Goal: Task Accomplishment & Management: Manage account settings

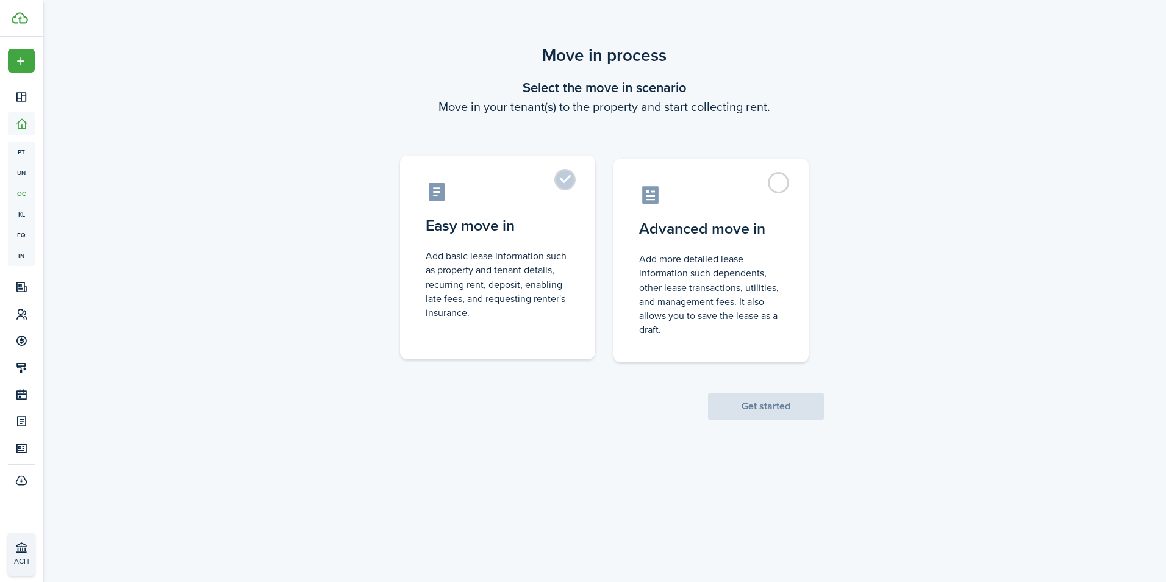
click at [570, 177] on label "Easy move in Add basic lease information such as property and tenant details, r…" at bounding box center [497, 257] width 195 height 204
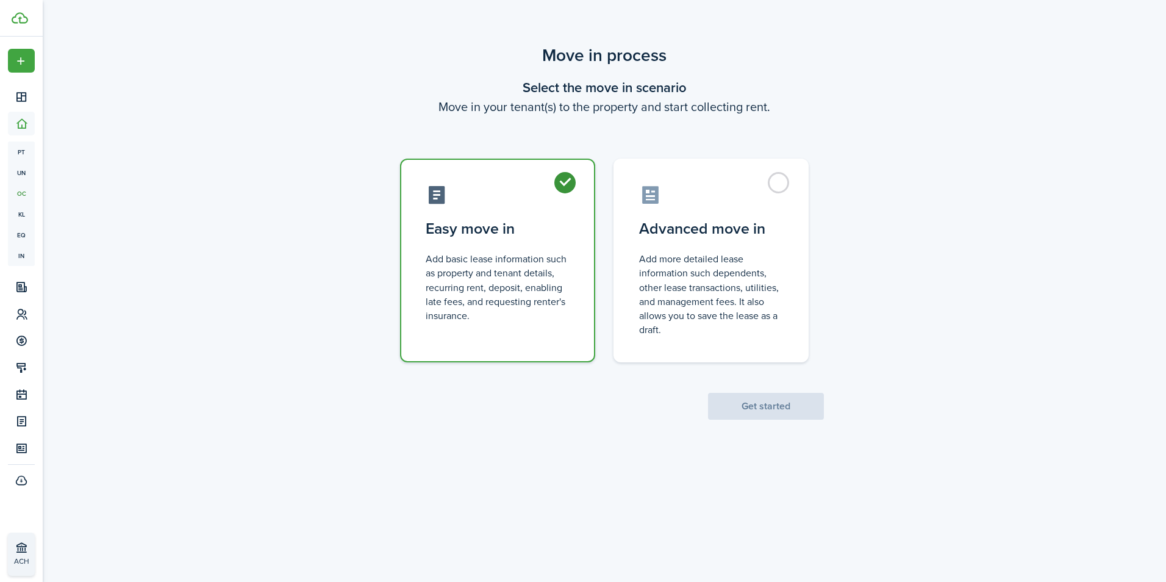
radio input "true"
click at [771, 405] on button "Get started" at bounding box center [766, 406] width 116 height 27
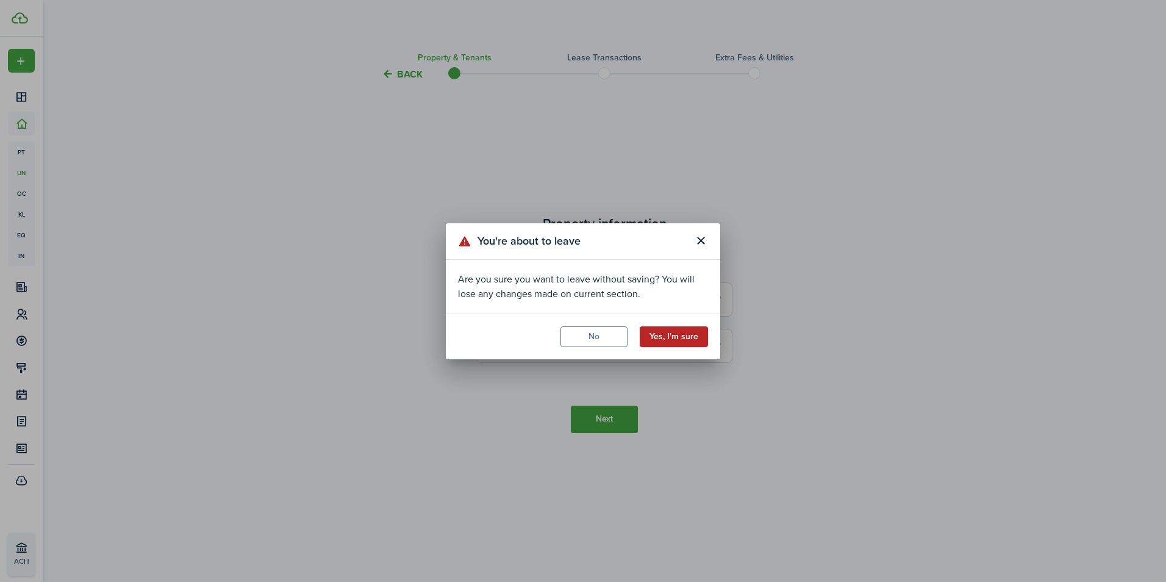
click at [674, 339] on button "Yes, I'm sure" at bounding box center [674, 336] width 68 height 21
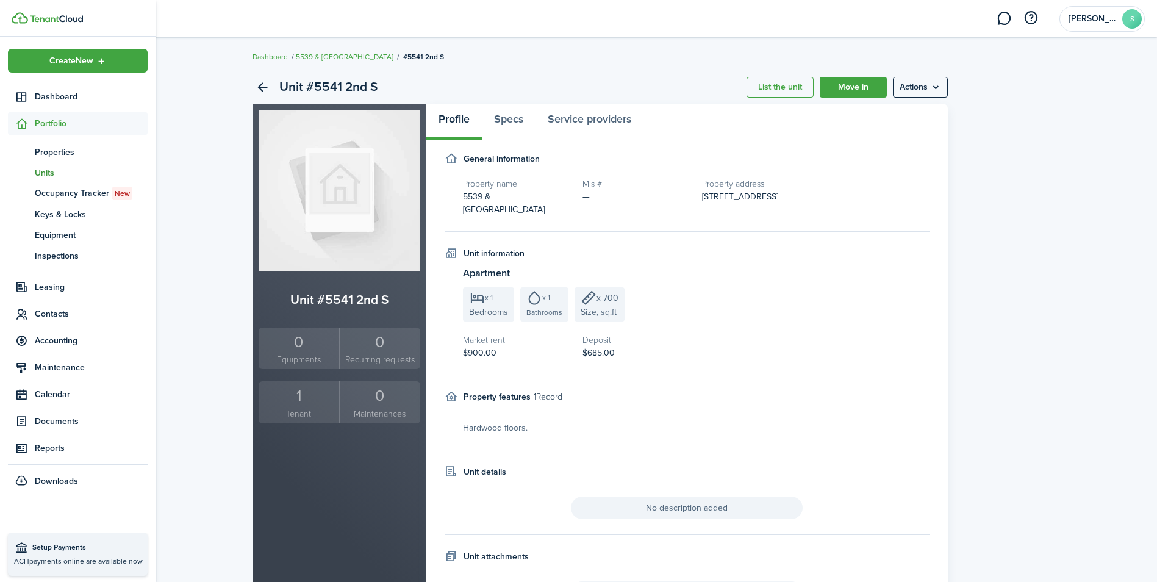
click at [57, 171] on span "Units" at bounding box center [91, 172] width 113 height 13
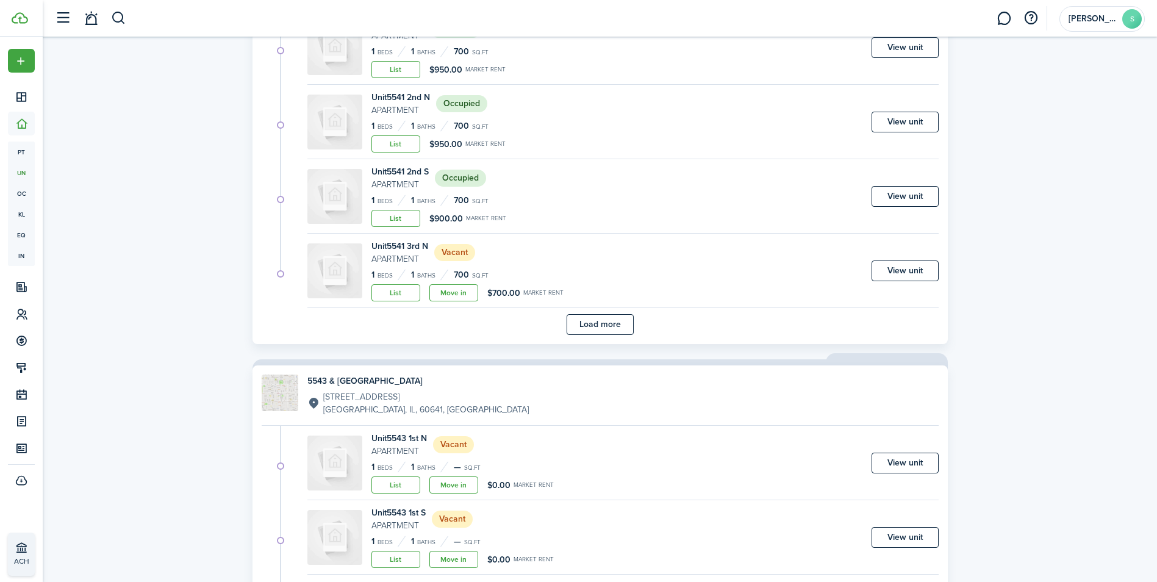
scroll to position [2777, 0]
click at [620, 324] on button "Load more" at bounding box center [599, 325] width 67 height 21
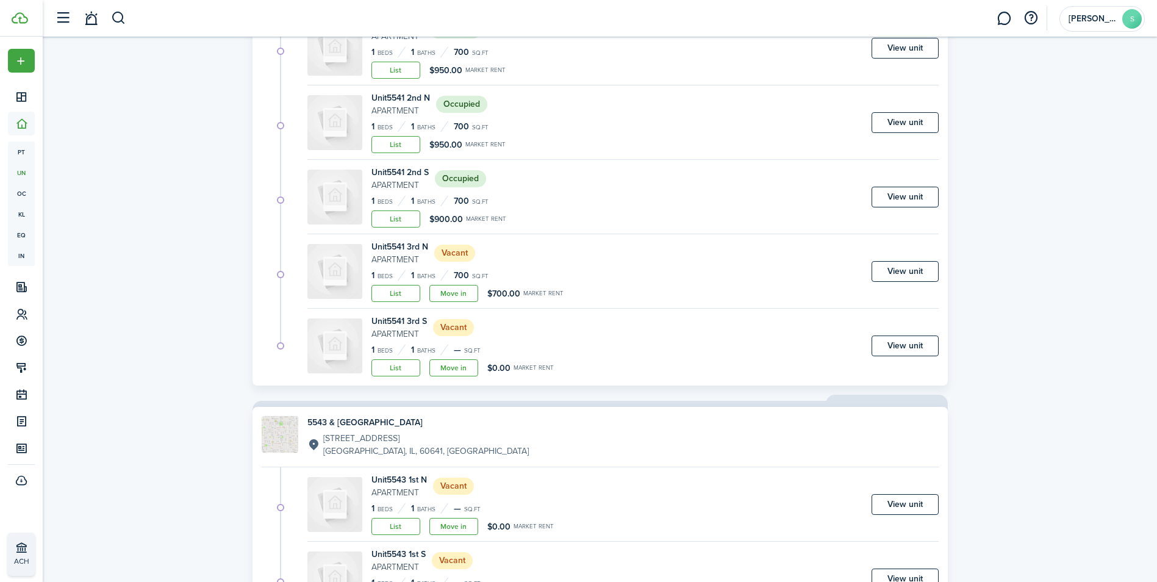
click at [449, 259] on status "Vacant" at bounding box center [454, 253] width 41 height 17
click at [454, 295] on link "Move in" at bounding box center [453, 293] width 49 height 17
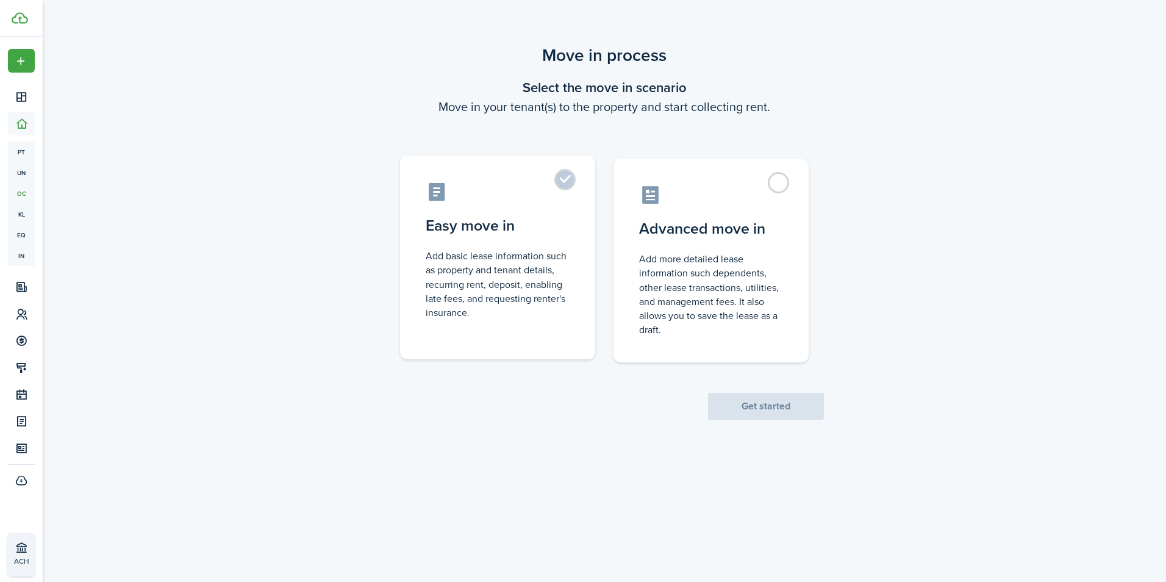
click at [561, 179] on label "Easy move in Add basic lease information such as property and tenant details, r…" at bounding box center [497, 257] width 195 height 204
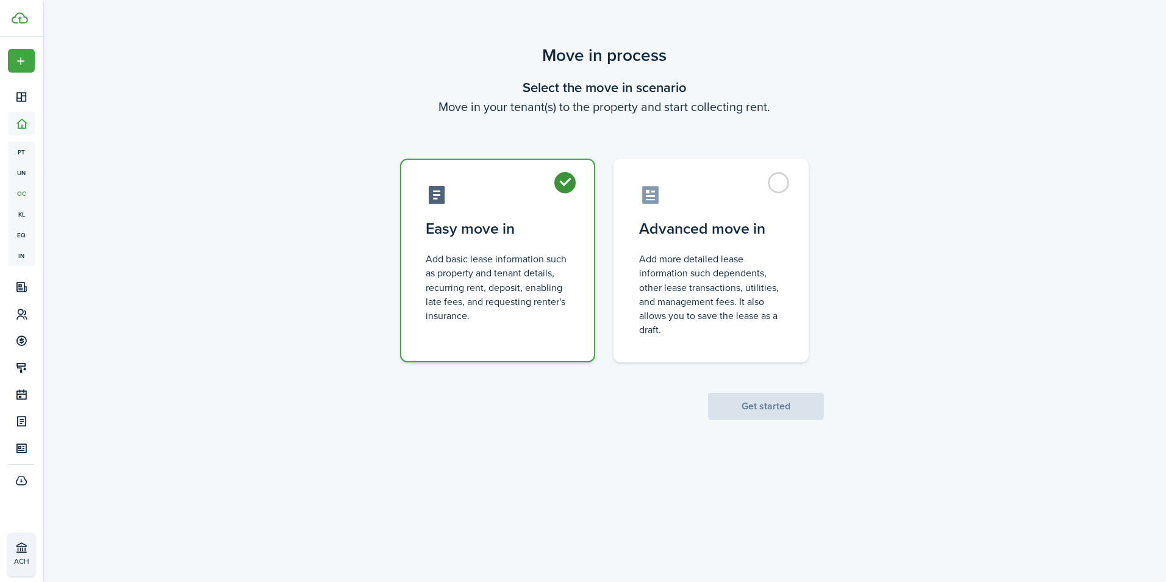
radio input "true"
click at [774, 406] on button "Get started" at bounding box center [766, 406] width 116 height 27
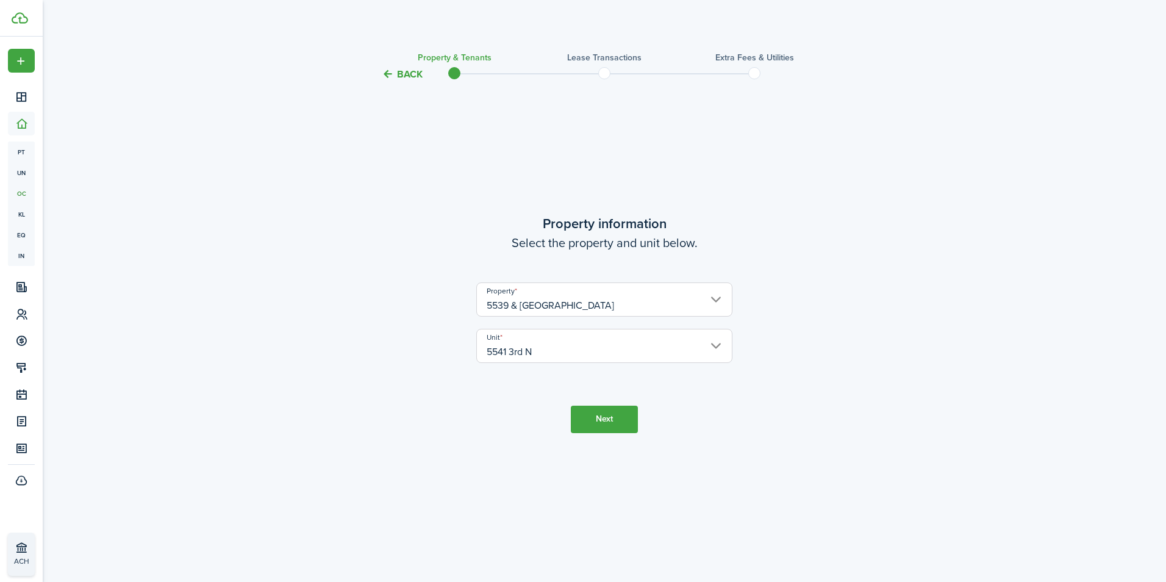
click at [609, 410] on button "Next" at bounding box center [604, 418] width 67 height 27
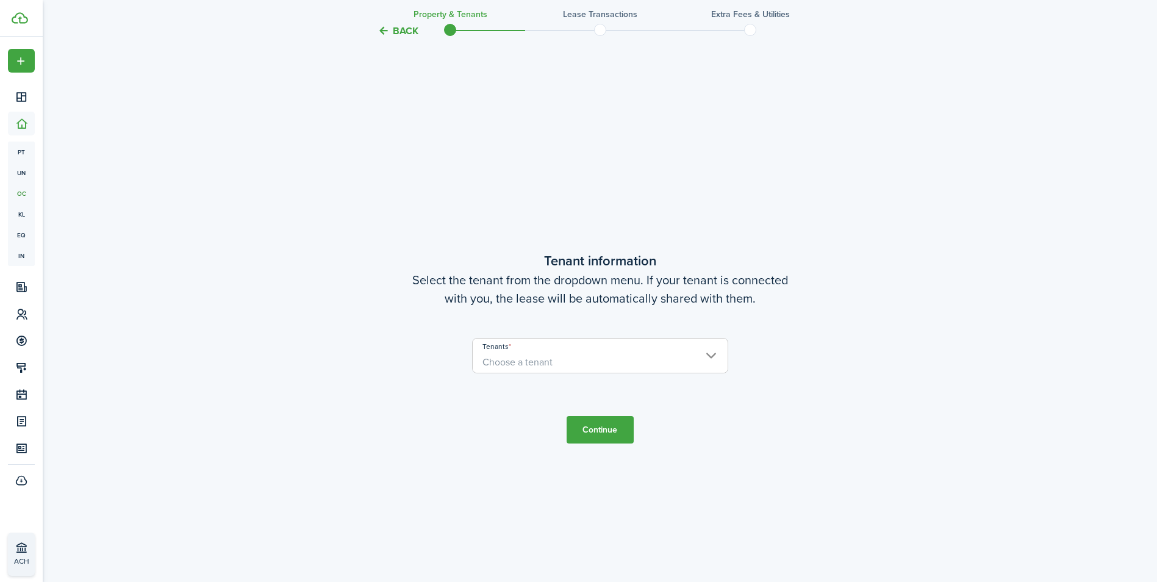
scroll to position [500, 0]
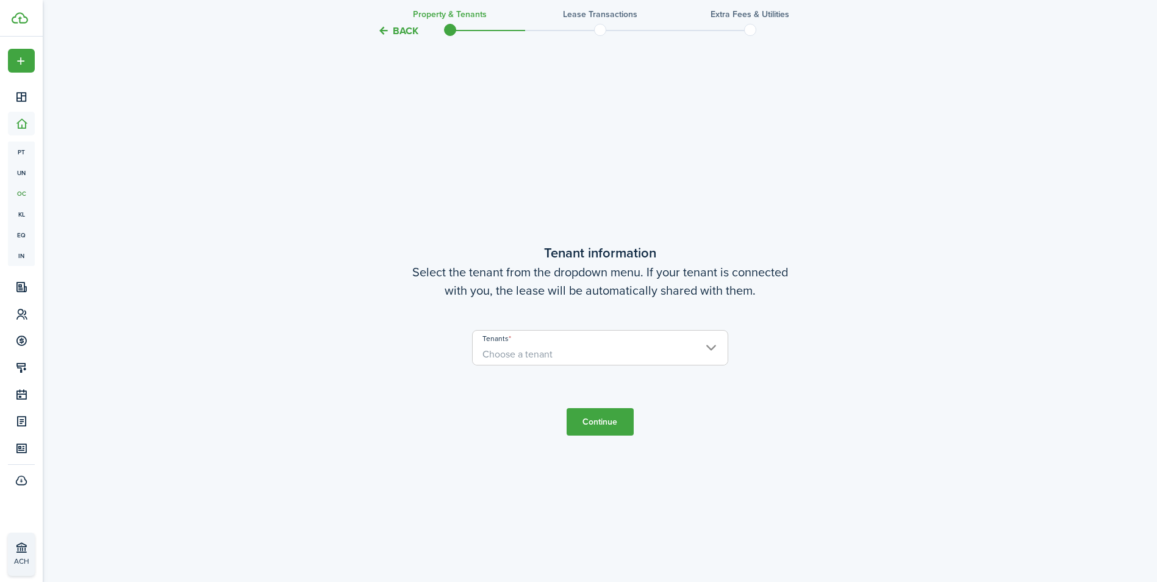
click at [542, 352] on span "Choose a tenant" at bounding box center [517, 354] width 70 height 14
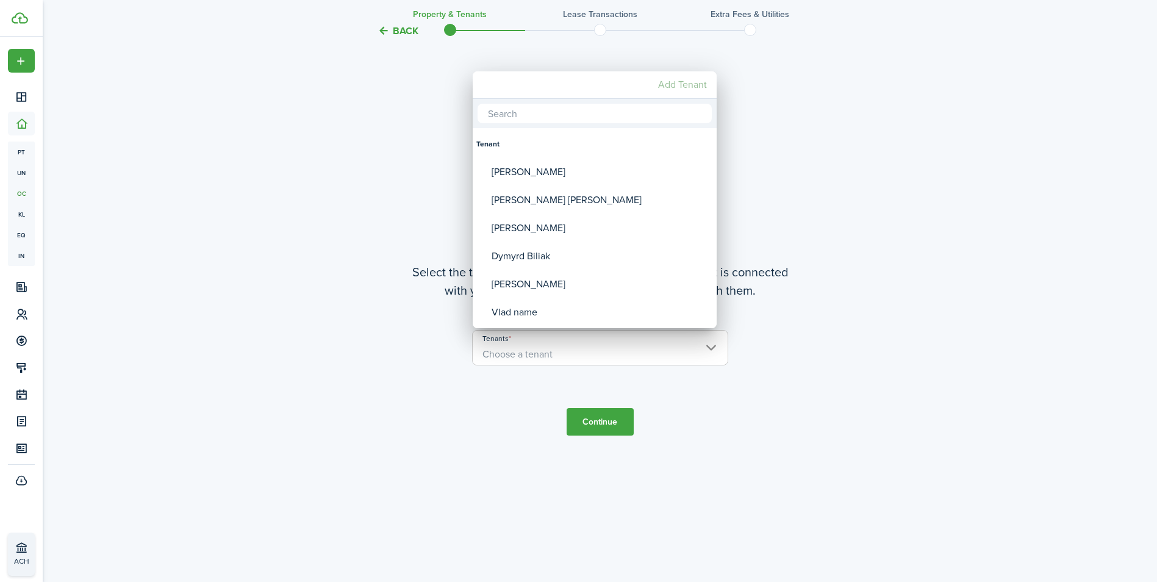
click at [681, 82] on mbsc-button "Add Tenant" at bounding box center [682, 85] width 59 height 22
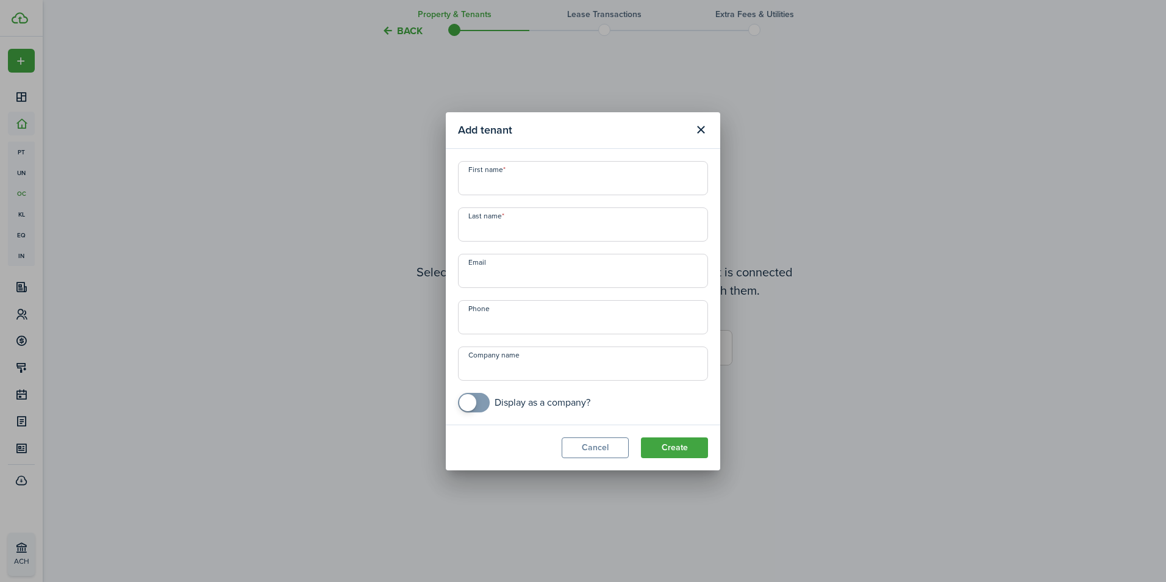
click at [537, 177] on input "First name" at bounding box center [583, 178] width 250 height 34
type input "j"
type input "[PERSON_NAME]"
click at [692, 445] on button "Create" at bounding box center [674, 447] width 67 height 21
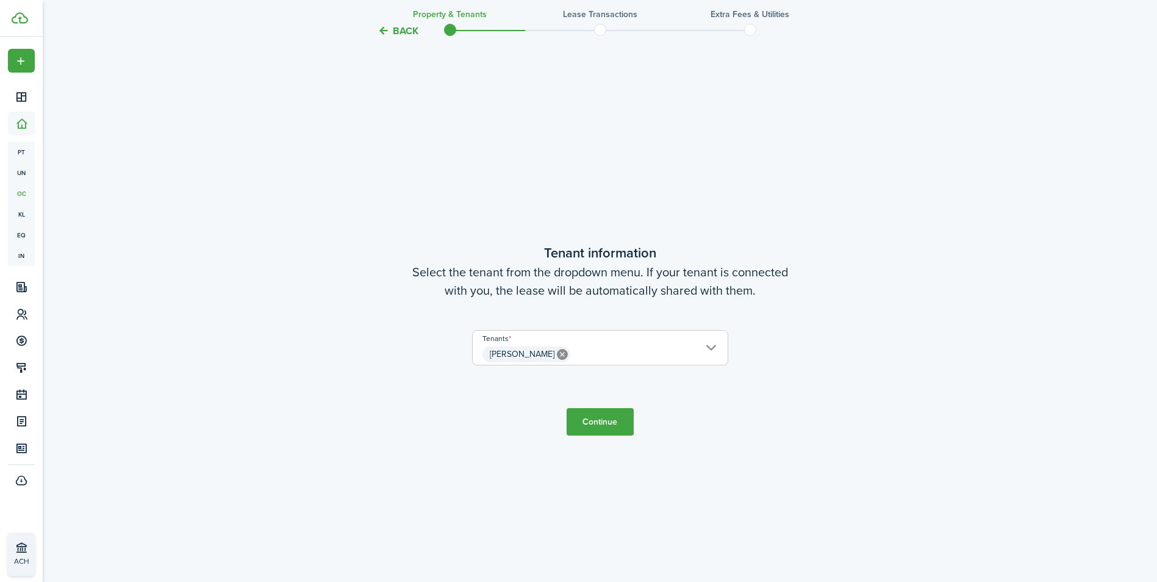
click at [605, 416] on button "Continue" at bounding box center [599, 421] width 67 height 27
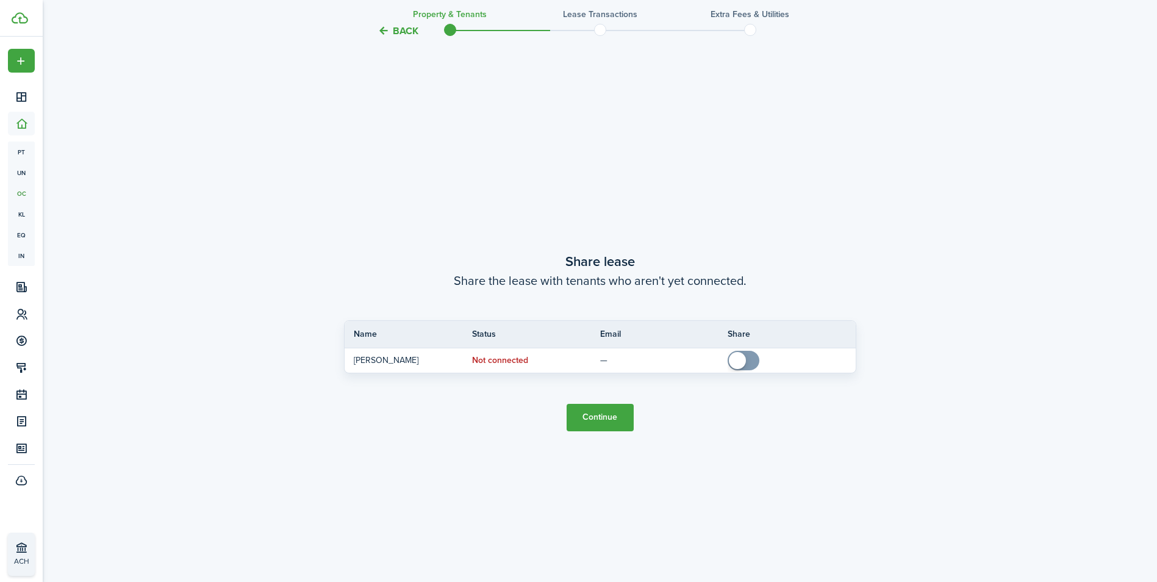
scroll to position [1082, 0]
click at [615, 416] on button "Continue" at bounding box center [599, 415] width 67 height 27
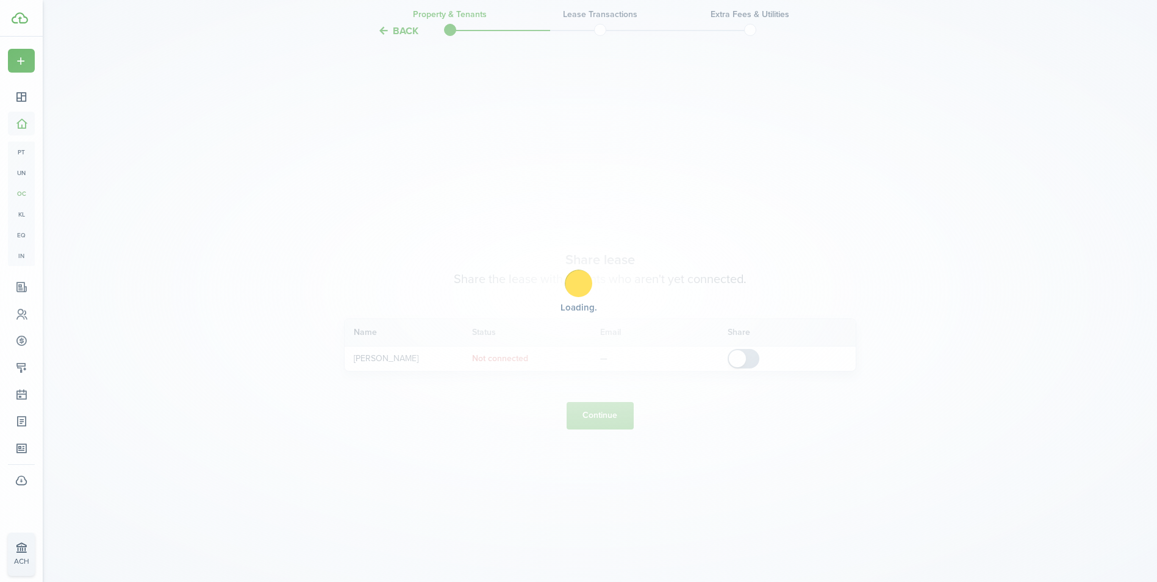
click at [615, 416] on div "Loading" at bounding box center [578, 291] width 1157 height 582
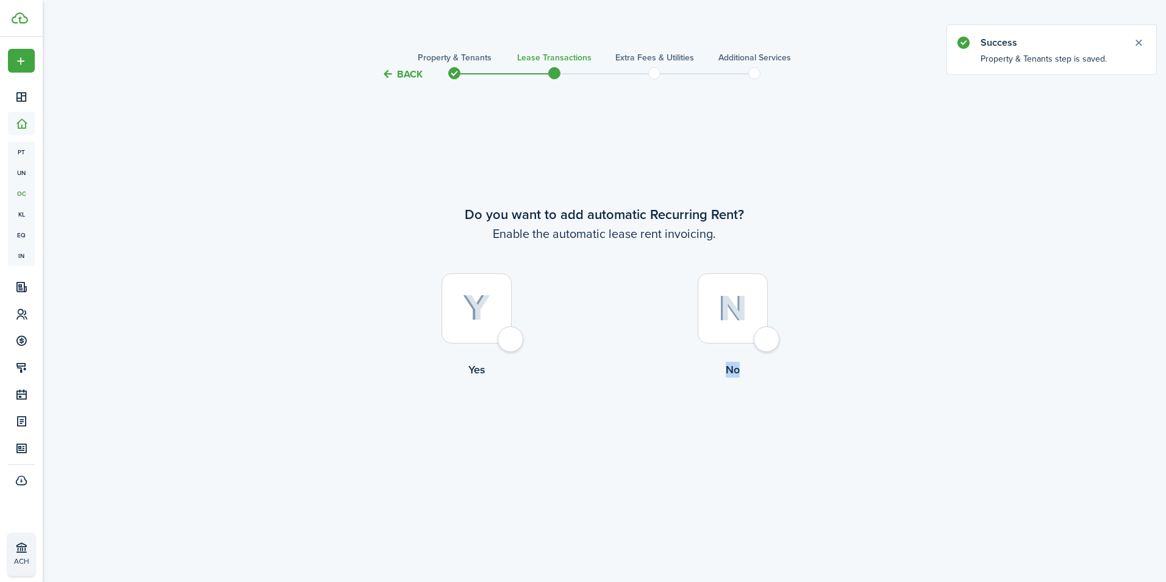
click at [615, 416] on tc-wizard-step "Do you want to add automatic Recurring Rent? Enable the automatic lease rent in…" at bounding box center [604, 323] width 512 height 451
click at [508, 337] on div at bounding box center [476, 308] width 70 height 70
radio input "true"
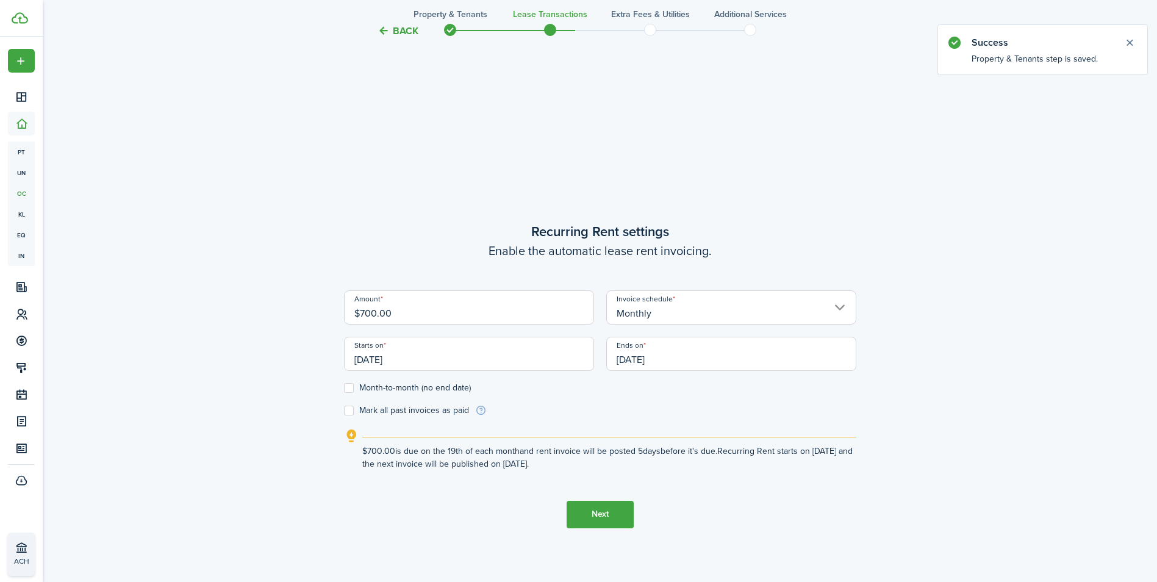
scroll to position [500, 0]
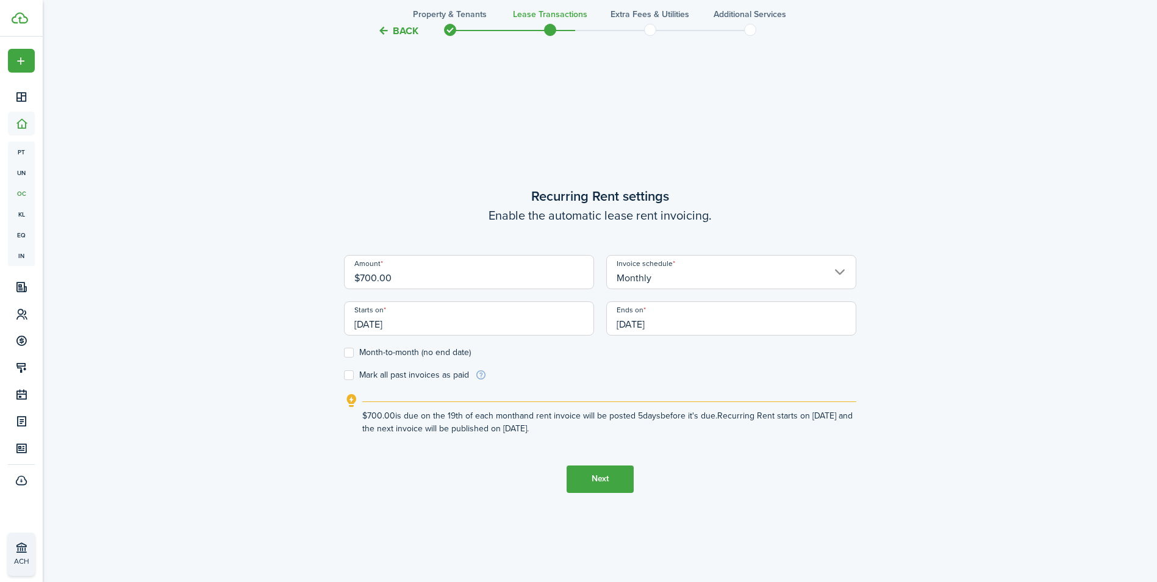
click at [425, 275] on input "$700.00" at bounding box center [469, 272] width 250 height 34
click at [444, 329] on input "[DATE]" at bounding box center [469, 318] width 250 height 34
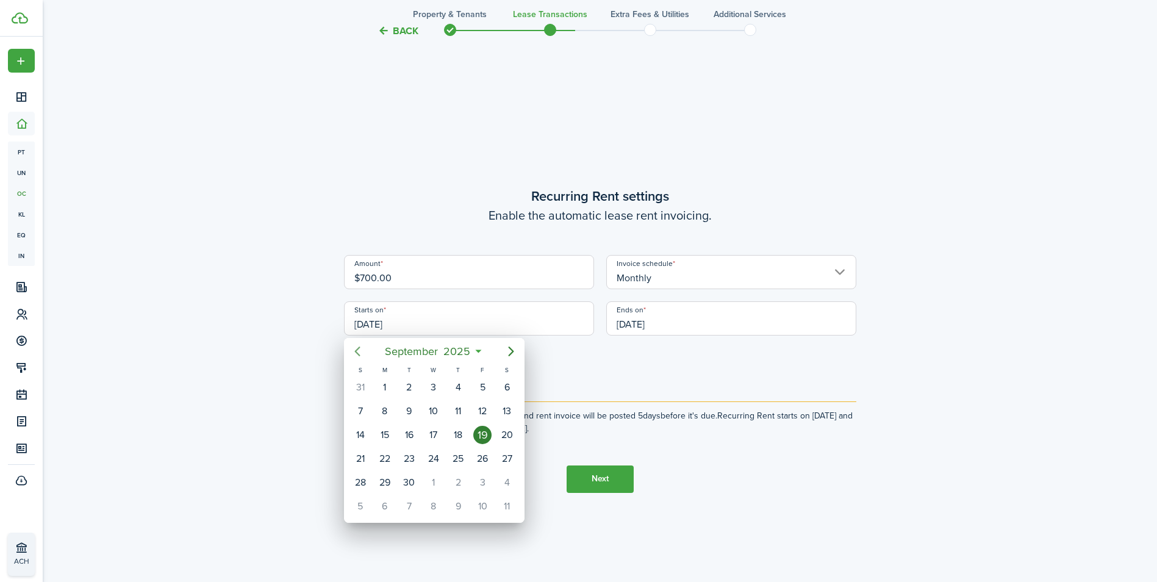
click at [357, 352] on icon "Previous page" at bounding box center [356, 351] width 5 height 10
click at [459, 351] on mbsc-button "[DATE]" at bounding box center [427, 351] width 67 height 22
click at [374, 391] on div "Jan" at bounding box center [376, 384] width 44 height 20
click at [434, 383] on div "1" at bounding box center [433, 387] width 18 height 18
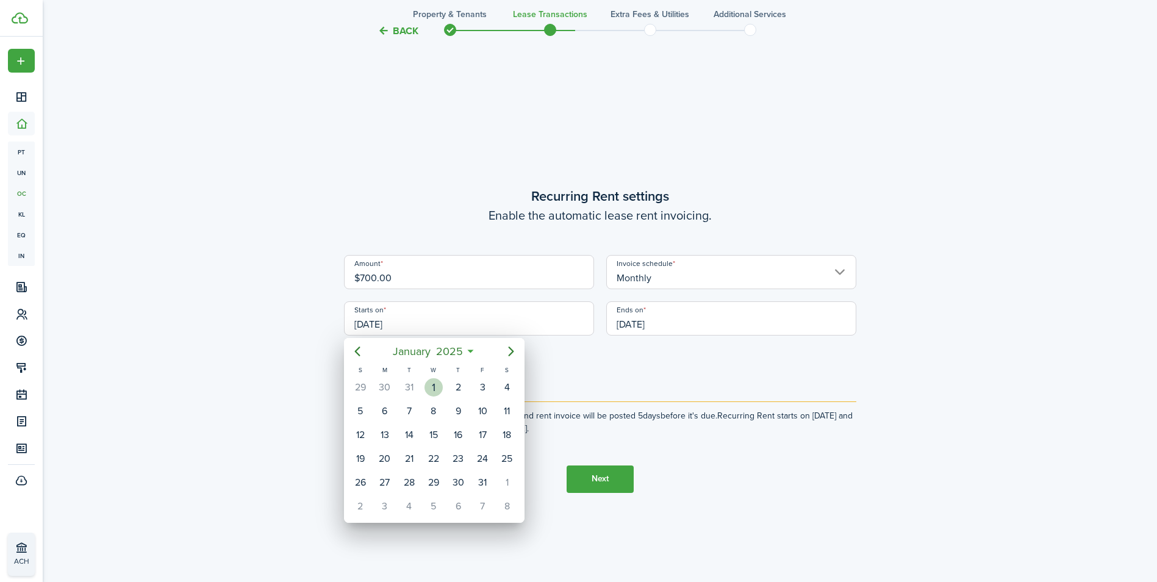
type input "[DATE]"
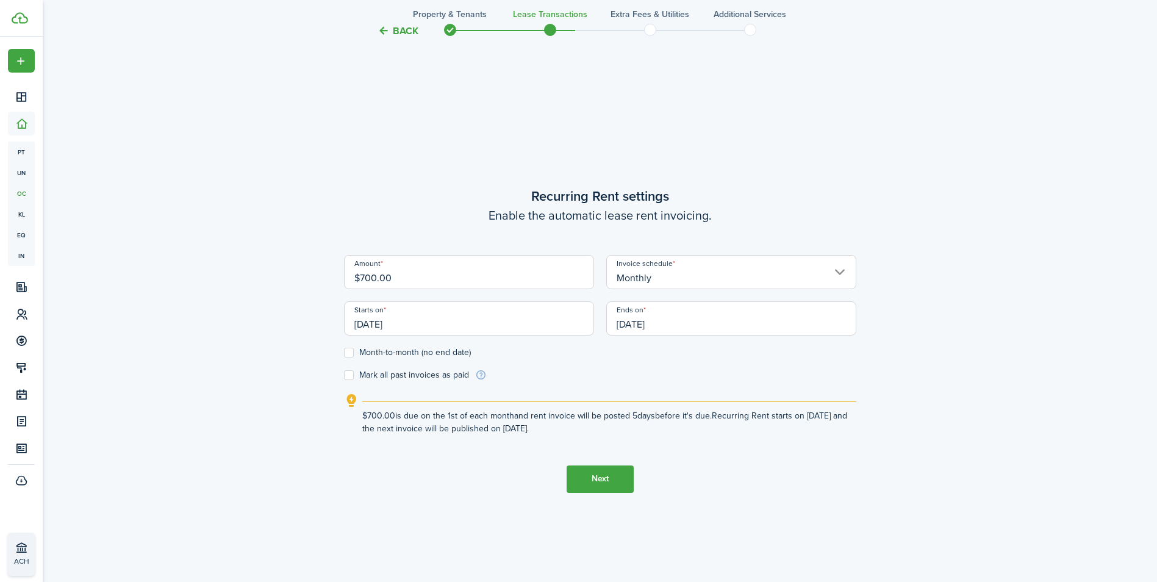
click at [353, 351] on label "Month-to-month (no end date)" at bounding box center [407, 353] width 127 height 10
click at [344, 352] on input "Month-to-month (no end date)" at bounding box center [343, 352] width 1 height 1
checkbox input "true"
click at [593, 479] on button "Next" at bounding box center [599, 478] width 67 height 27
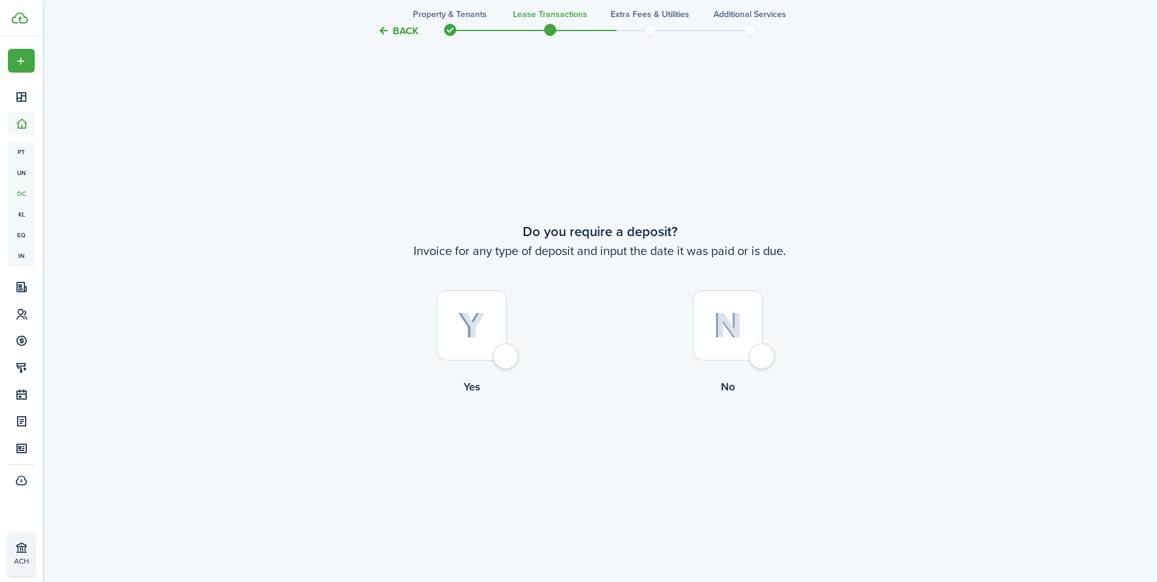
scroll to position [1082, 0]
click at [504, 358] on div at bounding box center [472, 324] width 70 height 70
radio input "true"
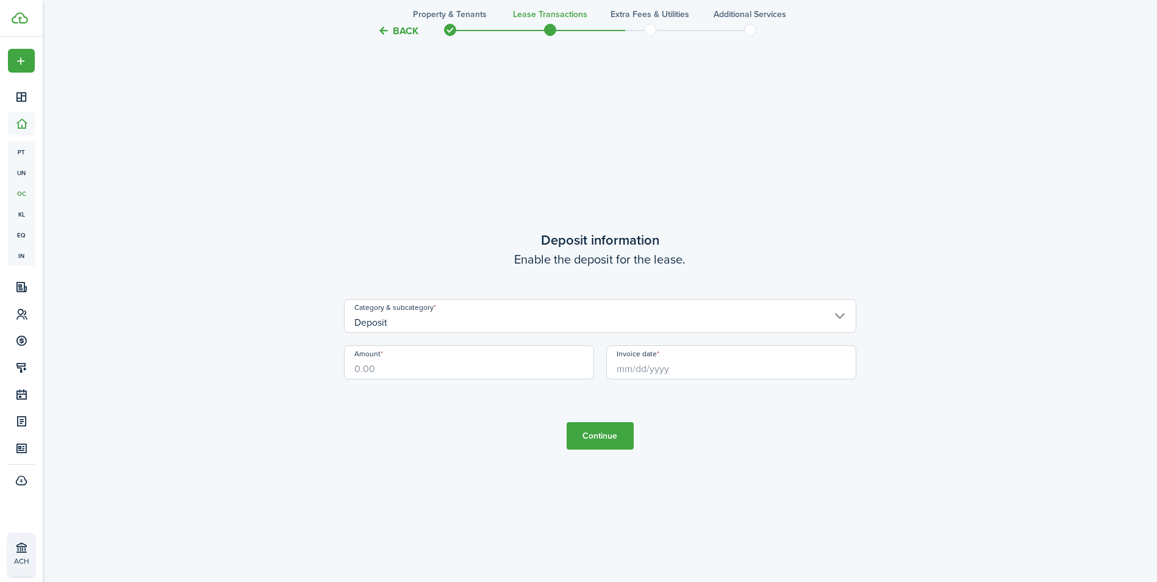
scroll to position [1663, 0]
click at [407, 361] on input "Amount" at bounding box center [469, 362] width 250 height 34
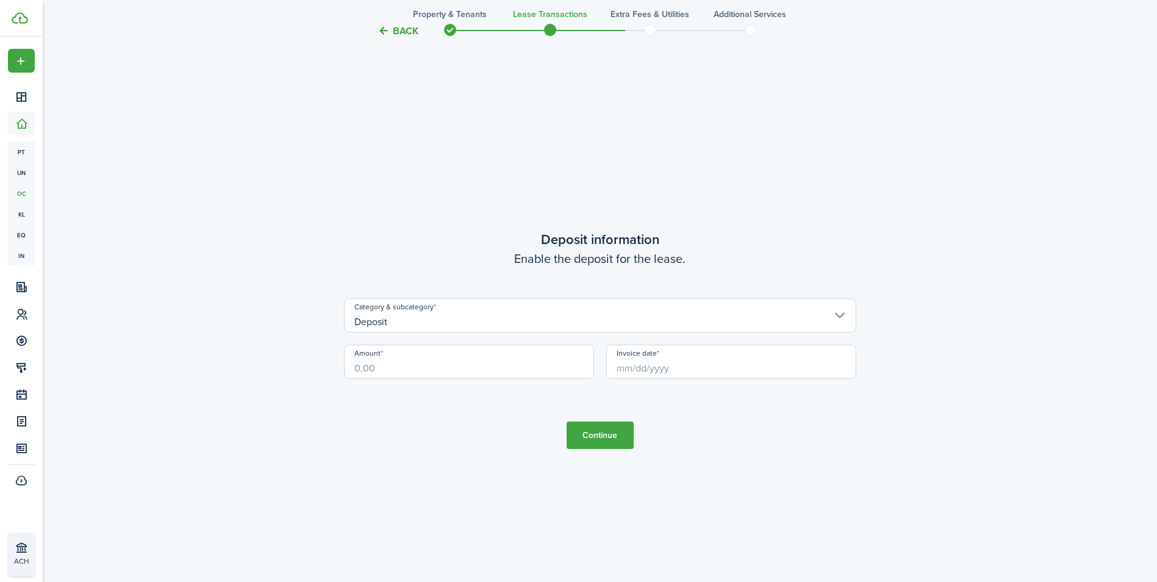
scroll to position [1654, 0]
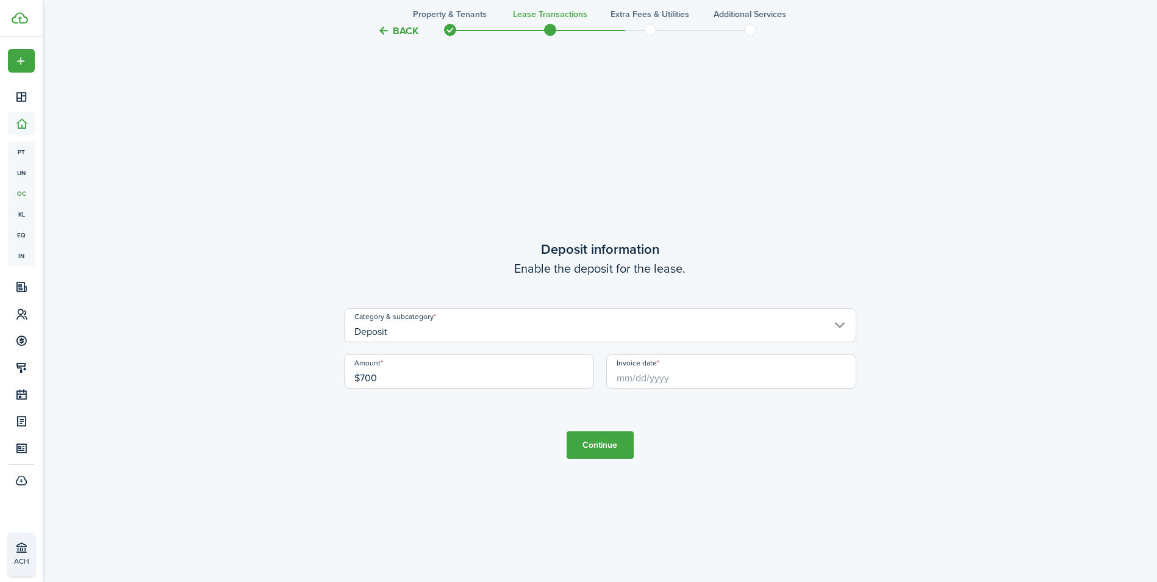
click at [629, 382] on input "Invoice date" at bounding box center [731, 371] width 250 height 34
type input "$700.00"
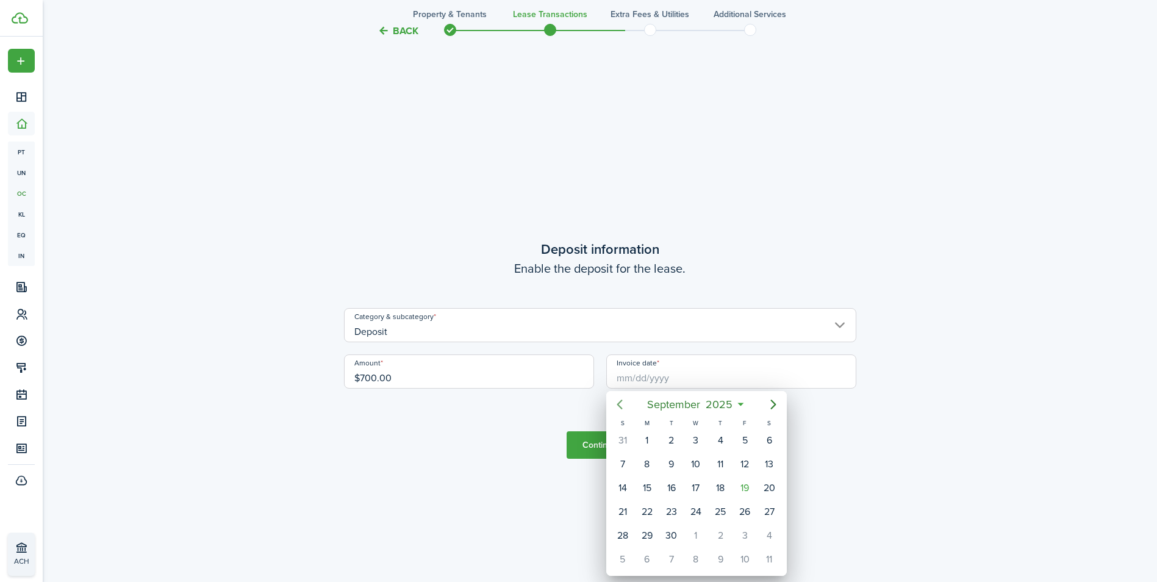
click at [625, 404] on icon "Previous page" at bounding box center [619, 404] width 15 height 15
click at [625, 407] on icon "Previous page" at bounding box center [619, 404] width 15 height 15
click at [721, 404] on mbsc-button "[DATE]" at bounding box center [689, 404] width 67 height 22
click at [644, 442] on div "Jan" at bounding box center [638, 437] width 44 height 20
click at [701, 441] on div "1" at bounding box center [696, 440] width 18 height 18
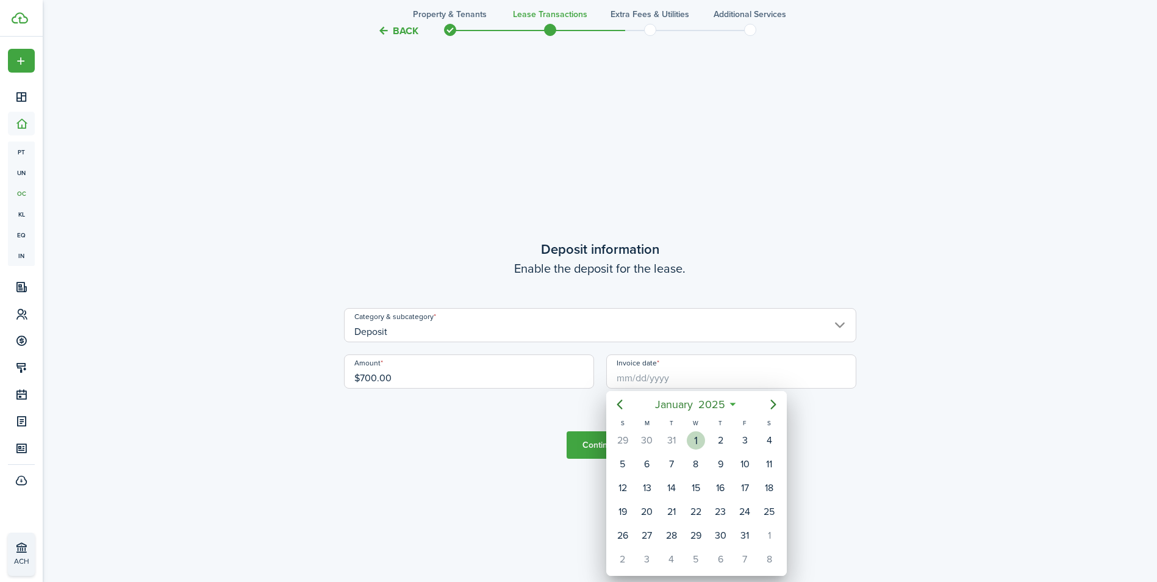
type input "[DATE]"
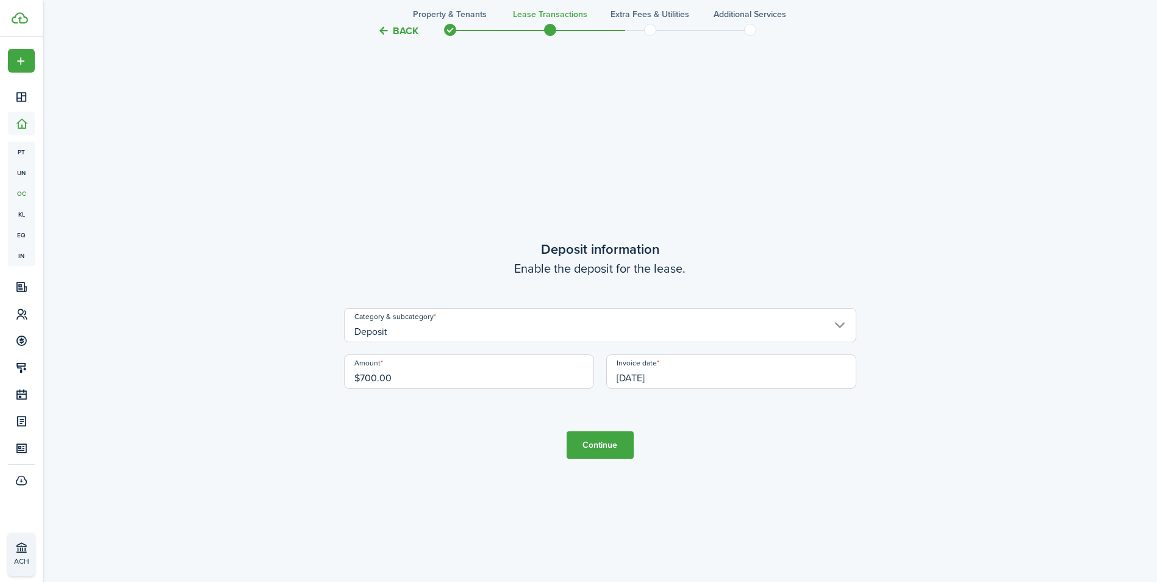
click at [609, 451] on button "Continue" at bounding box center [599, 444] width 67 height 27
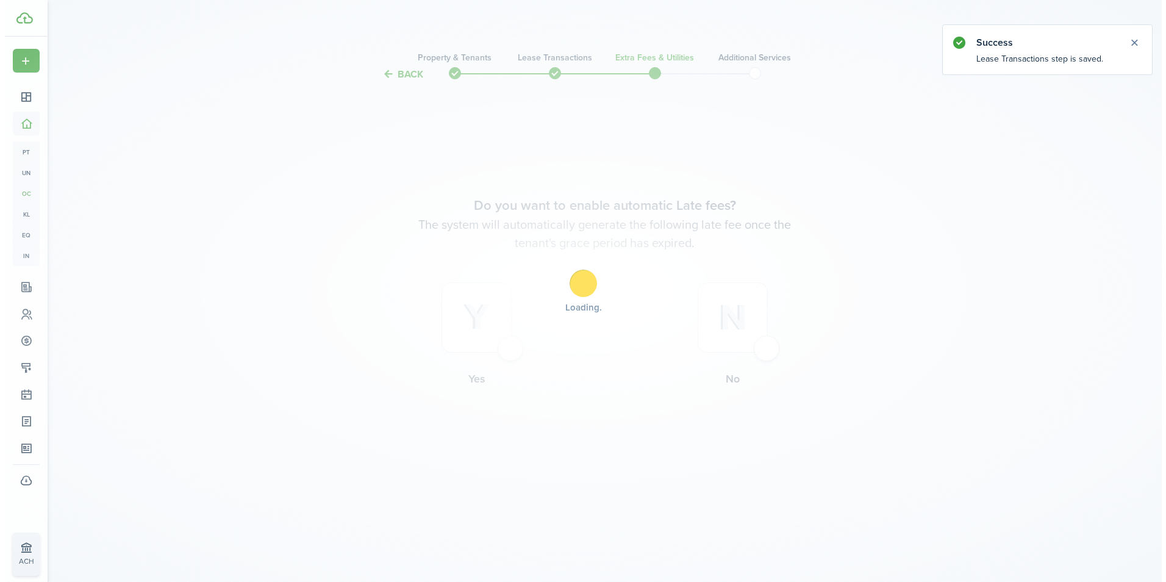
scroll to position [0, 0]
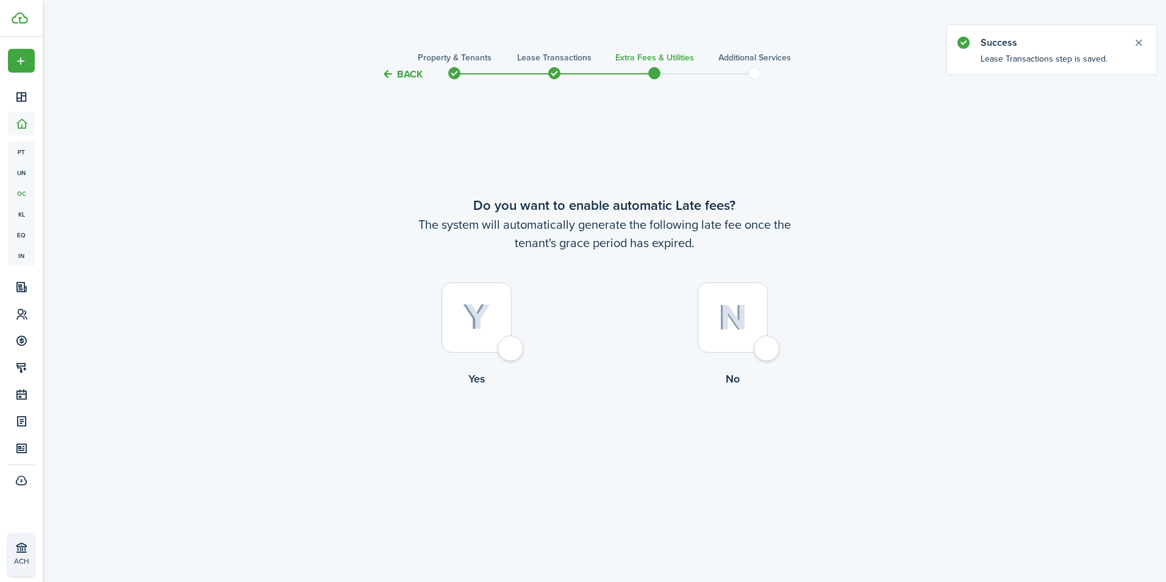
click at [506, 352] on div at bounding box center [476, 317] width 70 height 70
radio input "true"
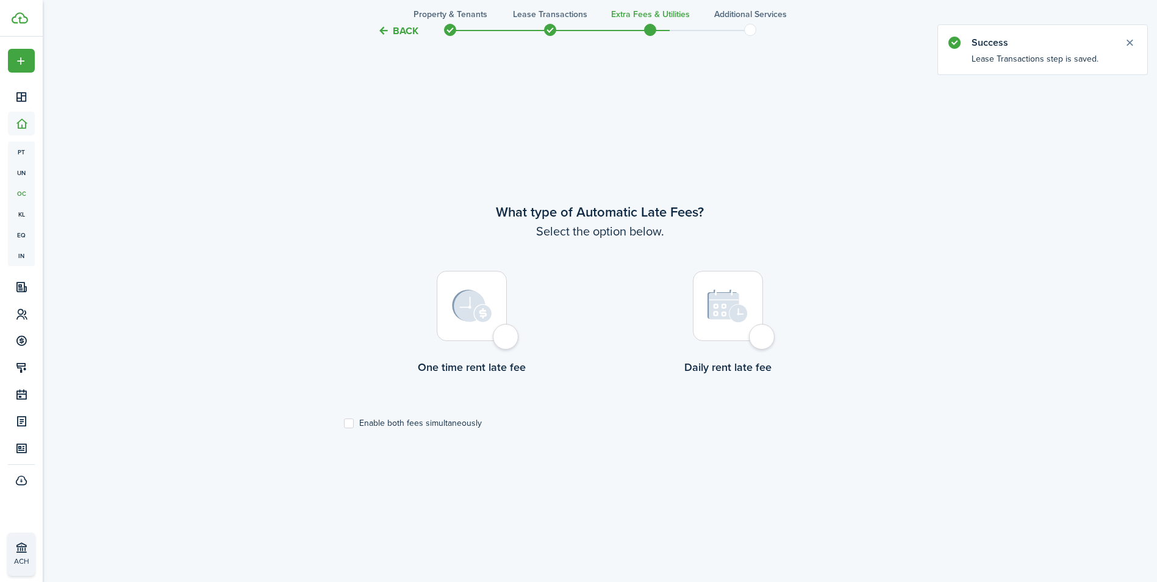
scroll to position [500, 0]
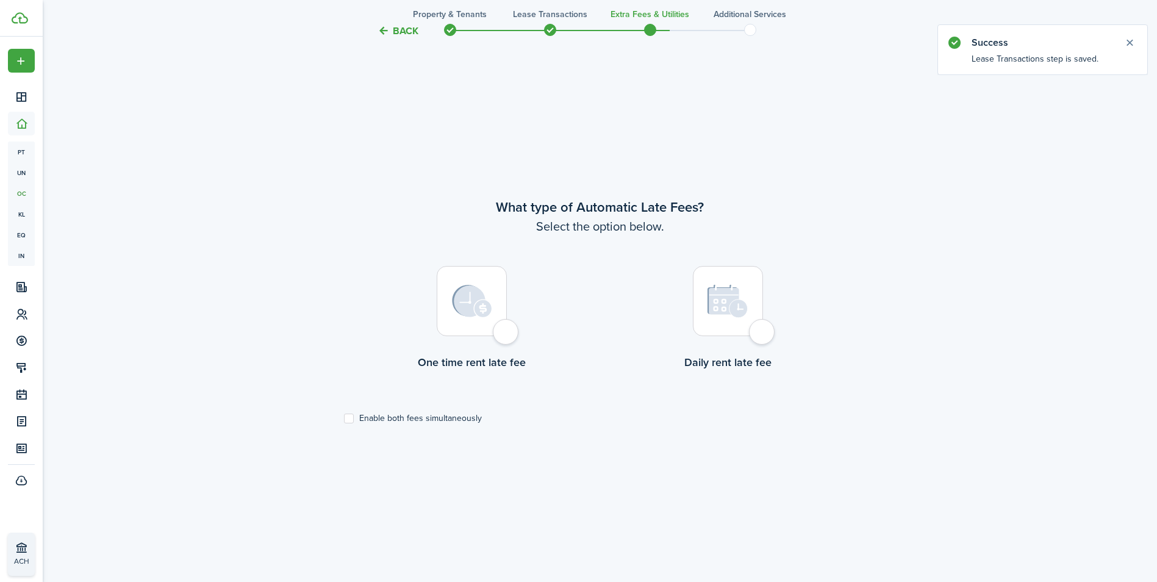
click at [507, 331] on div at bounding box center [472, 301] width 70 height 70
radio input "true"
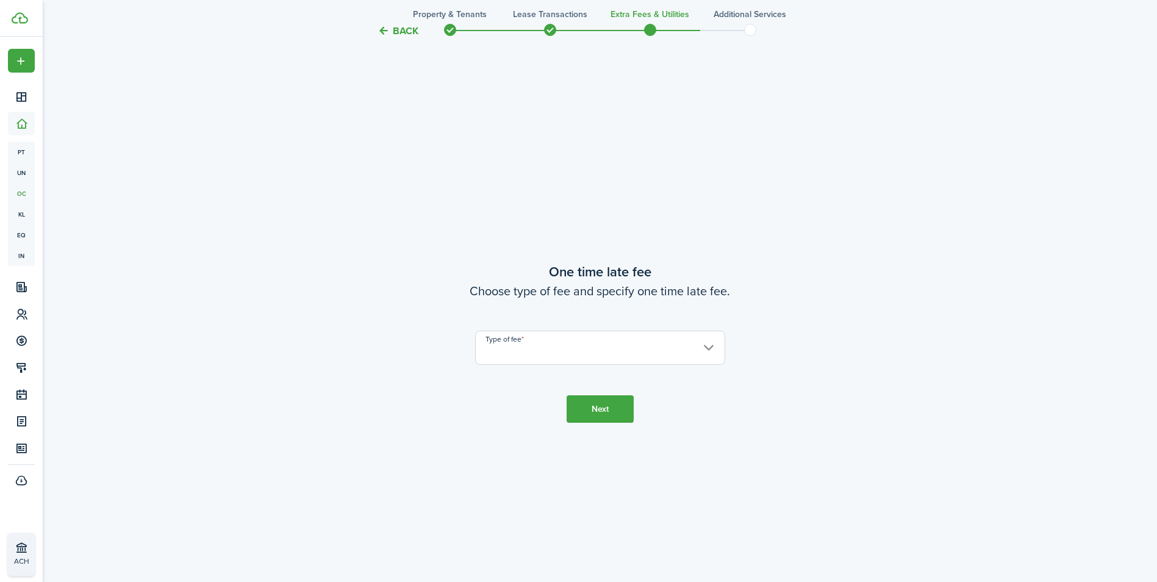
scroll to position [1082, 0]
click at [598, 337] on input "Type of fee" at bounding box center [600, 344] width 250 height 34
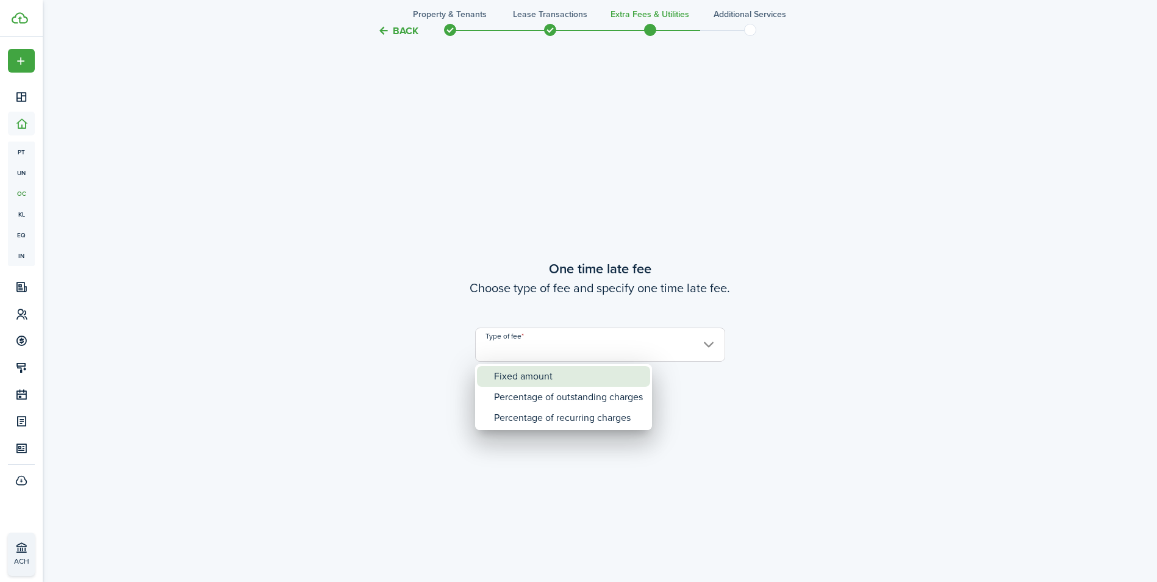
click at [515, 376] on div "Fixed amount" at bounding box center [568, 376] width 149 height 21
type input "Fixed amount"
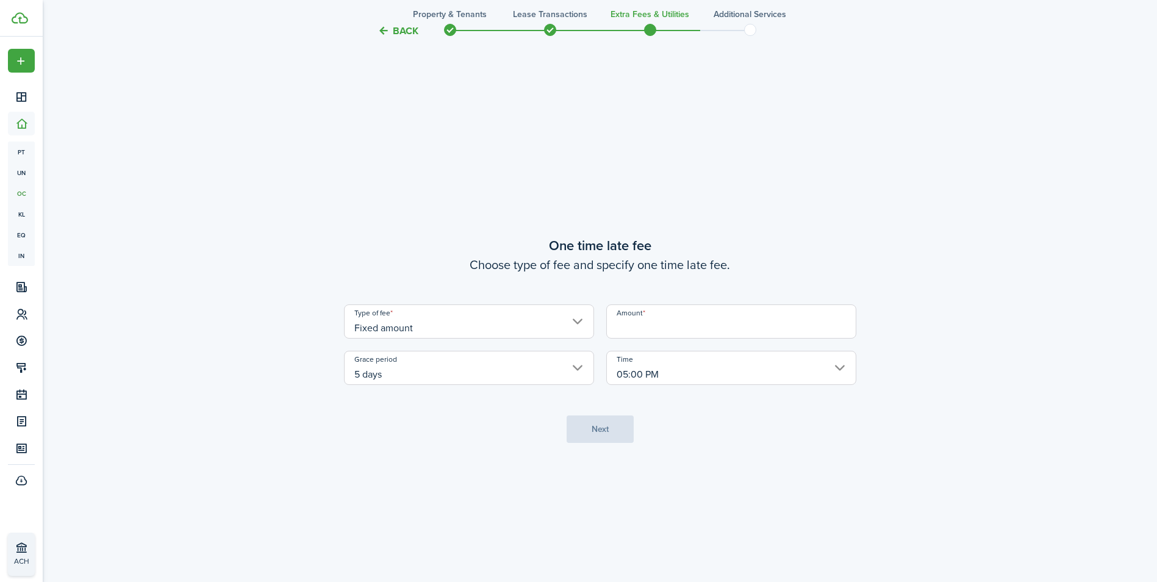
click at [676, 320] on input "Amount" at bounding box center [731, 321] width 250 height 34
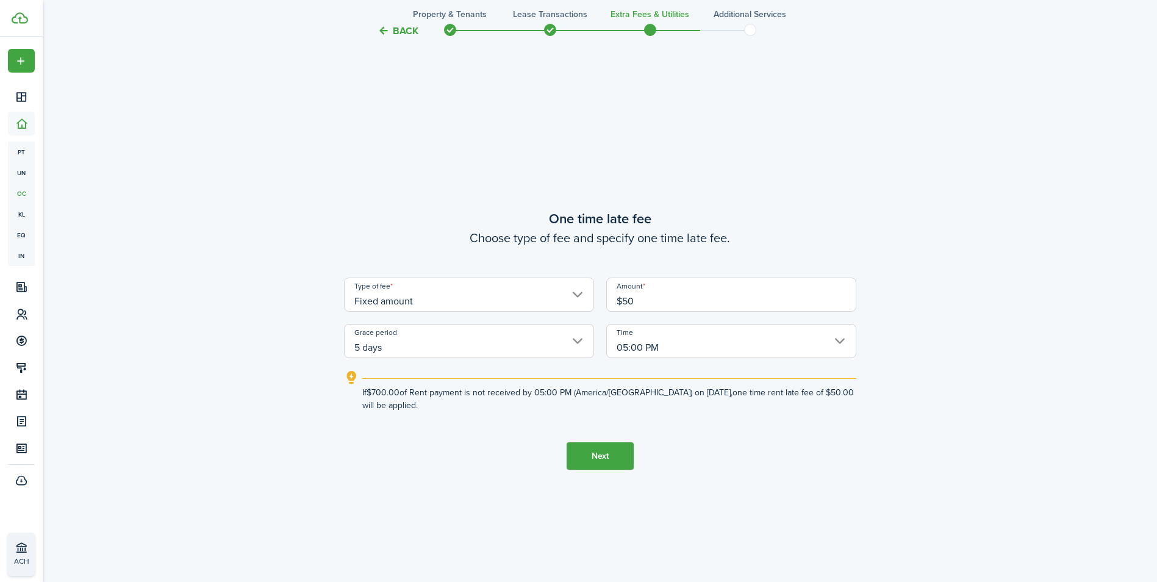
type input "$50.00"
click at [612, 445] on button "Next" at bounding box center [599, 455] width 67 height 27
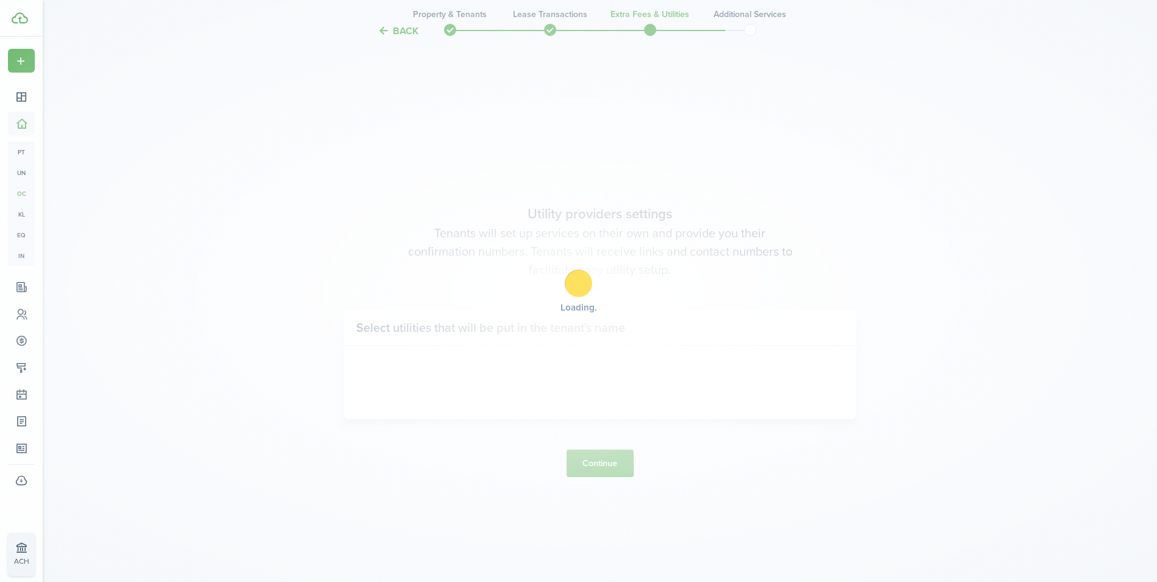
scroll to position [1663, 0]
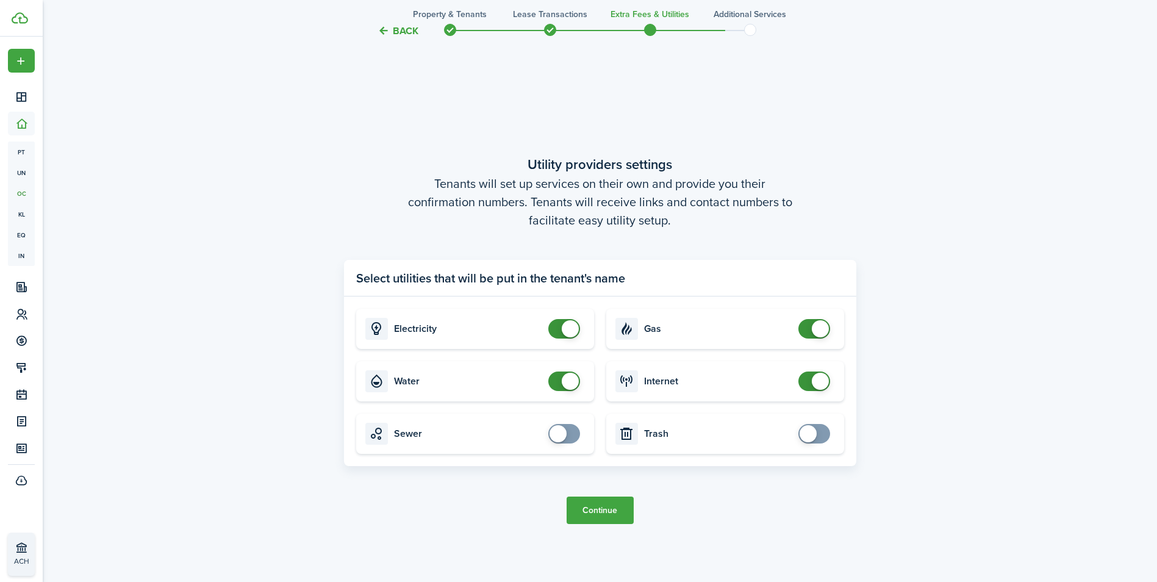
checkbox input "false"
click at [562, 383] on span at bounding box center [570, 381] width 17 height 17
click at [588, 526] on tc-wizard-step "Utility providers settings Tenants will set up services on their own and provid…" at bounding box center [600, 339] width 512 height 582
click at [598, 514] on button "Continue" at bounding box center [599, 509] width 67 height 27
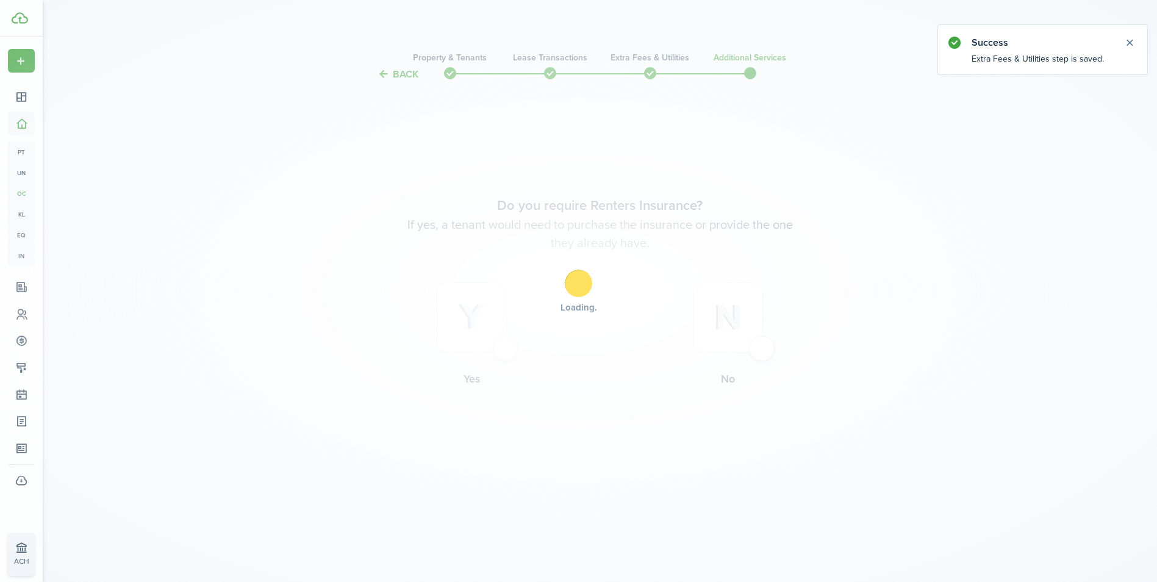
scroll to position [0, 0]
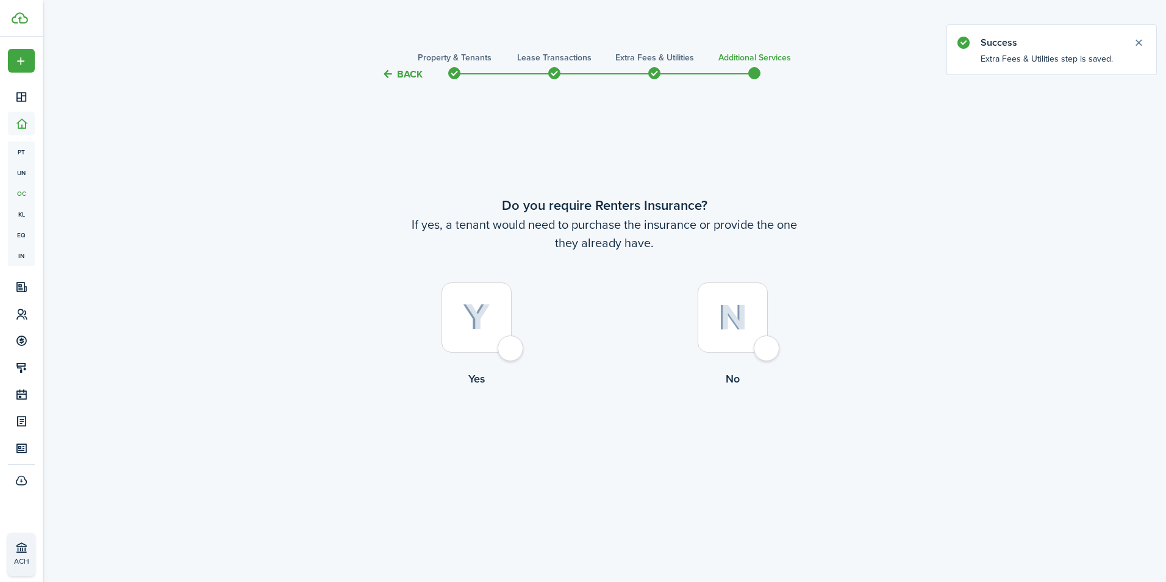
click at [768, 344] on div at bounding box center [733, 317] width 70 height 70
radio input "true"
click at [589, 441] on button "Complete move in" at bounding box center [605, 436] width 90 height 27
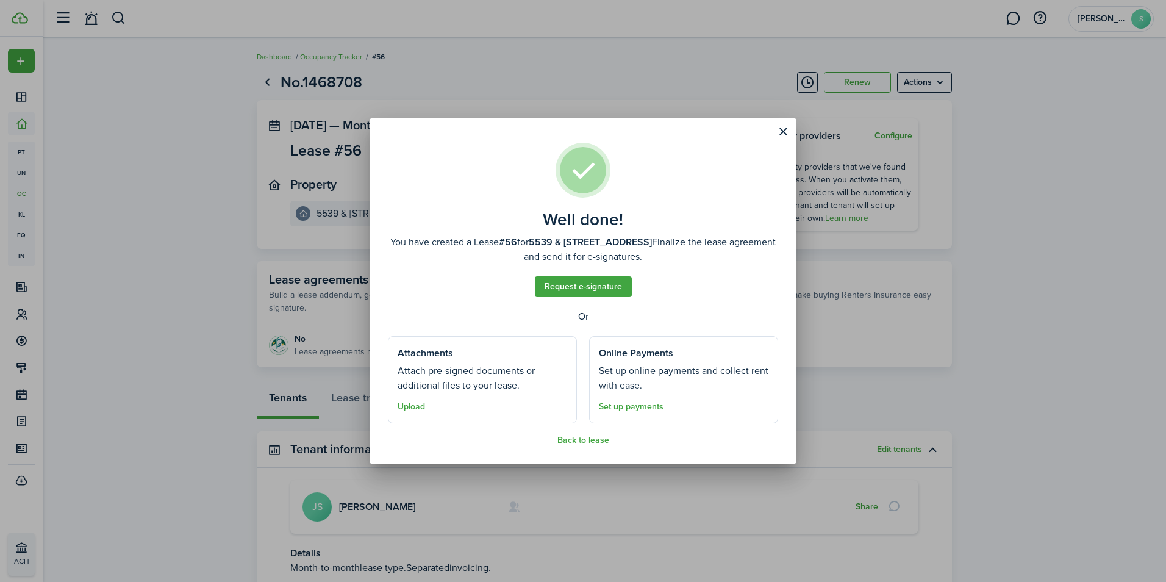
drag, startPoint x: 589, startPoint y: 441, endPoint x: 587, endPoint y: 362, distance: 79.3
click at [587, 362] on assembled-view "Well done! You have created a Lease #56 for 5539 & [STREET_ADDRESS] 3rd N. Fina…" at bounding box center [583, 294] width 390 height 302
click at [779, 133] on button "Close modal" at bounding box center [783, 131] width 21 height 21
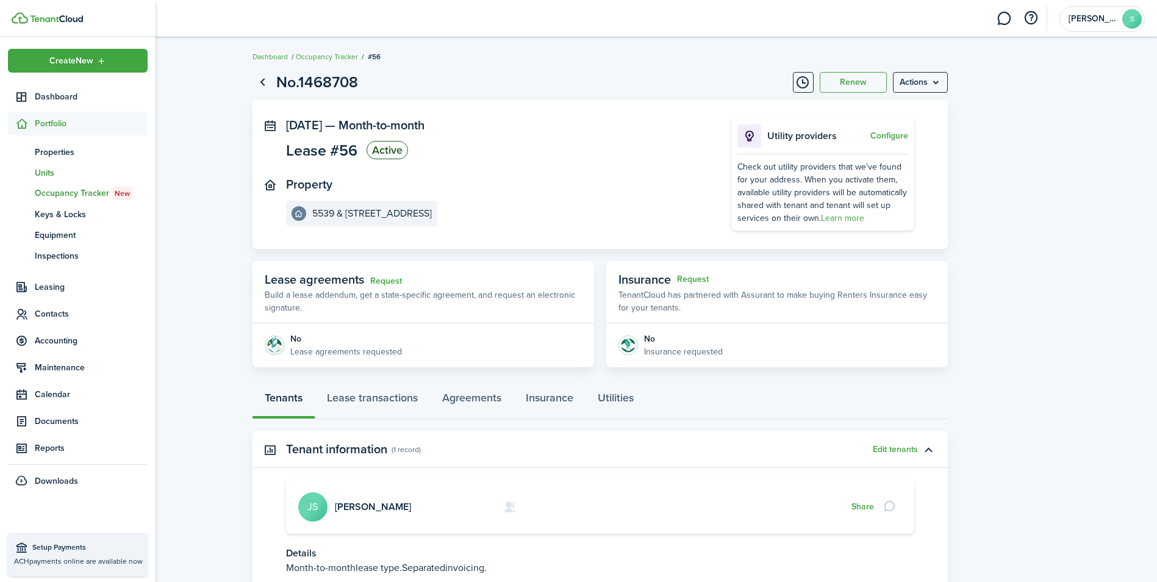
click at [60, 172] on span "Units" at bounding box center [91, 172] width 113 height 13
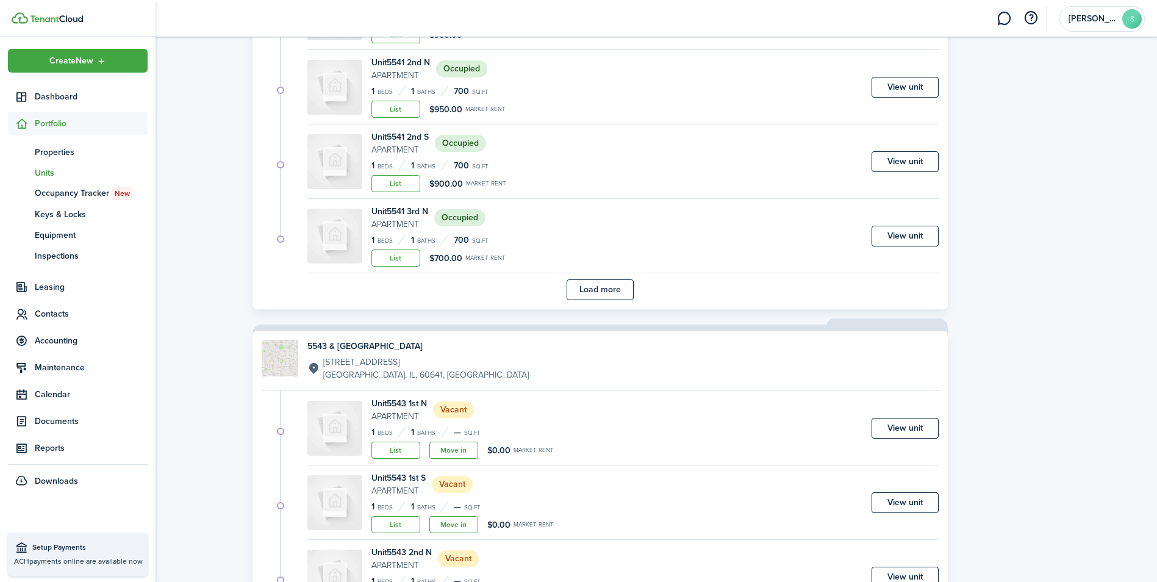
scroll to position [2812, 0]
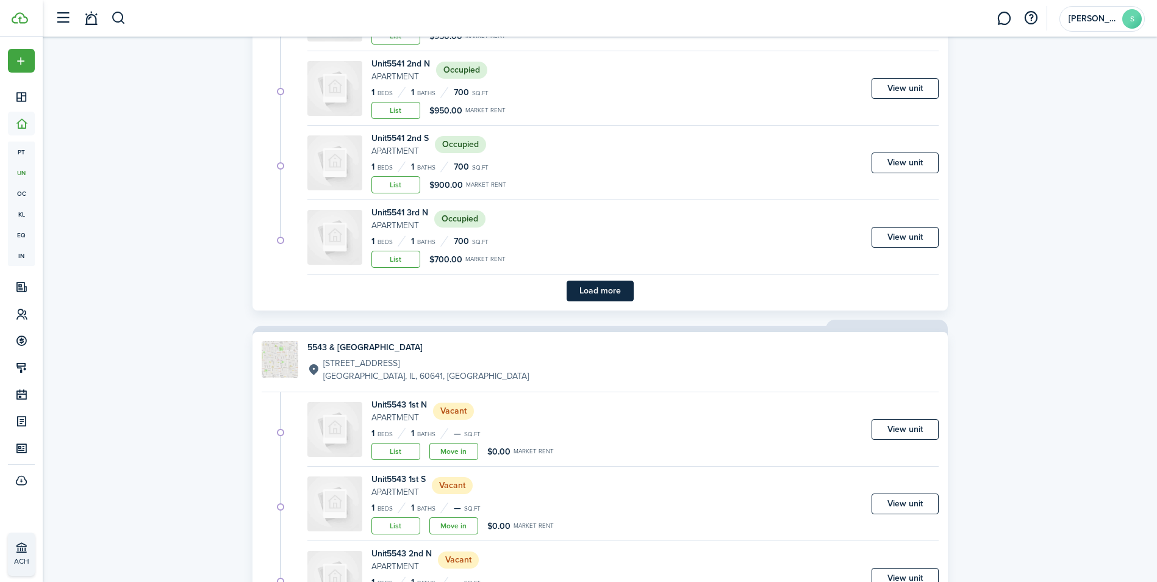
click at [596, 295] on button "Load more" at bounding box center [599, 290] width 67 height 21
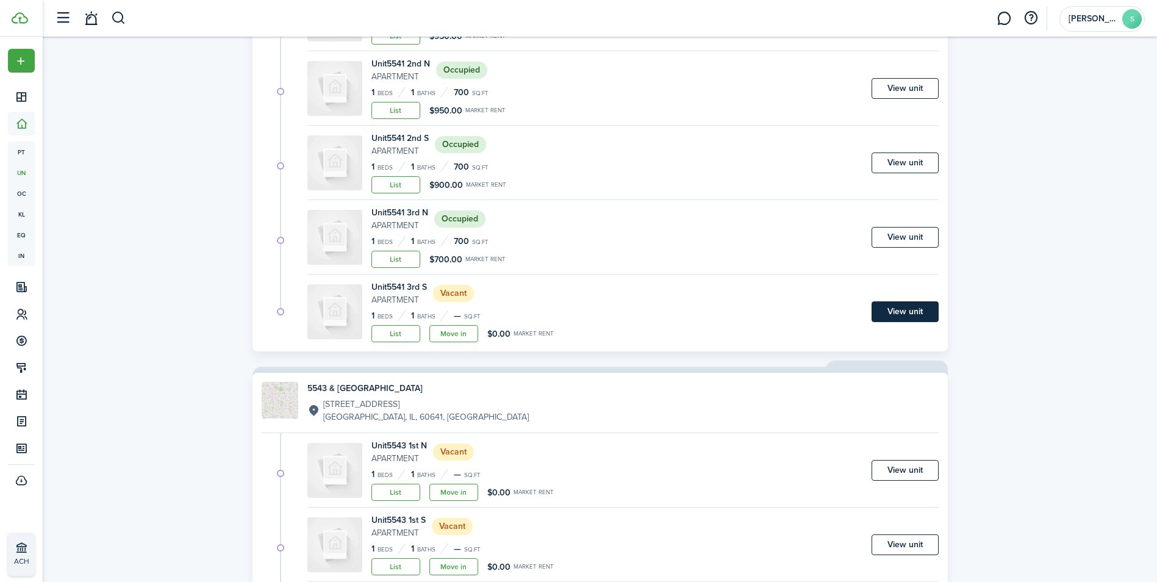
click at [905, 310] on link "View unit" at bounding box center [904, 311] width 67 height 21
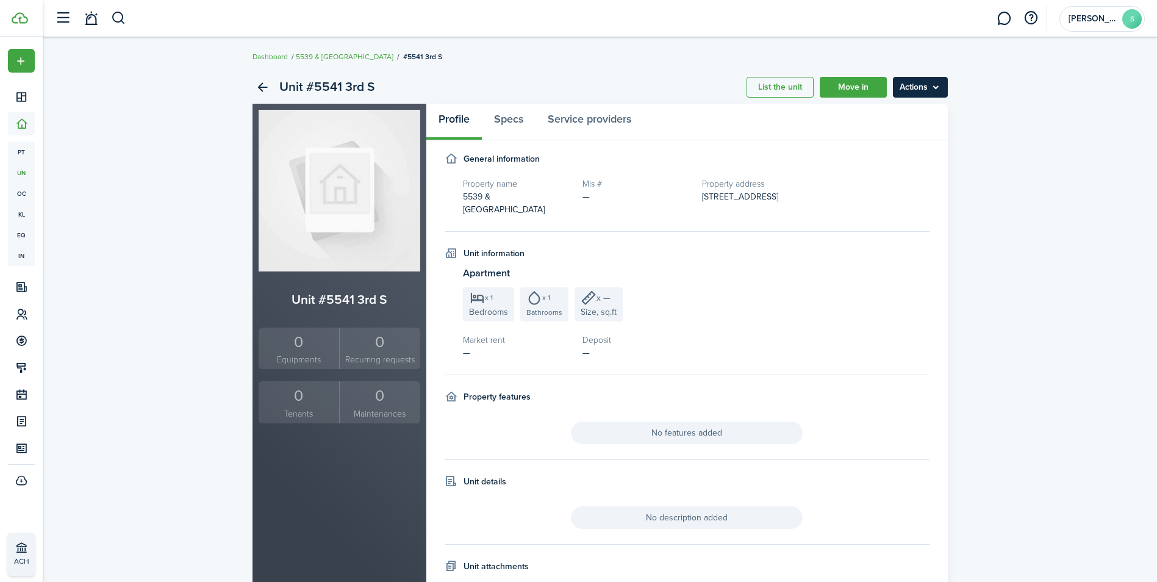
click at [924, 88] on menu-btn "Actions" at bounding box center [920, 87] width 55 height 21
click at [898, 115] on link "Edit unit" at bounding box center [894, 114] width 107 height 21
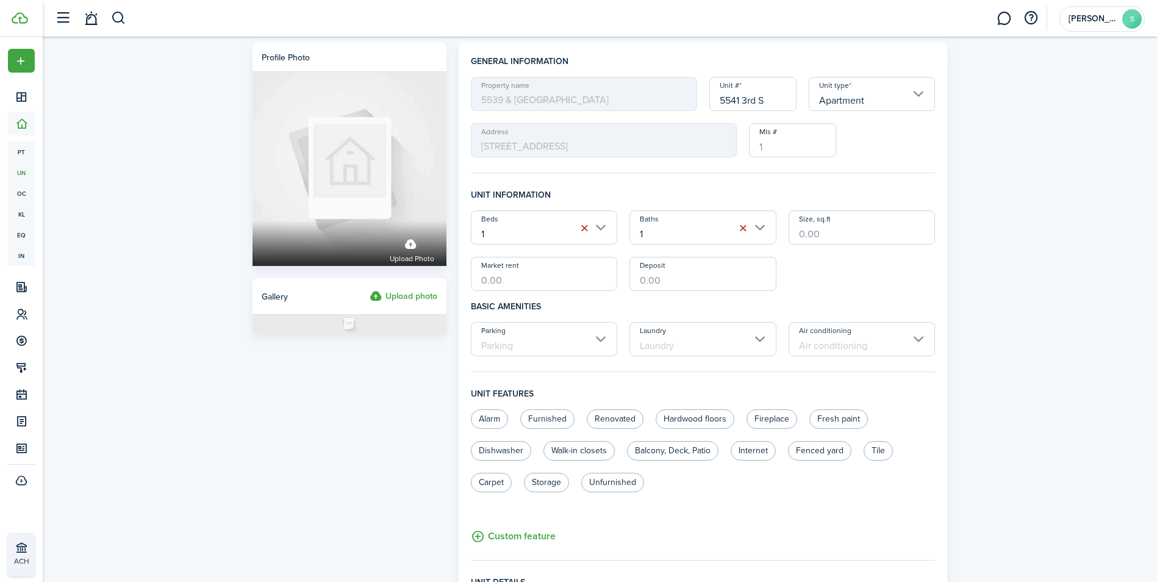
click at [540, 272] on input "Market rent" at bounding box center [544, 274] width 147 height 34
type input "$1,000.00"
click at [665, 282] on input "Deposit" at bounding box center [702, 274] width 147 height 34
type input "$900.00"
click at [834, 237] on input "Size, sq.ft" at bounding box center [861, 227] width 147 height 34
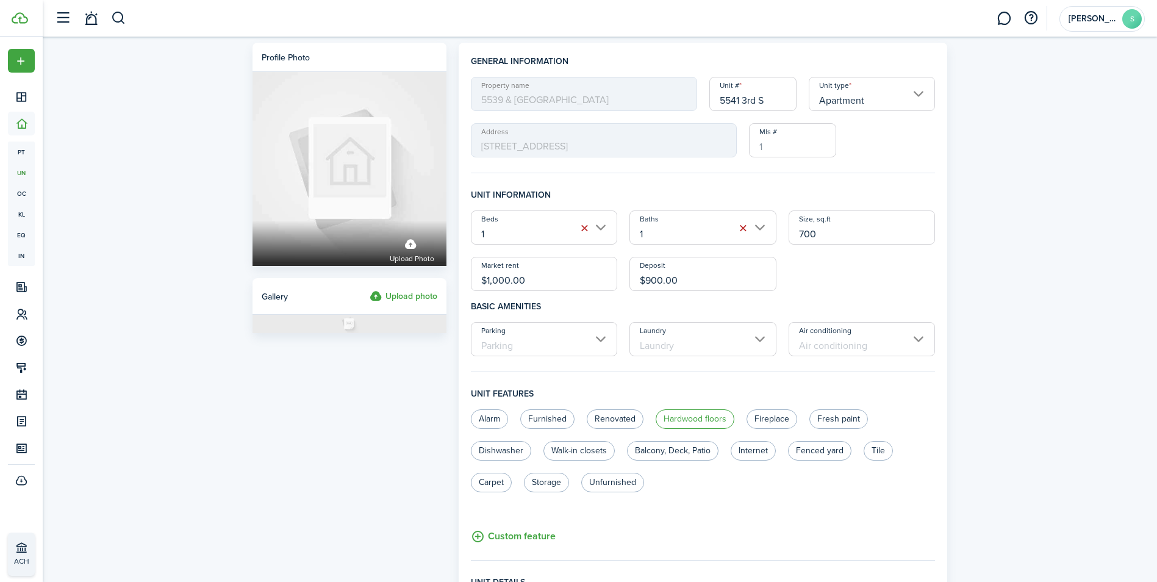
type input "700"
click at [696, 413] on label "Hardwood floors" at bounding box center [694, 419] width 79 height 20
radio input "true"
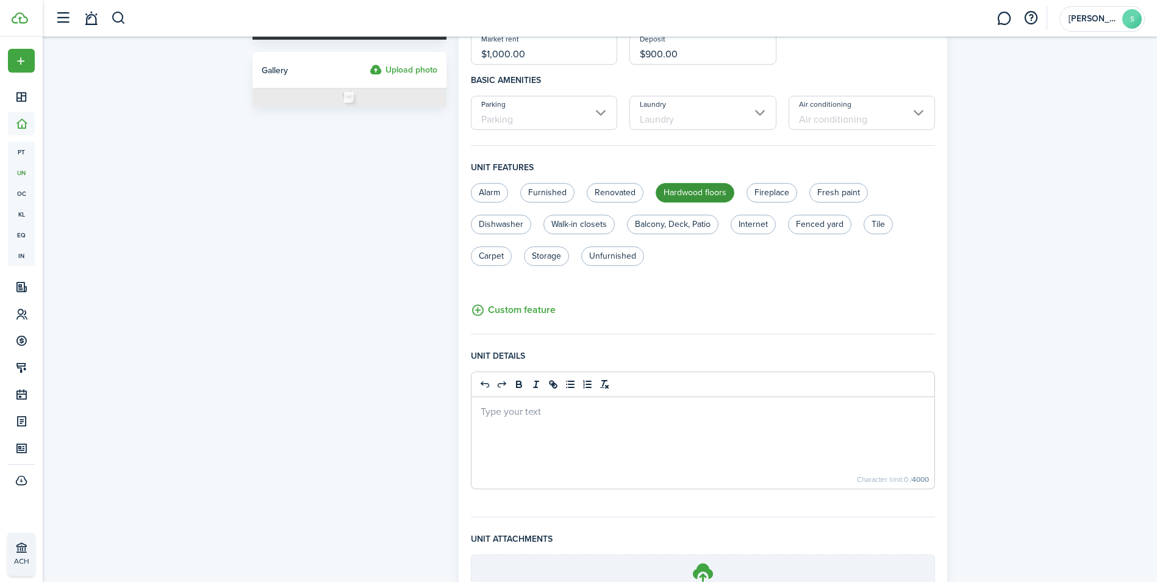
scroll to position [357, 0]
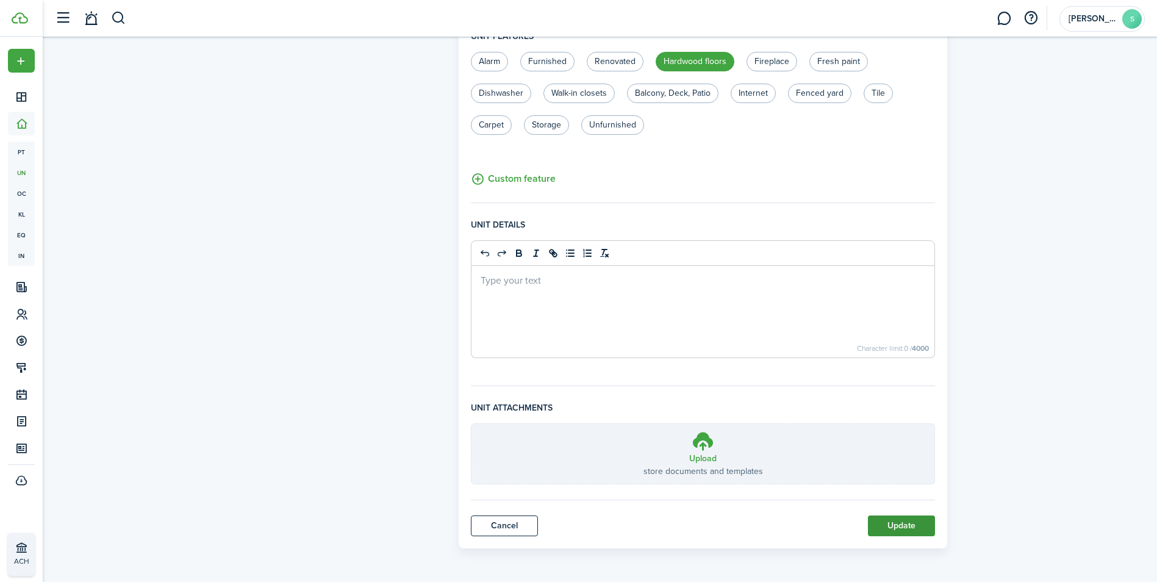
click at [906, 521] on button "Update" at bounding box center [901, 525] width 67 height 21
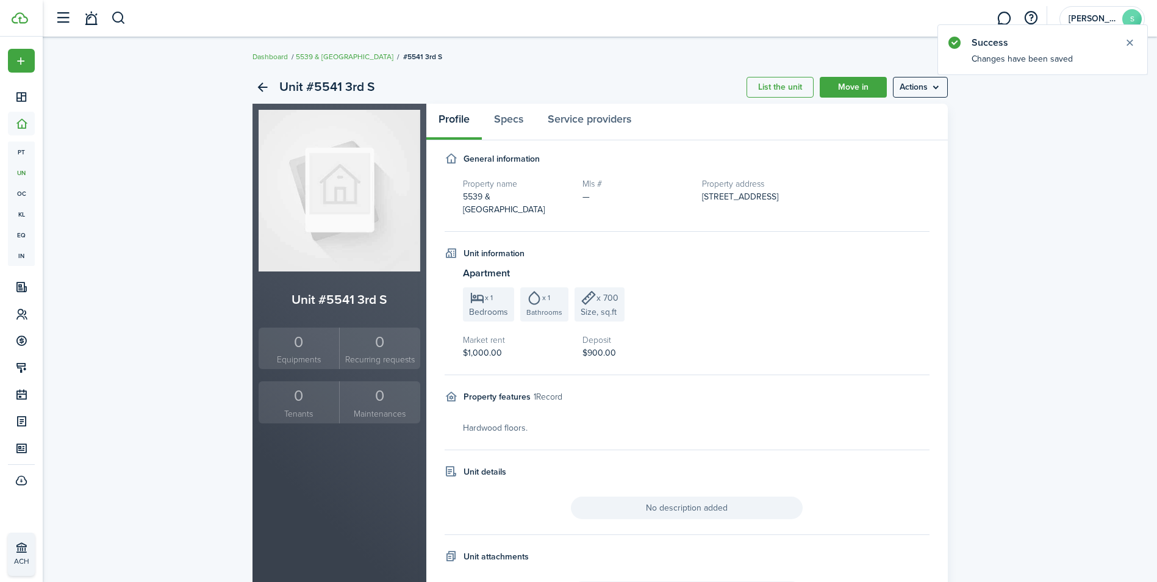
scroll to position [58, 0]
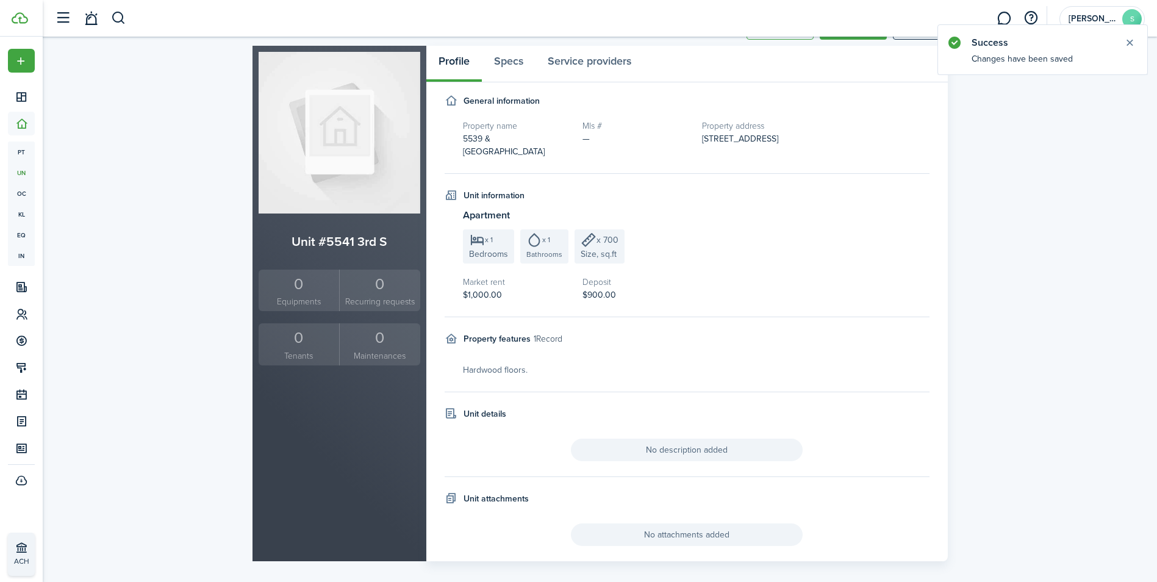
click at [290, 345] on div "0" at bounding box center [299, 337] width 75 height 23
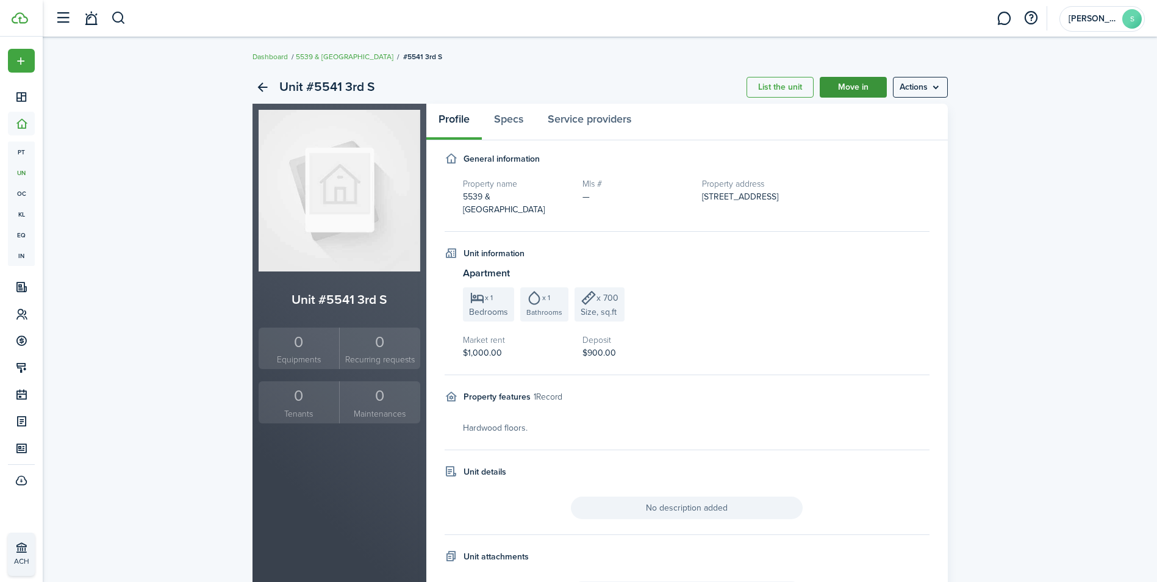
click at [855, 84] on link "Move in" at bounding box center [853, 87] width 67 height 21
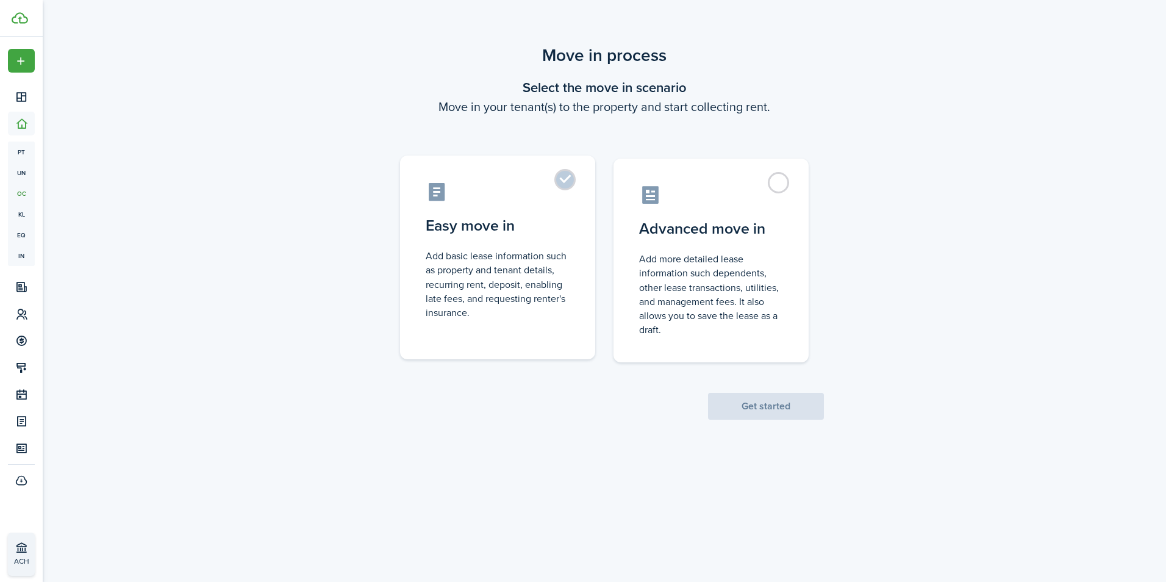
click at [566, 178] on label "Easy move in Add basic lease information such as property and tenant details, r…" at bounding box center [497, 257] width 195 height 204
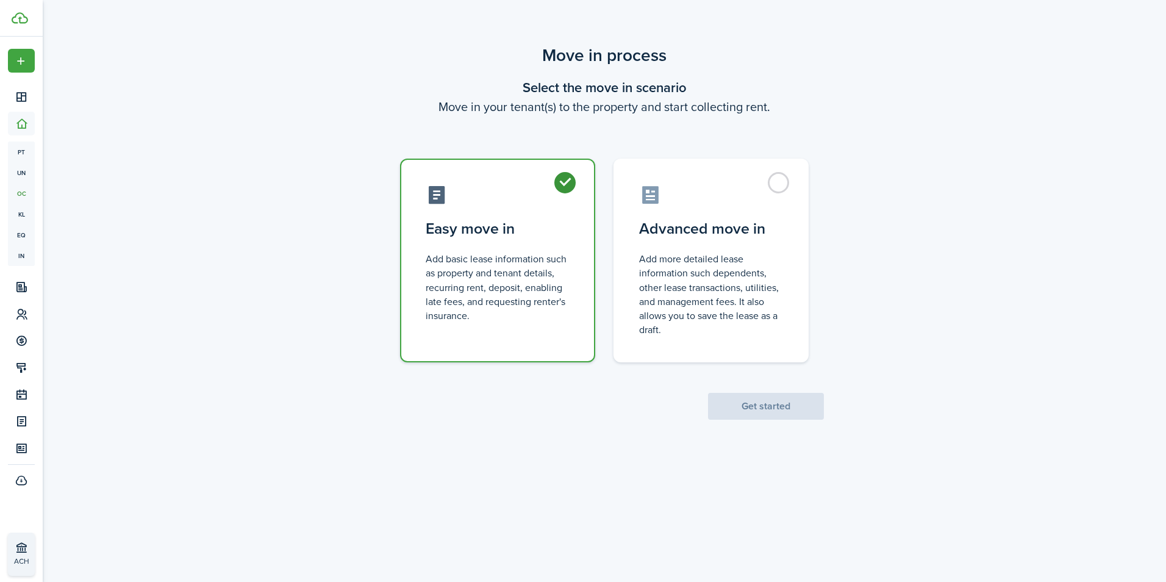
radio input "true"
click at [767, 409] on button "Get started" at bounding box center [766, 406] width 116 height 27
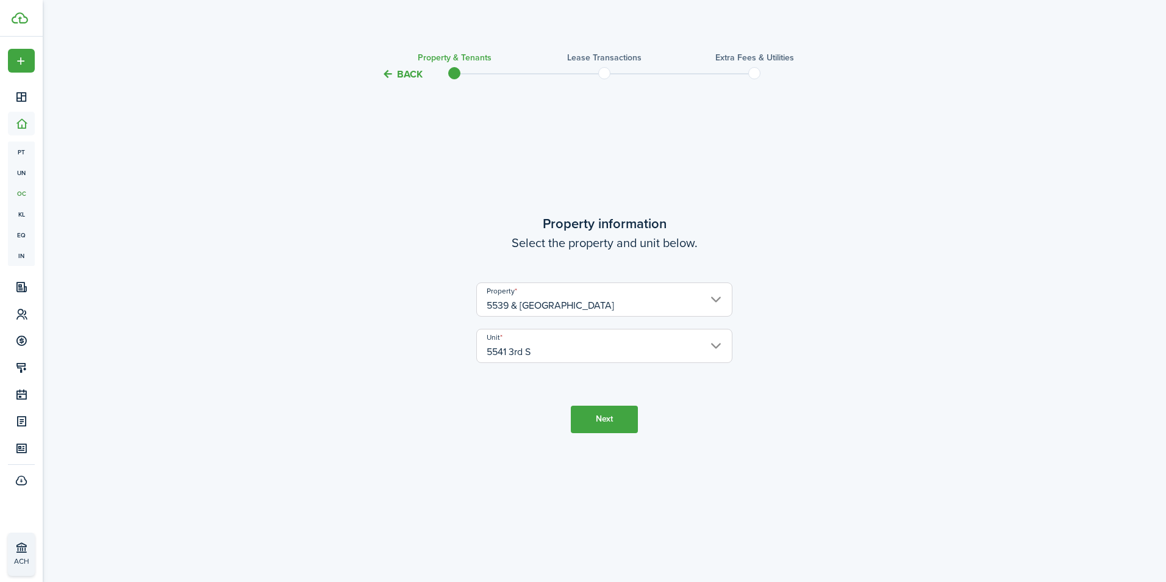
click at [602, 415] on button "Next" at bounding box center [604, 418] width 67 height 27
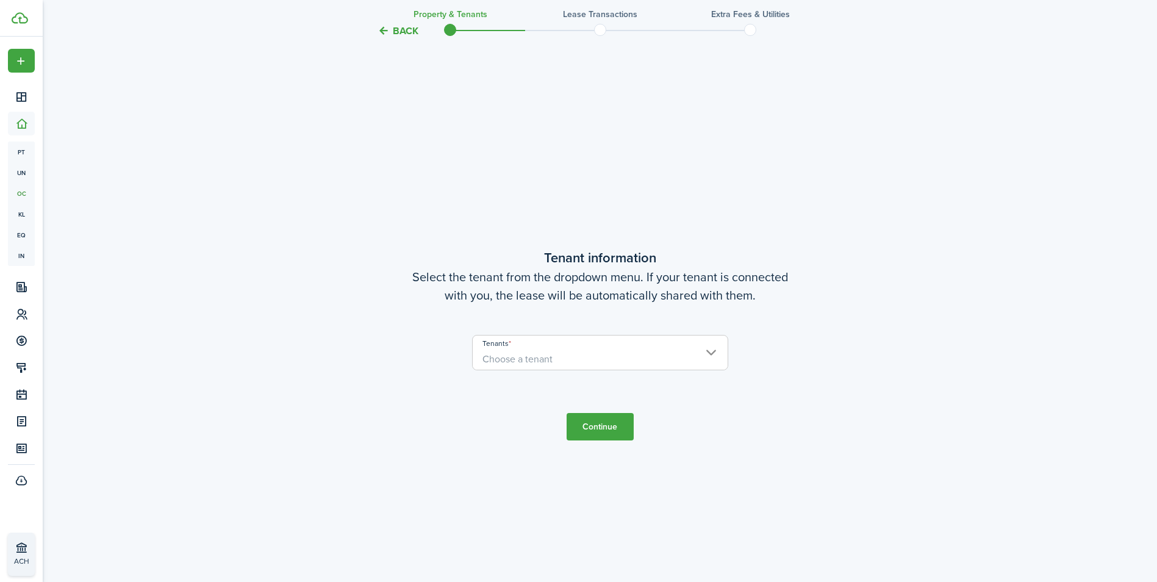
scroll to position [500, 0]
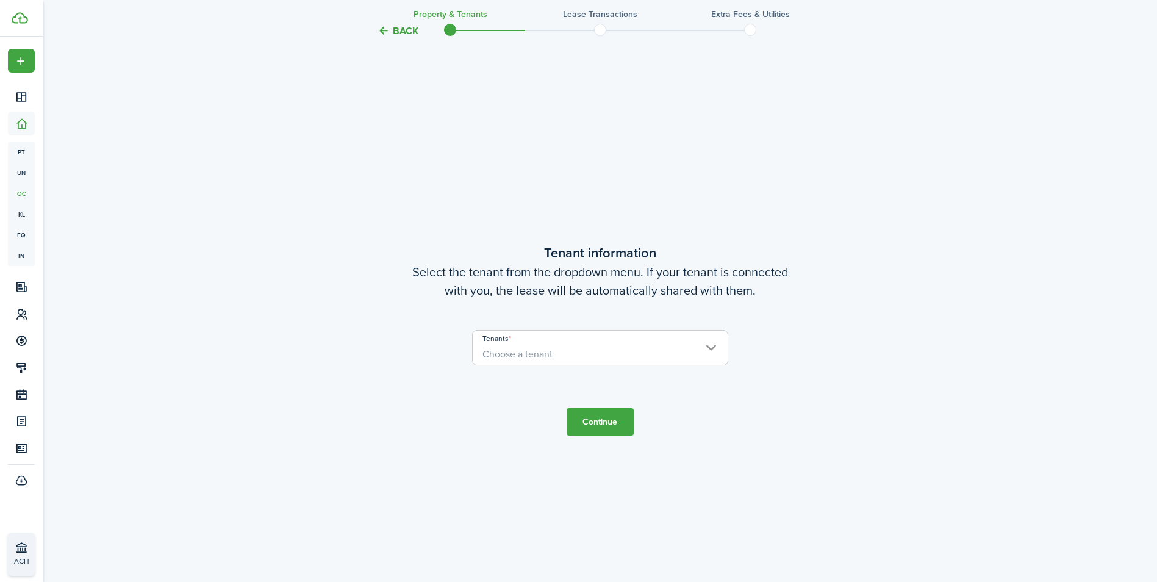
click at [585, 346] on span "Choose a tenant" at bounding box center [600, 354] width 255 height 21
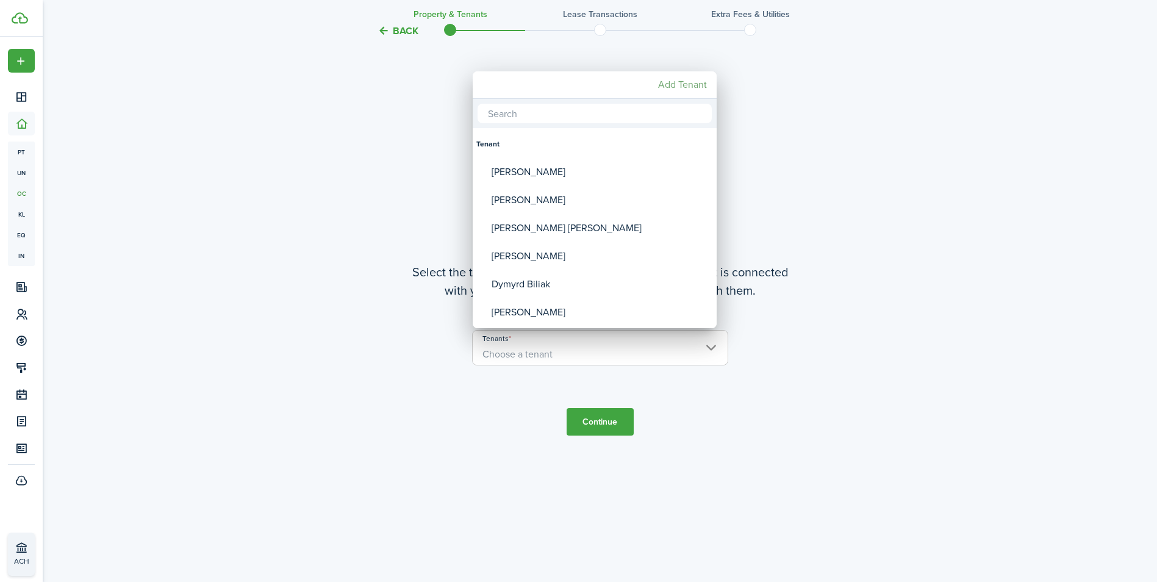
click at [693, 91] on mbsc-button "Add Tenant" at bounding box center [682, 85] width 59 height 22
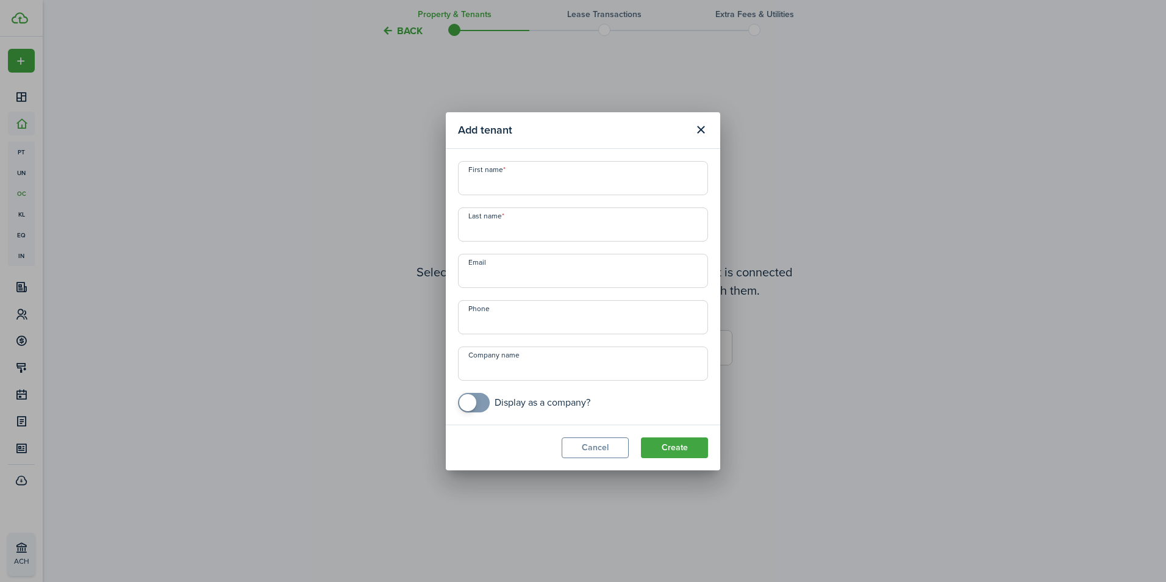
click at [473, 179] on input "First name" at bounding box center [583, 178] width 250 height 34
type input "j"
type input "[PERSON_NAME]"
type input "Adamskya"
type input "[PHONE_NUMBER]"
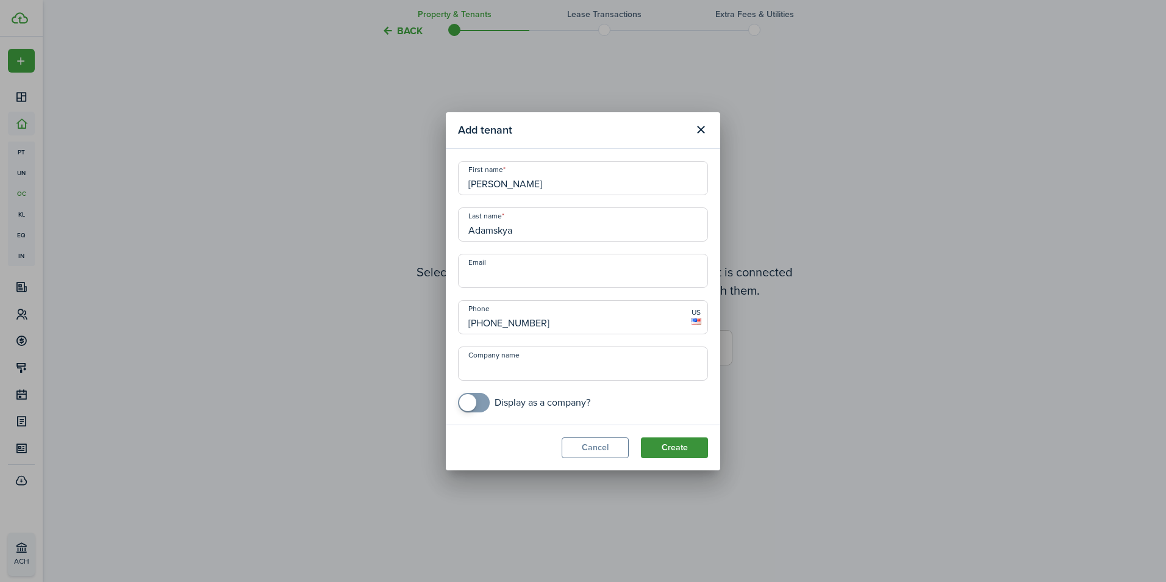
click at [670, 446] on button "Create" at bounding box center [674, 447] width 67 height 21
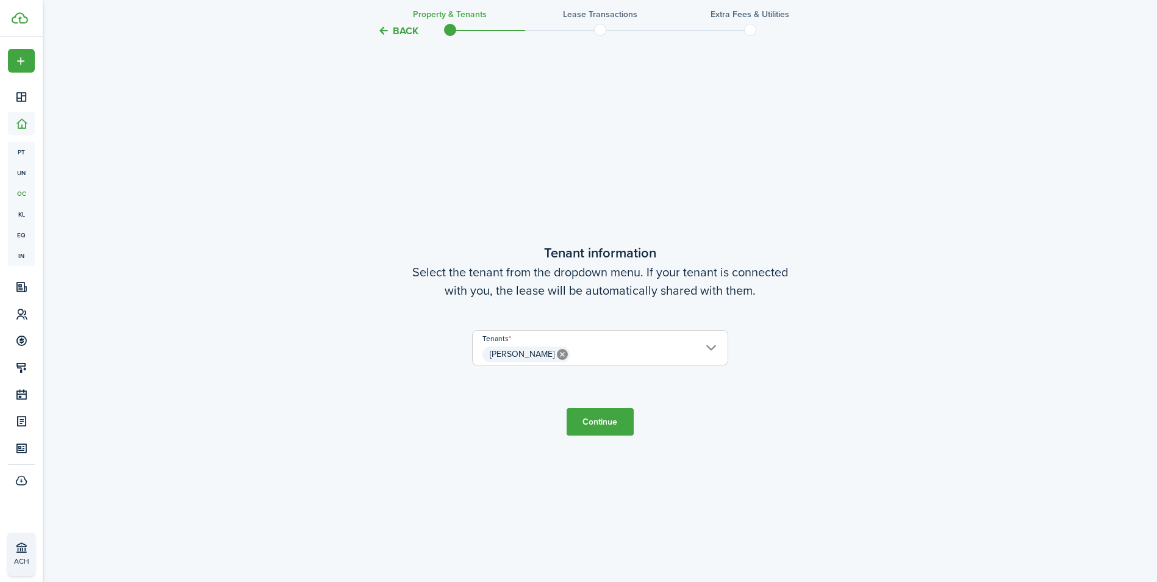
click at [605, 418] on button "Continue" at bounding box center [599, 421] width 67 height 27
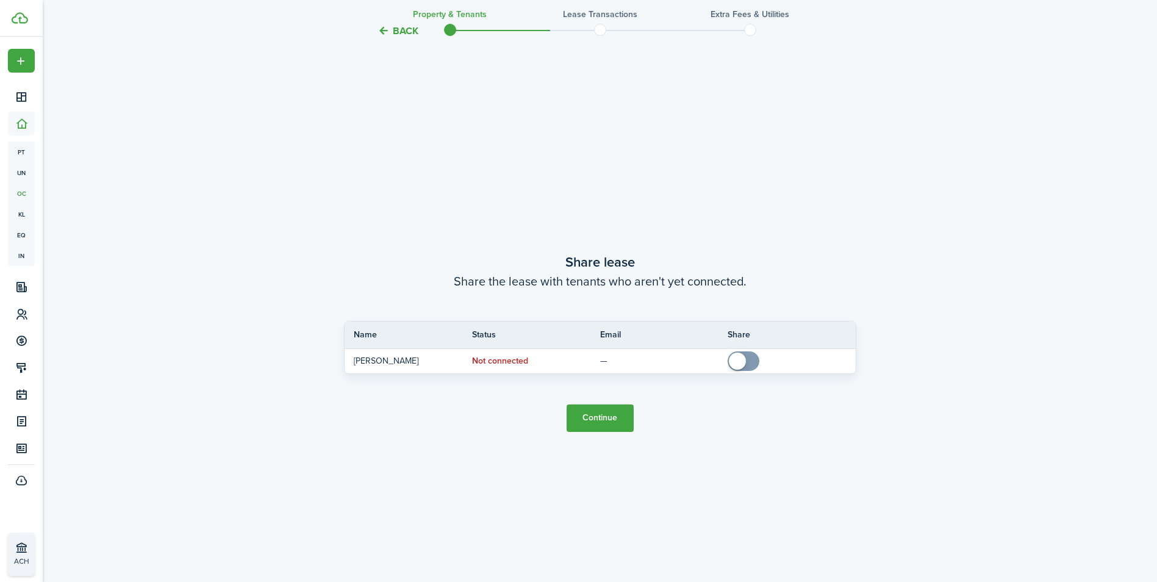
scroll to position [1082, 0]
click at [599, 406] on button "Continue" at bounding box center [599, 415] width 67 height 27
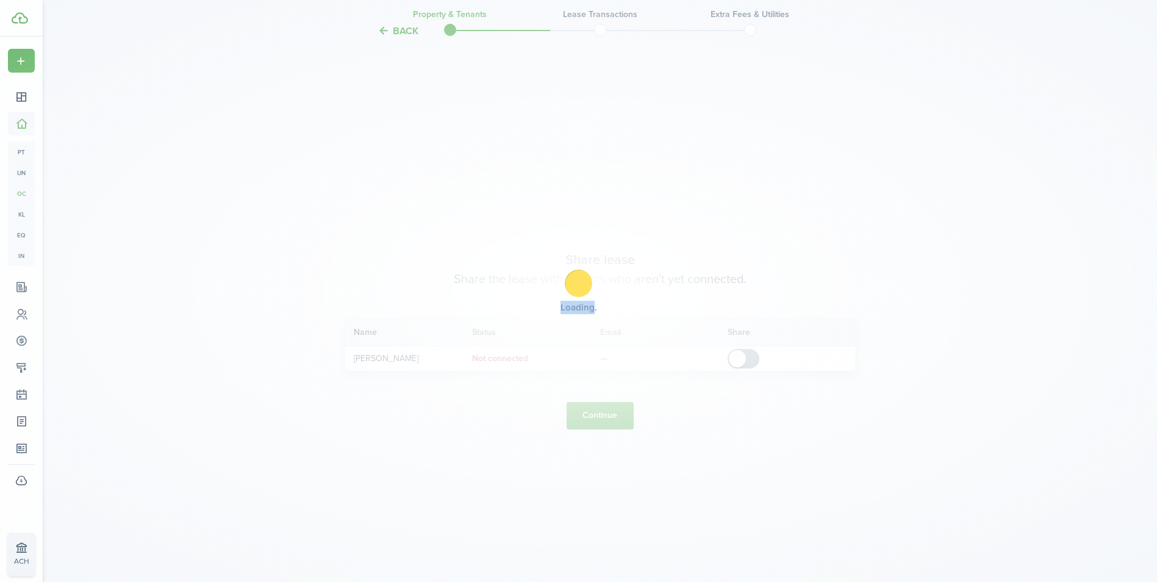
drag, startPoint x: 599, startPoint y: 406, endPoint x: 809, endPoint y: 230, distance: 274.0
click at [809, 230] on div "Loading" at bounding box center [578, 291] width 1157 height 582
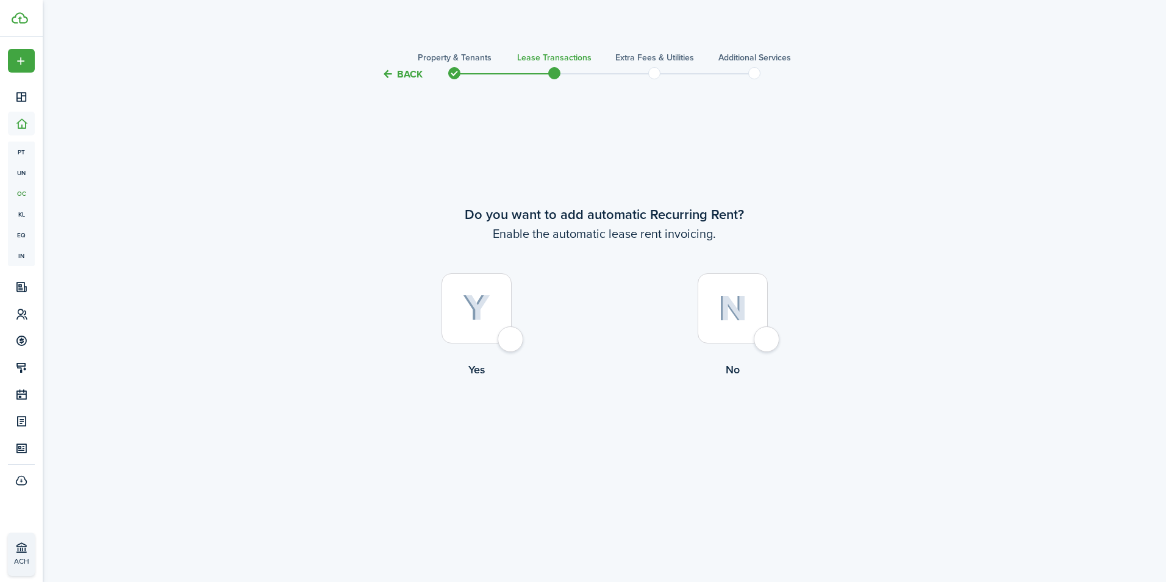
click at [510, 341] on div at bounding box center [476, 308] width 70 height 70
radio input "true"
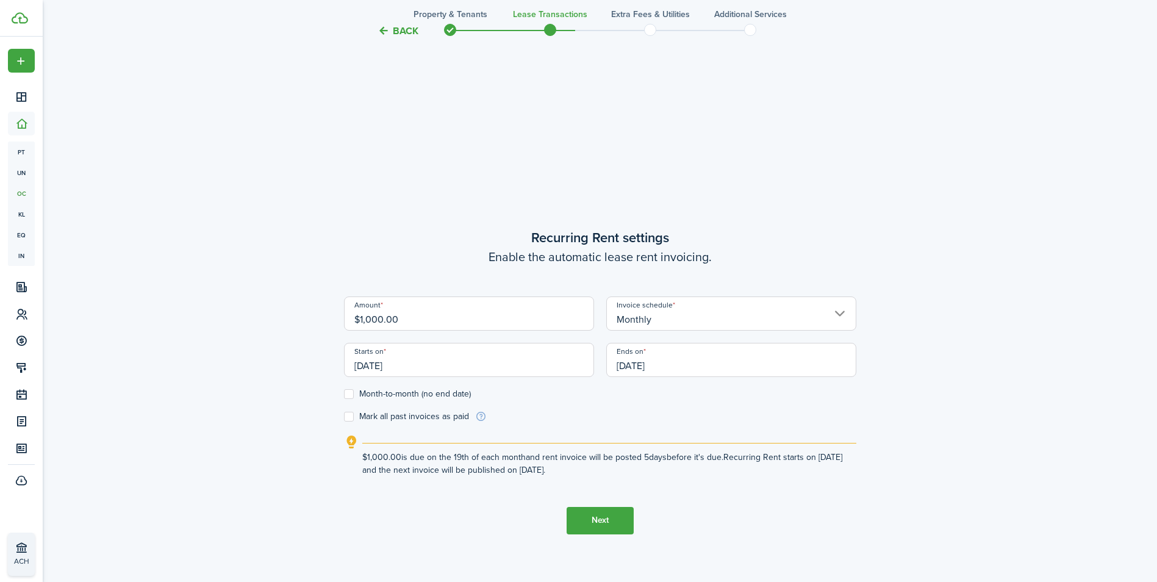
scroll to position [500, 0]
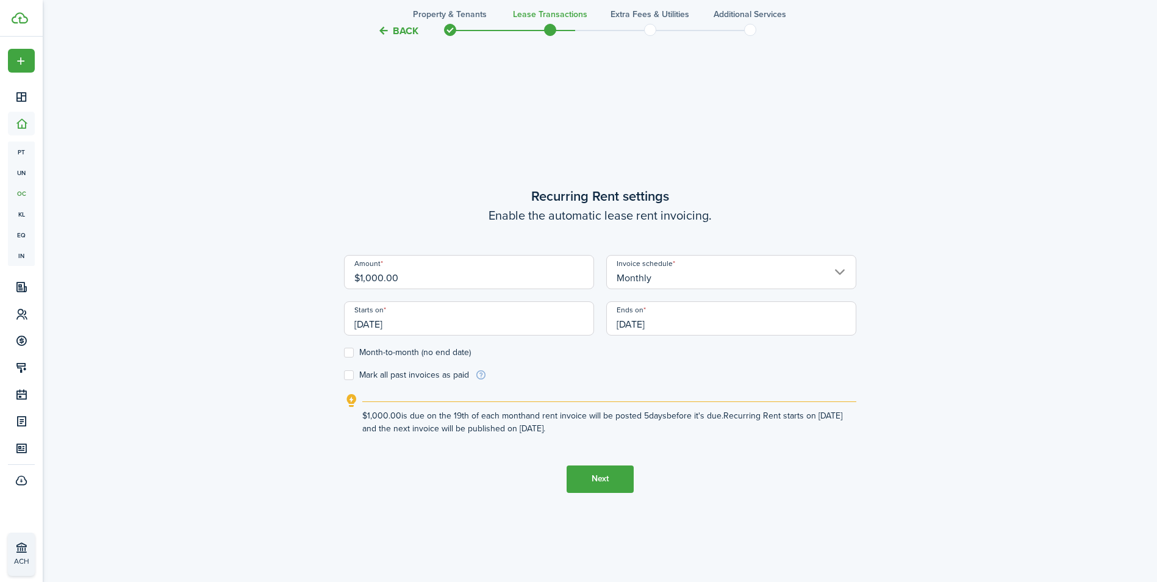
click at [523, 325] on input "[DATE]" at bounding box center [469, 318] width 250 height 34
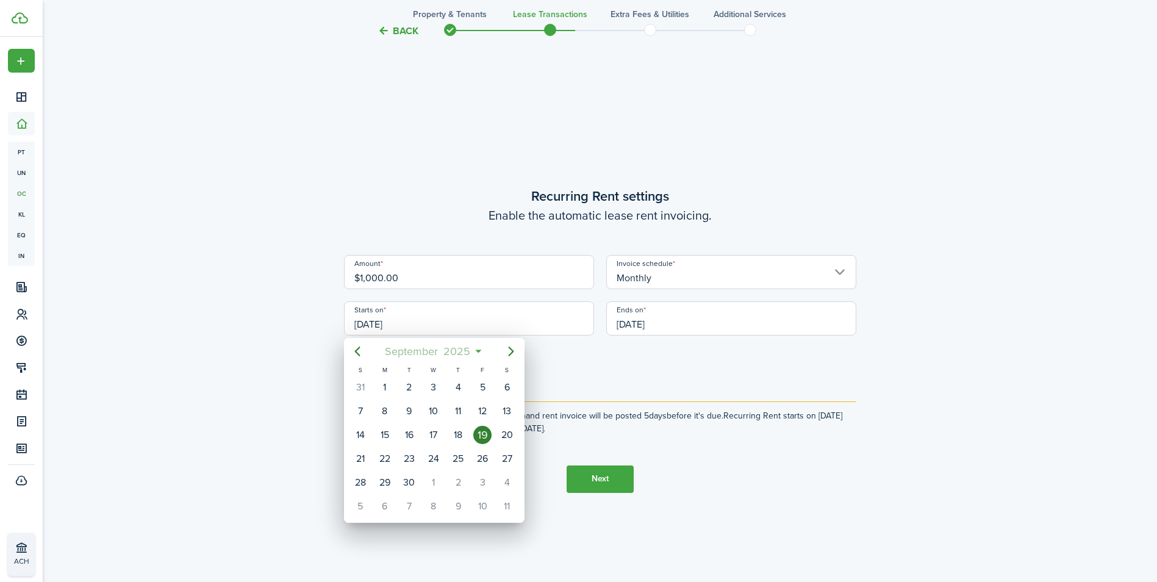
click at [475, 345] on mbsc-button "[DATE]" at bounding box center [427, 351] width 101 height 22
click at [386, 384] on div "Jan" at bounding box center [376, 384] width 44 height 20
click at [632, 385] on div at bounding box center [578, 290] width 1352 height 777
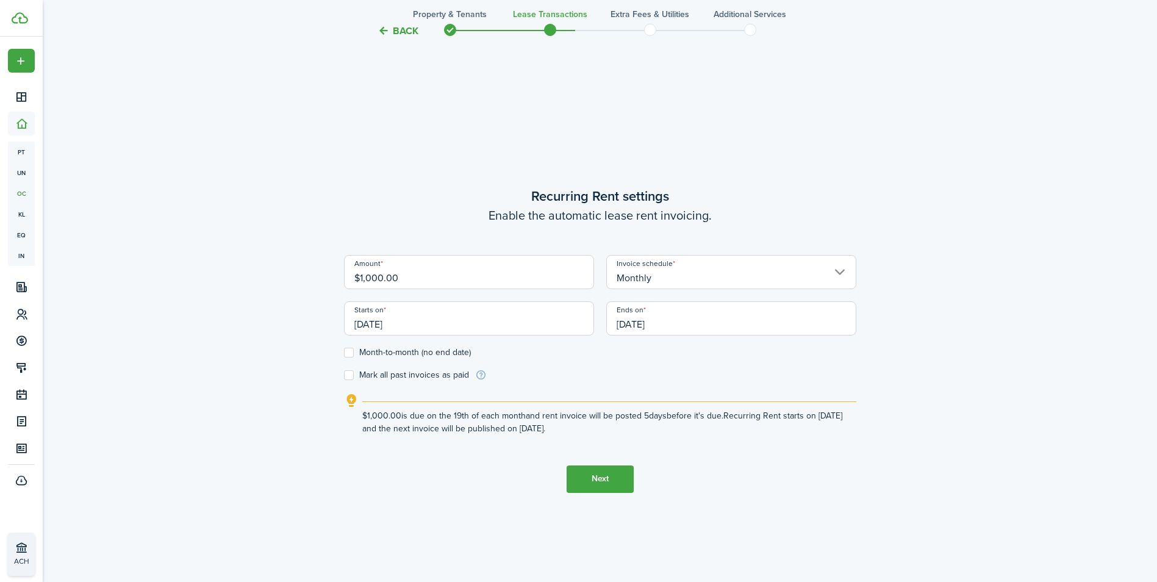
click at [349, 355] on label "Month-to-month (no end date)" at bounding box center [407, 353] width 127 height 10
click at [344, 352] on input "Month-to-month (no end date)" at bounding box center [343, 352] width 1 height 1
checkbox input "true"
click at [348, 374] on label "Mark all past invoices as paid" at bounding box center [406, 375] width 125 height 10
click at [344, 374] on input "Mark all past invoices as paid" at bounding box center [343, 374] width 1 height 1
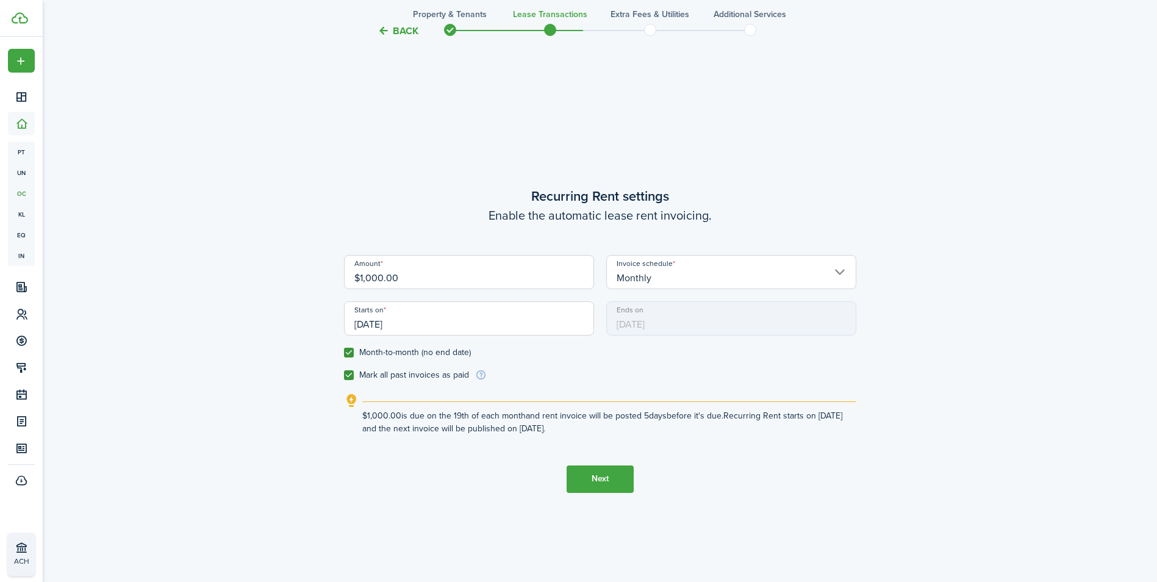
checkbox input "true"
click at [617, 479] on button "Next" at bounding box center [599, 478] width 67 height 27
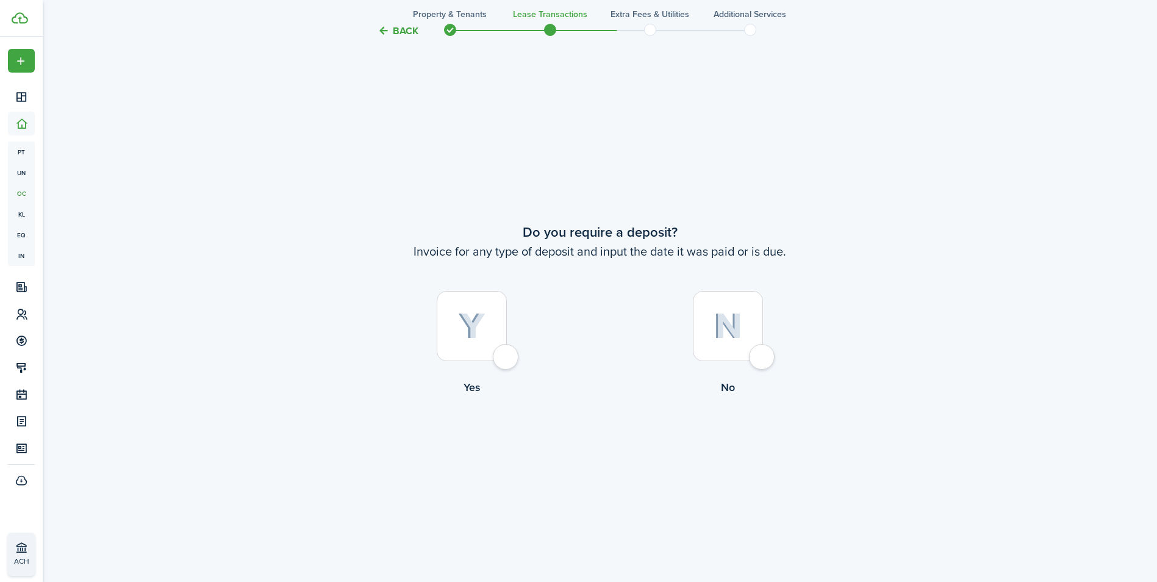
scroll to position [1082, 0]
click at [480, 324] on img at bounding box center [471, 324] width 27 height 27
radio input "true"
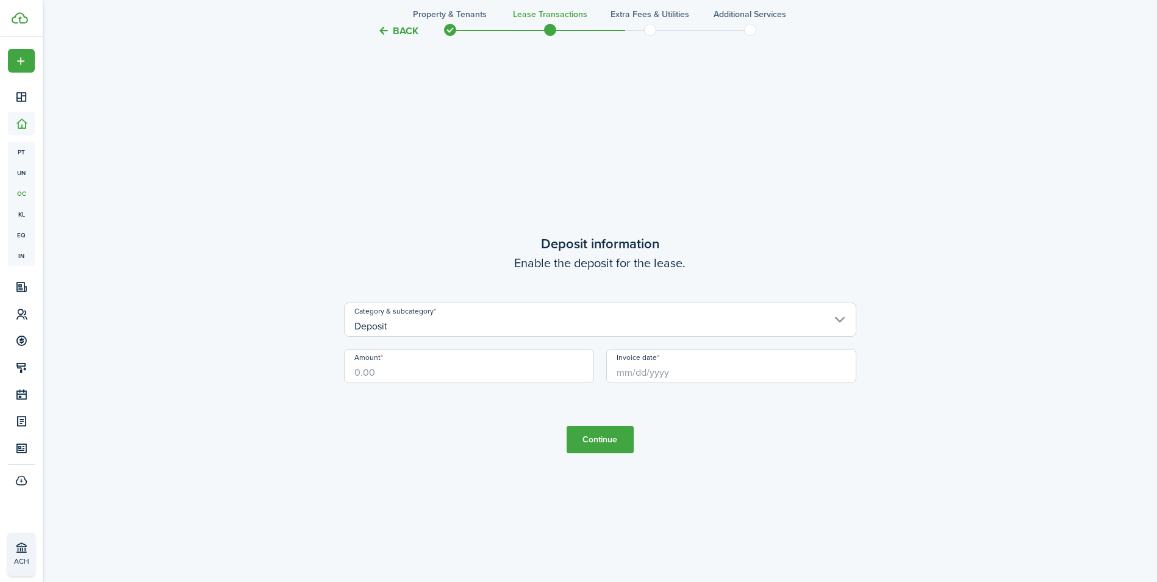
scroll to position [1663, 0]
click at [429, 313] on input "Deposit" at bounding box center [600, 315] width 512 height 34
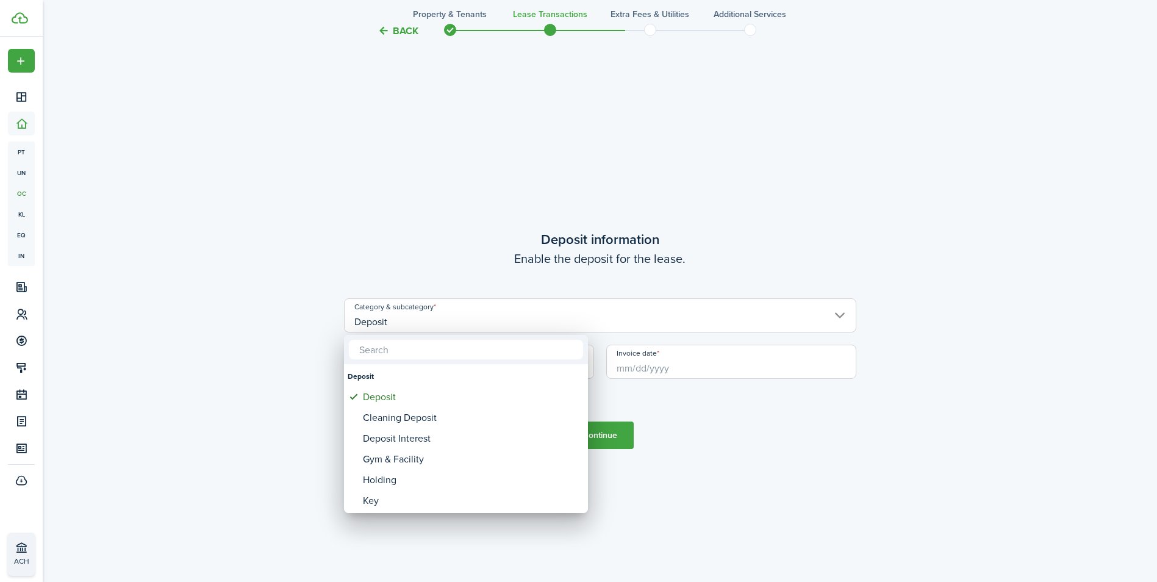
click at [660, 426] on div at bounding box center [578, 290] width 1352 height 777
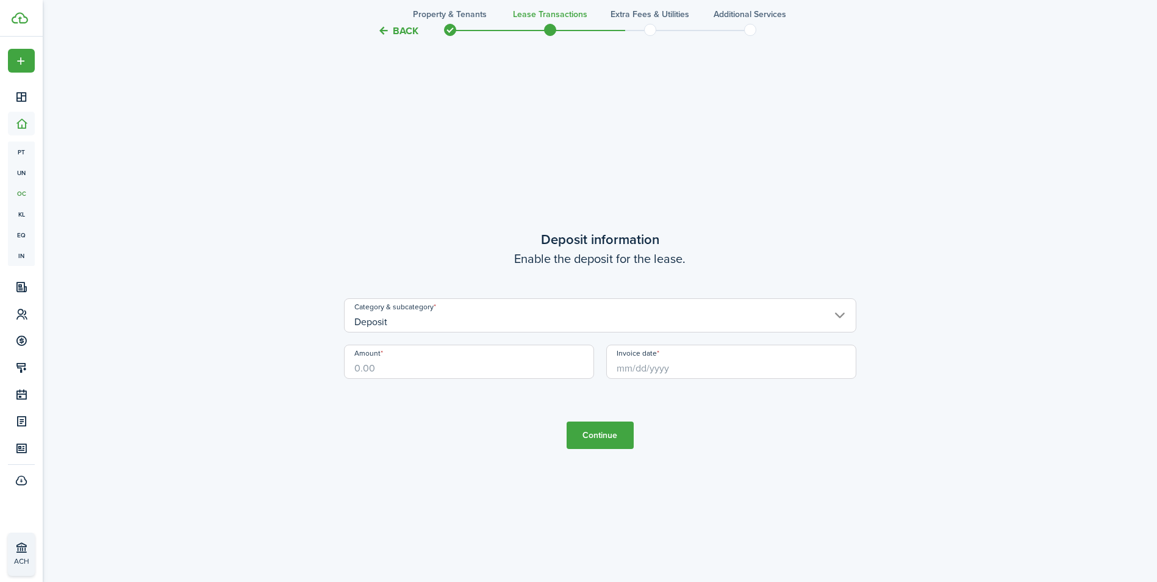
click at [405, 366] on input "Amount" at bounding box center [469, 362] width 250 height 34
click at [698, 368] on input "Invoice date" at bounding box center [731, 362] width 250 height 34
type input "$900.00"
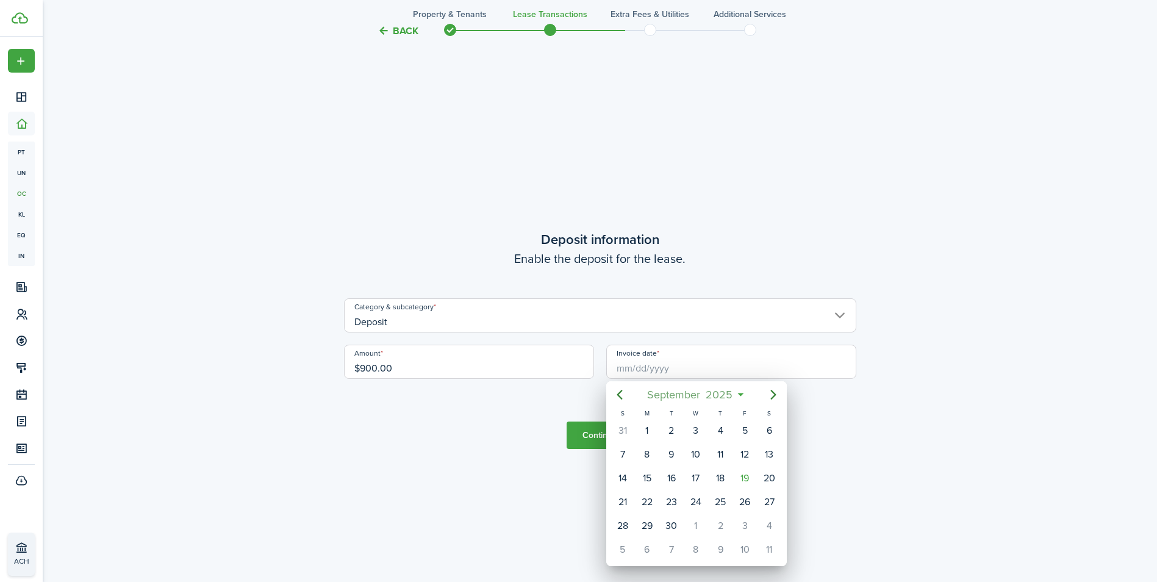
click at [737, 396] on mbsc-button "[DATE]" at bounding box center [690, 395] width 101 height 22
click at [642, 434] on div "Jan" at bounding box center [638, 427] width 44 height 20
click at [705, 429] on div "[DATE]" at bounding box center [696, 430] width 24 height 23
type input "[DATE]"
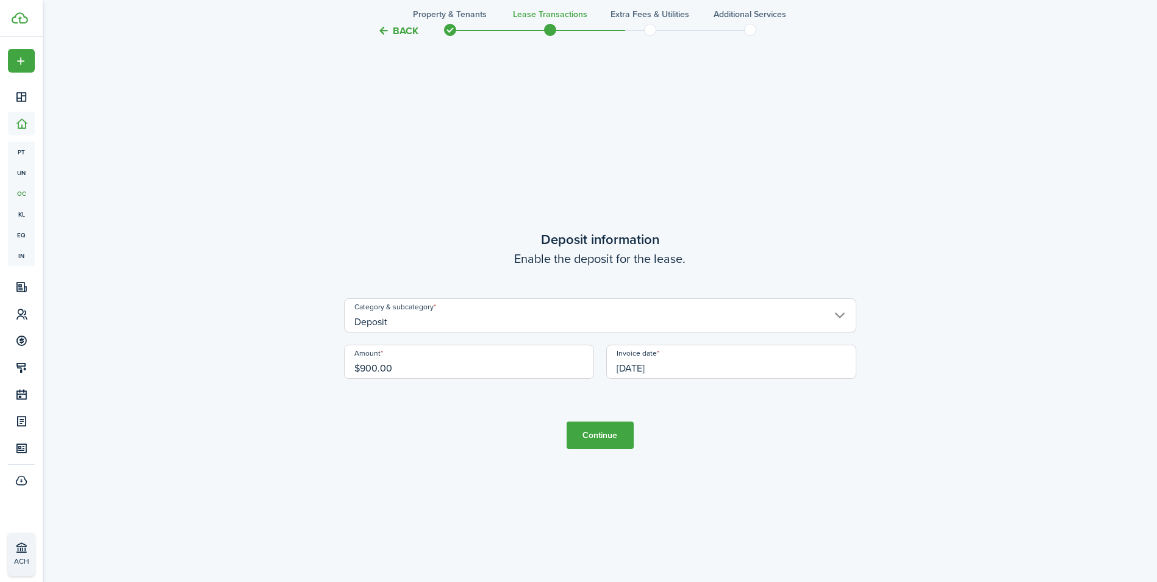
click at [613, 431] on button "Continue" at bounding box center [599, 434] width 67 height 27
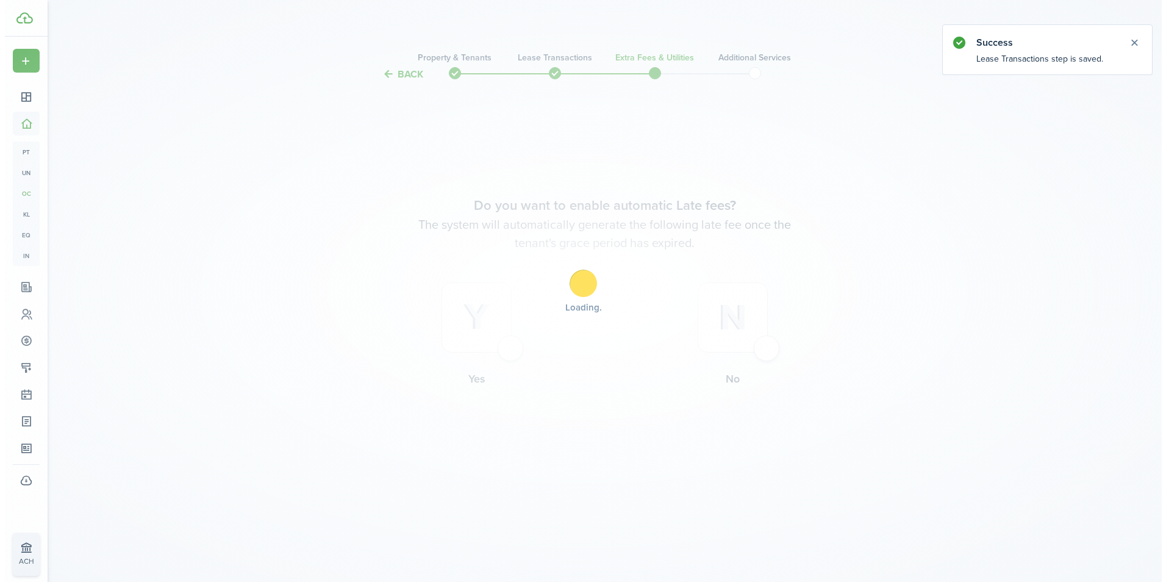
scroll to position [0, 0]
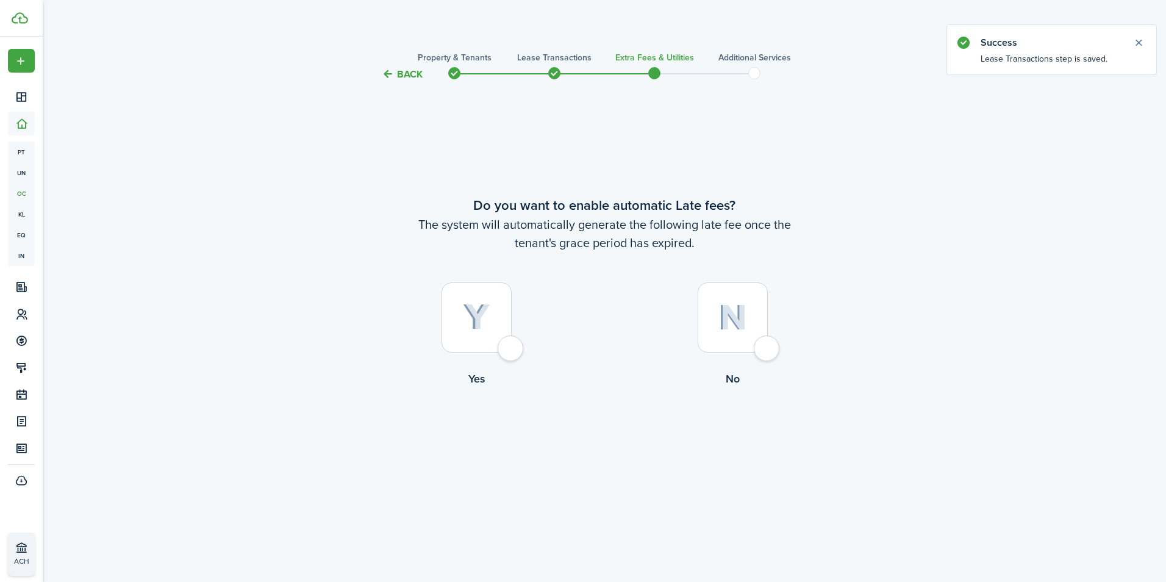
click at [512, 343] on div at bounding box center [476, 317] width 70 height 70
radio input "true"
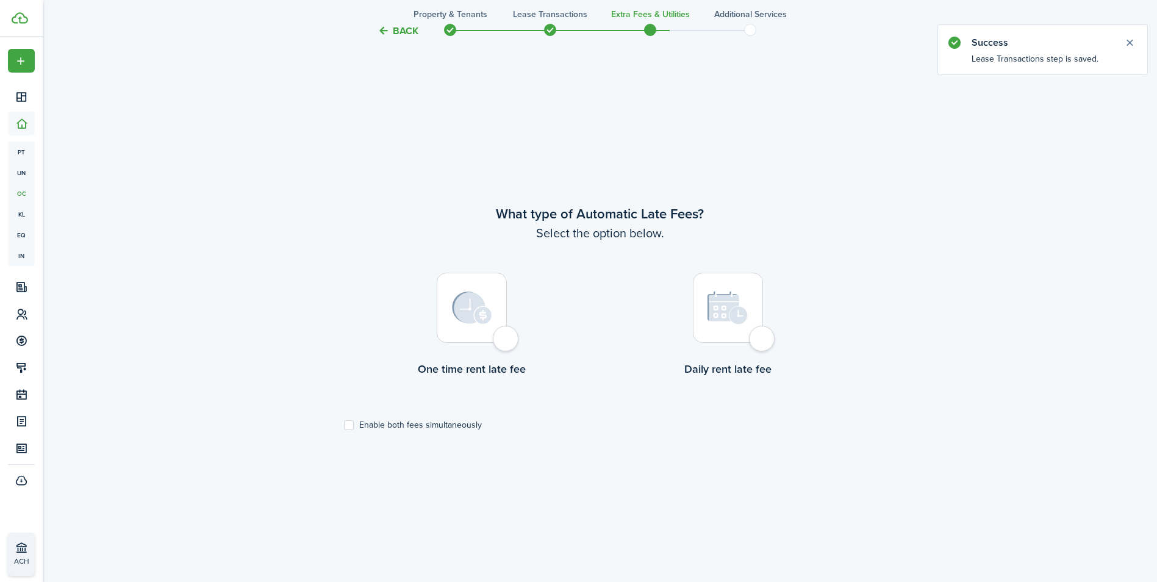
scroll to position [500, 0]
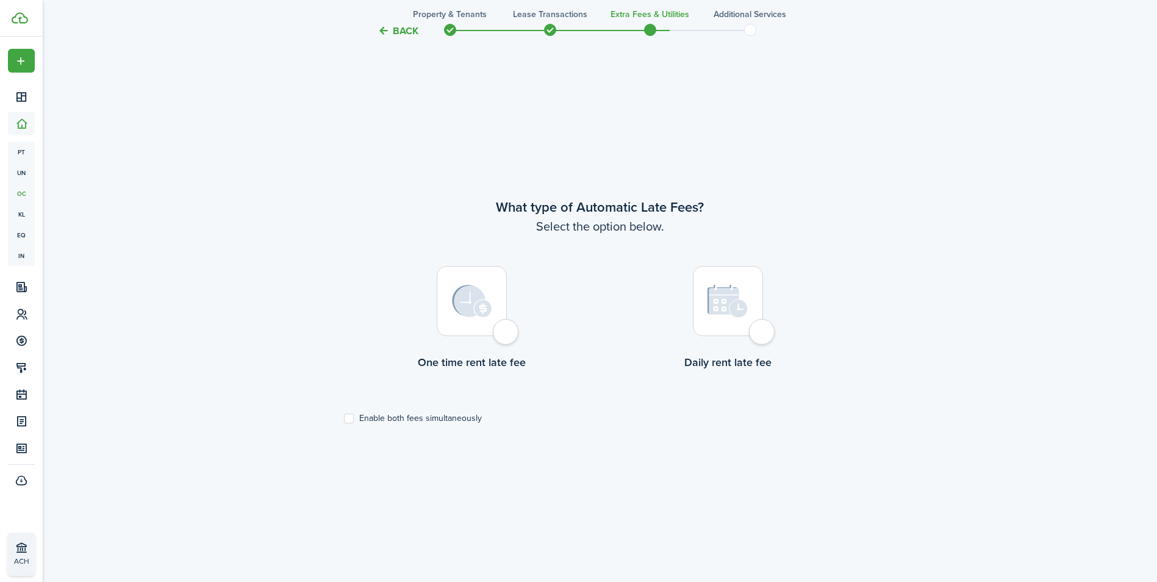
click at [507, 326] on div at bounding box center [472, 301] width 70 height 70
radio input "true"
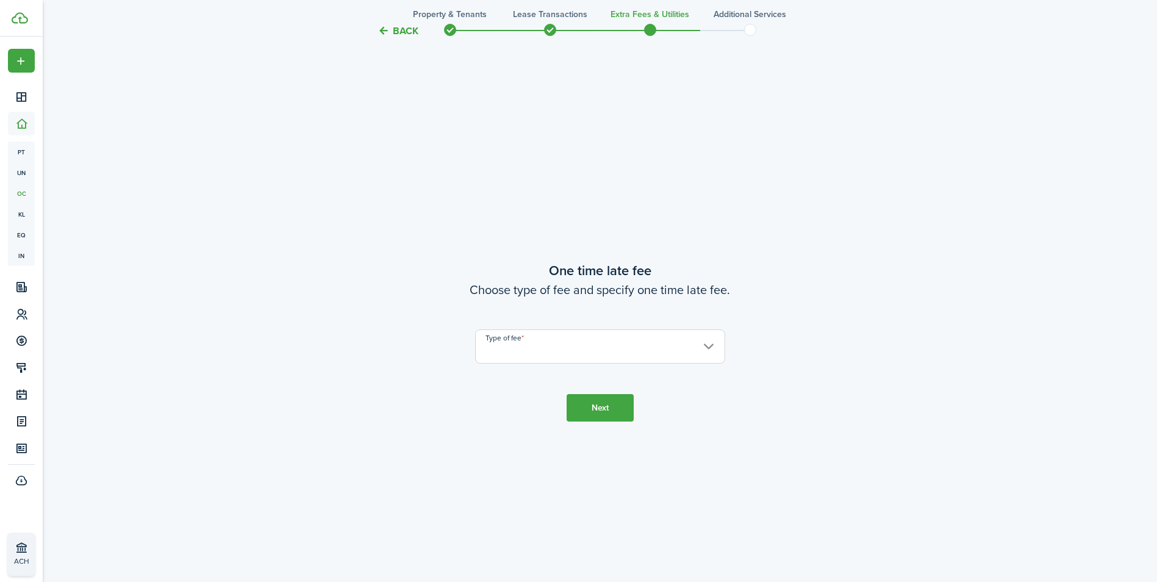
scroll to position [1082, 0]
click at [668, 340] on input "Type of fee" at bounding box center [600, 344] width 250 height 34
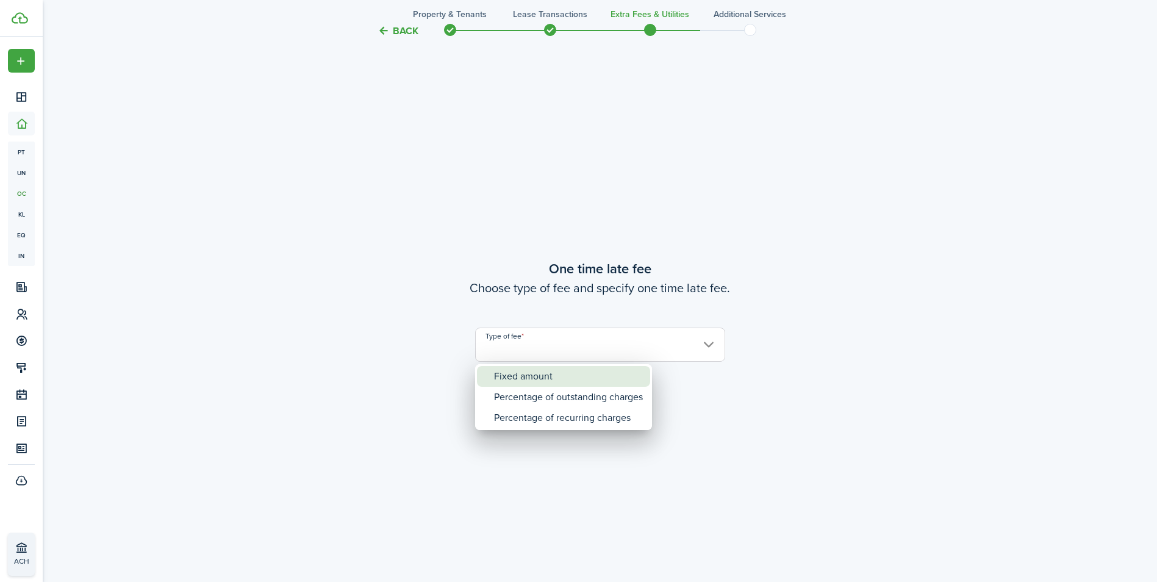
click at [568, 373] on div "Fixed amount" at bounding box center [568, 376] width 149 height 21
type input "Fixed amount"
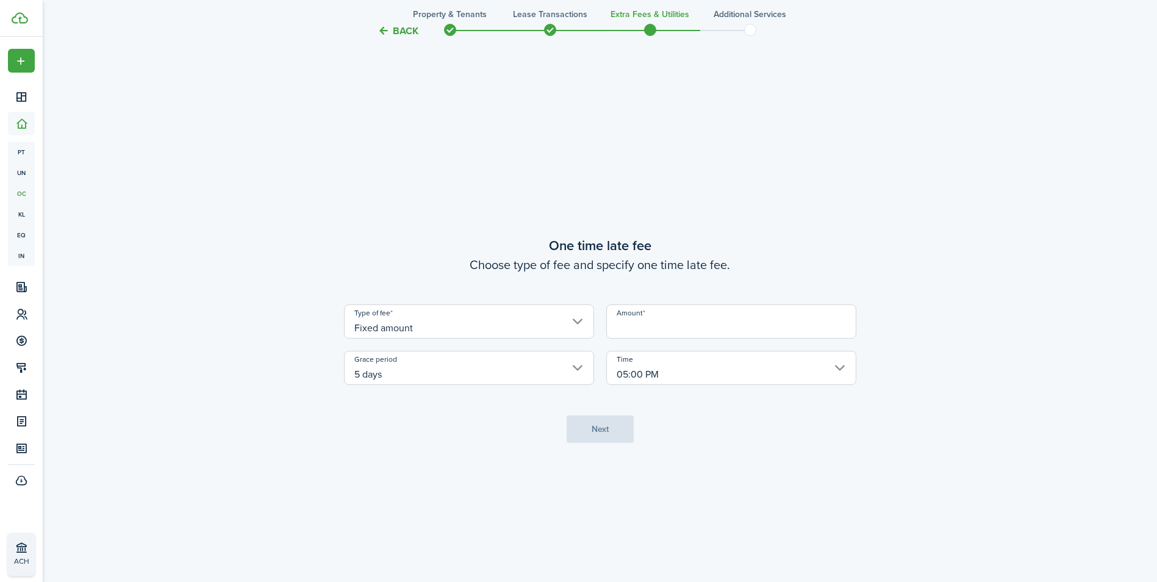
click at [745, 313] on input "Amount" at bounding box center [731, 321] width 250 height 34
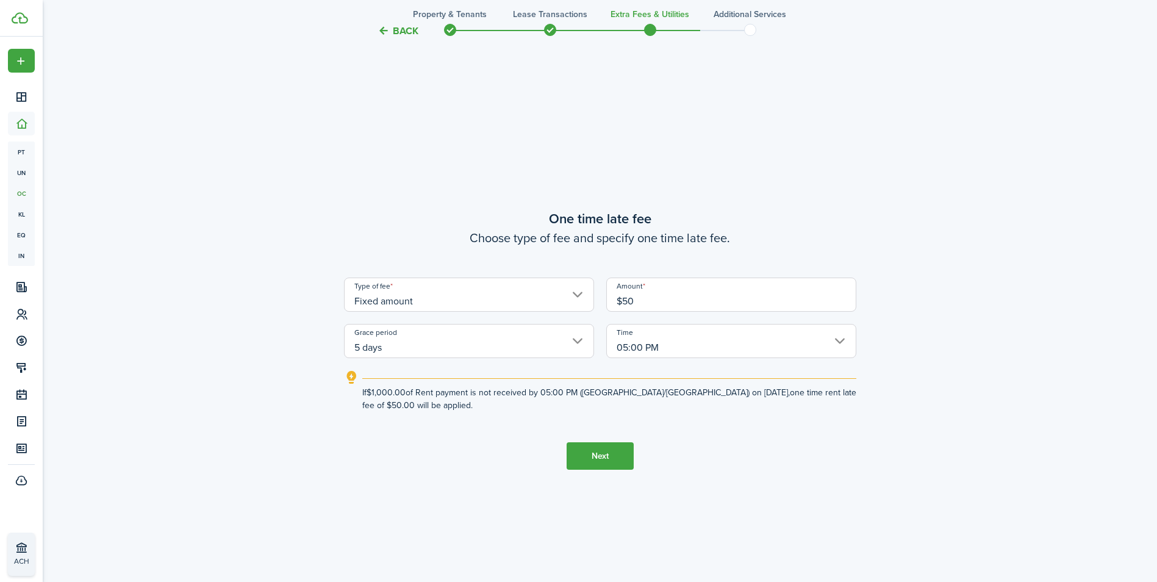
type input "$50.00"
click at [602, 465] on button "Next" at bounding box center [599, 455] width 67 height 27
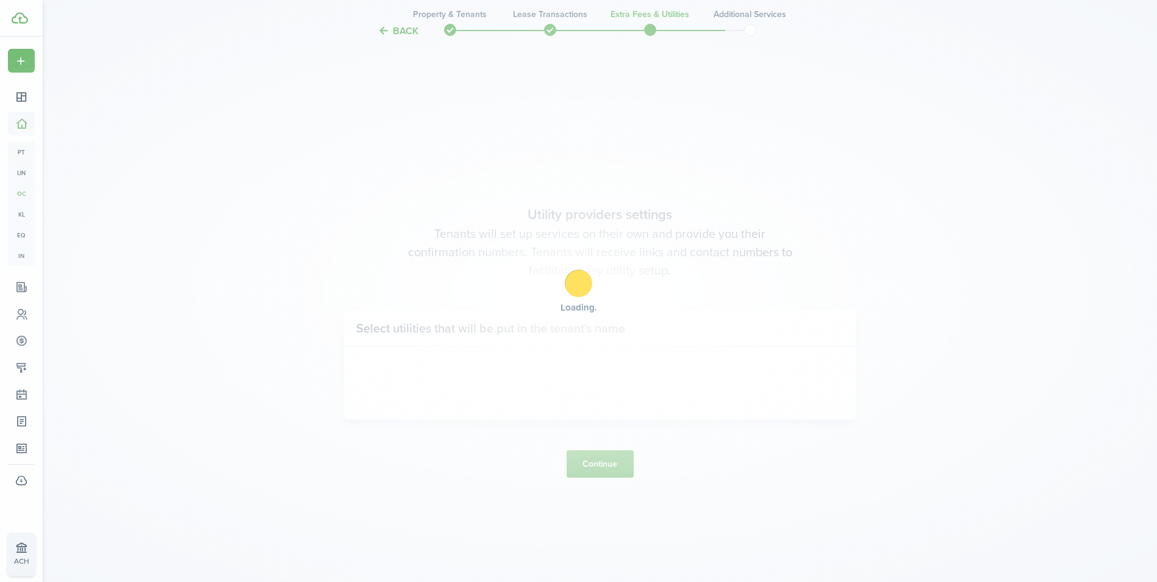
scroll to position [1663, 0]
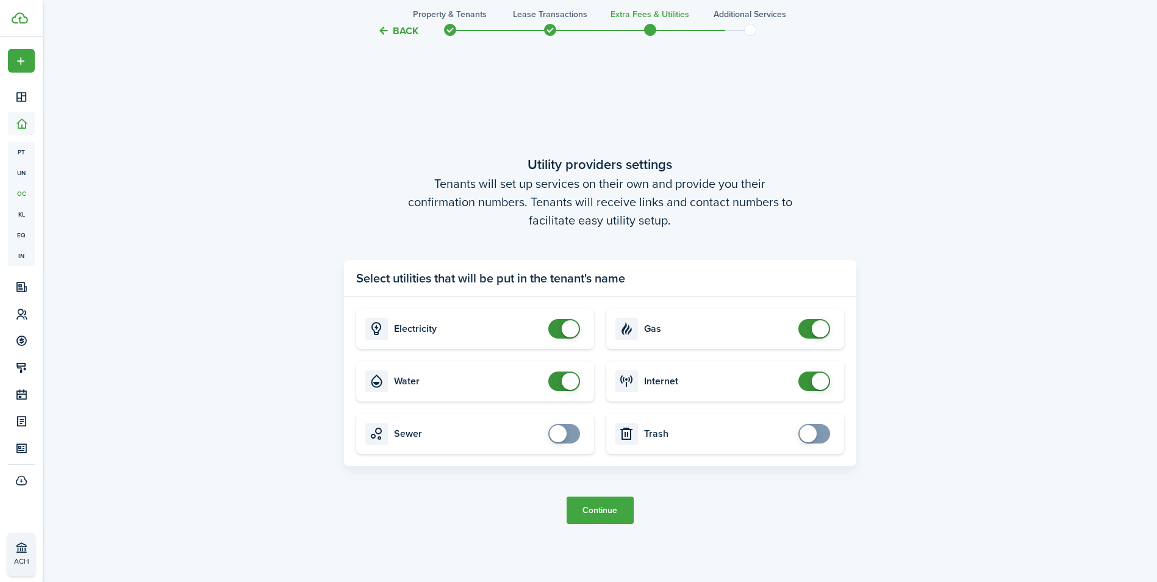
checkbox input "false"
click at [566, 379] on span at bounding box center [570, 381] width 17 height 17
click at [613, 510] on button "Continue" at bounding box center [599, 509] width 67 height 27
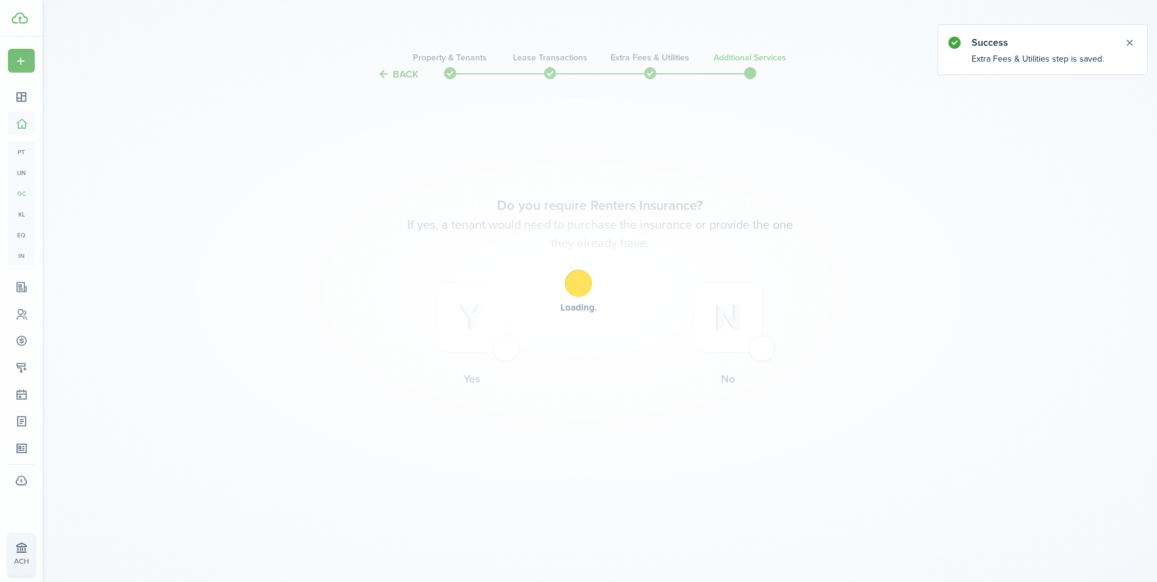
scroll to position [0, 0]
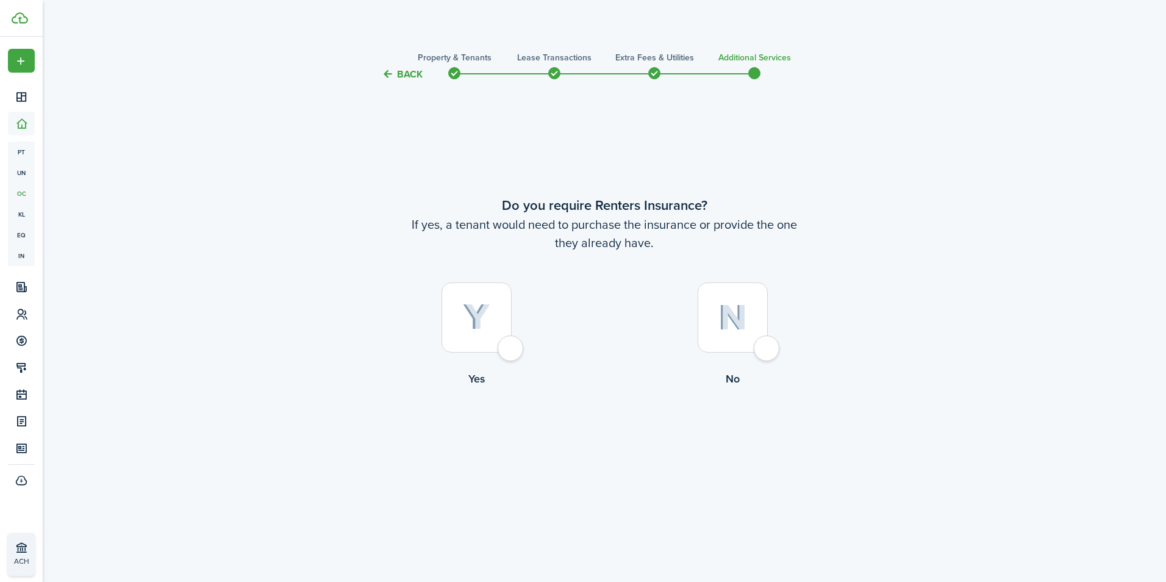
click at [768, 350] on div at bounding box center [733, 317] width 70 height 70
radio input "true"
click at [594, 446] on button "Complete move in" at bounding box center [605, 436] width 90 height 27
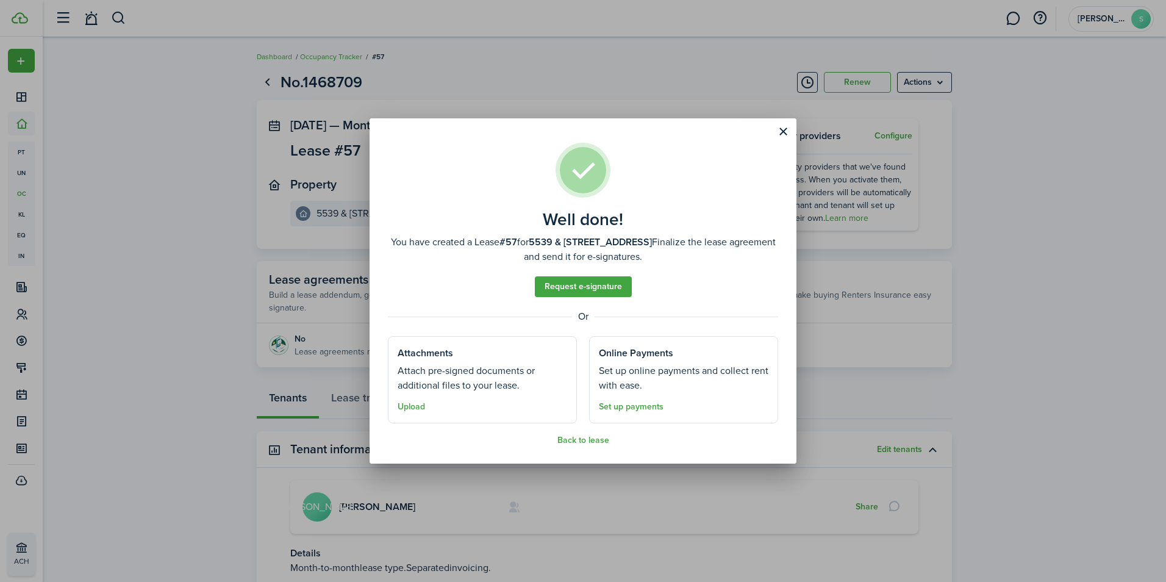
click at [130, 159] on div "Well done! You have created a Lease #57 for 5539 & [STREET_ADDRESS] 3rd S. Fina…" at bounding box center [583, 291] width 1166 height 582
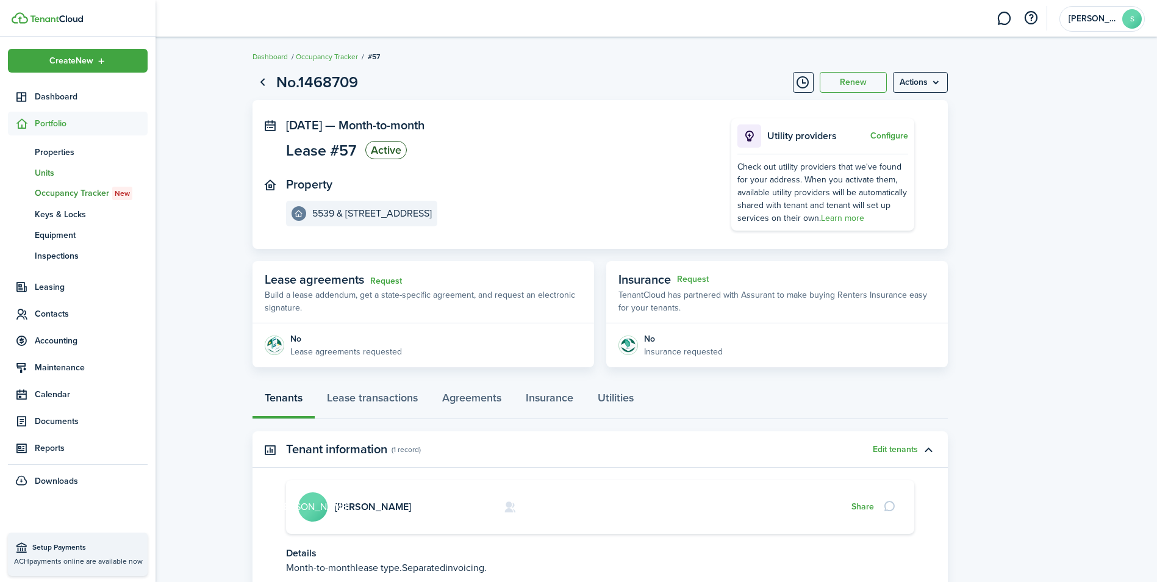
click at [52, 174] on span "Units" at bounding box center [91, 172] width 113 height 13
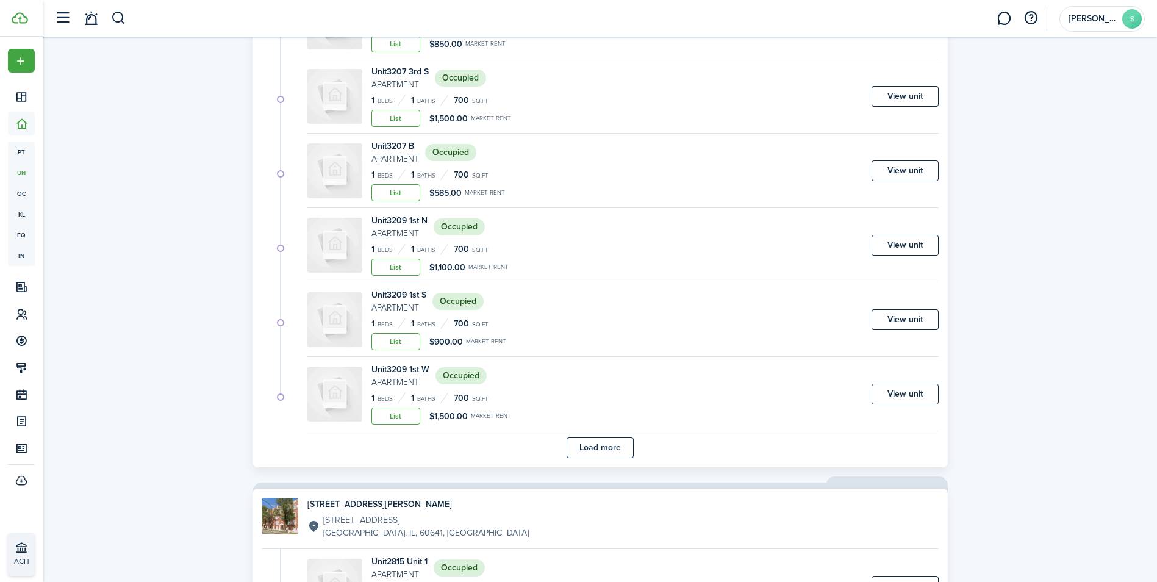
scroll to position [666, 0]
click at [459, 376] on status "Occupied" at bounding box center [460, 376] width 51 height 17
click at [616, 446] on button "Load more" at bounding box center [599, 448] width 67 height 21
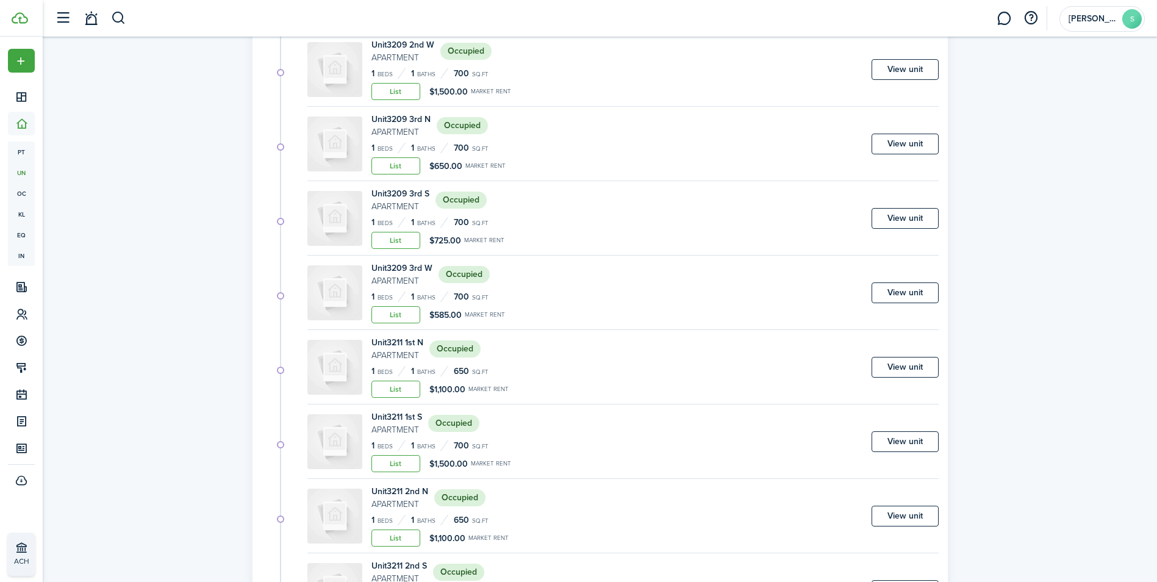
scroll to position [1216, 0]
click at [616, 446] on div "Unit 3211 1st S Apartment Occupied 1 Beds 1 Baths 700 sq.ft List $1,500.00 Mark…" at bounding box center [622, 444] width 631 height 68
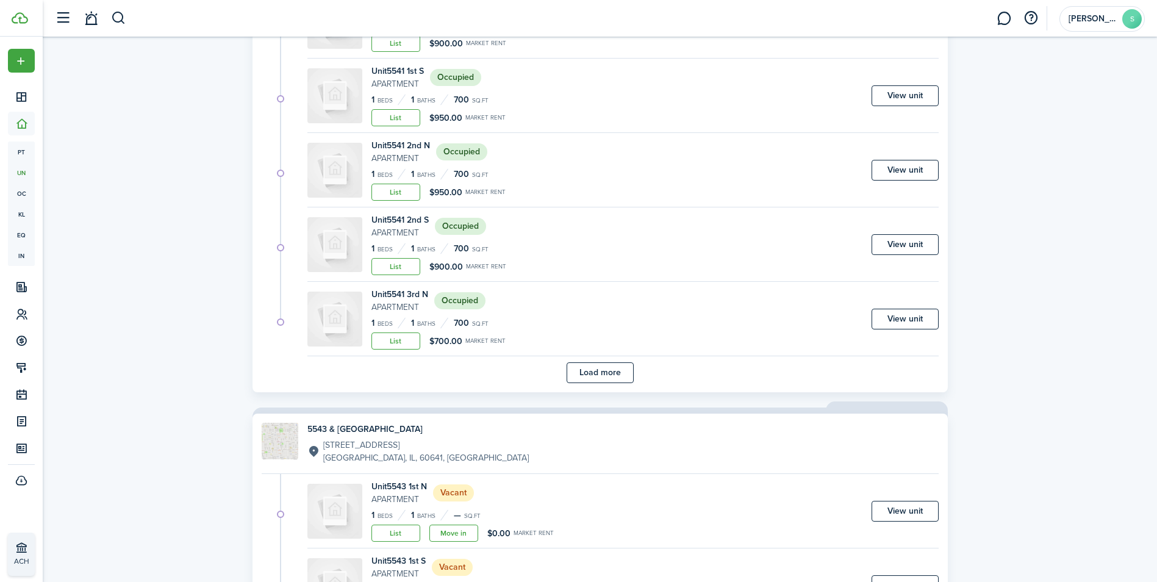
scroll to position [3623, 0]
click at [585, 370] on button "Load more" at bounding box center [599, 372] width 67 height 21
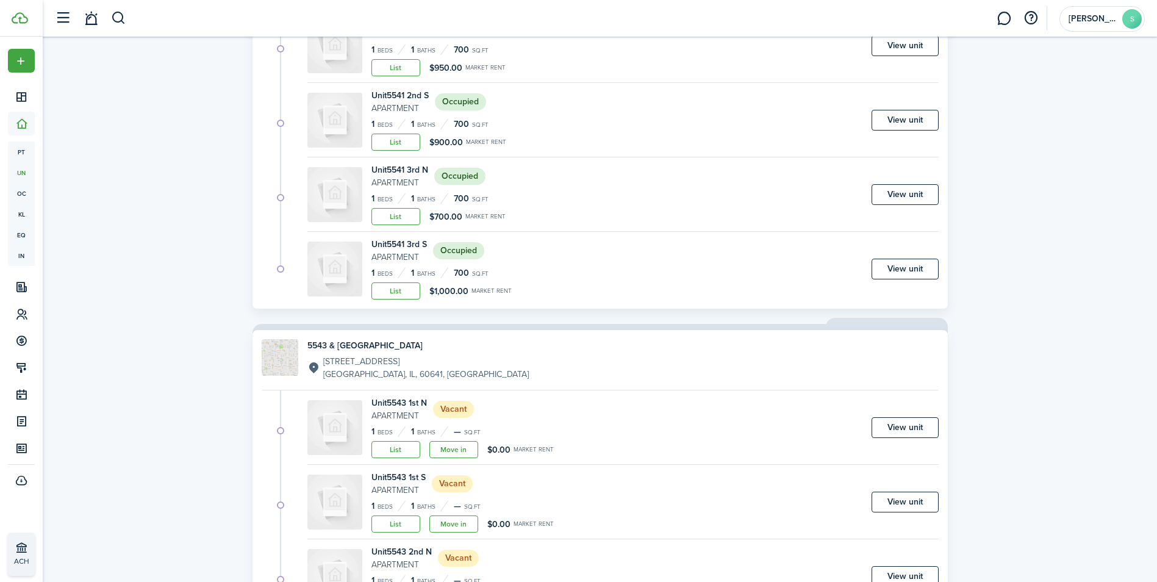
scroll to position [3846, 0]
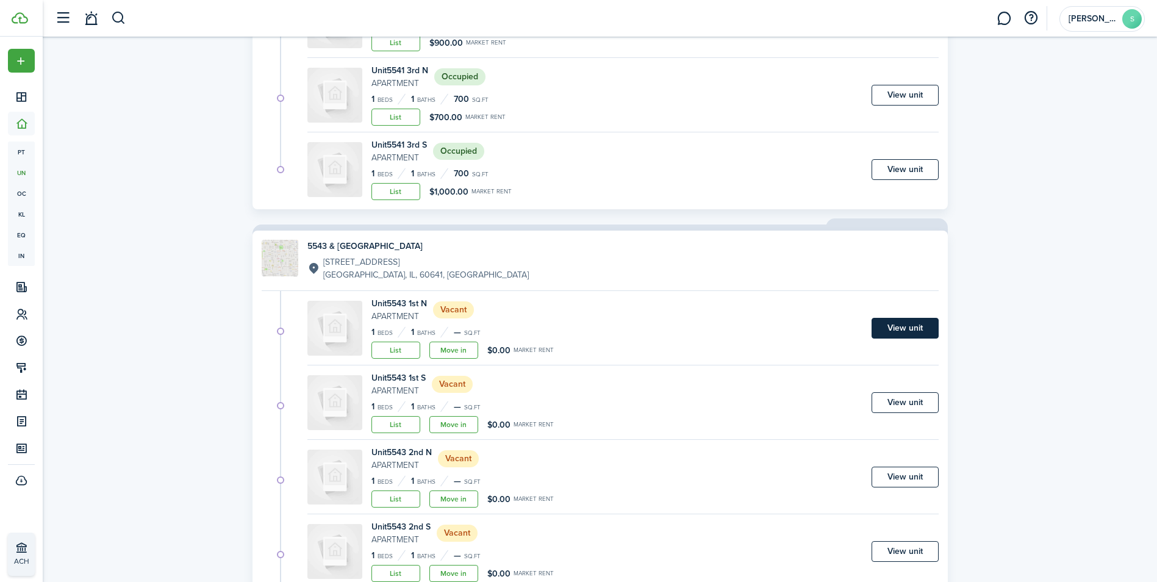
click at [902, 326] on link "View unit" at bounding box center [904, 328] width 67 height 21
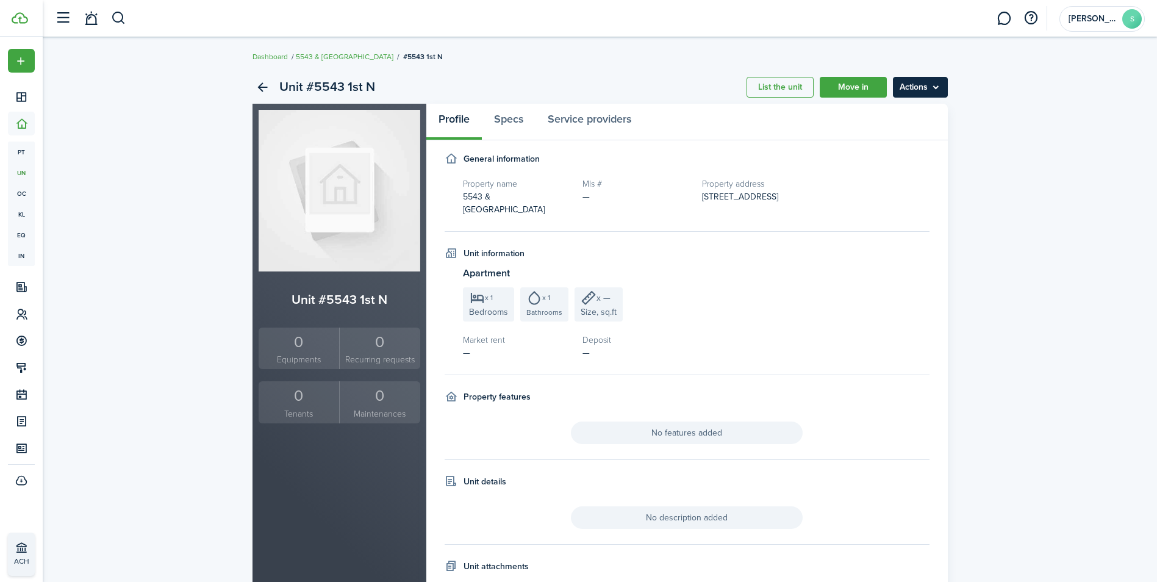
click at [904, 93] on menu-btn "Actions" at bounding box center [920, 87] width 55 height 21
click at [871, 113] on link "Edit unit" at bounding box center [894, 114] width 107 height 21
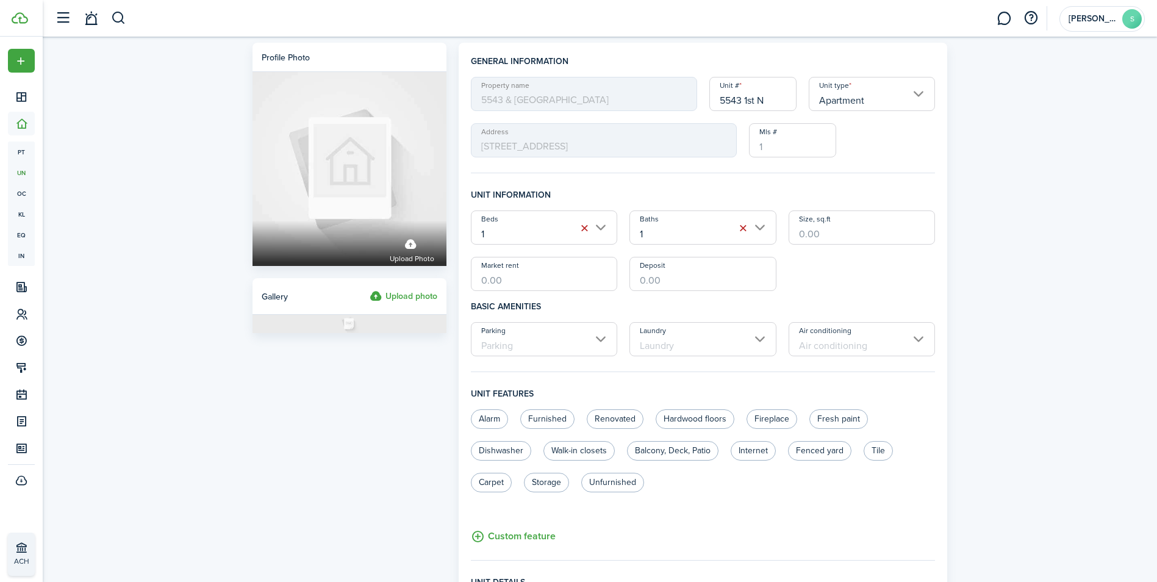
click at [591, 275] on input "Market rent" at bounding box center [544, 274] width 147 height 34
type input "$1,200.00"
click at [702, 279] on input "Deposit" at bounding box center [702, 274] width 147 height 34
type input "$1,200.00"
click at [805, 232] on input "Size, sq.ft" at bounding box center [861, 227] width 147 height 34
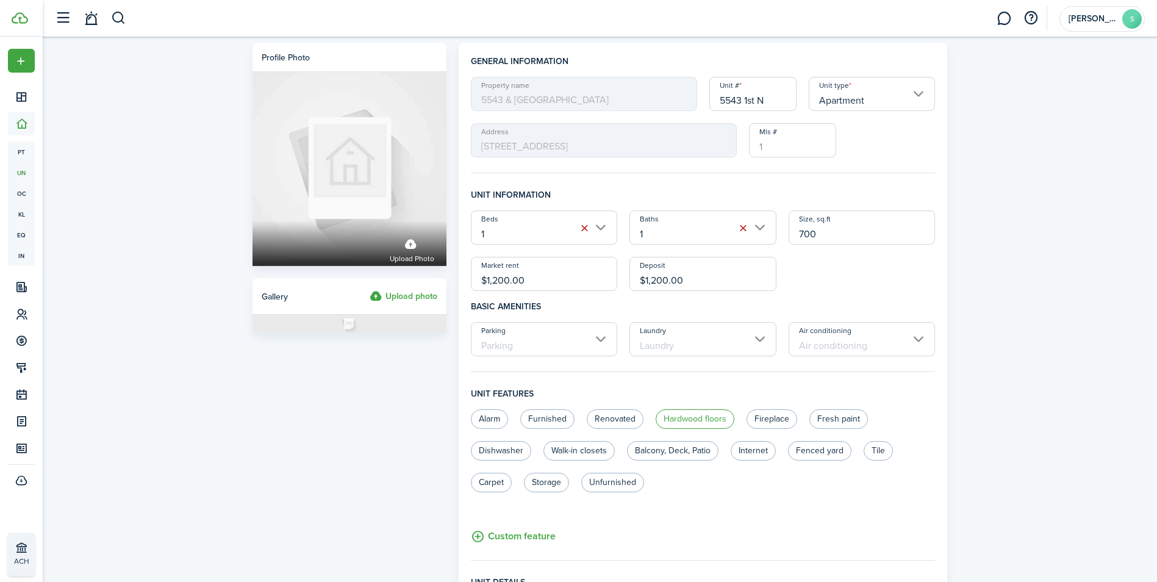
type input "700"
click at [724, 420] on label "Hardwood floors" at bounding box center [694, 419] width 79 height 20
radio input "true"
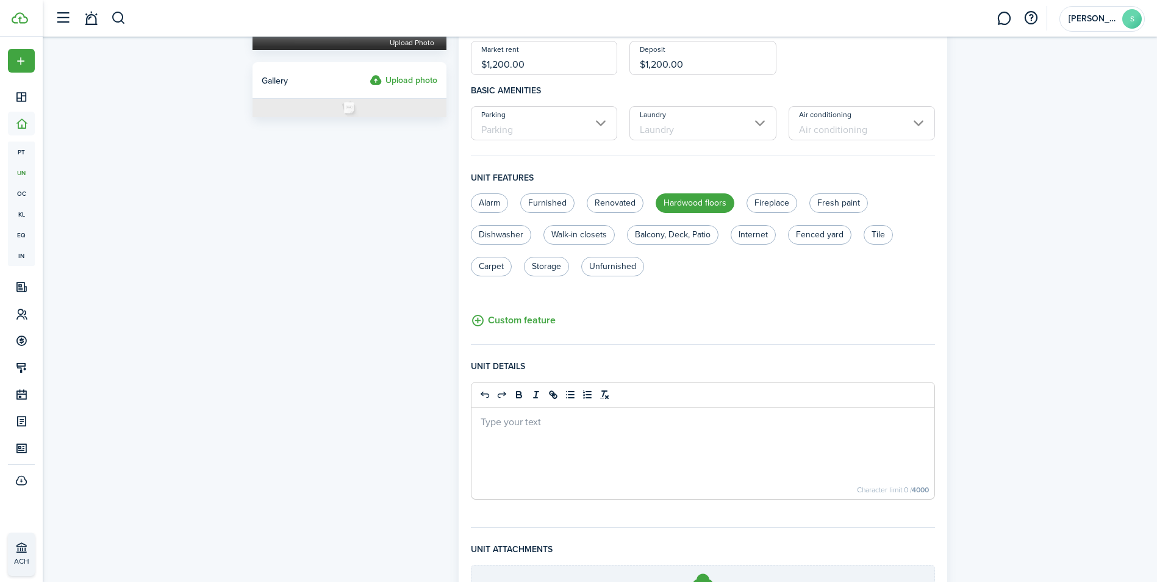
scroll to position [357, 0]
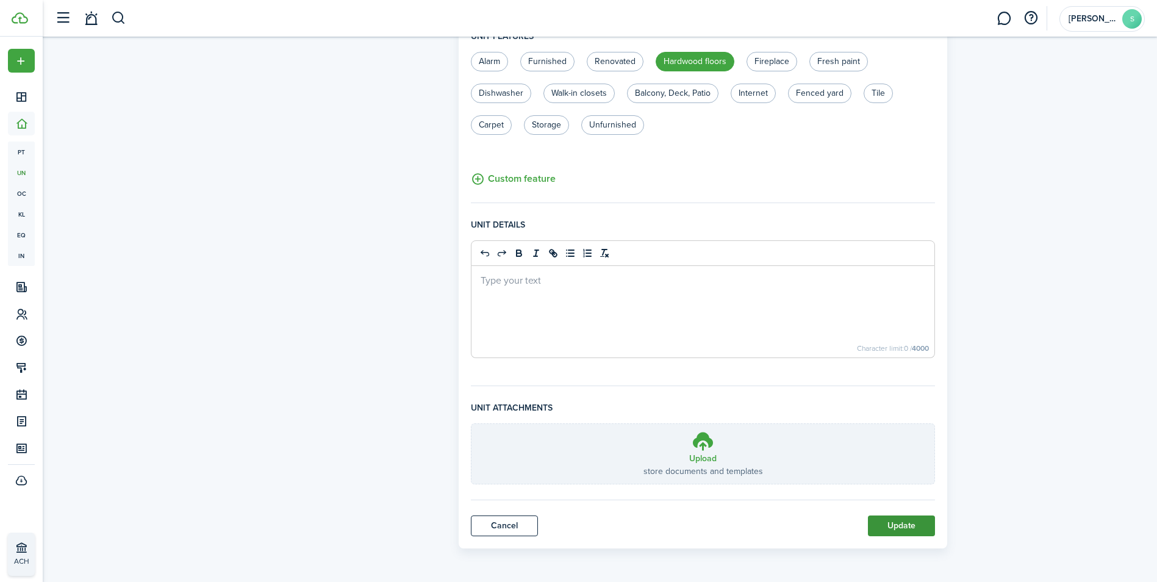
click at [904, 523] on button "Update" at bounding box center [901, 525] width 67 height 21
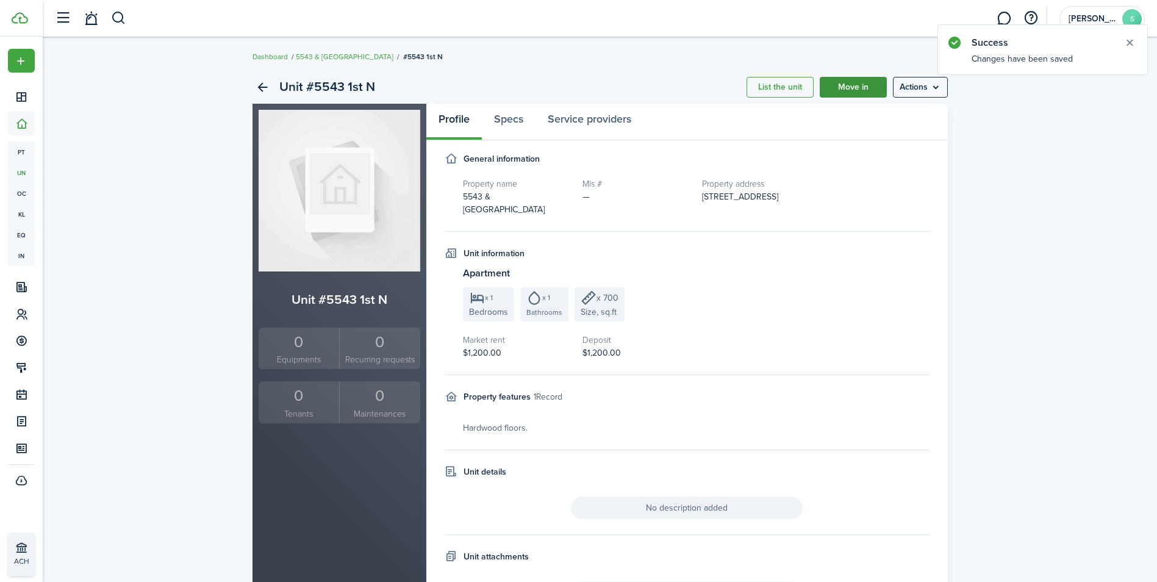
click at [871, 84] on link "Move in" at bounding box center [853, 87] width 67 height 21
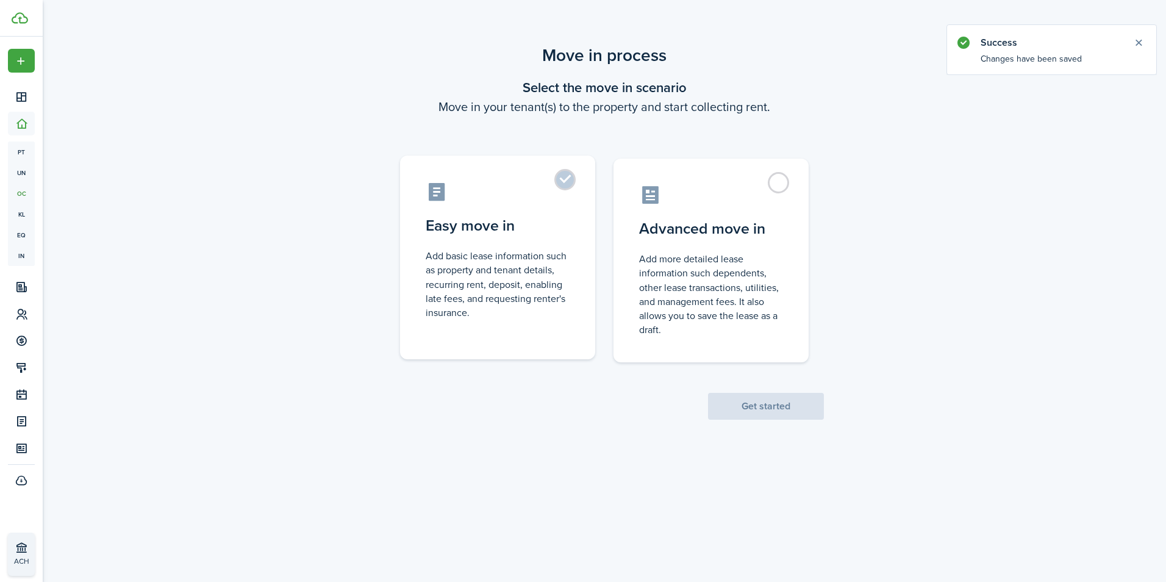
click at [574, 180] on label "Easy move in Add basic lease information such as property and tenant details, r…" at bounding box center [497, 257] width 195 height 204
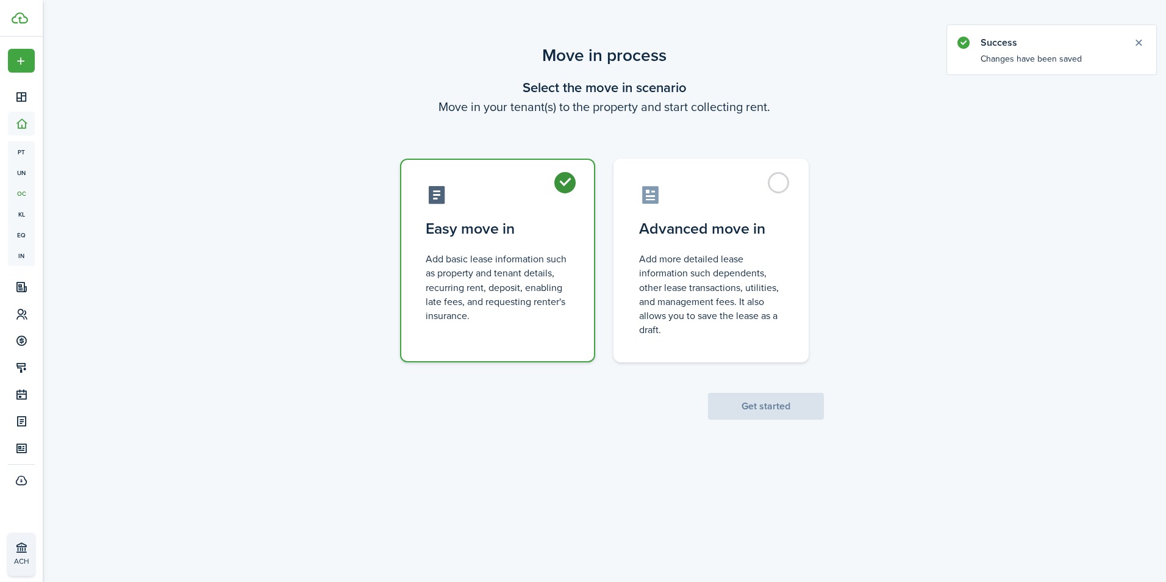
radio input "true"
click at [762, 404] on button "Get started" at bounding box center [766, 406] width 116 height 27
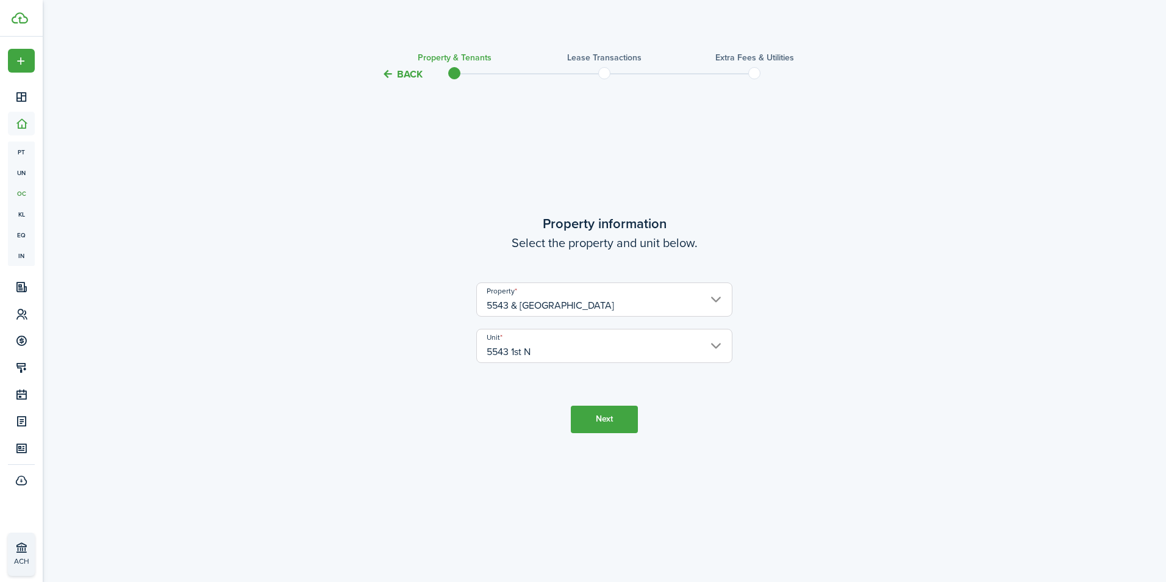
click at [597, 419] on button "Next" at bounding box center [604, 418] width 67 height 27
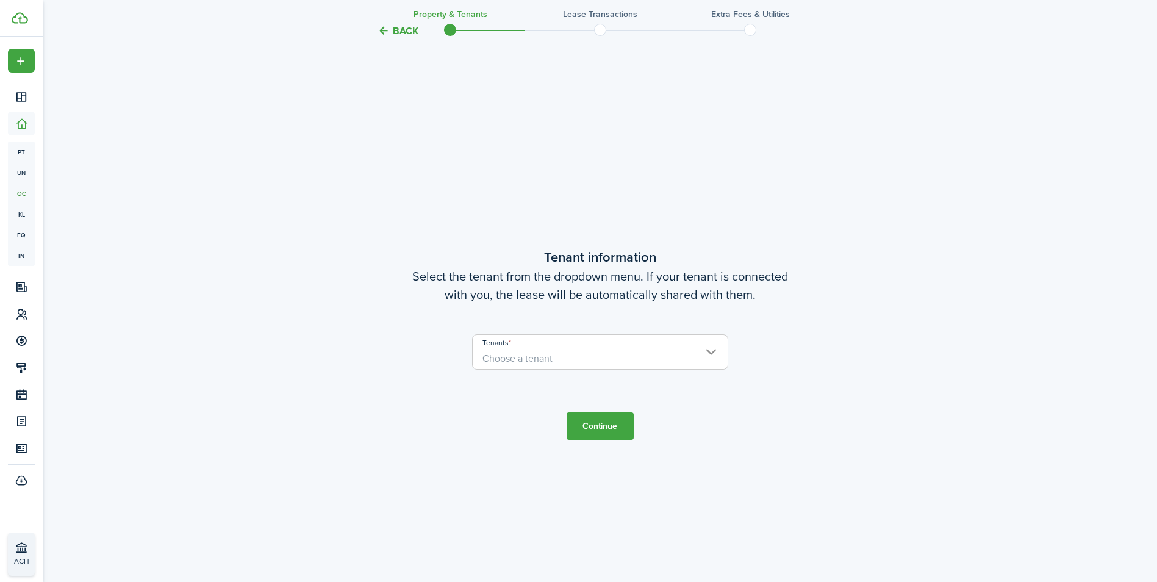
scroll to position [500, 0]
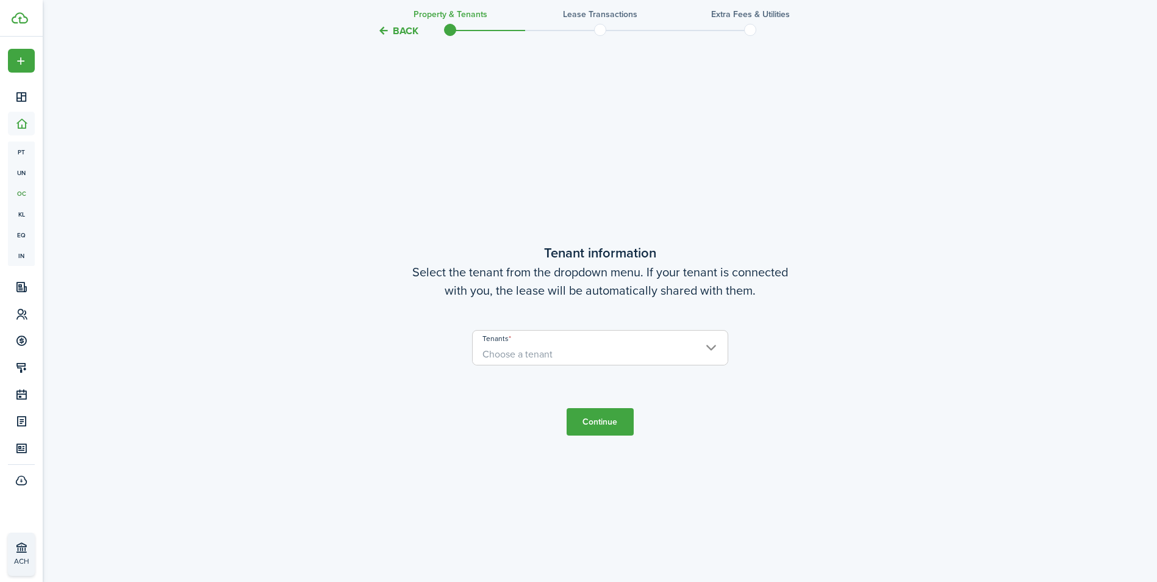
click at [565, 354] on span "Choose a tenant" at bounding box center [600, 354] width 255 height 21
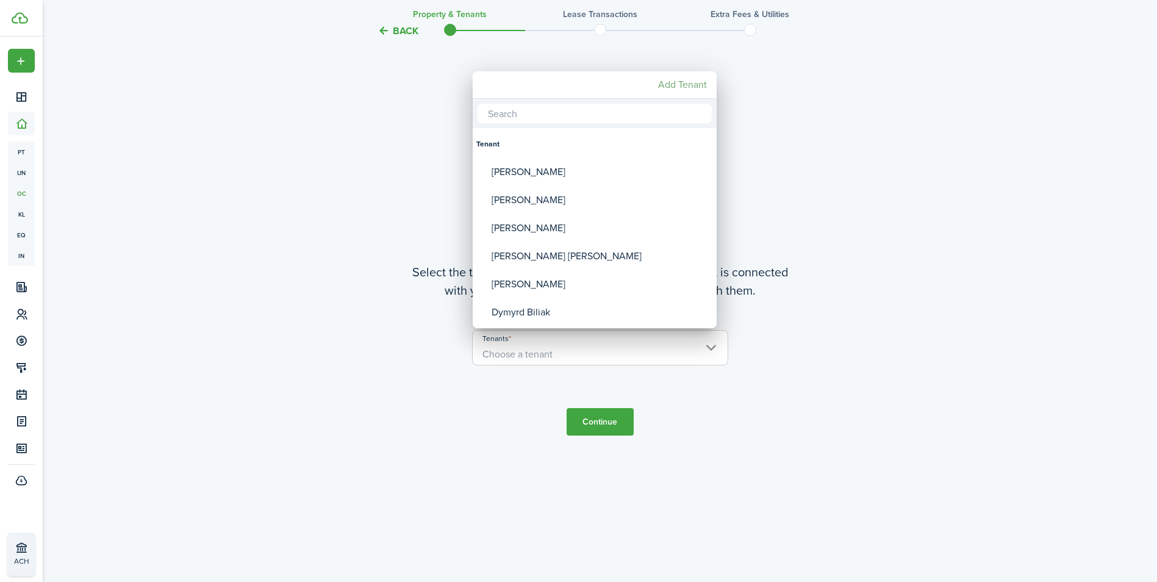
click at [704, 86] on mbsc-button "Add Tenant" at bounding box center [682, 85] width 59 height 22
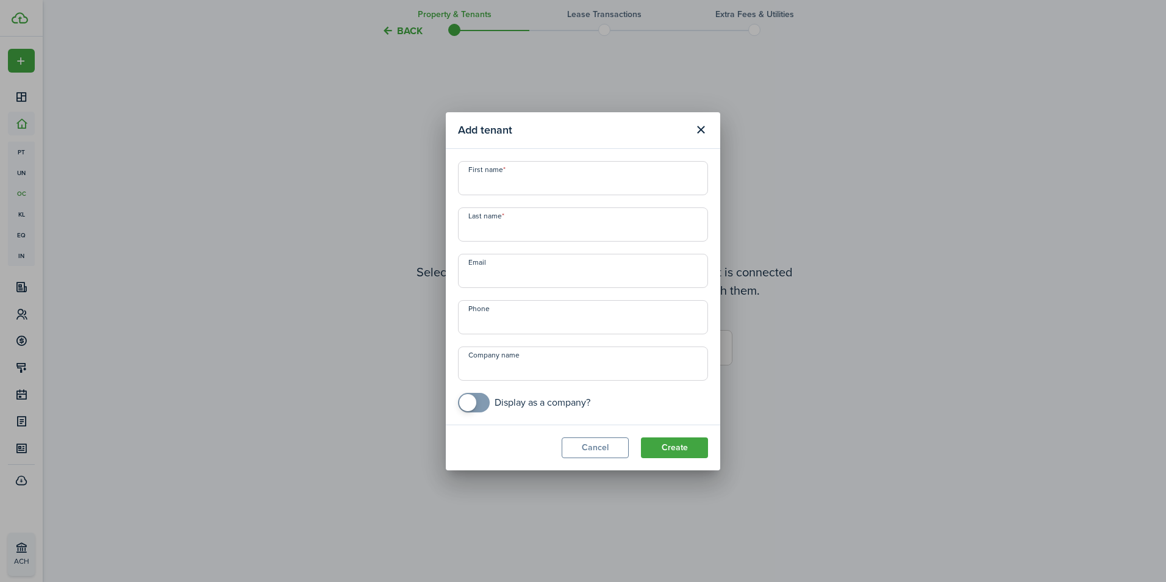
click at [563, 174] on input "First name" at bounding box center [583, 178] width 250 height 34
type input "a"
type input "[PERSON_NAME]"
click at [557, 296] on div "First name [PERSON_NAME] Last name Email Phone Company name Display as a compan…" at bounding box center [583, 286] width 262 height 251
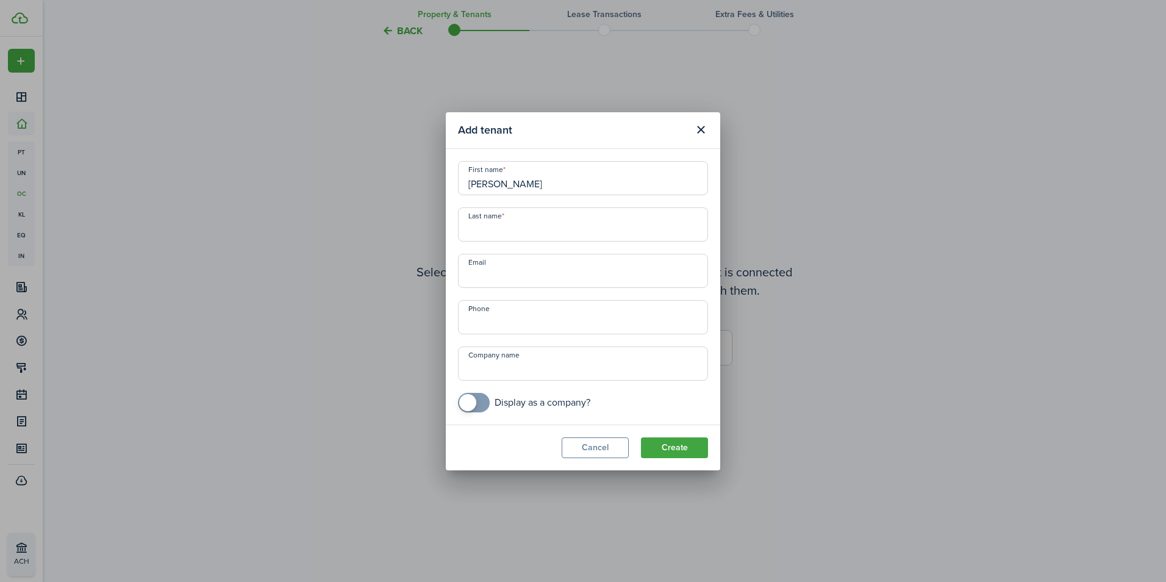
click at [530, 228] on input "Last name" at bounding box center [583, 224] width 250 height 34
type input "[PERSON_NAME]"
click at [500, 313] on input "+1" at bounding box center [583, 317] width 250 height 34
type input "[PHONE_NUMBER]"
click at [691, 448] on button "Create" at bounding box center [674, 447] width 67 height 21
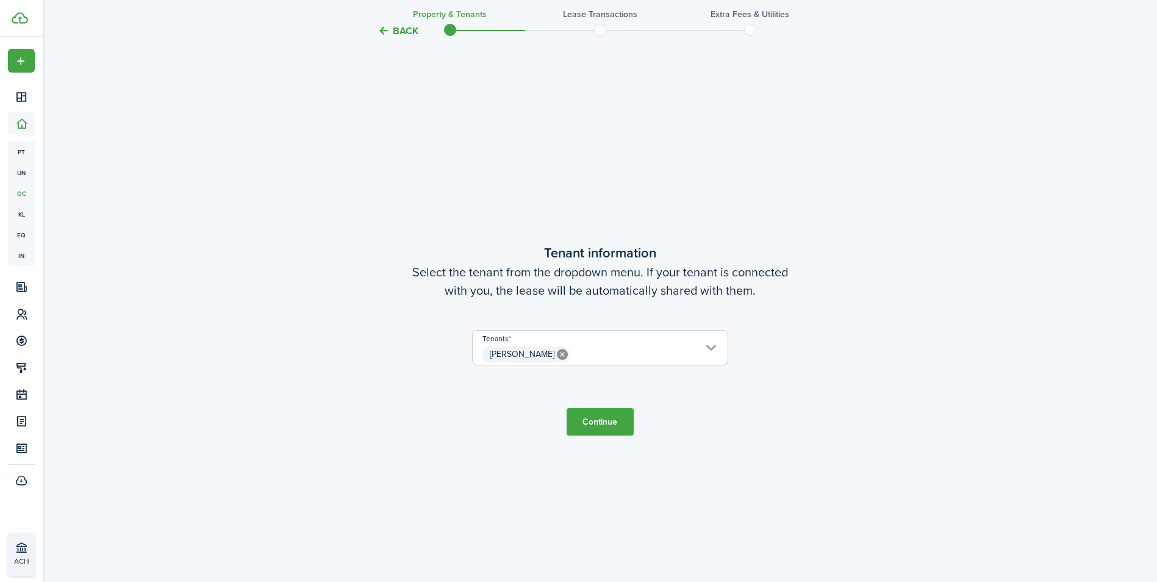
drag, startPoint x: 691, startPoint y: 448, endPoint x: 676, endPoint y: 351, distance: 98.1
click at [676, 351] on tc-wizard-step "Tenant information Select the tenant from the dropdown menu. If your tenant is …" at bounding box center [600, 339] width 512 height 582
click at [715, 344] on span "[PERSON_NAME]" at bounding box center [600, 354] width 255 height 21
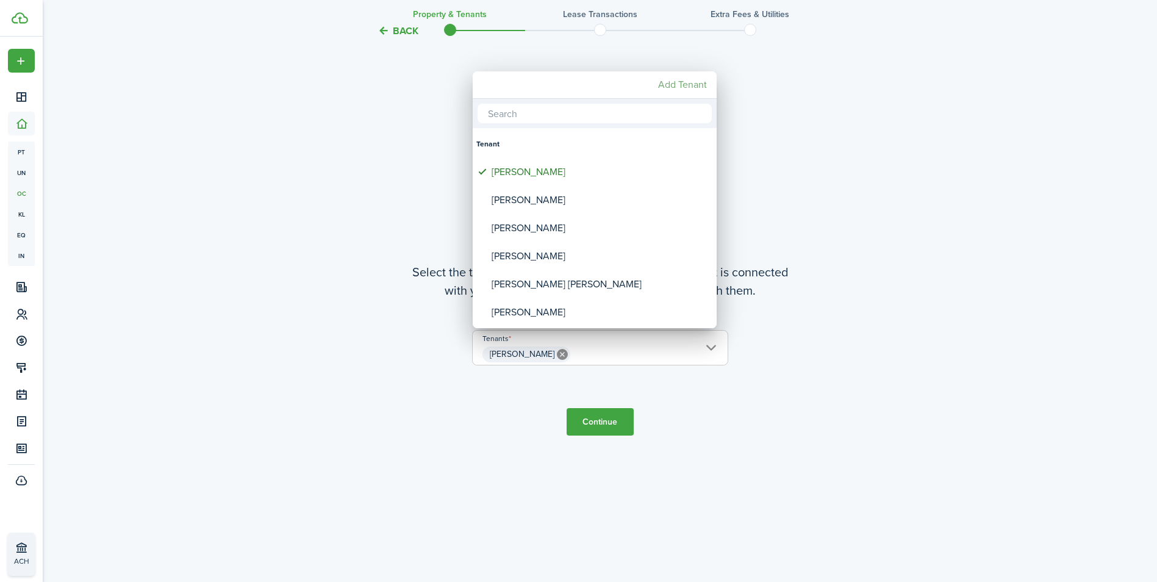
click at [678, 89] on mbsc-button "Add Tenant" at bounding box center [682, 85] width 59 height 22
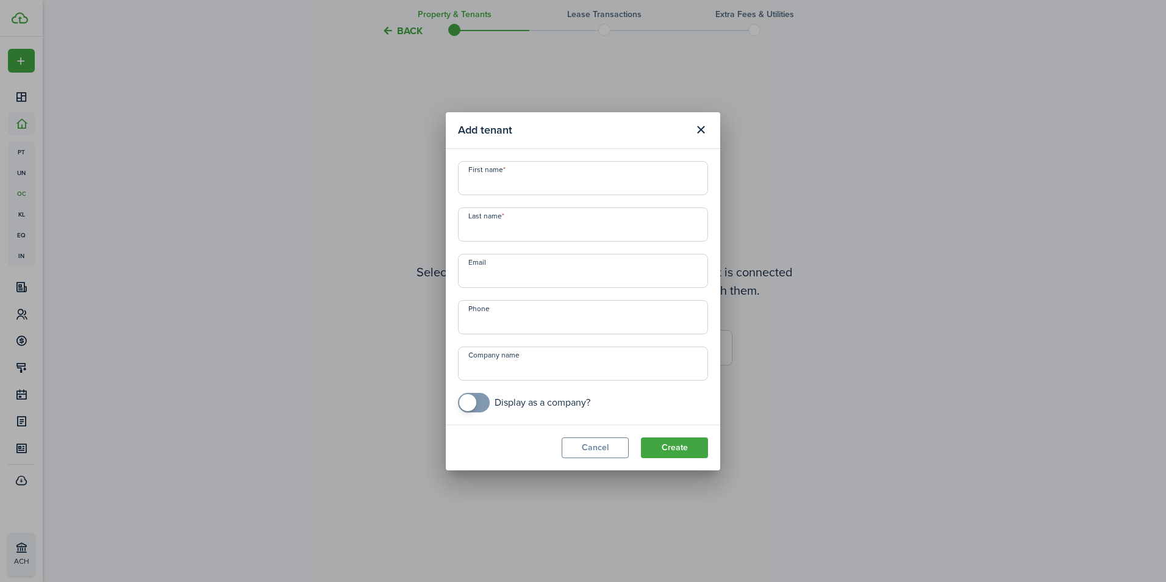
click at [520, 176] on input "First name" at bounding box center [583, 178] width 250 height 34
click at [523, 185] on input "First name" at bounding box center [583, 178] width 250 height 34
click at [522, 184] on input "J" at bounding box center [583, 178] width 250 height 34
type input "[PERSON_NAME] [PERSON_NAME]"
type input "[PERSON_NAME]"
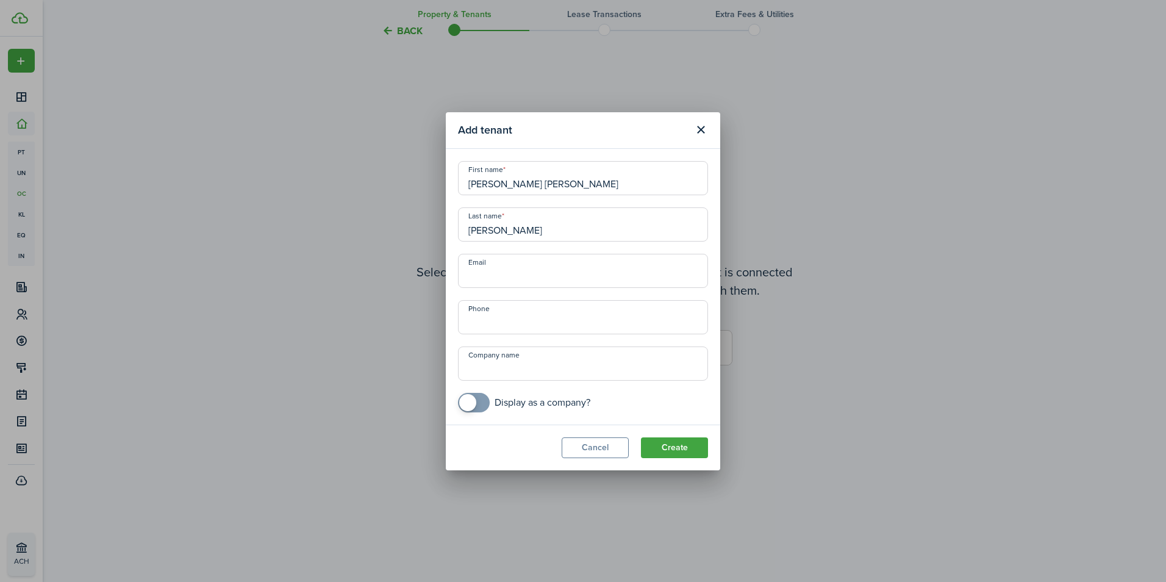
type input "+1"
click at [677, 451] on button "Create" at bounding box center [674, 447] width 67 height 21
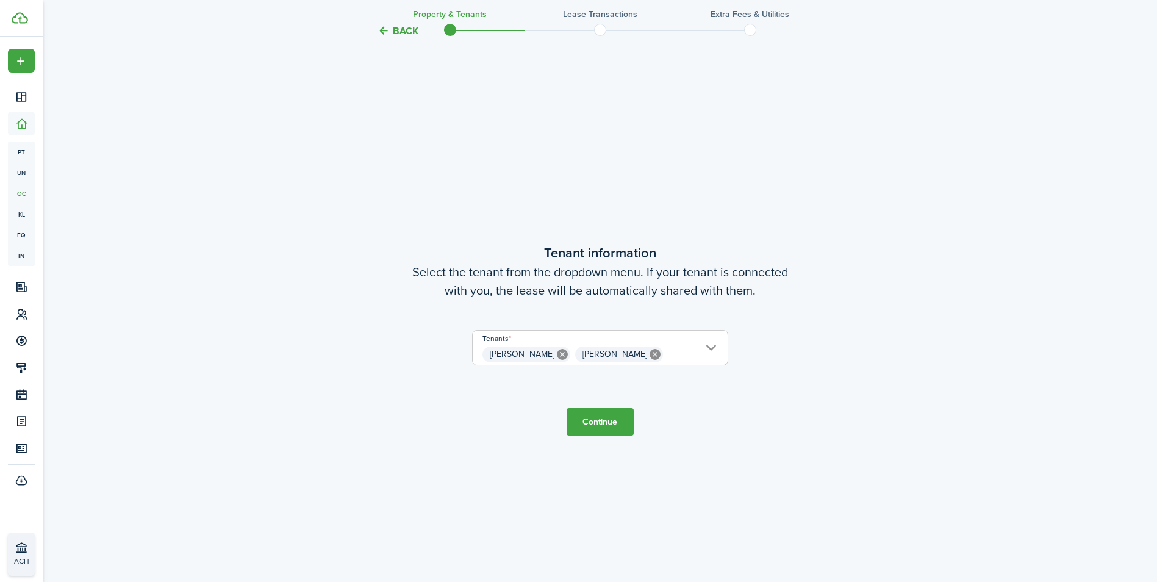
drag, startPoint x: 677, startPoint y: 451, endPoint x: 610, endPoint y: 423, distance: 72.7
click at [610, 423] on tc-wizard-step "Tenant information Select the tenant from the dropdown menu. If your tenant is …" at bounding box center [600, 339] width 512 height 582
click at [610, 423] on button "Continue" at bounding box center [599, 421] width 67 height 27
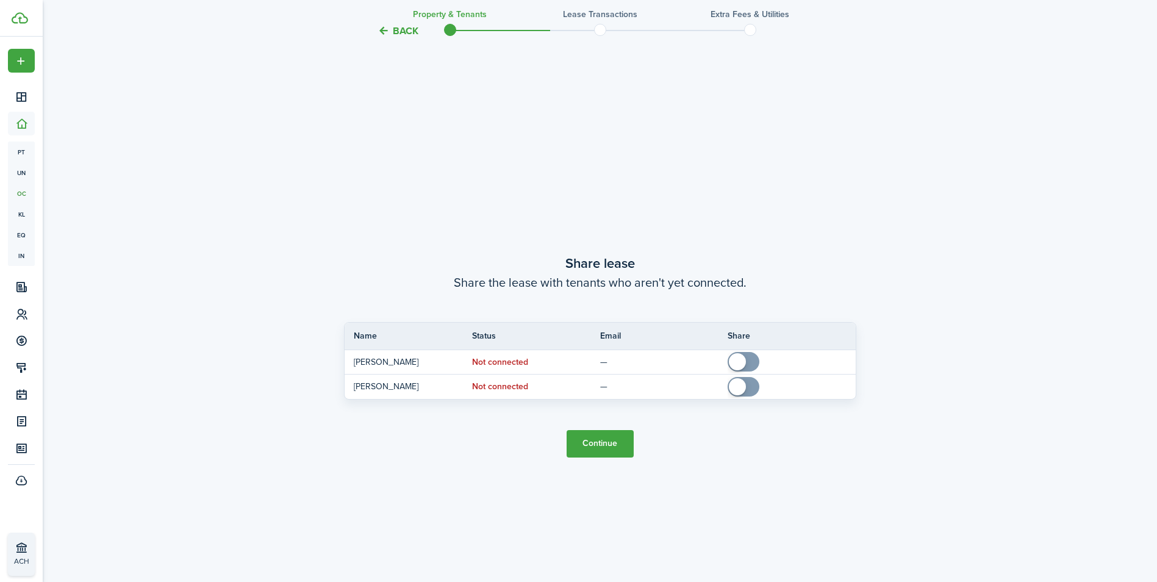
scroll to position [1082, 0]
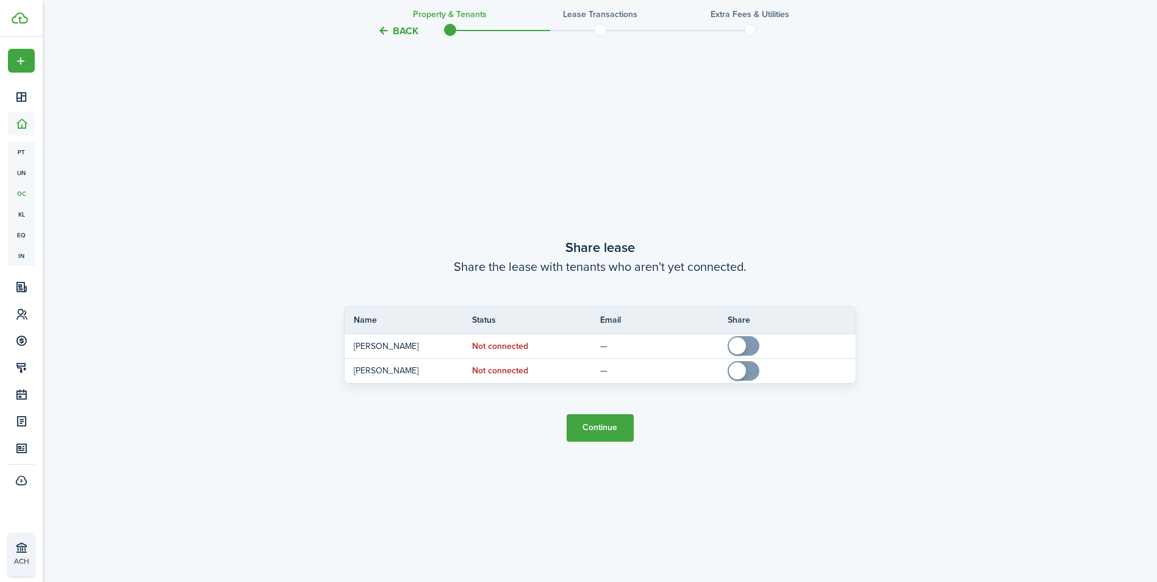
click at [596, 429] on button "Continue" at bounding box center [599, 427] width 67 height 27
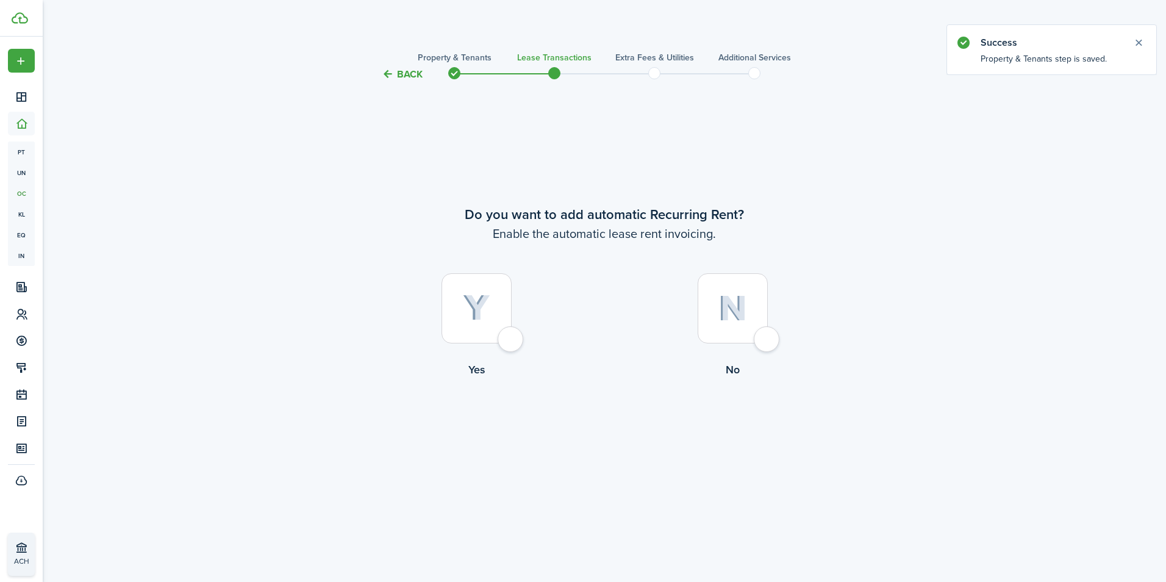
click at [512, 335] on div at bounding box center [476, 308] width 70 height 70
radio input "true"
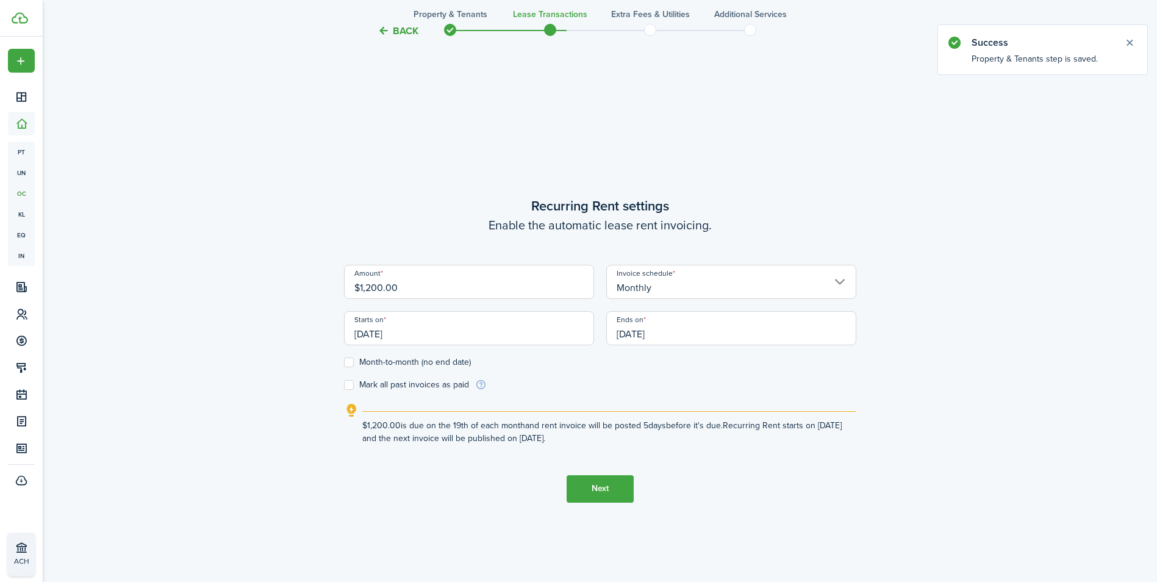
scroll to position [500, 0]
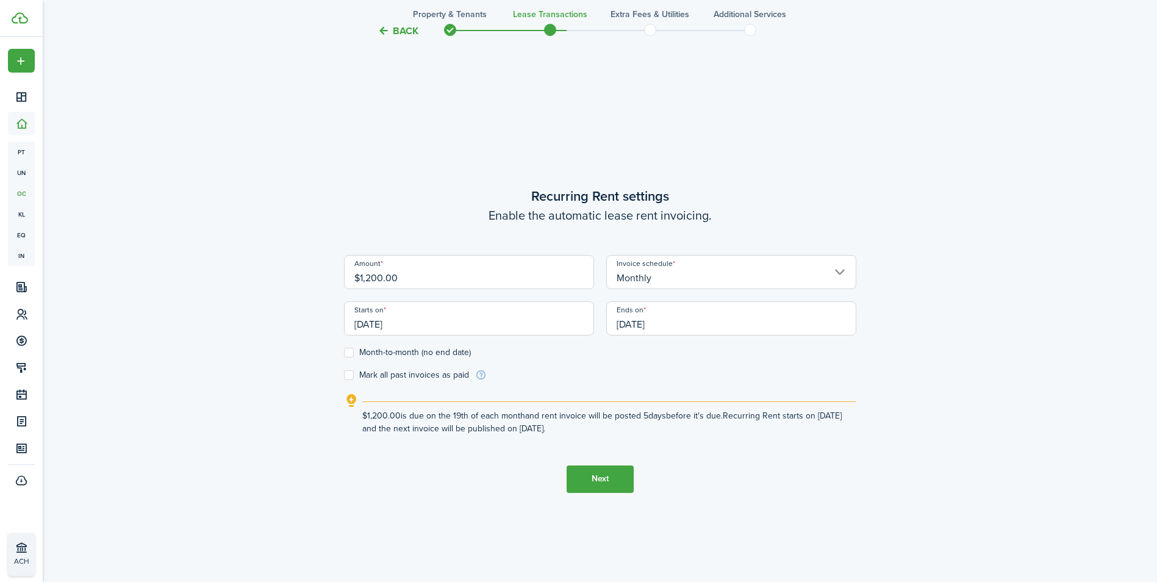
click at [435, 327] on input "[DATE]" at bounding box center [469, 318] width 250 height 34
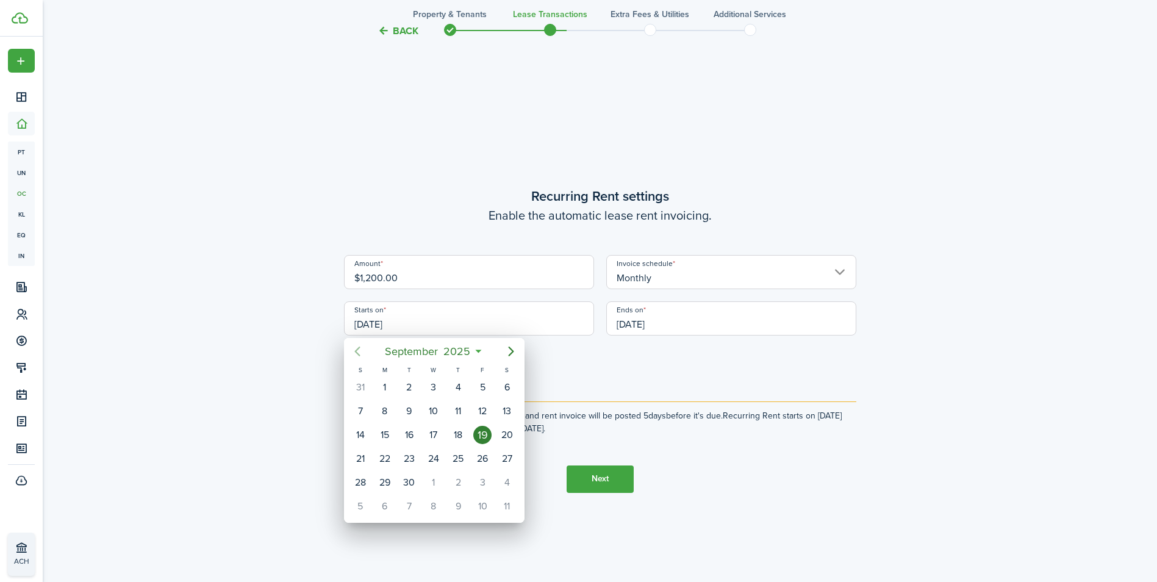
click at [363, 355] on icon "Previous page" at bounding box center [357, 351] width 15 height 15
click at [471, 357] on div "[DATE]" at bounding box center [434, 351] width 129 height 22
click at [469, 350] on icon at bounding box center [468, 351] width 13 height 12
click at [468, 351] on mbsc-button "[DATE]" at bounding box center [427, 351] width 81 height 22
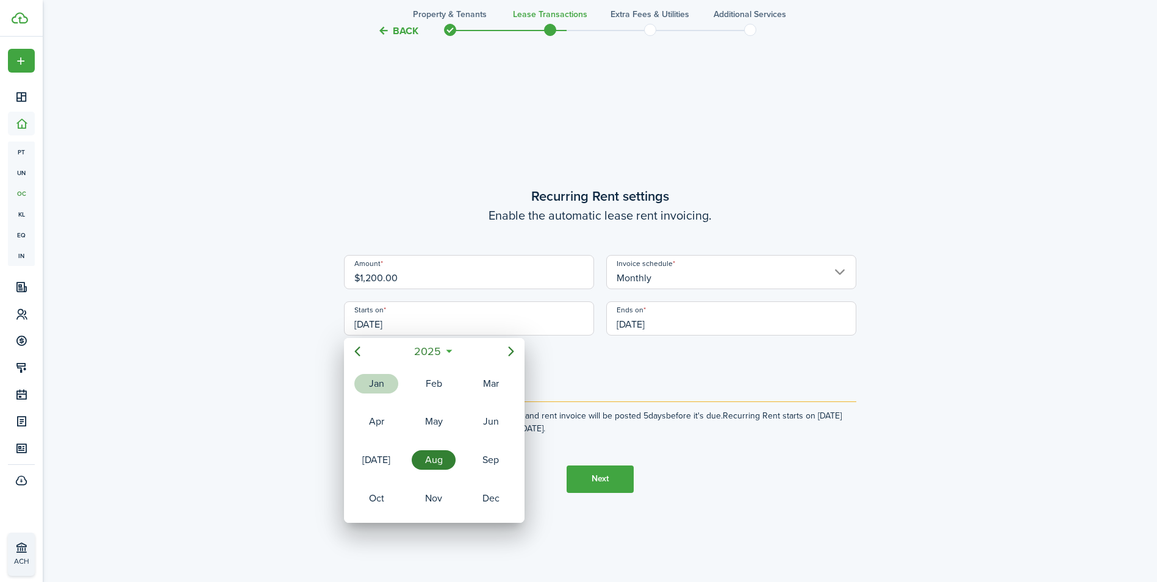
click at [378, 390] on div "Jan" at bounding box center [376, 384] width 44 height 20
click at [440, 384] on div "1" at bounding box center [433, 387] width 18 height 18
type input "[DATE]"
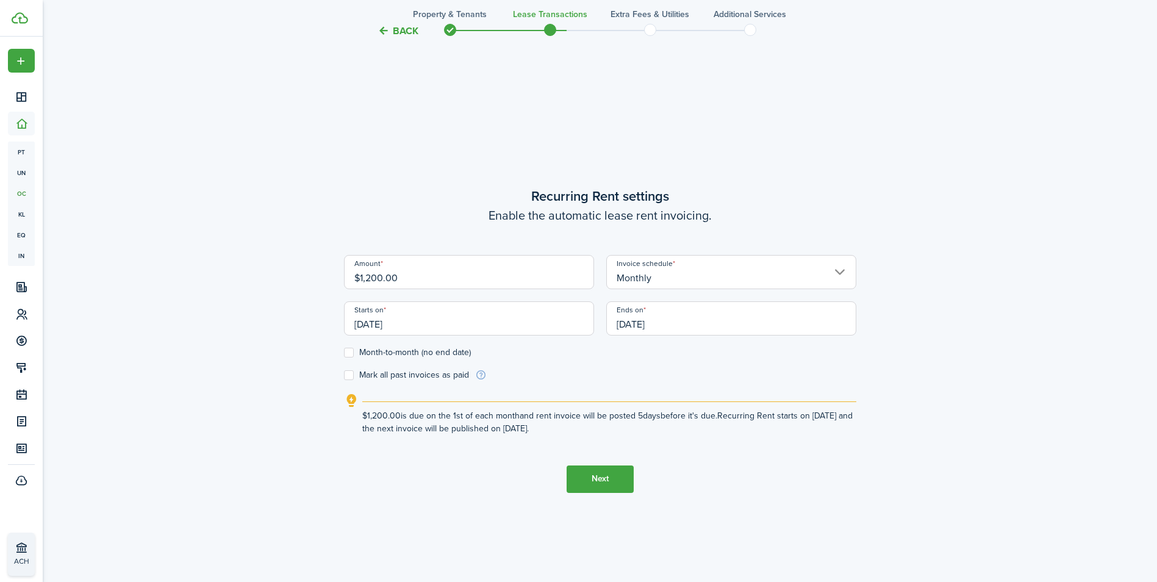
click at [750, 330] on input "[DATE]" at bounding box center [731, 318] width 250 height 34
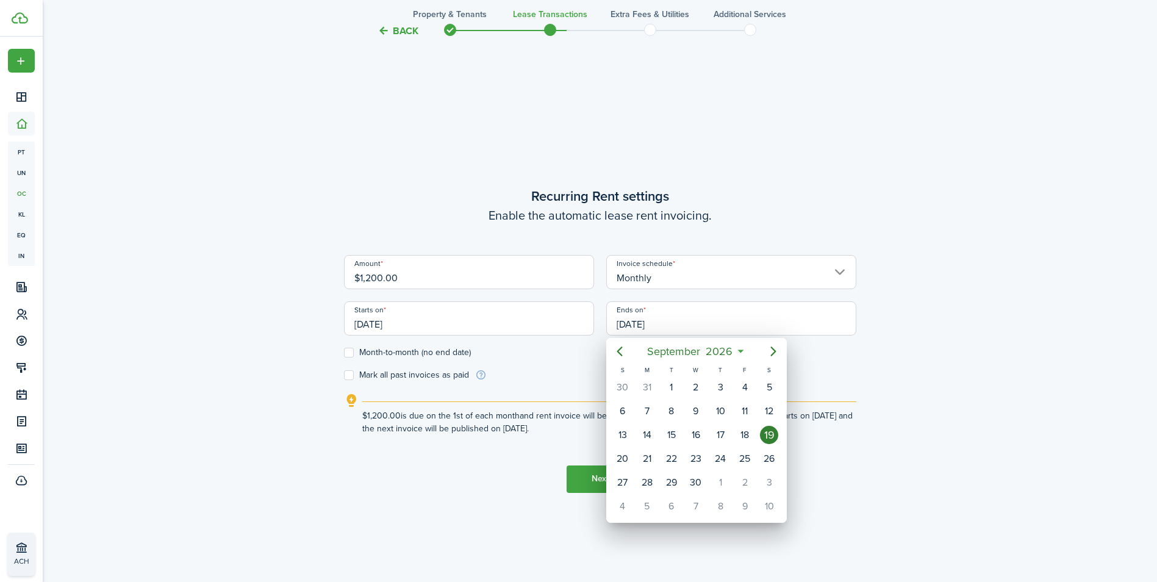
click at [750, 330] on div at bounding box center [578, 290] width 1352 height 777
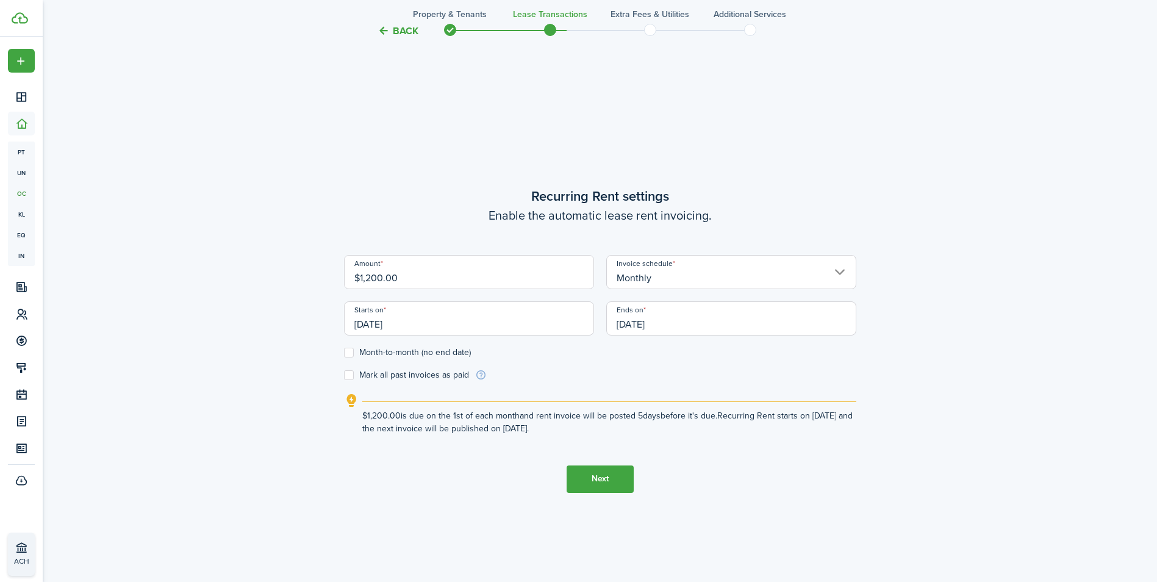
drag, startPoint x: 750, startPoint y: 330, endPoint x: 599, endPoint y: 455, distance: 196.2
click at [352, 352] on label "Month-to-month (no end date)" at bounding box center [407, 353] width 127 height 10
click at [344, 352] on input "Month-to-month (no end date)" at bounding box center [343, 352] width 1 height 1
checkbox input "true"
click at [611, 487] on button "Next" at bounding box center [599, 478] width 67 height 27
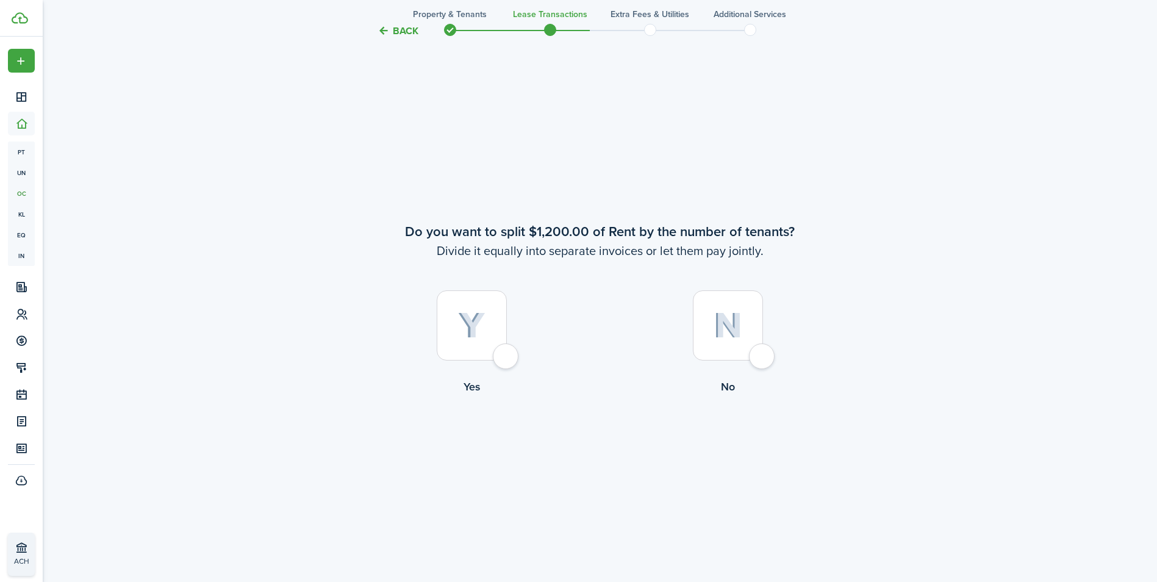
scroll to position [1082, 0]
click at [502, 350] on div at bounding box center [472, 324] width 70 height 70
radio input "true"
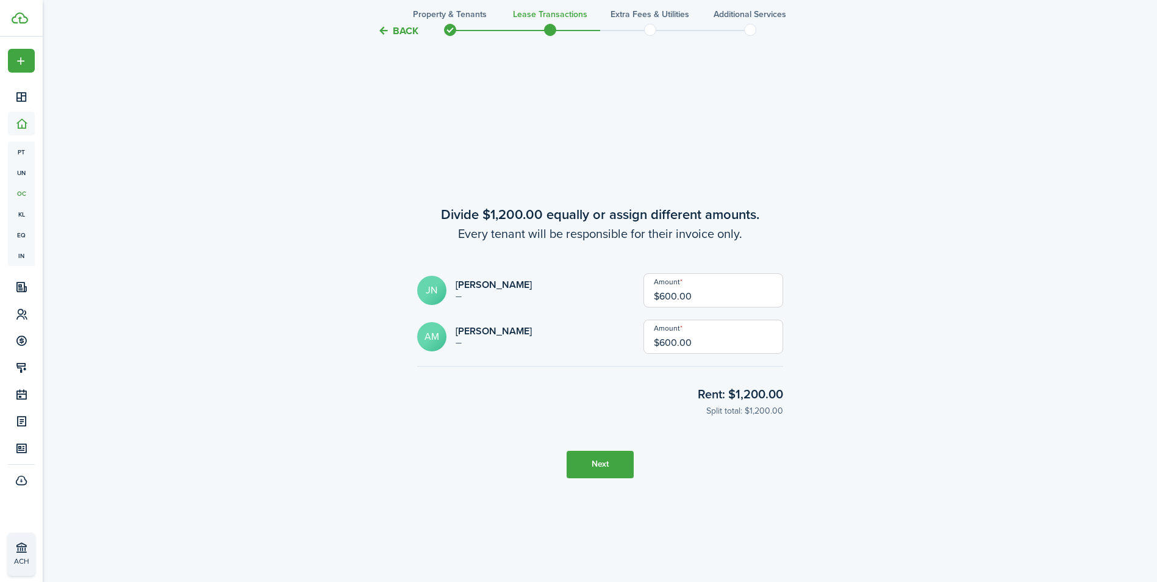
scroll to position [1663, 0]
click at [720, 343] on input "$600.00" at bounding box center [713, 335] width 140 height 34
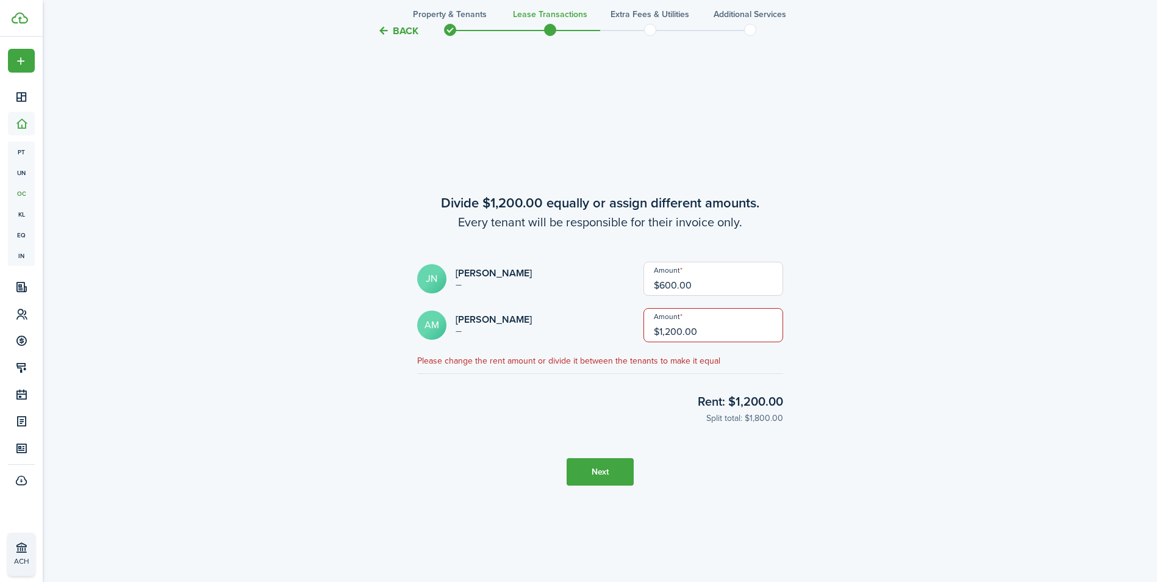
type input "$1,200.00"
click at [709, 286] on input "$600.00" at bounding box center [713, 279] width 140 height 34
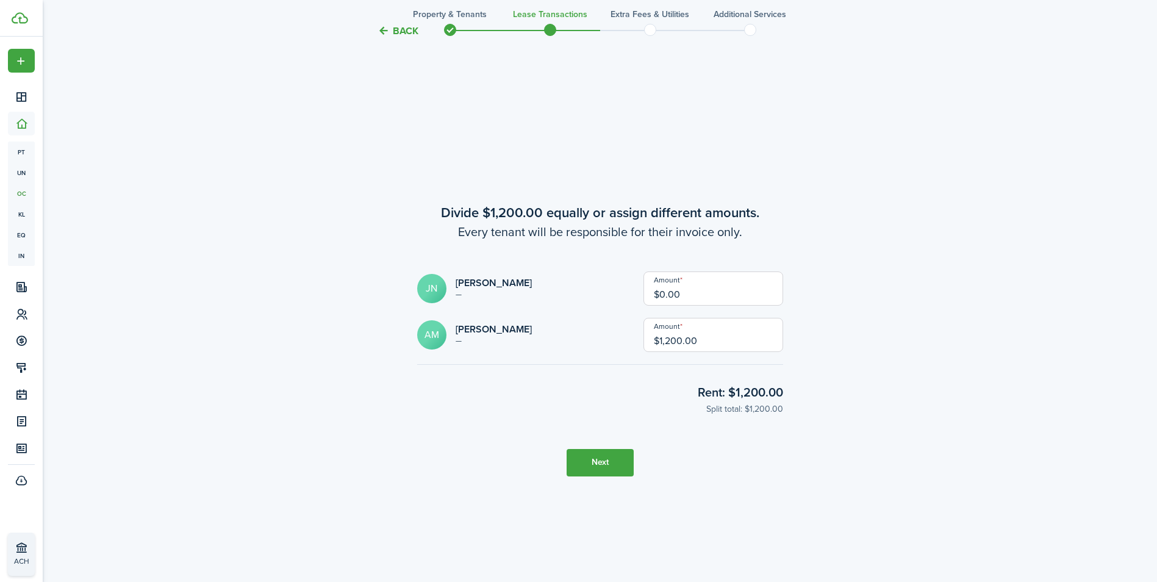
type input "$0.00"
click at [622, 468] on button "Next" at bounding box center [599, 462] width 67 height 27
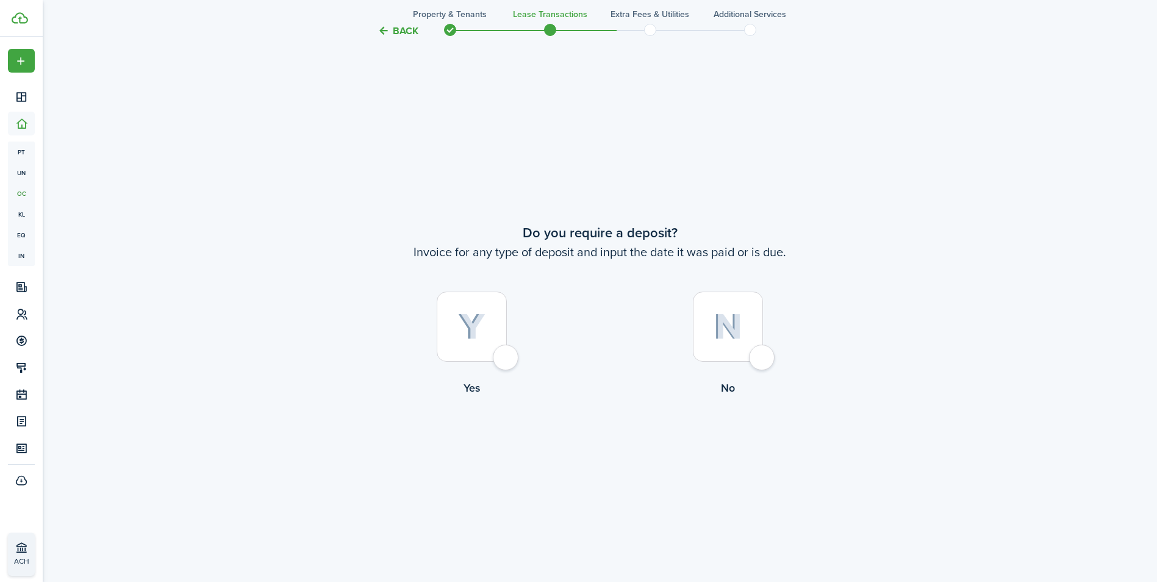
scroll to position [2245, 0]
click at [507, 354] on div at bounding box center [472, 324] width 70 height 70
radio input "true"
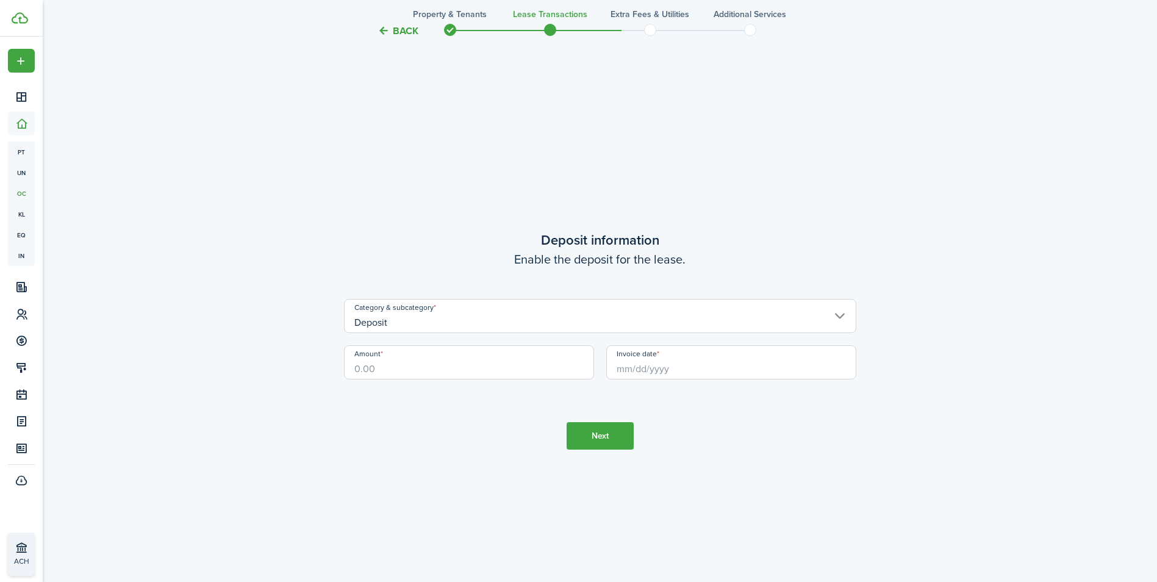
scroll to position [2827, 0]
click at [410, 358] on input "Amount" at bounding box center [469, 362] width 250 height 34
click at [672, 371] on input "Invoice date" at bounding box center [731, 362] width 250 height 34
type input "$1,200.00"
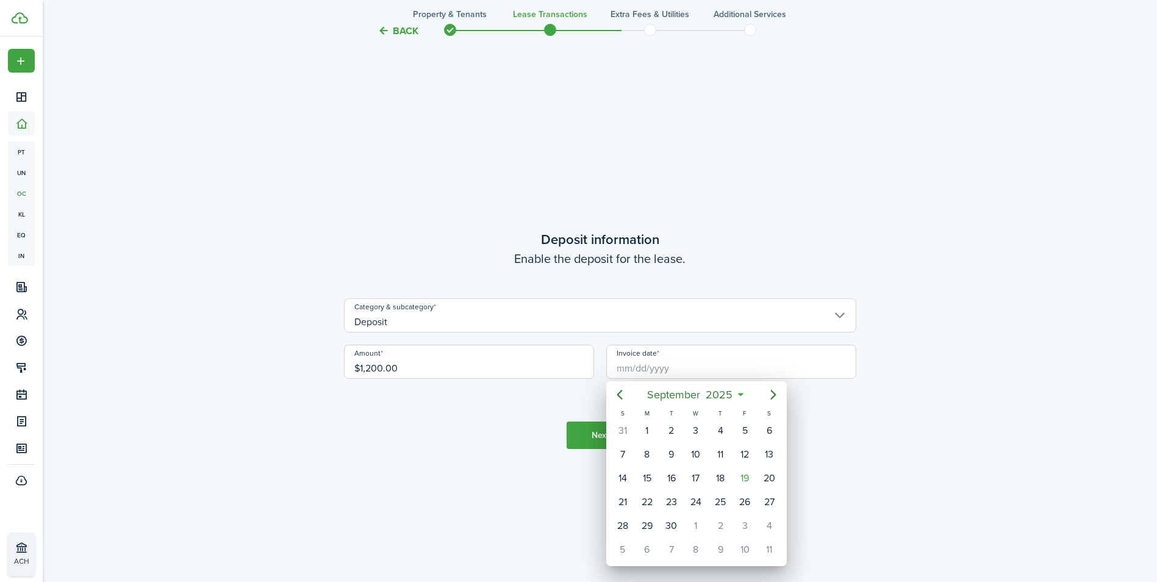
click at [742, 396] on icon at bounding box center [740, 394] width 13 height 12
click at [740, 393] on mbsc-button "[DATE]" at bounding box center [690, 395] width 101 height 22
click at [645, 426] on div "Jan" at bounding box center [638, 427] width 44 height 20
click at [701, 430] on div "1" at bounding box center [696, 430] width 18 height 18
type input "[DATE]"
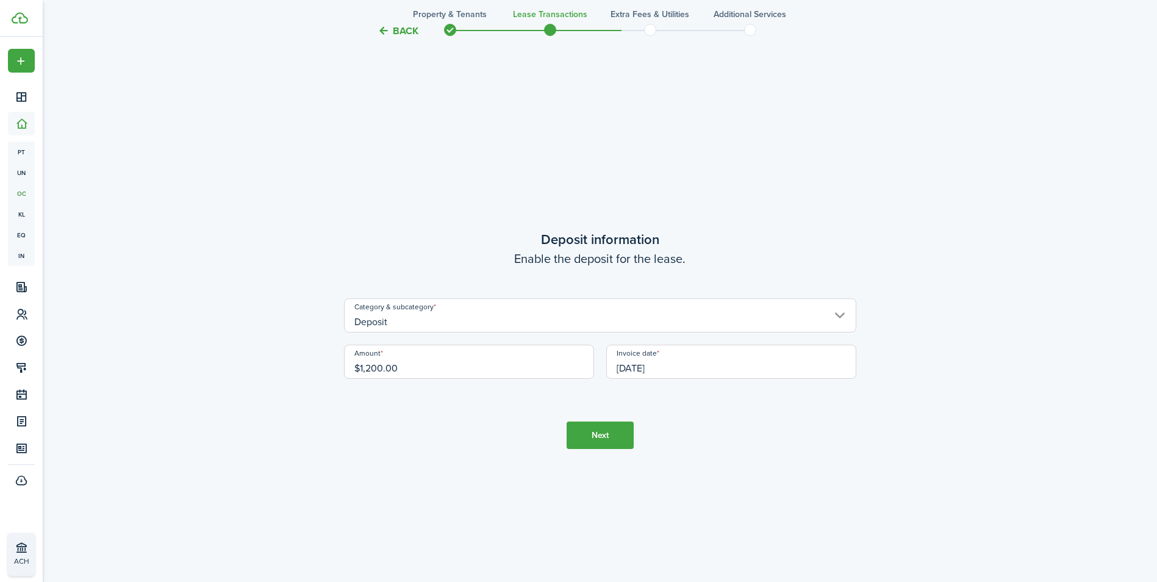
click at [594, 441] on button "Next" at bounding box center [599, 434] width 67 height 27
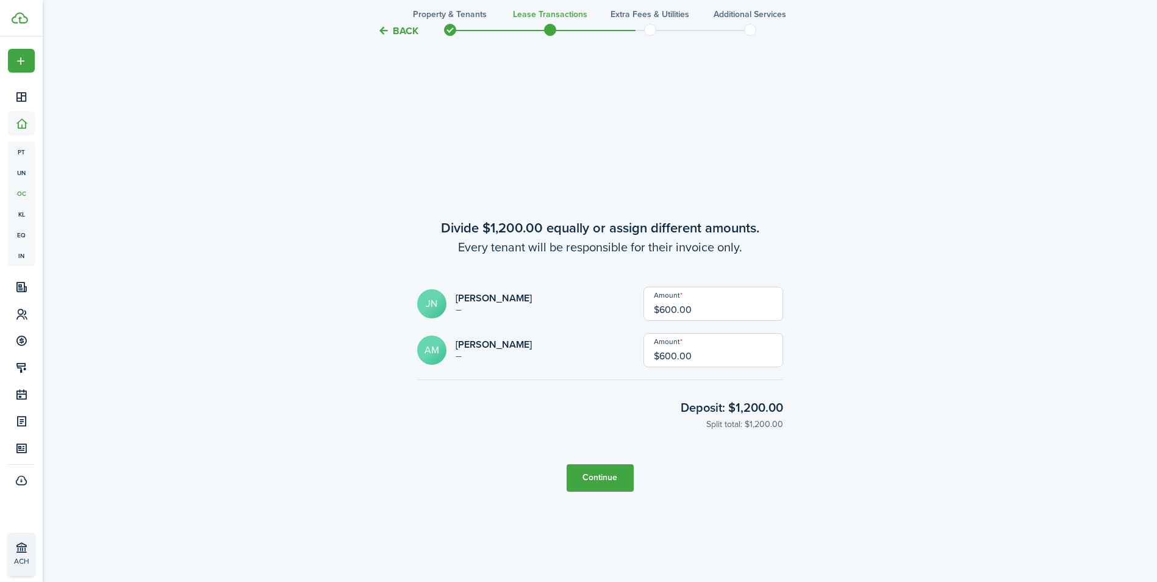
scroll to position [3408, 0]
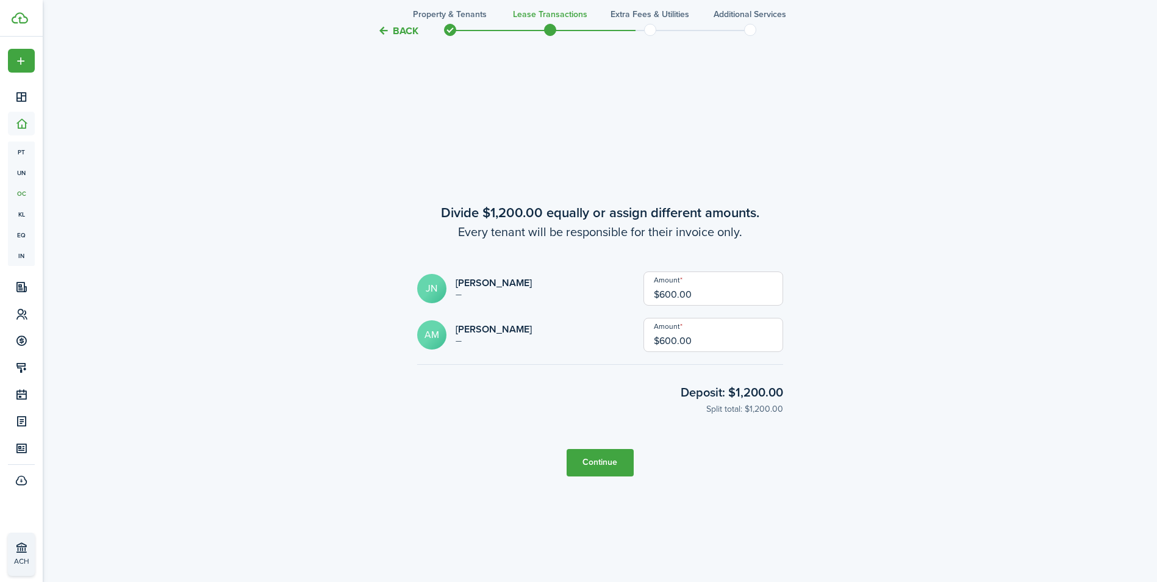
click at [740, 296] on input "$600.00" at bounding box center [713, 288] width 140 height 34
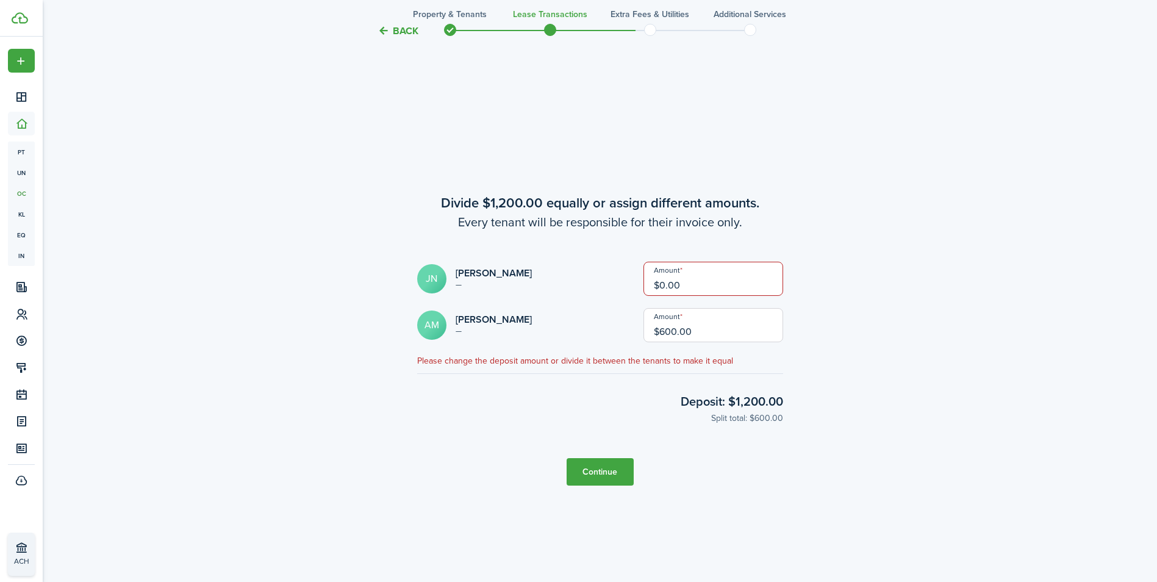
type input "$0.00"
click at [718, 330] on input "$600.00" at bounding box center [713, 325] width 140 height 34
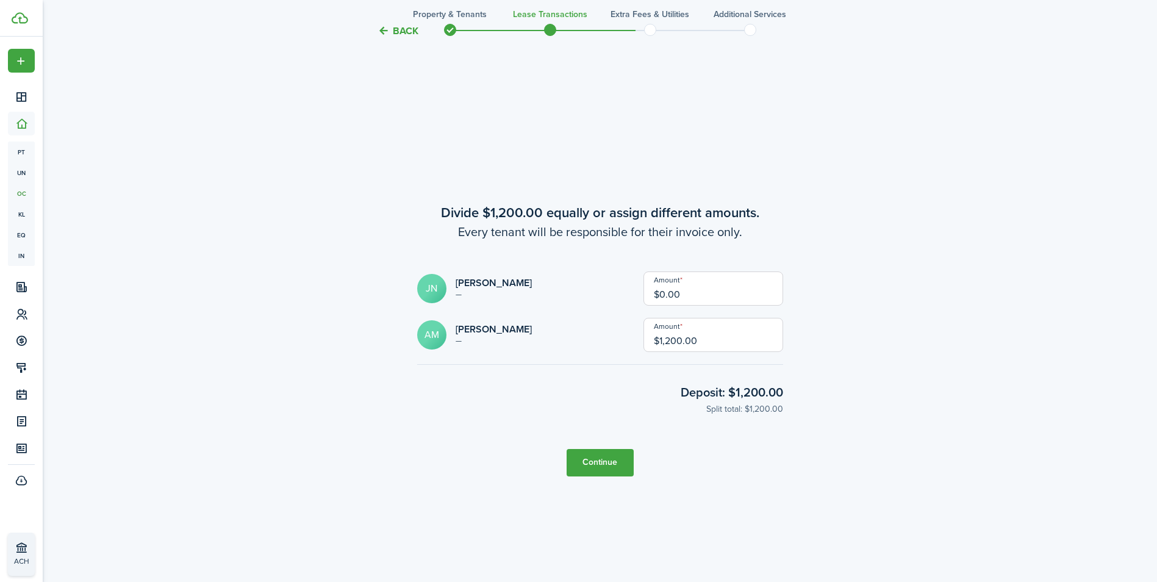
type input "$1,200.00"
click at [615, 461] on button "Continue" at bounding box center [599, 462] width 67 height 27
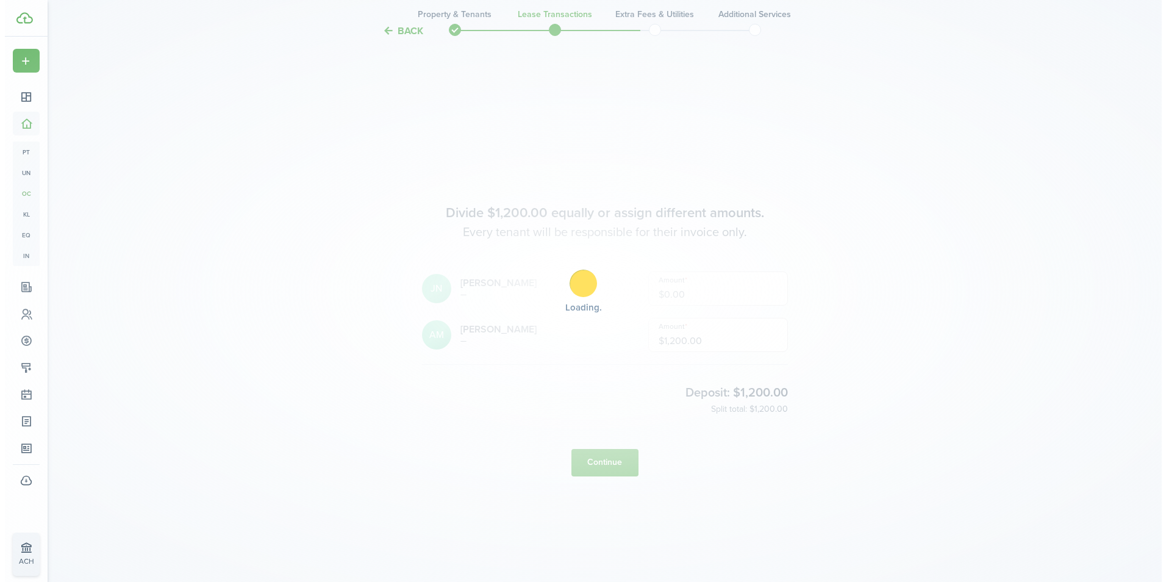
scroll to position [0, 0]
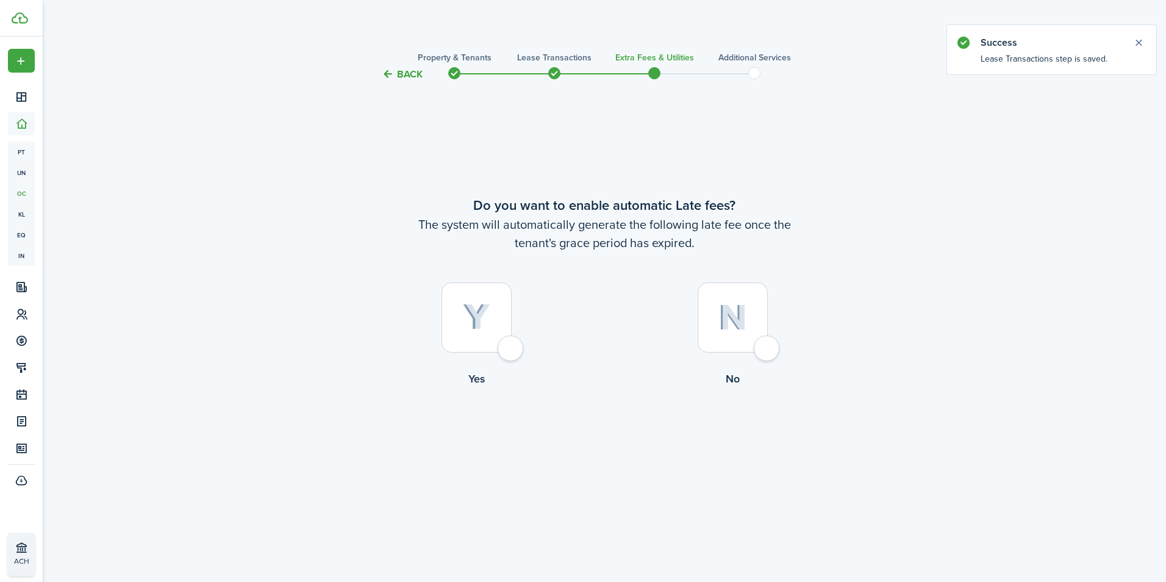
click at [512, 348] on div at bounding box center [476, 317] width 70 height 70
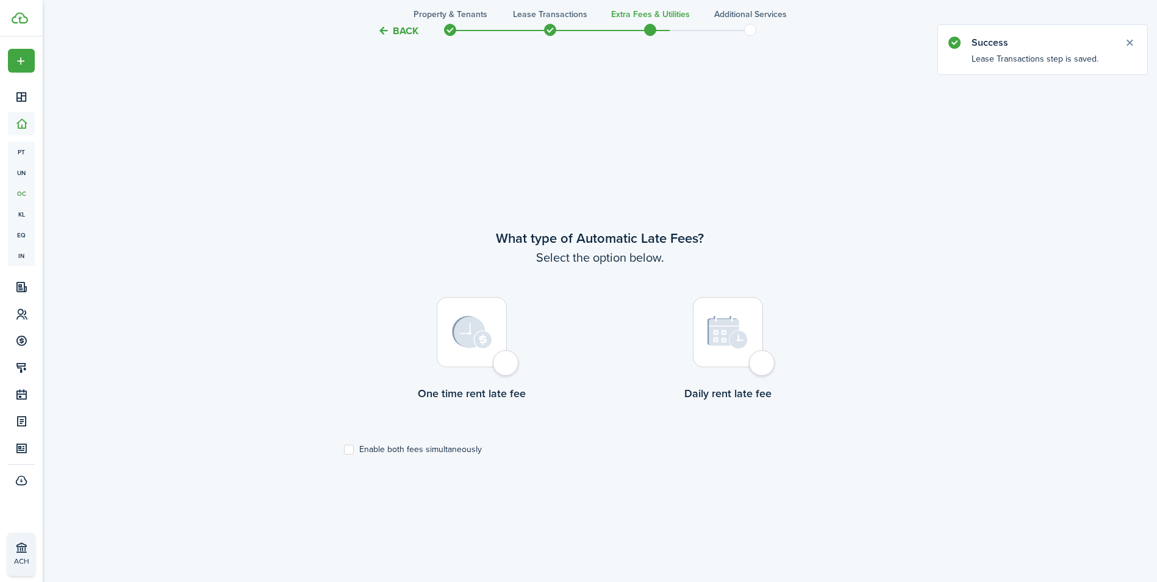
scroll to position [500, 0]
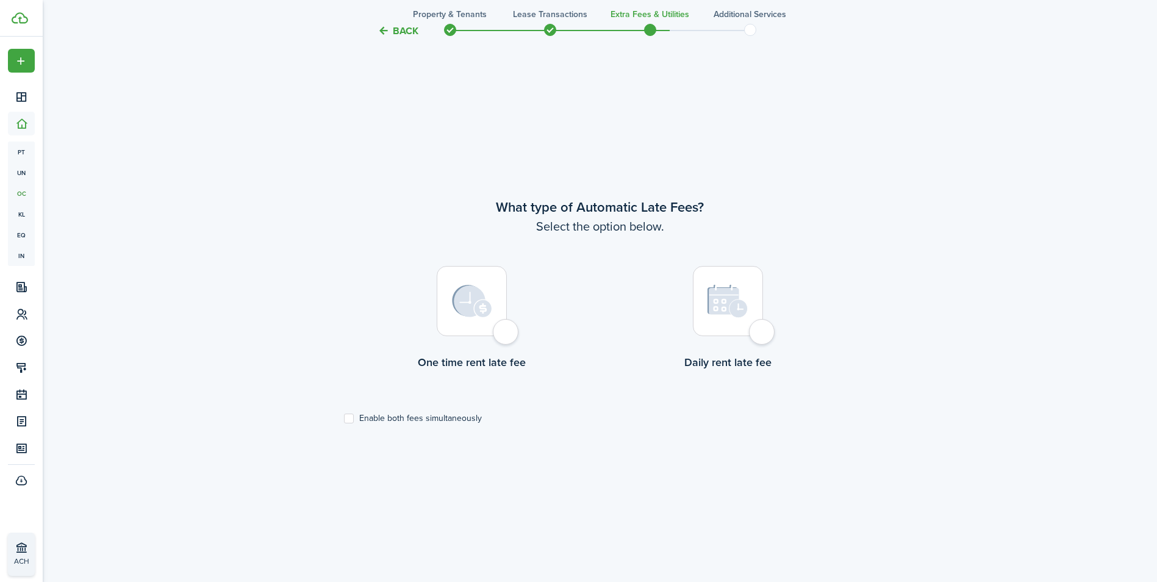
click at [393, 28] on button "Back" at bounding box center [397, 30] width 41 height 13
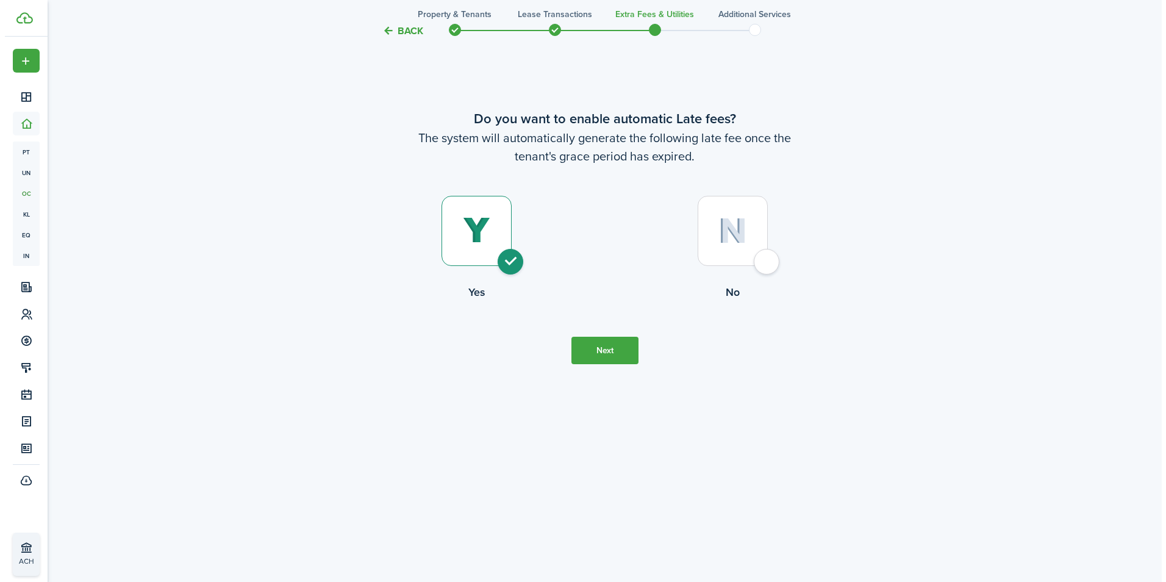
scroll to position [0, 0]
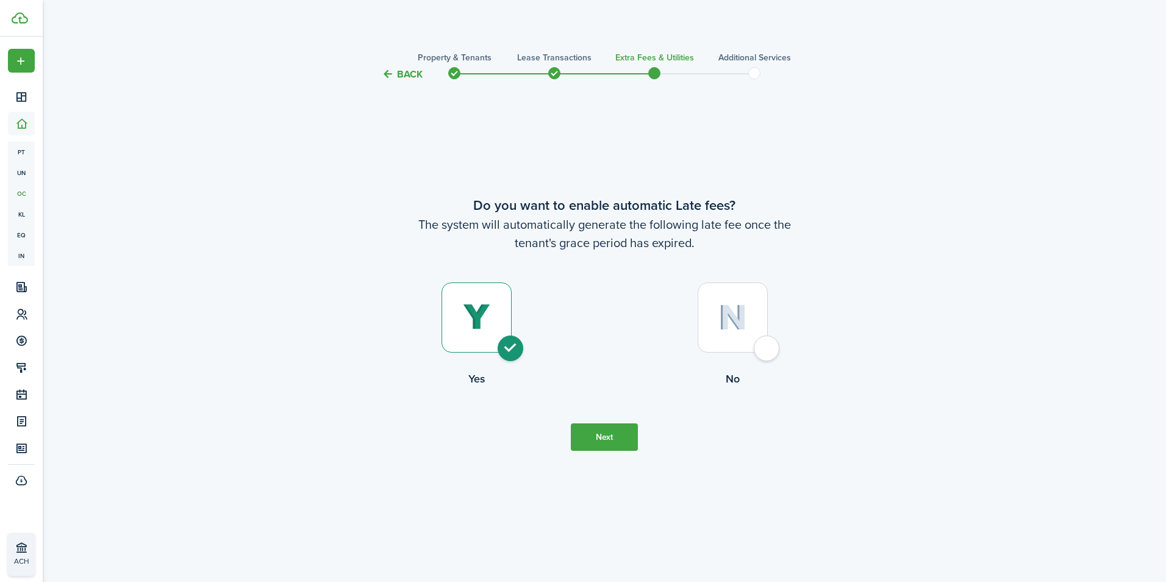
click at [765, 352] on div at bounding box center [733, 317] width 70 height 70
radio input "false"
radio input "true"
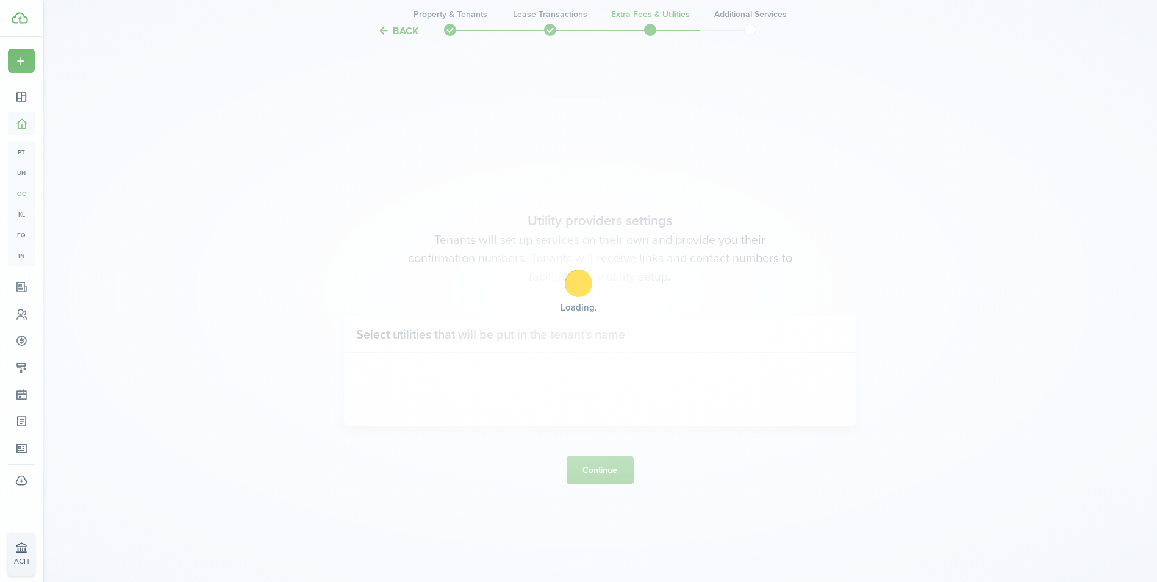
scroll to position [500, 0]
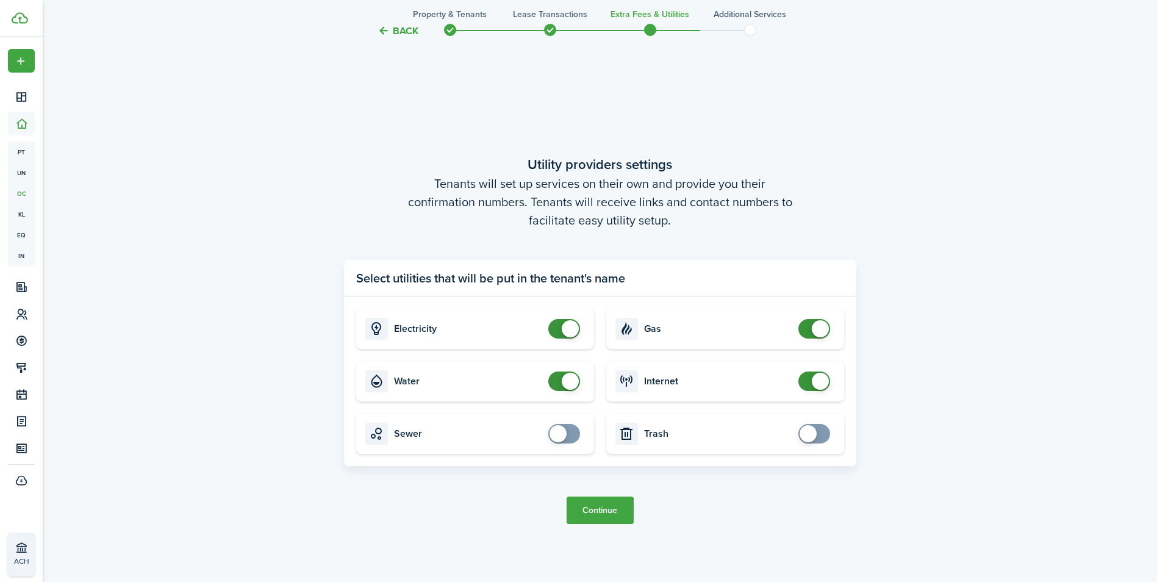
checkbox input "false"
click at [568, 379] on span at bounding box center [570, 381] width 17 height 17
click at [600, 510] on button "Continue" at bounding box center [599, 509] width 67 height 27
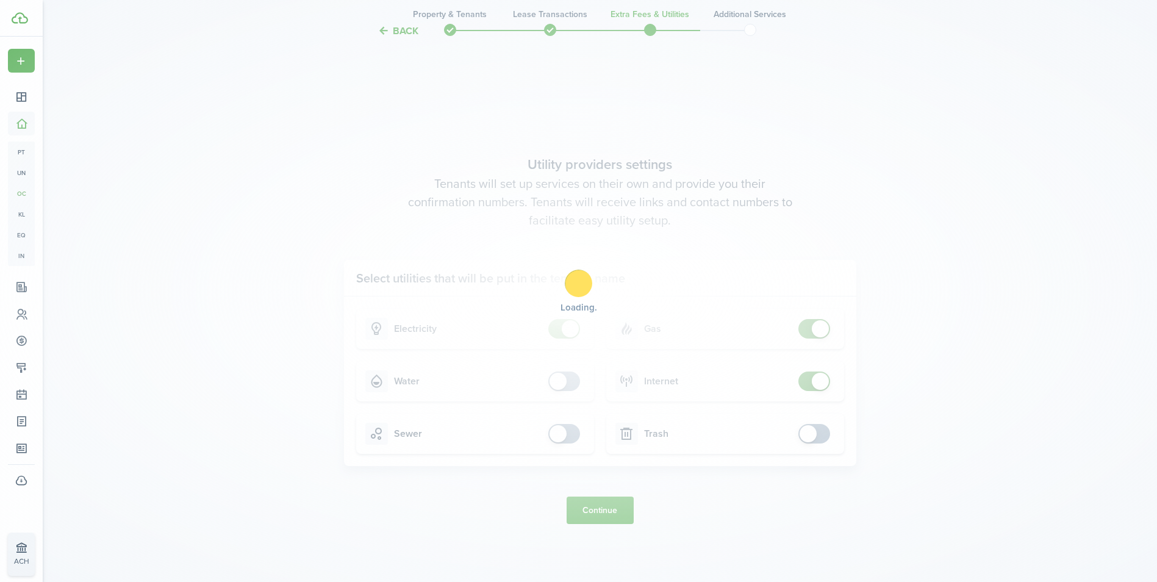
scroll to position [0, 0]
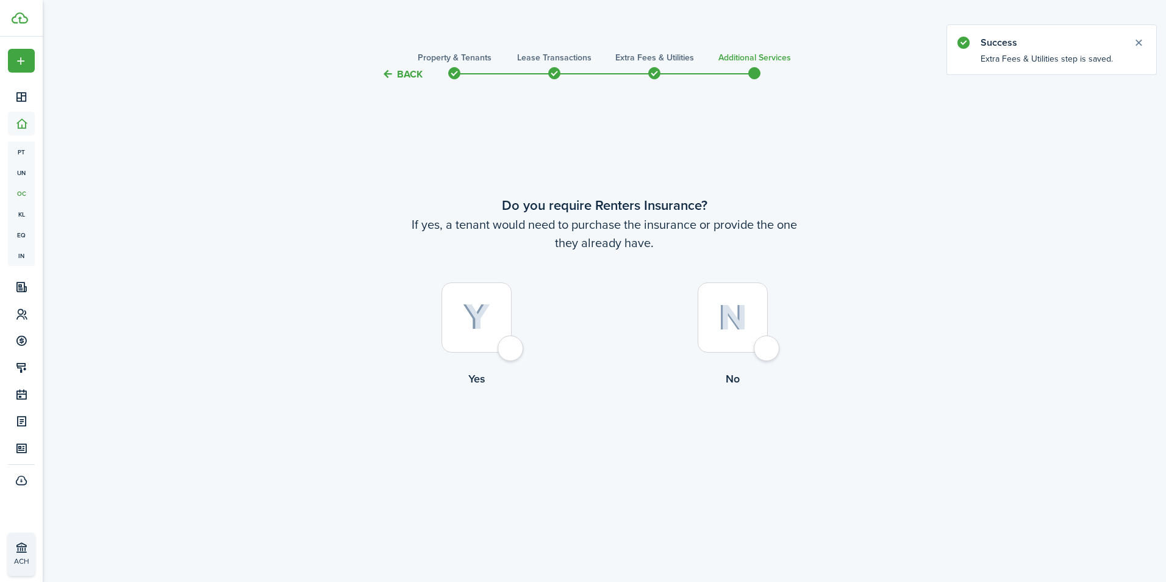
click at [763, 341] on div at bounding box center [733, 317] width 70 height 70
radio input "true"
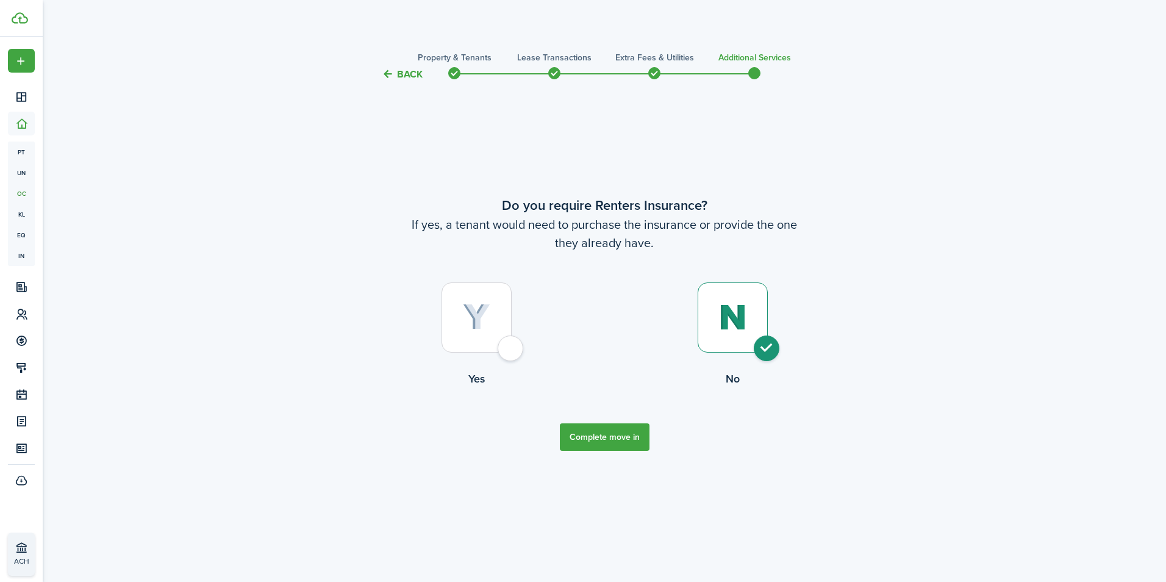
click at [620, 435] on button "Complete move in" at bounding box center [605, 436] width 90 height 27
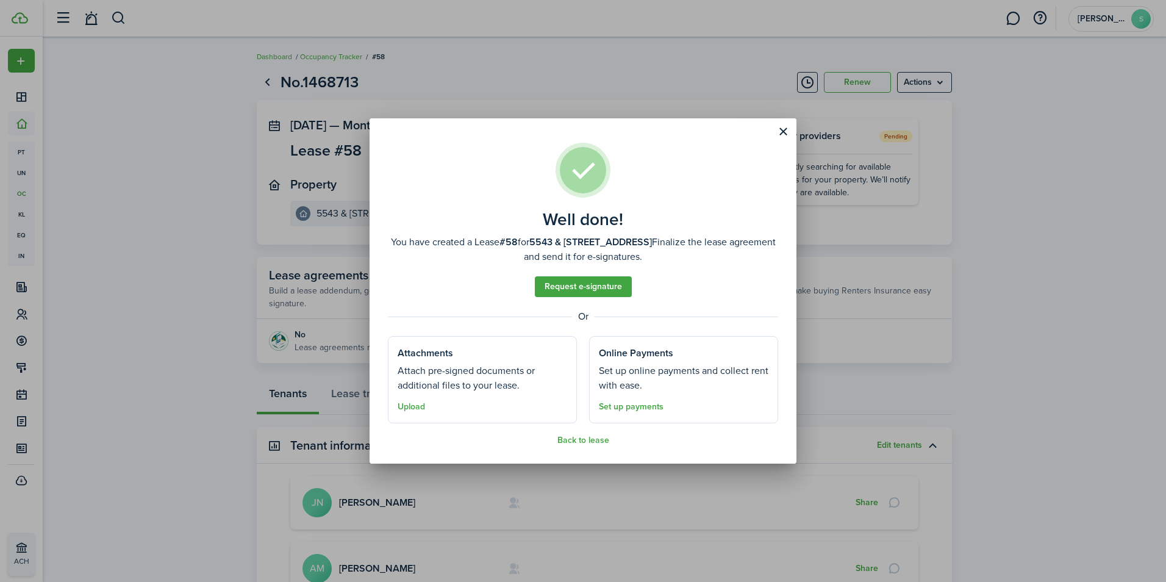
click at [125, 226] on div "Well done! You have created a Lease #58 for 5543 & [STREET_ADDRESS] 1st N. Fina…" at bounding box center [583, 291] width 1166 height 582
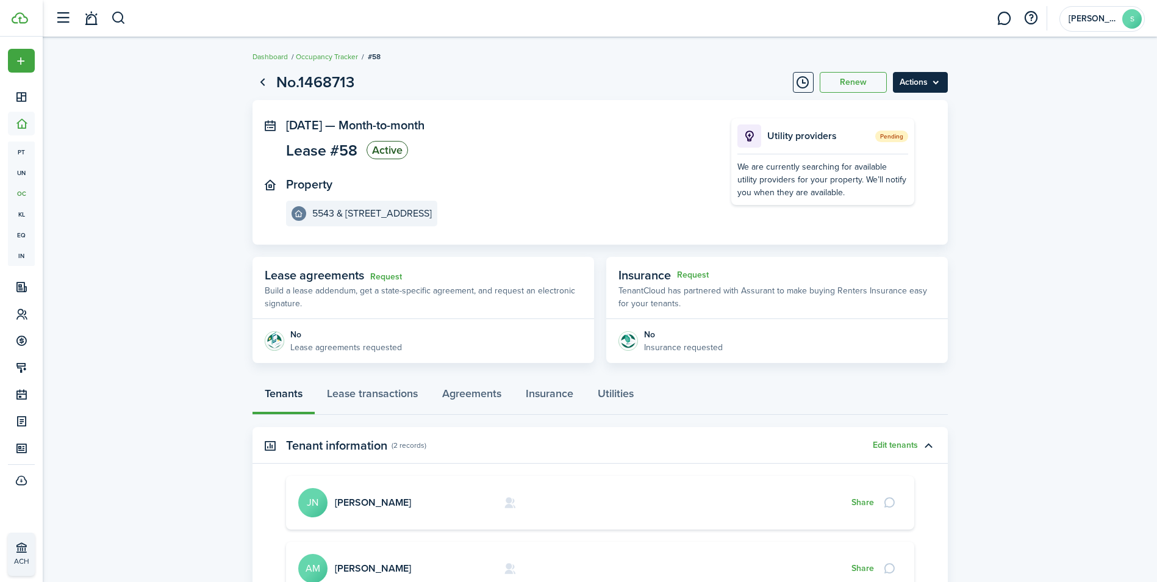
click at [935, 79] on menu-btn "Actions" at bounding box center [920, 82] width 55 height 21
click at [879, 107] on button "Edit" at bounding box center [894, 109] width 107 height 21
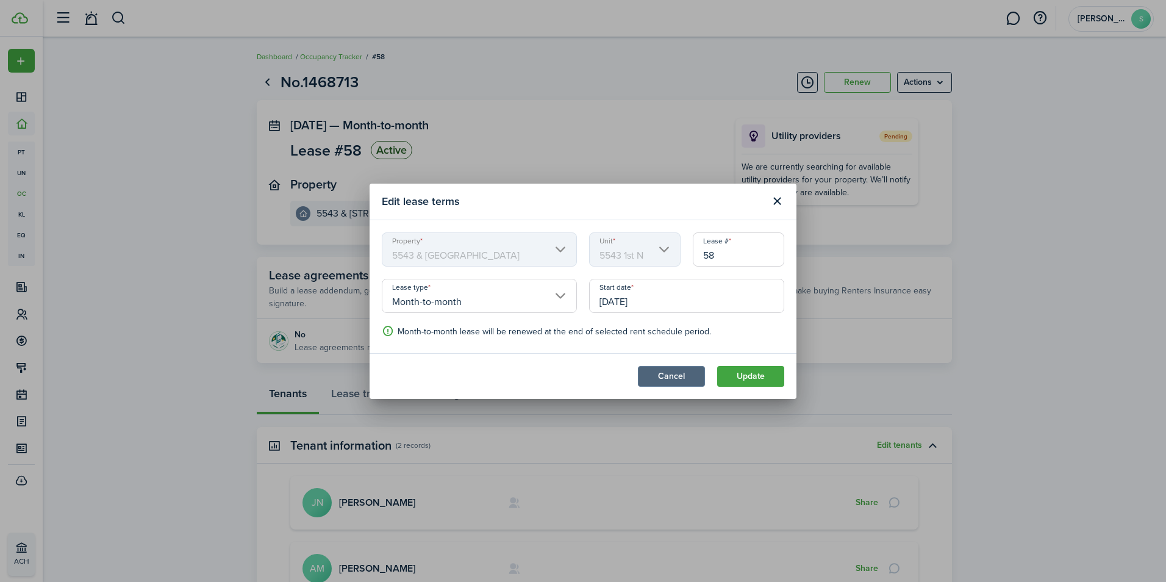
click at [673, 377] on button "Cancel" at bounding box center [671, 376] width 67 height 21
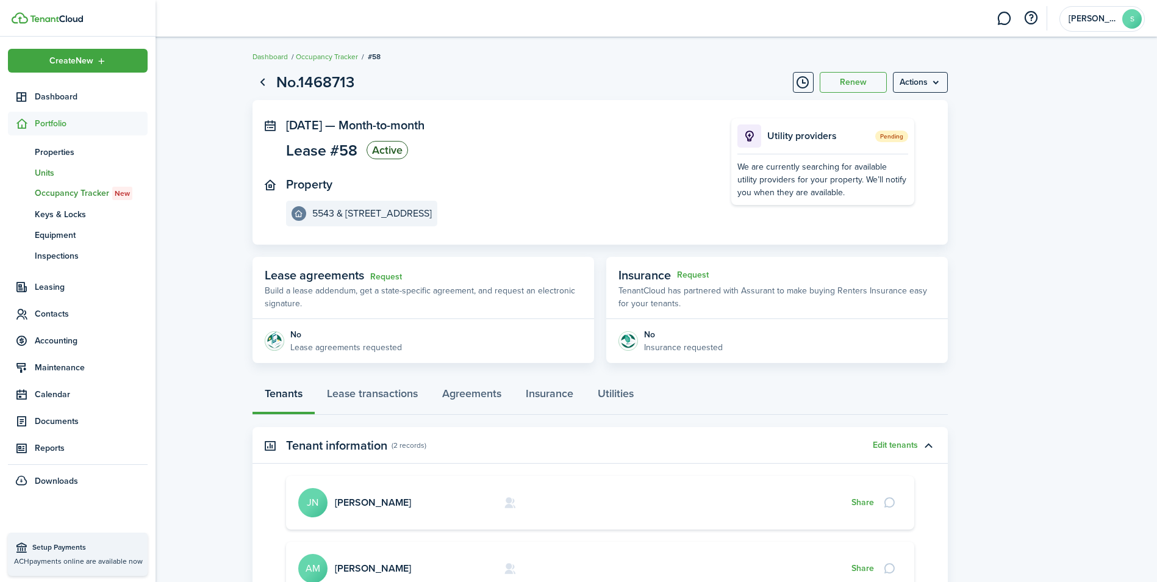
click at [51, 176] on span "Units" at bounding box center [91, 172] width 113 height 13
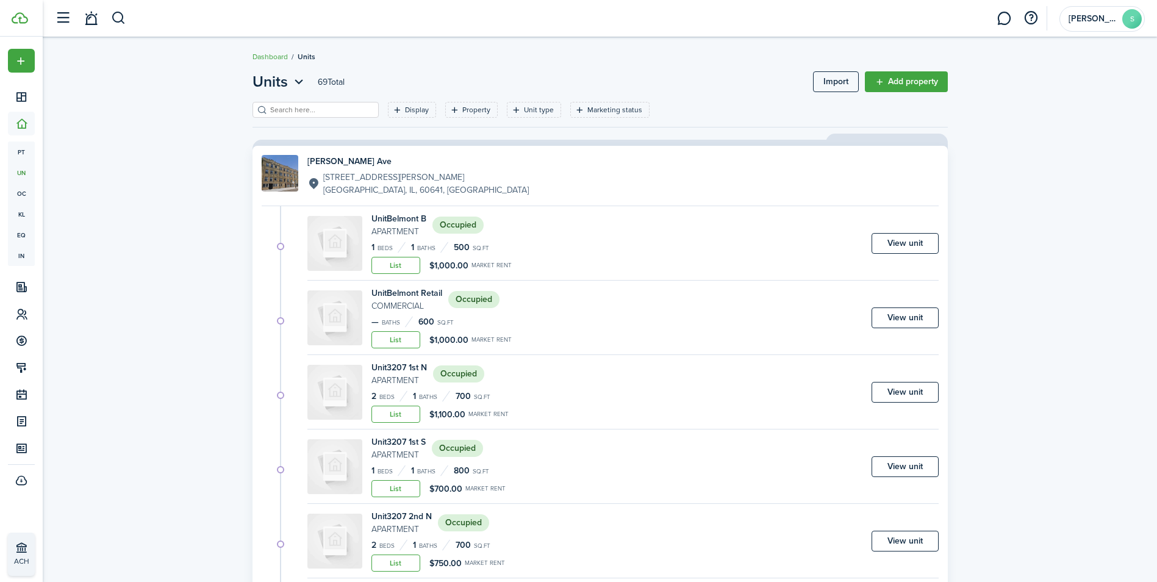
click at [488, 548] on small "sq.ft" at bounding box center [482, 546] width 16 height 6
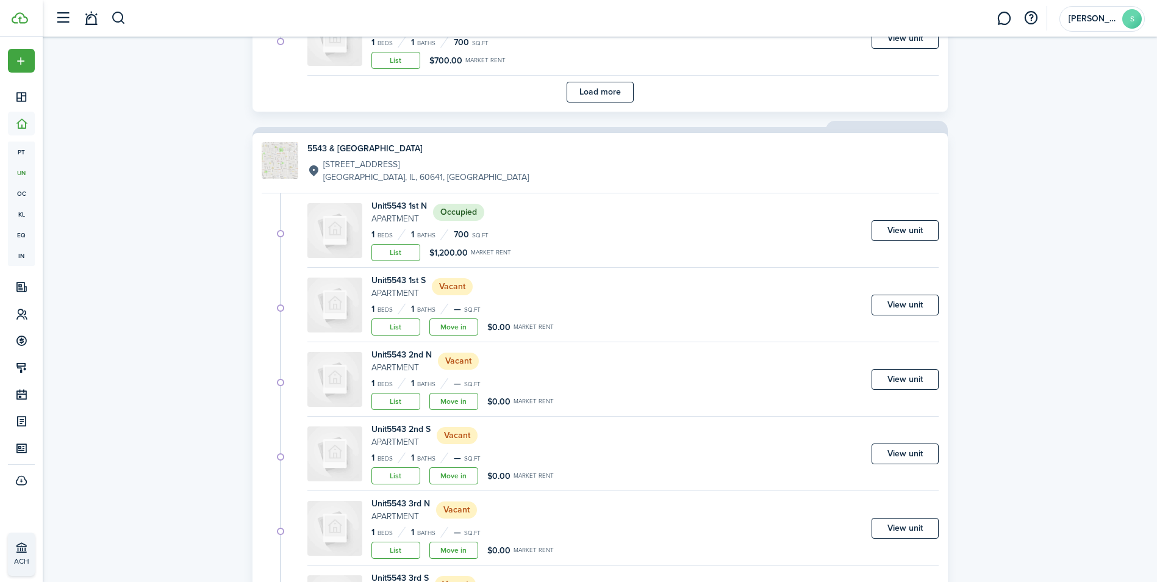
scroll to position [3015, 0]
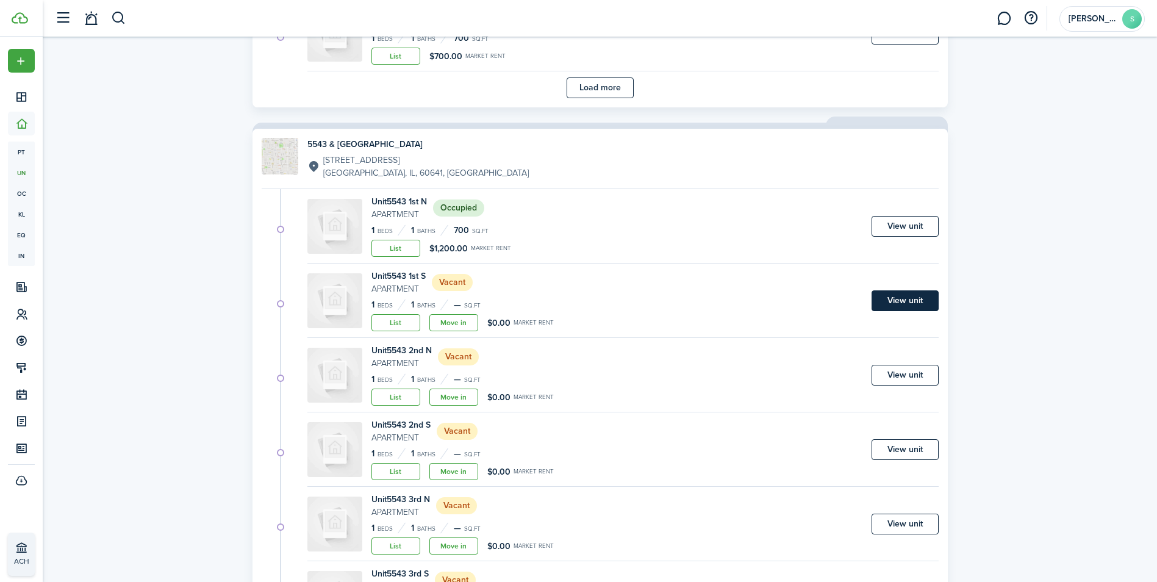
click at [904, 302] on link "View unit" at bounding box center [904, 300] width 67 height 21
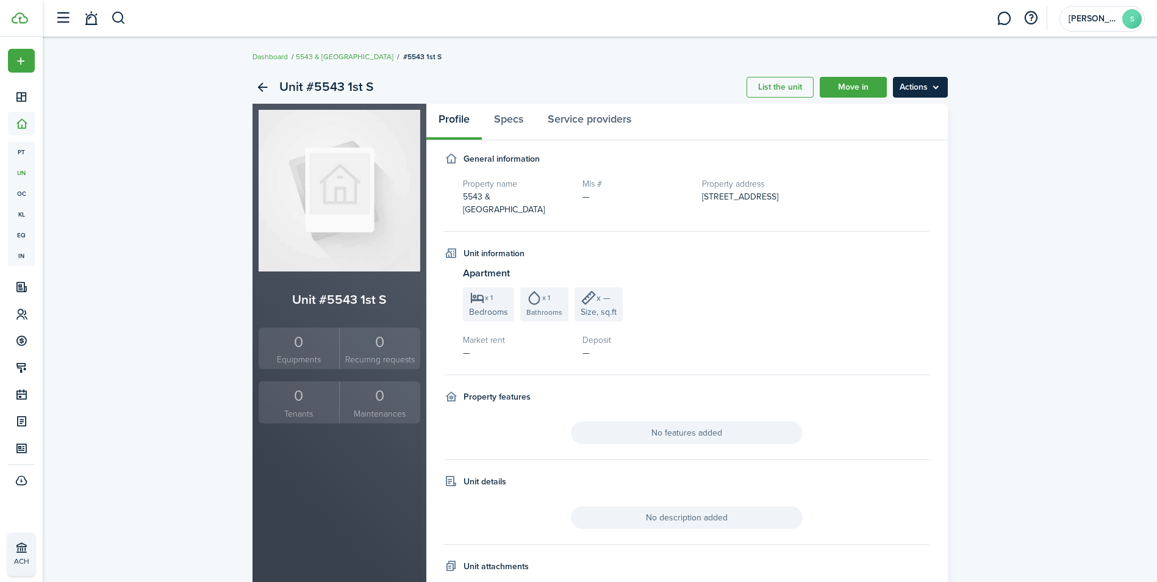
click at [920, 83] on menu-btn "Actions" at bounding box center [920, 87] width 55 height 21
click at [873, 114] on link "Edit unit" at bounding box center [894, 114] width 107 height 21
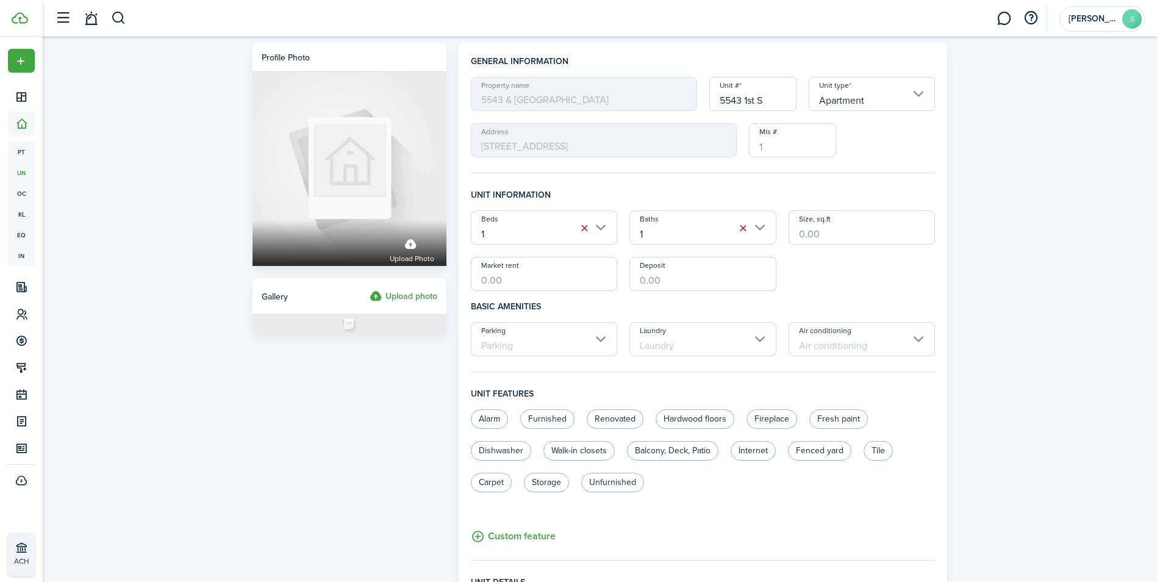
click at [815, 240] on input "Size, sq.ft" at bounding box center [861, 227] width 147 height 34
type input "800"
click at [551, 282] on input "Market rent" at bounding box center [544, 274] width 147 height 34
type input "$900.00"
click at [721, 288] on input "Deposit" at bounding box center [702, 274] width 147 height 34
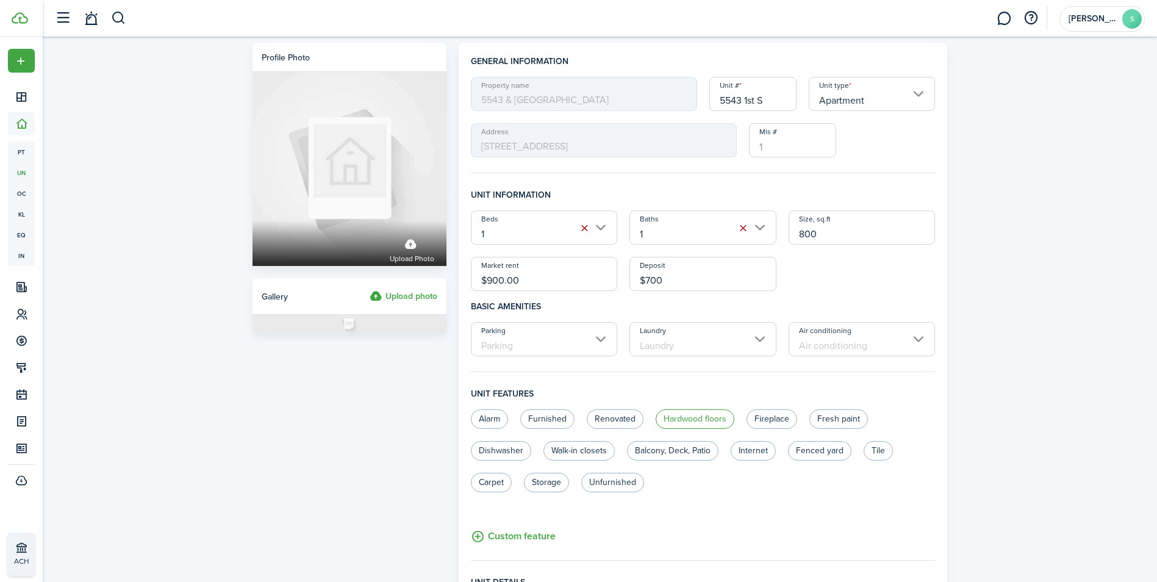
type input "$700.00"
click at [697, 420] on label "Hardwood floors" at bounding box center [694, 419] width 79 height 20
radio input "true"
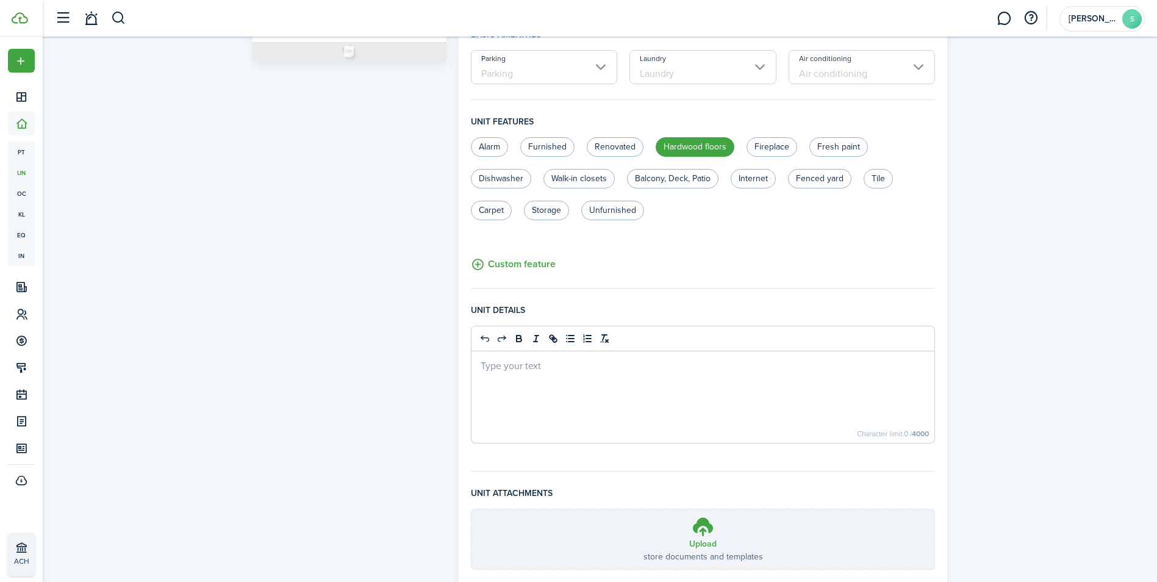
scroll to position [357, 0]
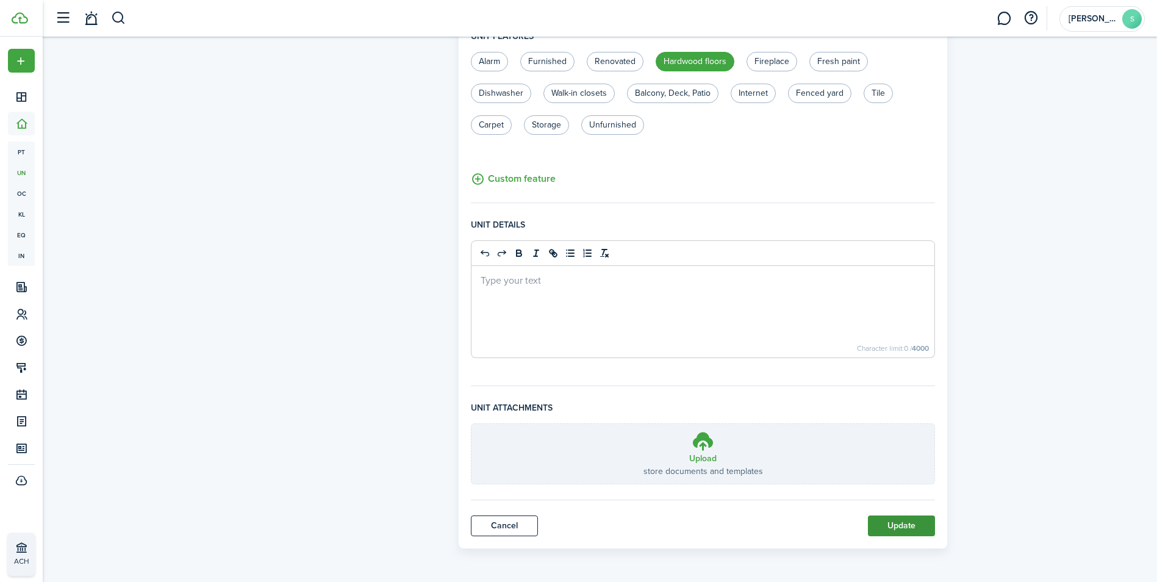
click at [892, 525] on button "Update" at bounding box center [901, 525] width 67 height 21
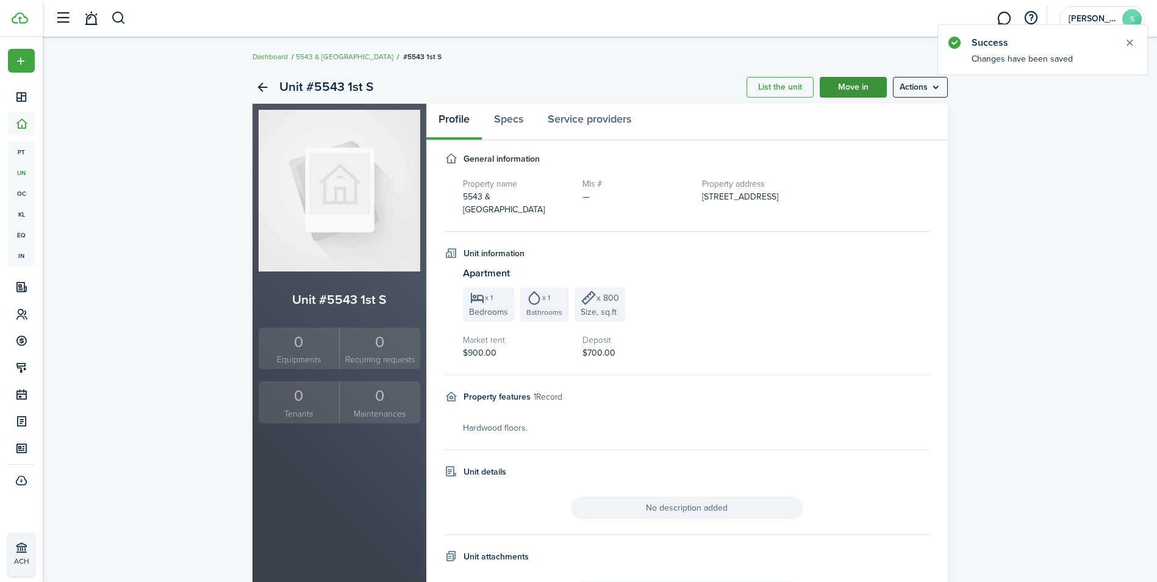
click at [847, 91] on link "Move in" at bounding box center [853, 87] width 67 height 21
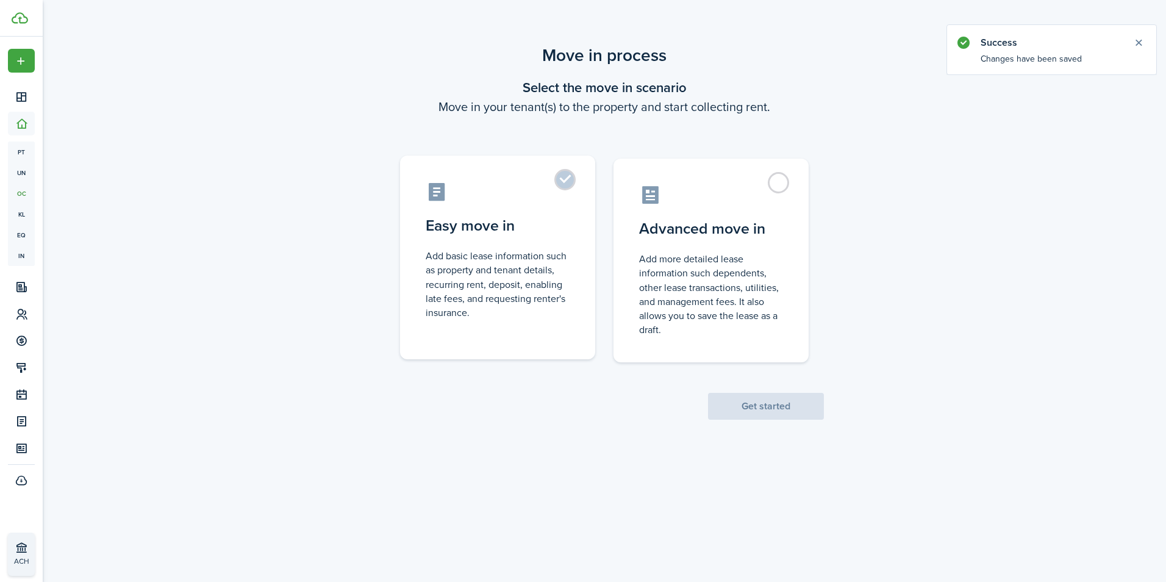
click at [568, 177] on label "Easy move in Add basic lease information such as property and tenant details, r…" at bounding box center [497, 257] width 195 height 204
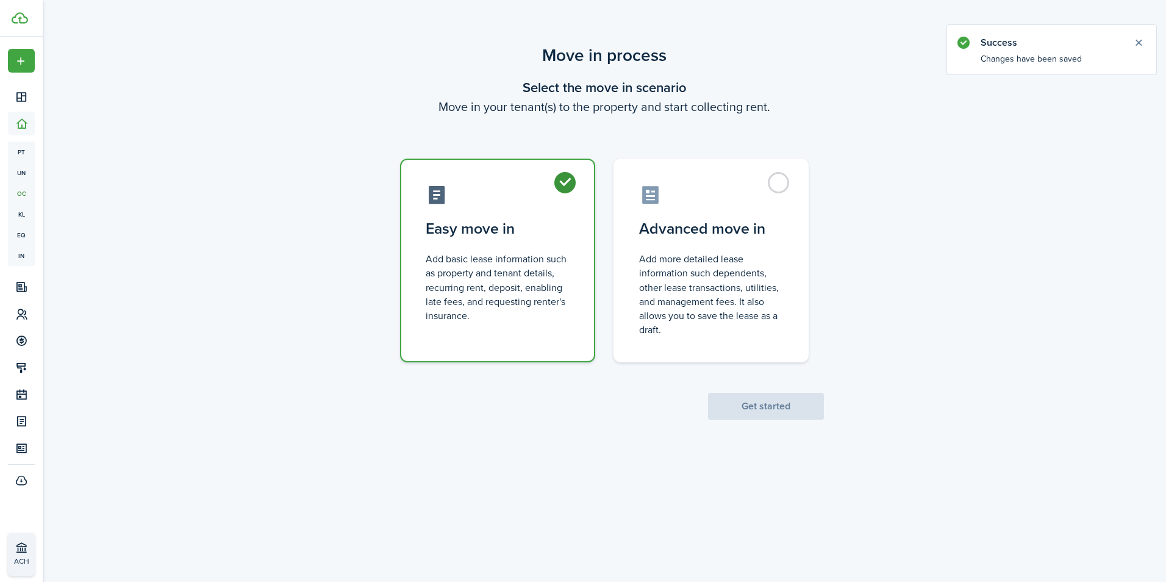
radio input "true"
click at [779, 407] on button "Get started" at bounding box center [766, 406] width 116 height 27
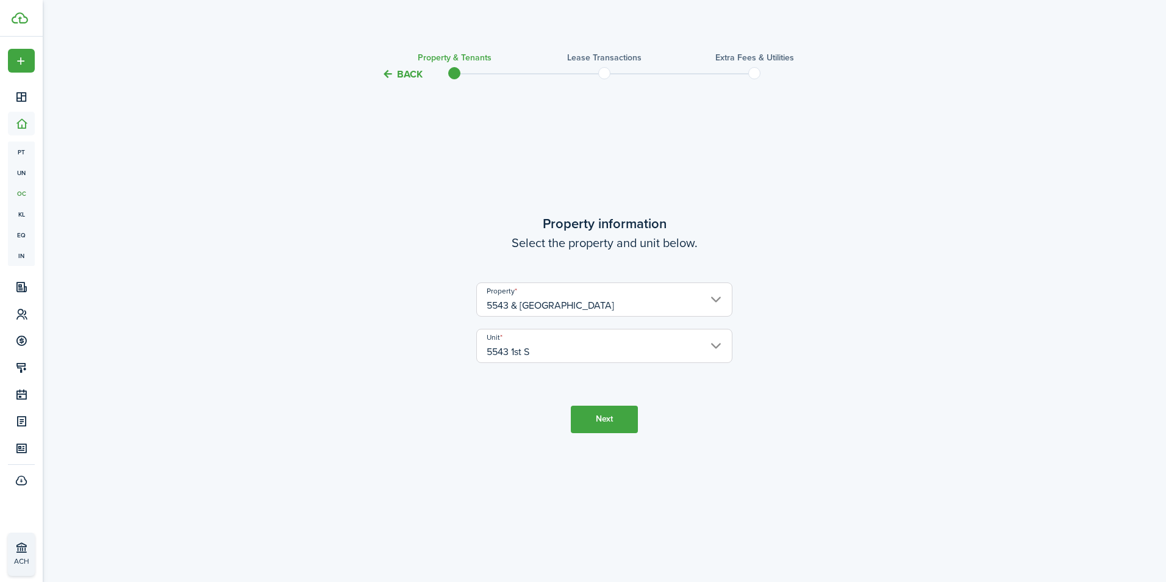
click at [602, 416] on button "Next" at bounding box center [604, 418] width 67 height 27
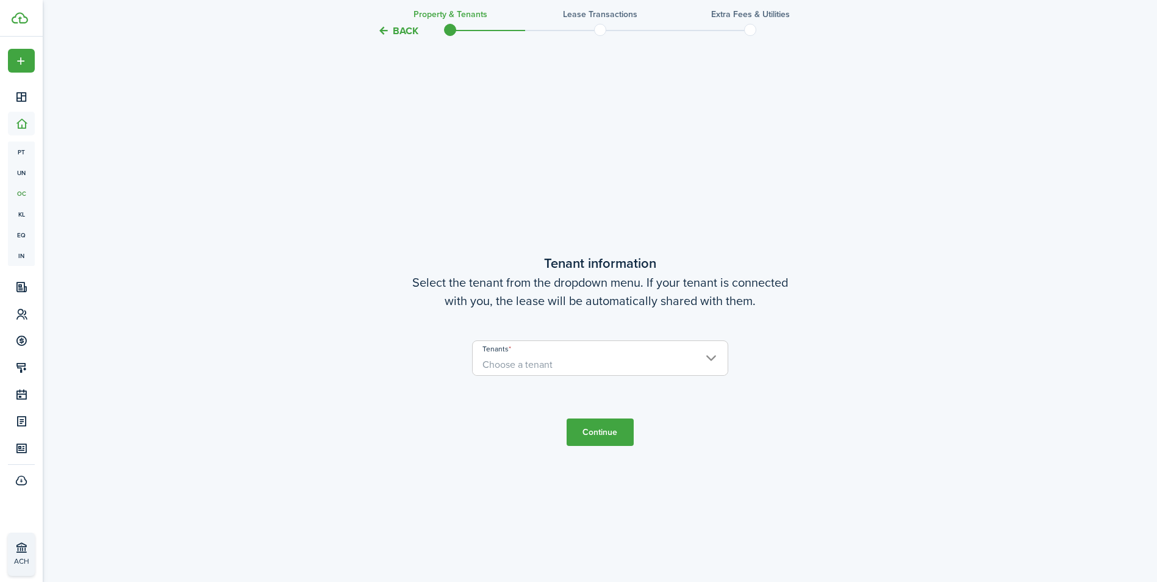
scroll to position [500, 0]
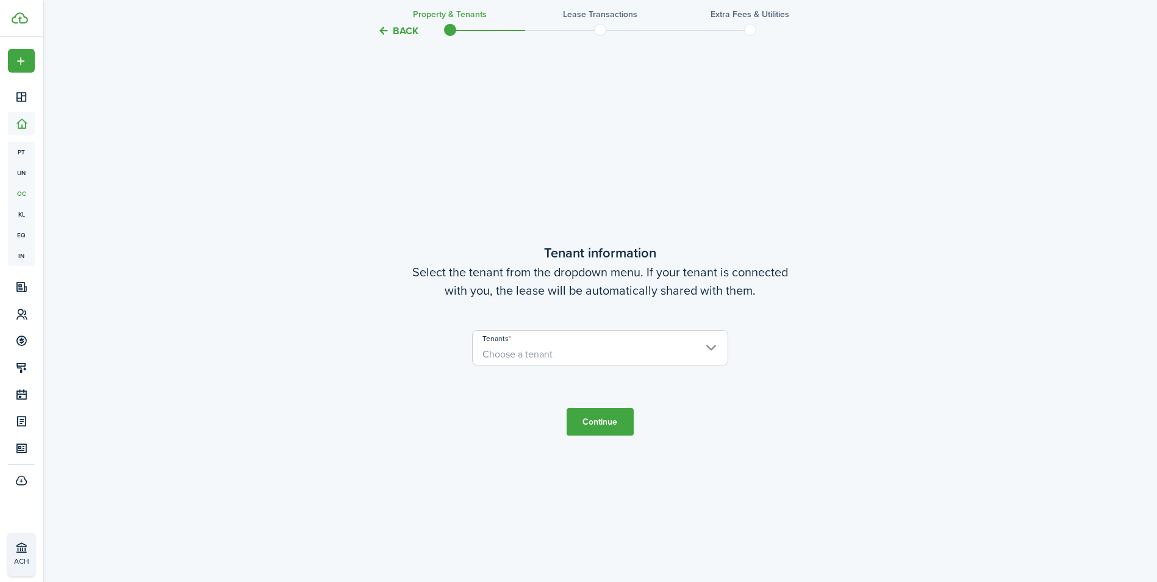
click at [623, 341] on input "Tenants" at bounding box center [600, 337] width 255 height 15
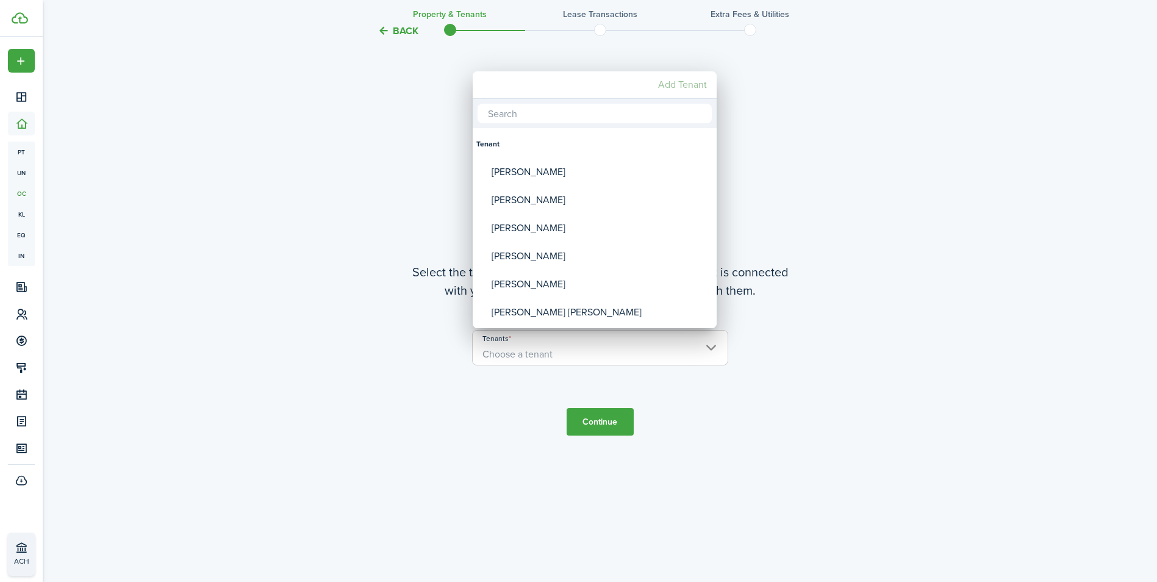
click at [671, 82] on mbsc-button "Add Tenant" at bounding box center [682, 85] width 59 height 22
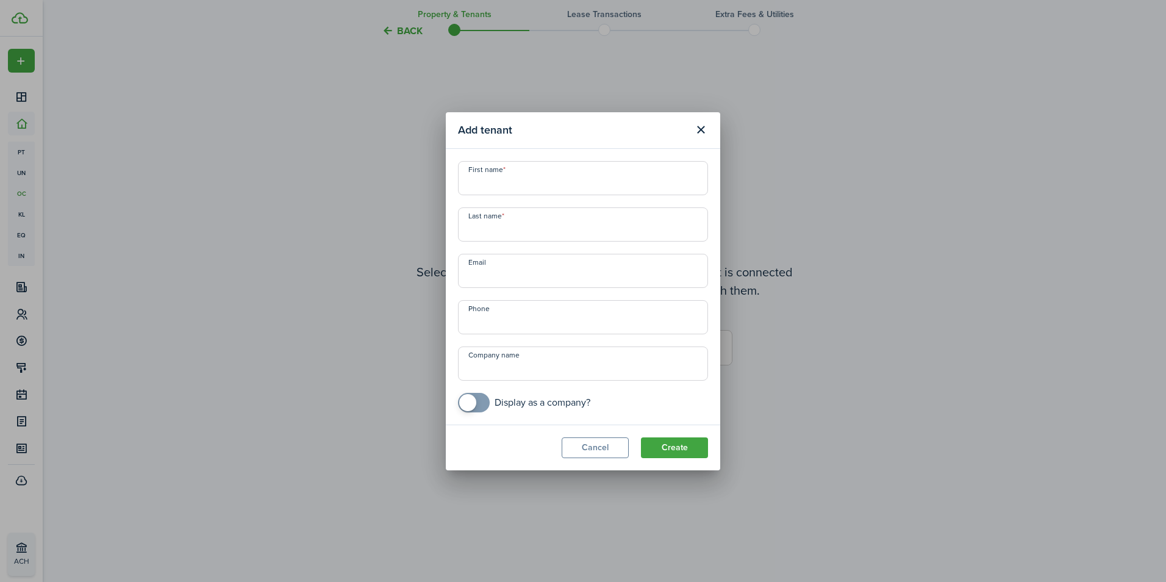
click at [501, 154] on modal-body "First name Last name Email Phone Company name Display as a company?" at bounding box center [583, 287] width 274 height 276
click at [507, 176] on input "First name" at bounding box center [583, 178] width 250 height 34
type input "[PERSON_NAME]"
type input "Roman"
type input "[PHONE_NUMBER]"
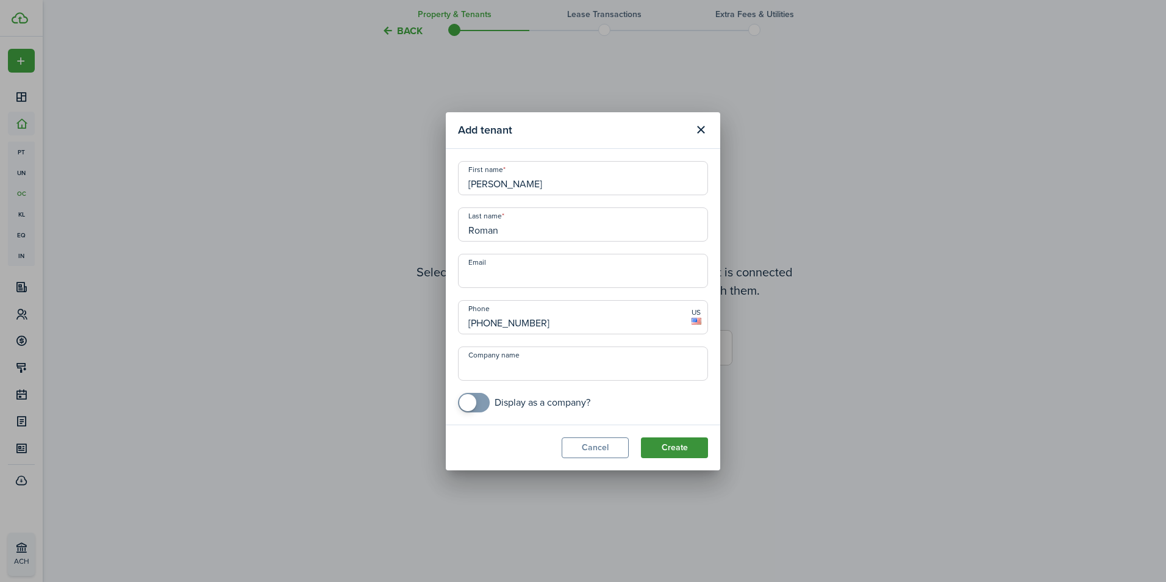
click at [655, 446] on button "Create" at bounding box center [674, 447] width 67 height 21
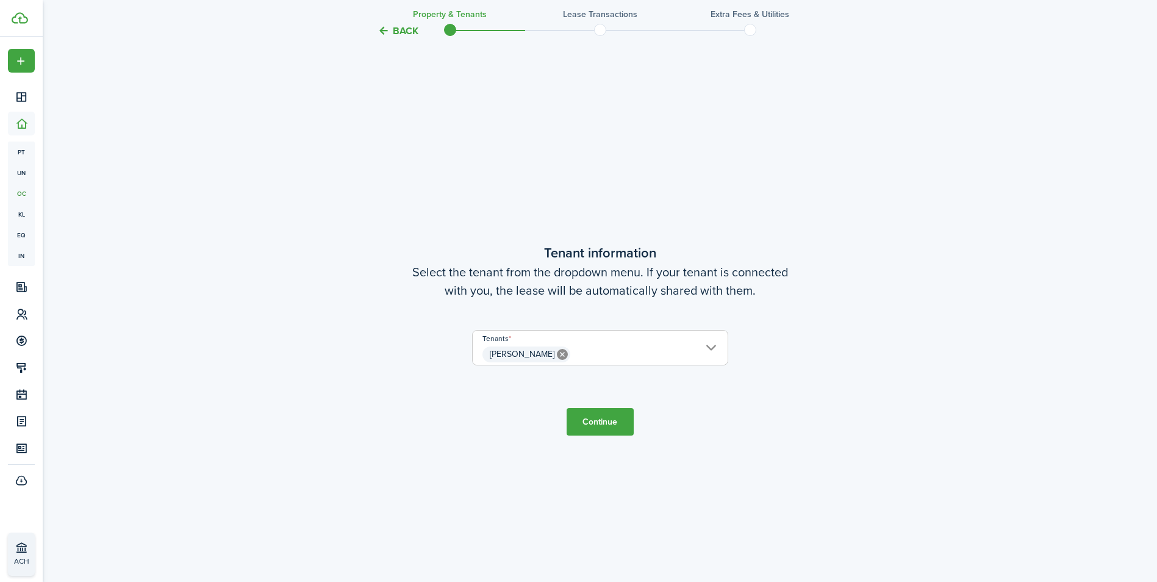
click at [603, 424] on button "Continue" at bounding box center [599, 421] width 67 height 27
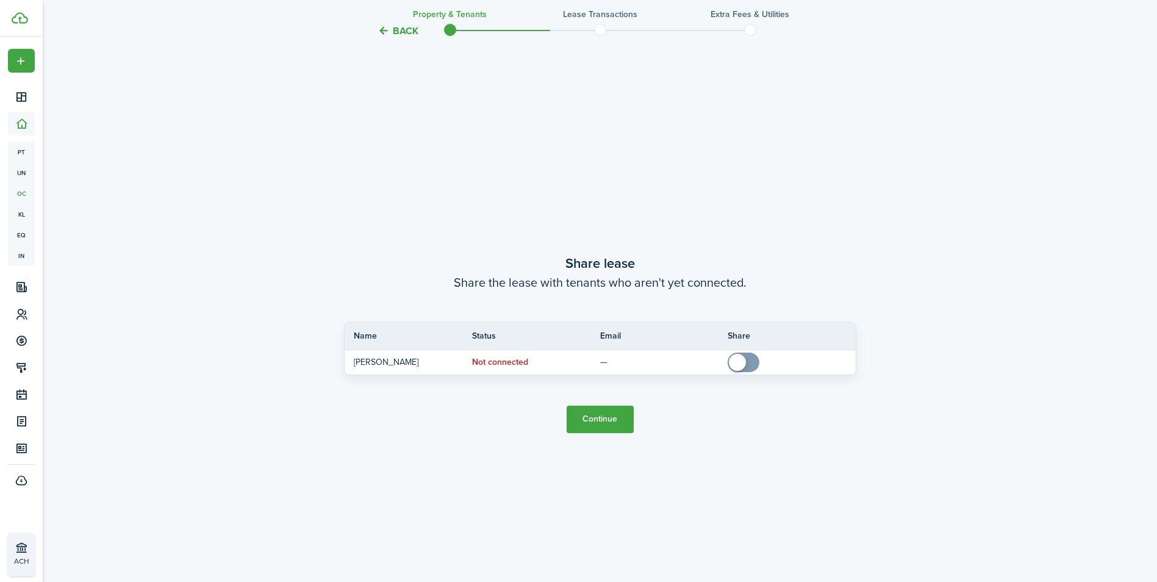
scroll to position [1082, 0]
click at [603, 404] on button "Continue" at bounding box center [599, 415] width 67 height 27
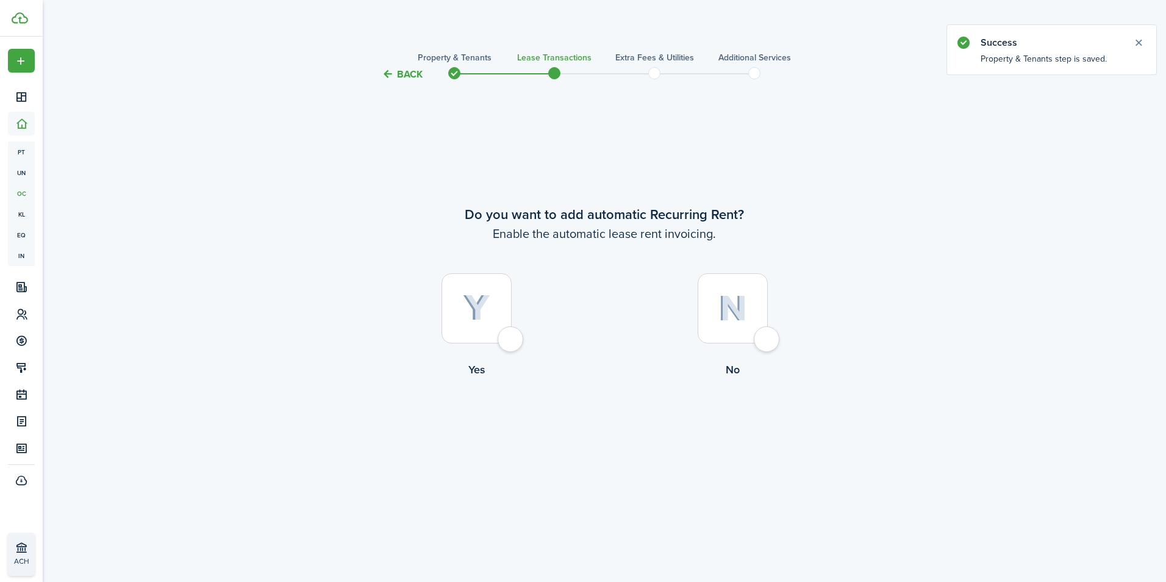
click at [512, 334] on div at bounding box center [476, 308] width 70 height 70
radio input "true"
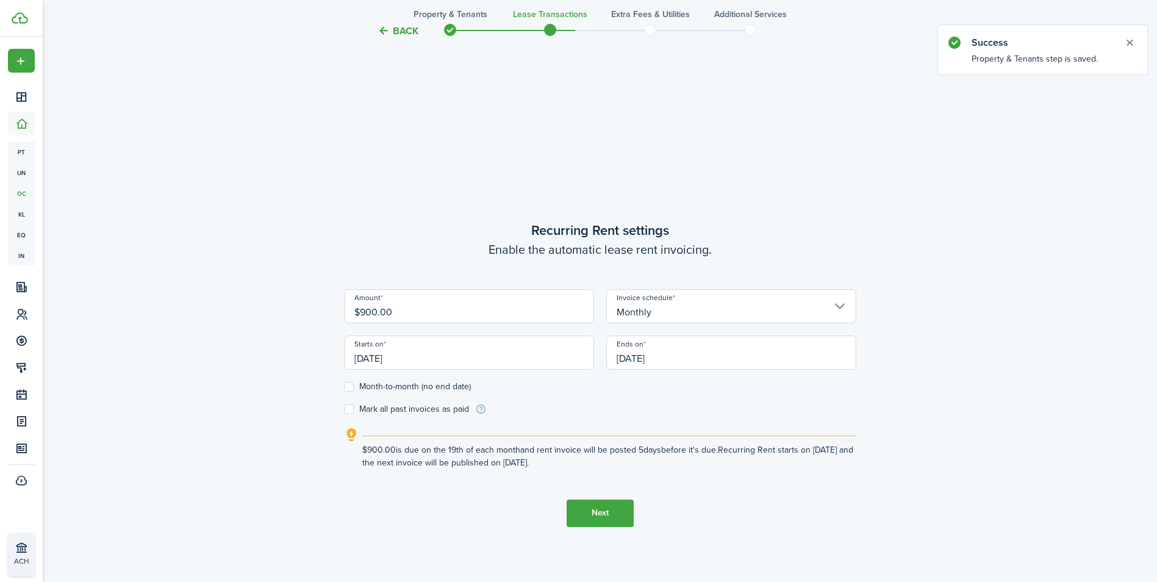
scroll to position [500, 0]
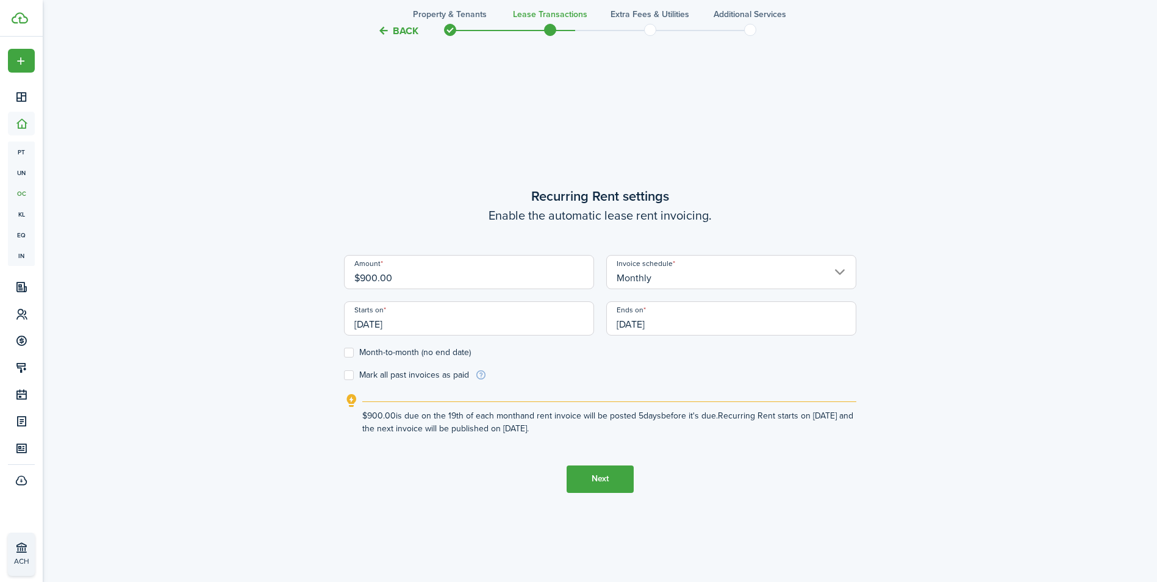
click at [446, 327] on input "[DATE]" at bounding box center [469, 318] width 250 height 34
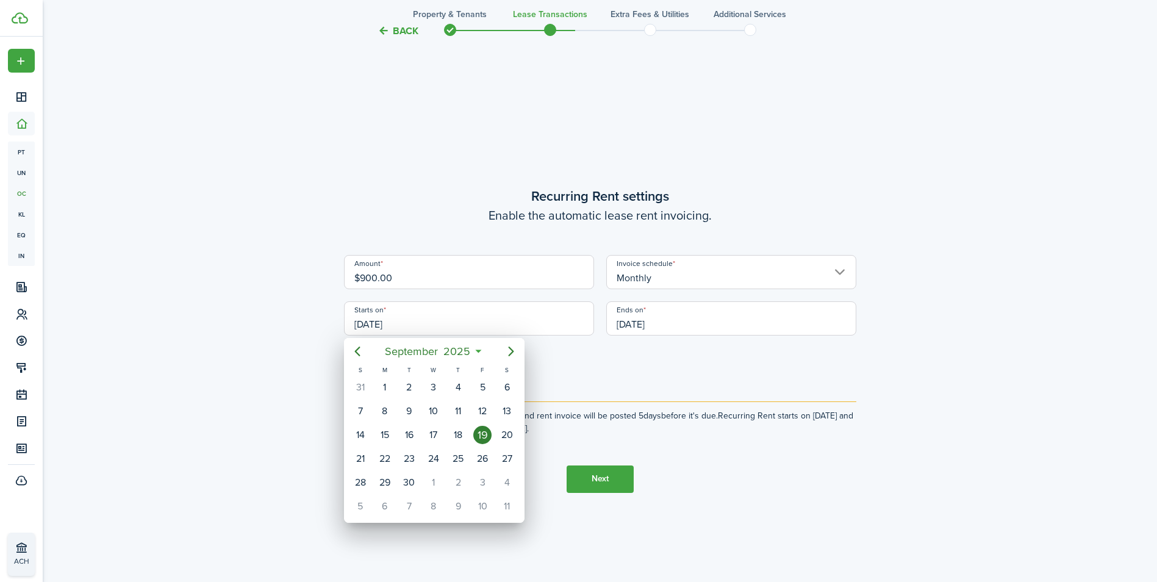
click at [480, 352] on icon at bounding box center [478, 351] width 13 height 12
click at [477, 349] on mbsc-button "[DATE]" at bounding box center [427, 351] width 101 height 22
click at [373, 385] on div "Jan" at bounding box center [376, 384] width 44 height 20
click at [475, 352] on mbsc-button "[DATE]" at bounding box center [427, 351] width 101 height 22
click at [388, 383] on div "Jan" at bounding box center [376, 384] width 44 height 20
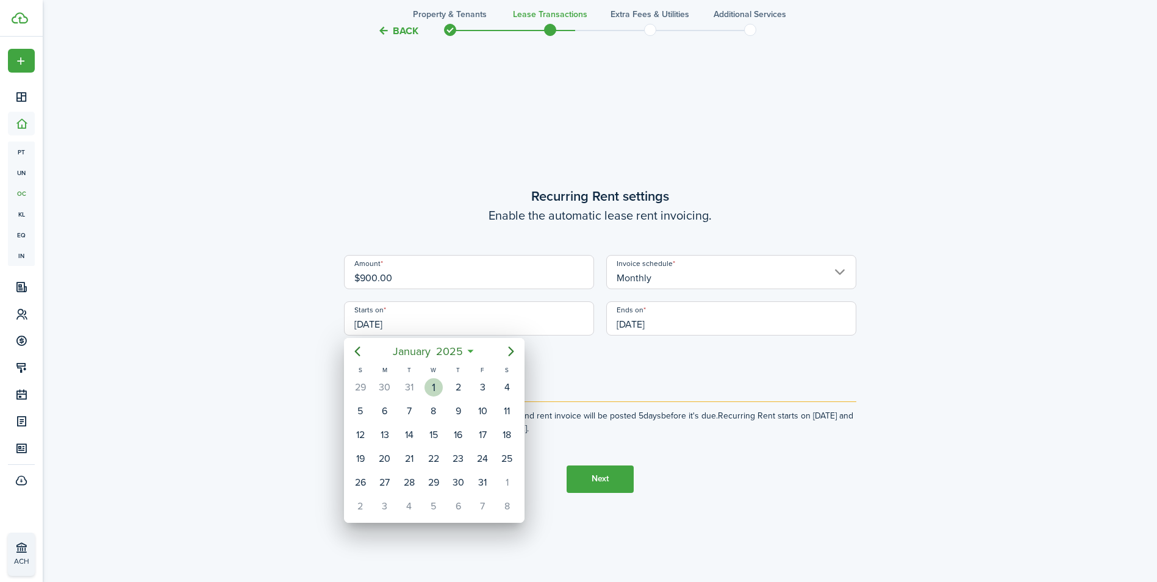
click at [431, 389] on div "1" at bounding box center [433, 387] width 18 height 18
type input "[DATE]"
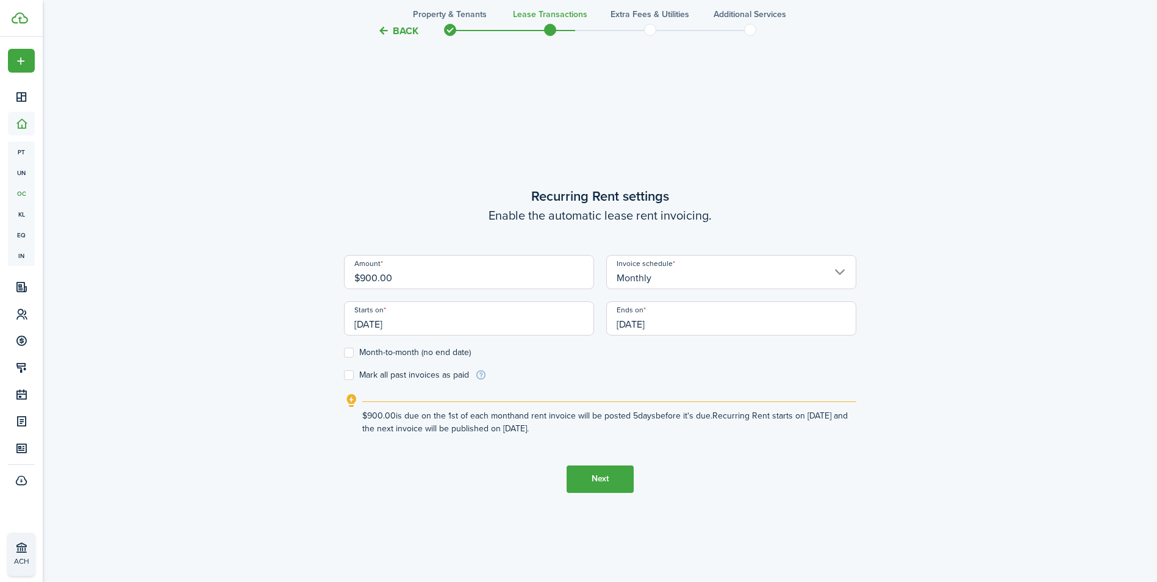
click at [348, 349] on label "Month-to-month (no end date)" at bounding box center [407, 353] width 127 height 10
click at [344, 352] on input "Month-to-month (no end date)" at bounding box center [343, 352] width 1 height 1
checkbox input "true"
click at [358, 374] on label "Mark all past invoices as paid" at bounding box center [406, 375] width 125 height 10
click at [344, 374] on input "Mark all past invoices as paid" at bounding box center [343, 374] width 1 height 1
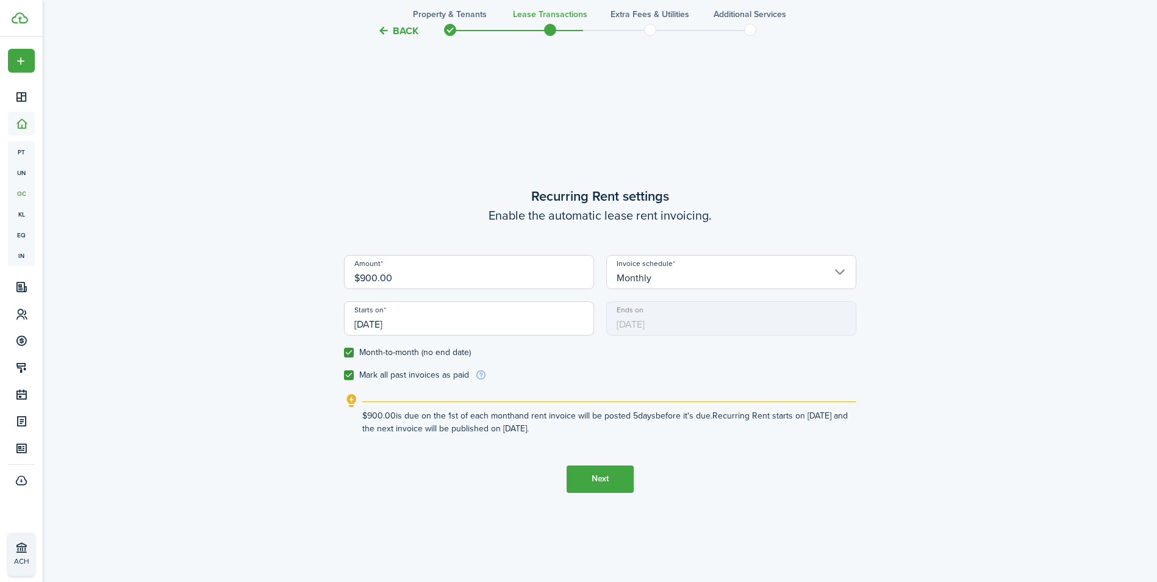
checkbox input "true"
click at [626, 479] on button "Next" at bounding box center [599, 478] width 67 height 27
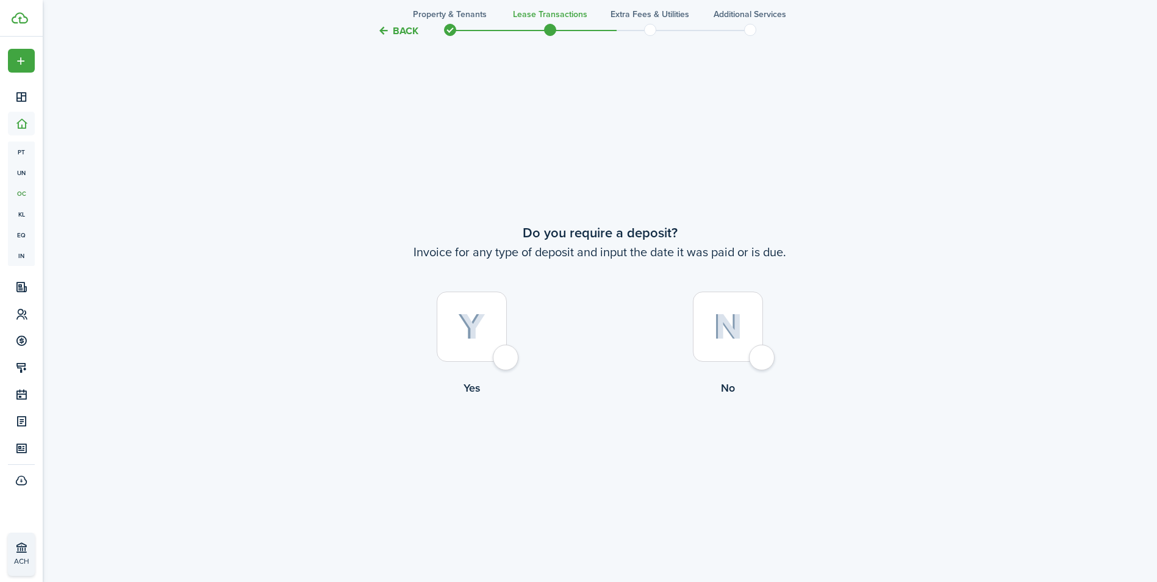
scroll to position [1082, 0]
click at [507, 348] on div at bounding box center [472, 324] width 70 height 70
radio input "true"
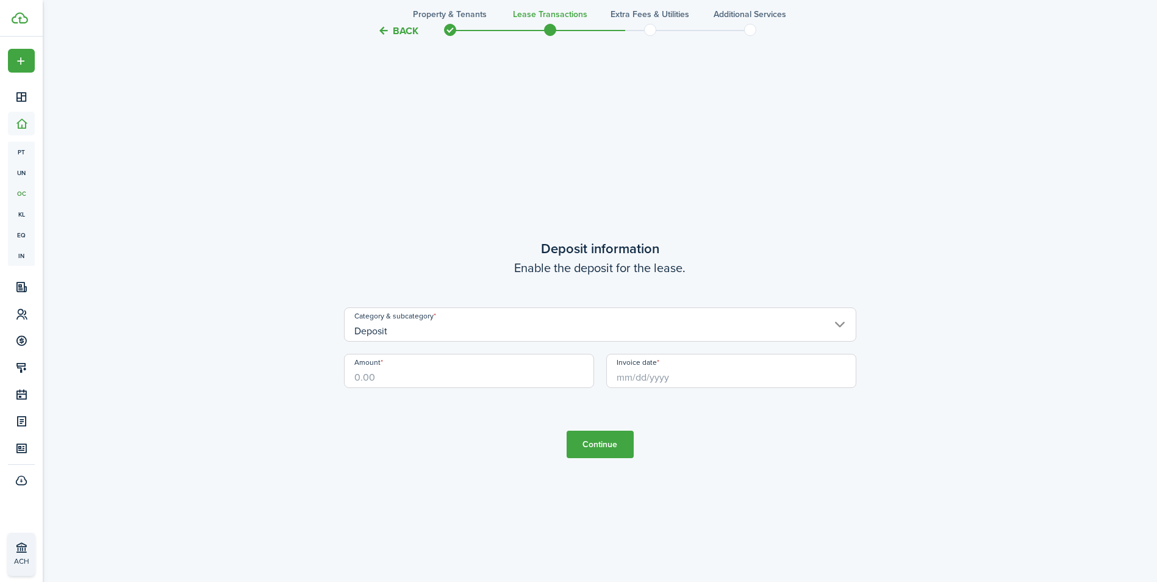
scroll to position [1663, 0]
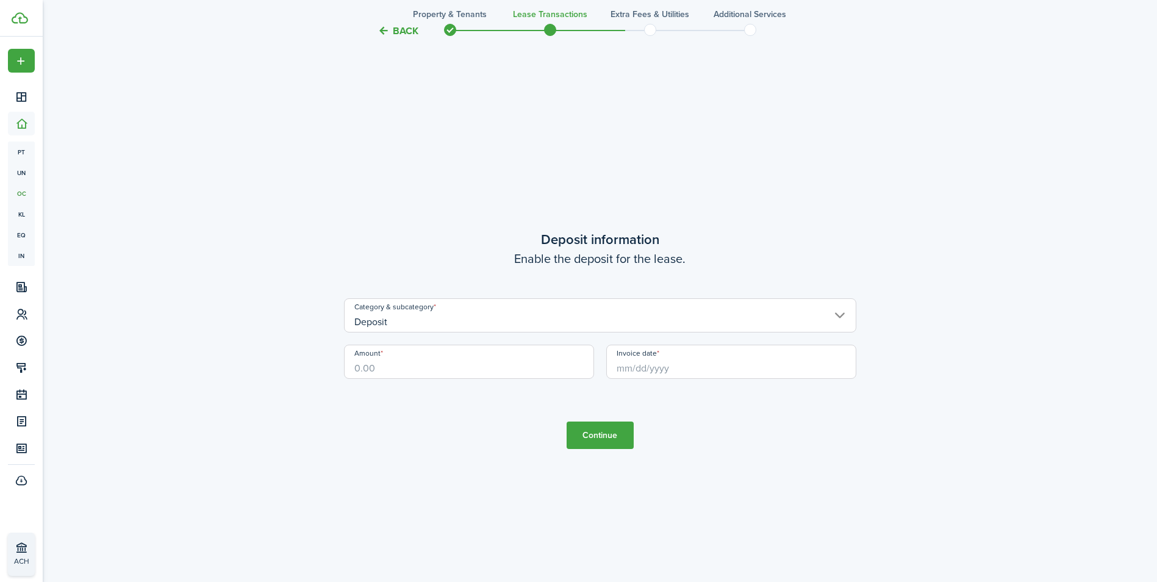
click at [419, 360] on input "Amount" at bounding box center [469, 362] width 250 height 34
click at [699, 370] on input "Invoice date" at bounding box center [731, 362] width 250 height 34
type input "$700.00"
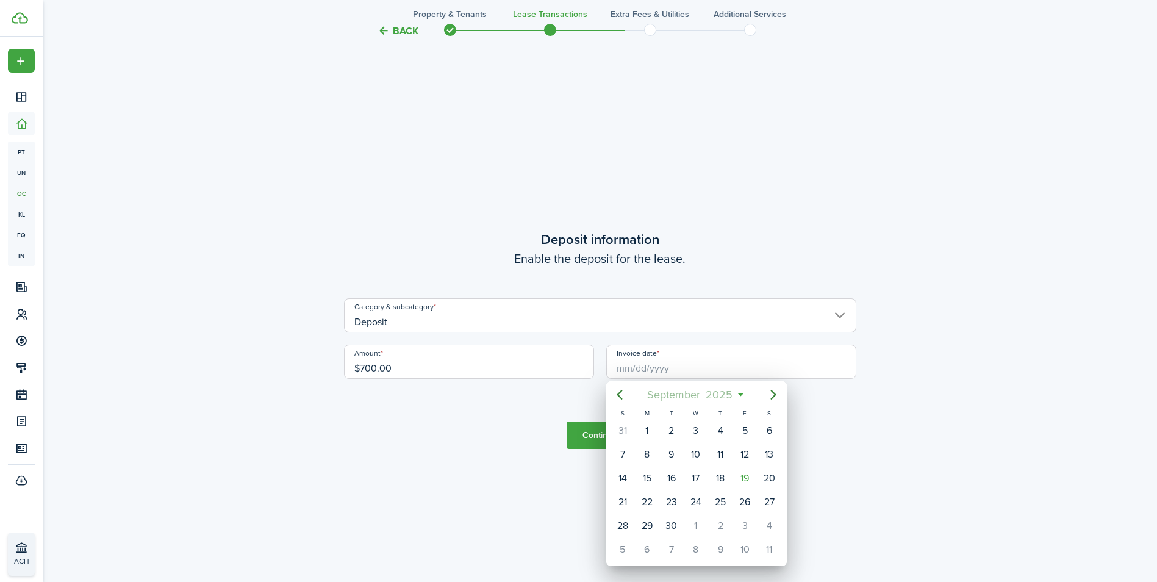
click at [739, 393] on mbsc-button "[DATE]" at bounding box center [690, 395] width 101 height 22
click at [642, 425] on div "Jan" at bounding box center [638, 427] width 44 height 20
click at [696, 432] on div "1" at bounding box center [696, 430] width 18 height 18
type input "[DATE]"
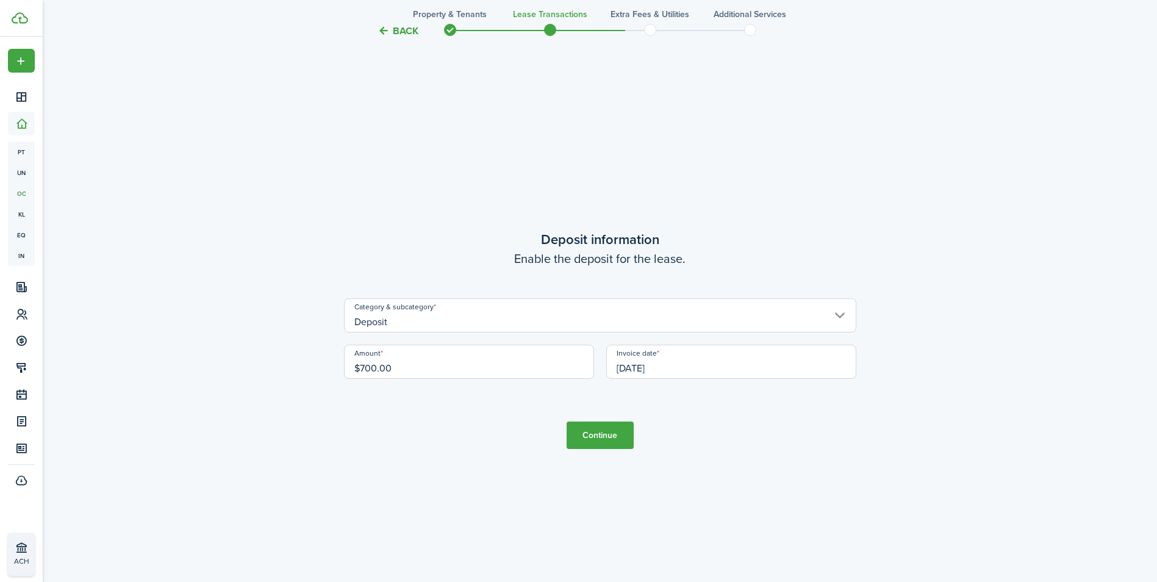
click at [610, 434] on button "Continue" at bounding box center [599, 434] width 67 height 27
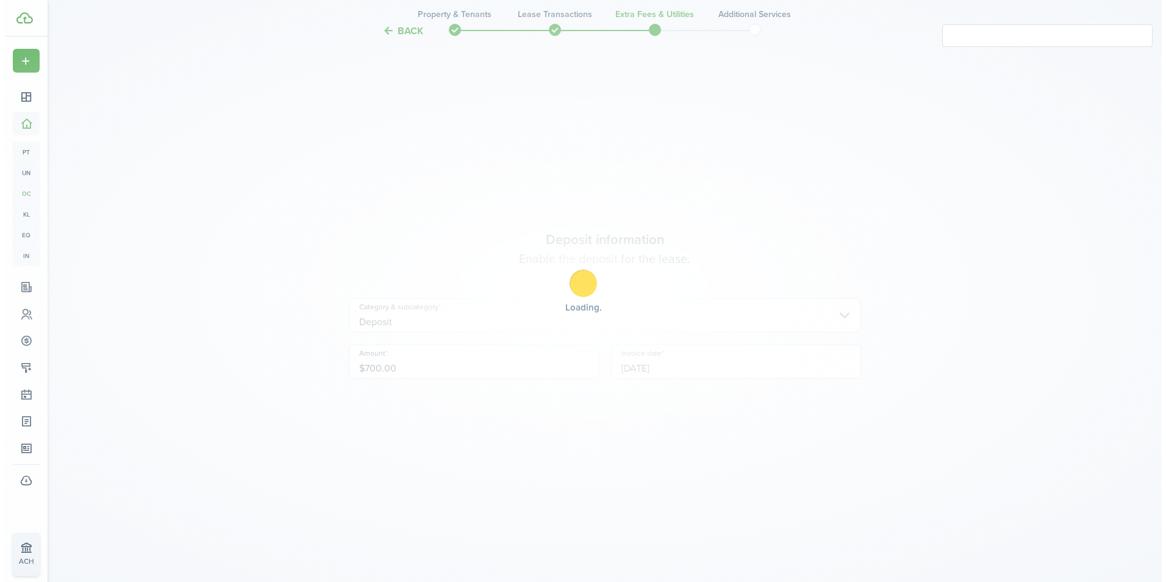
scroll to position [0, 0]
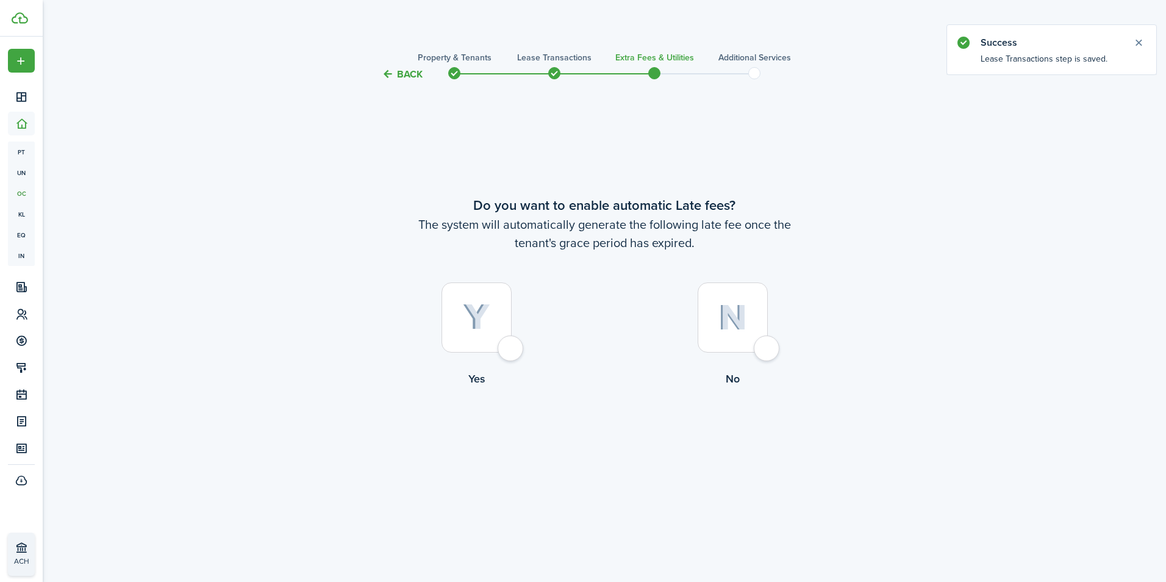
click at [512, 339] on div at bounding box center [476, 317] width 70 height 70
radio input "true"
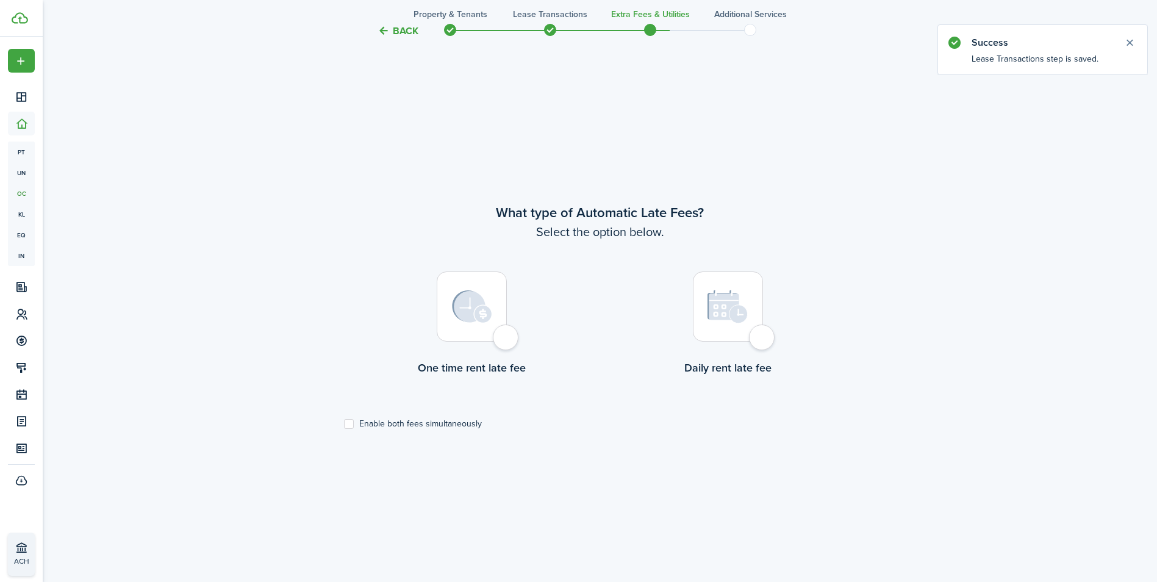
scroll to position [500, 0]
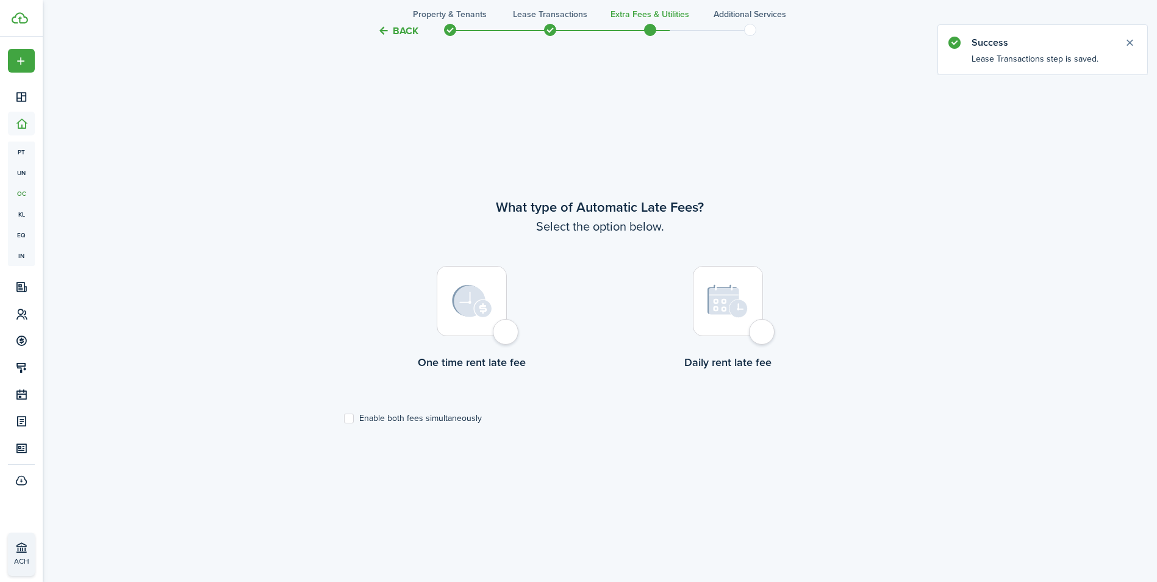
click at [507, 330] on div at bounding box center [472, 301] width 70 height 70
radio input "true"
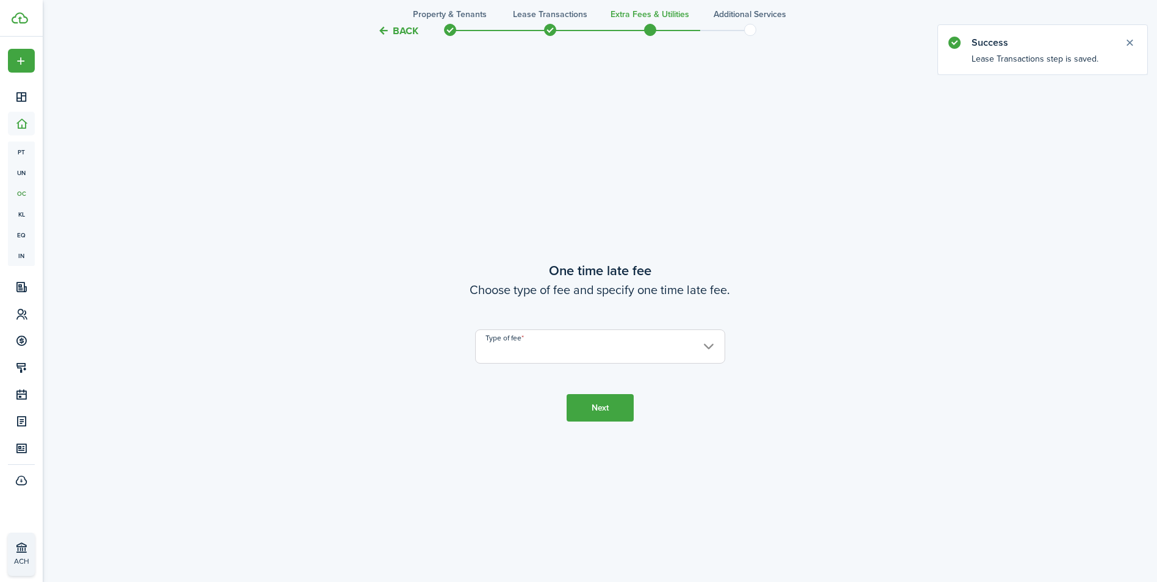
scroll to position [1082, 0]
click at [612, 346] on input "Type of fee" at bounding box center [600, 344] width 250 height 34
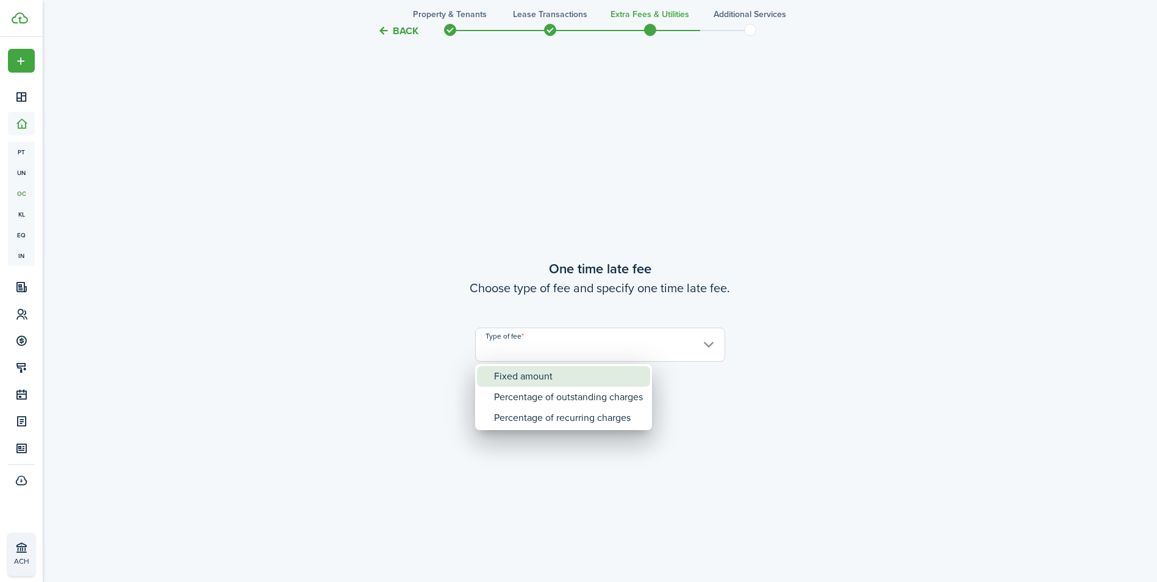
click at [580, 378] on div "Fixed amount" at bounding box center [568, 376] width 149 height 21
type input "Fixed amount"
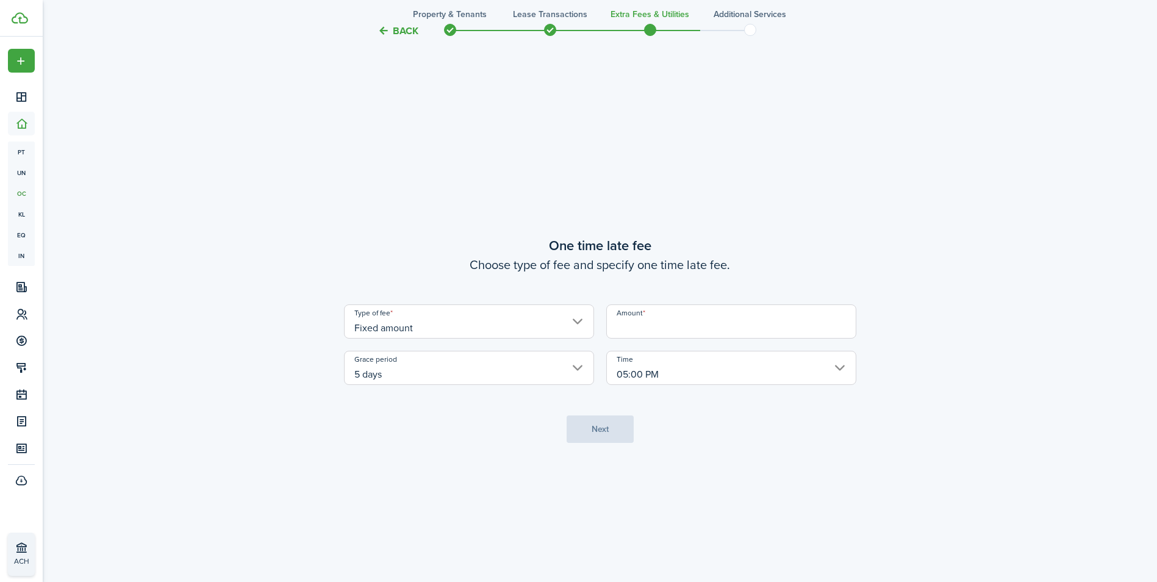
click at [695, 320] on input "Amount" at bounding box center [731, 321] width 250 height 34
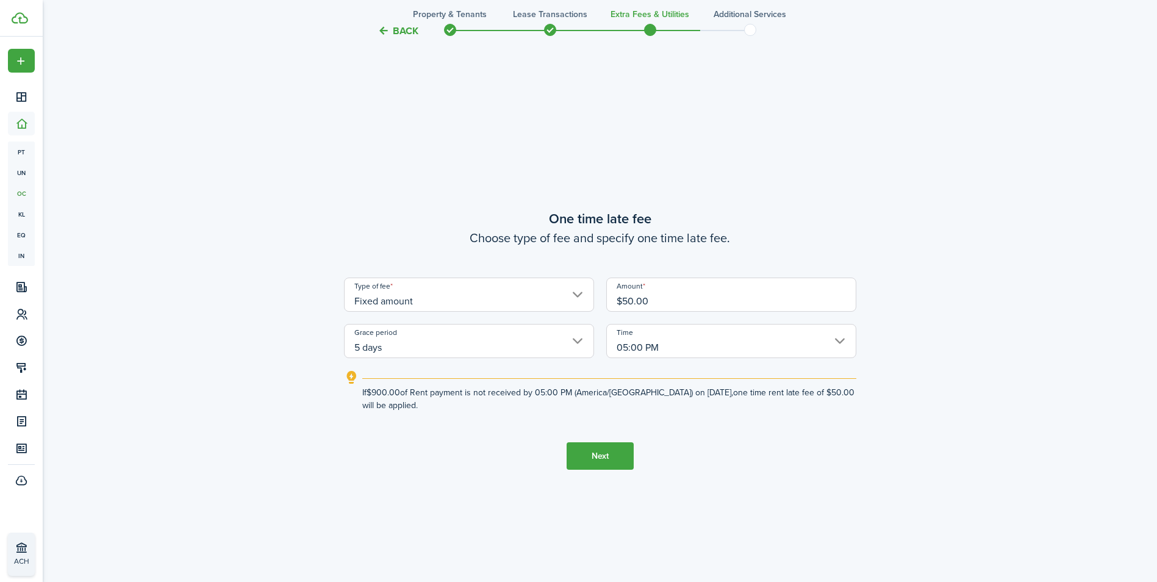
type input "$50.00"
click at [616, 444] on button "Next" at bounding box center [599, 455] width 67 height 27
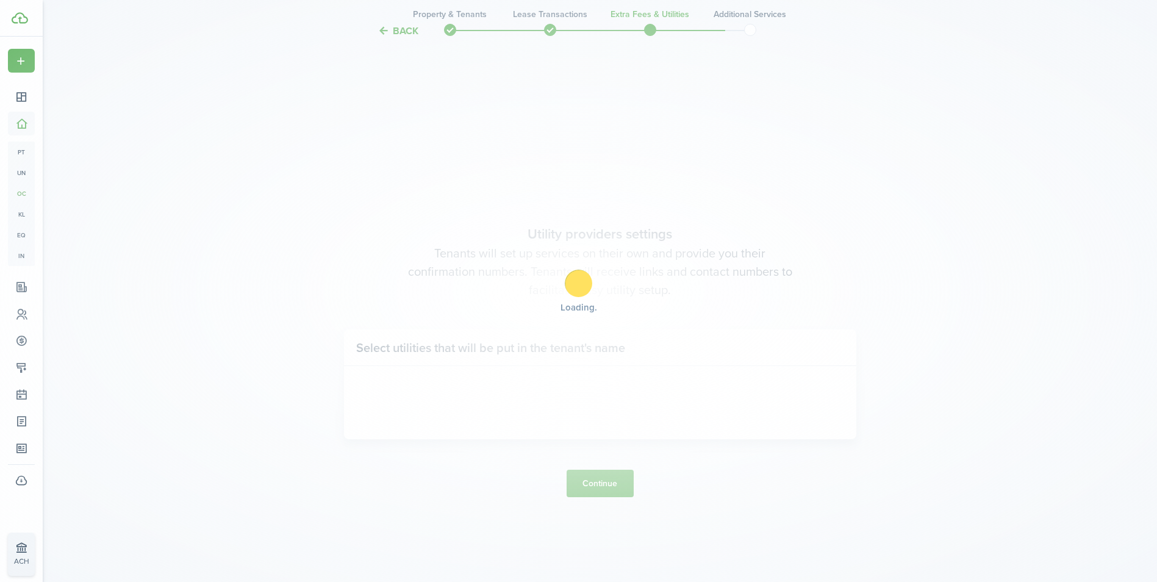
scroll to position [1663, 0]
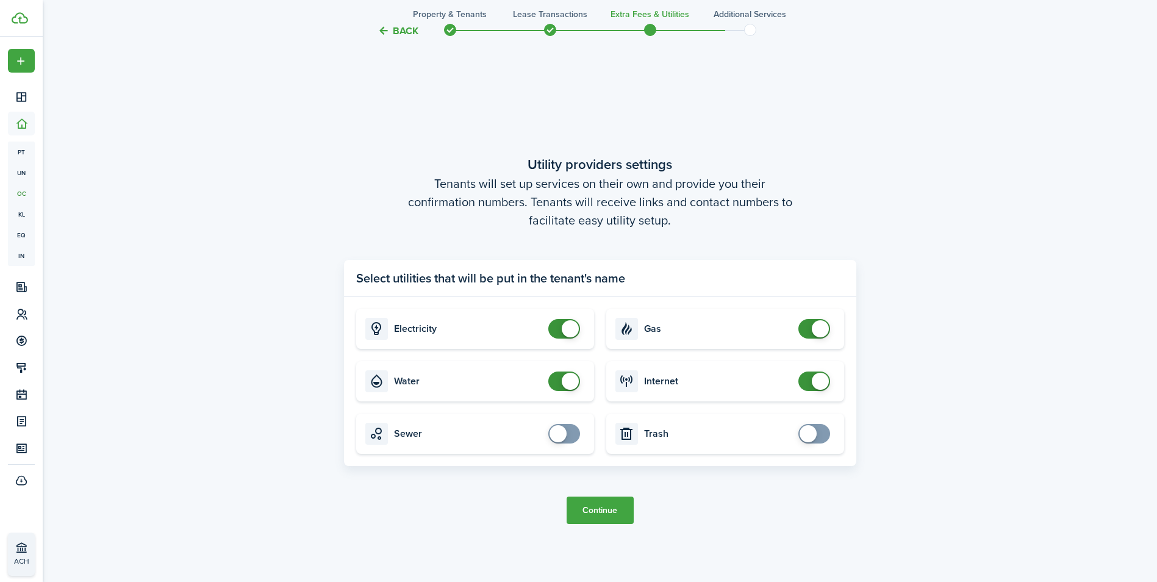
checkbox input "false"
click at [577, 379] on span at bounding box center [570, 381] width 17 height 17
click at [602, 509] on button "Continue" at bounding box center [599, 509] width 67 height 27
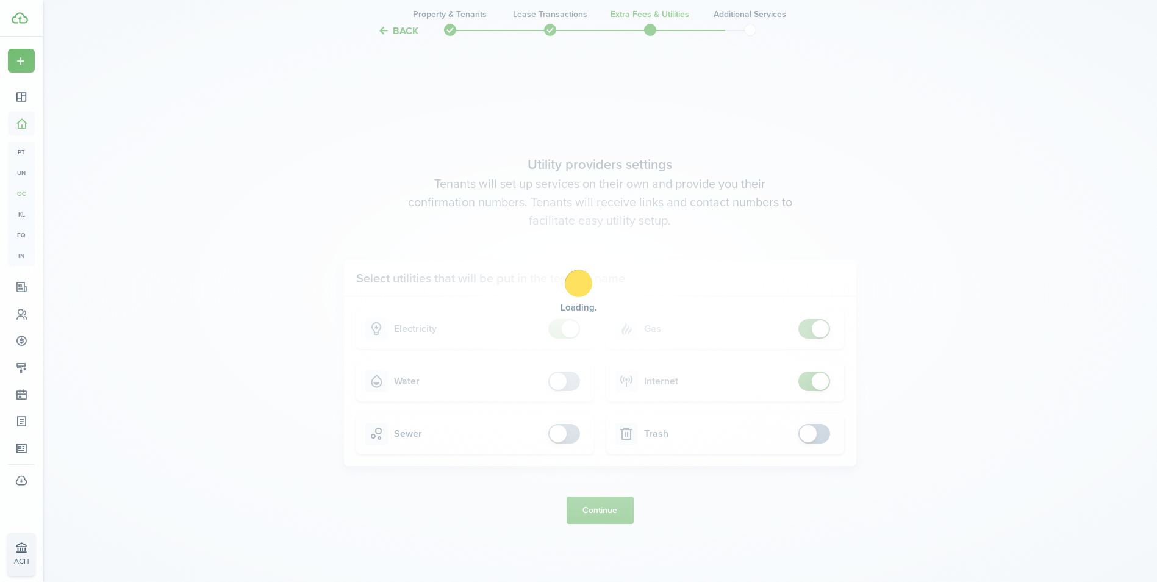
scroll to position [0, 0]
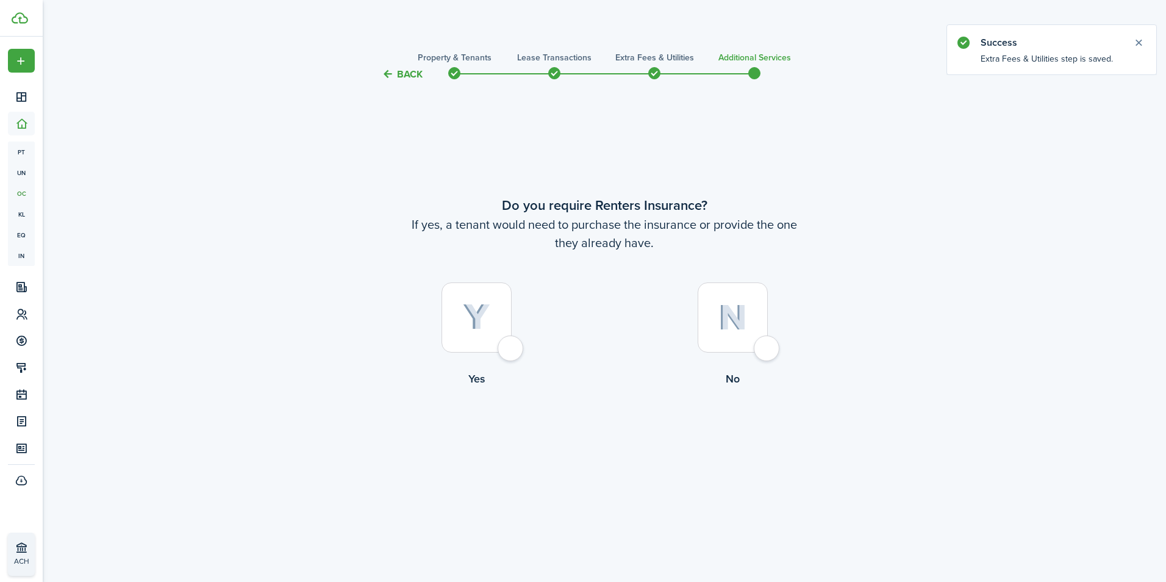
click at [768, 341] on div at bounding box center [733, 317] width 70 height 70
radio input "true"
click at [599, 431] on button "Complete move in" at bounding box center [605, 436] width 90 height 27
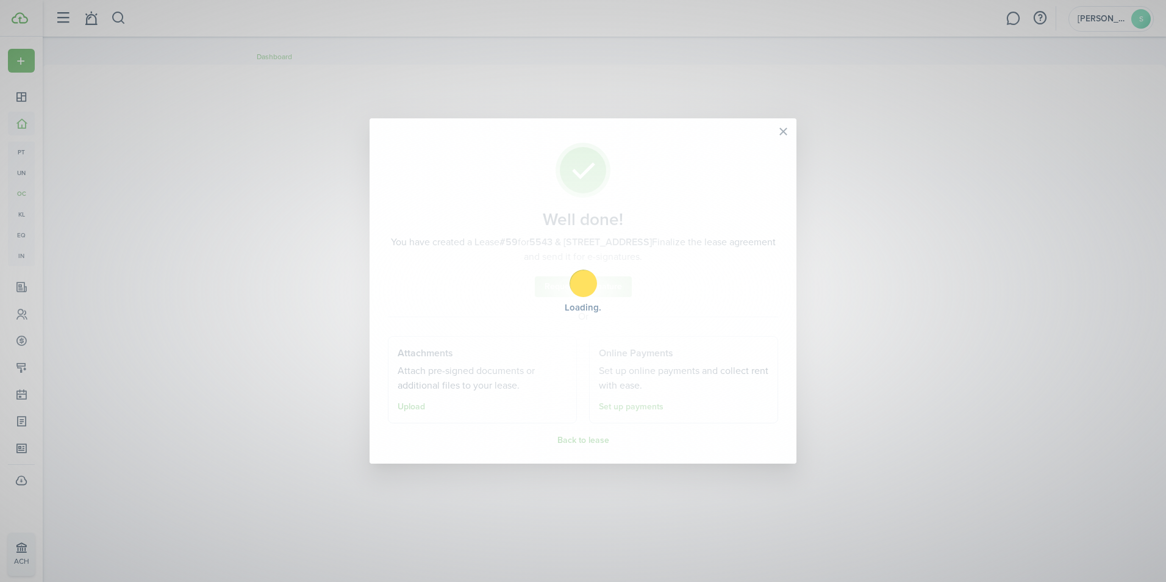
click at [574, 441] on div "Loading" at bounding box center [583, 291] width 1166 height 582
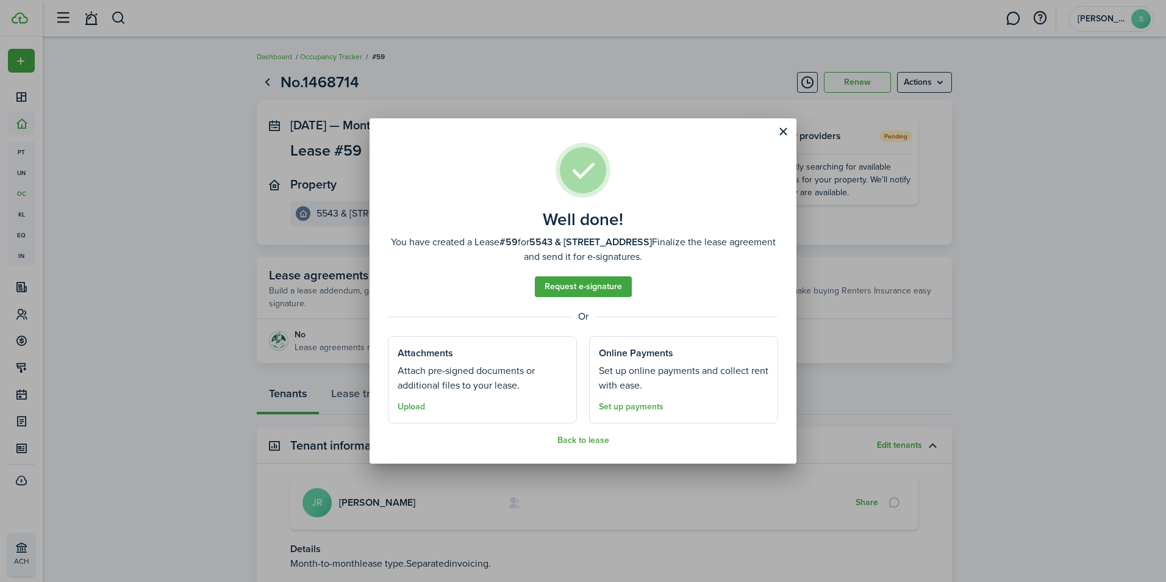
drag, startPoint x: 574, startPoint y: 441, endPoint x: 199, endPoint y: 307, distance: 397.7
click at [199, 307] on div "Well done! You have created a Lease #59 for 5543 & [STREET_ADDRESS] Finalize th…" at bounding box center [583, 291] width 1166 height 582
click at [29, 120] on div "Well done! You have created a Lease #59 for 5543 & [STREET_ADDRESS] Finalize th…" at bounding box center [583, 291] width 1166 height 582
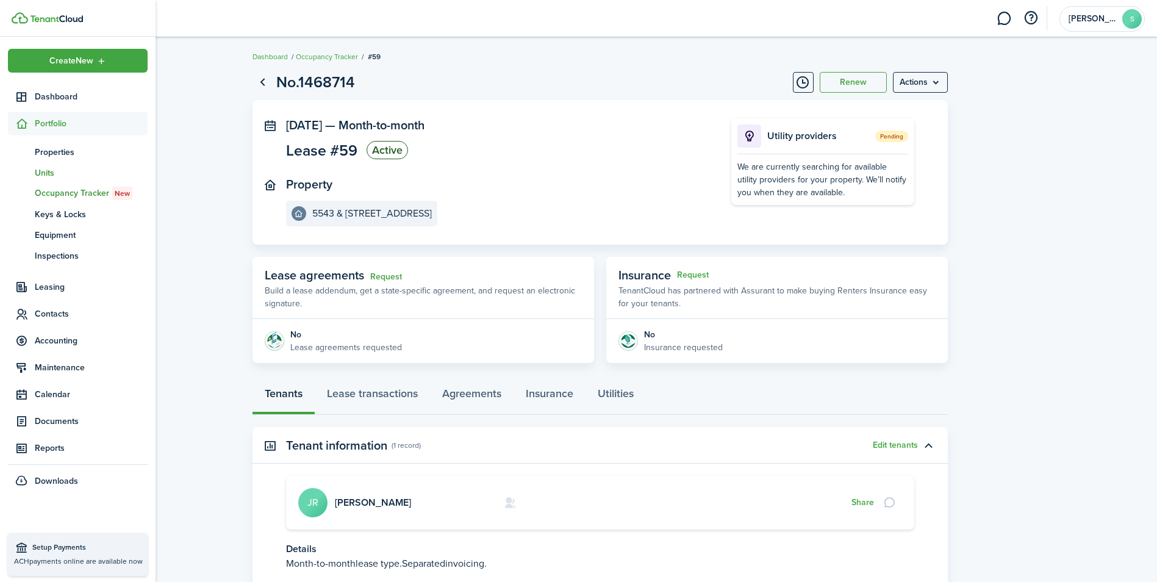
click at [49, 173] on span "Units" at bounding box center [91, 172] width 113 height 13
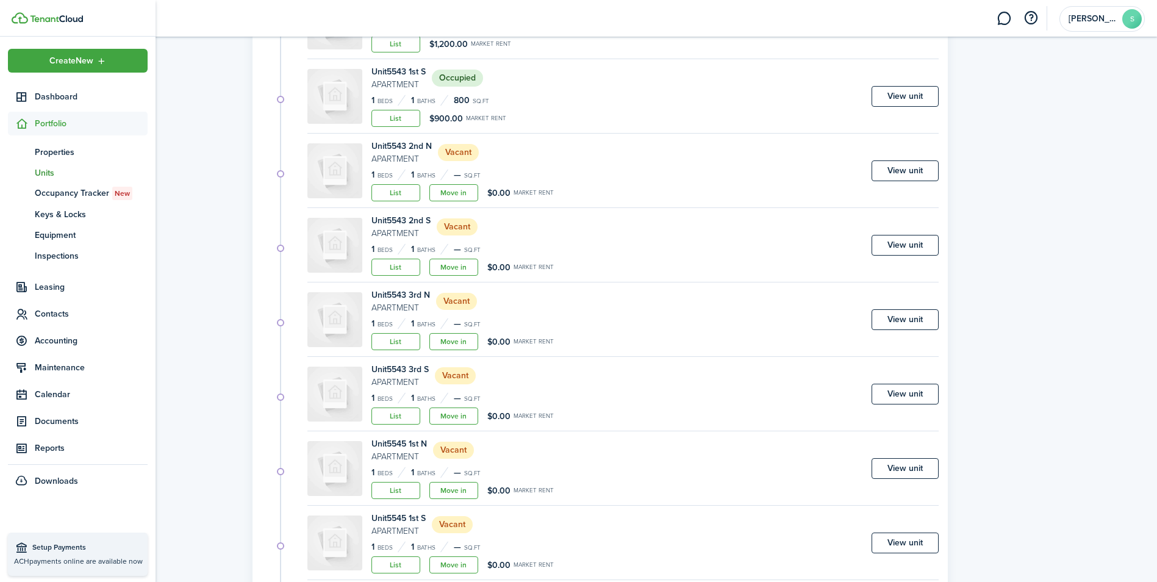
scroll to position [3219, 0]
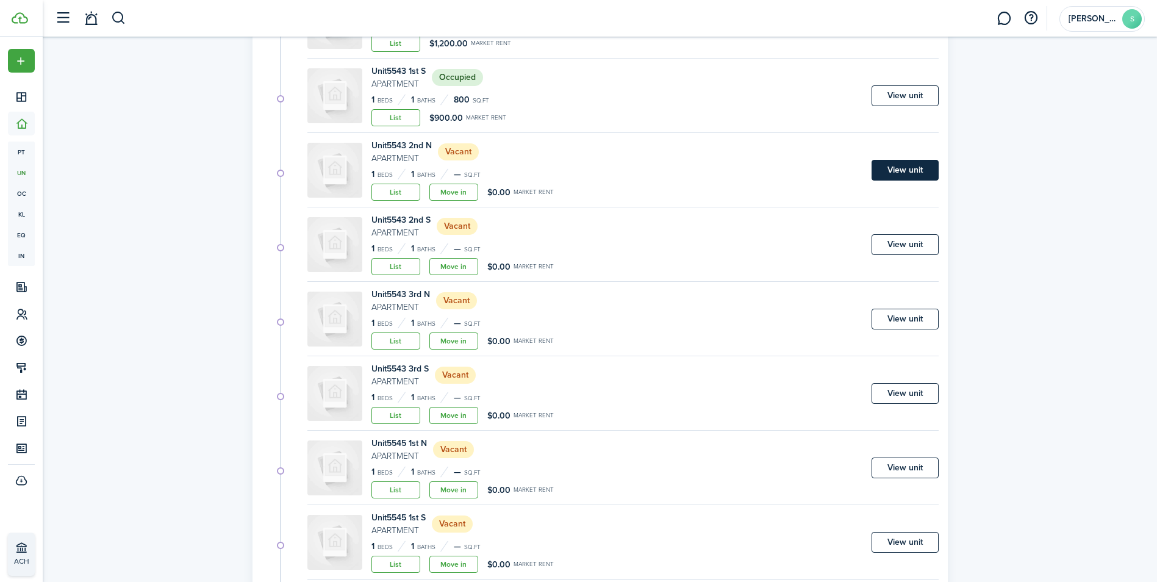
click at [903, 175] on link "View unit" at bounding box center [904, 170] width 67 height 21
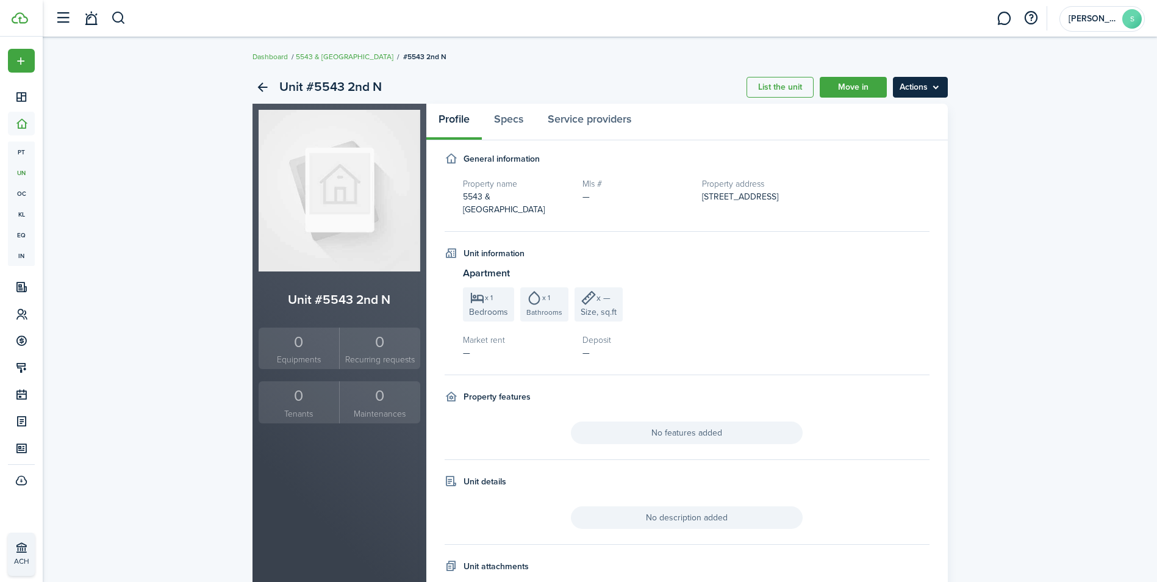
click at [935, 86] on menu-btn "Actions" at bounding box center [920, 87] width 55 height 21
click at [890, 110] on link "Edit unit" at bounding box center [894, 114] width 107 height 21
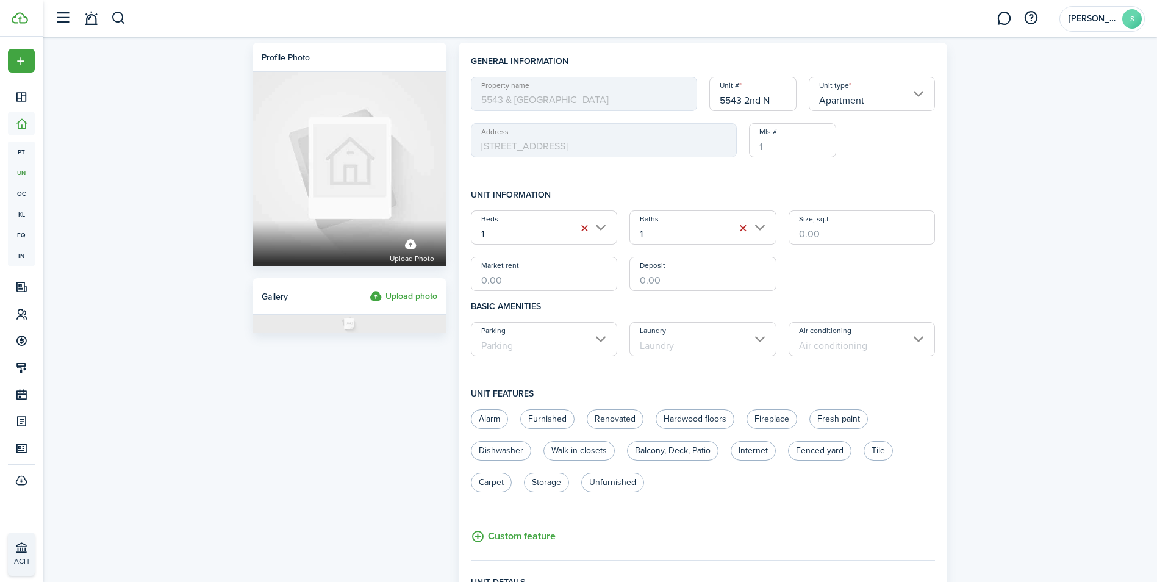
click at [512, 290] on input "Market rent" at bounding box center [544, 274] width 147 height 34
type input "$675.00"
click at [695, 288] on input "Deposit" at bounding box center [702, 274] width 147 height 34
type input "$675.00"
click at [814, 239] on input "Size, sq.ft" at bounding box center [861, 227] width 147 height 34
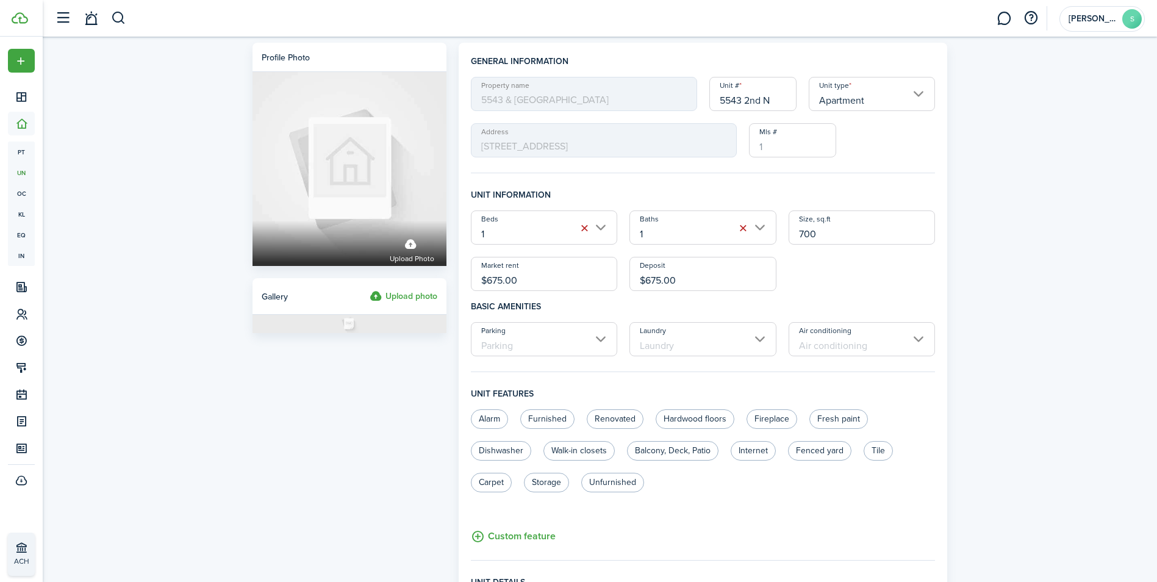
click at [814, 239] on input "700" at bounding box center [861, 227] width 147 height 34
type input "700"
click at [693, 415] on label "Hardwood floors" at bounding box center [694, 419] width 79 height 20
radio input "true"
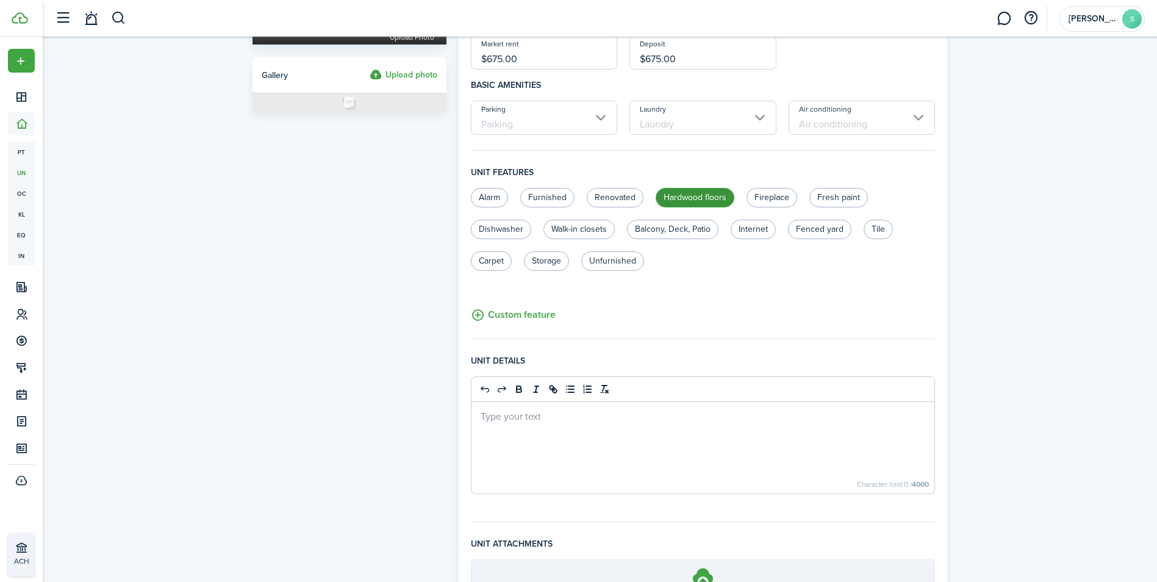
scroll to position [357, 0]
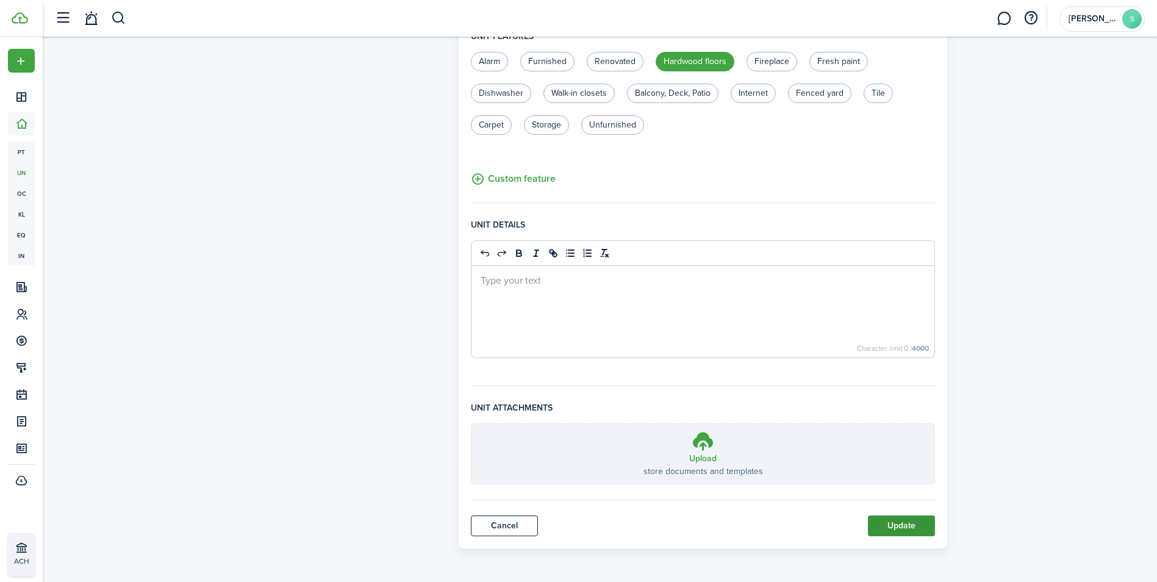
click at [910, 528] on button "Update" at bounding box center [901, 525] width 67 height 21
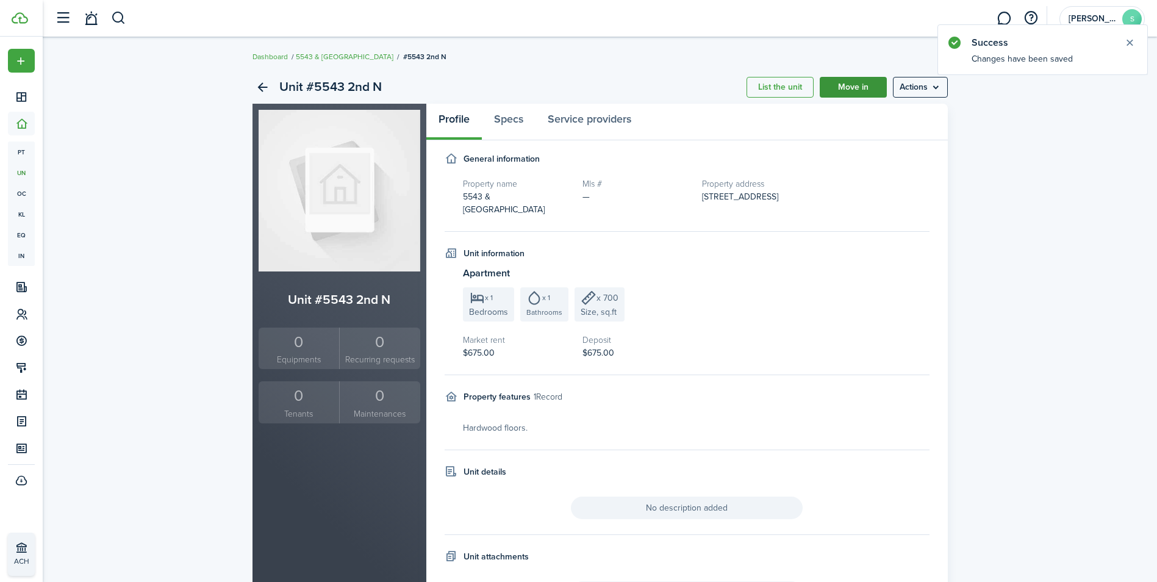
click at [855, 82] on link "Move in" at bounding box center [853, 87] width 67 height 21
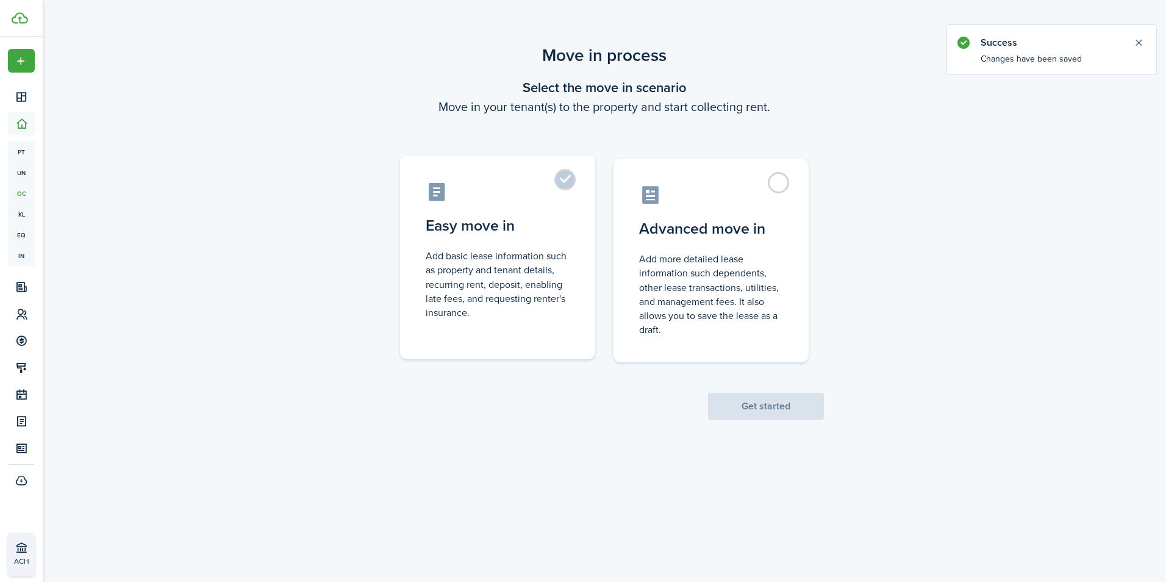
click at [567, 177] on label "Easy move in Add basic lease information such as property and tenant details, r…" at bounding box center [497, 257] width 195 height 204
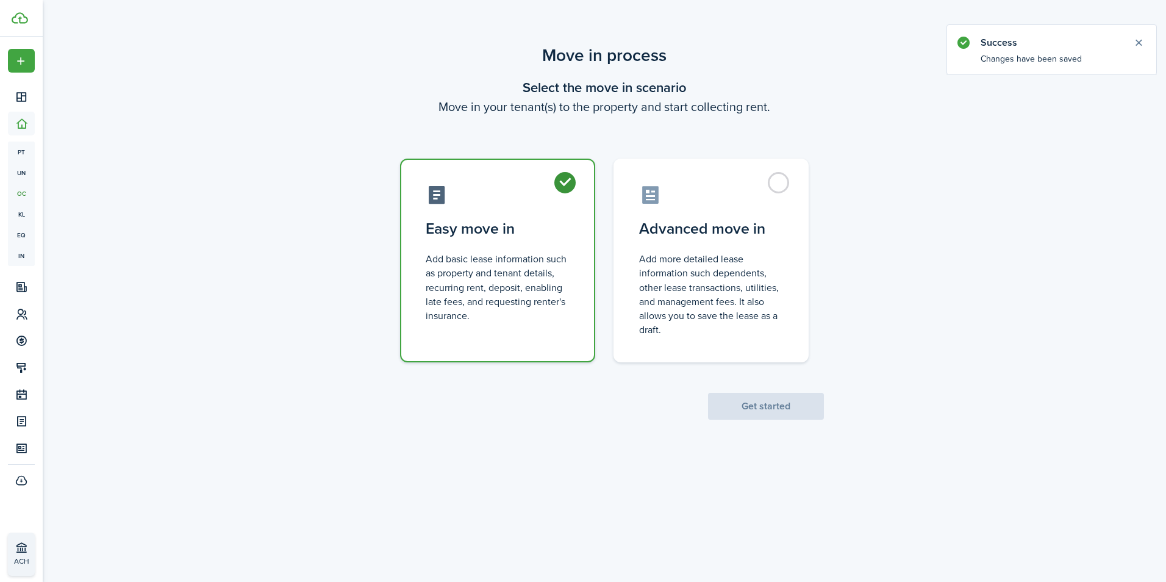
radio input "true"
click at [747, 414] on button "Get started" at bounding box center [766, 406] width 116 height 27
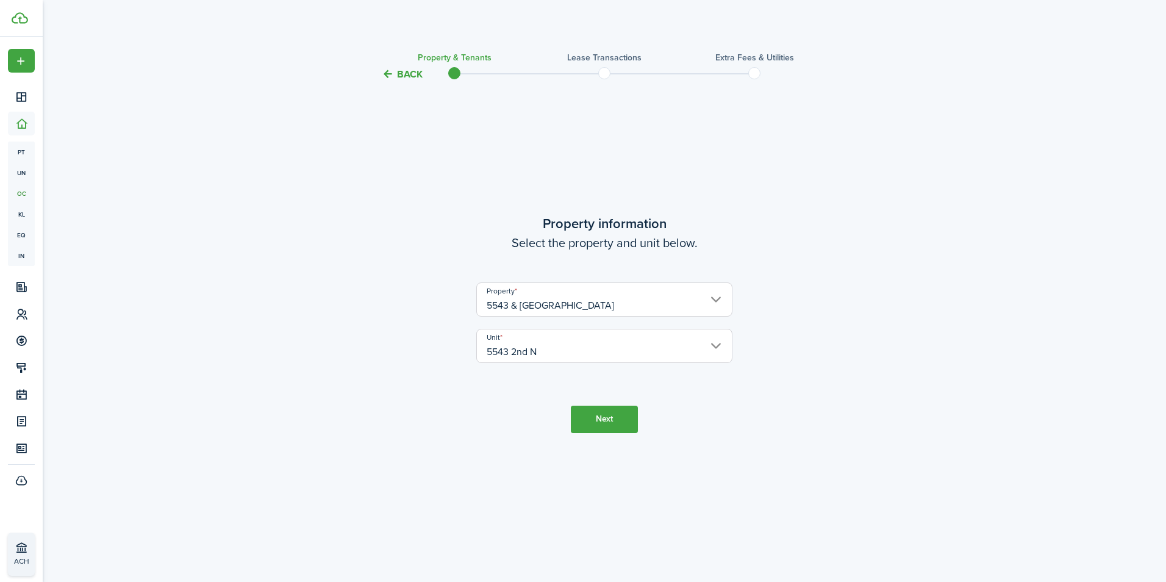
click at [581, 419] on button "Next" at bounding box center [604, 418] width 67 height 27
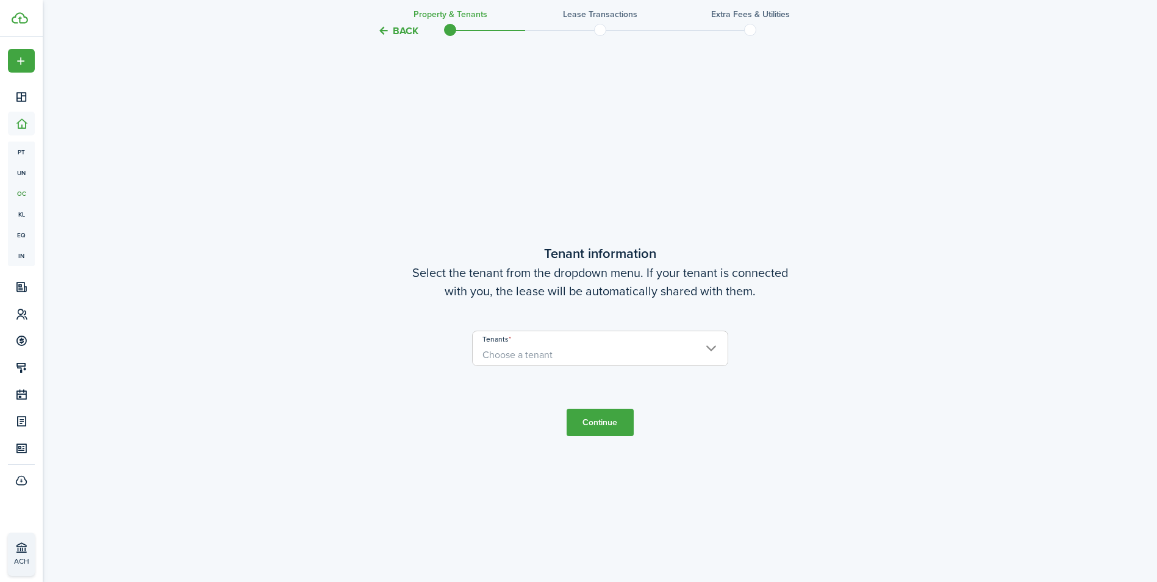
scroll to position [500, 0]
click at [666, 340] on input "Tenants" at bounding box center [600, 337] width 255 height 15
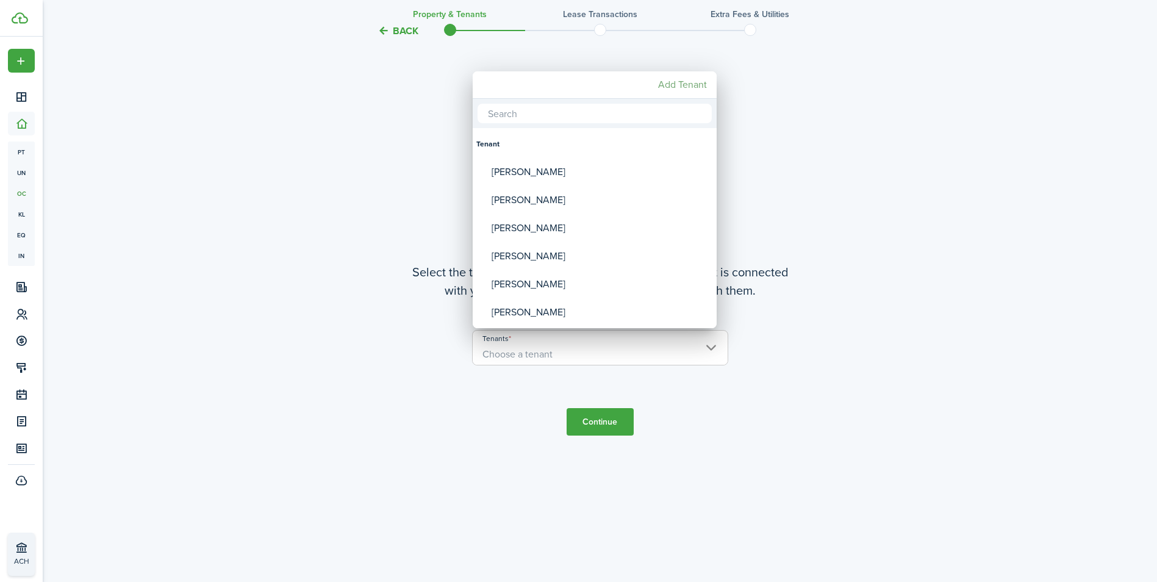
click at [695, 84] on mbsc-button "Add Tenant" at bounding box center [682, 85] width 59 height 22
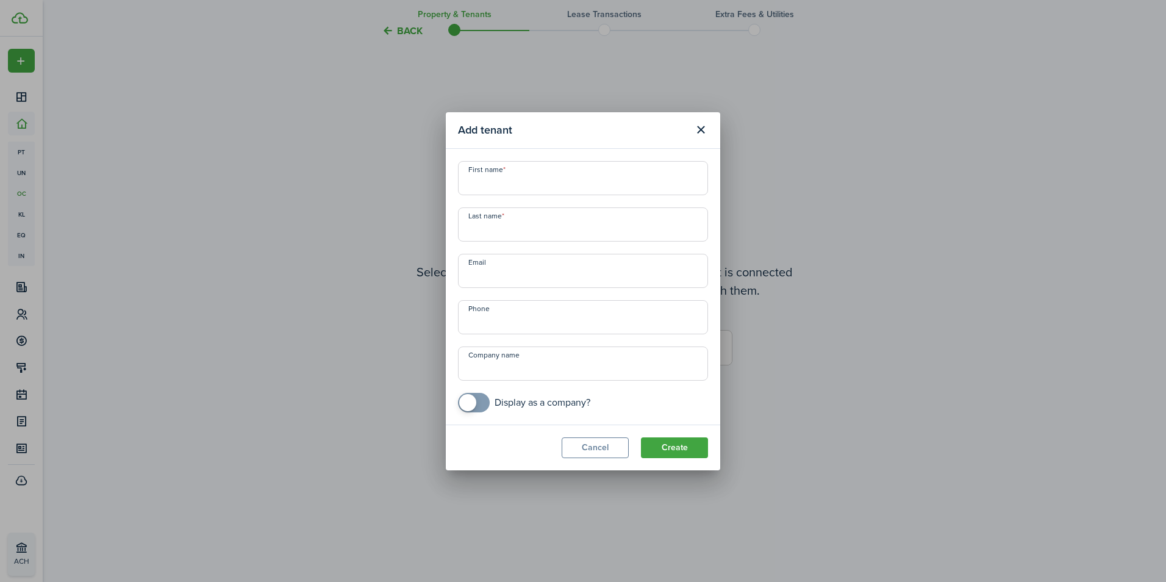
click at [597, 185] on input "First name" at bounding box center [583, 178] width 250 height 34
type input "Nadiya"
type input "Mikhnenko"
click at [520, 323] on input "+1" at bounding box center [583, 317] width 250 height 34
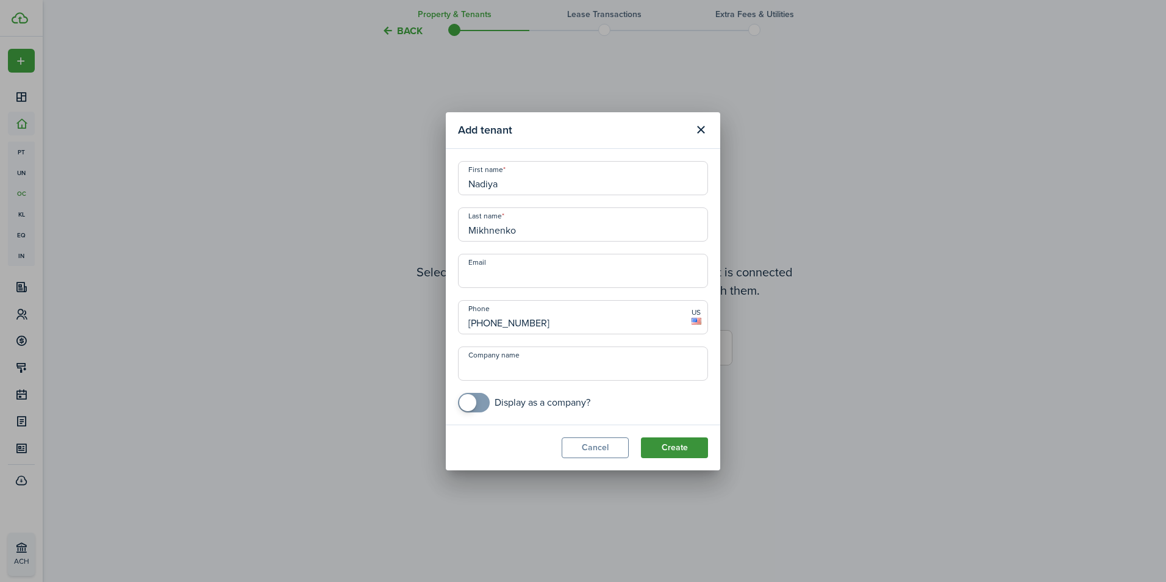
type input "[PHONE_NUMBER]"
click at [668, 448] on button "Create" at bounding box center [674, 447] width 67 height 21
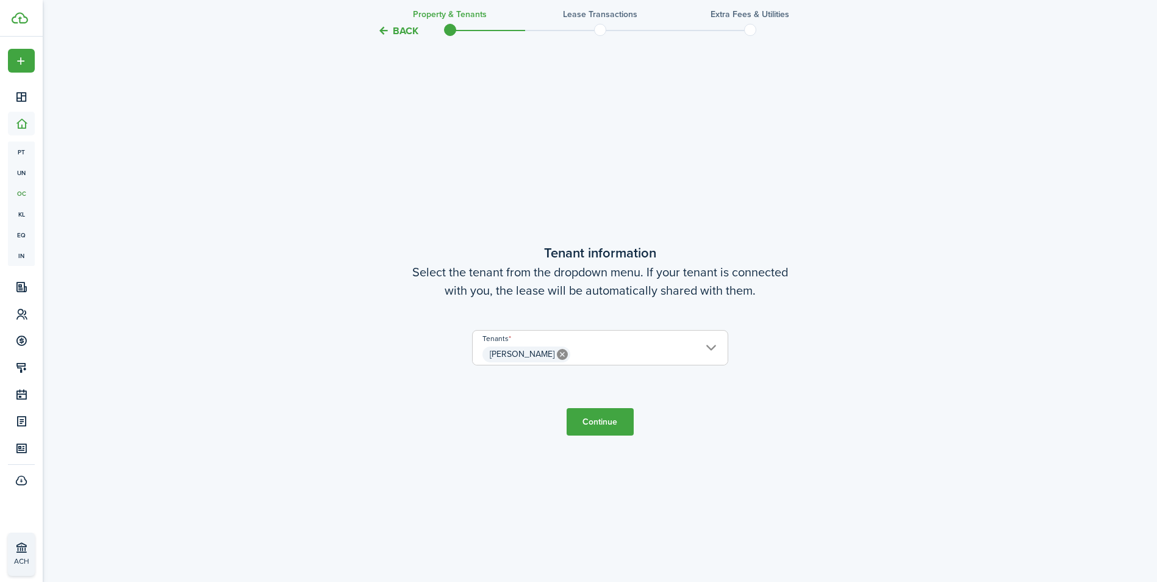
click at [607, 422] on button "Continue" at bounding box center [599, 421] width 67 height 27
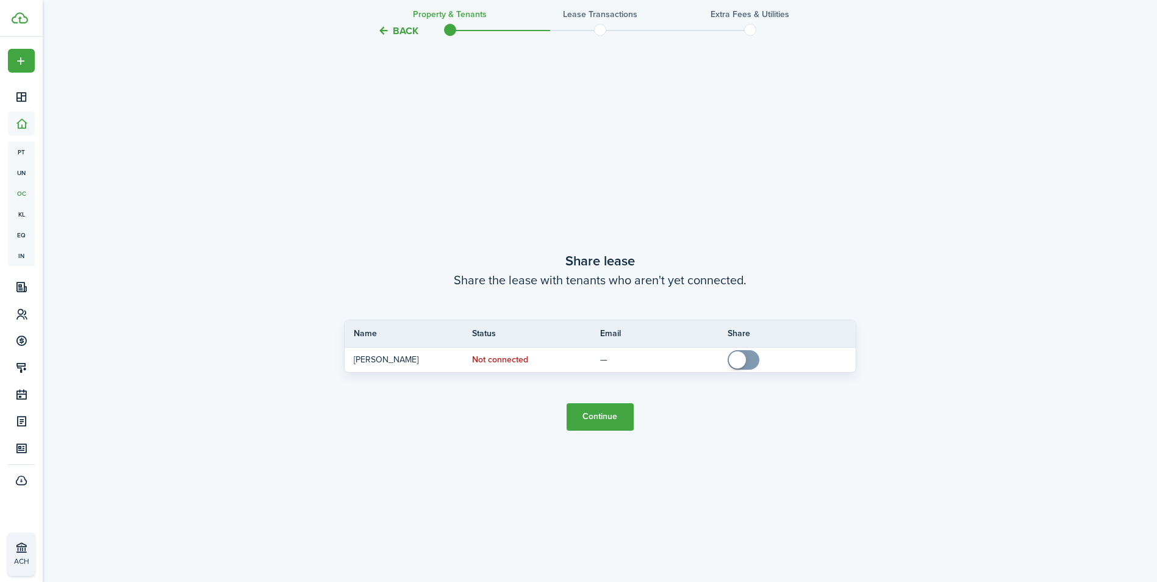
scroll to position [1082, 0]
click at [387, 25] on button "Back" at bounding box center [397, 30] width 41 height 13
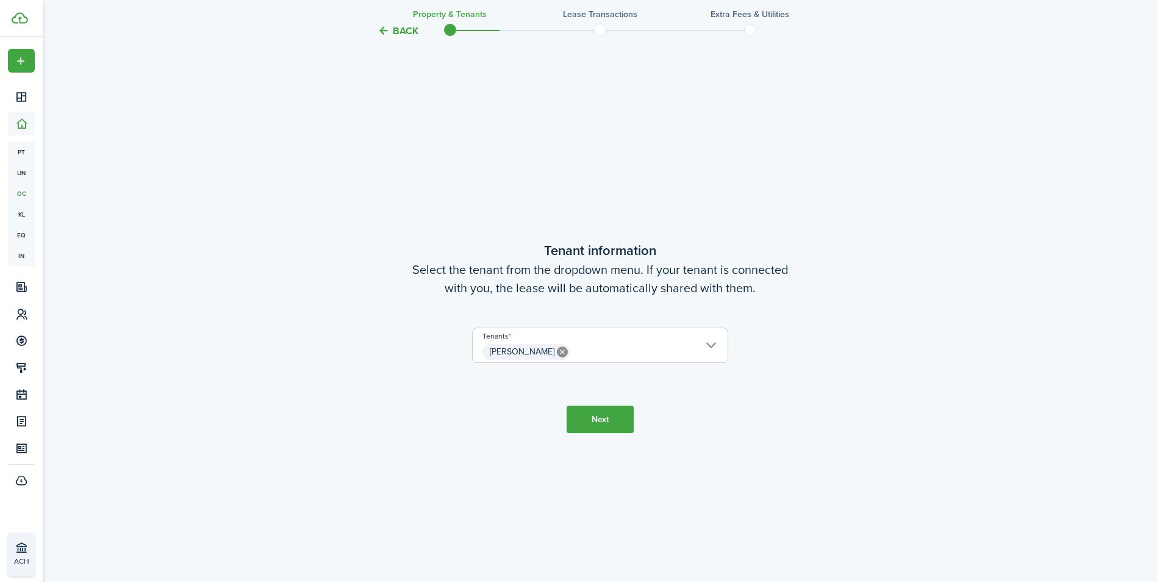
scroll to position [500, 0]
click at [710, 346] on span "[PERSON_NAME]" at bounding box center [600, 354] width 255 height 21
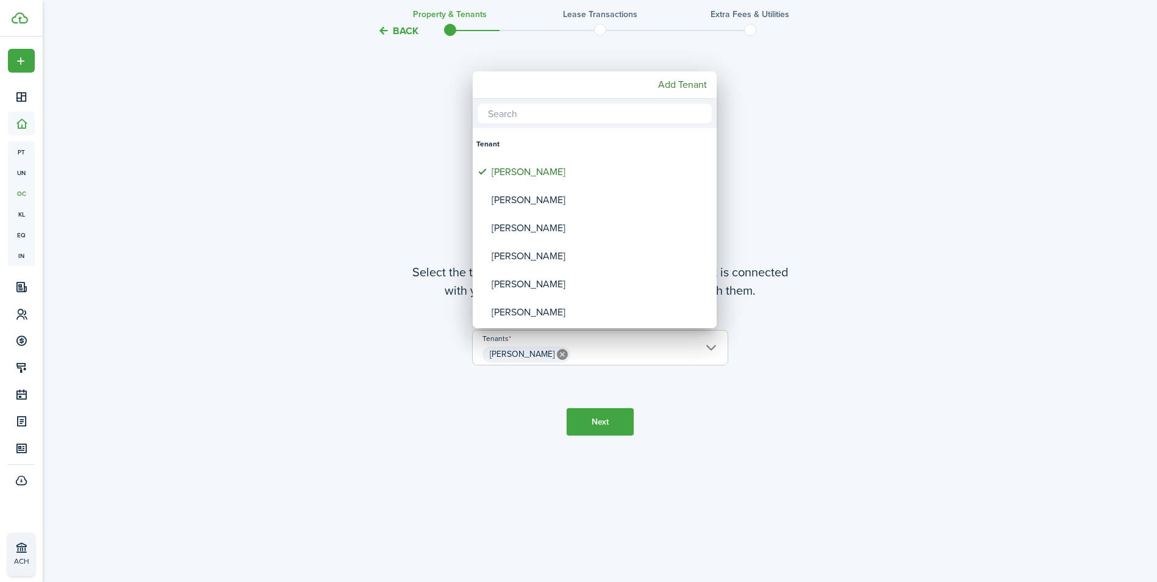
click at [753, 417] on div at bounding box center [578, 290] width 1352 height 777
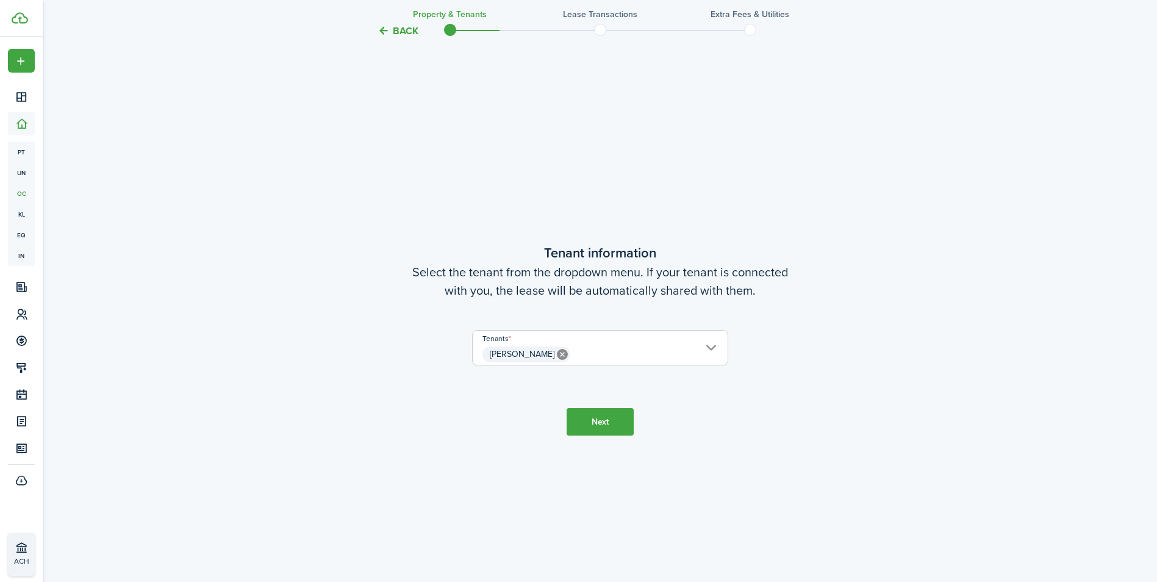
click at [704, 344] on span "[PERSON_NAME]" at bounding box center [600, 354] width 255 height 21
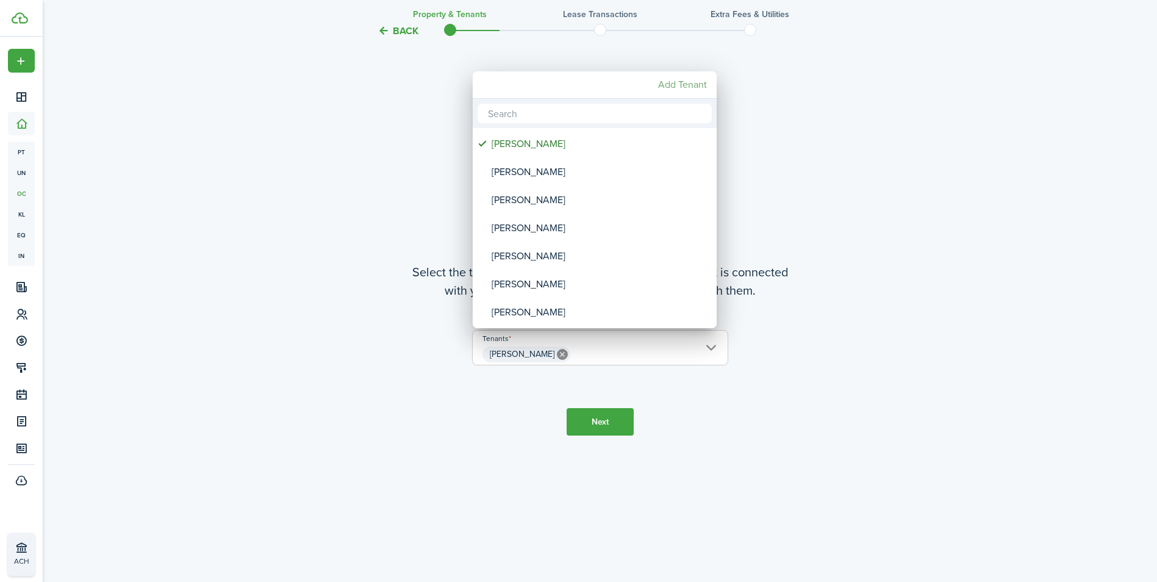
click at [674, 85] on mbsc-button "Add Tenant" at bounding box center [682, 85] width 59 height 22
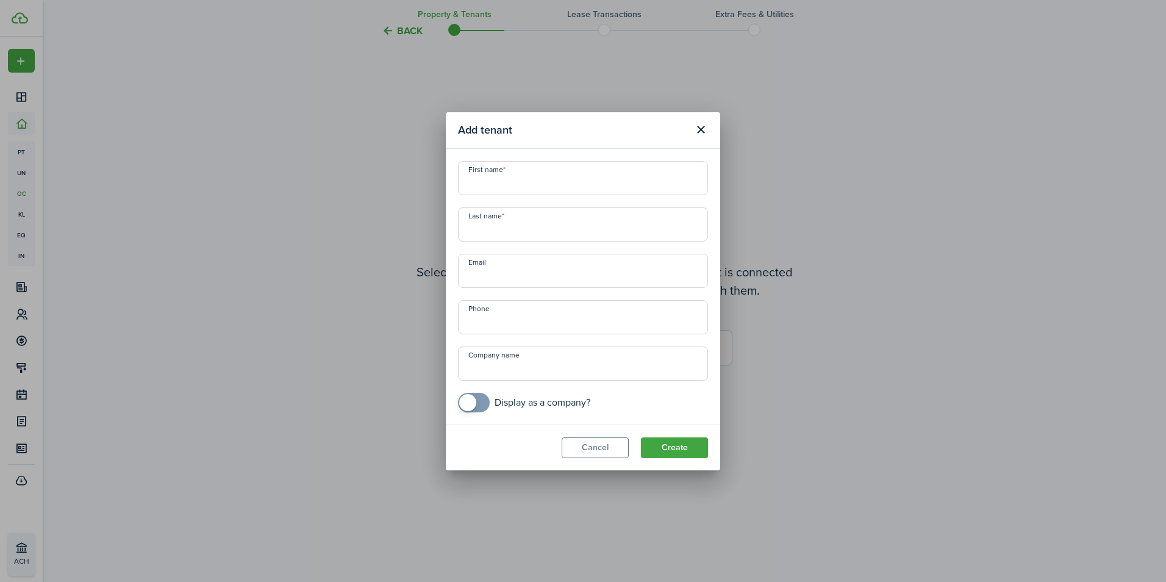
click at [568, 171] on input "First name" at bounding box center [583, 178] width 250 height 34
type input "[PERSON_NAME]"
type input "Mikhnenko"
click at [554, 184] on input "[PERSON_NAME]" at bounding box center [583, 178] width 250 height 34
click at [554, 184] on input "[PERSON_NAME] (" at bounding box center [583, 178] width 250 height 34
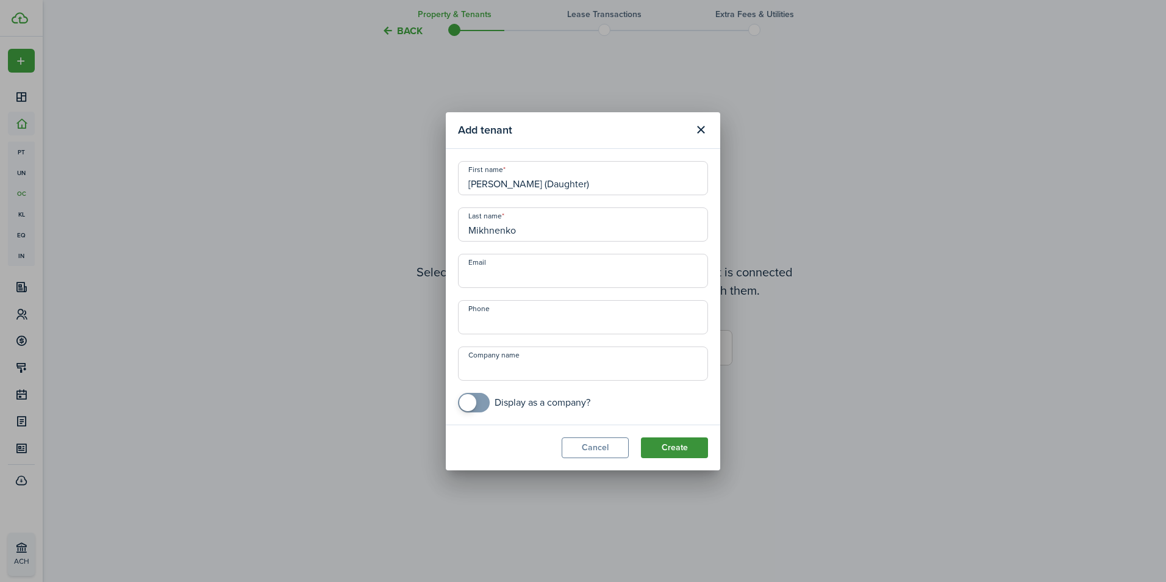
type input "[PERSON_NAME] (Daughter)"
click at [671, 445] on button "Create" at bounding box center [674, 447] width 67 height 21
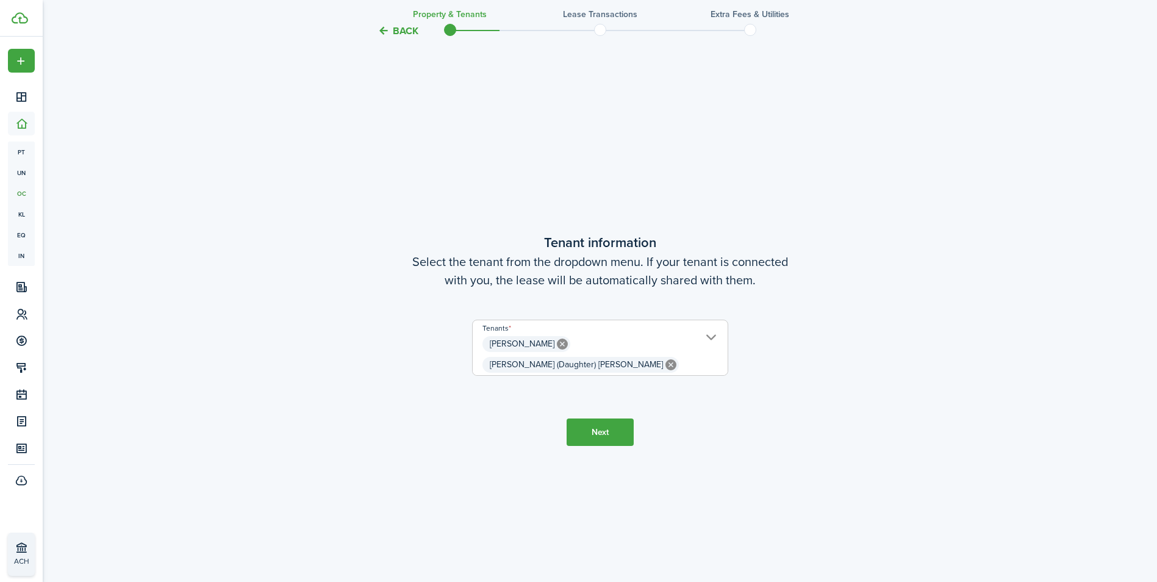
click at [621, 433] on button "Next" at bounding box center [599, 431] width 67 height 27
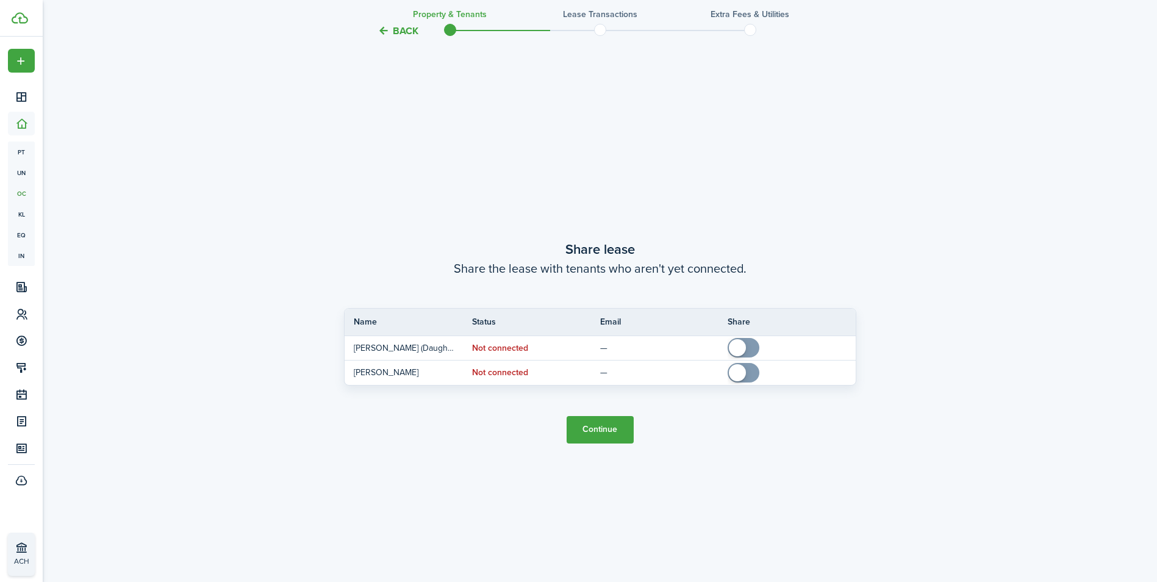
scroll to position [1082, 0]
click at [605, 431] on button "Continue" at bounding box center [599, 427] width 67 height 27
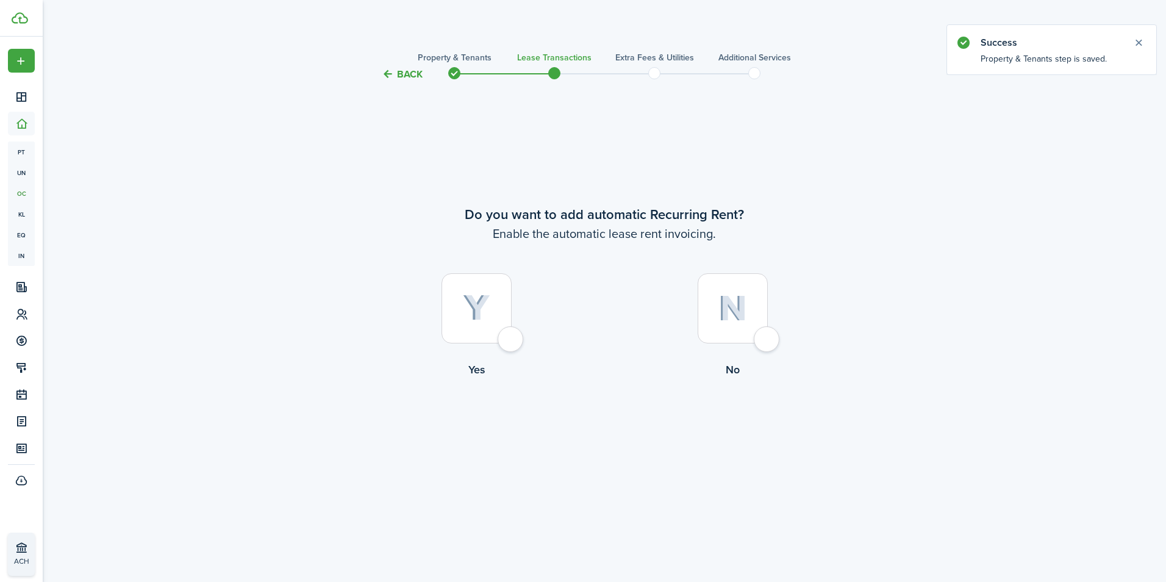
click at [512, 337] on div at bounding box center [476, 308] width 70 height 70
radio input "true"
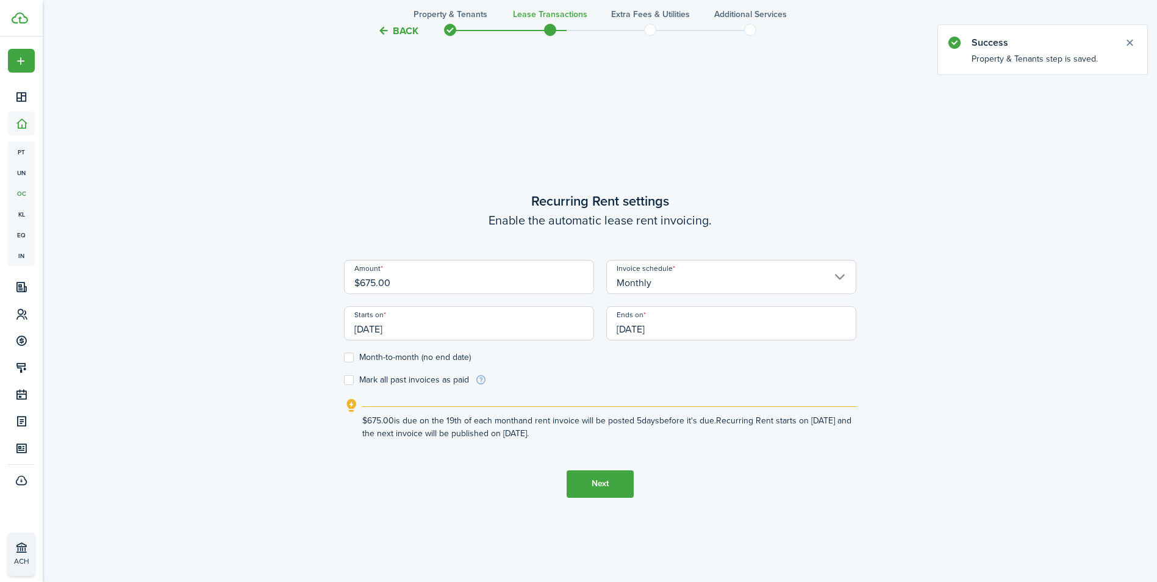
scroll to position [500, 0]
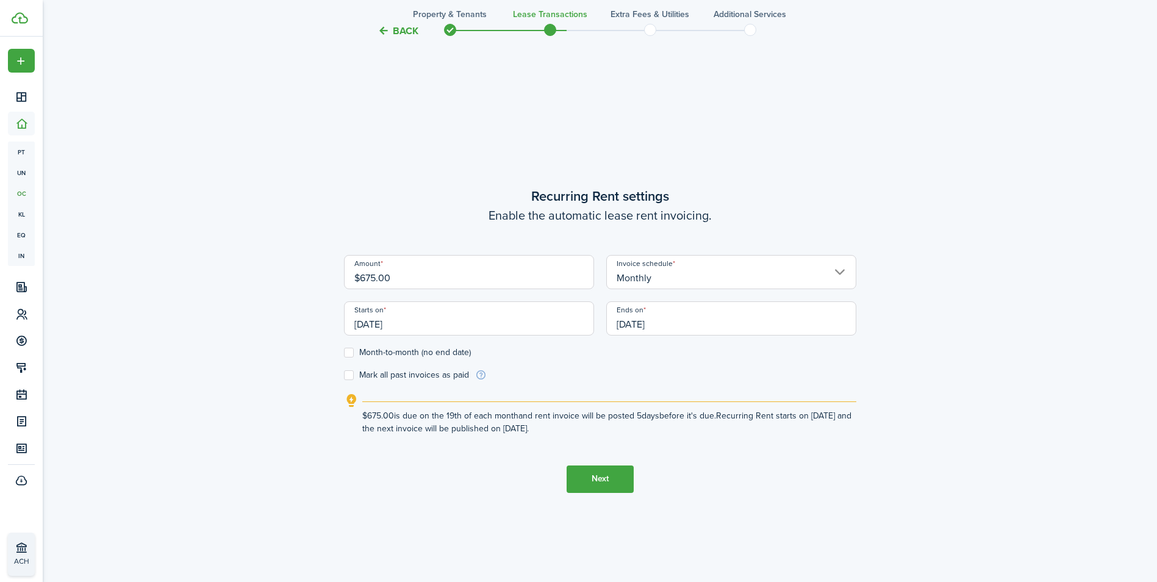
click at [471, 324] on input "[DATE]" at bounding box center [469, 318] width 250 height 34
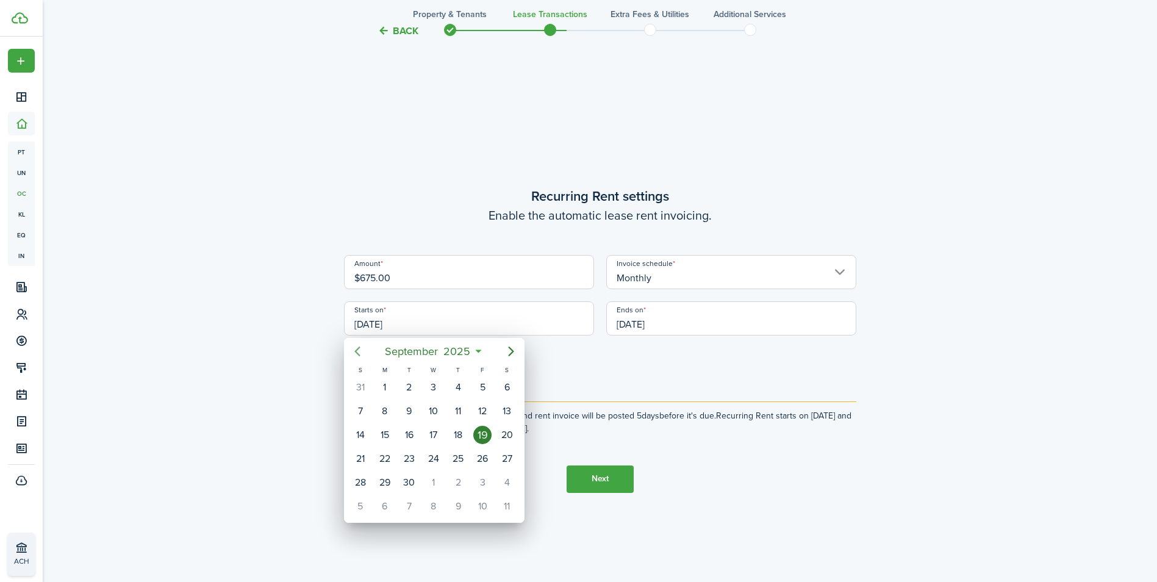
click at [359, 348] on icon "Previous page" at bounding box center [356, 351] width 5 height 10
drag, startPoint x: 359, startPoint y: 348, endPoint x: 463, endPoint y: 346, distance: 104.3
click at [463, 346] on div "[DATE]" at bounding box center [434, 351] width 180 height 27
click at [461, 352] on icon at bounding box center [461, 351] width 13 height 12
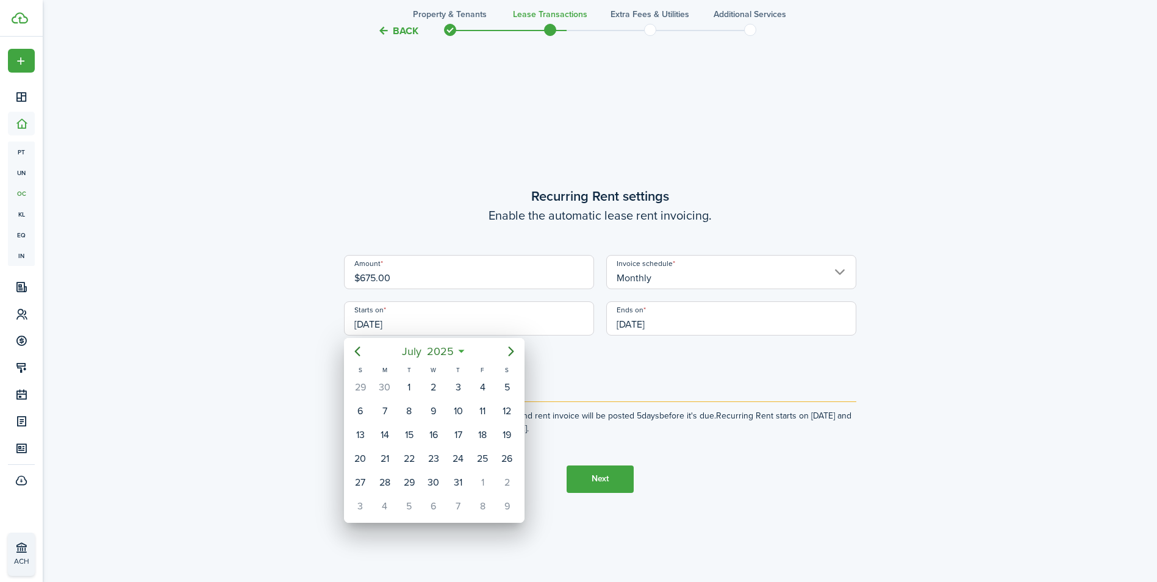
click at [461, 348] on icon at bounding box center [461, 351] width 13 height 12
click at [462, 353] on icon at bounding box center [461, 351] width 13 height 12
click at [460, 350] on mbsc-button "[DATE]" at bounding box center [427, 351] width 67 height 22
click at [376, 377] on div "Jan" at bounding box center [376, 384] width 44 height 20
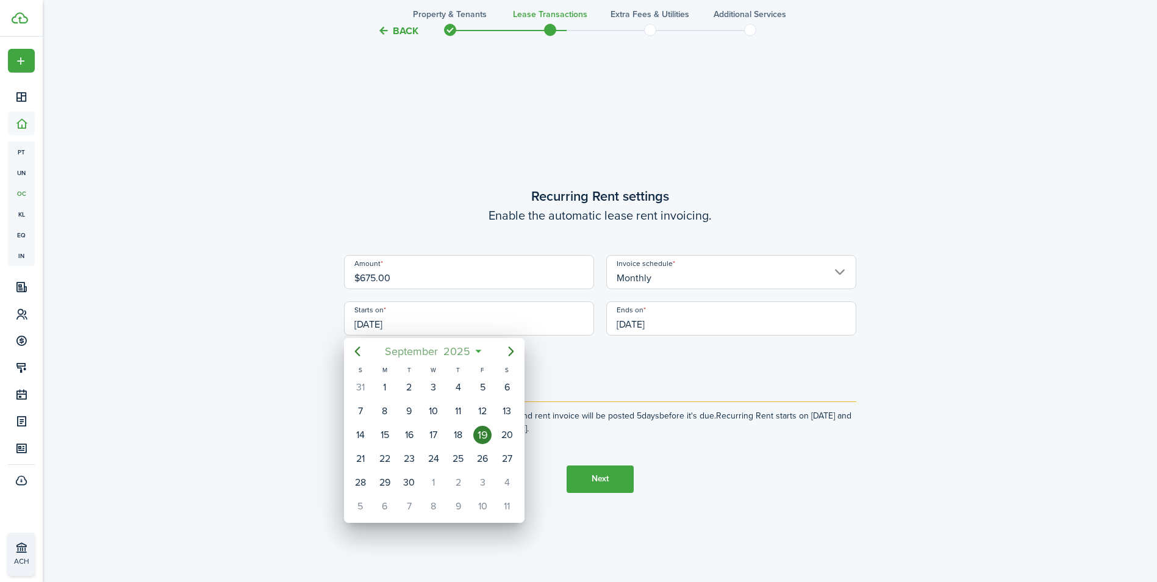
click at [476, 347] on mbsc-button "[DATE]" at bounding box center [427, 351] width 101 height 22
click at [385, 384] on div "Jan" at bounding box center [376, 384] width 44 height 20
click at [441, 382] on div "1" at bounding box center [433, 387] width 18 height 18
type input "[DATE]"
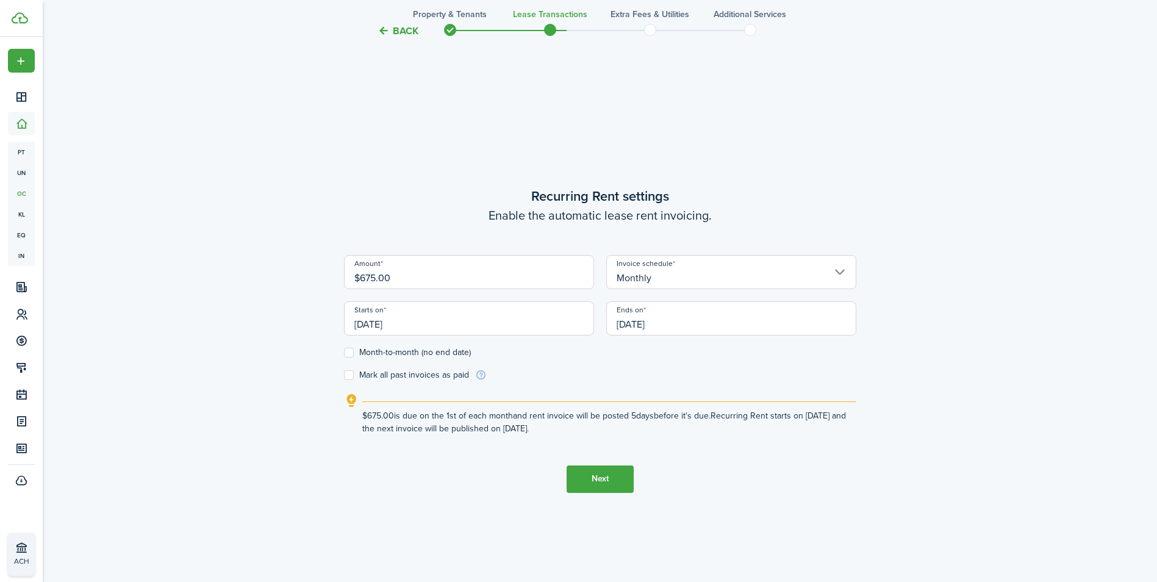
click at [355, 351] on label "Month-to-month (no end date)" at bounding box center [407, 353] width 127 height 10
click at [344, 352] on input "Month-to-month (no end date)" at bounding box center [343, 352] width 1 height 1
checkbox input "true"
click at [602, 477] on button "Next" at bounding box center [599, 478] width 67 height 27
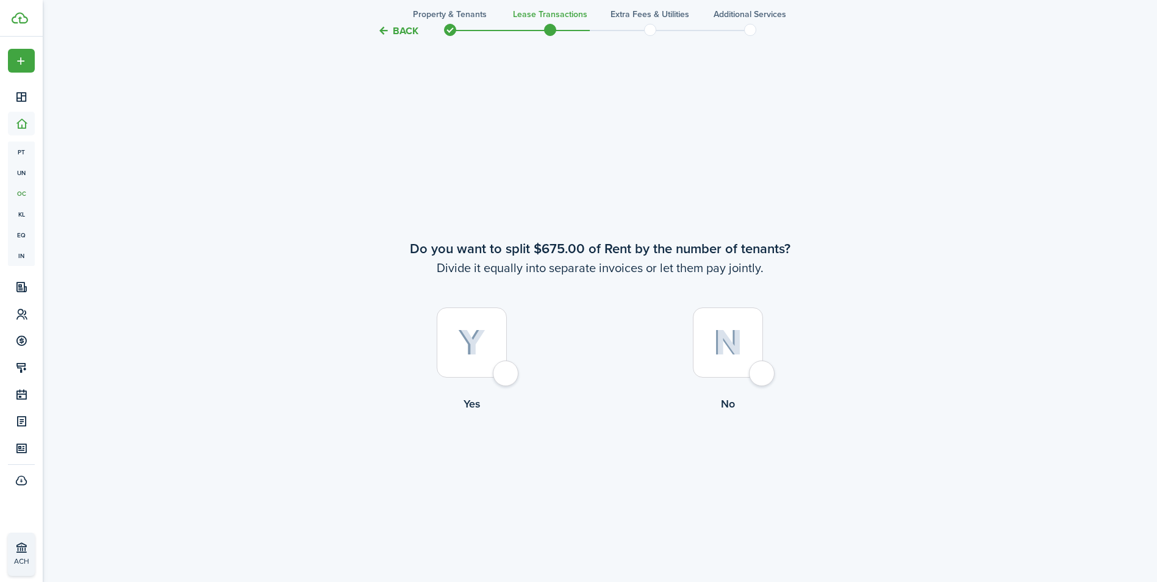
scroll to position [1082, 0]
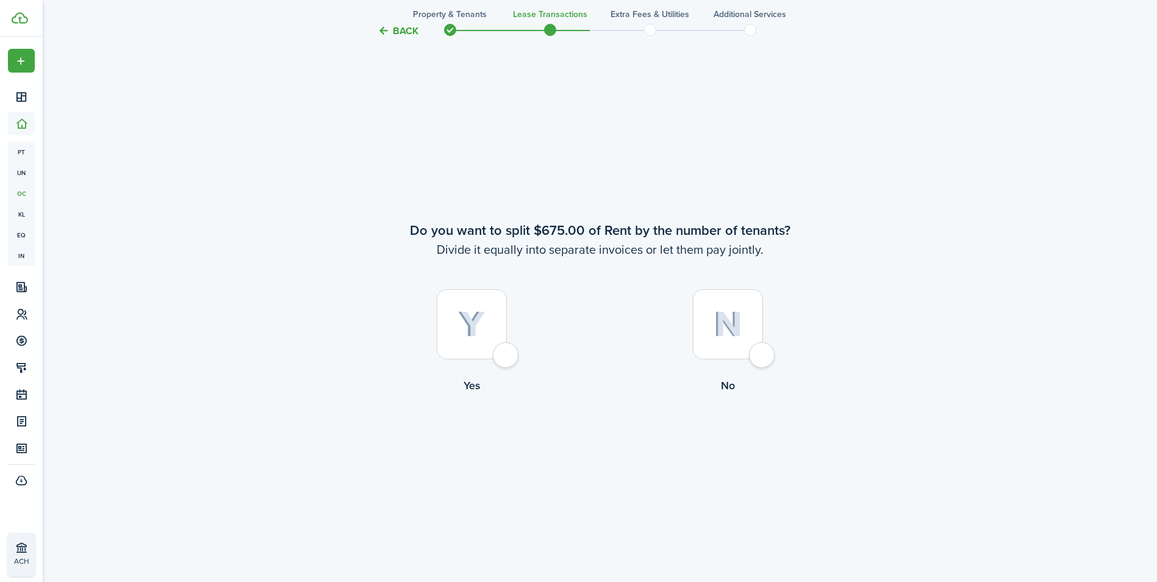
click at [759, 355] on div at bounding box center [728, 324] width 70 height 70
radio input "true"
click at [757, 357] on div at bounding box center [728, 324] width 70 height 70
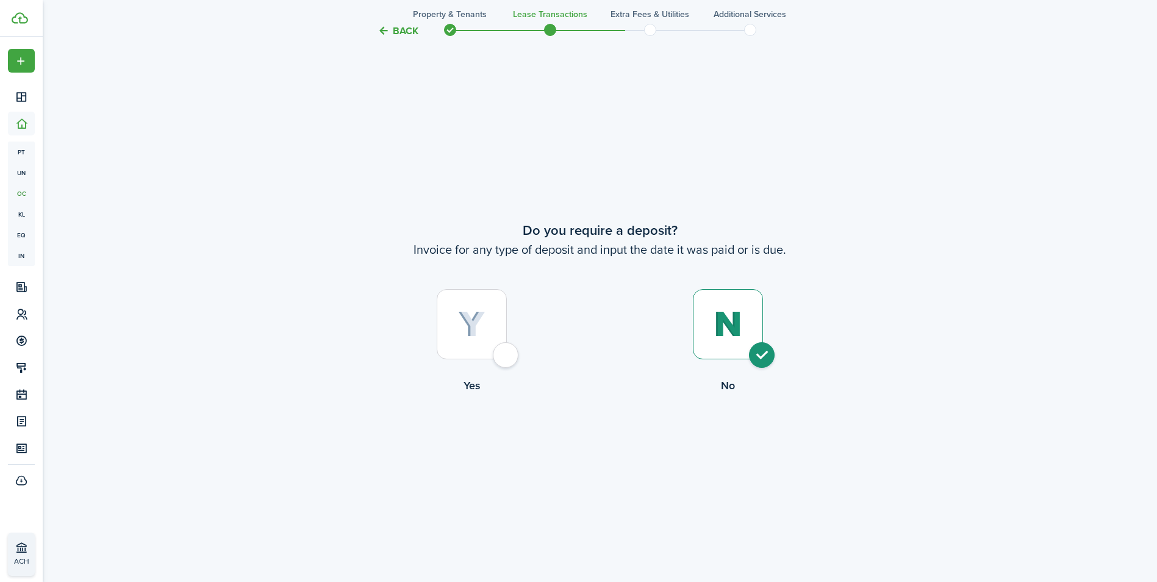
radio input "true"
click at [622, 440] on button "Continue" at bounding box center [599, 443] width 67 height 27
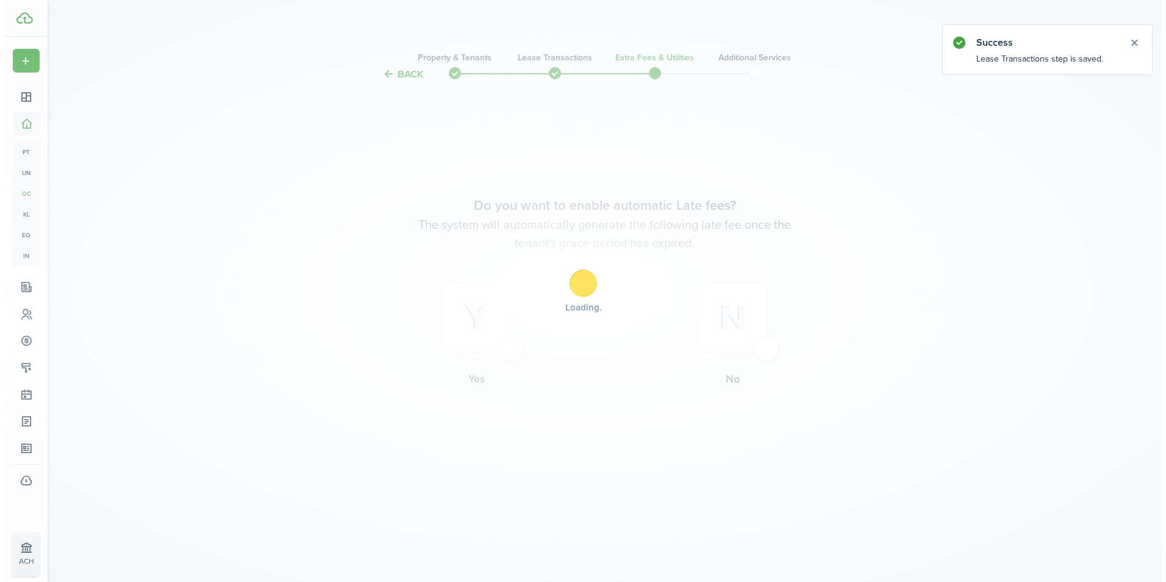
scroll to position [0, 0]
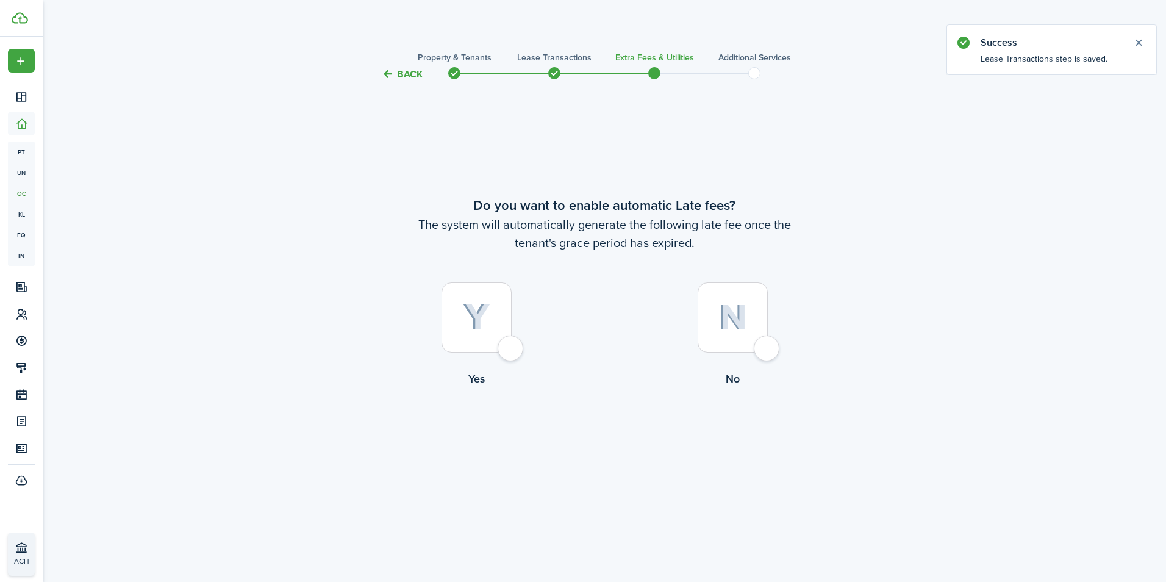
click at [509, 346] on div at bounding box center [476, 317] width 70 height 70
radio input "true"
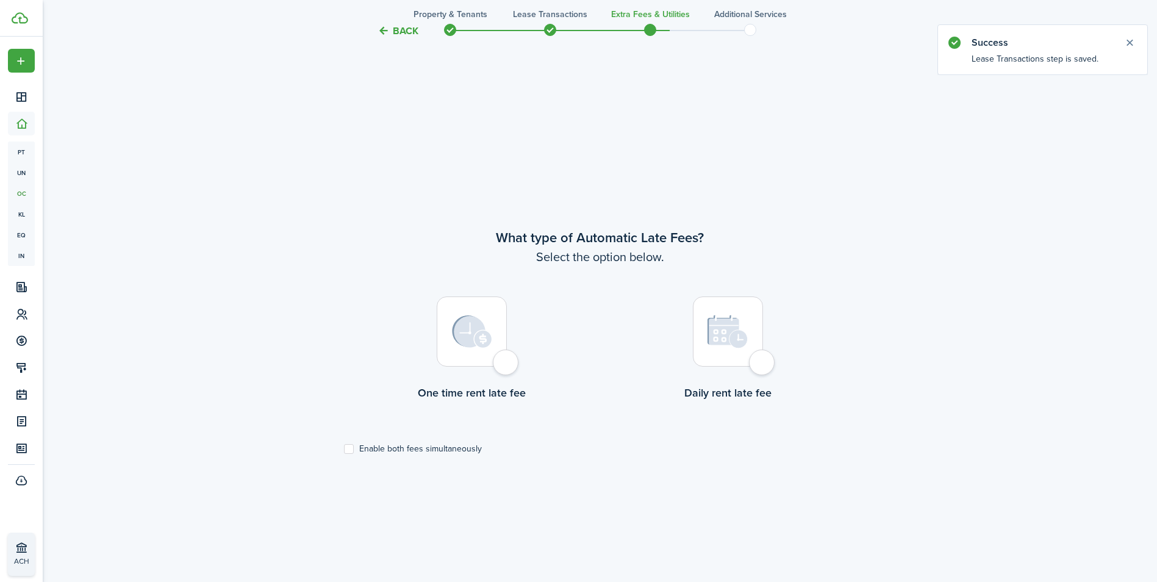
scroll to position [500, 0]
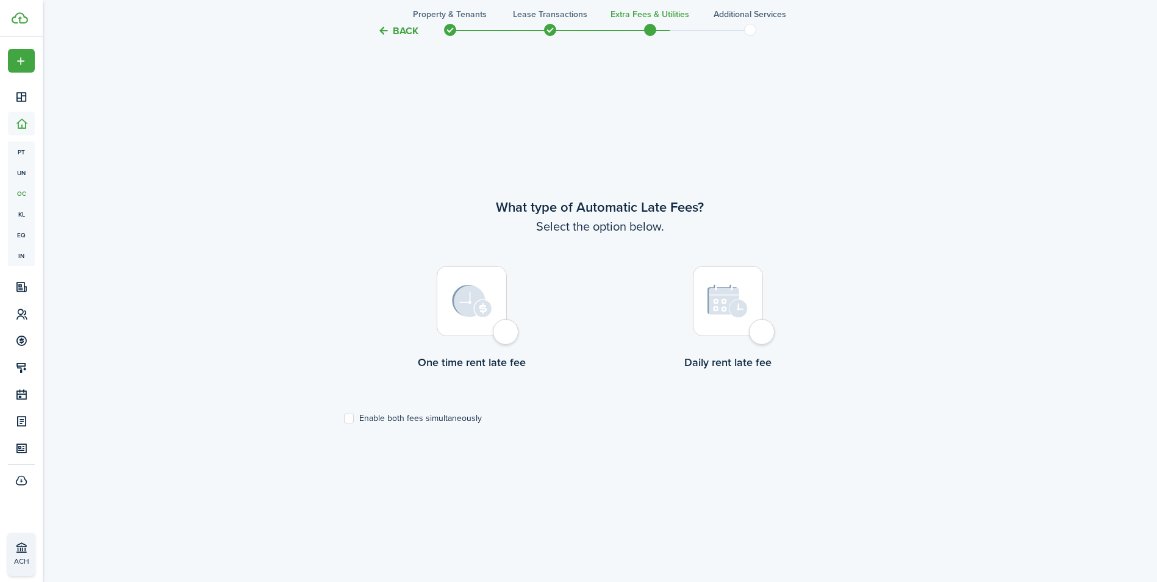
click at [501, 330] on div at bounding box center [472, 301] width 70 height 70
radio input "true"
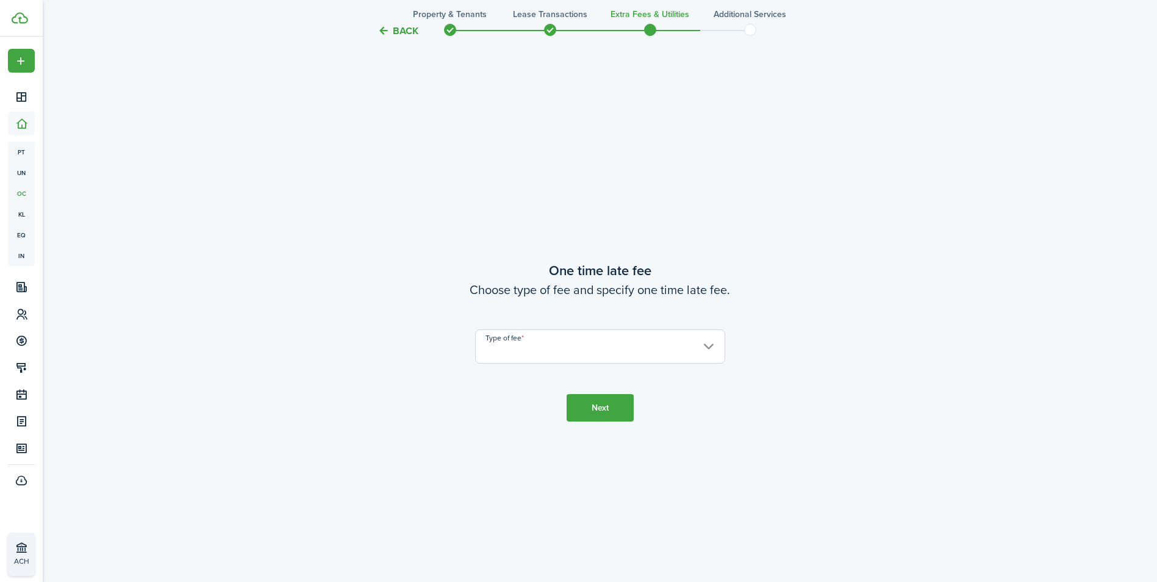
scroll to position [1082, 0]
click at [702, 343] on input "Type of fee" at bounding box center [600, 344] width 250 height 34
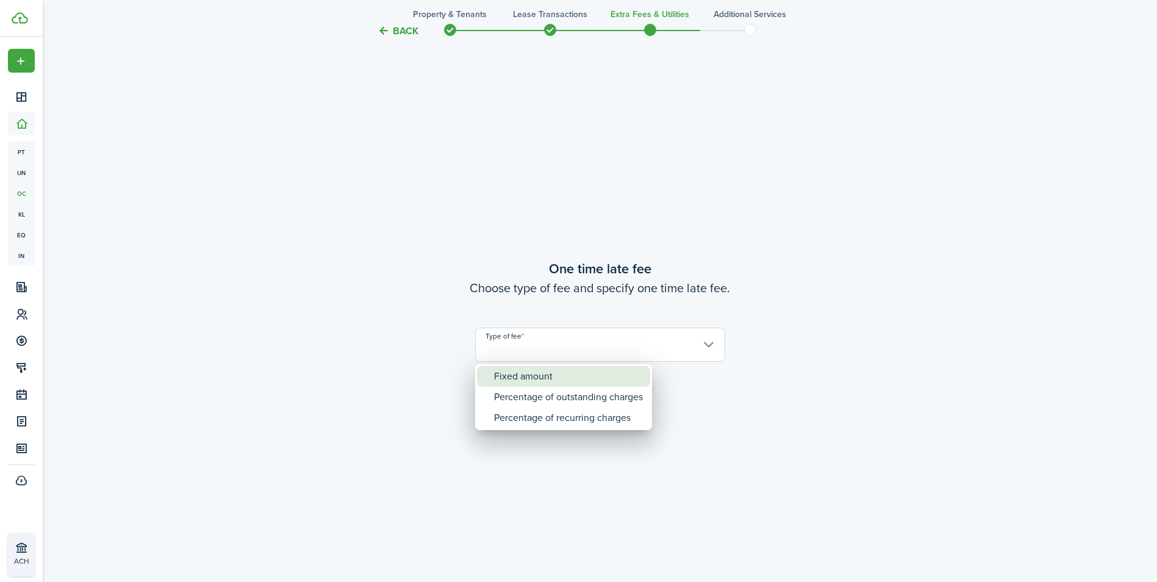
click at [499, 376] on div "Fixed amount" at bounding box center [568, 376] width 149 height 21
type input "Fixed amount"
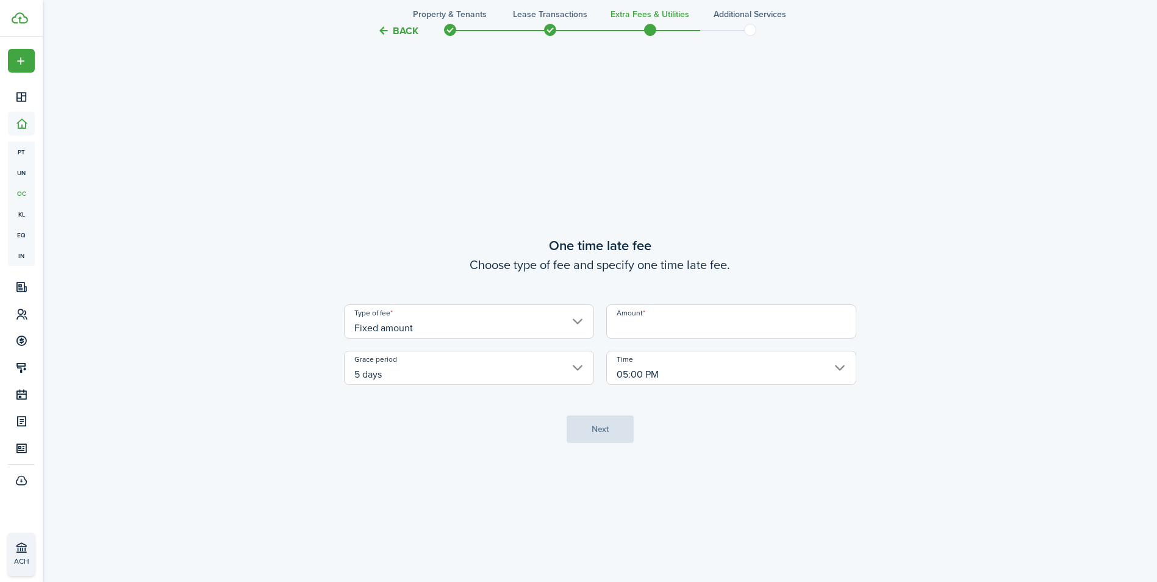
click at [638, 324] on input "Amount" at bounding box center [731, 321] width 250 height 34
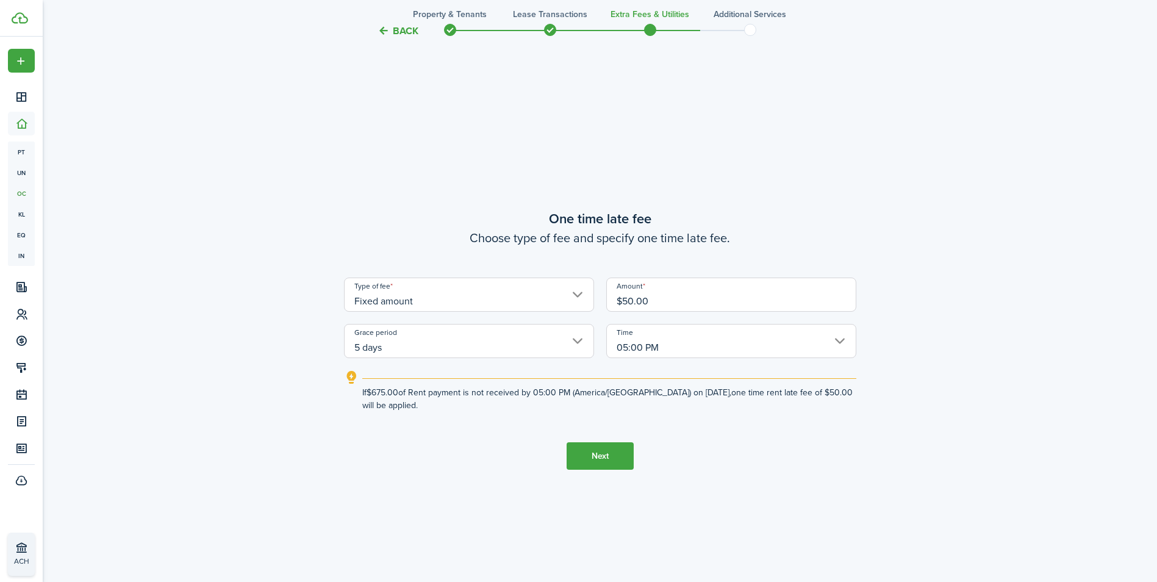
type input "$50.00"
click at [604, 454] on button "Next" at bounding box center [599, 455] width 67 height 27
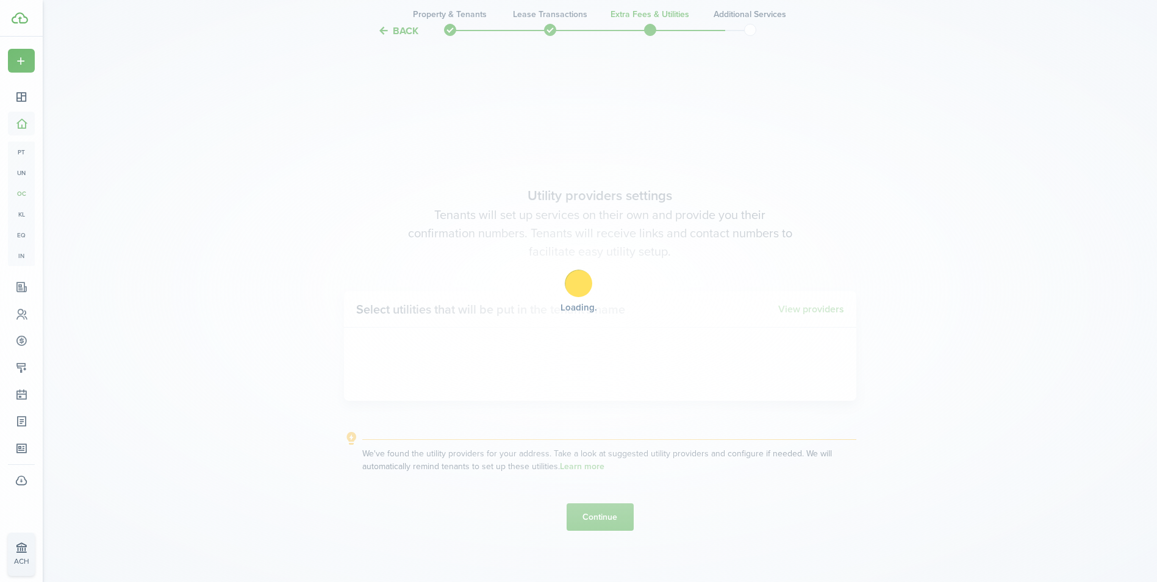
scroll to position [1663, 0]
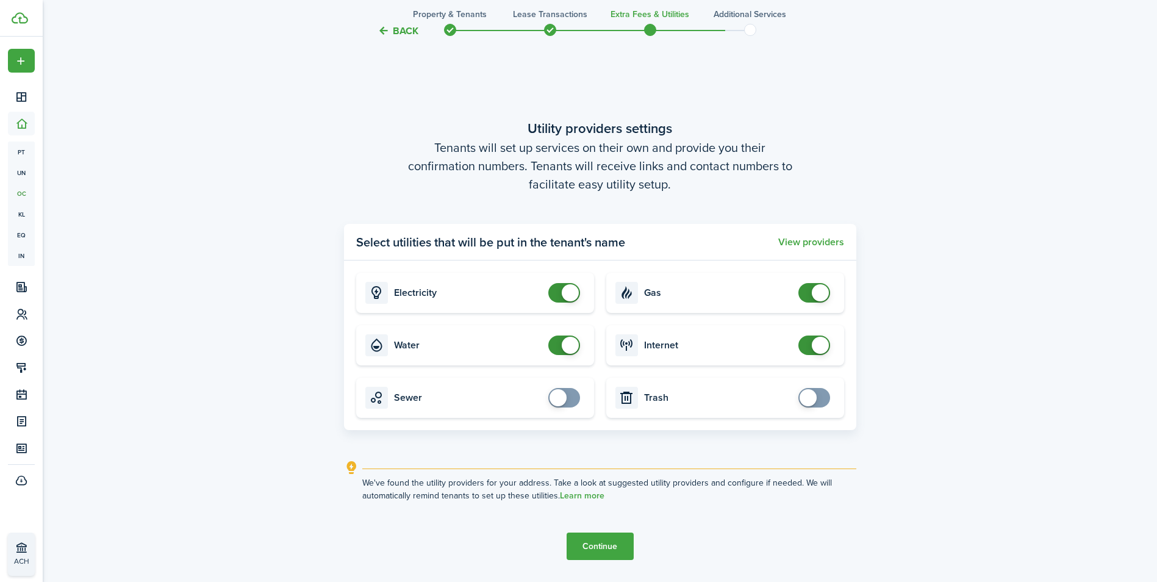
checkbox input "false"
click at [565, 346] on span at bounding box center [570, 345] width 17 height 17
click at [590, 549] on button "Continue" at bounding box center [599, 545] width 67 height 27
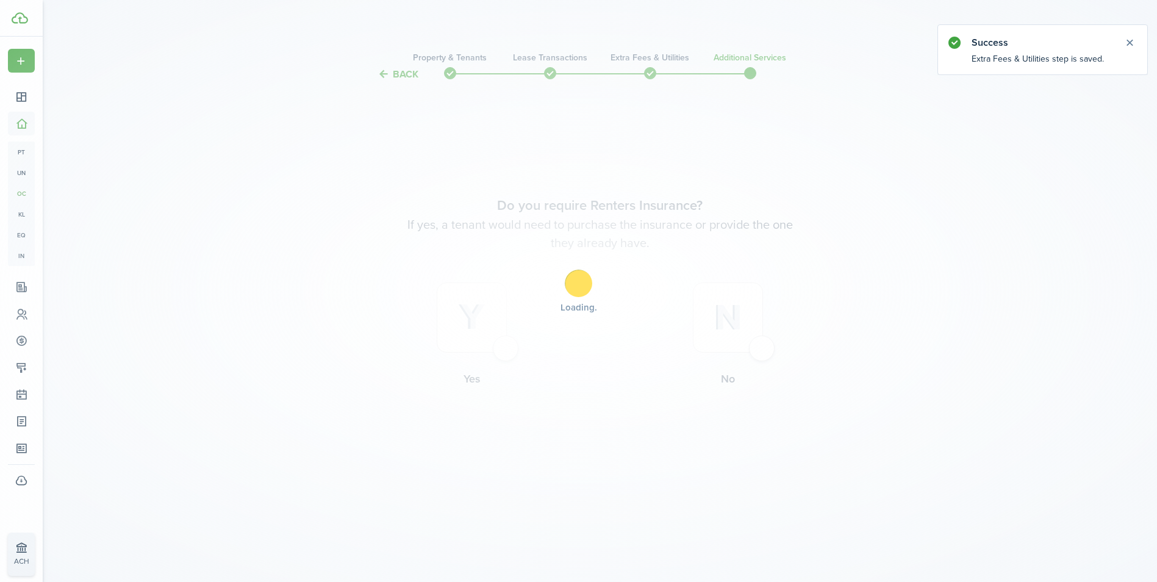
scroll to position [0, 0]
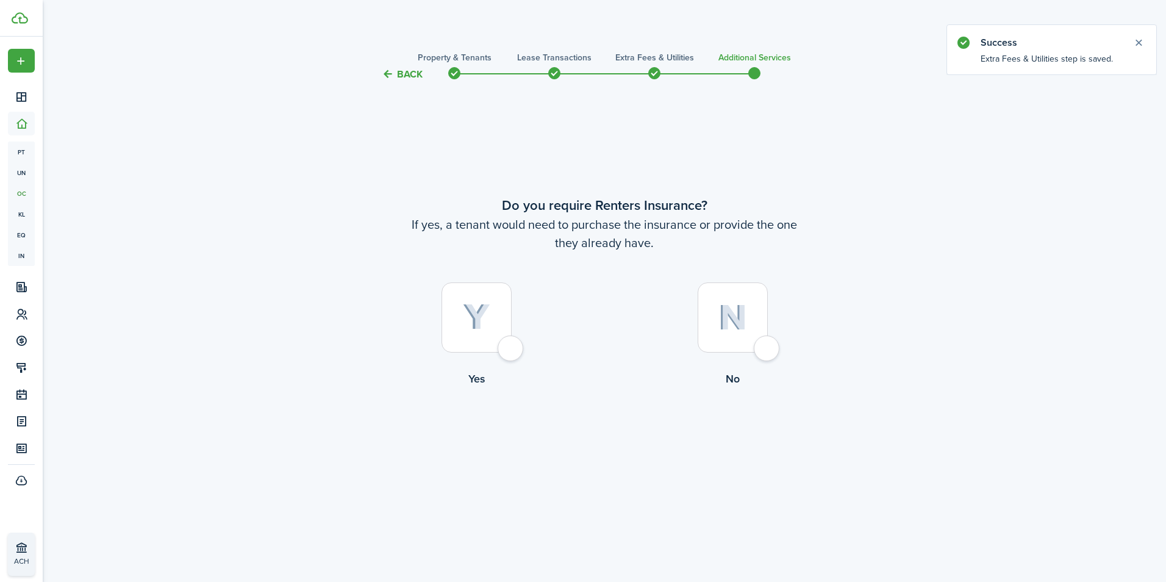
click at [768, 349] on div at bounding box center [733, 317] width 70 height 70
radio input "true"
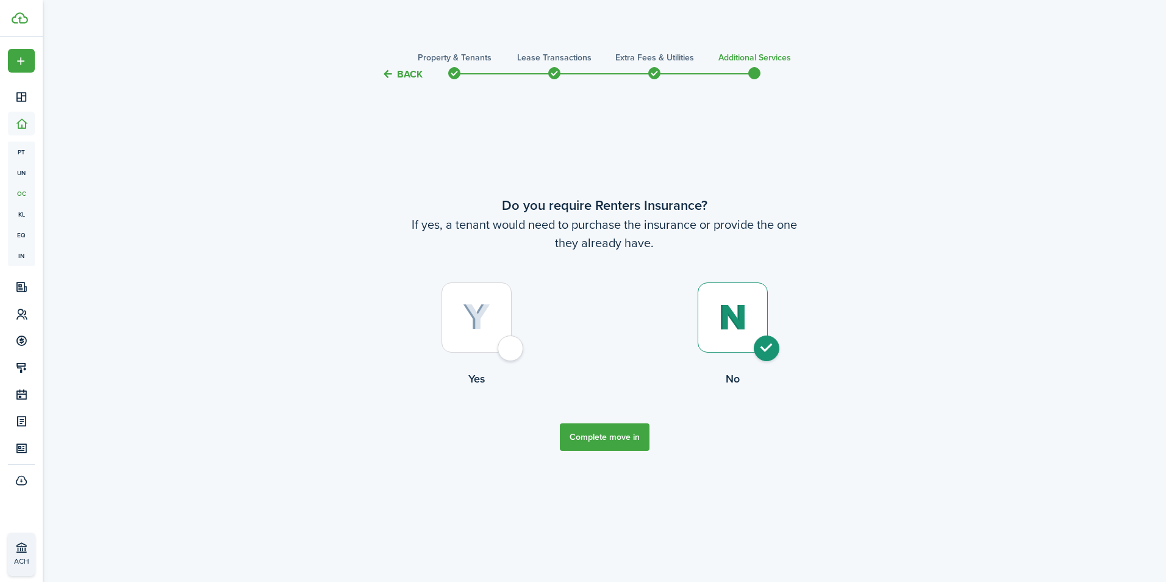
click at [592, 437] on button "Complete move in" at bounding box center [605, 436] width 90 height 27
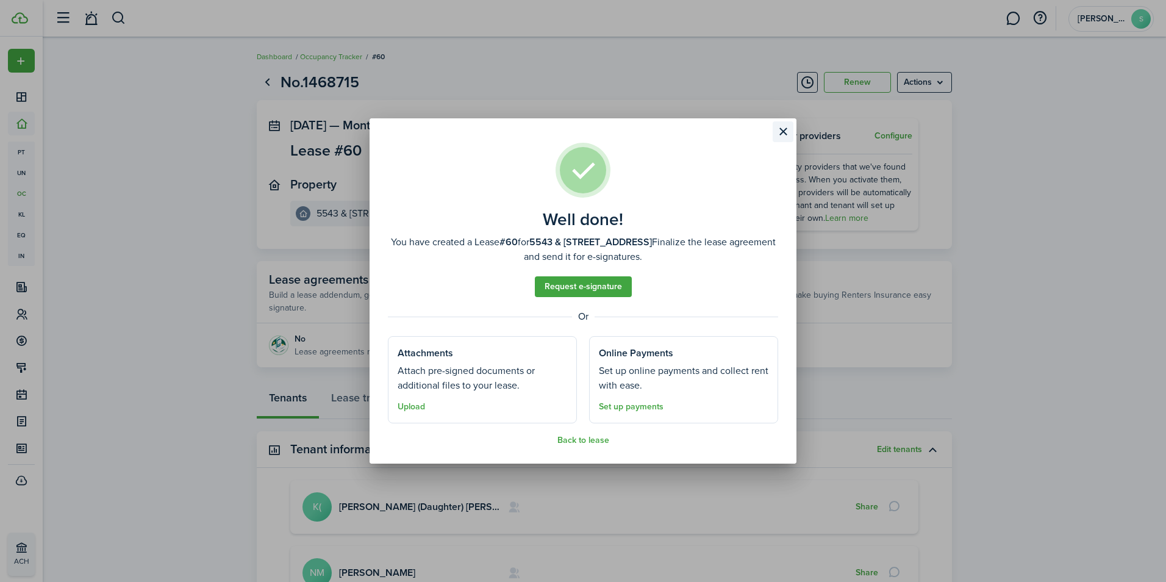
click at [782, 130] on button "Close modal" at bounding box center [783, 131] width 21 height 21
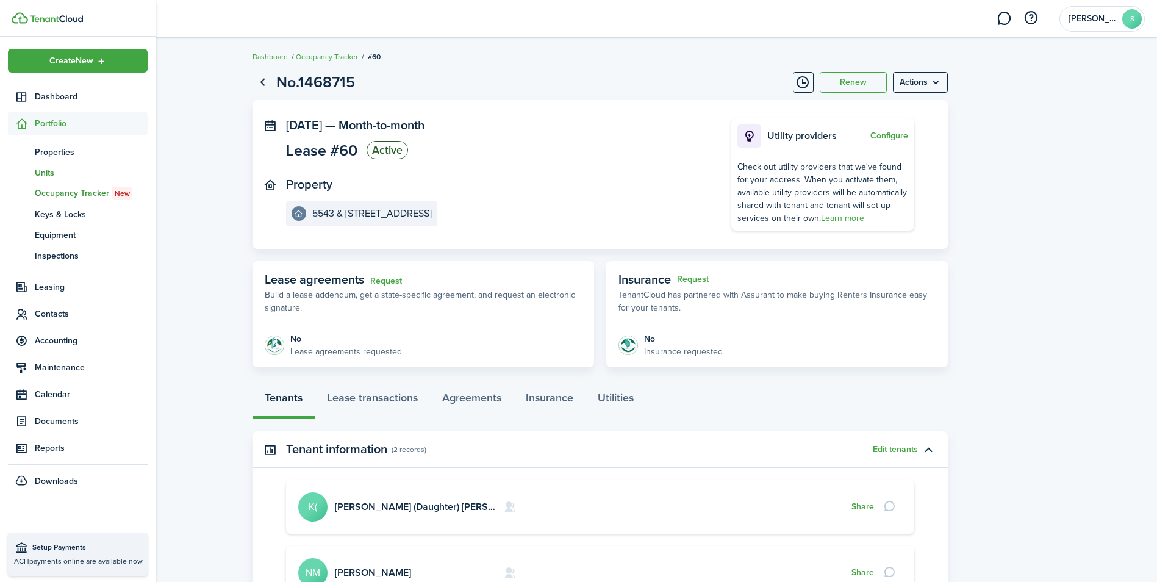
click at [54, 174] on span "Units" at bounding box center [91, 172] width 113 height 13
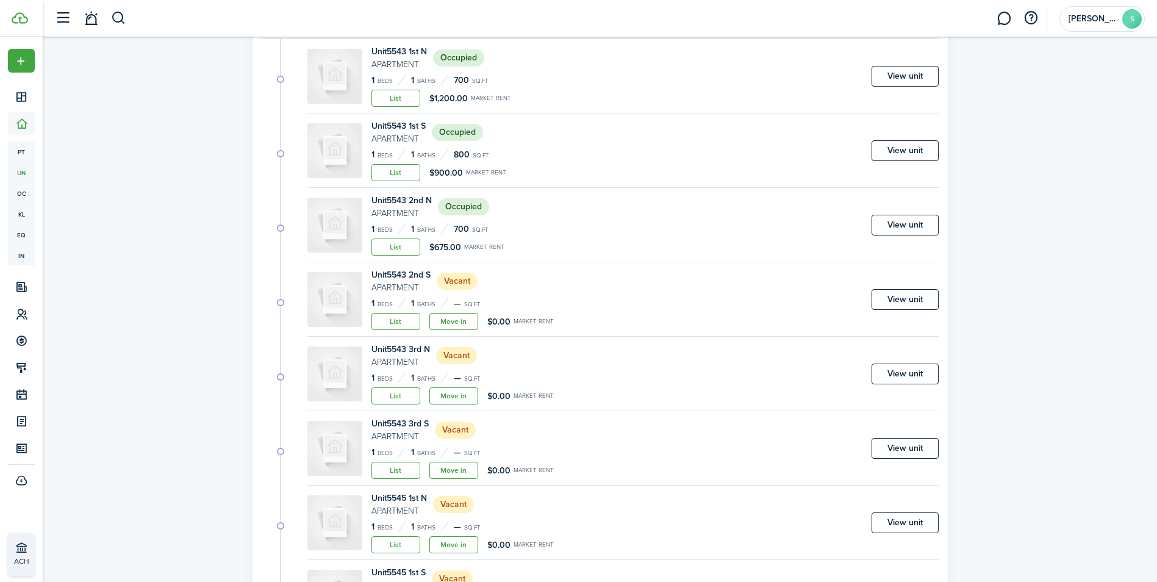
scroll to position [3199, 0]
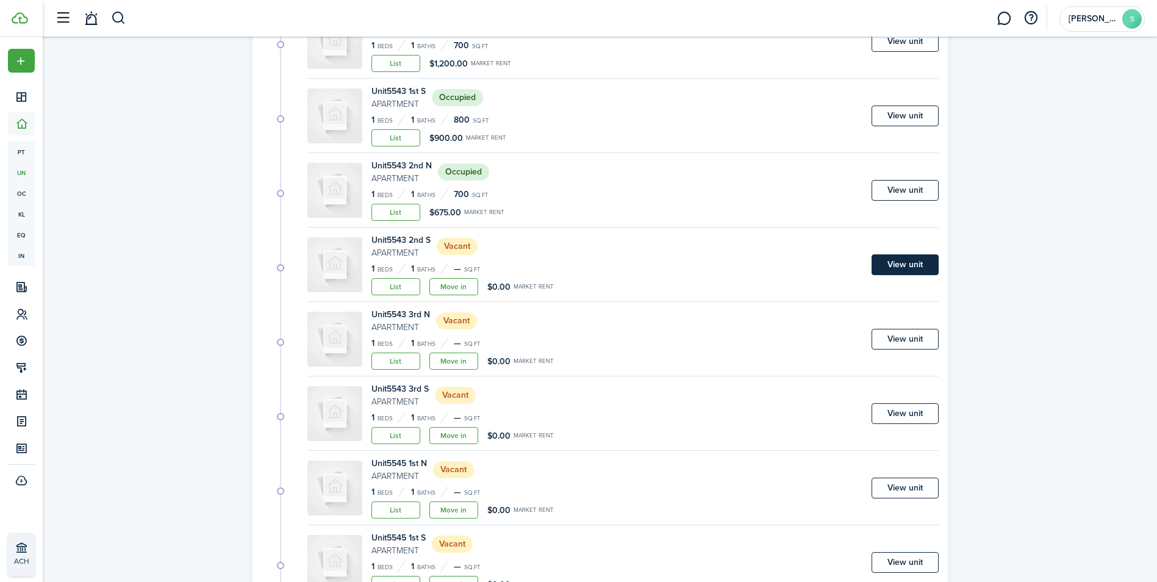
click at [880, 266] on link "View unit" at bounding box center [904, 264] width 67 height 21
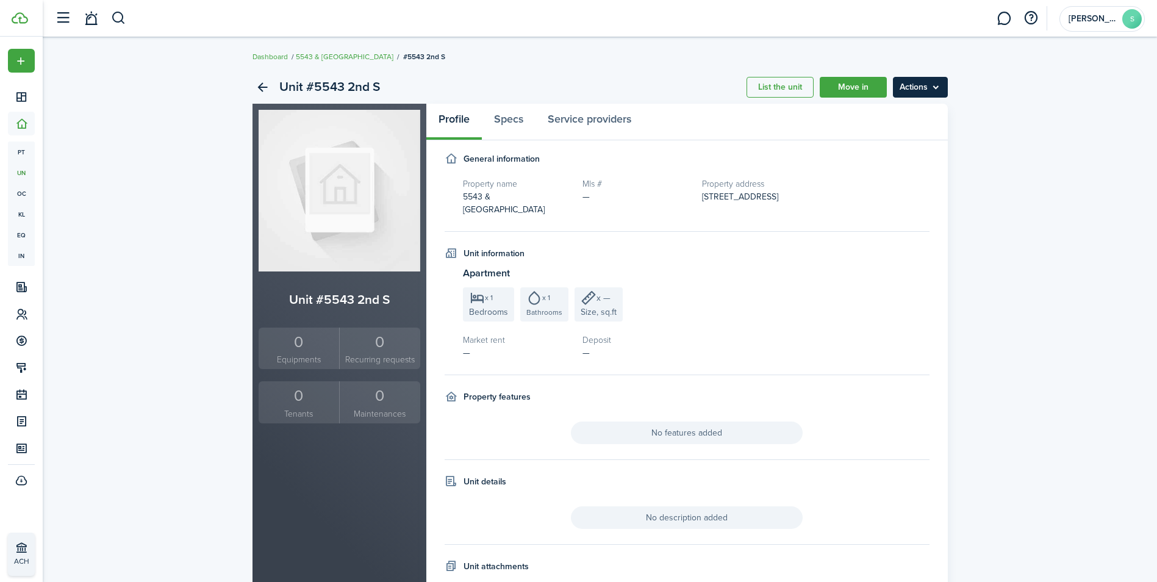
click at [915, 87] on menu-btn "Actions" at bounding box center [920, 87] width 55 height 21
click at [885, 111] on link "Edit unit" at bounding box center [894, 114] width 107 height 21
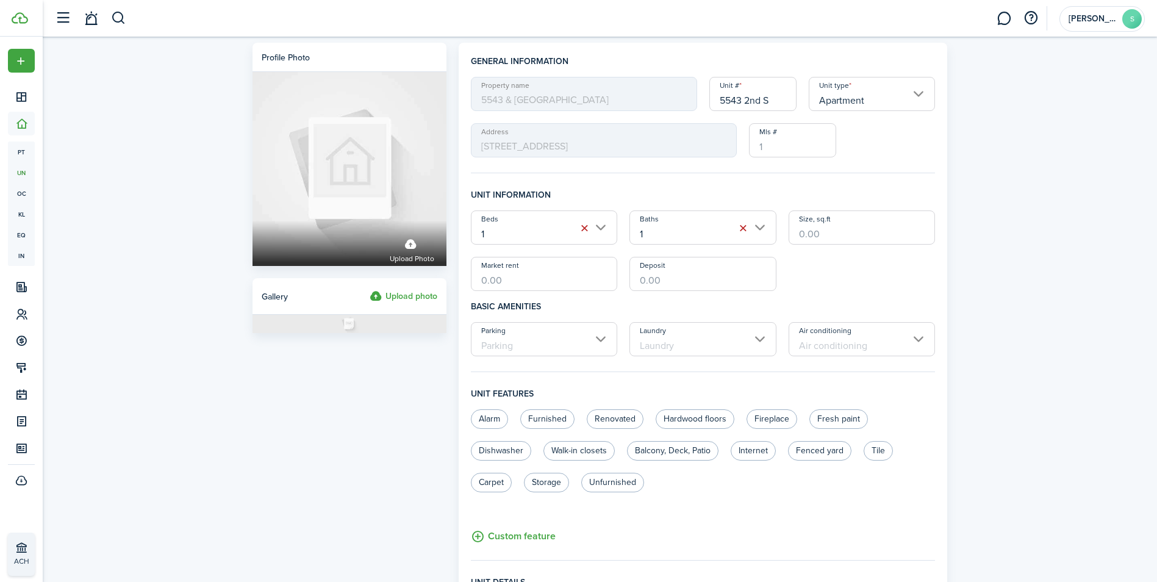
click at [532, 284] on input "Market rent" at bounding box center [544, 274] width 147 height 34
type input "$900.00"
click at [670, 284] on input "Deposit" at bounding box center [702, 274] width 147 height 34
click at [837, 232] on input "Size, sq.ft" at bounding box center [861, 227] width 147 height 34
type input "800"
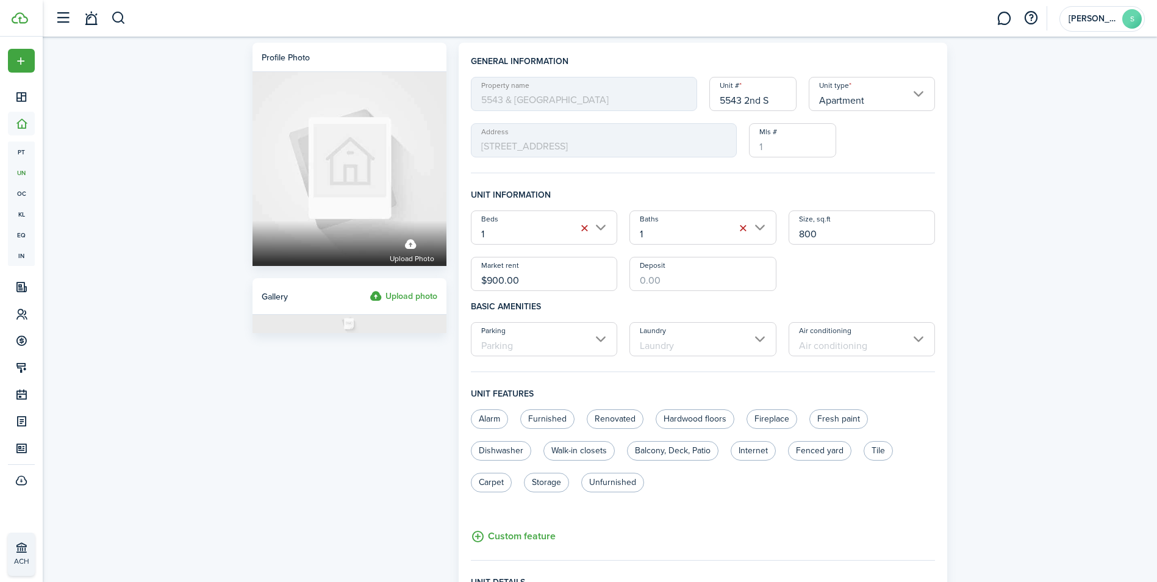
click at [671, 282] on input "Deposit" at bounding box center [702, 274] width 147 height 34
type input "$700.00"
click at [677, 411] on label "Hardwood floors" at bounding box center [694, 419] width 79 height 20
radio input "true"
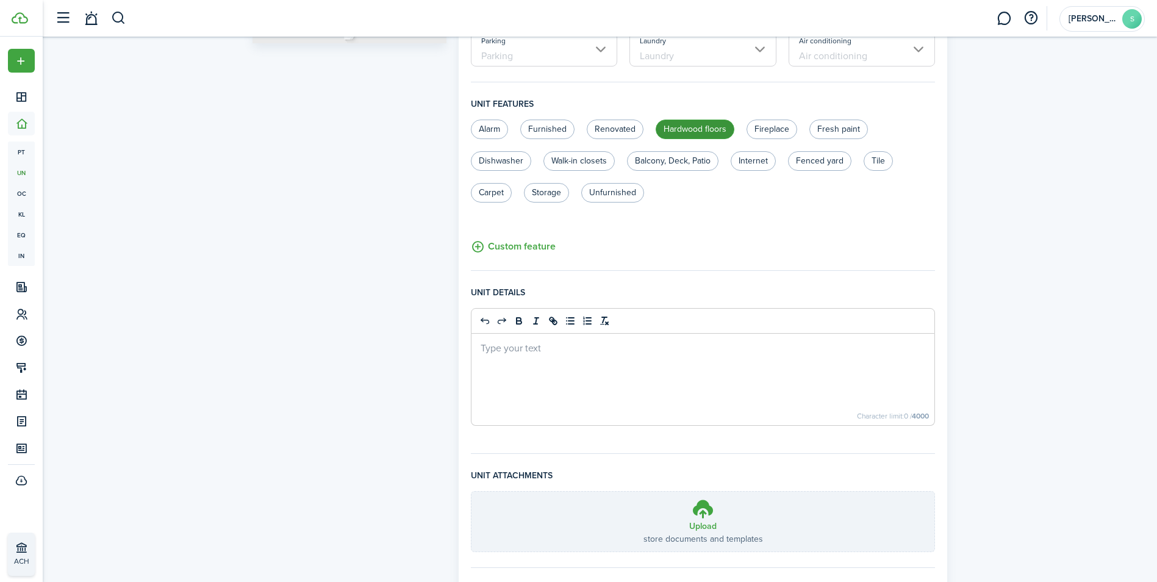
scroll to position [357, 0]
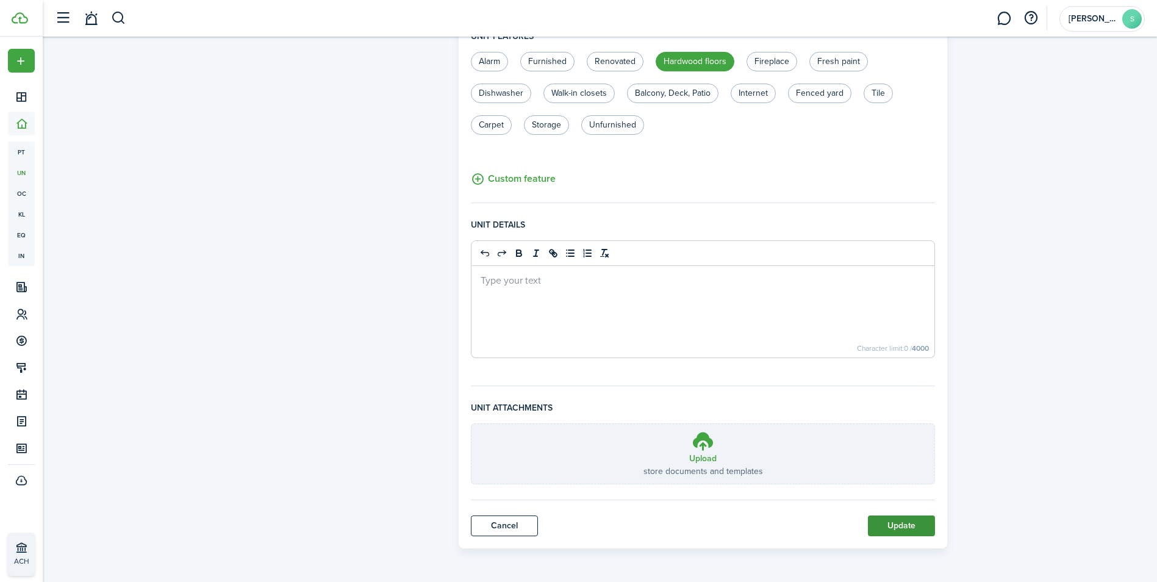
click at [883, 527] on button "Update" at bounding box center [901, 525] width 67 height 21
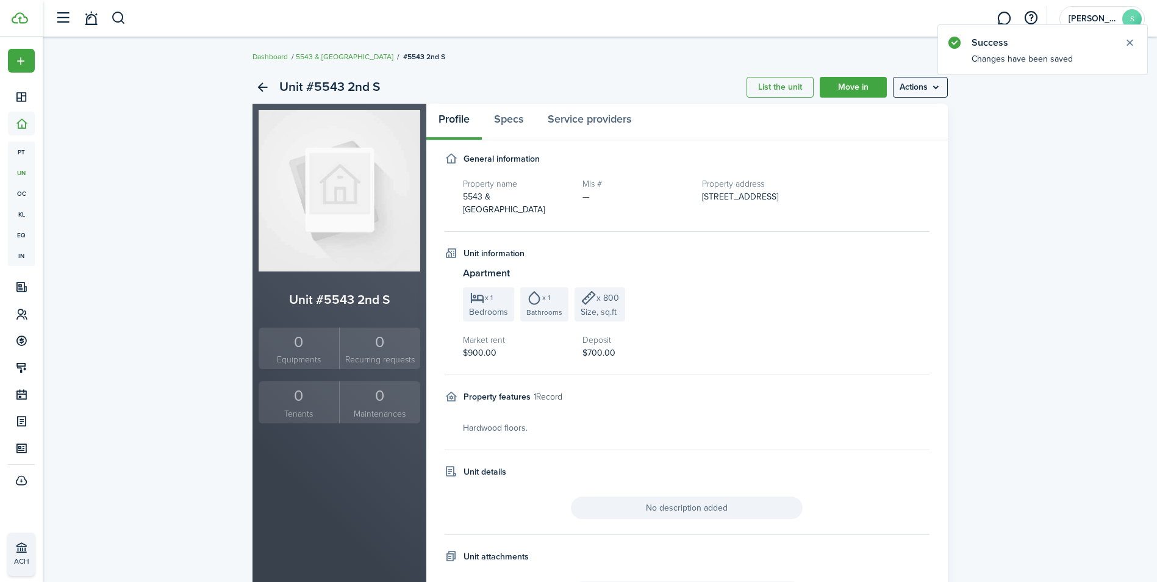
scroll to position [58, 0]
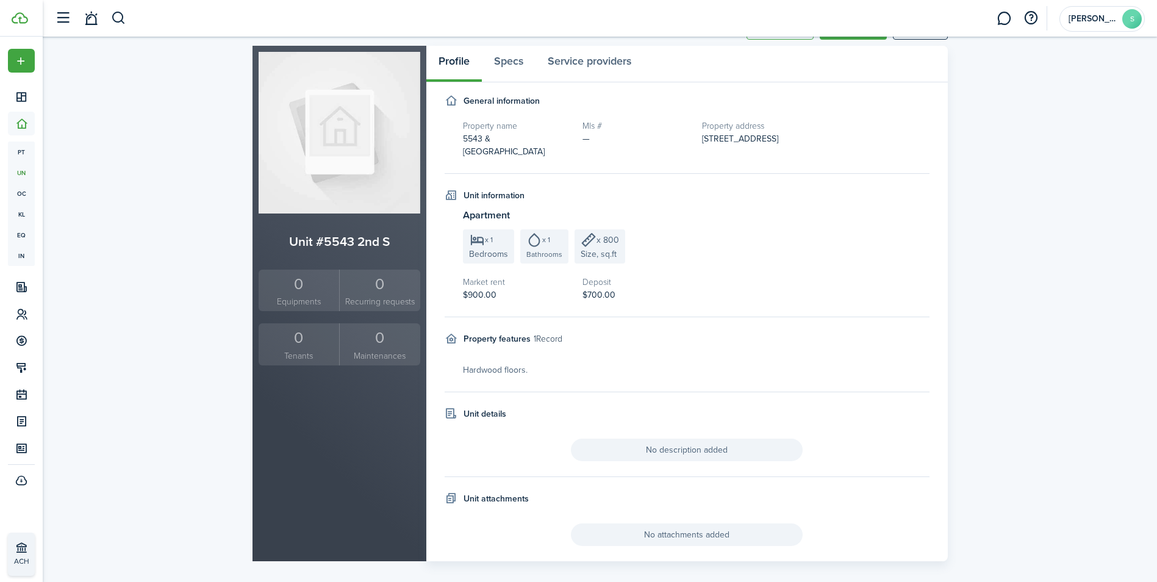
click at [1063, 366] on div "Unit #5543 2nd S List the unit Move in Actions Unit #5543 2nd S 0 Equipments 0 …" at bounding box center [600, 287] width 1114 height 560
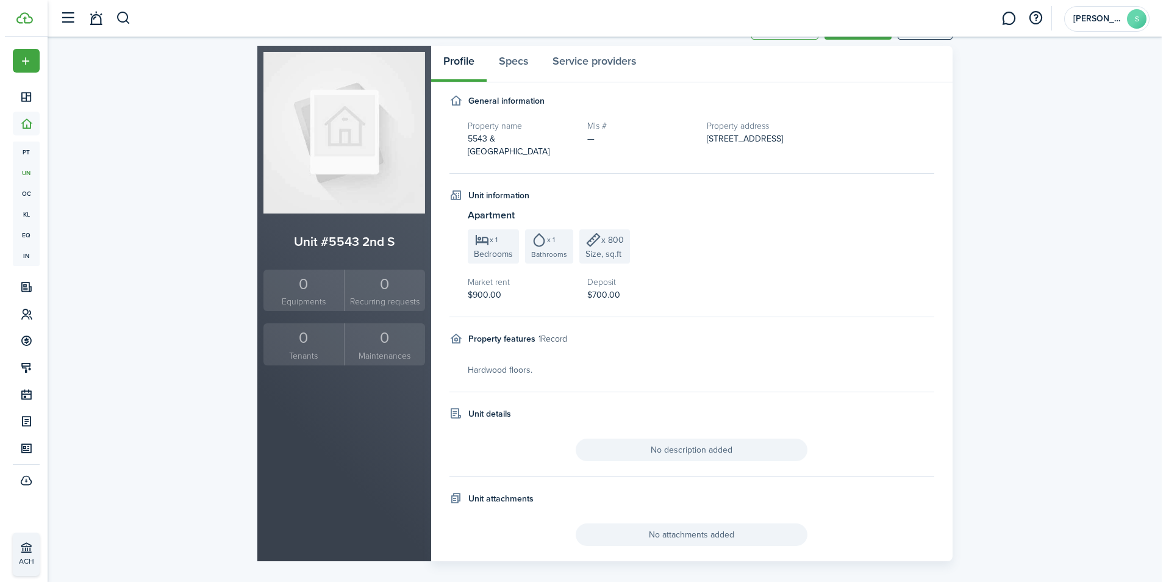
scroll to position [0, 0]
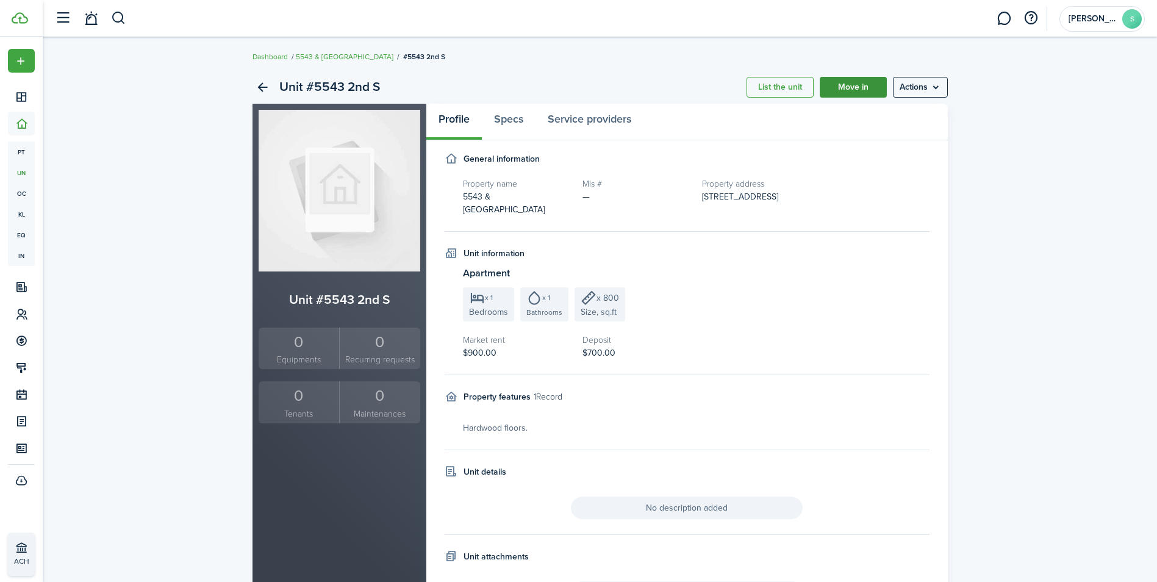
click at [864, 84] on link "Move in" at bounding box center [853, 87] width 67 height 21
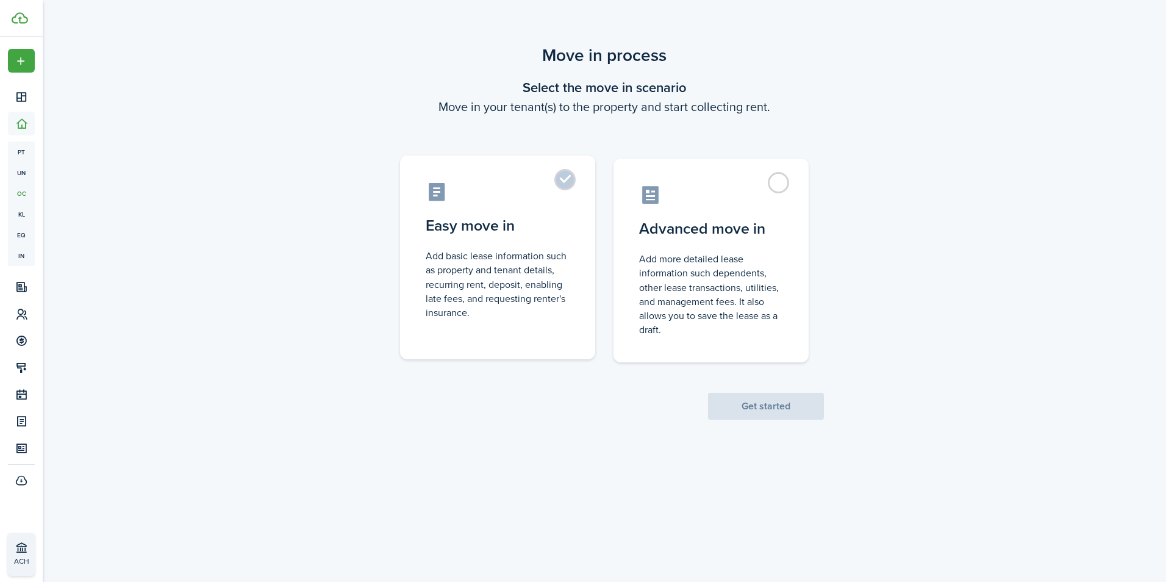
click at [573, 179] on label "Easy move in Add basic lease information such as property and tenant details, r…" at bounding box center [497, 257] width 195 height 204
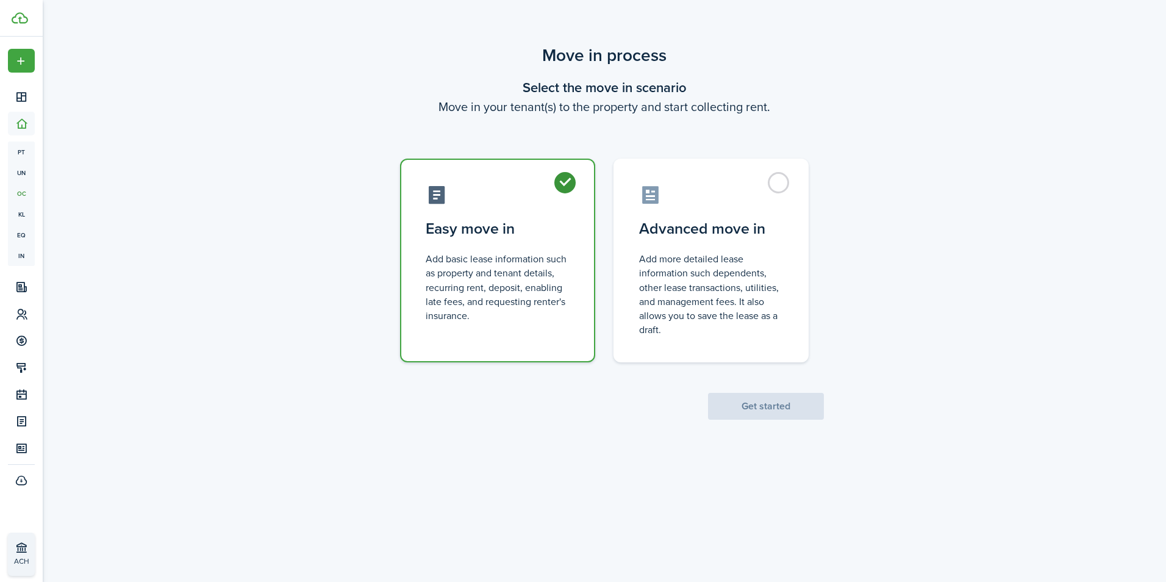
radio input "true"
click at [765, 404] on button "Get started" at bounding box center [766, 406] width 116 height 27
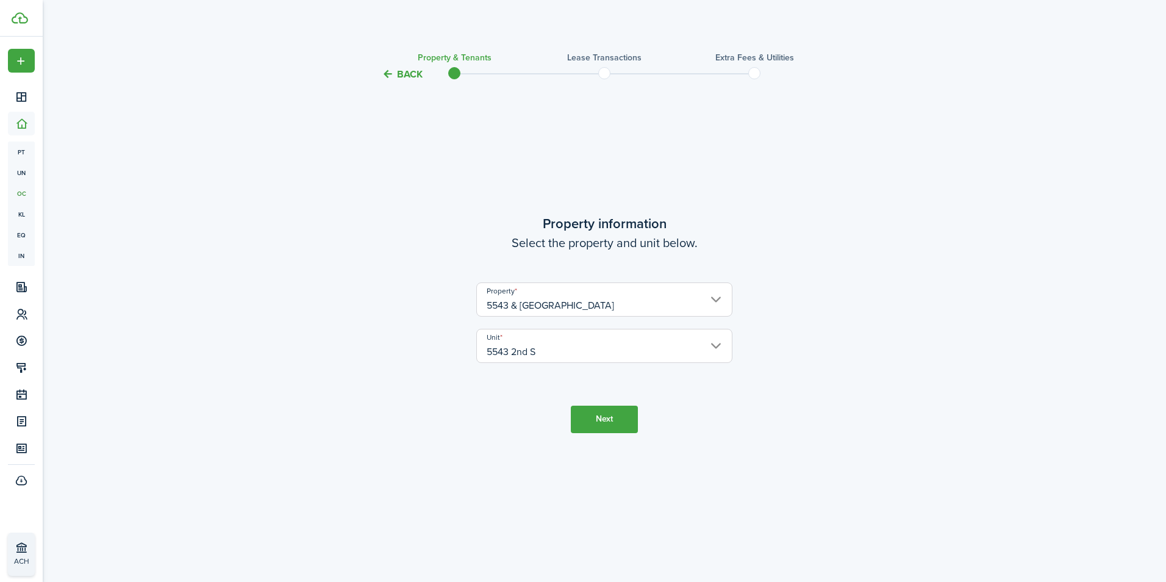
click at [620, 419] on button "Next" at bounding box center [604, 418] width 67 height 27
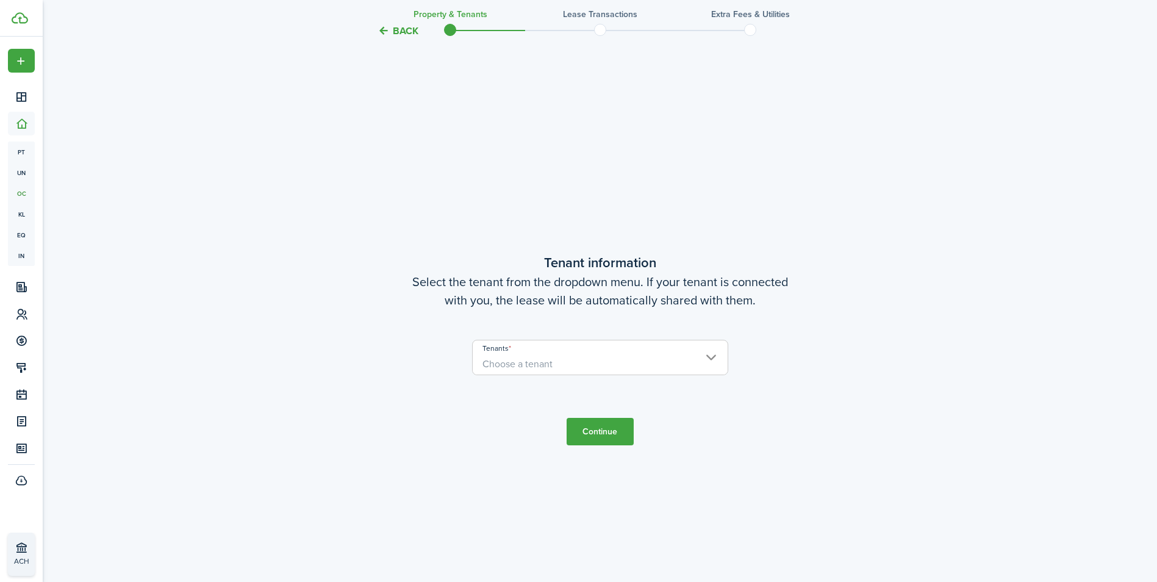
scroll to position [500, 0]
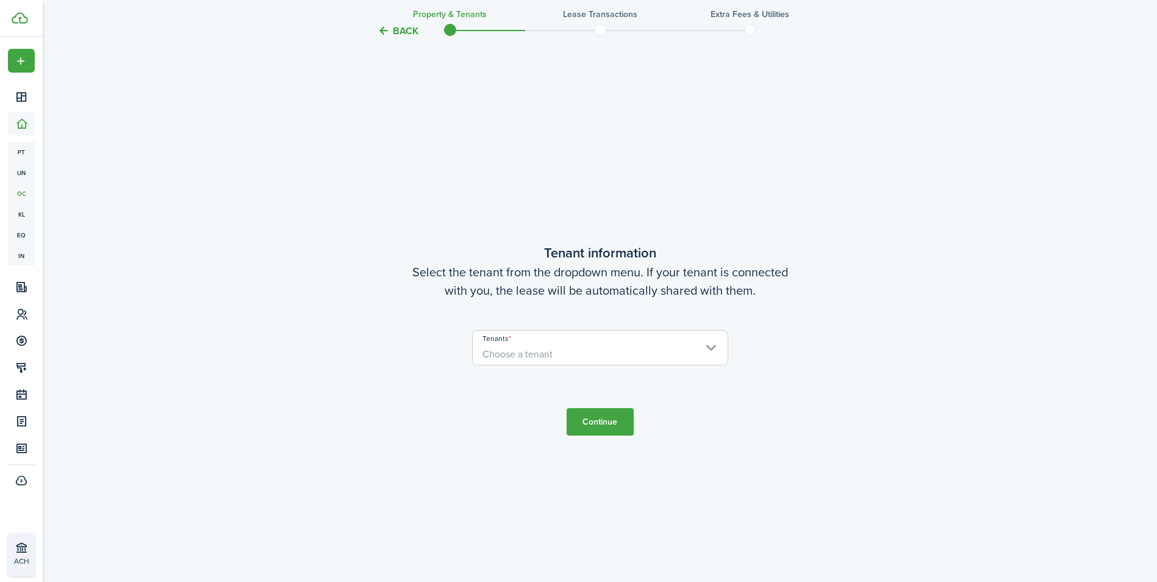
click at [551, 355] on span "Choose a tenant" at bounding box center [517, 354] width 70 height 14
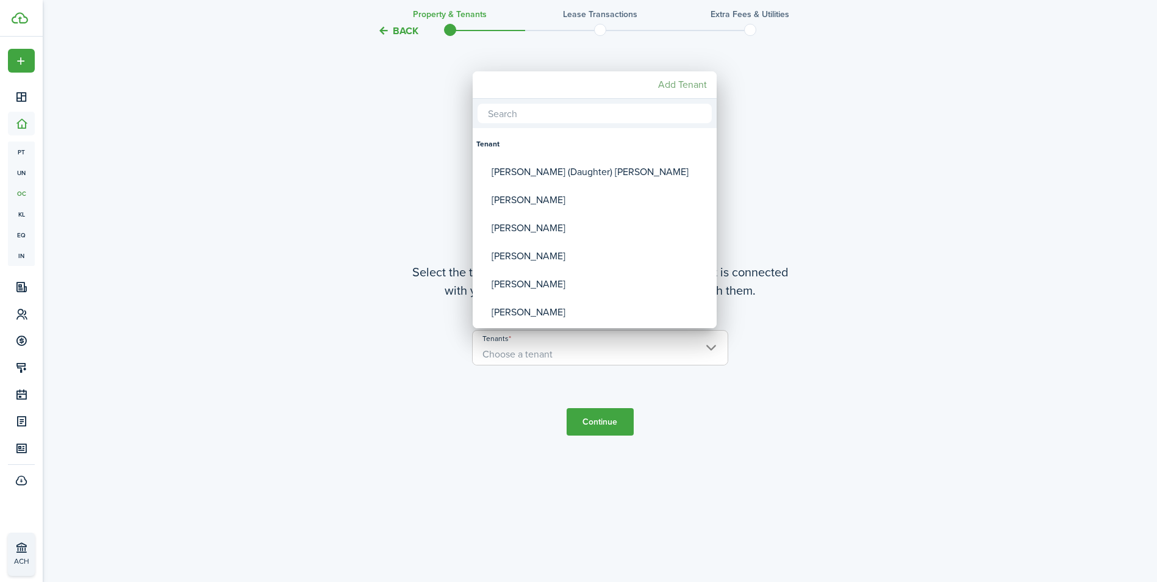
click at [668, 85] on mbsc-button "Add Tenant" at bounding box center [682, 85] width 59 height 22
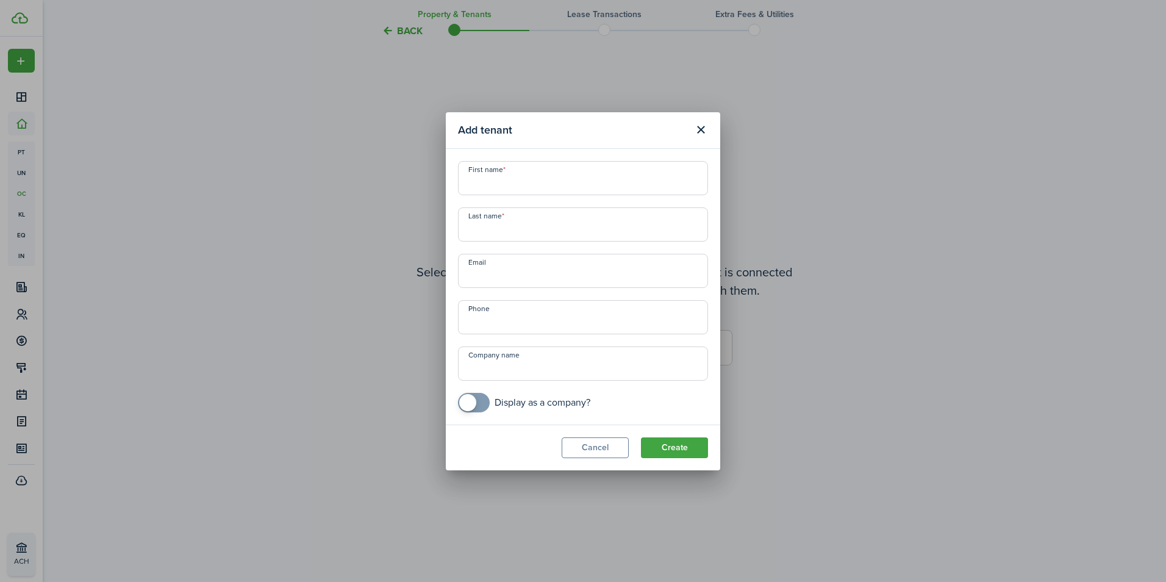
click at [668, 85] on div "Add tenant First name Last name Email Phone Company name Display as a company? …" at bounding box center [583, 291] width 1166 height 582
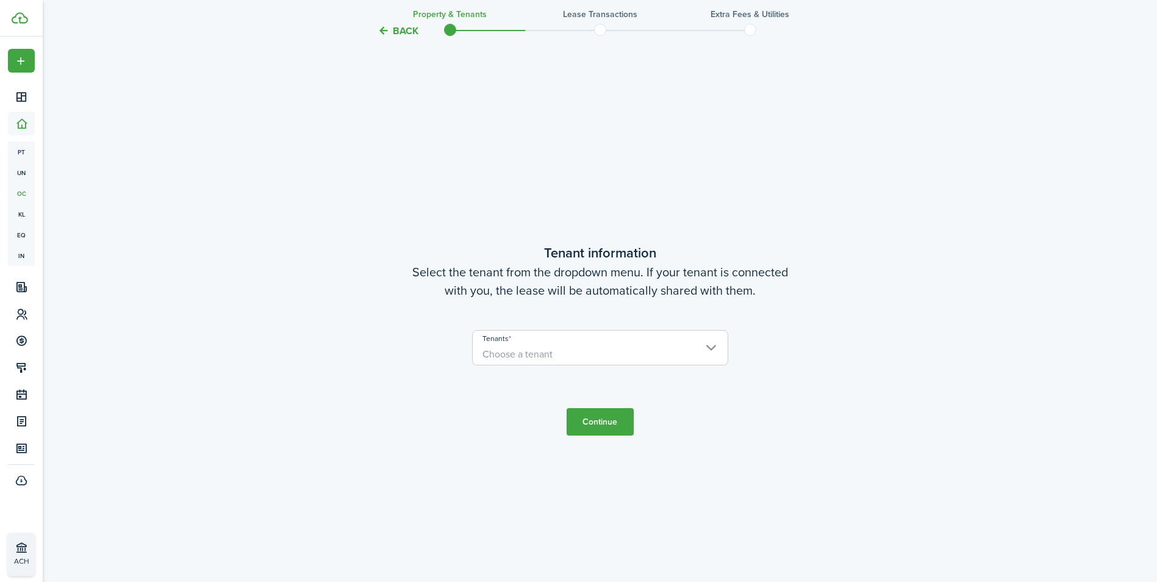
click at [709, 344] on span "Choose a tenant" at bounding box center [600, 354] width 255 height 21
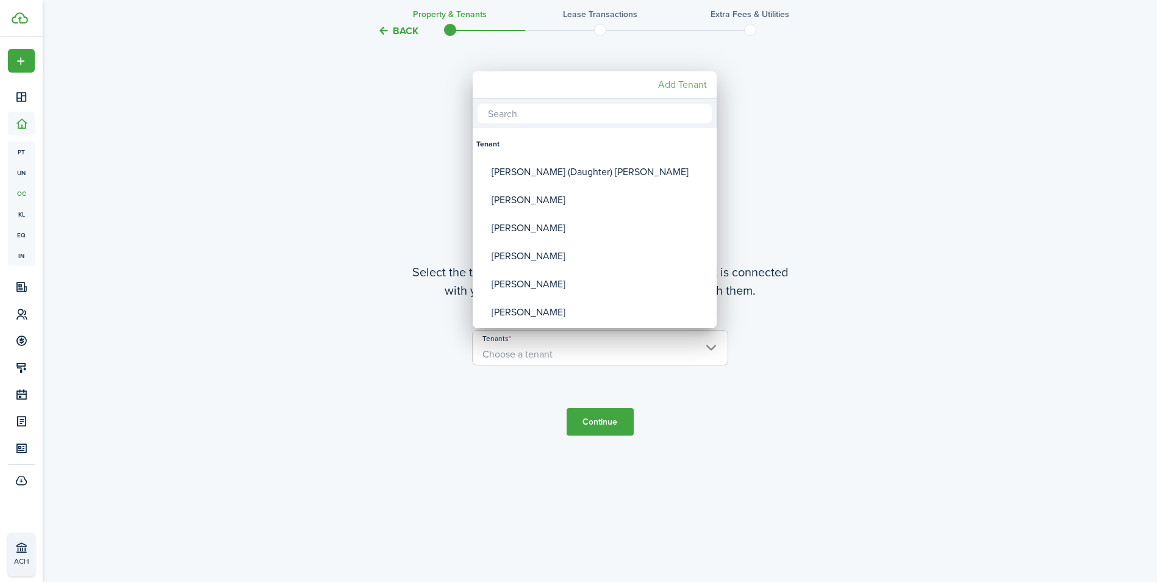
click at [688, 85] on mbsc-button "Add Tenant" at bounding box center [682, 85] width 59 height 22
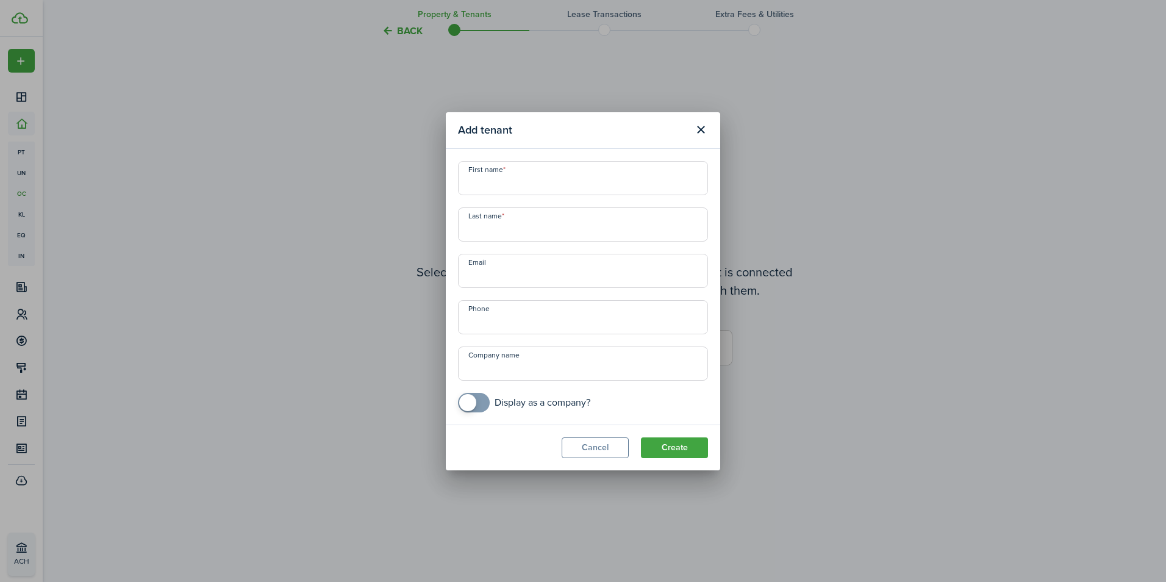
click at [520, 188] on input "First name" at bounding box center [583, 178] width 250 height 34
type input "Albino"
type input "[PERSON_NAME]"
type input "[PHONE_NUMBER]"
click at [665, 455] on button "Create" at bounding box center [674, 447] width 67 height 21
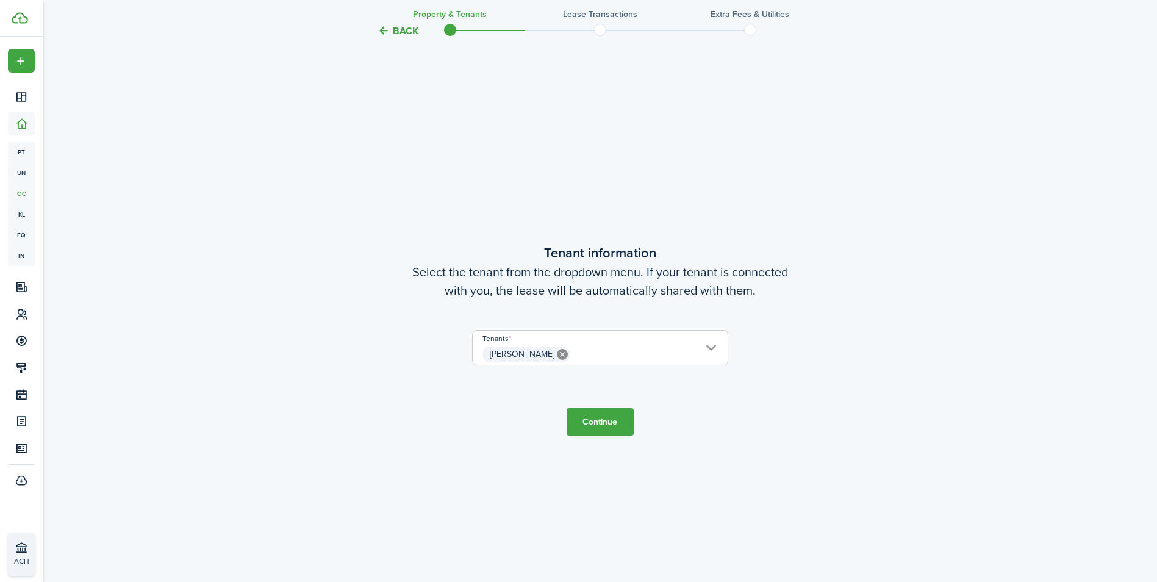
click at [708, 350] on span "[PERSON_NAME]" at bounding box center [600, 354] width 255 height 21
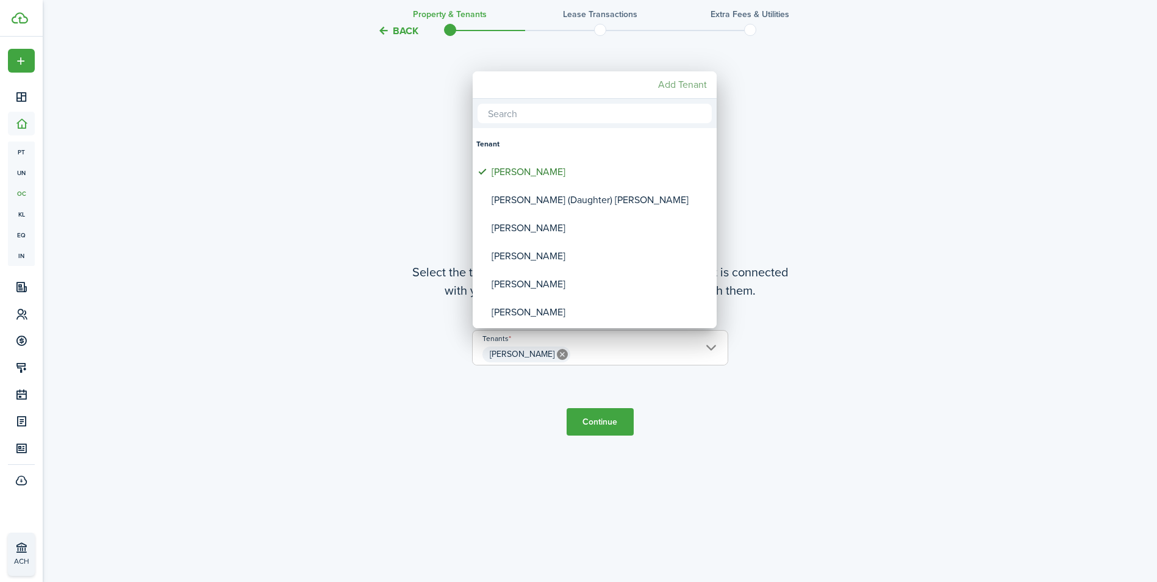
click at [676, 85] on mbsc-button "Add Tenant" at bounding box center [682, 85] width 59 height 22
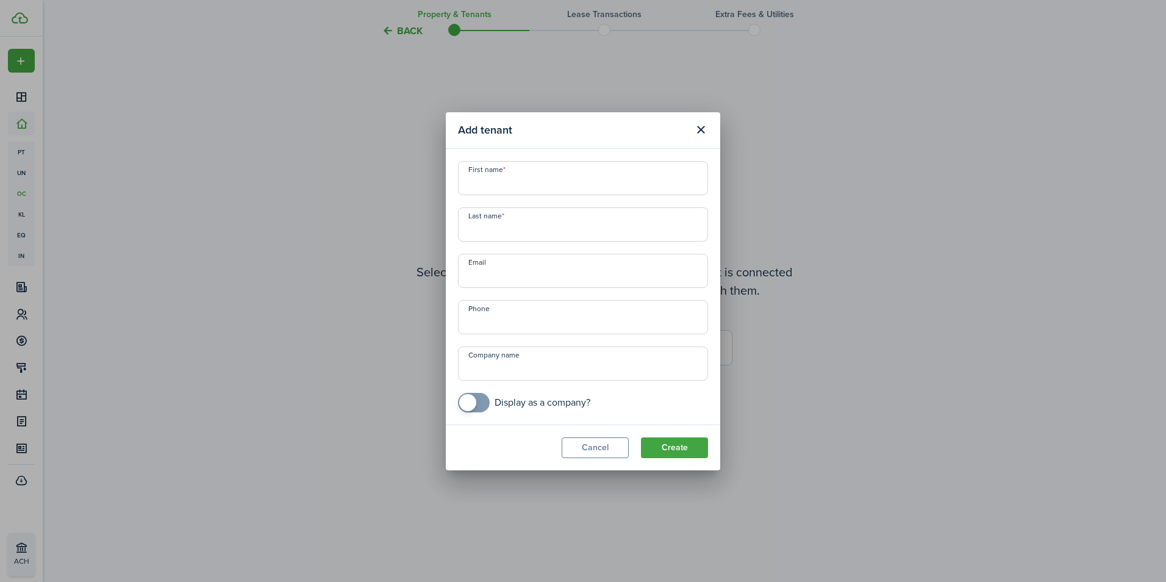
click at [676, 85] on div "Add tenant First name Last name Email Phone Company name Display as a company? …" at bounding box center [583, 291] width 1166 height 582
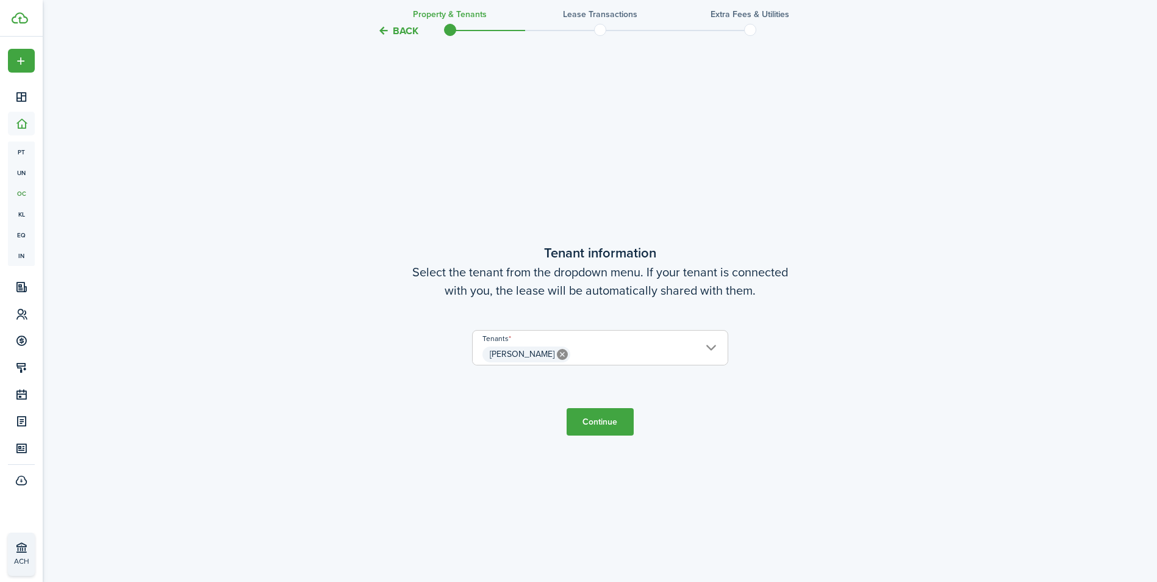
click at [709, 349] on span "[PERSON_NAME]" at bounding box center [600, 354] width 255 height 21
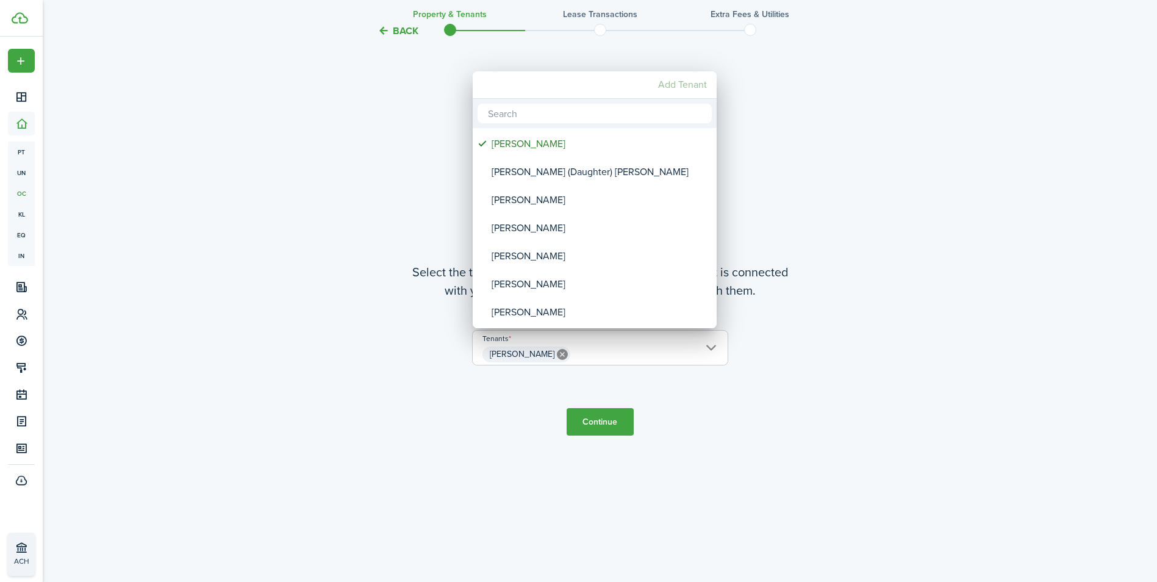
click at [688, 83] on mbsc-button "Add Tenant" at bounding box center [682, 85] width 59 height 22
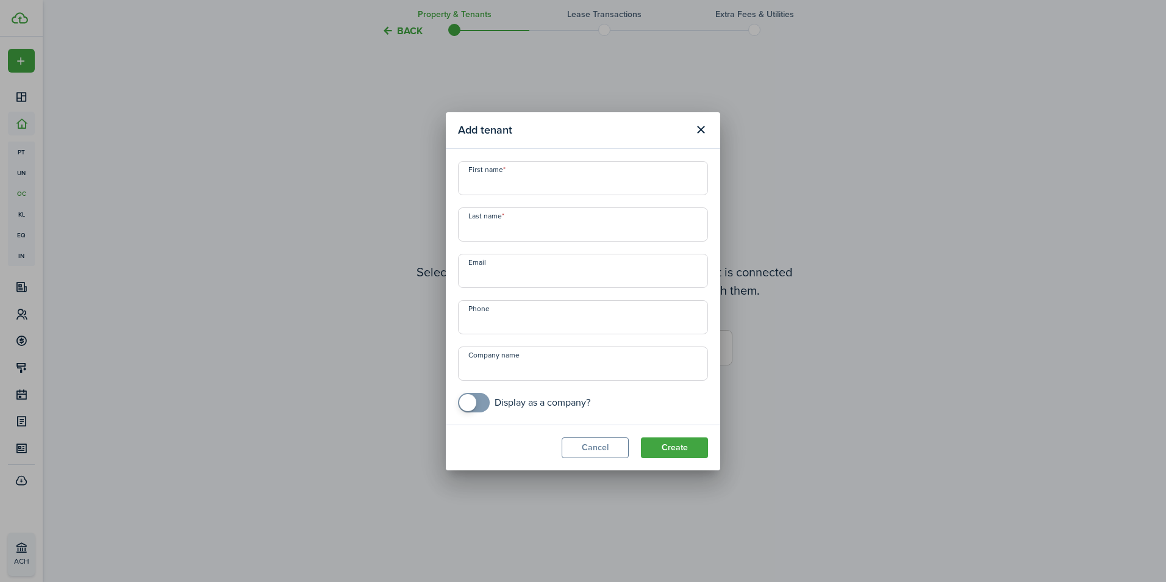
click at [510, 176] on input "First name" at bounding box center [583, 178] width 250 height 34
type input "[PERSON_NAME]"
type input "[PHONE_NUMBER]"
click at [674, 448] on button "Create" at bounding box center [674, 447] width 67 height 21
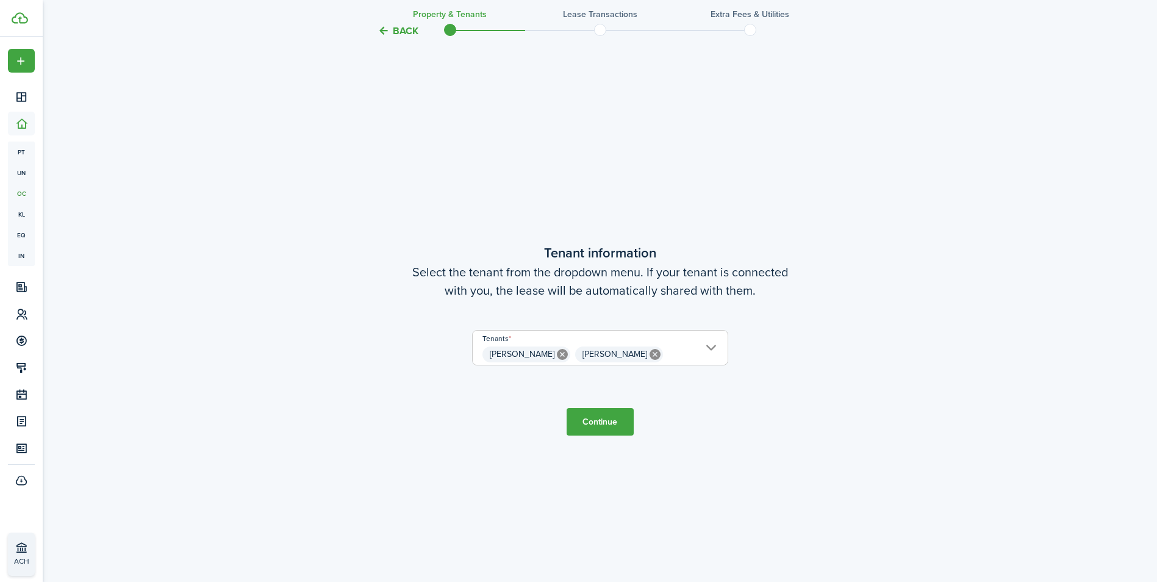
drag, startPoint x: 674, startPoint y: 448, endPoint x: 621, endPoint y: 422, distance: 58.9
click at [621, 422] on tc-wizard-step "Tenant information Select the tenant from the dropdown menu. If your tenant is …" at bounding box center [600, 339] width 512 height 582
click at [596, 416] on button "Continue" at bounding box center [599, 421] width 67 height 27
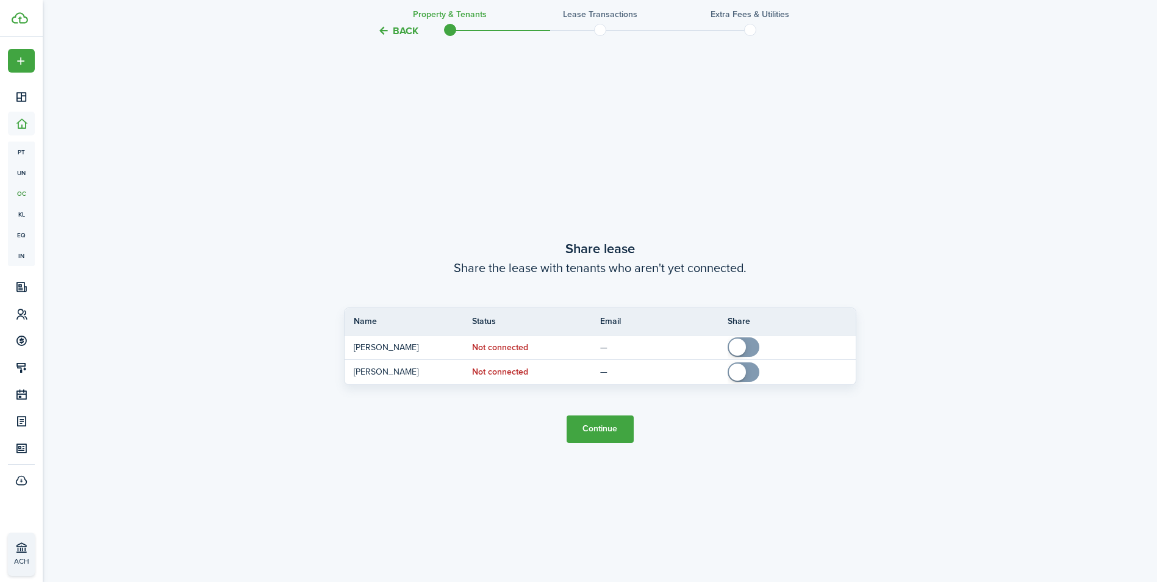
scroll to position [1082, 0]
drag, startPoint x: 600, startPoint y: 435, endPoint x: 518, endPoint y: 439, distance: 81.8
click at [518, 439] on tc-wizard-step "Share lease Share the lease with tenants who aren't yet connected. Name Status …" at bounding box center [600, 339] width 512 height 582
click at [597, 421] on button "Continue" at bounding box center [599, 427] width 67 height 27
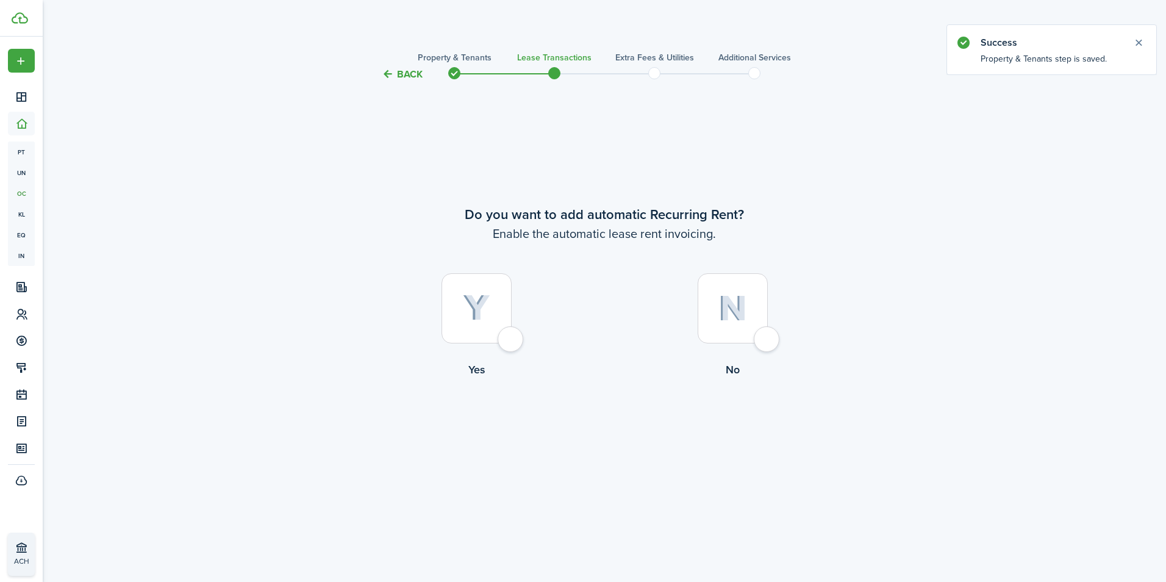
click at [512, 342] on div at bounding box center [476, 308] width 70 height 70
radio input "true"
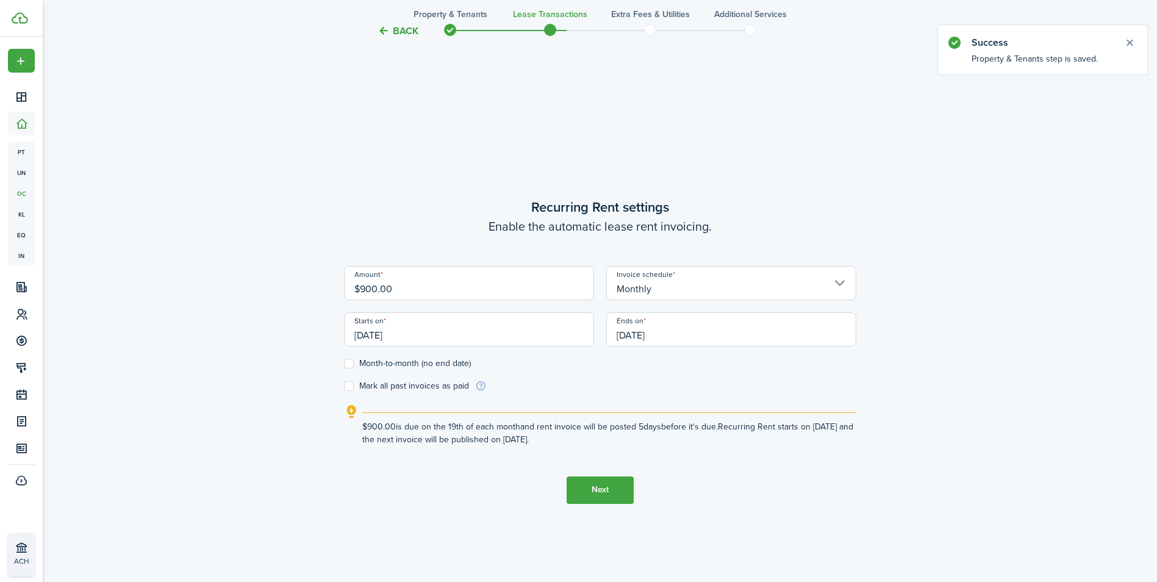
scroll to position [500, 0]
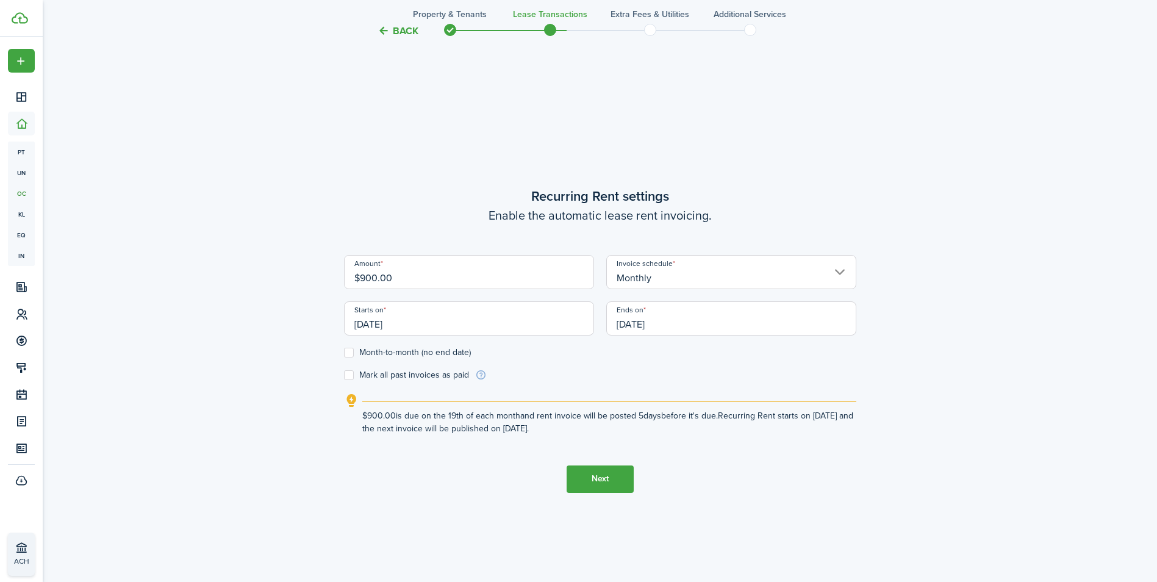
click at [348, 355] on label "Month-to-month (no end date)" at bounding box center [407, 353] width 127 height 10
click at [344, 352] on input "Month-to-month (no end date)" at bounding box center [343, 352] width 1 height 1
checkbox input "true"
click at [348, 376] on label "Mark all past invoices as paid" at bounding box center [406, 375] width 125 height 10
click at [344, 375] on input "Mark all past invoices as paid" at bounding box center [343, 374] width 1 height 1
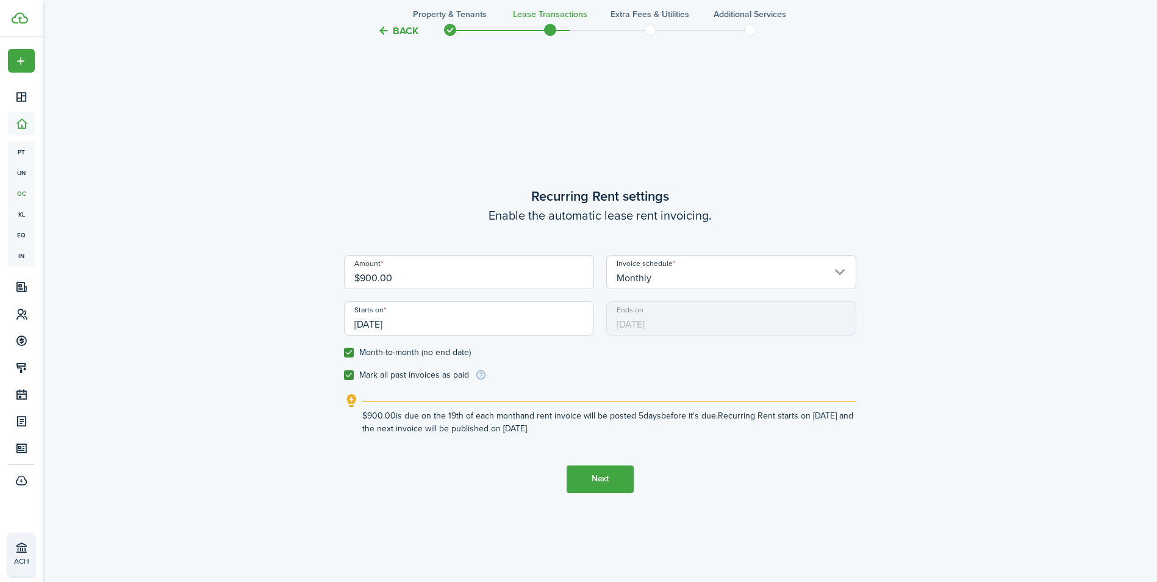
checkbox input "true"
click at [598, 475] on button "Next" at bounding box center [599, 478] width 67 height 27
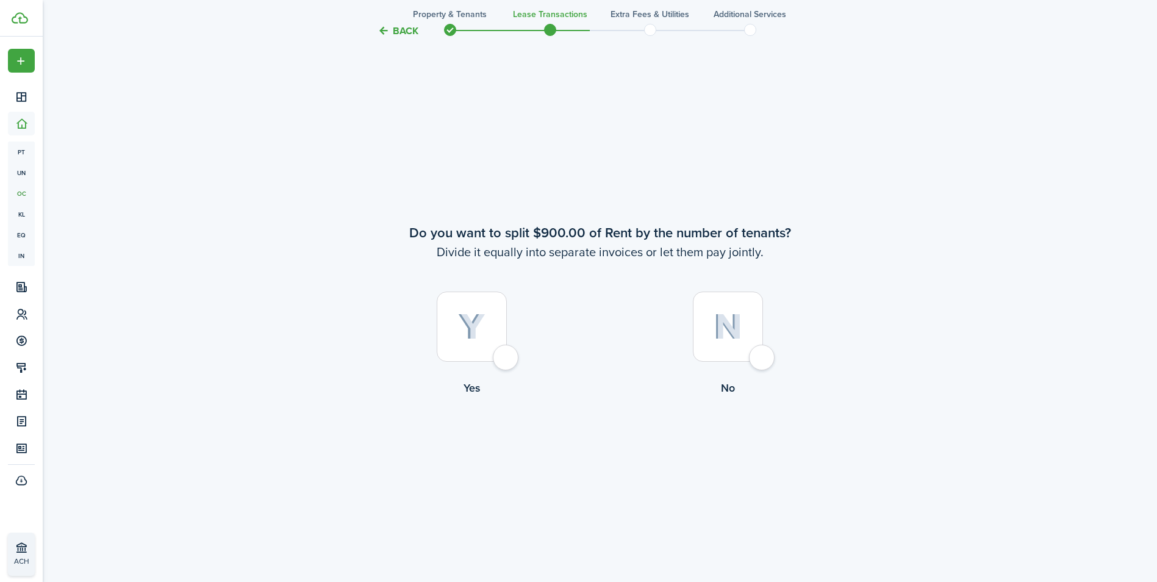
scroll to position [1082, 0]
click at [763, 354] on div at bounding box center [728, 324] width 70 height 70
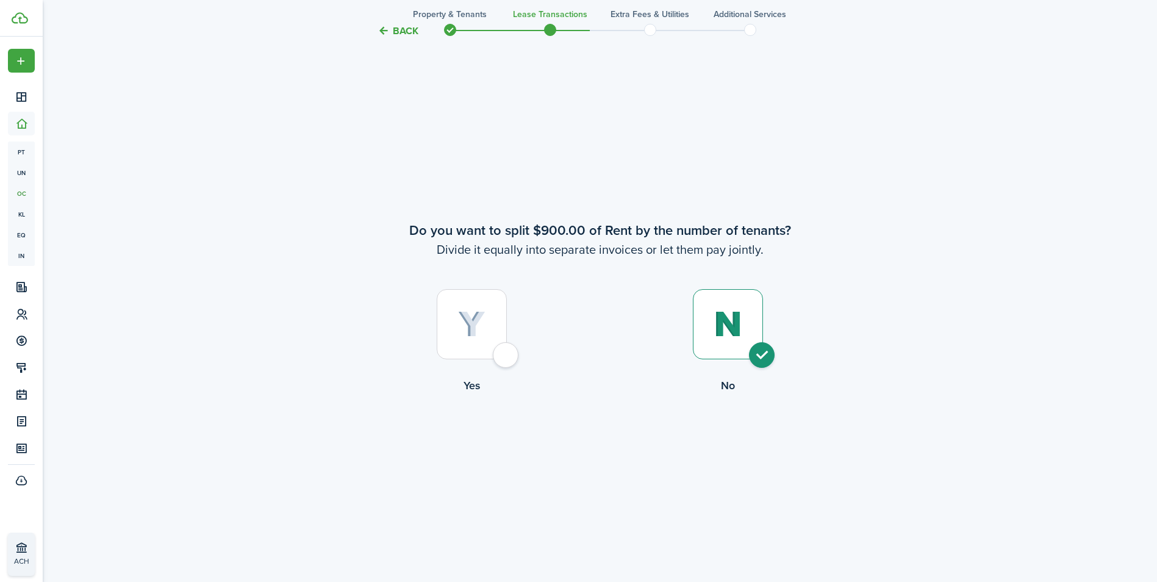
radio input "true"
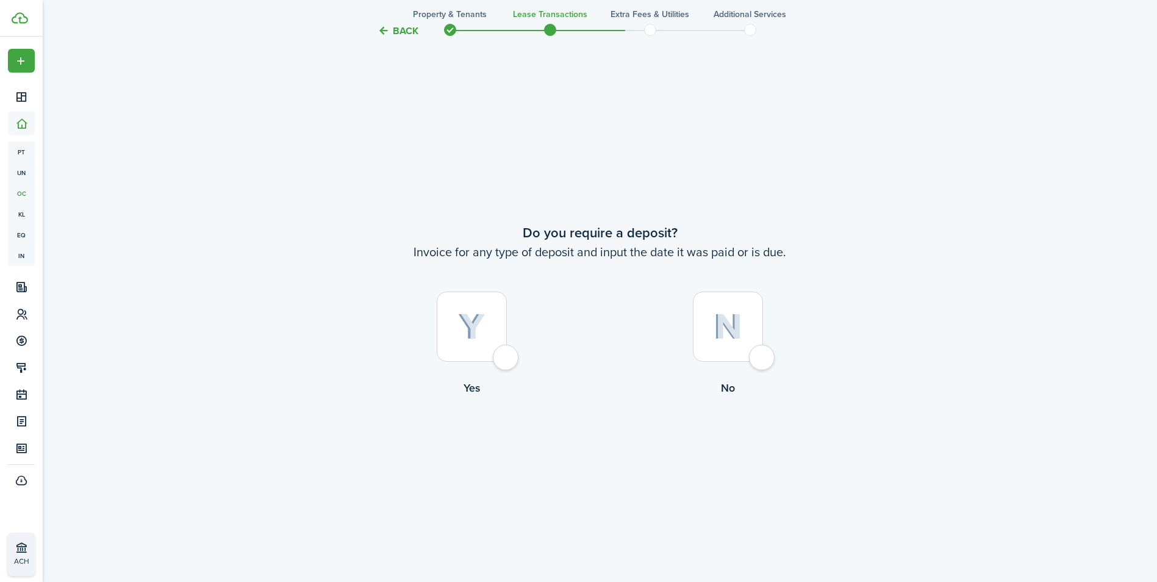
scroll to position [1663, 0]
click at [507, 349] on div at bounding box center [472, 324] width 70 height 70
radio input "true"
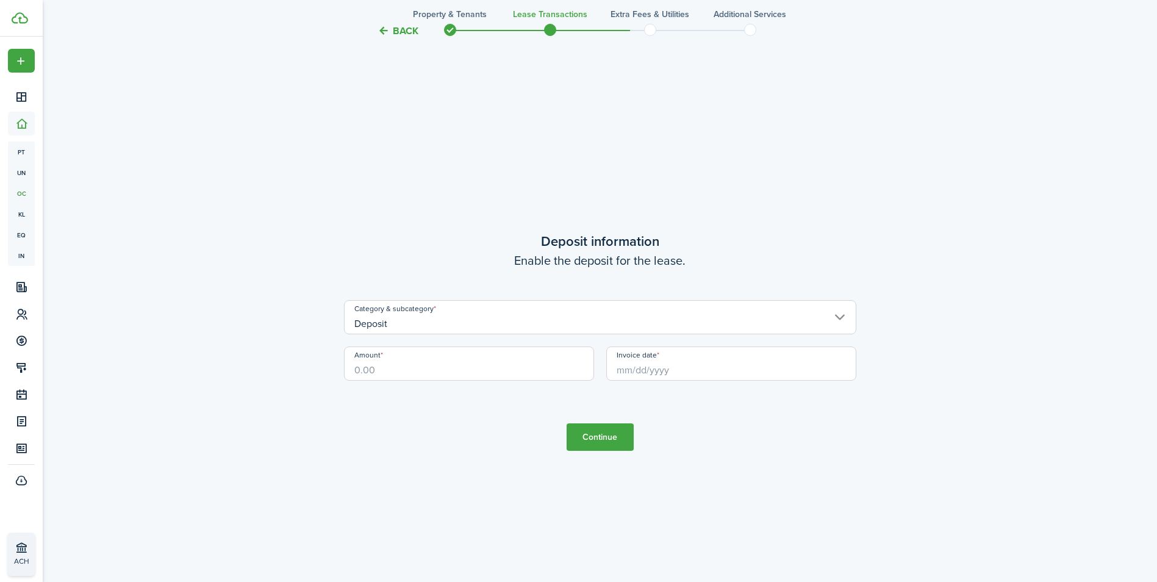
scroll to position [2245, 0]
click at [452, 365] on input "Amount" at bounding box center [469, 362] width 250 height 34
type input "$700.00"
click at [664, 367] on input "Invoice date" at bounding box center [731, 362] width 250 height 34
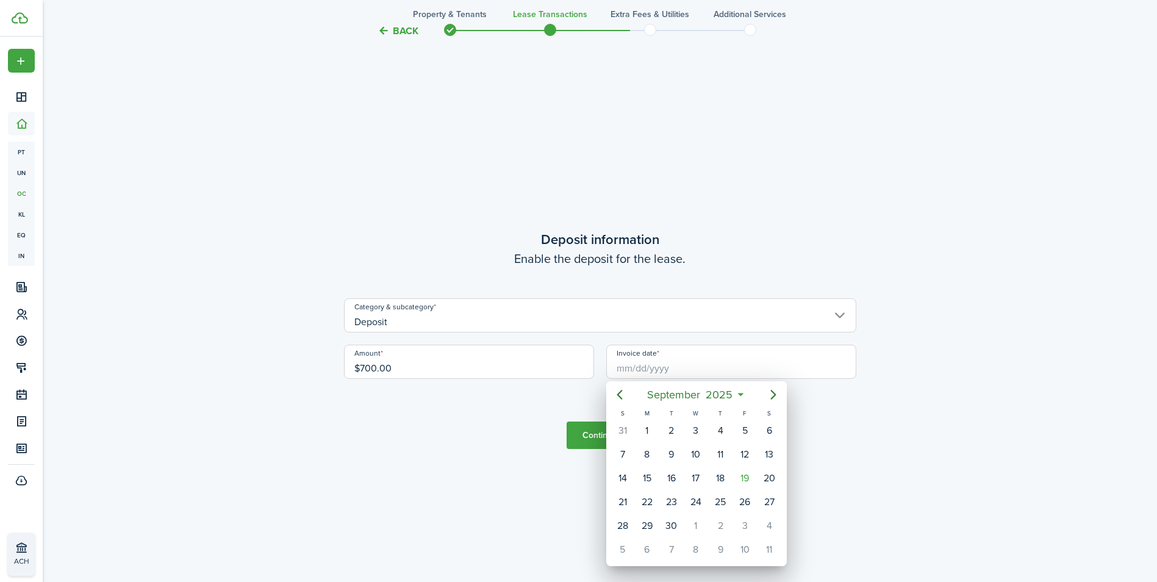
click at [742, 395] on icon at bounding box center [740, 394] width 13 height 12
click at [738, 391] on mbsc-button "[DATE]" at bounding box center [690, 395] width 101 height 22
click at [641, 431] on div "Jan" at bounding box center [638, 427] width 44 height 20
click at [695, 436] on div "1" at bounding box center [696, 430] width 18 height 18
type input "[DATE]"
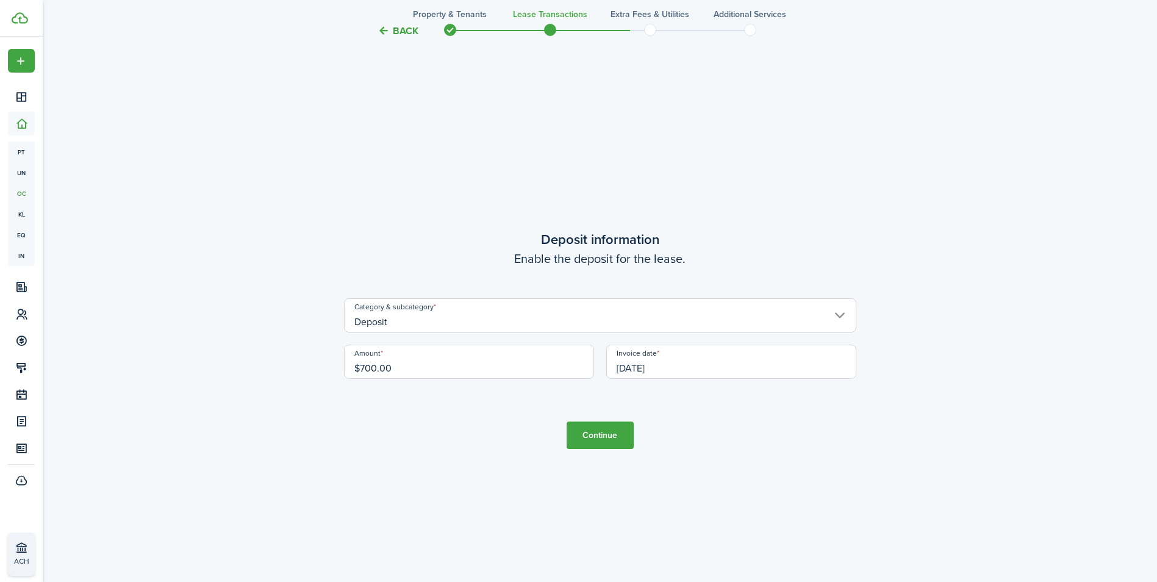
click at [628, 433] on button "Continue" at bounding box center [599, 434] width 67 height 27
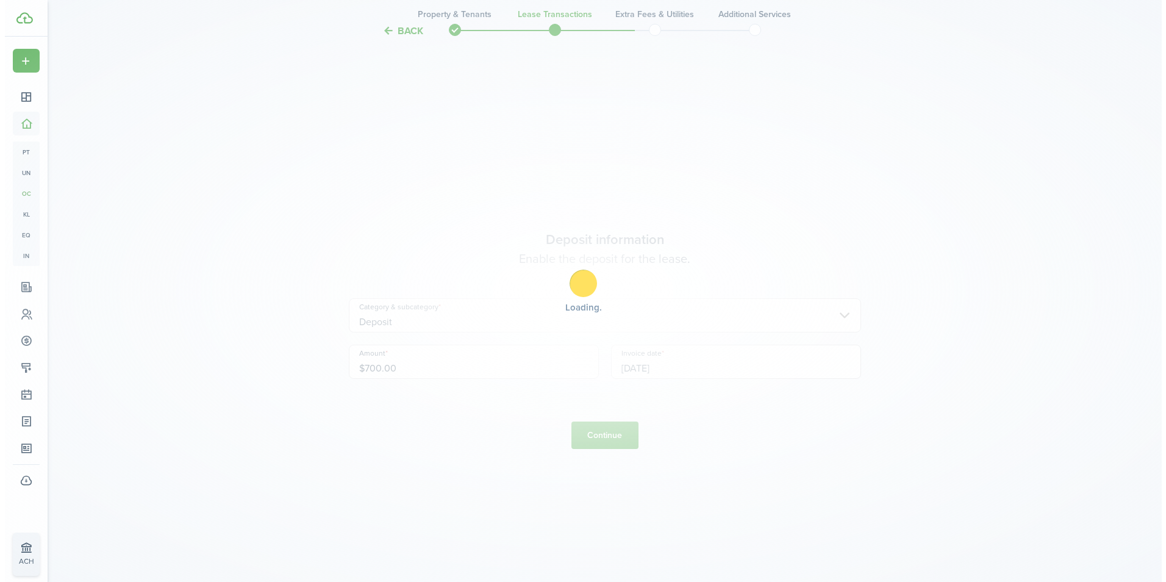
scroll to position [0, 0]
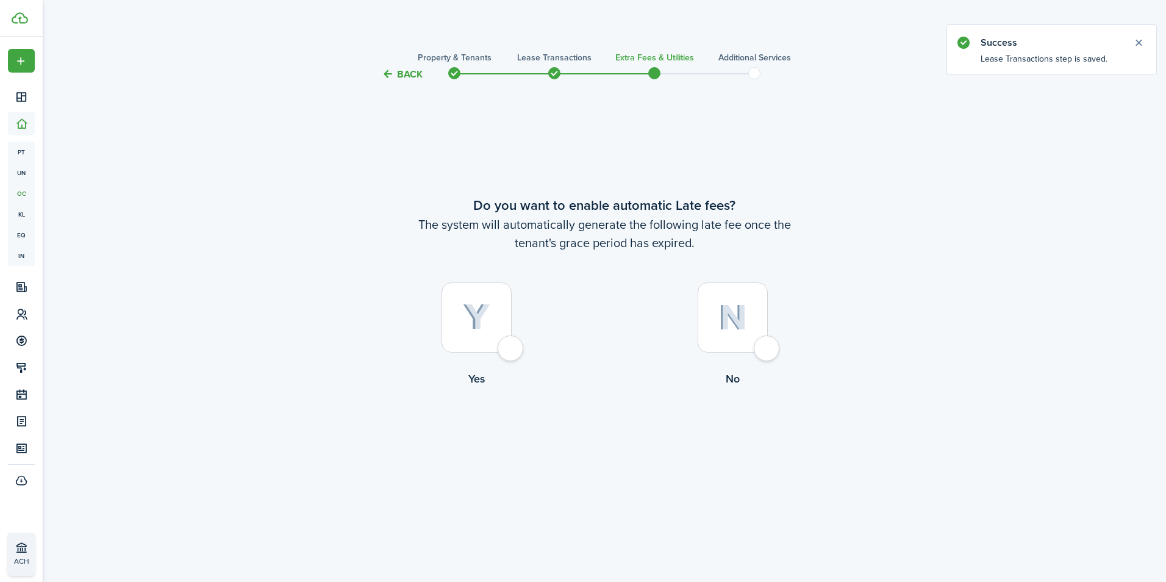
click at [475, 327] on img at bounding box center [476, 317] width 27 height 27
radio input "true"
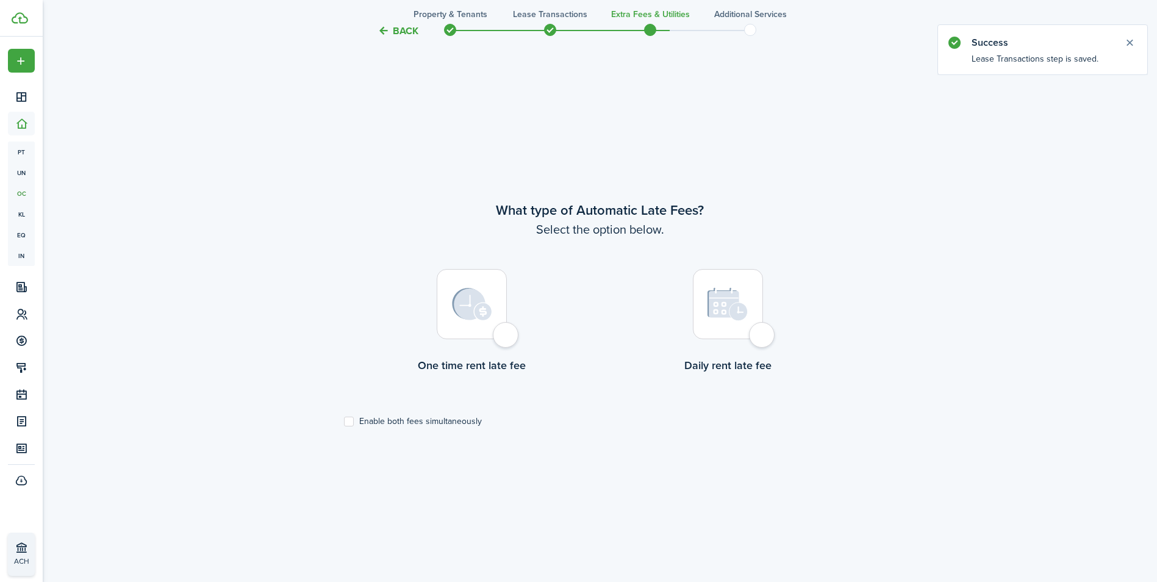
scroll to position [500, 0]
click at [505, 320] on div at bounding box center [472, 301] width 70 height 70
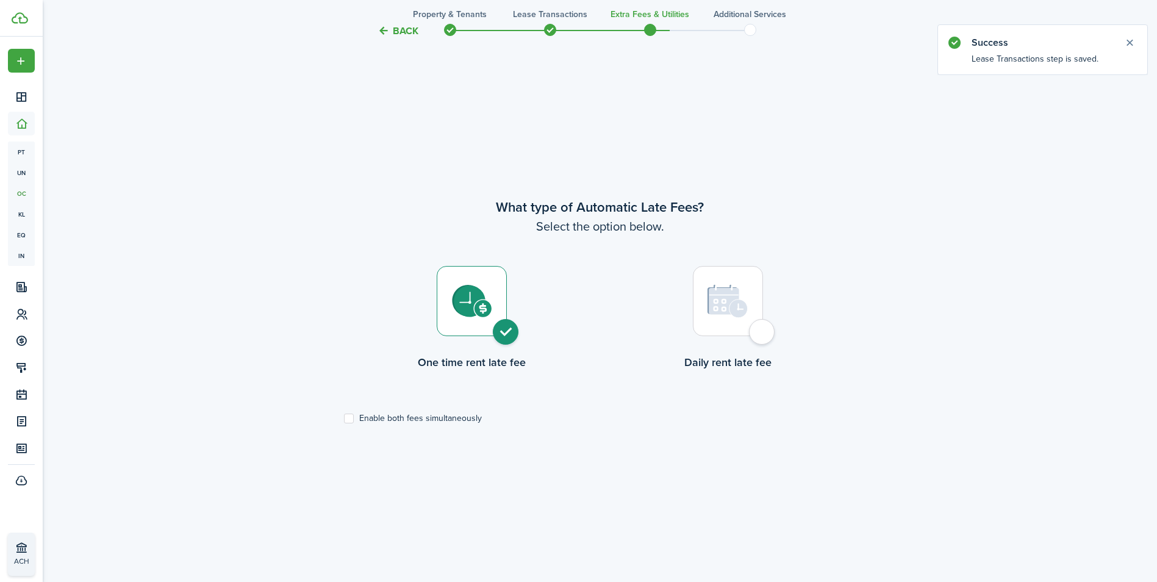
radio input "true"
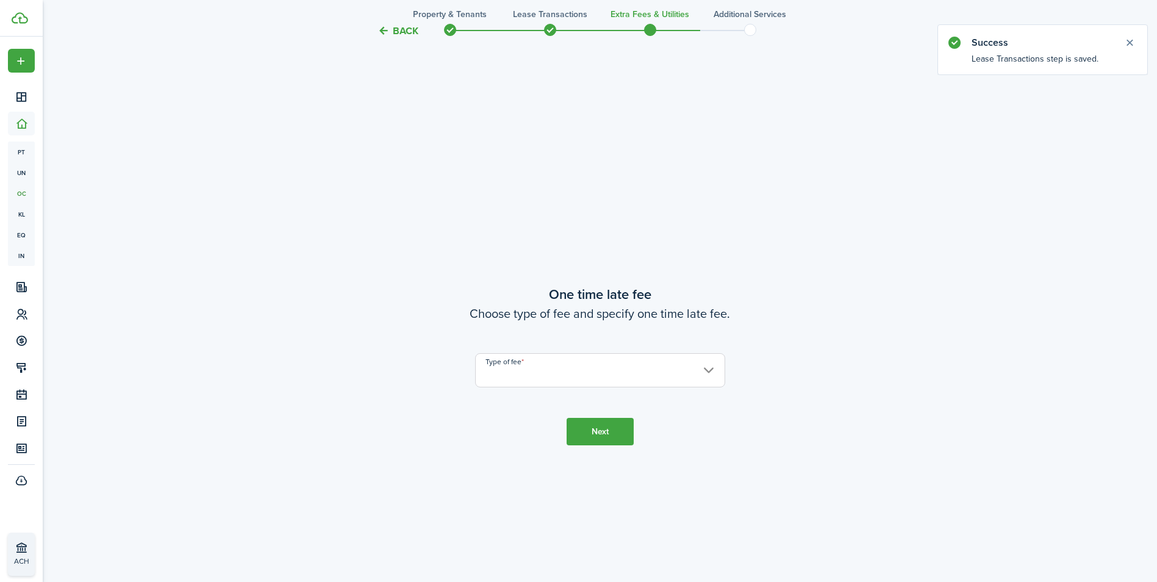
scroll to position [1082, 0]
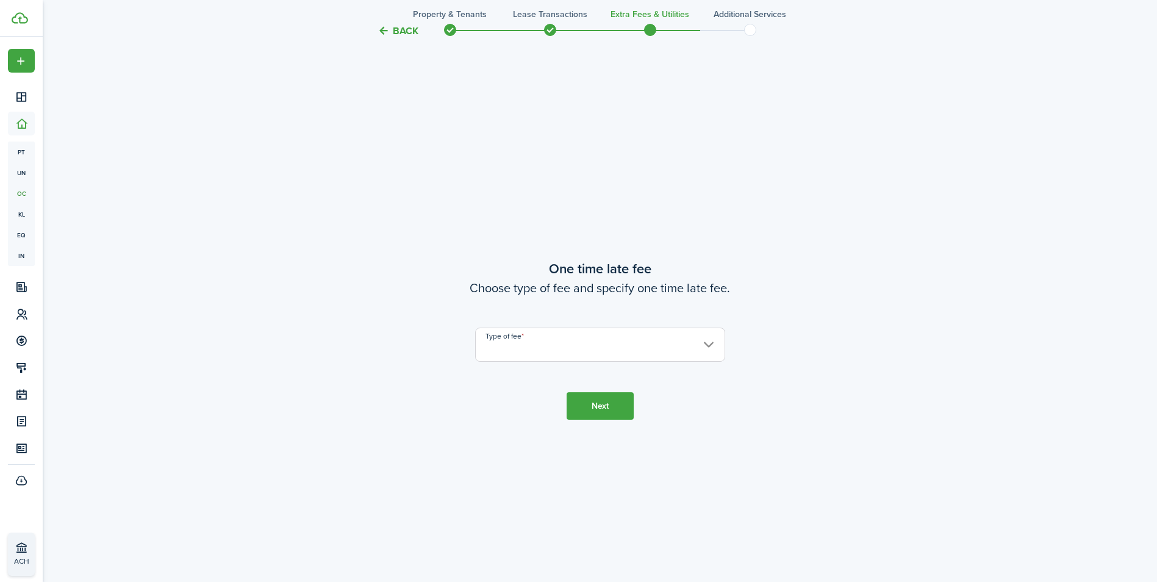
click at [606, 333] on input "Type of fee" at bounding box center [600, 344] width 250 height 34
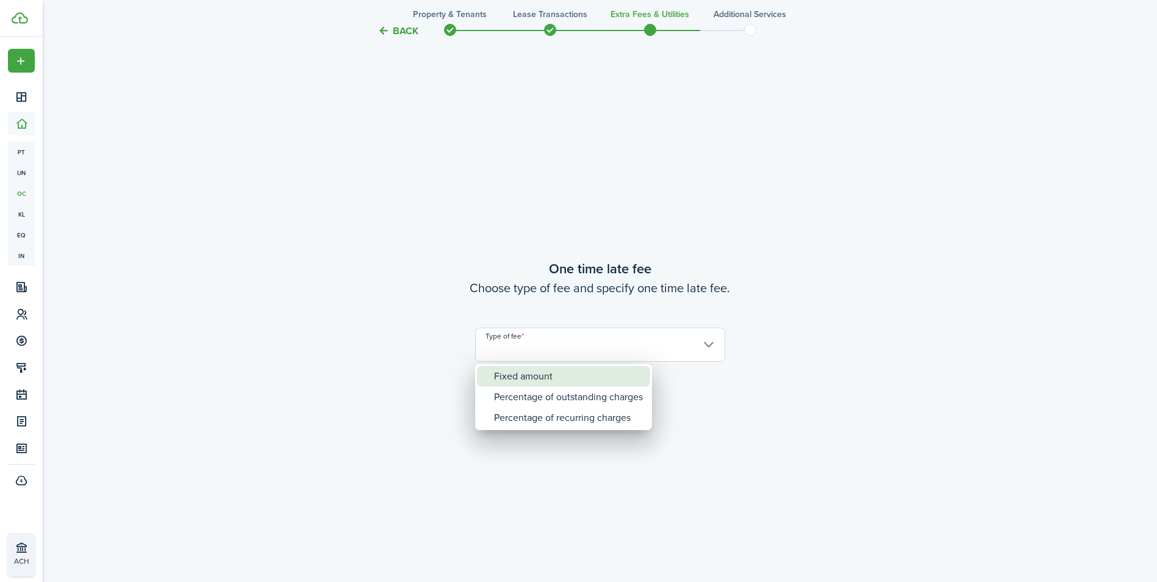
click at [555, 374] on div "Fixed amount" at bounding box center [568, 376] width 149 height 21
type input "Fixed amount"
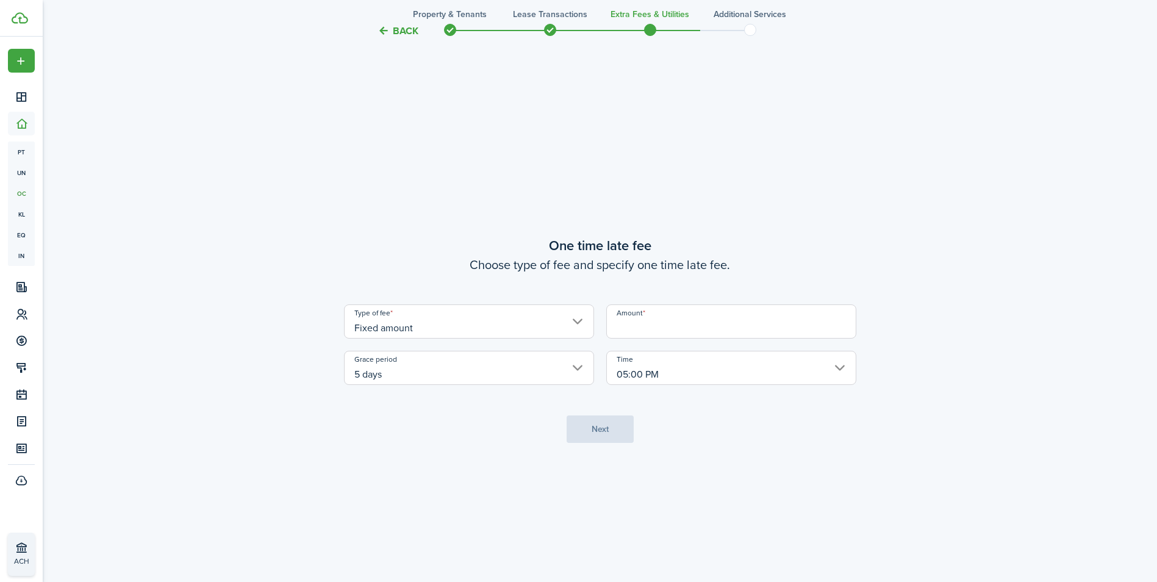
click at [676, 321] on input "Amount" at bounding box center [731, 321] width 250 height 34
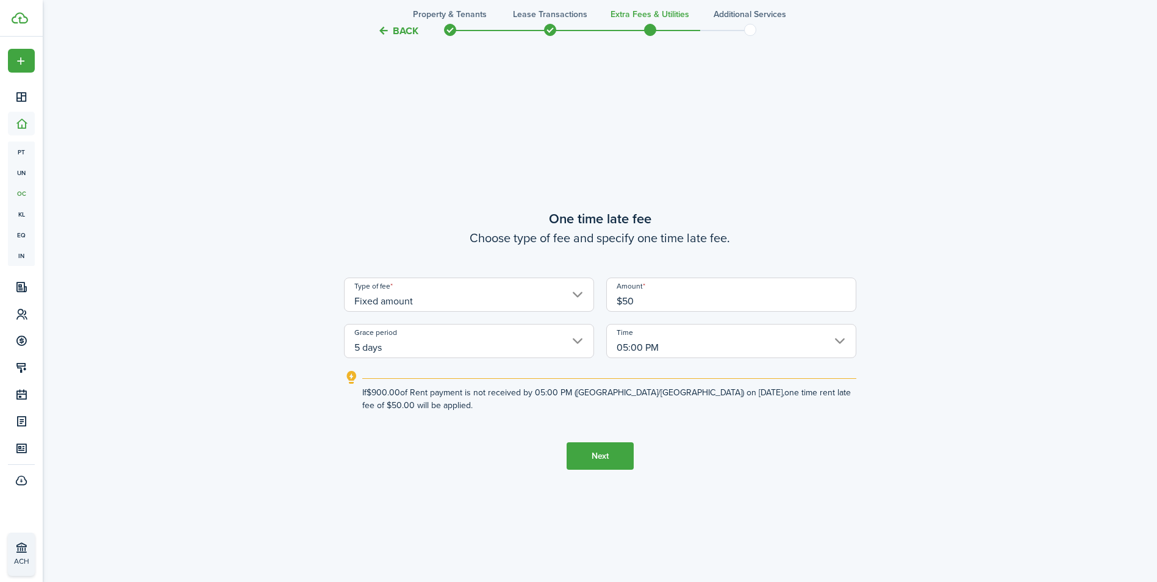
type input "$50.00"
click at [713, 462] on tc-wizard-step "One time late fee Choose type of fee and specify one time late fee. Type of fee…" at bounding box center [600, 339] width 512 height 582
click at [623, 452] on button "Next" at bounding box center [599, 455] width 67 height 27
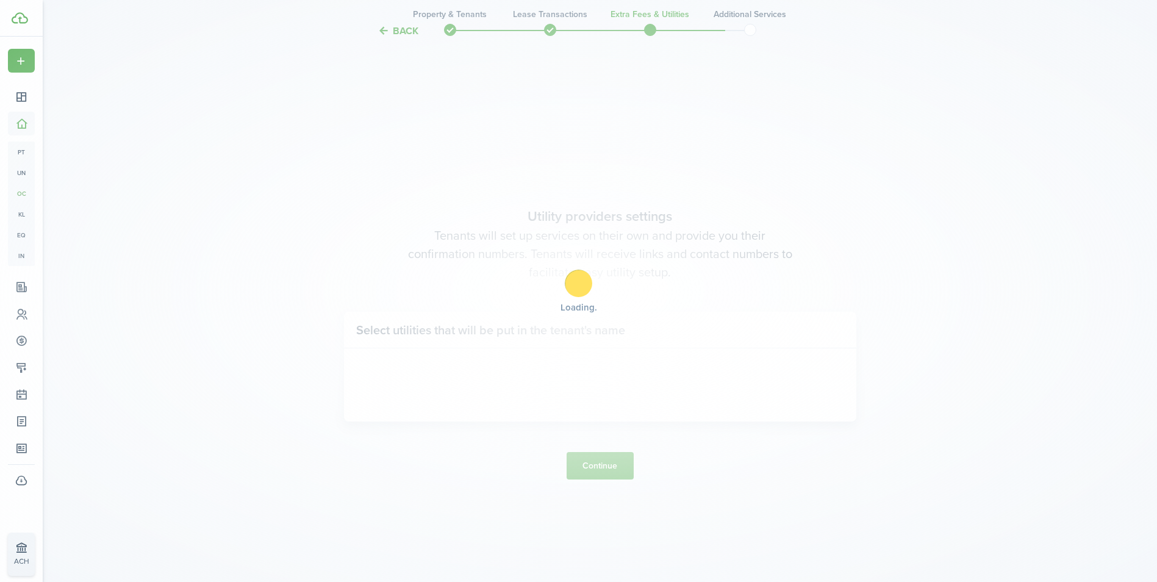
scroll to position [1663, 0]
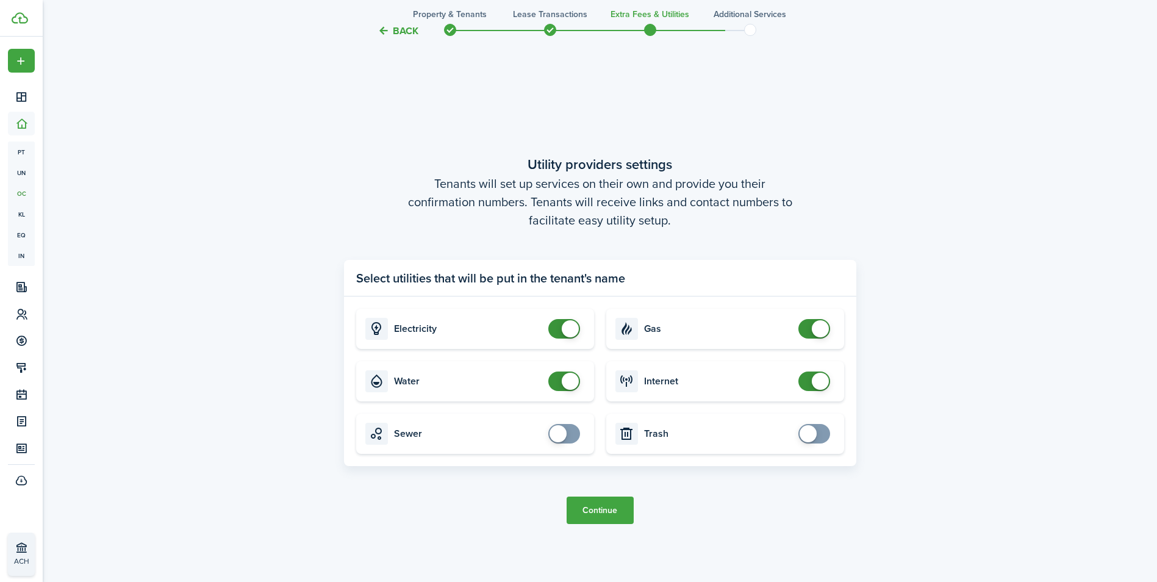
checkbox input "false"
click at [569, 381] on span at bounding box center [570, 381] width 17 height 17
click at [602, 515] on button "Continue" at bounding box center [599, 509] width 67 height 27
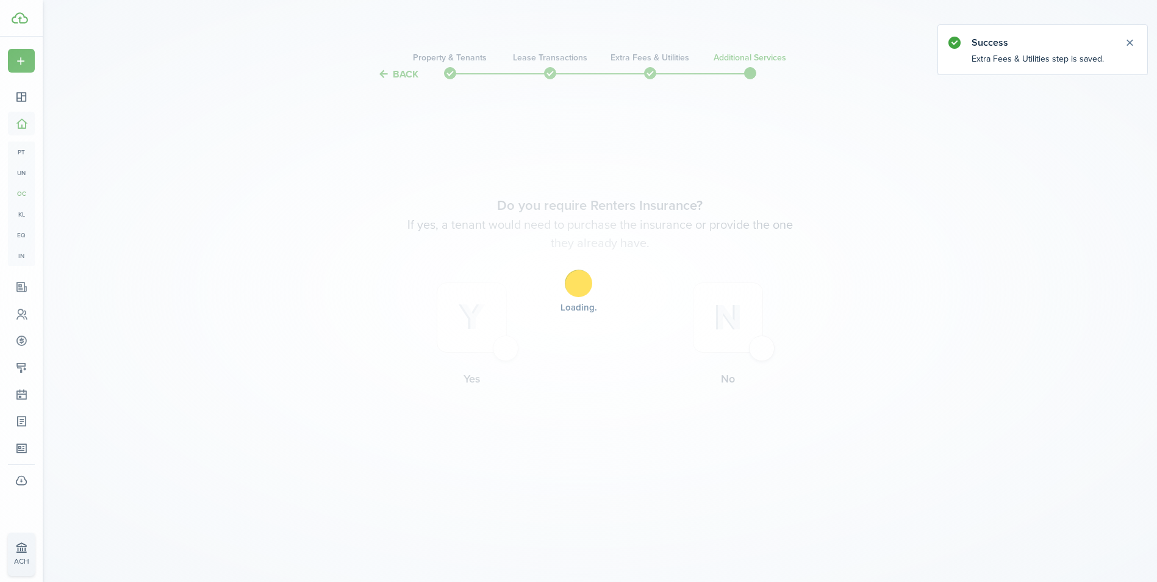
scroll to position [0, 0]
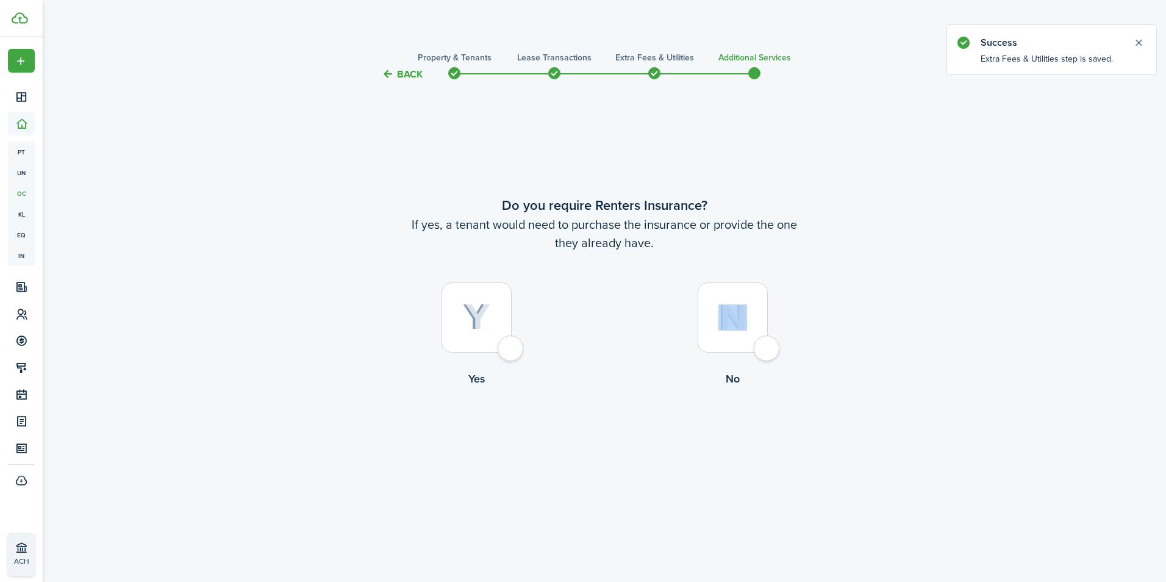
drag, startPoint x: 602, startPoint y: 515, endPoint x: 764, endPoint y: 354, distance: 228.5
click at [764, 354] on tc-wizard-step "Do you require Renters Insurance? If yes, a tenant would need to purchase the i…" at bounding box center [604, 323] width 512 height 451
drag, startPoint x: 764, startPoint y: 354, endPoint x: 749, endPoint y: 334, distance: 25.4
click at [749, 334] on div at bounding box center [733, 317] width 70 height 70
radio input "true"
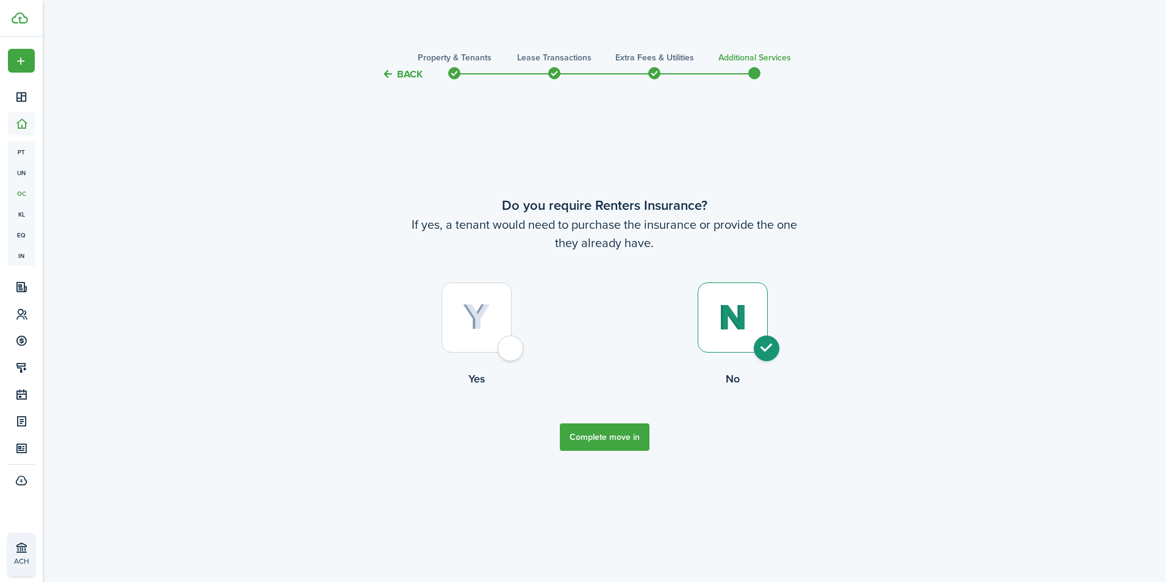
click at [749, 334] on div at bounding box center [733, 317] width 70 height 70
click at [627, 429] on button "Complete move in" at bounding box center [605, 436] width 90 height 27
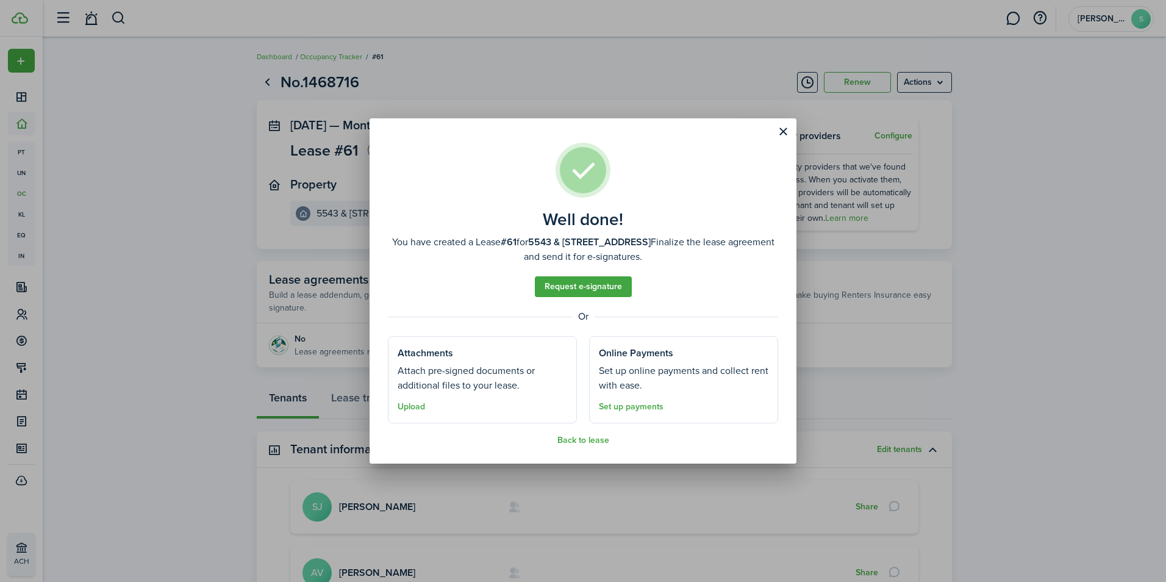
click at [22, 122] on div "Well done! You have created a Lease #61 for 5543 & [STREET_ADDRESS] 2nd S. Fina…" at bounding box center [583, 291] width 1166 height 582
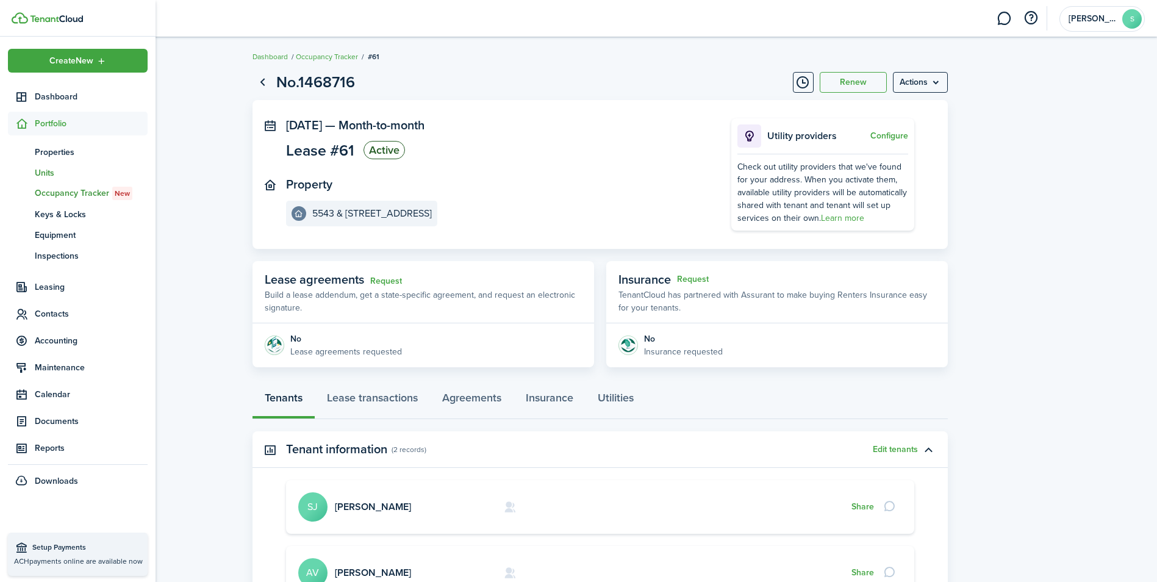
click at [51, 169] on span "Units" at bounding box center [91, 172] width 113 height 13
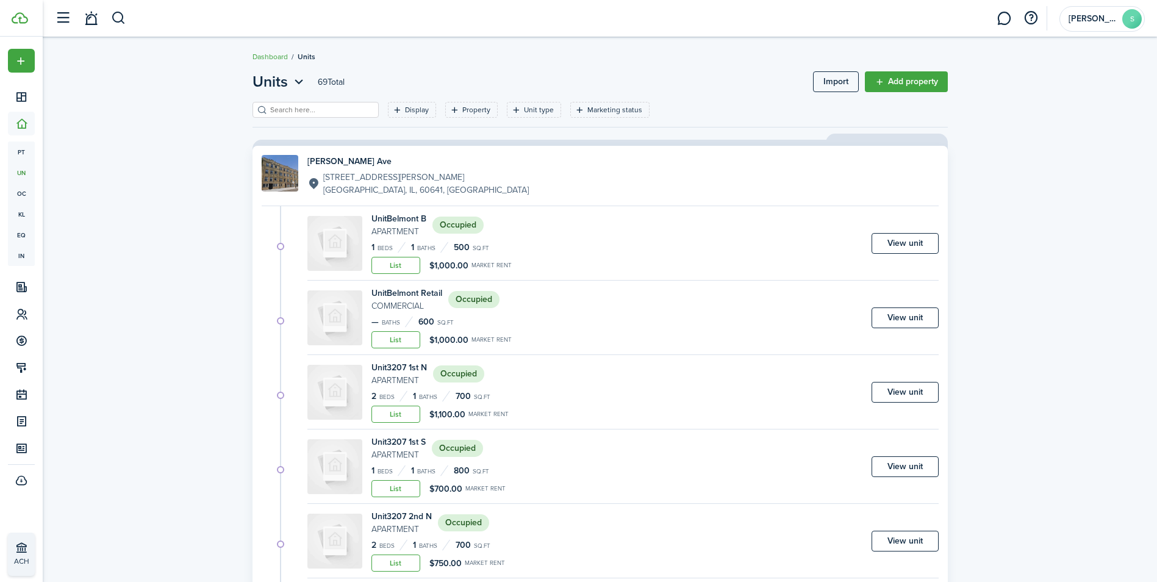
drag, startPoint x: 367, startPoint y: 194, endPoint x: 161, endPoint y: 173, distance: 207.1
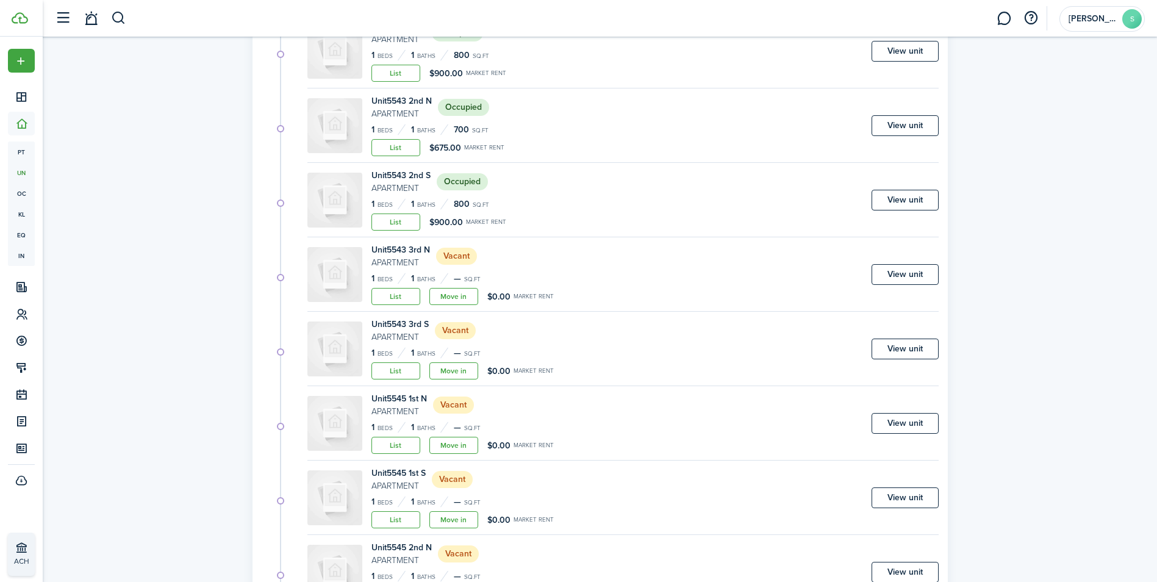
scroll to position [3275, 0]
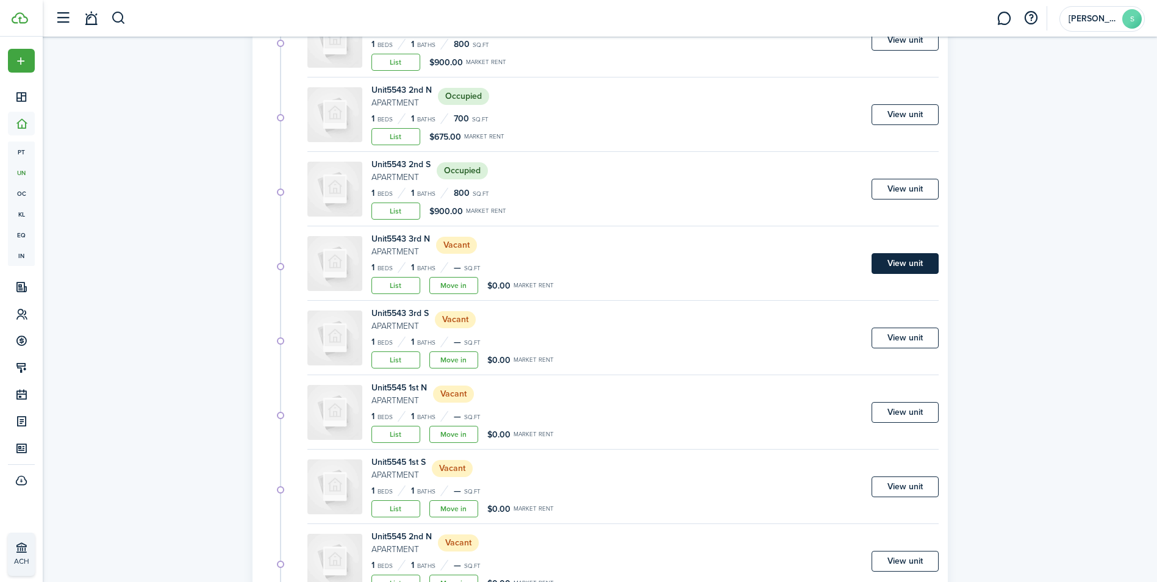
click at [902, 266] on link "View unit" at bounding box center [904, 263] width 67 height 21
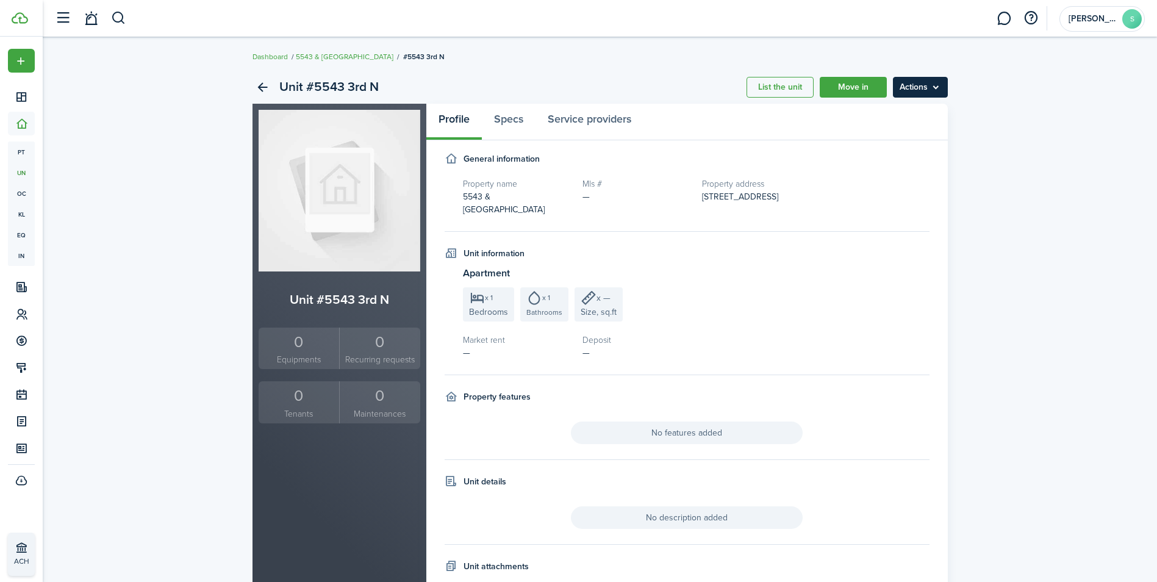
click at [915, 85] on menu-btn "Actions" at bounding box center [920, 87] width 55 height 21
click at [895, 116] on link "Edit unit" at bounding box center [894, 114] width 107 height 21
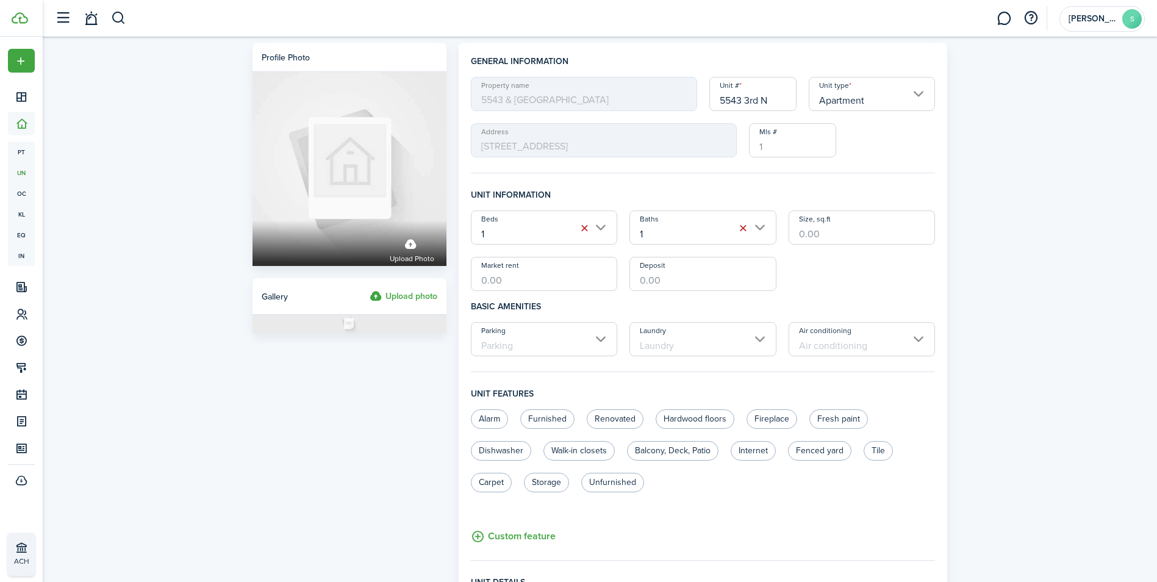
click at [574, 277] on input "Market rent" at bounding box center [544, 274] width 147 height 34
type input "$1,000.00"
click at [674, 287] on input "Deposit" at bounding box center [702, 274] width 147 height 34
type input "$1,000.00"
click at [821, 235] on input "Size, sq.ft" at bounding box center [861, 227] width 147 height 34
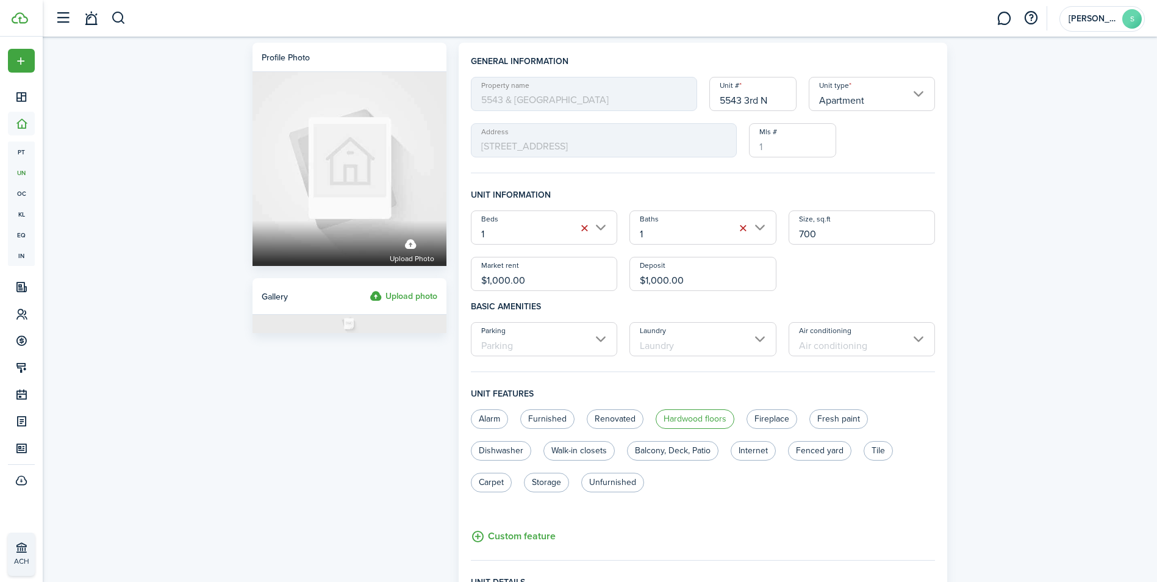
type input "700"
click at [699, 420] on label "Hardwood floors" at bounding box center [694, 419] width 79 height 20
radio input "true"
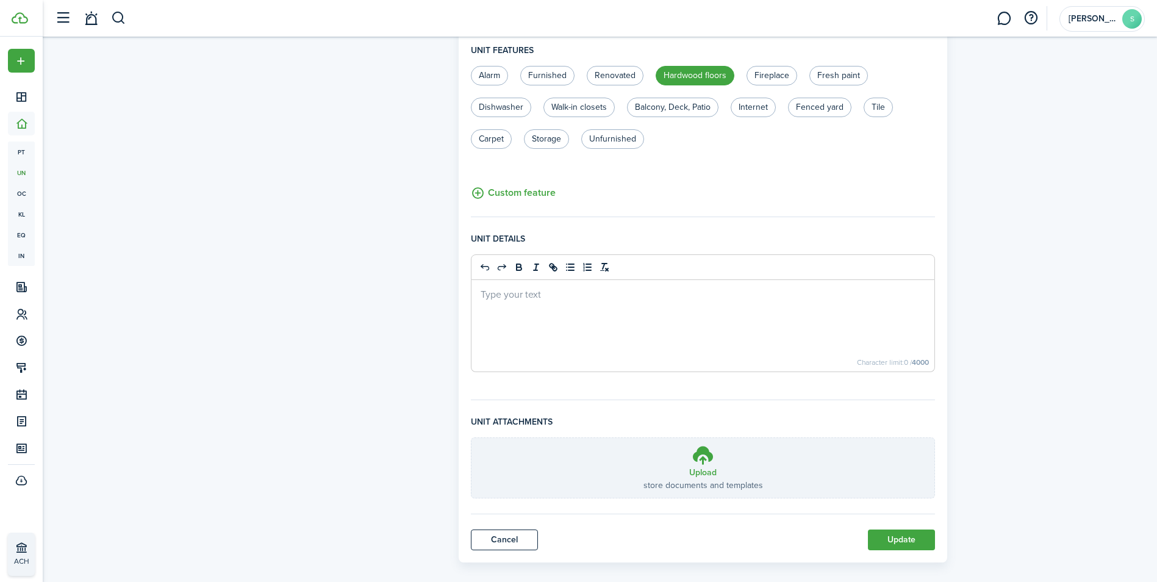
scroll to position [357, 0]
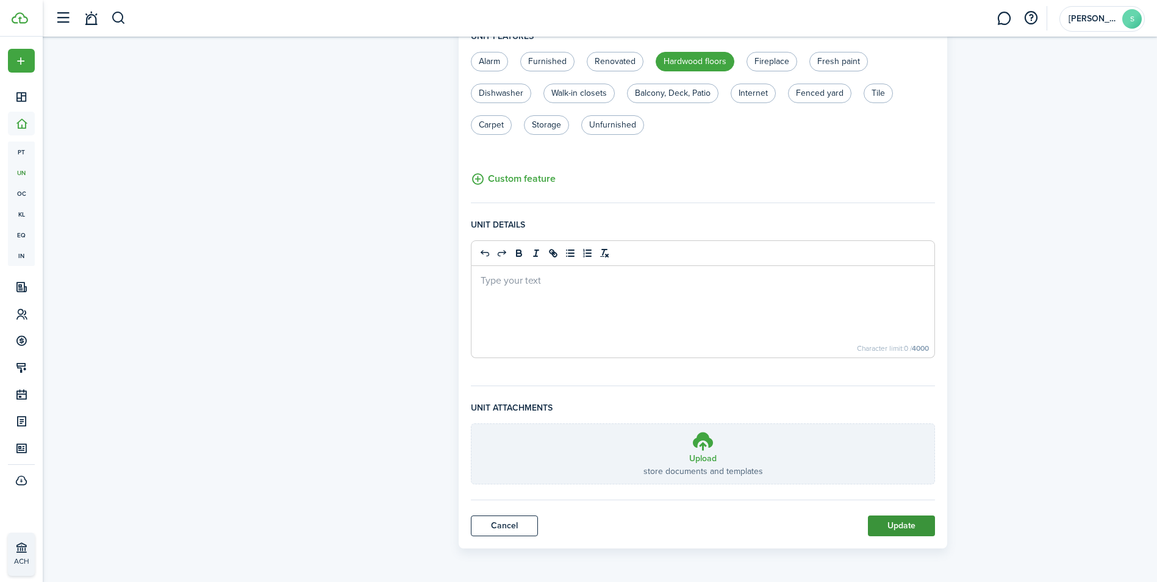
click at [888, 527] on button "Update" at bounding box center [901, 525] width 67 height 21
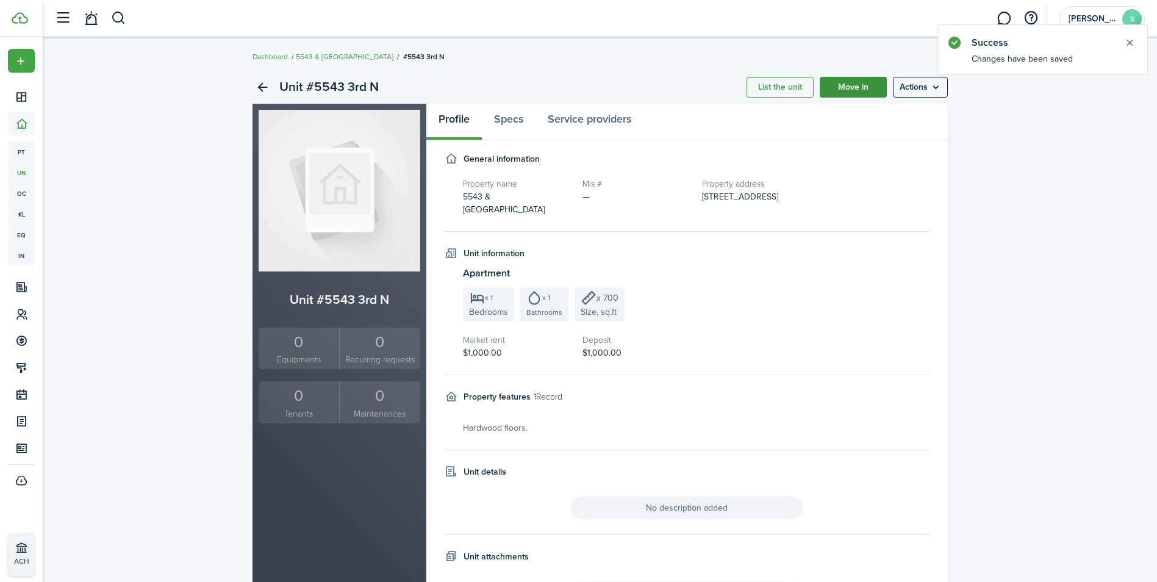
click at [851, 86] on link "Move in" at bounding box center [853, 87] width 67 height 21
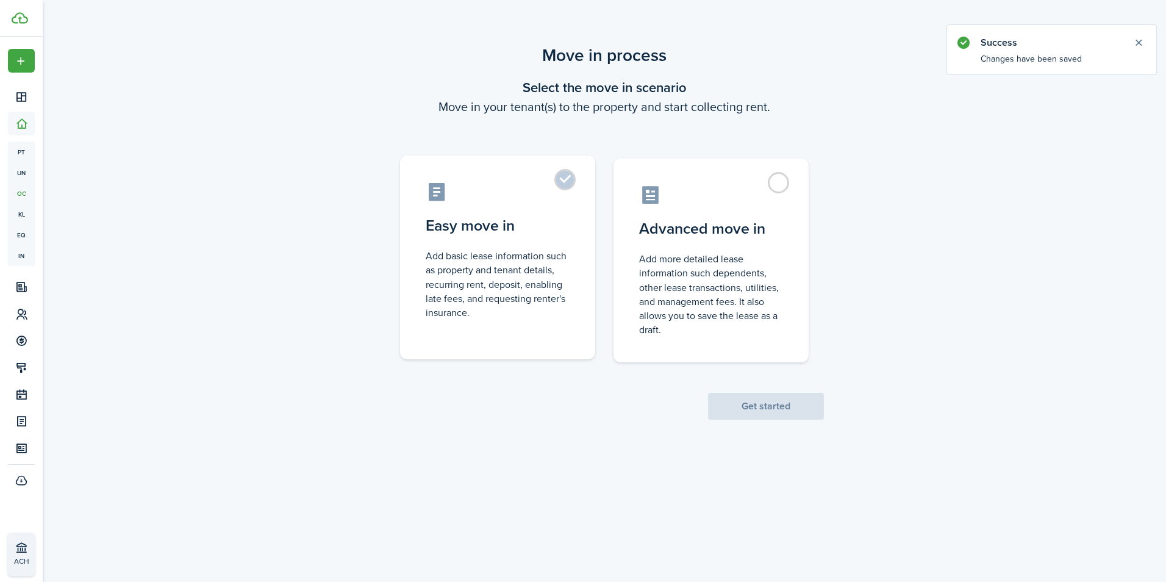
click at [568, 184] on label "Easy move in Add basic lease information such as property and tenant details, r…" at bounding box center [497, 257] width 195 height 204
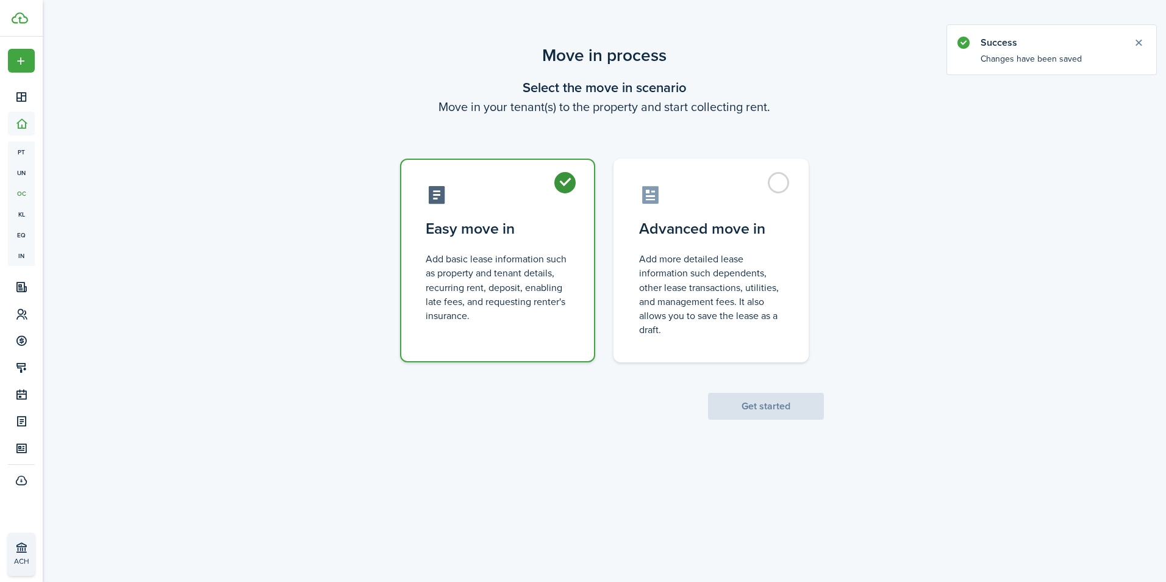
radio input "true"
click at [787, 406] on button "Get started" at bounding box center [766, 406] width 116 height 27
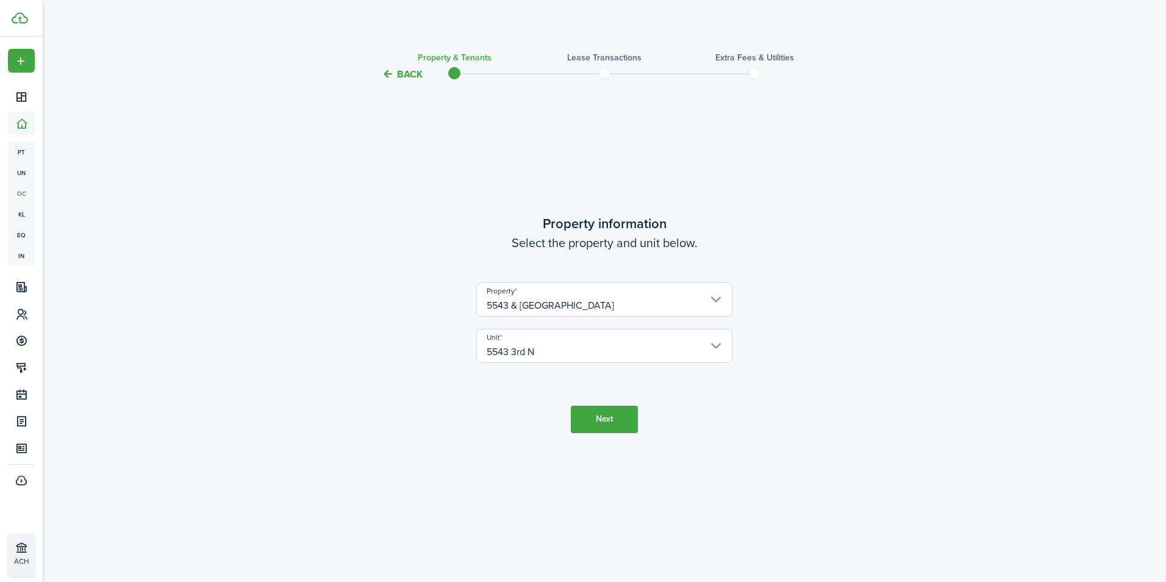
click at [594, 418] on button "Next" at bounding box center [604, 418] width 67 height 27
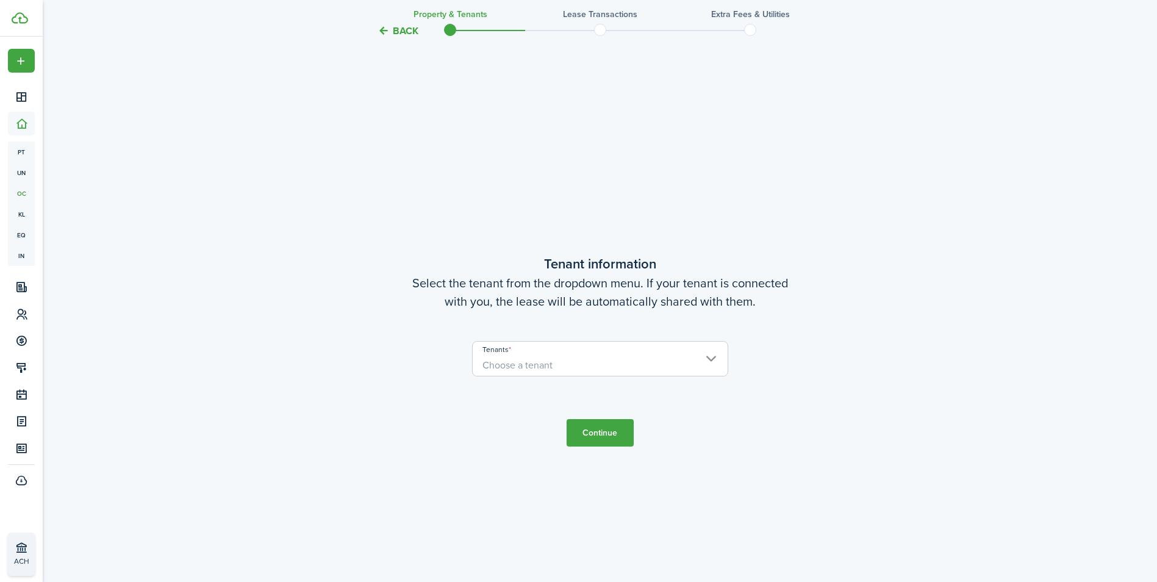
scroll to position [500, 0]
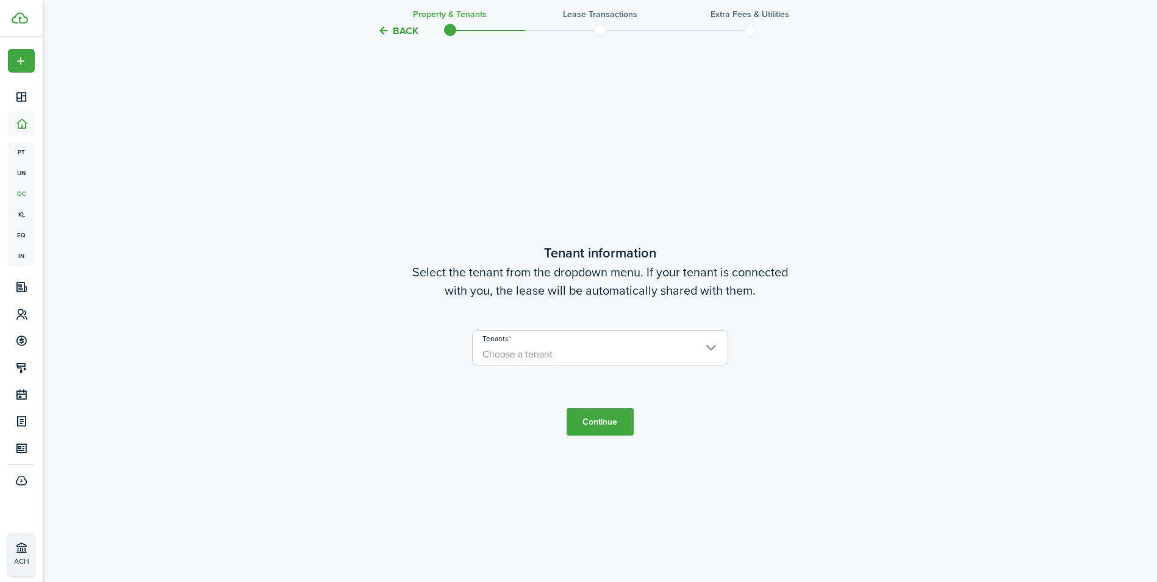
click at [712, 351] on span "Choose a tenant" at bounding box center [600, 354] width 255 height 21
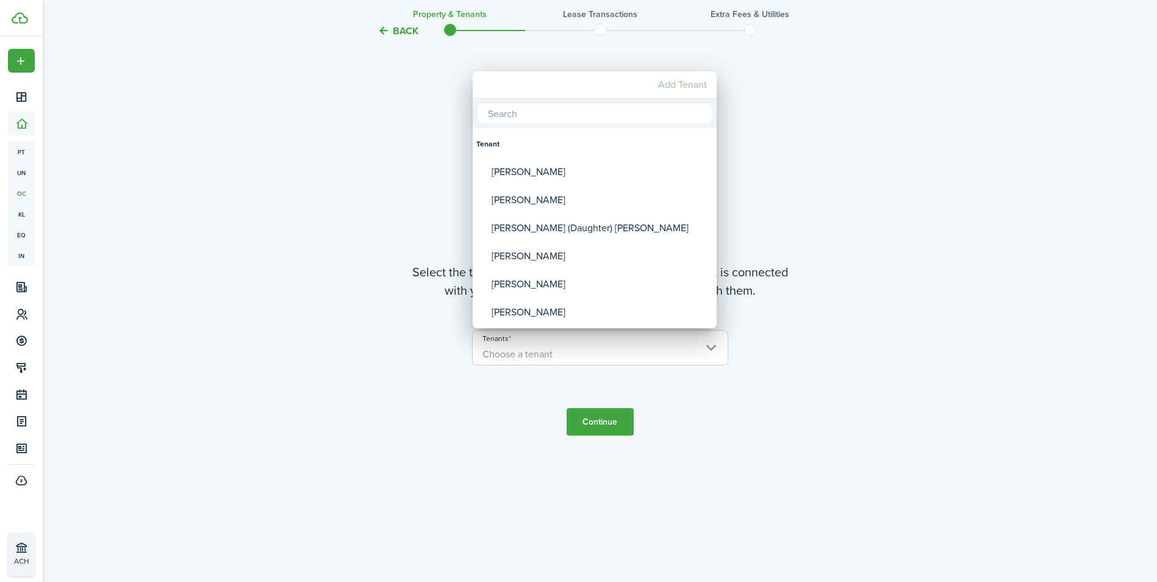
click at [674, 79] on mbsc-button "Add Tenant" at bounding box center [682, 85] width 59 height 22
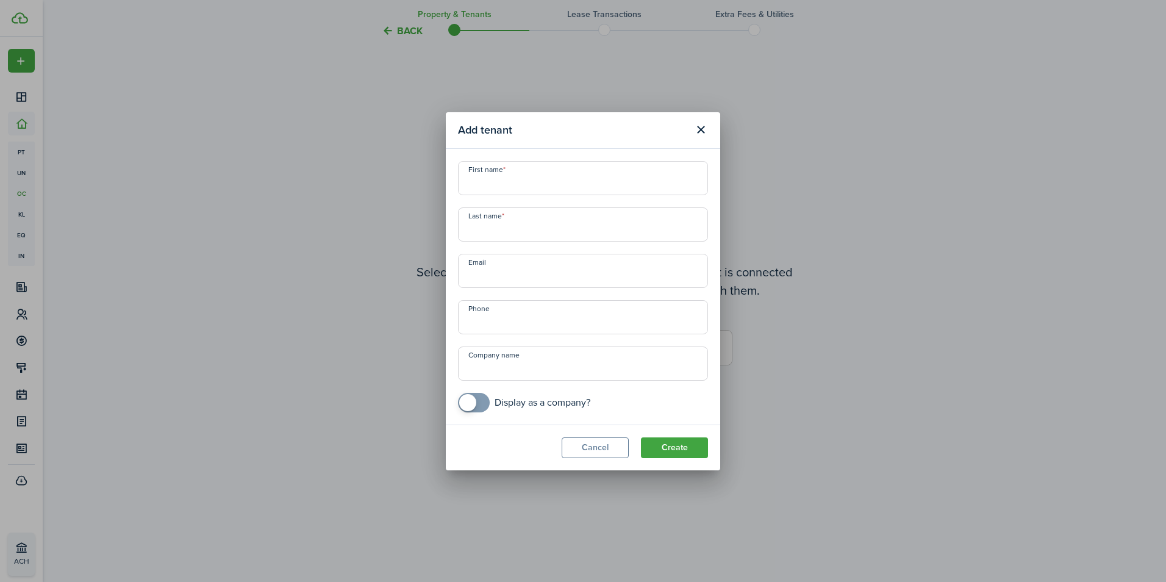
click at [506, 184] on input "First name" at bounding box center [583, 178] width 250 height 34
type input "Renta"
type input "Motano"
type input "+1"
click at [516, 226] on input "Motano" at bounding box center [583, 224] width 250 height 34
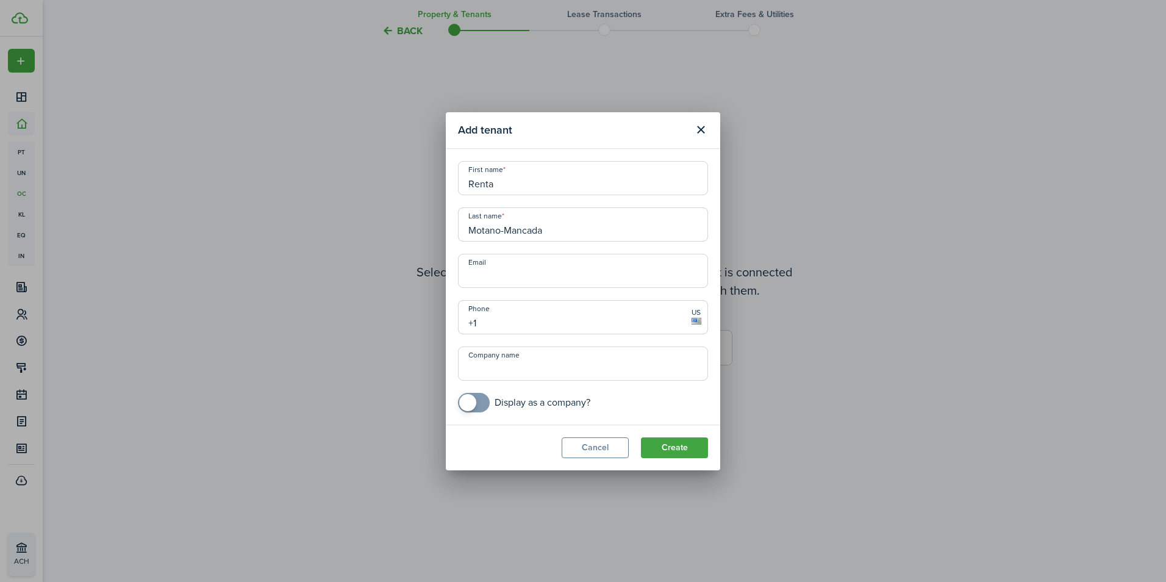
type input "Motano-Mancada"
type input "+7"
type input "[PHONE_NUMBER]"
click at [685, 443] on button "Create" at bounding box center [674, 447] width 67 height 21
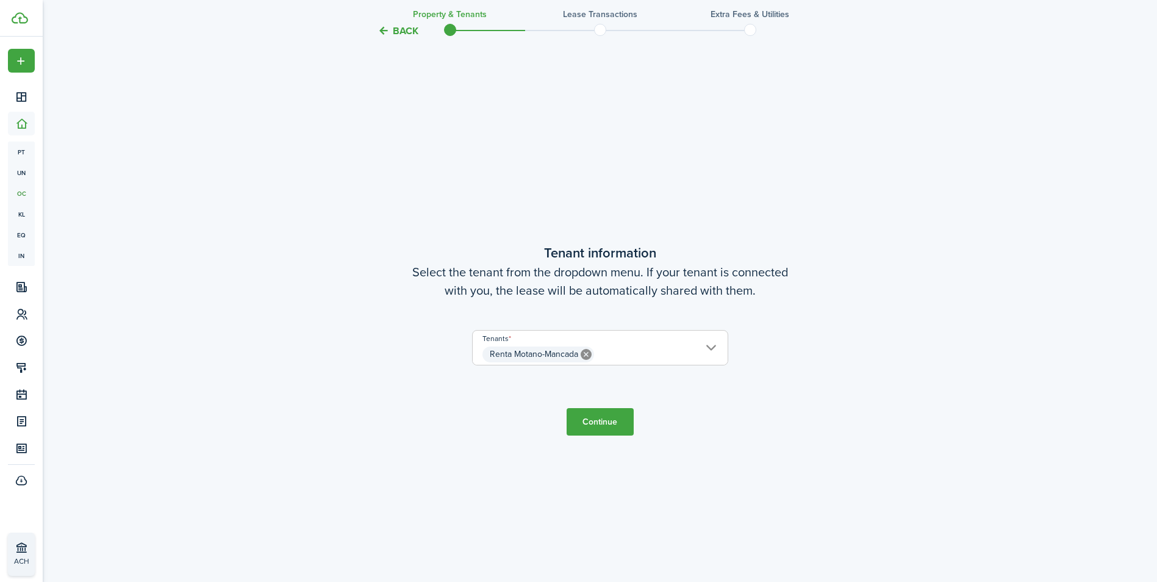
click at [715, 343] on input "Renta Motano-Mancada" at bounding box center [600, 337] width 255 height 15
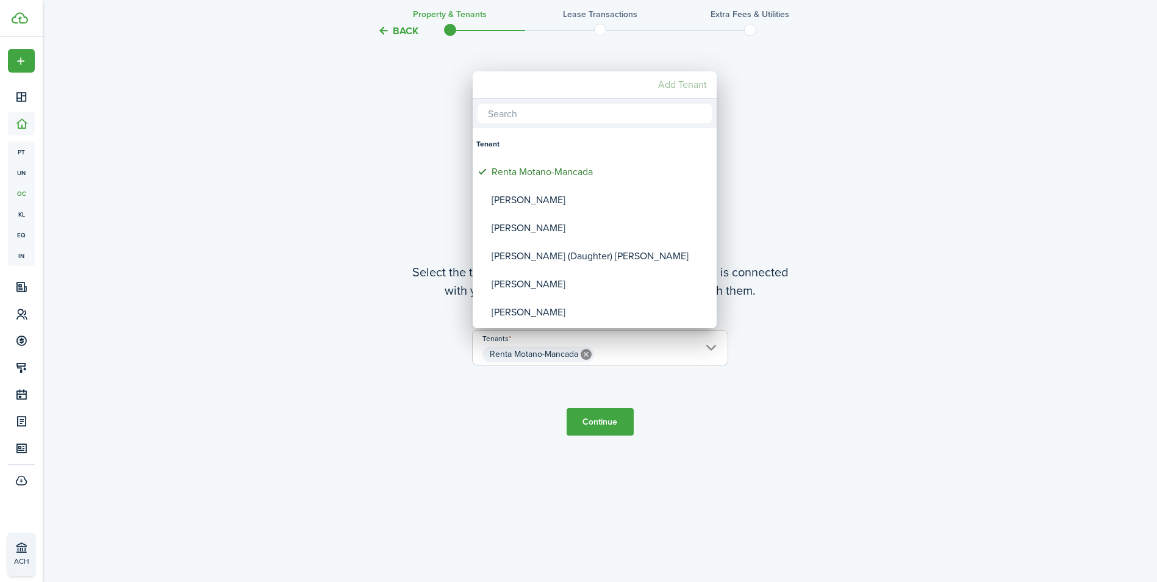
click at [678, 85] on mbsc-button "Add Tenant" at bounding box center [682, 85] width 59 height 22
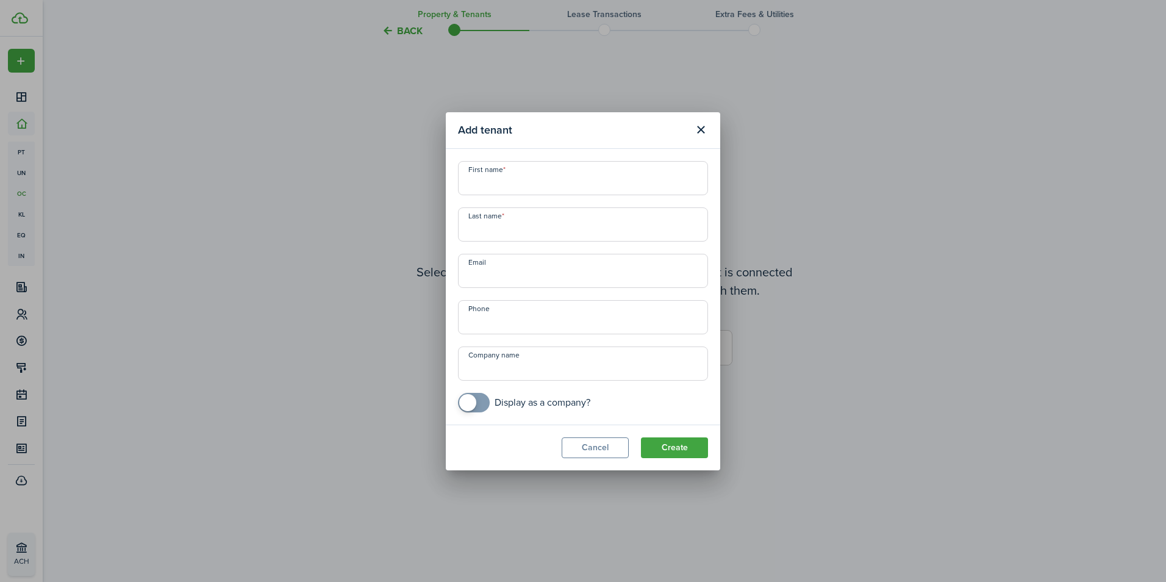
click at [551, 176] on input "First name" at bounding box center [583, 178] width 250 height 34
click at [573, 104] on div "Add tenant First name Last name Email Phone Company name Display as a company? …" at bounding box center [583, 291] width 1166 height 582
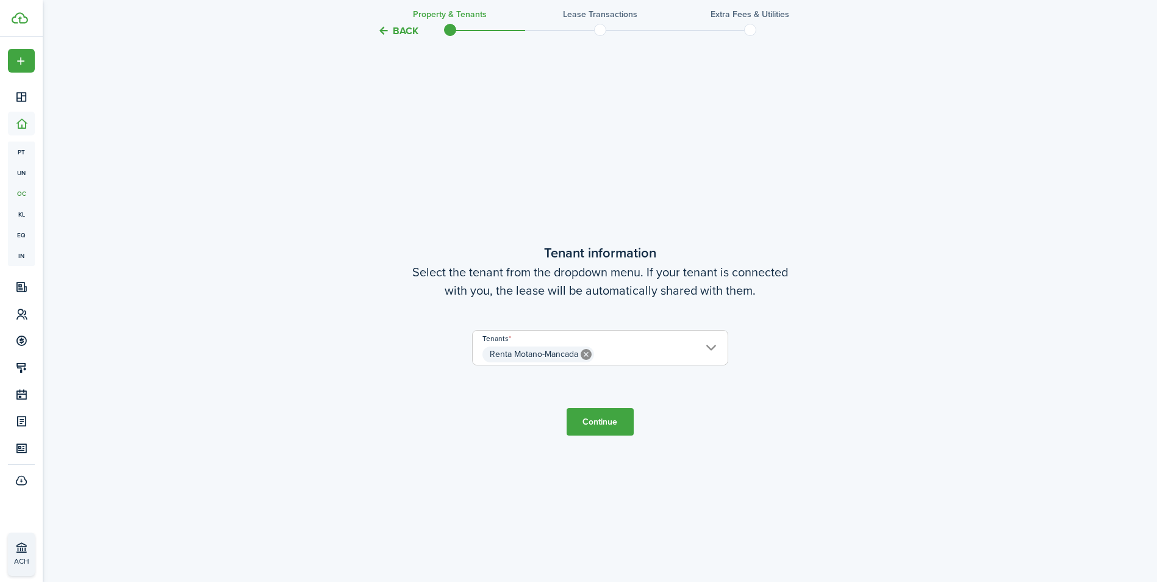
click at [609, 425] on button "Continue" at bounding box center [599, 421] width 67 height 27
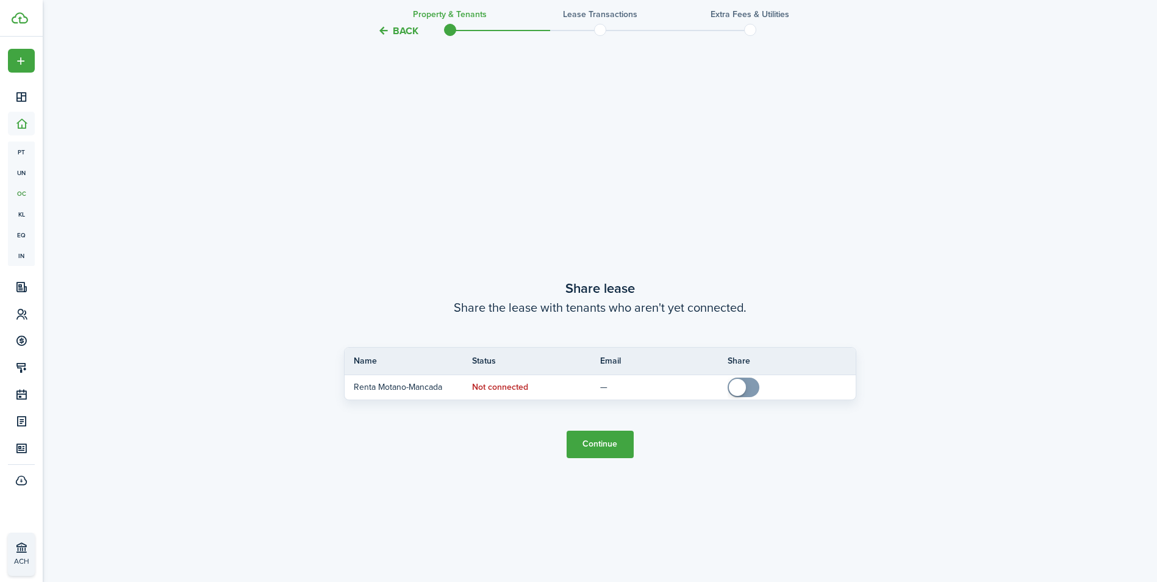
scroll to position [1082, 0]
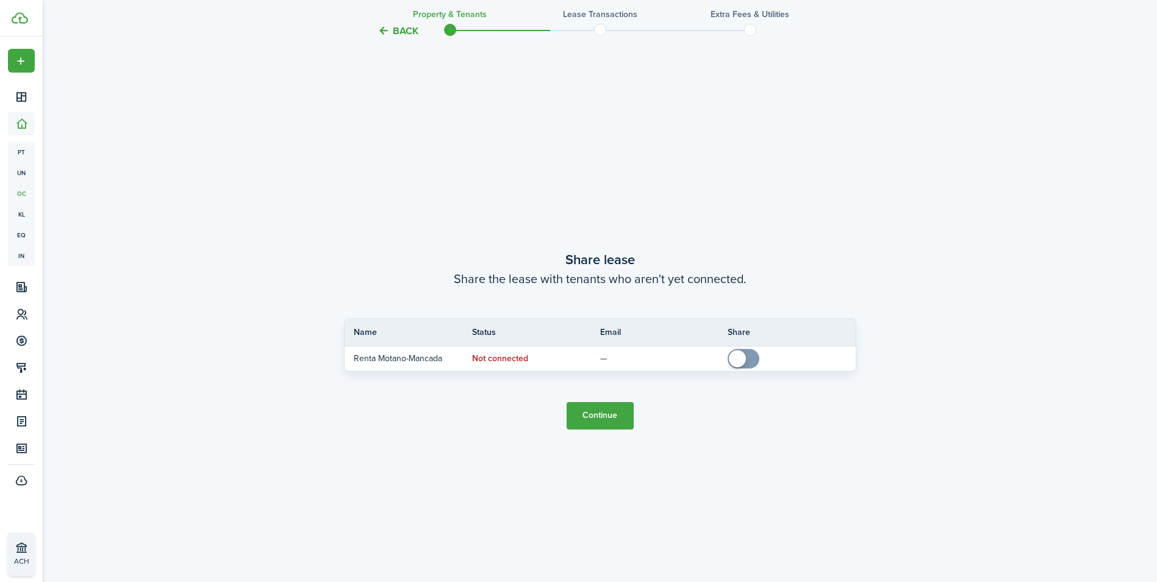
click at [406, 19] on tc-wizard-header "Back Property & Tenants Lease Transactions Extra fees & Utilities" at bounding box center [600, 26] width 530 height 55
click at [404, 31] on button "Back" at bounding box center [397, 30] width 41 height 13
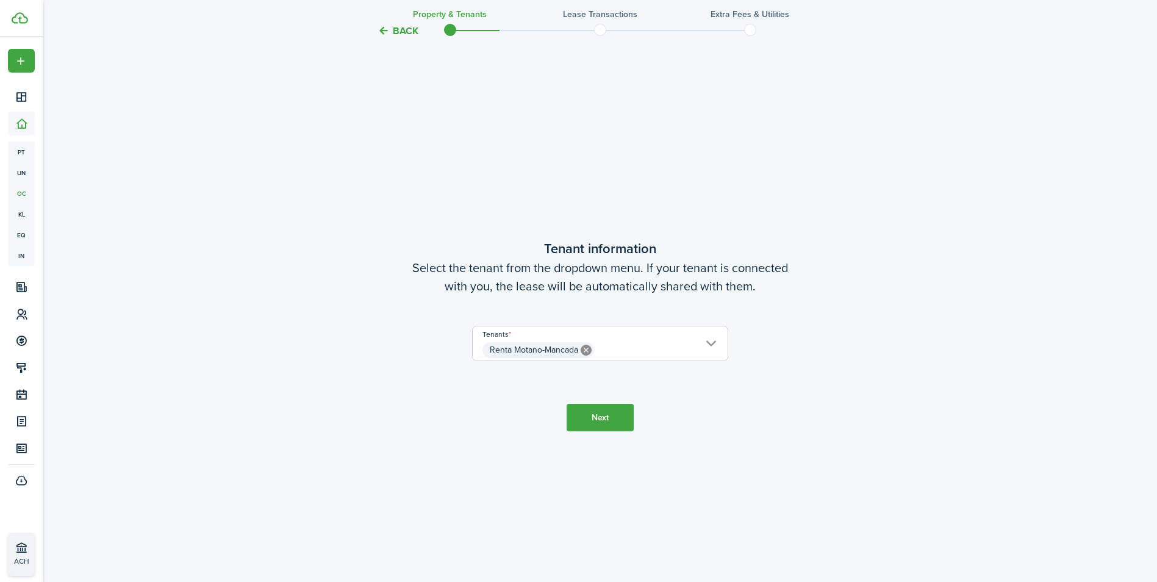
scroll to position [500, 0]
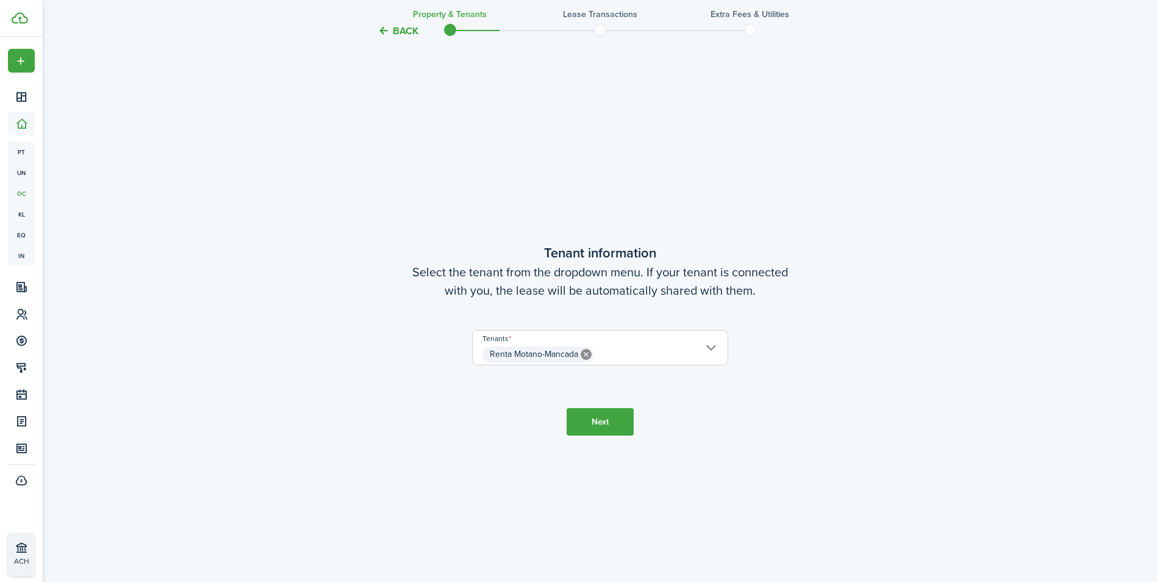
click at [711, 346] on span "Renta Motano-Mancada" at bounding box center [600, 354] width 255 height 21
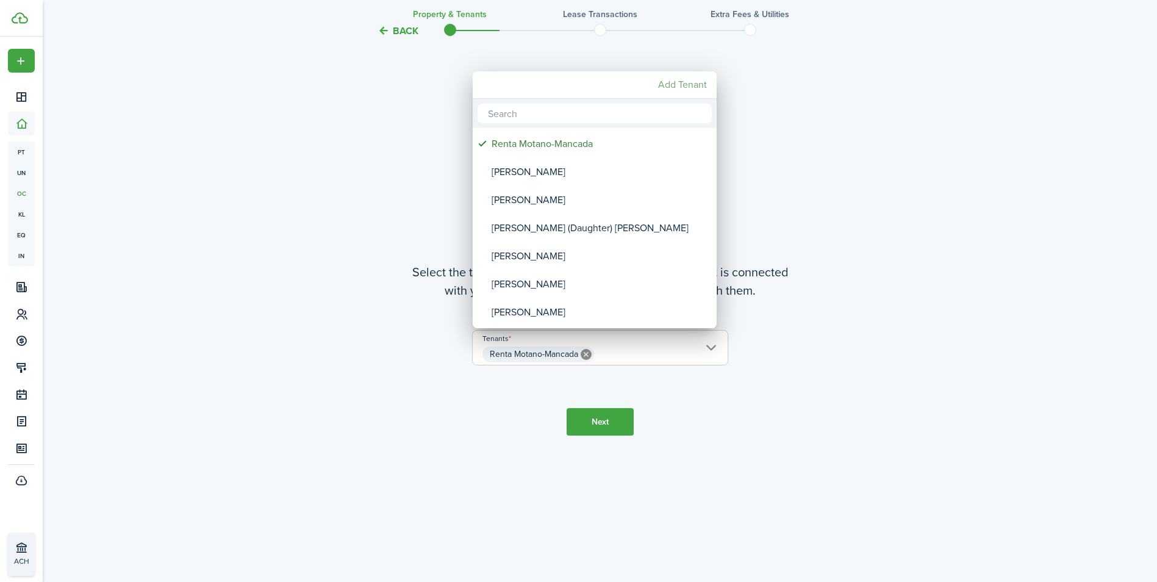
click at [695, 85] on mbsc-button "Add Tenant" at bounding box center [682, 85] width 59 height 22
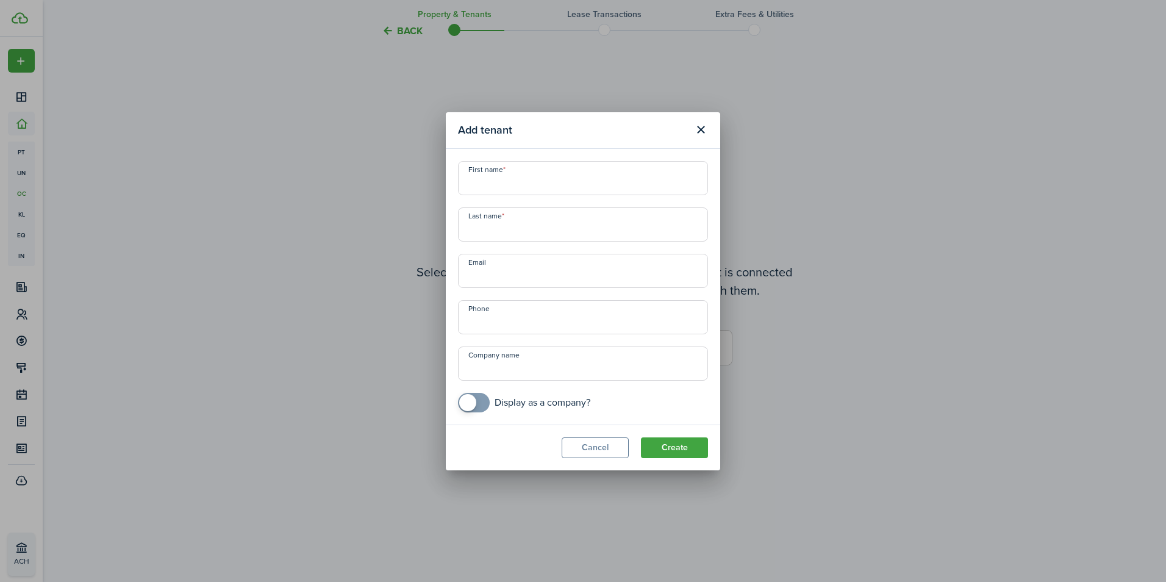
click at [556, 179] on input "First name" at bounding box center [583, 178] width 250 height 34
type input "s"
type input "[PERSON_NAME]"
type input "Motano-Mancada"
click at [493, 323] on input "+1" at bounding box center [583, 317] width 250 height 34
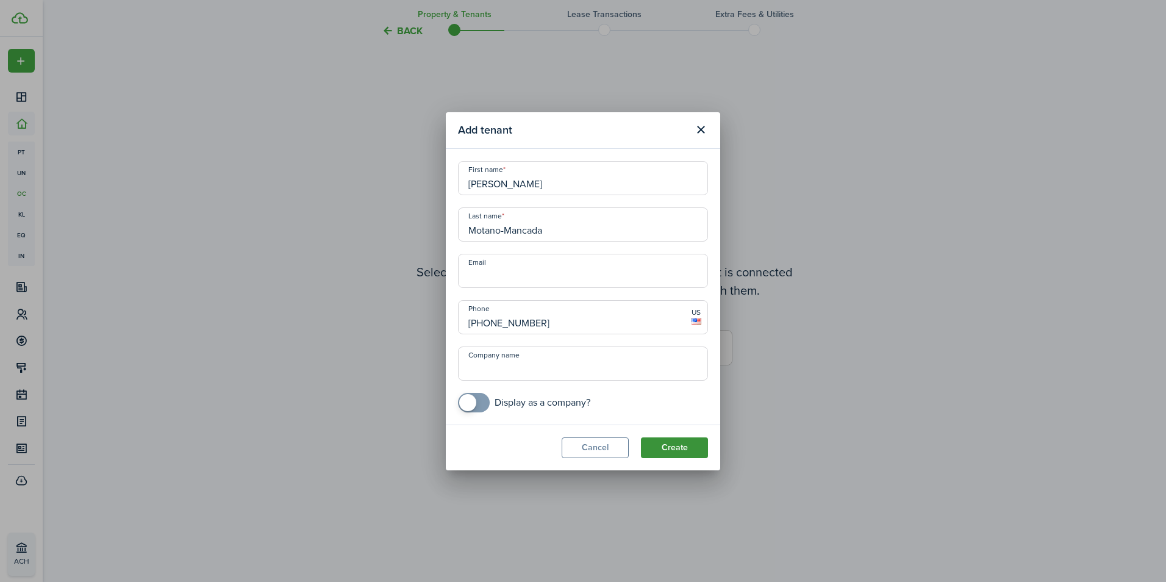
type input "[PHONE_NUMBER]"
click at [684, 443] on button "Create" at bounding box center [674, 447] width 67 height 21
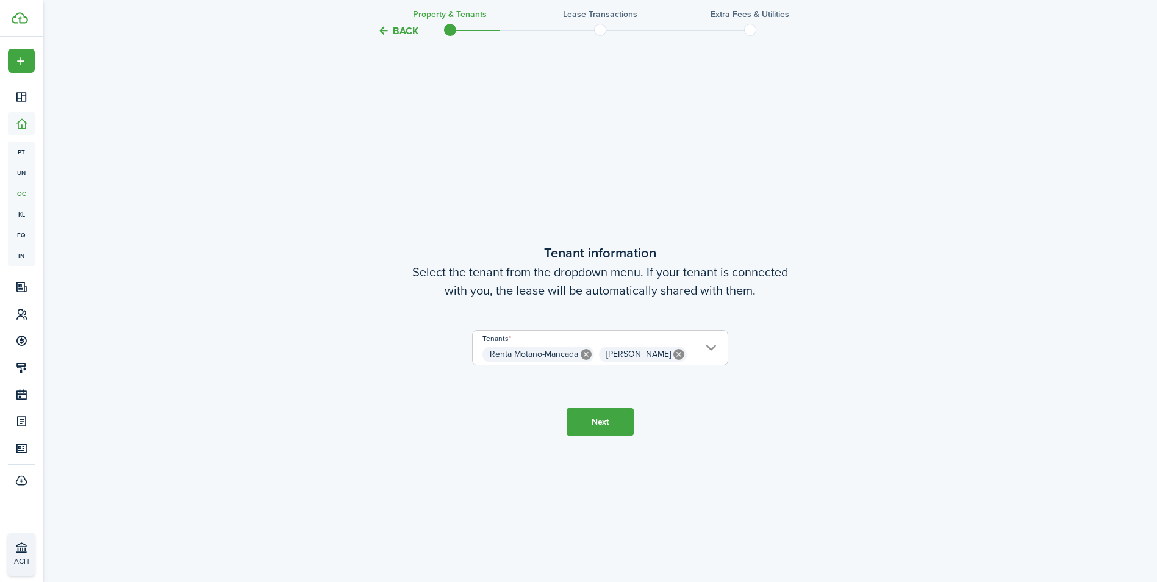
click at [615, 423] on button "Next" at bounding box center [599, 421] width 67 height 27
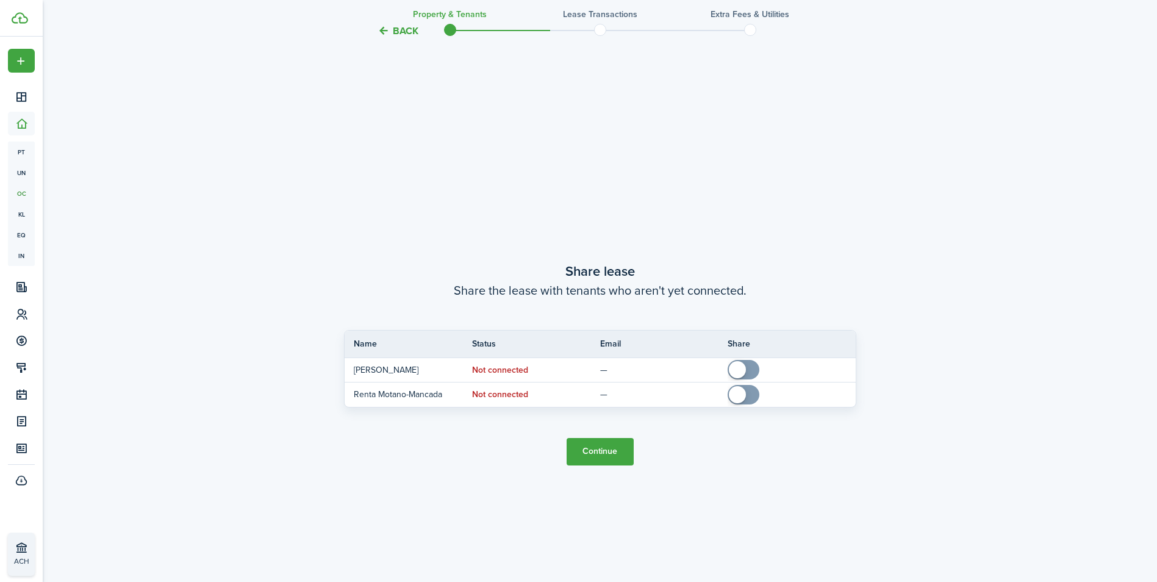
scroll to position [1082, 0]
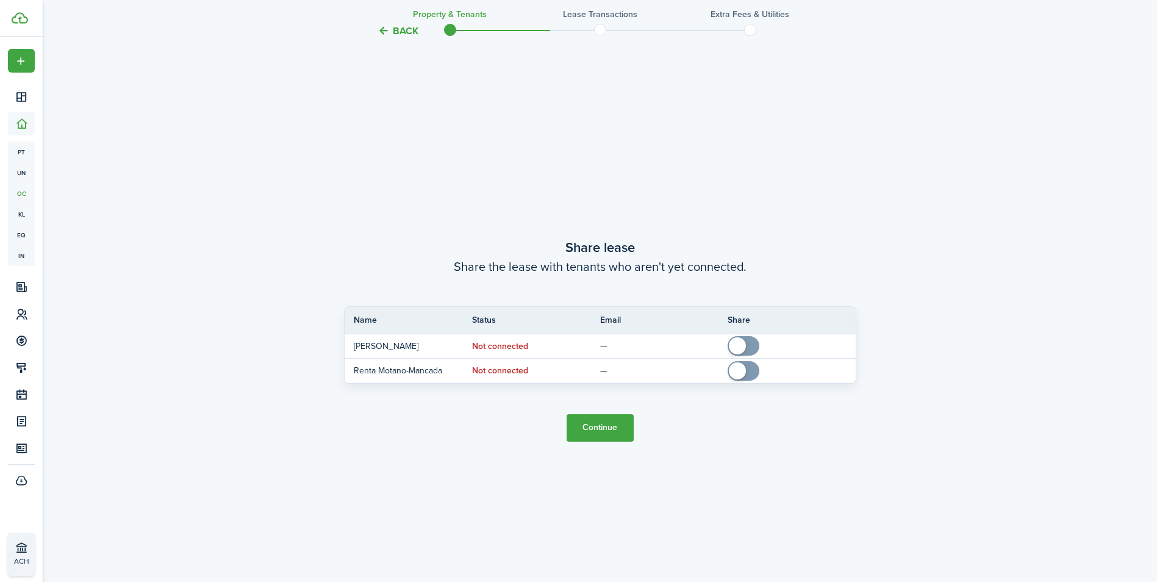
click at [615, 423] on button "Continue" at bounding box center [599, 427] width 67 height 27
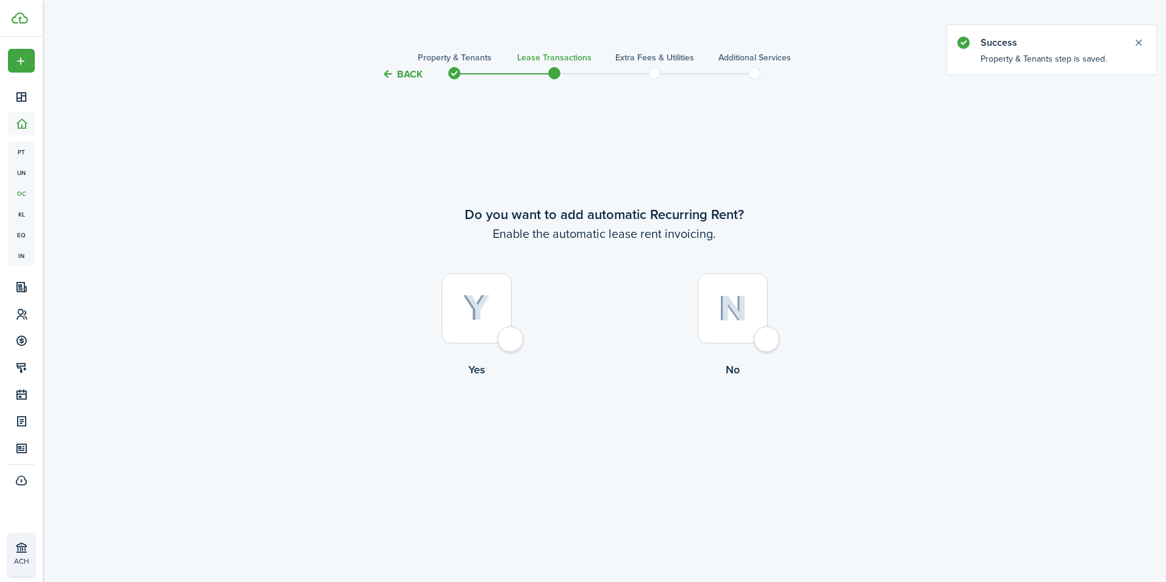
click at [507, 341] on div at bounding box center [476, 308] width 70 height 70
radio input "true"
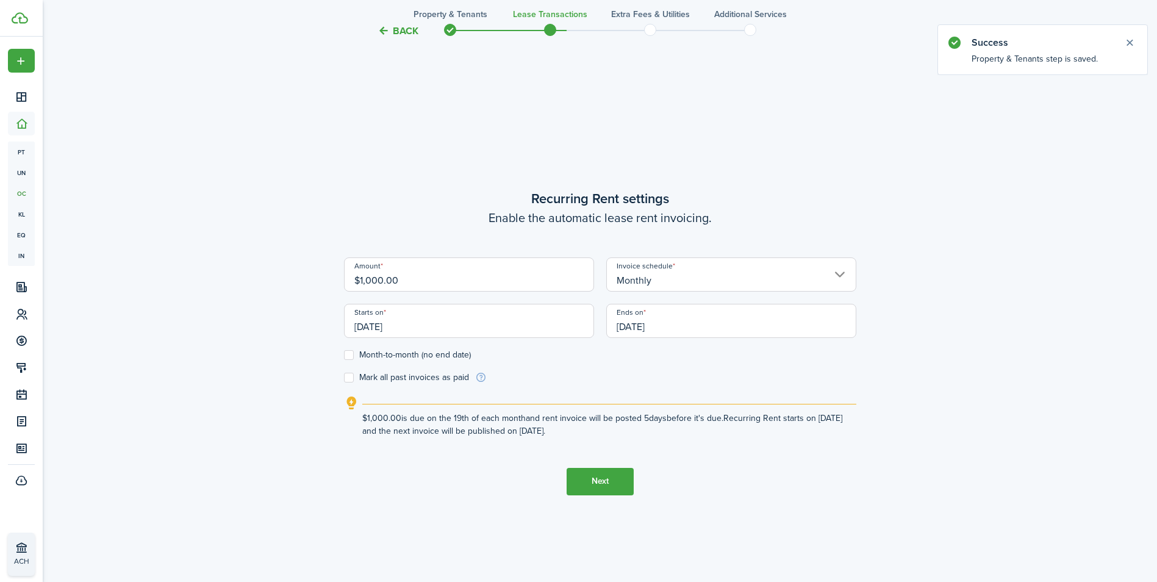
scroll to position [500, 0]
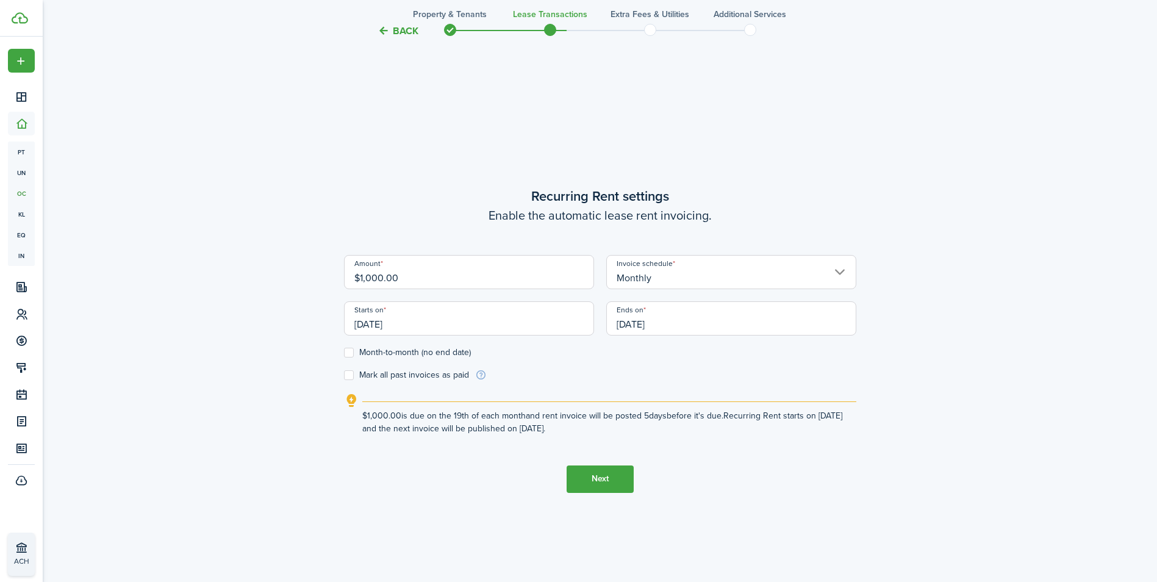
click at [577, 327] on input "[DATE]" at bounding box center [469, 318] width 250 height 34
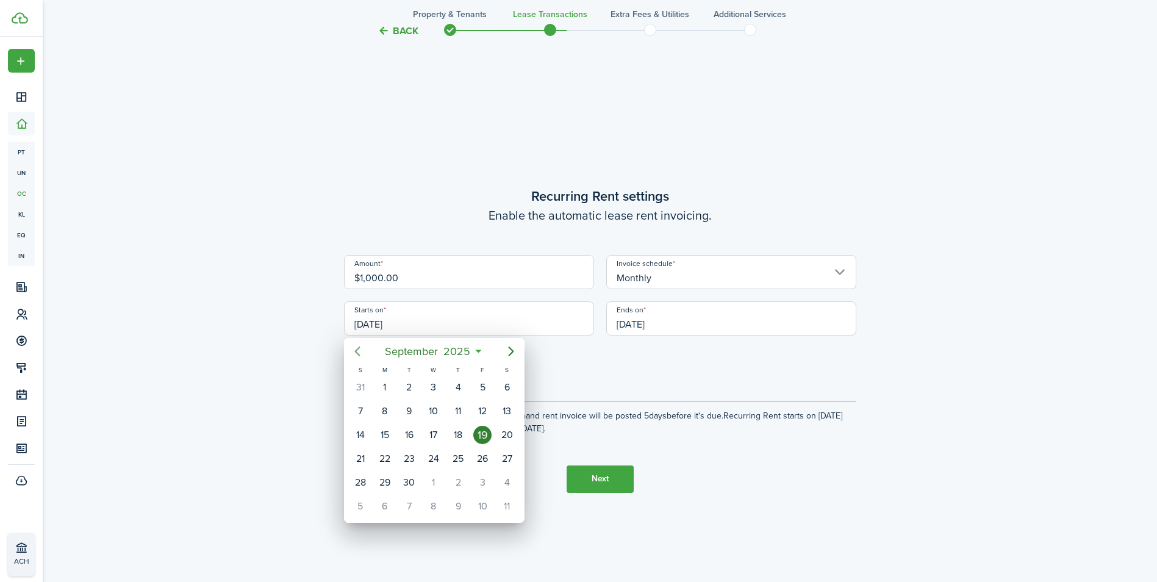
click at [360, 351] on icon "Previous page" at bounding box center [357, 351] width 15 height 15
click at [464, 349] on icon at bounding box center [463, 351] width 13 height 12
click at [460, 348] on mbsc-button "[DATE]" at bounding box center [427, 351] width 71 height 22
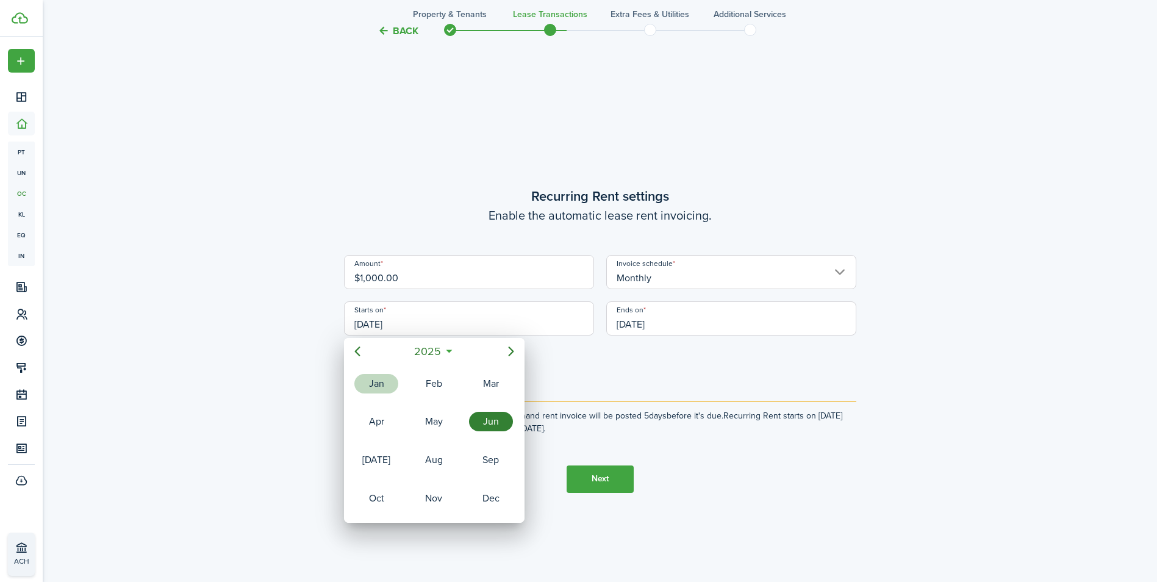
click at [392, 373] on div "Jan" at bounding box center [376, 383] width 49 height 37
click at [430, 384] on div "1" at bounding box center [433, 387] width 18 height 18
type input "[DATE]"
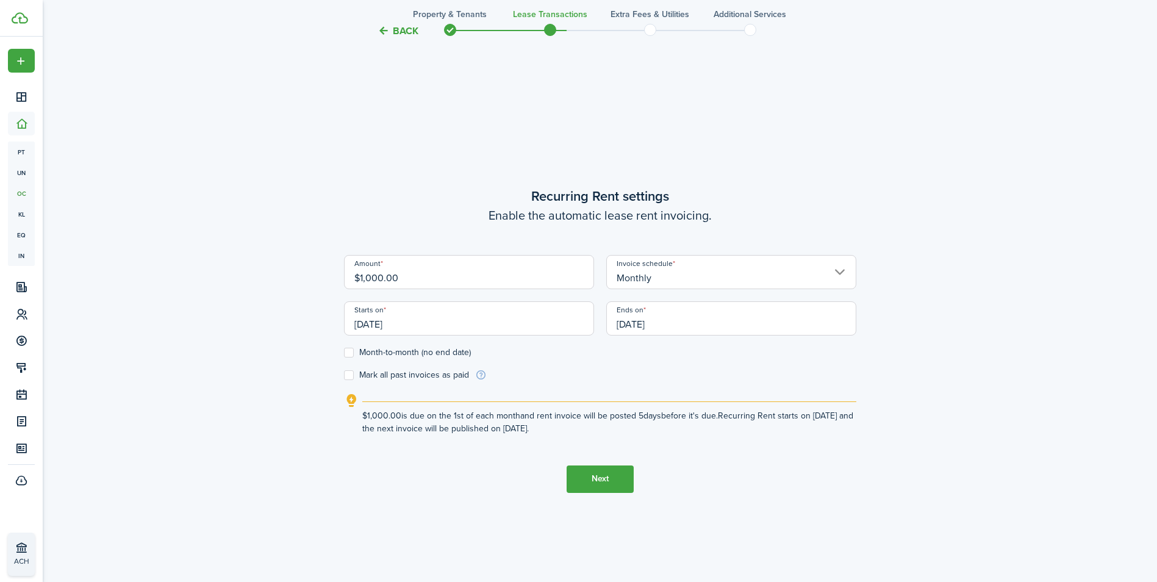
click at [402, 351] on label "Month-to-month (no end date)" at bounding box center [407, 353] width 127 height 10
click at [344, 352] on input "Month-to-month (no end date)" at bounding box center [343, 352] width 1 height 1
checkbox input "true"
click at [353, 375] on label "Mark all past invoices as paid" at bounding box center [406, 375] width 125 height 10
click at [344, 375] on input "Mark all past invoices as paid" at bounding box center [343, 374] width 1 height 1
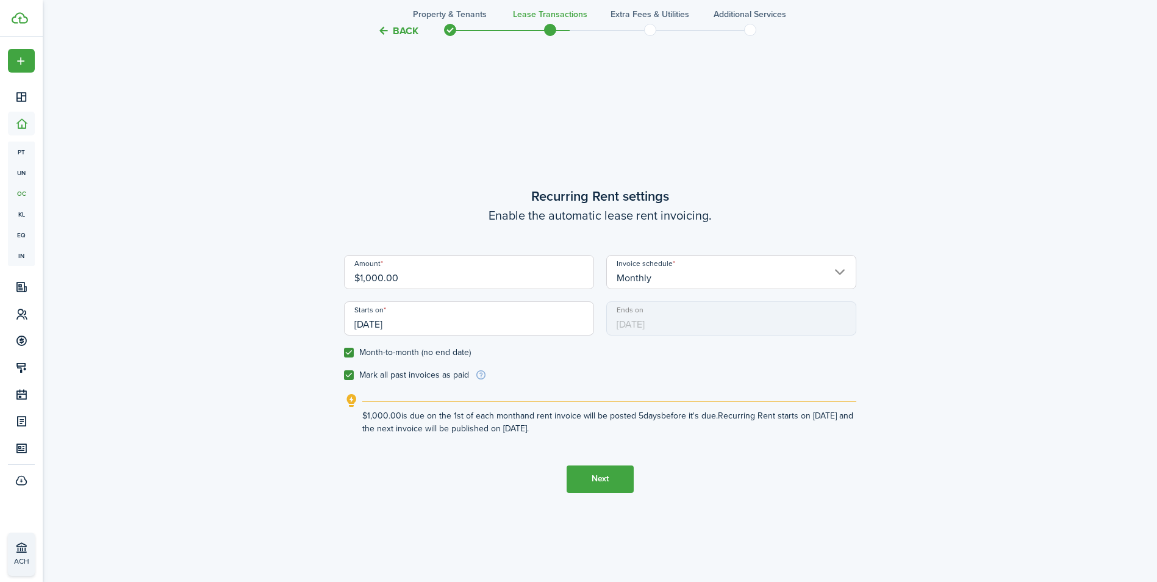
checkbox input "true"
click at [609, 481] on button "Next" at bounding box center [599, 478] width 67 height 27
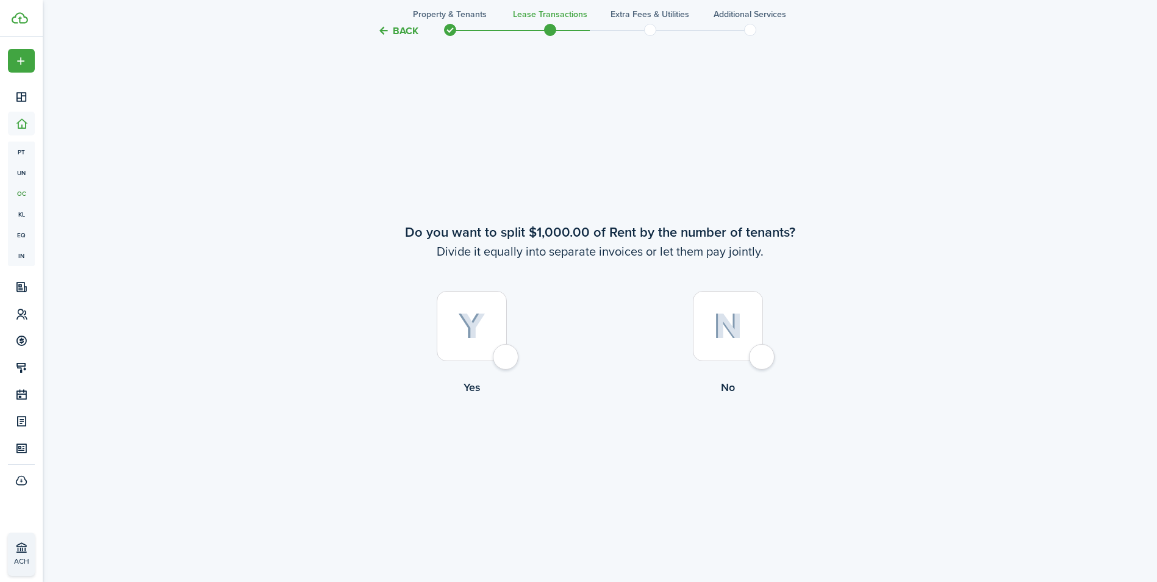
scroll to position [1082, 0]
click at [763, 352] on div at bounding box center [728, 324] width 70 height 70
radio input "true"
click at [541, 350] on label "Yes" at bounding box center [472, 344] width 256 height 110
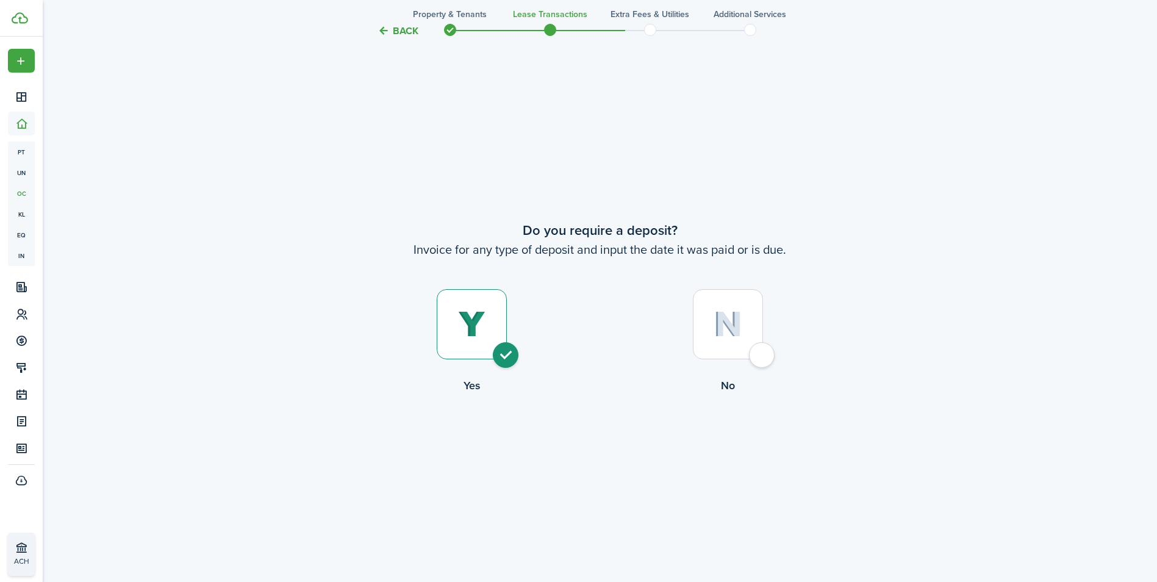
radio input "true"
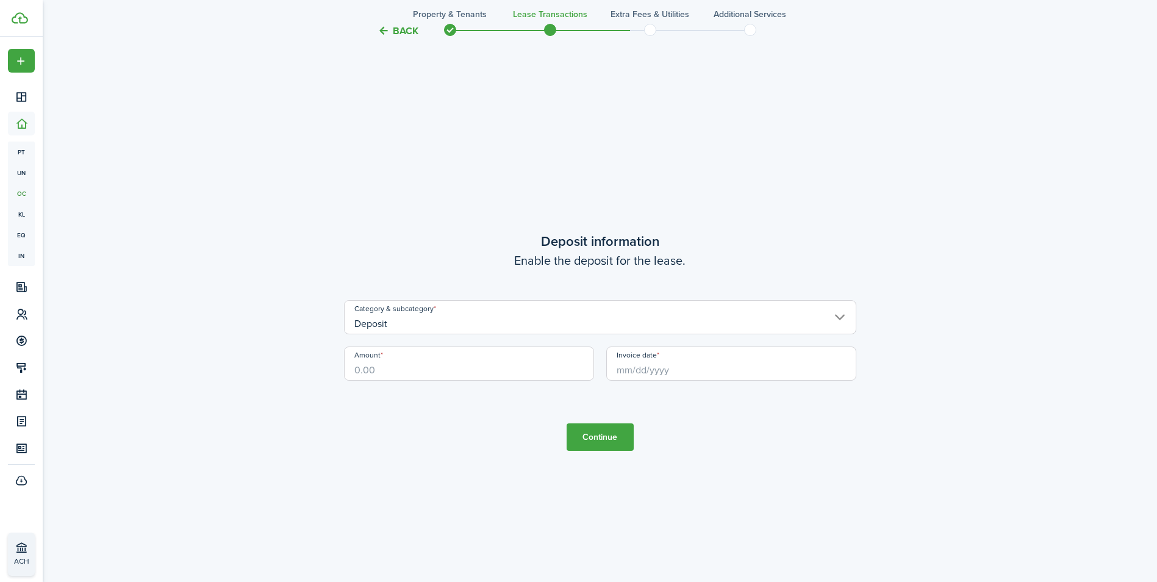
scroll to position [2245, 0]
click at [389, 27] on button "Back" at bounding box center [397, 30] width 41 height 13
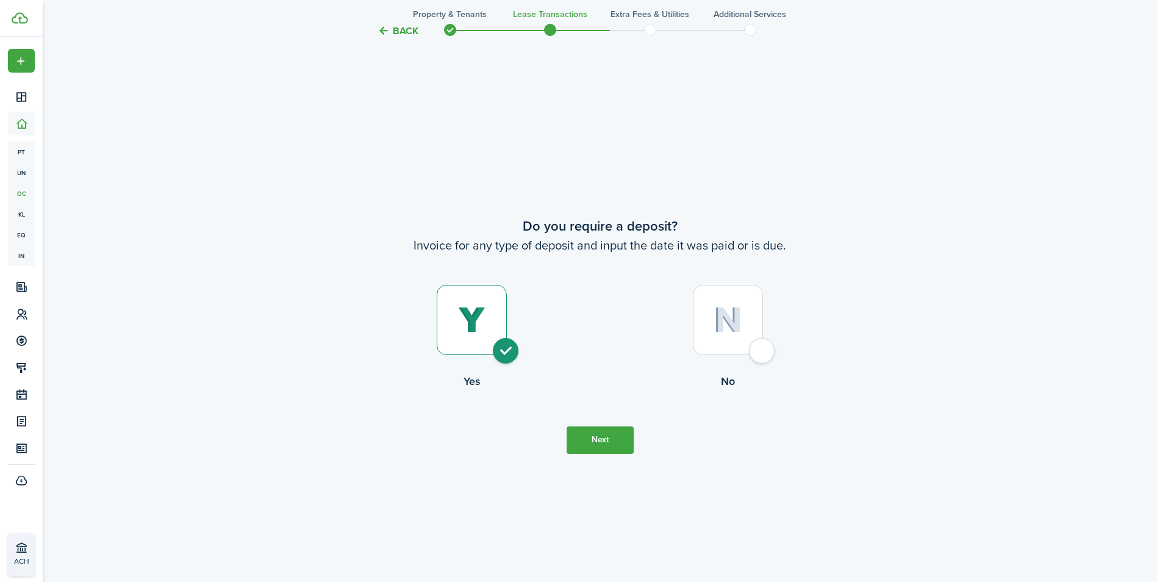
scroll to position [1663, 0]
click at [612, 438] on button "Next" at bounding box center [599, 443] width 67 height 27
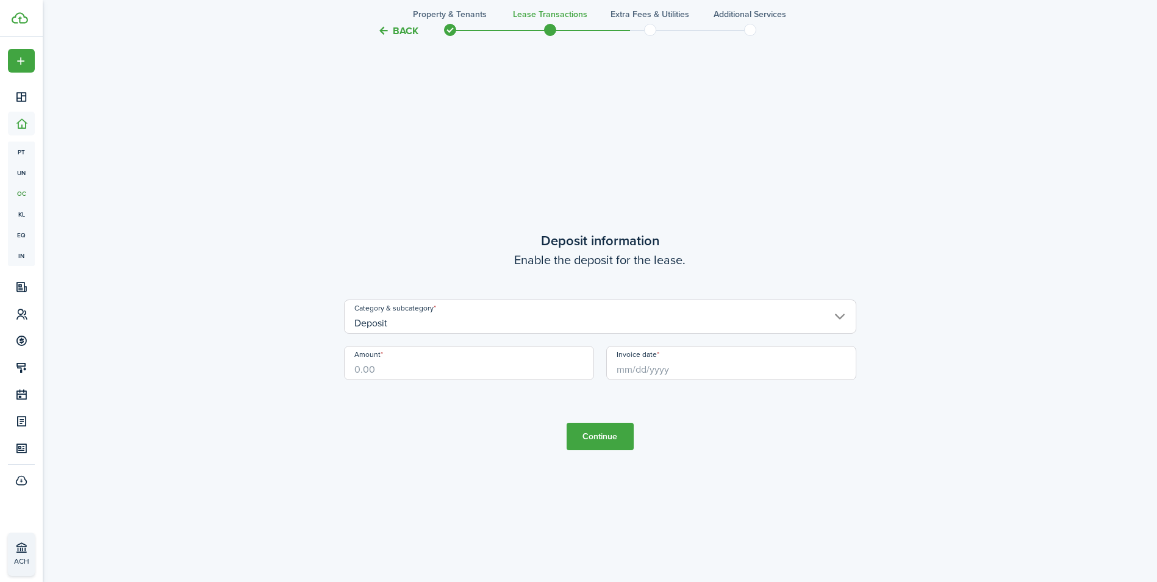
scroll to position [2245, 0]
click at [418, 320] on input "Deposit" at bounding box center [600, 315] width 512 height 34
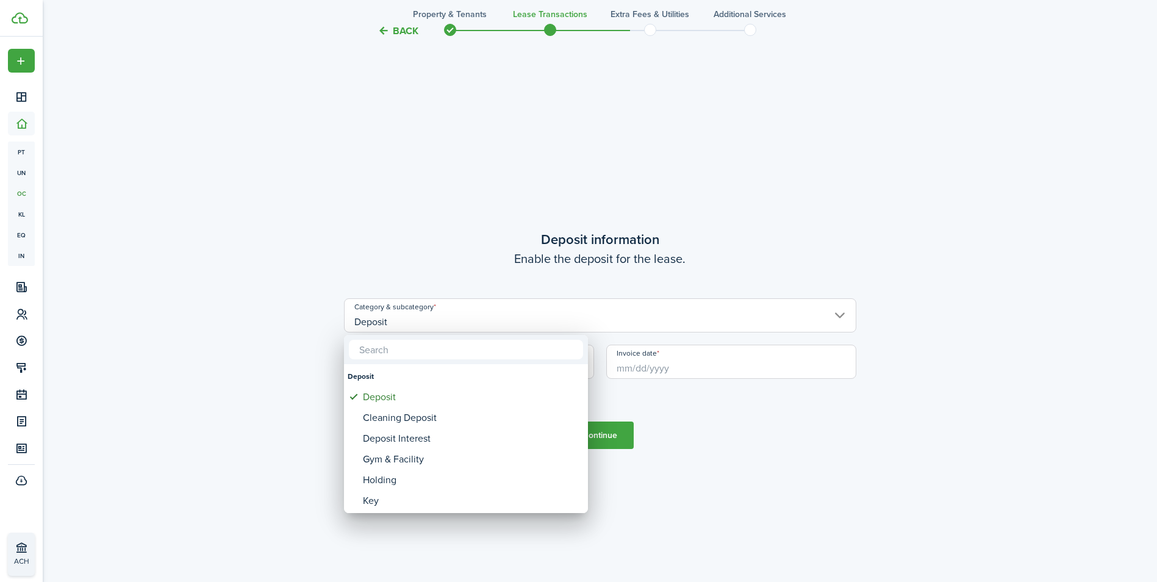
click at [418, 320] on div at bounding box center [578, 290] width 1352 height 777
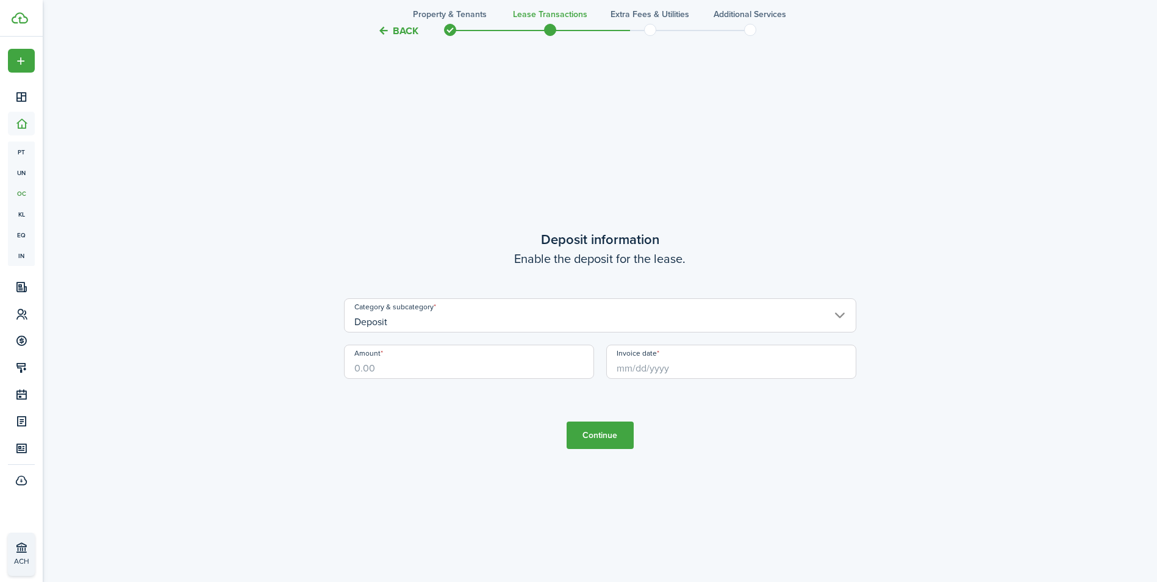
click at [402, 371] on input "Amount" at bounding box center [469, 362] width 250 height 34
click at [662, 370] on input "Invoice date" at bounding box center [731, 362] width 250 height 34
type input "$1,000.00"
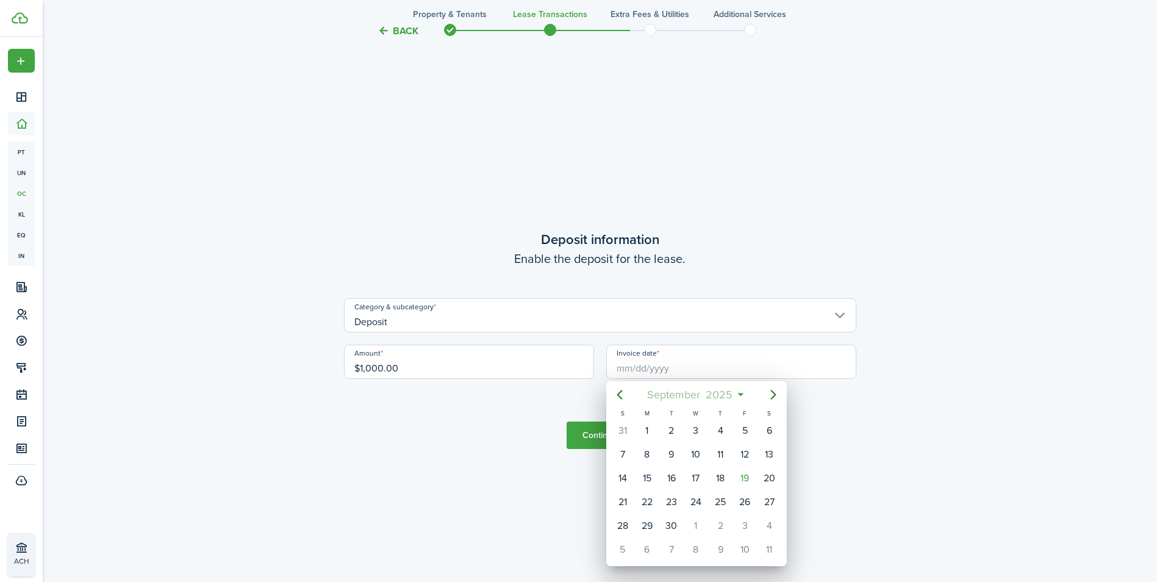
click at [738, 392] on mbsc-button "[DATE]" at bounding box center [690, 395] width 101 height 22
click at [645, 426] on div "Jan" at bounding box center [638, 427] width 44 height 20
click at [701, 430] on div "1" at bounding box center [696, 430] width 18 height 18
type input "[DATE]"
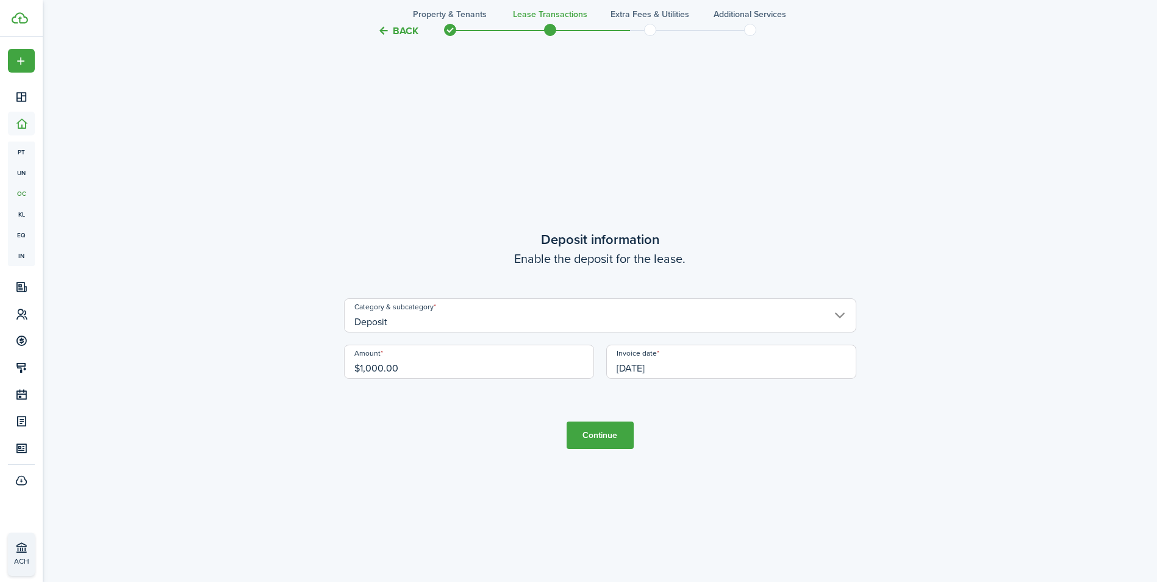
click at [590, 440] on button "Continue" at bounding box center [599, 434] width 67 height 27
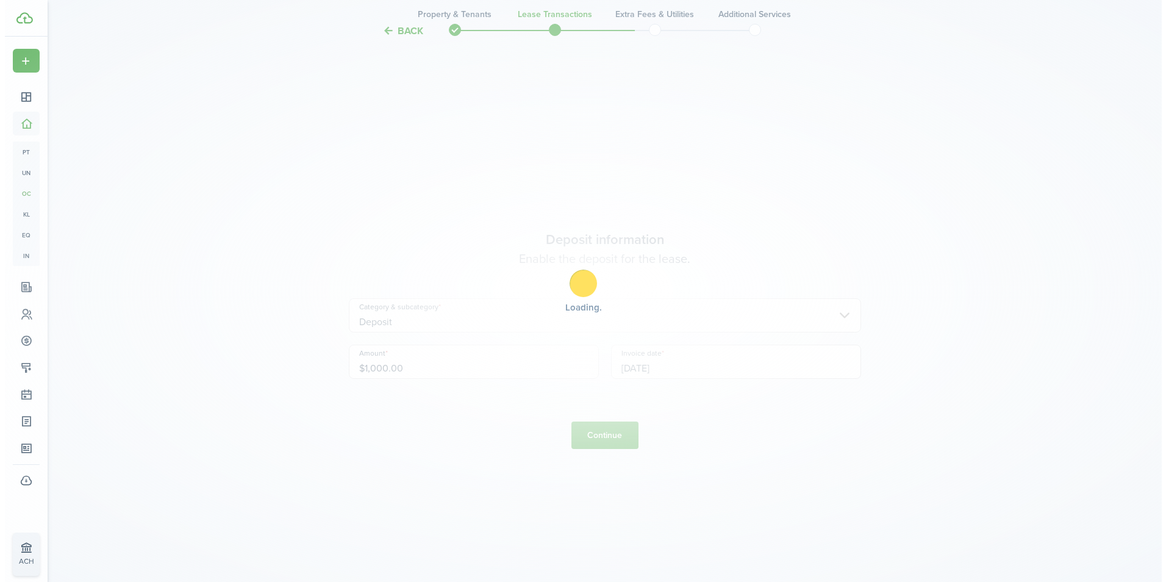
scroll to position [0, 0]
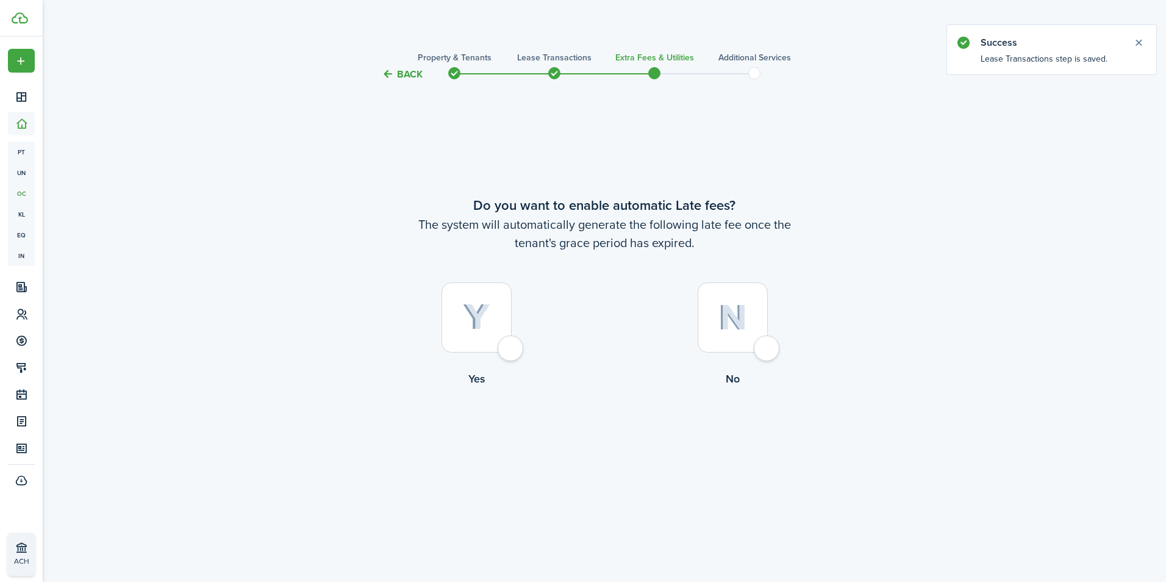
click at [511, 348] on div at bounding box center [476, 317] width 70 height 70
radio input "true"
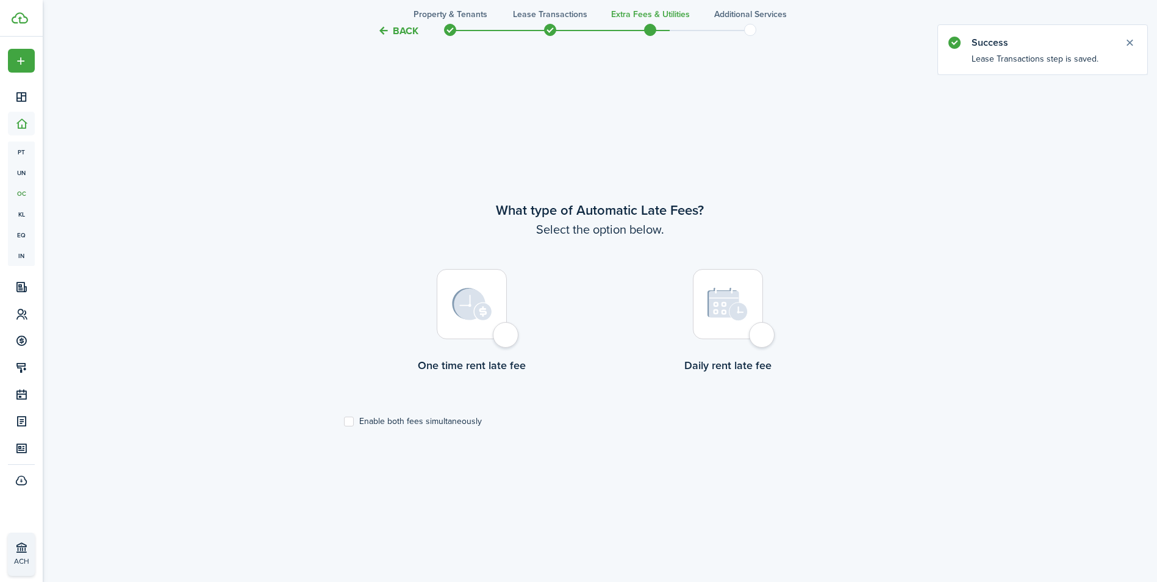
scroll to position [500, 0]
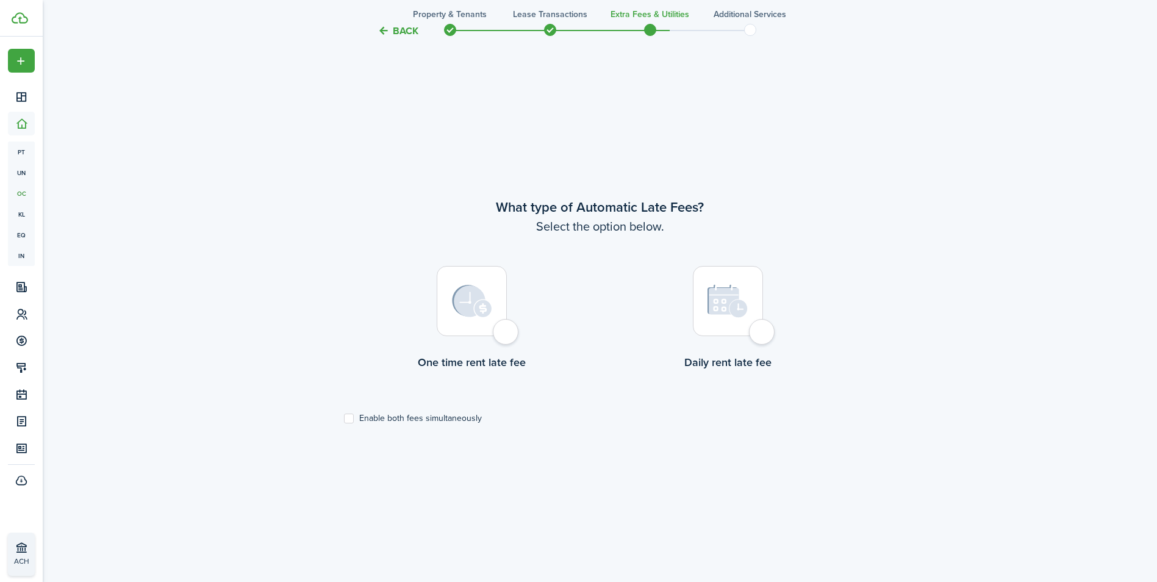
click at [507, 336] on div at bounding box center [472, 301] width 70 height 70
radio input "true"
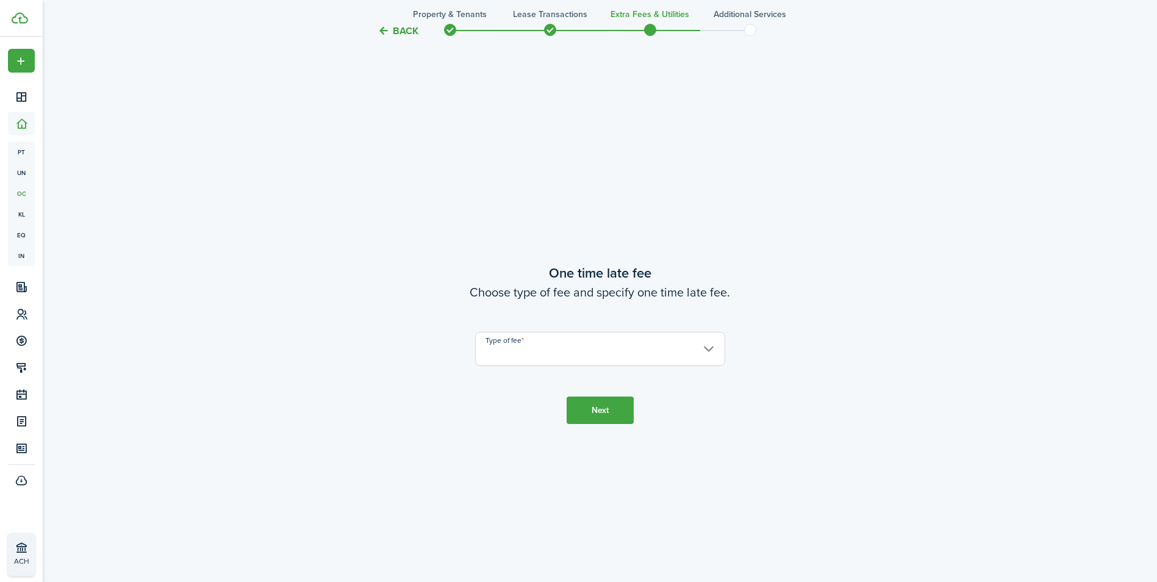
scroll to position [1082, 0]
click at [711, 341] on input "Type of fee" at bounding box center [600, 344] width 250 height 34
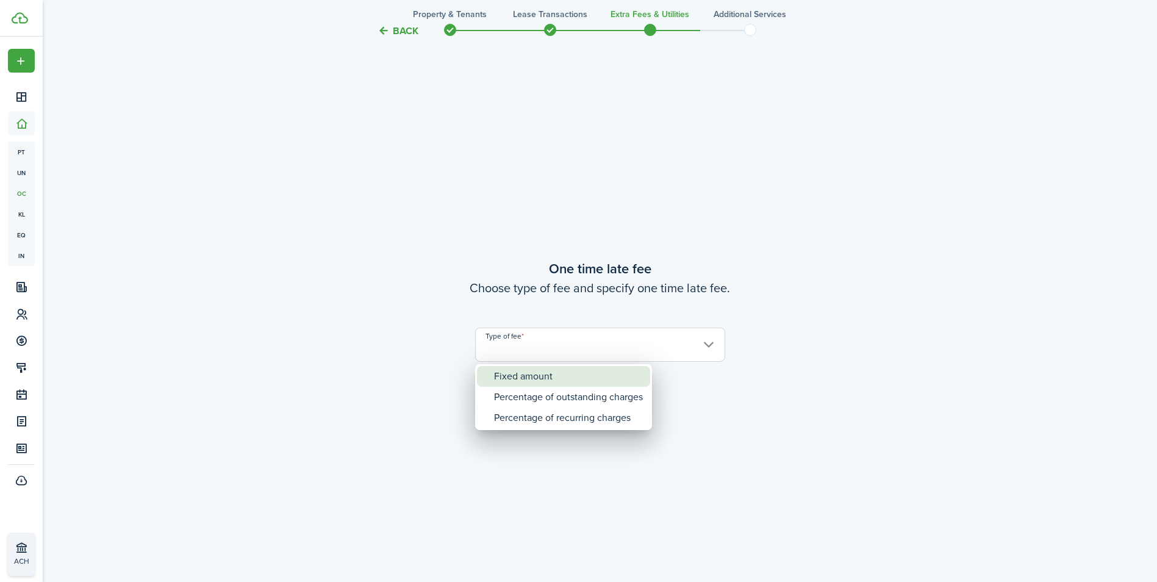
click at [589, 379] on div "Fixed amount" at bounding box center [568, 376] width 149 height 21
type input "Fixed amount"
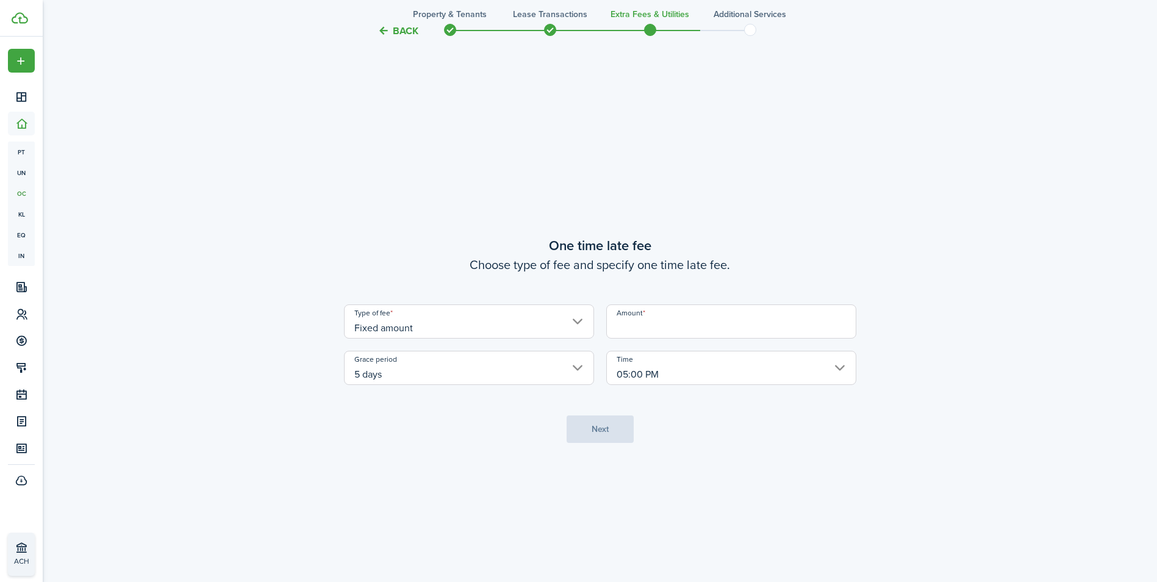
click at [664, 330] on input "Amount" at bounding box center [731, 321] width 250 height 34
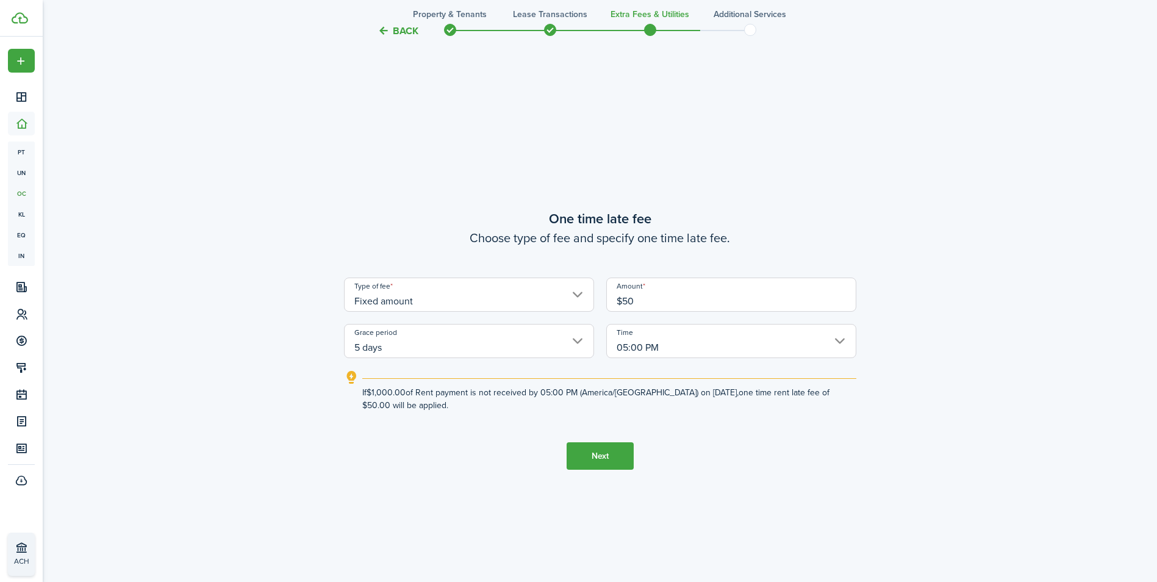
type input "$50.00"
click at [765, 495] on tc-wizard-step "One time late fee Choose type of fee and specify one time late fee. Type of fee…" at bounding box center [600, 339] width 512 height 582
click at [617, 458] on button "Next" at bounding box center [599, 455] width 67 height 27
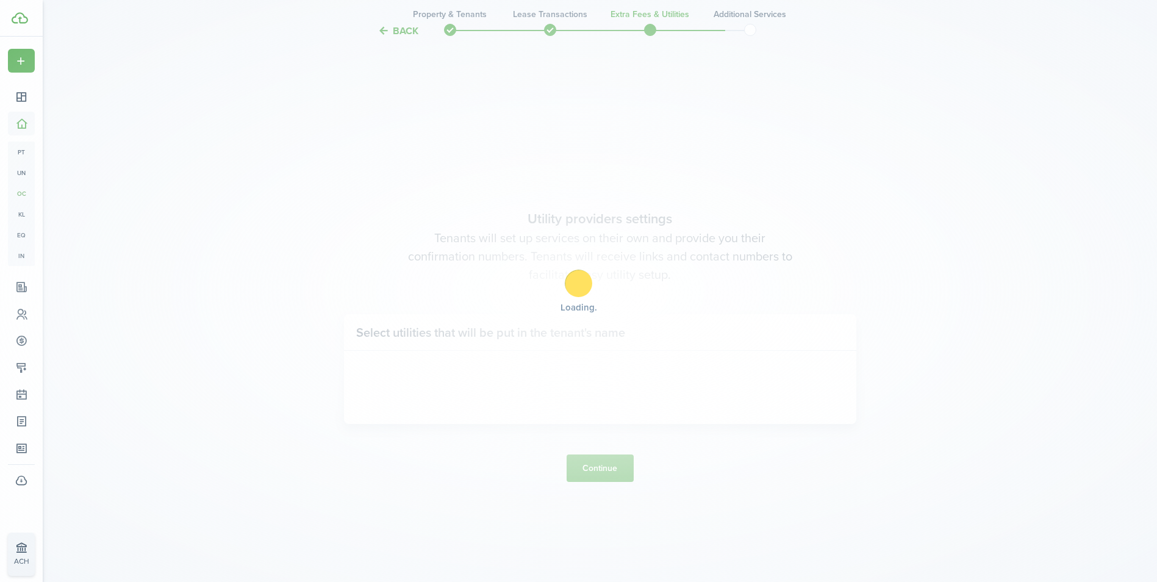
scroll to position [1663, 0]
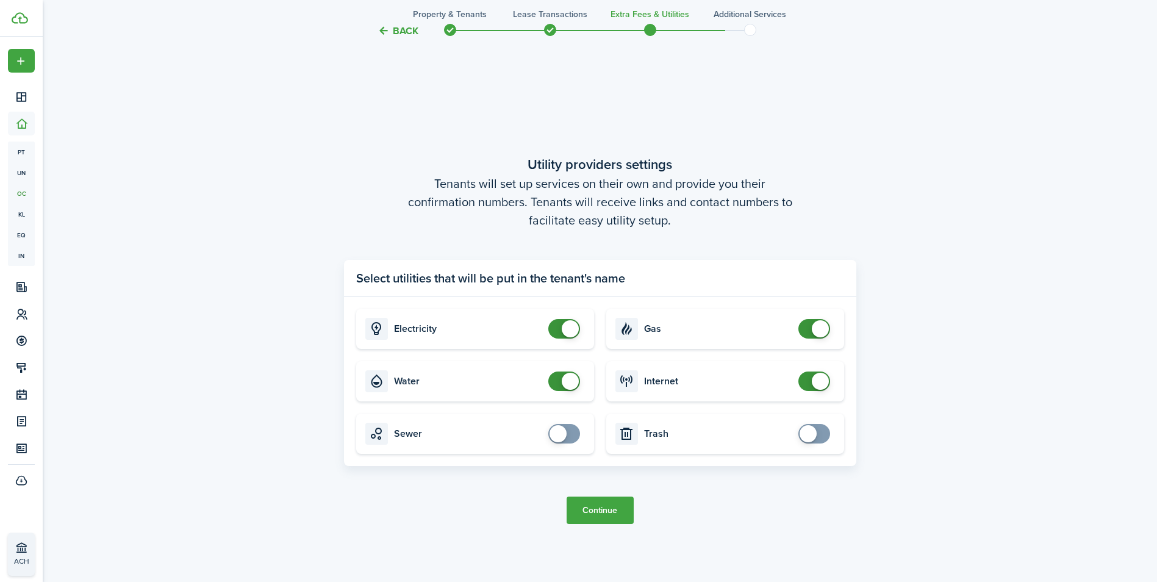
checkbox input "false"
click at [564, 379] on span at bounding box center [570, 381] width 17 height 17
click at [608, 518] on button "Continue" at bounding box center [599, 509] width 67 height 27
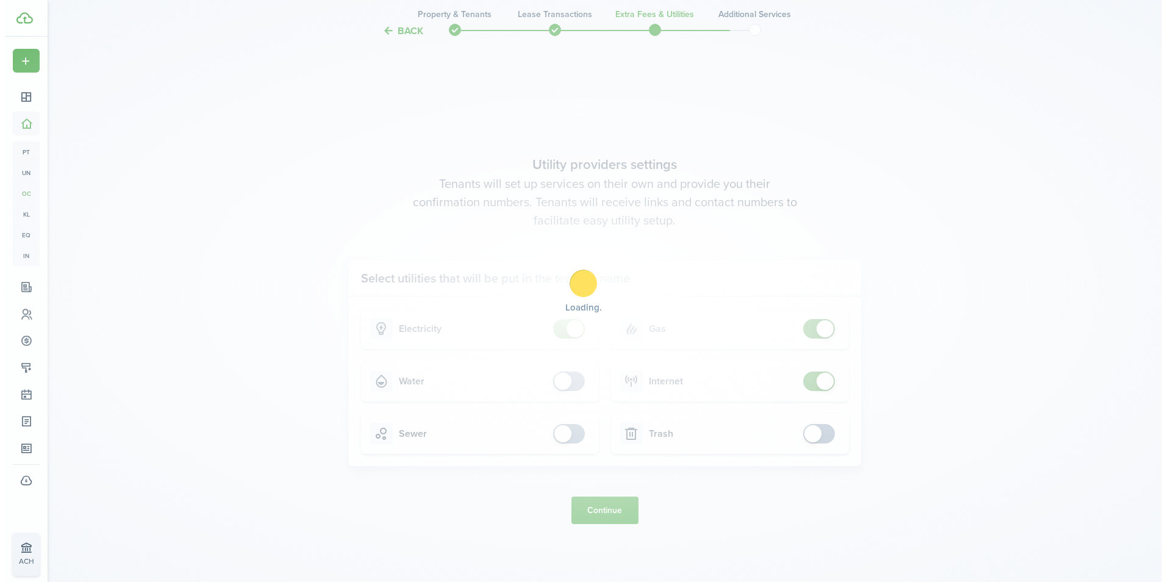
scroll to position [0, 0]
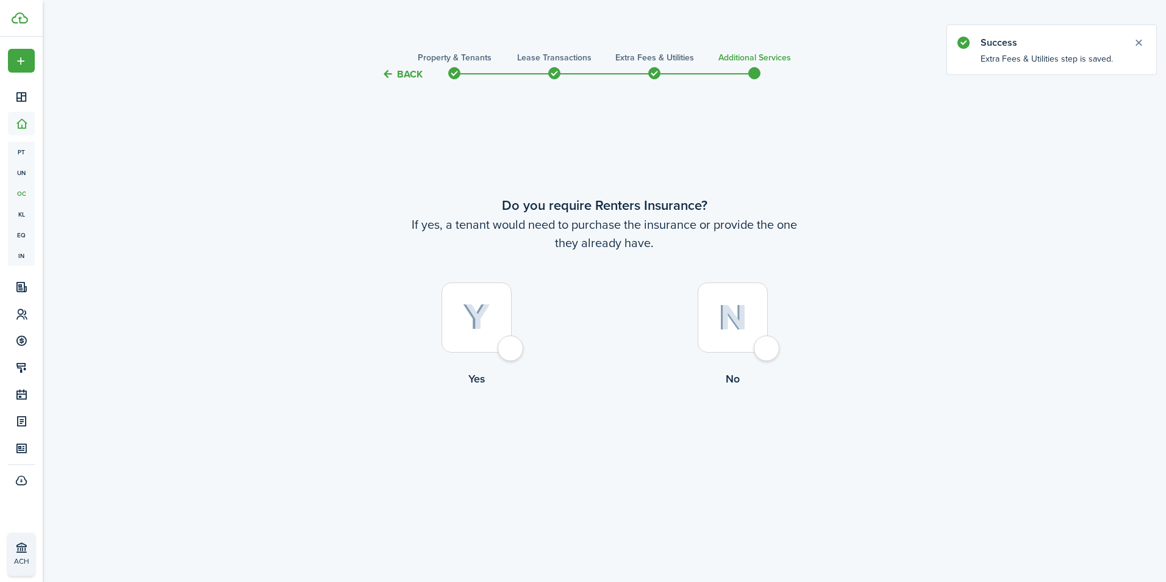
click at [510, 351] on div at bounding box center [476, 317] width 70 height 70
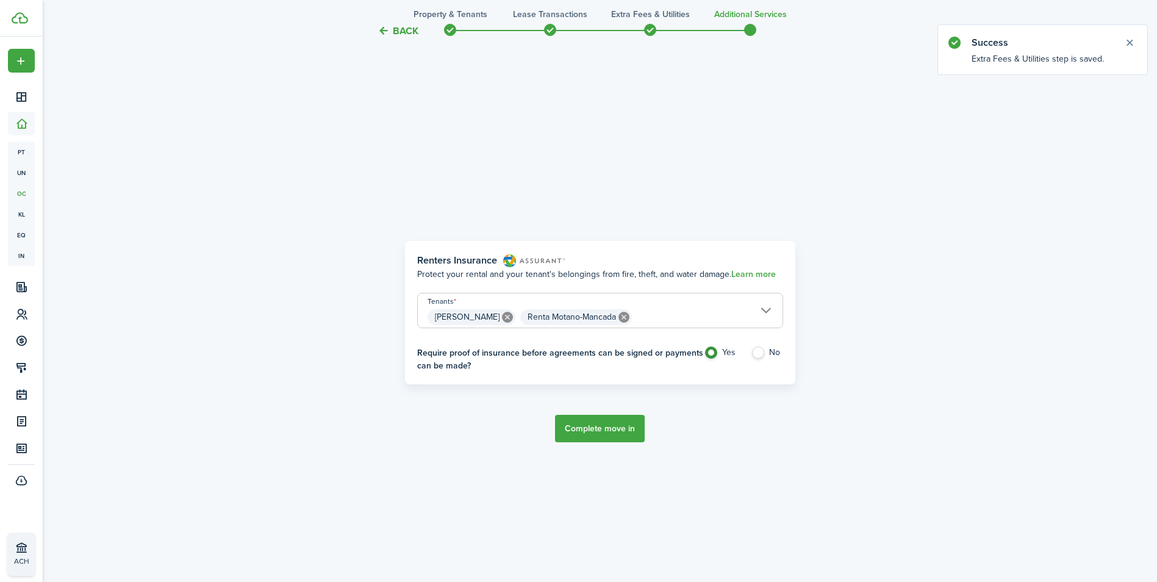
scroll to position [500, 0]
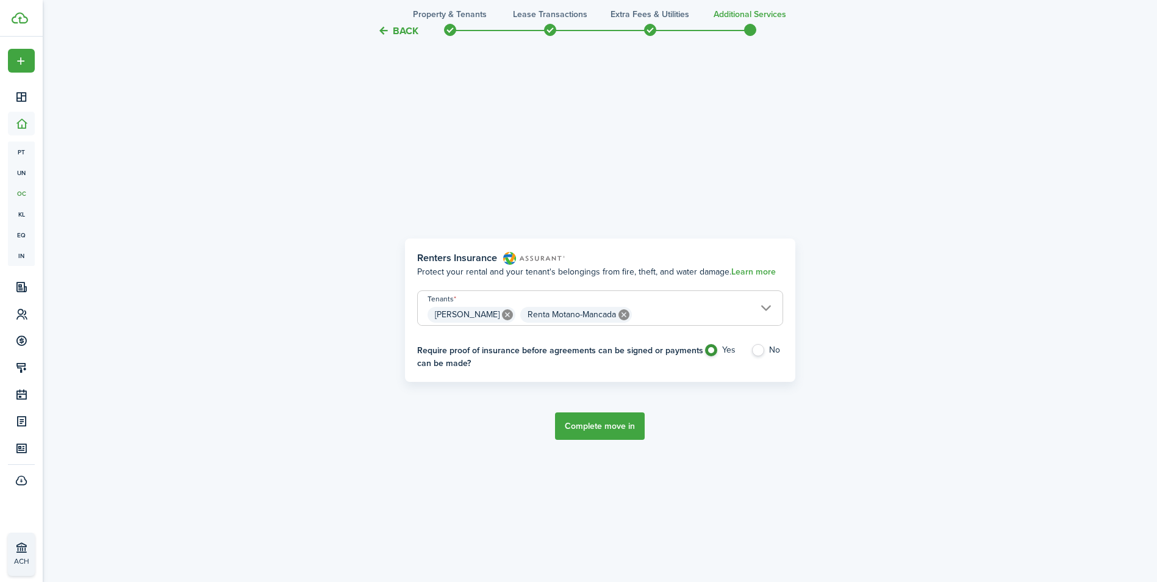
click at [413, 29] on button "Back" at bounding box center [397, 30] width 41 height 13
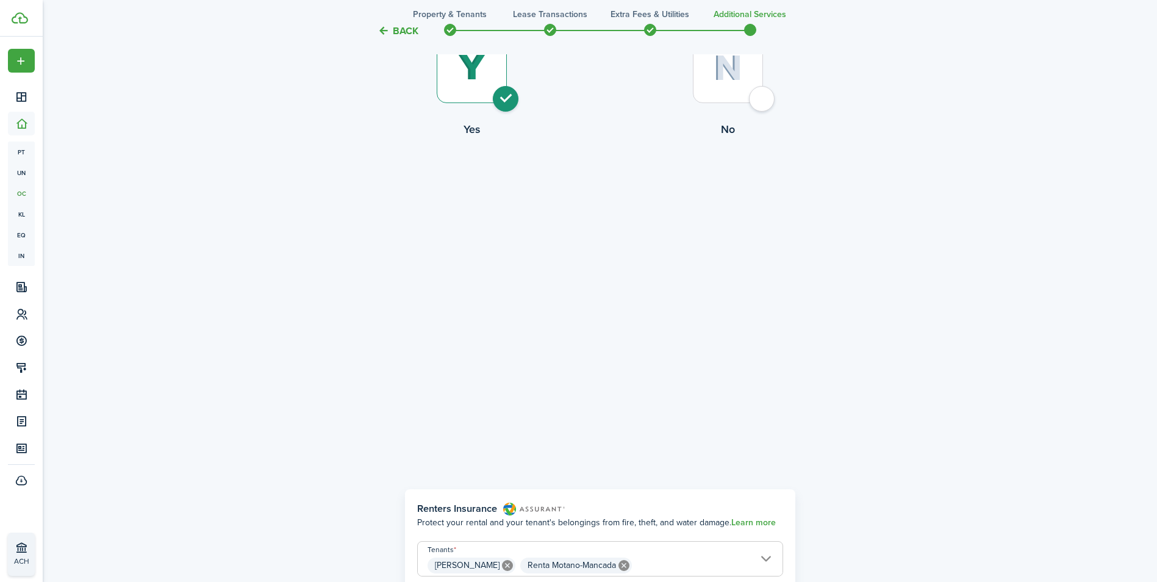
scroll to position [0, 0]
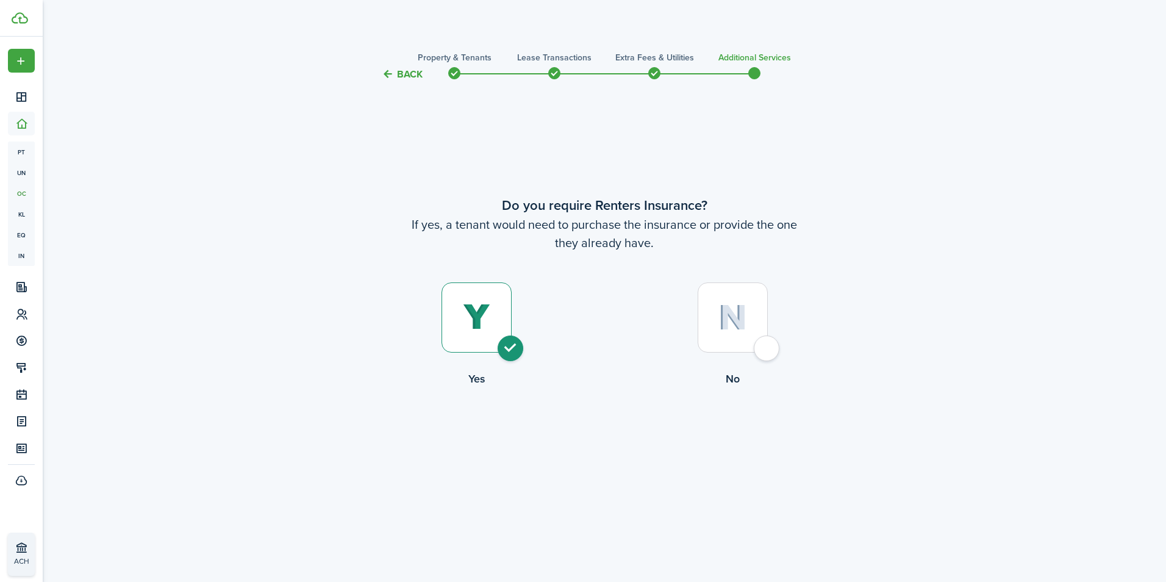
click at [767, 347] on div at bounding box center [733, 317] width 70 height 70
radio input "false"
radio input "true"
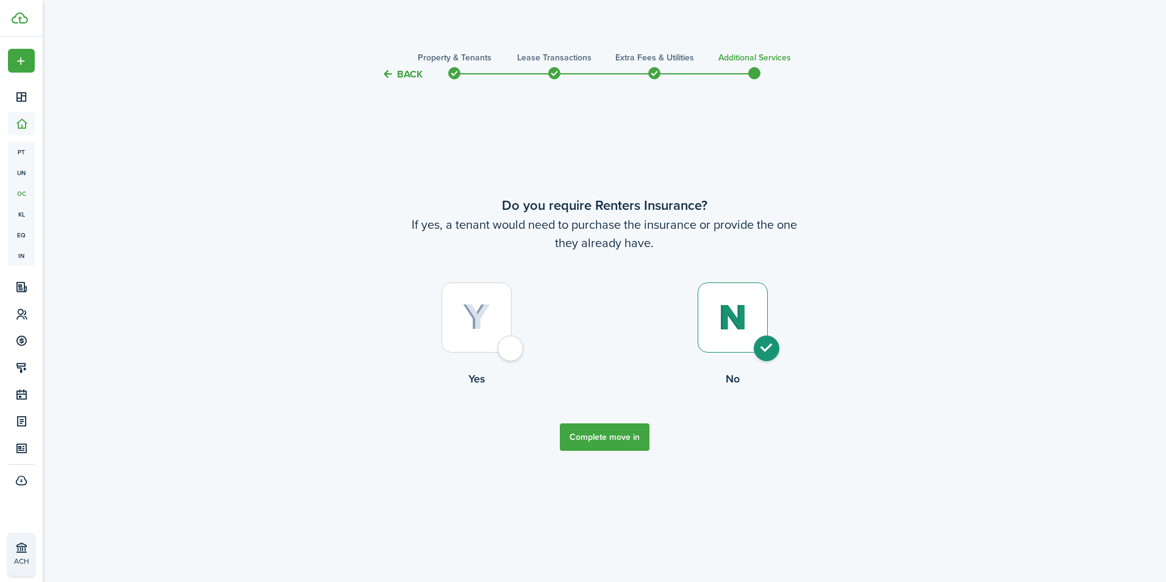
click at [635, 442] on button "Complete move in" at bounding box center [605, 436] width 90 height 27
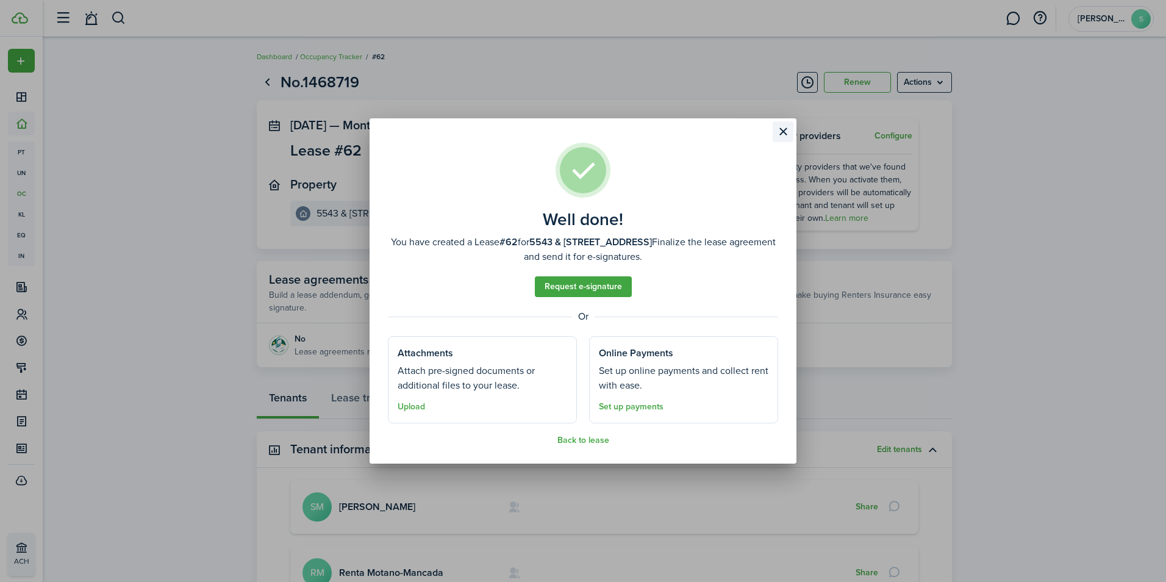
click at [782, 126] on button "Close modal" at bounding box center [783, 131] width 21 height 21
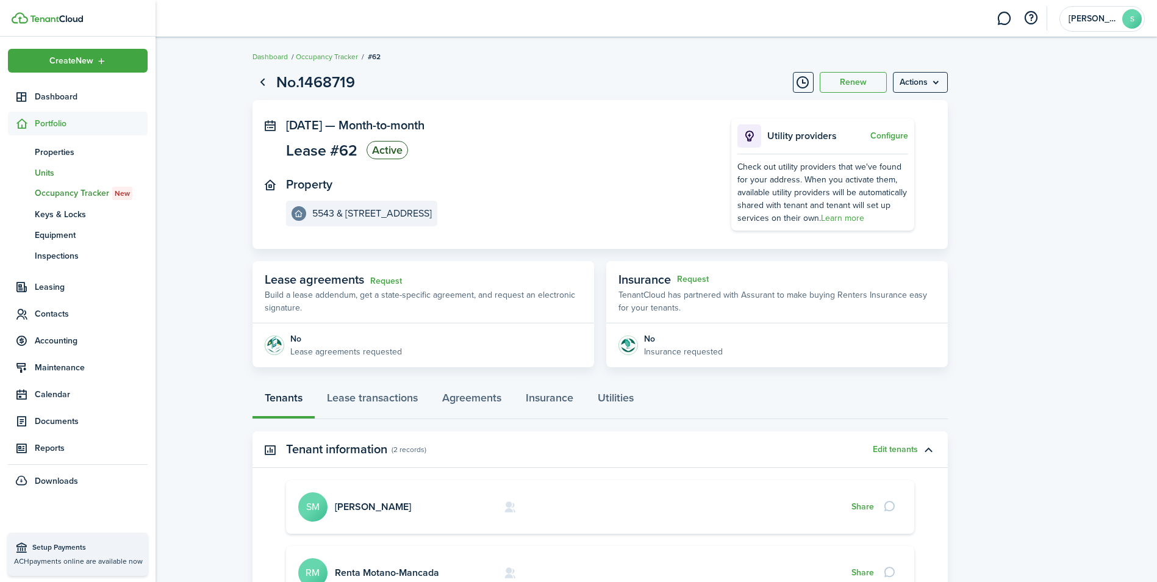
click at [49, 173] on span "Units" at bounding box center [91, 172] width 113 height 13
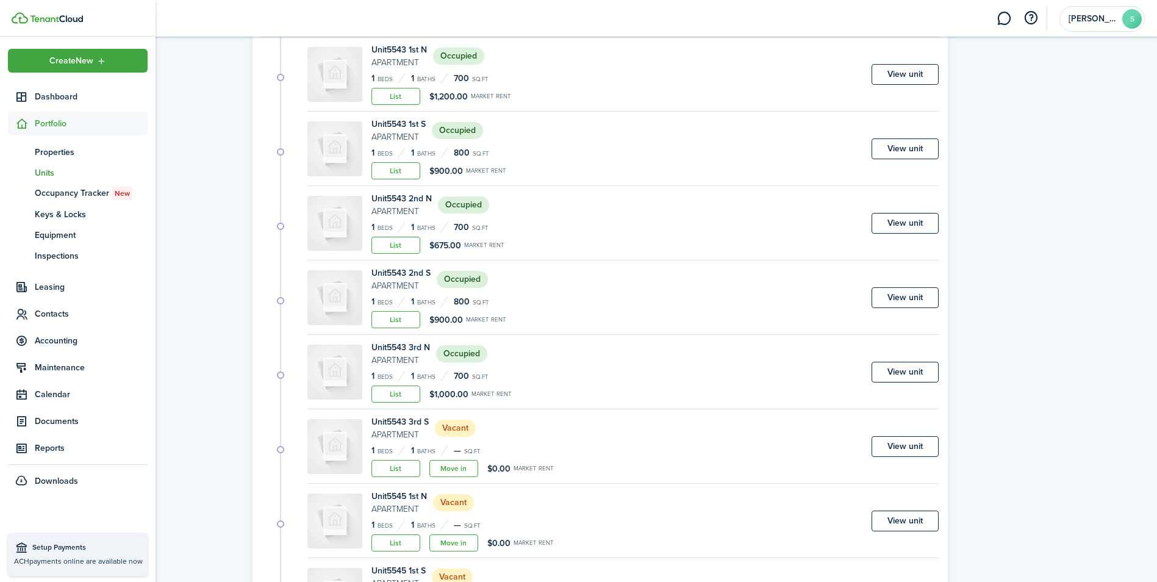
scroll to position [3248, 0]
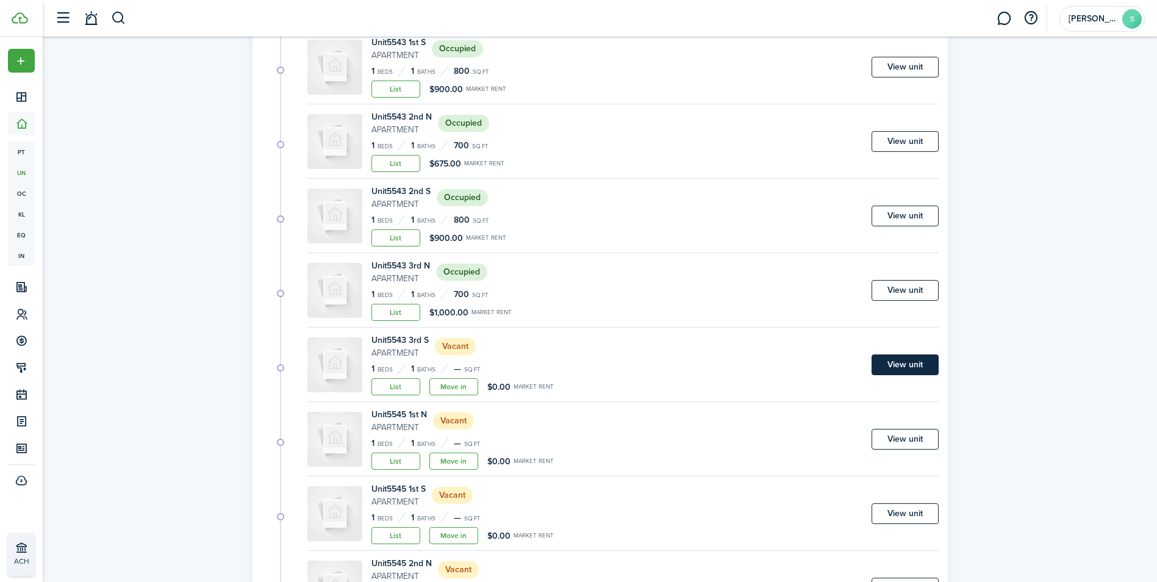
click at [916, 365] on link "View unit" at bounding box center [904, 364] width 67 height 21
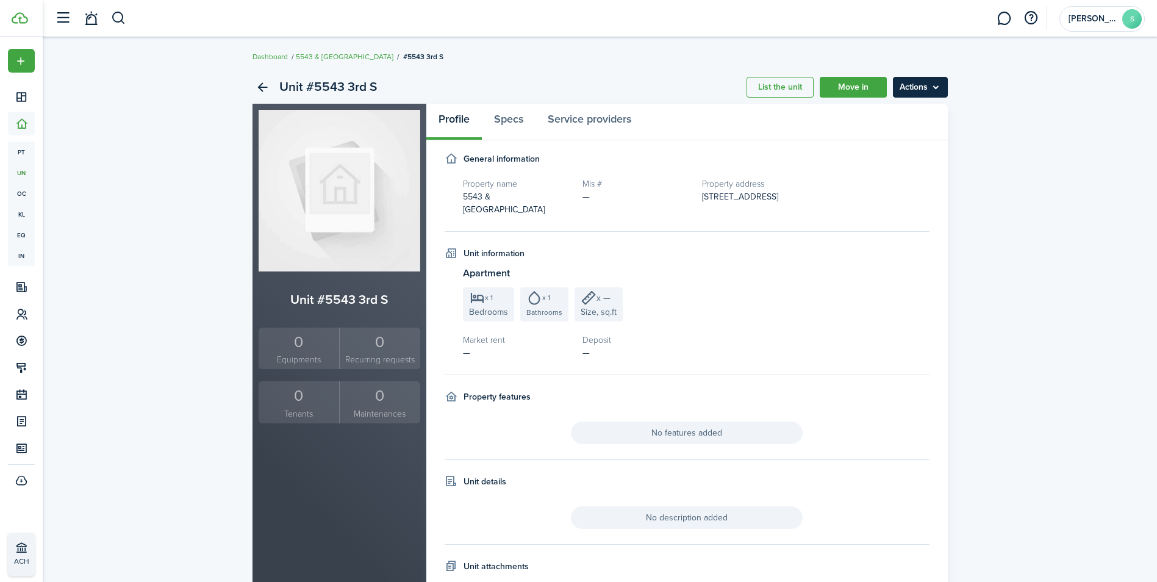
click at [937, 81] on menu-btn "Actions" at bounding box center [920, 87] width 55 height 21
click at [904, 110] on link "Edit unit" at bounding box center [894, 114] width 107 height 21
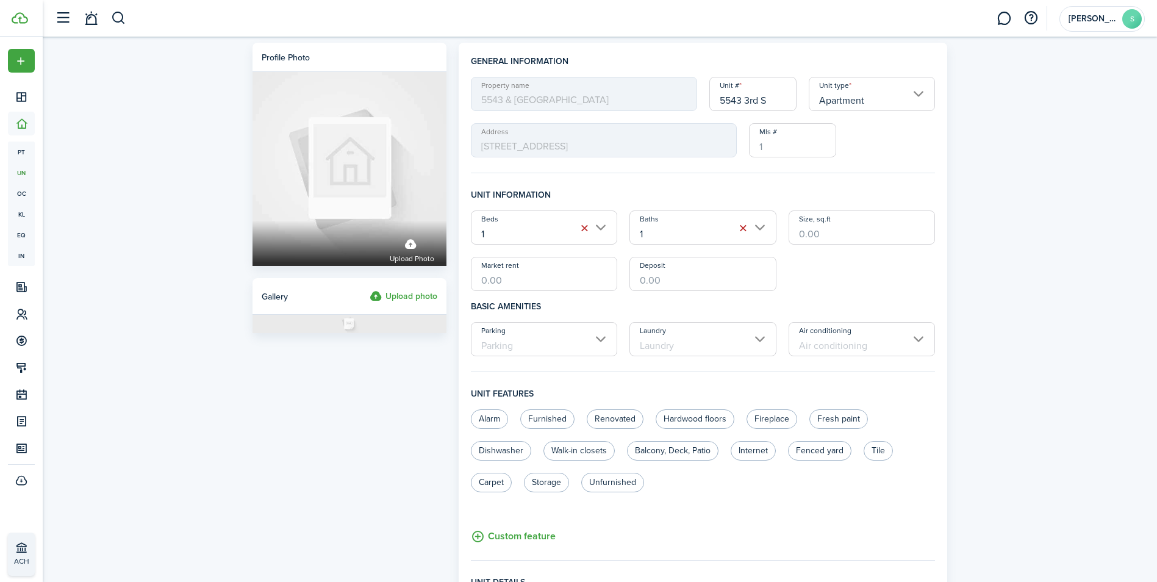
click at [545, 277] on input "Market rent" at bounding box center [544, 274] width 147 height 34
click at [860, 232] on input "Size, sq.ft" at bounding box center [861, 227] width 147 height 34
click at [542, 273] on input "$1,150.00" at bounding box center [544, 274] width 147 height 34
type input "$1,200.00"
click at [684, 284] on input "Deposit" at bounding box center [702, 274] width 147 height 34
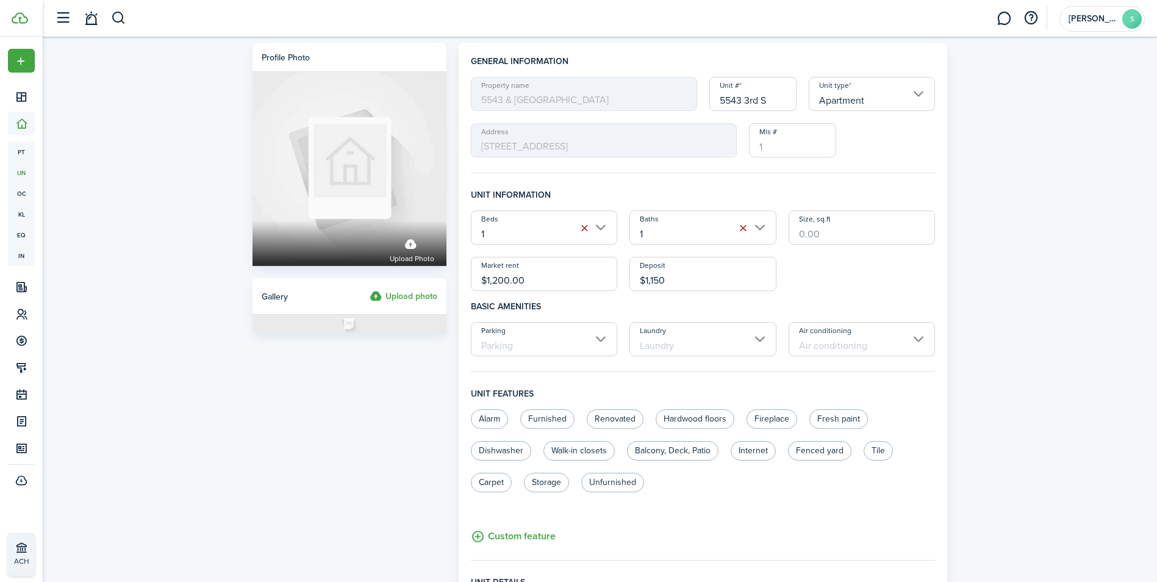
type input "$1,150.00"
click at [821, 234] on input "Size, sq.ft" at bounding box center [861, 227] width 147 height 34
type input "6"
click at [603, 337] on input "Parking" at bounding box center [544, 339] width 147 height 34
type input "700"
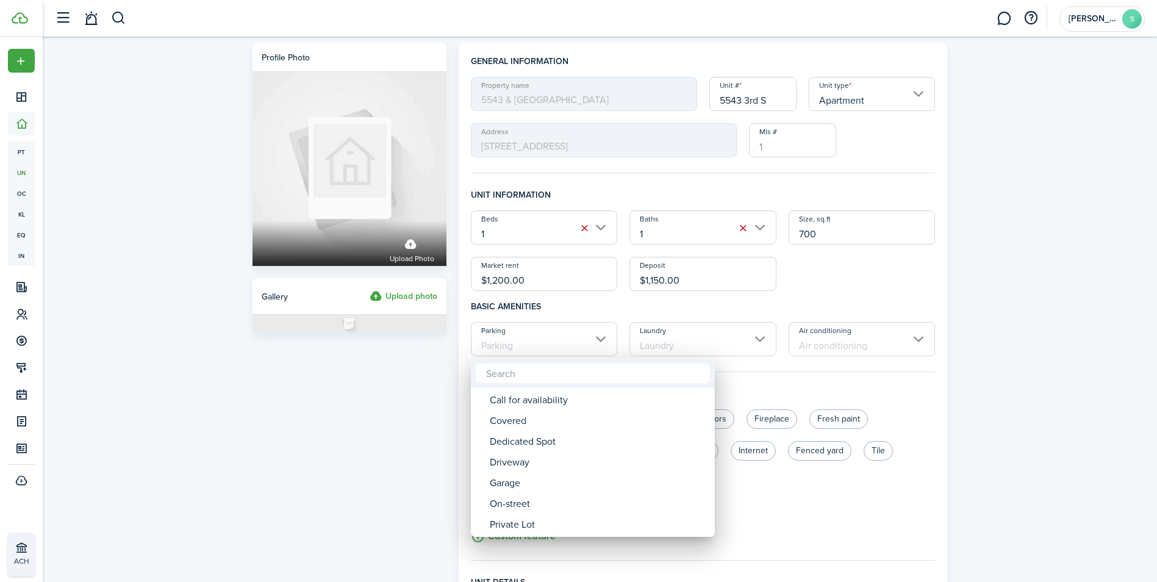
click at [546, 339] on div at bounding box center [578, 290] width 1352 height 777
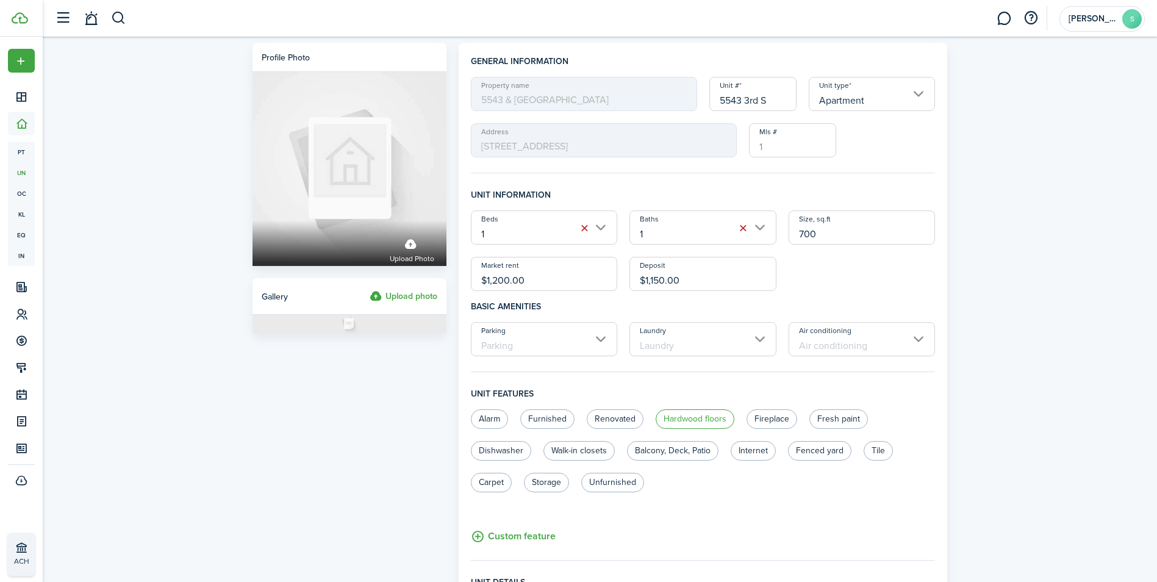
click at [683, 421] on label "Hardwood floors" at bounding box center [694, 419] width 79 height 20
radio input "true"
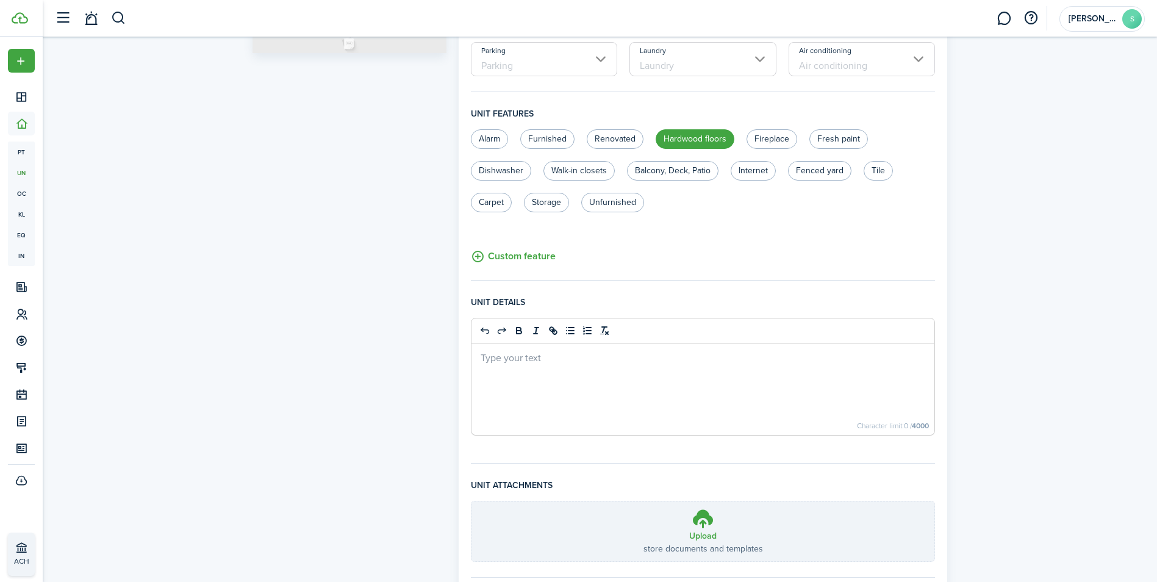
scroll to position [357, 0]
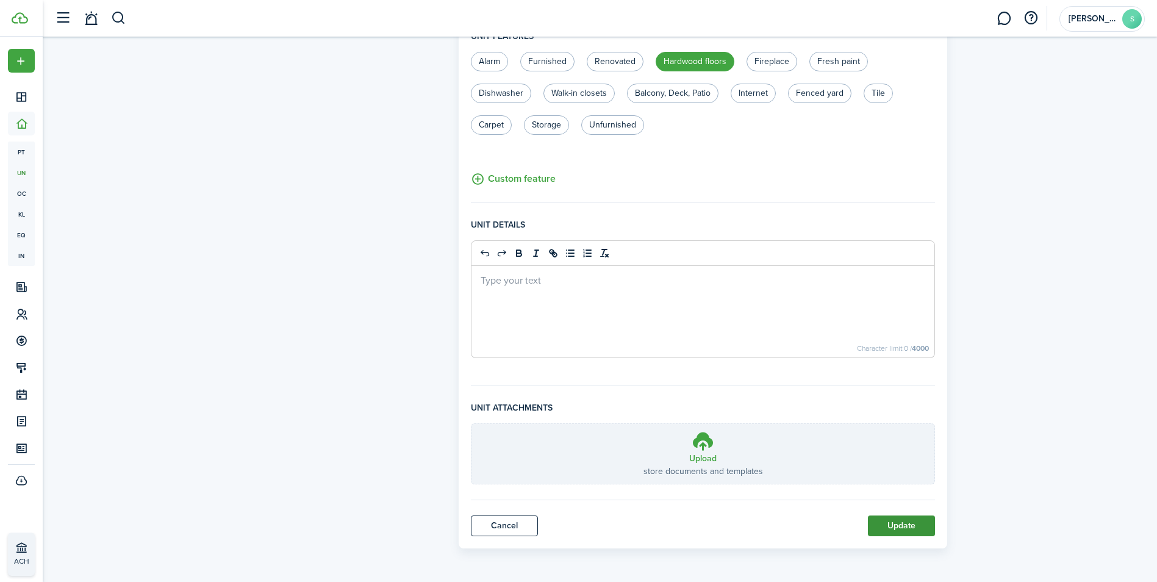
click at [907, 526] on button "Update" at bounding box center [901, 525] width 67 height 21
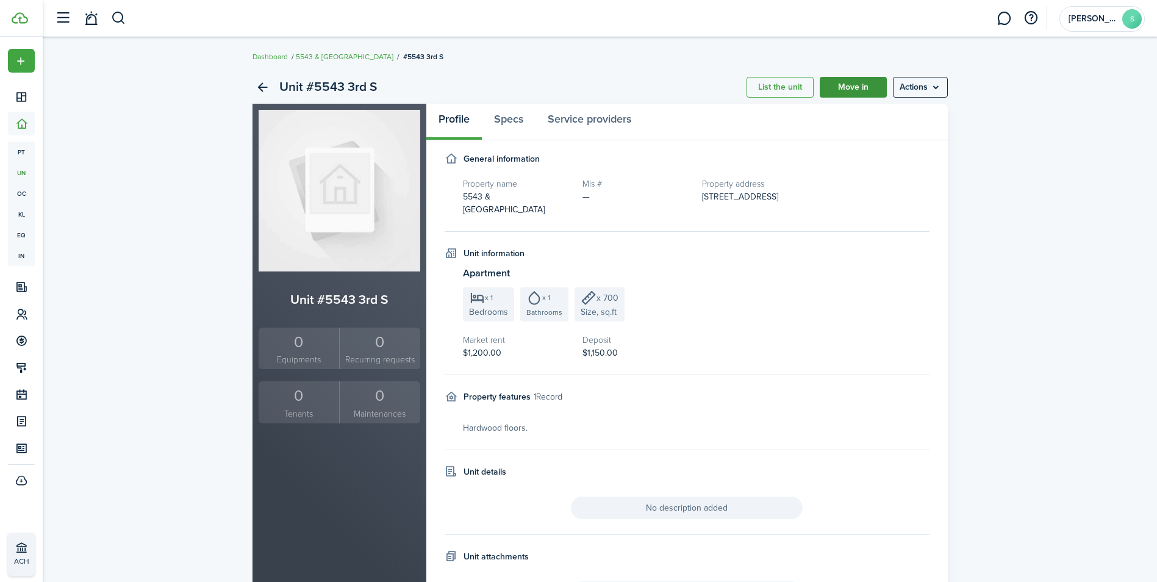
click at [868, 82] on link "Move in" at bounding box center [853, 87] width 67 height 21
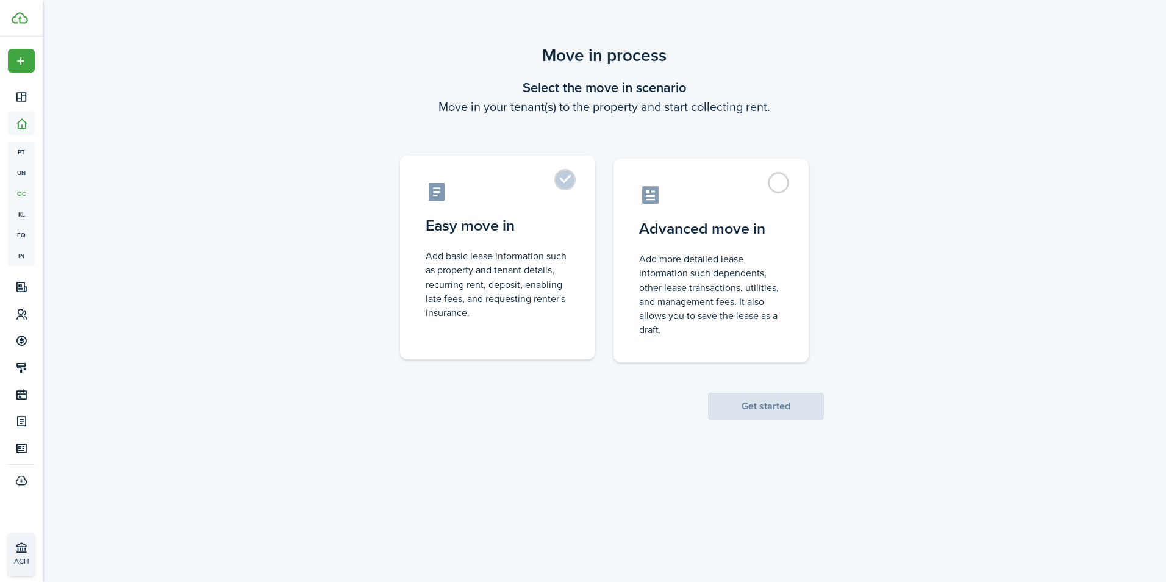
click at [557, 183] on label "Easy move in Add basic lease information such as property and tenant details, r…" at bounding box center [497, 257] width 195 height 204
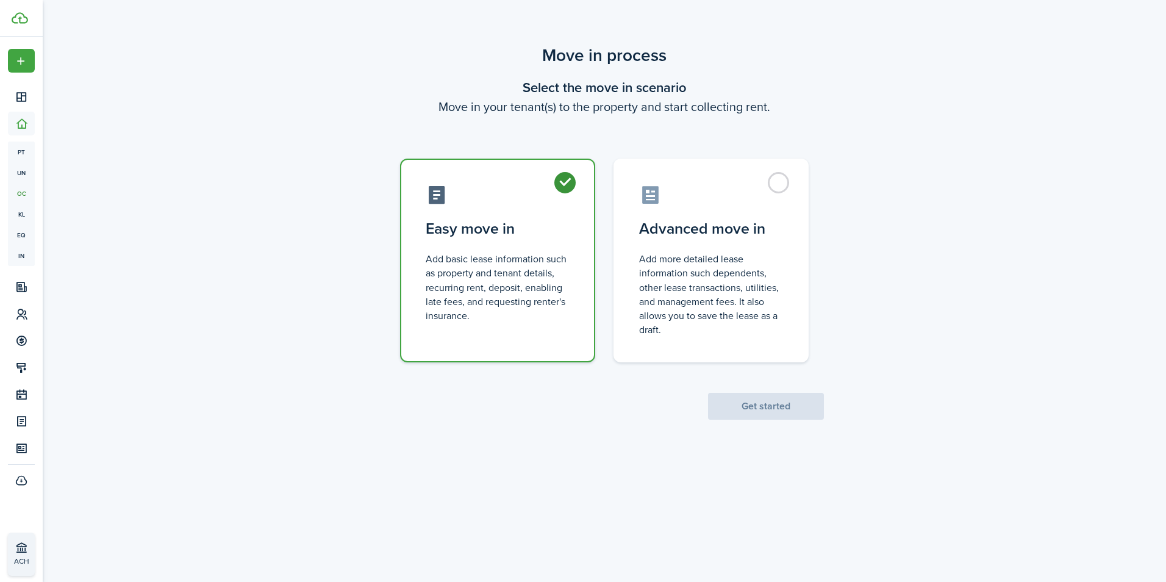
radio input "true"
click at [757, 395] on button "Get started" at bounding box center [766, 406] width 116 height 27
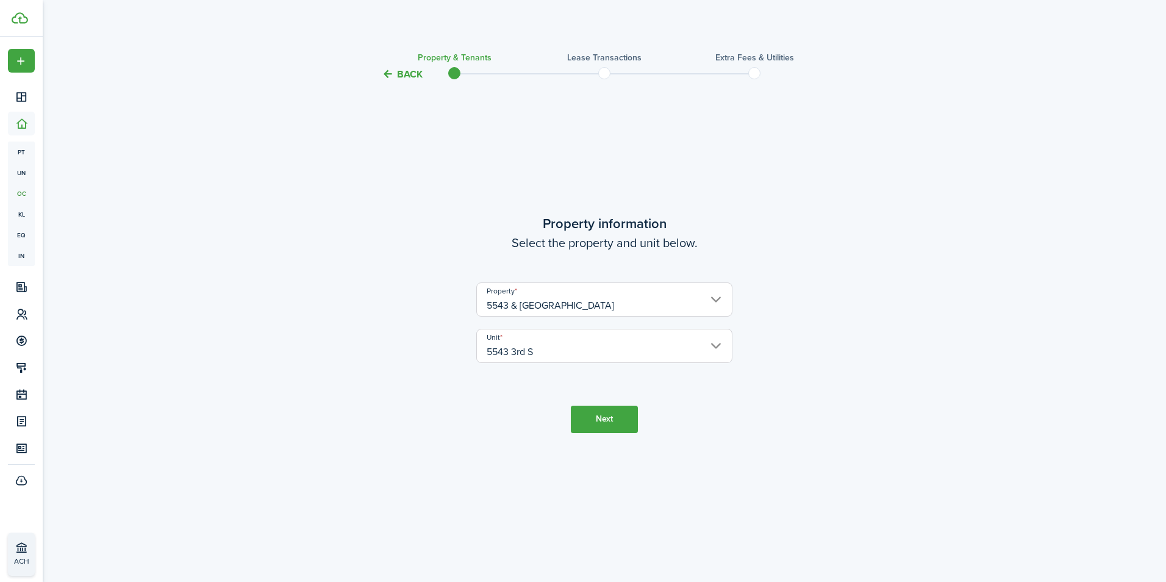
click at [613, 418] on button "Next" at bounding box center [604, 418] width 67 height 27
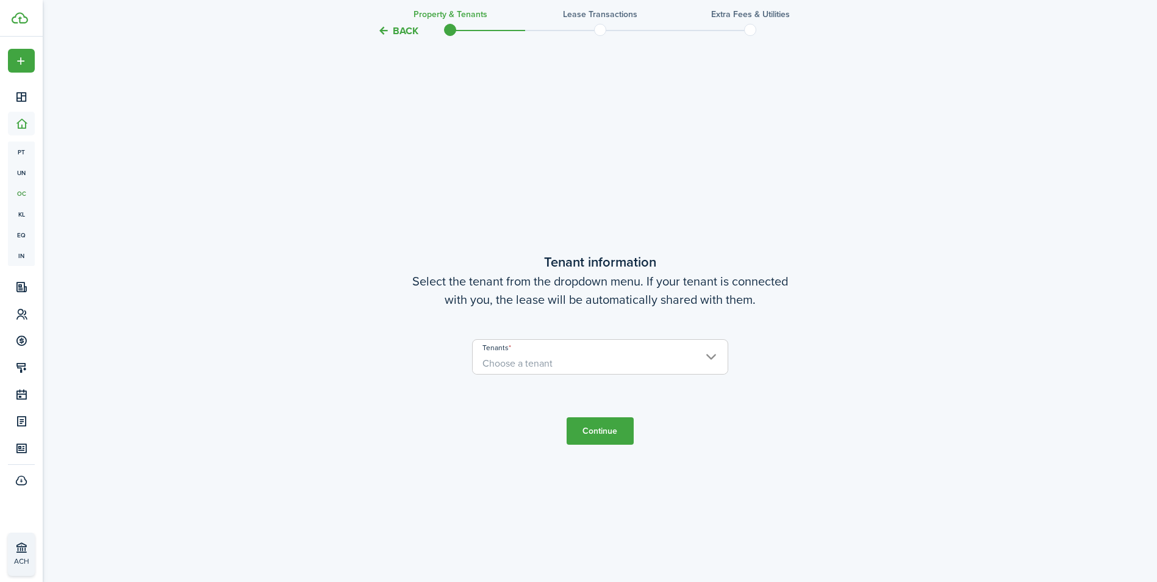
scroll to position [500, 0]
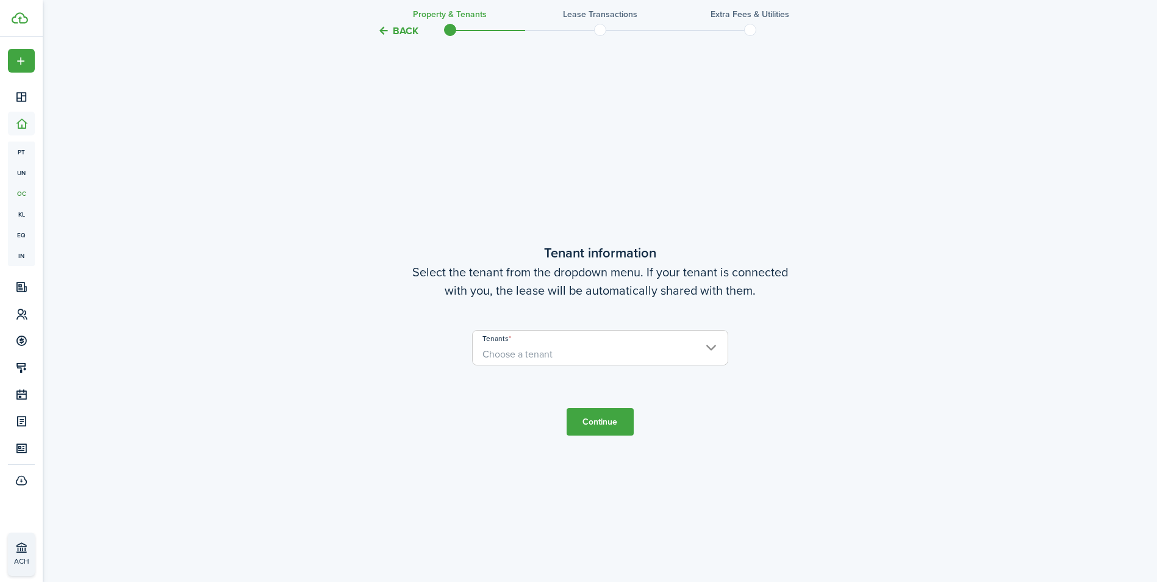
click at [619, 354] on span "Choose a tenant" at bounding box center [600, 354] width 255 height 21
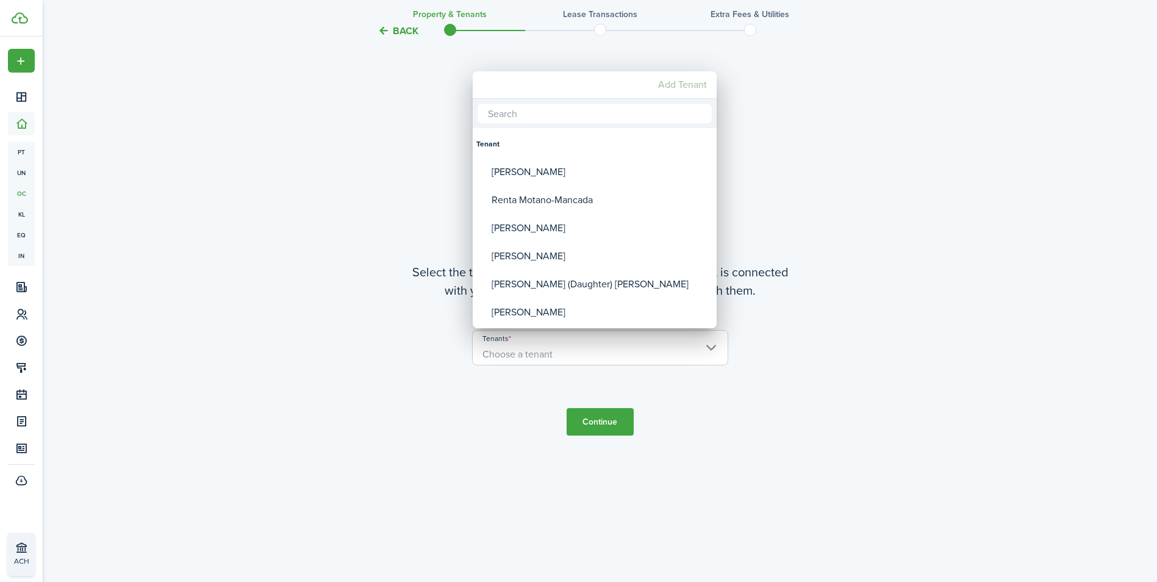
click at [682, 83] on mbsc-button "Add Tenant" at bounding box center [682, 85] width 59 height 22
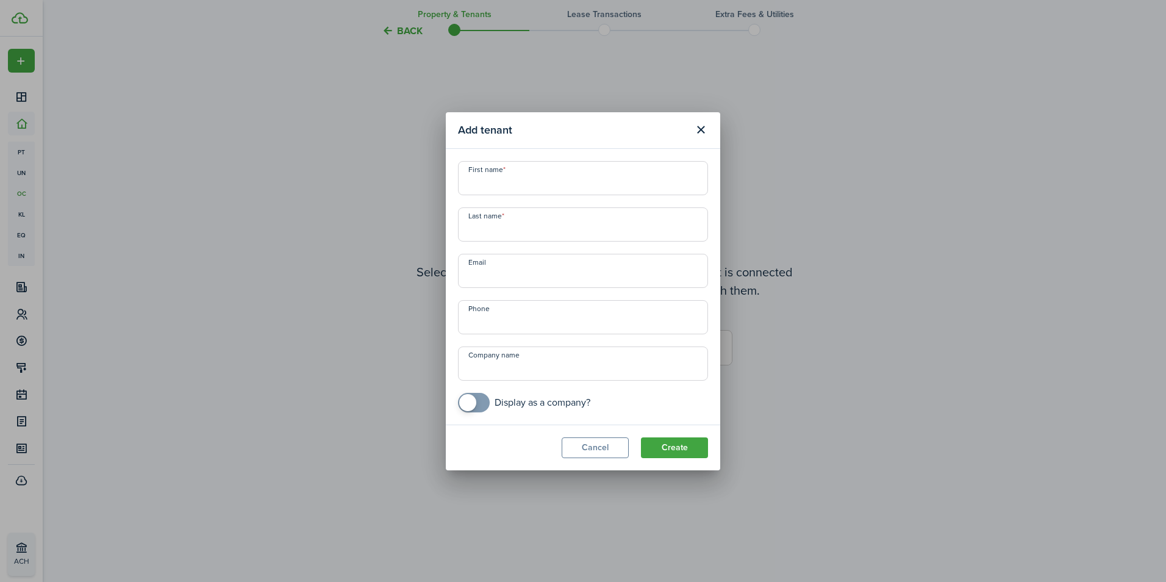
drag, startPoint x: 682, startPoint y: 83, endPoint x: 644, endPoint y: 177, distance: 102.0
click at [644, 177] on div "Add tenant First name Last name Email Phone Company name Display as a company? …" at bounding box center [583, 291] width 1166 height 582
click at [644, 177] on input "First name" at bounding box center [583, 178] width 250 height 34
click at [799, 46] on div "Add tenant First name Last name Email Phone Company name Display as a company? …" at bounding box center [583, 291] width 1166 height 582
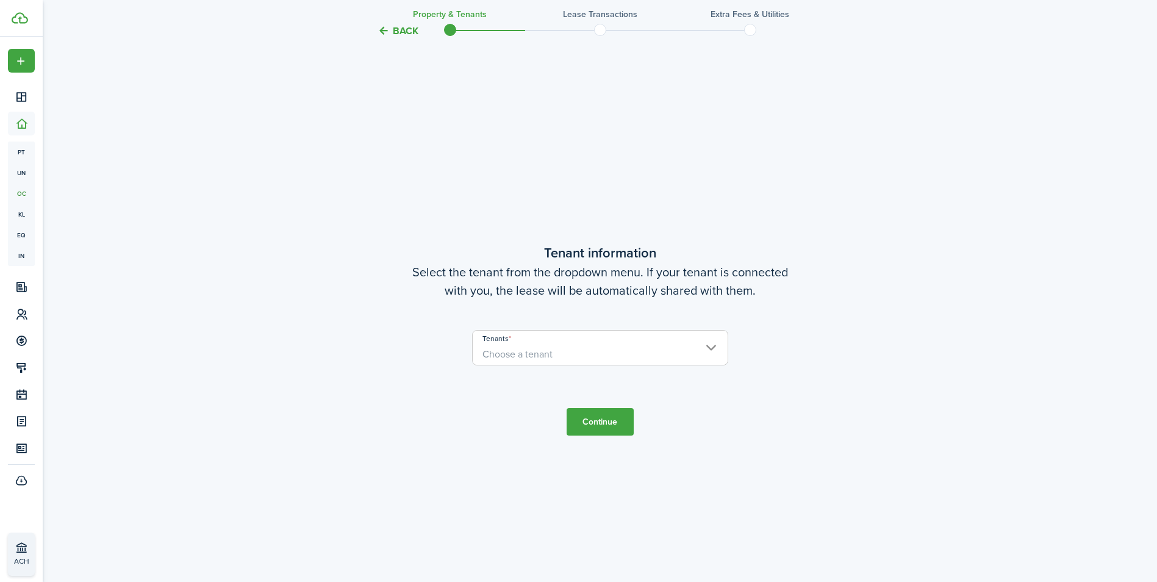
click at [705, 354] on span "Choose a tenant" at bounding box center [600, 354] width 255 height 21
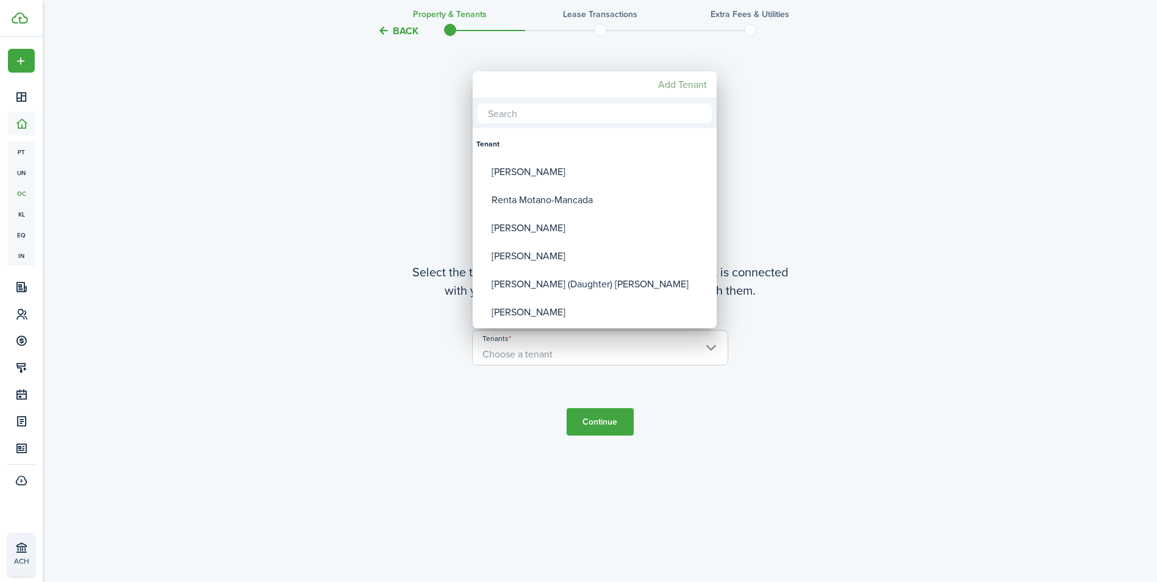
click at [685, 88] on mbsc-button "Add Tenant" at bounding box center [682, 85] width 59 height 22
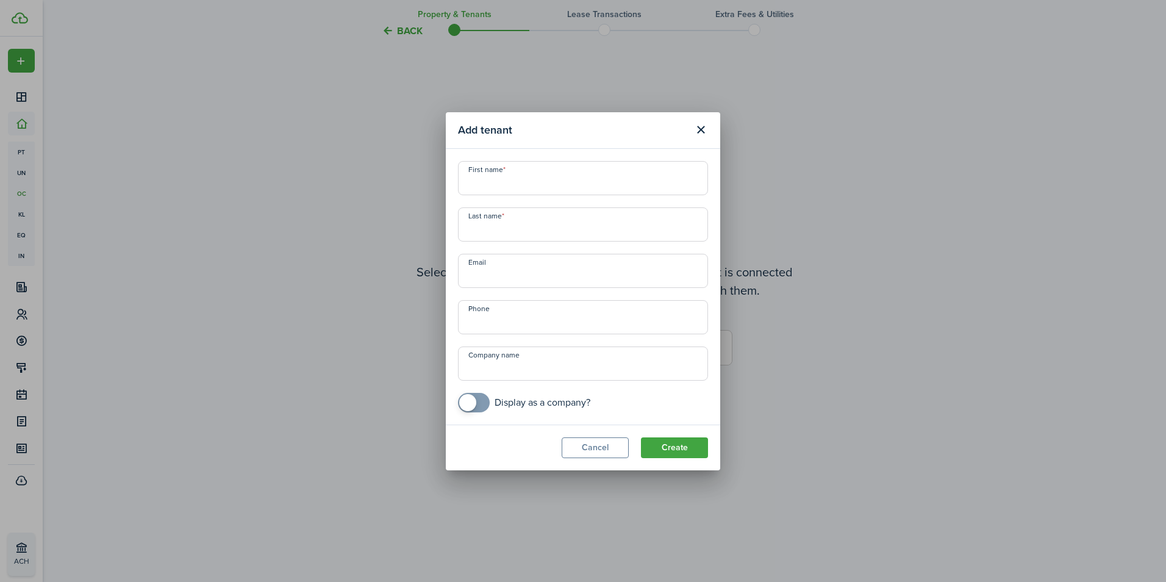
click at [534, 179] on input "First name" at bounding box center [583, 178] width 250 height 34
type input "Boussad"
type input "Slimani"
type input "+1"
click at [675, 449] on button "Create" at bounding box center [674, 447] width 67 height 21
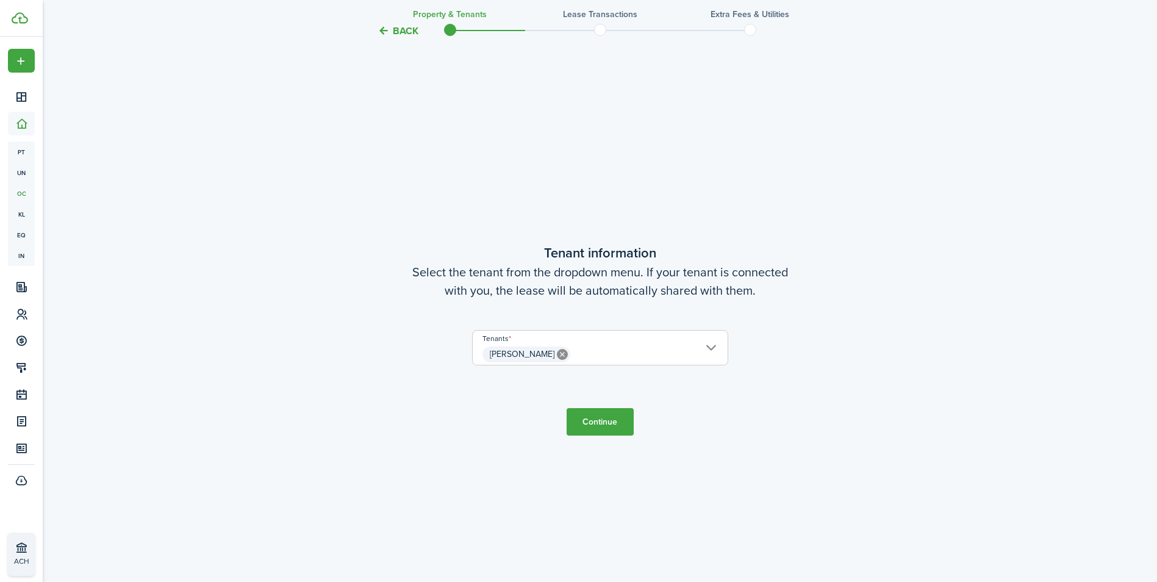
click at [707, 345] on span "[PERSON_NAME]" at bounding box center [600, 354] width 255 height 21
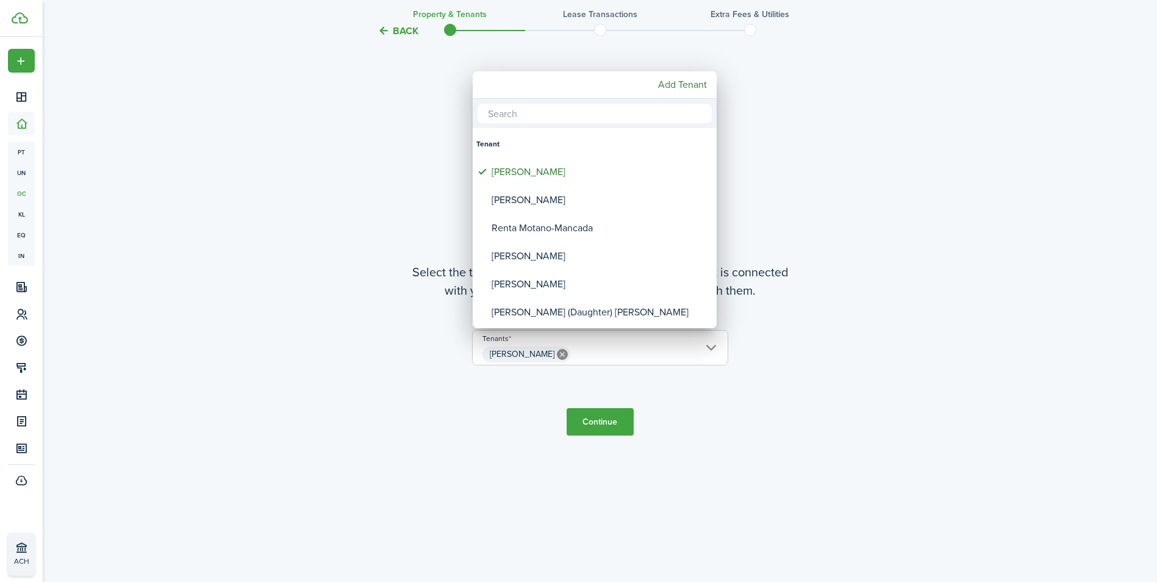
click at [993, 185] on div at bounding box center [578, 290] width 1352 height 777
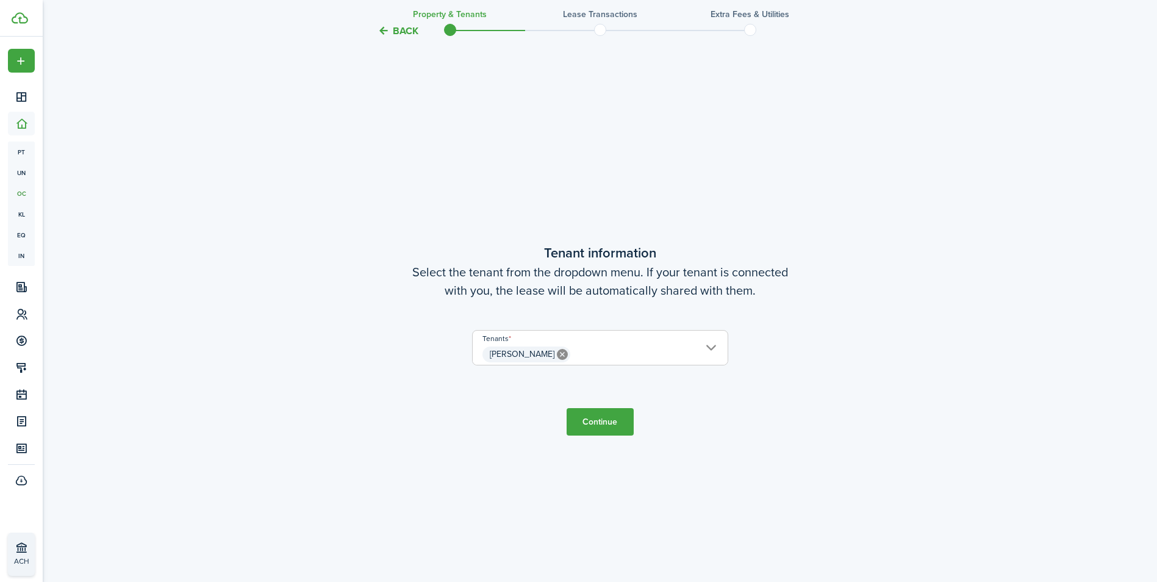
click at [606, 423] on button "Continue" at bounding box center [599, 421] width 67 height 27
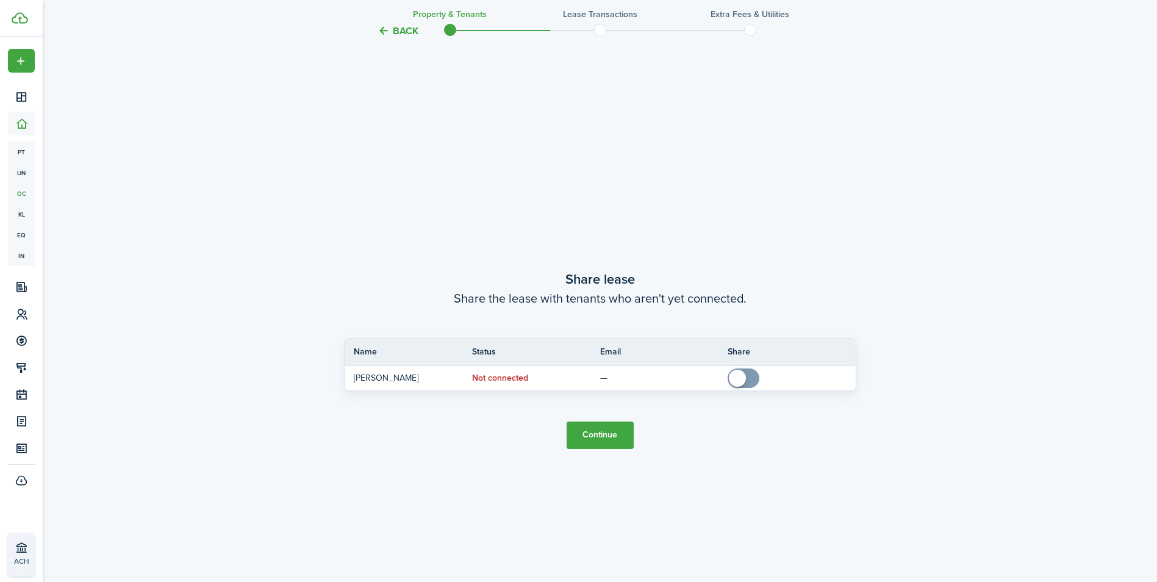
scroll to position [1082, 0]
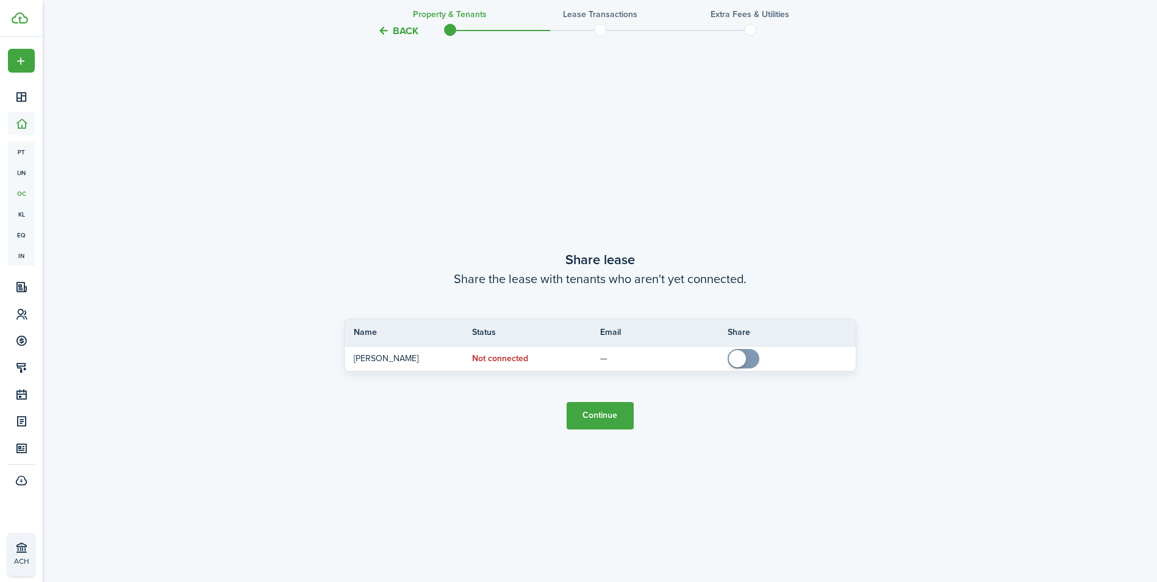
click at [590, 419] on button "Continue" at bounding box center [599, 415] width 67 height 27
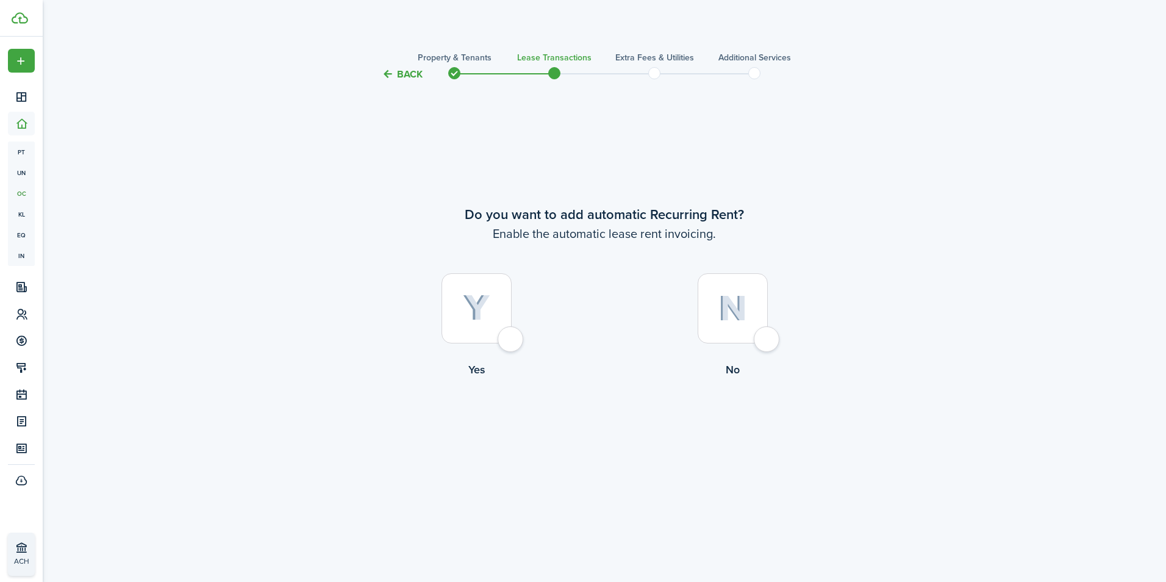
click at [512, 335] on div at bounding box center [476, 308] width 70 height 70
radio input "true"
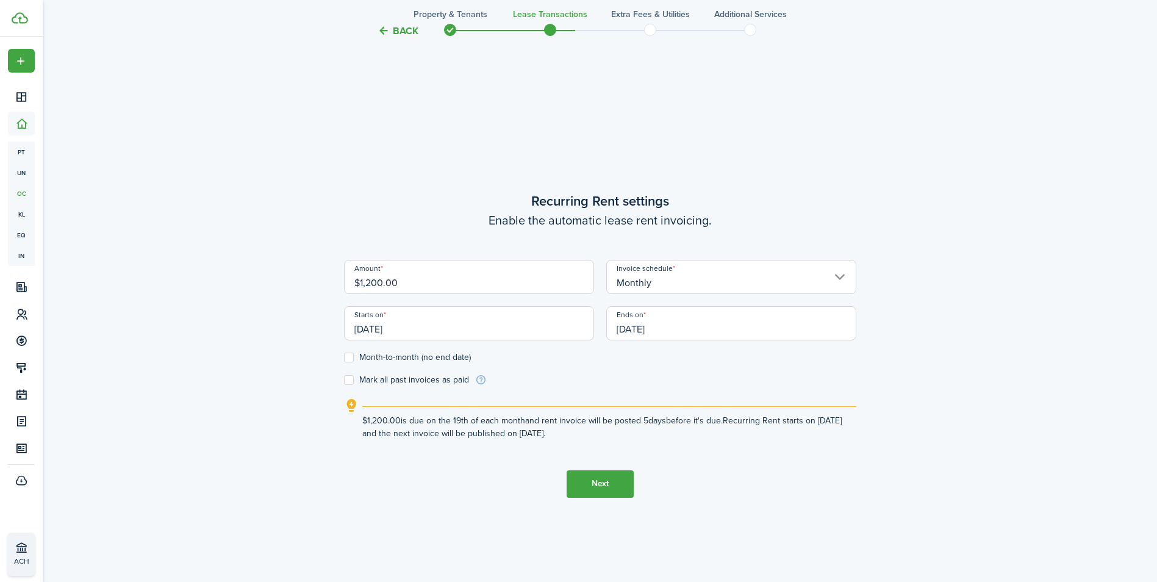
scroll to position [500, 0]
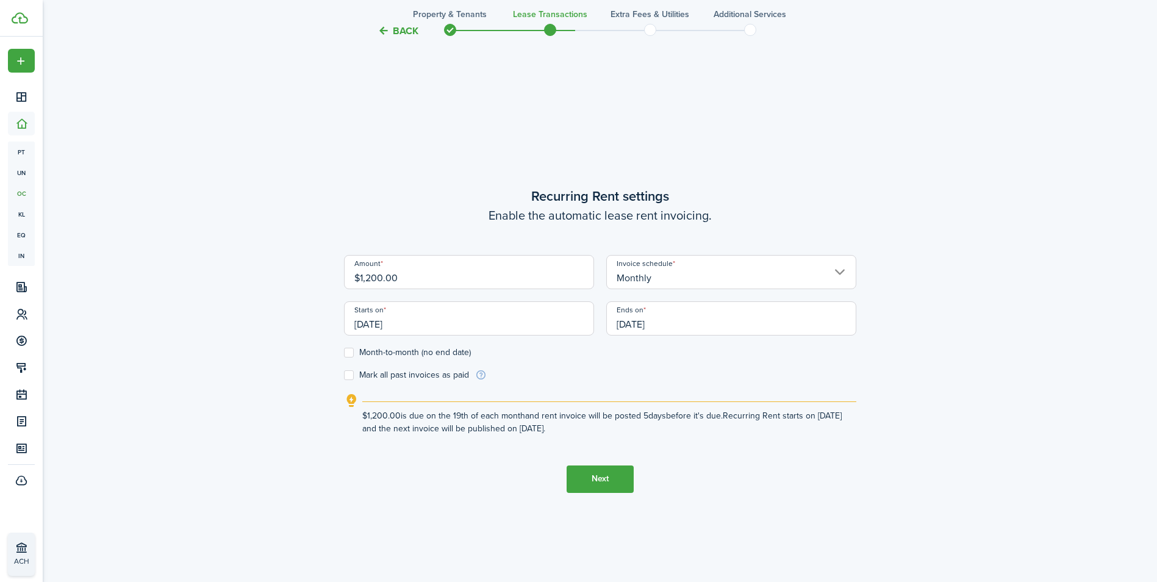
click at [468, 334] on input "[DATE]" at bounding box center [469, 318] width 250 height 34
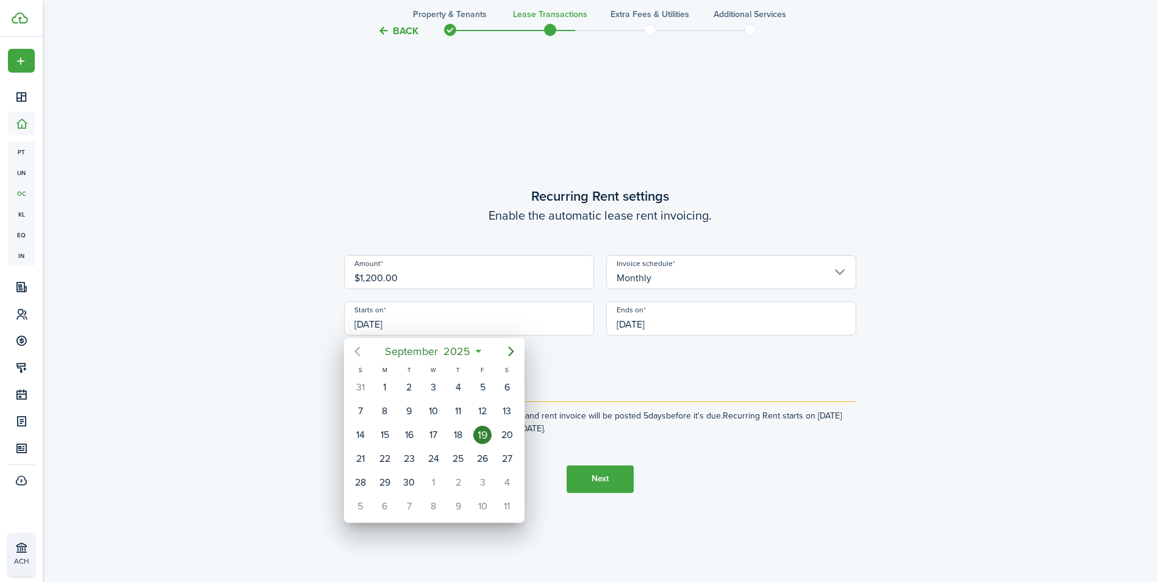
click at [358, 350] on icon "Previous page" at bounding box center [357, 351] width 15 height 15
click at [413, 382] on div "1" at bounding box center [409, 387] width 18 height 18
type input "[DATE]"
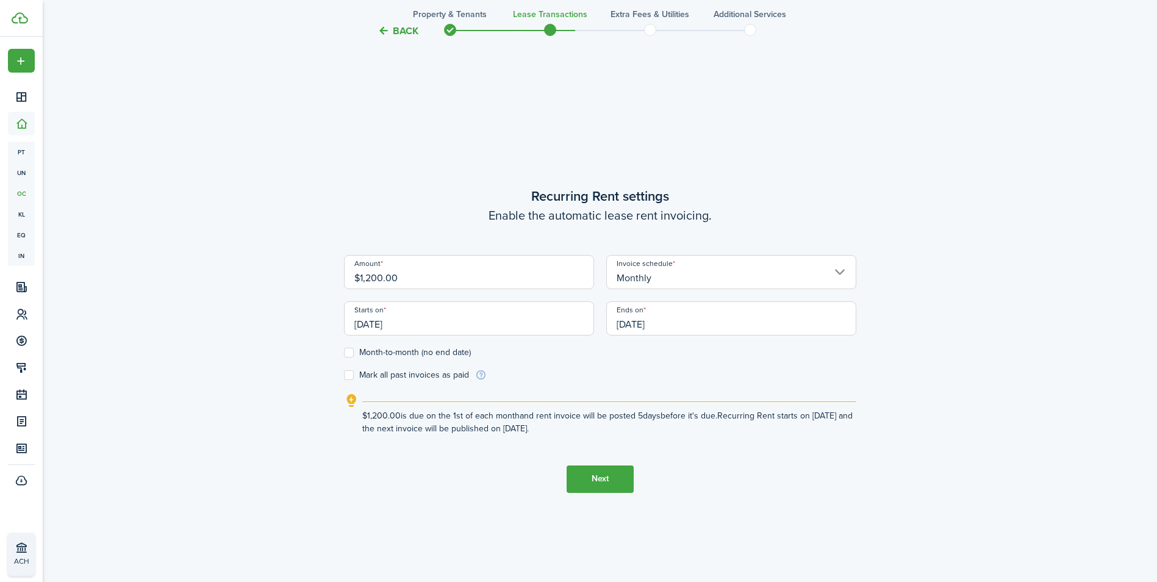
click at [675, 282] on input "Monthly" at bounding box center [731, 272] width 250 height 34
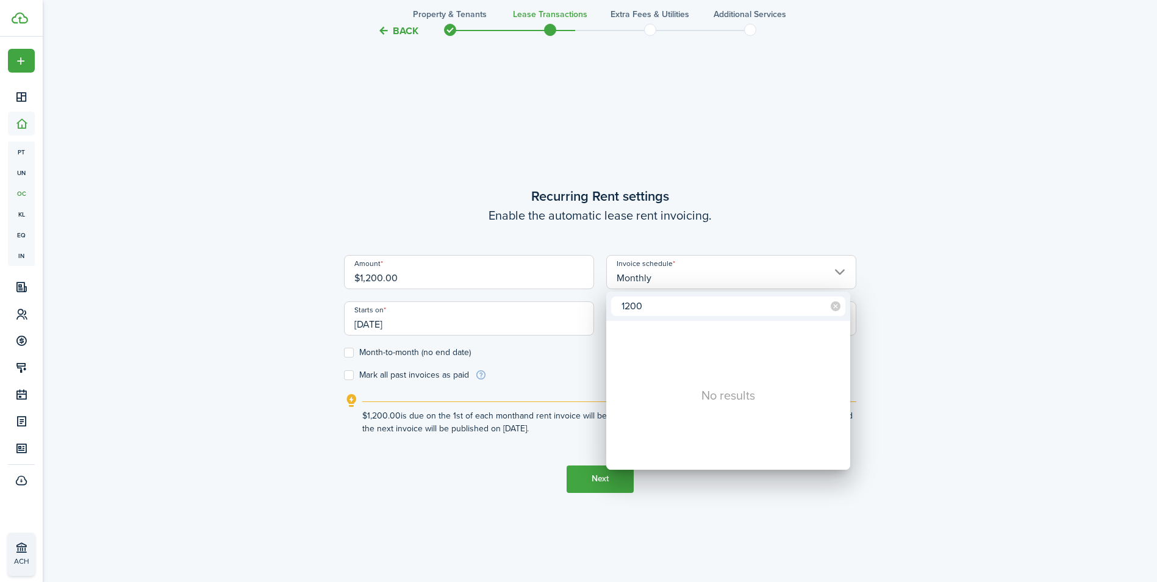
type input "1200"
click at [675, 283] on div at bounding box center [578, 290] width 1352 height 777
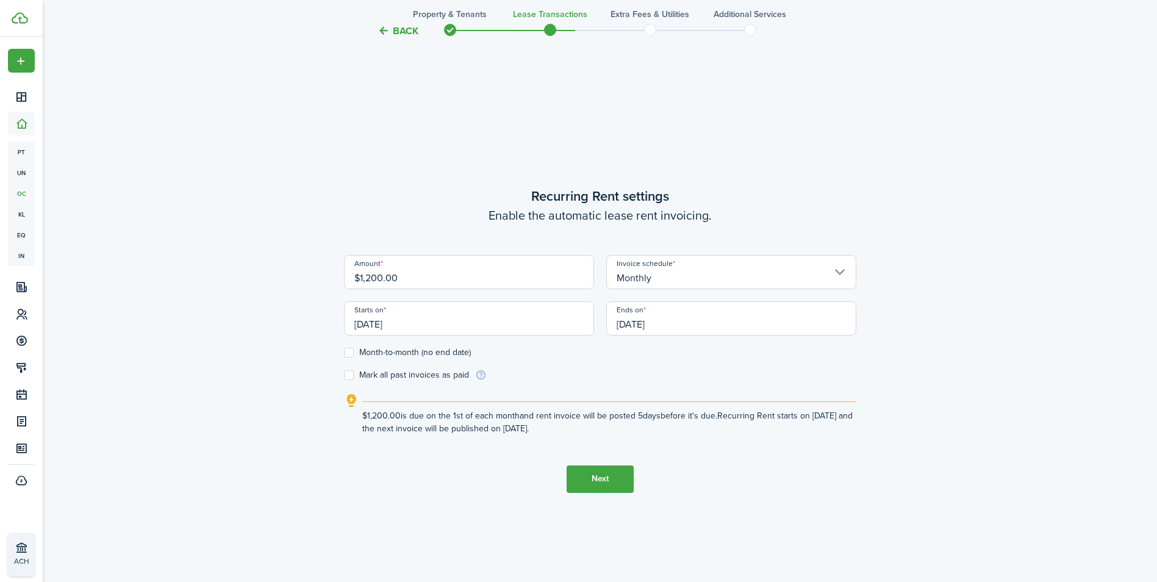
click at [349, 349] on label "Month-to-month (no end date)" at bounding box center [407, 353] width 127 height 10
click at [344, 352] on input "Month-to-month (no end date)" at bounding box center [343, 352] width 1 height 1
click at [349, 349] on label "Month-to-month (no end date)" at bounding box center [407, 353] width 127 height 10
click at [344, 352] on input "Month-to-month (no end date)" at bounding box center [343, 352] width 1 height 1
checkbox input "false"
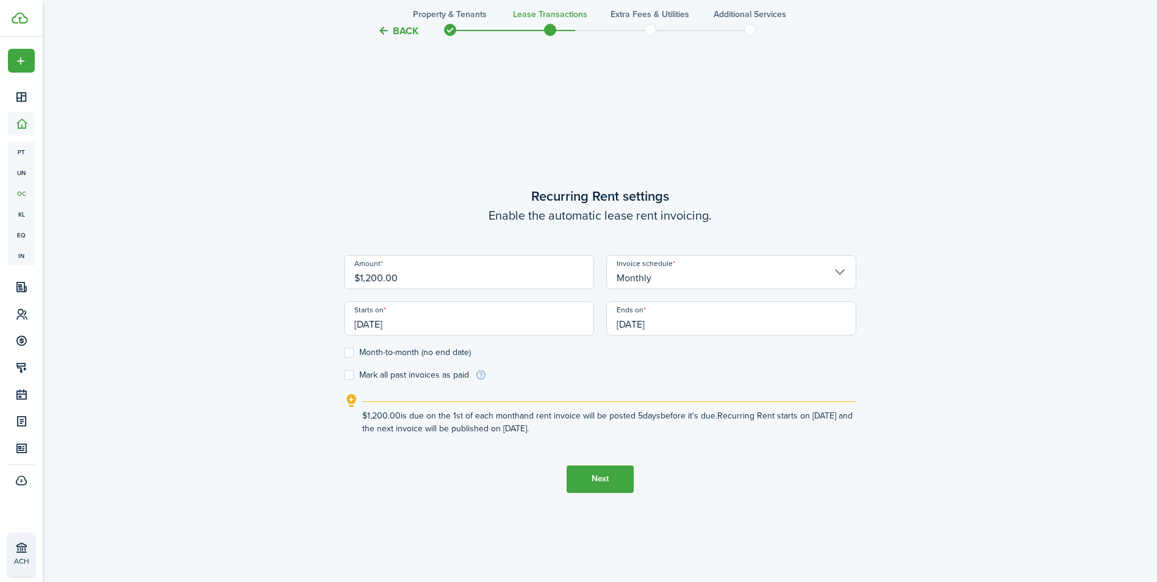
click at [348, 370] on label "Mark all past invoices as paid" at bounding box center [406, 375] width 125 height 10
click at [344, 374] on input "Mark all past invoices as paid" at bounding box center [343, 374] width 1 height 1
checkbox input "true"
click at [348, 353] on label "Month-to-month (no end date)" at bounding box center [407, 353] width 127 height 10
click at [344, 352] on input "Month-to-month (no end date)" at bounding box center [343, 352] width 1 height 1
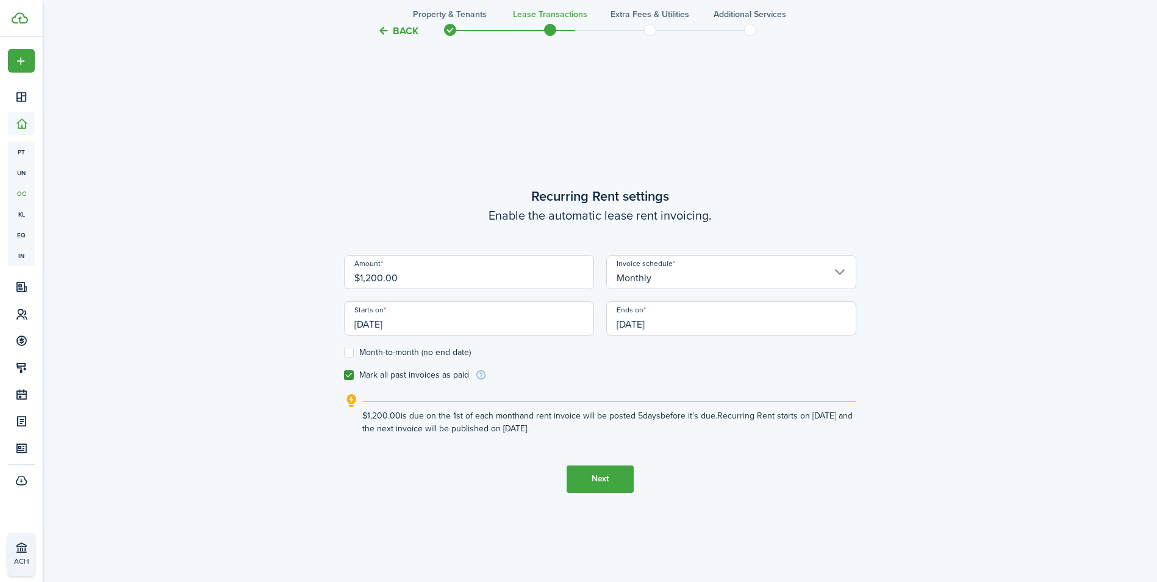
checkbox input "true"
click at [615, 476] on button "Next" at bounding box center [599, 478] width 67 height 27
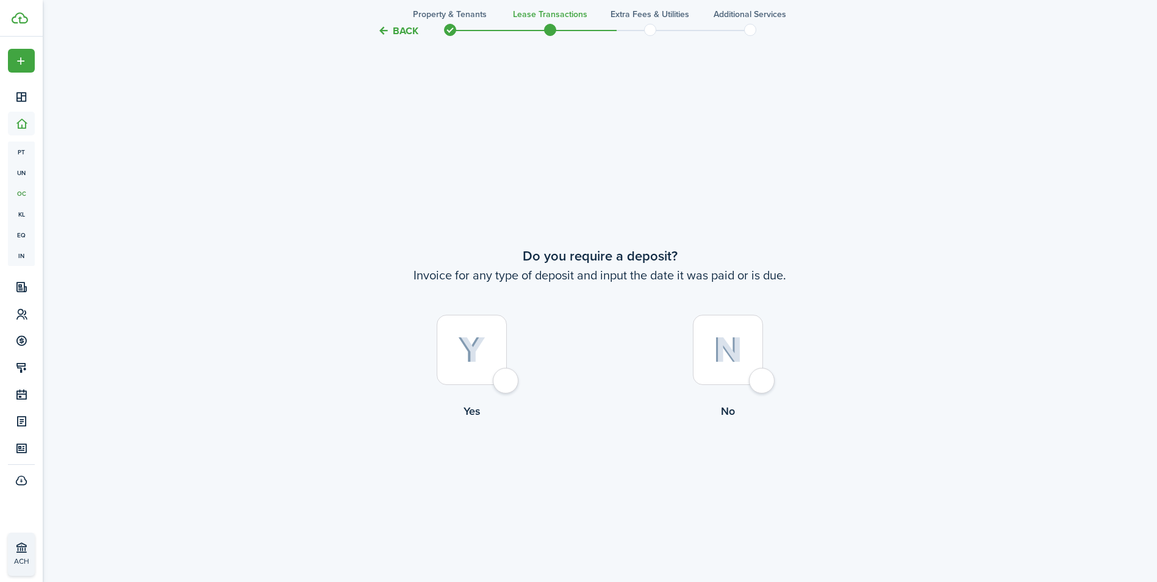
scroll to position [1082, 0]
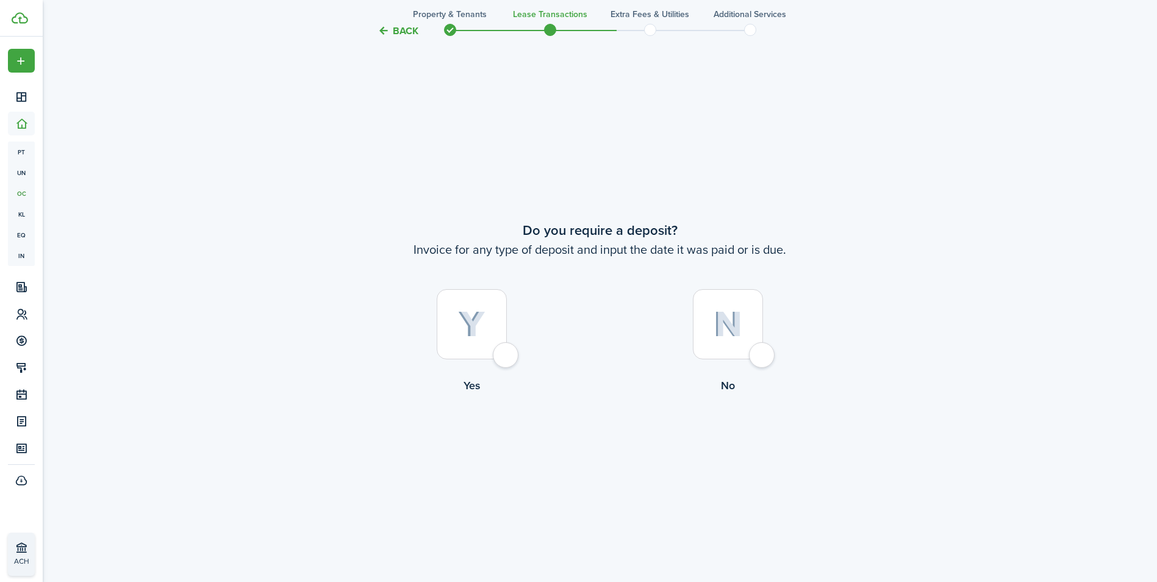
click at [506, 353] on div at bounding box center [472, 324] width 70 height 70
radio input "true"
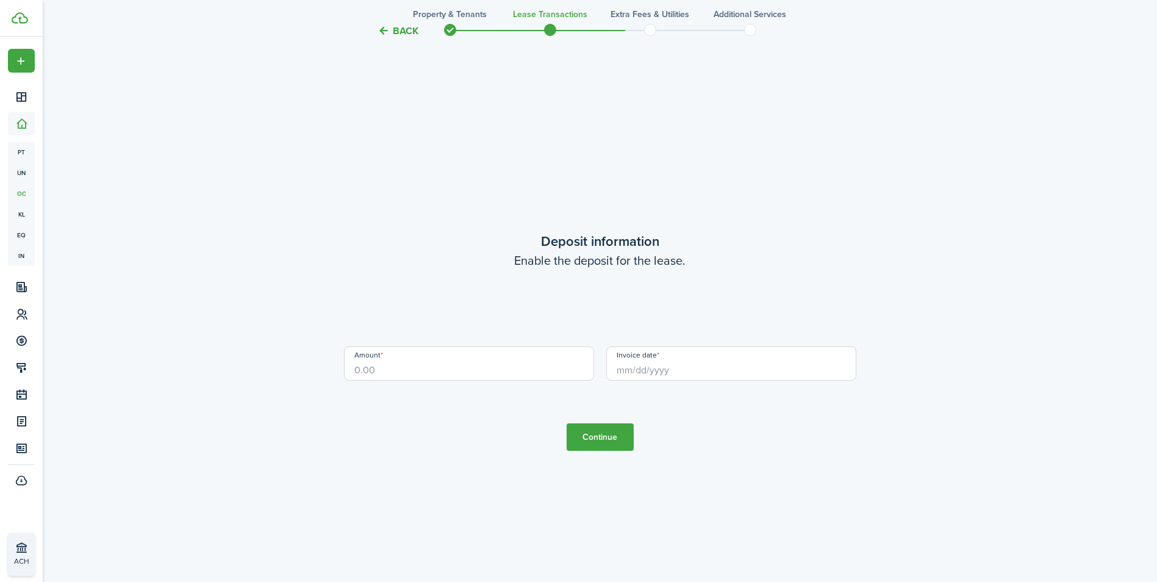
scroll to position [1663, 0]
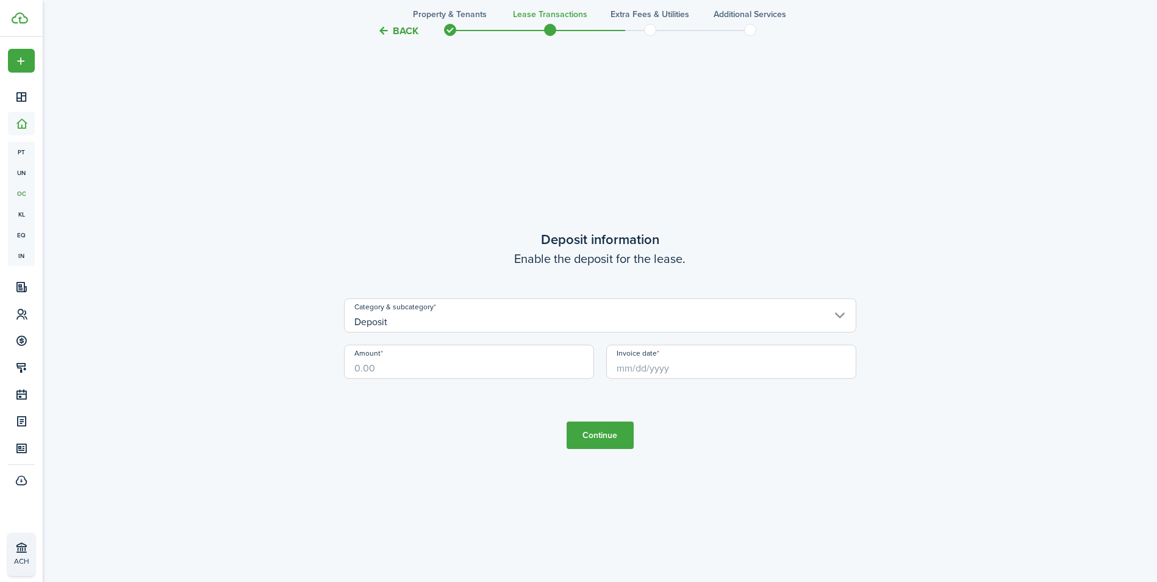
click at [448, 366] on input "Amount" at bounding box center [469, 362] width 250 height 34
drag, startPoint x: 448, startPoint y: 366, endPoint x: 636, endPoint y: 367, distance: 187.8
click at [636, 367] on div "Category & subcategory Deposit Amount $1,200 Invoice date" at bounding box center [600, 344] width 524 height 93
click at [651, 368] on input "Invoice date" at bounding box center [731, 362] width 250 height 34
type input "$1,200.00"
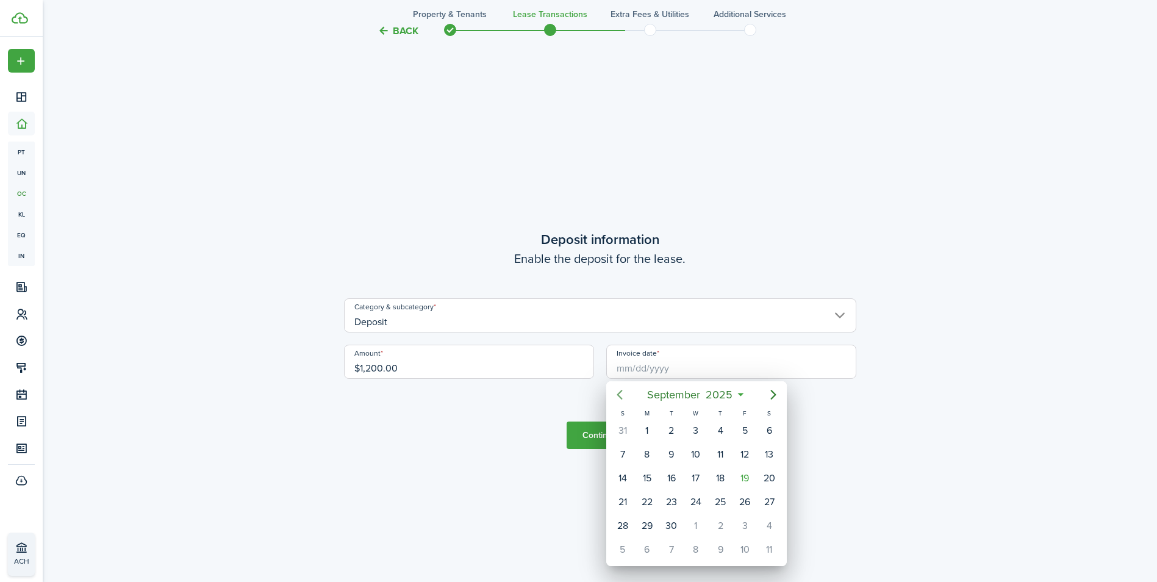
click at [620, 394] on icon "Previous page" at bounding box center [619, 394] width 15 height 15
click at [676, 430] on div "1" at bounding box center [671, 430] width 18 height 18
type input "[DATE]"
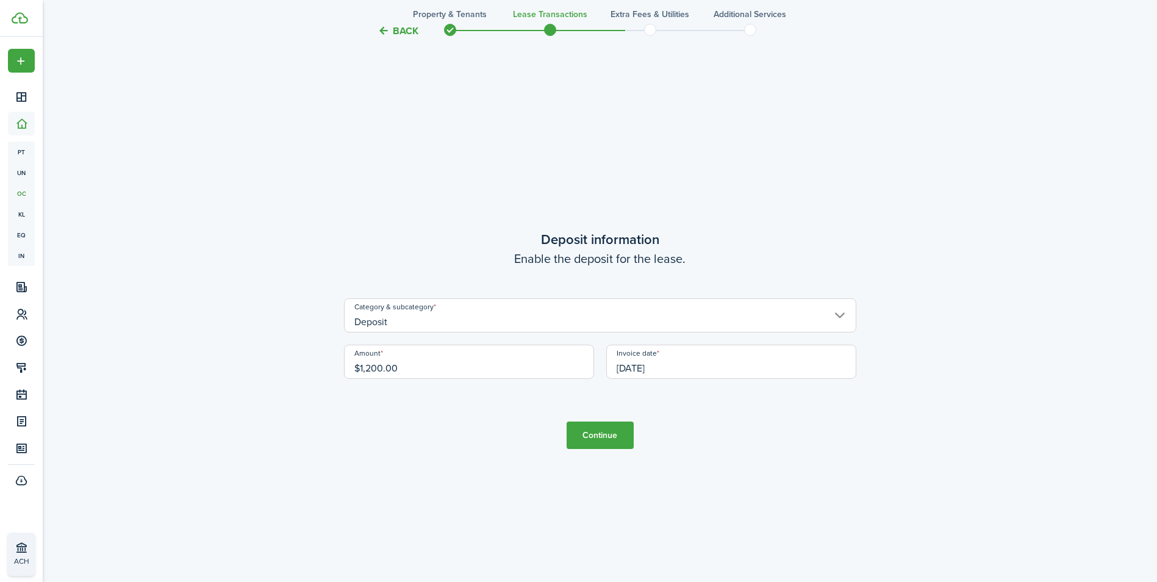
click at [602, 435] on button "Continue" at bounding box center [599, 434] width 67 height 27
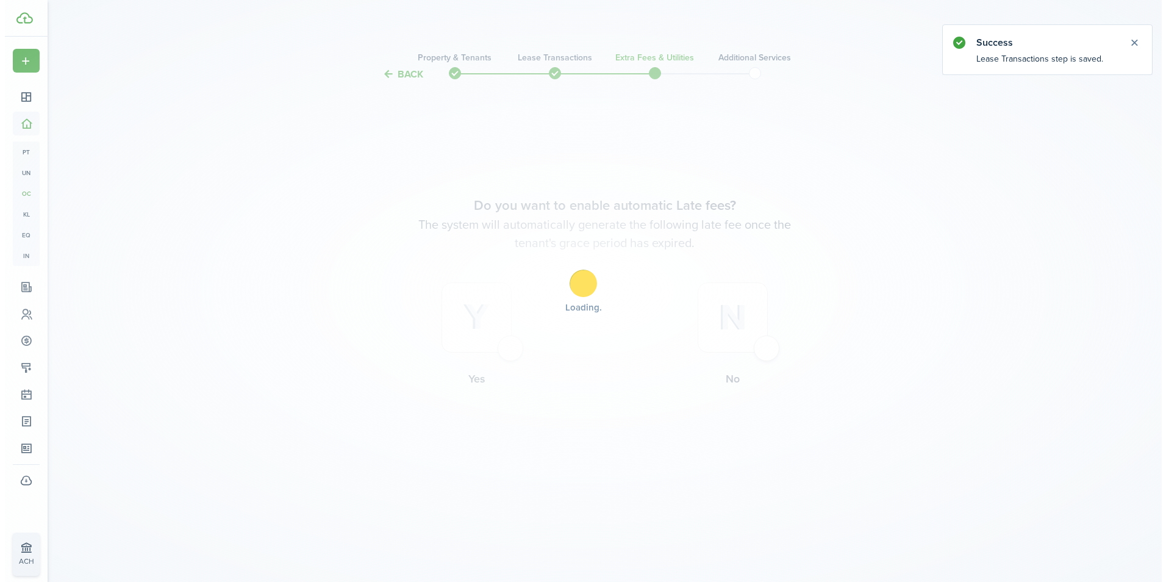
scroll to position [0, 0]
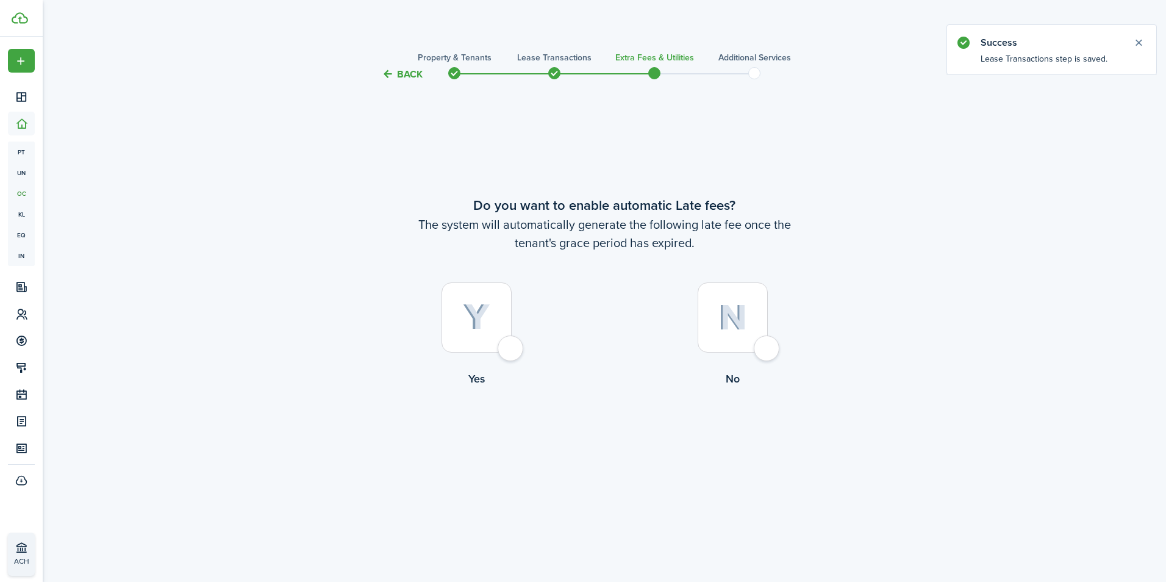
click at [512, 347] on div at bounding box center [476, 317] width 70 height 70
radio input "true"
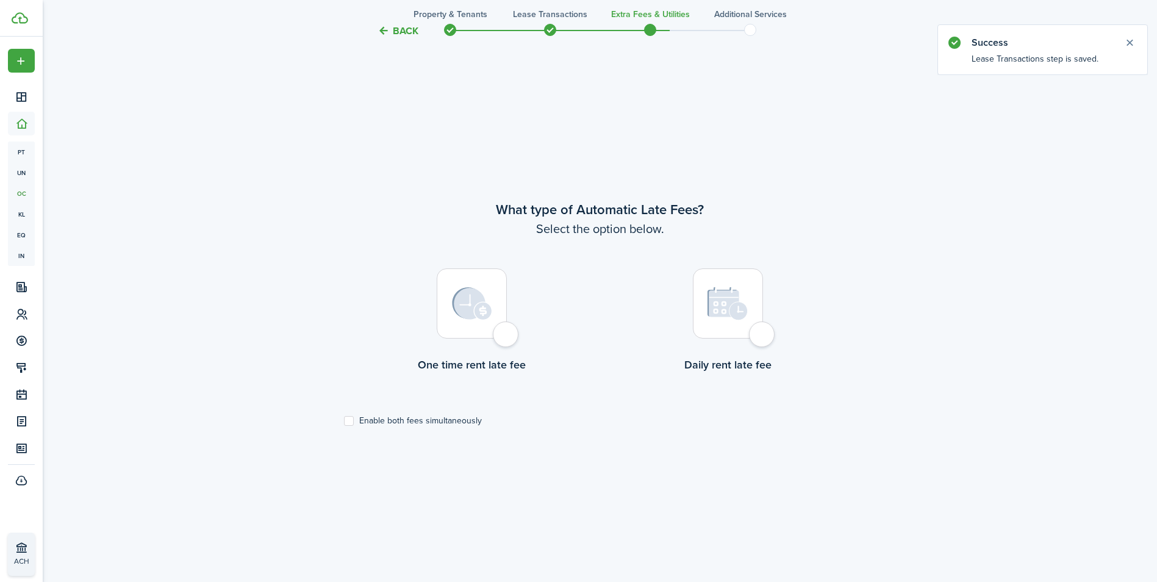
scroll to position [500, 0]
click at [507, 332] on div at bounding box center [472, 301] width 70 height 70
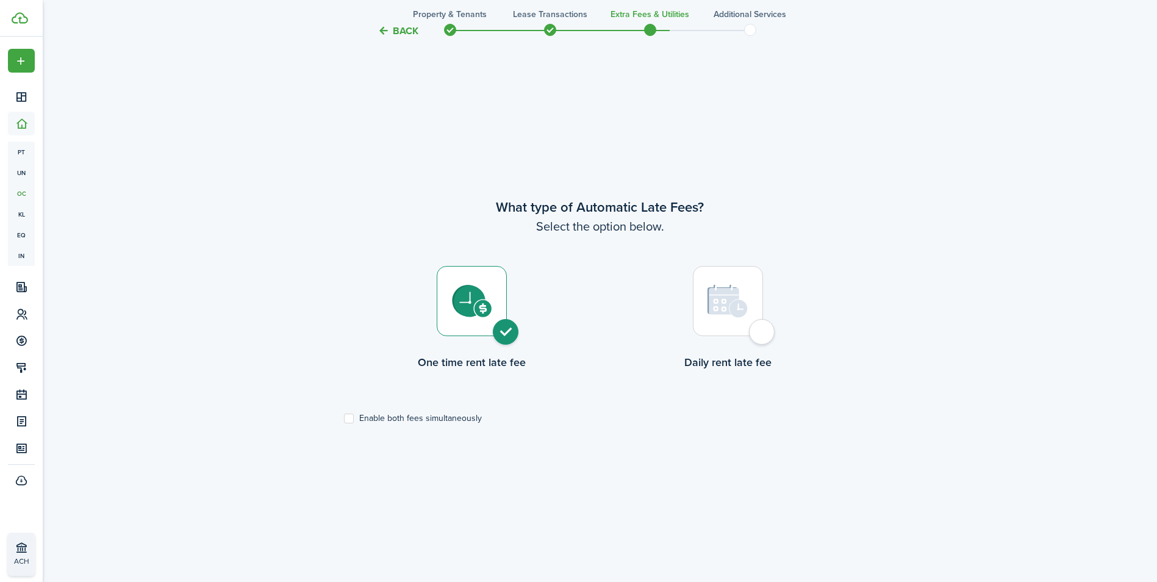
radio input "true"
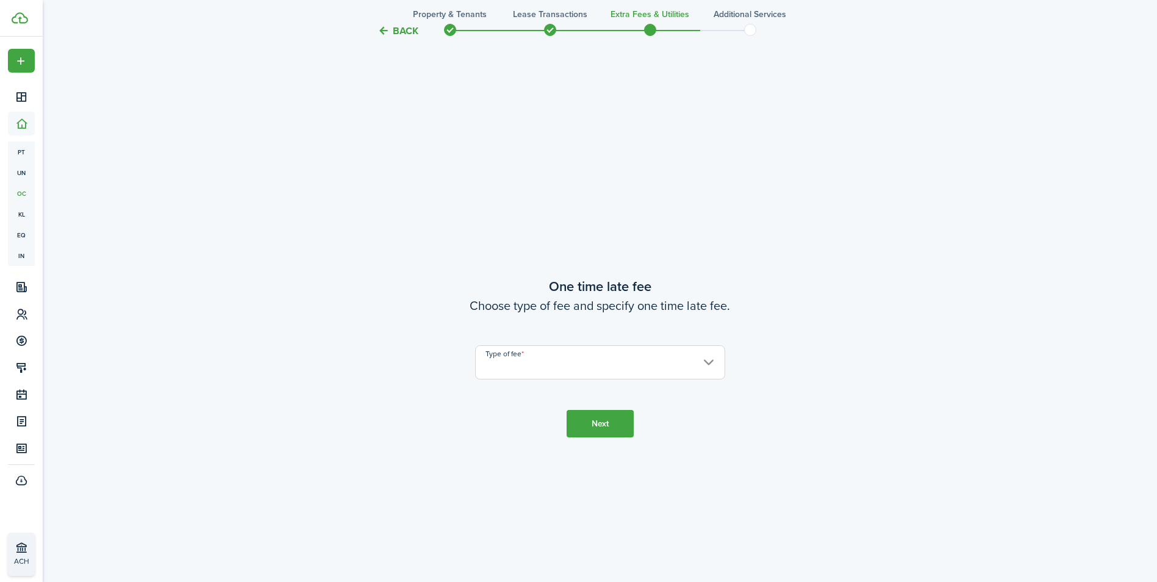
scroll to position [1082, 0]
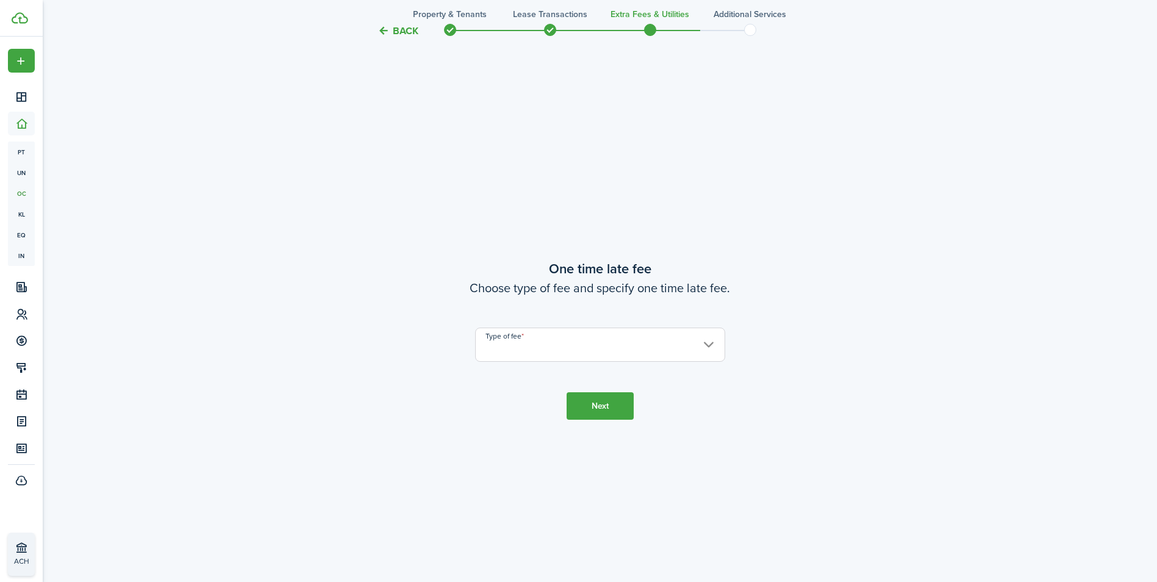
click at [546, 341] on input "Type of fee" at bounding box center [600, 344] width 250 height 34
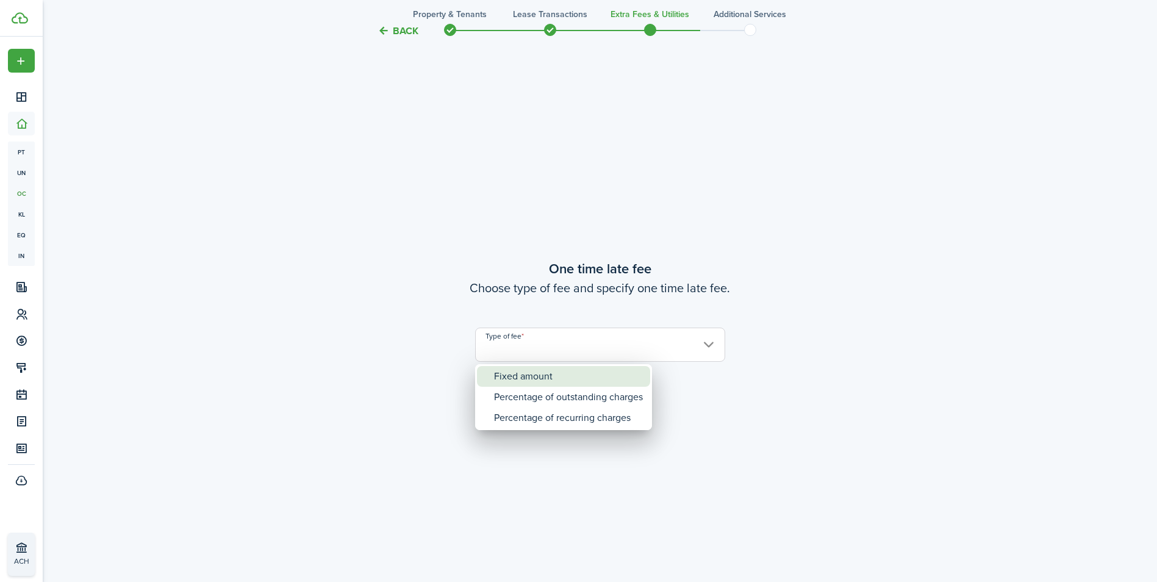
click at [546, 380] on div "Fixed amount" at bounding box center [568, 376] width 149 height 21
type input "Fixed amount"
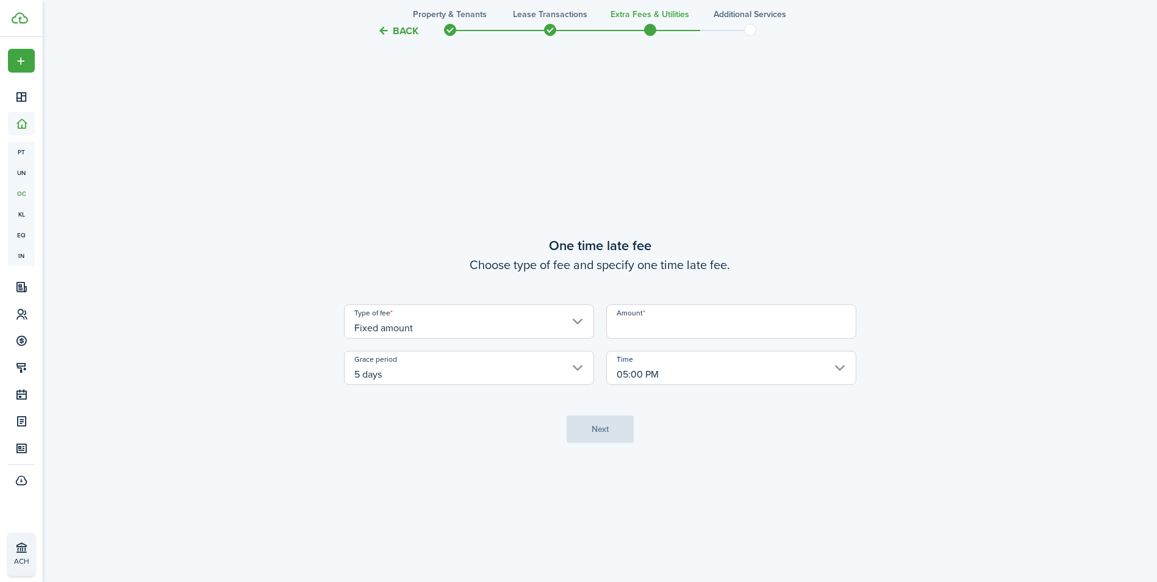
click at [732, 315] on input "Amount" at bounding box center [731, 321] width 250 height 34
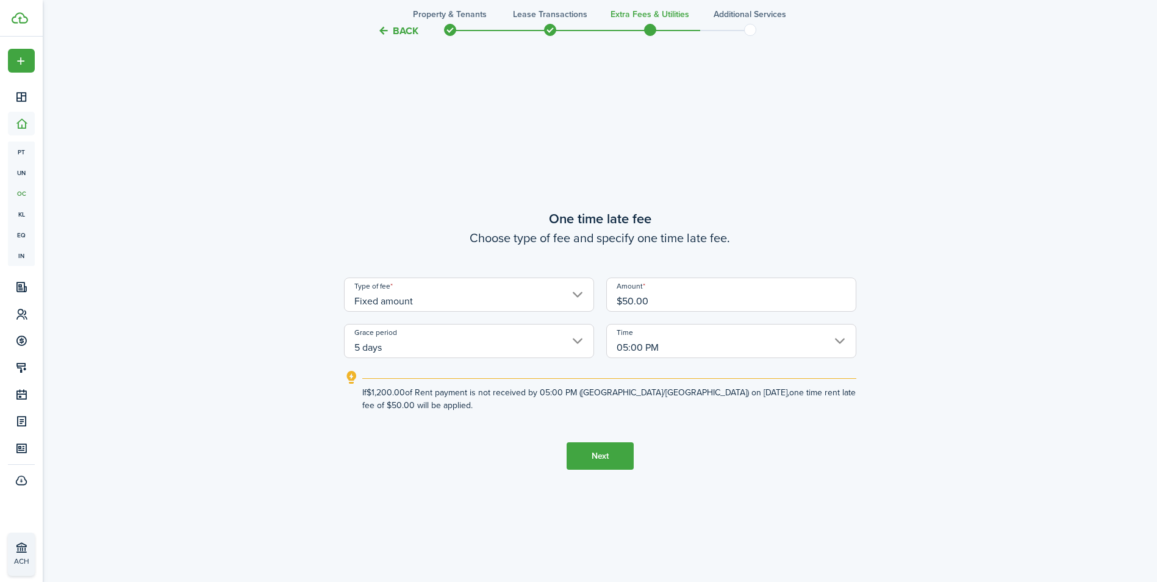
type input "$50.00"
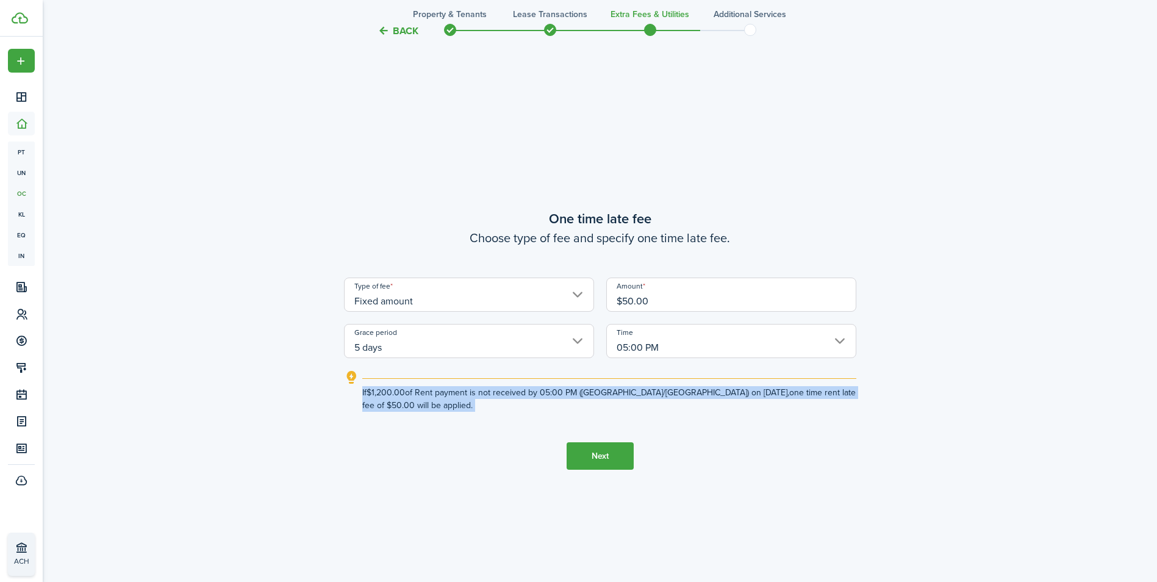
drag, startPoint x: 732, startPoint y: 315, endPoint x: 610, endPoint y: 454, distance: 185.4
click at [610, 454] on tc-wizard-step "One time late fee Choose type of fee and specify one time late fee. Type of fee…" at bounding box center [600, 339] width 512 height 582
drag, startPoint x: 608, startPoint y: 454, endPoint x: 524, endPoint y: 456, distance: 83.6
click at [524, 456] on tc-wizard-step "One time late fee Choose type of fee and specify one time late fee. Type of fee…" at bounding box center [600, 339] width 512 height 582
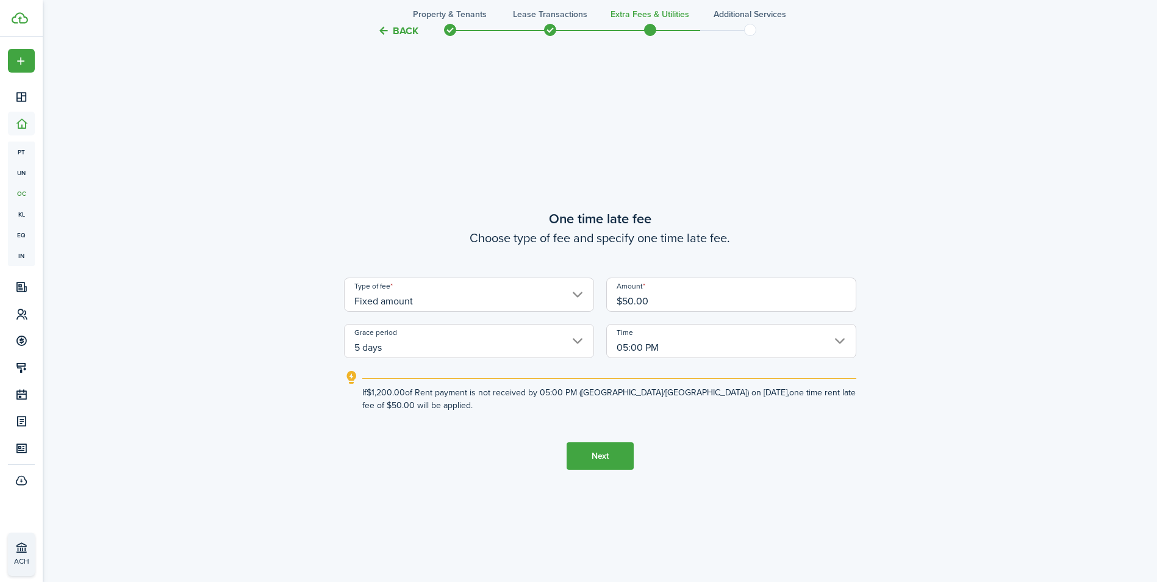
click at [592, 457] on button "Next" at bounding box center [599, 455] width 67 height 27
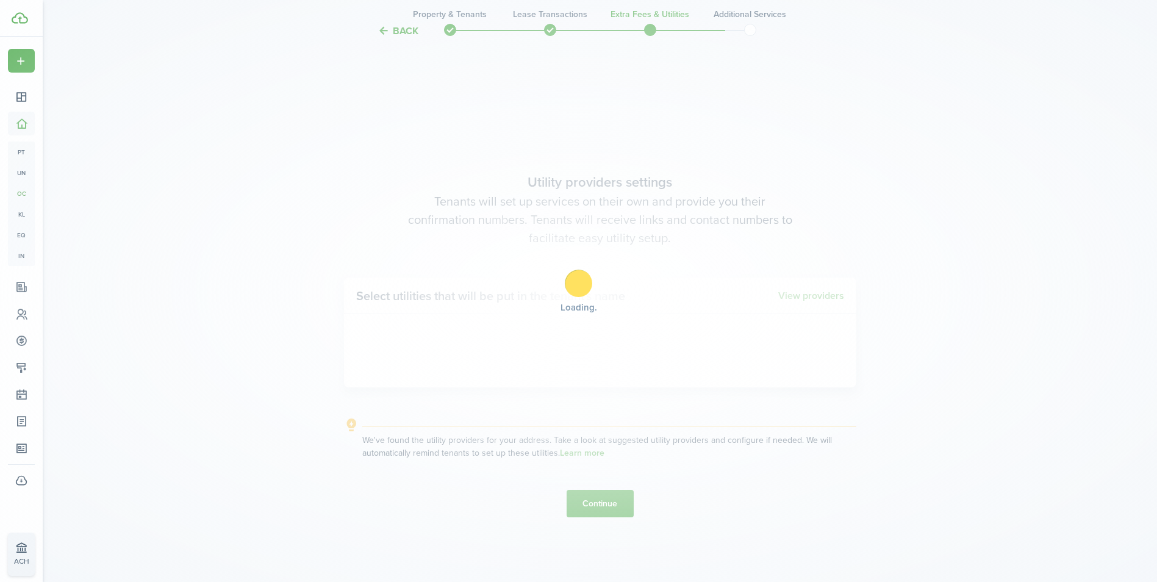
scroll to position [1663, 0]
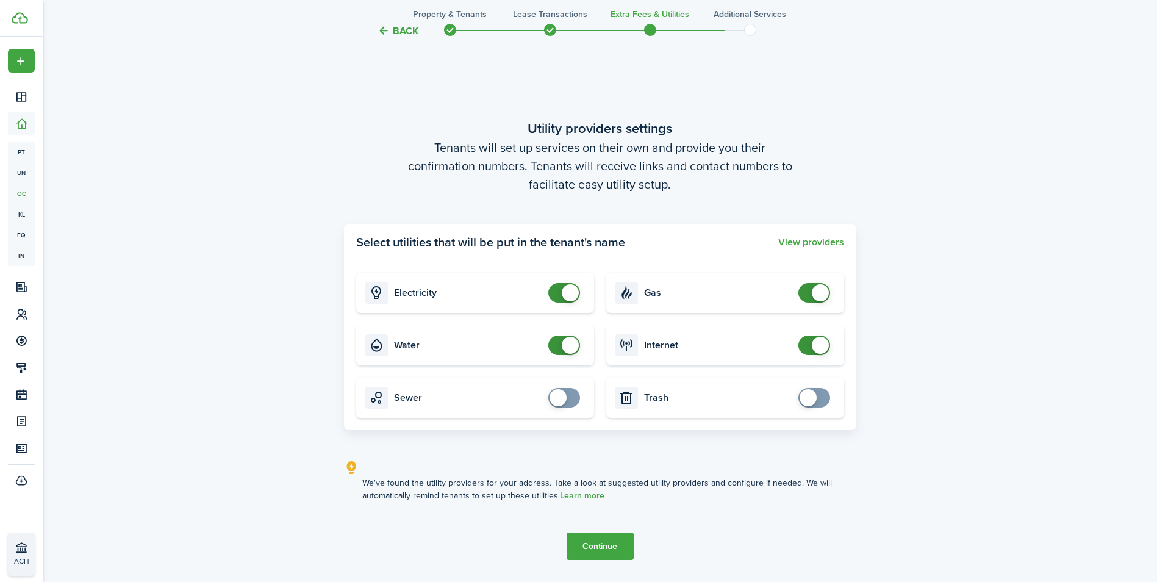
checkbox input "false"
click at [565, 346] on span at bounding box center [570, 345] width 17 height 17
click at [602, 546] on button "Continue" at bounding box center [599, 545] width 67 height 27
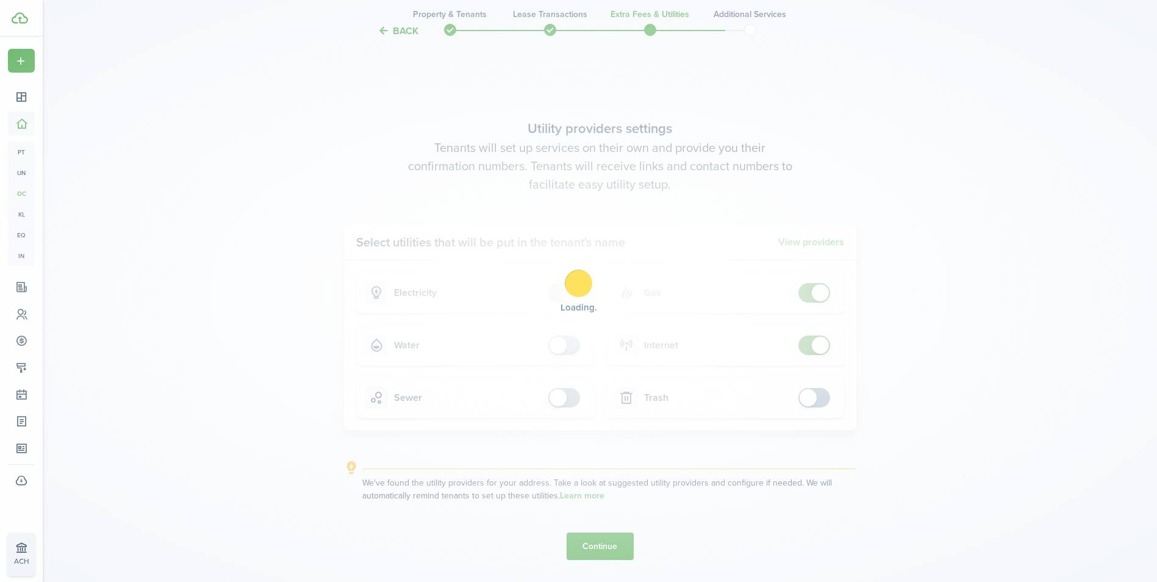
scroll to position [0, 0]
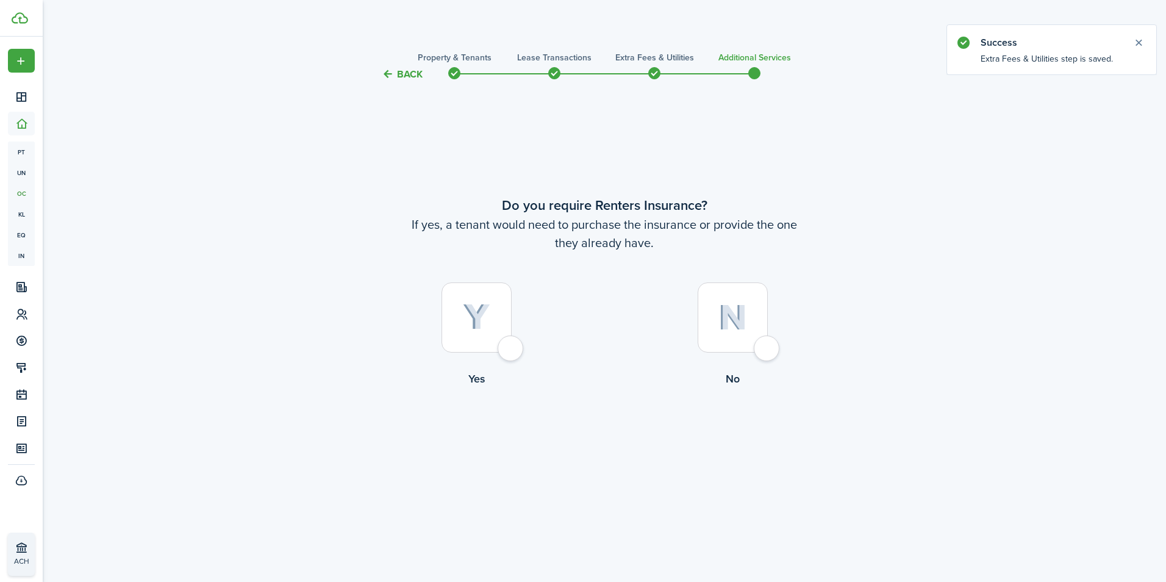
click at [768, 346] on div at bounding box center [733, 317] width 70 height 70
radio input "true"
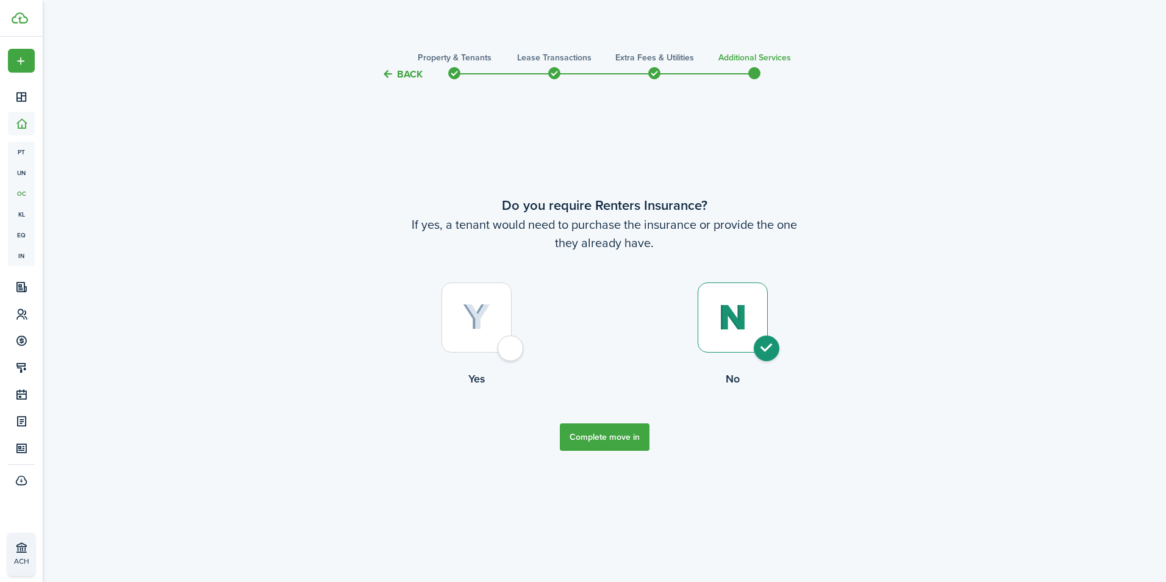
click at [618, 435] on button "Complete move in" at bounding box center [605, 436] width 90 height 27
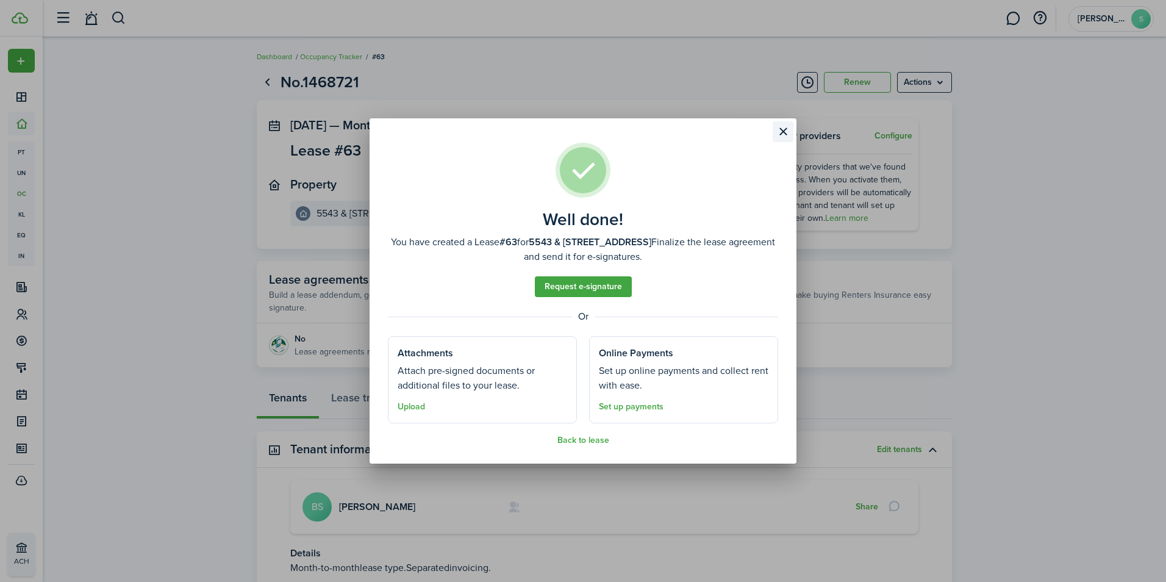
click at [784, 130] on button "Close modal" at bounding box center [783, 131] width 21 height 21
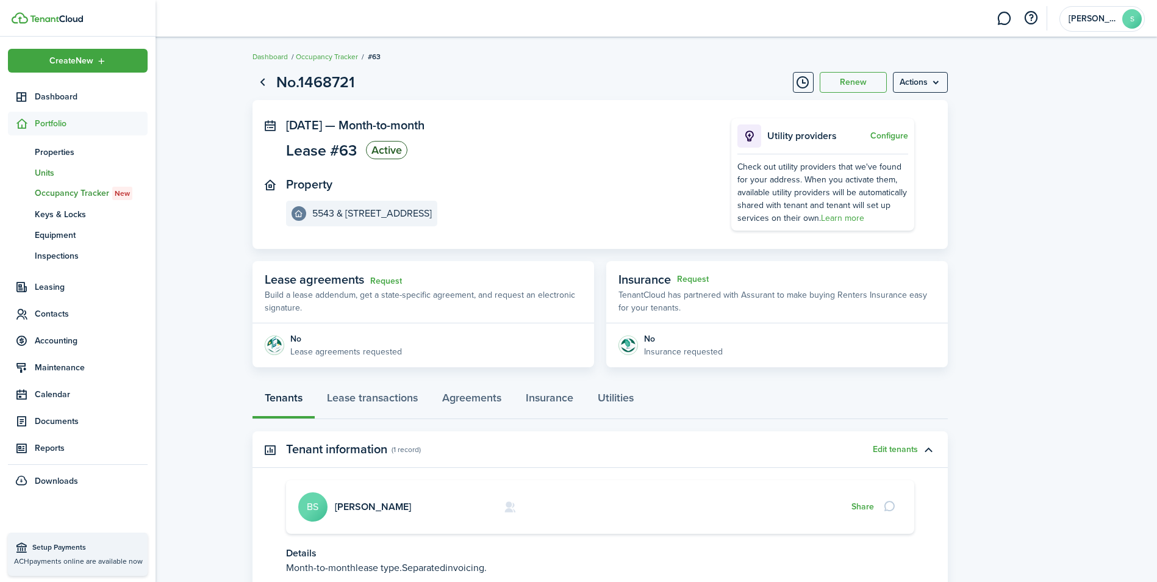
click at [47, 174] on span "Units" at bounding box center [91, 172] width 113 height 13
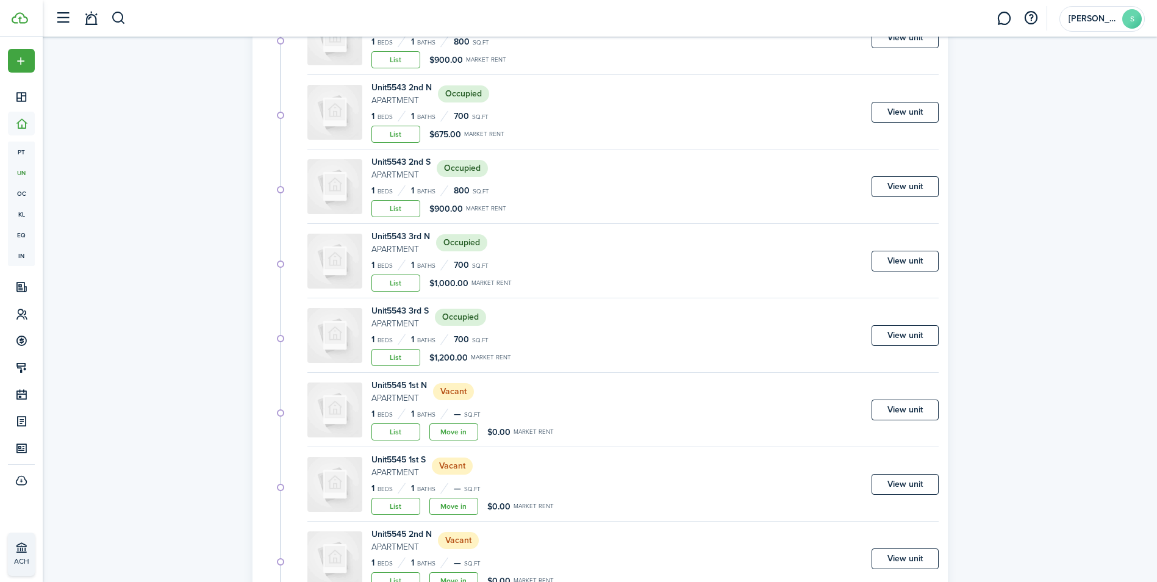
scroll to position [3284, 0]
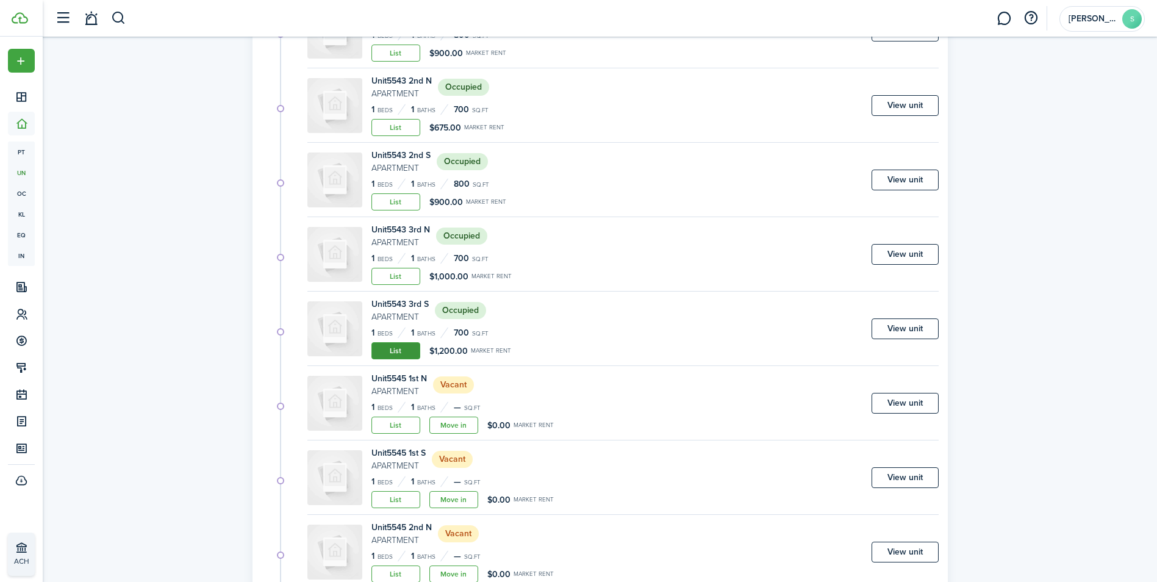
click at [401, 352] on link "List" at bounding box center [395, 350] width 49 height 17
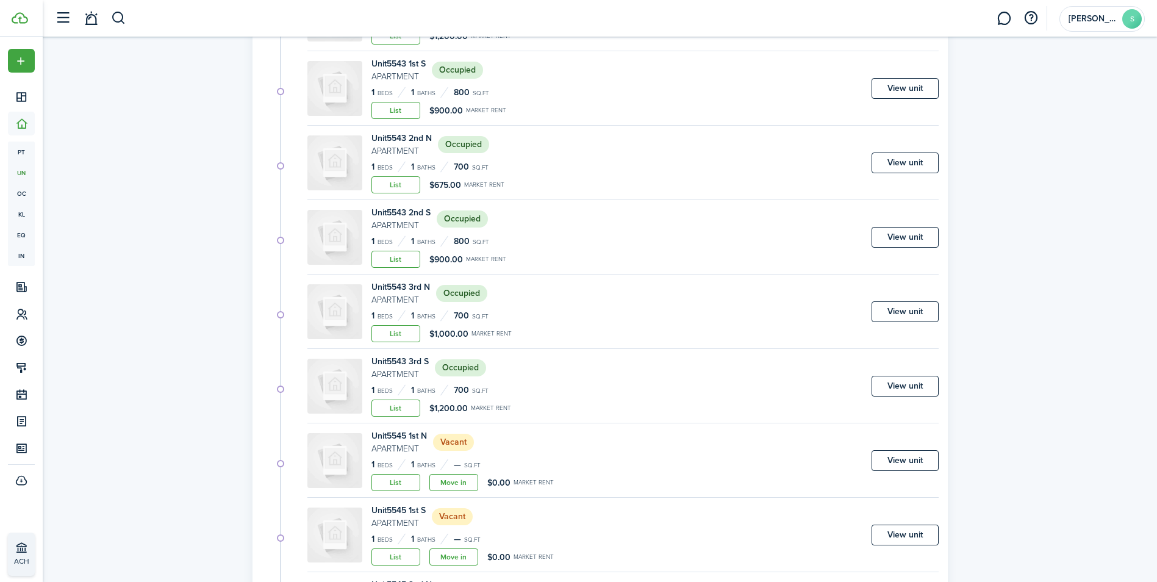
scroll to position [3227, 0]
click at [902, 384] on link "View unit" at bounding box center [904, 385] width 67 height 21
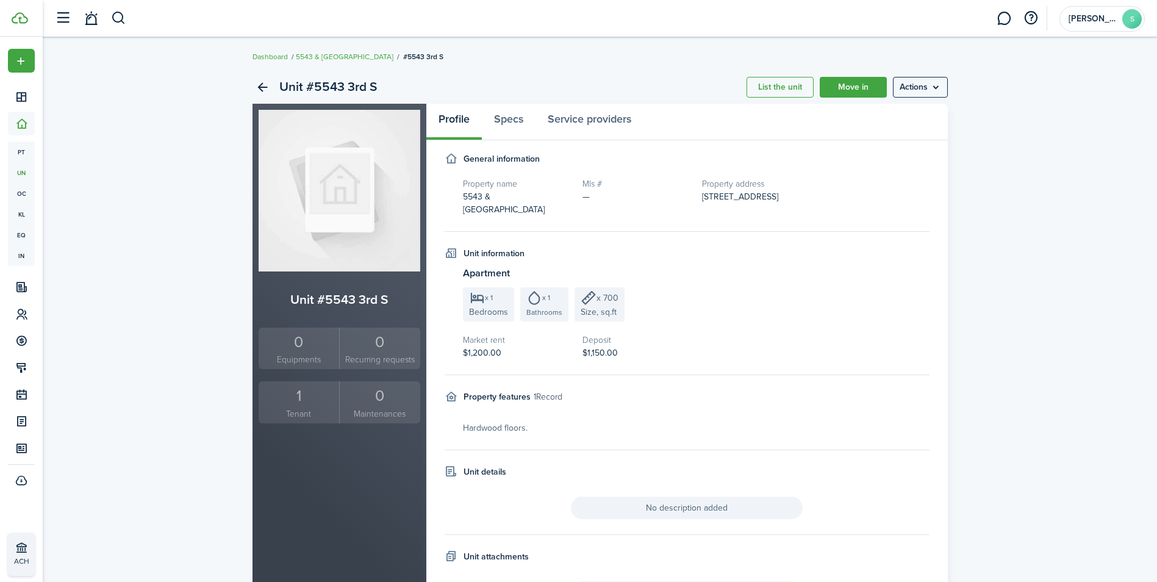
click at [412, 425] on unit-sidebar "Unit #5543 3rd S 0 Equipments 0 Recurring requests 1 Tenant 0 Maintenances" at bounding box center [339, 361] width 174 height 515
click at [855, 86] on link "Move in" at bounding box center [853, 87] width 67 height 21
click at [391, 302] on h2 "Unit #5543 3rd S" at bounding box center [340, 300] width 162 height 20
click at [855, 85] on link "Move in" at bounding box center [853, 87] width 67 height 21
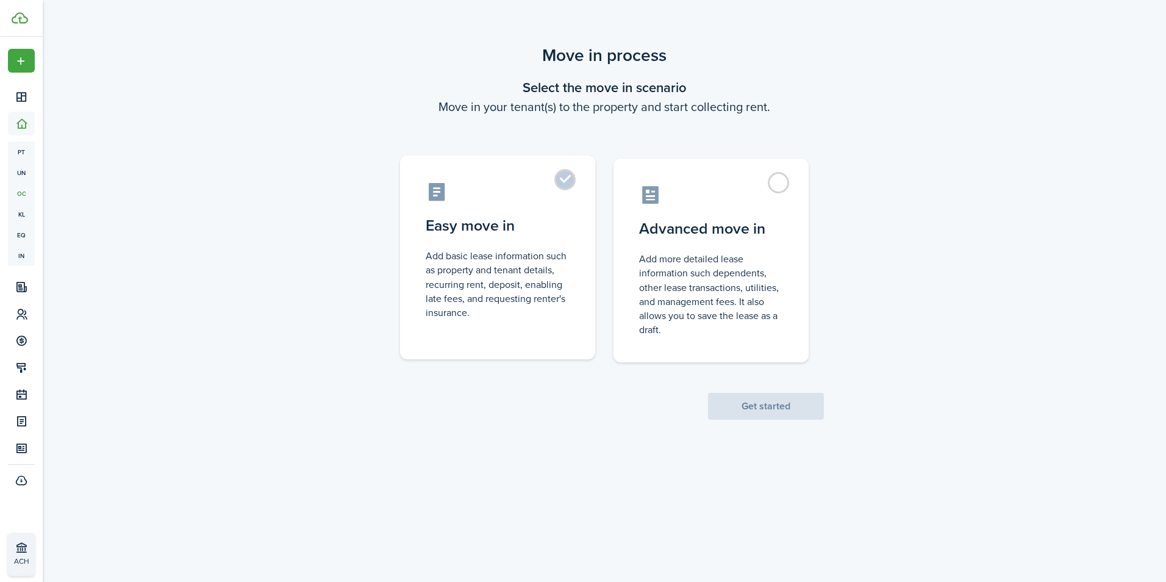
click at [568, 179] on label "Easy move in Add basic lease information such as property and tenant details, r…" at bounding box center [497, 257] width 195 height 204
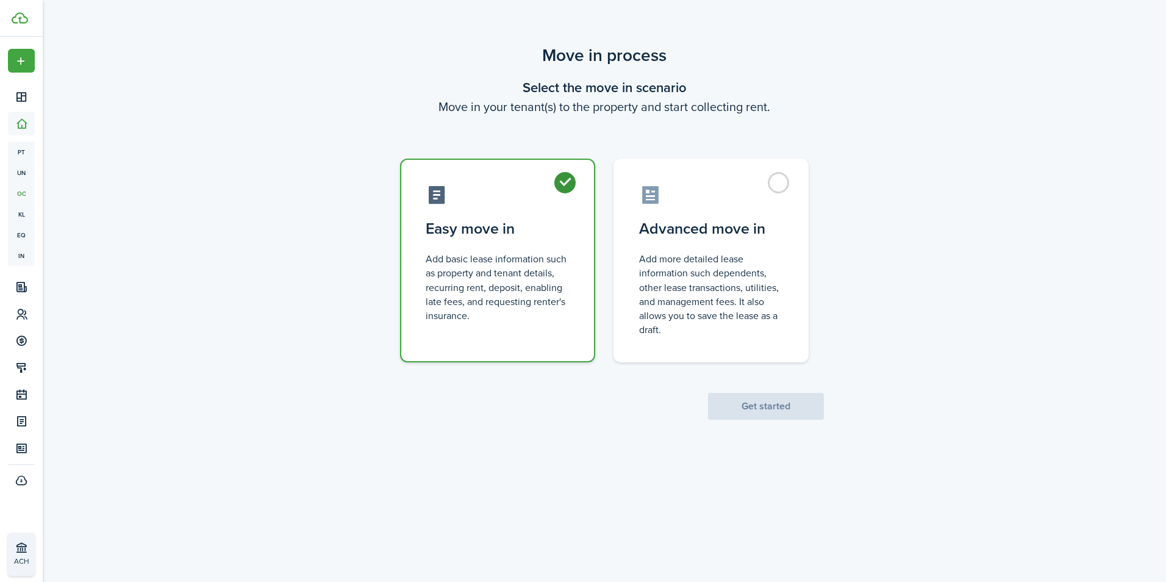
radio input "true"
click at [783, 398] on button "Get started" at bounding box center [766, 406] width 116 height 27
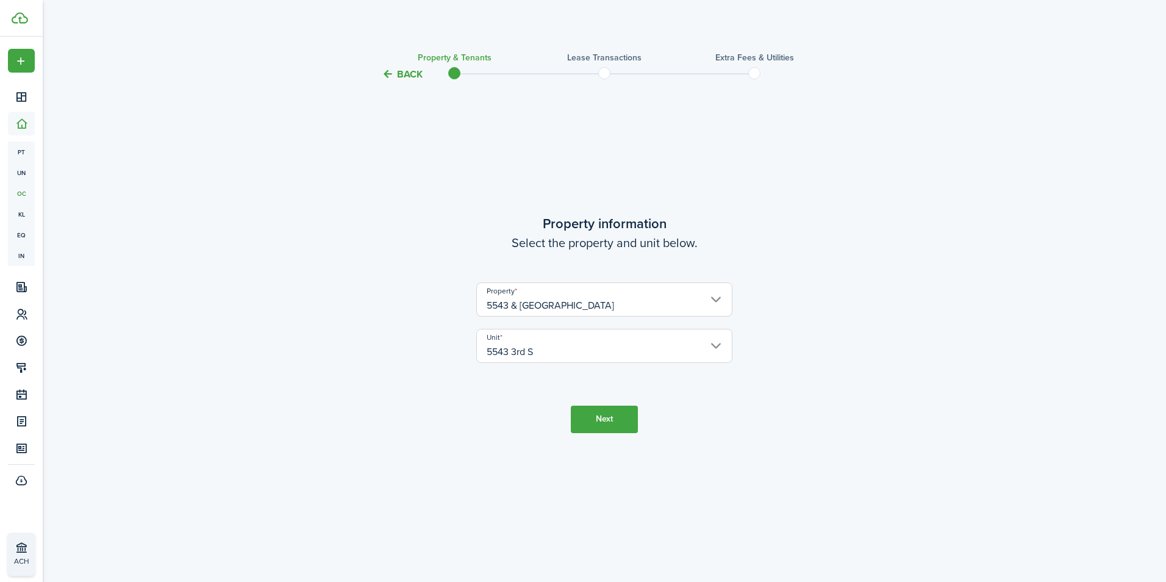
click at [613, 421] on button "Next" at bounding box center [604, 418] width 67 height 27
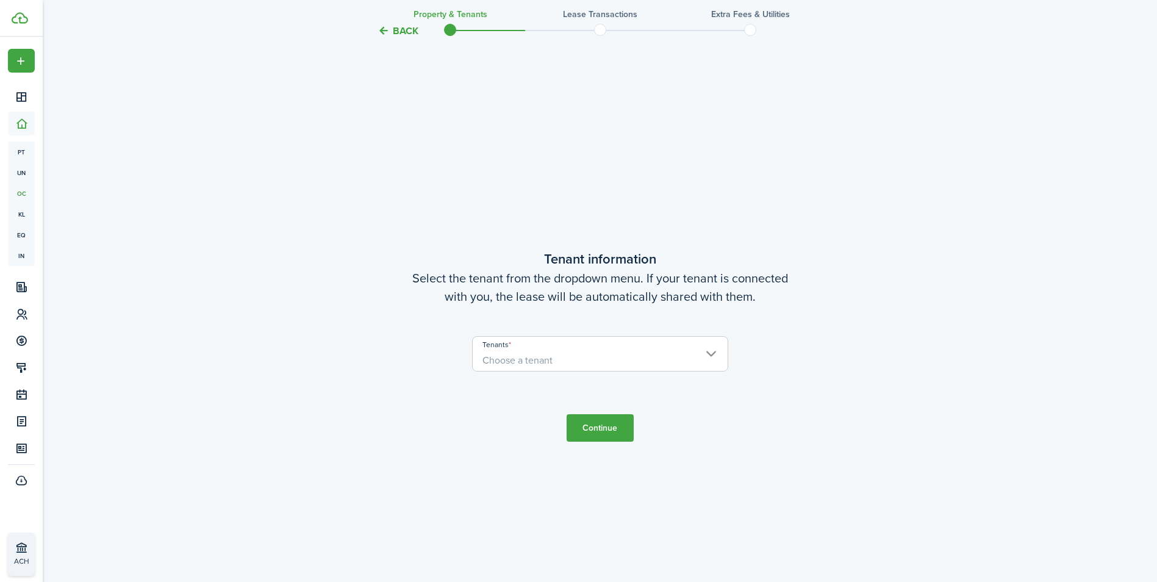
scroll to position [500, 0]
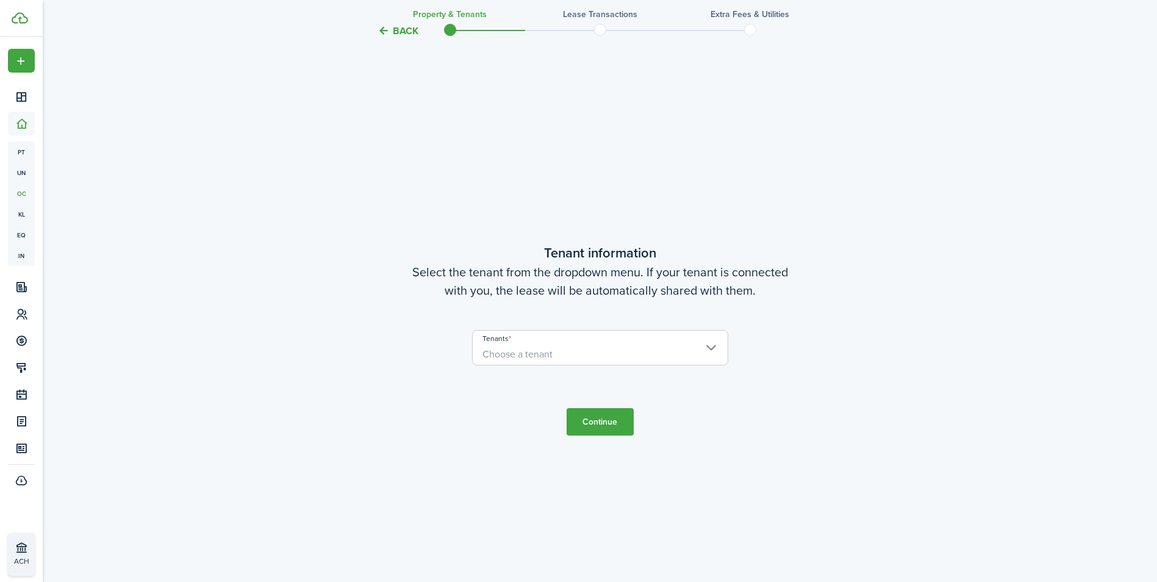
click at [600, 352] on span "Choose a tenant" at bounding box center [600, 354] width 255 height 21
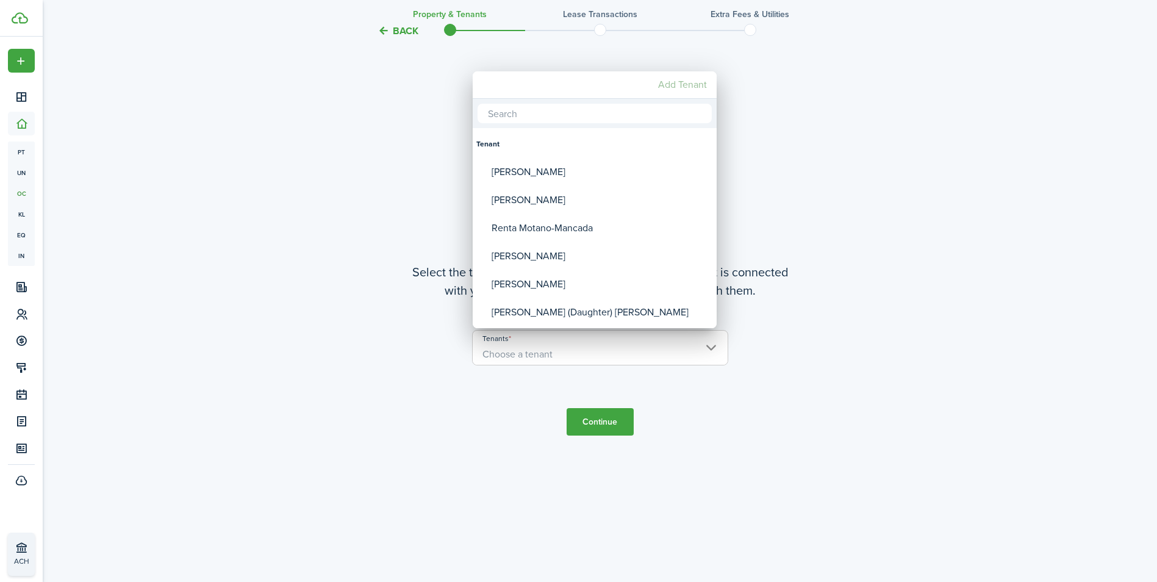
click at [671, 82] on mbsc-button "Add Tenant" at bounding box center [682, 85] width 59 height 22
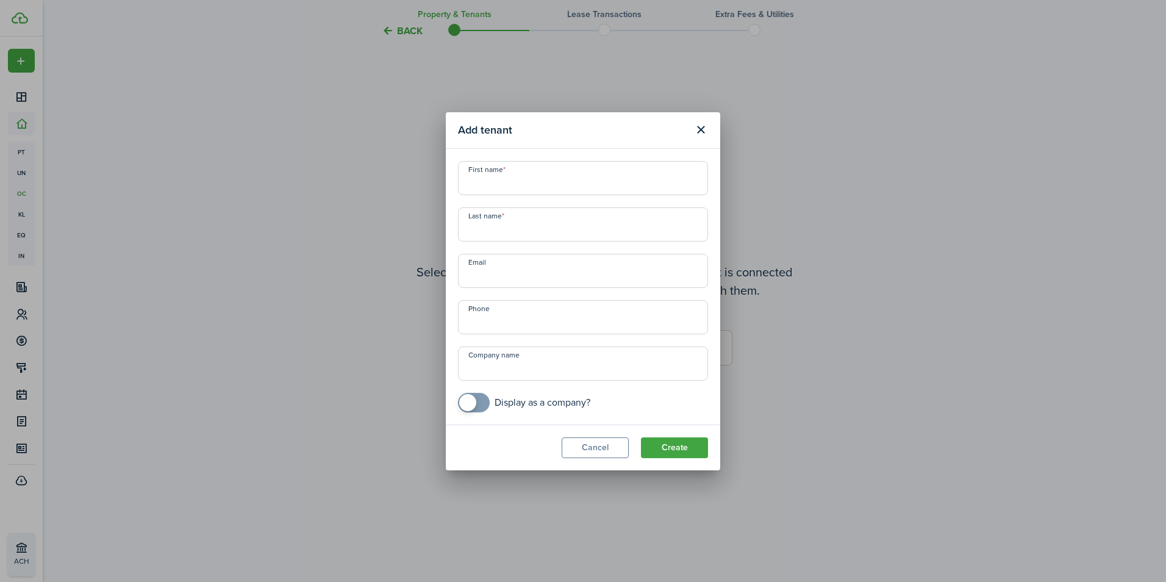
click at [530, 181] on input "First name" at bounding box center [583, 178] width 250 height 34
type input "[PERSON_NAME]"
type input "[PHONE_NUMBER]"
click at [670, 446] on button "Create" at bounding box center [674, 447] width 67 height 21
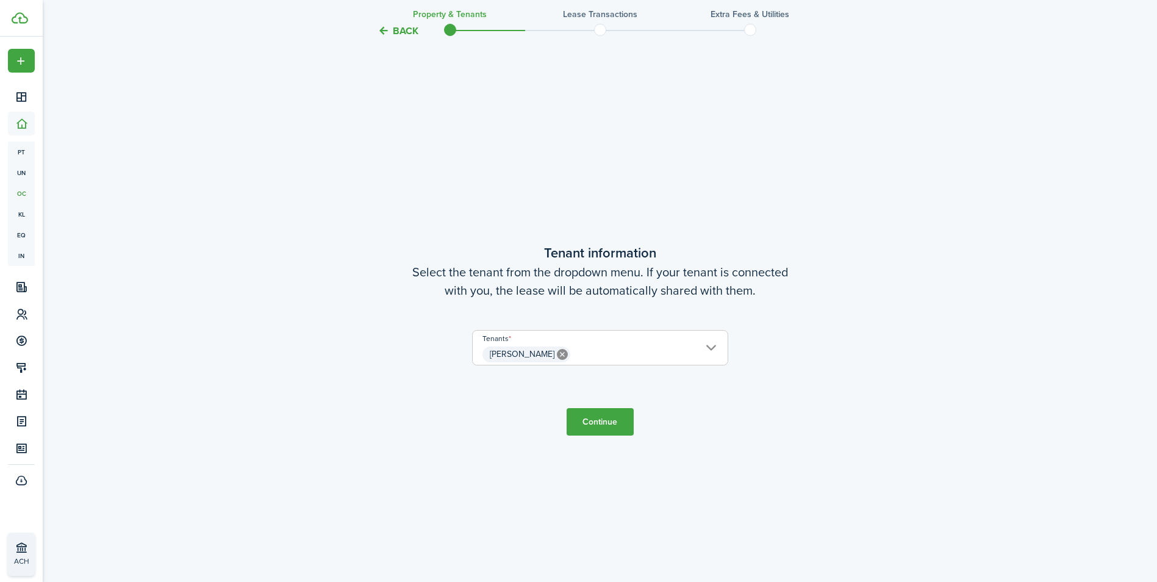
click at [615, 420] on button "Continue" at bounding box center [599, 421] width 67 height 27
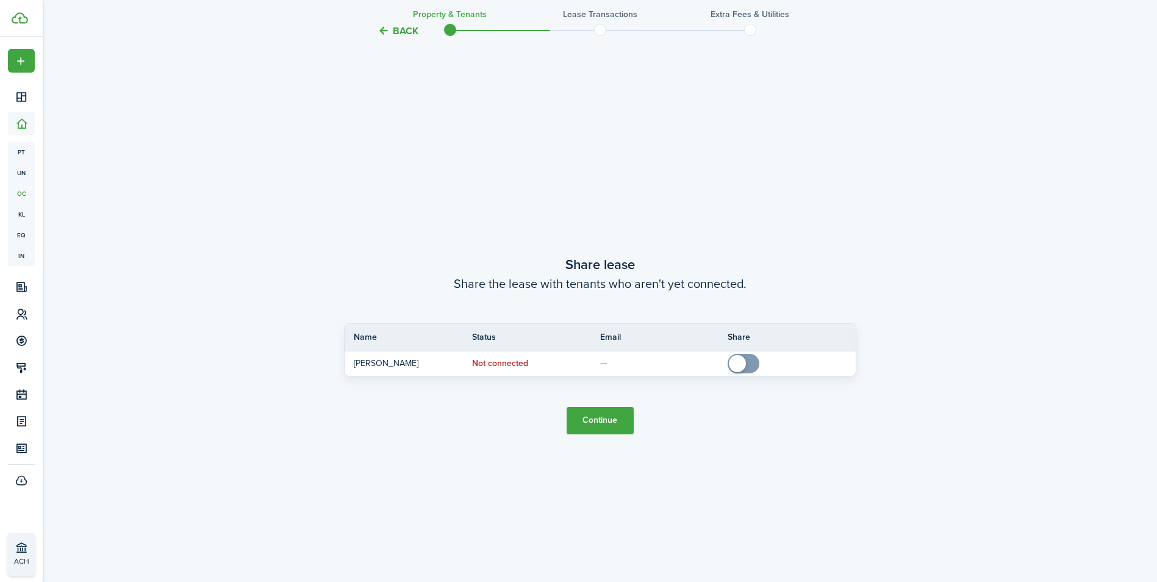
scroll to position [1082, 0]
click at [595, 412] on button "Continue" at bounding box center [599, 415] width 67 height 27
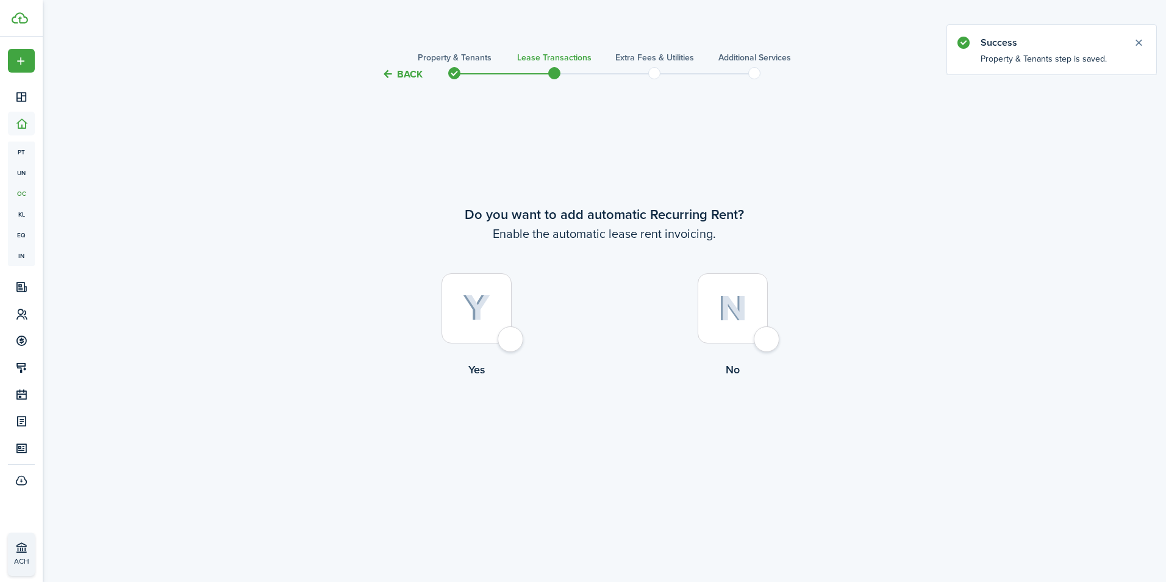
click at [512, 341] on div at bounding box center [476, 308] width 70 height 70
radio input "true"
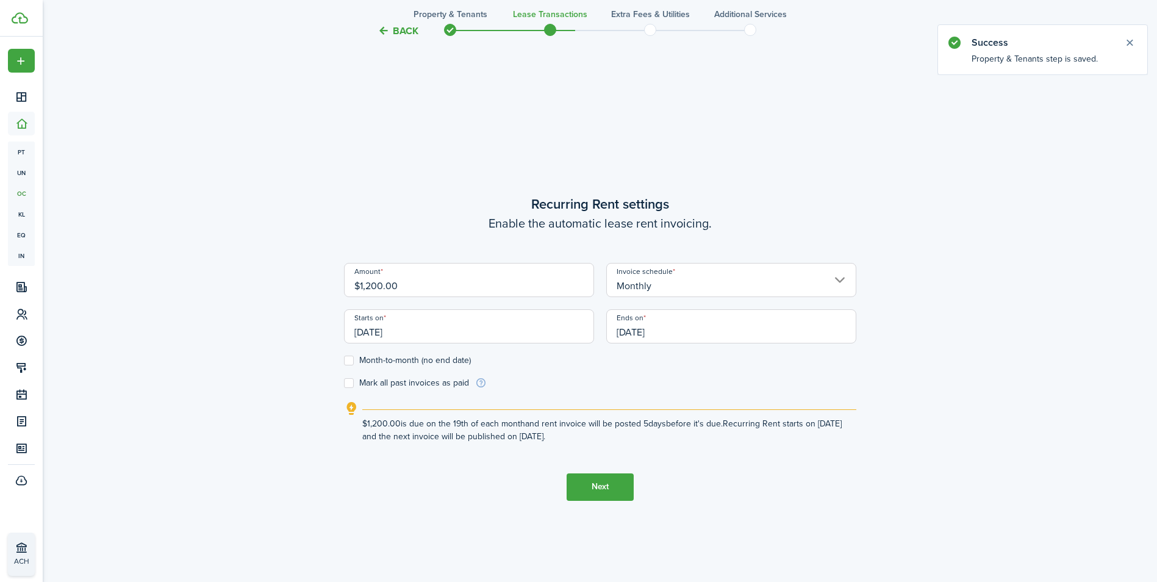
scroll to position [500, 0]
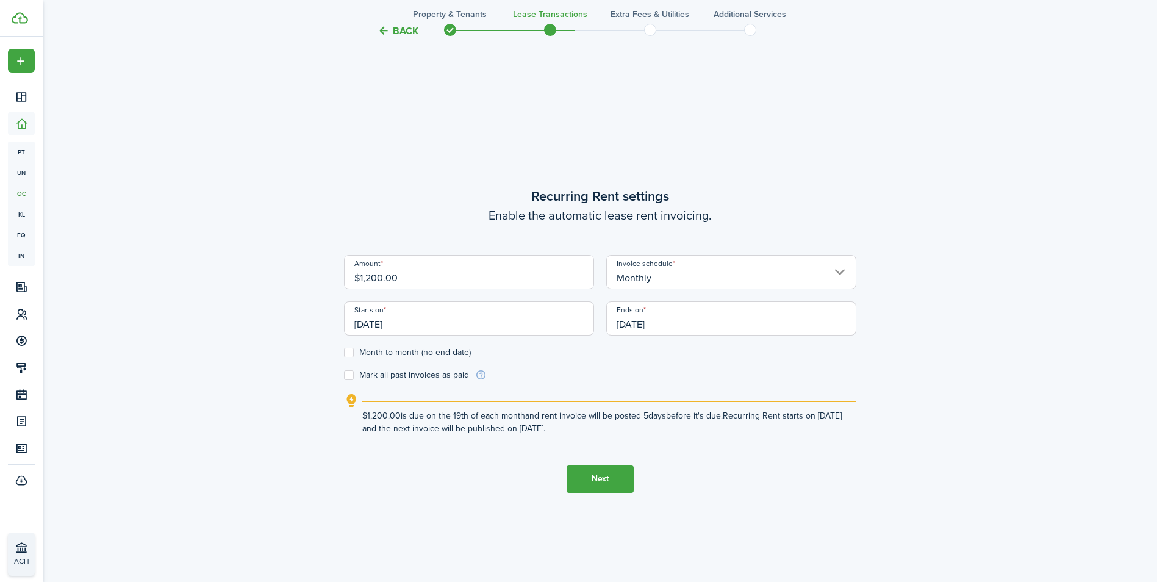
click at [407, 277] on input "$1,200.00" at bounding box center [469, 272] width 250 height 34
click at [417, 325] on input "[DATE]" at bounding box center [469, 318] width 250 height 34
type input "$1,150.00"
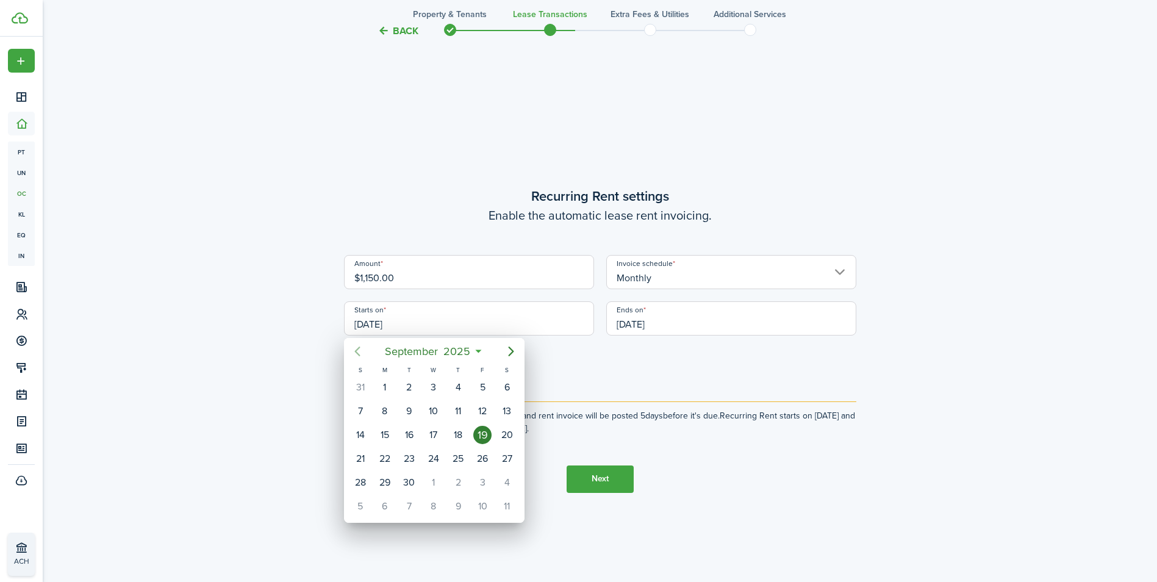
click at [360, 349] on icon "Previous page" at bounding box center [357, 351] width 15 height 15
click at [360, 351] on icon "Previous page" at bounding box center [357, 351] width 15 height 15
click at [359, 356] on icon "Previous page" at bounding box center [357, 351] width 15 height 15
click at [362, 354] on icon "Previous page" at bounding box center [357, 351] width 15 height 15
click at [507, 348] on icon "Next page" at bounding box center [511, 351] width 15 height 15
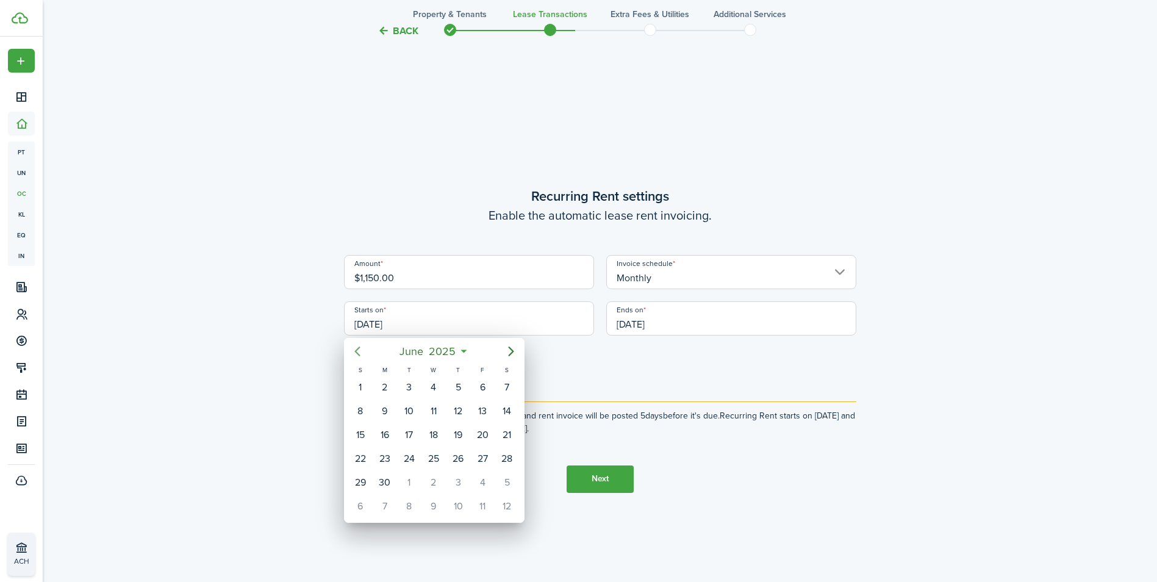
click at [357, 350] on icon "Previous page" at bounding box center [357, 351] width 15 height 15
click at [357, 353] on icon "Previous page" at bounding box center [356, 351] width 5 height 10
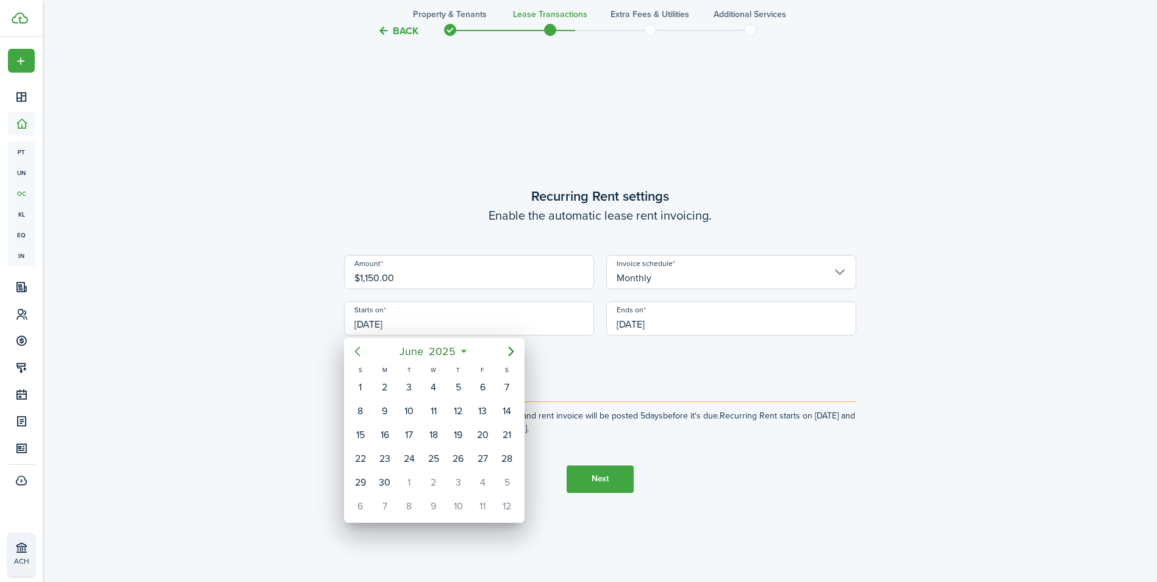
click at [357, 353] on icon "Previous page" at bounding box center [356, 351] width 5 height 10
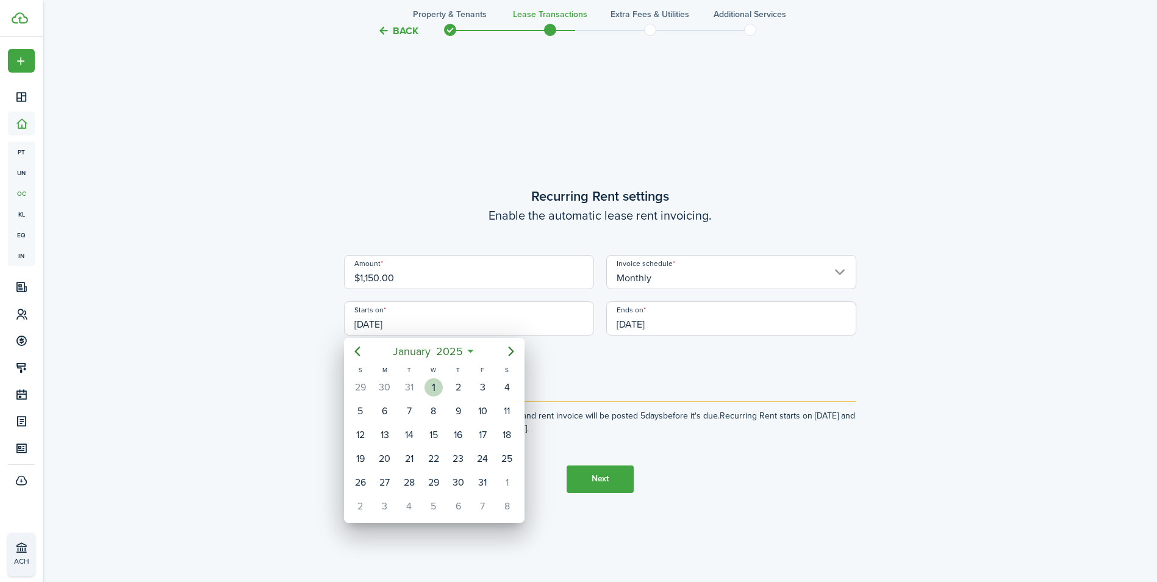
click at [430, 390] on div "1" at bounding box center [433, 387] width 18 height 18
type input "[DATE]"
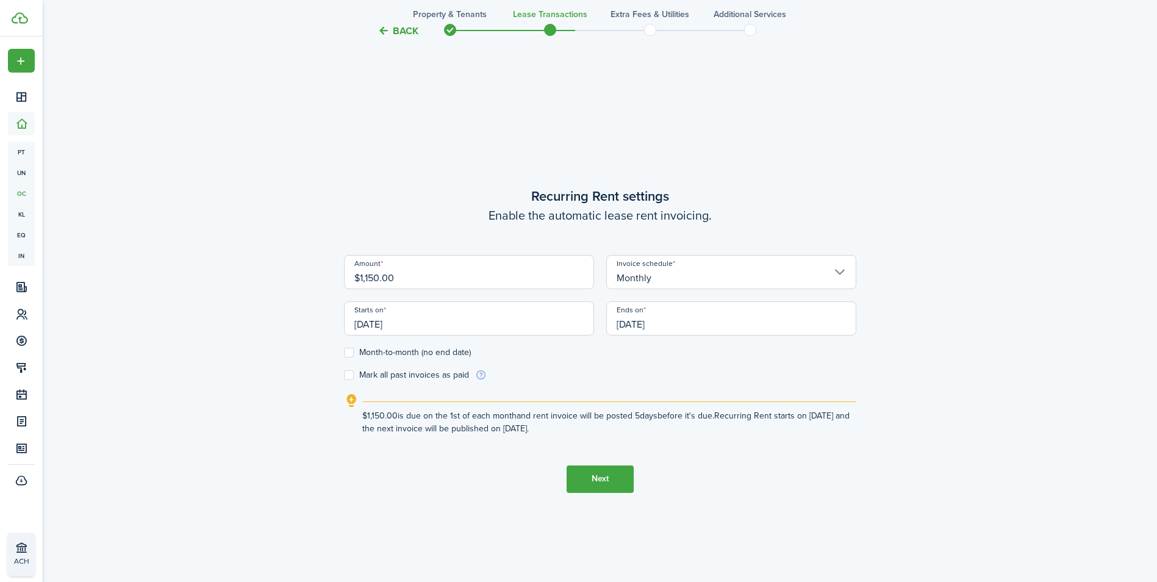
click at [676, 318] on input "[DATE]" at bounding box center [731, 318] width 250 height 34
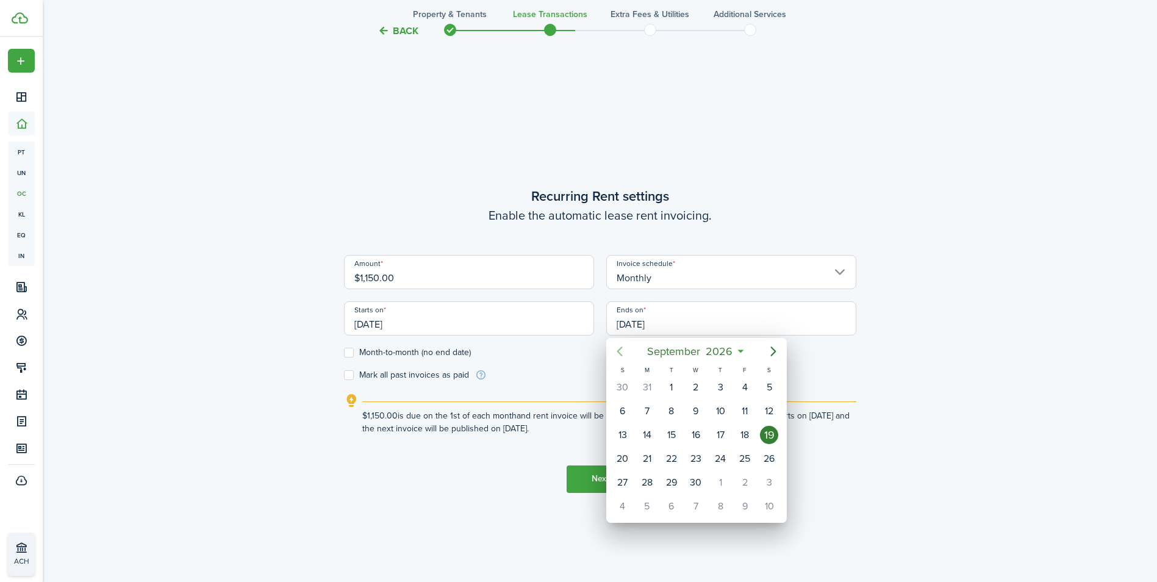
click at [622, 351] on icon "Previous page" at bounding box center [619, 351] width 15 height 15
click at [622, 349] on icon "Previous page" at bounding box center [619, 351] width 15 height 15
click at [623, 349] on icon "Previous page" at bounding box center [619, 351] width 15 height 15
click at [618, 349] on icon "Previous page" at bounding box center [619, 351] width 15 height 15
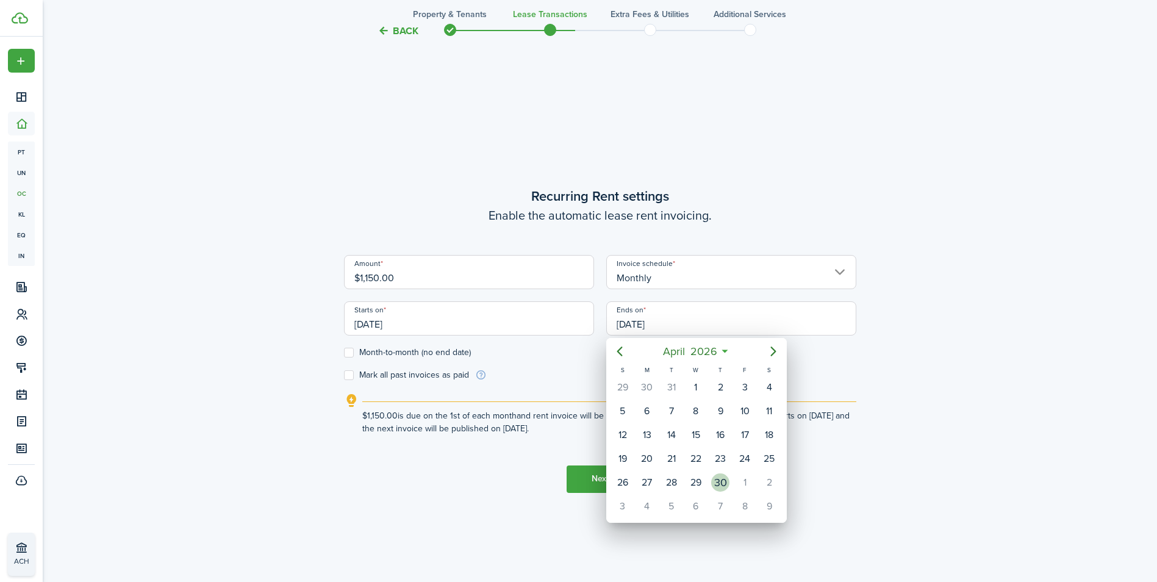
click at [723, 482] on div "30" at bounding box center [720, 482] width 18 height 18
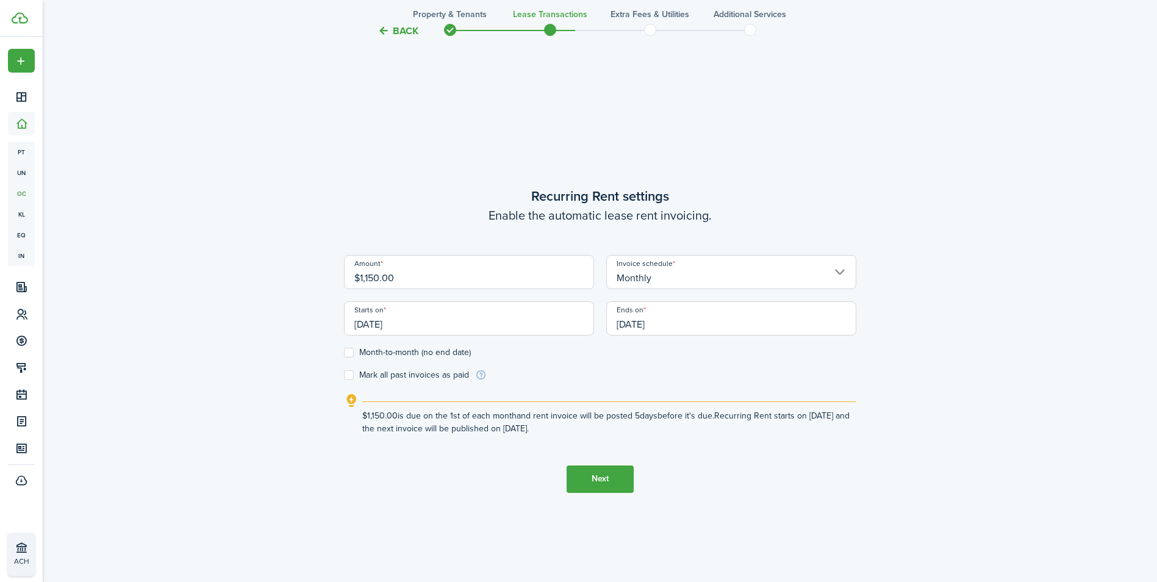
type input "[DATE]"
click at [348, 352] on label "Month-to-month (no end date)" at bounding box center [407, 353] width 127 height 10
click at [344, 352] on input "Month-to-month (no end date)" at bounding box center [343, 352] width 1 height 1
checkbox input "true"
click at [354, 373] on label "Mark all past invoices as paid" at bounding box center [406, 375] width 125 height 10
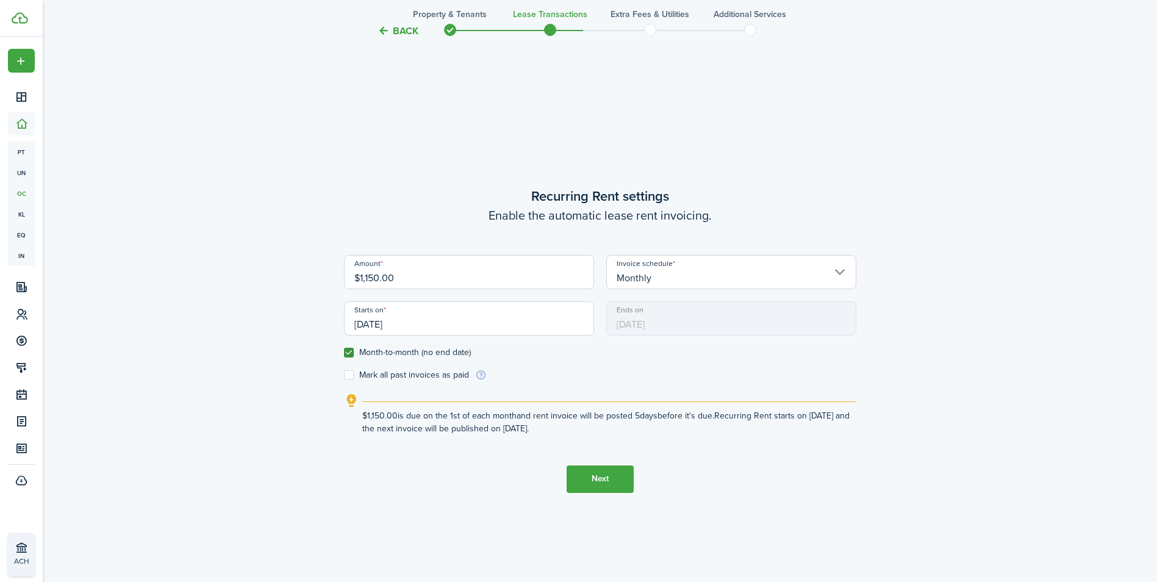
click at [344, 374] on input "Mark all past invoices as paid" at bounding box center [343, 374] width 1 height 1
checkbox input "true"
click at [602, 477] on button "Next" at bounding box center [599, 478] width 67 height 27
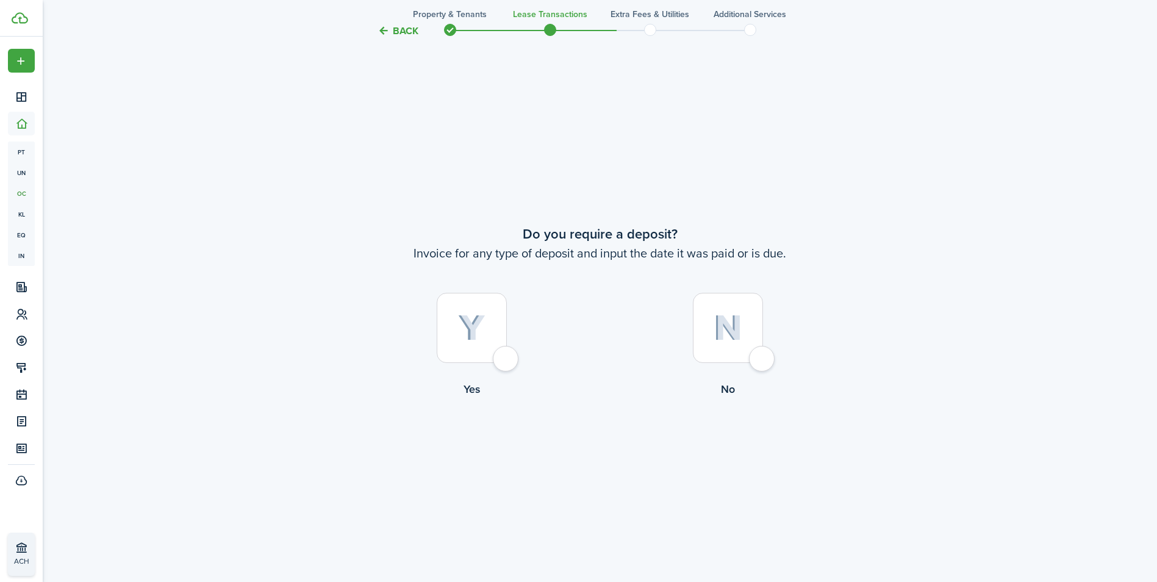
scroll to position [1082, 0]
click at [505, 359] on div at bounding box center [472, 324] width 70 height 70
radio input "true"
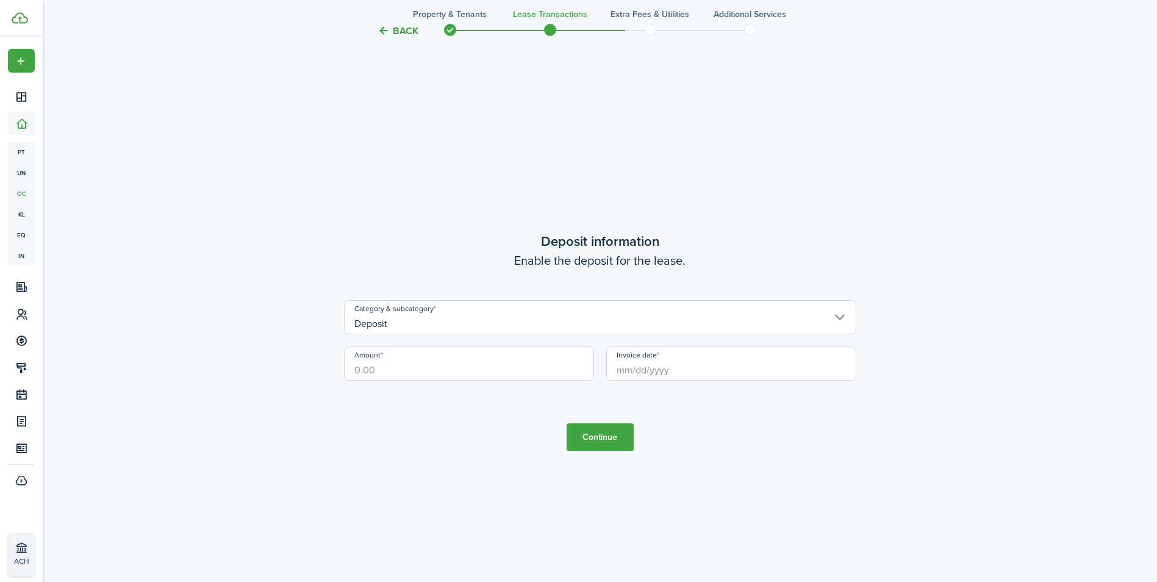
scroll to position [1663, 0]
click at [429, 354] on input "Amount" at bounding box center [469, 362] width 250 height 34
click at [663, 368] on input "Invoice date" at bounding box center [731, 362] width 250 height 34
type input "$1,000.00"
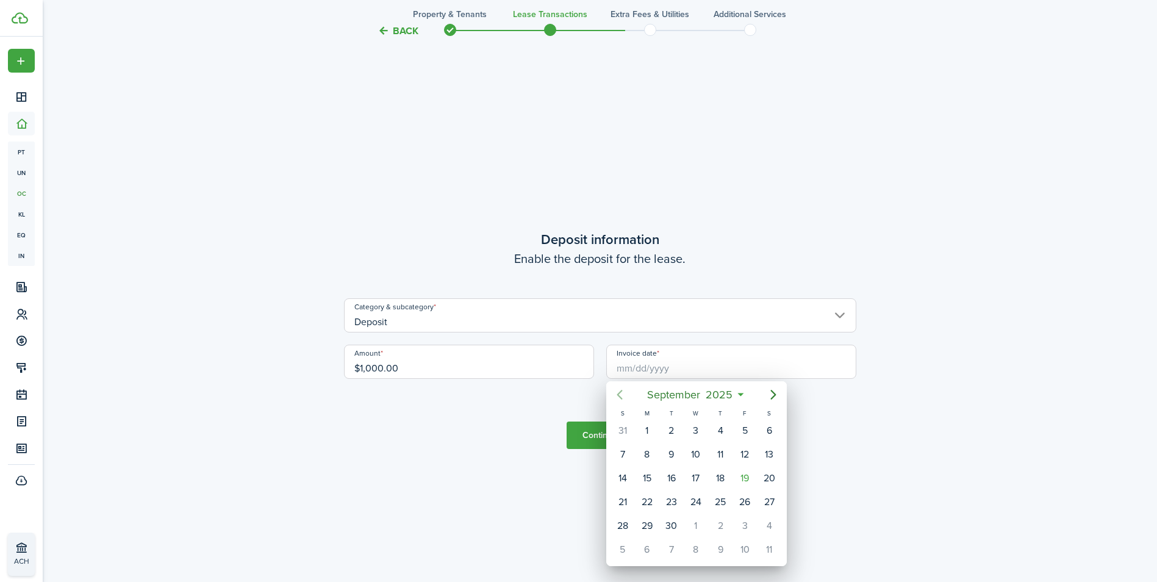
click at [619, 391] on icon "Previous page" at bounding box center [619, 394] width 15 height 15
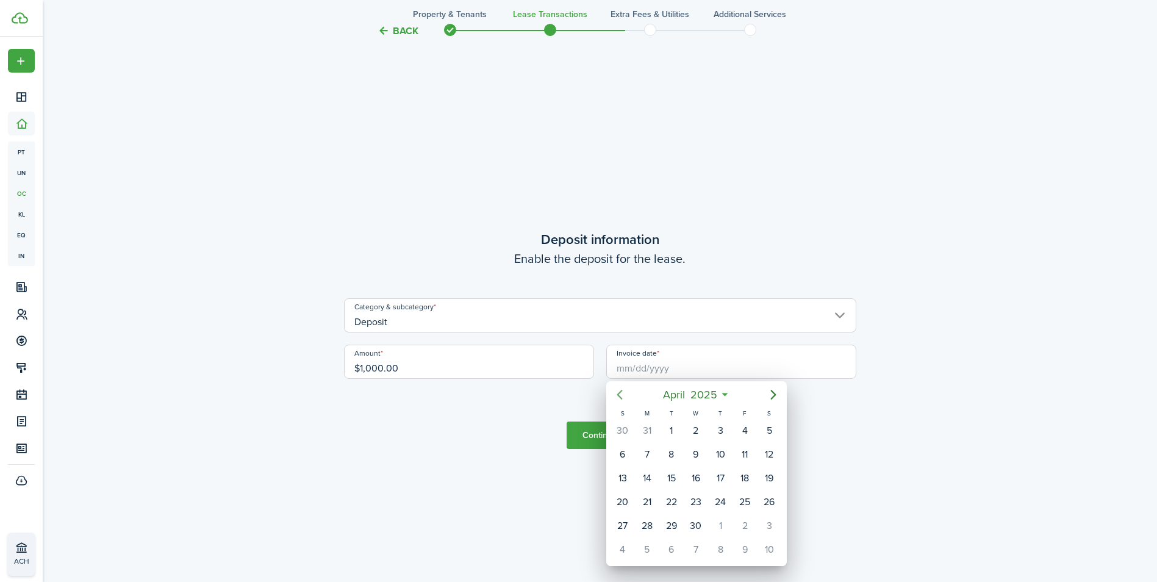
click at [619, 391] on icon "Previous page" at bounding box center [619, 394] width 15 height 15
click at [701, 432] on div "1" at bounding box center [696, 430] width 18 height 18
type input "[DATE]"
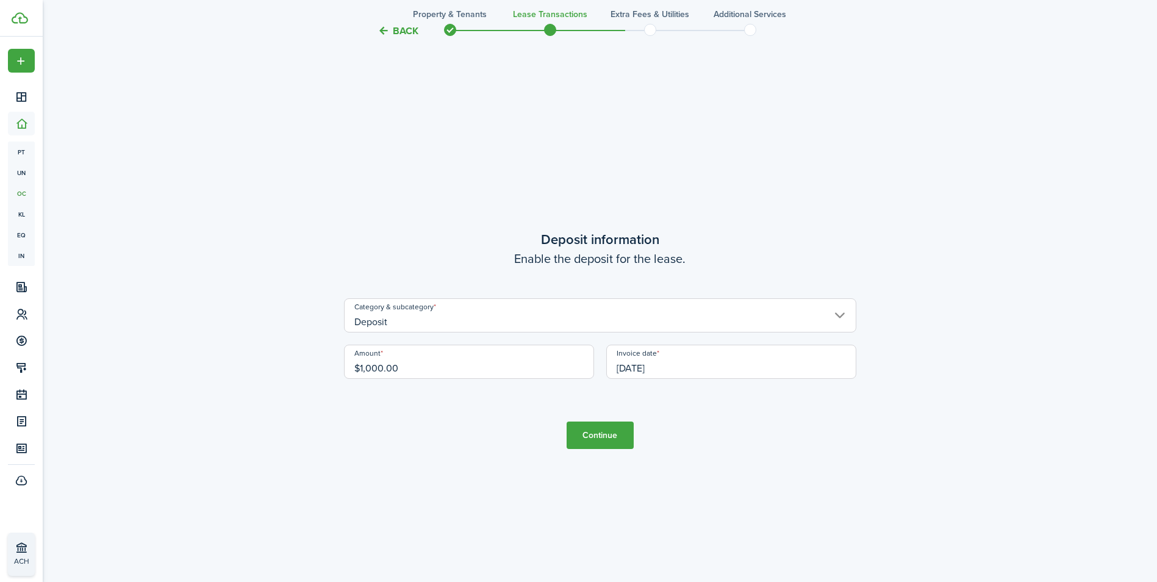
click at [607, 435] on button "Continue" at bounding box center [599, 434] width 67 height 27
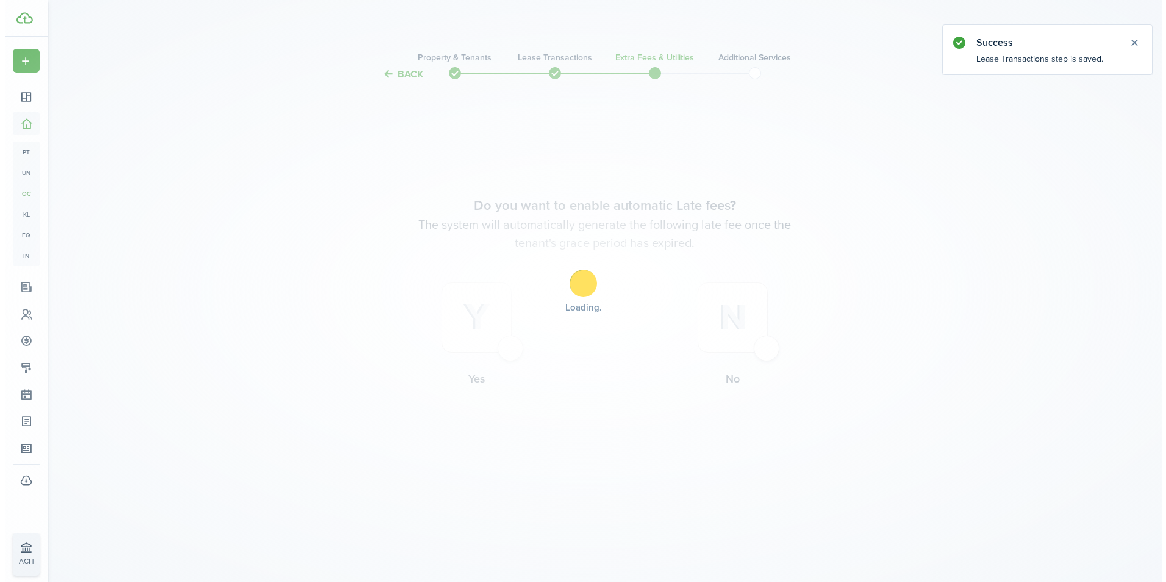
scroll to position [0, 0]
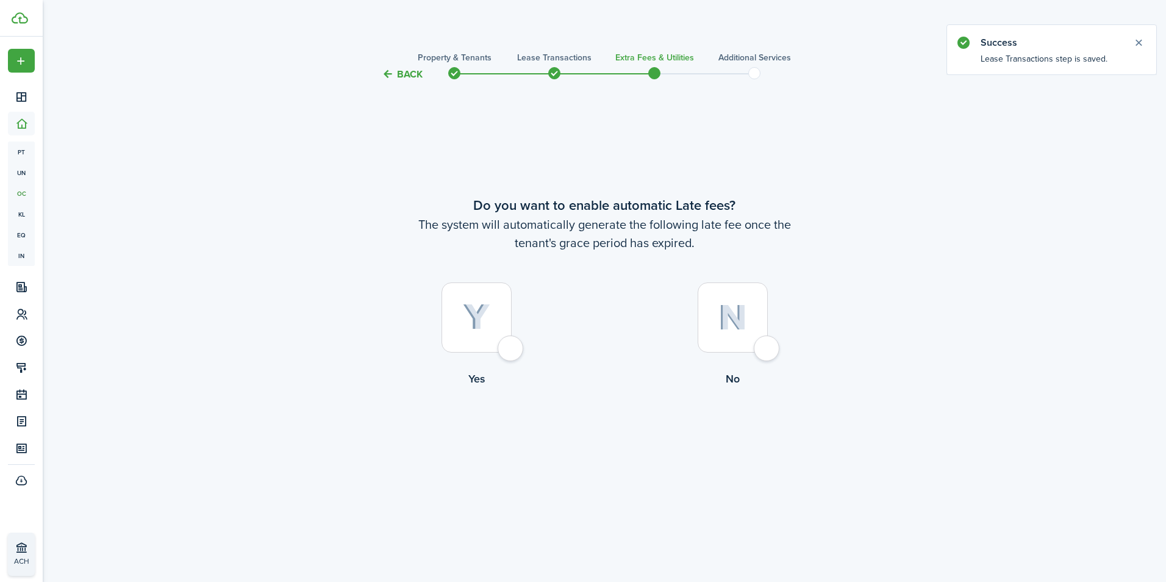
click at [512, 352] on div at bounding box center [476, 317] width 70 height 70
radio input "true"
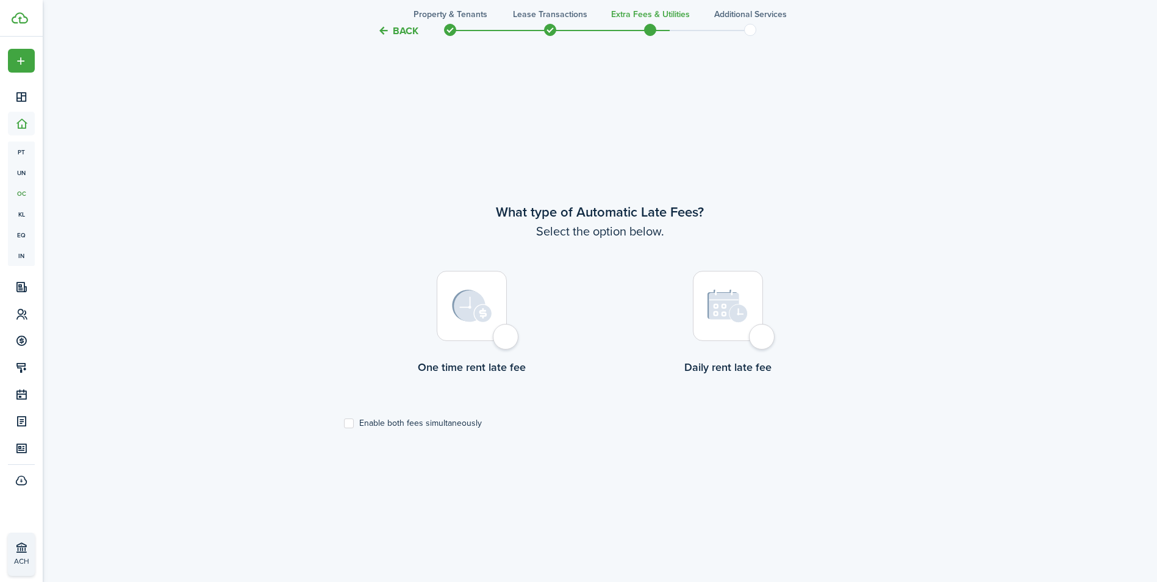
scroll to position [500, 0]
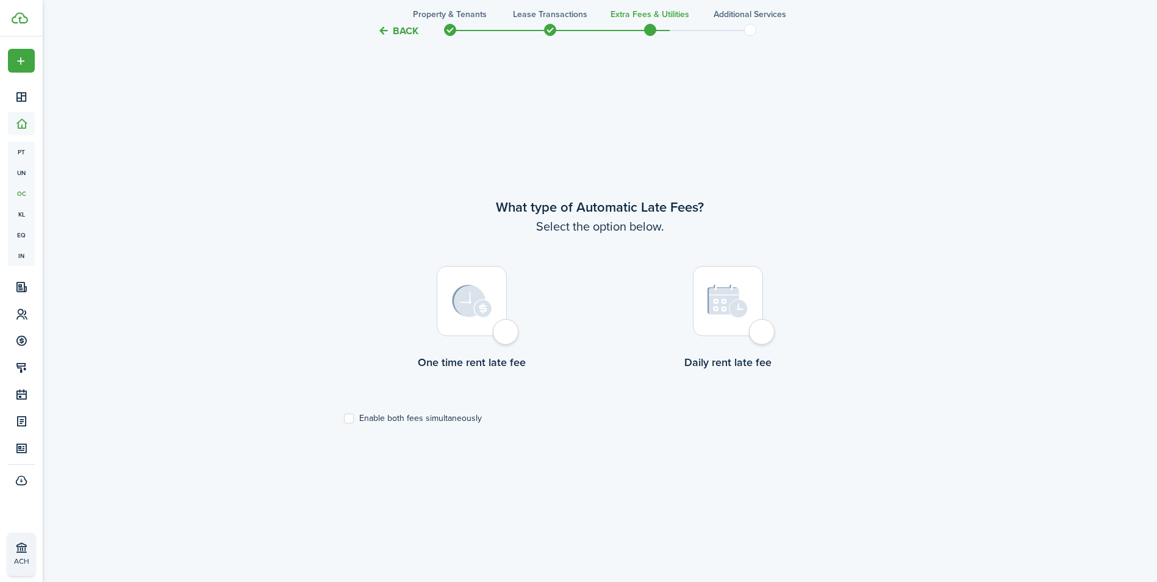
click at [507, 334] on div at bounding box center [472, 301] width 70 height 70
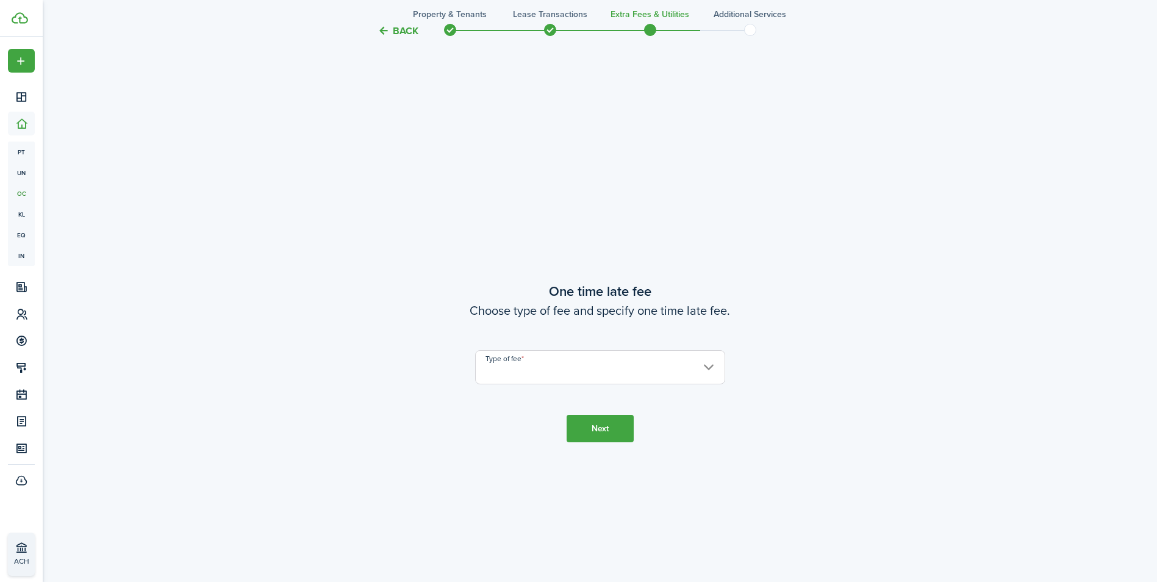
scroll to position [1082, 0]
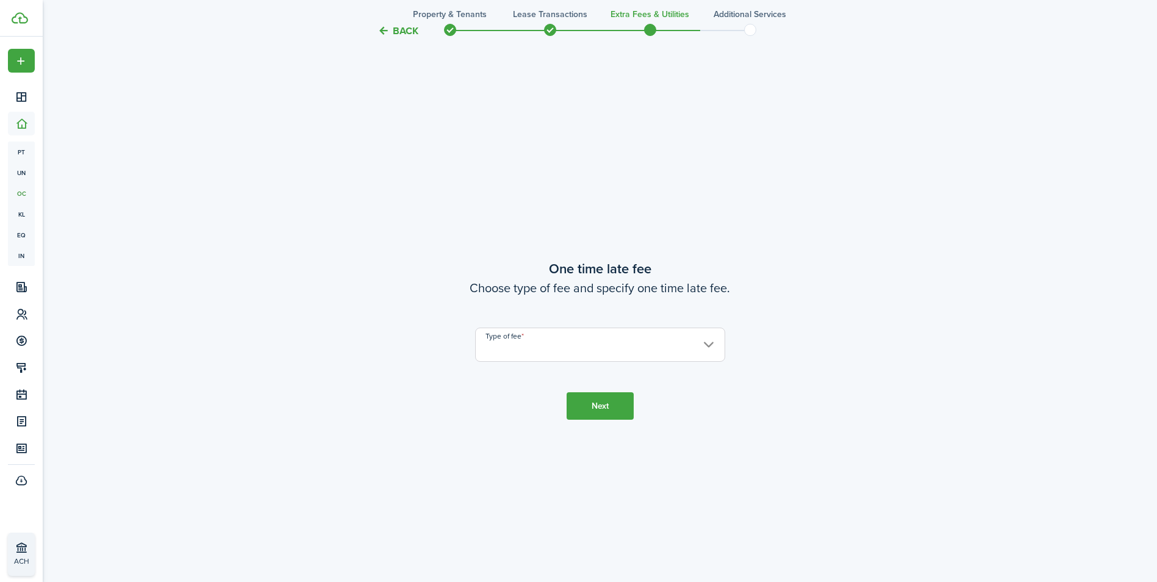
click at [539, 341] on input "Type of fee" at bounding box center [600, 344] width 250 height 34
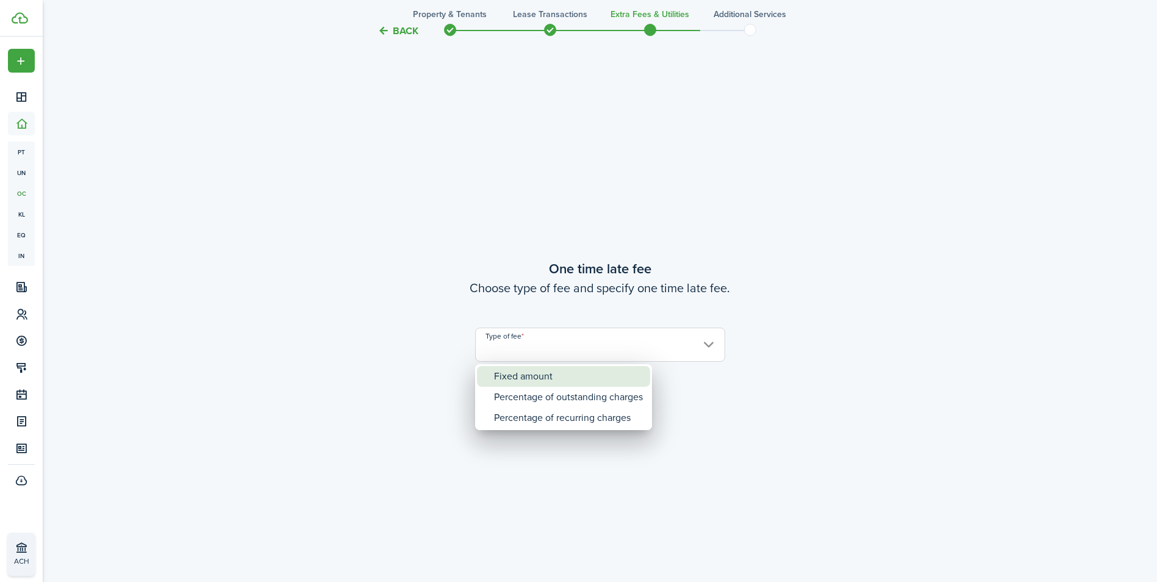
click at [517, 373] on div "Fixed amount" at bounding box center [568, 376] width 149 height 21
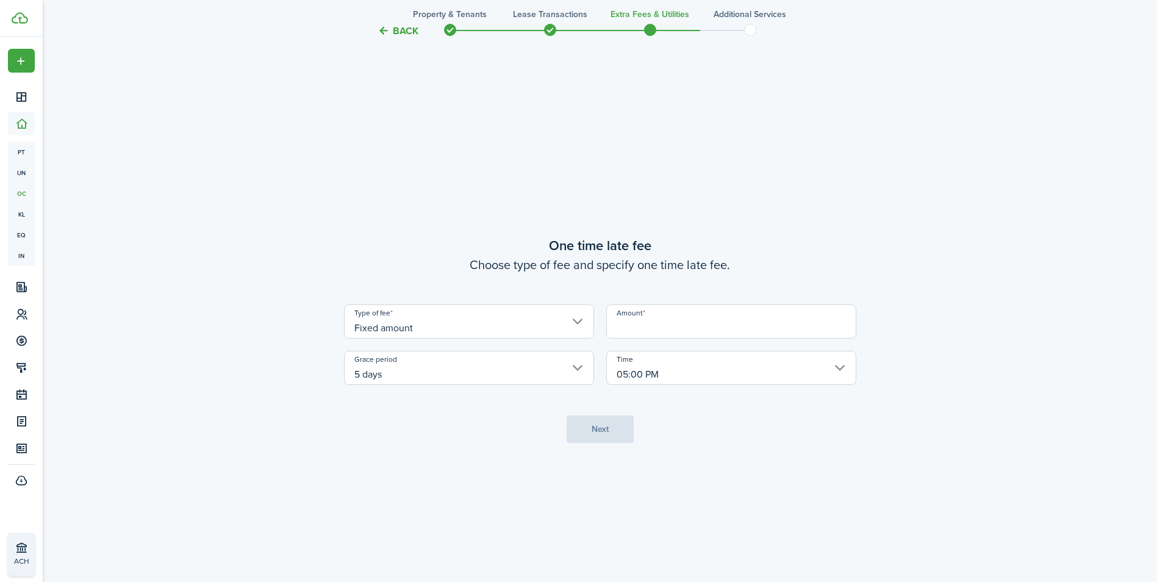
click at [703, 323] on input "Amount" at bounding box center [731, 321] width 250 height 34
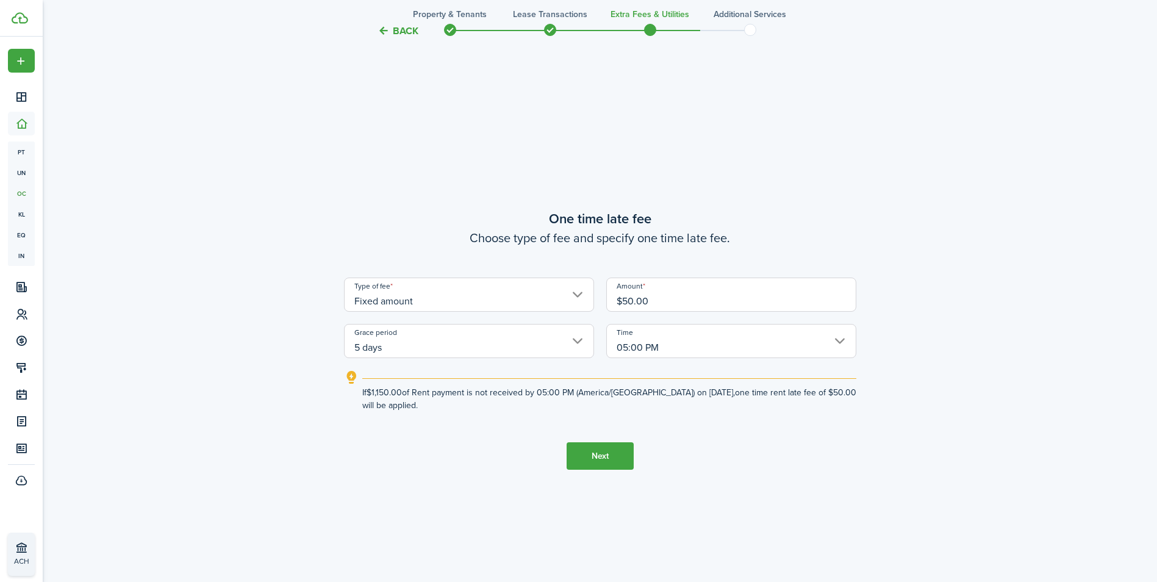
drag, startPoint x: 703, startPoint y: 323, endPoint x: 588, endPoint y: 446, distance: 168.7
click at [588, 446] on tc-wizard-step "One time late fee Choose type of fee and specify one time late fee. Type of fee…" at bounding box center [600, 339] width 512 height 582
drag, startPoint x: 588, startPoint y: 446, endPoint x: 609, endPoint y: 460, distance: 25.5
click at [609, 460] on button "Next" at bounding box center [599, 455] width 67 height 27
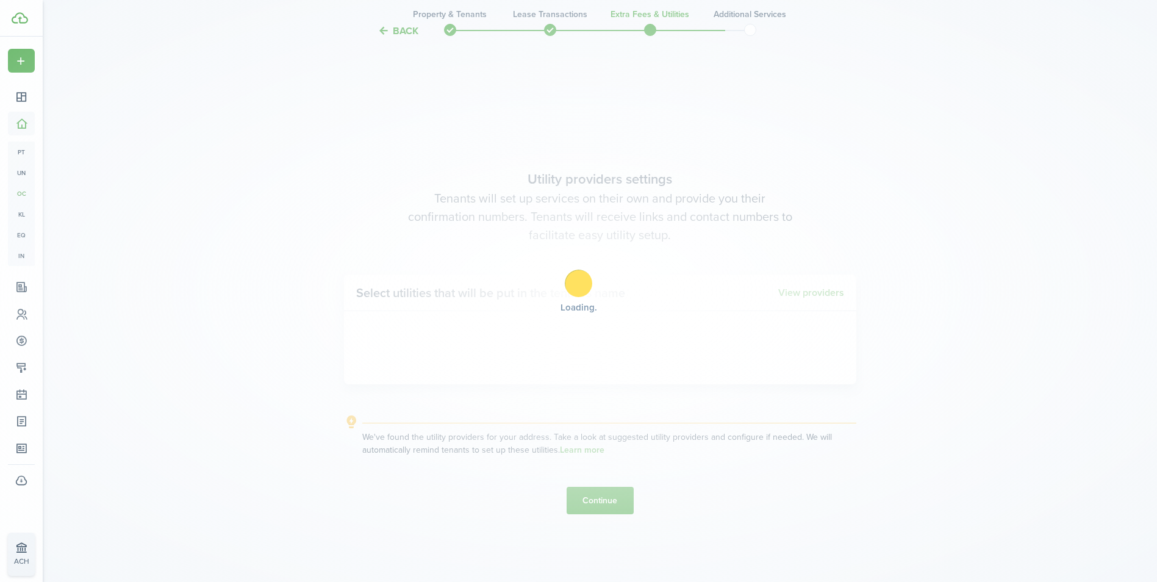
scroll to position [1663, 0]
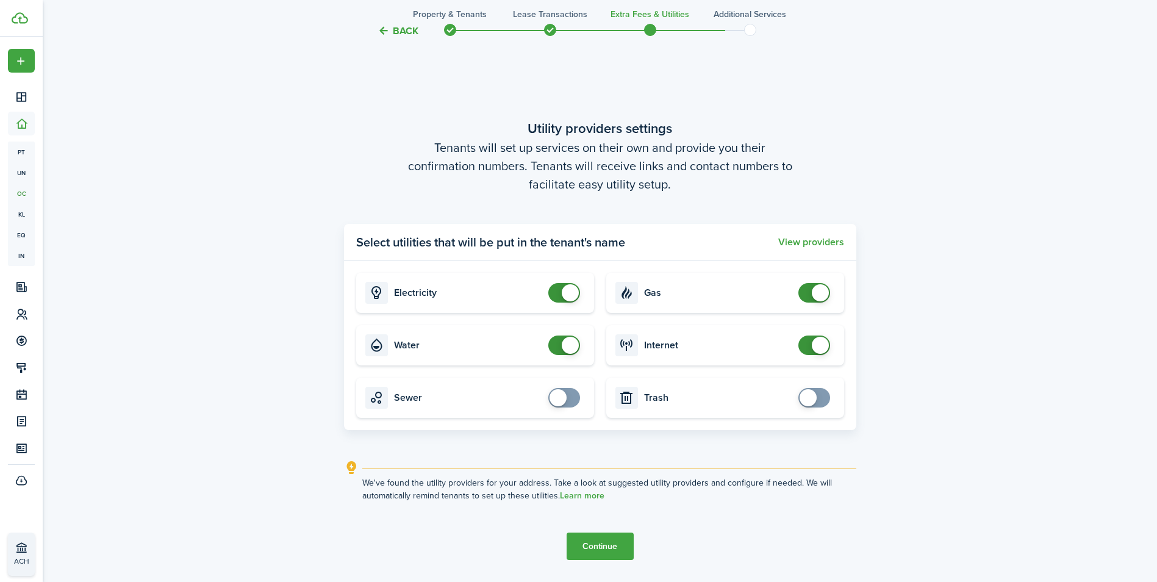
click at [568, 337] on span at bounding box center [570, 345] width 17 height 17
click at [602, 548] on button "Continue" at bounding box center [599, 545] width 67 height 27
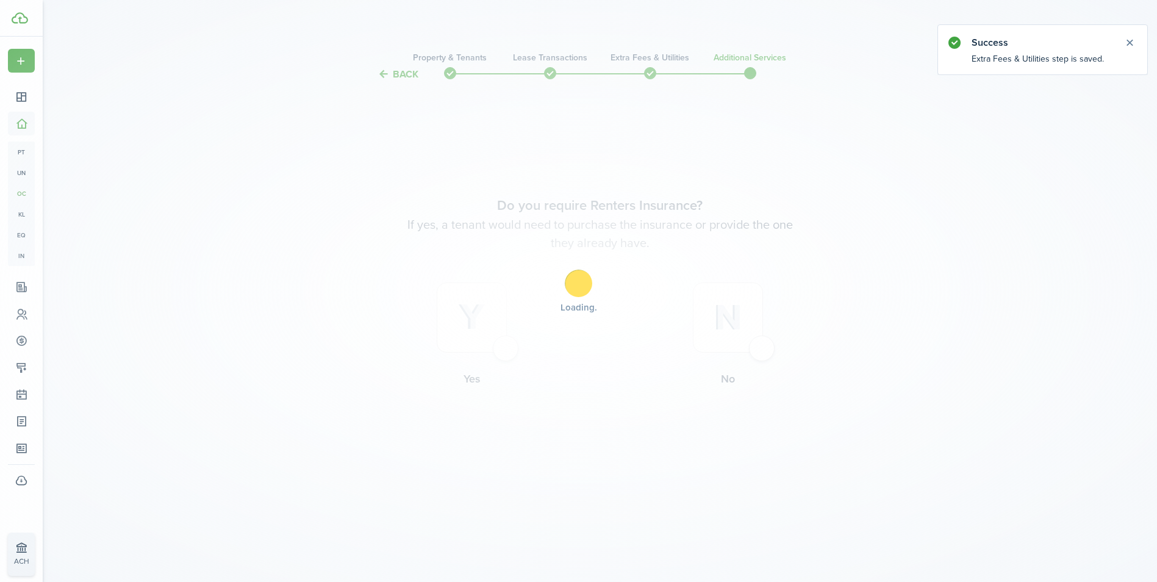
scroll to position [0, 0]
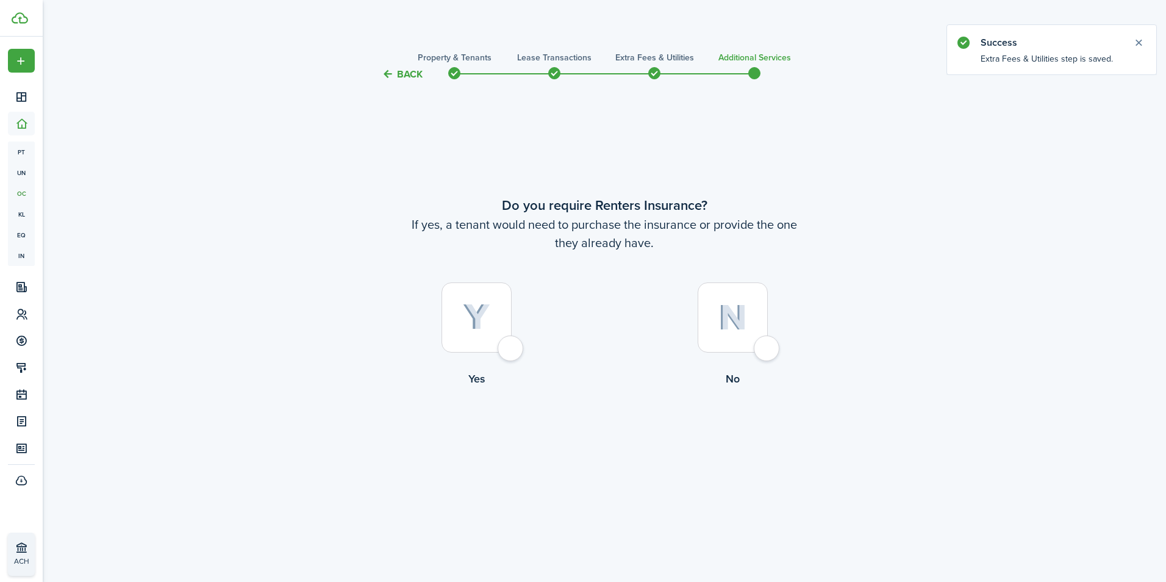
click at [766, 348] on div at bounding box center [733, 317] width 70 height 70
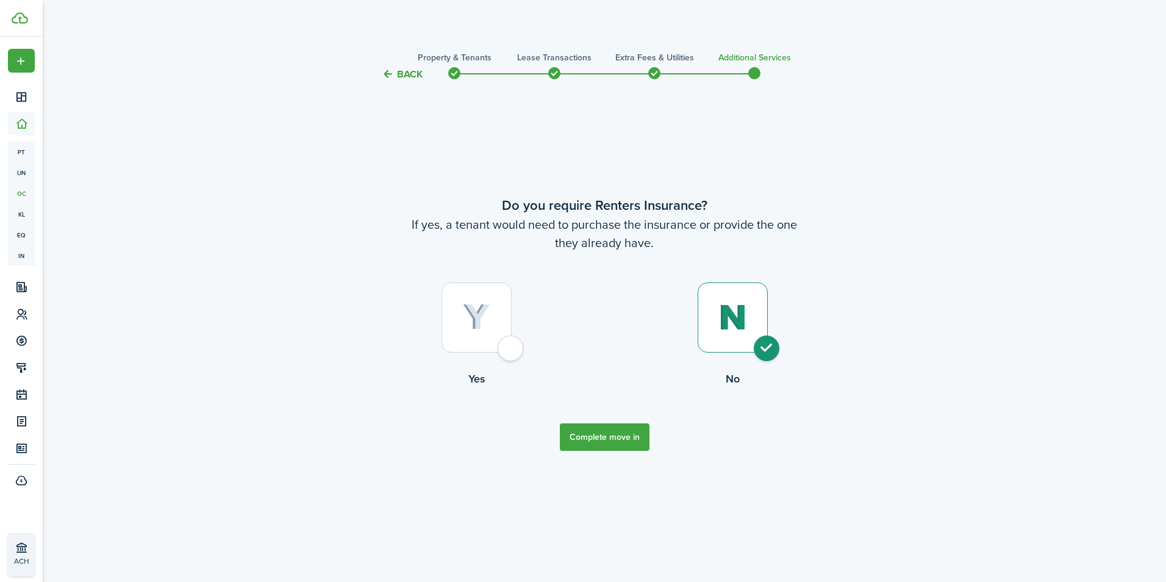
click at [624, 431] on button "Complete move in" at bounding box center [605, 436] width 90 height 27
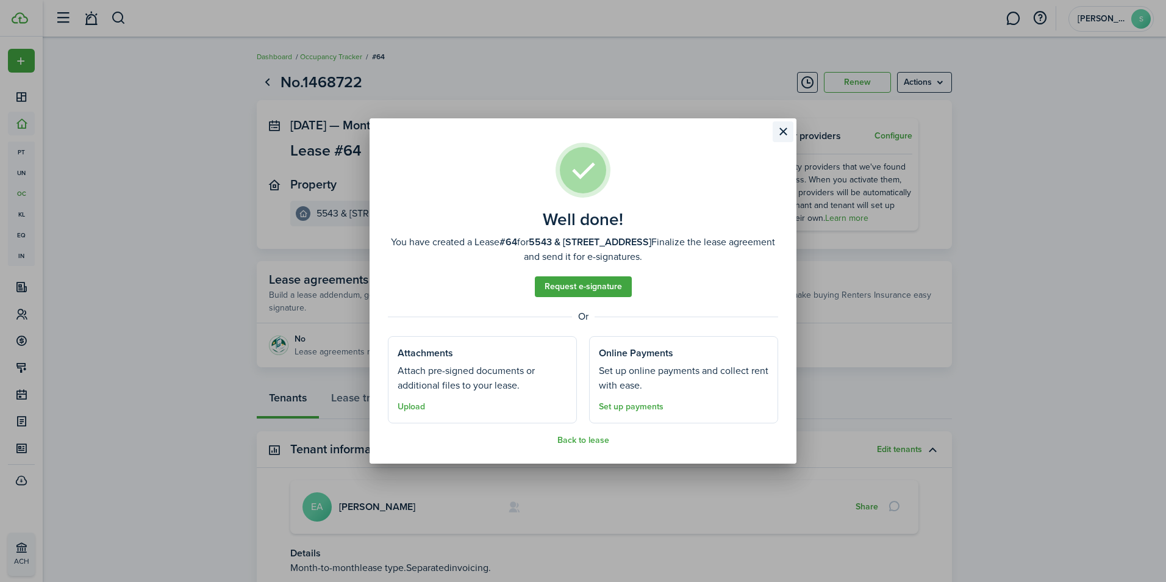
click at [784, 129] on button "Close modal" at bounding box center [783, 131] width 21 height 21
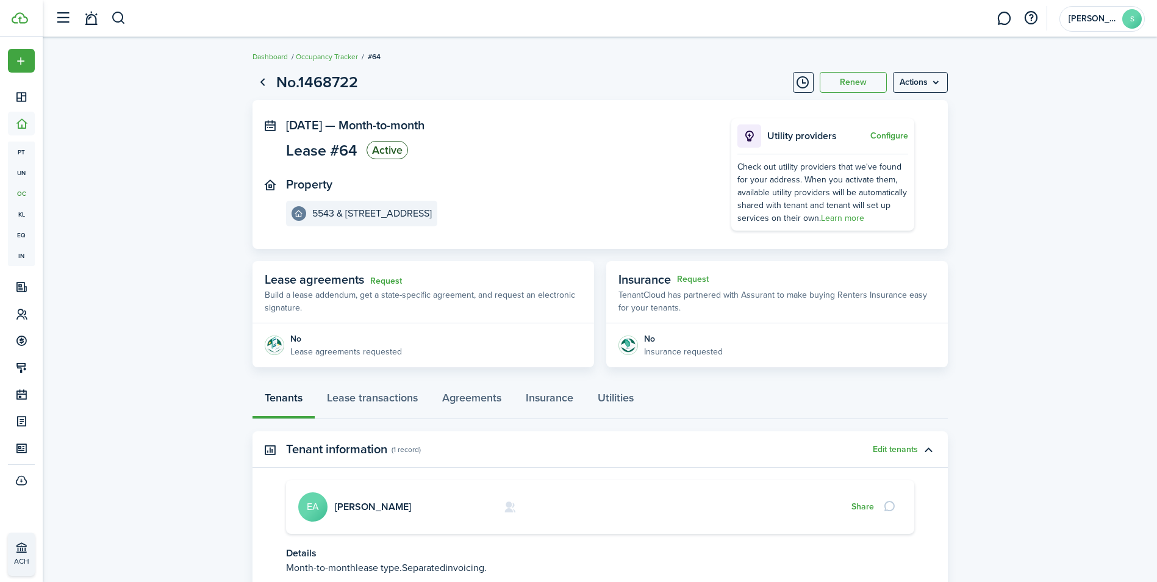
click at [785, 134] on p "Utility providers" at bounding box center [817, 136] width 100 height 15
click at [391, 396] on link "Lease transactions" at bounding box center [372, 400] width 115 height 37
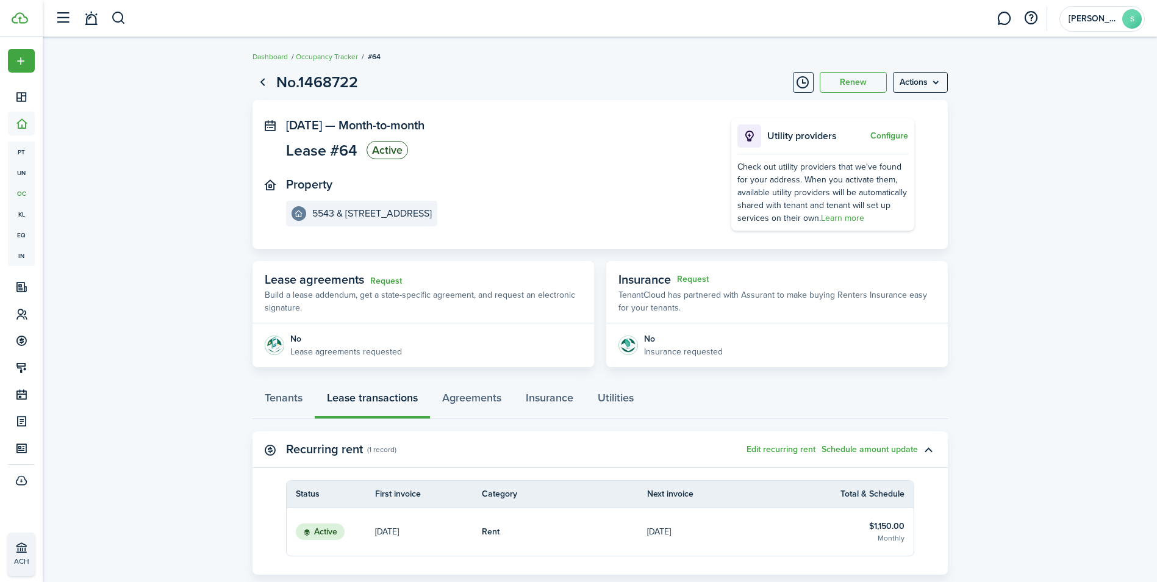
click at [391, 396] on div "Tenants Lease transactions Agreements Insurance Utilities" at bounding box center [599, 400] width 695 height 37
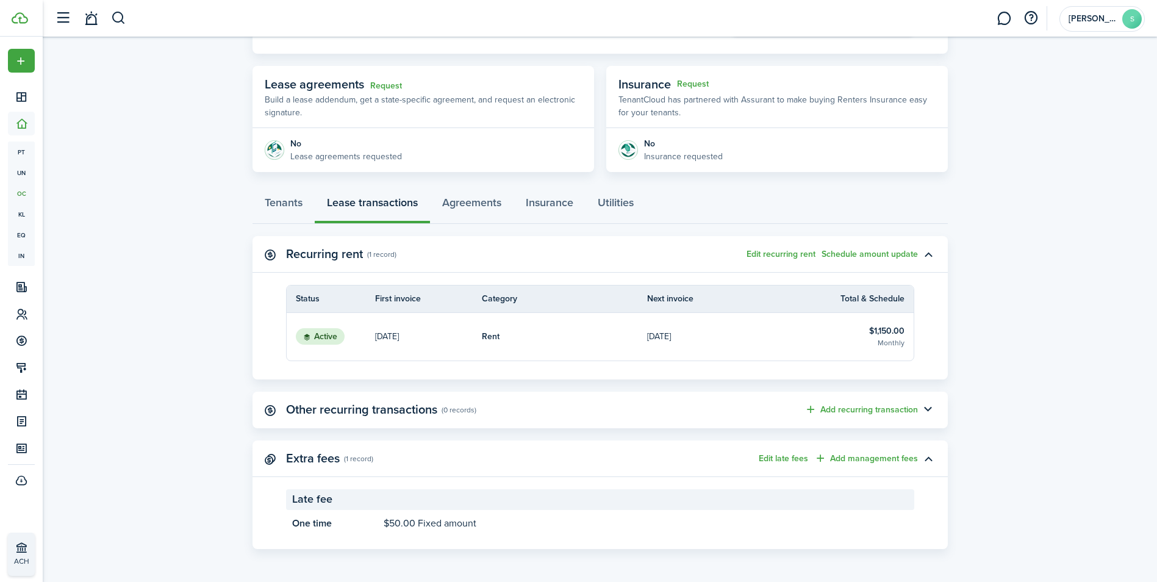
scroll to position [196, 0]
click at [324, 336] on status "Active" at bounding box center [320, 335] width 49 height 17
click at [309, 331] on status "Active" at bounding box center [320, 335] width 49 height 17
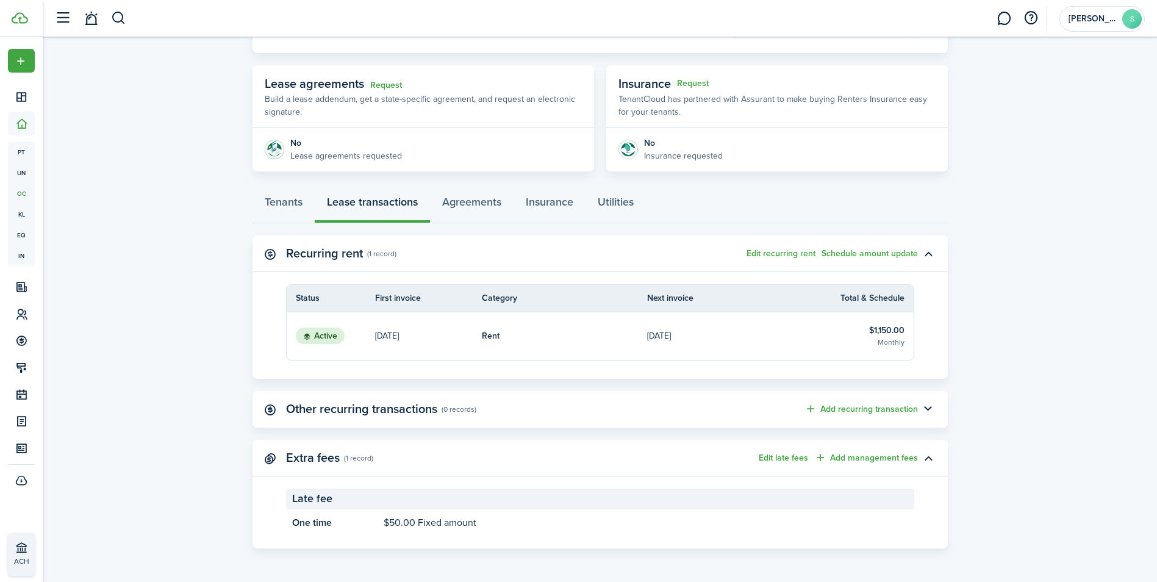
click at [330, 337] on status "Active" at bounding box center [320, 335] width 49 height 17
drag, startPoint x: 213, startPoint y: 315, endPoint x: 326, endPoint y: 329, distance: 113.7
click at [326, 329] on lease-view "No.1468722 Renew Actions [DATE] — Month-to-month Lease #64 Active Property 5543…" at bounding box center [600, 211] width 1114 height 685
click at [928, 251] on button "button" at bounding box center [928, 253] width 21 height 21
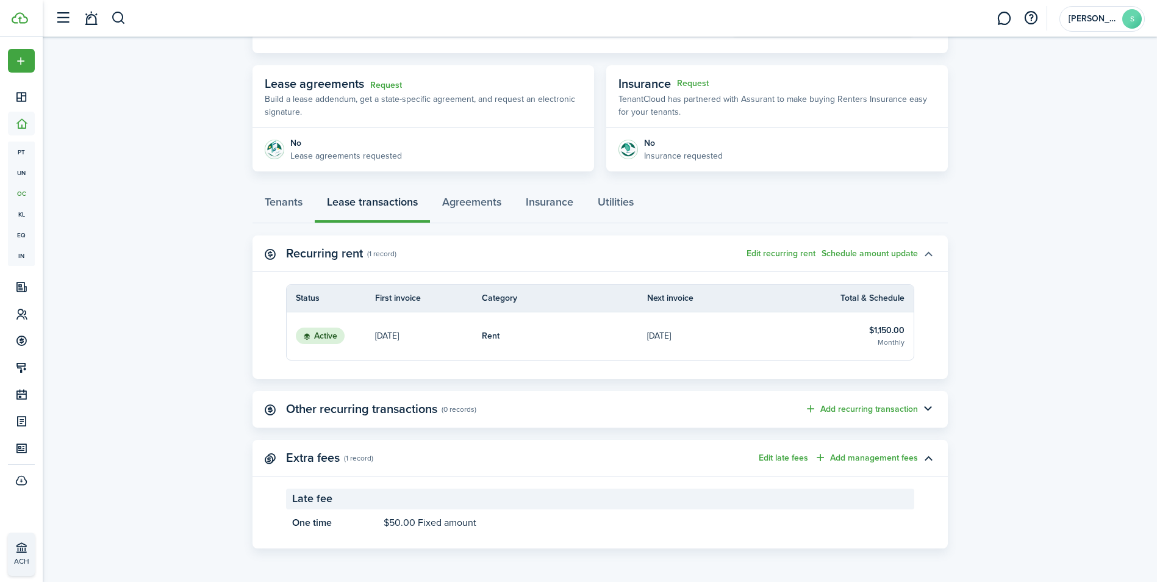
scroll to position [89, 0]
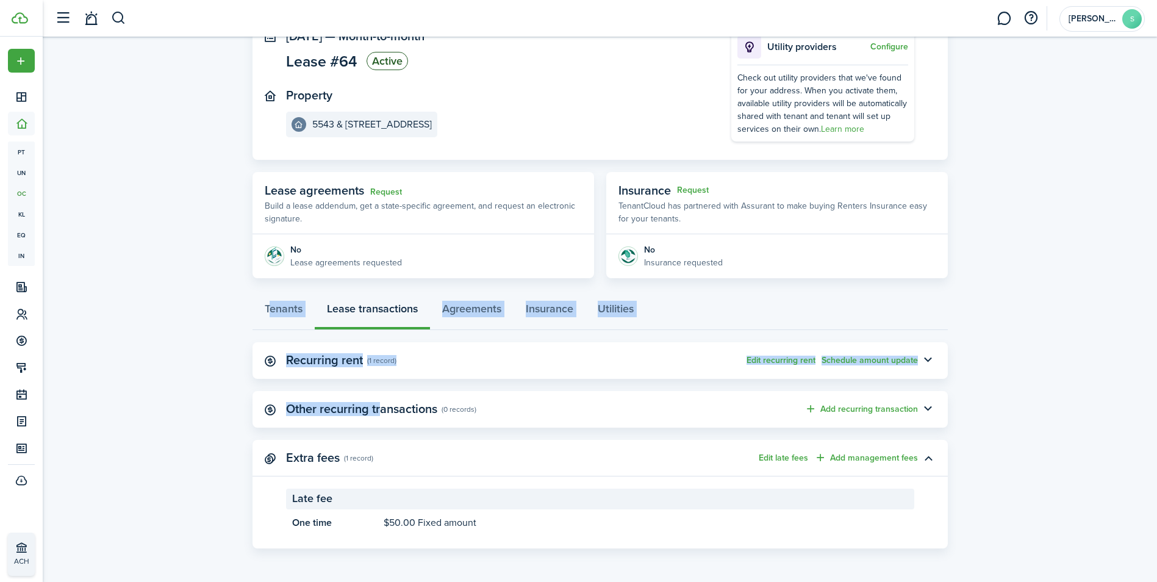
drag, startPoint x: 380, startPoint y: 413, endPoint x: 215, endPoint y: 296, distance: 203.4
click at [215, 296] on lease-view "No.1468722 Renew Actions [DATE] — Month-to-month Lease #64 Active Property 5543…" at bounding box center [600, 265] width 1114 height 579
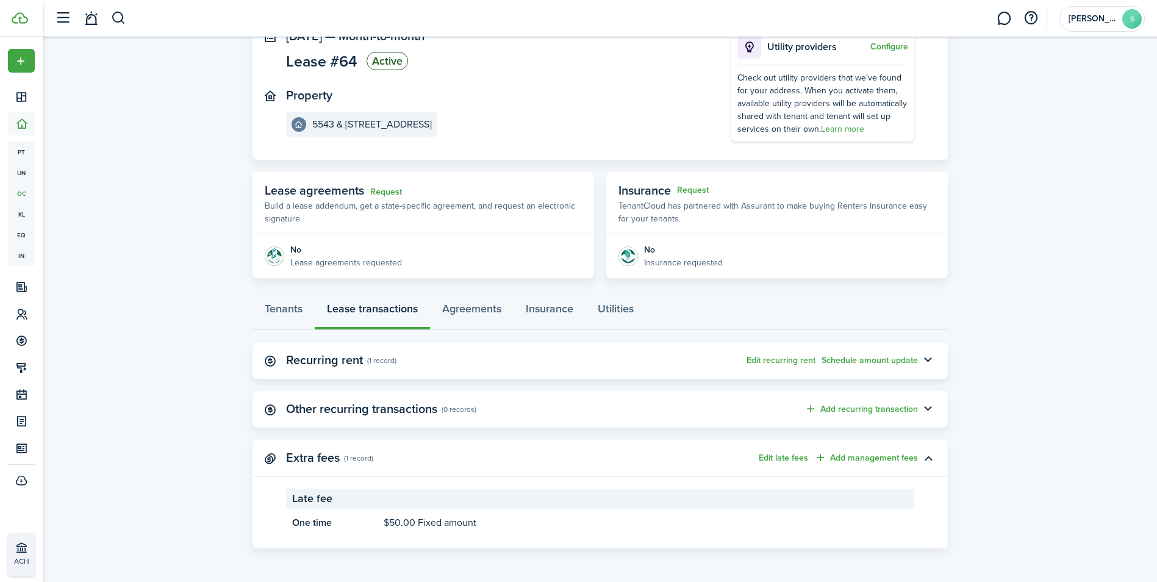
drag, startPoint x: 215, startPoint y: 296, endPoint x: 165, endPoint y: 221, distance: 90.1
click at [165, 221] on lease-view "No.1468722 Renew Actions [DATE] — Month-to-month Lease #64 Active Property 5543…" at bounding box center [600, 265] width 1114 height 579
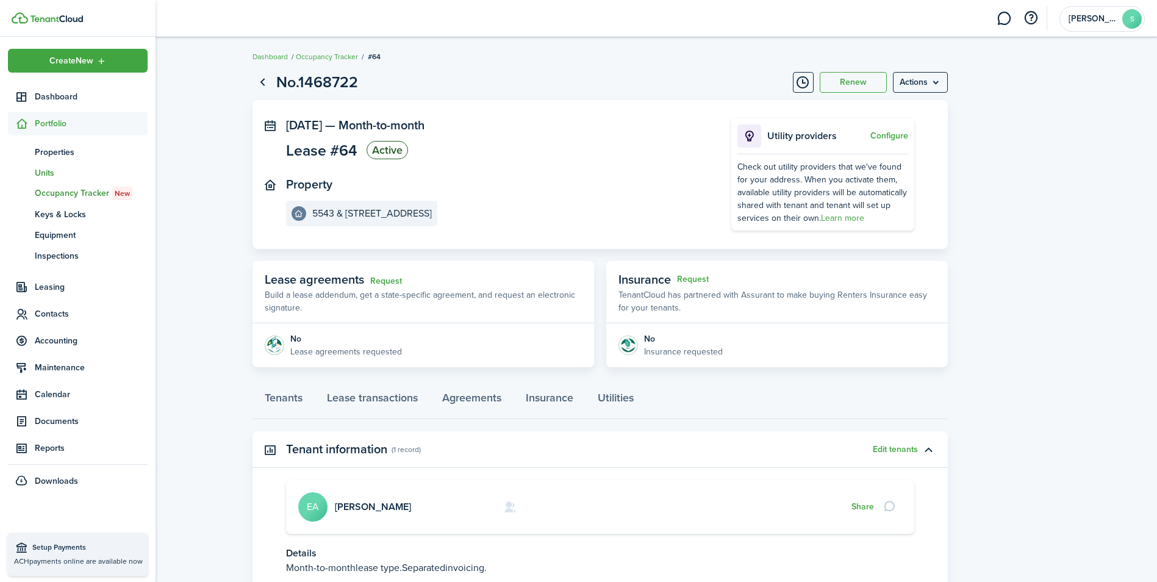
click at [47, 173] on span "Units" at bounding box center [91, 172] width 113 height 13
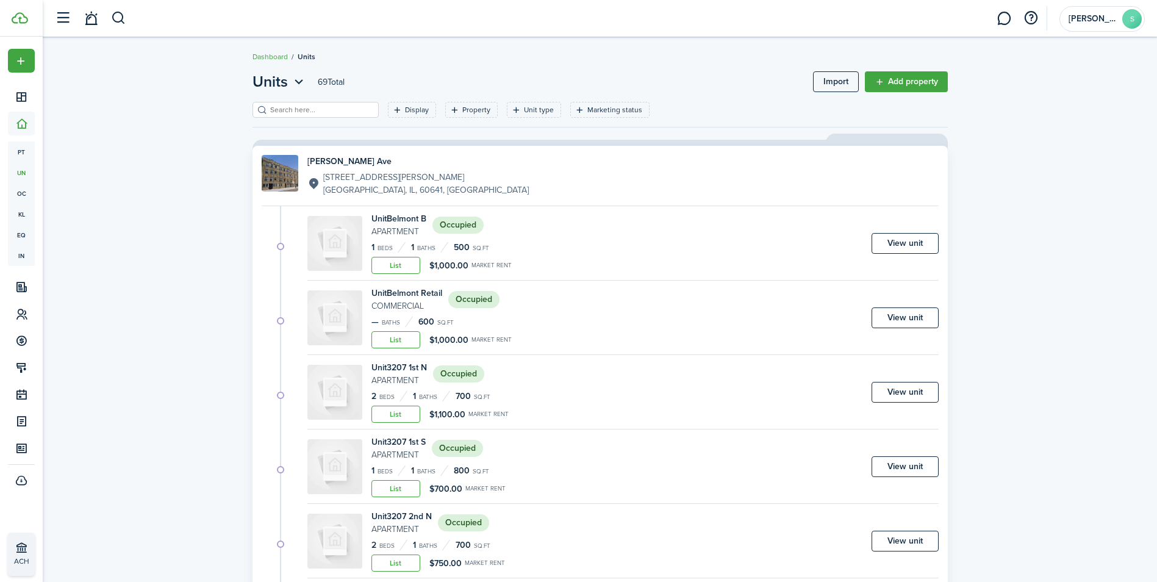
click at [655, 92] on header-page "Units 69 Total Import Add property" at bounding box center [599, 86] width 695 height 31
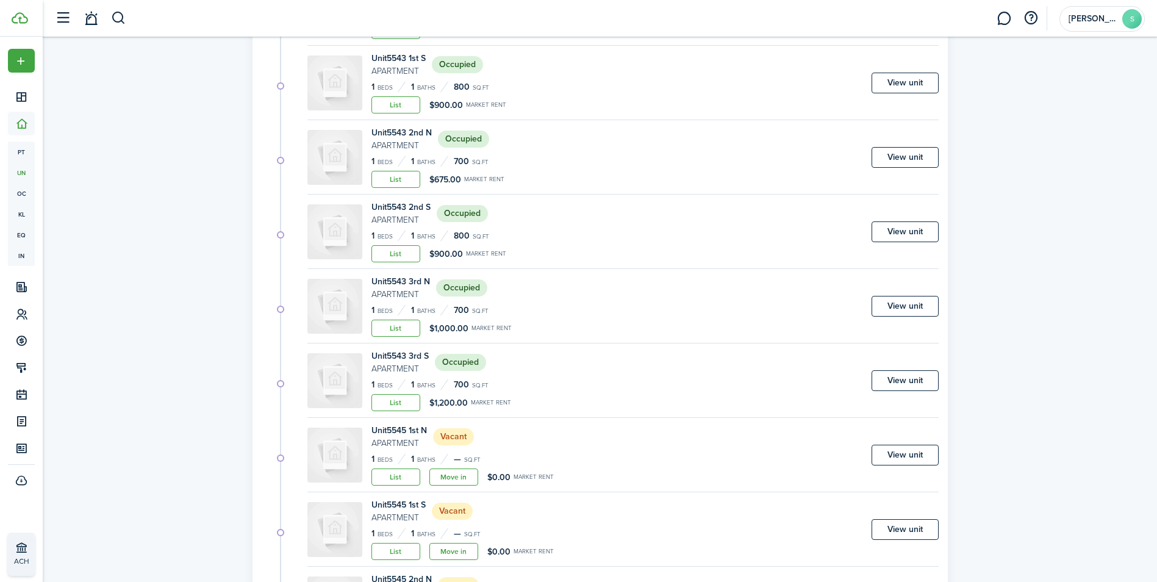
scroll to position [3232, 0]
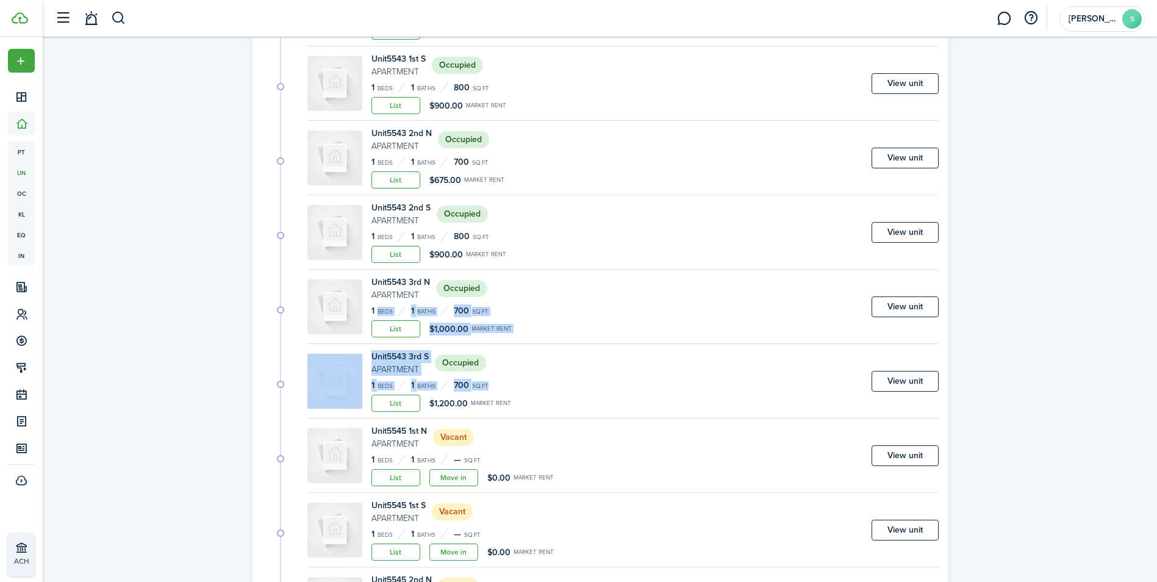
drag, startPoint x: 489, startPoint y: 280, endPoint x: 525, endPoint y: 386, distance: 112.0
click at [525, 386] on div "Unit [GEOGRAPHIC_DATA] Occupied 1 Beds 1 Baths 700 sq.ft List $1,200.00 Market …" at bounding box center [600, 434] width 677 height 913
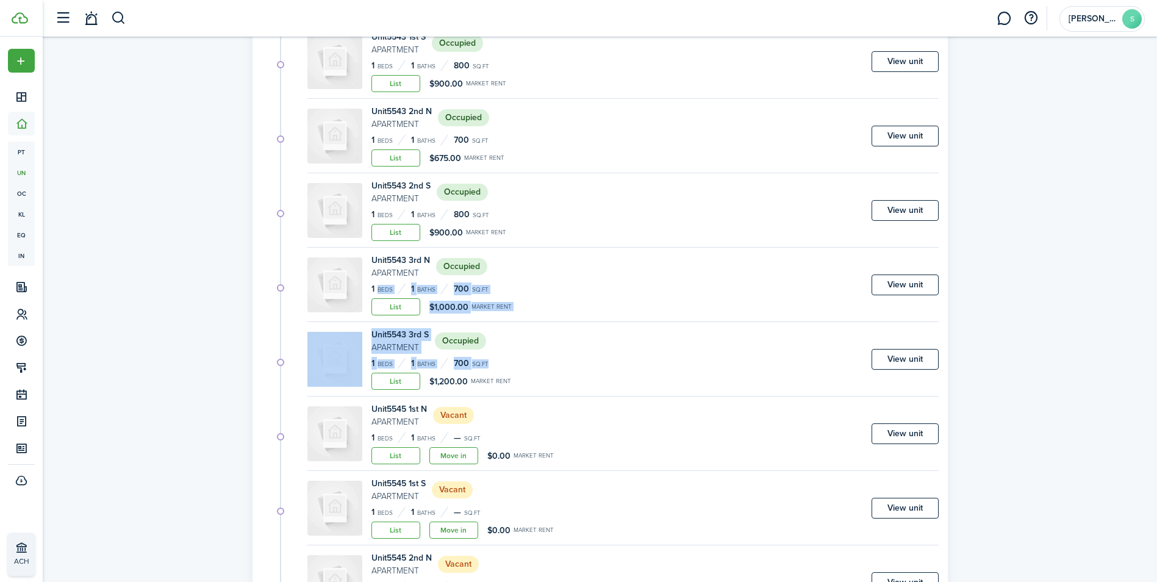
scroll to position [3264, 0]
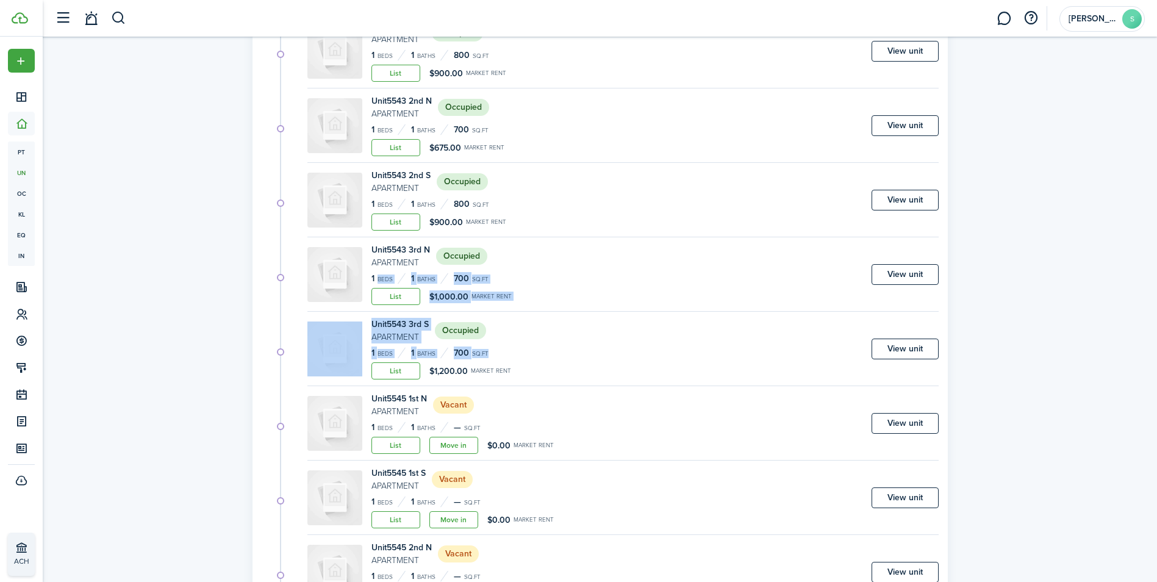
click at [588, 357] on div "Unit 5543 3rd S Apartment Occupied 1 Beds 1 Baths 700 sq.ft List $1,200.00 Mark…" at bounding box center [622, 352] width 631 height 68
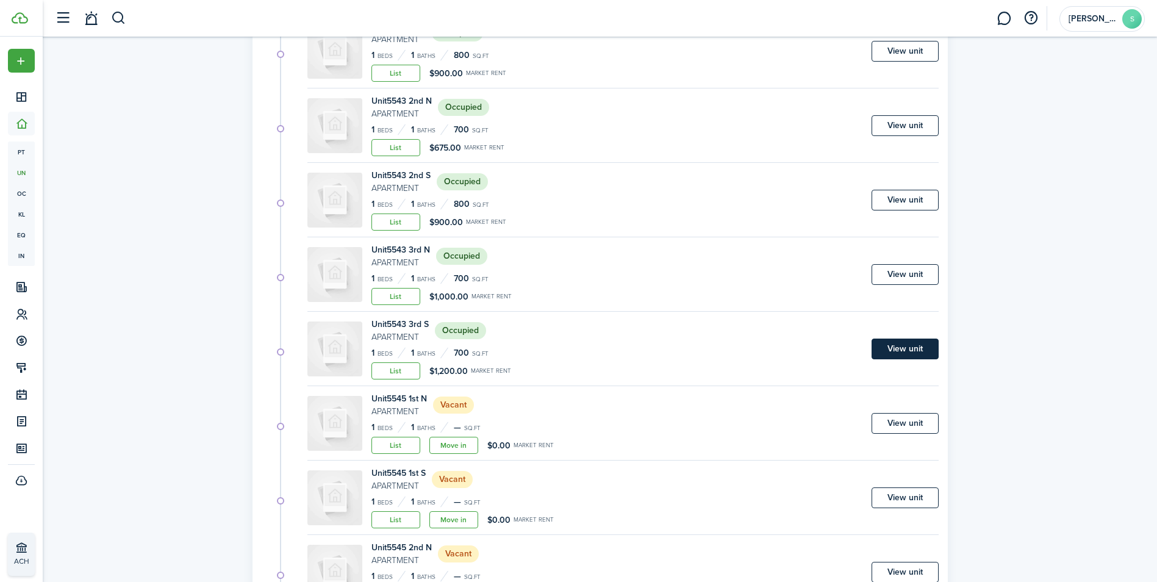
click at [895, 349] on link "View unit" at bounding box center [904, 348] width 67 height 21
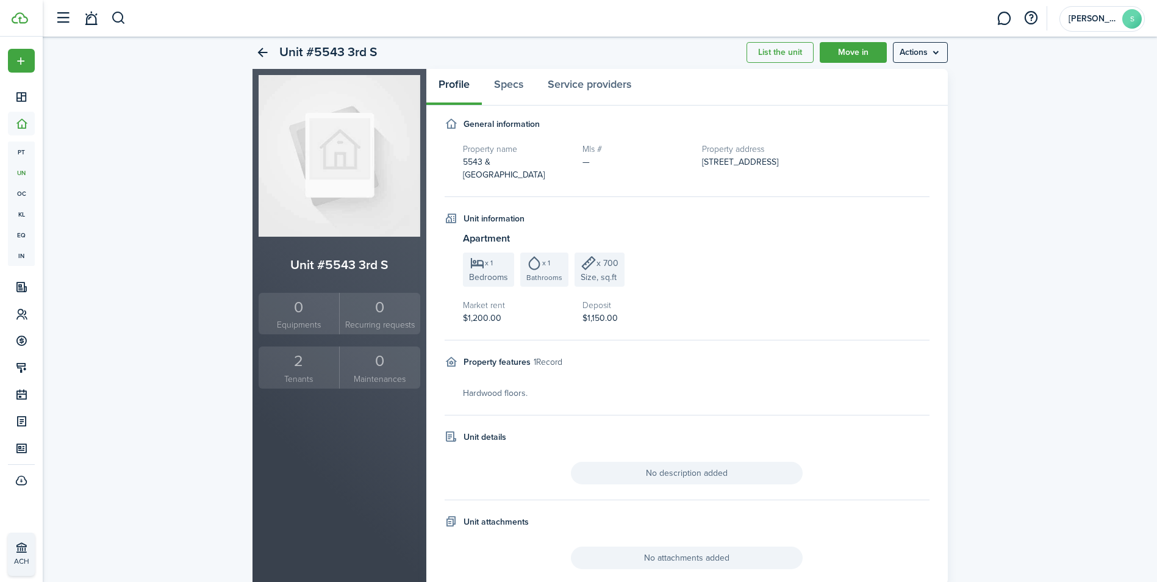
scroll to position [35, 0]
click at [307, 367] on div "2" at bounding box center [299, 360] width 75 height 23
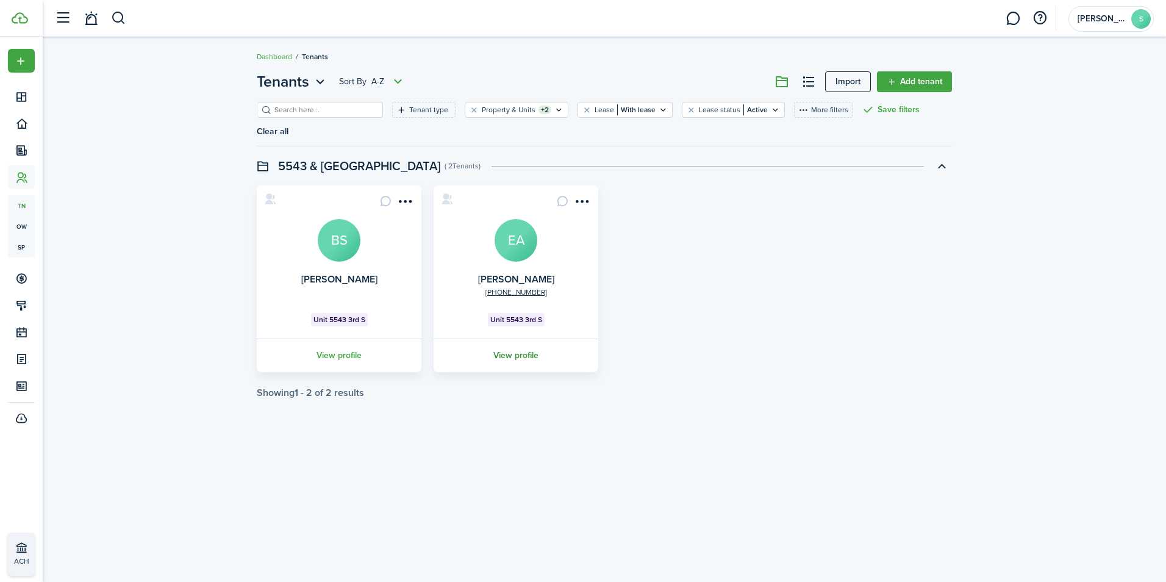
click at [516, 338] on link "View profile" at bounding box center [516, 355] width 168 height 34
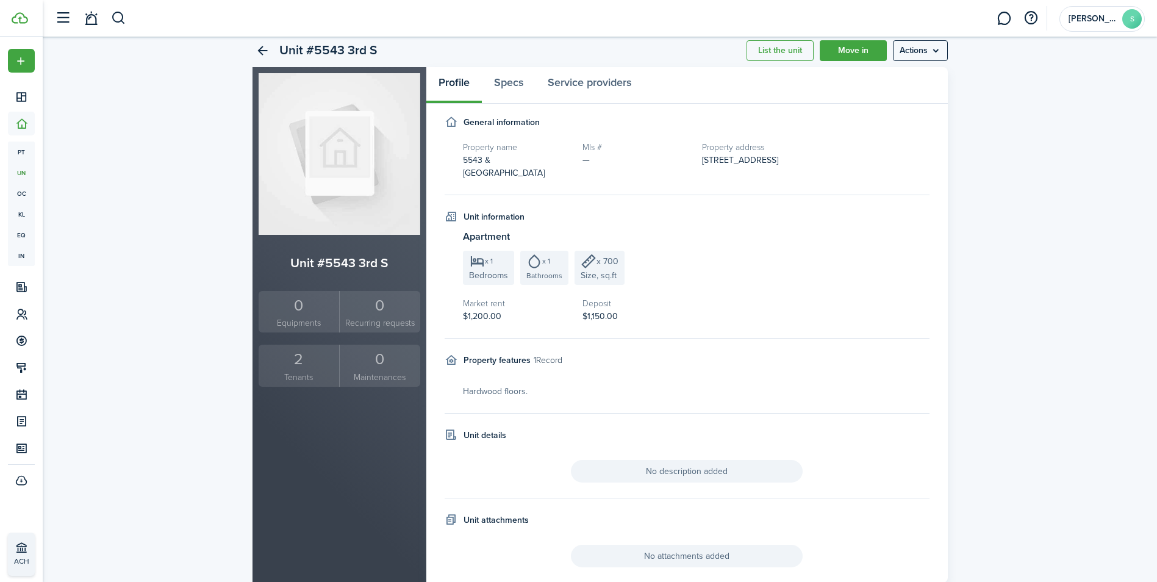
scroll to position [58, 0]
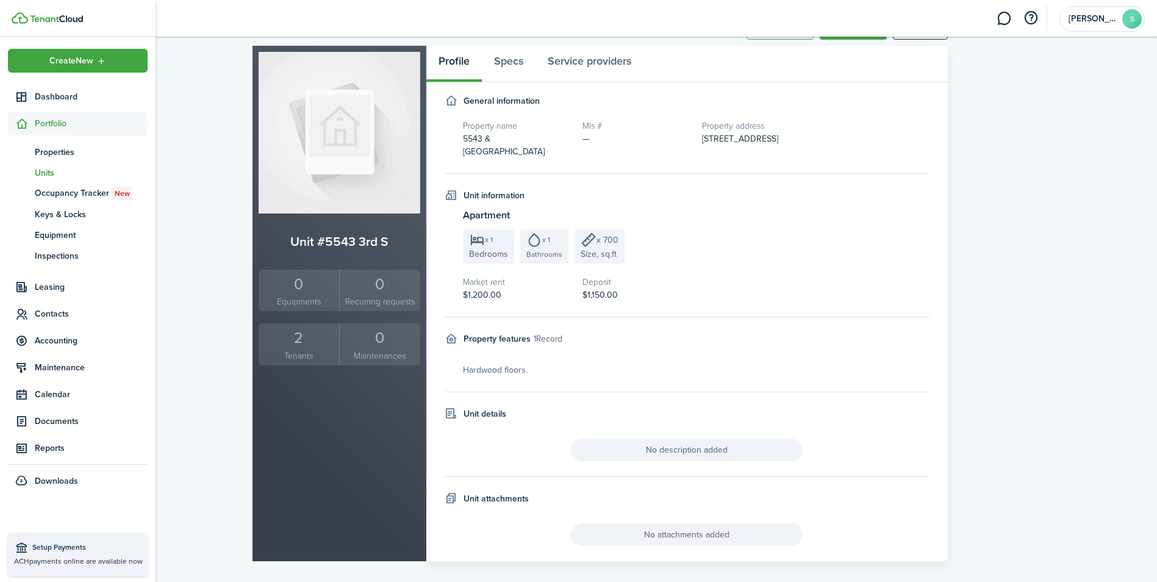
click at [49, 177] on span "Units" at bounding box center [91, 172] width 113 height 13
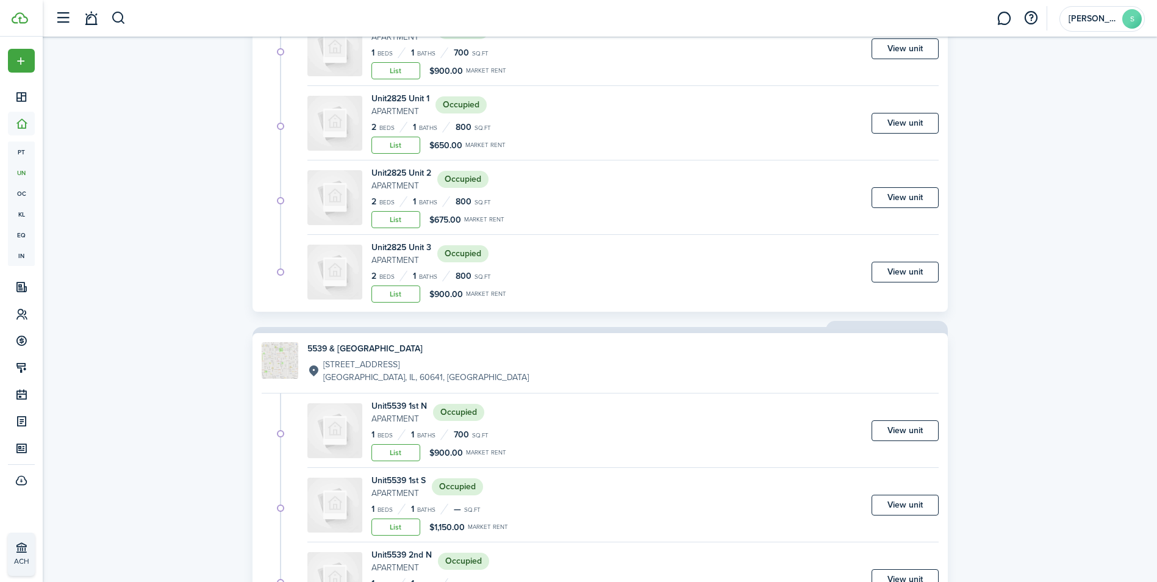
scroll to position [1801, 0]
click at [1052, 137] on div "Units 69 Total Import Add property Display Property Unit type Marketing status …" at bounding box center [600, 301] width 1114 height 4074
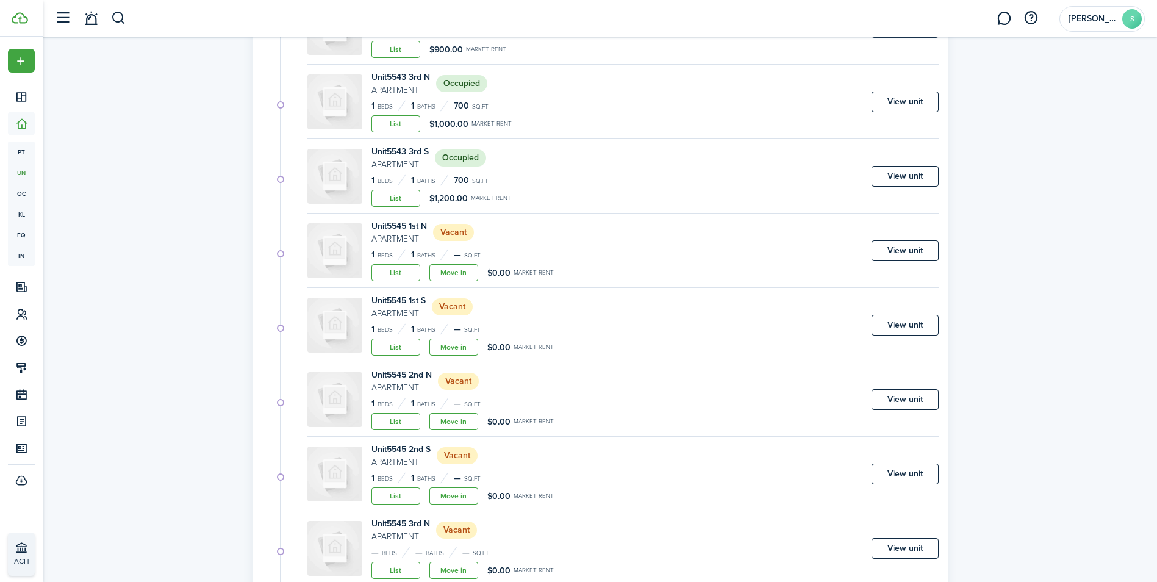
scroll to position [3437, 0]
click at [688, 222] on div "Unit [GEOGRAPHIC_DATA] Vacant 1 Beds 1 Baths — sq.ft List Move in $0.00 Market …" at bounding box center [622, 253] width 631 height 68
click at [902, 249] on link "View unit" at bounding box center [904, 250] width 67 height 21
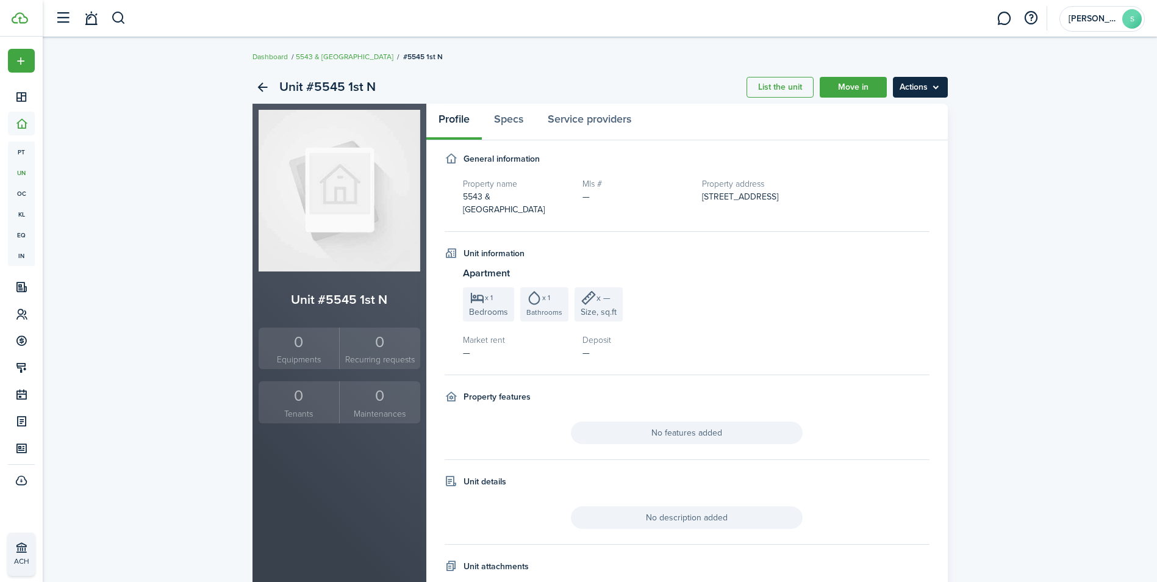
click at [932, 86] on menu-btn "Actions" at bounding box center [920, 87] width 55 height 21
click at [934, 85] on menu-btn "Actions" at bounding box center [920, 87] width 55 height 21
click at [921, 84] on menu-btn "Actions" at bounding box center [920, 87] width 55 height 21
click at [876, 114] on link "Edit unit" at bounding box center [894, 114] width 107 height 21
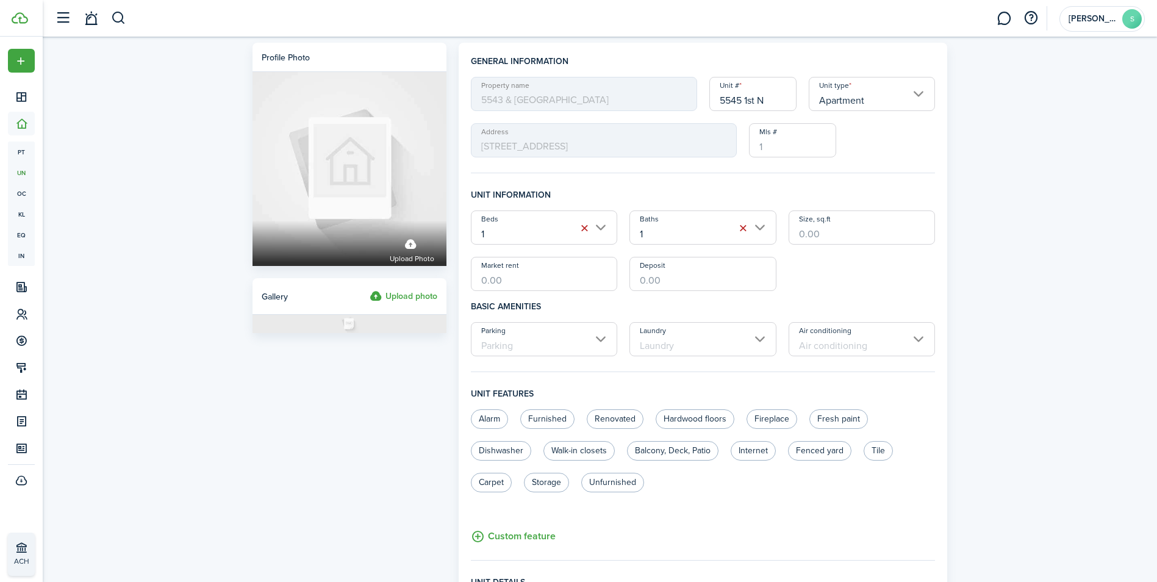
click at [555, 271] on input "Market rent" at bounding box center [544, 274] width 147 height 34
click at [557, 275] on input "Market rent" at bounding box center [544, 274] width 147 height 34
click at [739, 279] on input "Deposit" at bounding box center [702, 274] width 147 height 34
click at [851, 234] on input "Size, sq.ft" at bounding box center [861, 227] width 147 height 34
click at [690, 422] on label "Hardwood floors" at bounding box center [694, 419] width 79 height 20
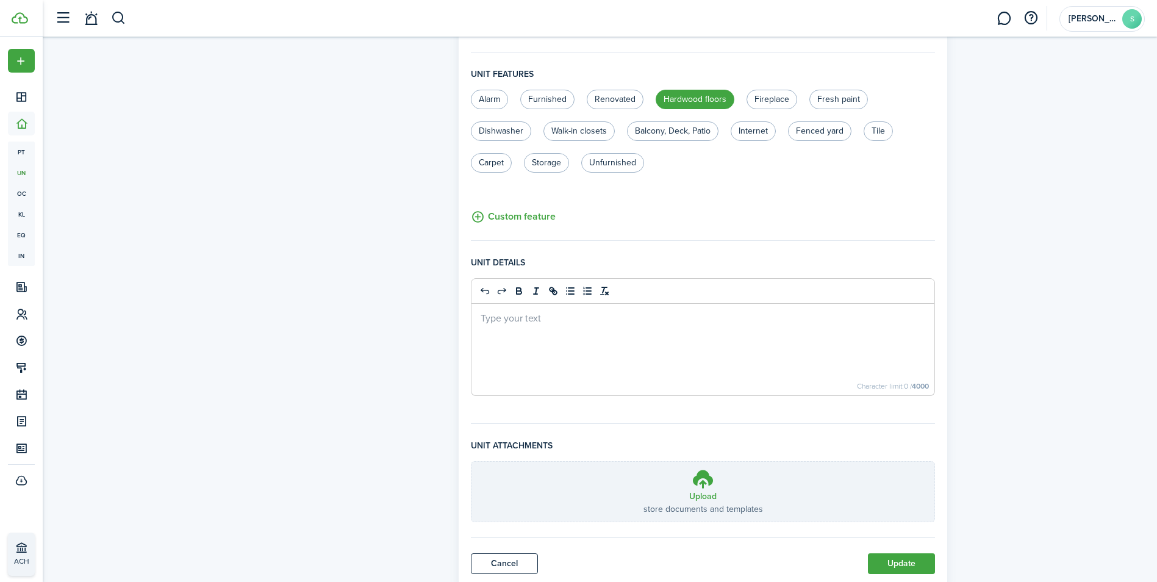
scroll to position [332, 0]
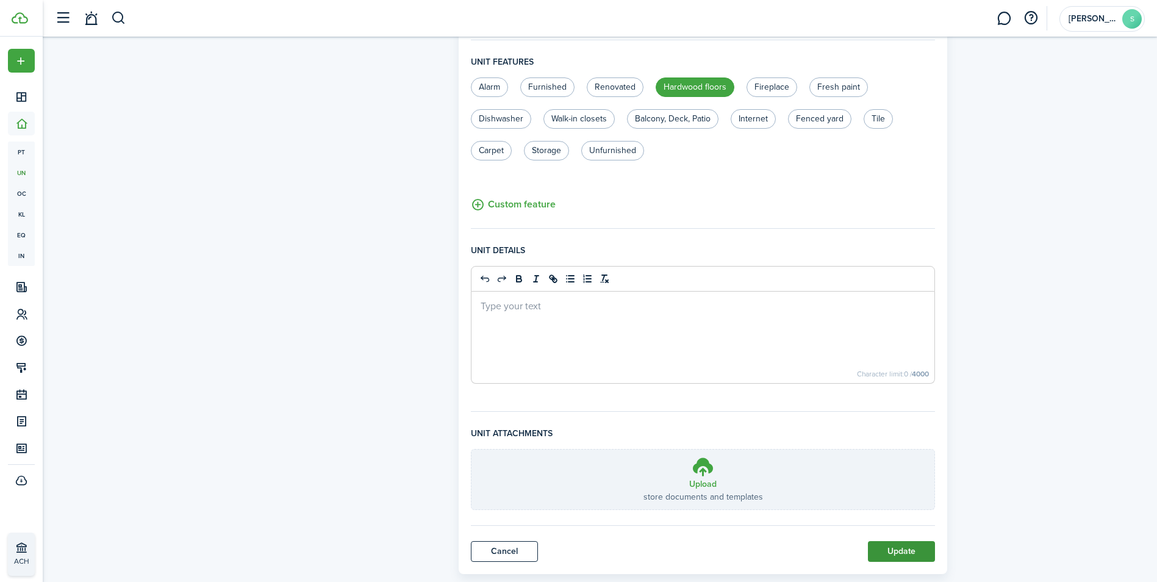
click at [919, 551] on button "Update" at bounding box center [901, 551] width 67 height 21
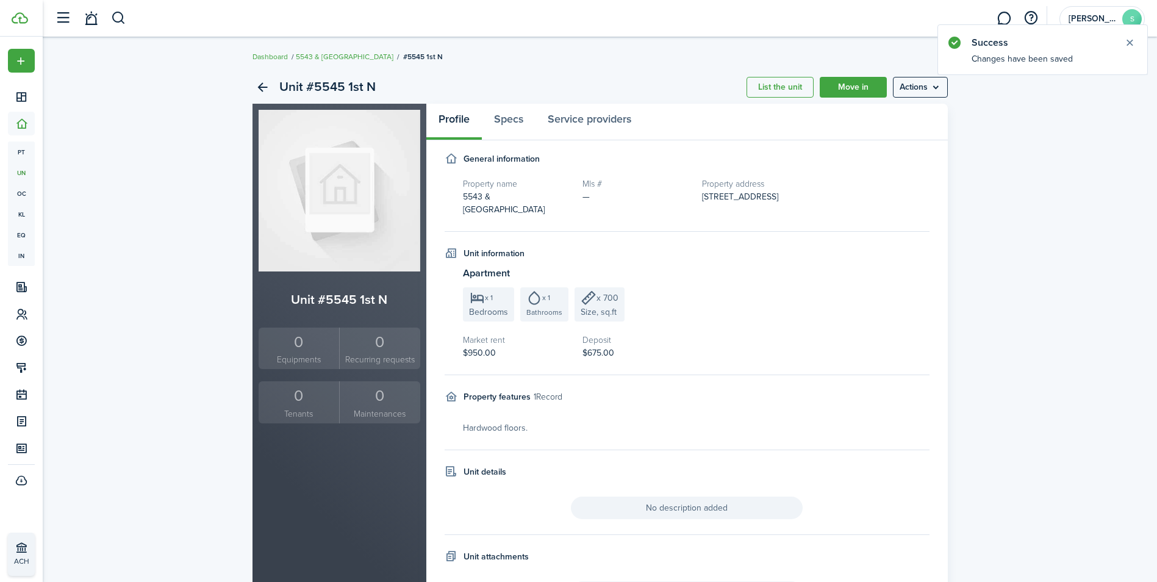
click at [919, 551] on div "Unit attachments" at bounding box center [687, 565] width 485 height 31
click at [860, 90] on link "Move in" at bounding box center [853, 87] width 67 height 21
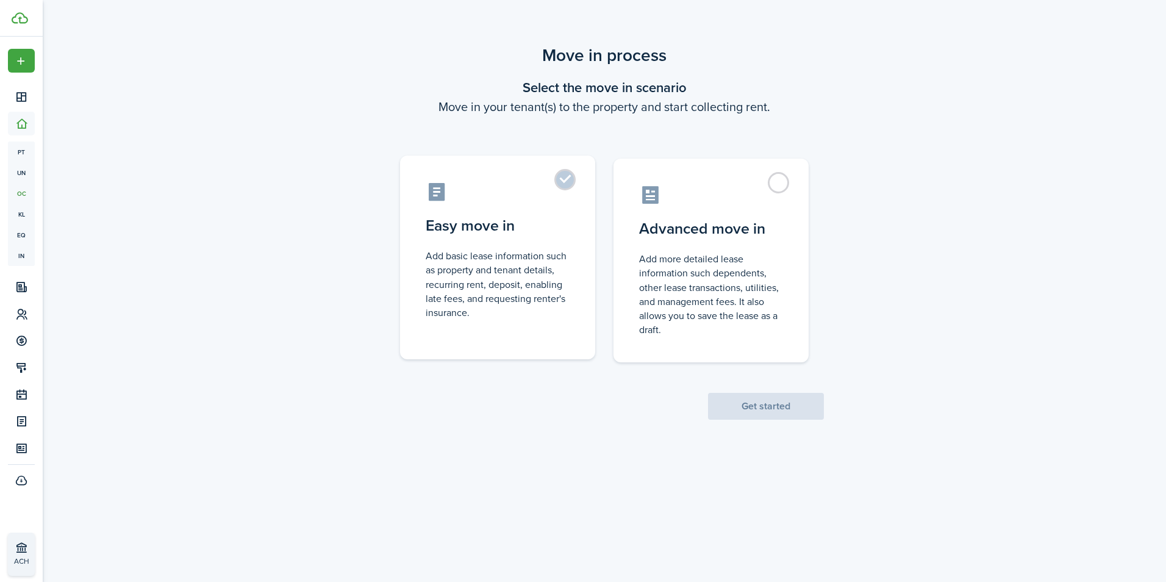
click at [568, 179] on label "Easy move in Add basic lease information such as property and tenant details, r…" at bounding box center [497, 257] width 195 height 204
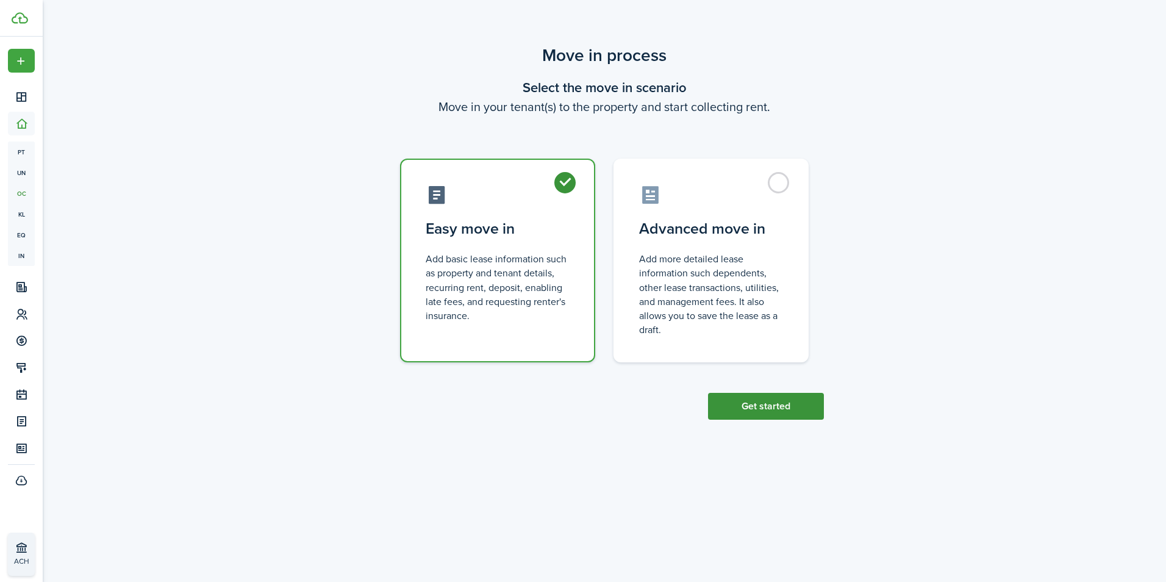
click at [748, 412] on button "Get started" at bounding box center [766, 406] width 116 height 27
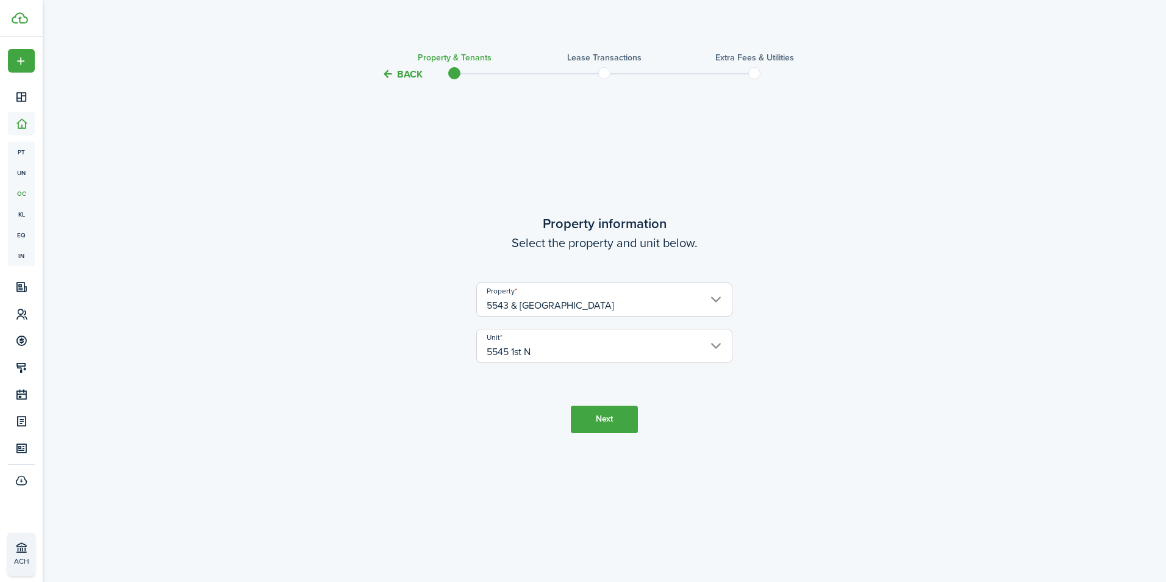
click at [617, 418] on button "Next" at bounding box center [604, 418] width 67 height 27
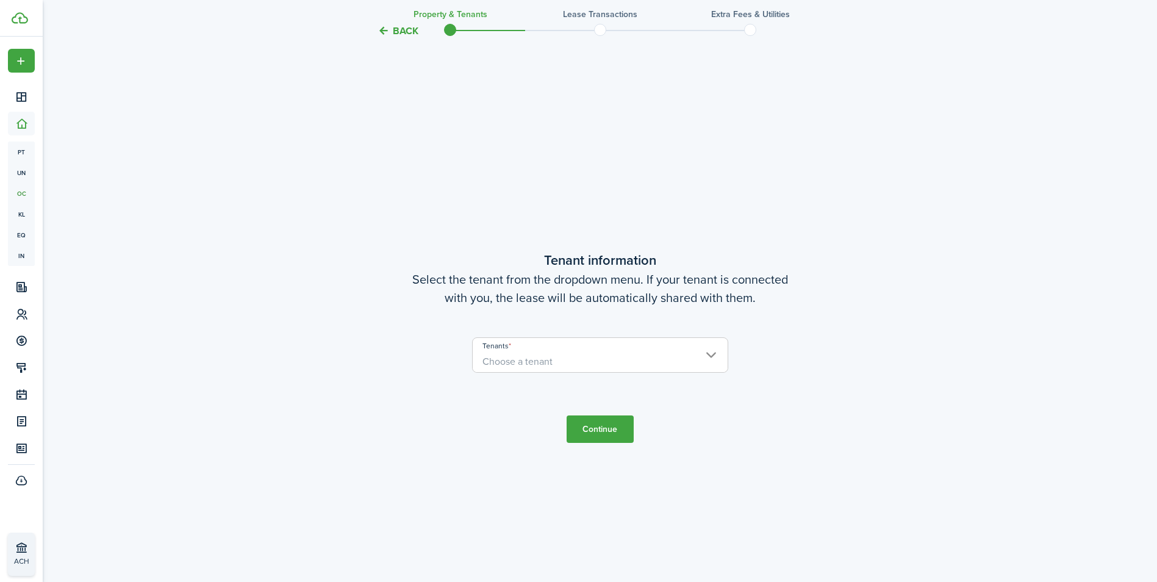
scroll to position [500, 0]
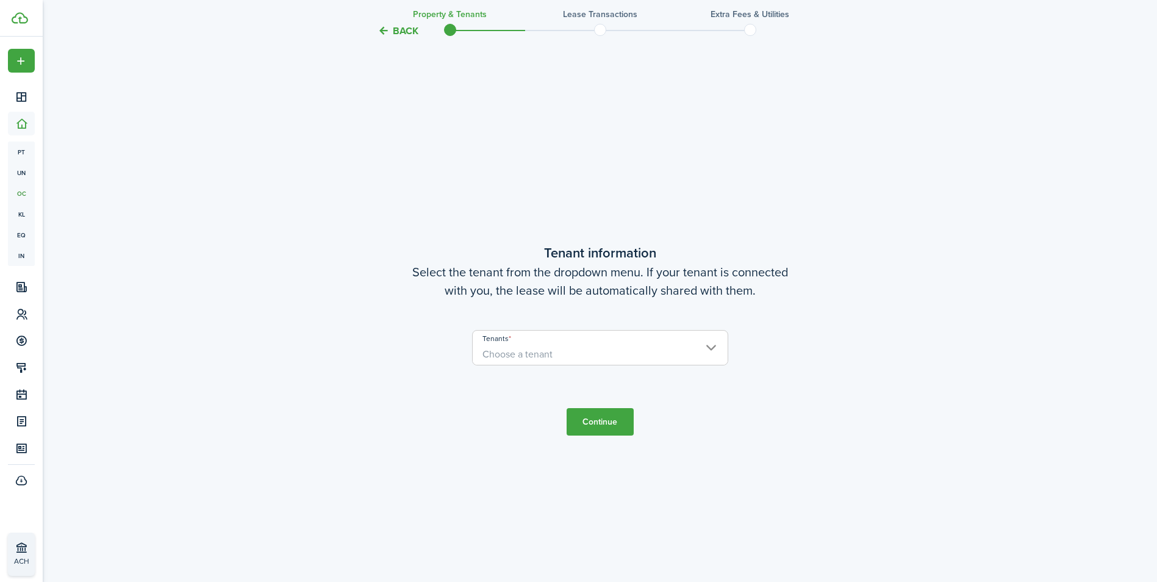
click at [560, 350] on span "Choose a tenant" at bounding box center [600, 354] width 255 height 21
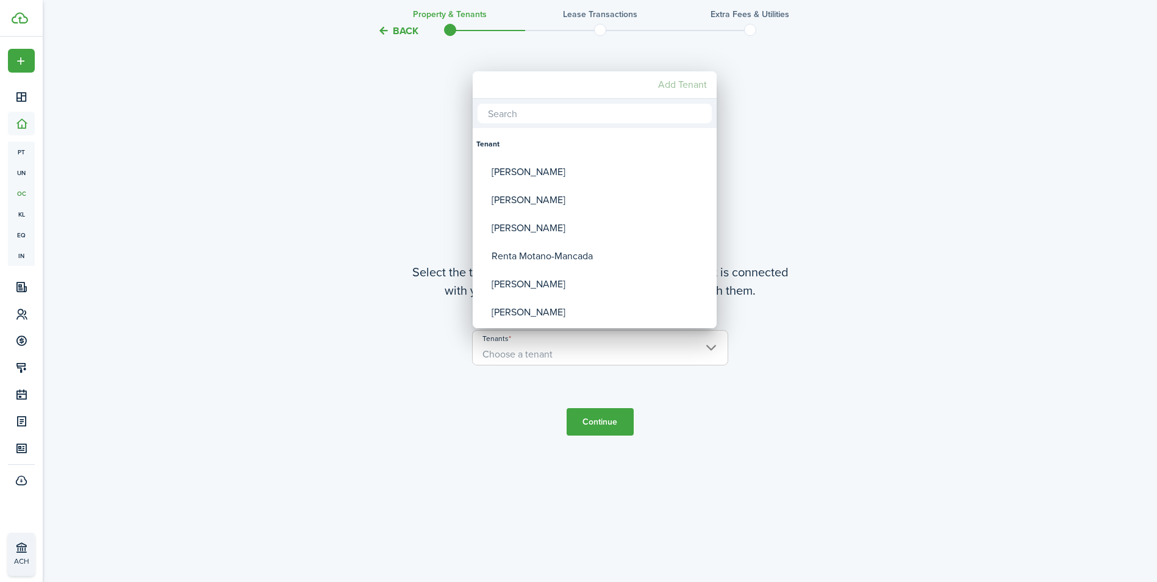
click at [668, 88] on mbsc-button "Add Tenant" at bounding box center [682, 85] width 59 height 22
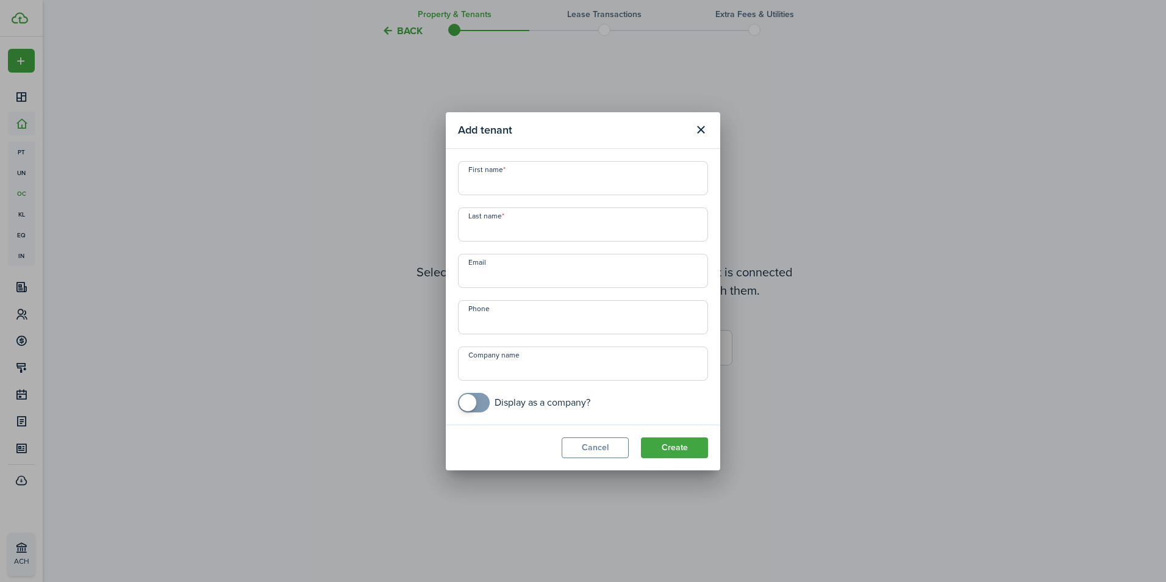
click at [568, 179] on input "First name" at bounding box center [583, 178] width 250 height 34
click at [552, 168] on input "A" at bounding box center [583, 178] width 250 height 34
click at [512, 311] on input "+1" at bounding box center [583, 317] width 250 height 34
click at [667, 448] on button "Create" at bounding box center [674, 447] width 67 height 21
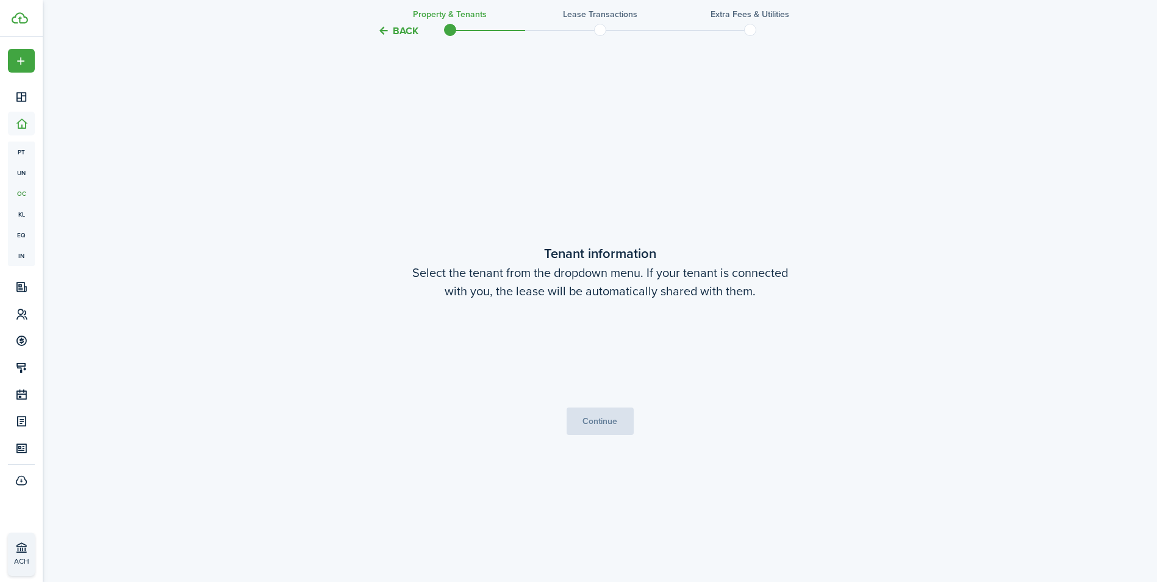
click at [667, 448] on tc-wizard-step "Tenant information Select the tenant from the dropdown menu. If your tenant is …" at bounding box center [600, 339] width 512 height 582
click at [601, 427] on button "Continue" at bounding box center [599, 421] width 67 height 27
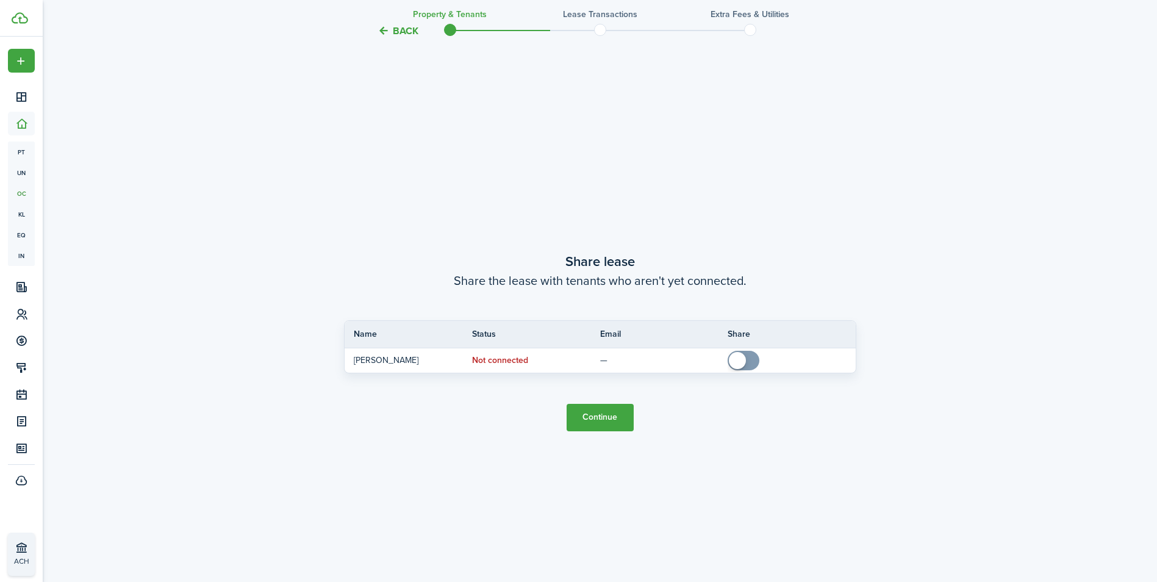
scroll to position [1082, 0]
click at [610, 409] on button "Continue" at bounding box center [599, 415] width 67 height 27
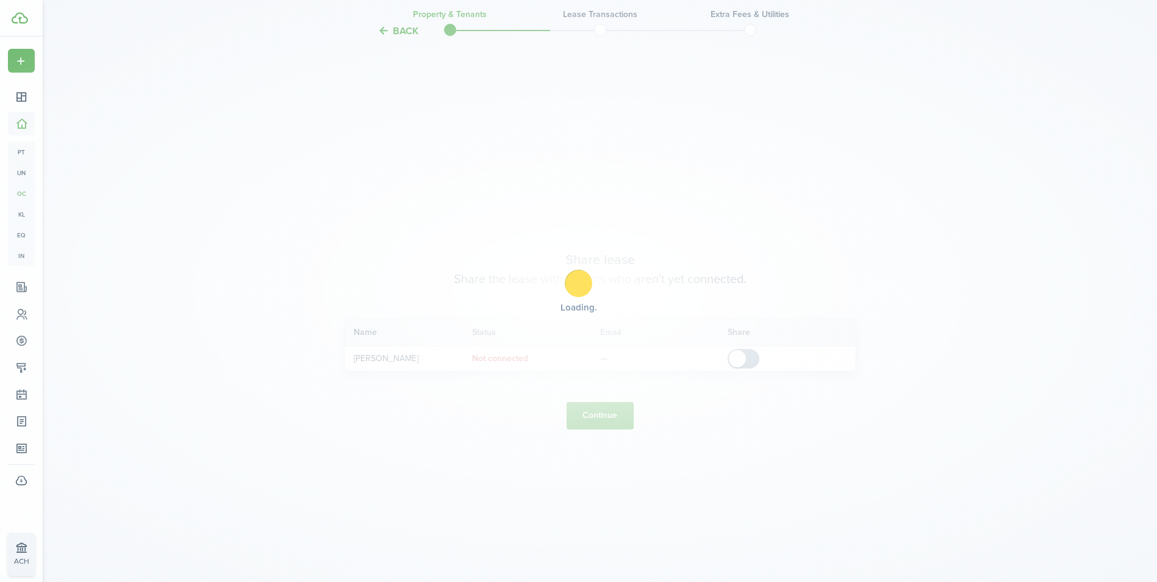
click at [610, 409] on div "Loading" at bounding box center [578, 291] width 1157 height 582
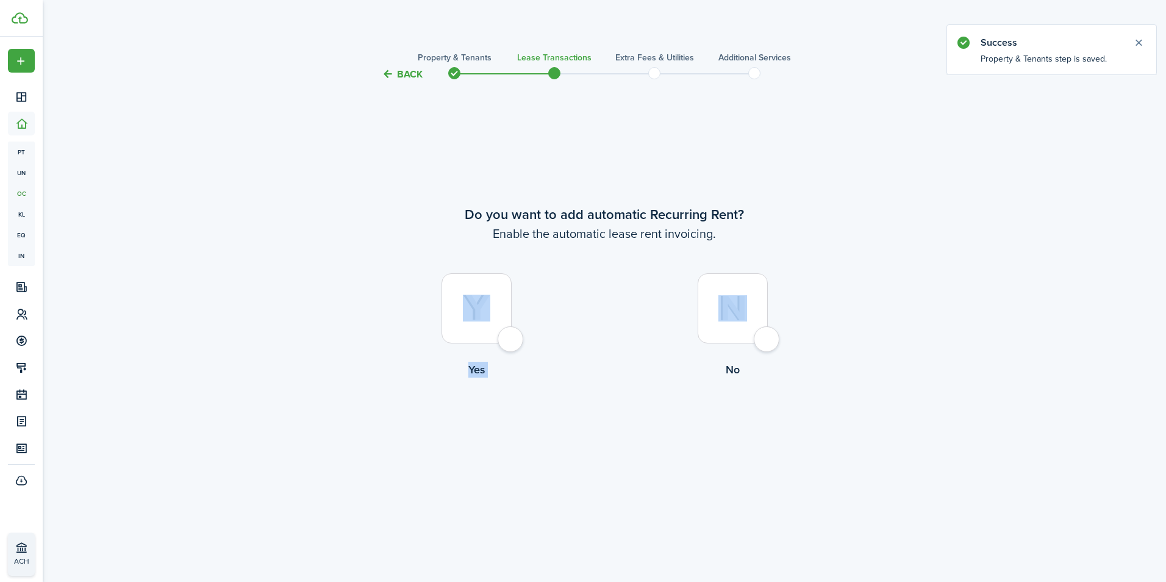
drag, startPoint x: 610, startPoint y: 409, endPoint x: 516, endPoint y: 339, distance: 117.7
click at [516, 339] on tc-wizard-step "Do you want to add automatic Recurring Rent? Enable the automatic lease rent in…" at bounding box center [604, 323] width 512 height 451
drag, startPoint x: 516, startPoint y: 339, endPoint x: 509, endPoint y: 337, distance: 7.5
click at [509, 337] on div at bounding box center [476, 308] width 70 height 70
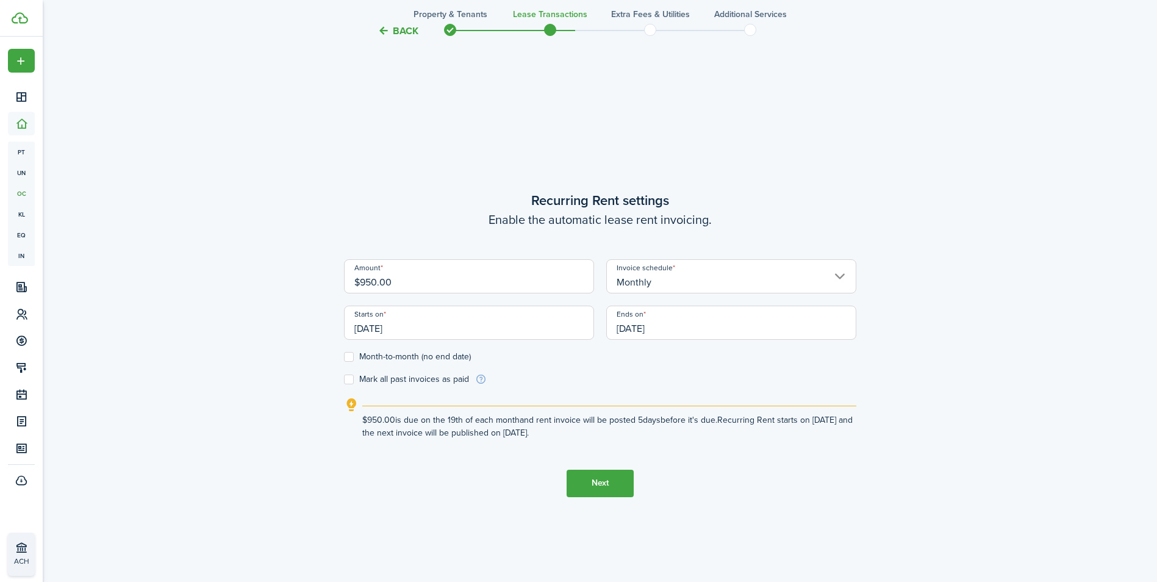
scroll to position [500, 0]
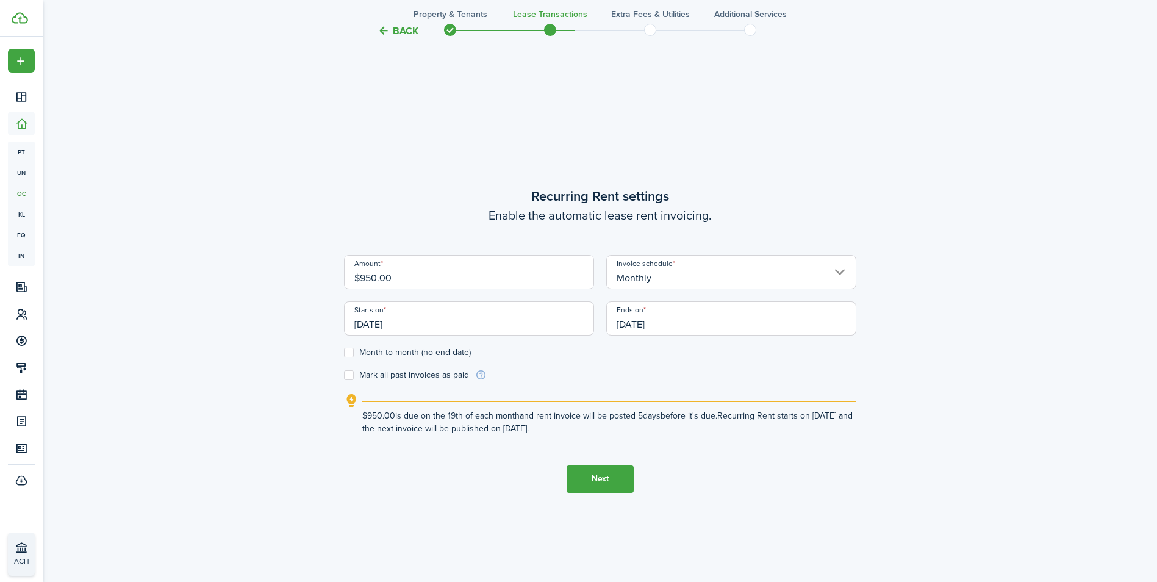
click at [404, 284] on input "$950.00" at bounding box center [469, 272] width 250 height 34
click at [350, 352] on label "Month-to-month (no end date)" at bounding box center [407, 353] width 127 height 10
click at [344, 352] on input "Month-to-month (no end date)" at bounding box center [343, 352] width 1 height 1
click at [346, 371] on label "Mark all past invoices as paid" at bounding box center [406, 375] width 125 height 10
click at [344, 374] on input "Mark all past invoices as paid" at bounding box center [343, 374] width 1 height 1
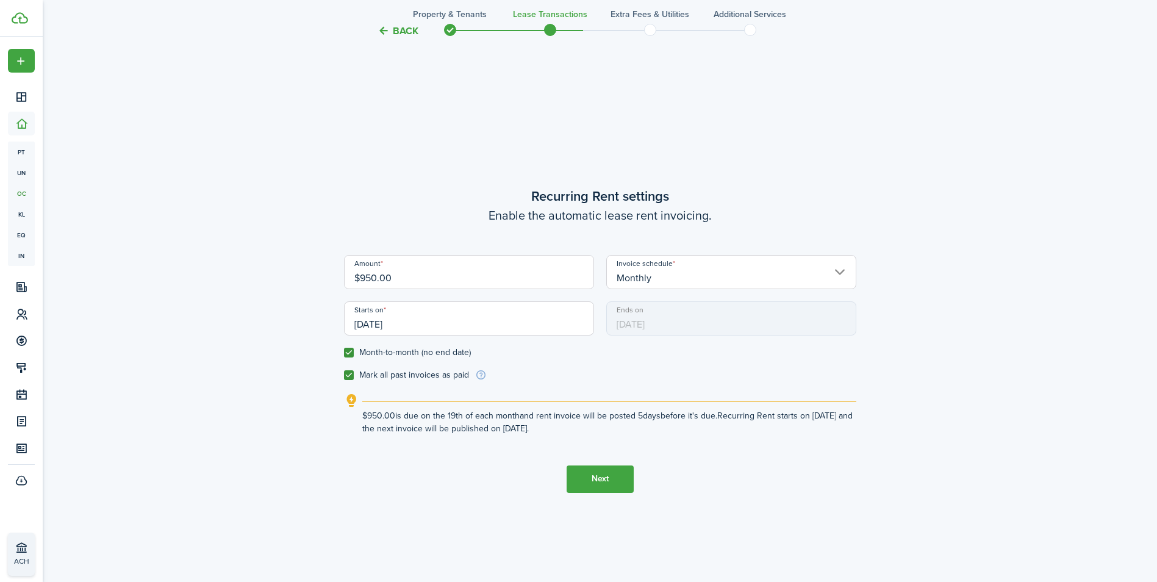
click at [590, 482] on button "Next" at bounding box center [599, 478] width 67 height 27
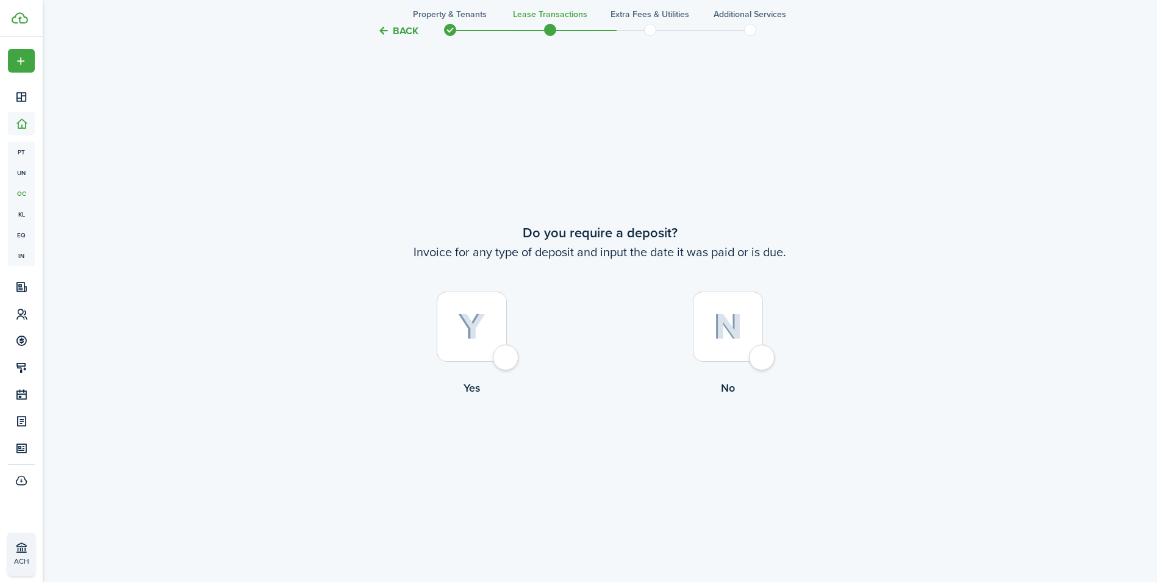
scroll to position [1082, 0]
click at [507, 345] on div at bounding box center [472, 324] width 70 height 70
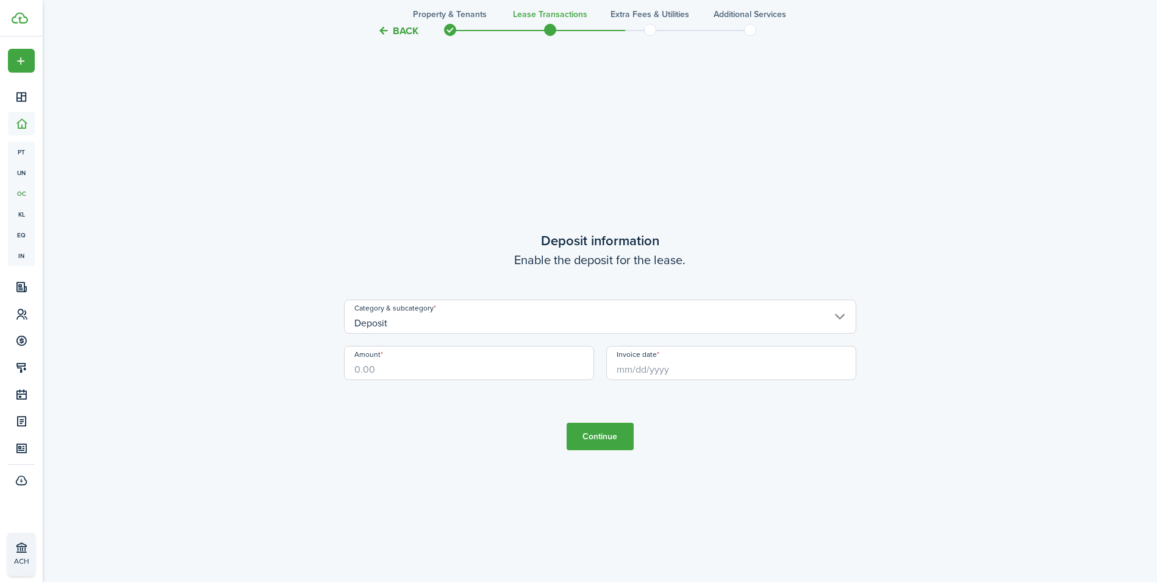
scroll to position [1663, 0]
click at [402, 368] on input "Amount" at bounding box center [469, 362] width 250 height 34
click at [670, 368] on input "Invoice date" at bounding box center [731, 362] width 250 height 34
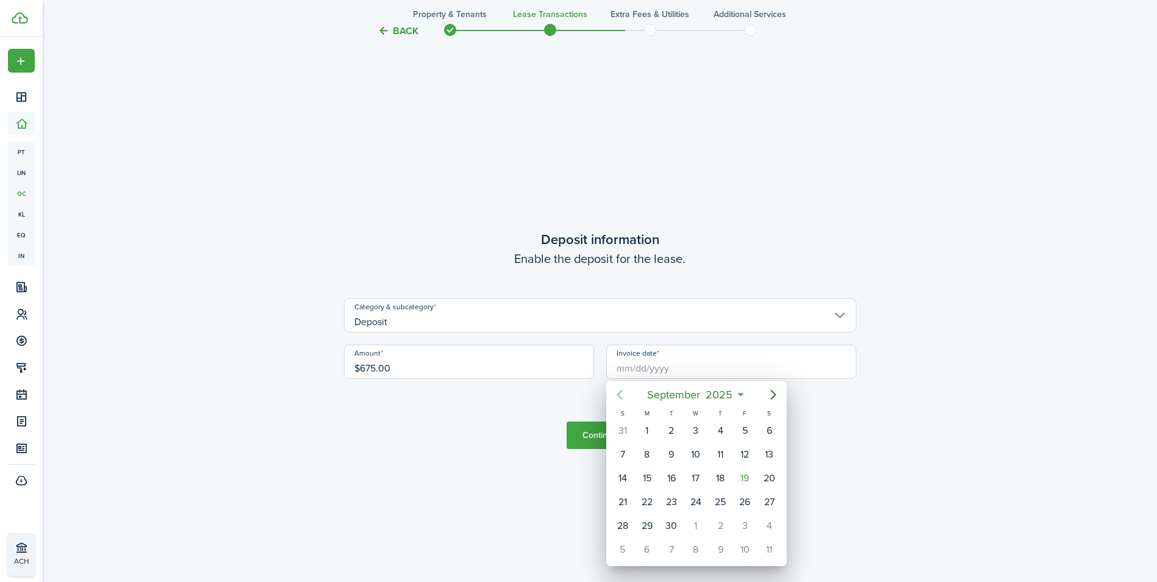
click at [624, 393] on icon "Previous page" at bounding box center [619, 394] width 15 height 15
click at [624, 396] on icon "Previous page" at bounding box center [619, 394] width 15 height 15
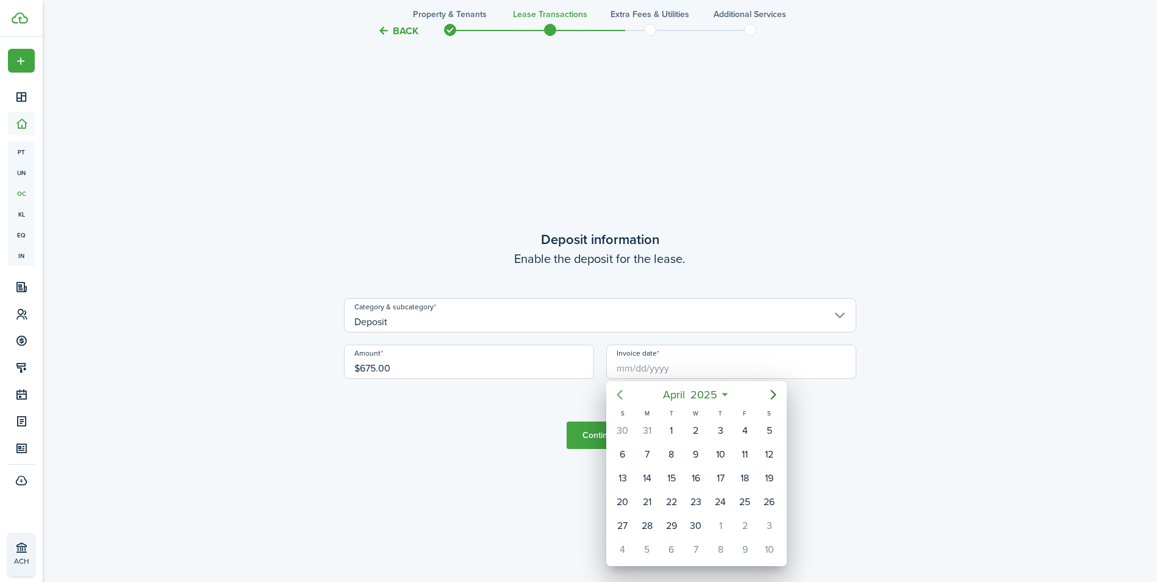
click at [624, 396] on icon "Previous page" at bounding box center [619, 394] width 15 height 15
click at [693, 430] on div "1" at bounding box center [696, 430] width 18 height 18
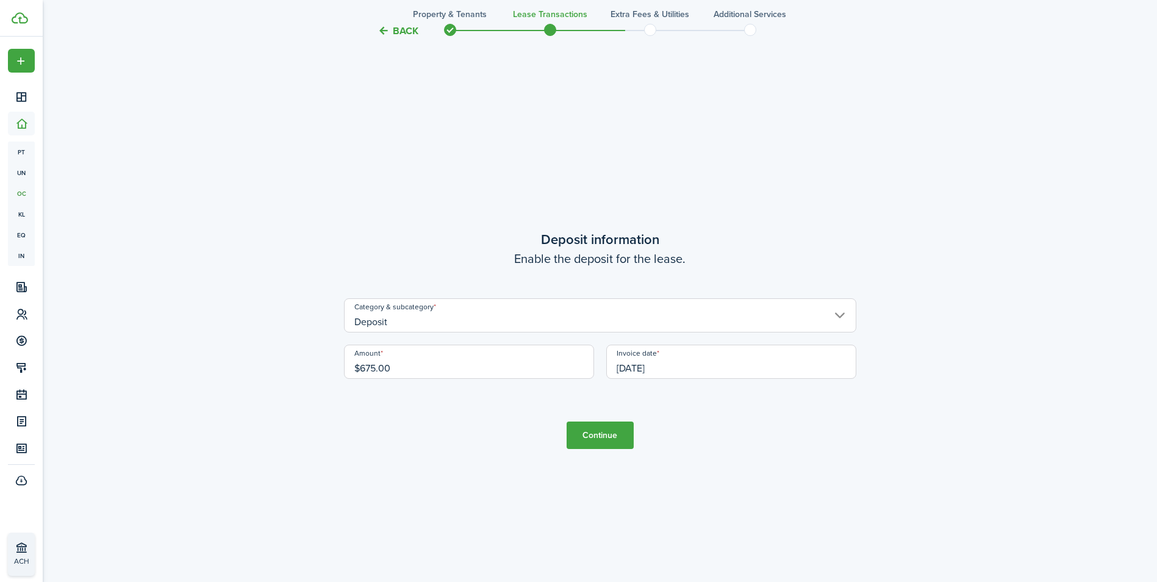
click at [611, 433] on button "Continue" at bounding box center [599, 434] width 67 height 27
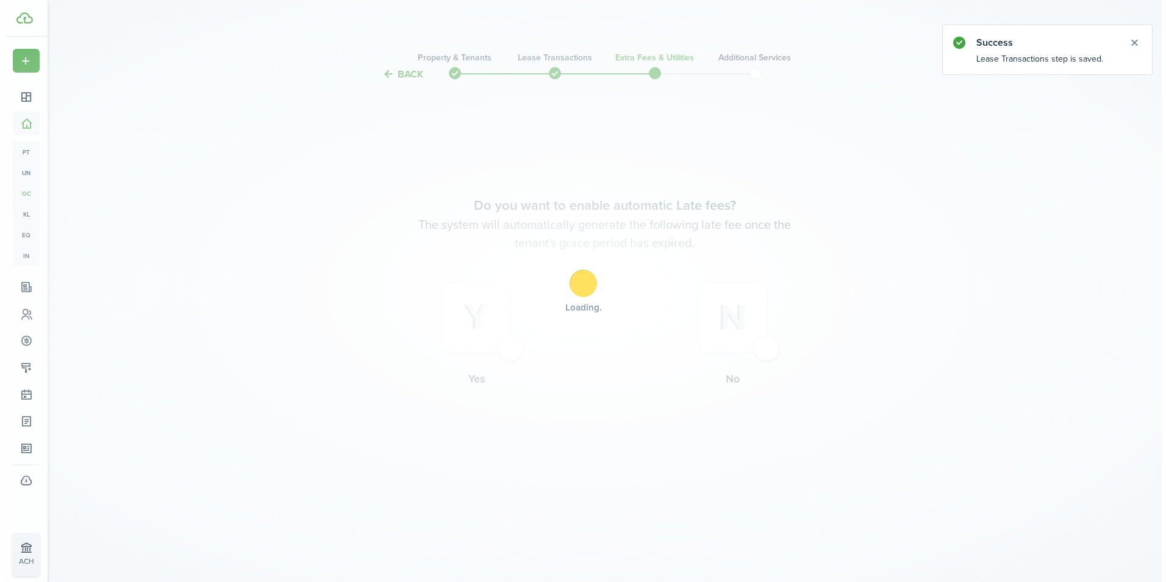
scroll to position [0, 0]
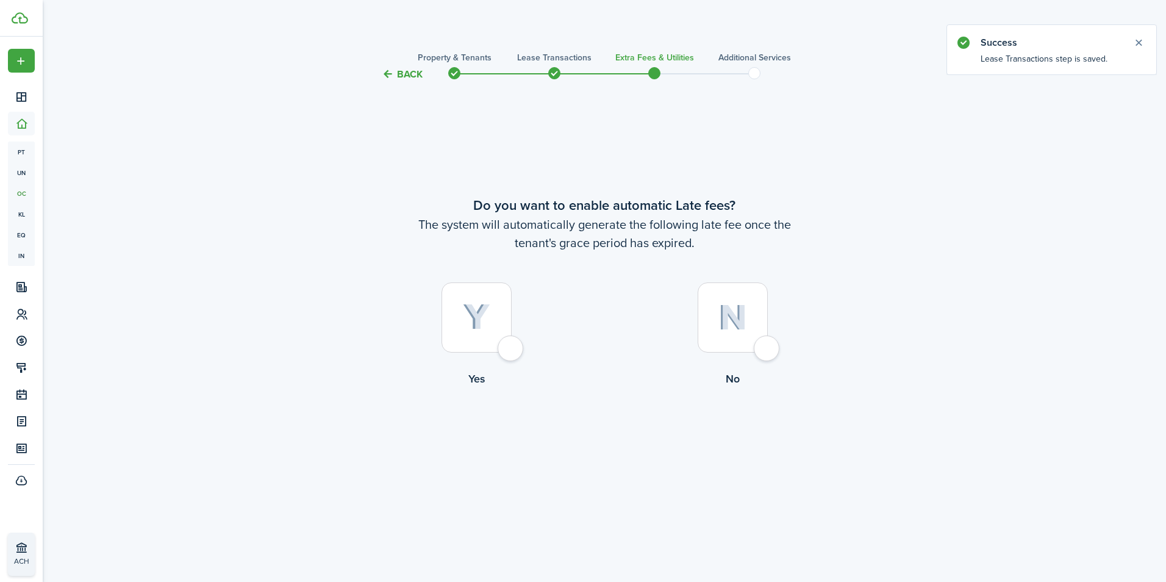
click at [493, 323] on div at bounding box center [476, 317] width 70 height 70
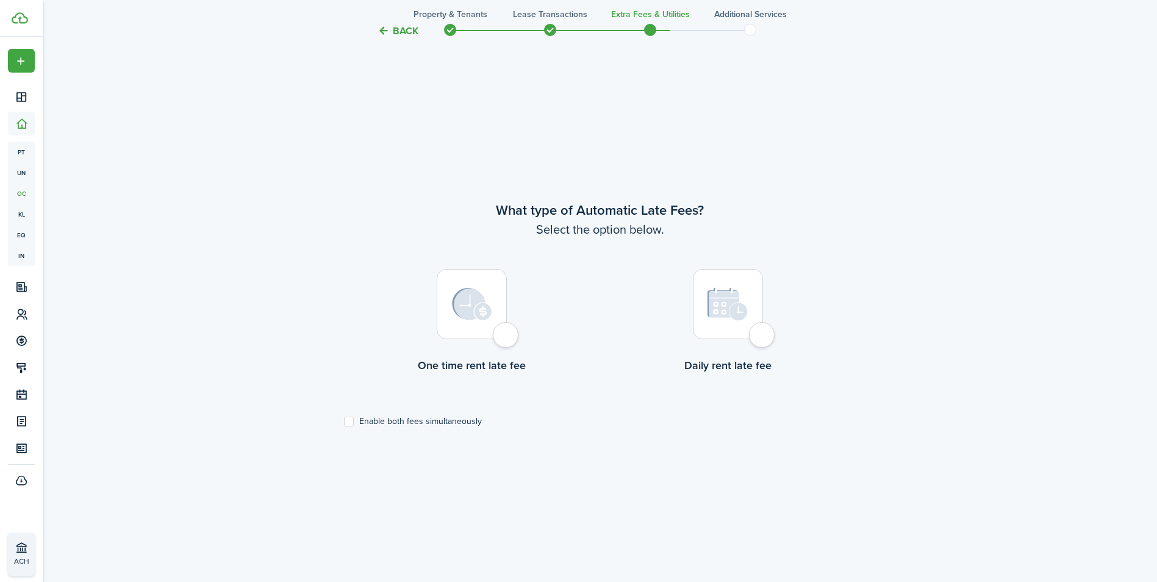
scroll to position [500, 0]
click at [504, 336] on div at bounding box center [472, 301] width 70 height 70
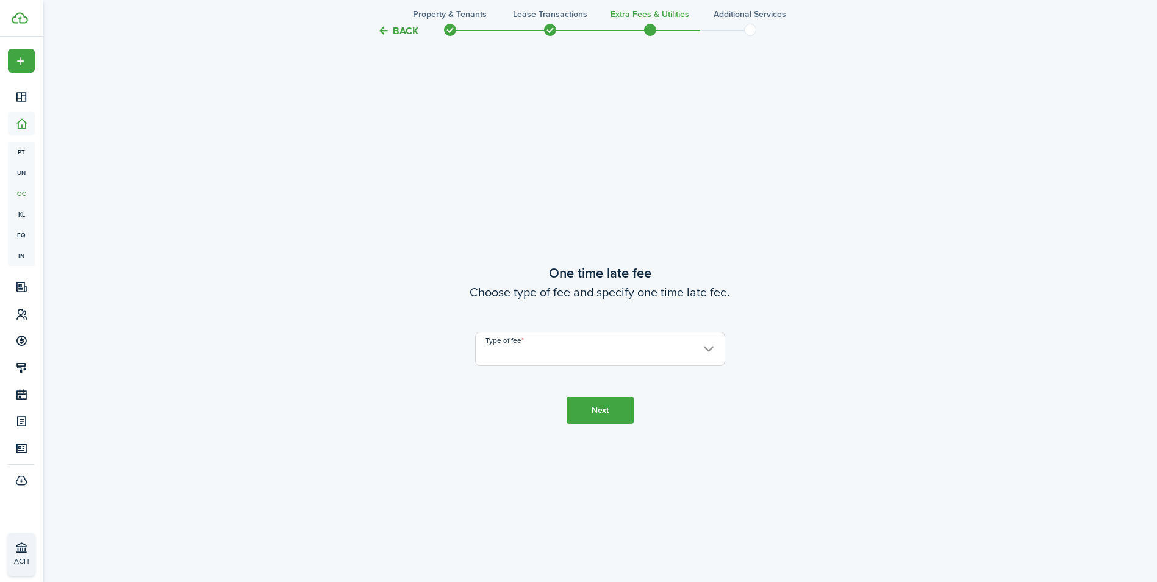
scroll to position [1082, 0]
click at [553, 336] on input "Type of fee" at bounding box center [600, 344] width 250 height 34
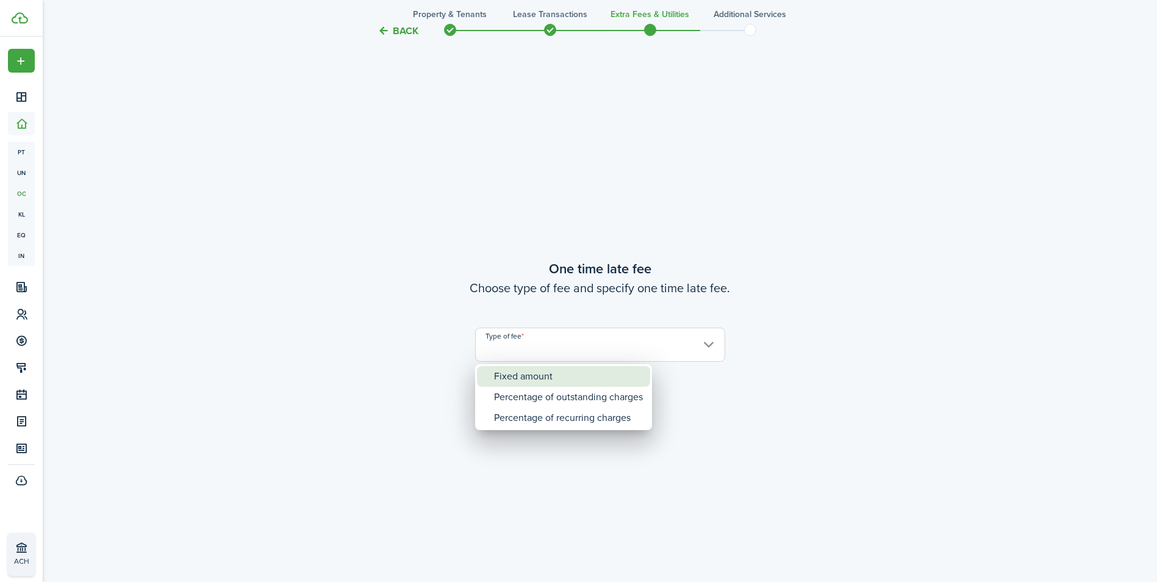
click at [537, 376] on div "Fixed amount" at bounding box center [568, 376] width 149 height 21
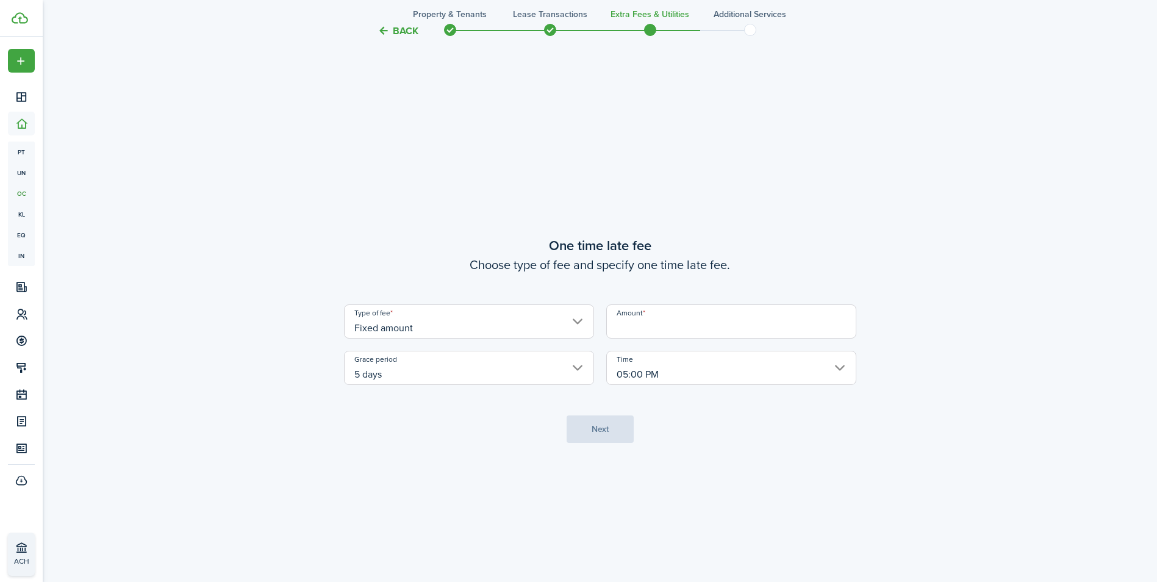
click at [768, 309] on input "Amount" at bounding box center [731, 321] width 250 height 34
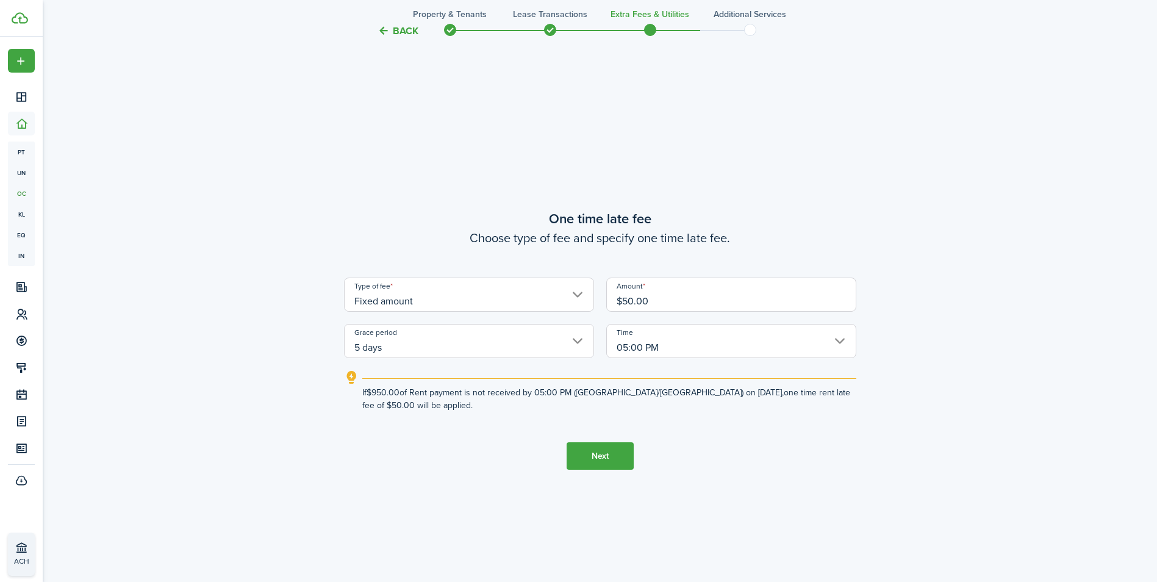
click at [596, 458] on button "Next" at bounding box center [599, 455] width 67 height 27
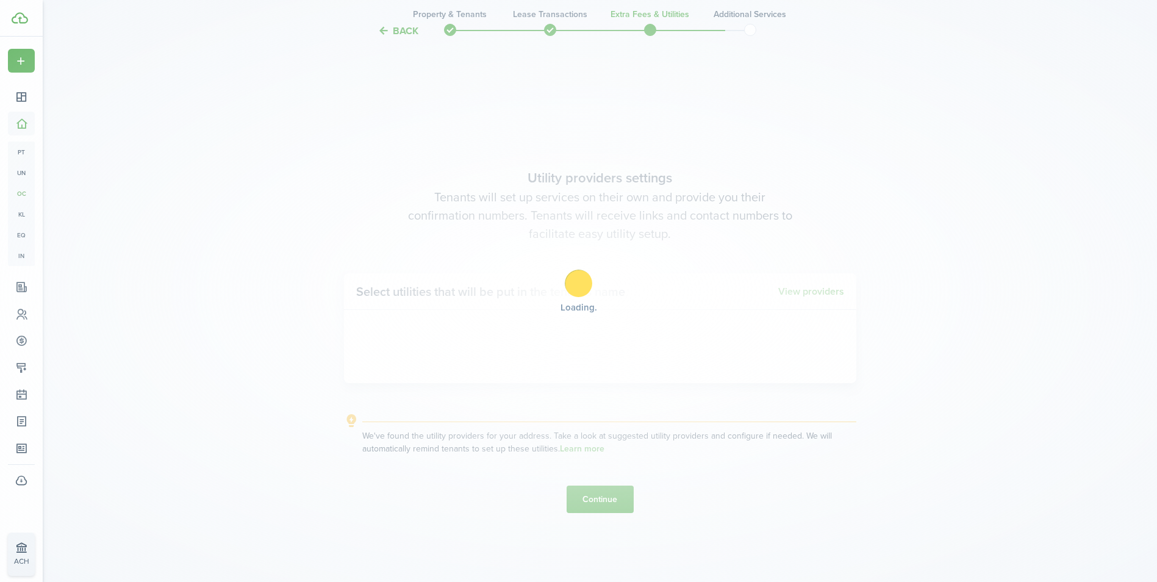
scroll to position [1663, 0]
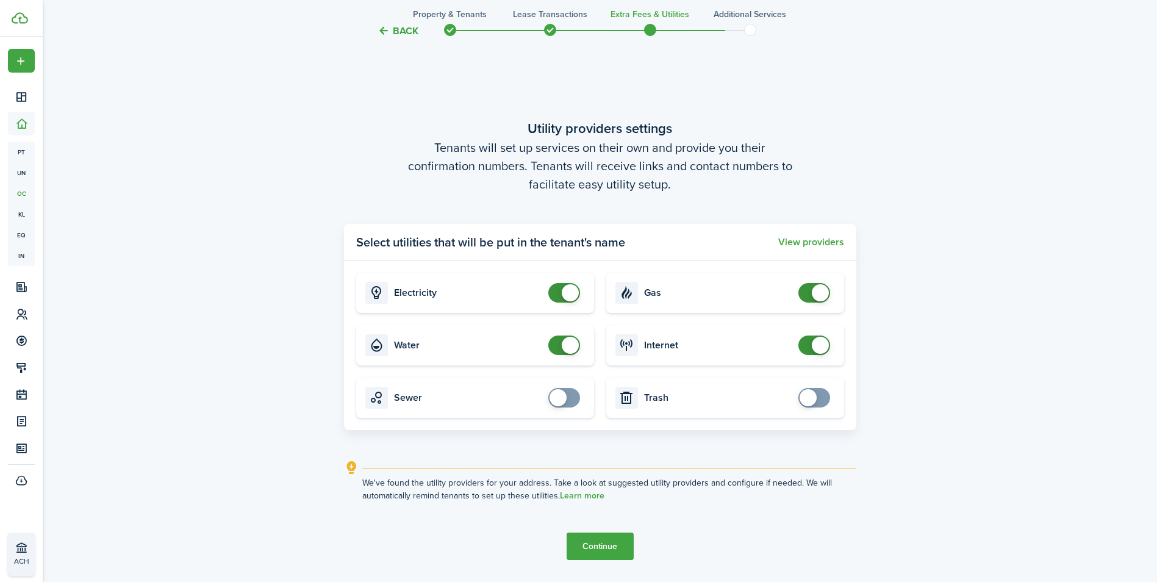
click at [573, 348] on span at bounding box center [570, 345] width 17 height 17
drag, startPoint x: 591, startPoint y: 537, endPoint x: 591, endPoint y: 549, distance: 12.2
click at [591, 549] on button "Continue" at bounding box center [599, 545] width 67 height 27
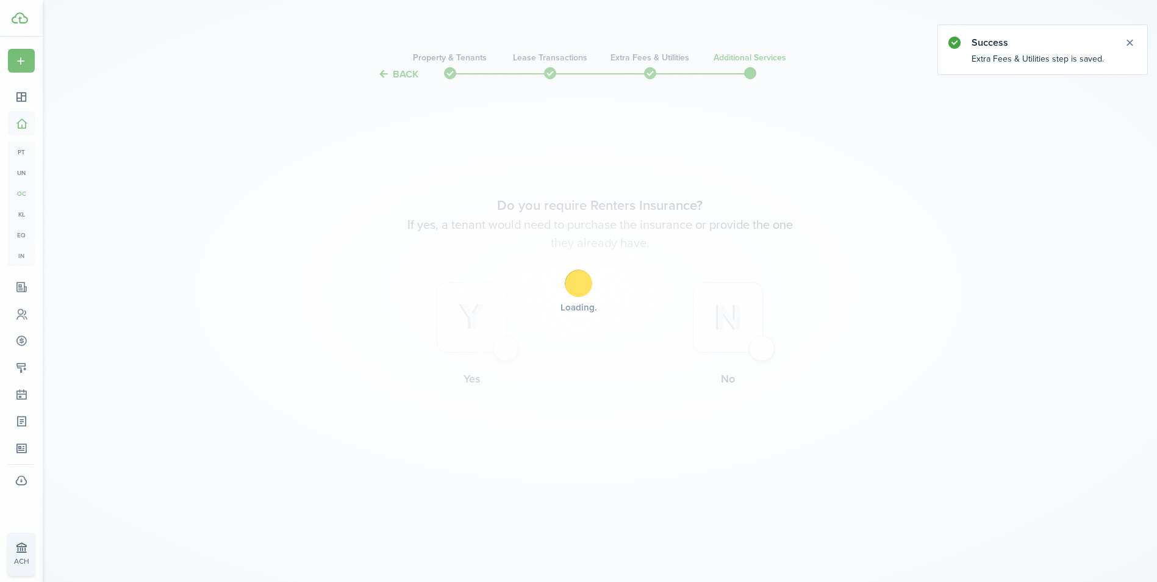
scroll to position [0, 0]
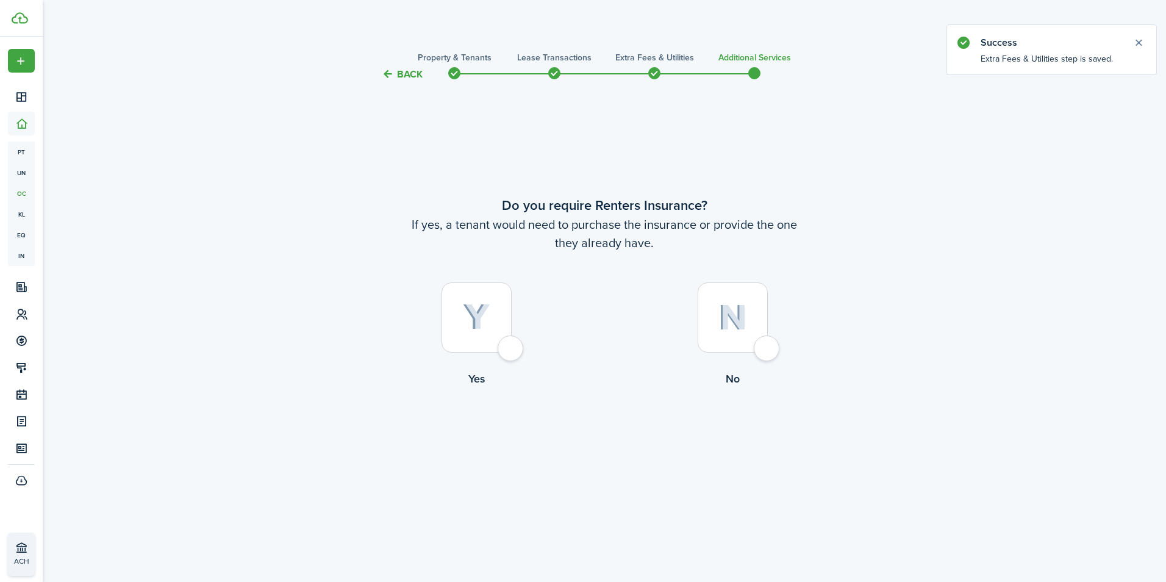
click at [591, 549] on div "Back Property & Tenants Lease Transactions Extra fees & Utilities Additional Se…" at bounding box center [604, 296] width 1123 height 518
click at [768, 337] on div at bounding box center [733, 317] width 70 height 70
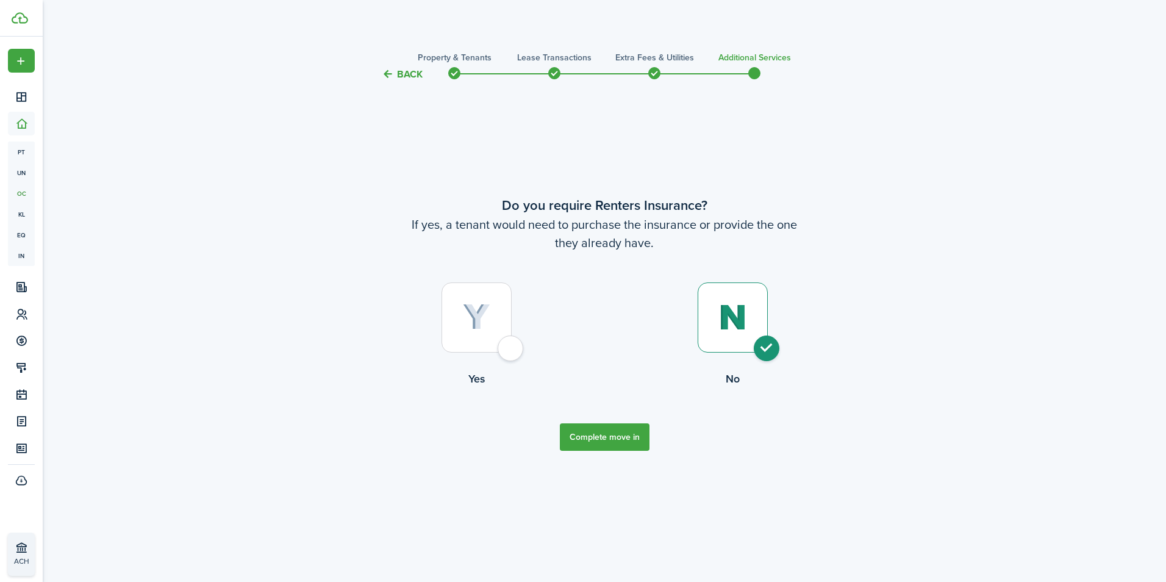
click at [643, 425] on button "Complete move in" at bounding box center [605, 436] width 90 height 27
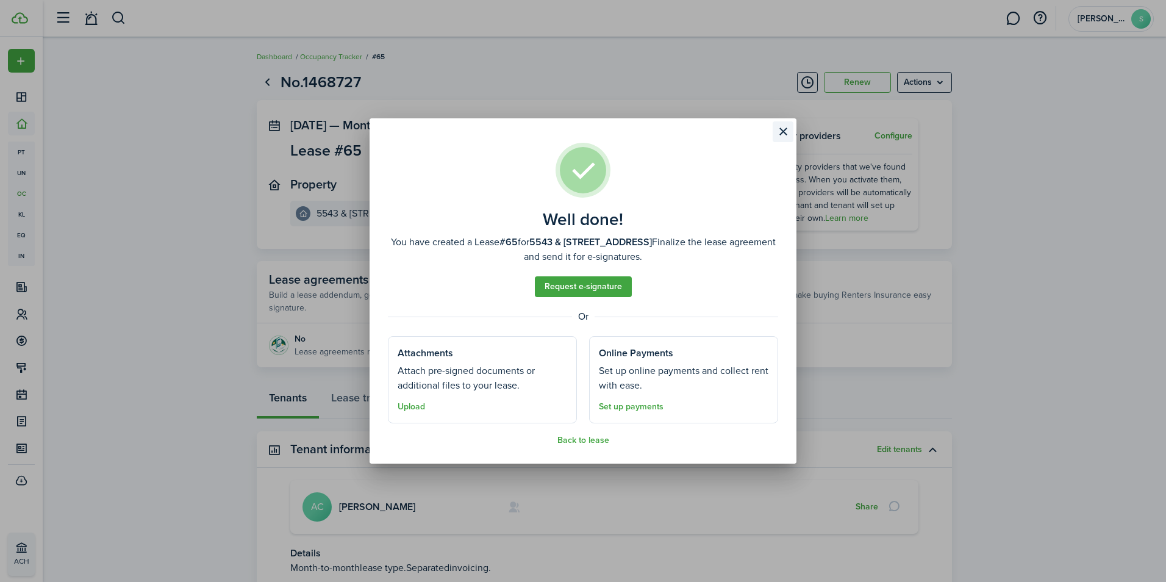
click at [782, 129] on button "Close modal" at bounding box center [783, 131] width 21 height 21
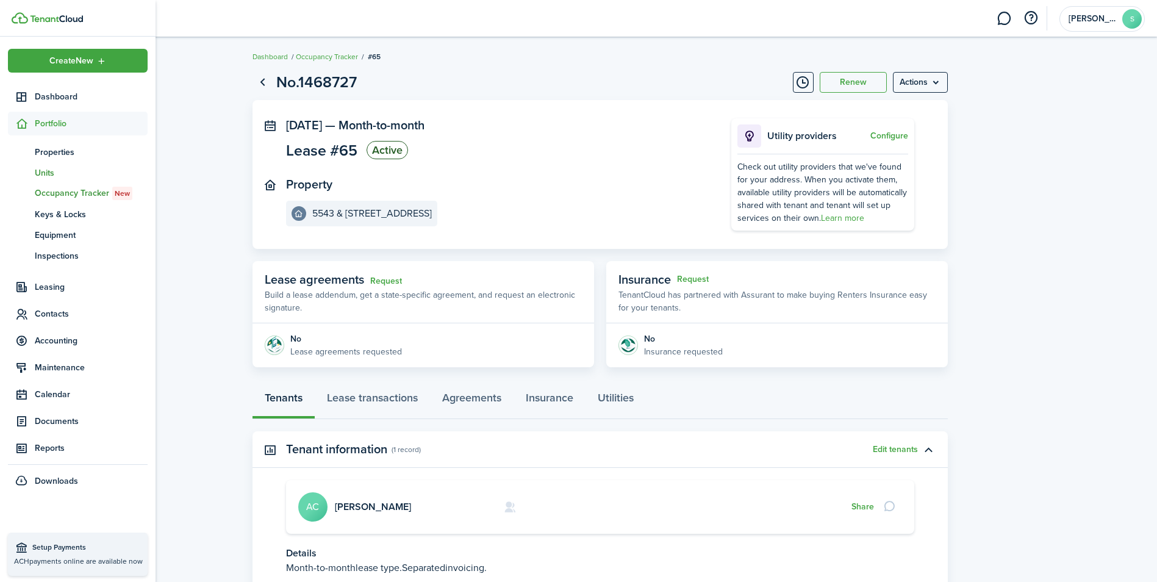
click at [41, 171] on span "Units" at bounding box center [91, 172] width 113 height 13
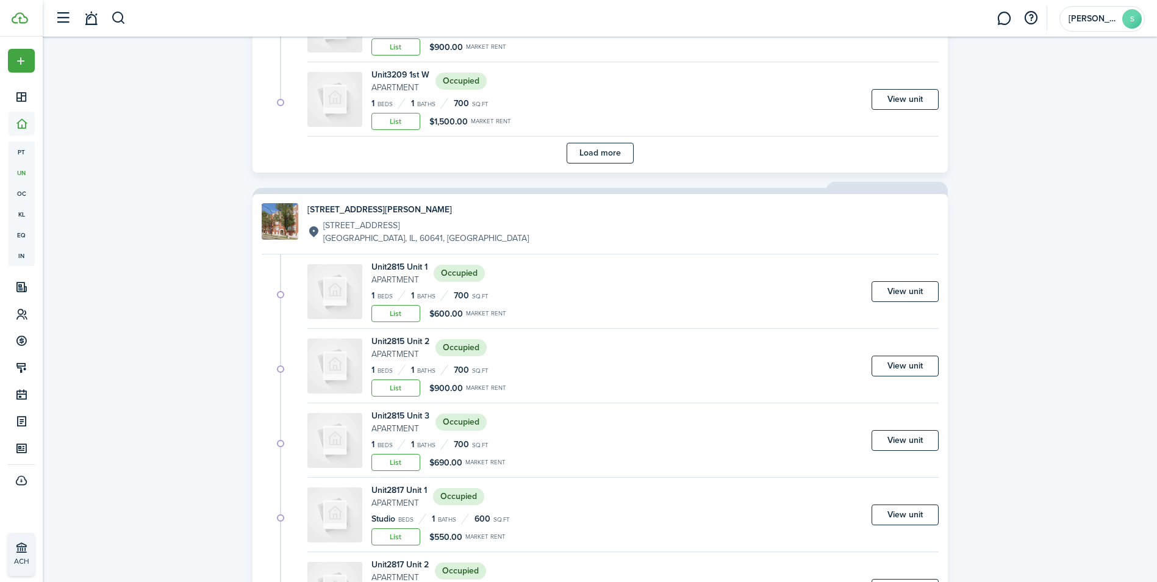
scroll to position [963, 0]
click at [548, 262] on div "Unit 2815 Unit 1 Apartment Occupied 1 Beds 1 Baths 700 sq.ft List $600.00 Marke…" at bounding box center [622, 294] width 631 height 68
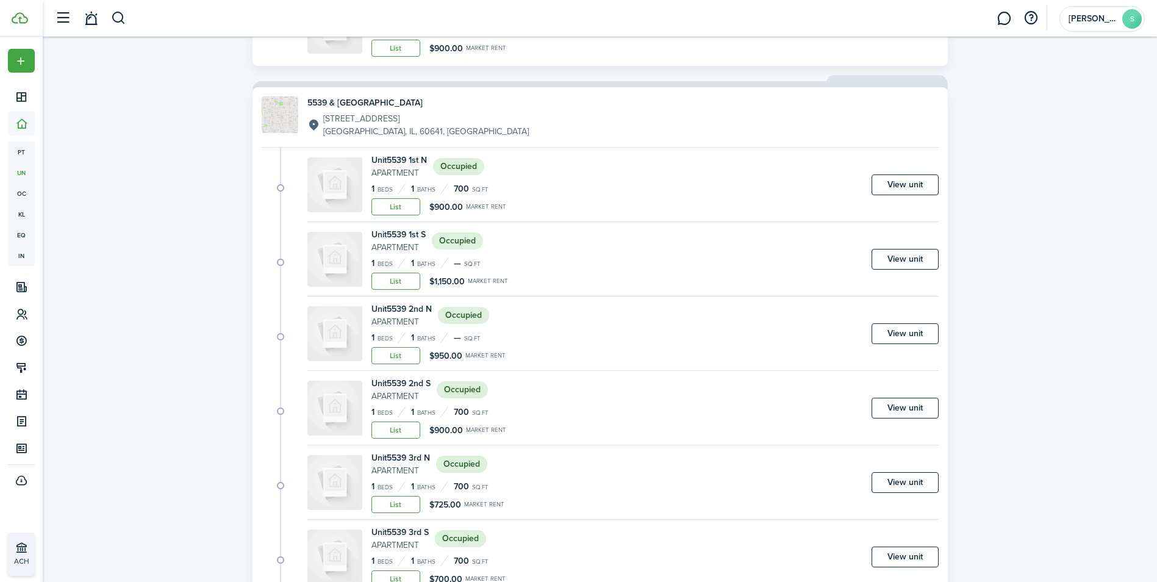
scroll to position [2047, 0]
click at [555, 196] on div "Unit 5539 1st N Apartment Occupied 1 Beds 1 Baths 700 sq.ft List $900.00 Market…" at bounding box center [622, 186] width 631 height 68
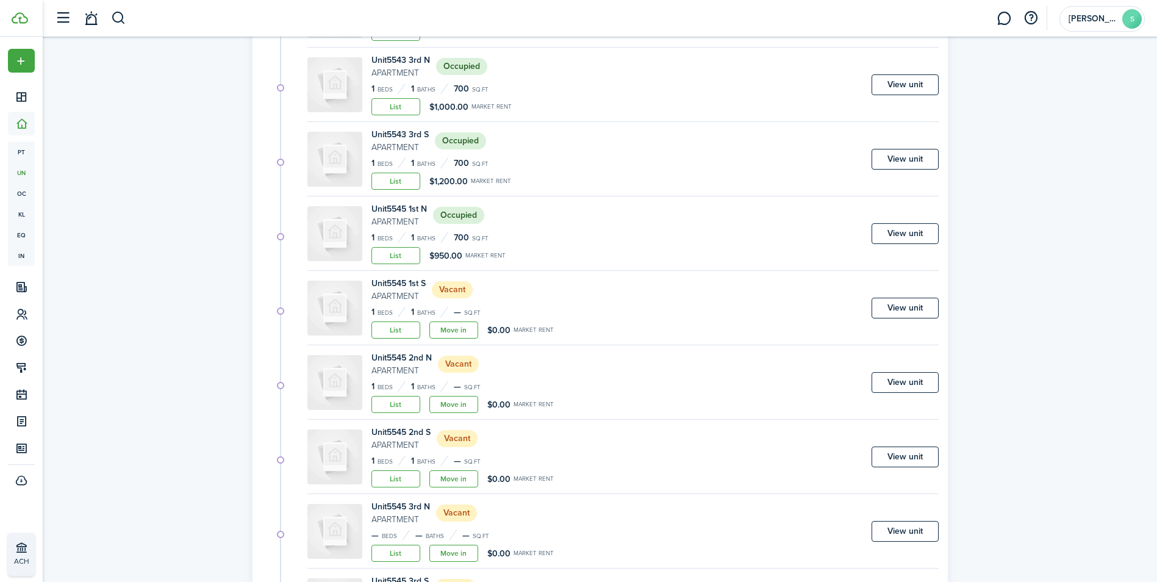
scroll to position [3452, 0]
click at [541, 376] on div "Unit 5545 2nd N Apartment Vacant" at bounding box center [462, 366] width 182 height 26
click at [892, 309] on link "View unit" at bounding box center [904, 309] width 67 height 21
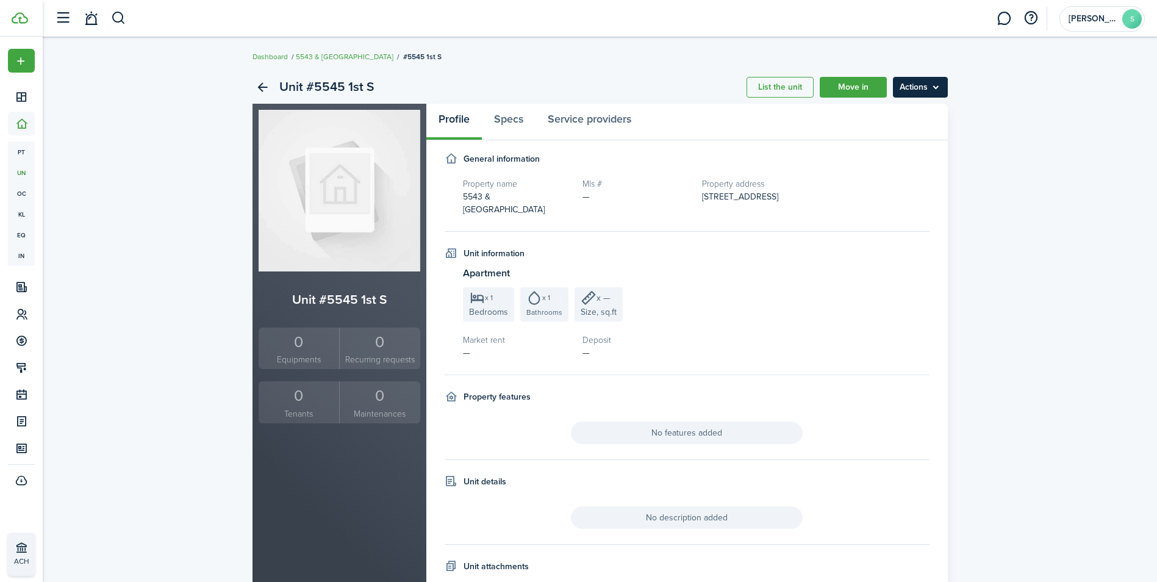
click at [920, 86] on menu-btn "Actions" at bounding box center [920, 87] width 55 height 21
click at [871, 113] on link "Edit unit" at bounding box center [894, 114] width 107 height 21
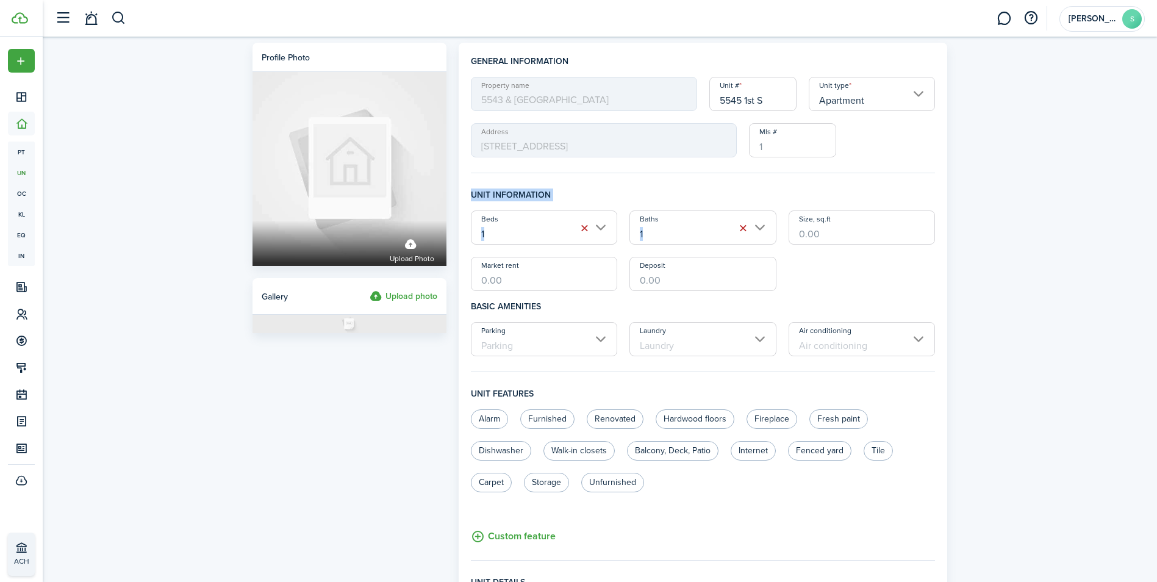
drag, startPoint x: 871, startPoint y: 113, endPoint x: 528, endPoint y: 277, distance: 380.7
click at [528, 277] on input "Market rent" at bounding box center [544, 274] width 147 height 34
click at [523, 279] on input "Market rent" at bounding box center [544, 274] width 147 height 34
type input "$650.00"
click at [671, 277] on input "Deposit" at bounding box center [702, 274] width 147 height 34
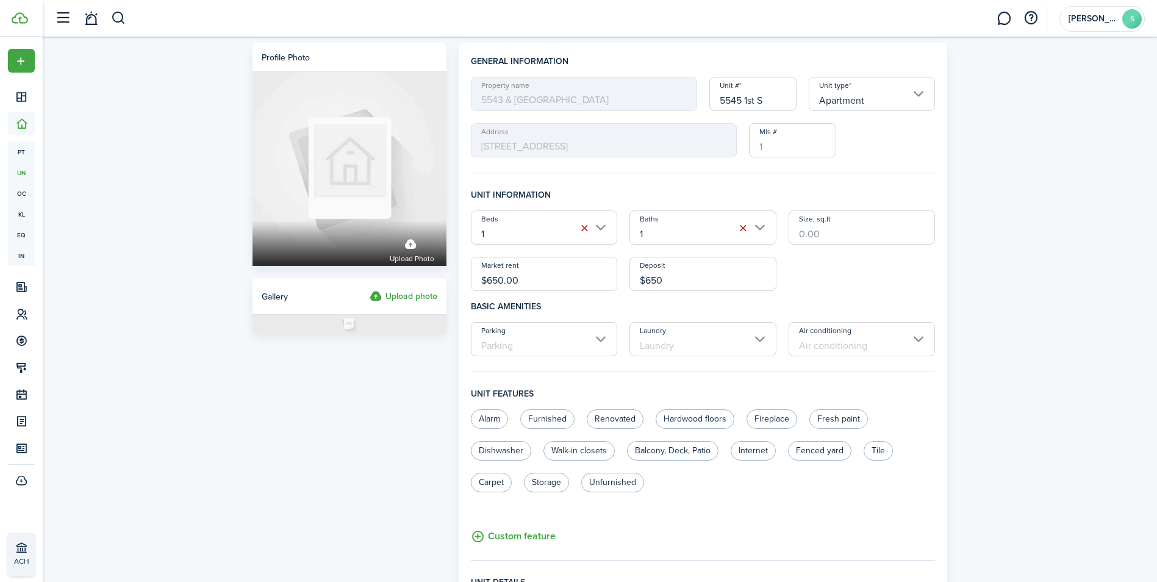
type input "$650.00"
click at [818, 238] on input "Size, sq.ft" at bounding box center [861, 227] width 147 height 34
type input "700"
click at [676, 415] on label "Hardwood floors" at bounding box center [694, 419] width 79 height 20
radio input "true"
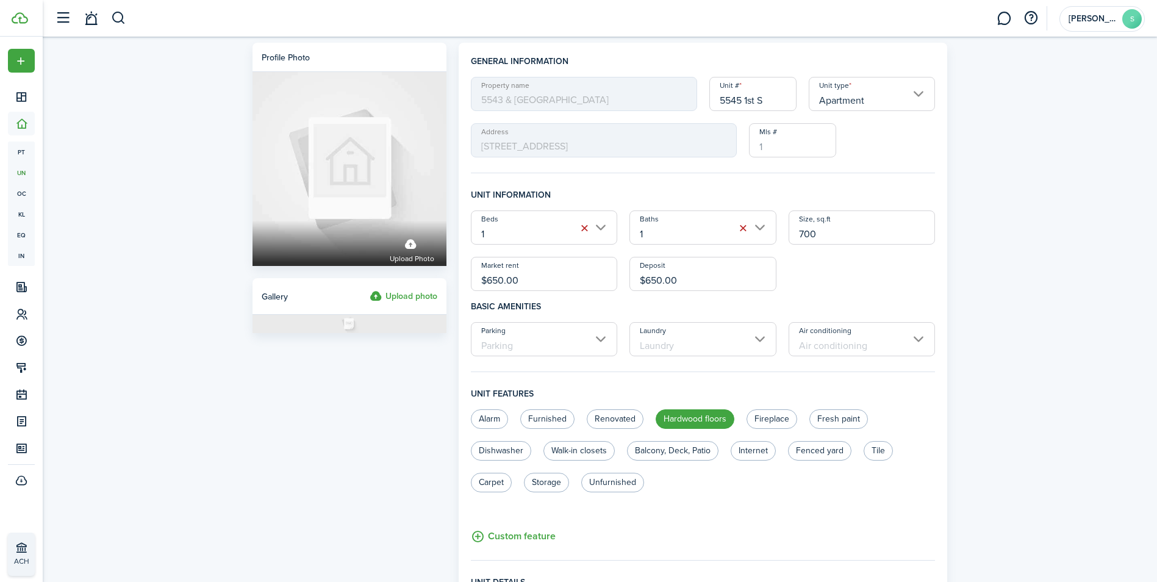
click at [1086, 282] on div "Profile photo Upload photo Gallery Upload photo General information Property na…" at bounding box center [600, 474] width 1114 height 875
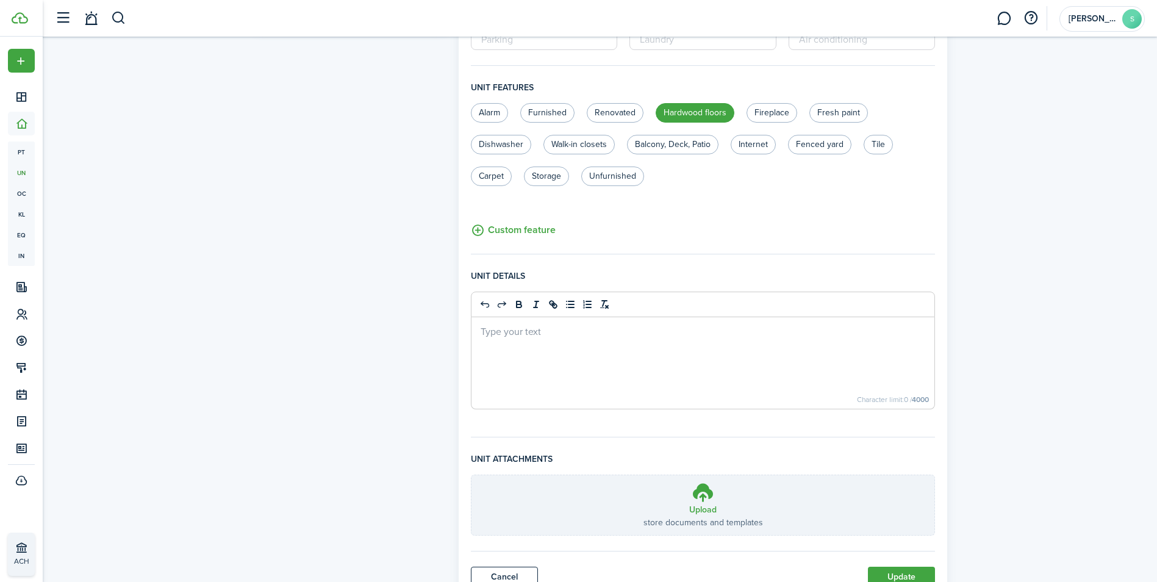
scroll to position [357, 0]
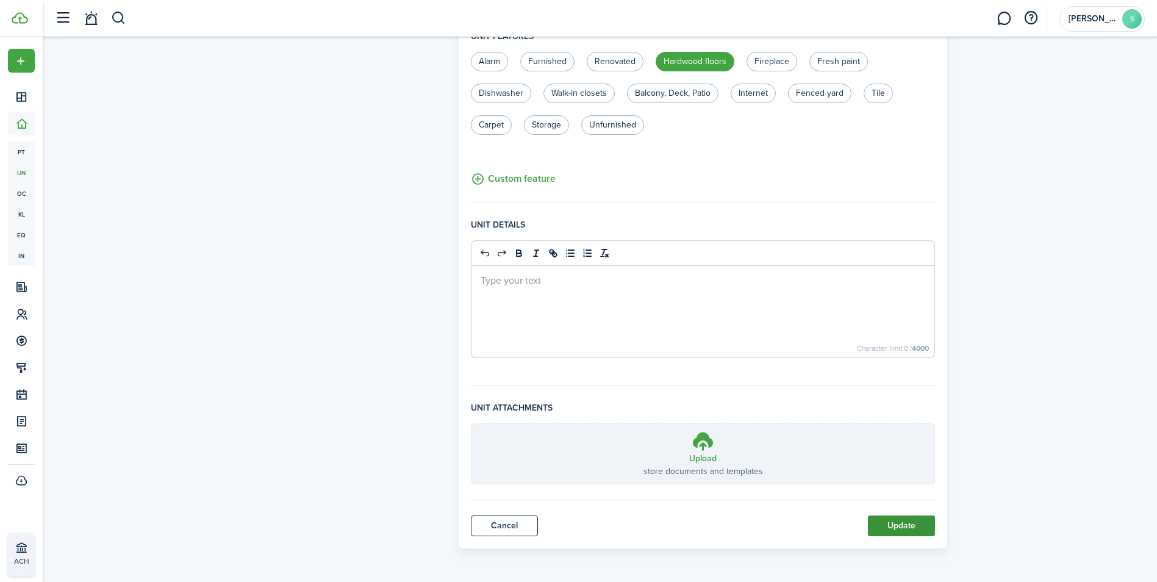
click at [905, 526] on button "Update" at bounding box center [901, 525] width 67 height 21
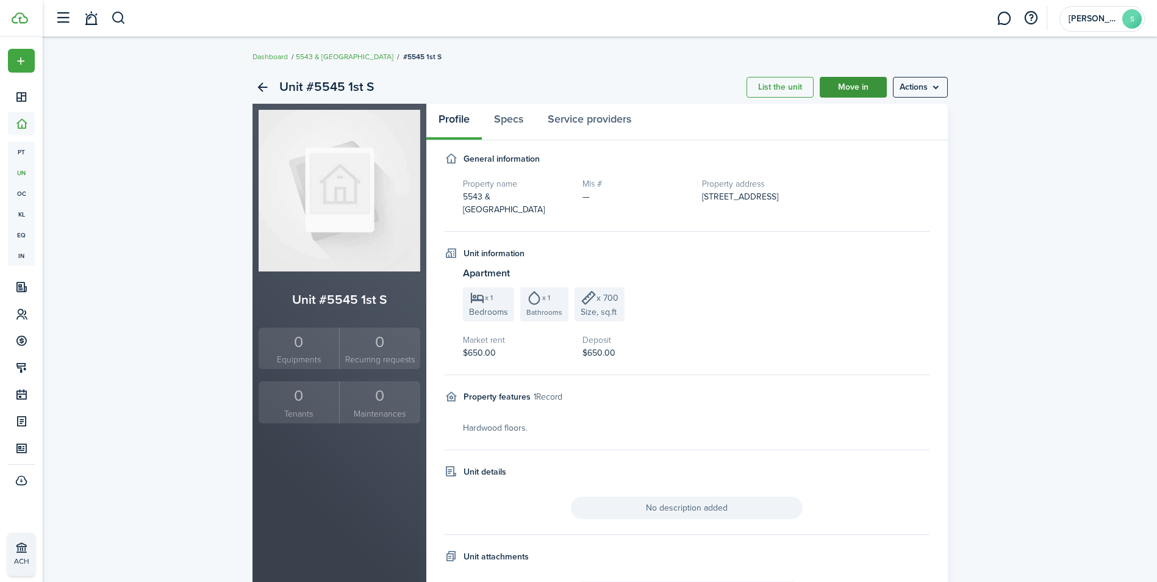
click at [866, 84] on link "Move in" at bounding box center [853, 87] width 67 height 21
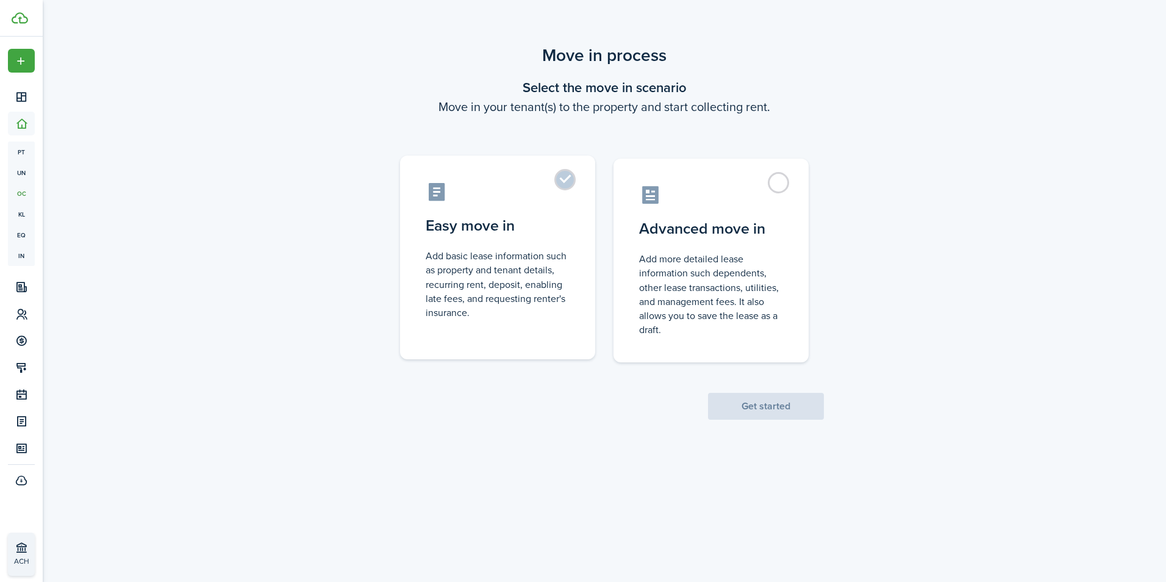
click at [562, 184] on label "Easy move in Add basic lease information such as property and tenant details, r…" at bounding box center [497, 257] width 195 height 204
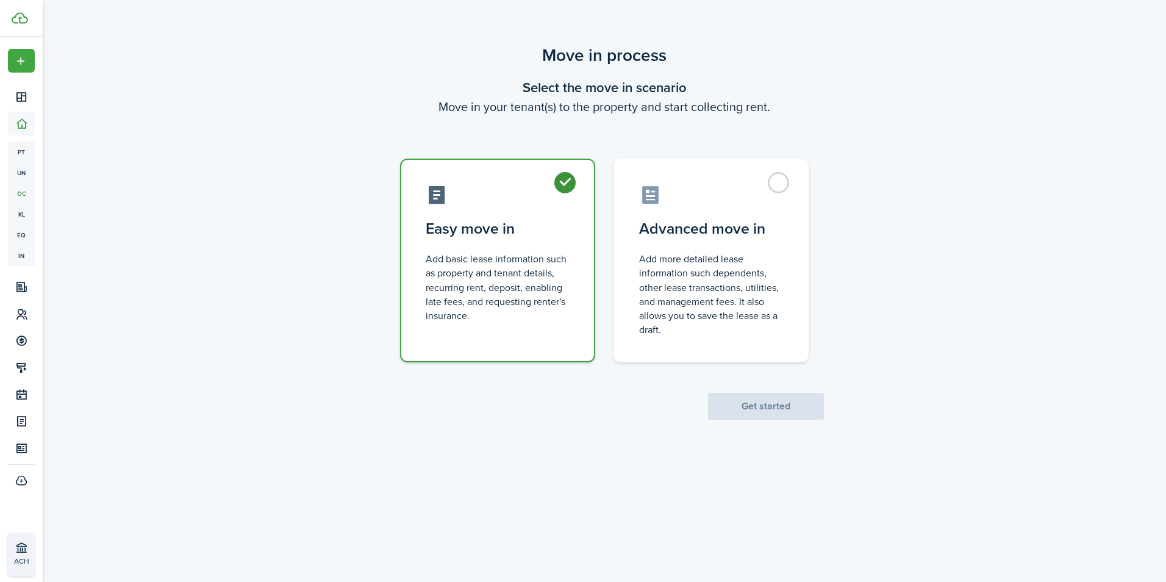
radio input "true"
click at [749, 410] on button "Get started" at bounding box center [766, 406] width 116 height 27
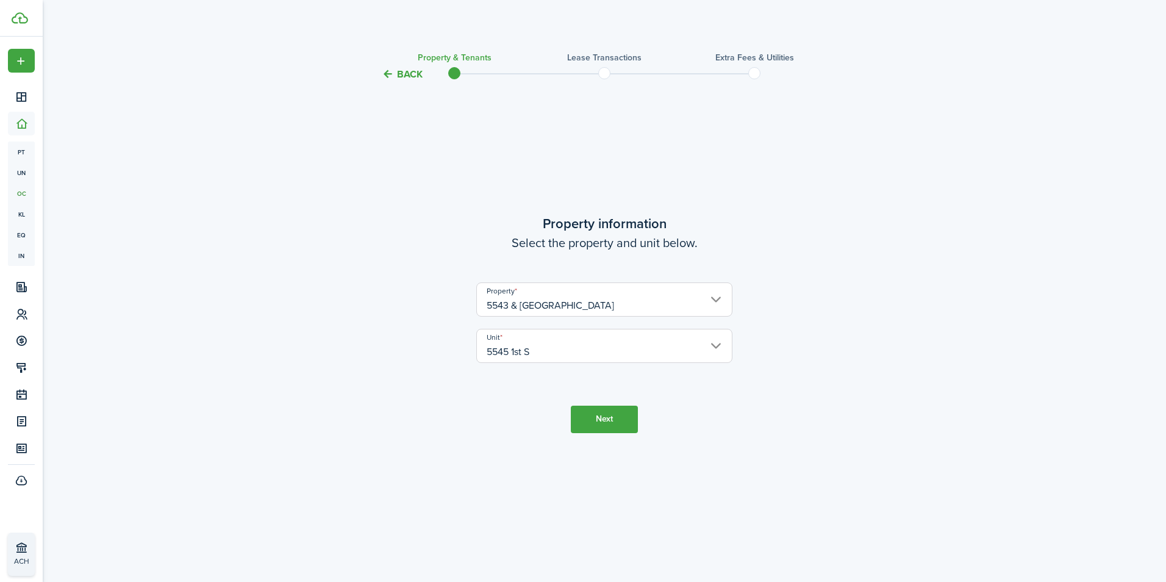
click at [613, 421] on button "Next" at bounding box center [604, 418] width 67 height 27
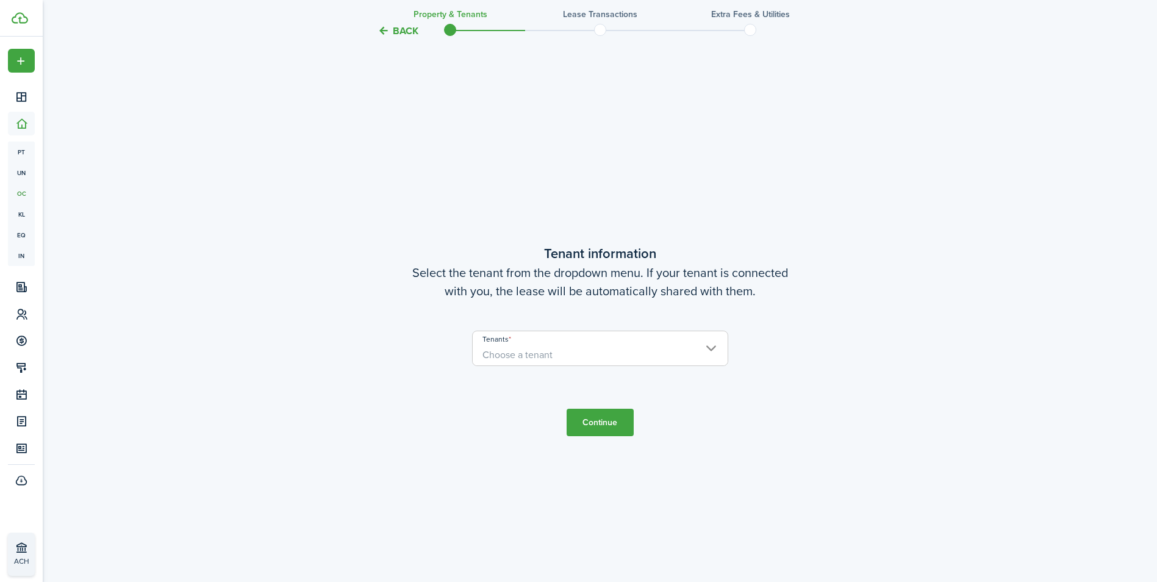
scroll to position [500, 0]
click at [718, 341] on input "Tenants" at bounding box center [600, 337] width 255 height 15
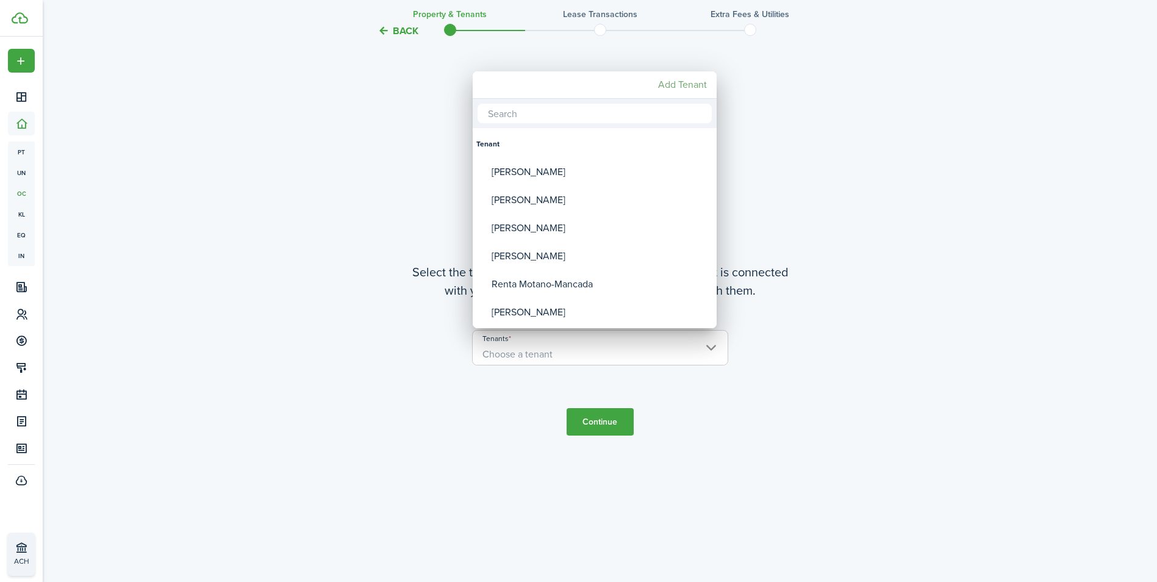
click at [690, 87] on mbsc-button "Add Tenant" at bounding box center [682, 85] width 59 height 22
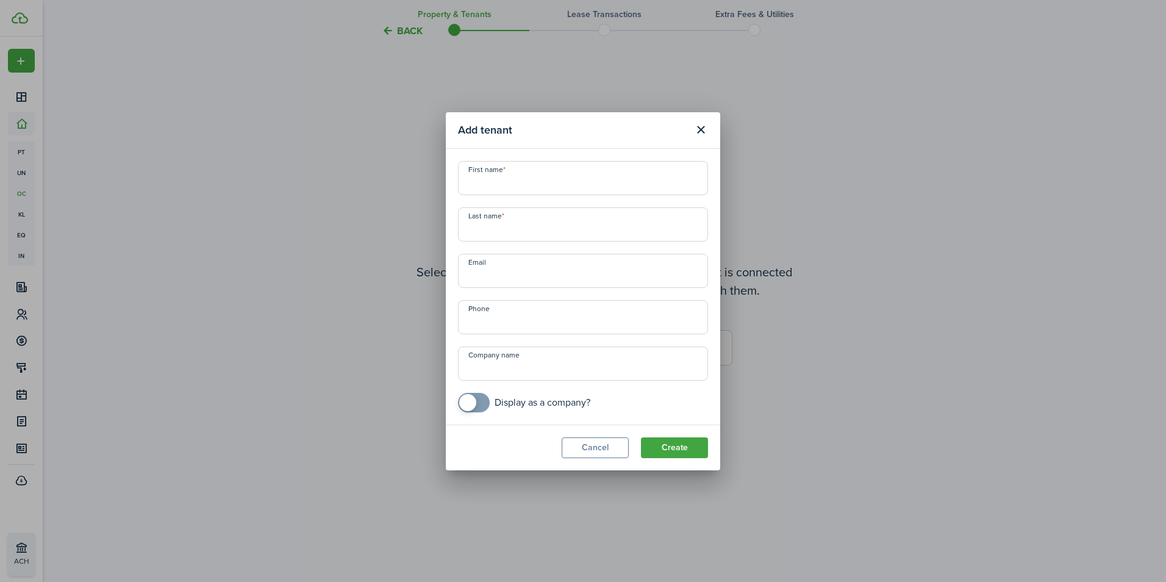
click at [511, 178] on input "First name" at bounding box center [583, 178] width 250 height 34
type input "Barbra"
type input "Borah"
click at [504, 326] on input "+1" at bounding box center [583, 317] width 250 height 34
type input "+1 312-697-9960"
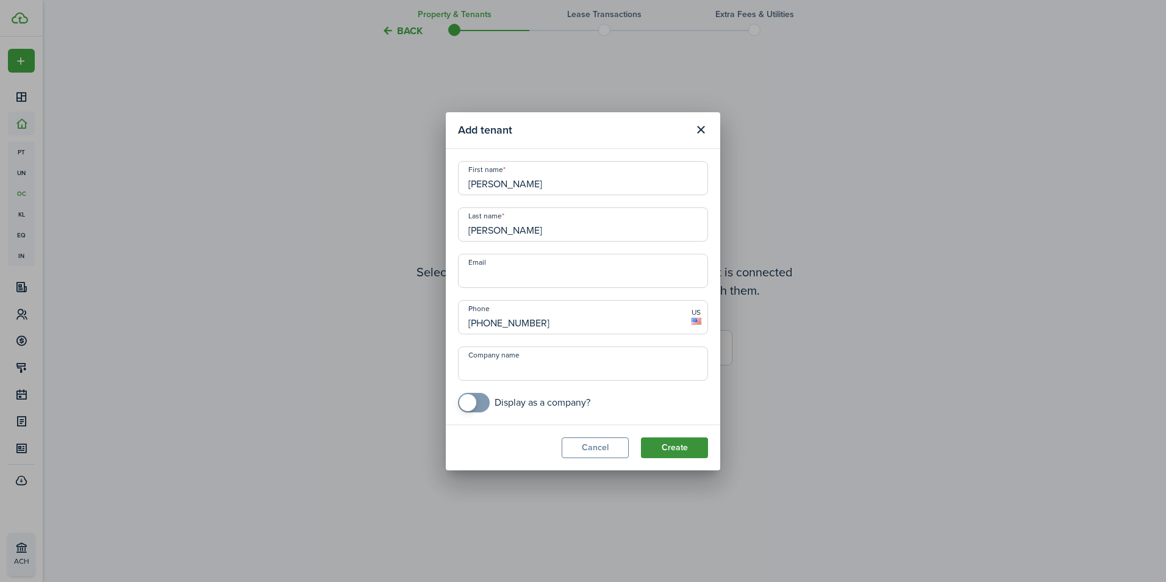
click at [673, 442] on button "Create" at bounding box center [674, 447] width 67 height 21
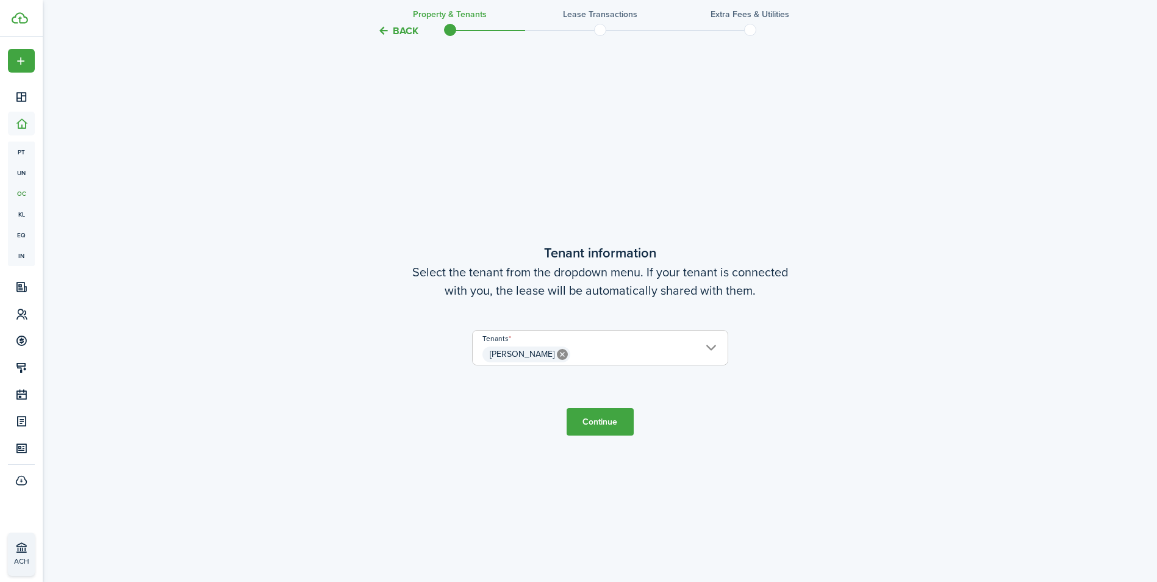
click at [598, 422] on button "Continue" at bounding box center [599, 421] width 67 height 27
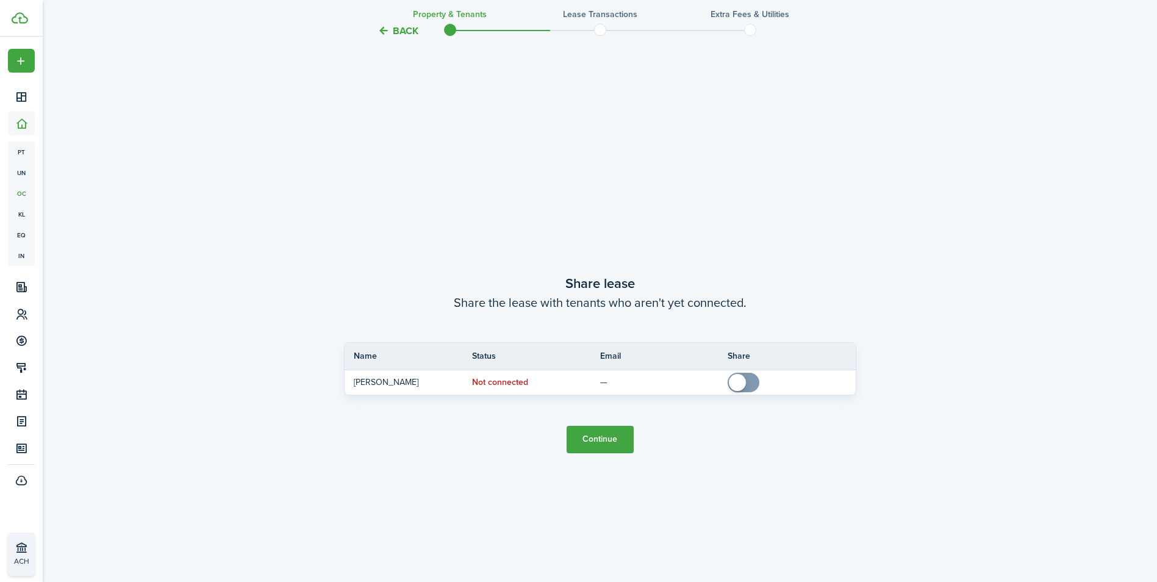
scroll to position [1082, 0]
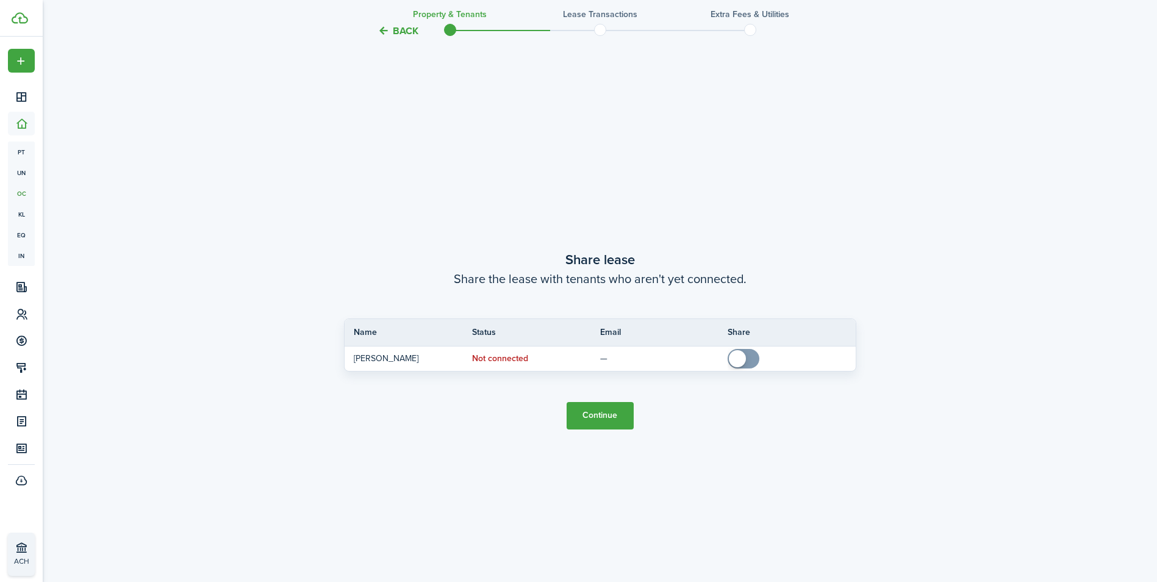
click at [591, 411] on button "Continue" at bounding box center [599, 415] width 67 height 27
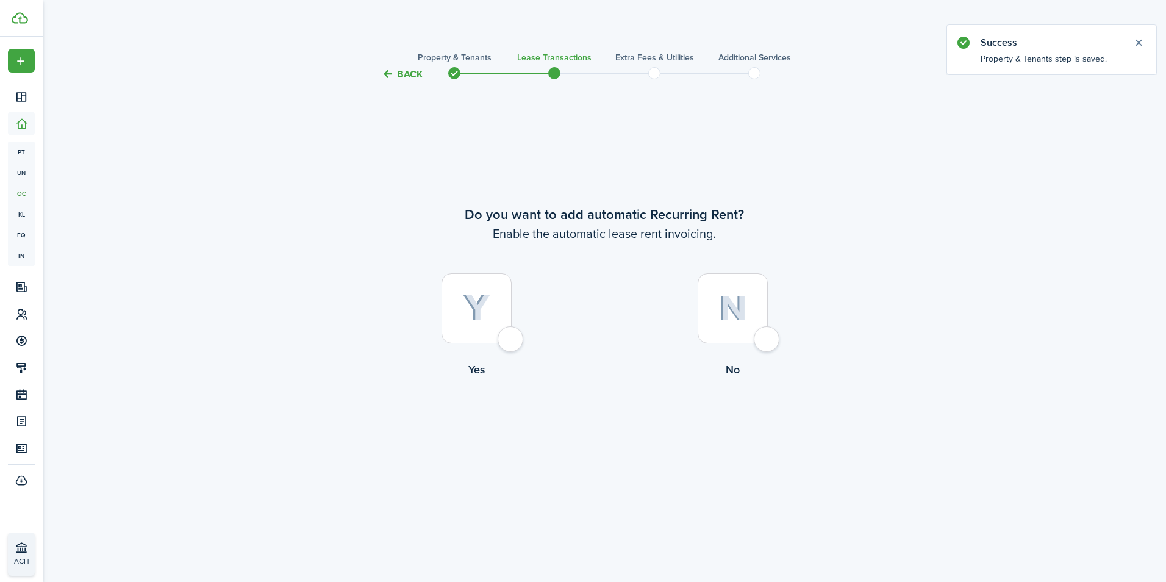
click at [505, 337] on div at bounding box center [476, 308] width 70 height 70
radio input "true"
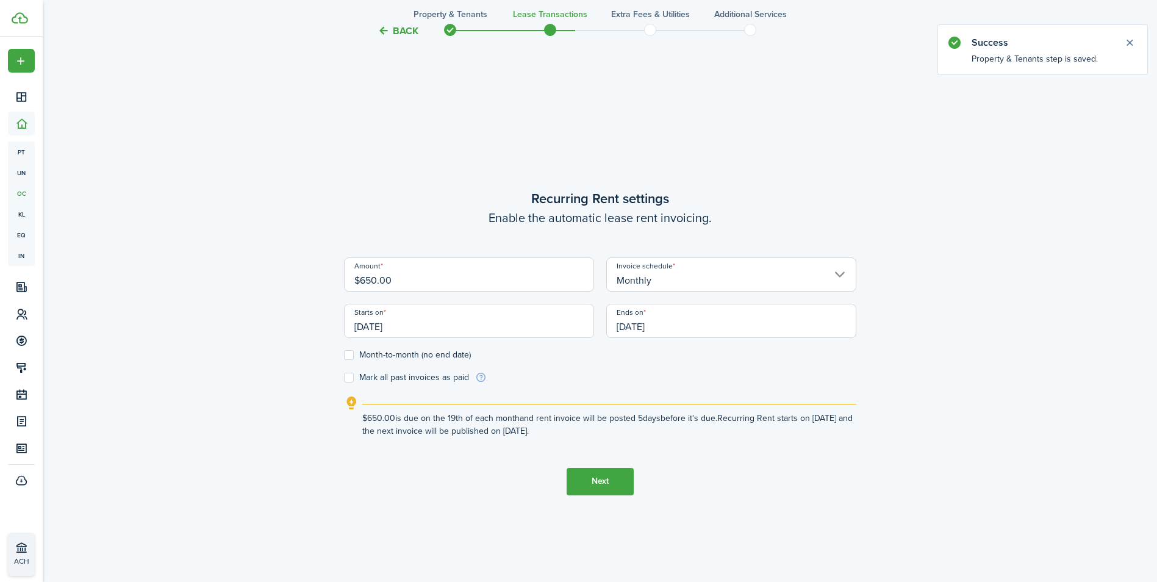
scroll to position [500, 0]
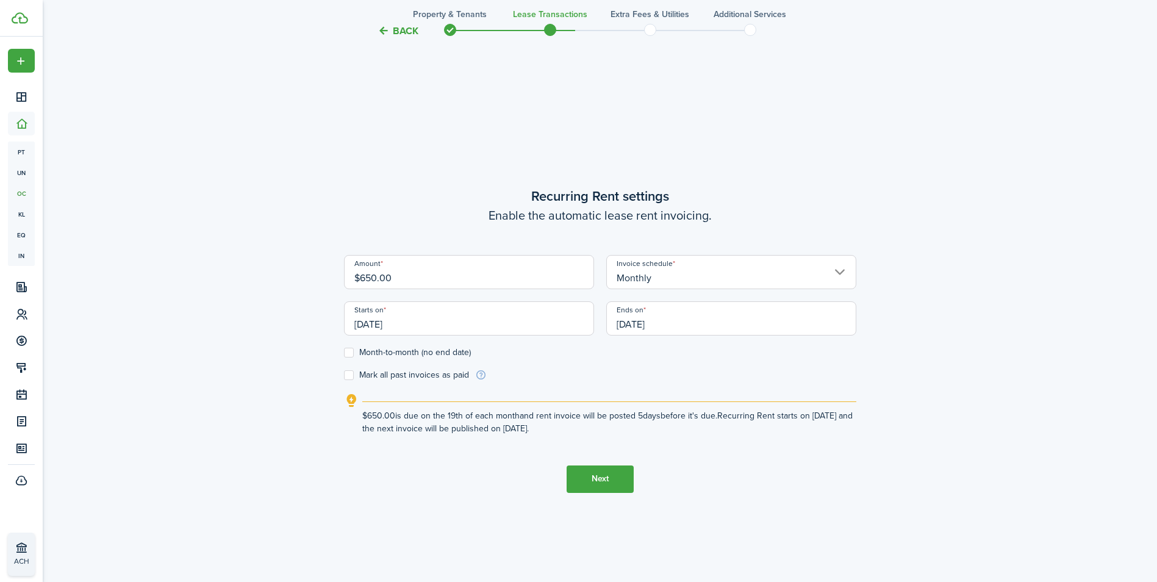
click at [350, 349] on label "Month-to-month (no end date)" at bounding box center [407, 353] width 127 height 10
click at [344, 352] on input "Month-to-month (no end date)" at bounding box center [343, 352] width 1 height 1
checkbox input "true"
click at [348, 376] on label "Mark all past invoices as paid" at bounding box center [406, 375] width 125 height 10
click at [344, 375] on input "Mark all past invoices as paid" at bounding box center [343, 374] width 1 height 1
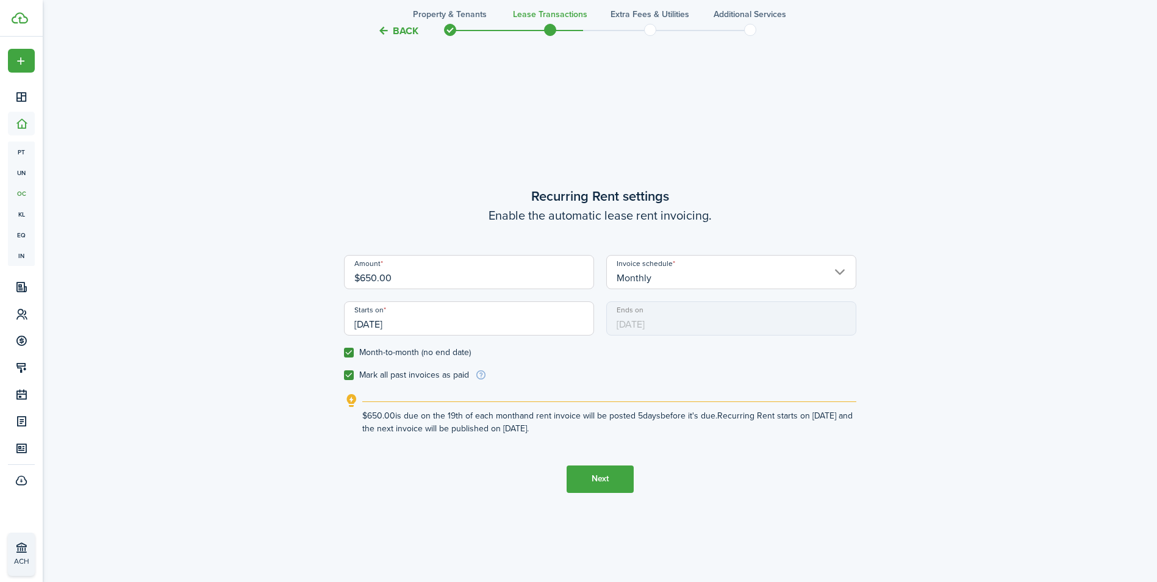
checkbox input "true"
click at [462, 320] on input "[DATE]" at bounding box center [469, 318] width 250 height 34
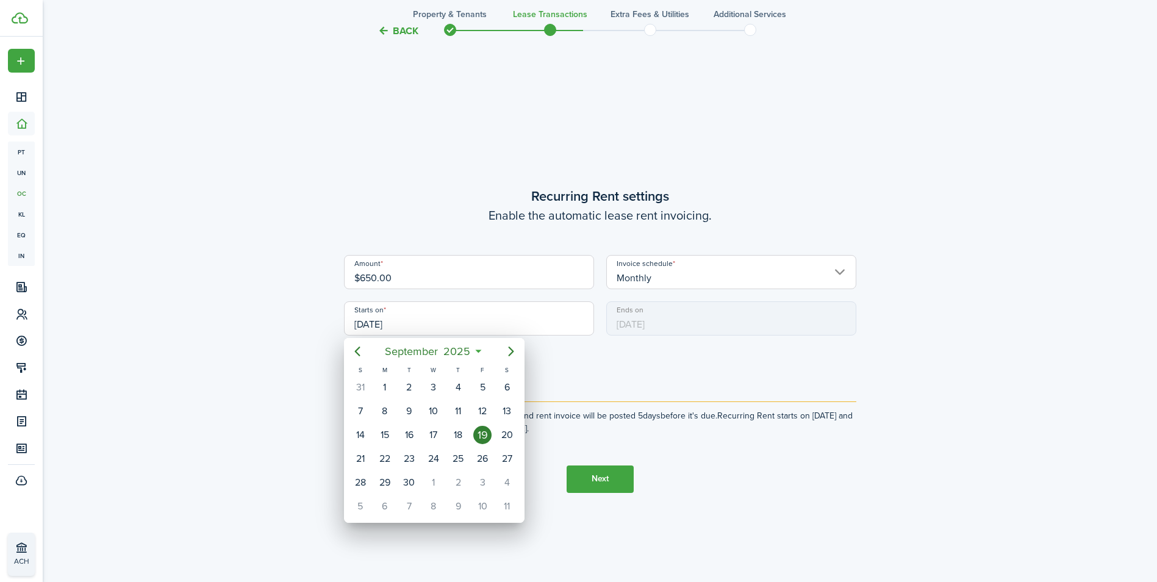
click at [479, 349] on icon at bounding box center [478, 351] width 13 height 12
click at [480, 353] on icon at bounding box center [478, 351] width 13 height 12
drag, startPoint x: 480, startPoint y: 353, endPoint x: 359, endPoint y: 348, distance: 121.4
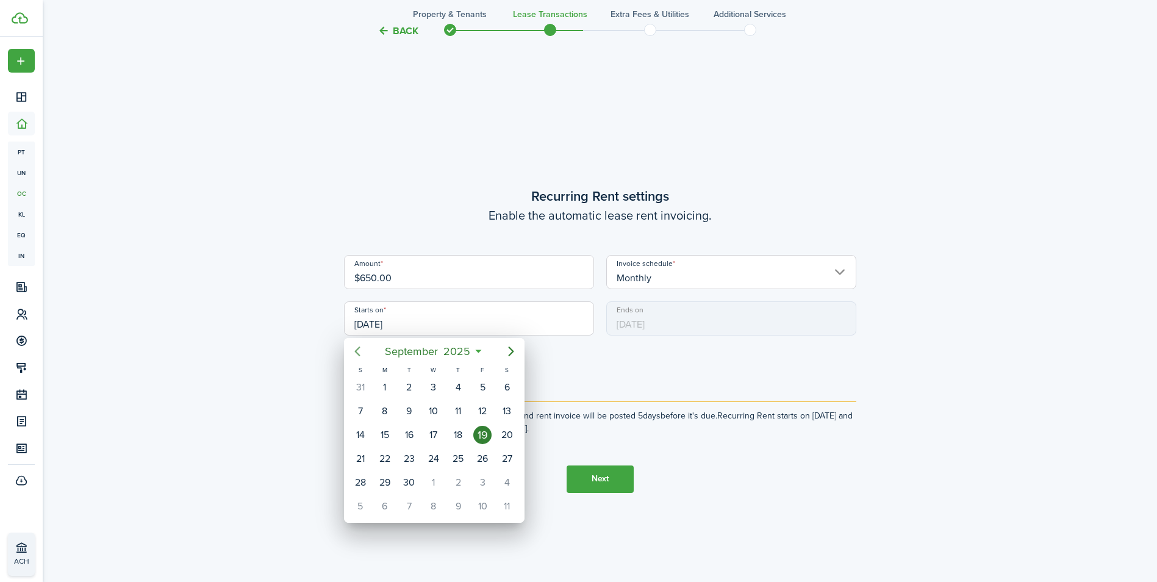
click at [359, 348] on icon "Previous page" at bounding box center [356, 351] width 5 height 10
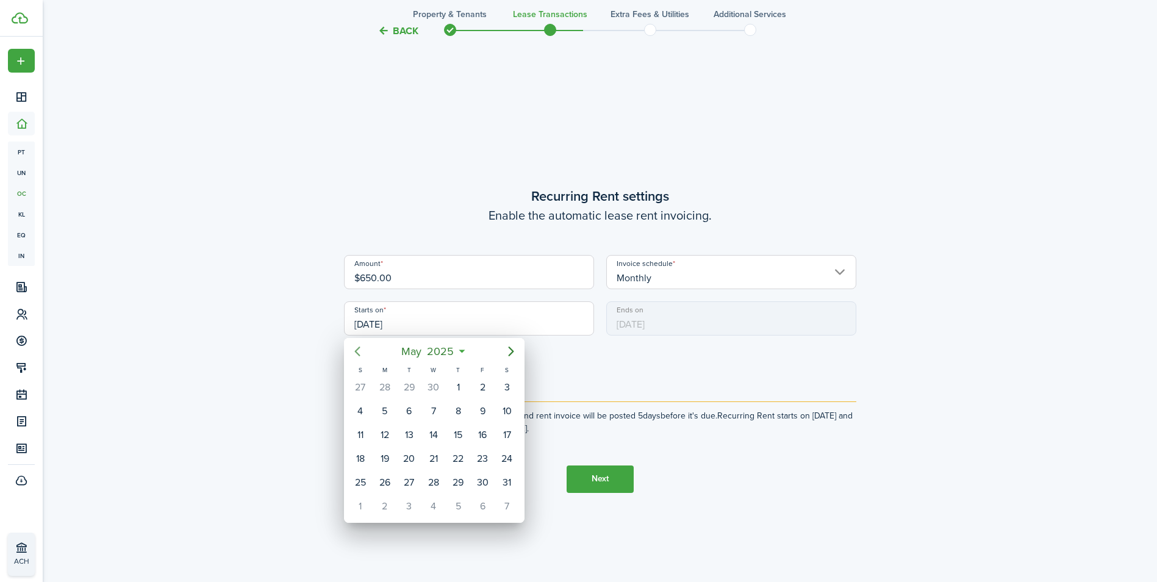
click at [359, 348] on icon "Previous page" at bounding box center [356, 351] width 5 height 10
click at [437, 384] on div "1" at bounding box center [433, 387] width 18 height 18
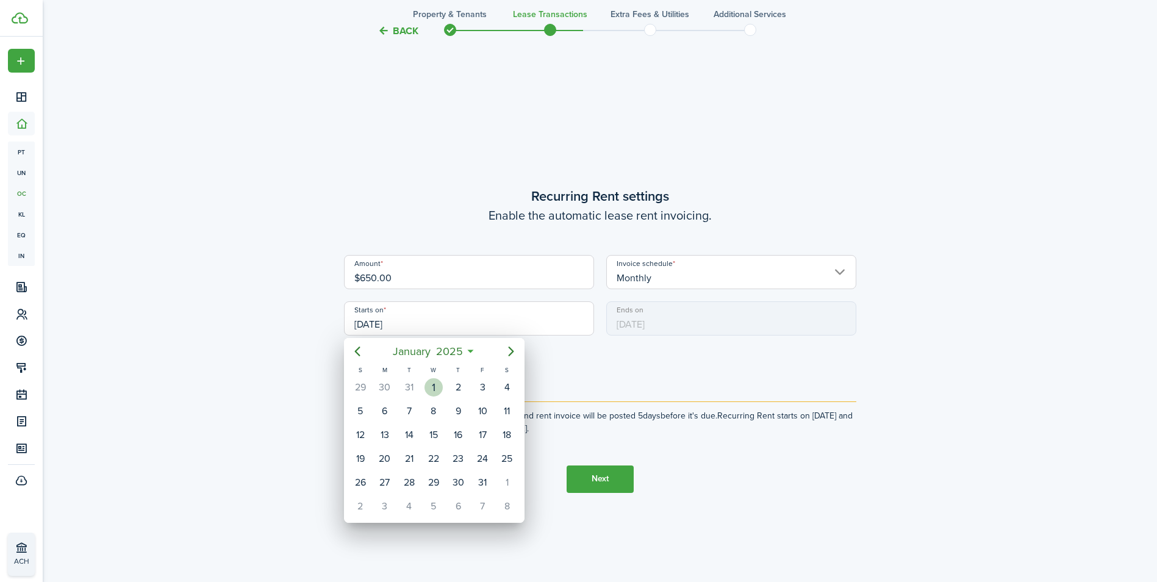
type input "[DATE]"
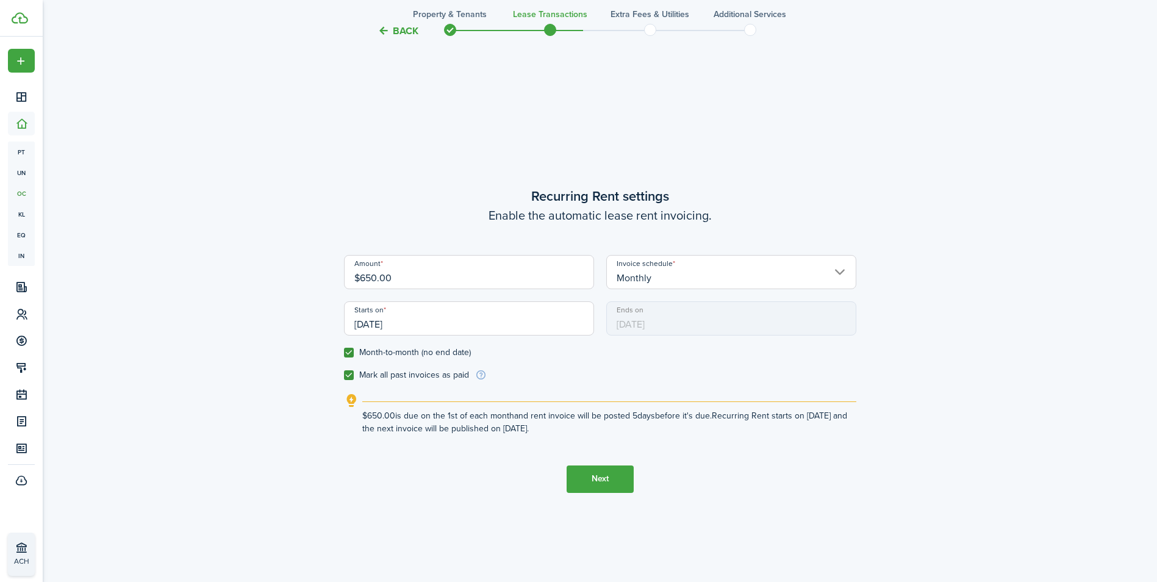
click at [599, 480] on button "Next" at bounding box center [599, 478] width 67 height 27
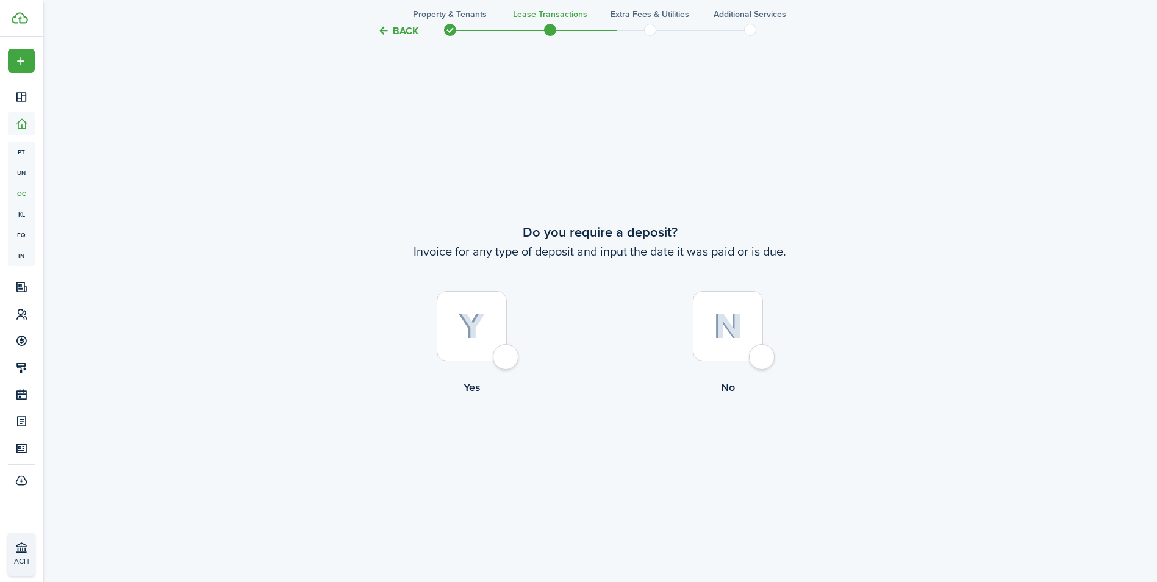
scroll to position [1082, 0]
click at [479, 324] on img at bounding box center [471, 324] width 27 height 27
radio input "true"
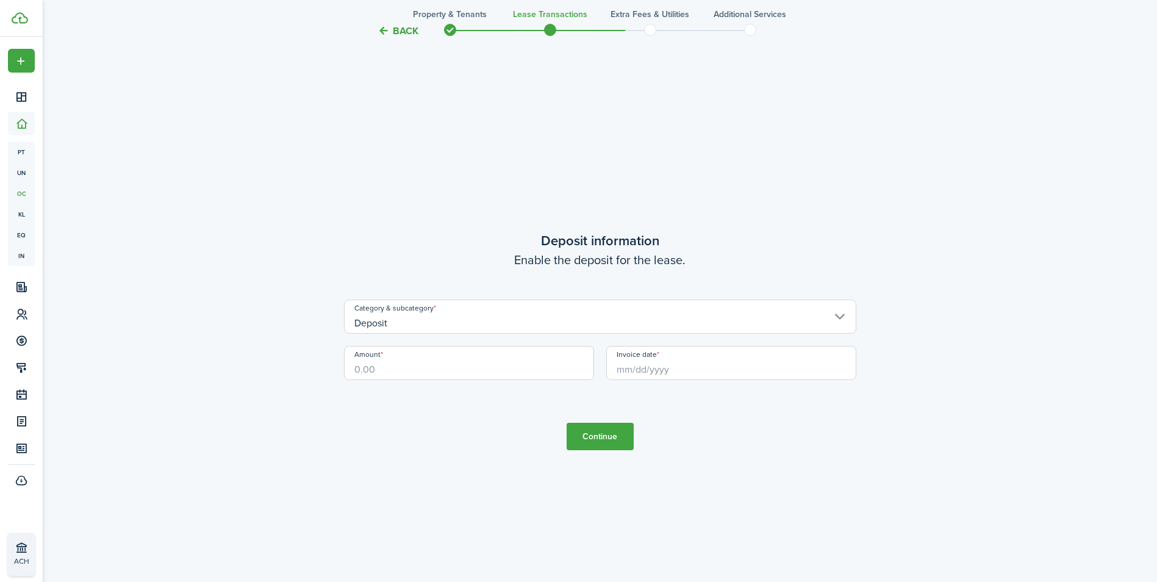
scroll to position [1663, 0]
click at [427, 363] on input "Amount" at bounding box center [469, 362] width 250 height 34
click at [653, 371] on input "Invoice date" at bounding box center [731, 362] width 250 height 34
type input "$650.00"
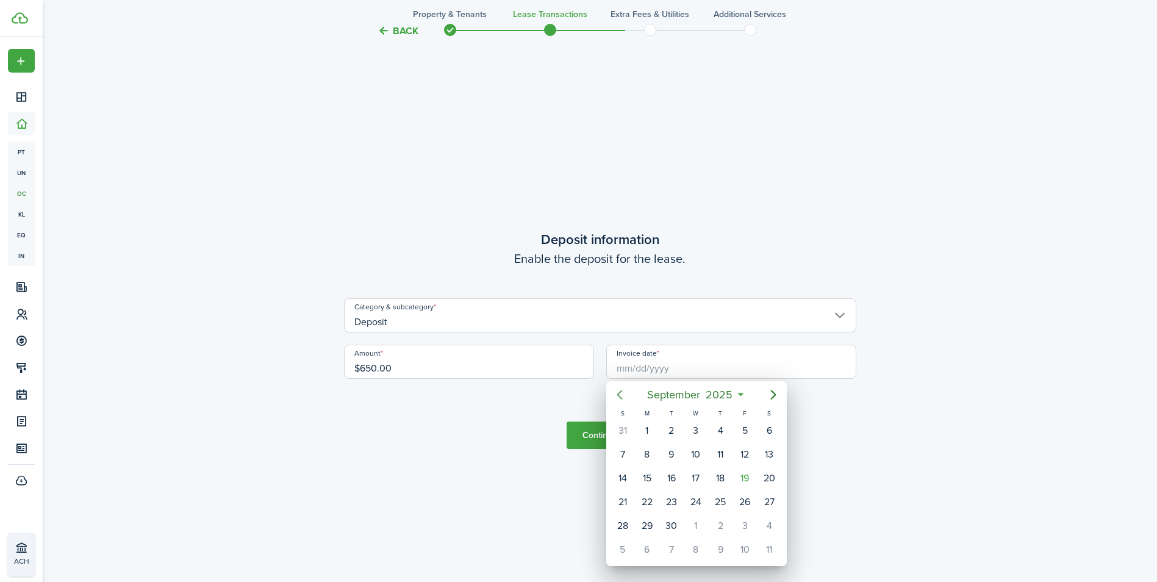
click at [620, 394] on icon "Previous page" at bounding box center [619, 394] width 15 height 15
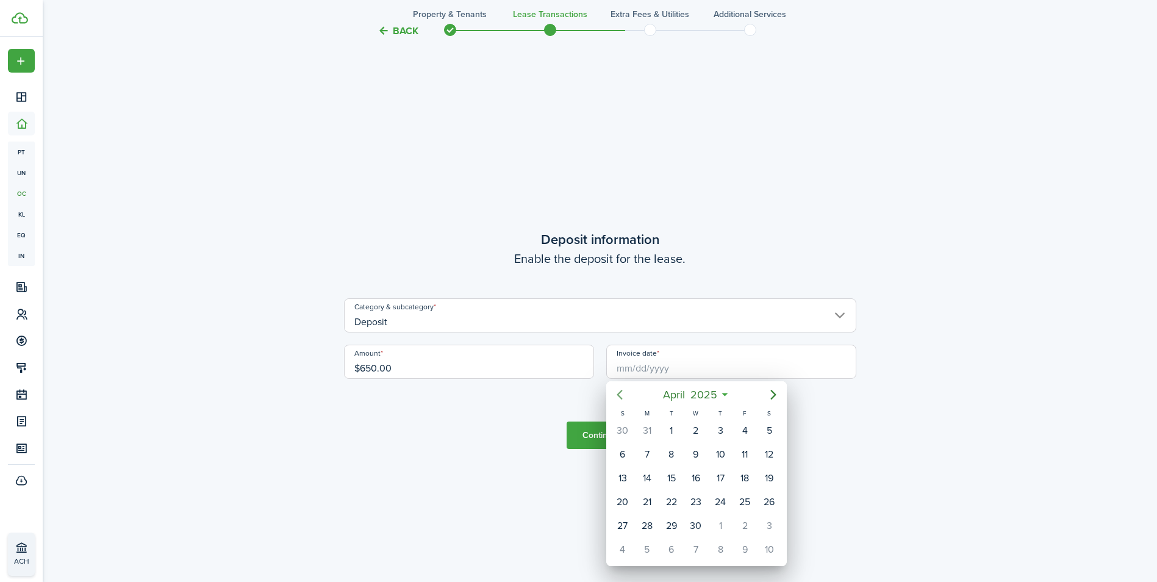
click at [620, 394] on icon "Previous page" at bounding box center [619, 394] width 15 height 15
click at [696, 437] on div "1" at bounding box center [696, 430] width 18 height 18
type input "[DATE]"
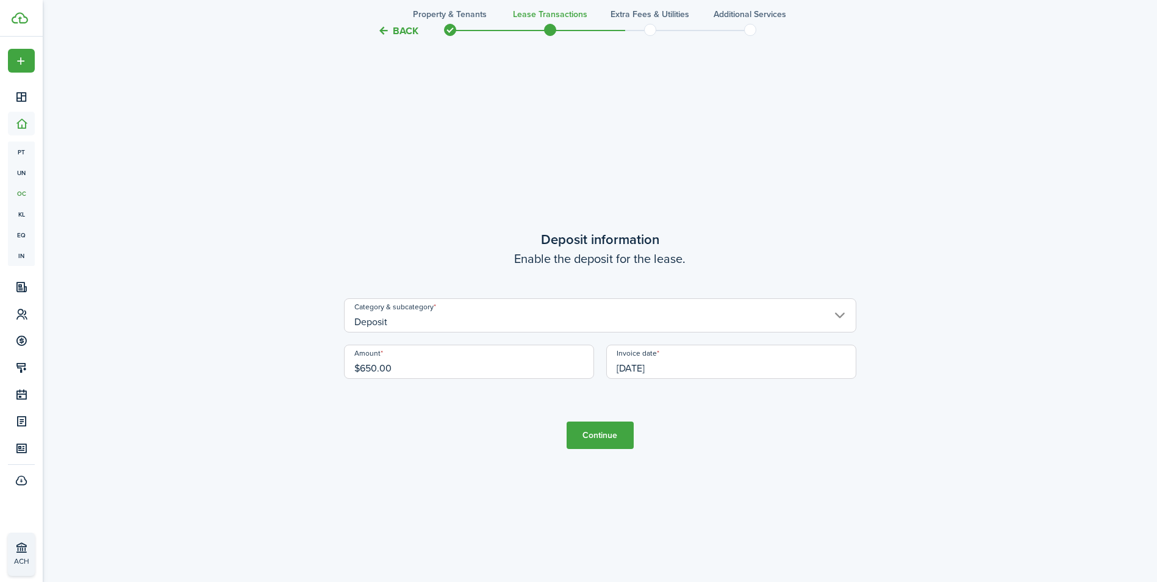
click at [601, 435] on button "Continue" at bounding box center [599, 434] width 67 height 27
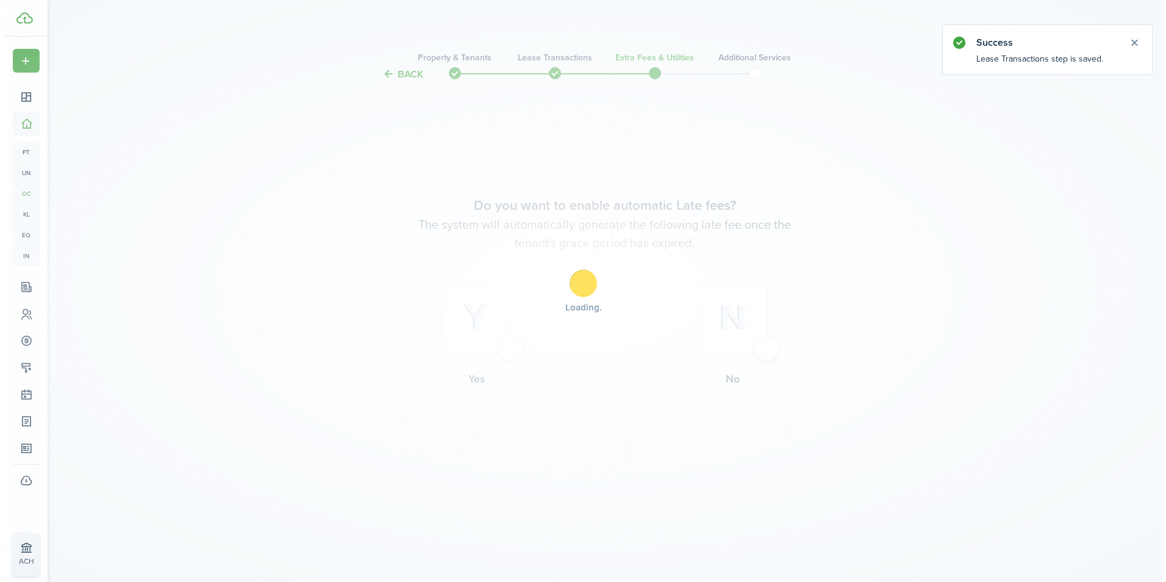
scroll to position [0, 0]
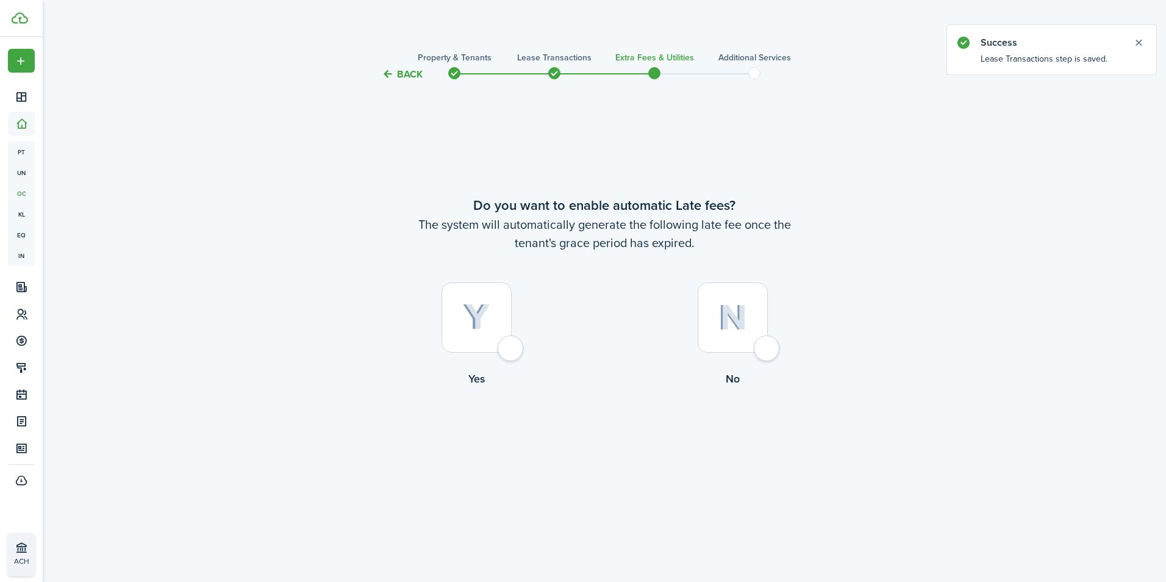
click at [509, 349] on div at bounding box center [476, 317] width 70 height 70
radio input "true"
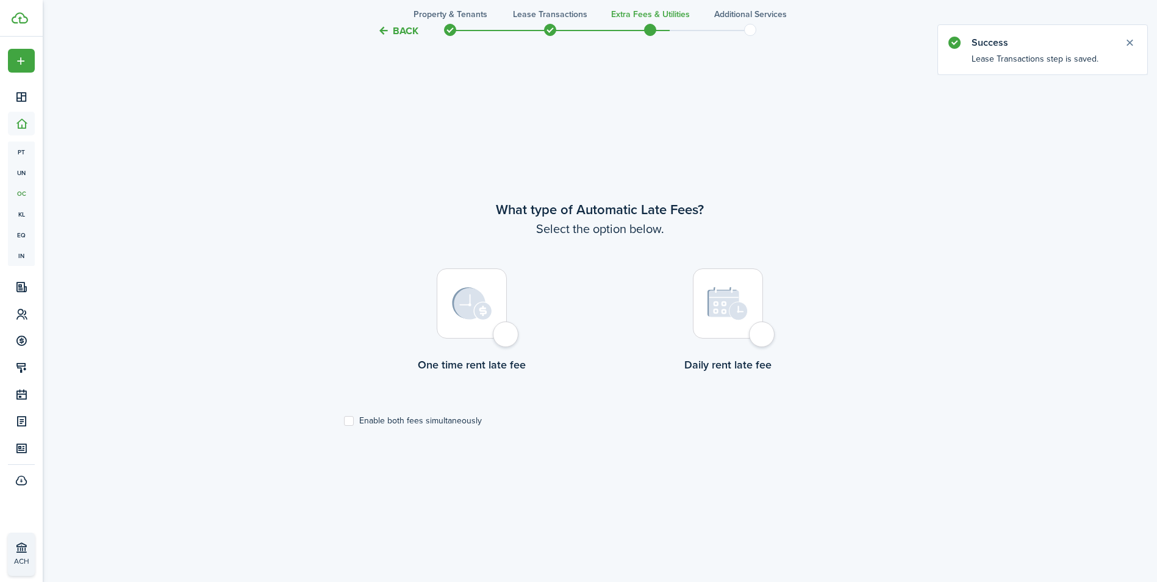
scroll to position [500, 0]
click at [499, 336] on div at bounding box center [472, 301] width 70 height 70
radio input "true"
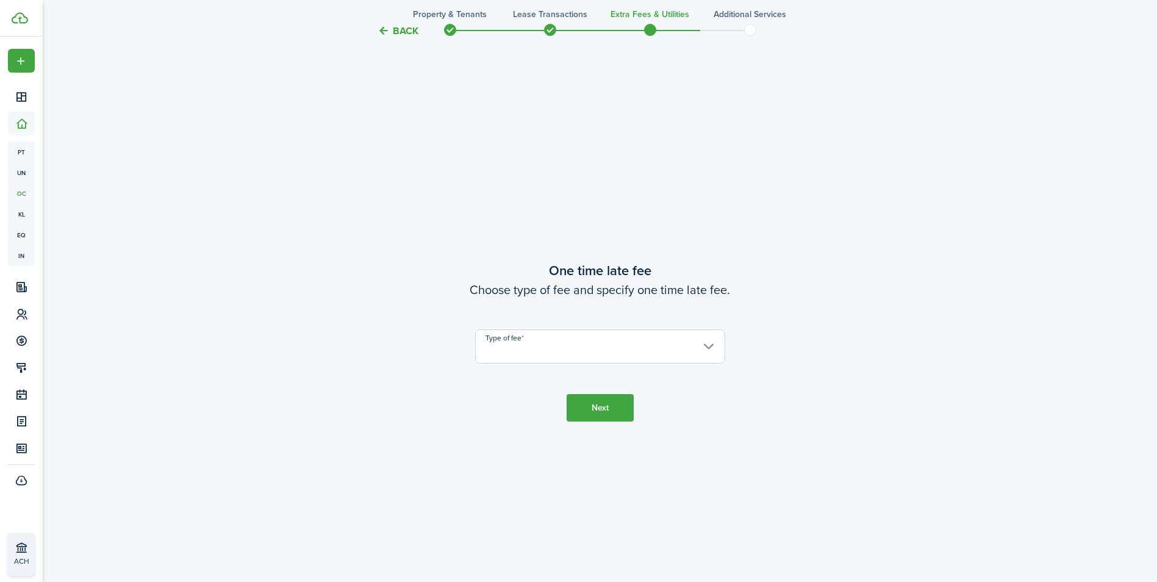
scroll to position [1082, 0]
click at [577, 345] on input "Type of fee" at bounding box center [600, 344] width 250 height 34
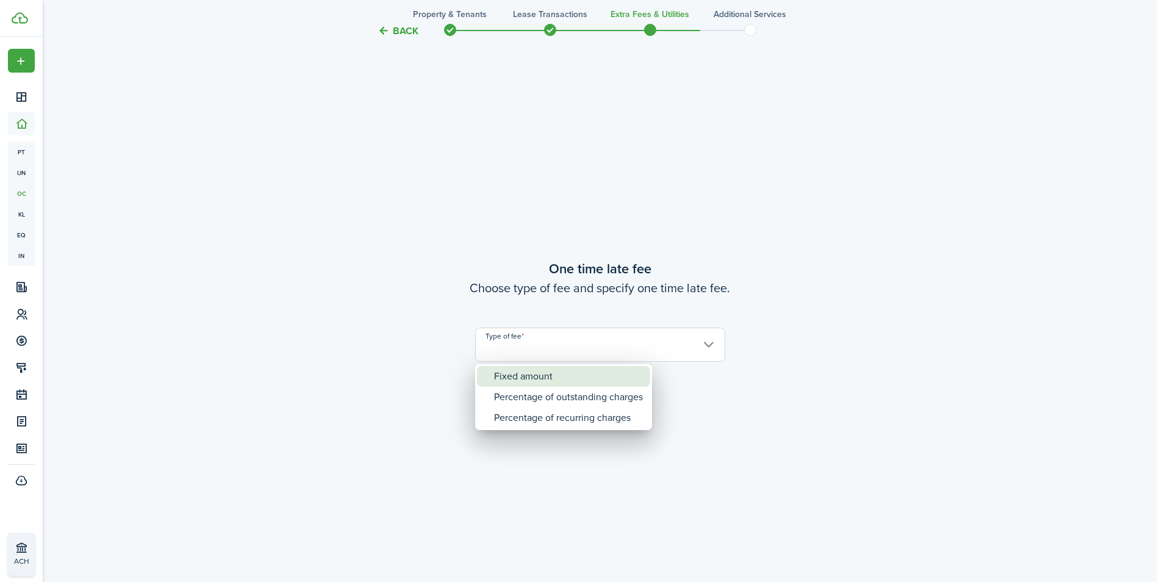
click at [549, 373] on div "Fixed amount" at bounding box center [568, 376] width 149 height 21
type input "Fixed amount"
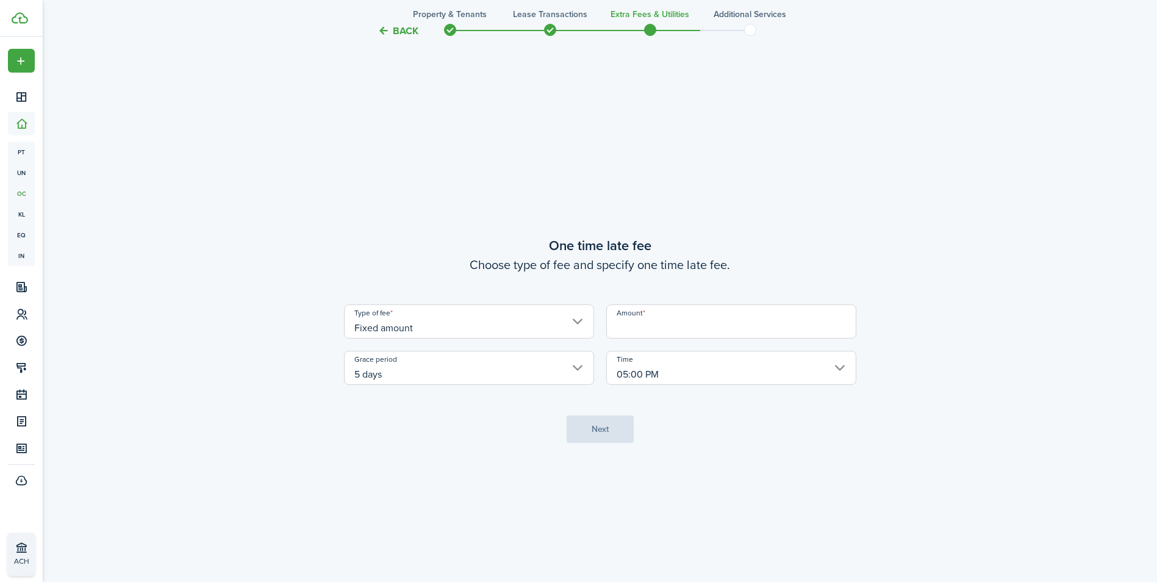
click at [735, 313] on input "Amount" at bounding box center [731, 321] width 250 height 34
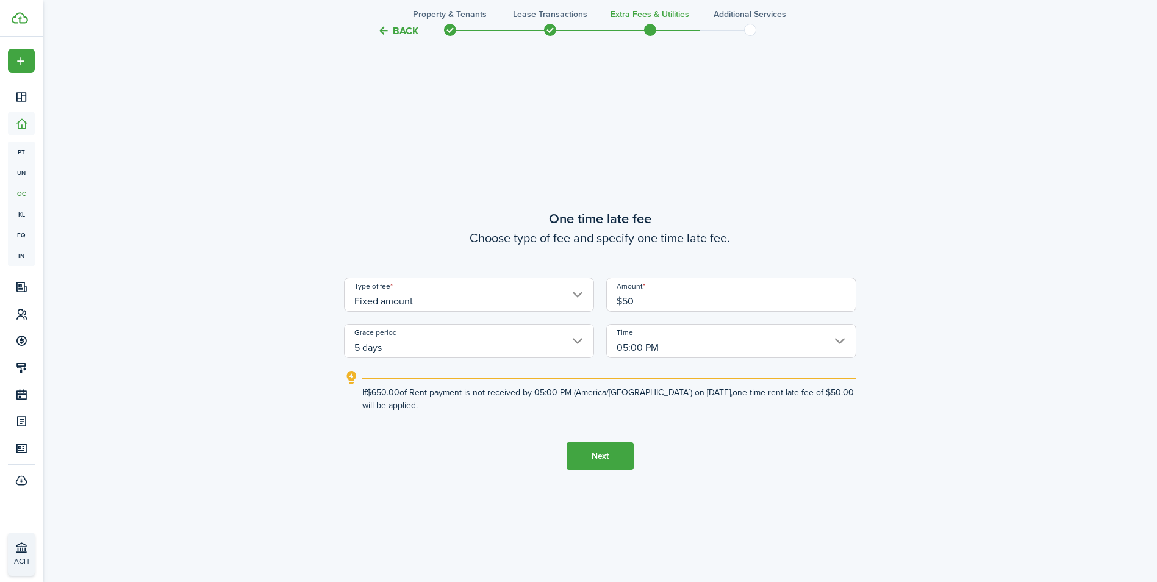
type input "$50.00"
click at [605, 455] on button "Next" at bounding box center [599, 455] width 67 height 27
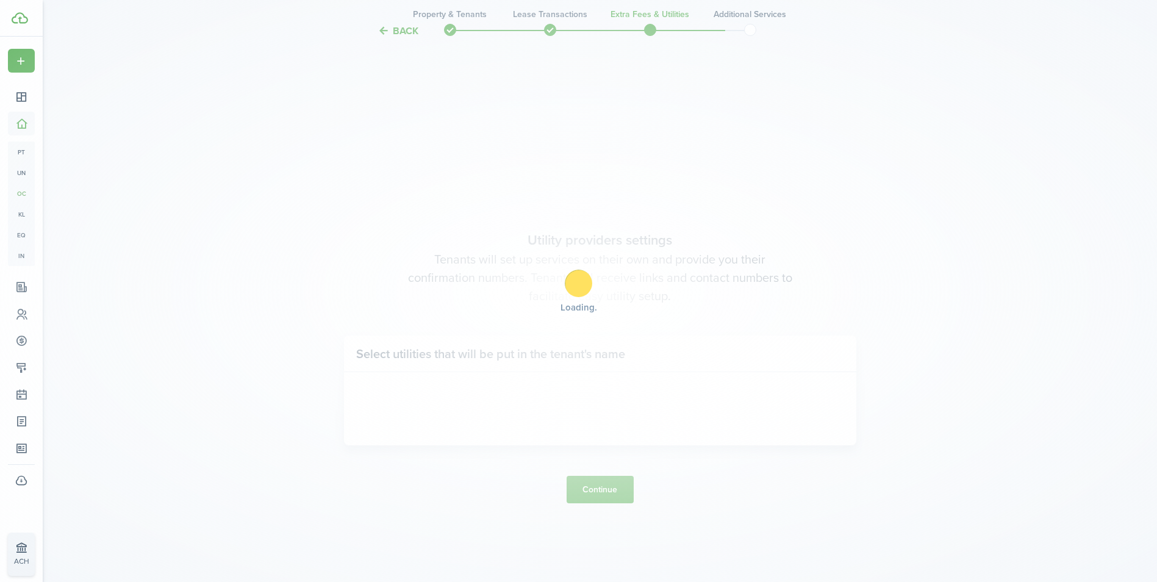
scroll to position [1663, 0]
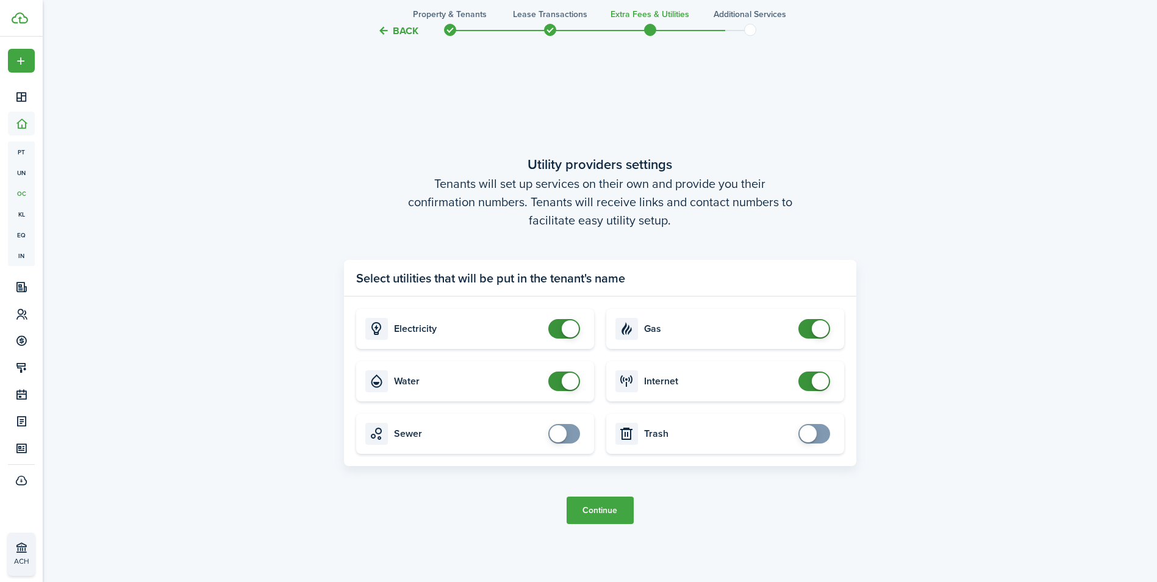
checkbox input "false"
click at [569, 377] on span at bounding box center [570, 381] width 17 height 17
click at [615, 510] on button "Continue" at bounding box center [599, 509] width 67 height 27
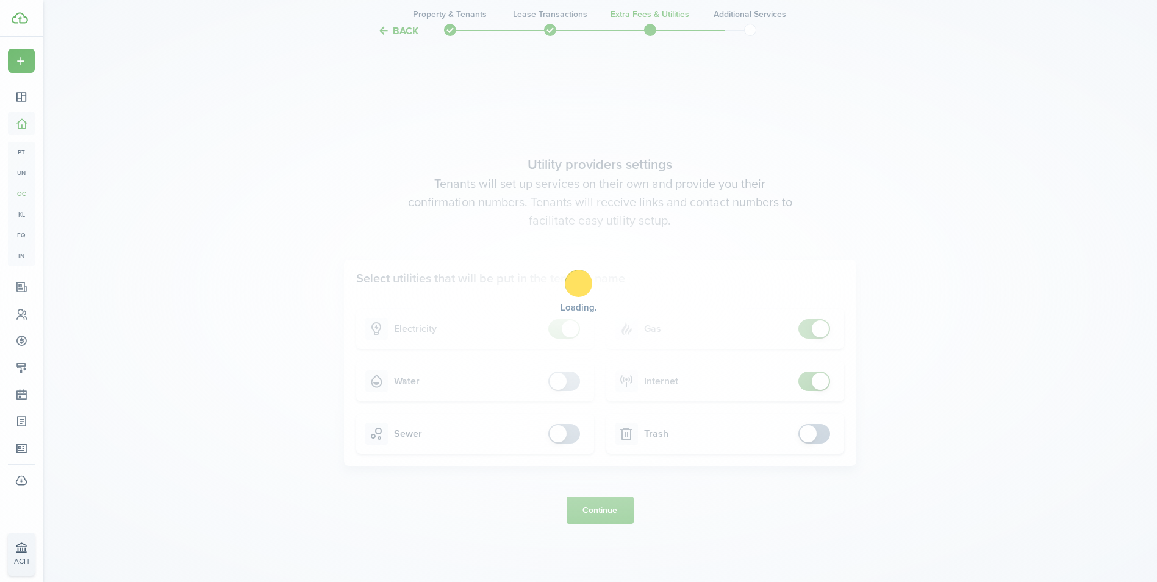
scroll to position [0, 0]
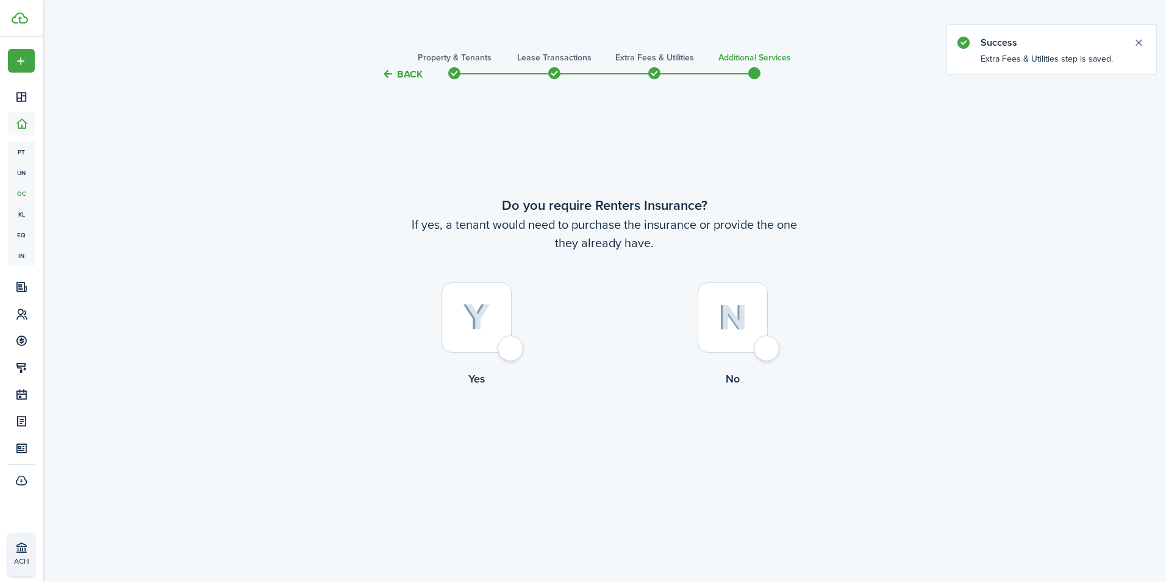
click at [615, 510] on tc-wizard-step "Do you require Renters Insurance? If yes, a tenant would need to purchase the i…" at bounding box center [604, 323] width 512 height 451
click at [768, 344] on div at bounding box center [733, 317] width 70 height 70
radio input "true"
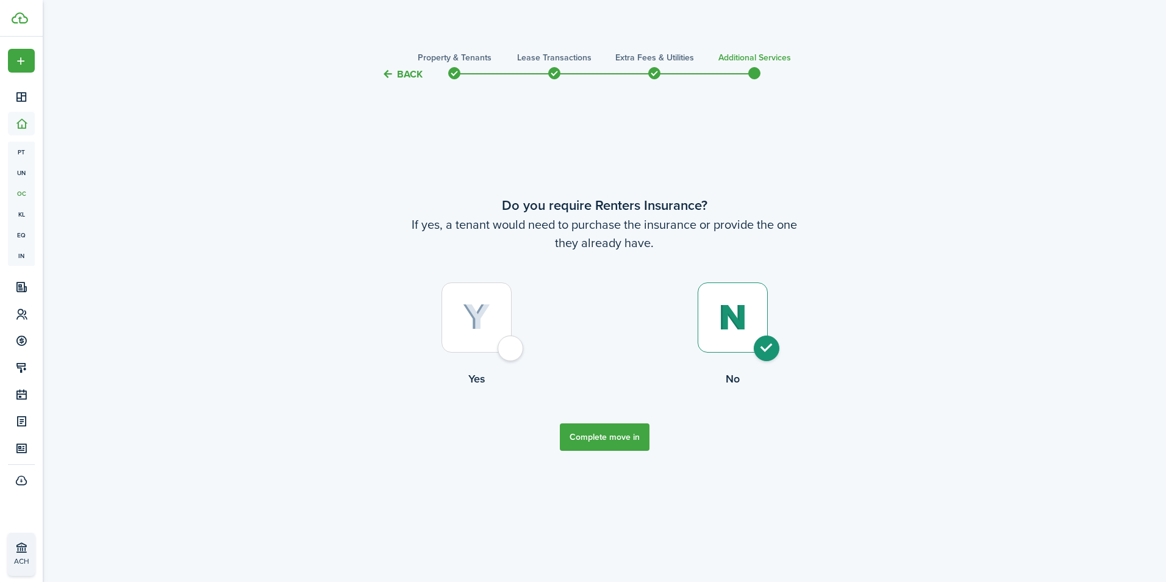
click at [589, 437] on button "Complete move in" at bounding box center [605, 436] width 90 height 27
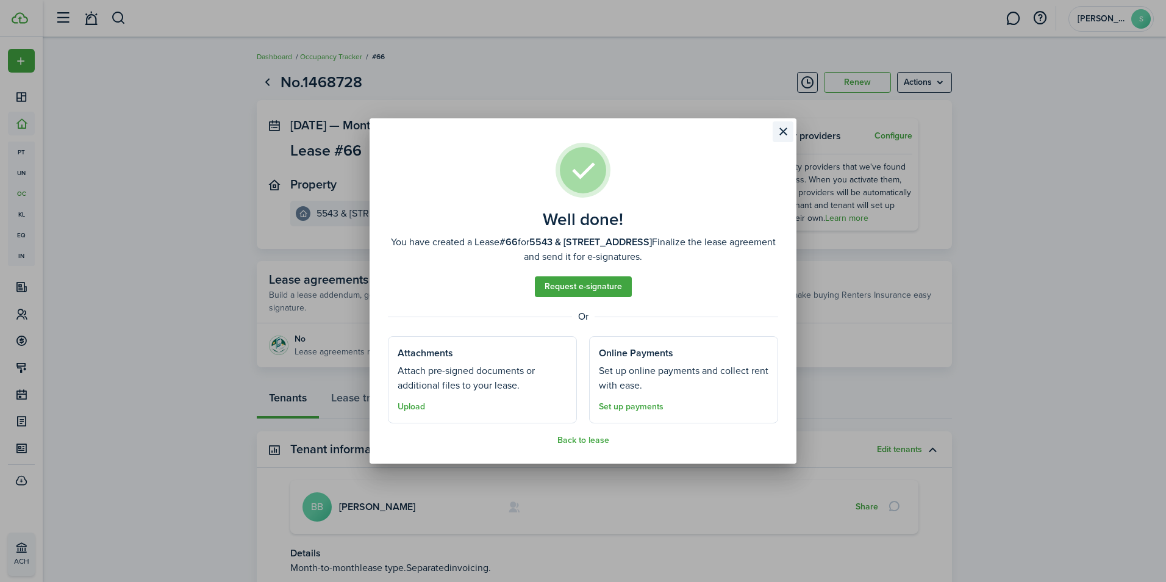
click at [780, 131] on button "Close modal" at bounding box center [783, 131] width 21 height 21
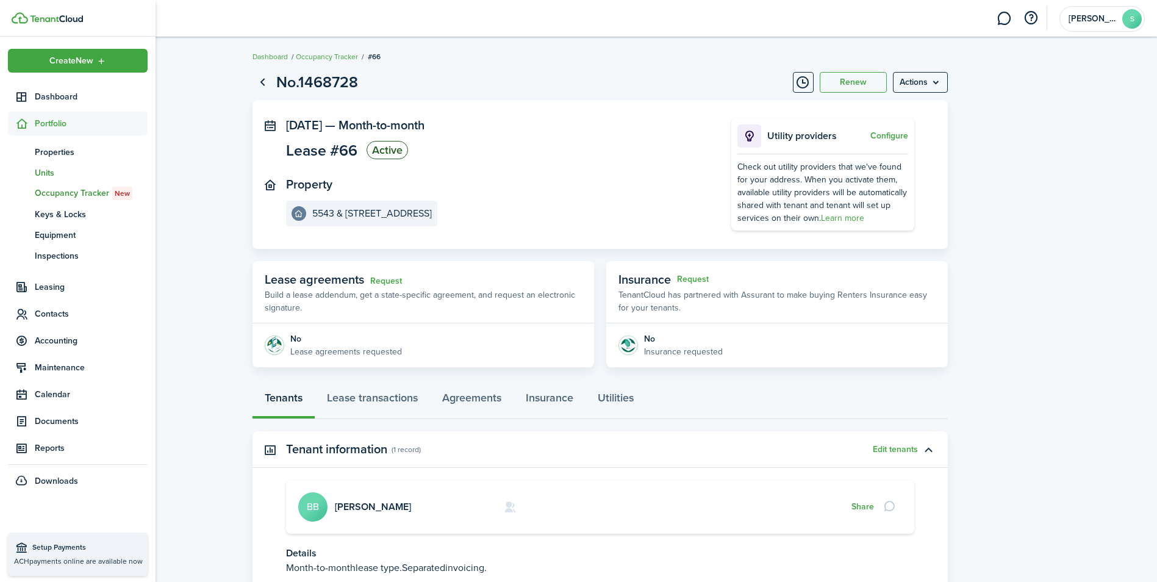
click at [52, 170] on span "Units" at bounding box center [91, 172] width 113 height 13
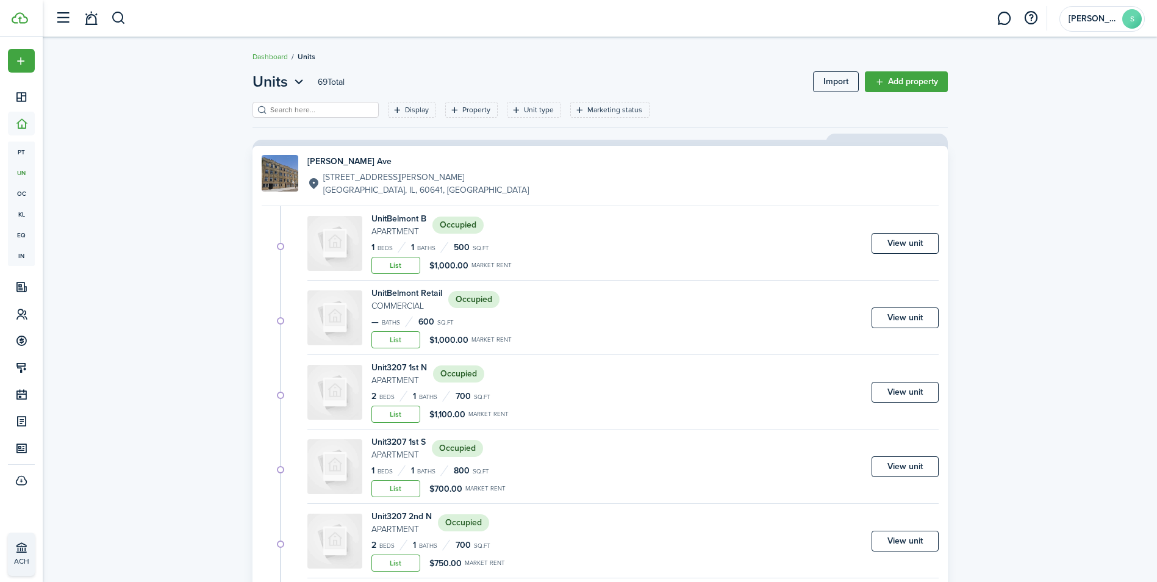
drag, startPoint x: 52, startPoint y: 170, endPoint x: 700, endPoint y: 99, distance: 651.4
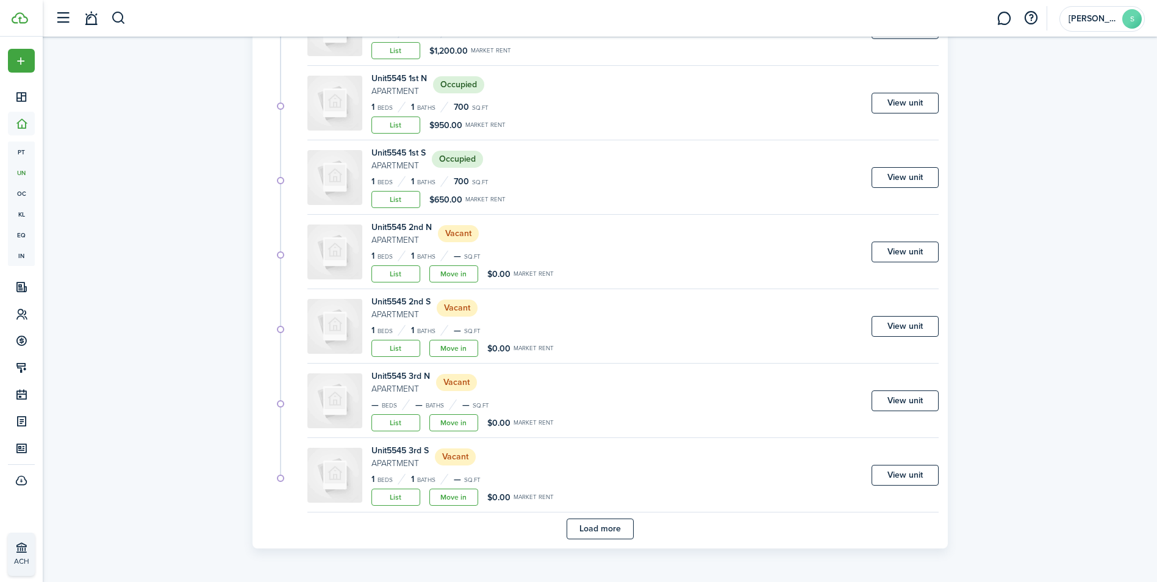
scroll to position [3583, 0]
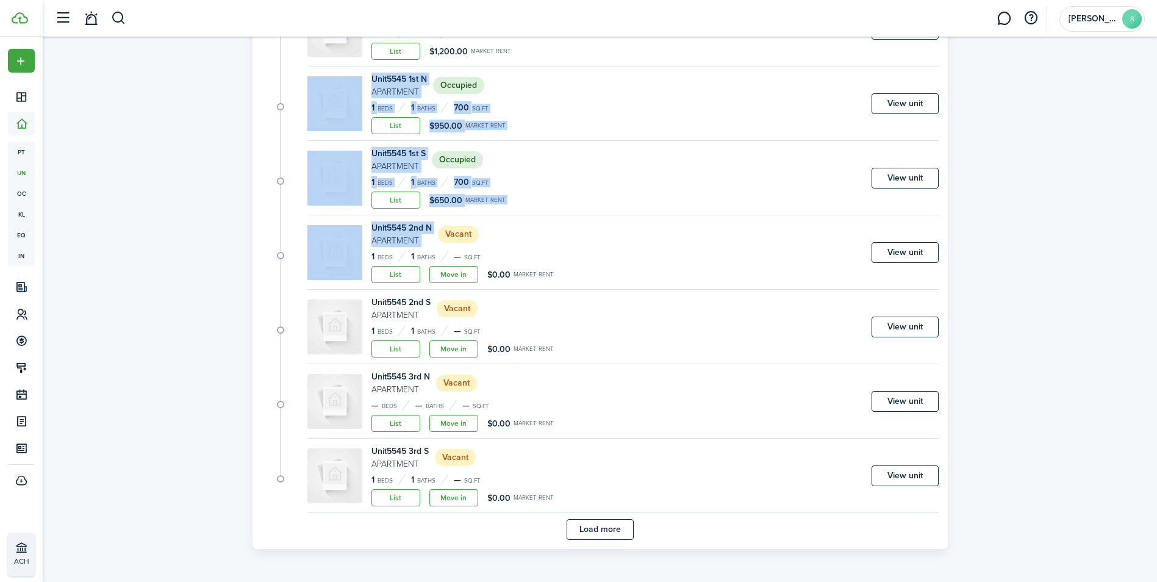
drag, startPoint x: 700, startPoint y: 99, endPoint x: 541, endPoint y: 243, distance: 213.7
click at [541, 243] on div "Unit 5543 1st N Apartment Occupied 1 Beds 1 Baths 700 sq.ft List $1,200.00 Mark…" at bounding box center [600, 82] width 677 height 913
click at [927, 248] on link "View unit" at bounding box center [904, 252] width 67 height 21
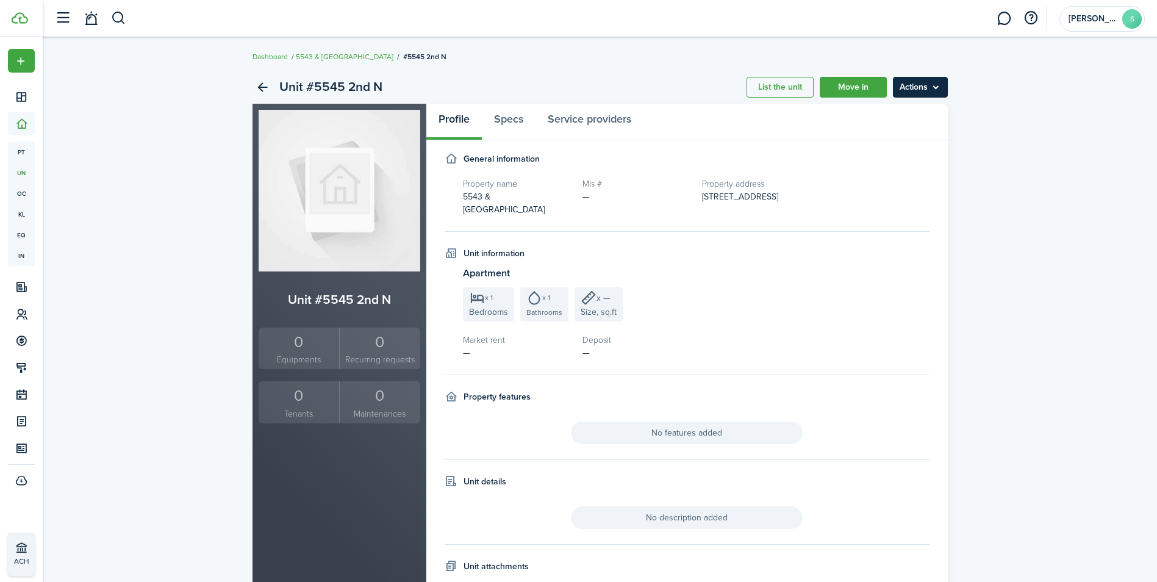
click at [922, 88] on menu-btn "Actions" at bounding box center [920, 87] width 55 height 21
click at [905, 107] on link "Edit unit" at bounding box center [894, 114] width 107 height 21
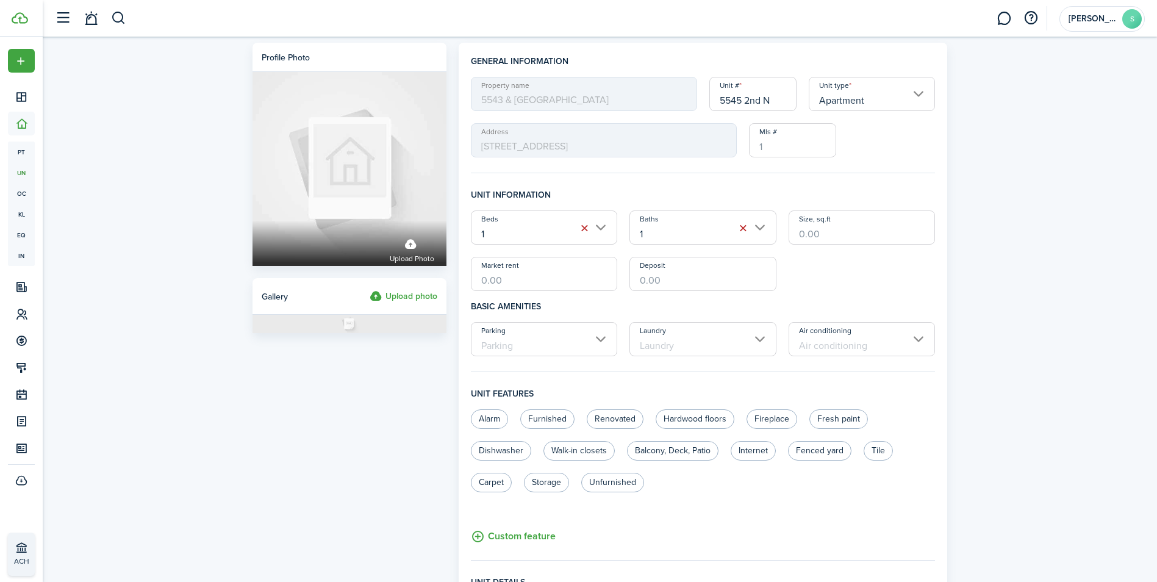
click at [548, 273] on input "Market rent" at bounding box center [544, 274] width 147 height 34
type input "$900.00"
click at [688, 279] on input "Deposit" at bounding box center [702, 274] width 147 height 34
type input "$900.00"
click at [846, 234] on input "Size, sq.ft" at bounding box center [861, 227] width 147 height 34
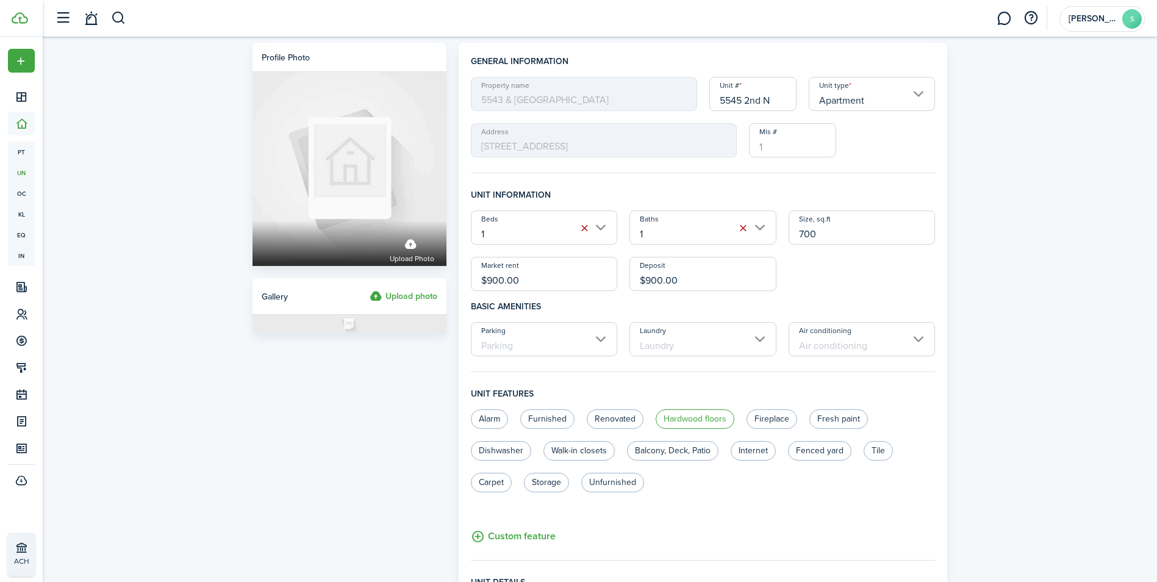
type input "700"
click at [699, 419] on label "Hardwood floors" at bounding box center [694, 419] width 79 height 20
radio input "true"
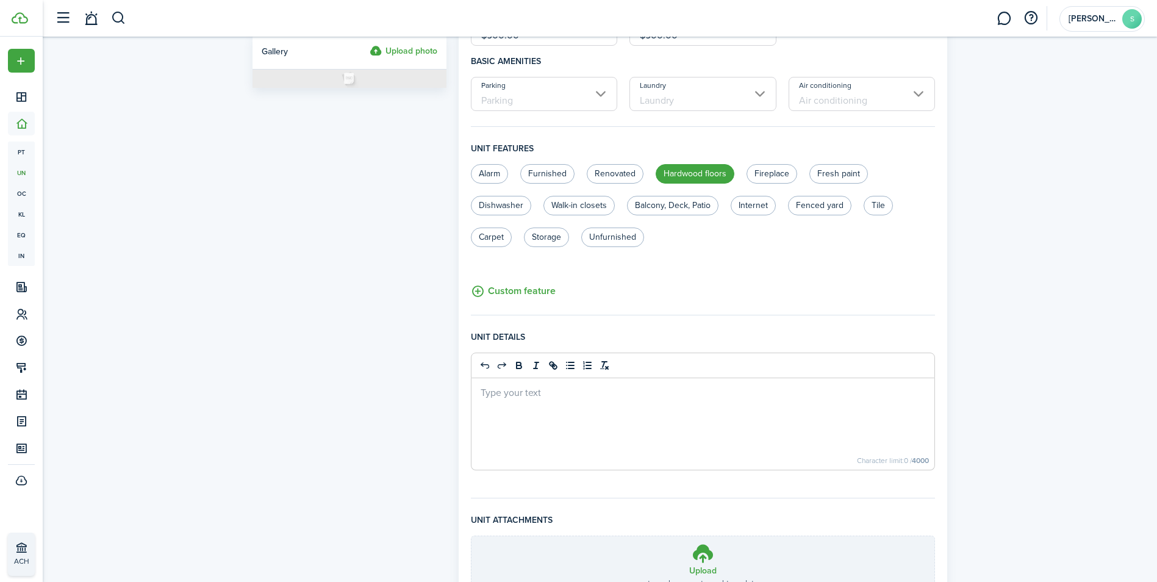
scroll to position [357, 0]
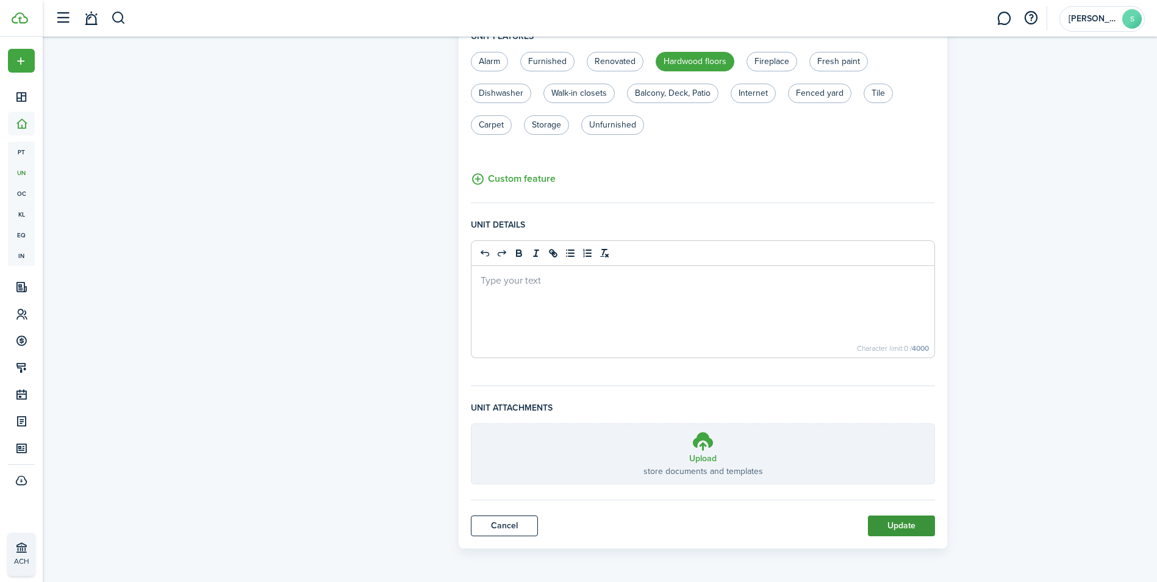
click at [883, 525] on button "Update" at bounding box center [901, 525] width 67 height 21
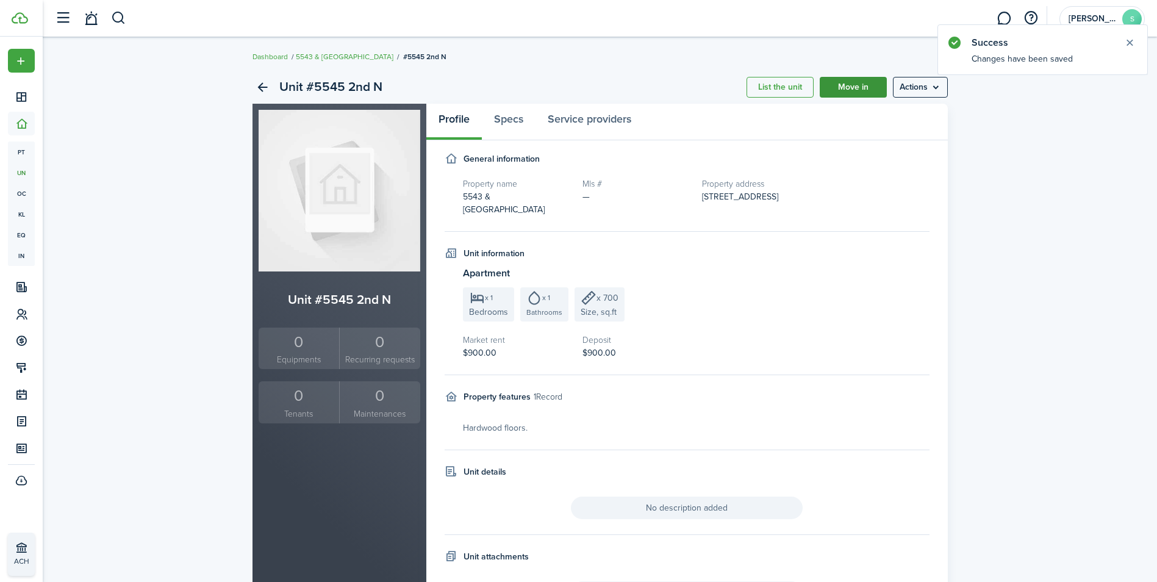
click at [873, 87] on link "Move in" at bounding box center [853, 87] width 67 height 21
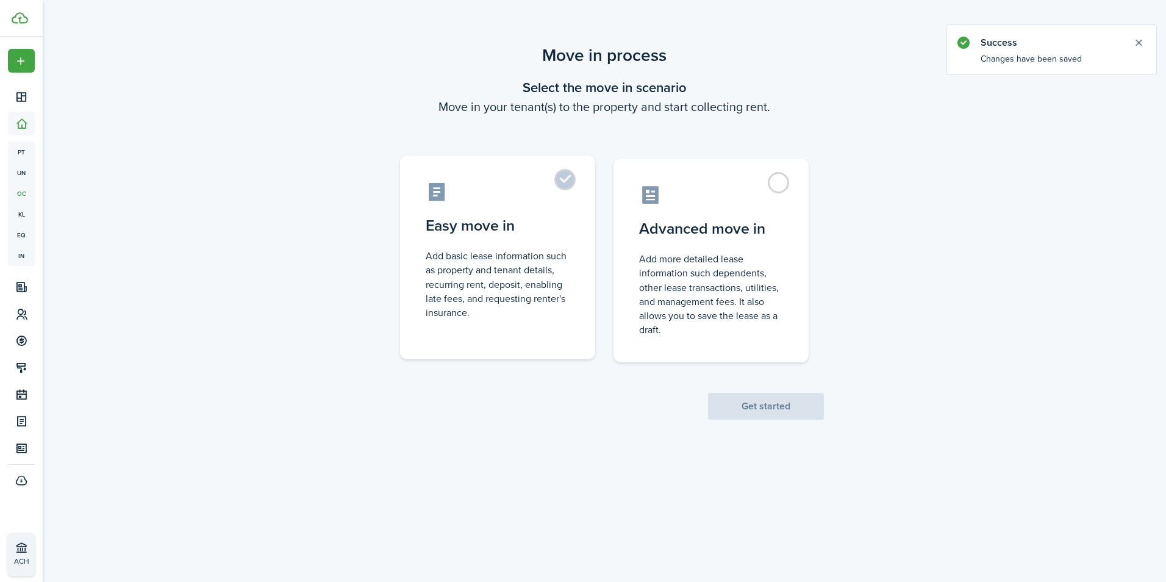
click at [563, 180] on label "Easy move in Add basic lease information such as property and tenant details, r…" at bounding box center [497, 257] width 195 height 204
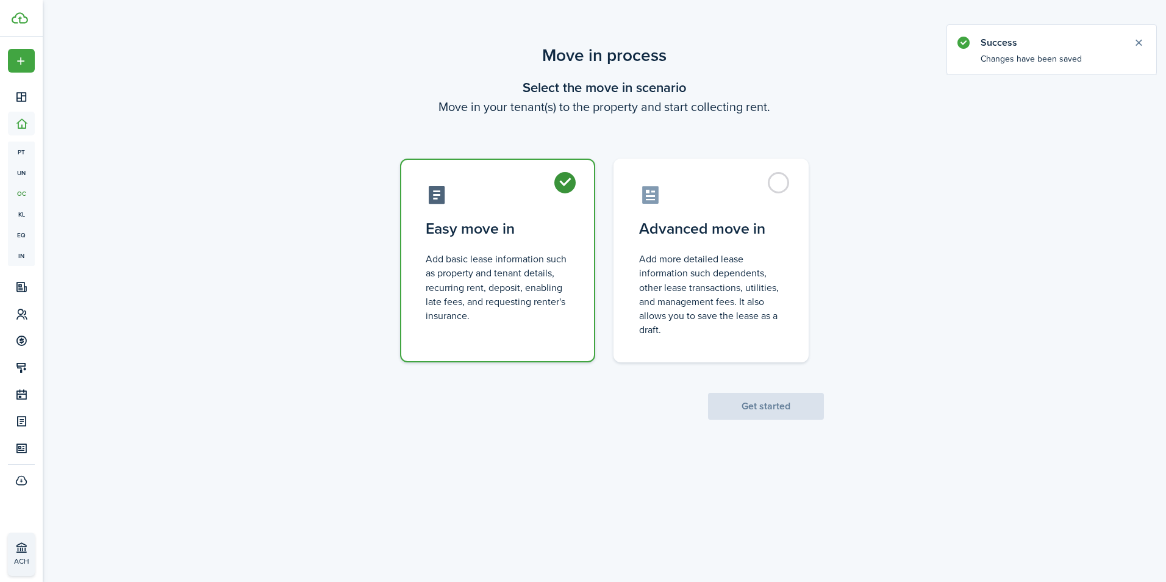
radio input "true"
click at [760, 409] on button "Get started" at bounding box center [766, 406] width 116 height 27
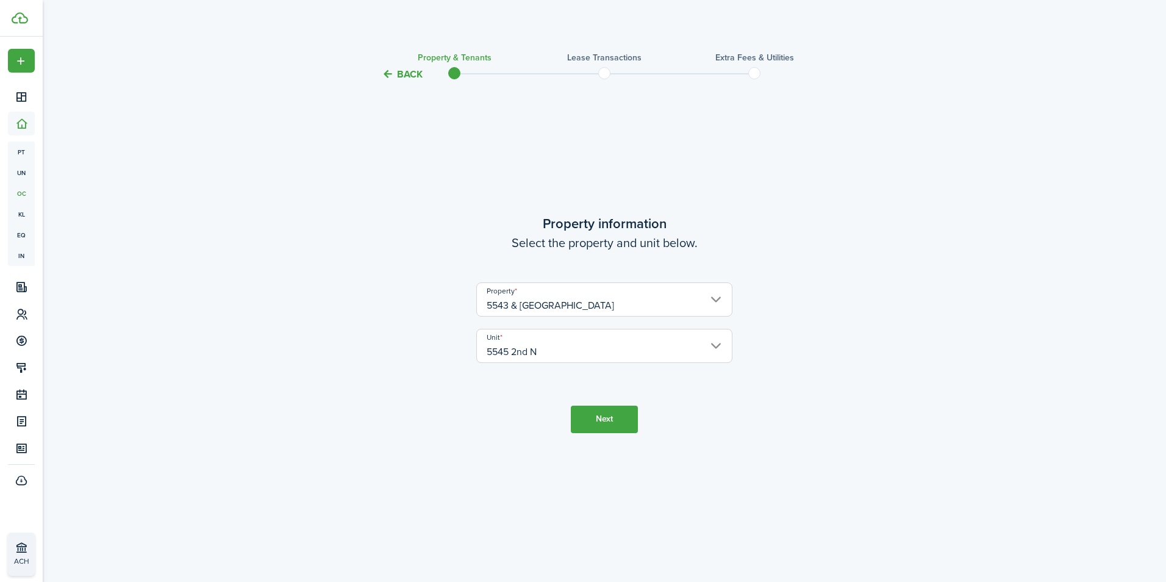
click at [603, 423] on button "Next" at bounding box center [604, 418] width 67 height 27
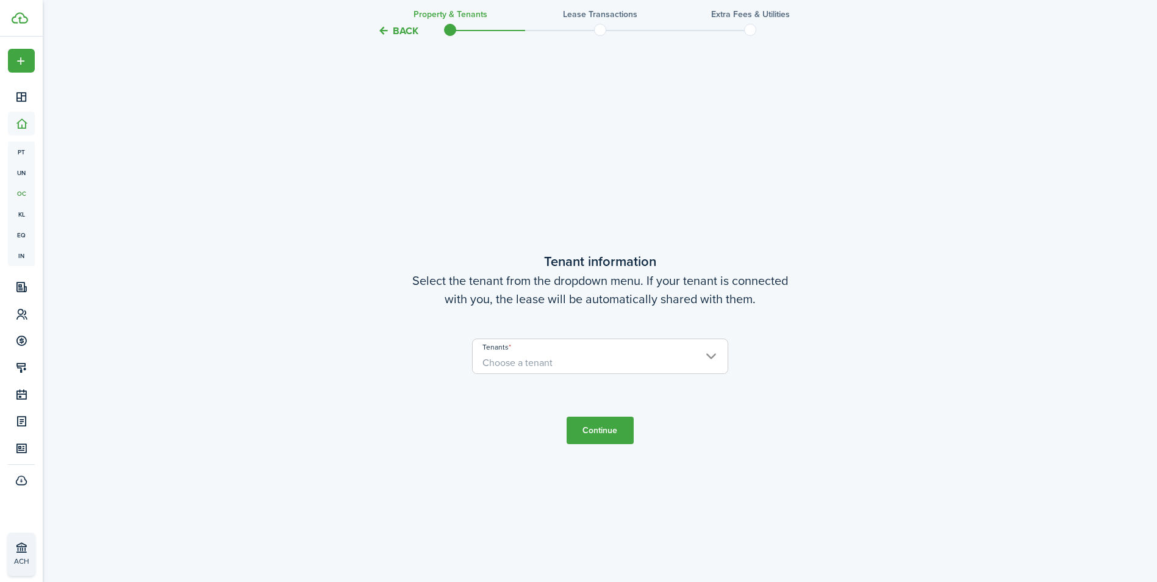
scroll to position [500, 0]
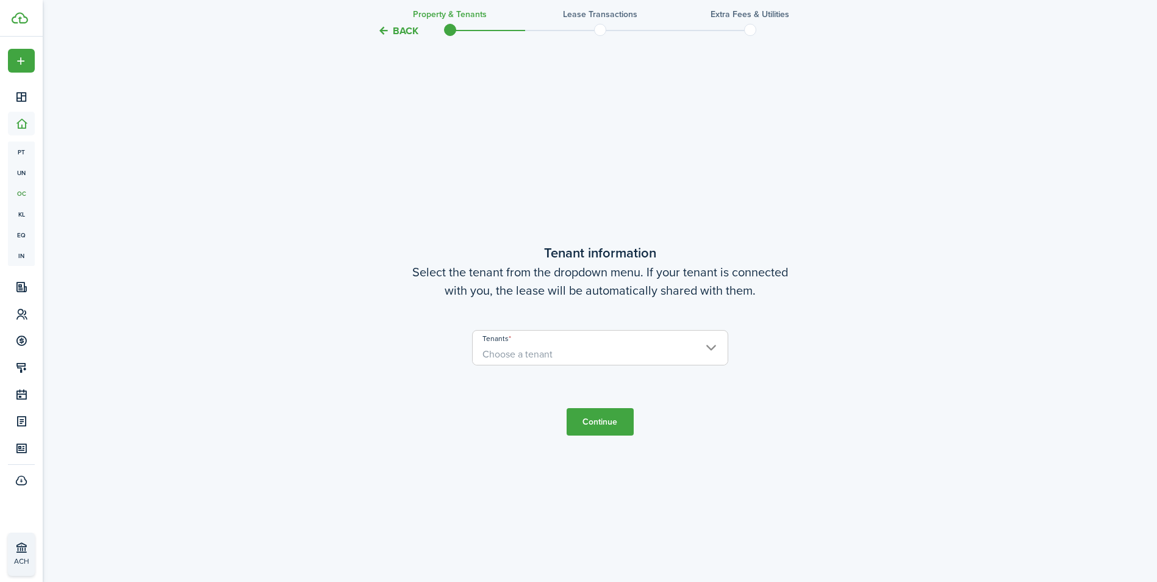
click at [704, 348] on span "Choose a tenant" at bounding box center [600, 354] width 255 height 21
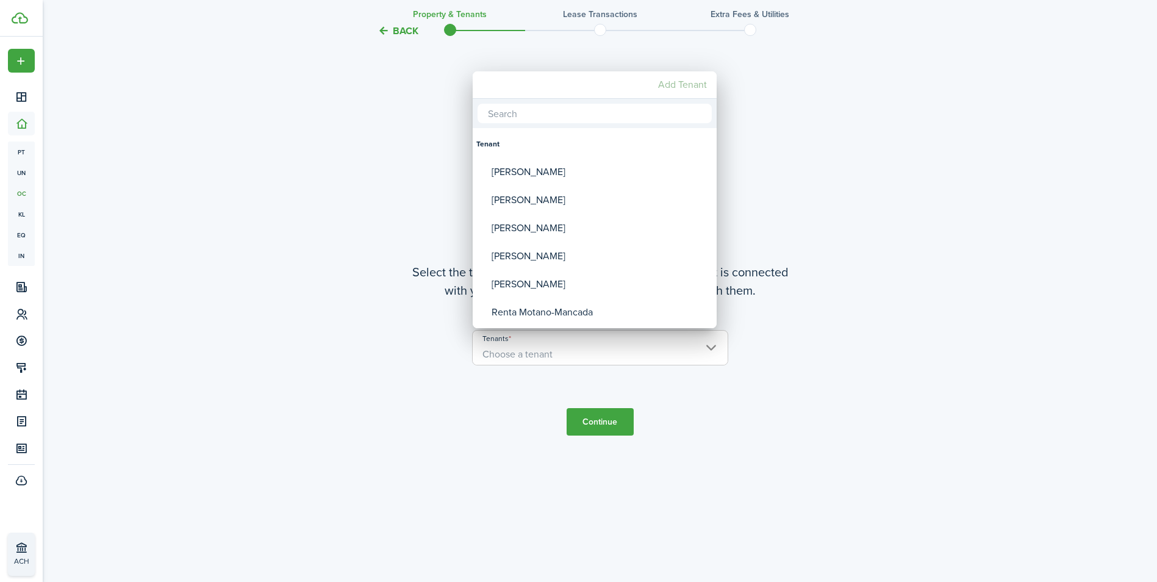
click at [673, 81] on mbsc-button "Add Tenant" at bounding box center [682, 85] width 59 height 22
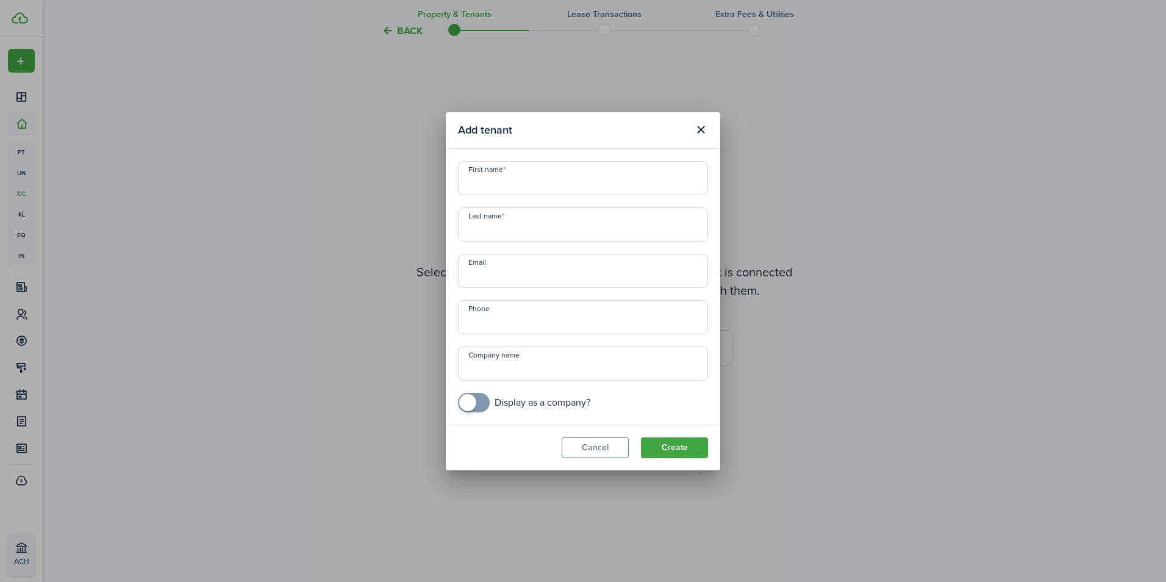
click at [562, 181] on input "First name" at bounding box center [583, 178] width 250 height 34
type input "Angel"
type input "Reszndez"
click at [537, 326] on input "+1" at bounding box center [583, 317] width 250 height 34
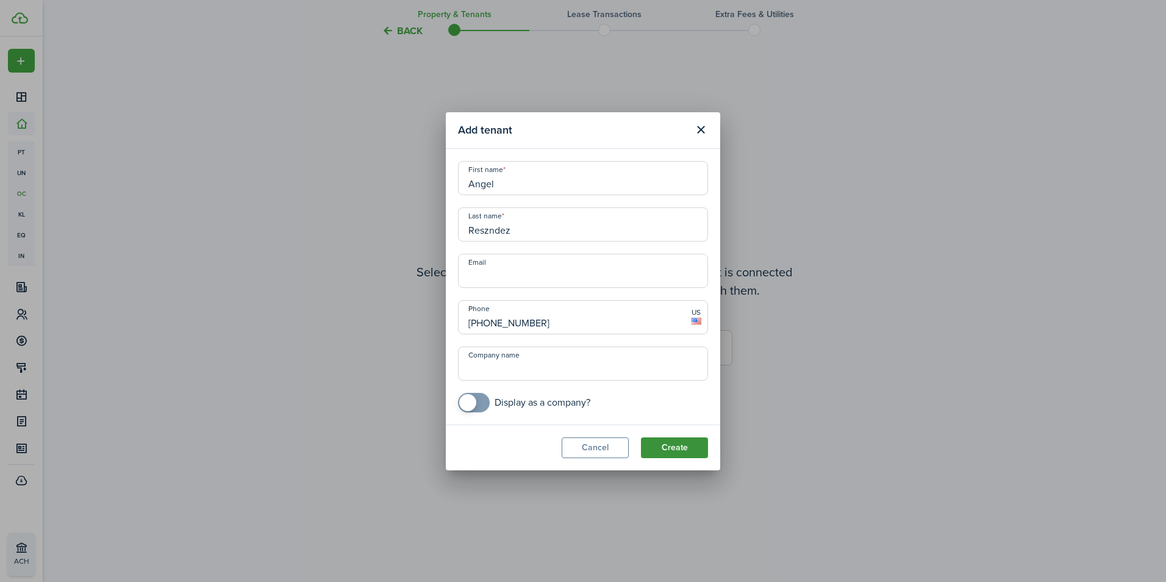
type input "+1 224-388-4791"
click at [671, 443] on button "Create" at bounding box center [674, 447] width 67 height 21
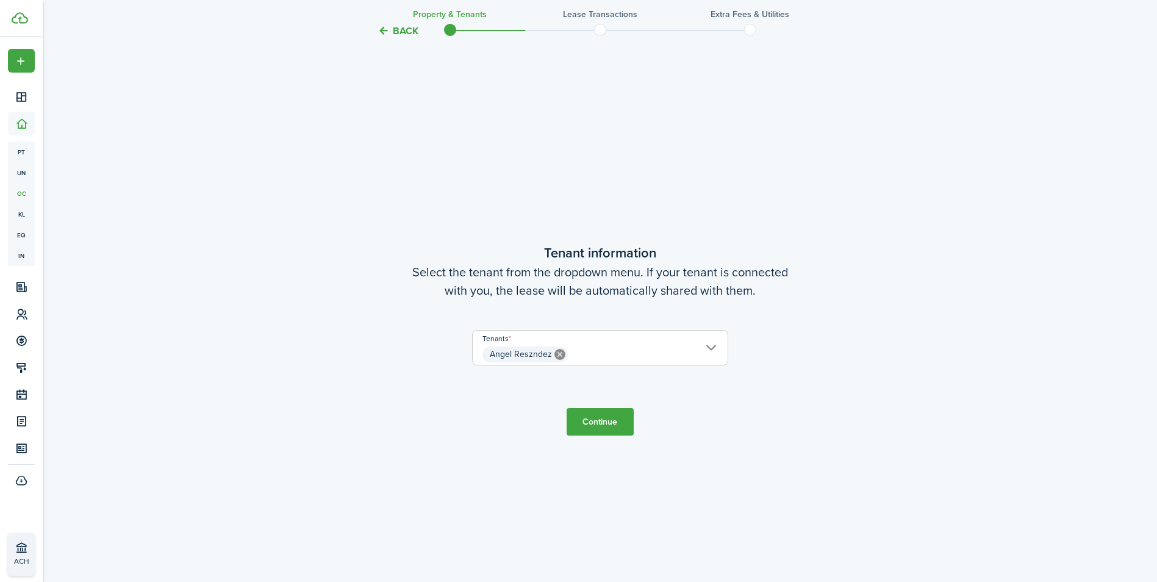
click at [588, 426] on button "Continue" at bounding box center [599, 421] width 67 height 27
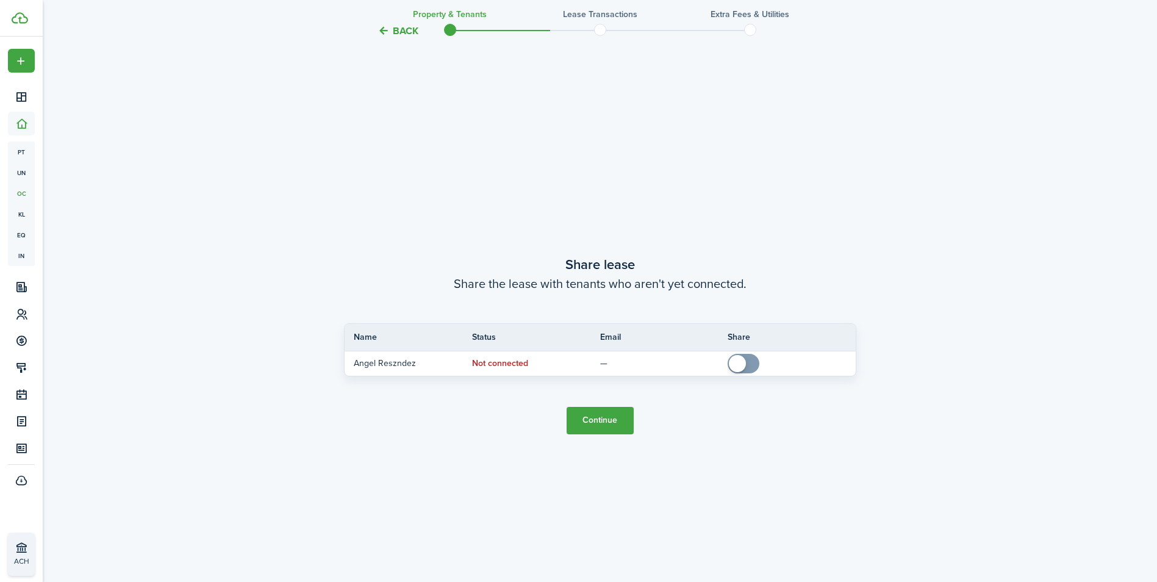
scroll to position [1082, 0]
click at [606, 415] on button "Continue" at bounding box center [599, 415] width 67 height 27
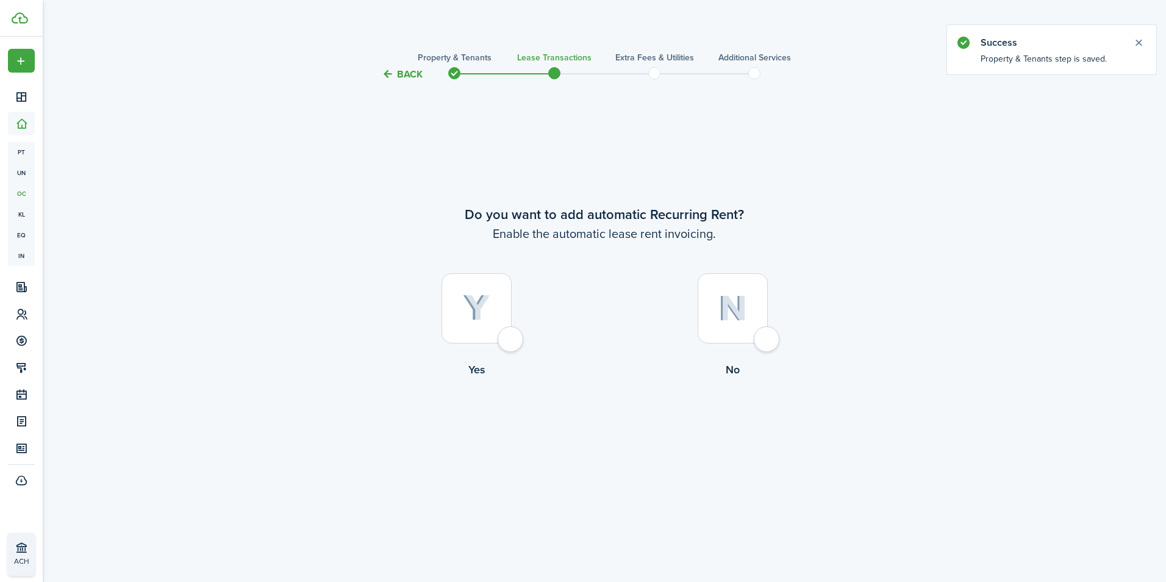
click at [511, 338] on div at bounding box center [476, 308] width 70 height 70
radio input "true"
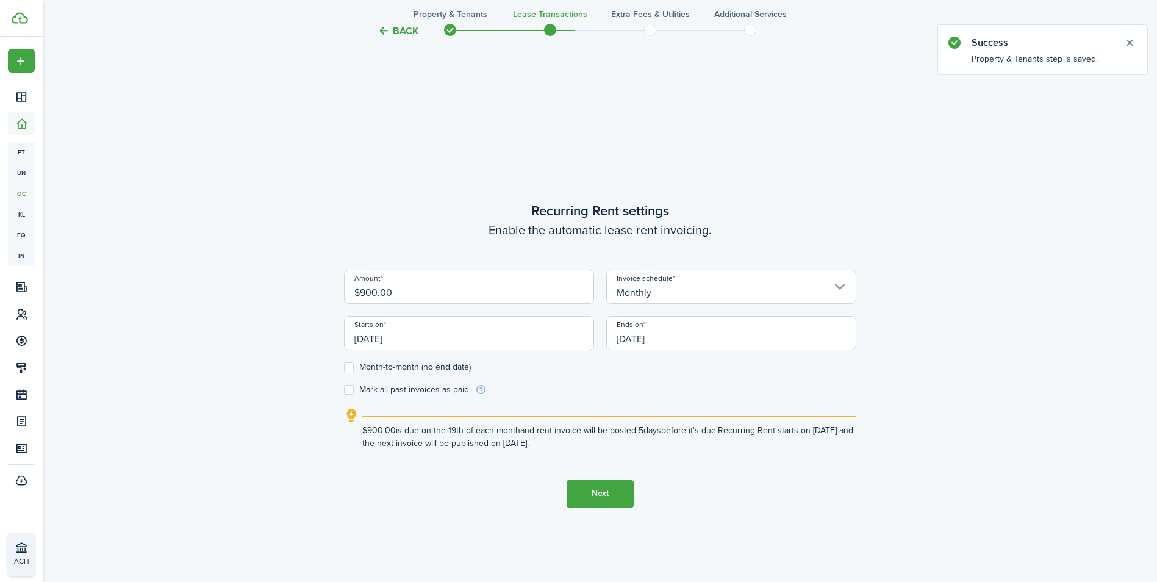
scroll to position [500, 0]
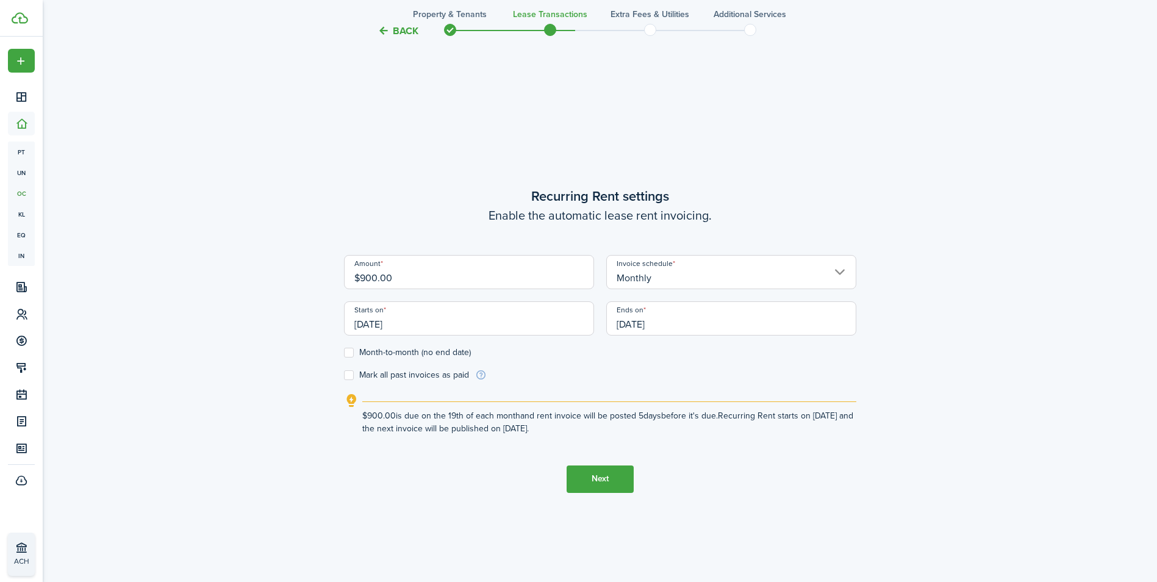
click at [351, 351] on label "Month-to-month (no end date)" at bounding box center [407, 353] width 127 height 10
click at [344, 352] on input "Month-to-month (no end date)" at bounding box center [343, 352] width 1 height 1
checkbox input "true"
click at [346, 374] on label "Mark all past invoices as paid" at bounding box center [406, 375] width 125 height 10
click at [344, 374] on input "Mark all past invoices as paid" at bounding box center [343, 374] width 1 height 1
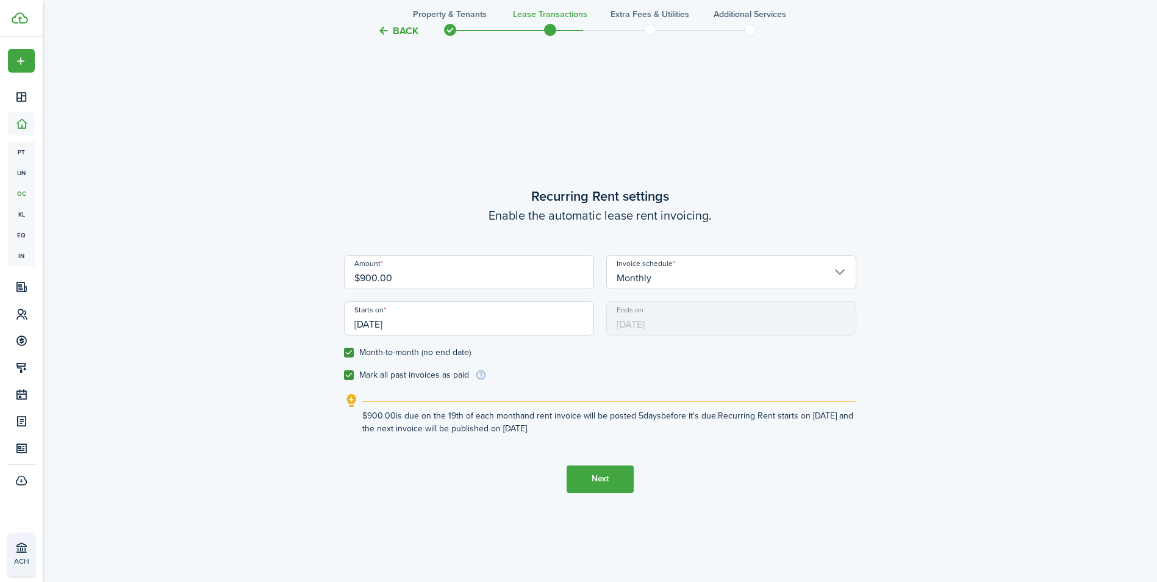
checkbox input "true"
drag, startPoint x: 602, startPoint y: 480, endPoint x: 471, endPoint y: 522, distance: 136.9
click at [471, 522] on tc-wizard-step "Recurring Rent settings Enable the automatic lease rent invoicing. Amount $900.…" at bounding box center [600, 339] width 512 height 582
click at [599, 479] on button "Next" at bounding box center [599, 478] width 67 height 27
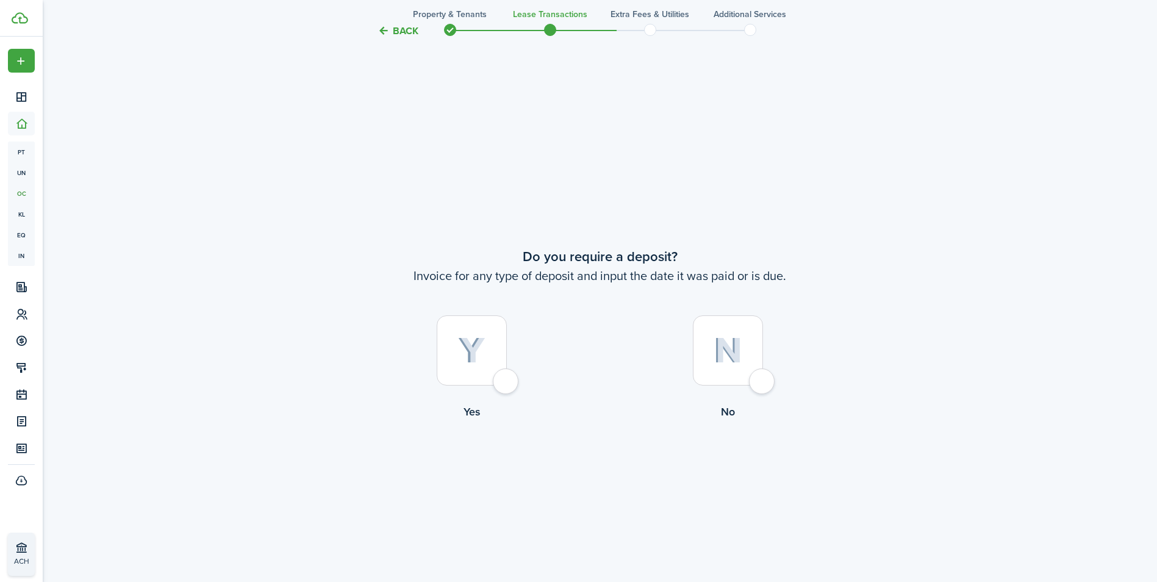
scroll to position [1082, 0]
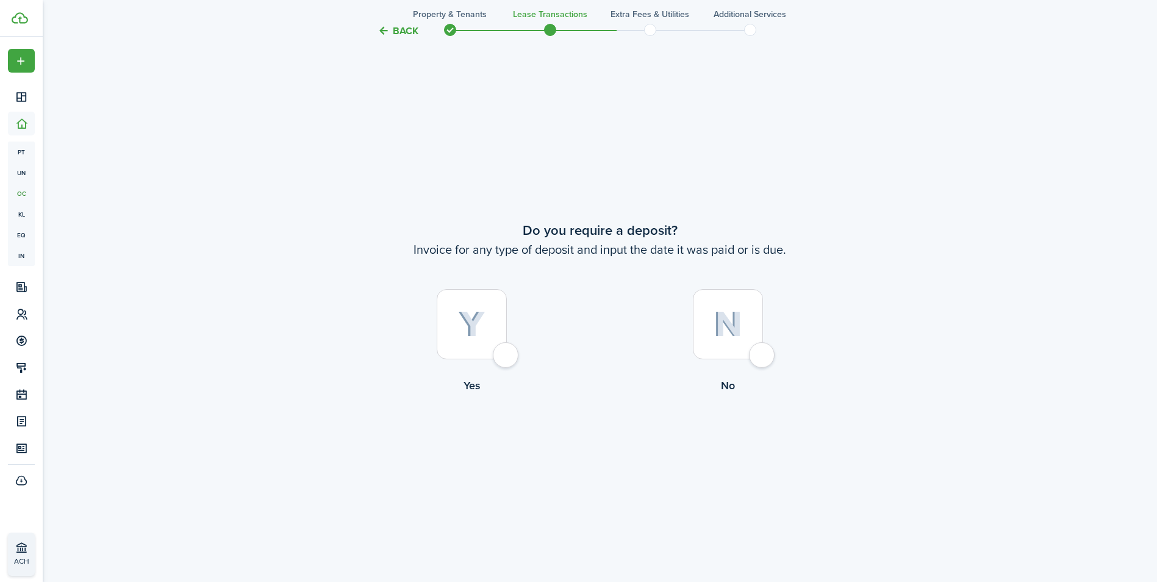
click at [507, 353] on div at bounding box center [472, 324] width 70 height 70
radio input "true"
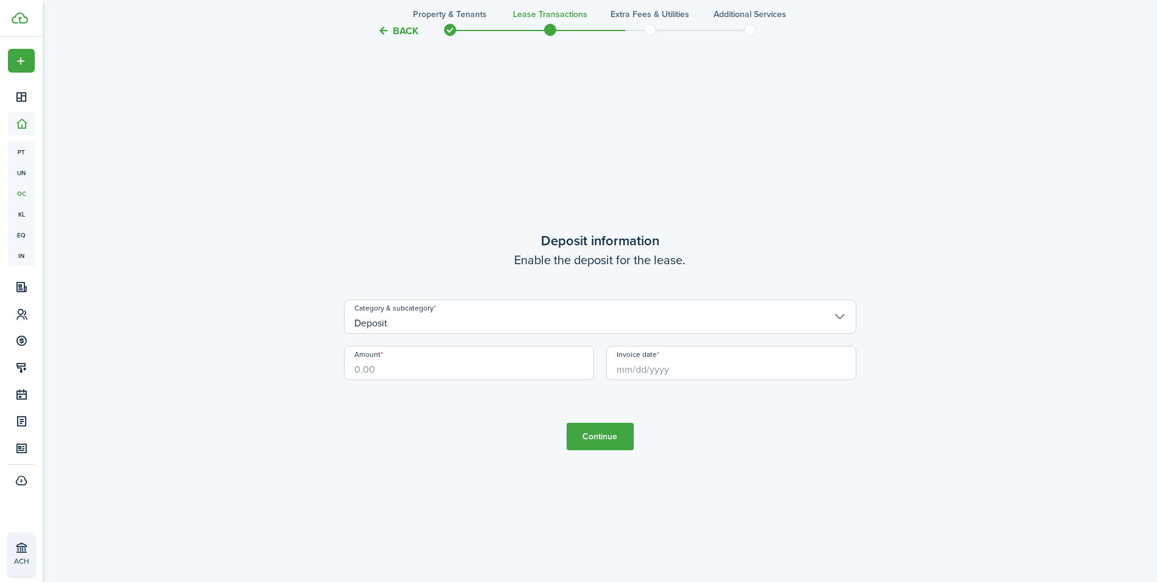
scroll to position [1663, 0]
click at [414, 365] on input "Amount" at bounding box center [469, 362] width 250 height 34
click at [684, 370] on input "Invoice date" at bounding box center [731, 362] width 250 height 34
type input "$900.00"
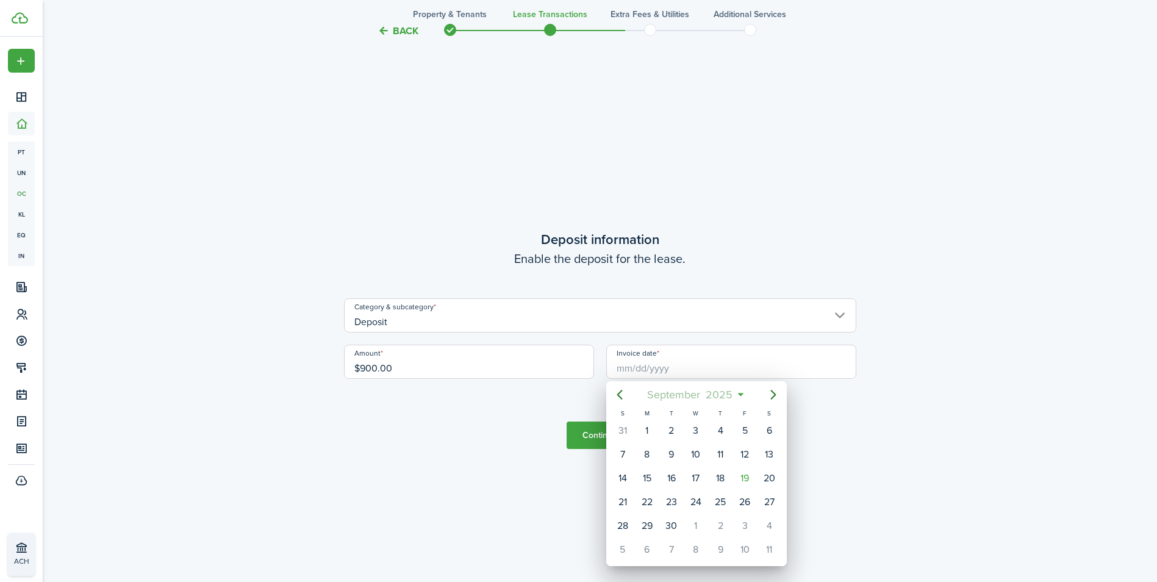
click at [739, 395] on mbsc-button "[DATE]" at bounding box center [690, 395] width 101 height 22
click at [633, 434] on div "Jan" at bounding box center [638, 427] width 44 height 20
click at [698, 432] on div "1" at bounding box center [696, 430] width 18 height 18
type input "[DATE]"
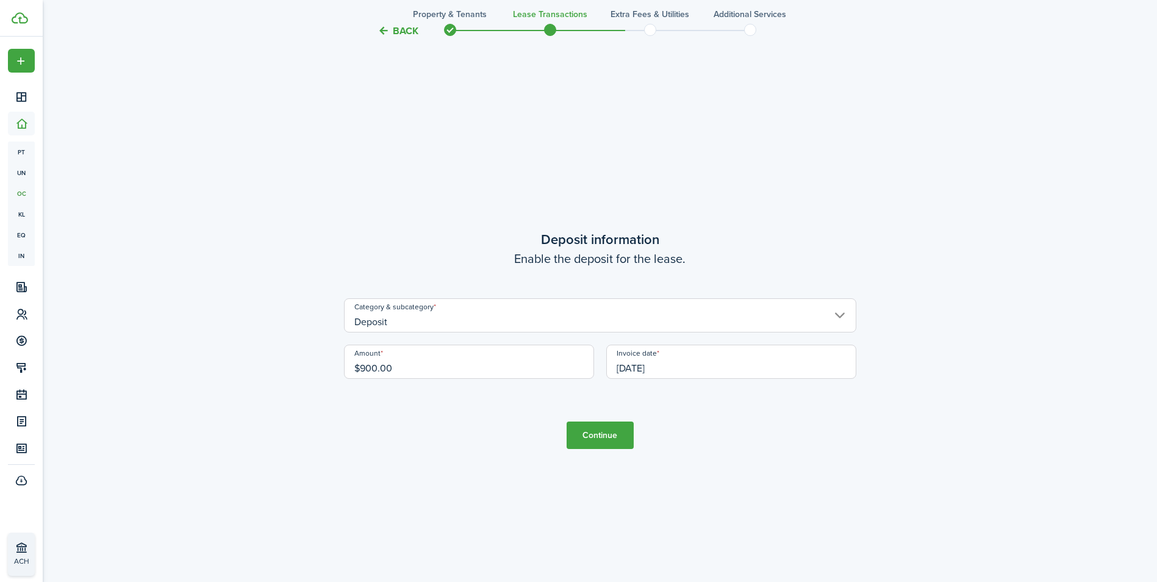
click at [612, 441] on button "Continue" at bounding box center [599, 434] width 67 height 27
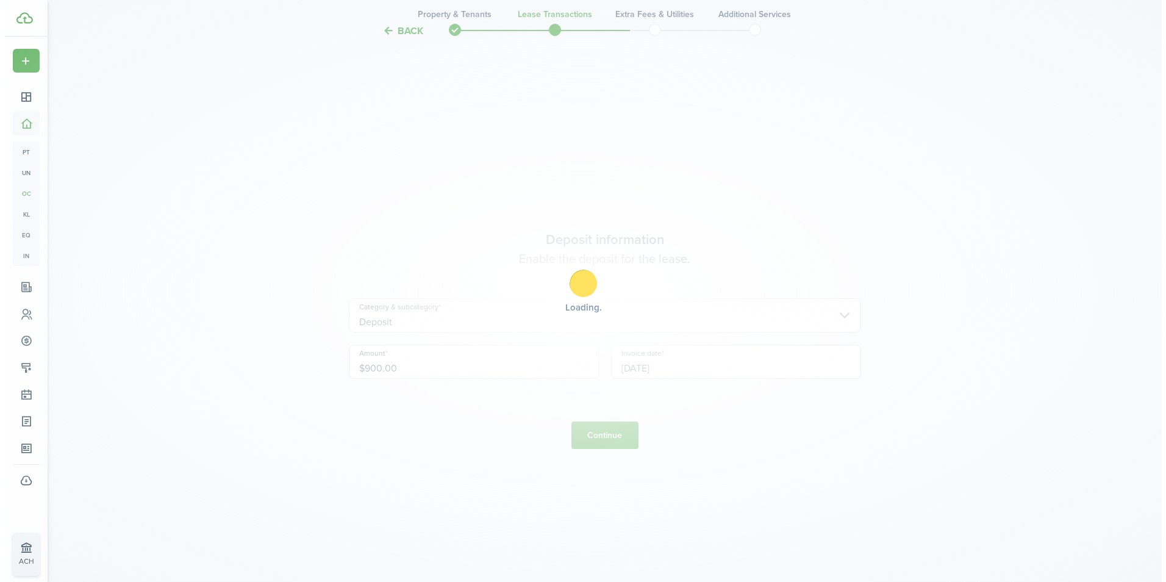
scroll to position [0, 0]
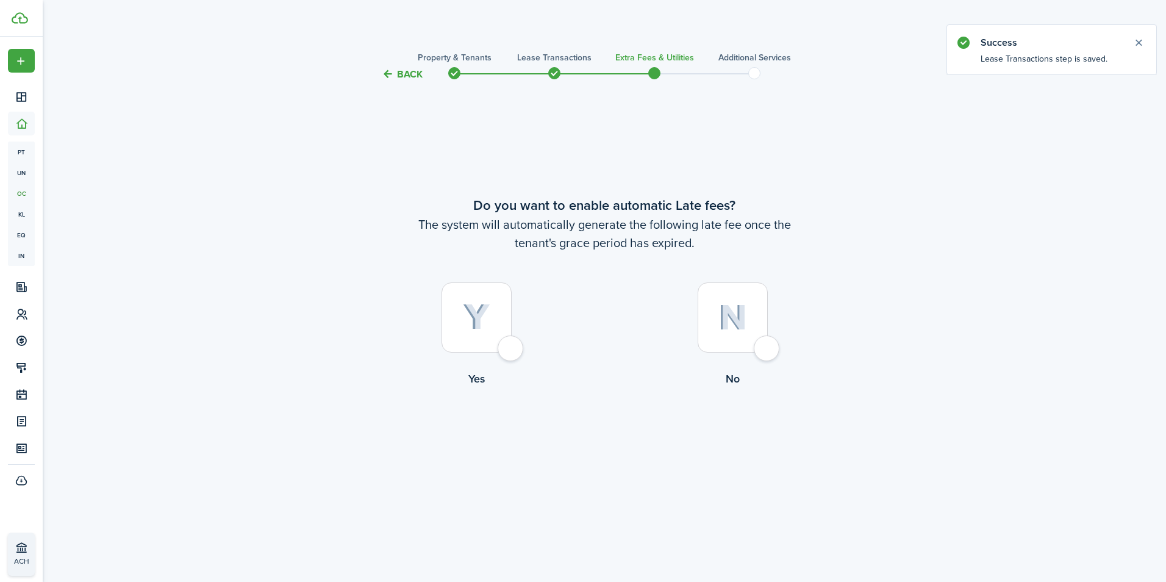
click at [511, 349] on div at bounding box center [476, 317] width 70 height 70
radio input "true"
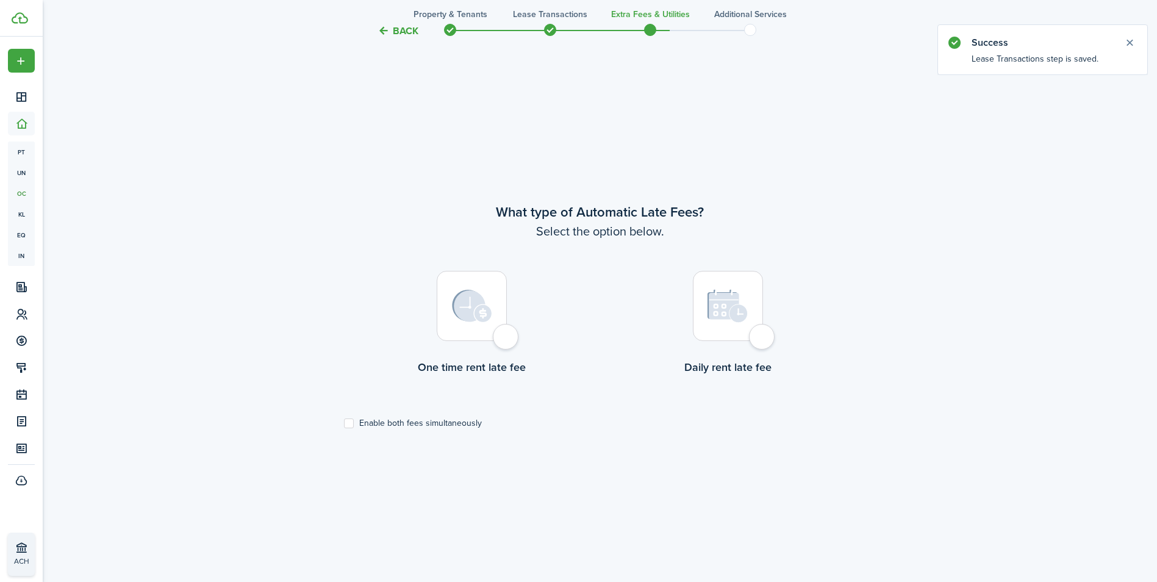
scroll to position [500, 0]
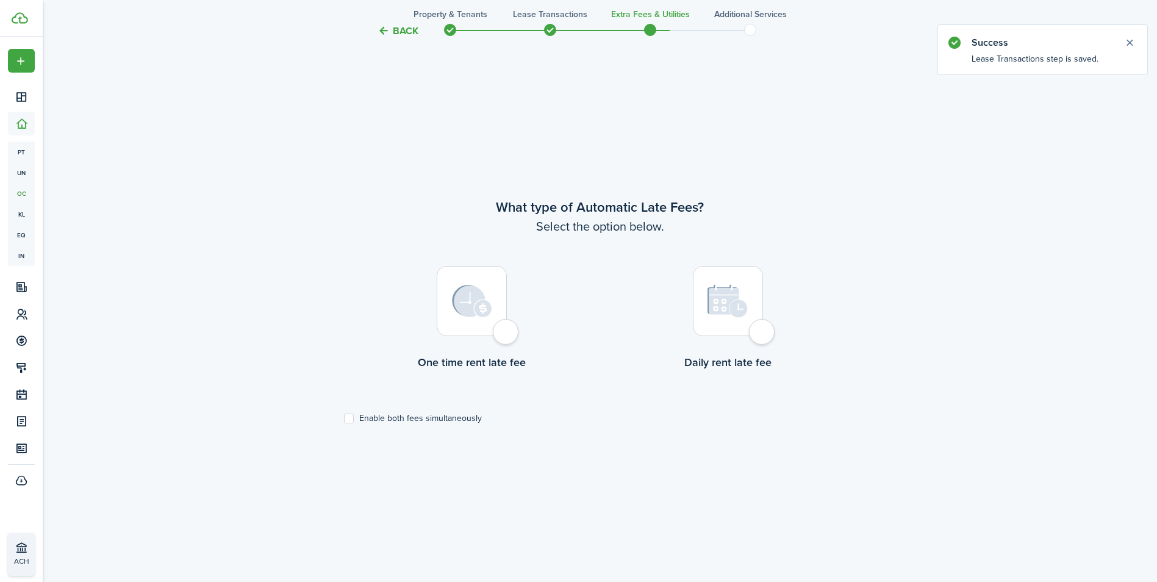
click at [511, 349] on label "One time rent late fee" at bounding box center [472, 321] width 256 height 110
radio input "true"
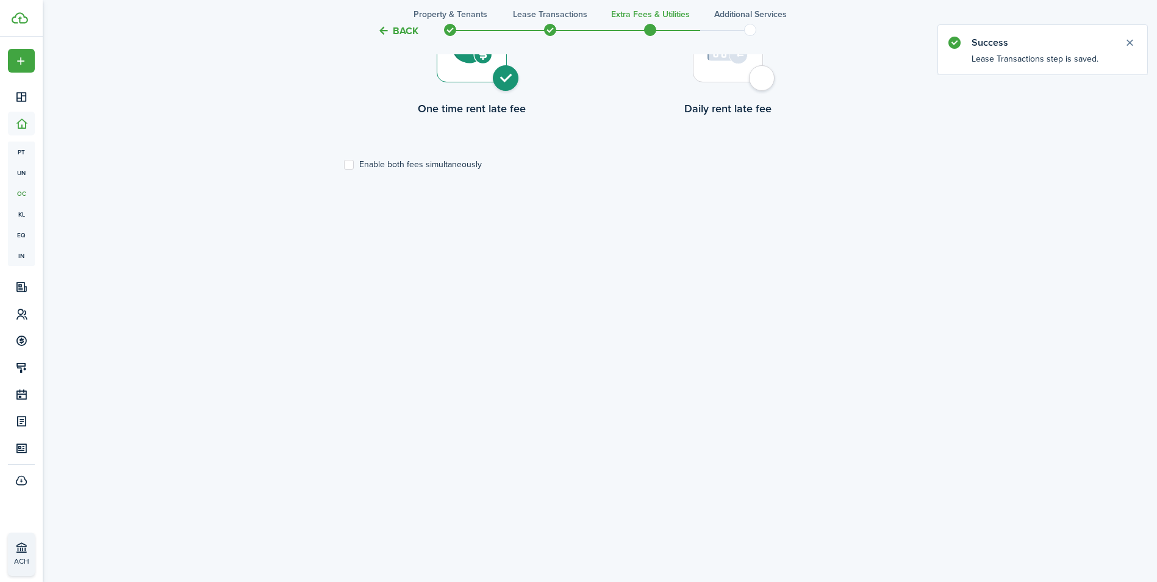
click at [511, 349] on div "Do you want to enable automatic Late fees? The system will automatically genera…" at bounding box center [600, 151] width 512 height 1614
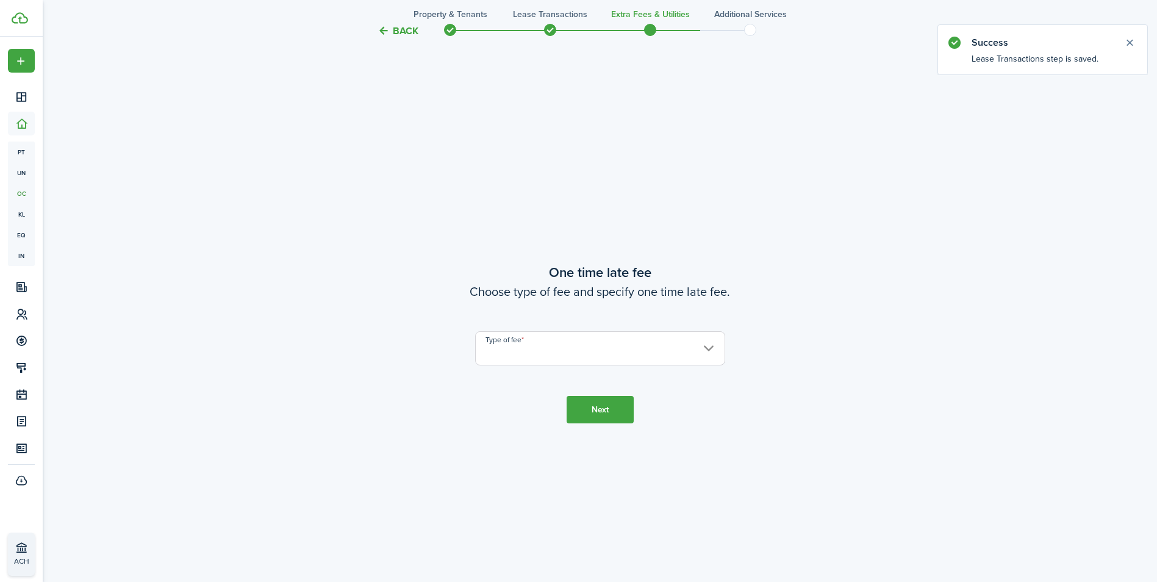
scroll to position [1082, 0]
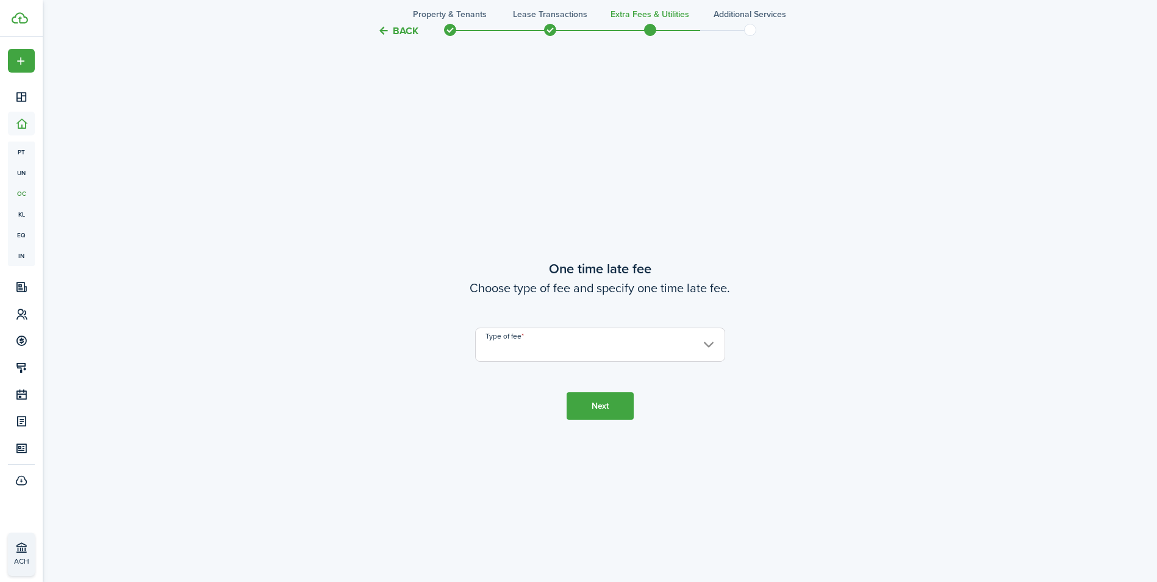
click at [384, 33] on button "Back" at bounding box center [397, 30] width 41 height 13
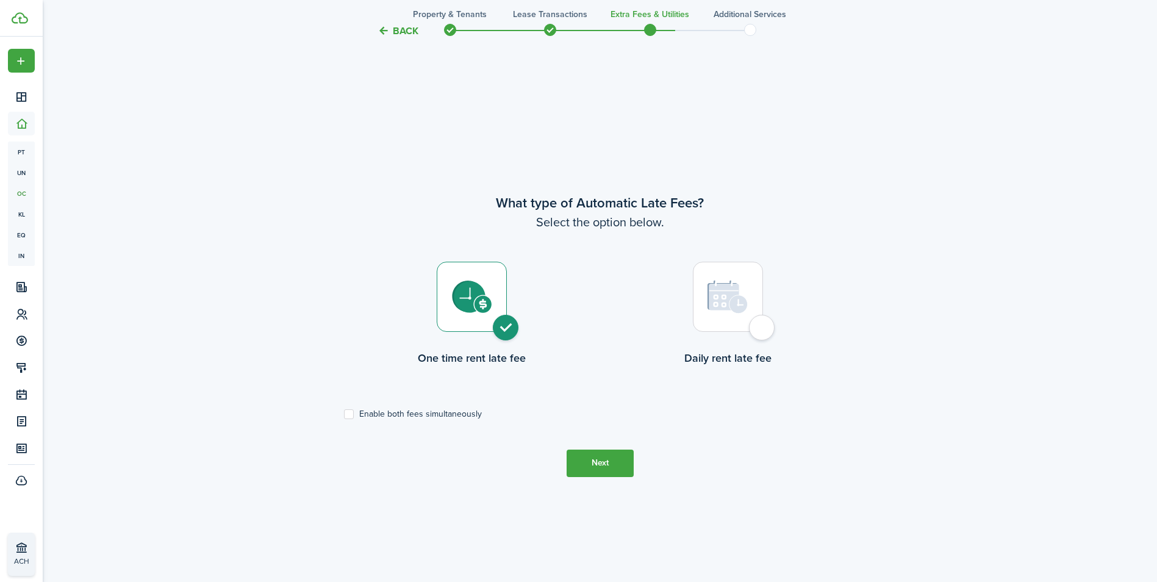
scroll to position [500, 0]
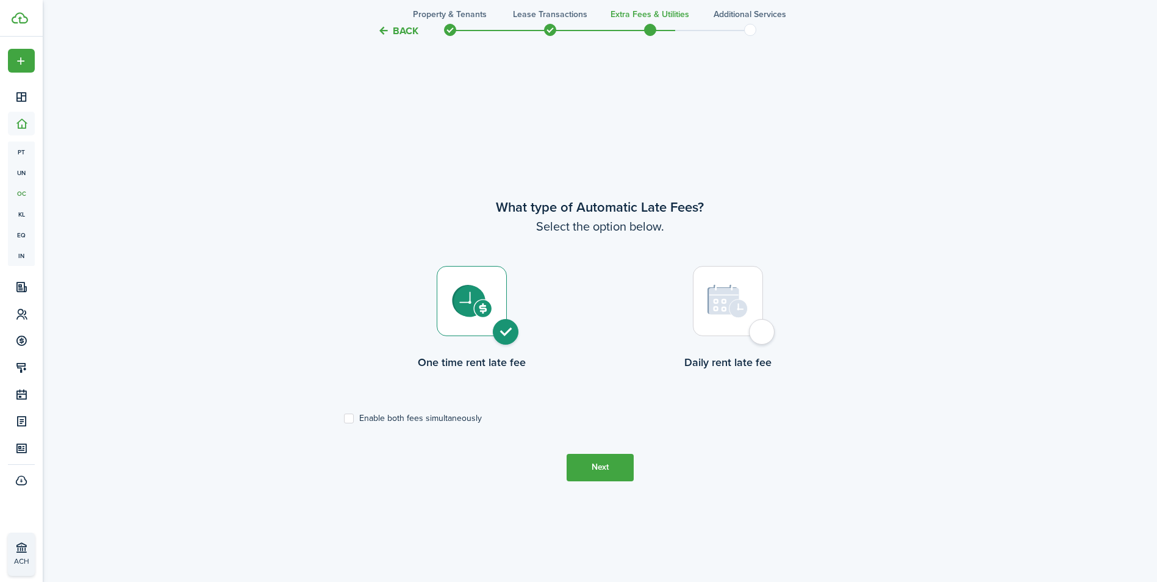
click at [587, 465] on button "Next" at bounding box center [599, 467] width 67 height 27
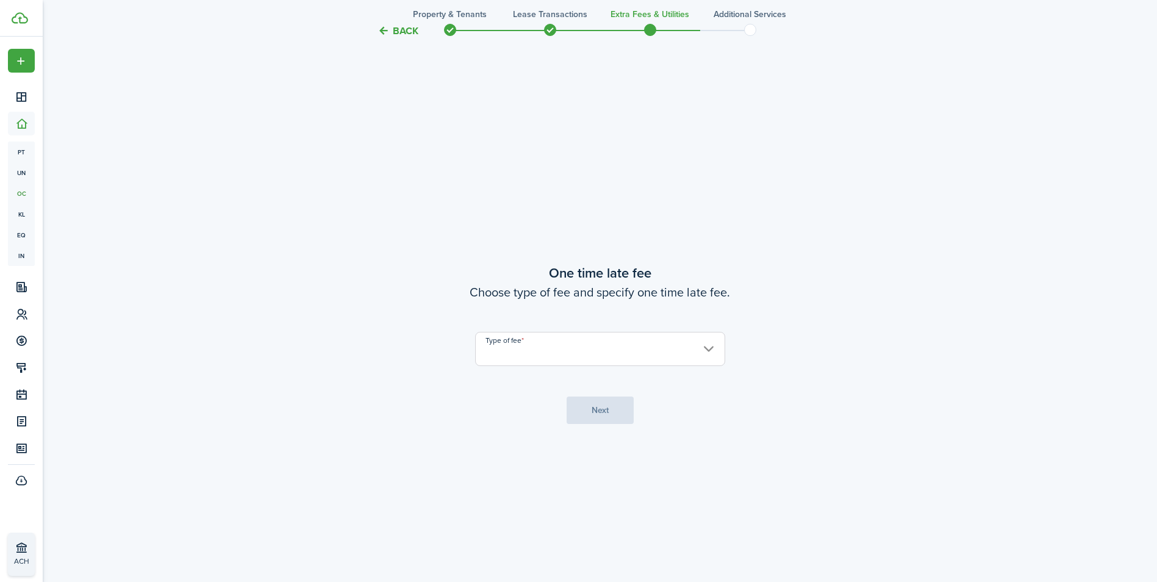
scroll to position [1082, 0]
click at [680, 348] on input "Type of fee" at bounding box center [600, 344] width 250 height 34
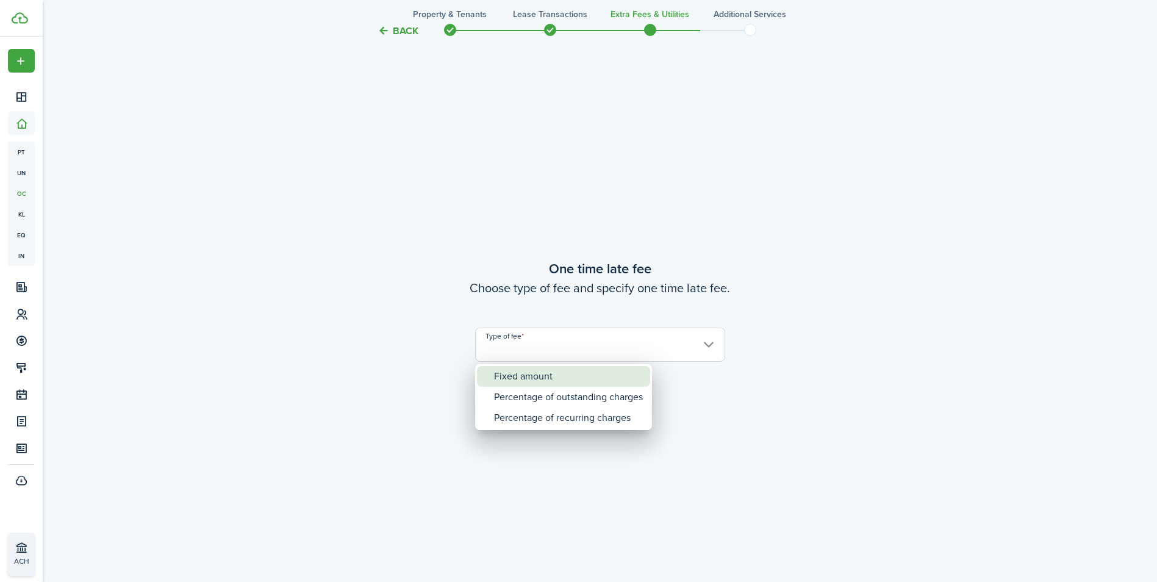
click at [545, 377] on div "Fixed amount" at bounding box center [568, 376] width 149 height 21
type input "Fixed amount"
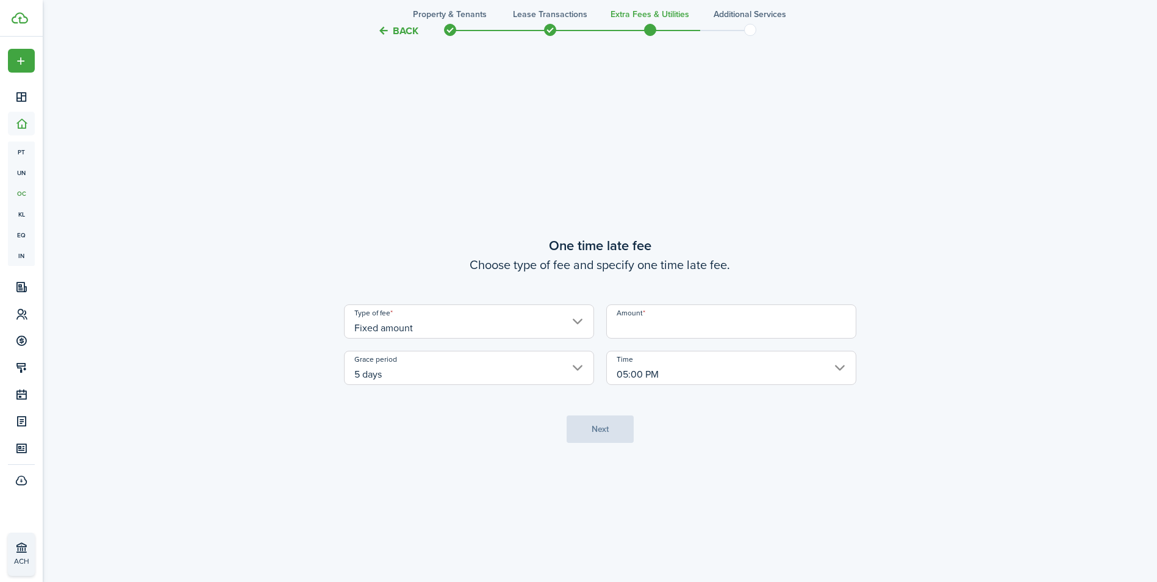
click at [677, 320] on input "Amount" at bounding box center [731, 321] width 250 height 34
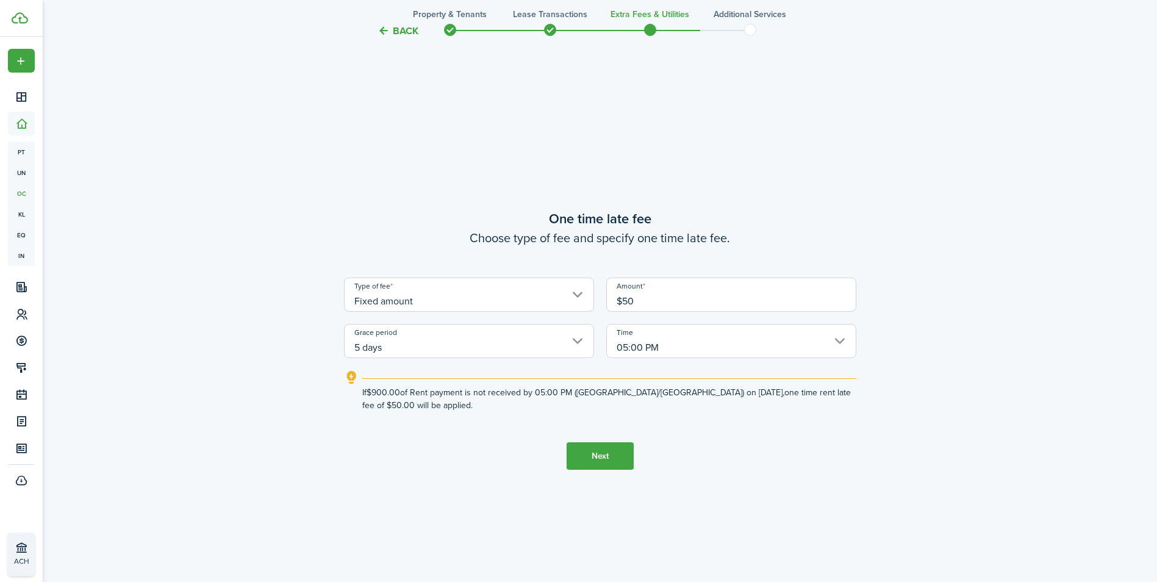
type input "$50.00"
click at [714, 515] on tc-wizard-step "One time late fee Choose type of fee and specify one time late fee. Type of fee…" at bounding box center [600, 339] width 512 height 582
click at [596, 463] on button "Next" at bounding box center [599, 455] width 67 height 27
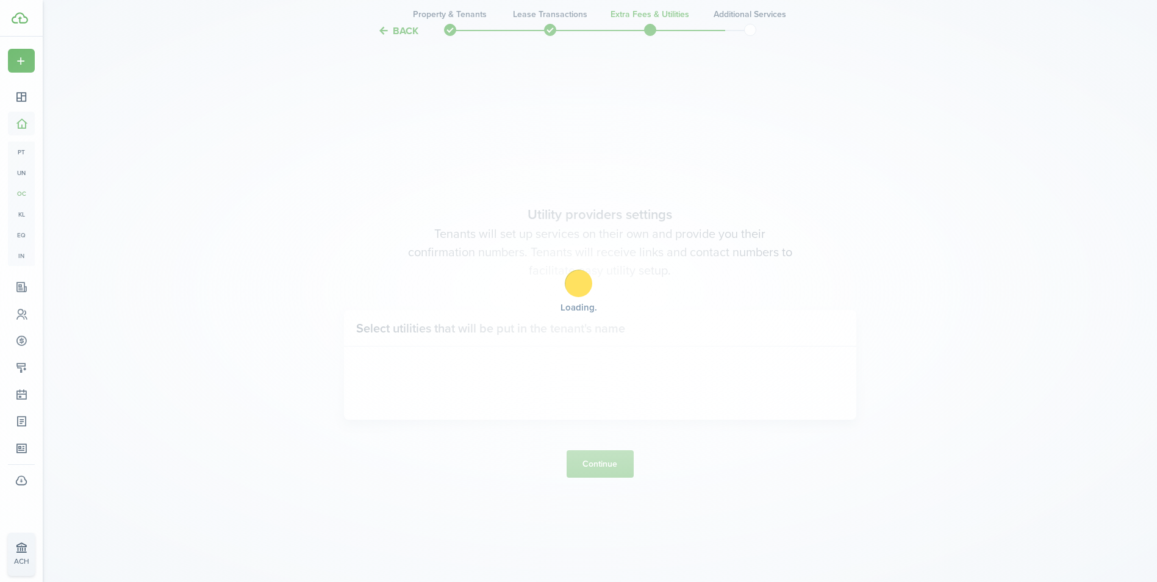
scroll to position [1663, 0]
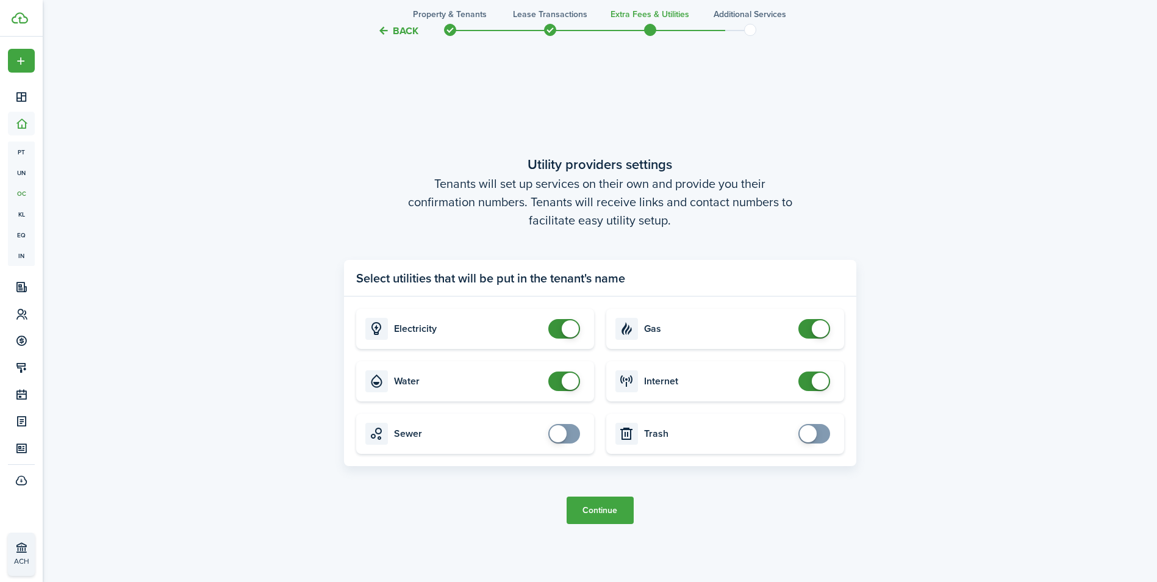
checkbox input "false"
click at [563, 374] on span at bounding box center [564, 381] width 12 height 20
click at [613, 509] on button "Continue" at bounding box center [599, 509] width 67 height 27
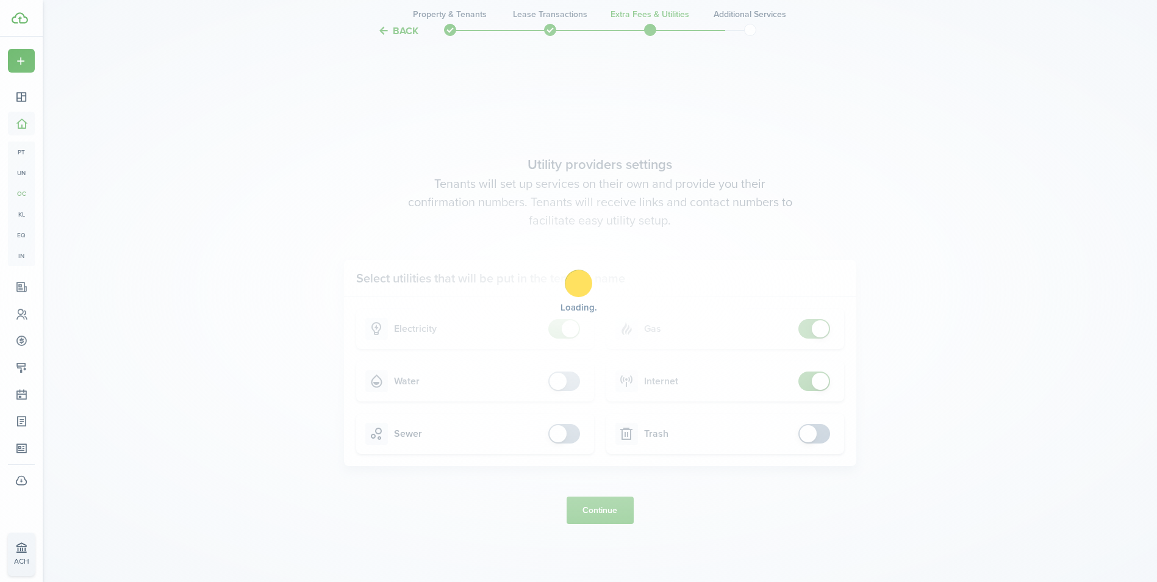
scroll to position [0, 0]
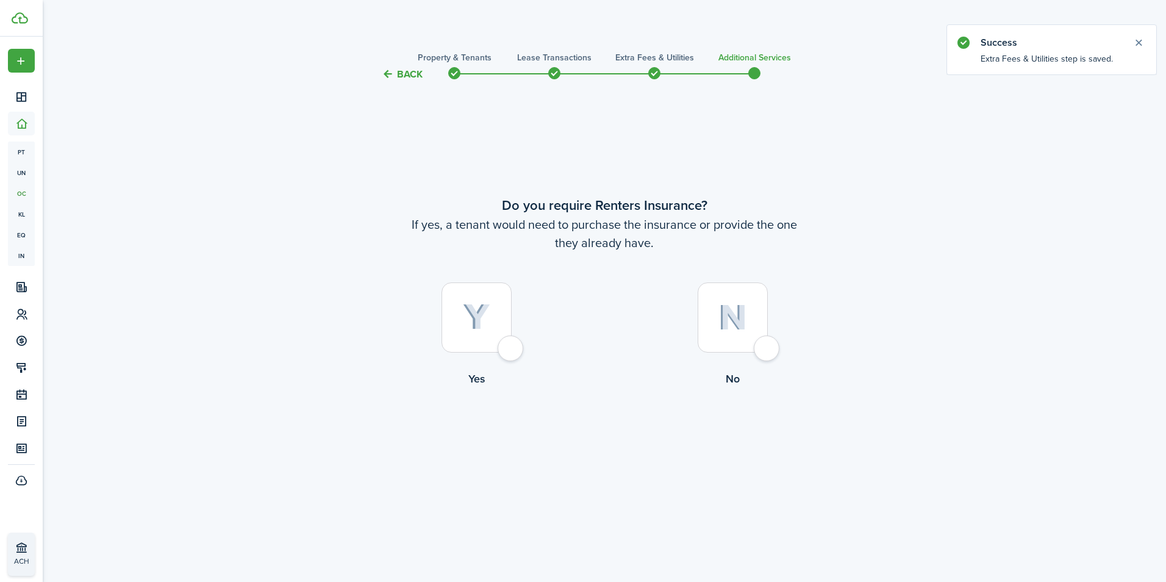
click at [768, 352] on div at bounding box center [733, 317] width 70 height 70
radio input "true"
click at [612, 441] on button "Complete move in" at bounding box center [605, 436] width 90 height 27
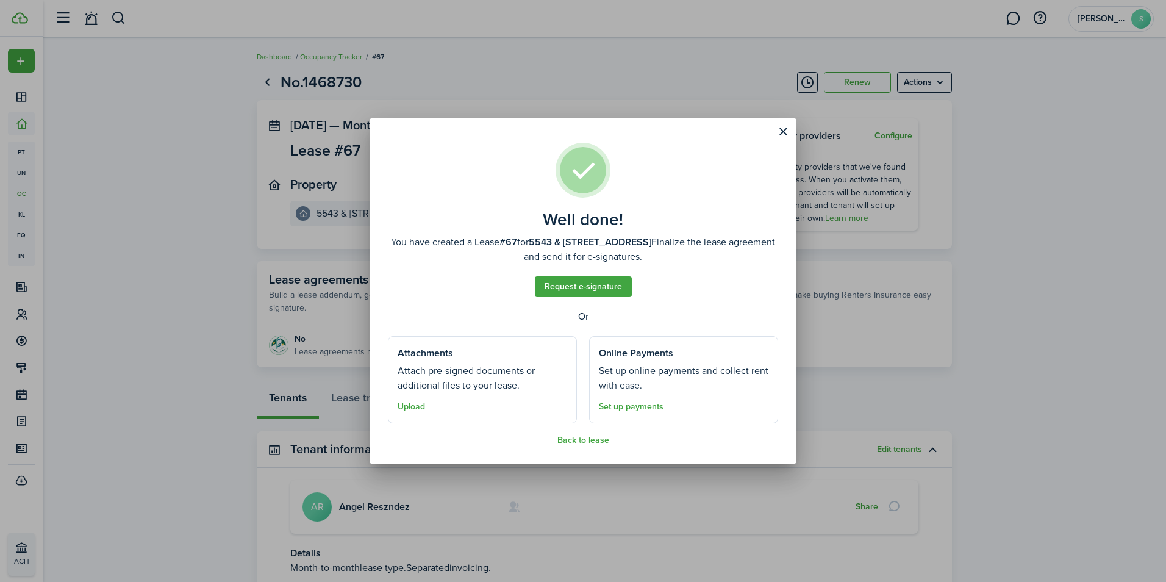
click at [612, 441] on well-done-footer "Back to lease" at bounding box center [583, 440] width 390 height 10
click at [783, 125] on button "Close modal" at bounding box center [783, 131] width 21 height 21
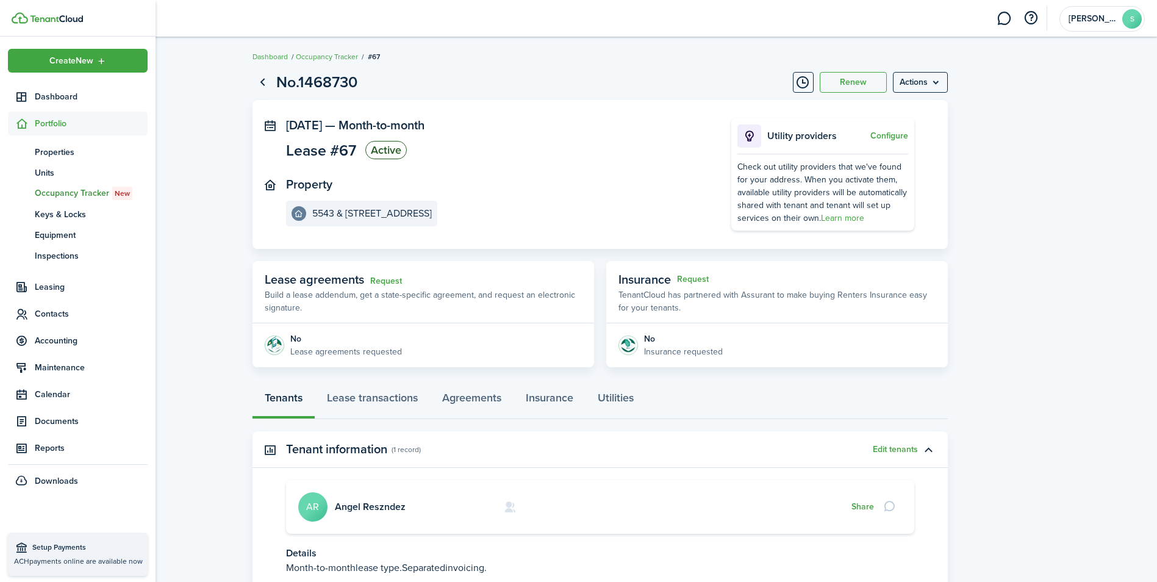
click at [20, 121] on icon at bounding box center [21, 124] width 13 height 12
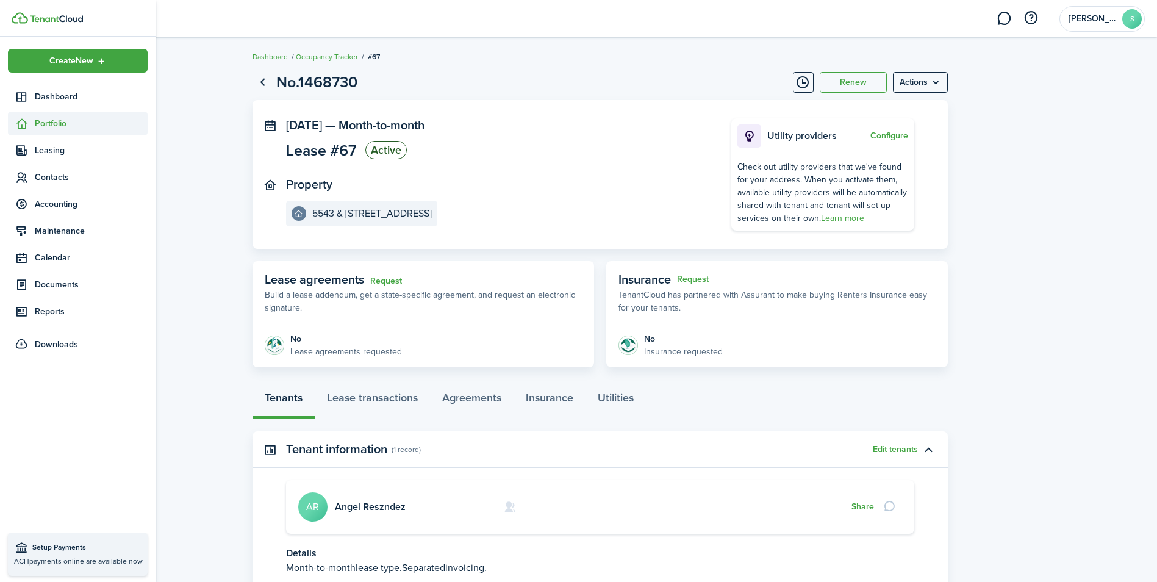
click at [20, 121] on icon at bounding box center [21, 124] width 13 height 12
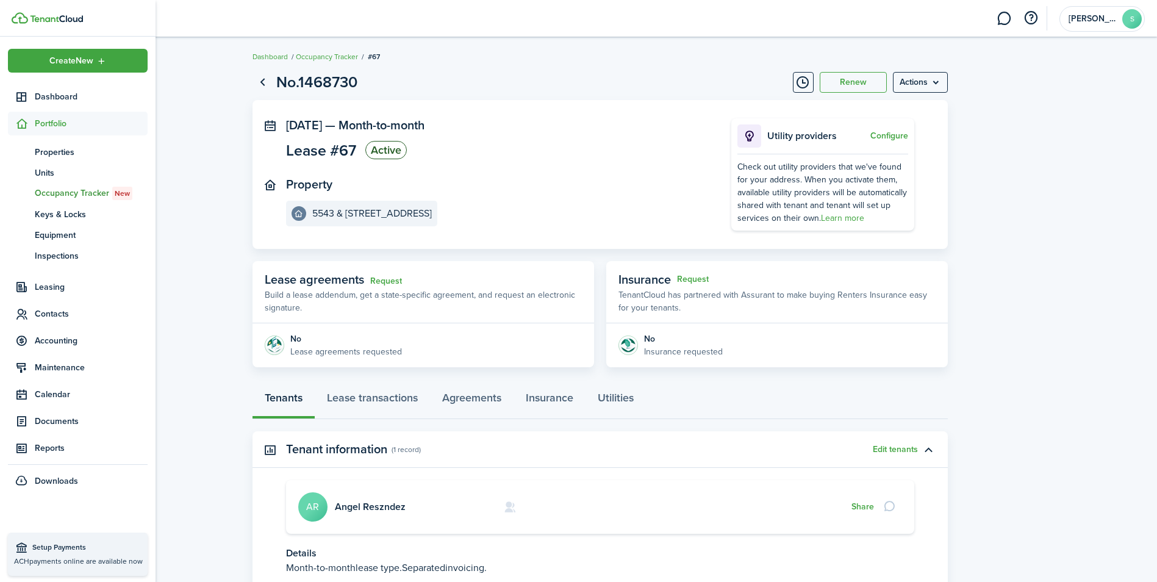
click at [20, 121] on icon at bounding box center [21, 124] width 13 height 12
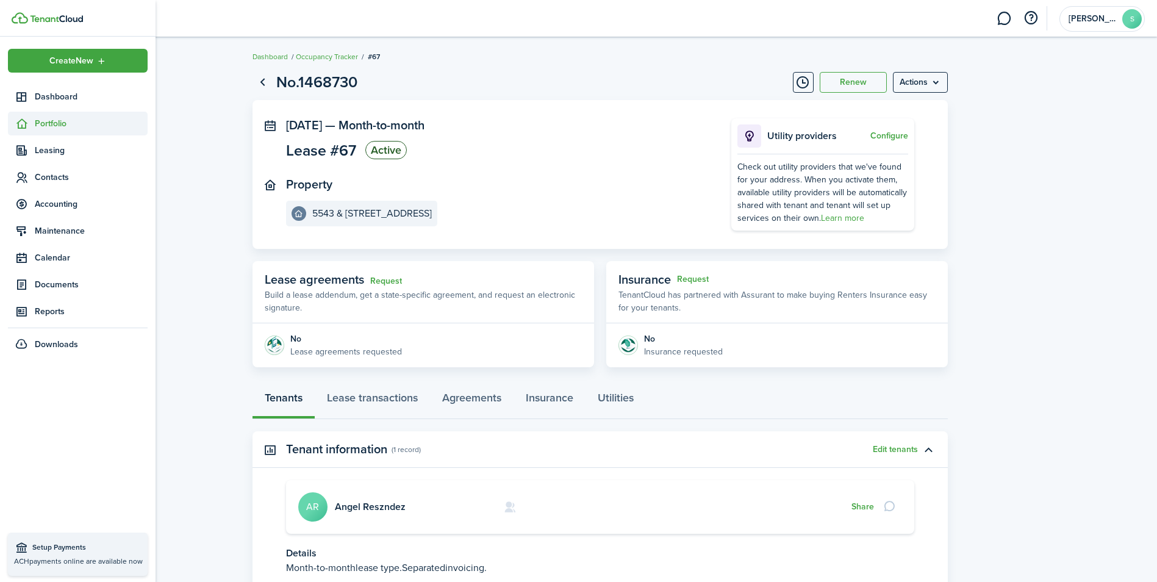
click at [32, 124] on sidebar-link-icon at bounding box center [21, 123] width 27 height 13
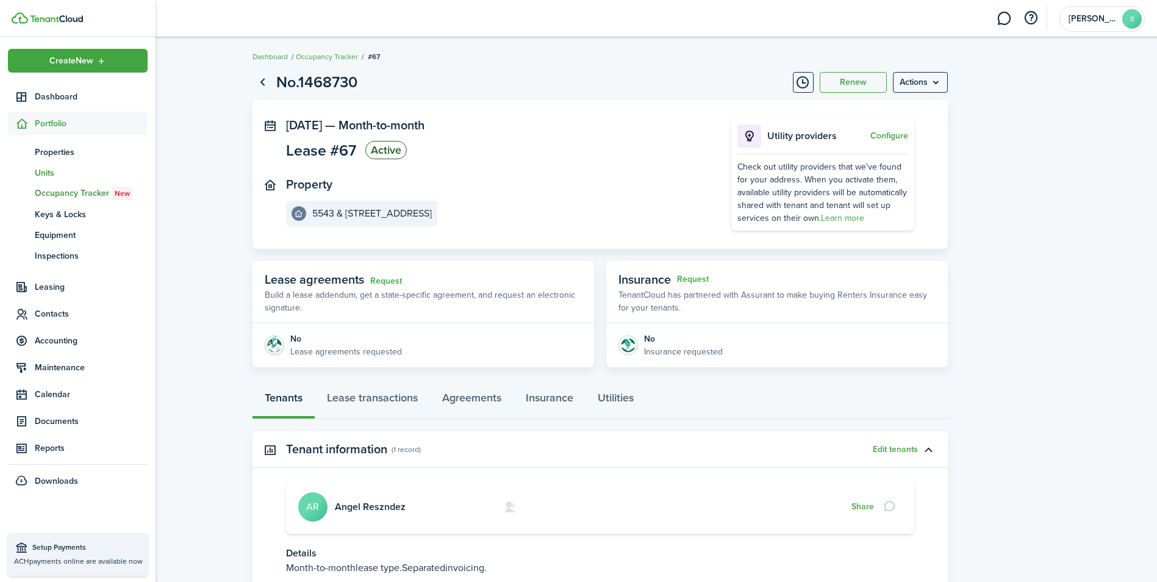
click at [55, 177] on span "Units" at bounding box center [91, 172] width 113 height 13
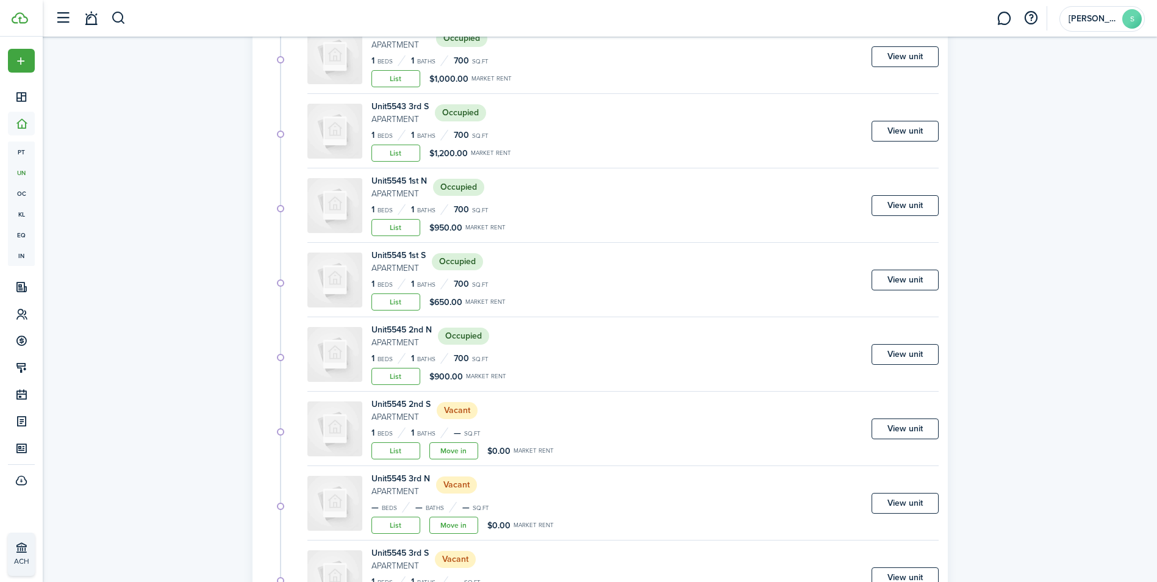
scroll to position [3584, 0]
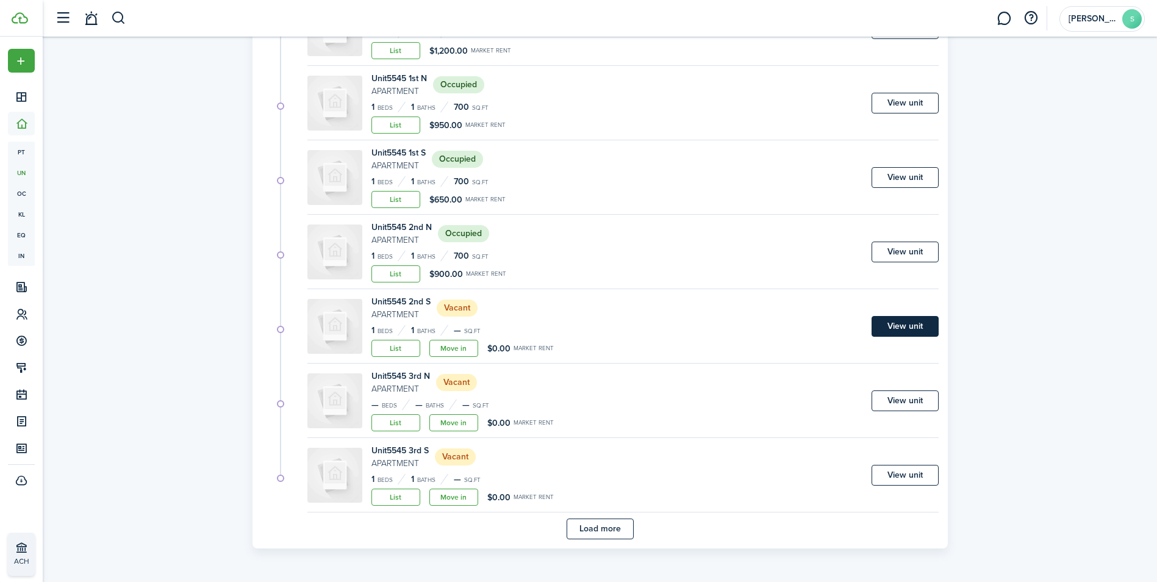
click at [916, 323] on link "View unit" at bounding box center [904, 326] width 67 height 21
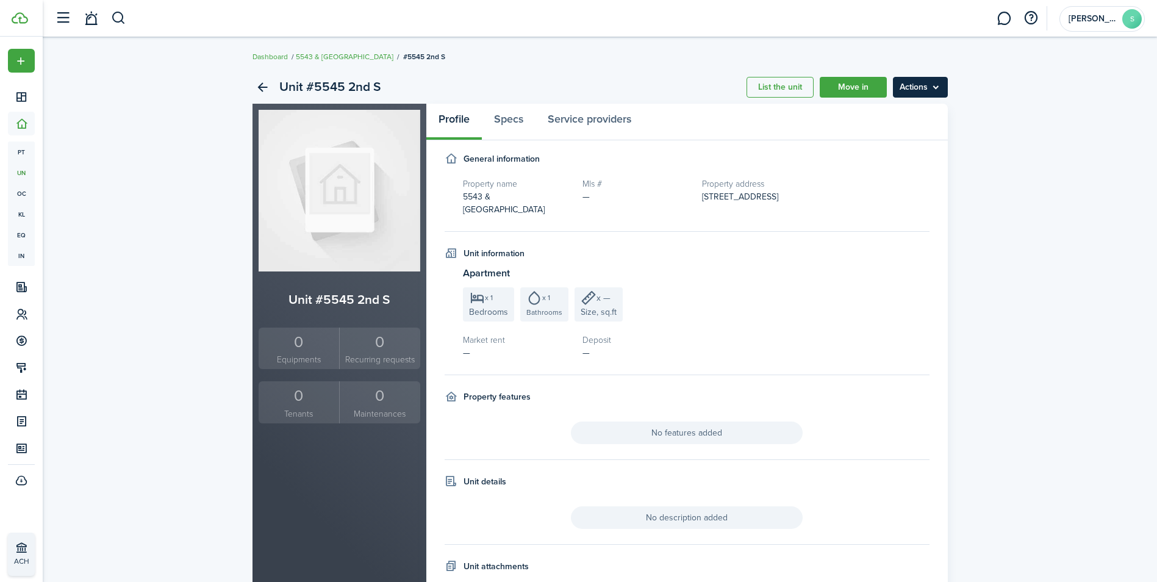
click at [932, 87] on menu-btn "Actions" at bounding box center [920, 87] width 55 height 21
click at [886, 111] on link "Edit unit" at bounding box center [894, 114] width 107 height 21
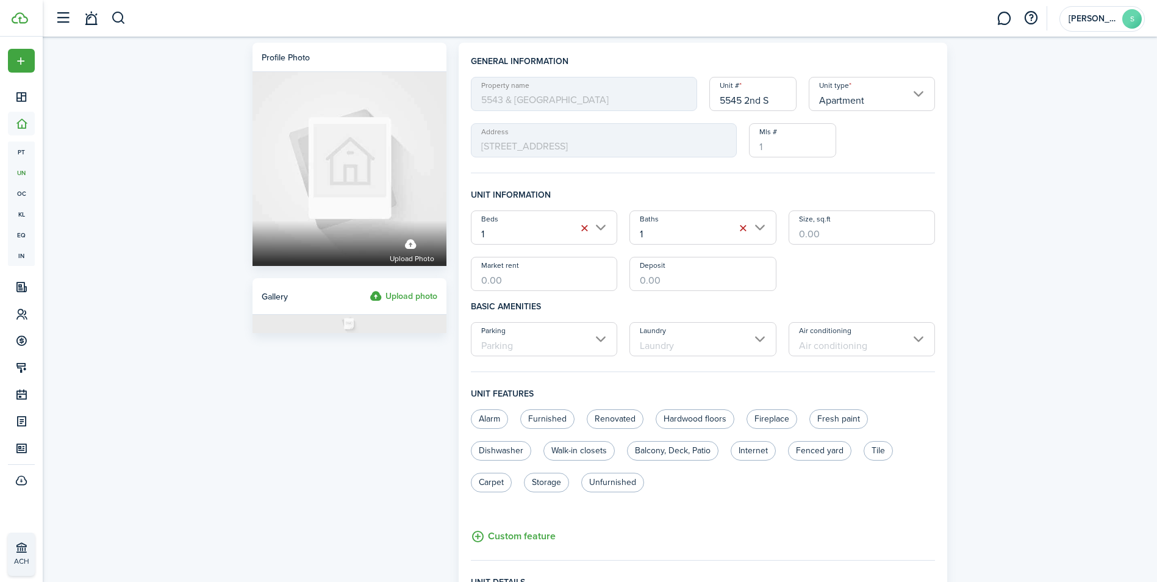
click at [559, 285] on input "Market rent" at bounding box center [544, 274] width 147 height 34
type input "$700.00"
click at [700, 270] on input "Deposit" at bounding box center [702, 274] width 147 height 34
type input "$700.00"
click at [899, 229] on input "Size, sq.ft" at bounding box center [861, 227] width 147 height 34
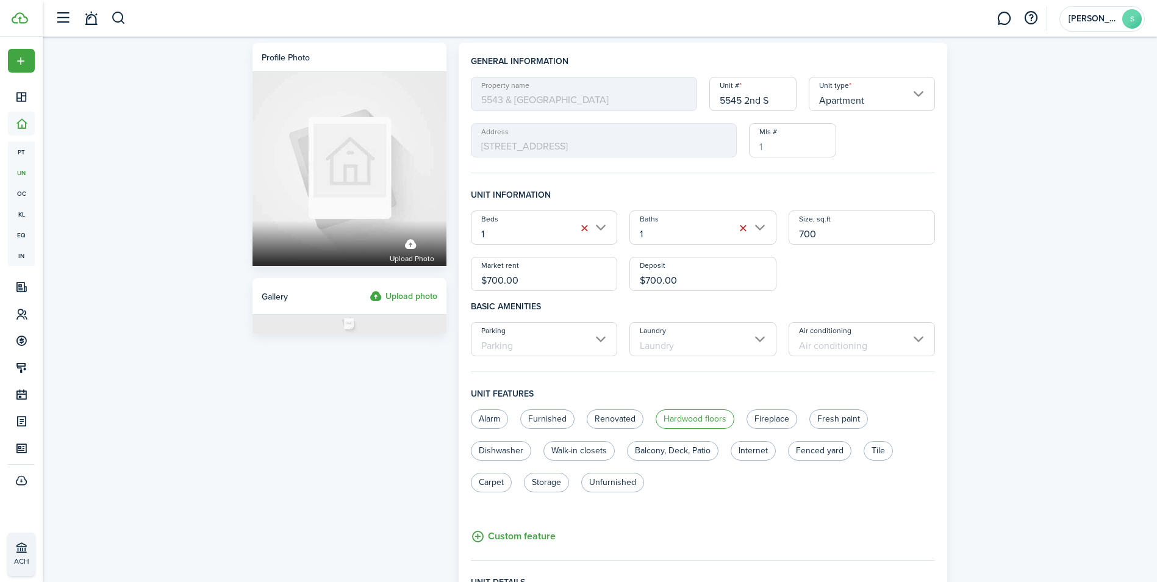
type input "700"
click at [691, 418] on label "Hardwood floors" at bounding box center [694, 419] width 79 height 20
radio input "true"
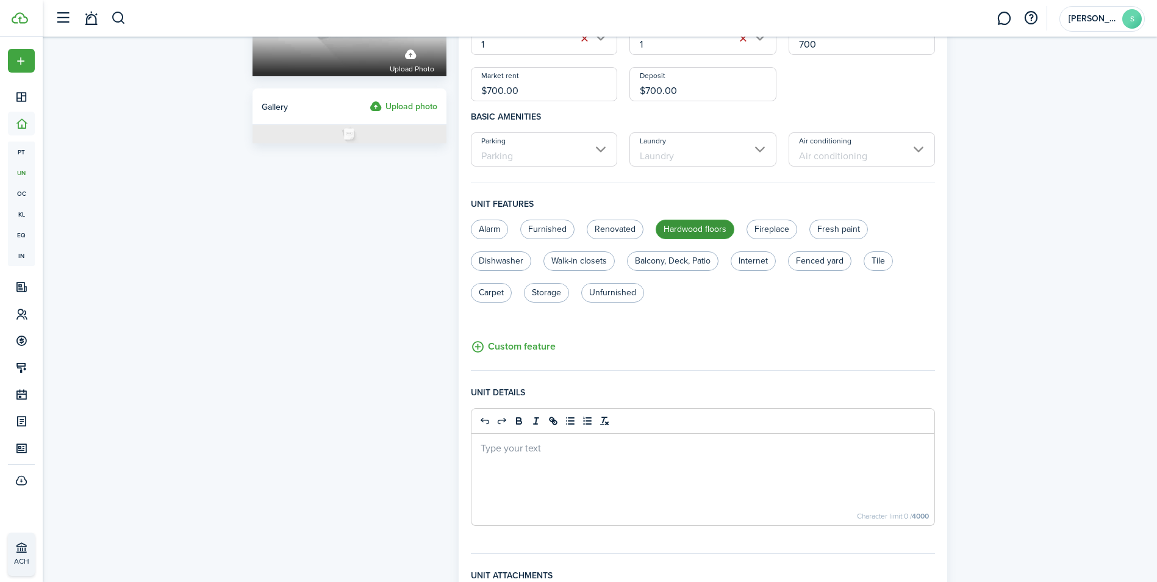
scroll to position [357, 0]
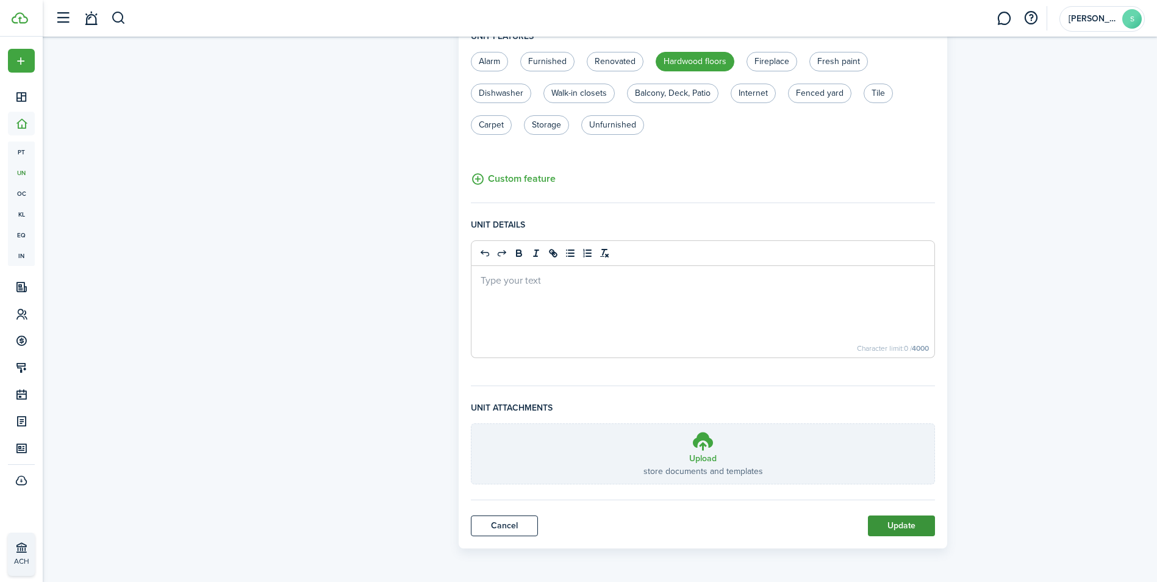
click at [899, 527] on button "Update" at bounding box center [901, 525] width 67 height 21
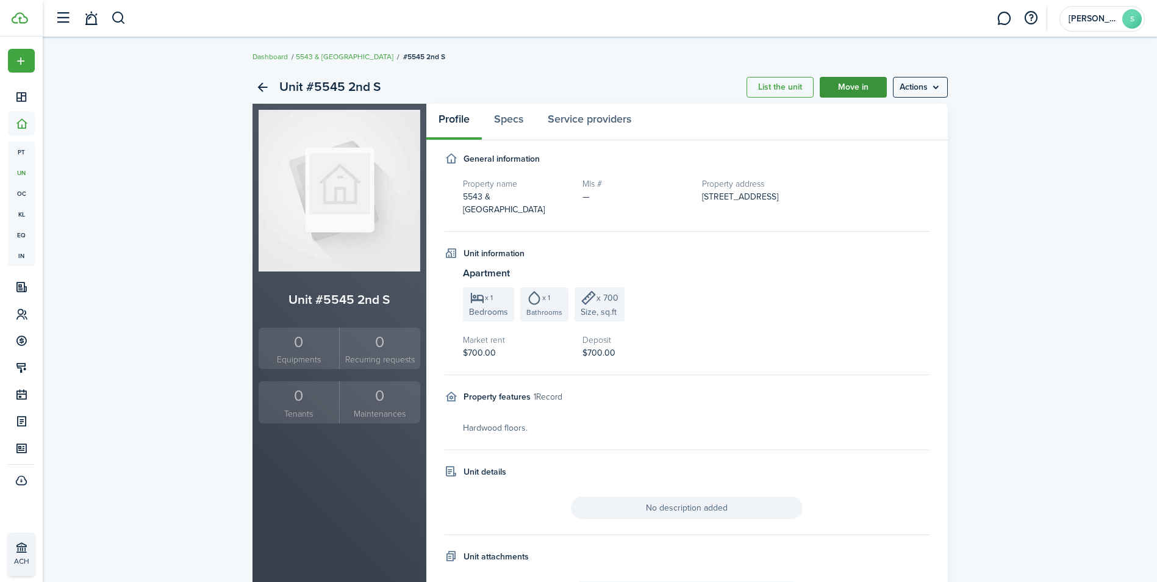
click at [841, 92] on link "Move in" at bounding box center [853, 87] width 67 height 21
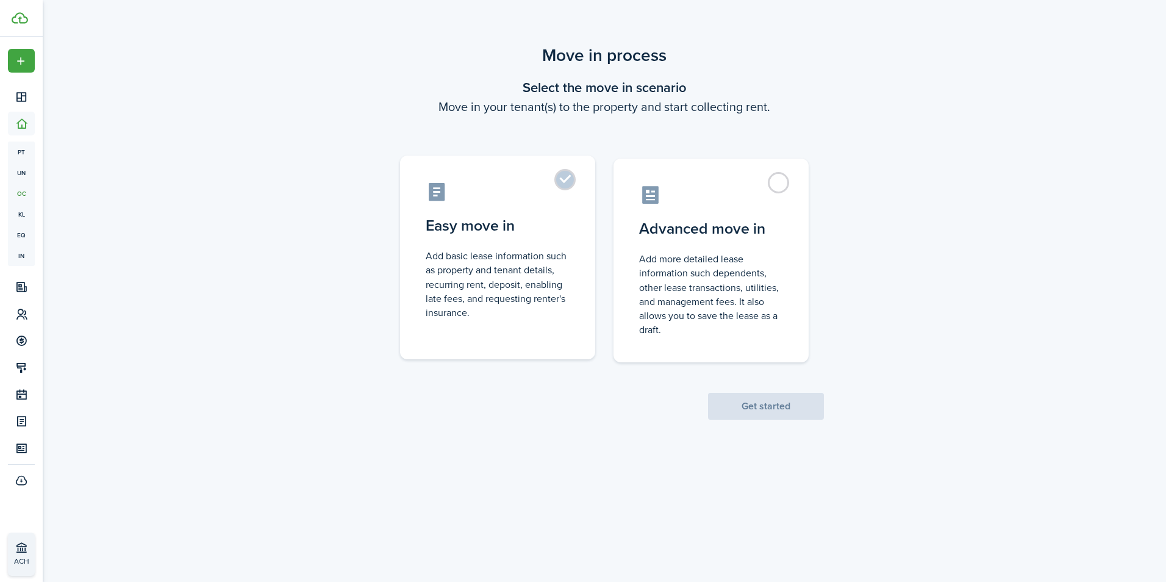
click at [571, 182] on label "Easy move in Add basic lease information such as property and tenant details, r…" at bounding box center [497, 257] width 195 height 204
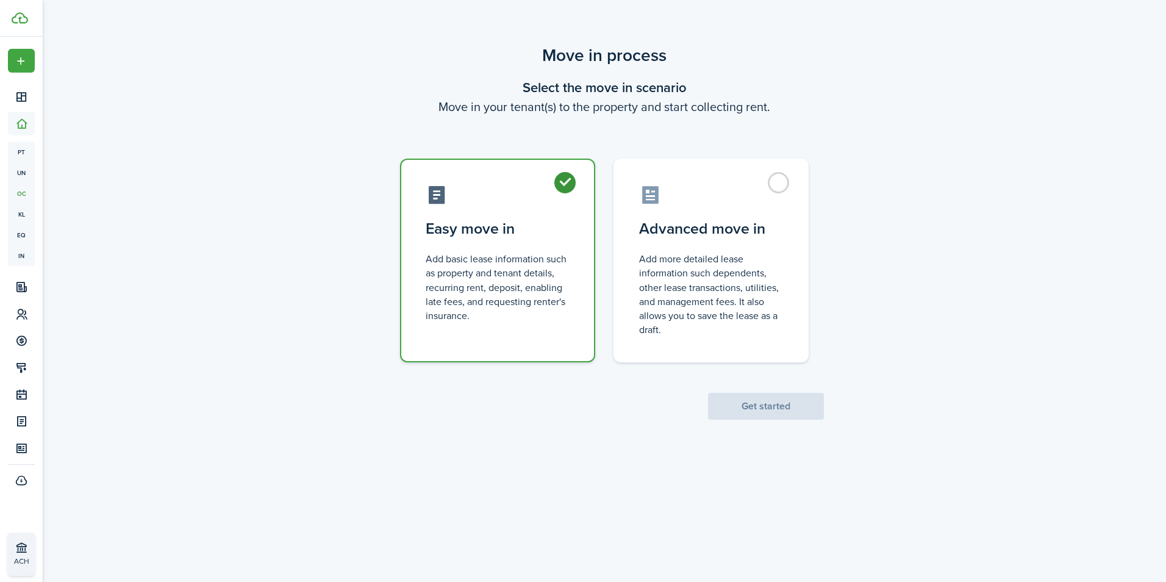
radio input "true"
click at [764, 400] on button "Get started" at bounding box center [766, 406] width 116 height 27
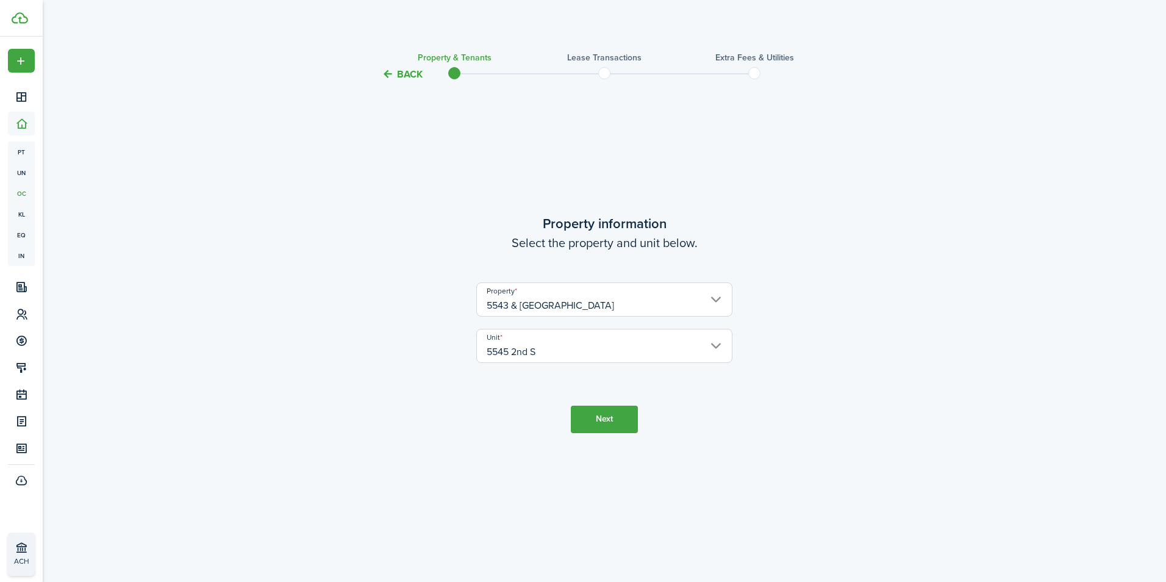
click at [594, 411] on button "Next" at bounding box center [604, 418] width 67 height 27
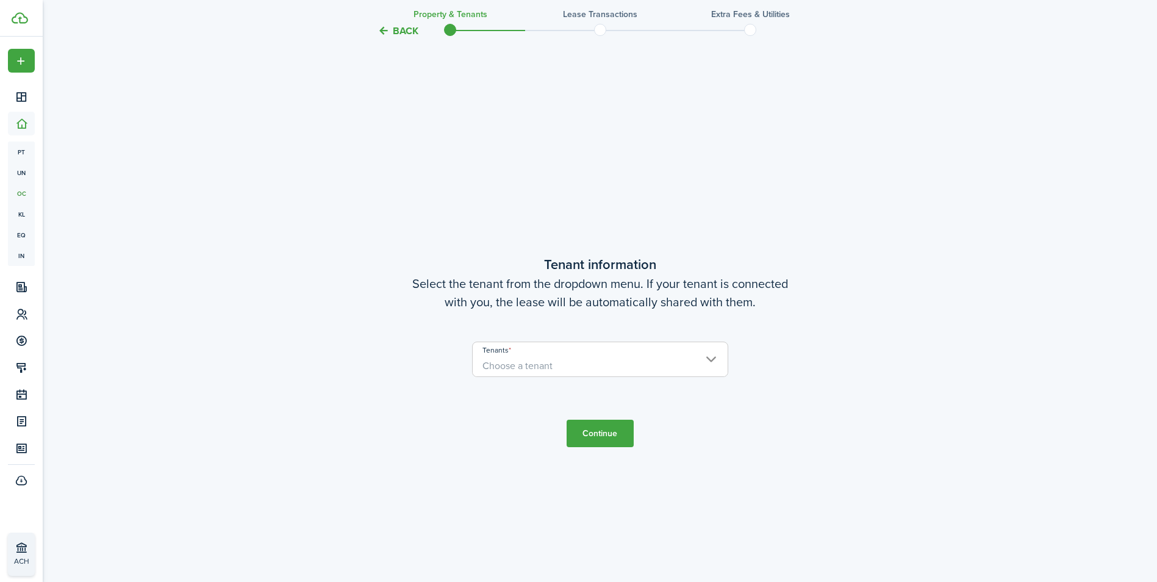
scroll to position [500, 0]
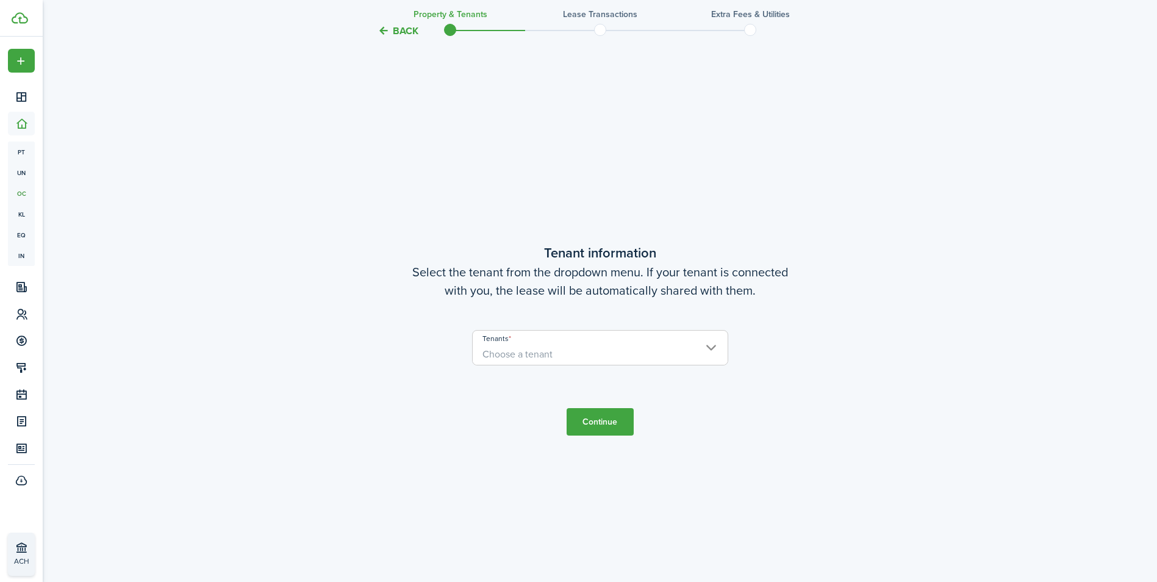
click at [599, 319] on lease-wizard-tenant "Tenant information Select the tenant from the dropdown menu. If your tenant is …" at bounding box center [600, 310] width 512 height 135
click at [593, 346] on span "Choose a tenant" at bounding box center [600, 354] width 255 height 21
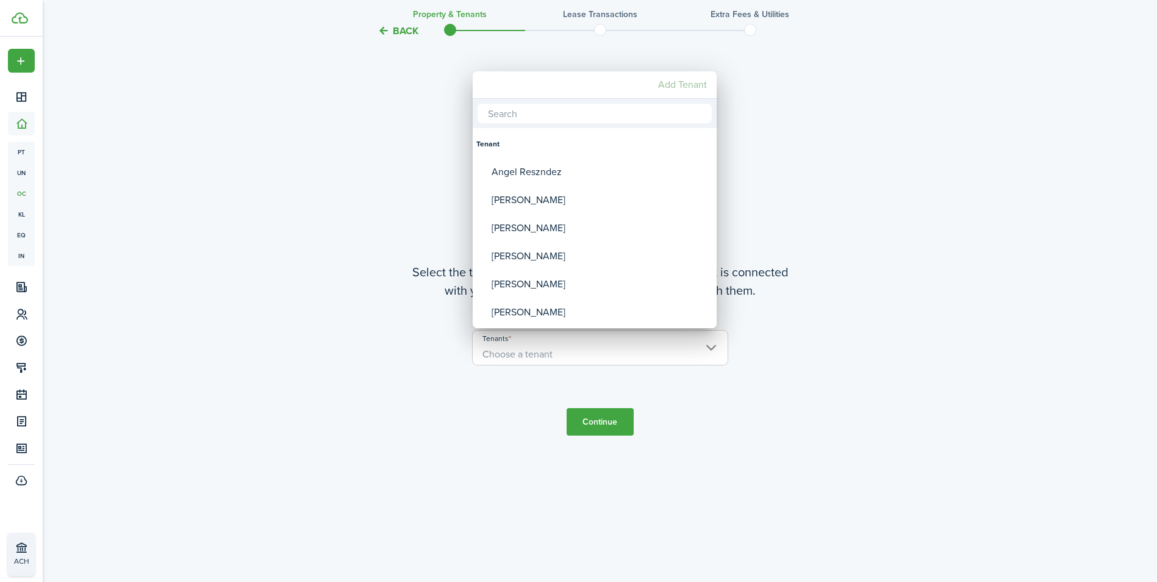
click at [682, 84] on mbsc-button "Add Tenant" at bounding box center [682, 85] width 59 height 22
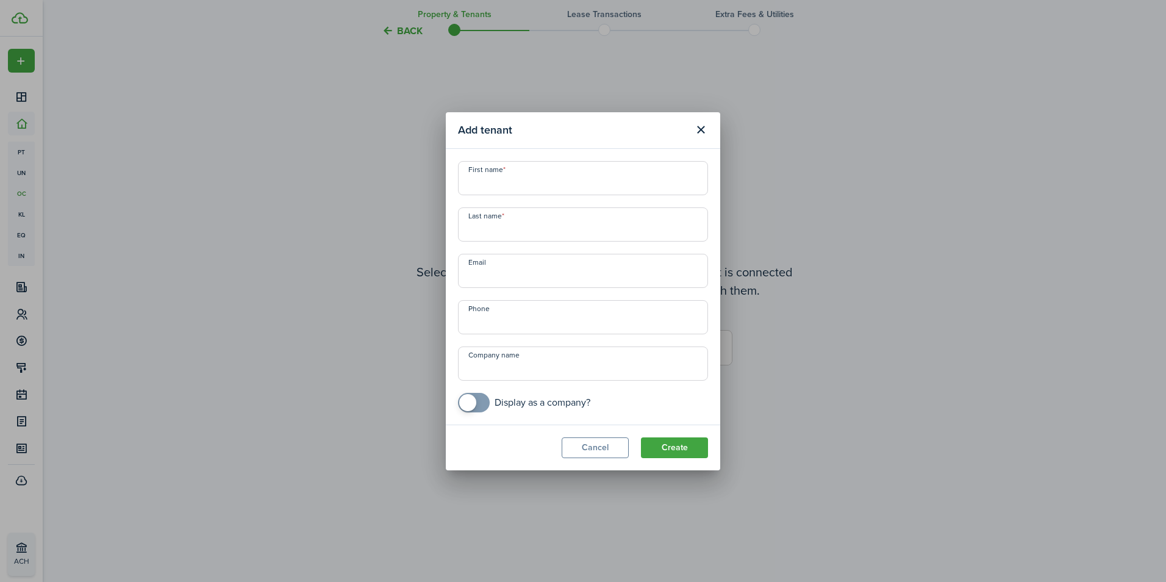
click at [570, 182] on input "First name" at bounding box center [583, 178] width 250 height 34
type input "Marta"
type input "Kulyk"
type input "+1 773-656-4070"
click at [666, 446] on button "Create" at bounding box center [674, 447] width 67 height 21
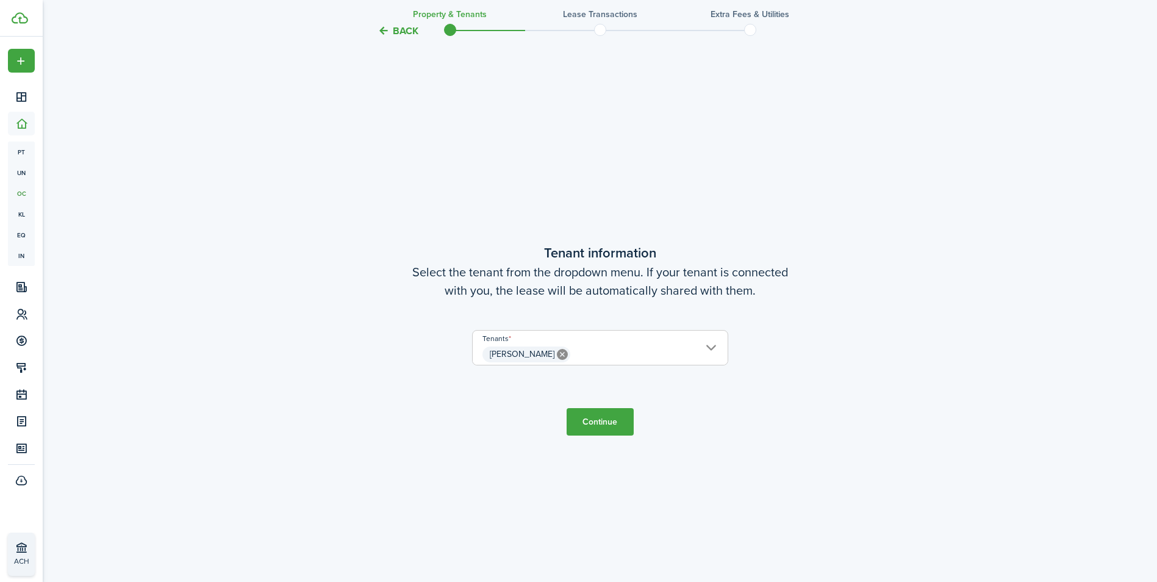
click at [703, 346] on span "Marta Kulyk" at bounding box center [600, 354] width 255 height 21
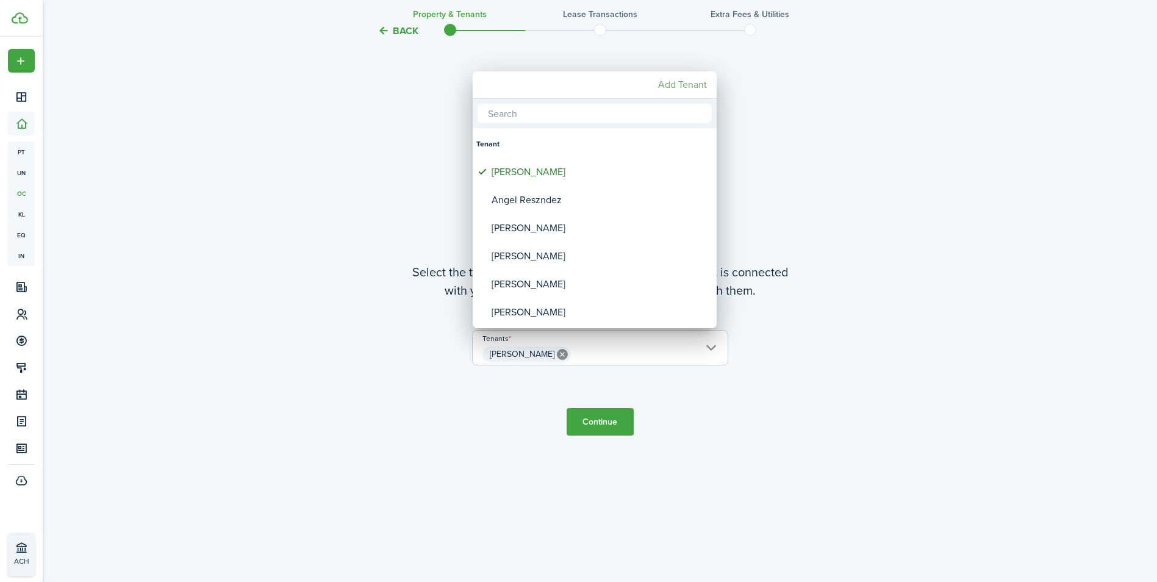
click at [666, 82] on mbsc-button "Add Tenant" at bounding box center [682, 85] width 59 height 22
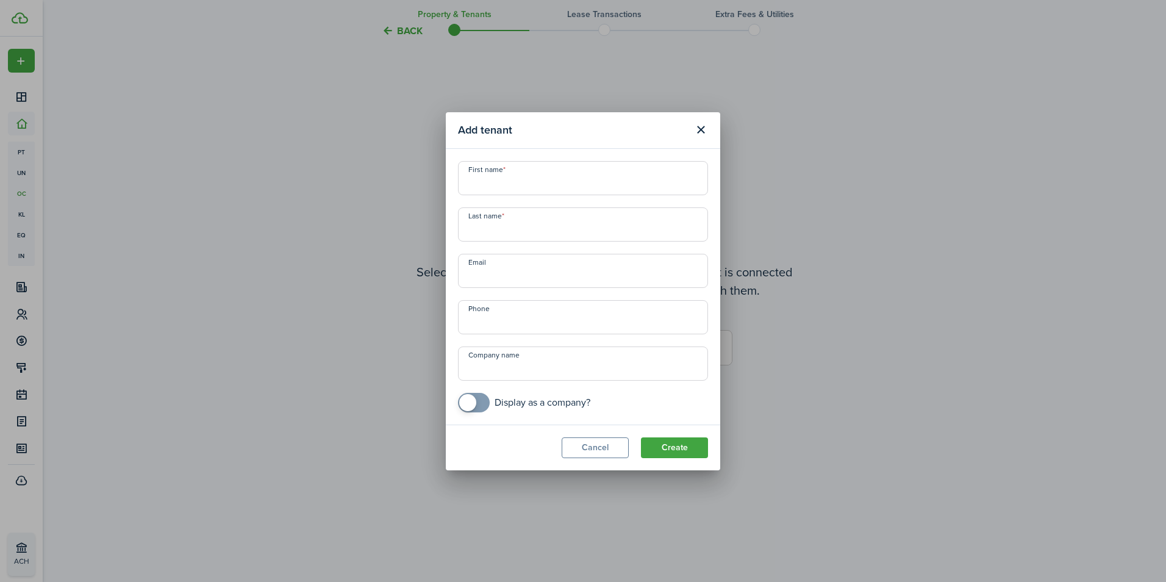
click at [541, 180] on input "First name" at bounding box center [583, 178] width 250 height 34
type input "Tomas"
type input "Moreno"
type input "+1 773-656-4070"
click at [671, 453] on button "Create" at bounding box center [674, 447] width 67 height 21
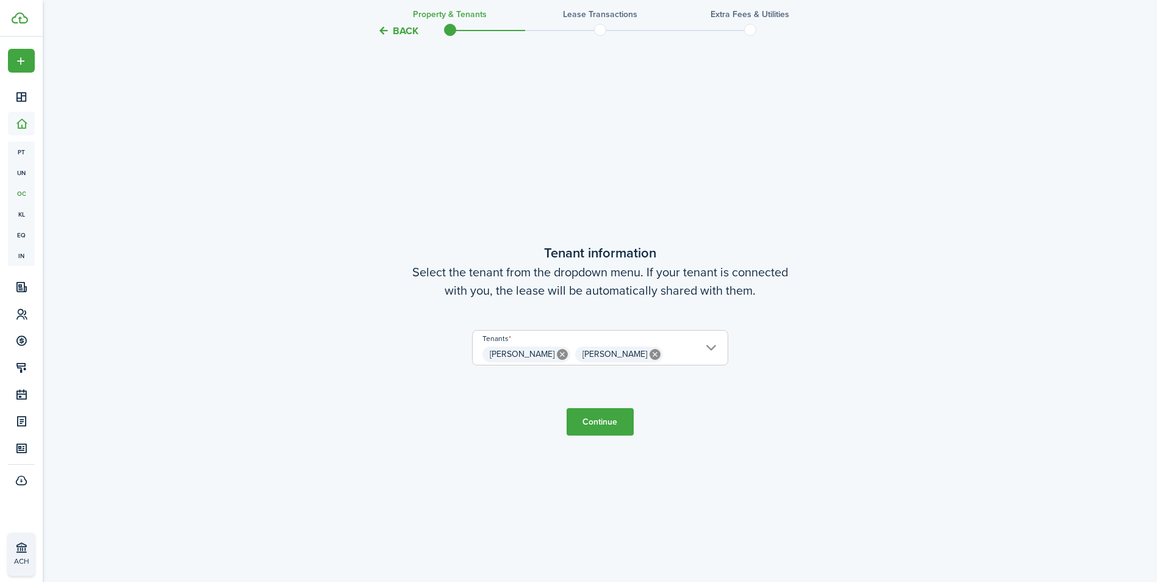
click at [623, 417] on button "Continue" at bounding box center [599, 421] width 67 height 27
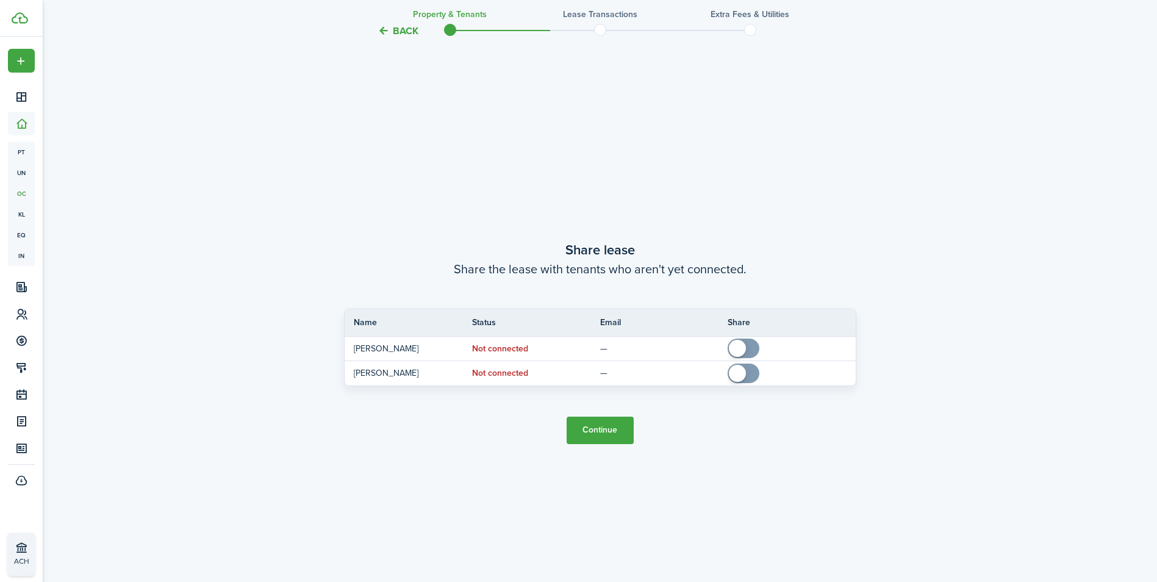
scroll to position [1082, 0]
click at [610, 426] on button "Continue" at bounding box center [599, 427] width 67 height 27
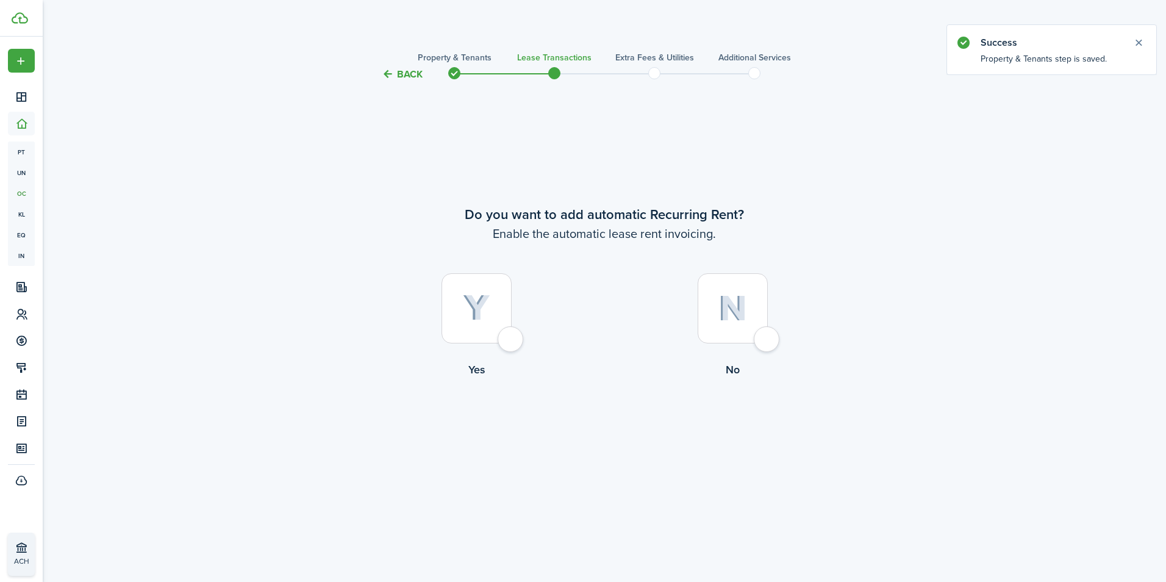
click at [512, 337] on div at bounding box center [476, 308] width 70 height 70
radio input "true"
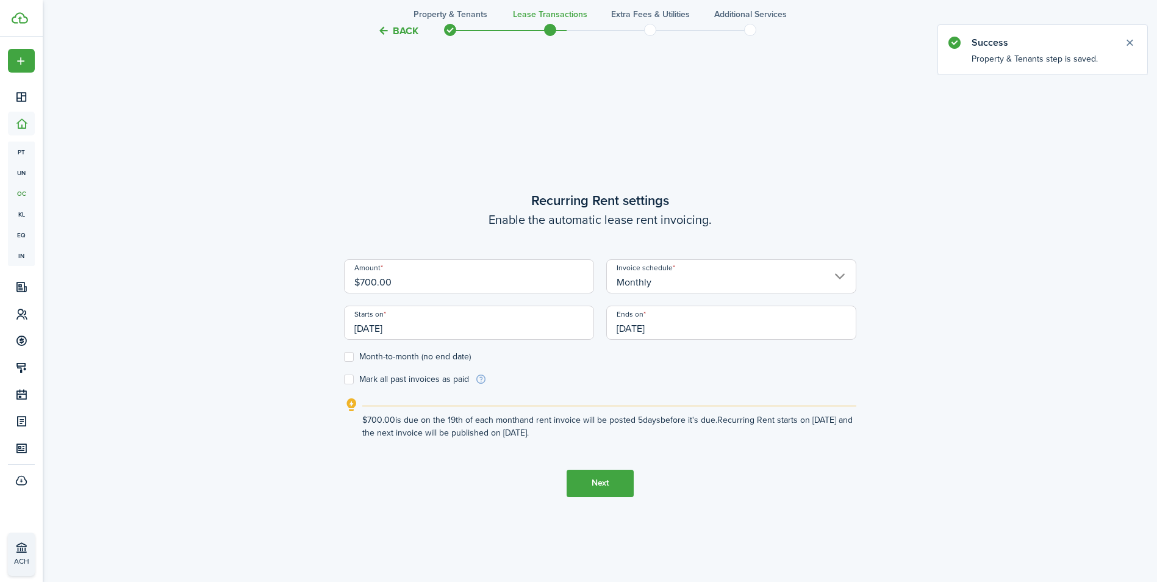
scroll to position [500, 0]
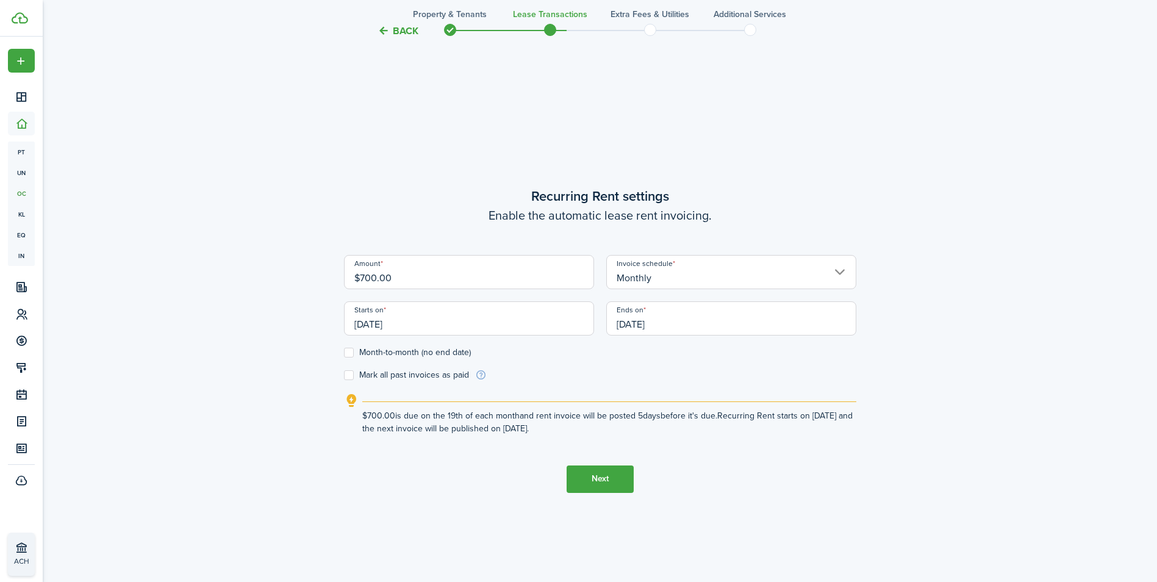
click at [354, 353] on label "Month-to-month (no end date)" at bounding box center [407, 353] width 127 height 10
click at [344, 352] on input "Month-to-month (no end date)" at bounding box center [343, 352] width 1 height 1
checkbox input "true"
click at [349, 378] on label "Mark all past invoices as paid" at bounding box center [406, 375] width 125 height 10
click at [344, 375] on input "Mark all past invoices as paid" at bounding box center [343, 374] width 1 height 1
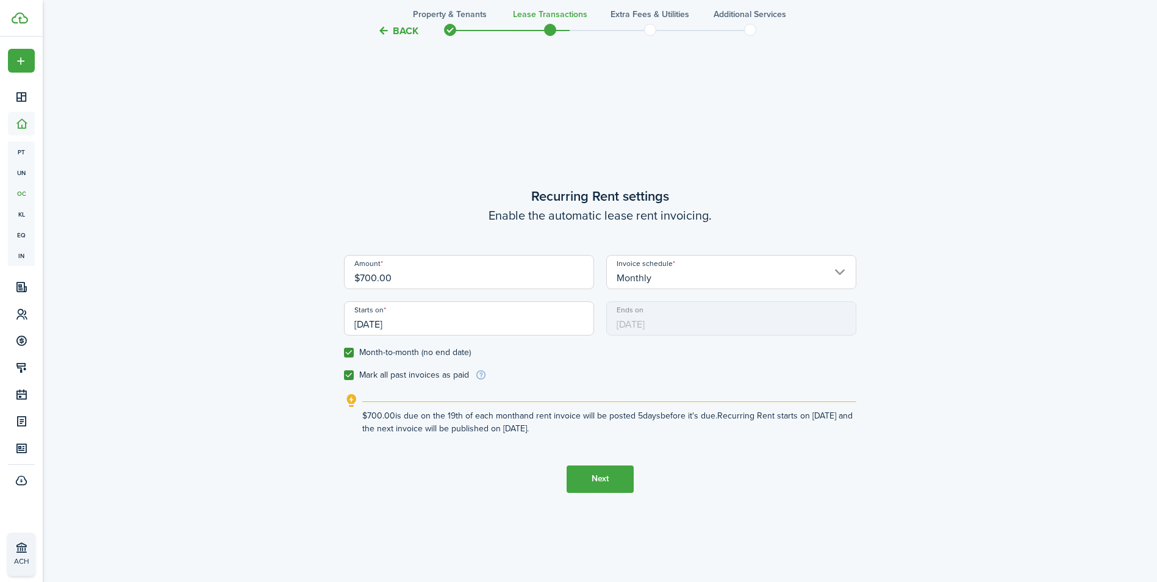
checkbox input "true"
click at [454, 272] on input "$700.00" at bounding box center [469, 272] width 250 height 34
type input "$"
type input "$700.00"
click at [604, 478] on button "Next" at bounding box center [599, 478] width 67 height 27
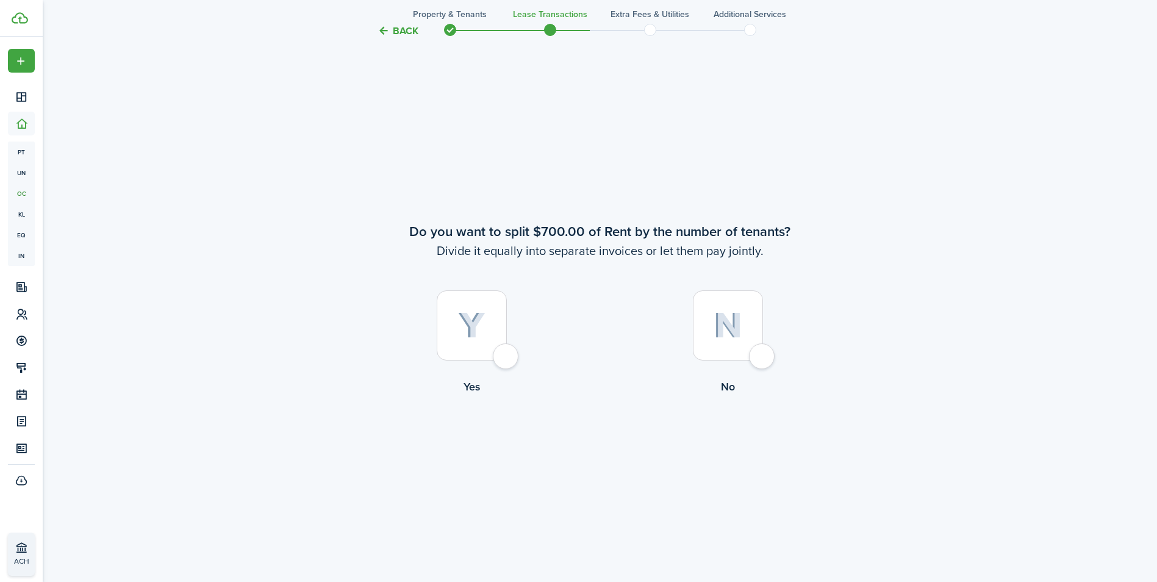
scroll to position [1082, 0]
click at [504, 352] on div at bounding box center [472, 324] width 70 height 70
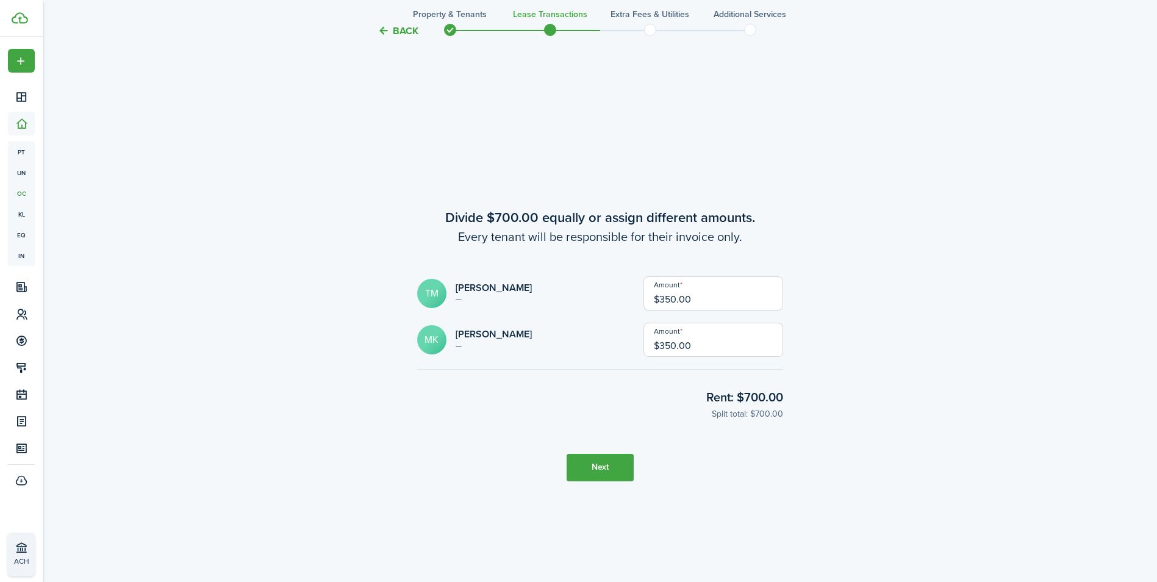
scroll to position [1663, 0]
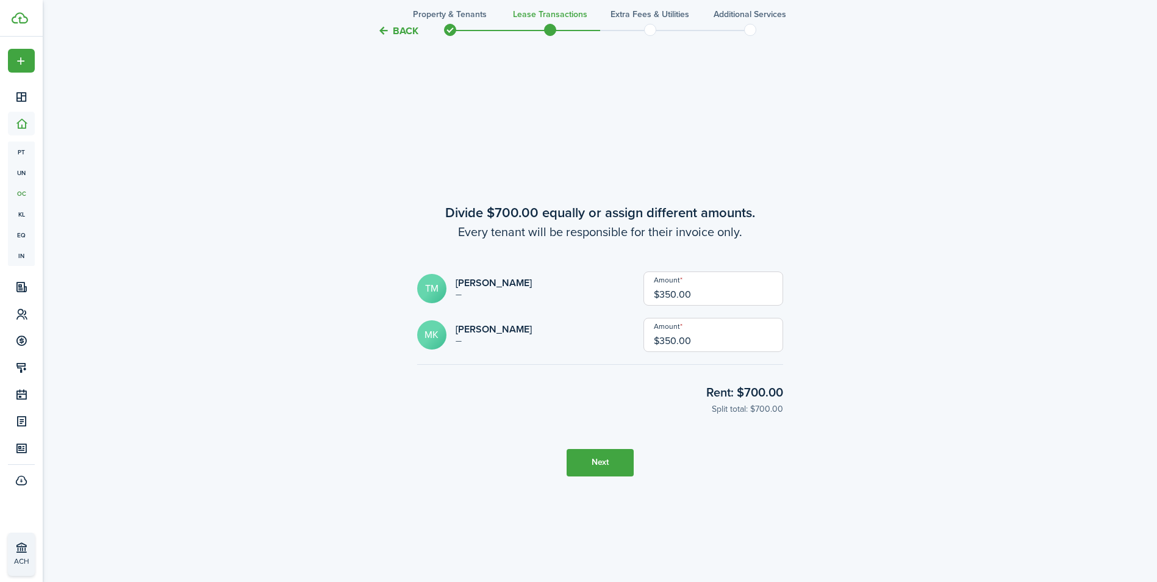
click at [396, 25] on button "Back" at bounding box center [397, 30] width 41 height 13
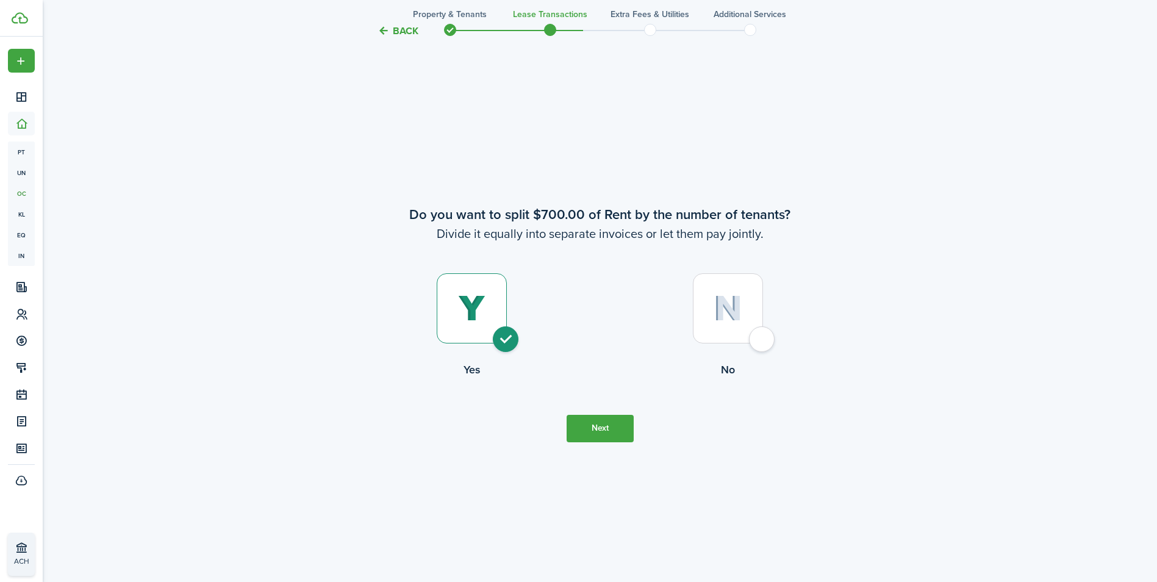
scroll to position [1082, 0]
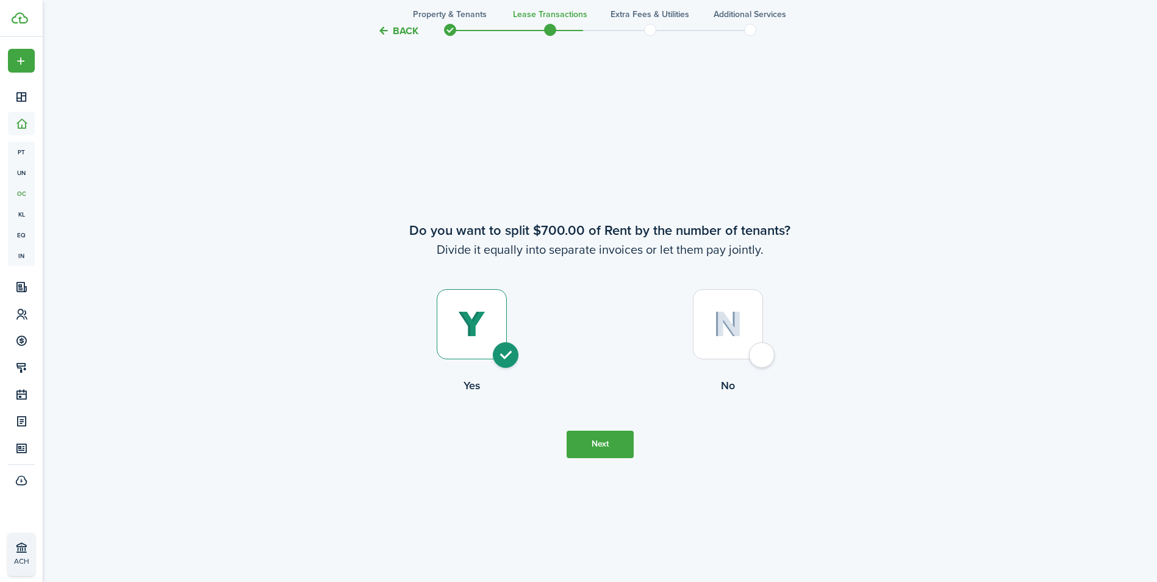
click at [763, 356] on div at bounding box center [728, 324] width 70 height 70
radio input "false"
radio input "true"
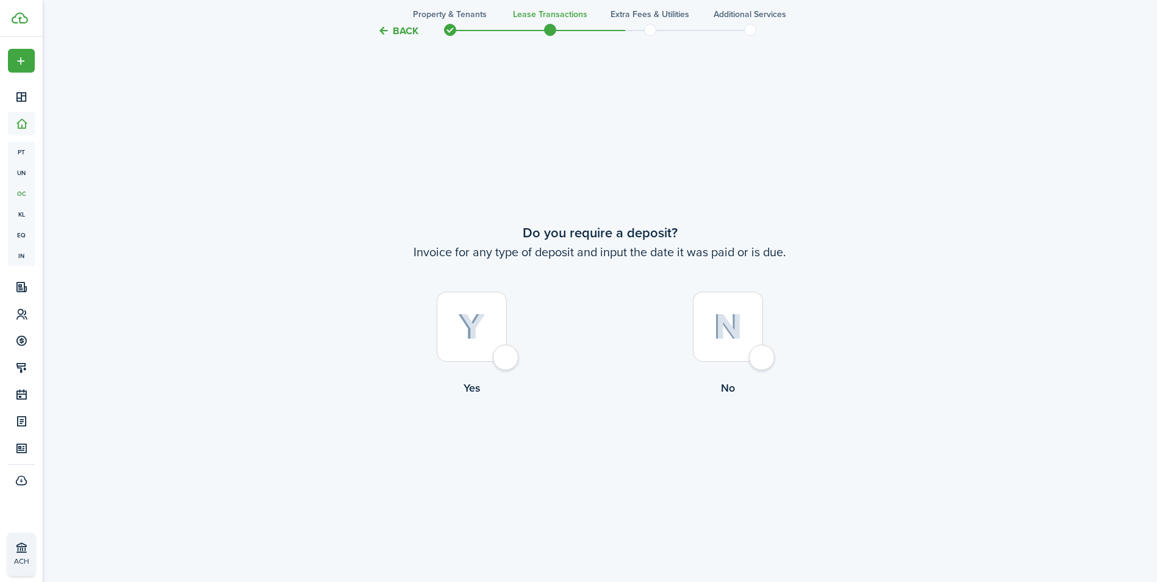
scroll to position [1663, 0]
click at [507, 352] on div at bounding box center [472, 324] width 70 height 70
radio input "true"
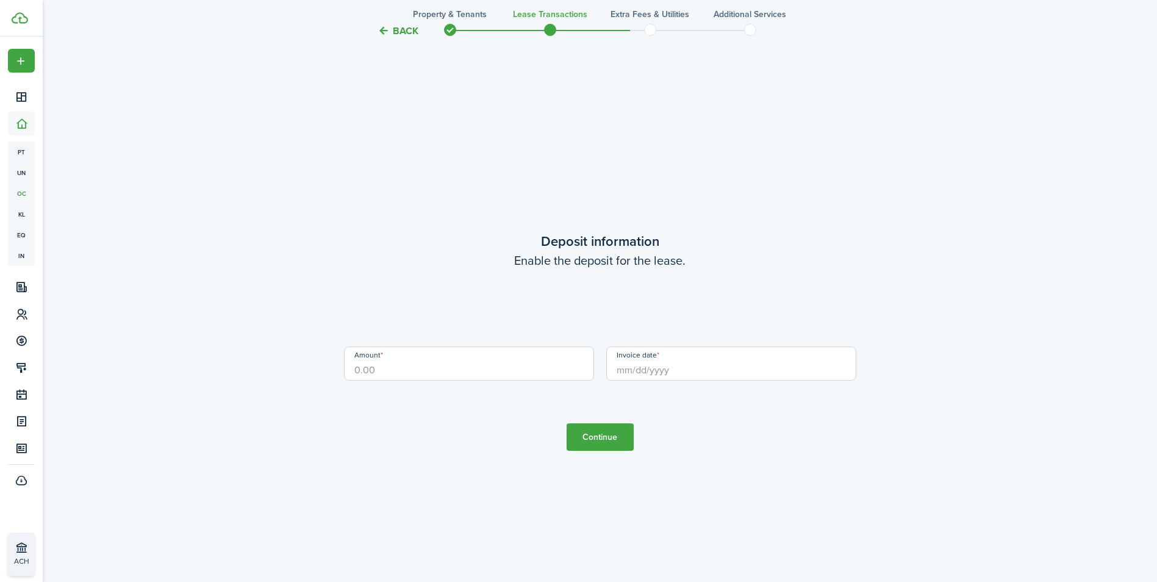
scroll to position [2245, 0]
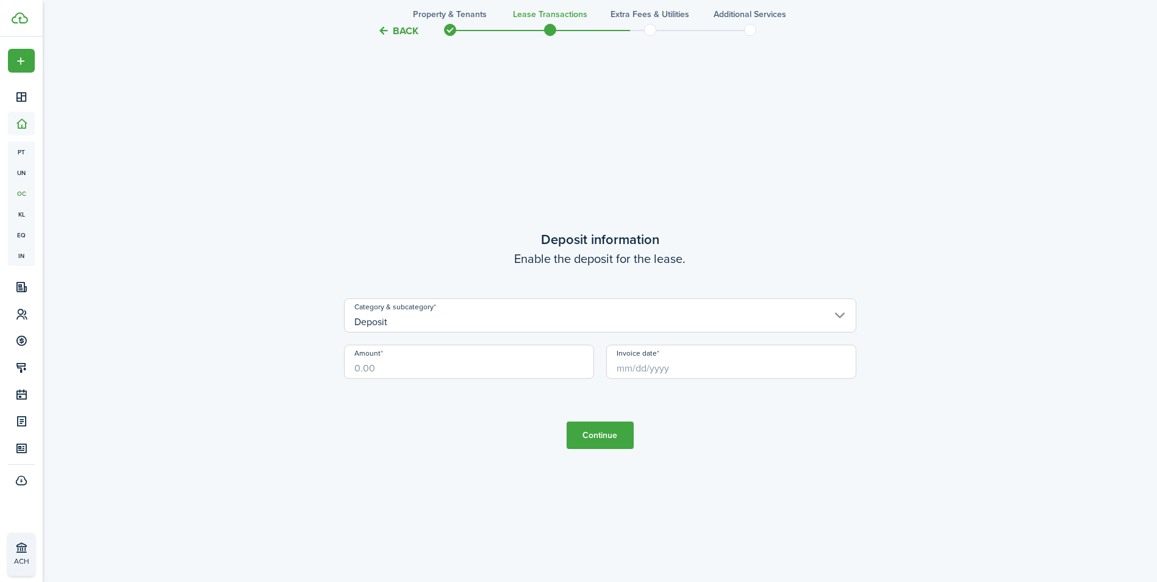
click at [408, 370] on input "Amount" at bounding box center [469, 362] width 250 height 34
click at [695, 367] on input "Invoice date" at bounding box center [731, 362] width 250 height 34
type input "$700.00"
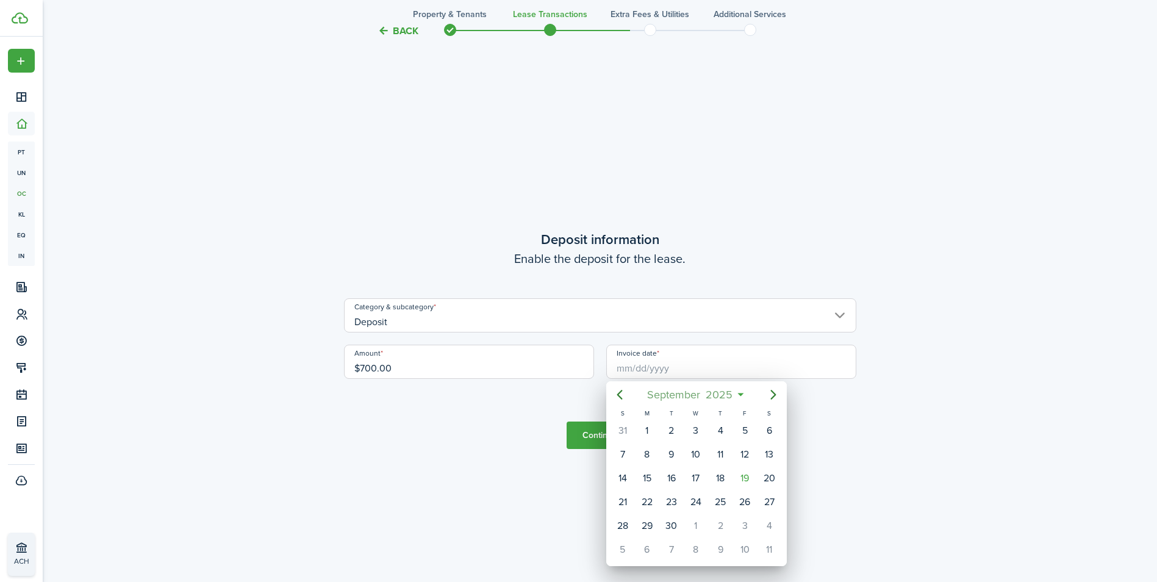
click at [738, 394] on mbsc-button "[DATE]" at bounding box center [690, 395] width 101 height 22
click at [641, 432] on div "Jan" at bounding box center [638, 427] width 44 height 20
click at [705, 427] on div "[DATE]" at bounding box center [696, 430] width 24 height 23
type input "[DATE]"
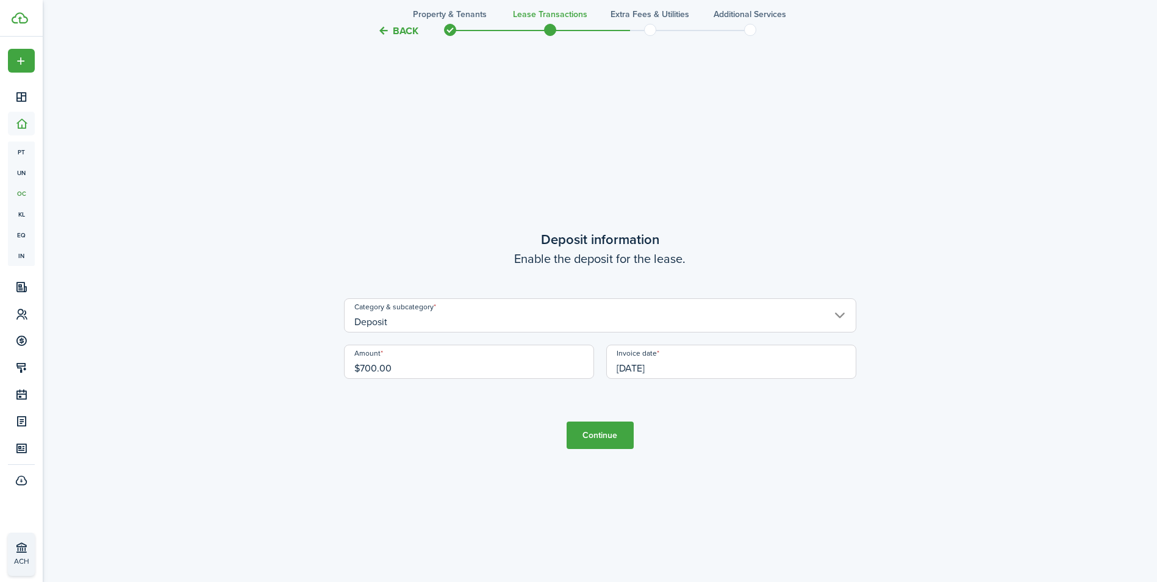
click at [610, 432] on button "Continue" at bounding box center [599, 434] width 67 height 27
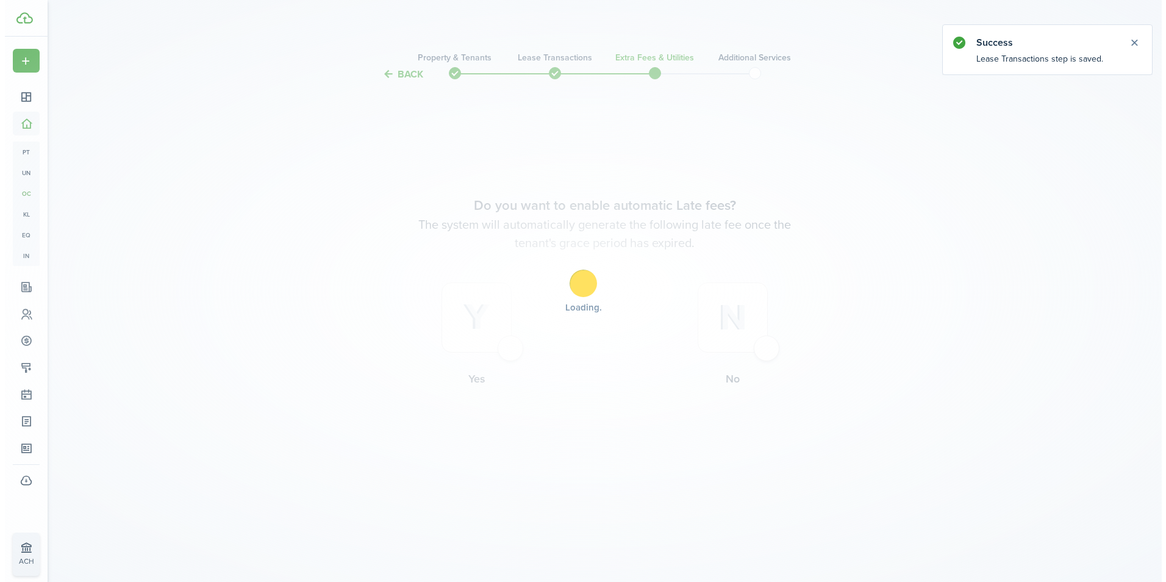
scroll to position [0, 0]
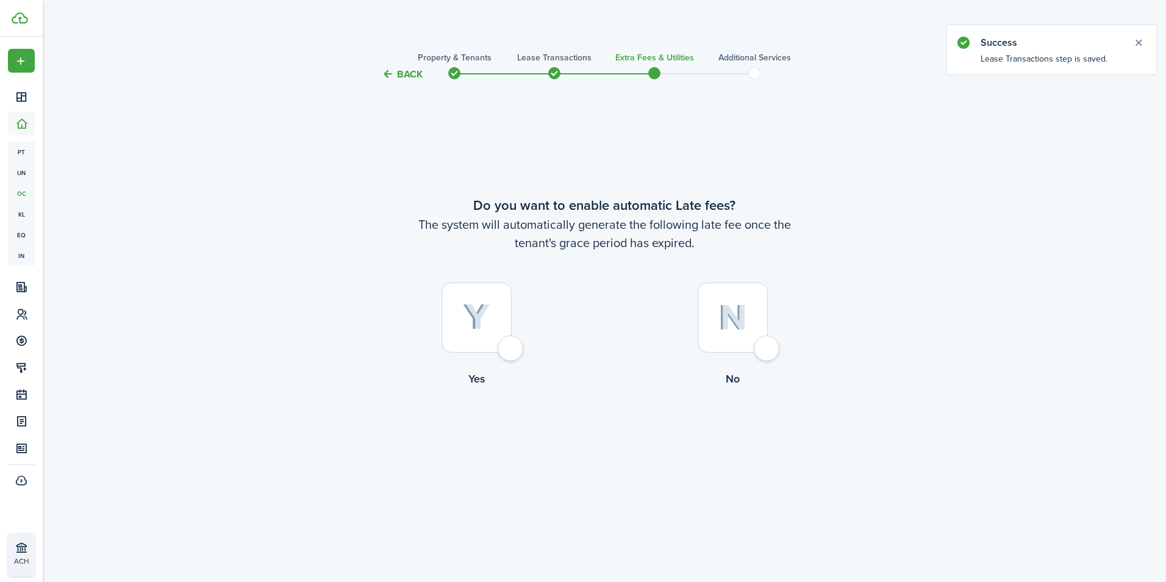
click at [512, 346] on div at bounding box center [476, 317] width 70 height 70
radio input "true"
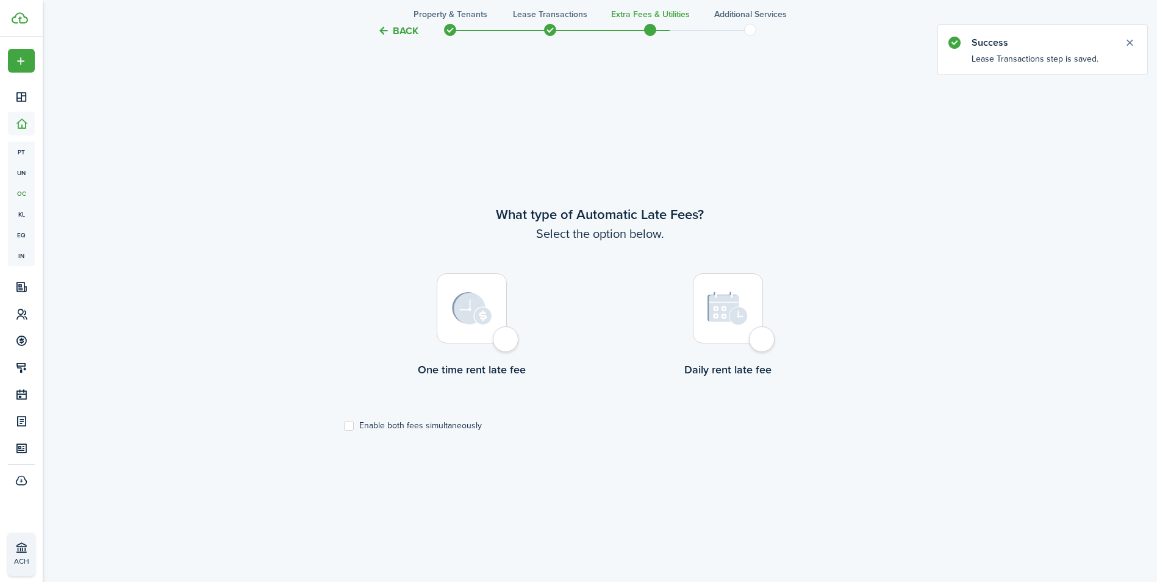
scroll to position [500, 0]
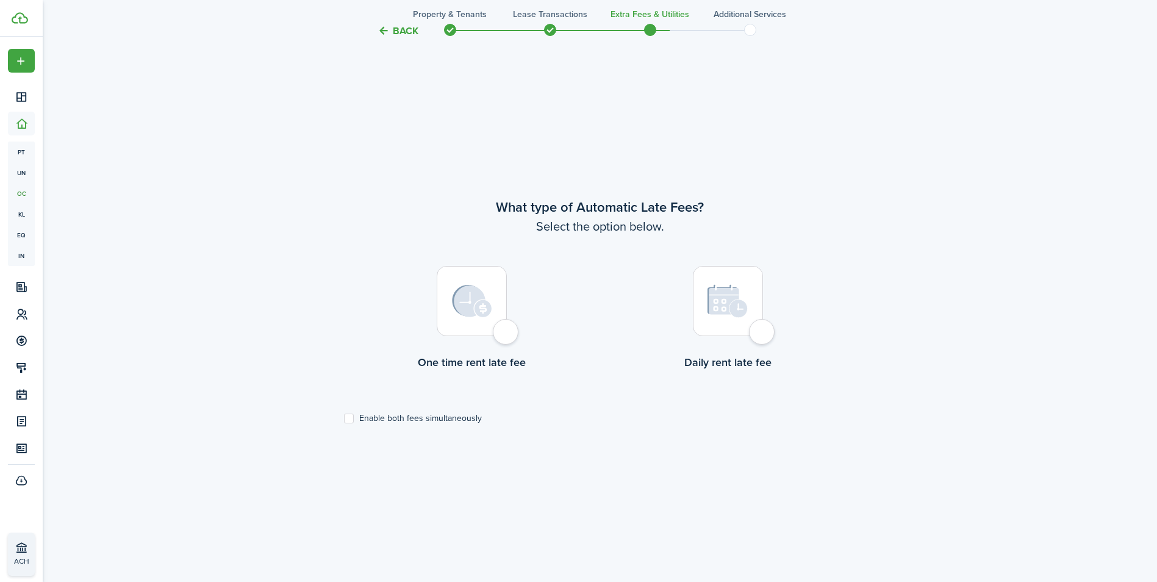
click at [507, 328] on div at bounding box center [472, 301] width 70 height 70
radio input "true"
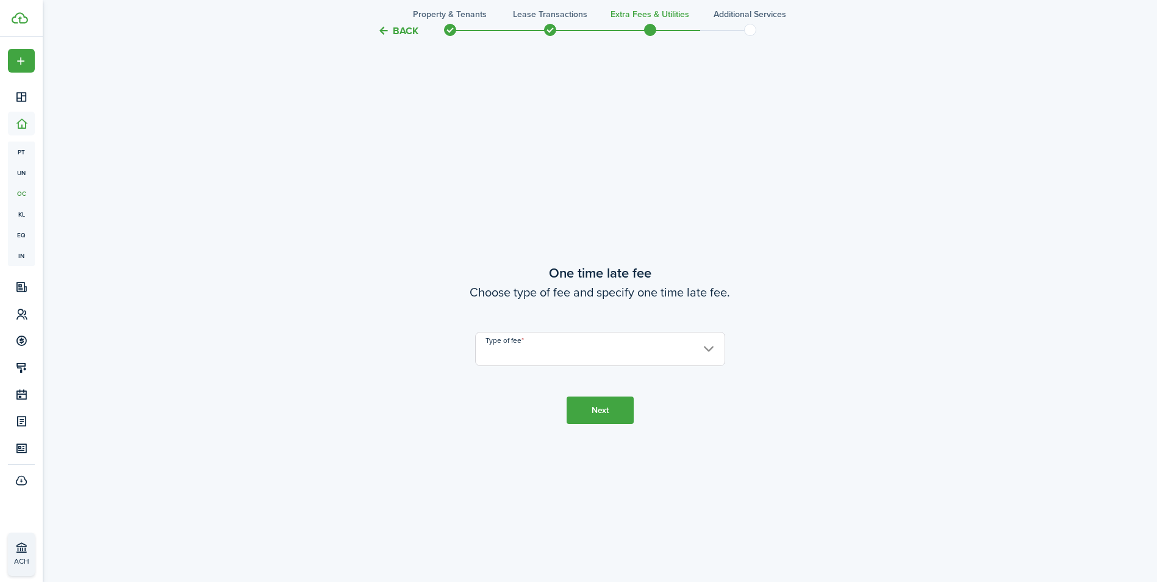
scroll to position [1082, 0]
click at [573, 348] on input "Type of fee" at bounding box center [600, 344] width 250 height 34
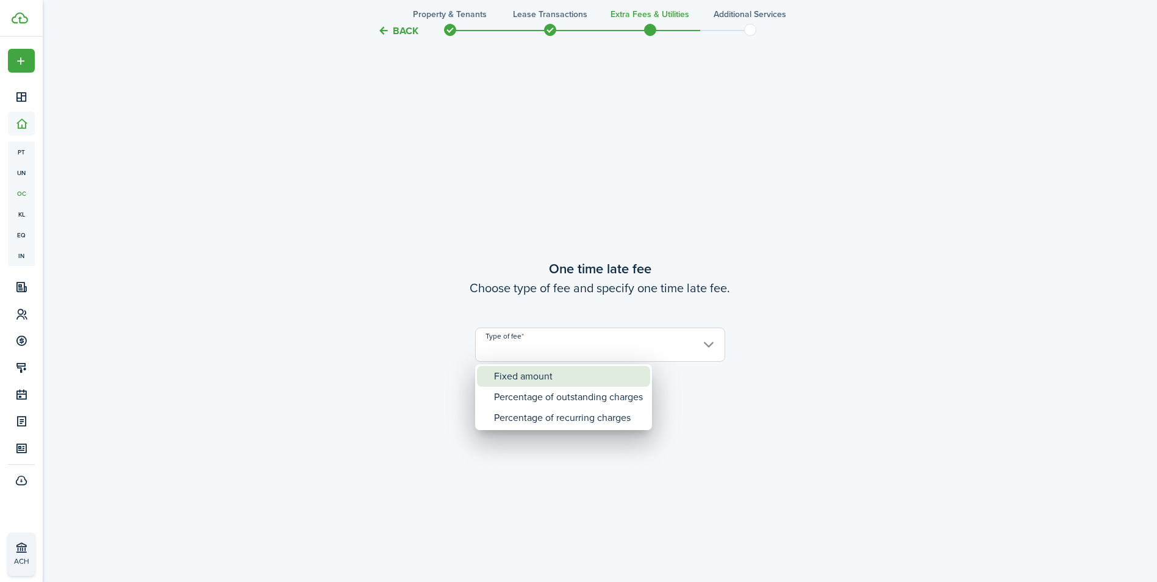
click at [529, 378] on div "Fixed amount" at bounding box center [568, 376] width 149 height 21
type input "Fixed amount"
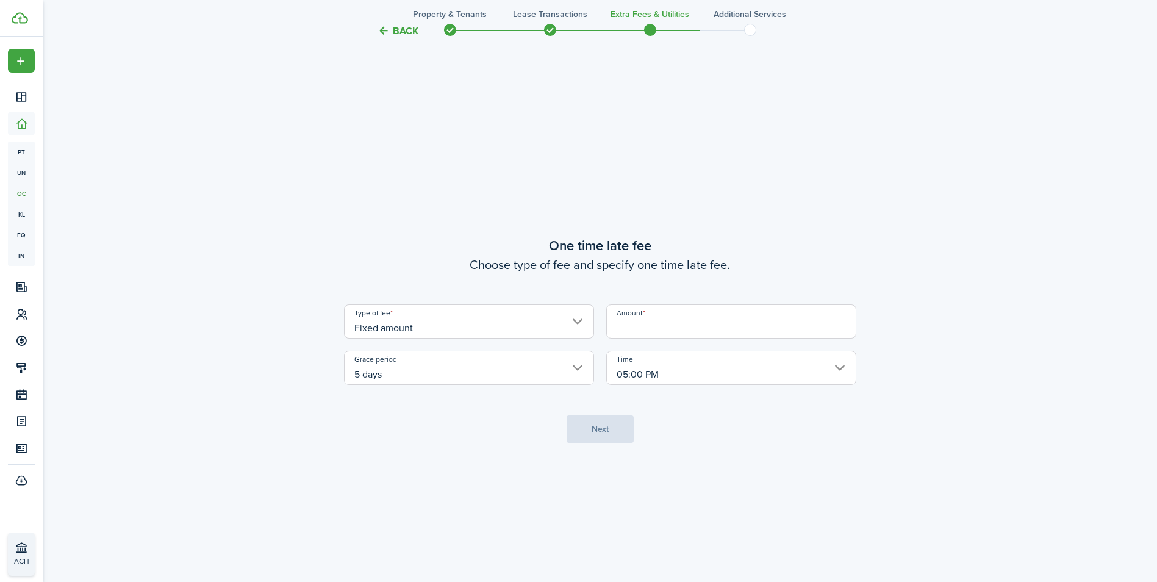
click at [645, 326] on input "Amount" at bounding box center [731, 321] width 250 height 34
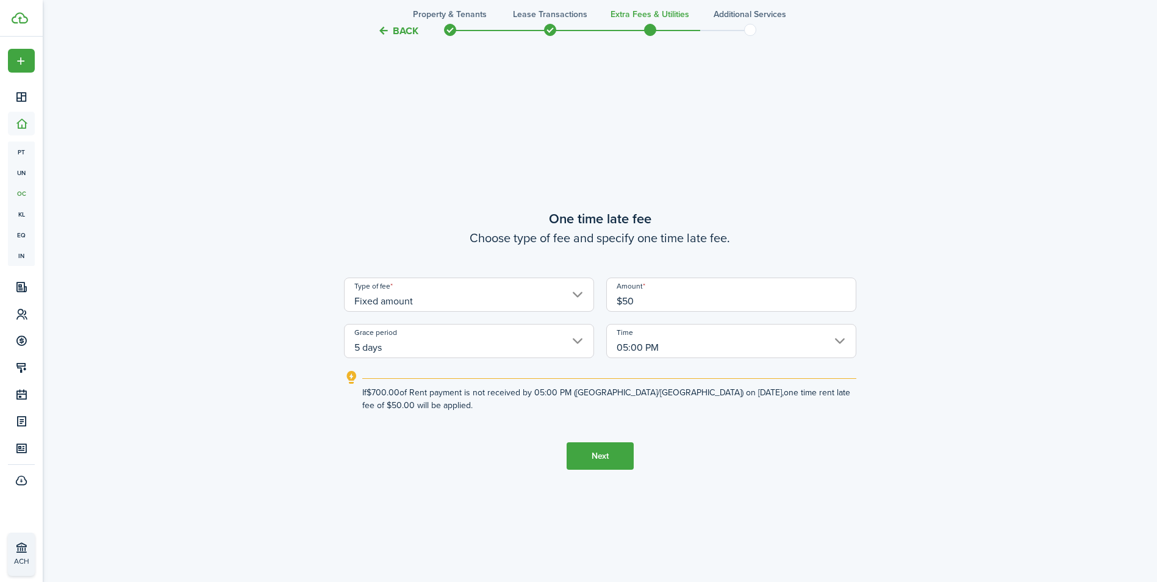
type input "$50.00"
click at [607, 451] on button "Next" at bounding box center [599, 455] width 67 height 27
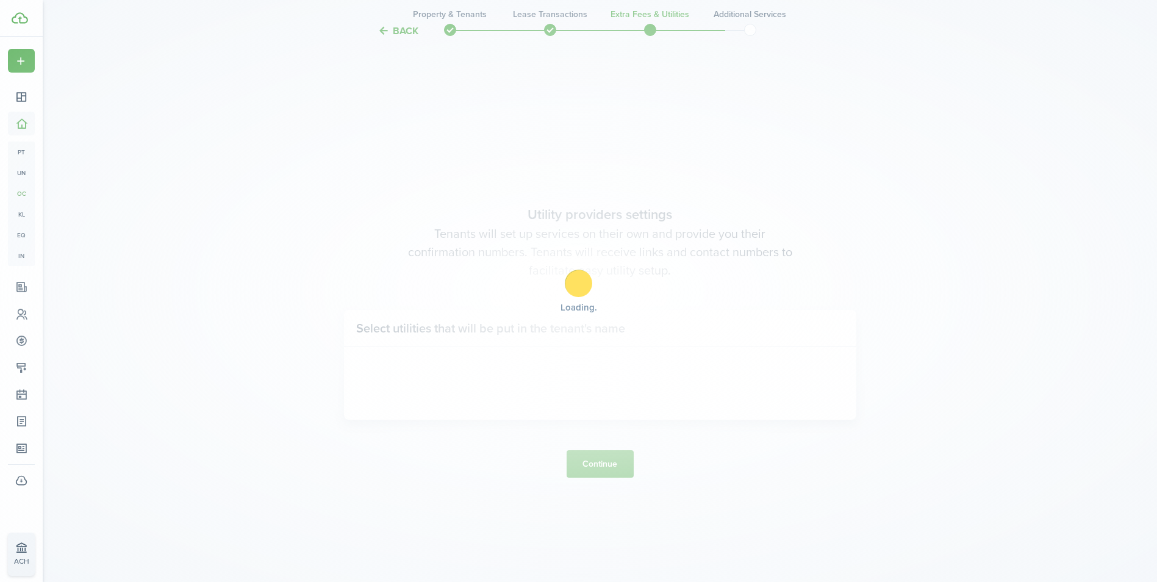
scroll to position [1663, 0]
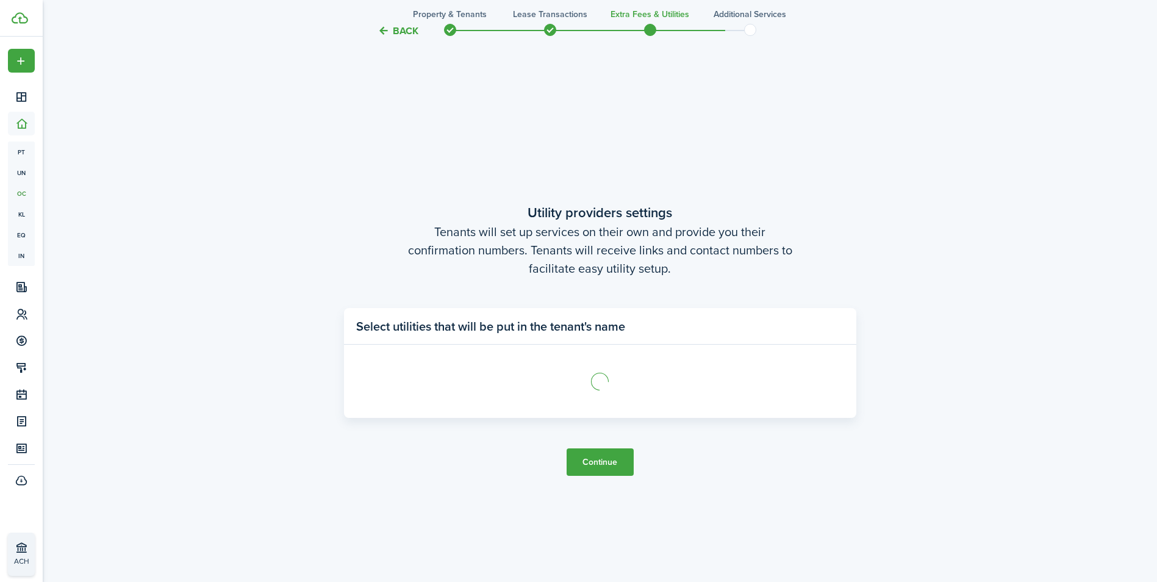
click at [614, 452] on button "Continue" at bounding box center [599, 461] width 67 height 27
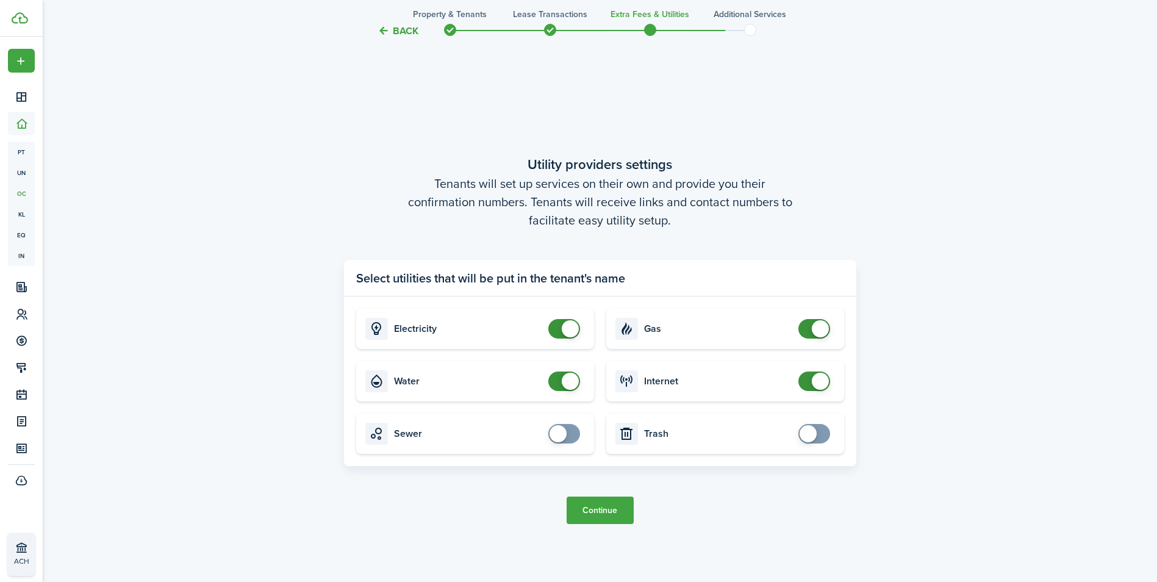
checkbox input "false"
click at [563, 376] on span at bounding box center [570, 381] width 17 height 17
click at [599, 513] on button "Continue" at bounding box center [599, 509] width 67 height 27
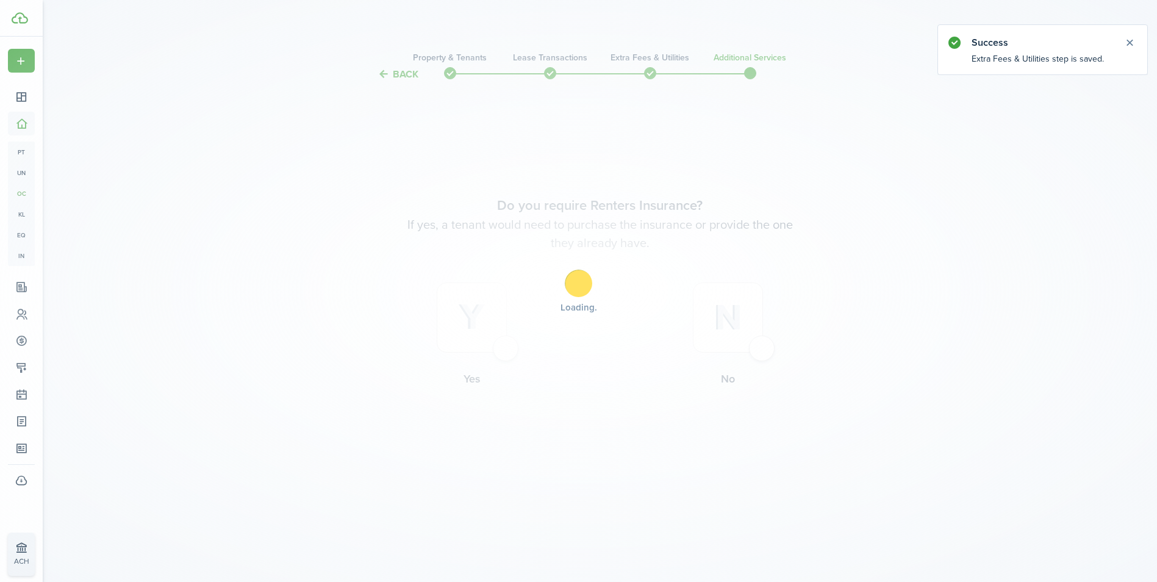
scroll to position [0, 0]
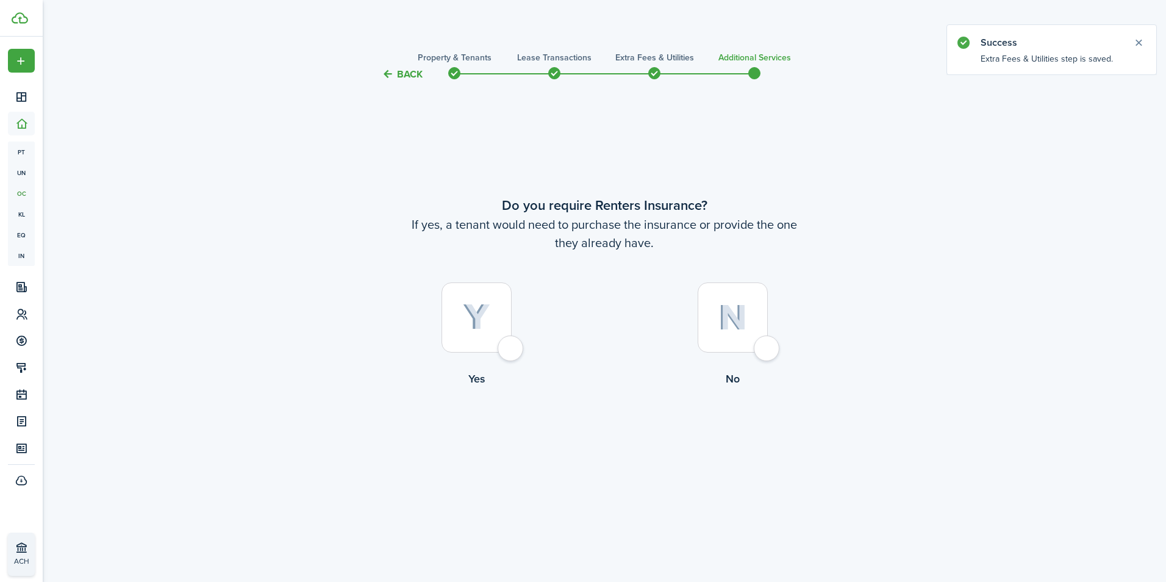
click at [760, 352] on div at bounding box center [733, 317] width 70 height 70
radio input "true"
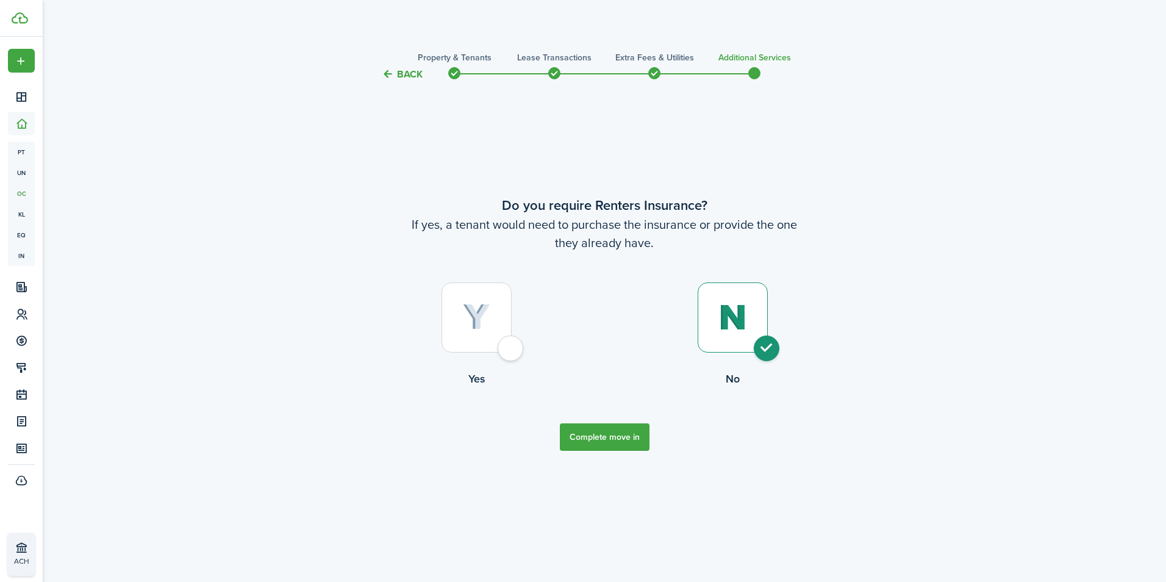
click at [638, 432] on button "Complete move in" at bounding box center [605, 436] width 90 height 27
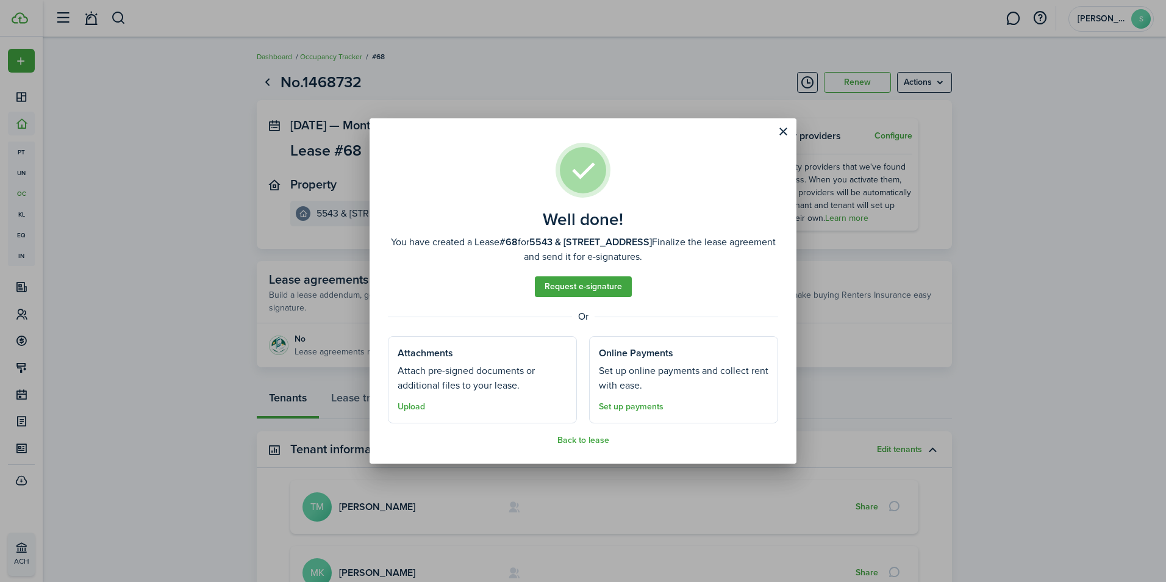
click at [109, 145] on div "Well done! You have created a Lease #68 for 5543 & 5545 W Addison, Unit 5545 2n…" at bounding box center [583, 291] width 1166 height 582
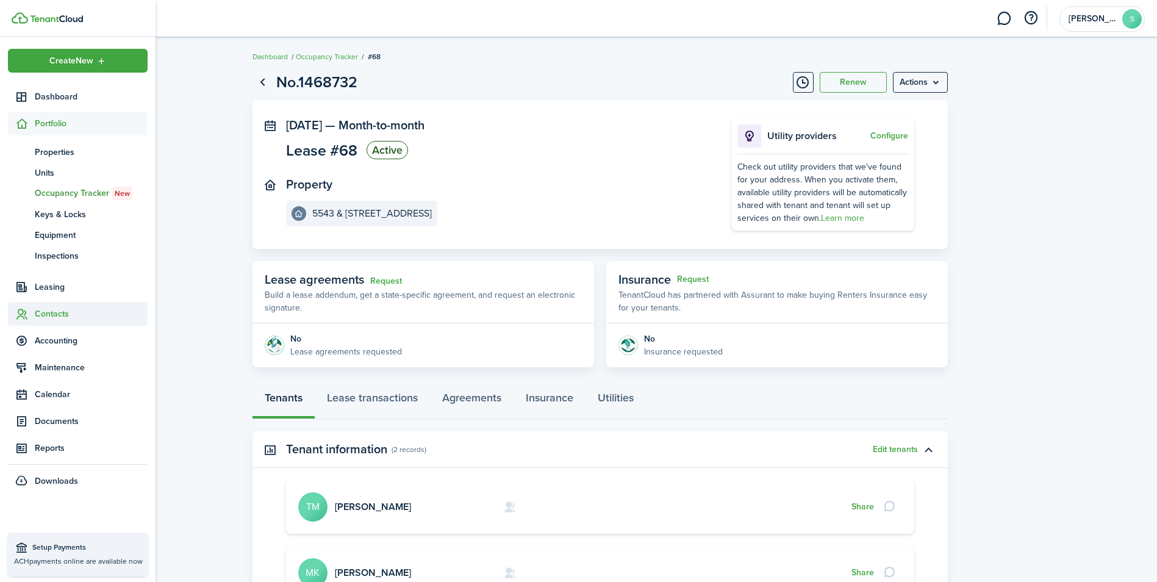
click at [51, 312] on span "Contacts" at bounding box center [91, 313] width 113 height 13
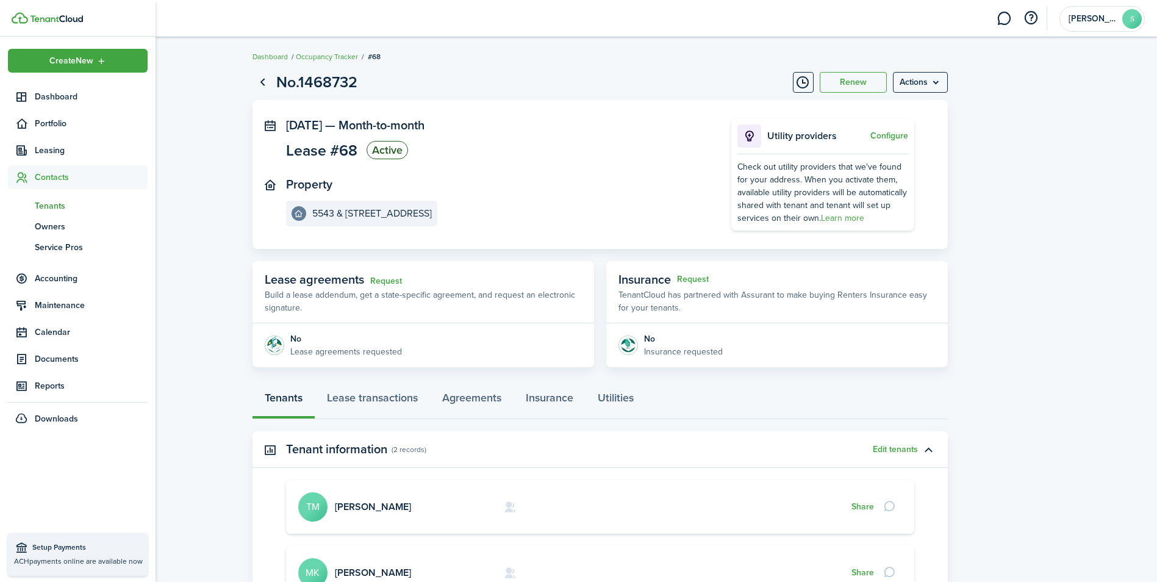
click at [52, 203] on span "Tenants" at bounding box center [91, 205] width 113 height 13
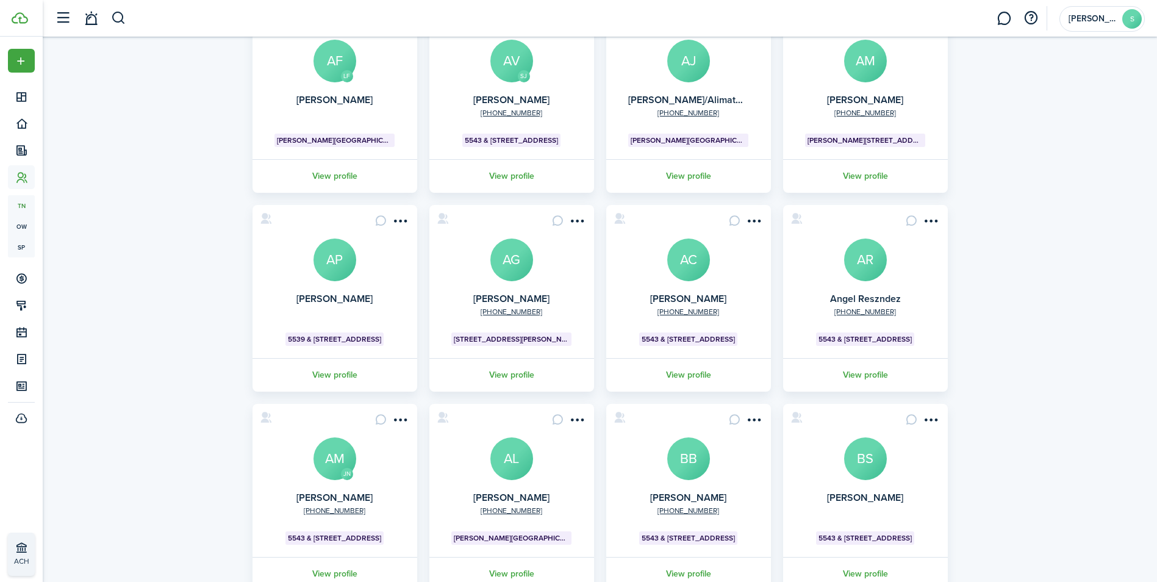
scroll to position [215, 0]
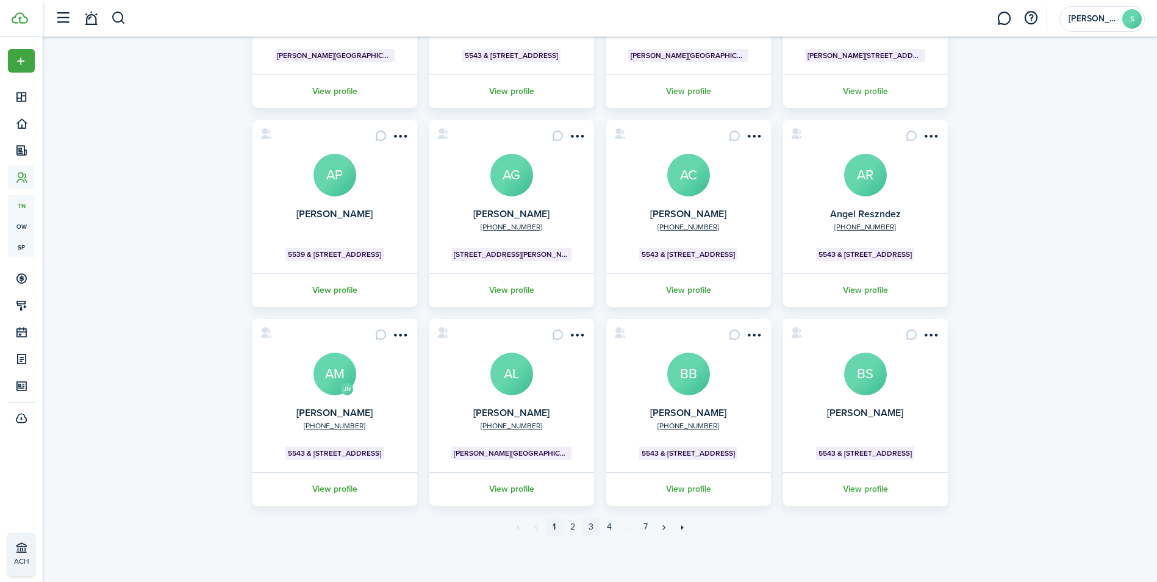
click at [588, 526] on link "3" at bounding box center [591, 527] width 18 height 18
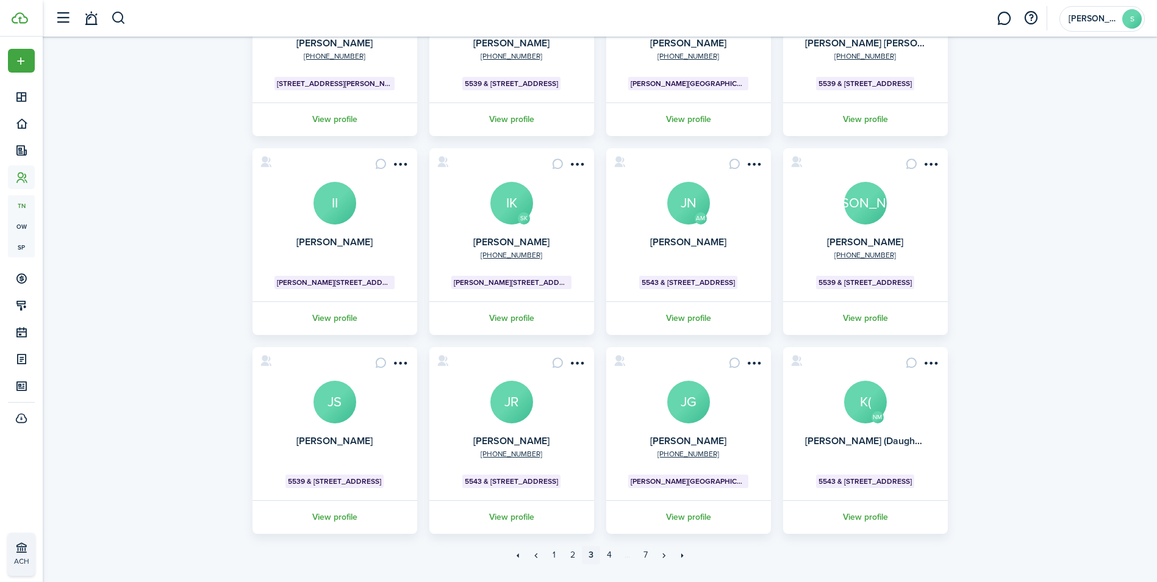
scroll to position [215, 0]
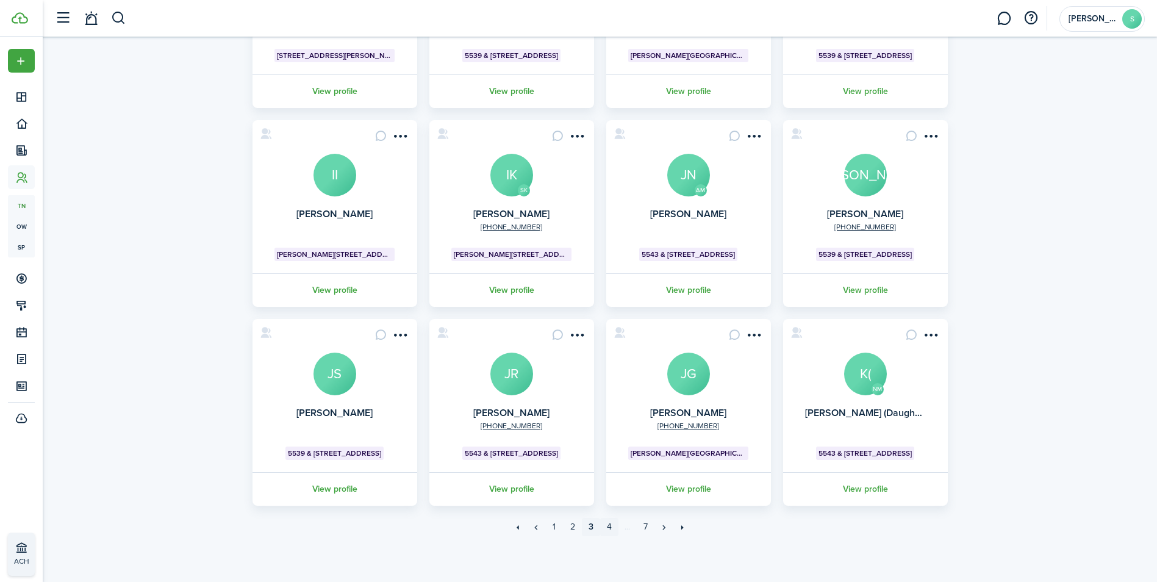
click at [606, 527] on link "4" at bounding box center [609, 527] width 18 height 18
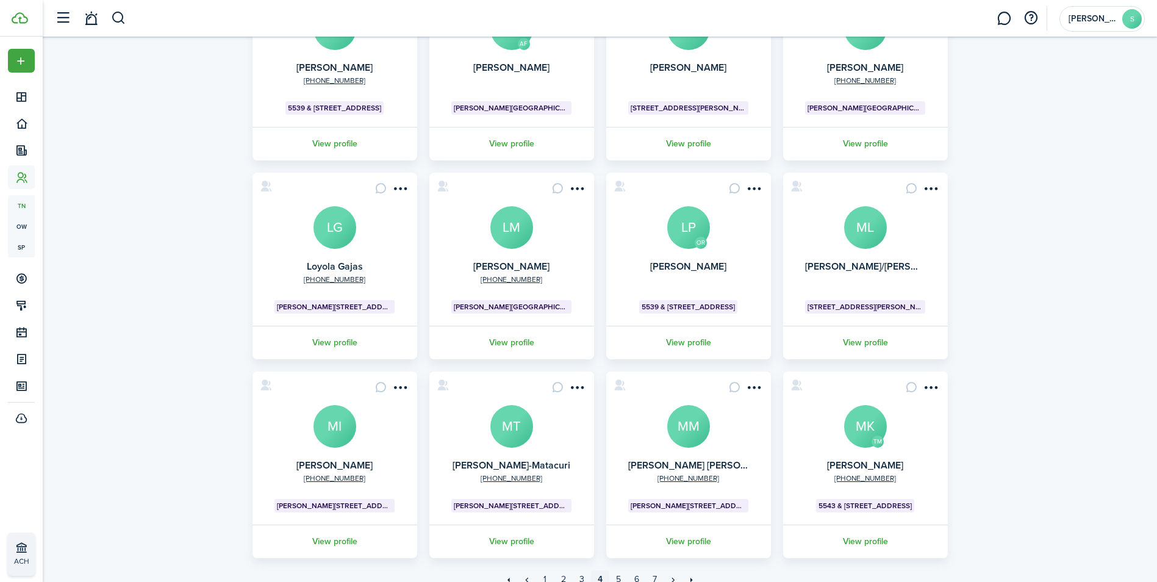
scroll to position [215, 0]
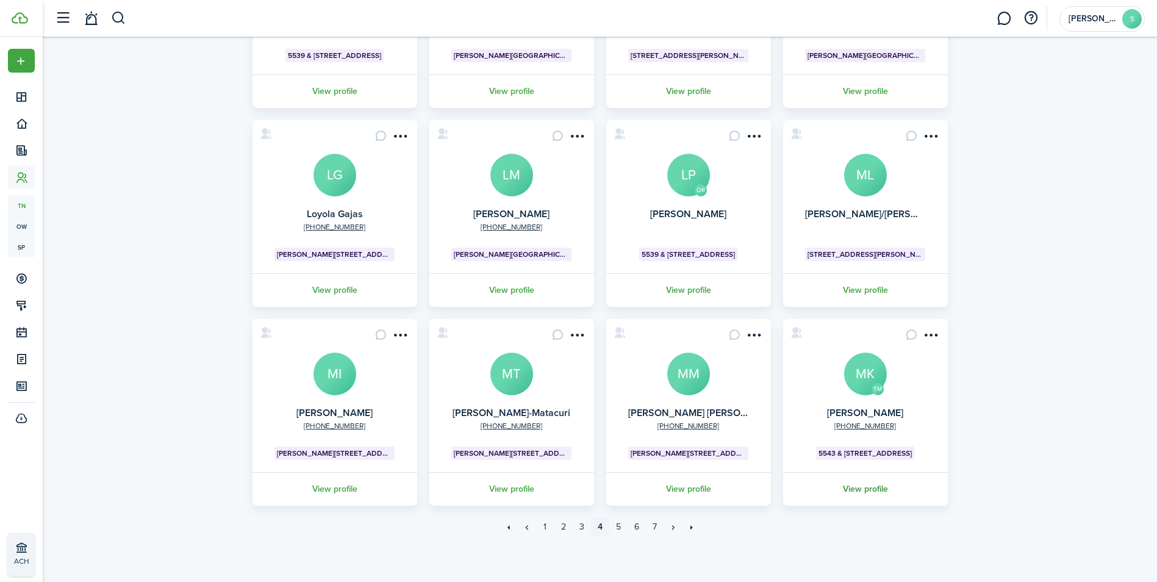
click at [868, 484] on link "View profile" at bounding box center [865, 489] width 168 height 34
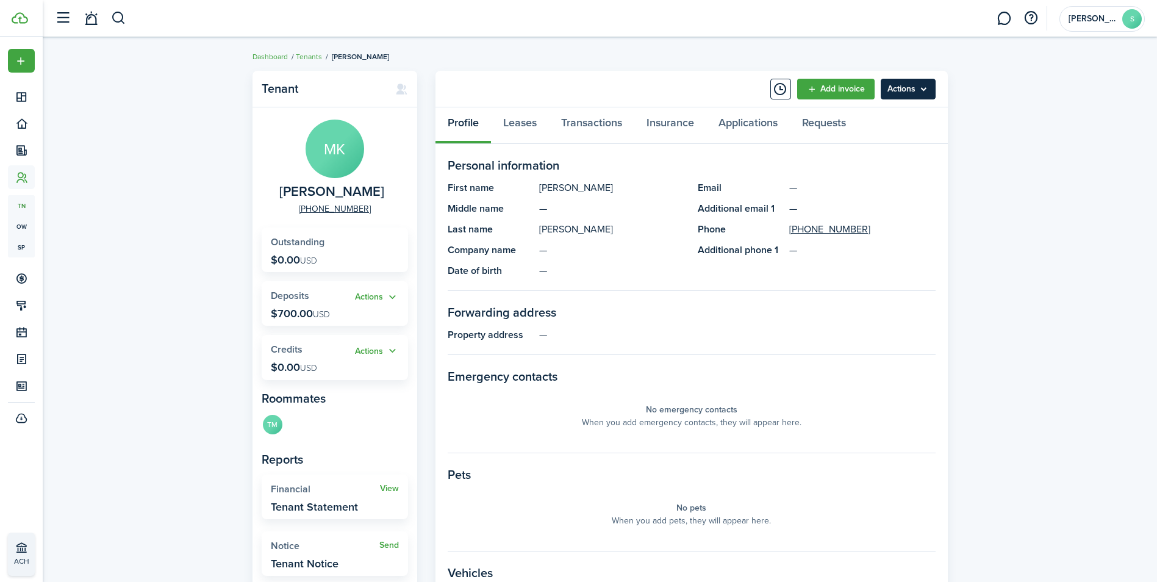
click at [914, 86] on menu-btn "Actions" at bounding box center [907, 89] width 55 height 21
click at [888, 107] on link "Edit" at bounding box center [882, 115] width 107 height 21
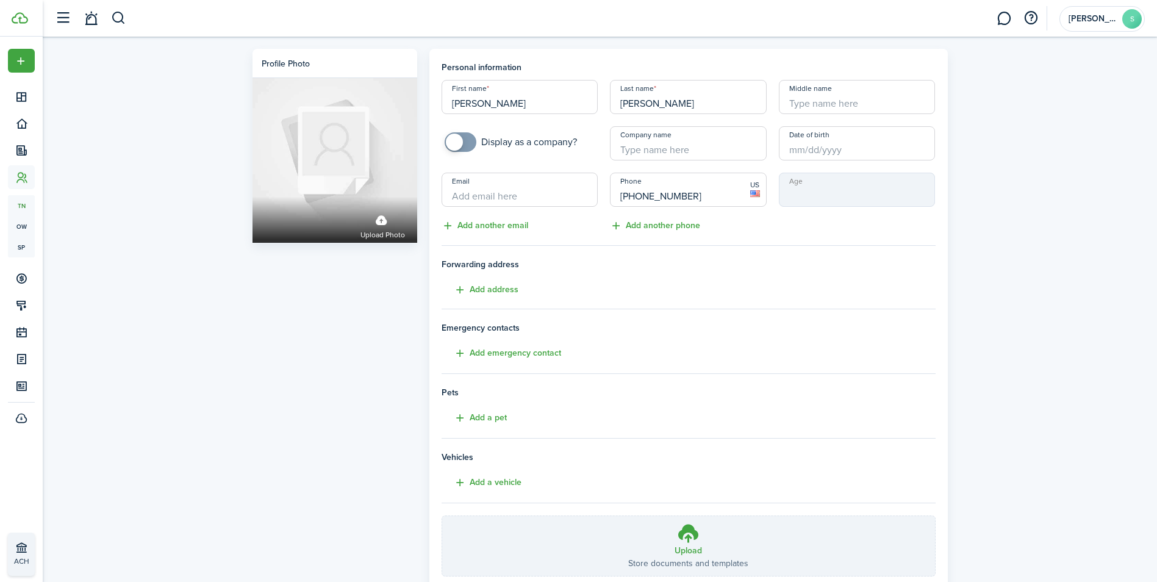
click at [683, 105] on input "Kulyk" at bounding box center [688, 97] width 157 height 34
type input "Kulyk-Moreno"
click at [690, 324] on h4 "Emergency contacts" at bounding box center [688, 327] width 494 height 13
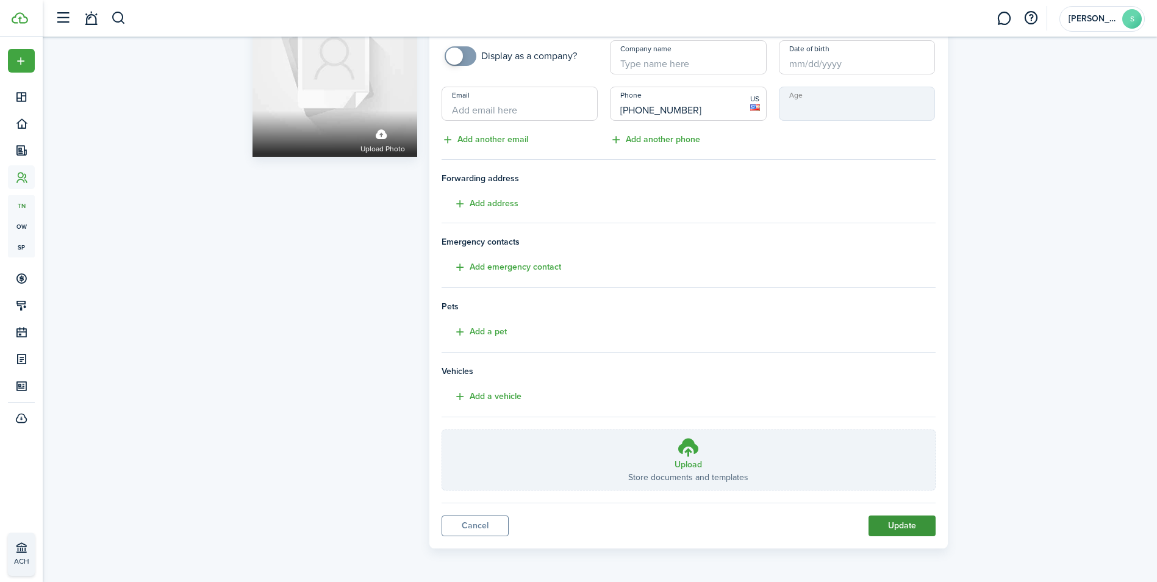
click at [905, 525] on button "Update" at bounding box center [901, 525] width 67 height 21
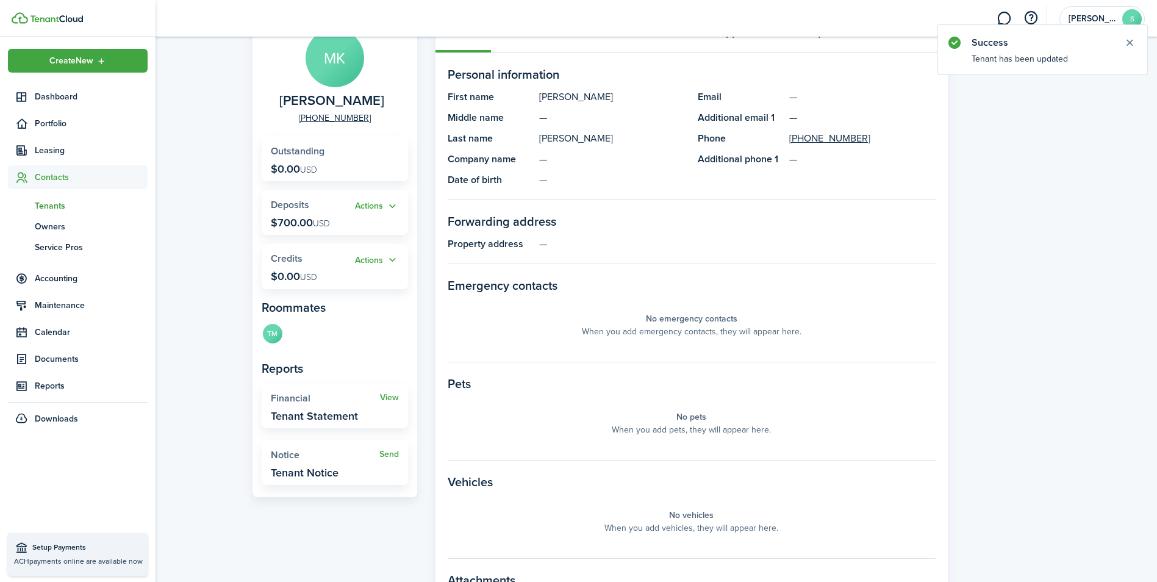
scroll to position [92, 0]
click at [57, 174] on span "Contacts" at bounding box center [91, 177] width 113 height 13
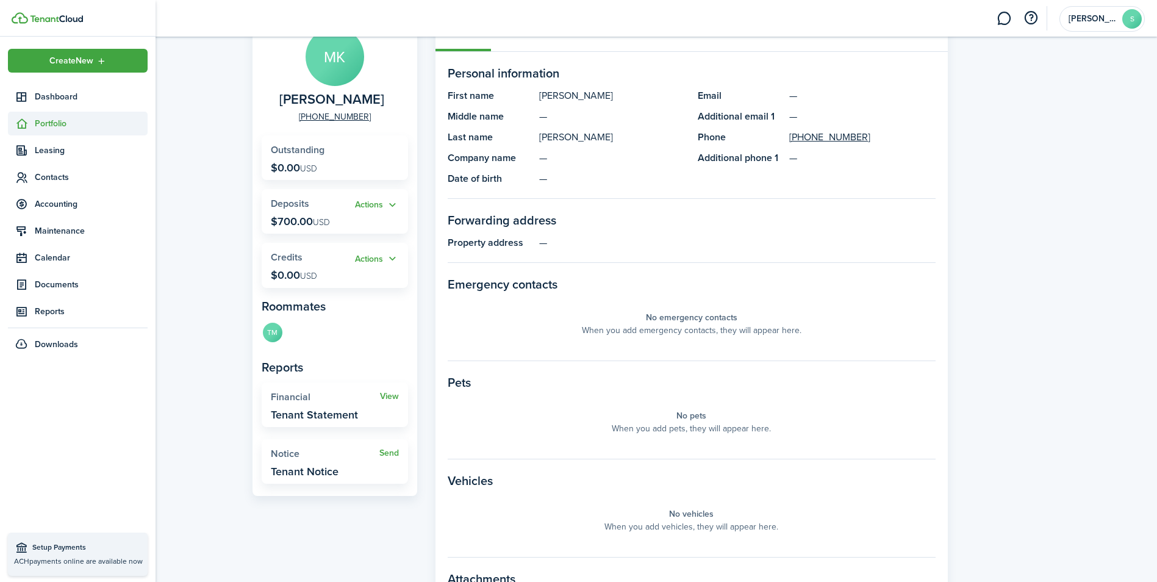
click at [52, 115] on span "Portfolio" at bounding box center [78, 124] width 140 height 24
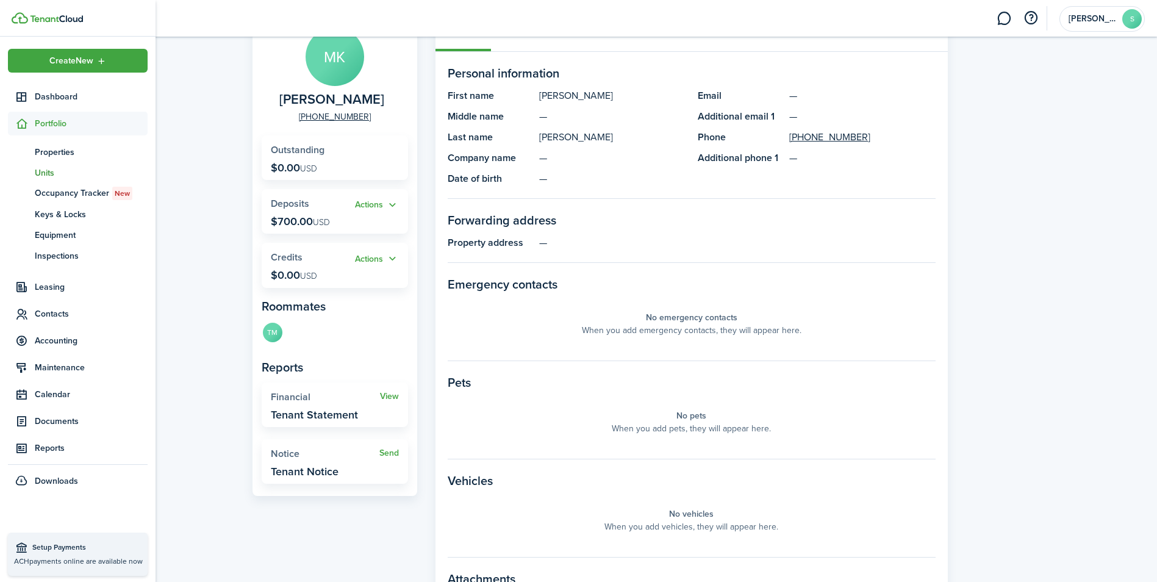
click at [46, 178] on span "Units" at bounding box center [91, 172] width 113 height 13
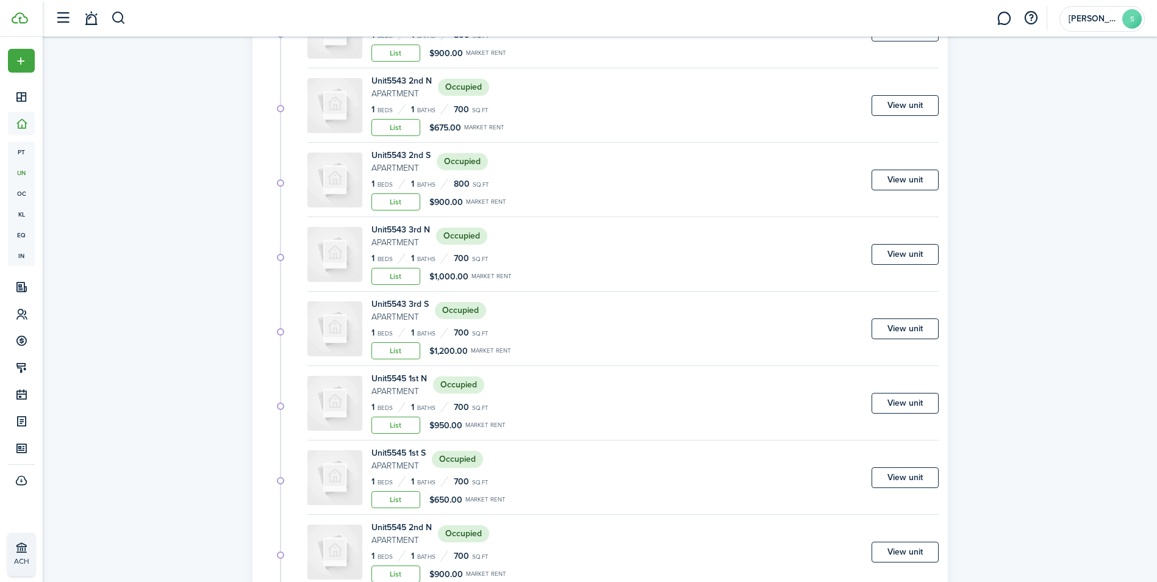
scroll to position [3584, 0]
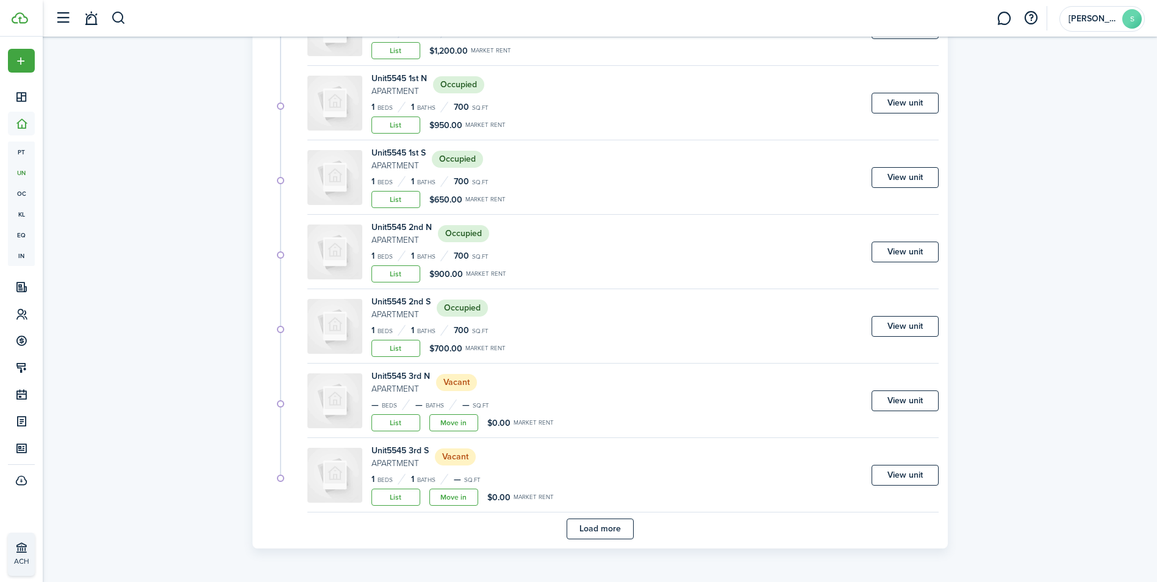
drag, startPoint x: 449, startPoint y: 435, endPoint x: 713, endPoint y: 405, distance: 265.8
click at [713, 405] on div "Unit 5545 3rd N Apartment Vacant — Beds — Baths — sq.ft List Move in $0.00 Mark…" at bounding box center [622, 404] width 631 height 68
click at [917, 399] on link "View unit" at bounding box center [904, 400] width 67 height 21
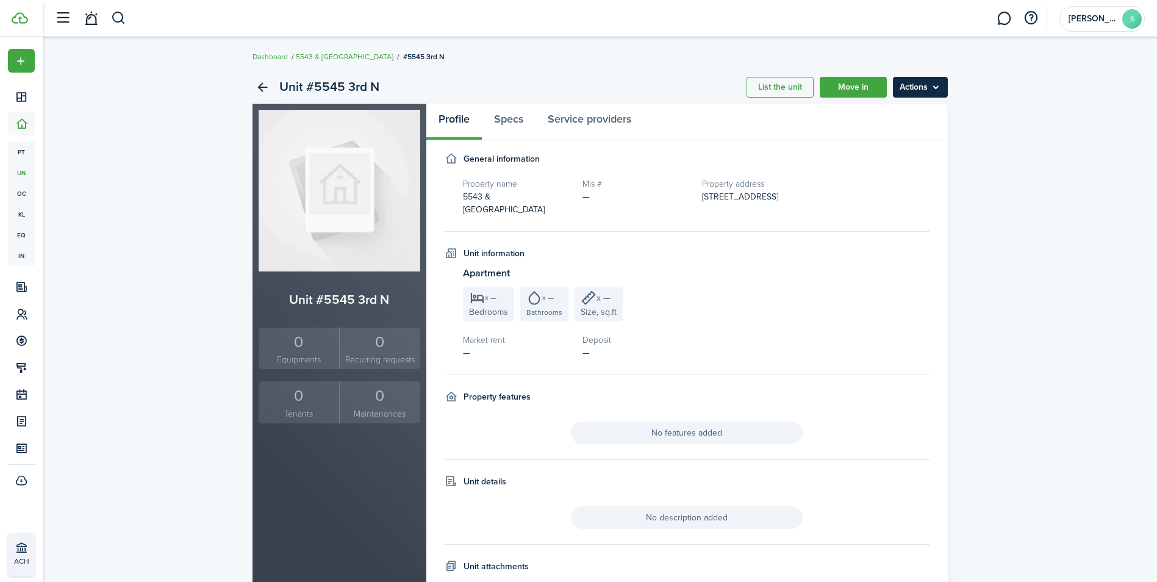
click at [927, 91] on menu-btn "Actions" at bounding box center [920, 87] width 55 height 21
click at [860, 116] on link "Edit unit" at bounding box center [894, 114] width 107 height 21
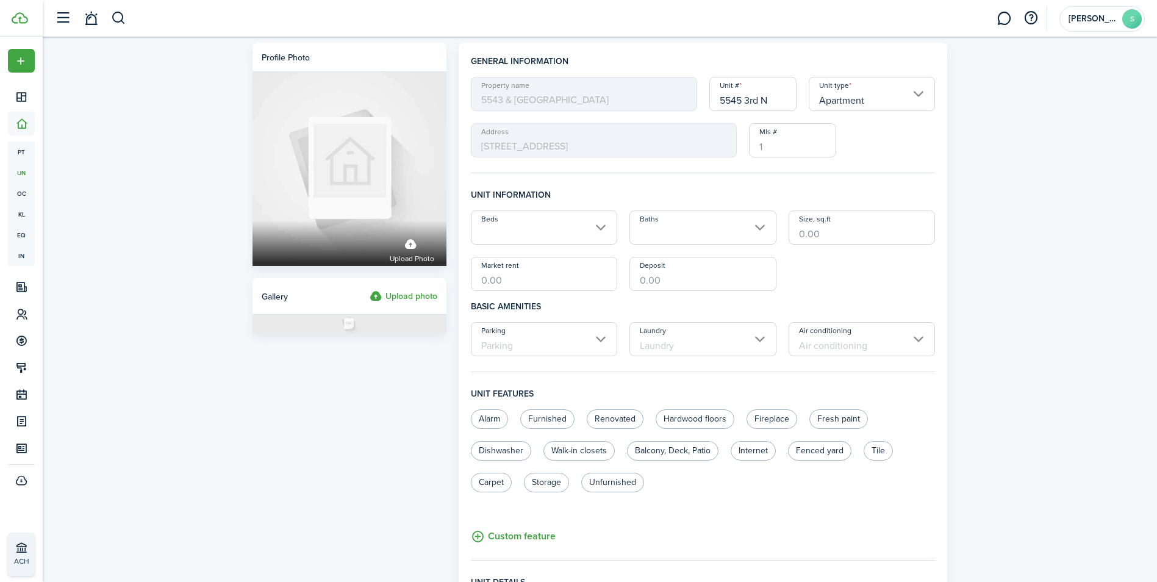
click at [562, 282] on input "Market rent" at bounding box center [544, 274] width 147 height 34
type input "$725.00"
click at [682, 282] on input "Deposit" at bounding box center [702, 274] width 147 height 34
type input "$725.00"
click at [874, 241] on input "Size, sq.ft" at bounding box center [861, 227] width 147 height 34
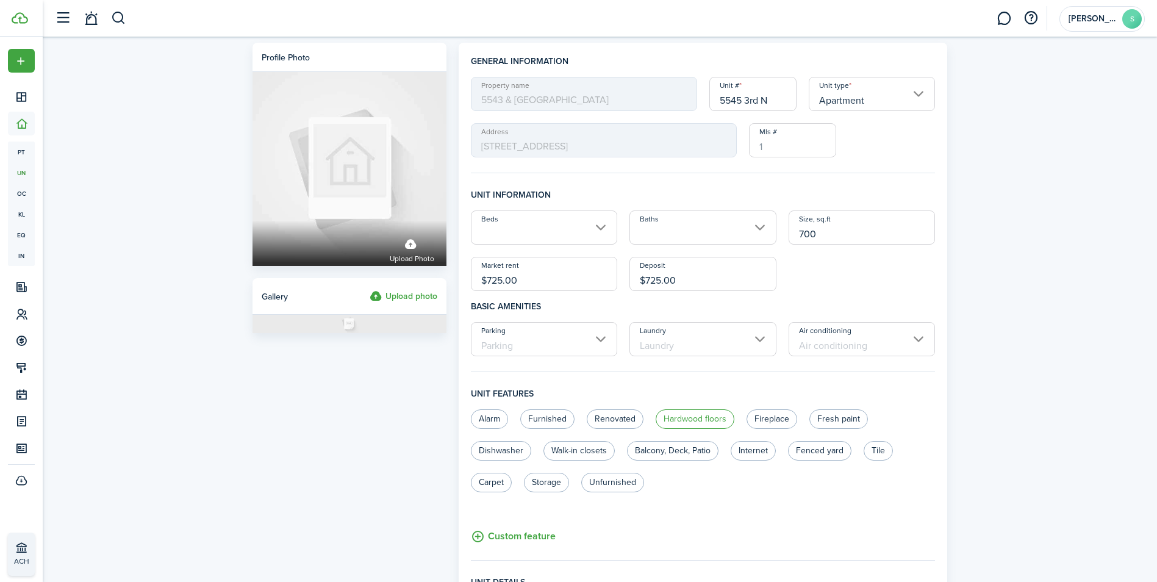
type input "700"
click at [701, 416] on label "Hardwood floors" at bounding box center [694, 419] width 79 height 20
radio input "true"
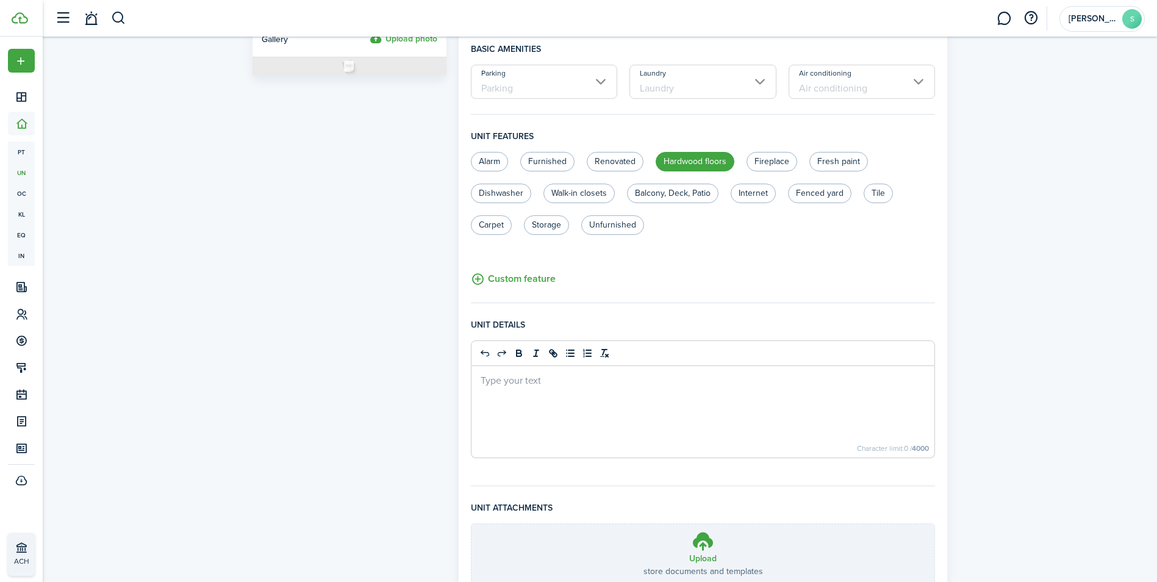
scroll to position [357, 0]
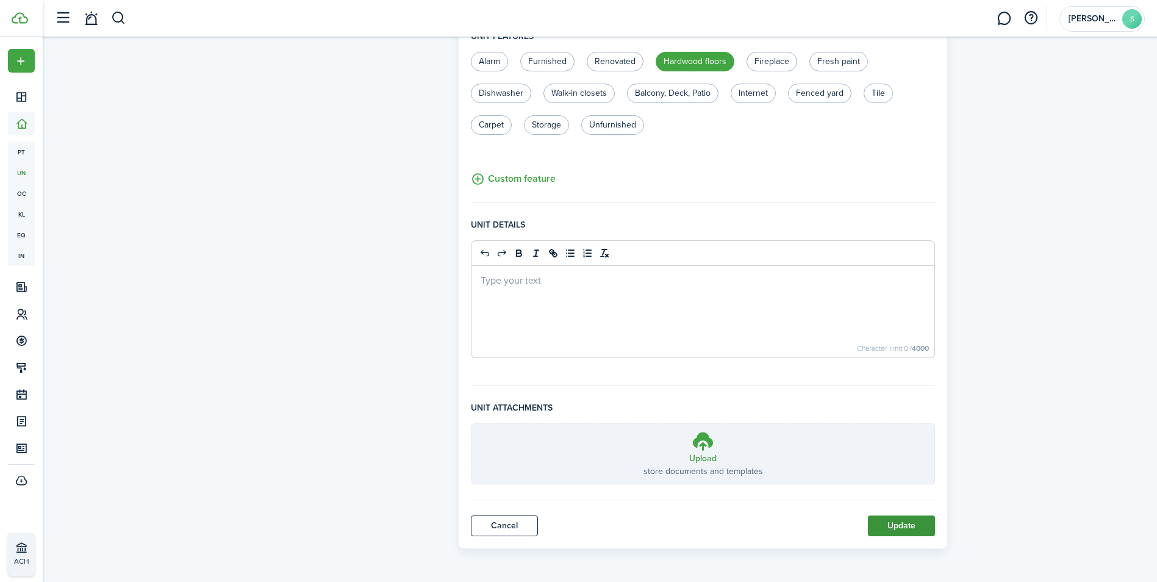
click at [895, 528] on button "Update" at bounding box center [901, 525] width 67 height 21
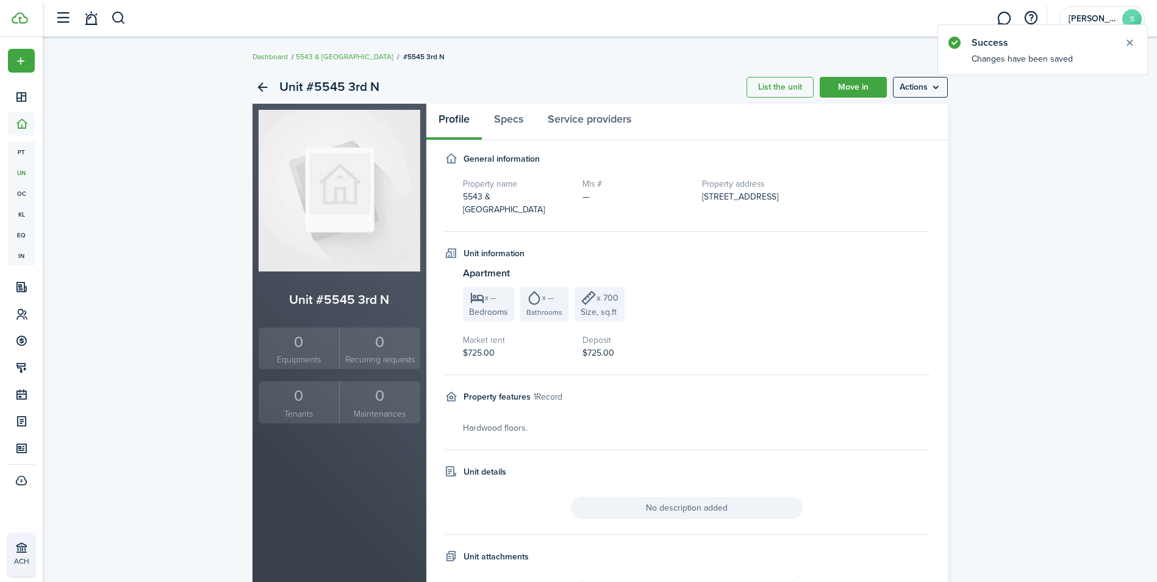
scroll to position [58, 0]
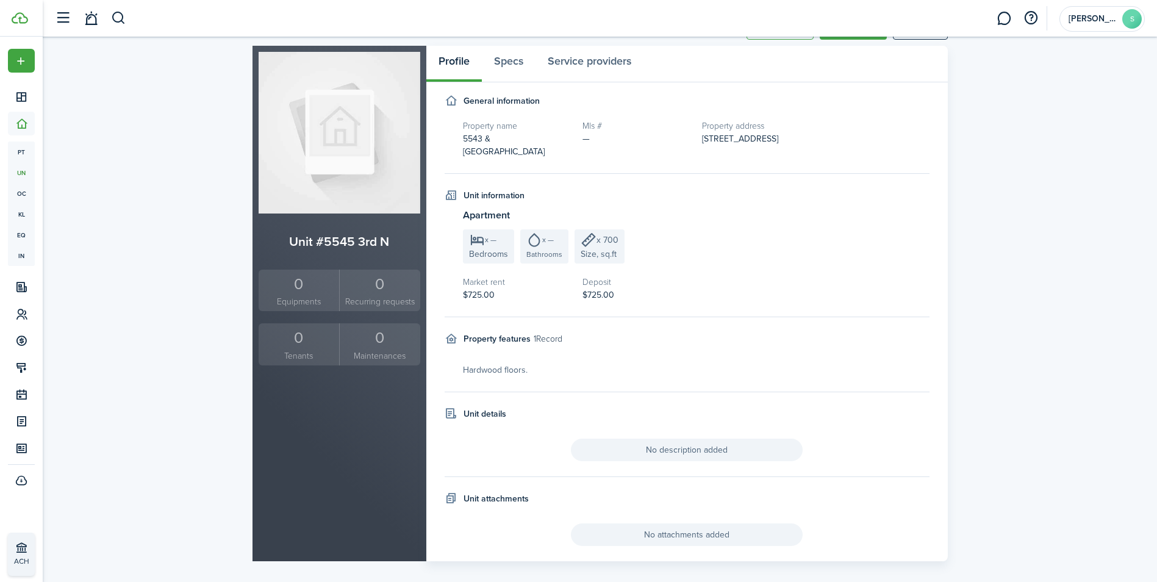
click at [1085, 274] on div "Unit #5545 3rd N List the unit Move in Actions Unit #5545 3rd N 0 Equipments 0 …" at bounding box center [600, 287] width 1114 height 560
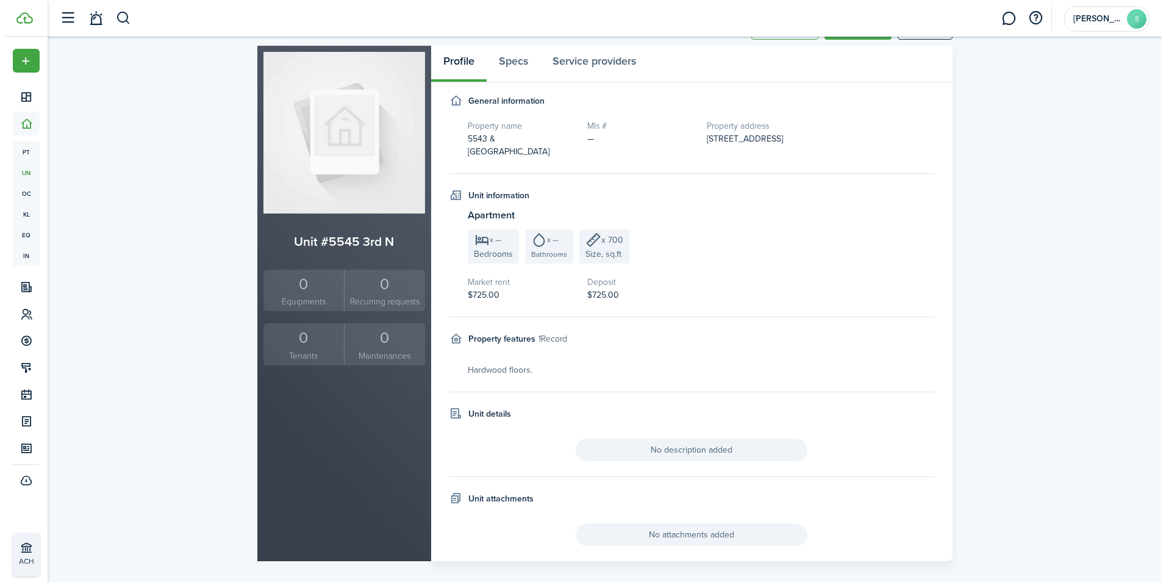
scroll to position [0, 0]
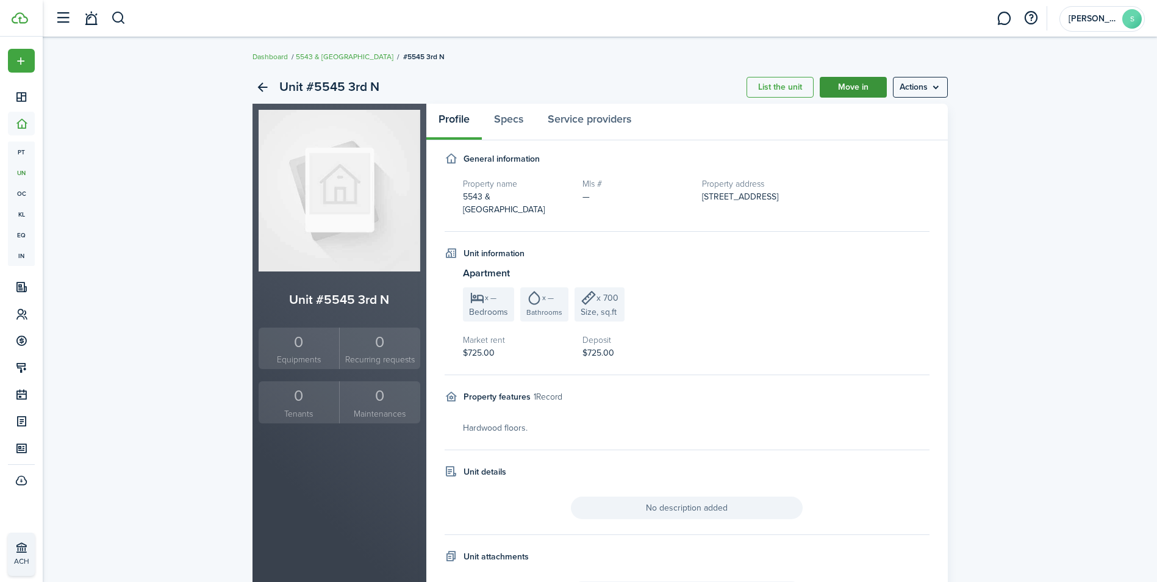
click at [876, 90] on link "Move in" at bounding box center [853, 87] width 67 height 21
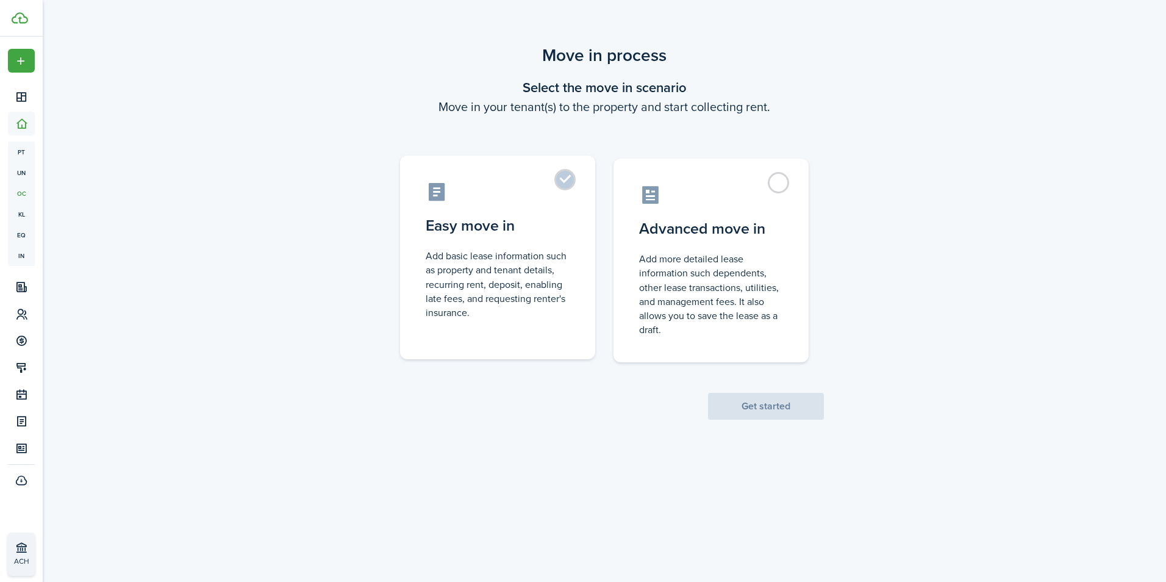
click at [568, 180] on label "Easy move in Add basic lease information such as property and tenant details, r…" at bounding box center [497, 257] width 195 height 204
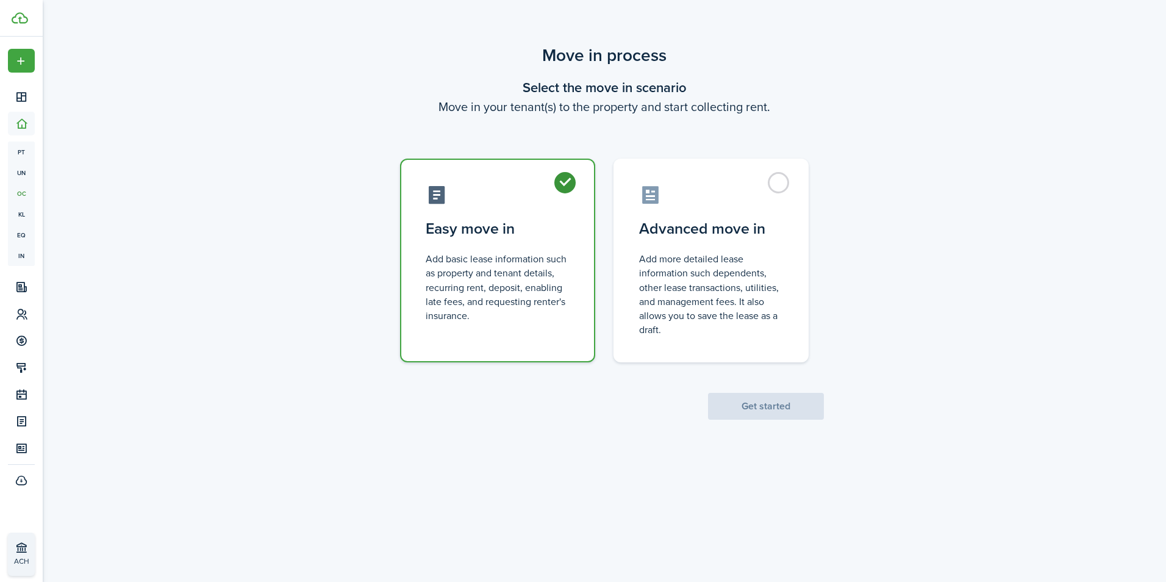
radio input "true"
click at [759, 410] on button "Get started" at bounding box center [766, 406] width 116 height 27
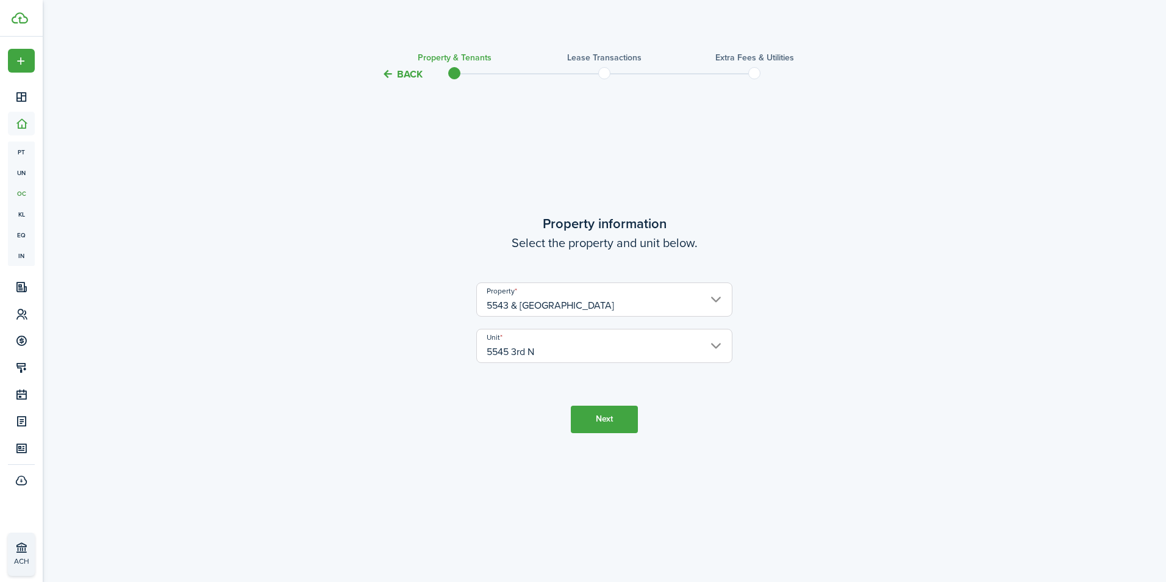
click at [617, 422] on button "Next" at bounding box center [604, 418] width 67 height 27
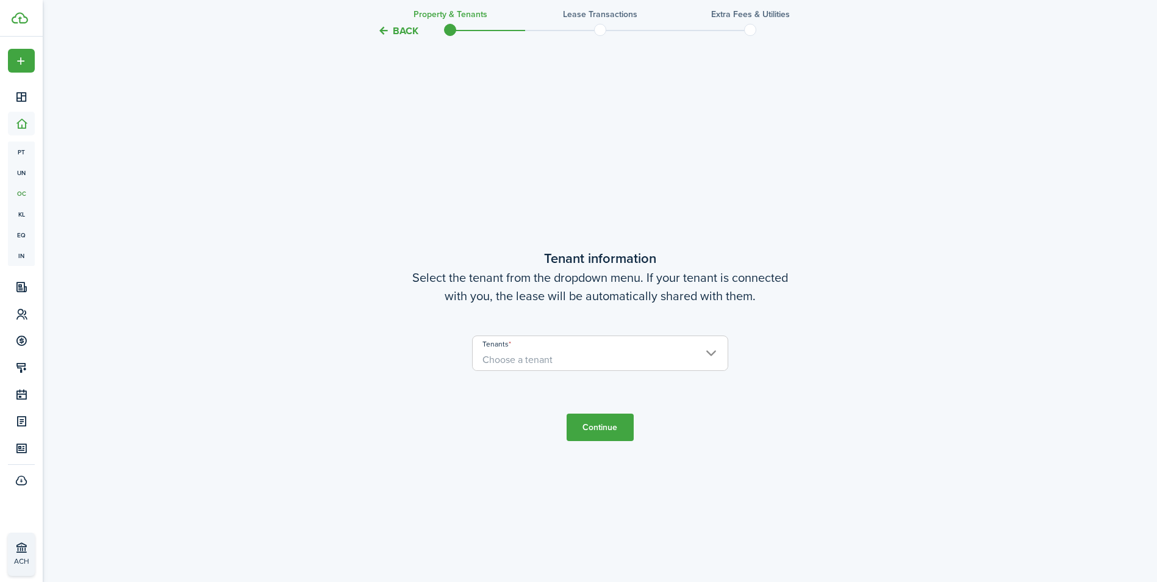
scroll to position [500, 0]
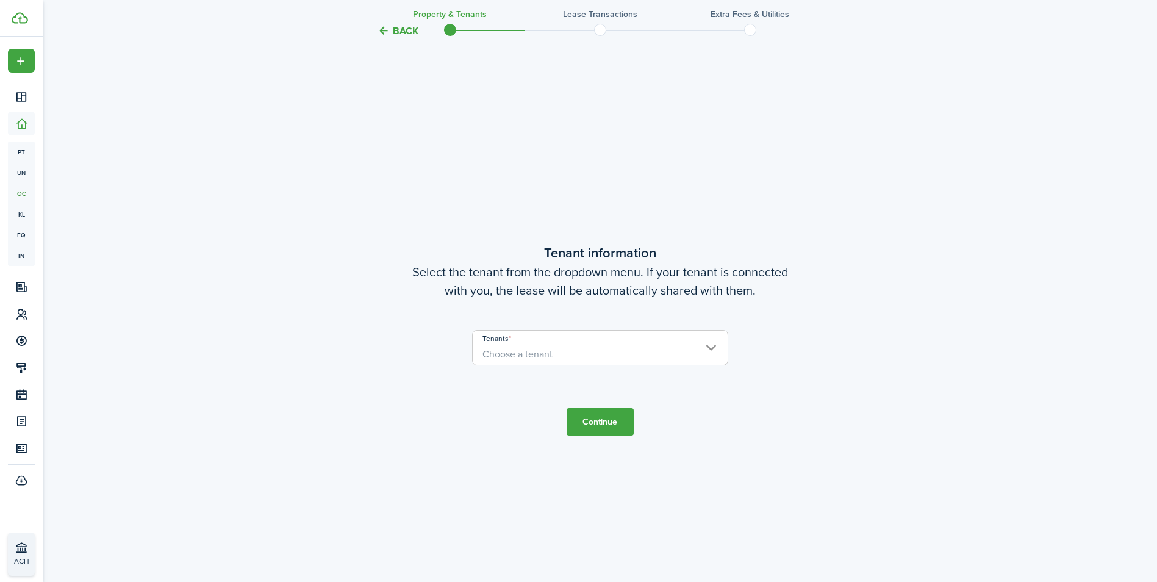
click at [557, 353] on span "Choose a tenant" at bounding box center [600, 354] width 255 height 21
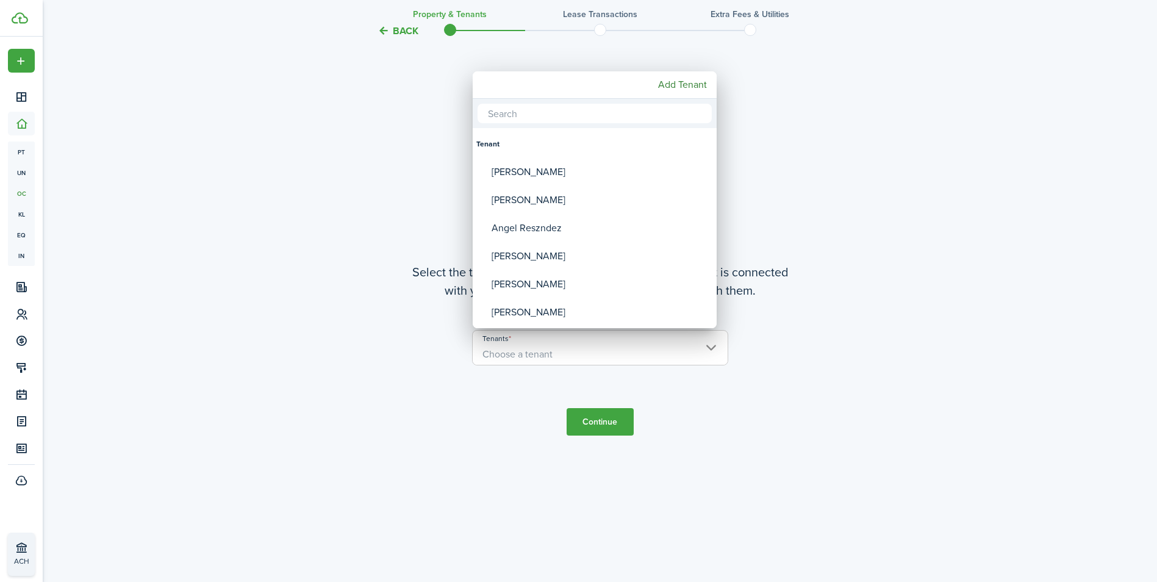
click at [557, 353] on div at bounding box center [578, 290] width 1352 height 777
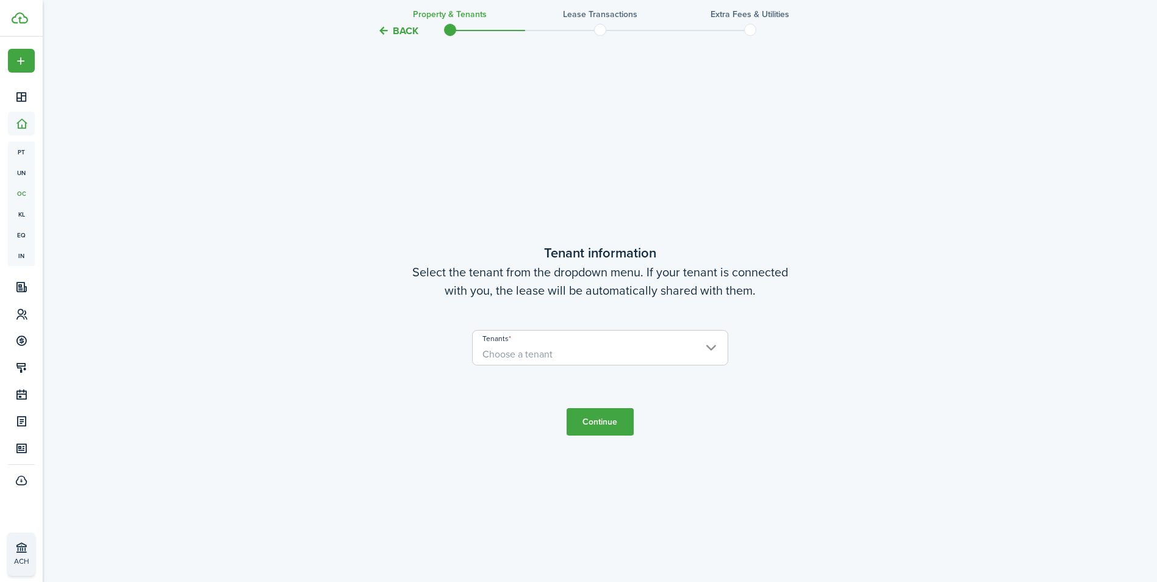
click at [557, 354] on span "Choose a tenant" at bounding box center [600, 354] width 255 height 21
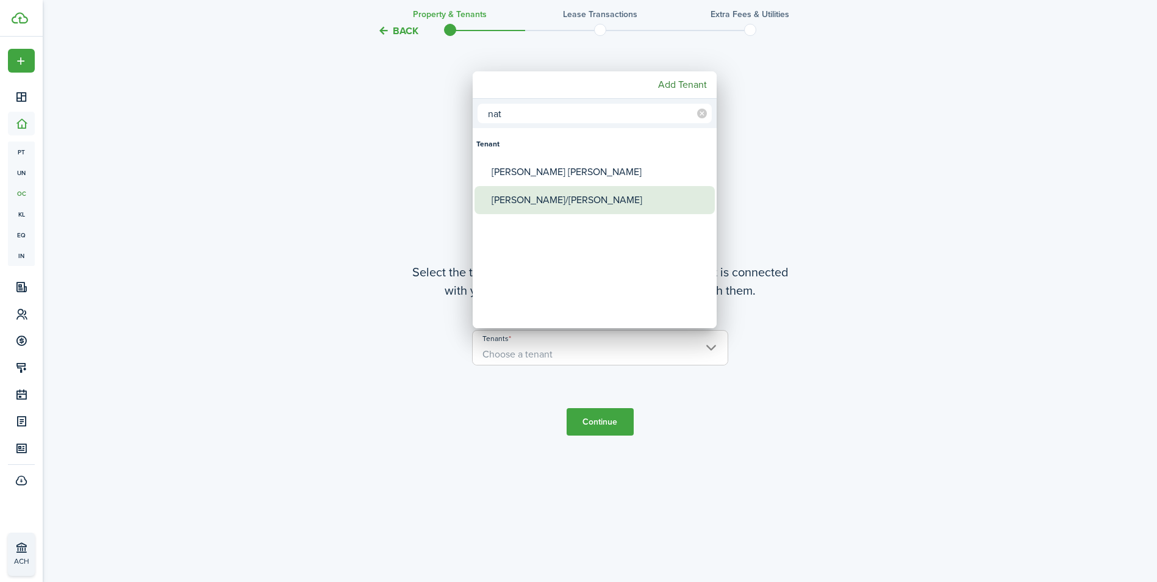
type input "nat"
click at [572, 204] on div "[PERSON_NAME]/[PERSON_NAME]" at bounding box center [599, 200] width 216 height 28
type input "[PERSON_NAME]/[PERSON_NAME]"
click at [572, 204] on div "[PERSON_NAME]/[PERSON_NAME]" at bounding box center [599, 200] width 216 height 28
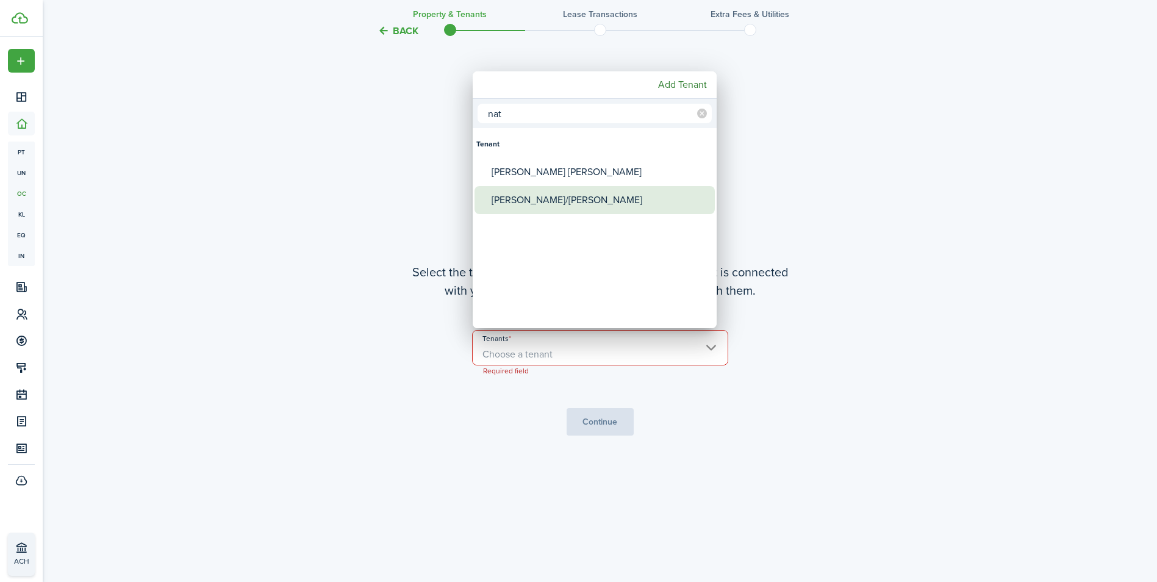
type input "[PERSON_NAME]/[PERSON_NAME]"
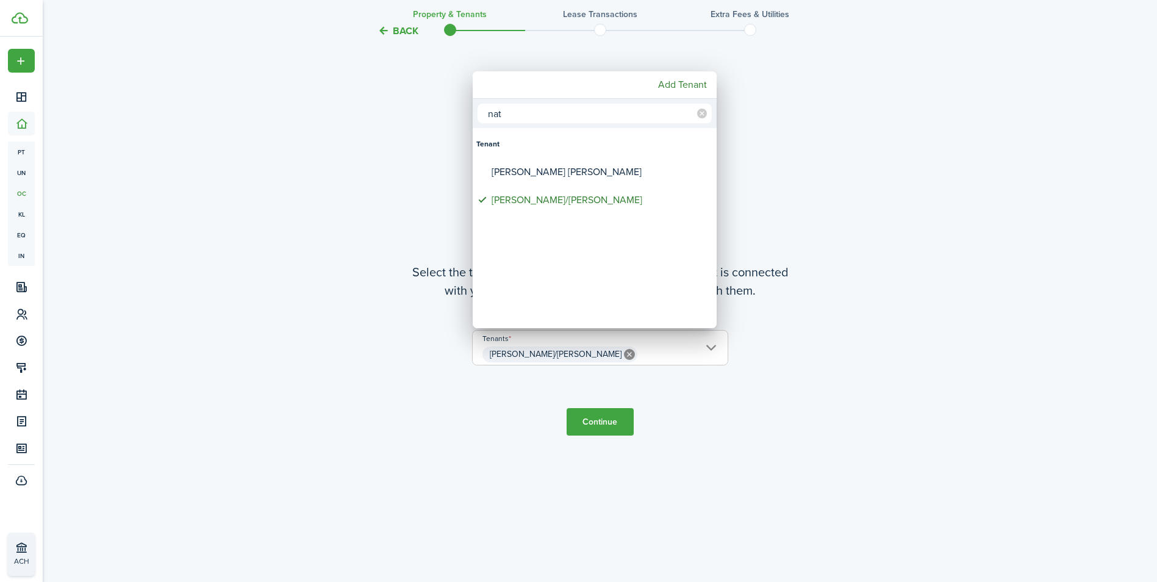
click at [599, 416] on div at bounding box center [578, 290] width 1352 height 777
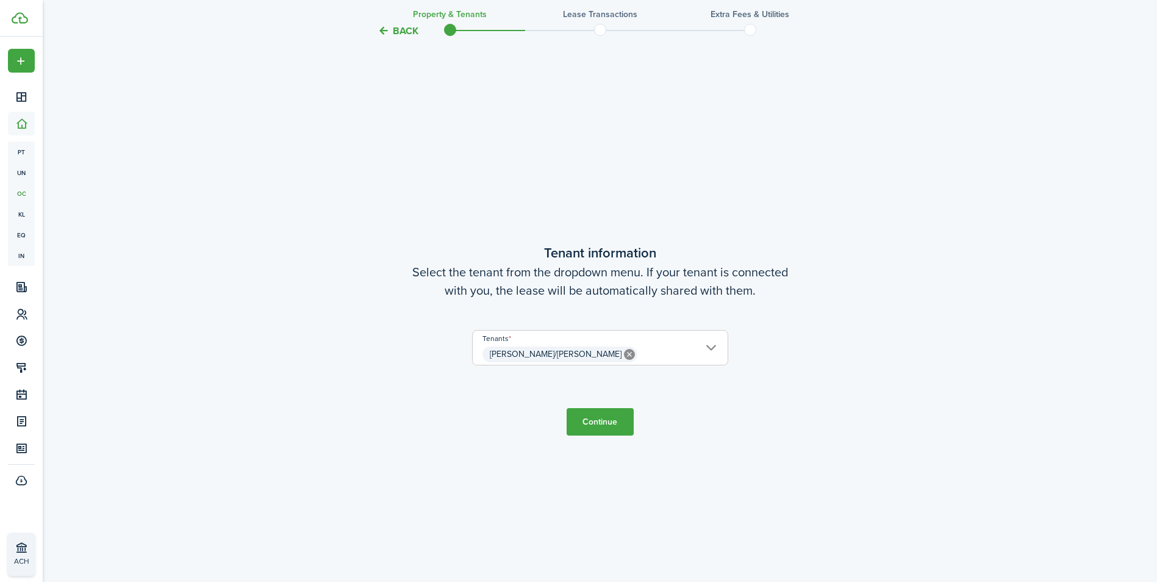
click at [599, 416] on button "Continue" at bounding box center [599, 421] width 67 height 27
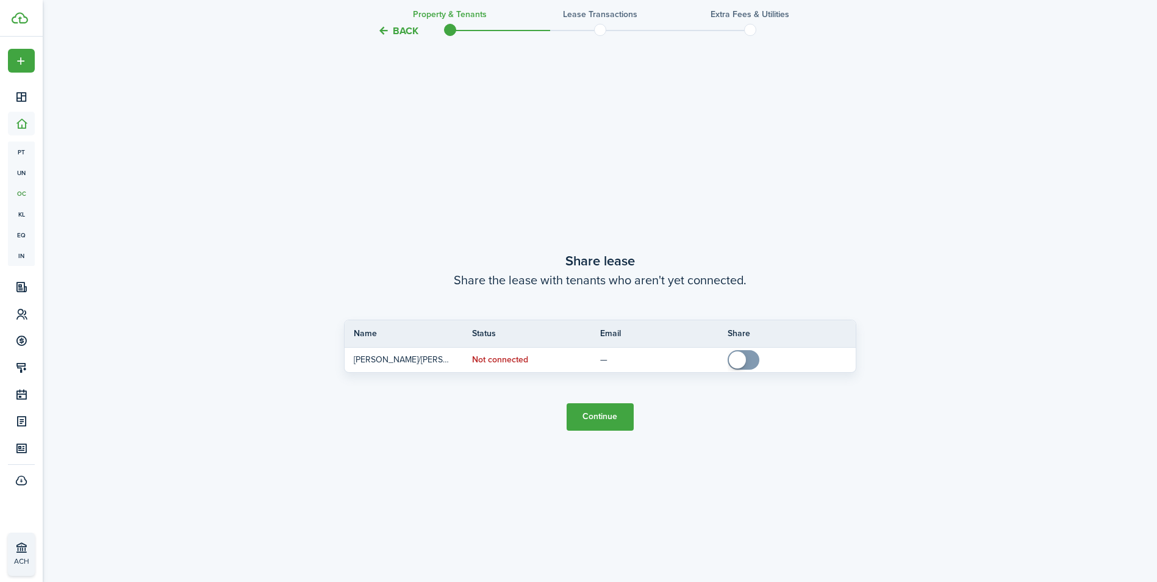
scroll to position [1082, 0]
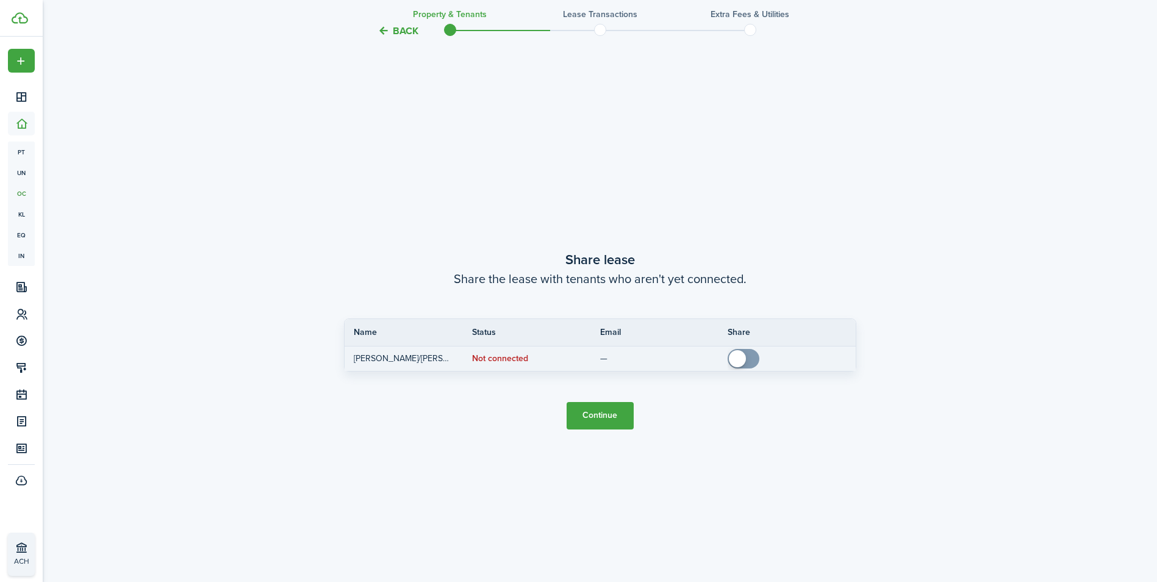
click at [749, 354] on span at bounding box center [743, 359] width 12 height 20
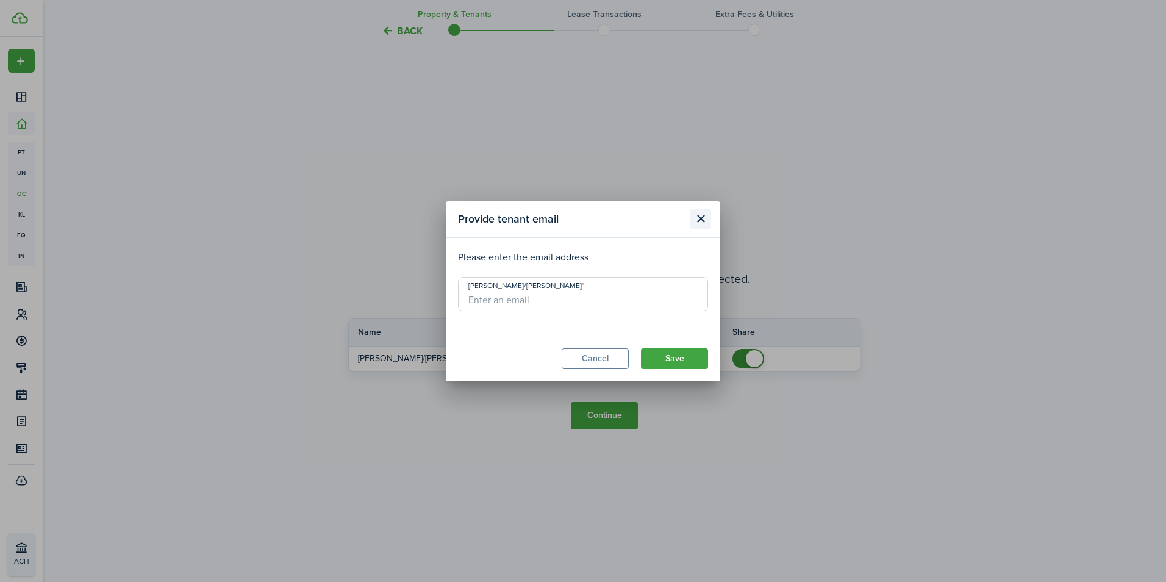
click at [698, 218] on button "Close modal" at bounding box center [700, 219] width 21 height 21
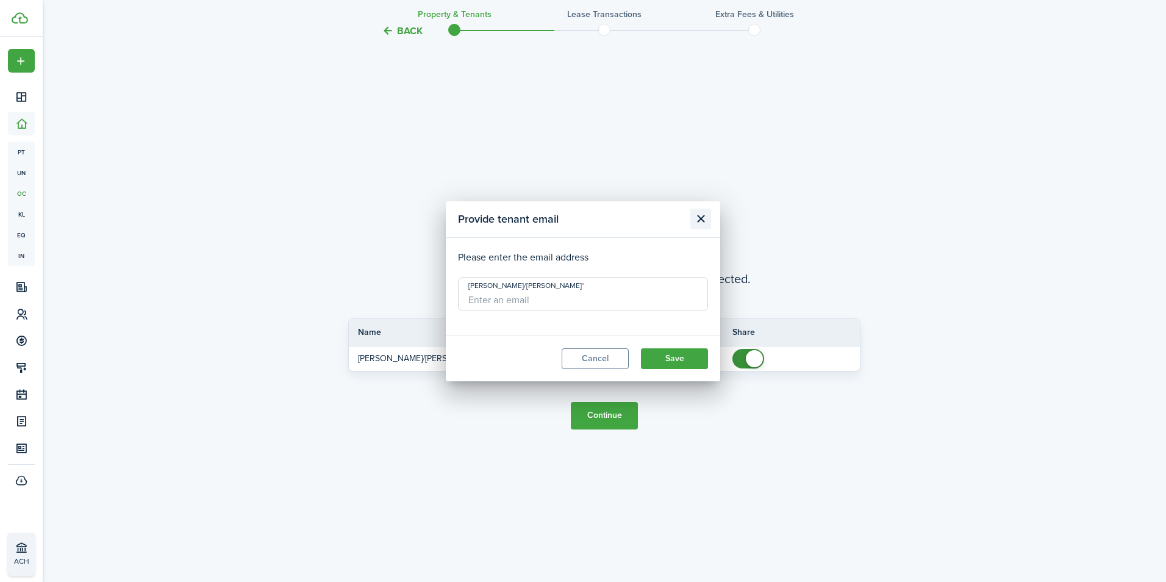
checkbox input "false"
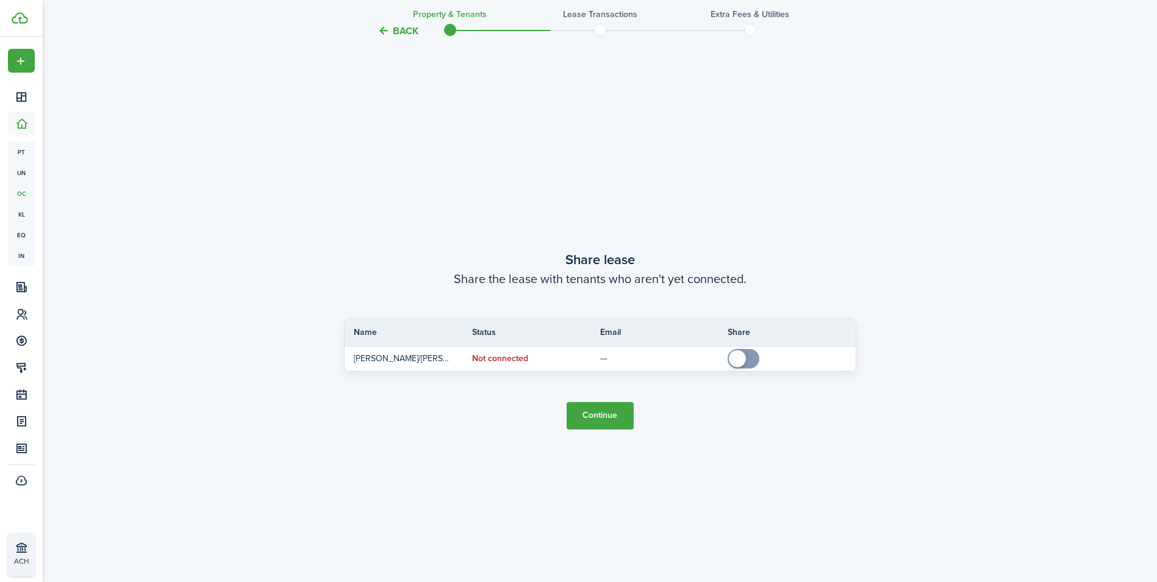
click at [597, 421] on button "Continue" at bounding box center [599, 415] width 67 height 27
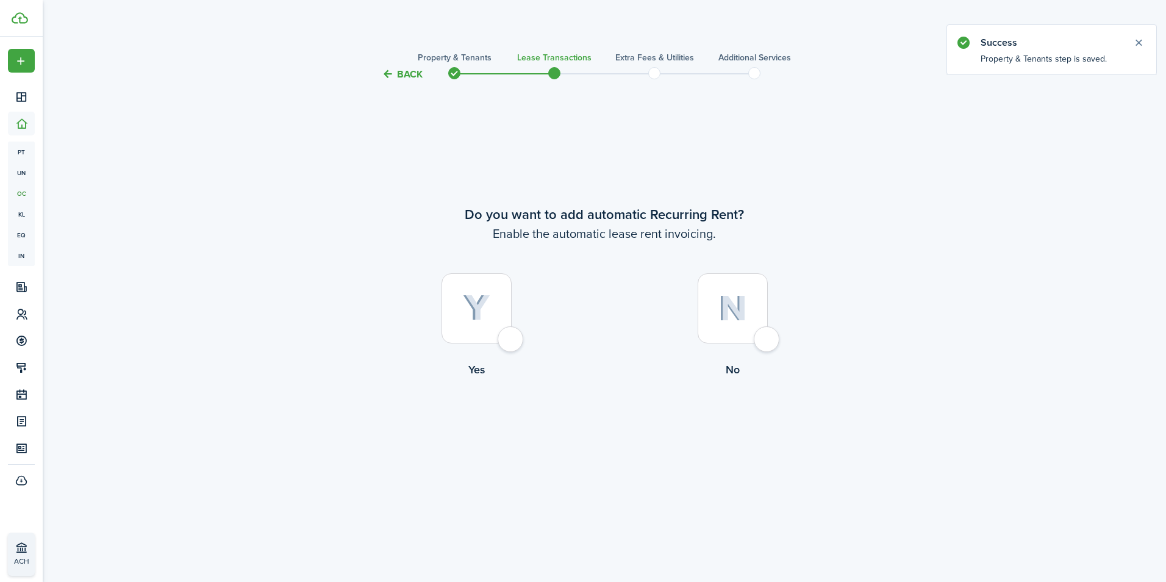
click at [512, 339] on div at bounding box center [476, 308] width 70 height 70
radio input "true"
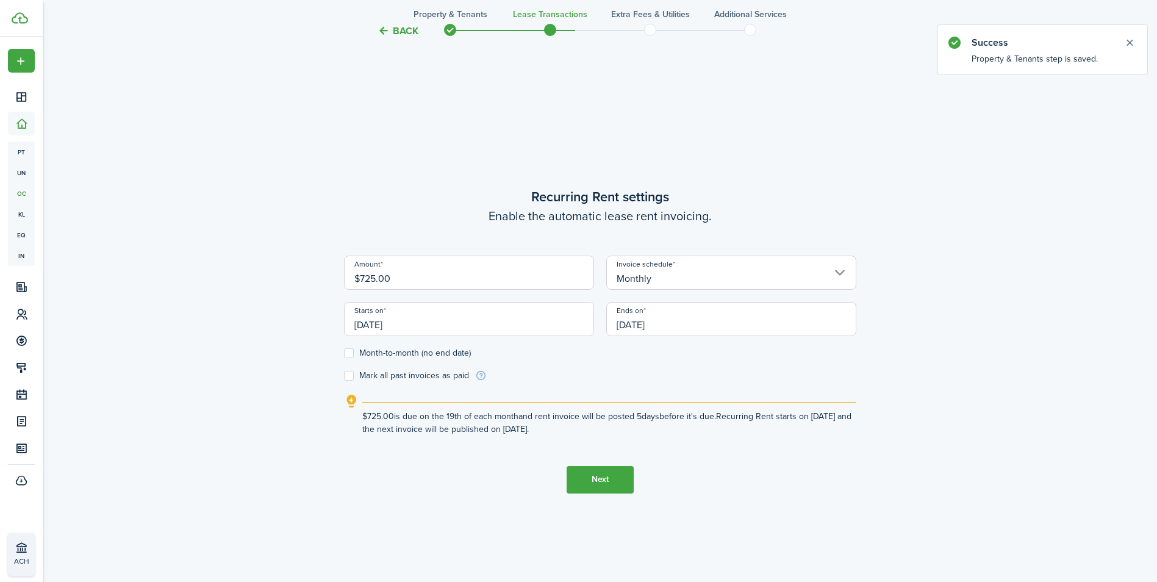
scroll to position [500, 0]
click at [413, 269] on input "$725.00" at bounding box center [469, 272] width 250 height 34
click at [450, 327] on input "[DATE]" at bounding box center [469, 318] width 250 height 34
type input "$725.00"
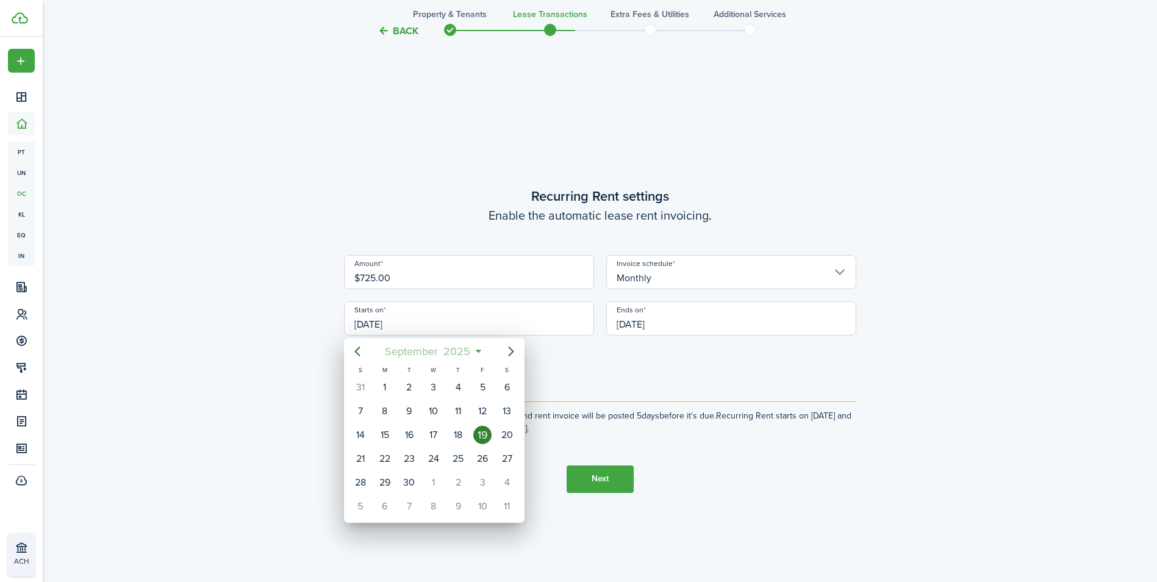
click at [474, 350] on mbsc-button "[DATE]" at bounding box center [427, 351] width 101 height 22
click at [374, 384] on div "Jan" at bounding box center [376, 384] width 44 height 20
click at [624, 380] on div at bounding box center [578, 290] width 1352 height 777
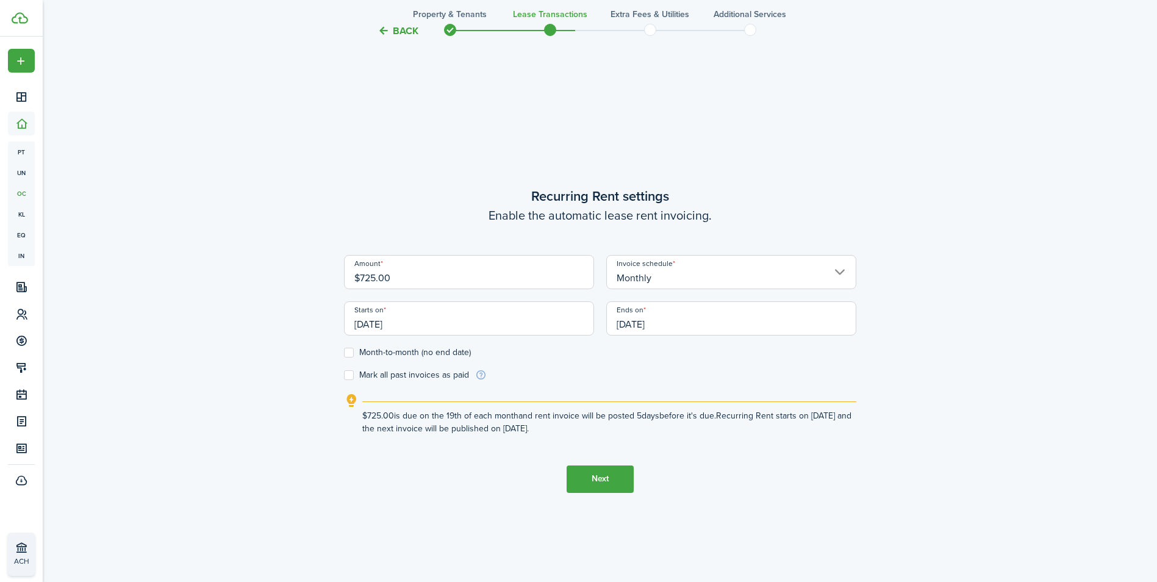
click at [398, 326] on input "[DATE]" at bounding box center [469, 318] width 250 height 34
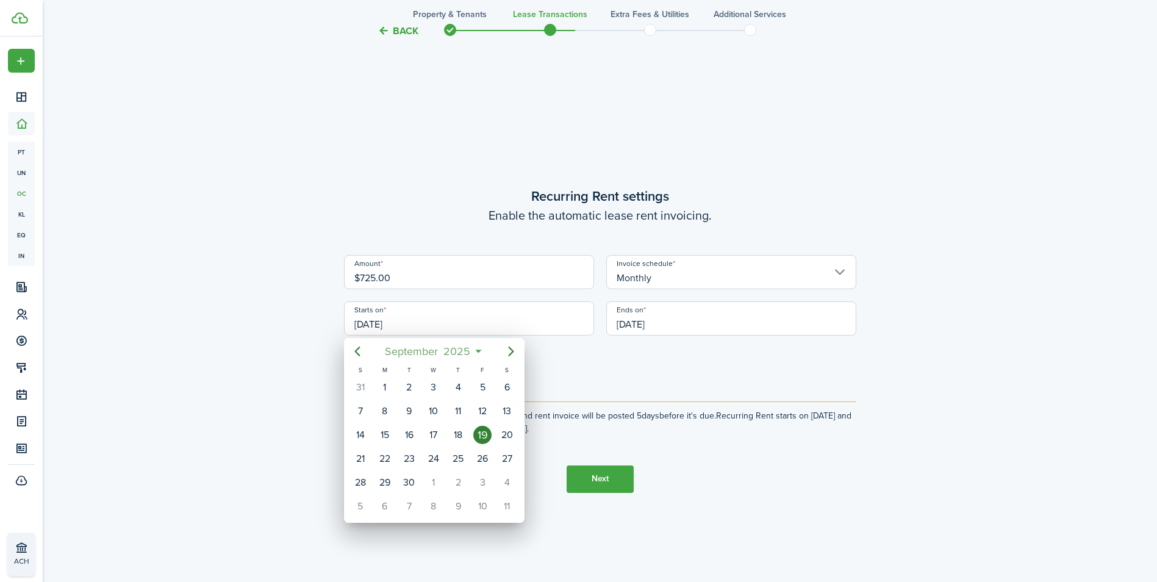
click at [477, 352] on mbsc-button "[DATE]" at bounding box center [427, 351] width 101 height 22
click at [379, 382] on div "Jan" at bounding box center [376, 384] width 44 height 20
click at [474, 354] on mbsc-button "[DATE]" at bounding box center [427, 351] width 101 height 22
click at [387, 385] on div "Jan" at bounding box center [376, 384] width 44 height 20
click at [434, 388] on div "1" at bounding box center [433, 387] width 18 height 18
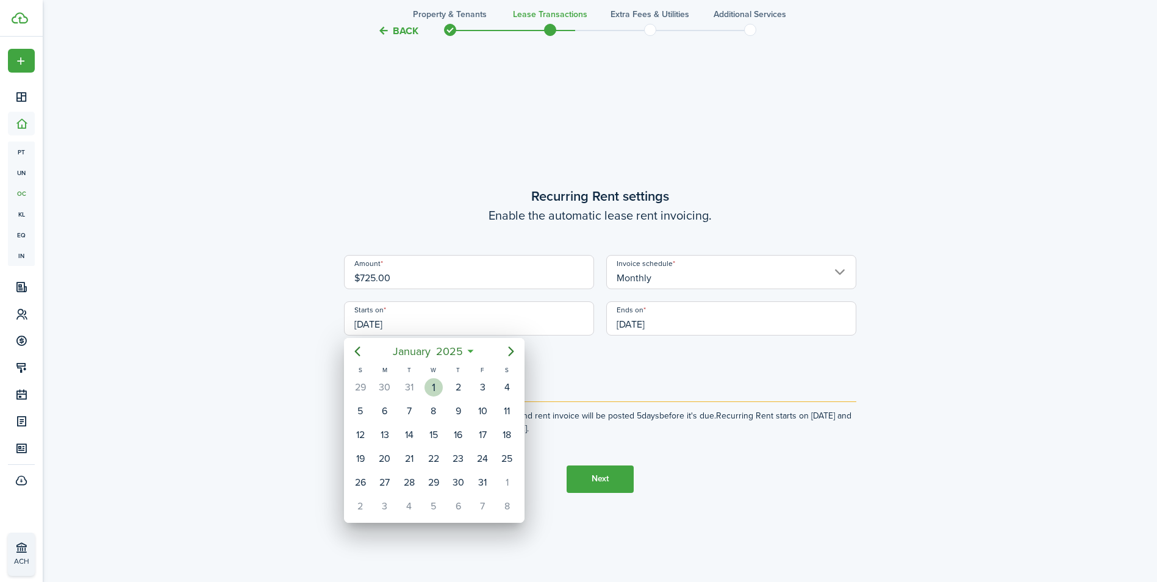
type input "[DATE]"
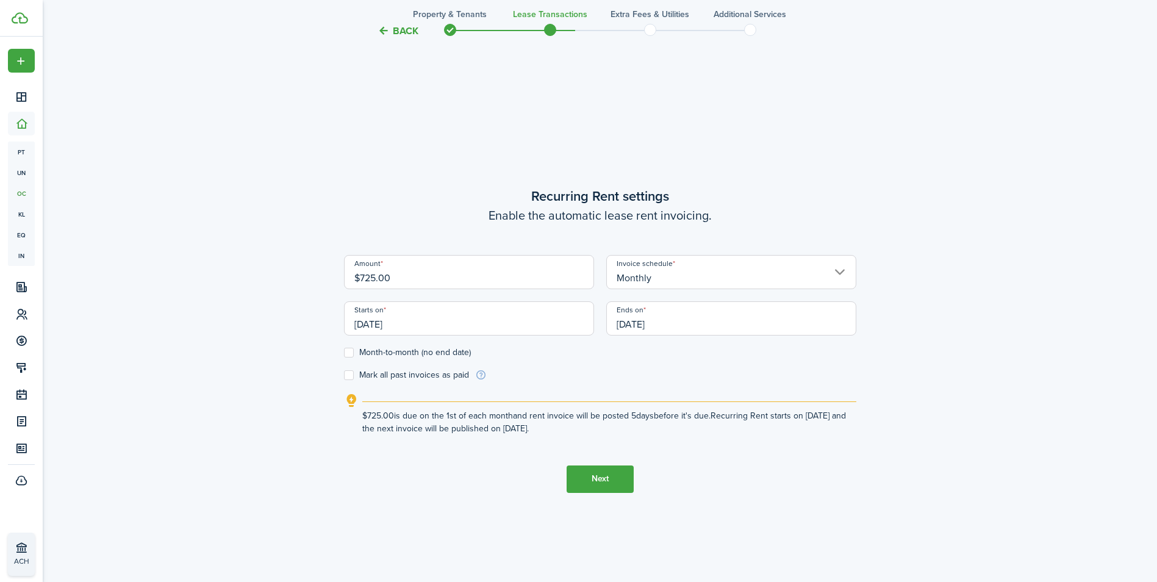
click at [355, 350] on label "Month-to-month (no end date)" at bounding box center [407, 353] width 127 height 10
click at [344, 352] on input "Month-to-month (no end date)" at bounding box center [343, 352] width 1 height 1
checkbox input "true"
click at [348, 377] on label "Mark all past invoices as paid" at bounding box center [406, 375] width 125 height 10
click at [344, 375] on input "Mark all past invoices as paid" at bounding box center [343, 374] width 1 height 1
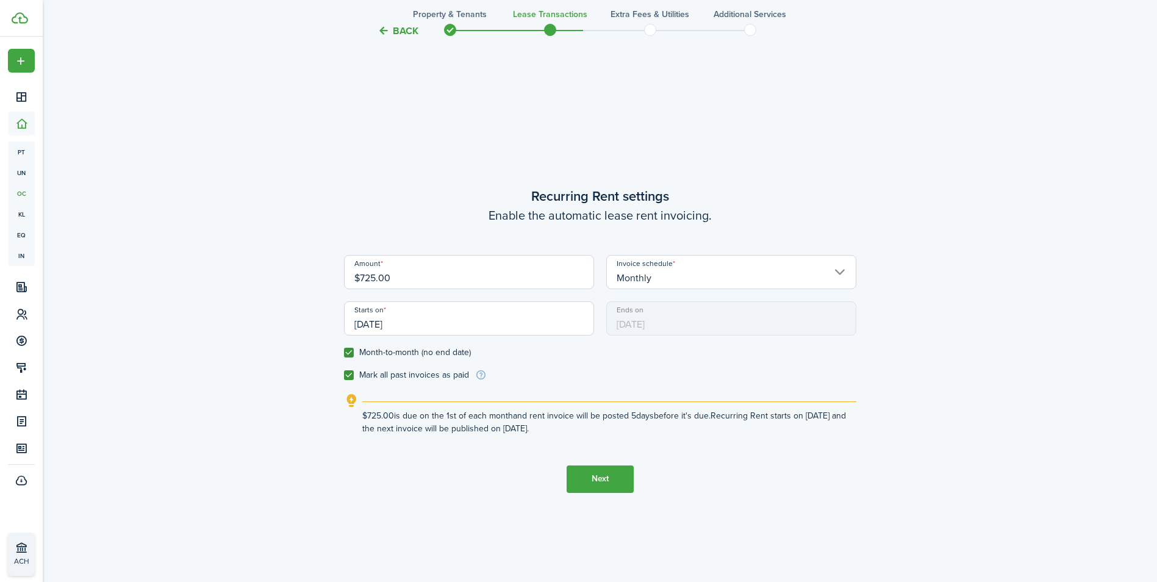
checkbox input "true"
click at [613, 482] on button "Next" at bounding box center [599, 478] width 67 height 27
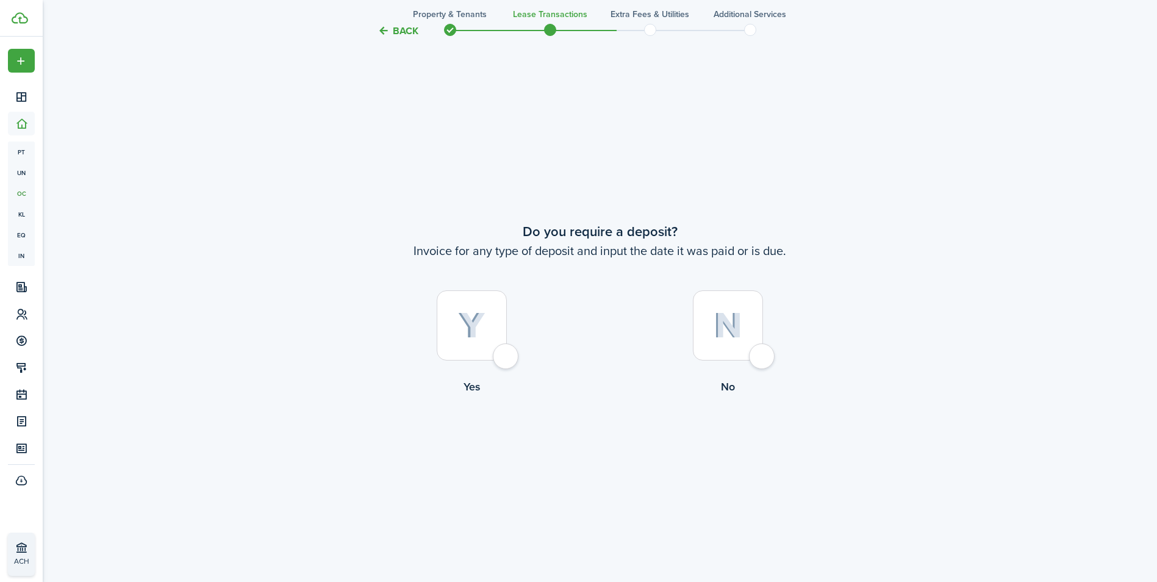
scroll to position [1082, 0]
click at [503, 354] on div at bounding box center [472, 324] width 70 height 70
radio input "true"
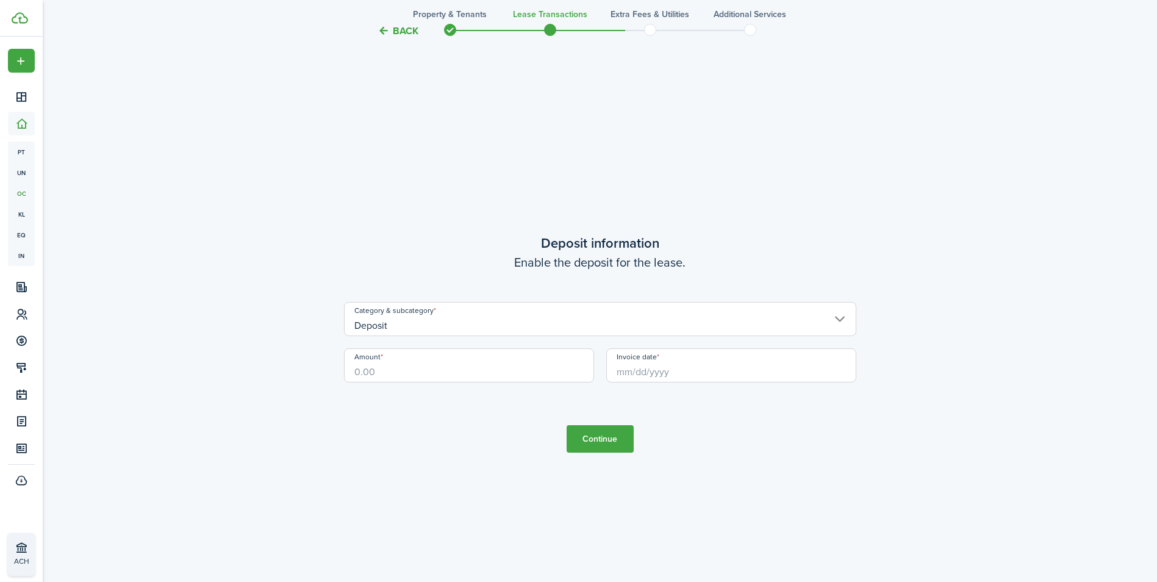
scroll to position [1663, 0]
click at [449, 363] on input "Amount" at bounding box center [469, 362] width 250 height 34
click at [676, 370] on input "Invoice date" at bounding box center [731, 362] width 250 height 34
type input "$725.00"
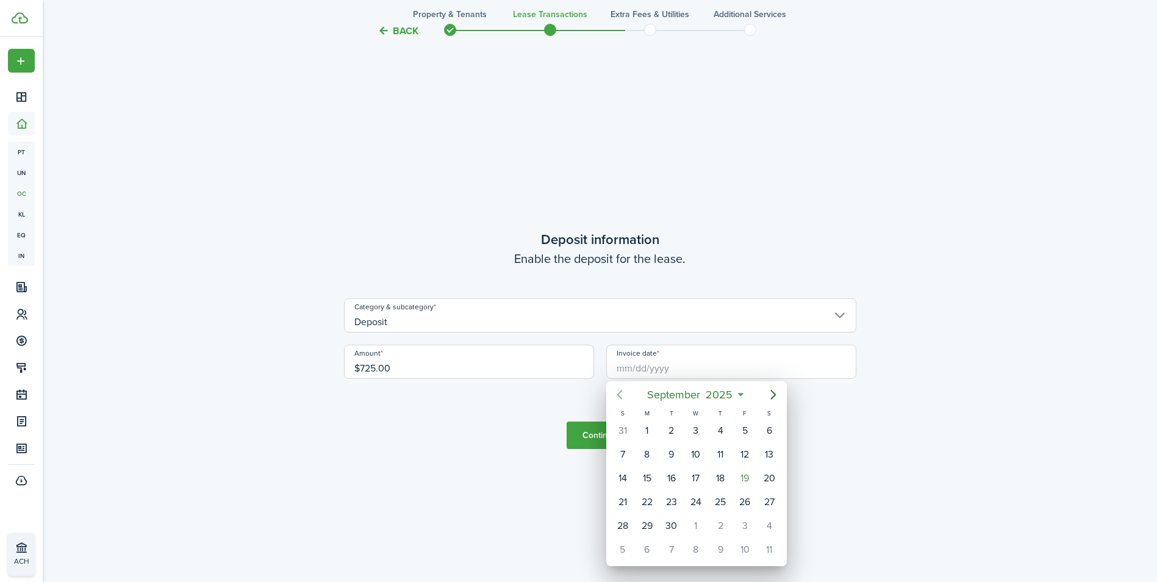
click at [623, 391] on icon "Previous page" at bounding box center [619, 394] width 15 height 15
click at [623, 394] on icon "Previous page" at bounding box center [619, 394] width 15 height 15
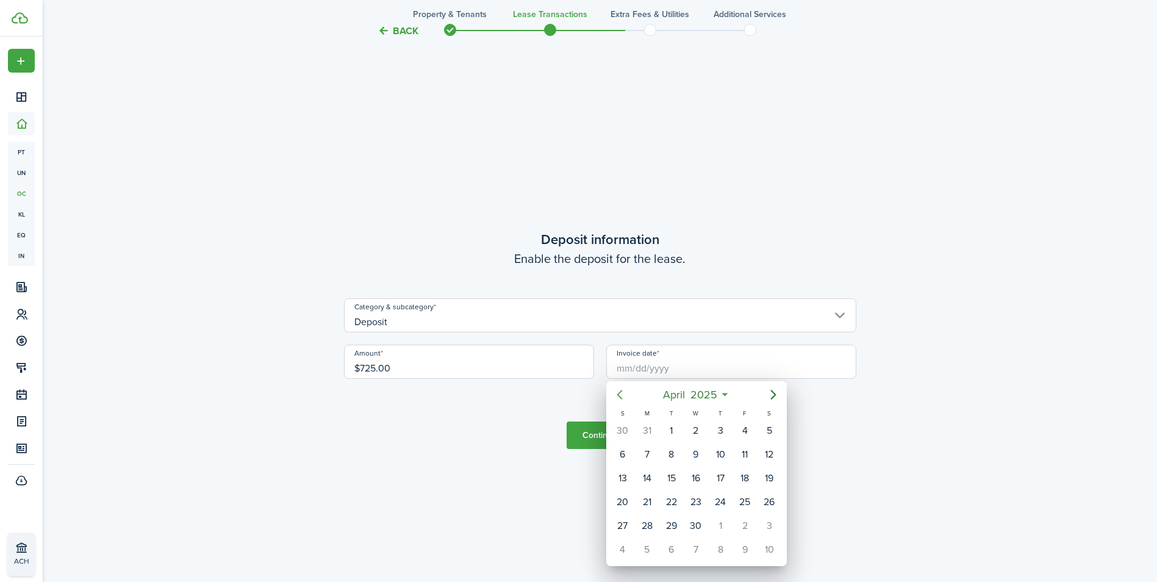
click at [623, 394] on icon "Previous page" at bounding box center [619, 394] width 15 height 15
click at [768, 398] on icon "Next page" at bounding box center [773, 394] width 15 height 15
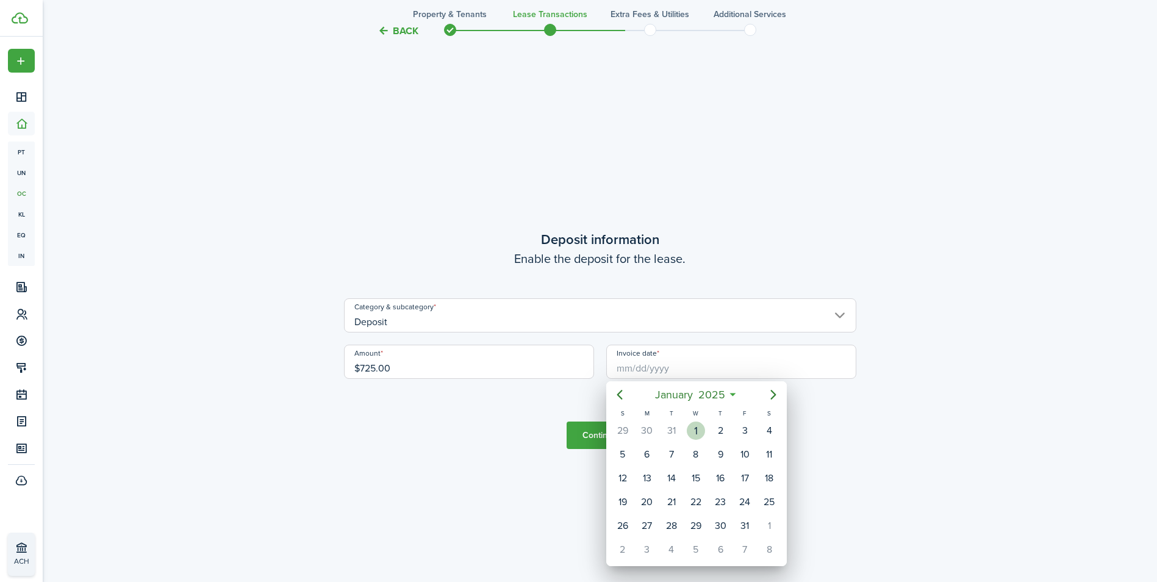
click at [702, 434] on div "1" at bounding box center [696, 430] width 18 height 18
type input "[DATE]"
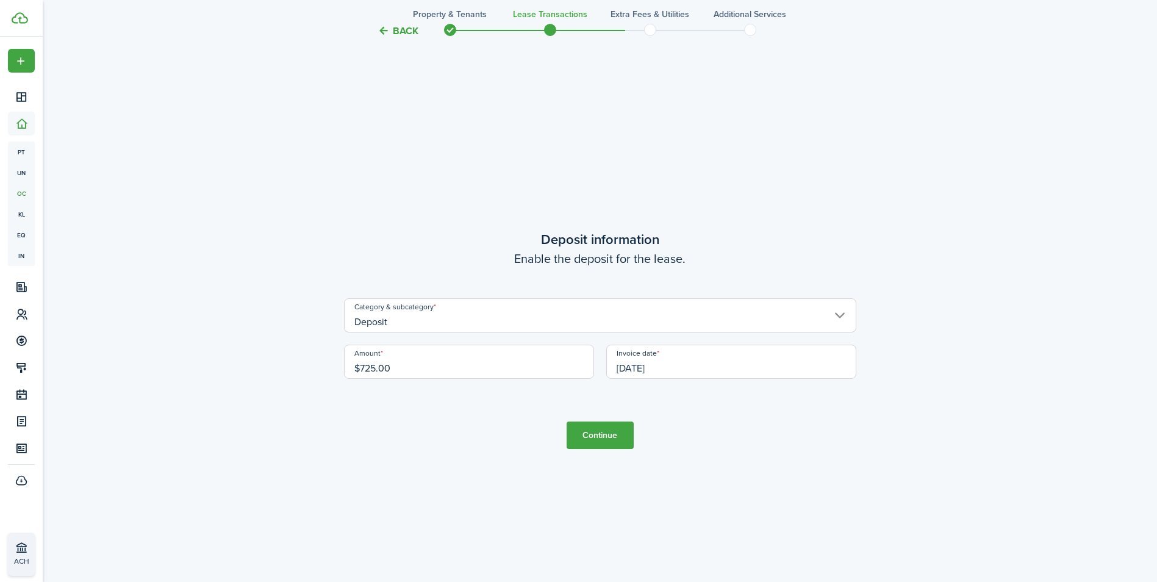
click at [619, 435] on button "Continue" at bounding box center [599, 434] width 67 height 27
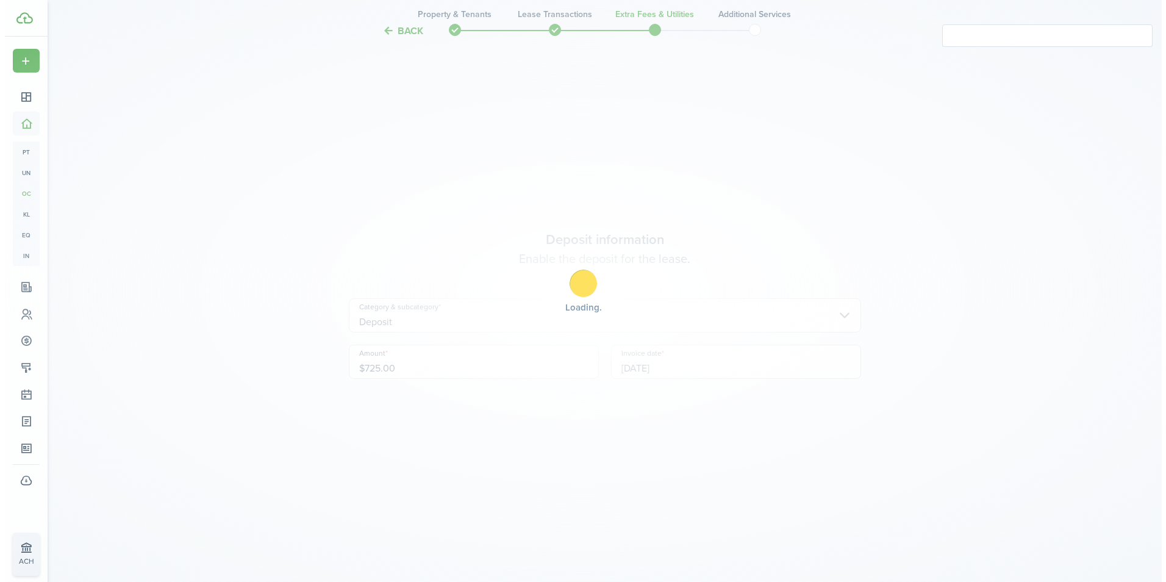
scroll to position [0, 0]
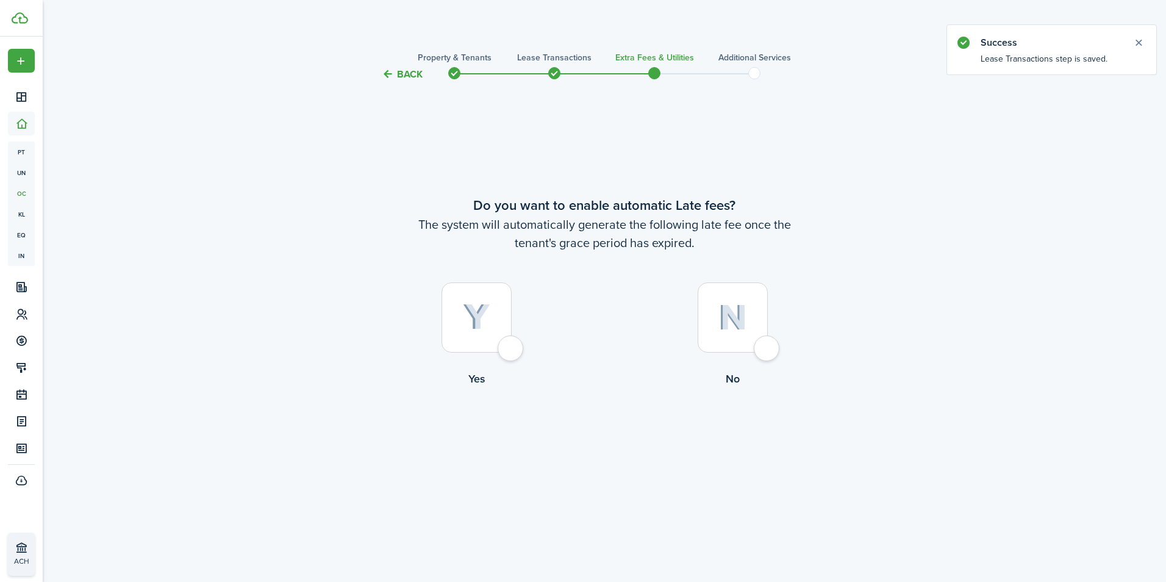
click at [508, 349] on div at bounding box center [476, 317] width 70 height 70
radio input "true"
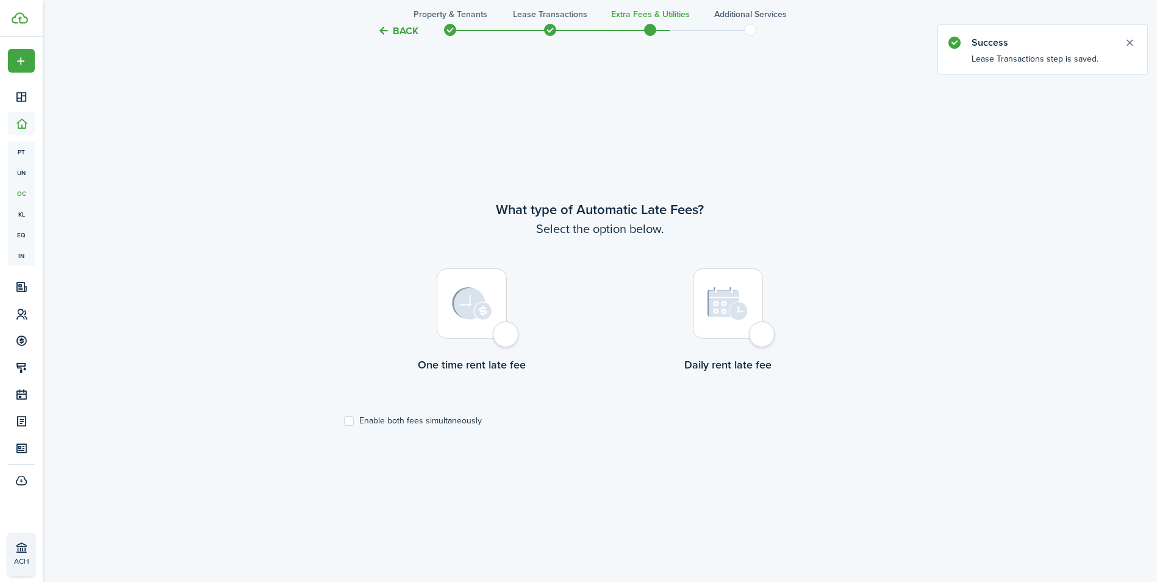
scroll to position [500, 0]
click at [498, 326] on div at bounding box center [472, 301] width 70 height 70
radio input "true"
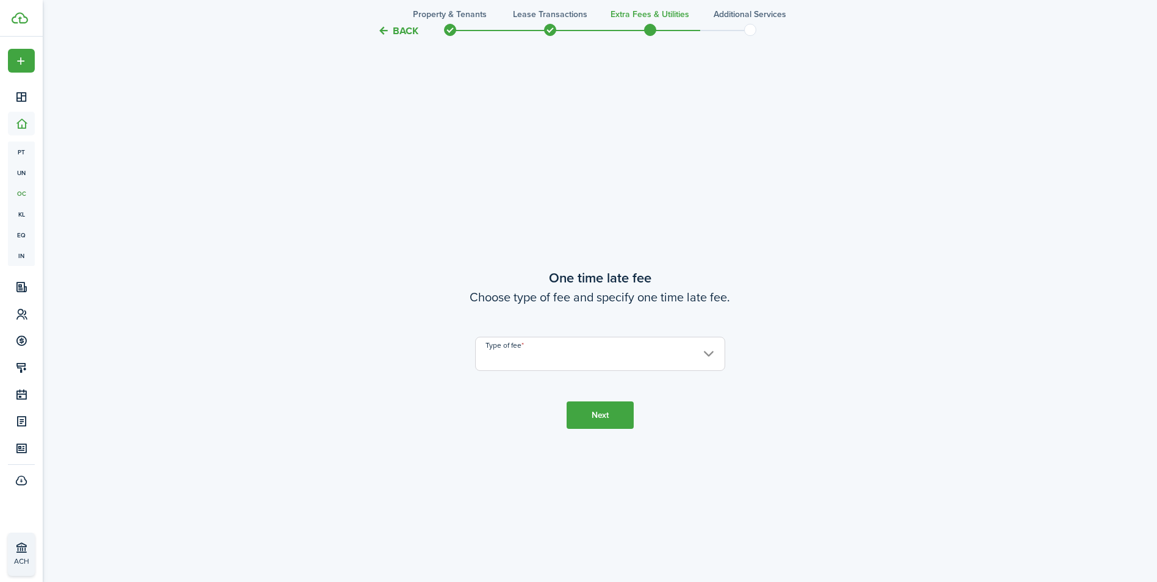
scroll to position [1082, 0]
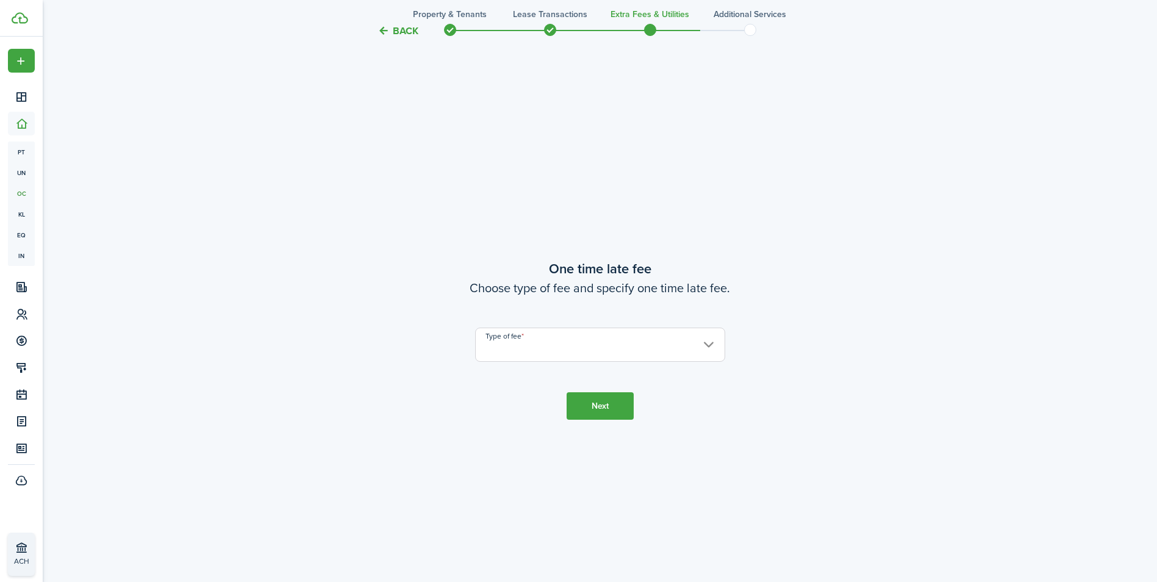
click at [543, 340] on input "Type of fee" at bounding box center [600, 344] width 250 height 34
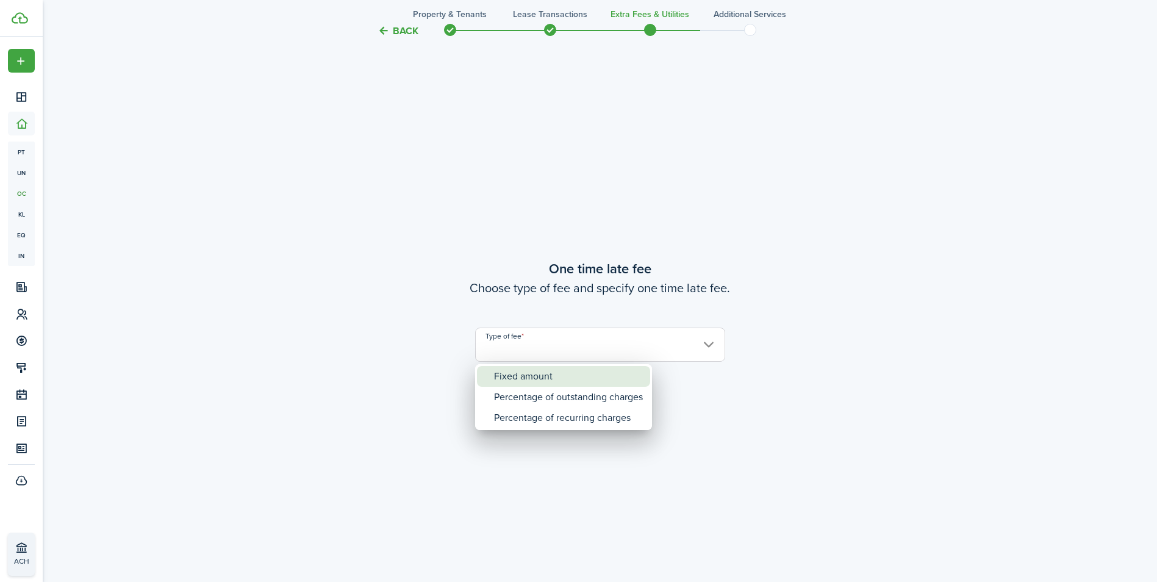
click at [544, 381] on div "Fixed amount" at bounding box center [568, 376] width 149 height 21
type input "Fixed amount"
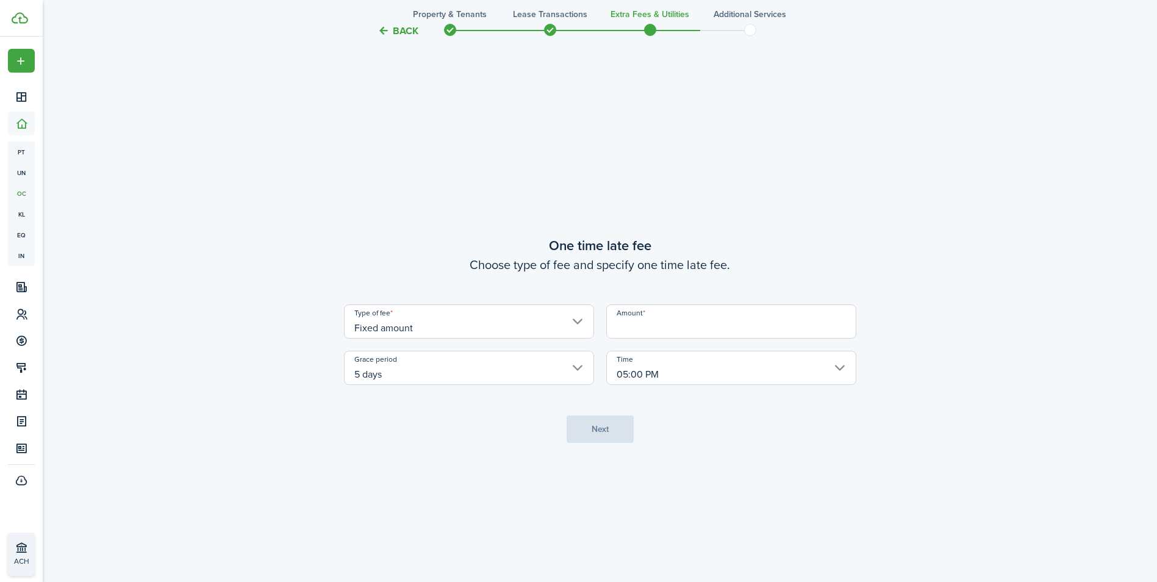
click at [729, 320] on input "Amount" at bounding box center [731, 321] width 250 height 34
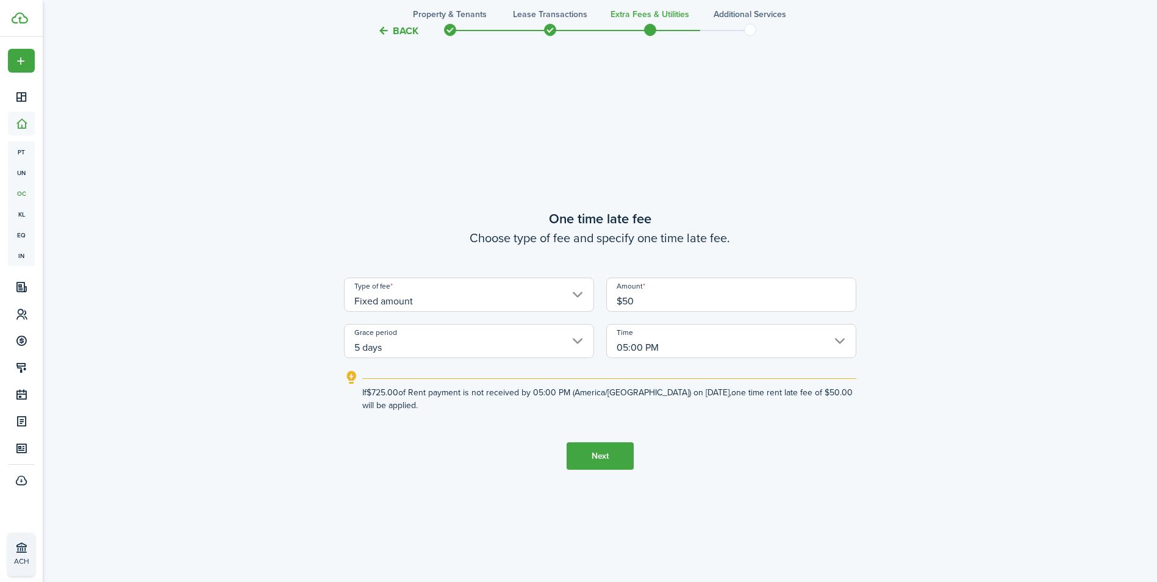
type input "$50.00"
click at [591, 459] on button "Next" at bounding box center [599, 455] width 67 height 27
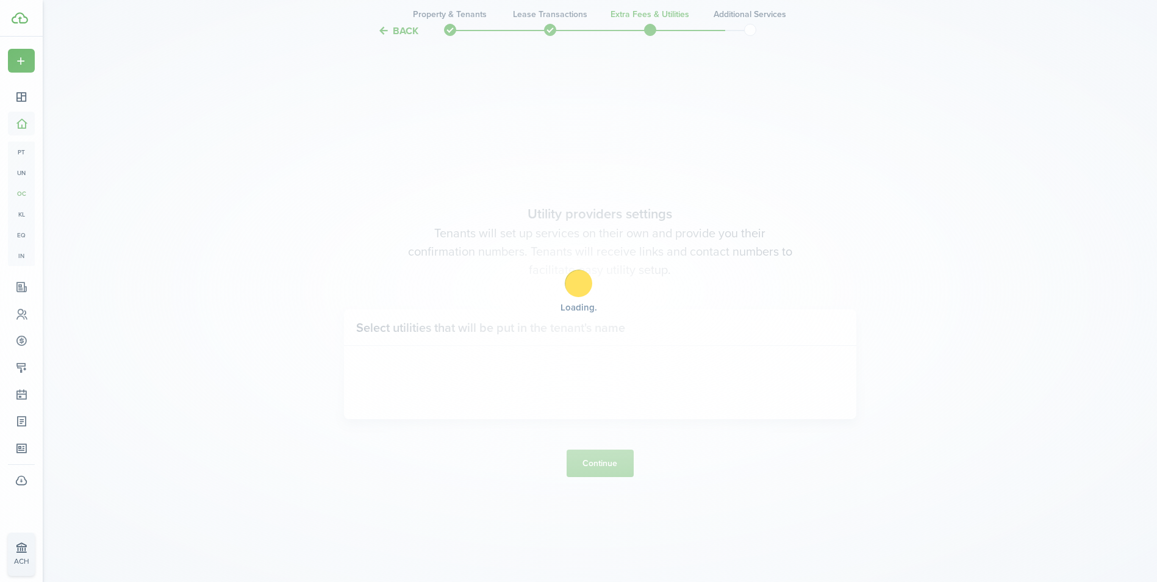
scroll to position [1663, 0]
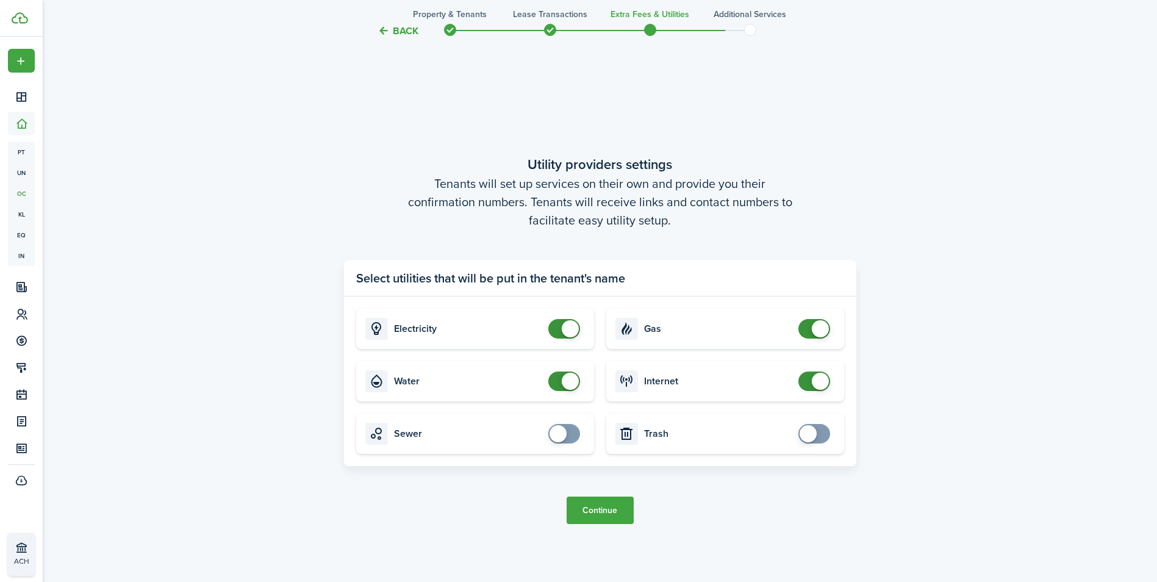
checkbox input "false"
click at [566, 380] on span at bounding box center [570, 381] width 17 height 17
click at [610, 517] on button "Continue" at bounding box center [599, 509] width 67 height 27
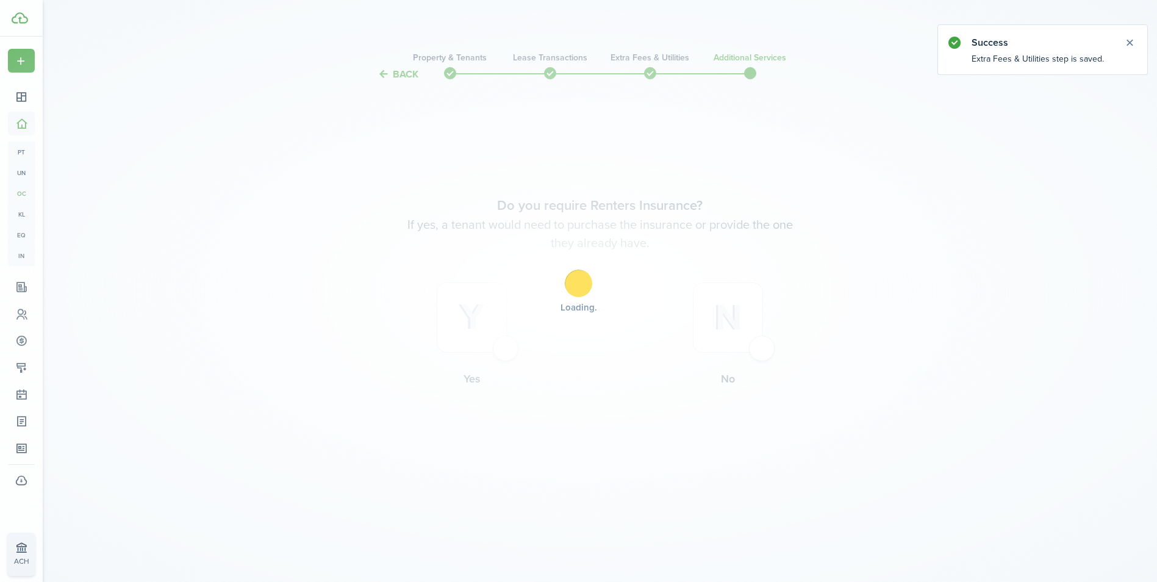
scroll to position [0, 0]
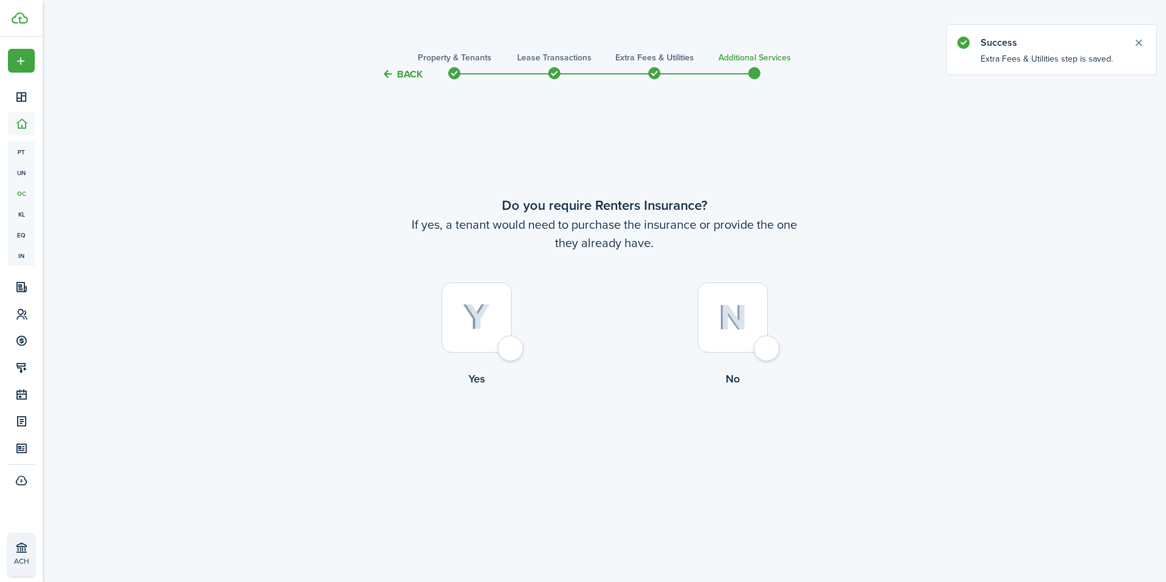
click at [768, 346] on div at bounding box center [733, 317] width 70 height 70
radio input "true"
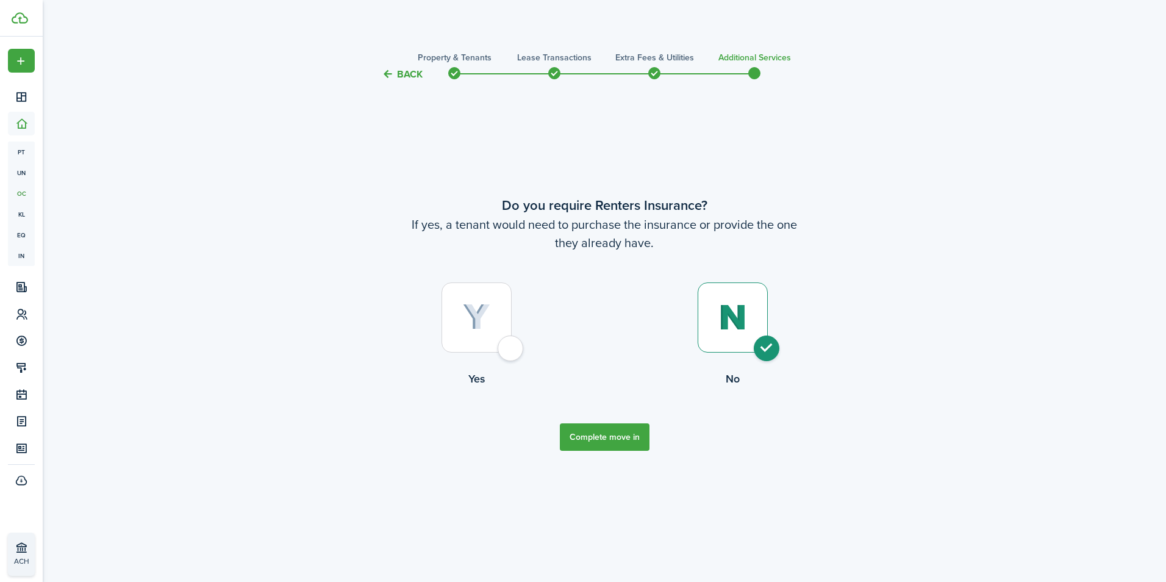
click at [632, 438] on button "Complete move in" at bounding box center [605, 436] width 90 height 27
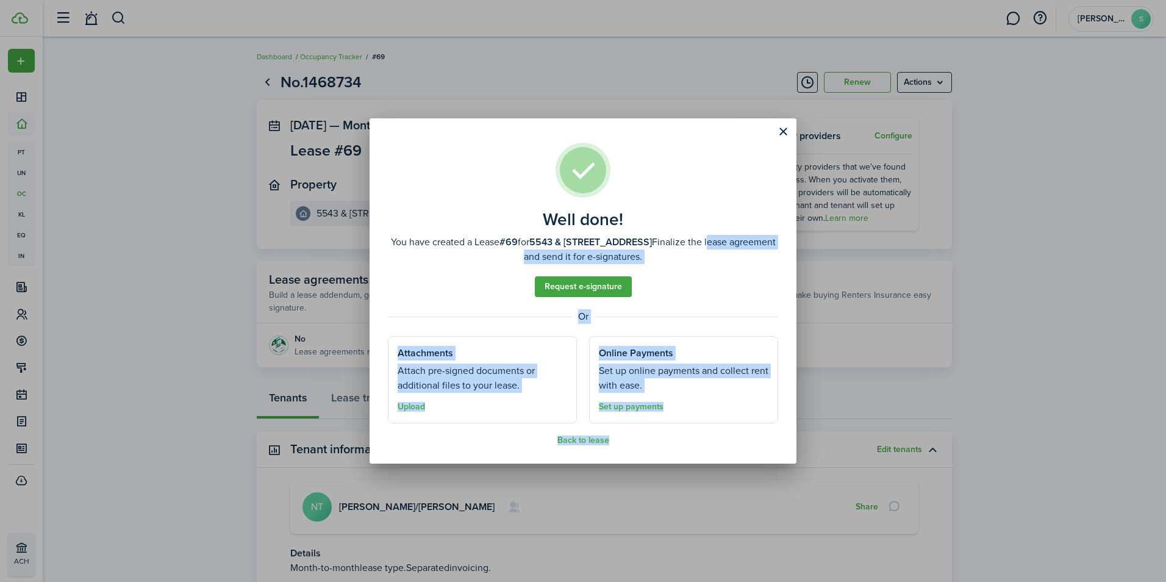
drag, startPoint x: 632, startPoint y: 438, endPoint x: 459, endPoint y: 291, distance: 227.5
click at [459, 291] on assembled-view "Well done! You have created a Lease #69 for 5543 & 5545 W Addison, Unit 5545 3r…" at bounding box center [583, 294] width 390 height 302
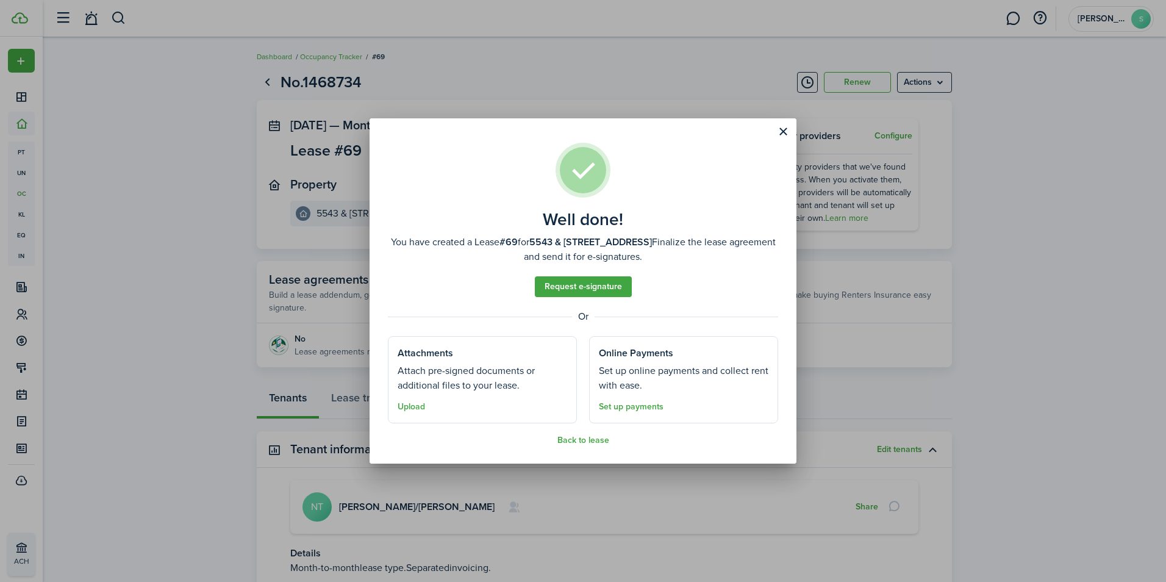
click at [101, 192] on div "Well done! You have created a Lease #69 for 5543 & 5545 W Addison, Unit 5545 3r…" at bounding box center [583, 291] width 1166 height 582
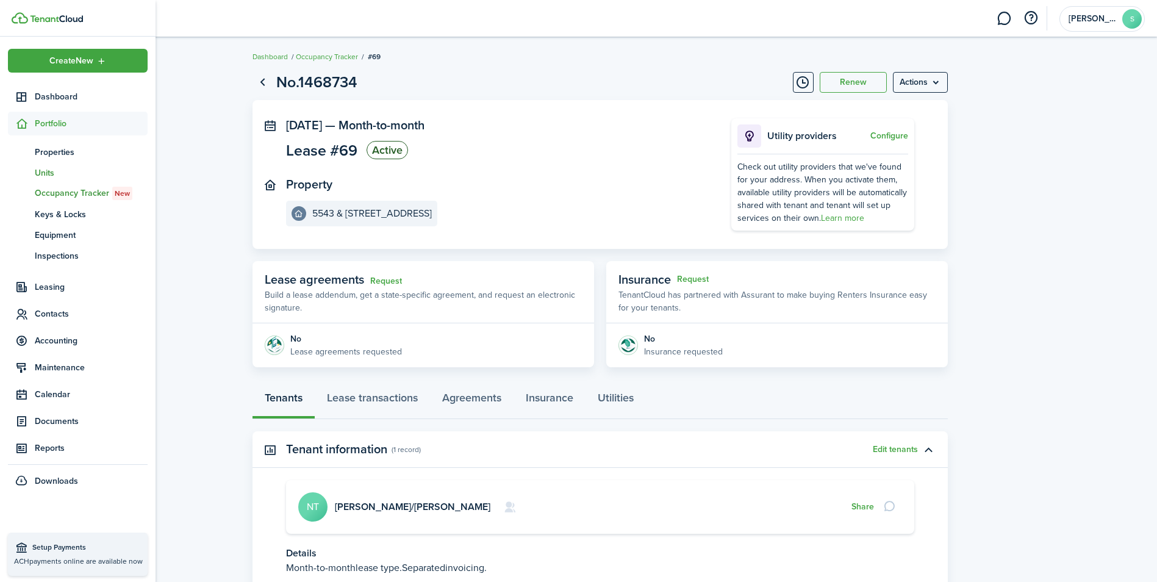
click at [41, 170] on span "Units" at bounding box center [91, 172] width 113 height 13
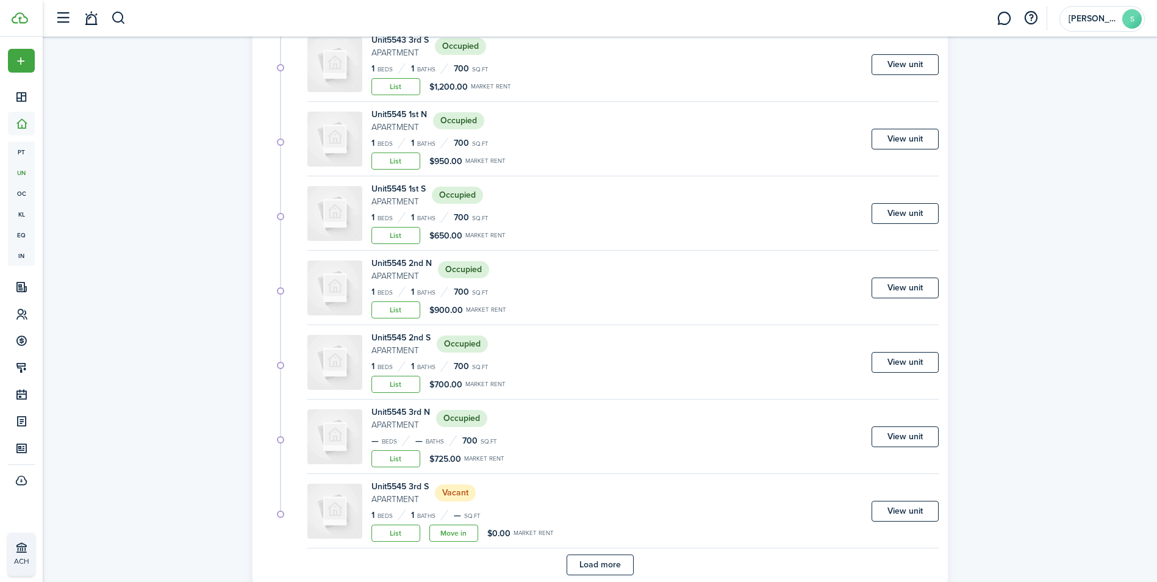
scroll to position [3584, 0]
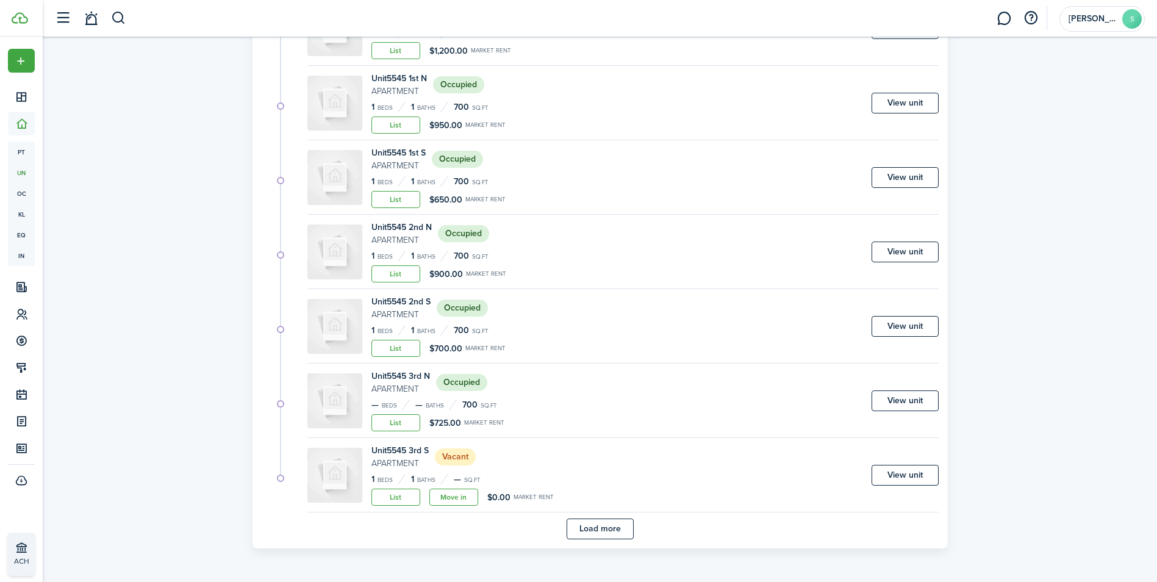
click at [452, 506] on div "Unit 5545 3rd S Apartment Vacant 1 Beds 1 Baths — sq.ft List Move in $0.00 Mark…" at bounding box center [622, 478] width 631 height 68
click at [901, 476] on link "View unit" at bounding box center [904, 475] width 67 height 21
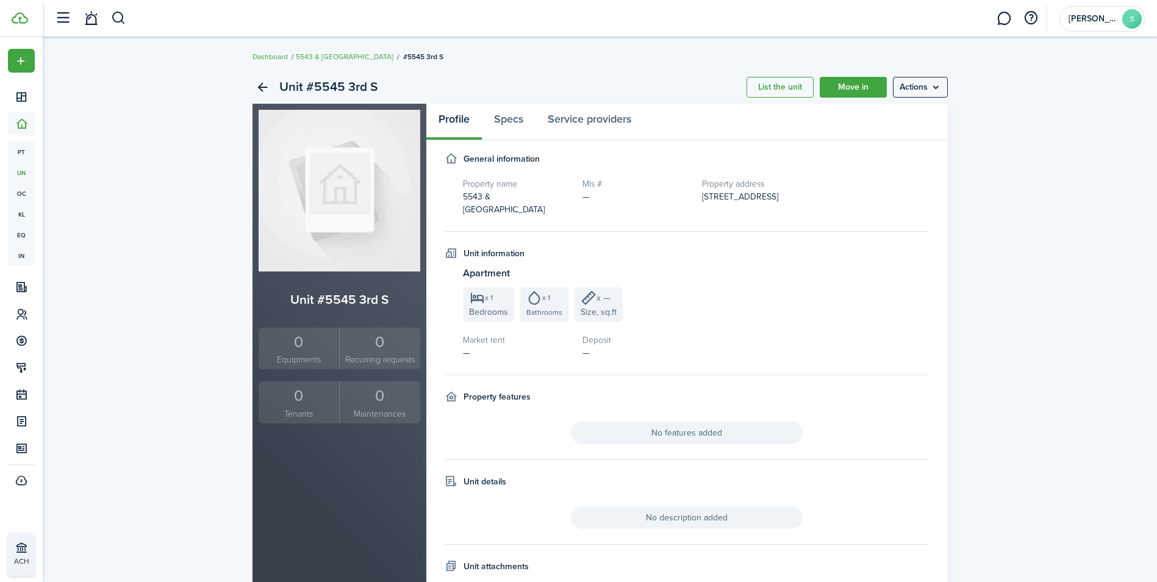
scroll to position [68, 0]
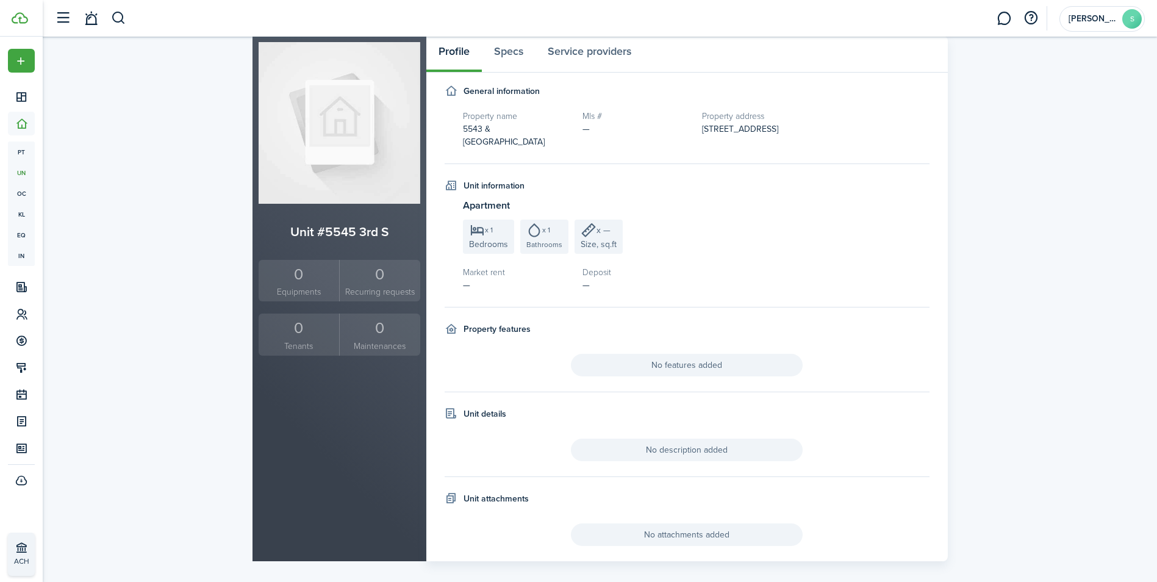
click at [1010, 140] on div "Unit #5545 3rd S List the unit Move in Actions Unit #5545 3rd S 0 Equipments 0 …" at bounding box center [600, 282] width 1114 height 570
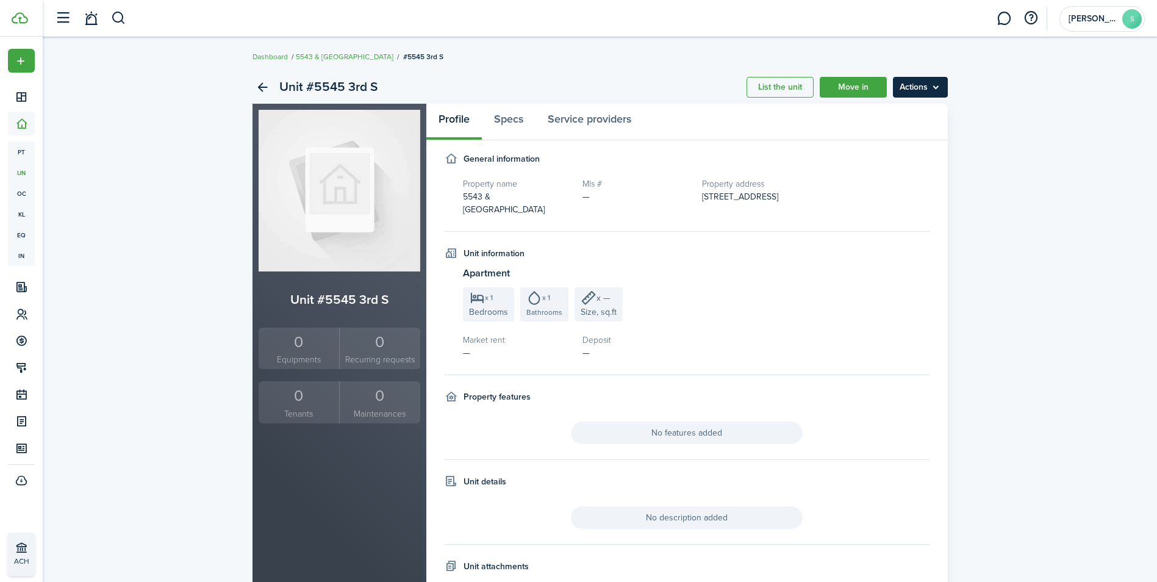
click at [928, 85] on menu-btn "Actions" at bounding box center [920, 87] width 55 height 21
click at [861, 113] on link "Edit unit" at bounding box center [894, 114] width 107 height 21
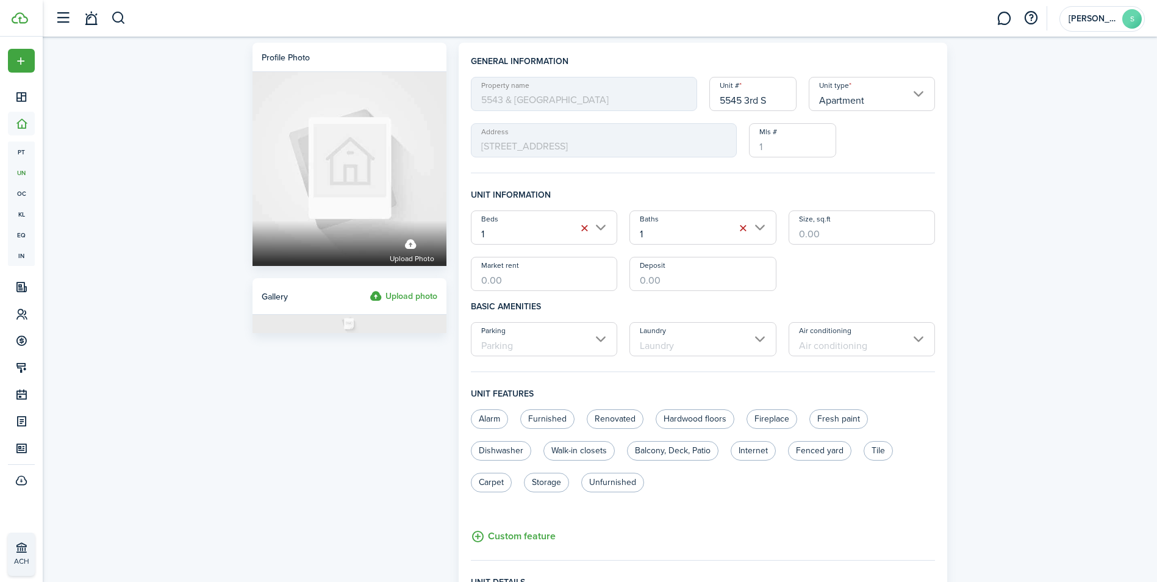
click at [538, 279] on input "Market rent" at bounding box center [544, 274] width 147 height 34
type input "$950.00"
click at [692, 279] on input "Deposit" at bounding box center [702, 274] width 147 height 34
type input "$950.00"
click at [840, 229] on input "Size, sq.ft" at bounding box center [861, 227] width 147 height 34
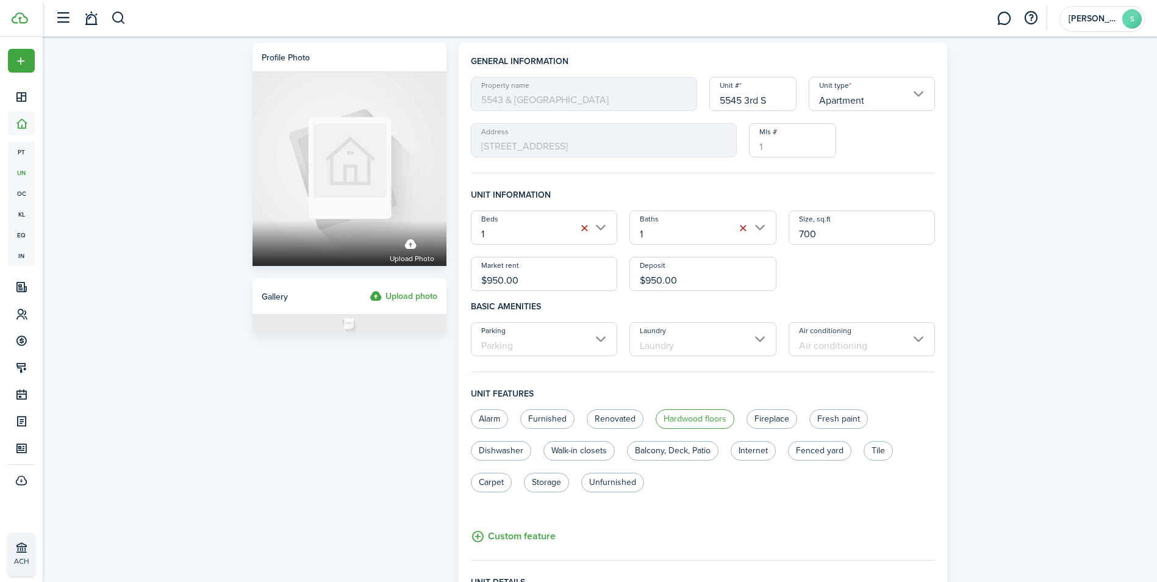
type input "700"
click at [692, 419] on label "Hardwood floors" at bounding box center [694, 419] width 79 height 20
radio input "true"
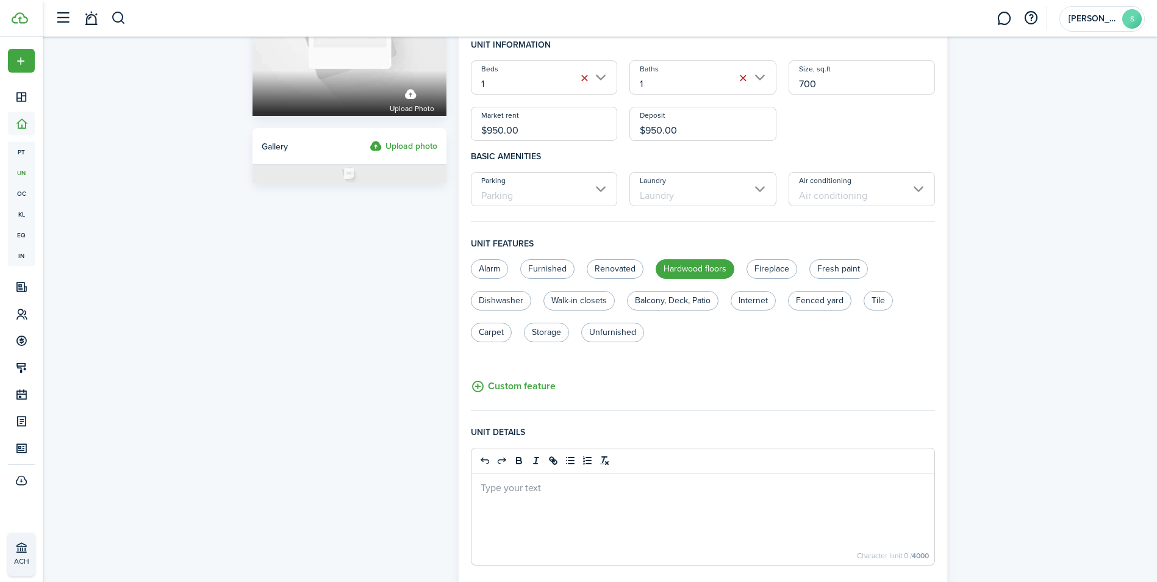
scroll to position [357, 0]
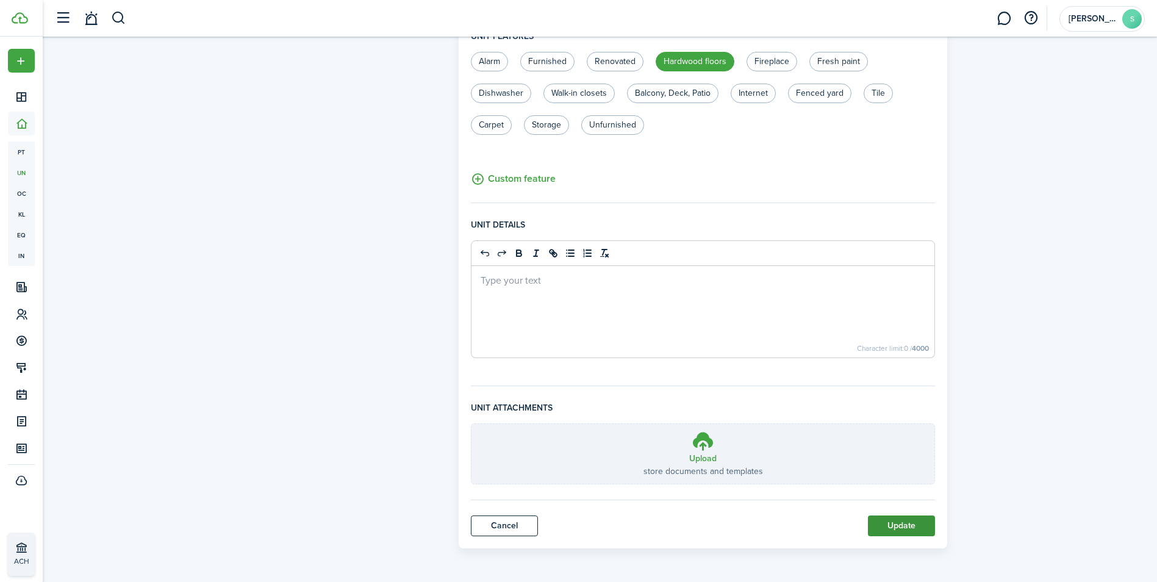
click at [907, 521] on button "Update" at bounding box center [901, 525] width 67 height 21
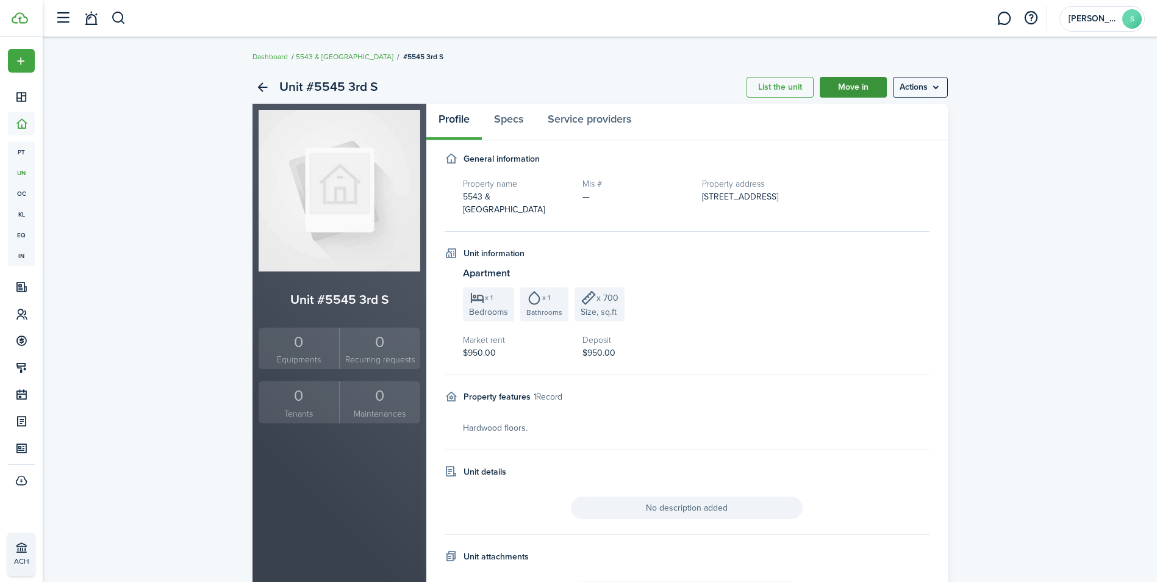
click at [875, 91] on link "Move in" at bounding box center [853, 87] width 67 height 21
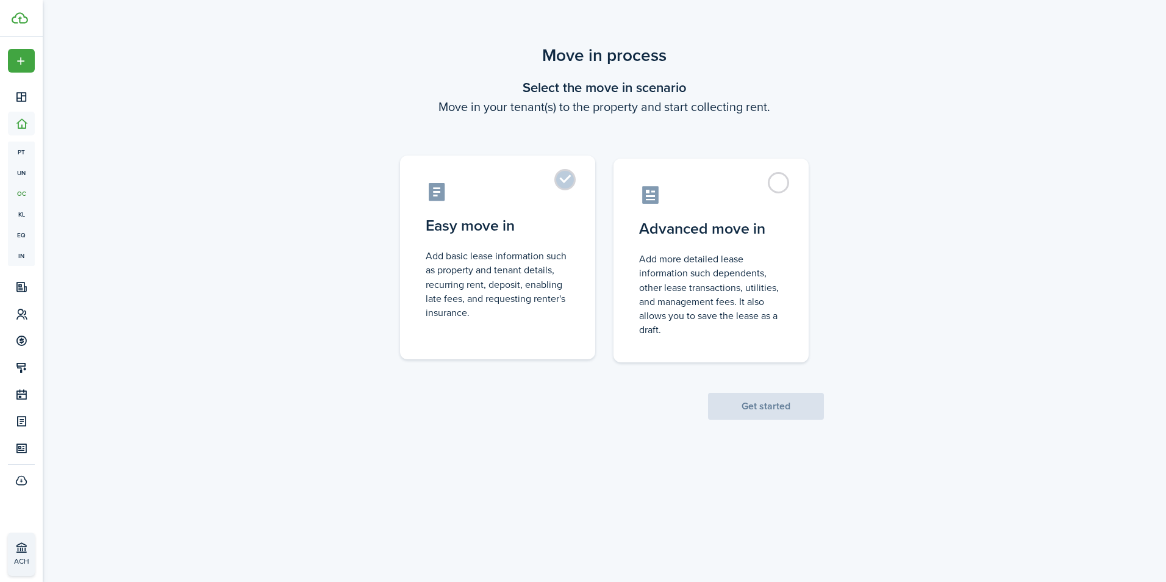
click at [572, 181] on label "Easy move in Add basic lease information such as property and tenant details, r…" at bounding box center [497, 257] width 195 height 204
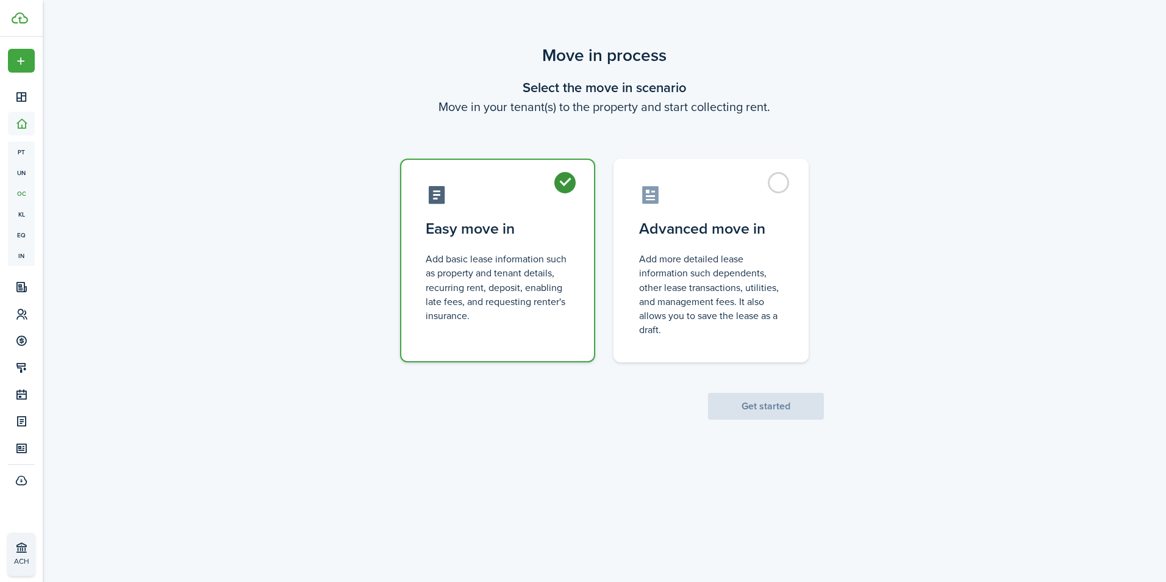
radio input "true"
click at [790, 417] on button "Get started" at bounding box center [766, 406] width 116 height 27
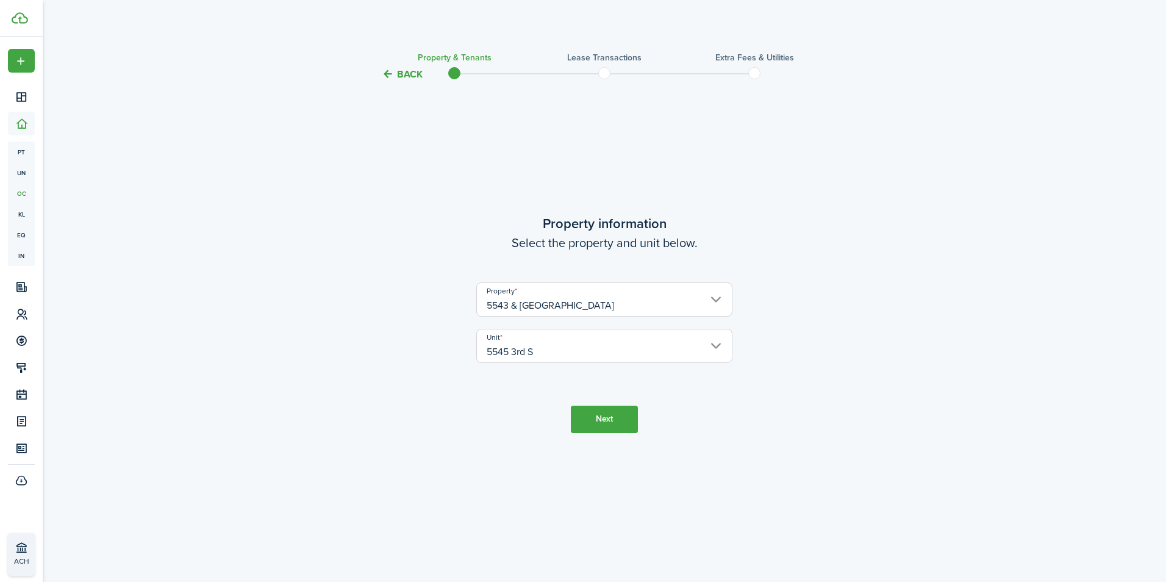
click at [723, 295] on input "5543 & [GEOGRAPHIC_DATA]" at bounding box center [604, 299] width 256 height 34
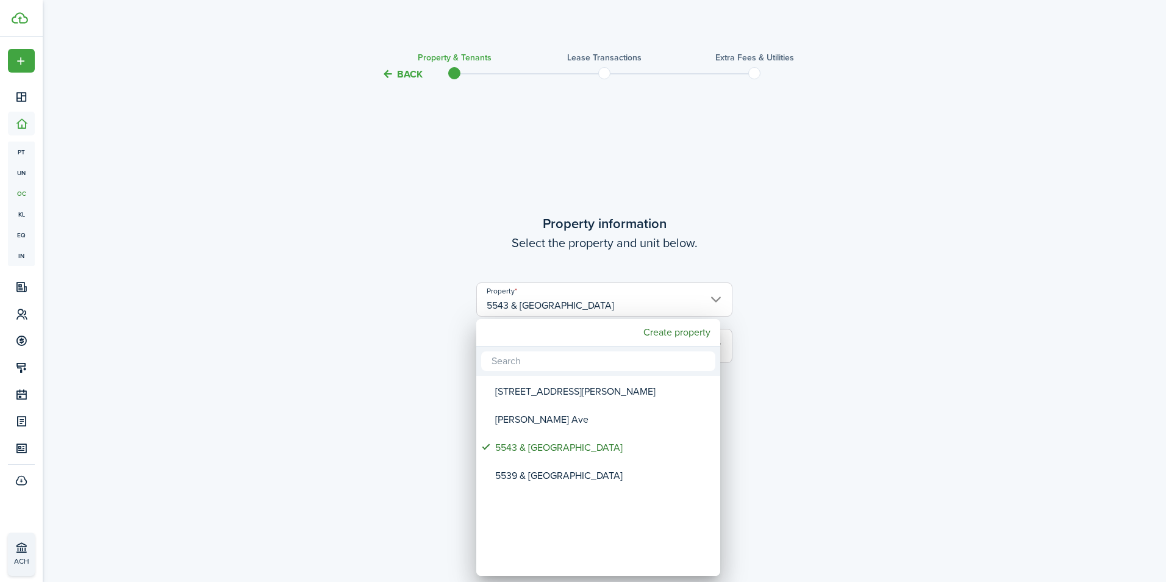
click at [723, 295] on div at bounding box center [582, 290] width 1361 height 777
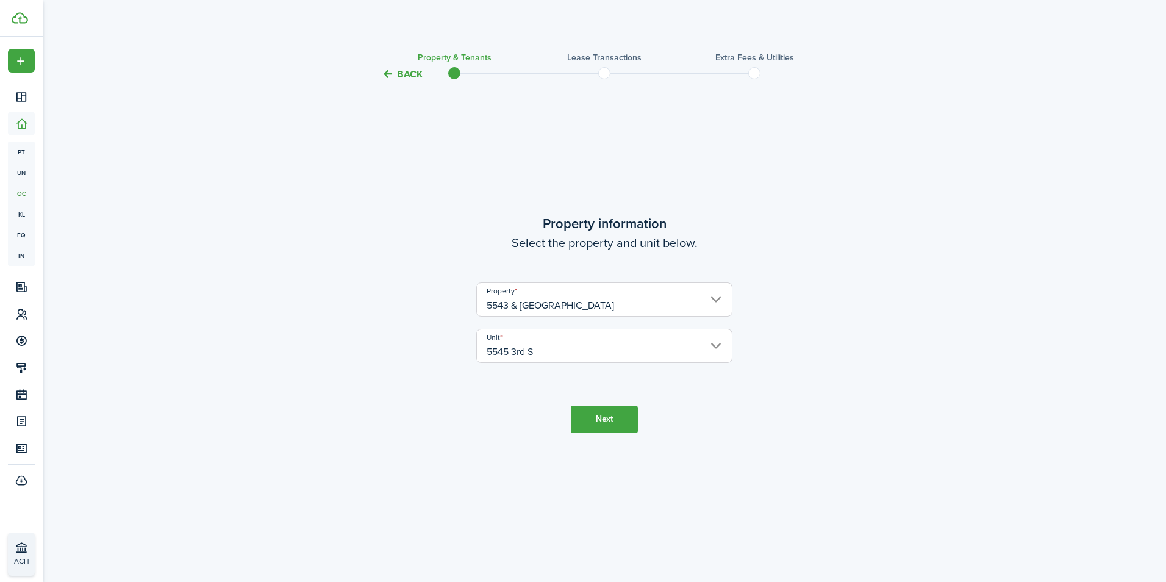
click at [621, 408] on button "Next" at bounding box center [604, 418] width 67 height 27
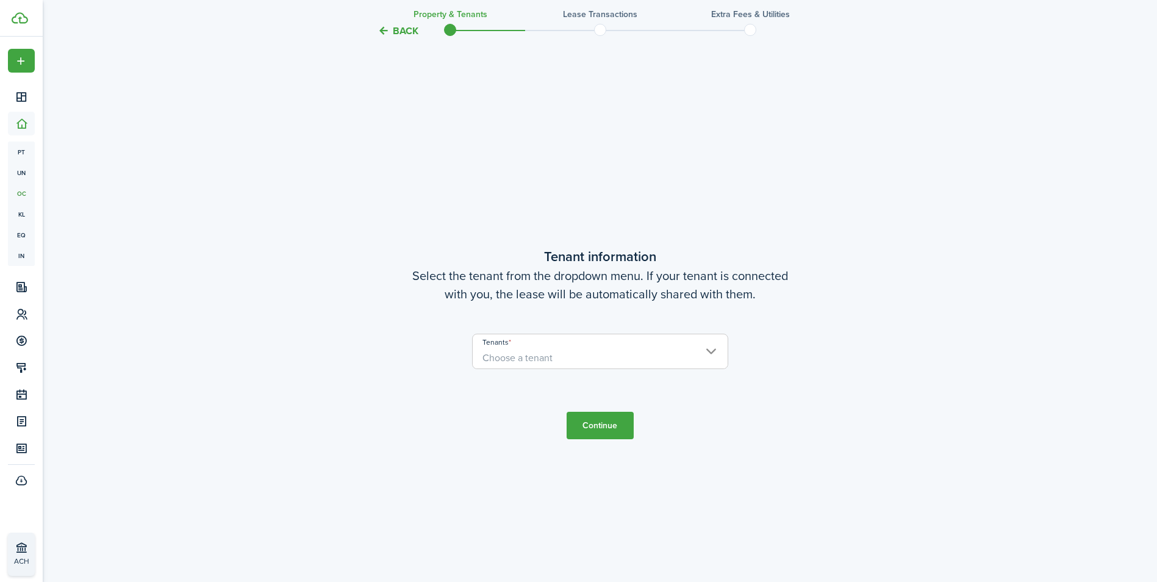
scroll to position [500, 0]
click at [709, 343] on input "Tenants" at bounding box center [600, 337] width 255 height 15
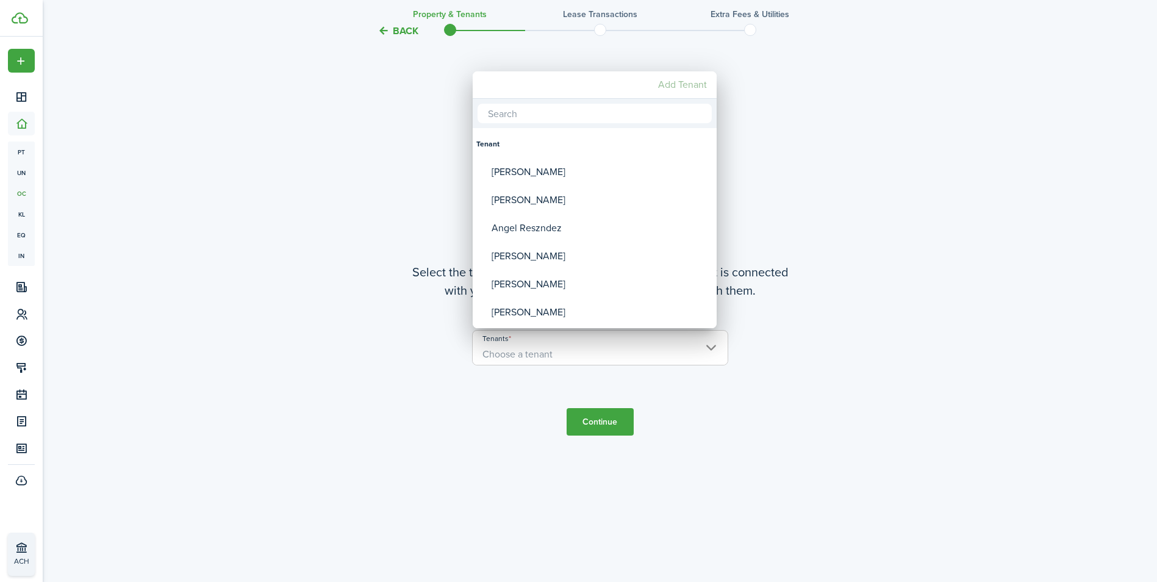
click at [695, 84] on mbsc-button "Add Tenant" at bounding box center [682, 85] width 59 height 22
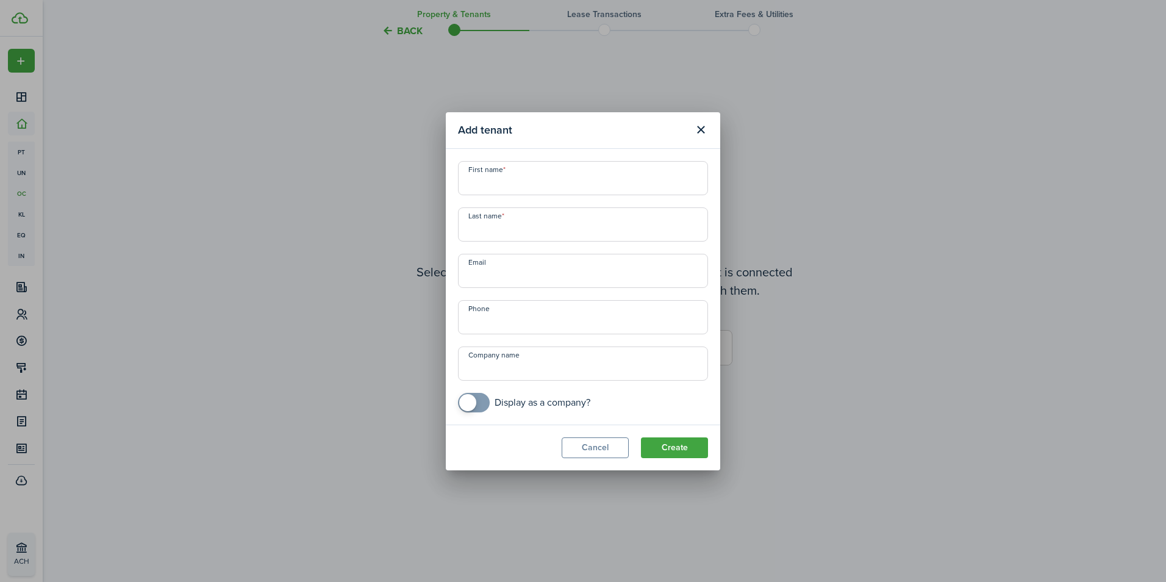
click at [548, 181] on input "First name" at bounding box center [583, 178] width 250 height 34
type input "Edgar"
type input "Hernandez"
click at [523, 318] on input "+1" at bounding box center [583, 317] width 250 height 34
type input "+1 872-803-4197"
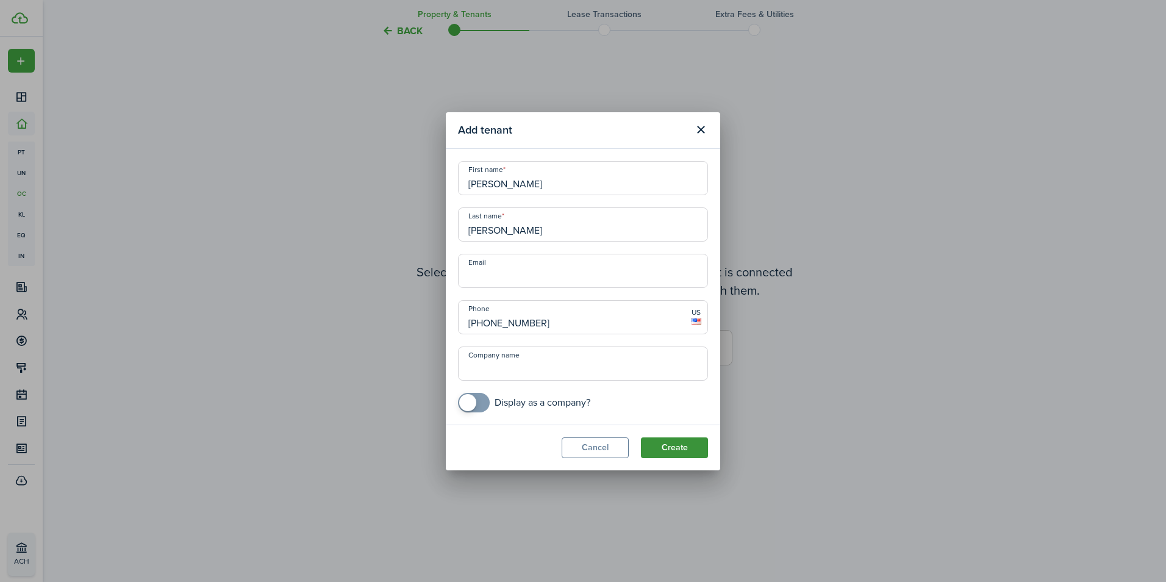
click at [682, 454] on button "Create" at bounding box center [674, 447] width 67 height 21
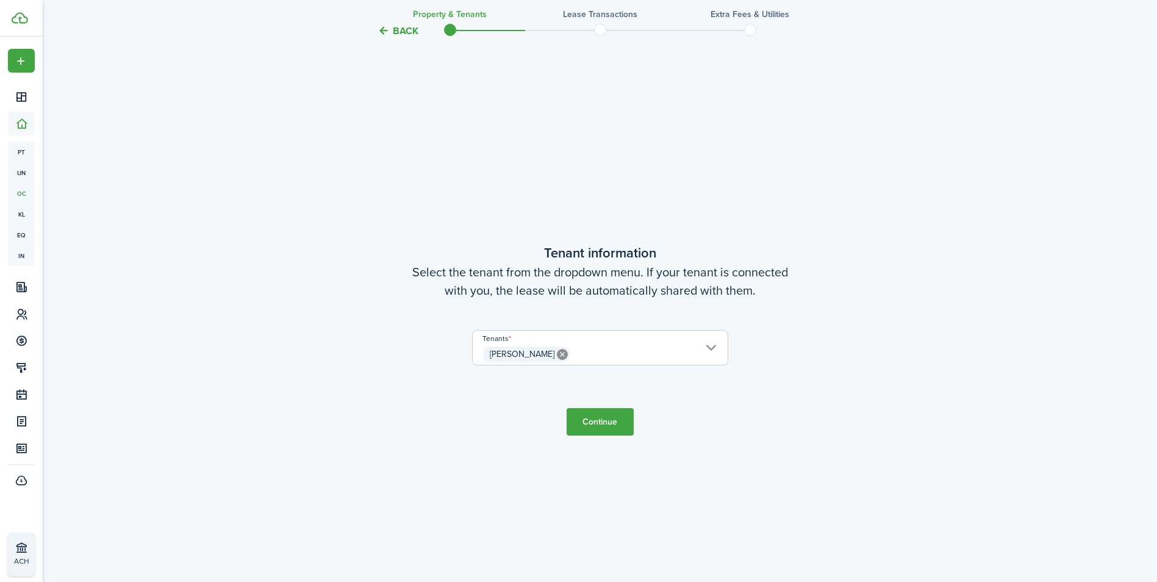
click at [618, 409] on button "Continue" at bounding box center [599, 421] width 67 height 27
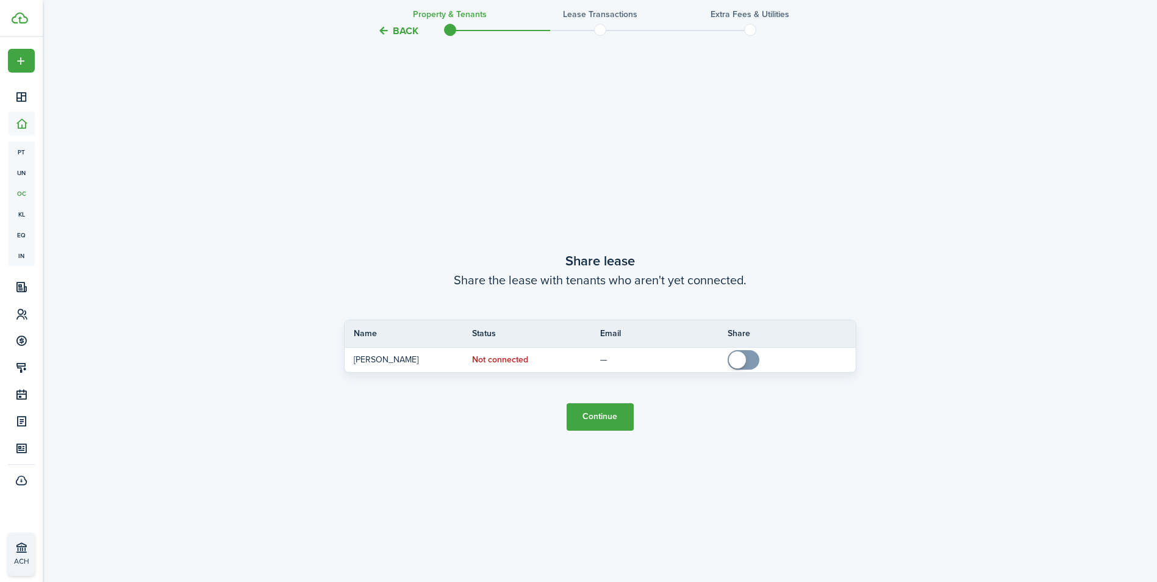
scroll to position [1082, 0]
drag, startPoint x: 618, startPoint y: 409, endPoint x: 595, endPoint y: 404, distance: 23.2
drag, startPoint x: 595, startPoint y: 404, endPoint x: 599, endPoint y: 418, distance: 14.5
click at [599, 418] on button "Continue" at bounding box center [599, 415] width 67 height 27
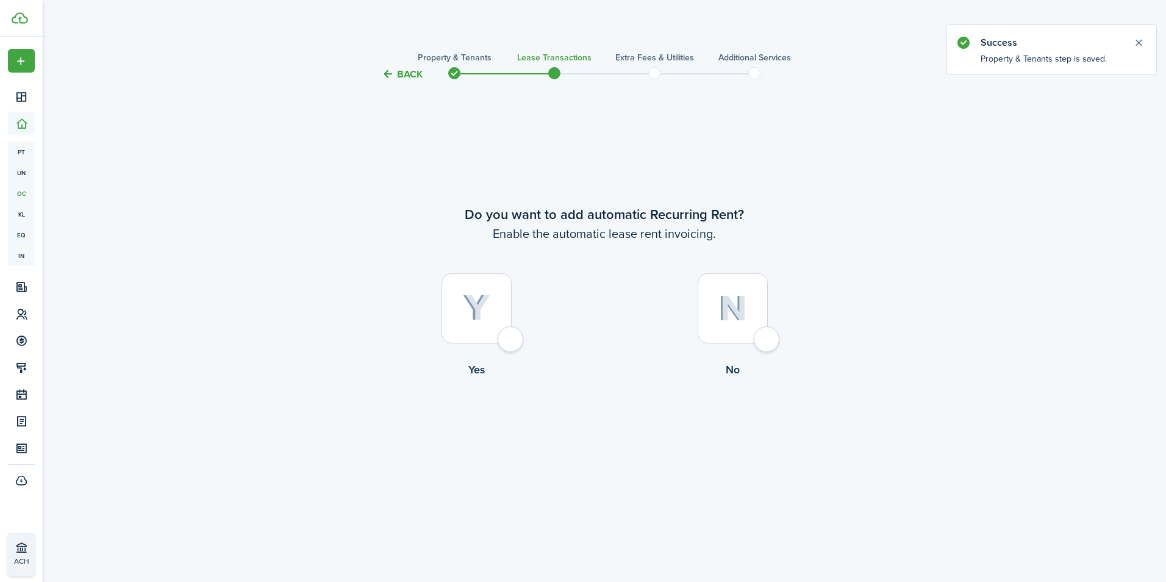
click at [512, 338] on div at bounding box center [476, 308] width 70 height 70
radio input "true"
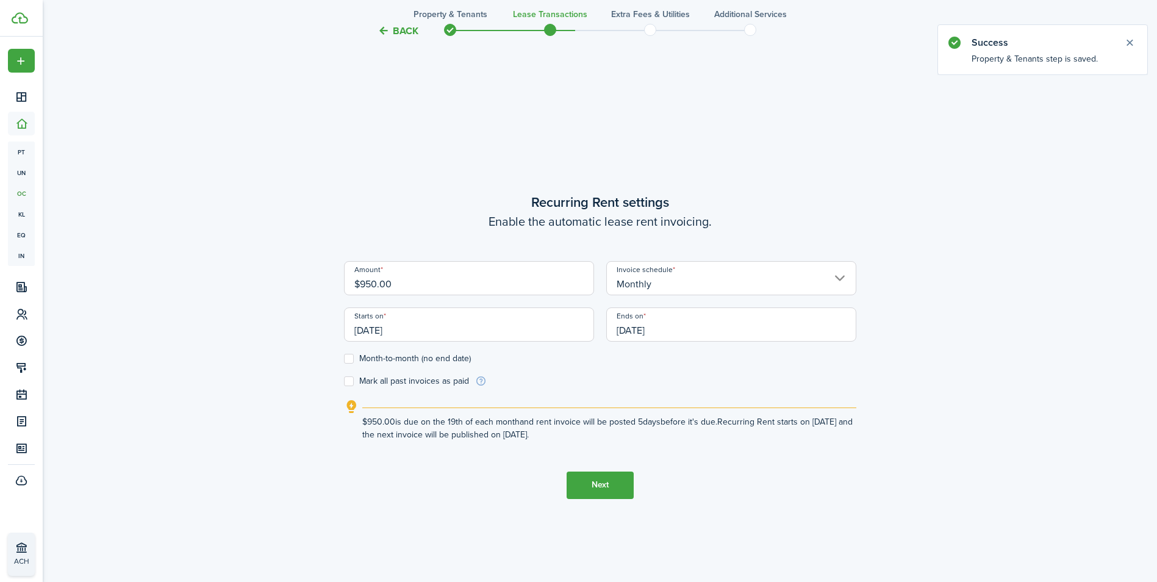
scroll to position [500, 0]
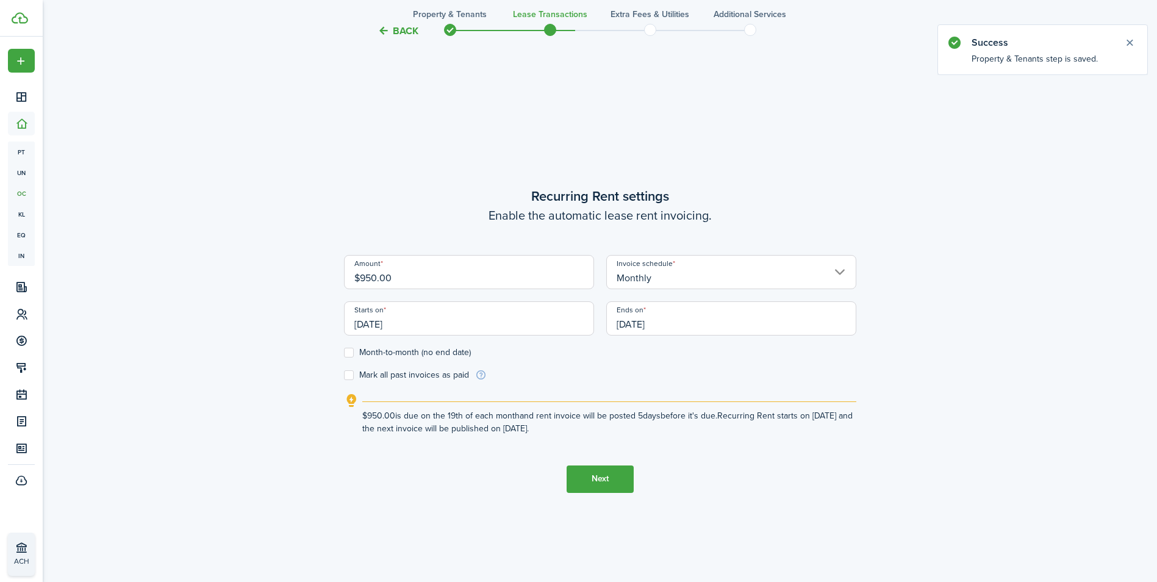
click at [451, 279] on input "$950.00" at bounding box center [469, 272] width 250 height 34
click at [452, 332] on input "[DATE]" at bounding box center [469, 318] width 250 height 34
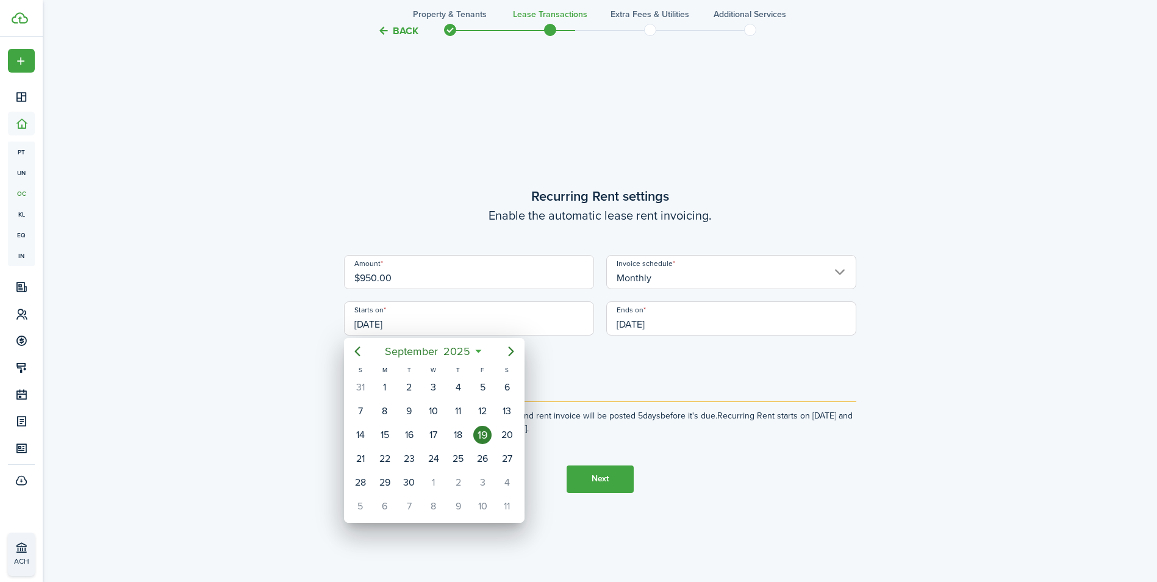
click at [461, 320] on div at bounding box center [578, 290] width 1352 height 777
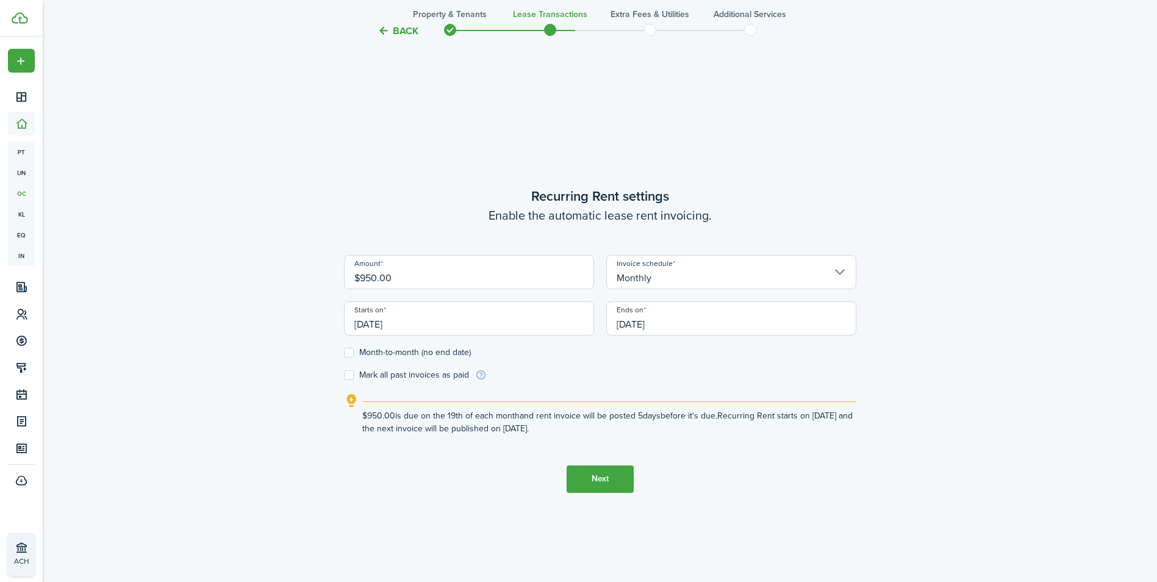
click at [471, 329] on input "[DATE]" at bounding box center [469, 318] width 250 height 34
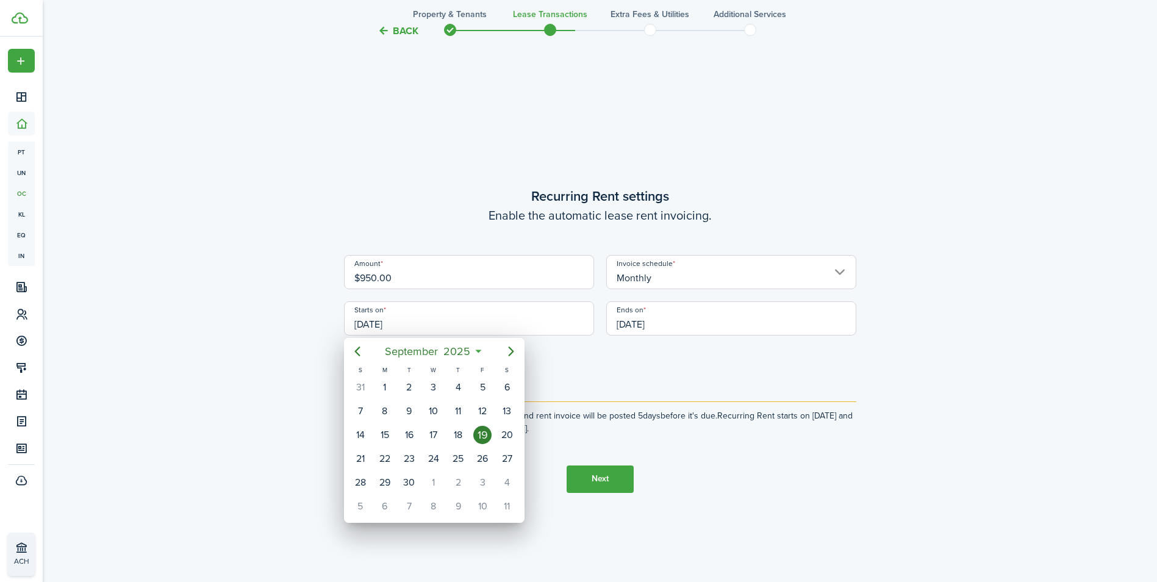
click at [479, 350] on icon at bounding box center [478, 351] width 13 height 12
click at [476, 350] on mbsc-button "[DATE]" at bounding box center [427, 351] width 101 height 22
click at [379, 388] on div "Jan" at bounding box center [376, 384] width 44 height 20
click at [438, 384] on div "1" at bounding box center [433, 387] width 18 height 18
type input "[DATE]"
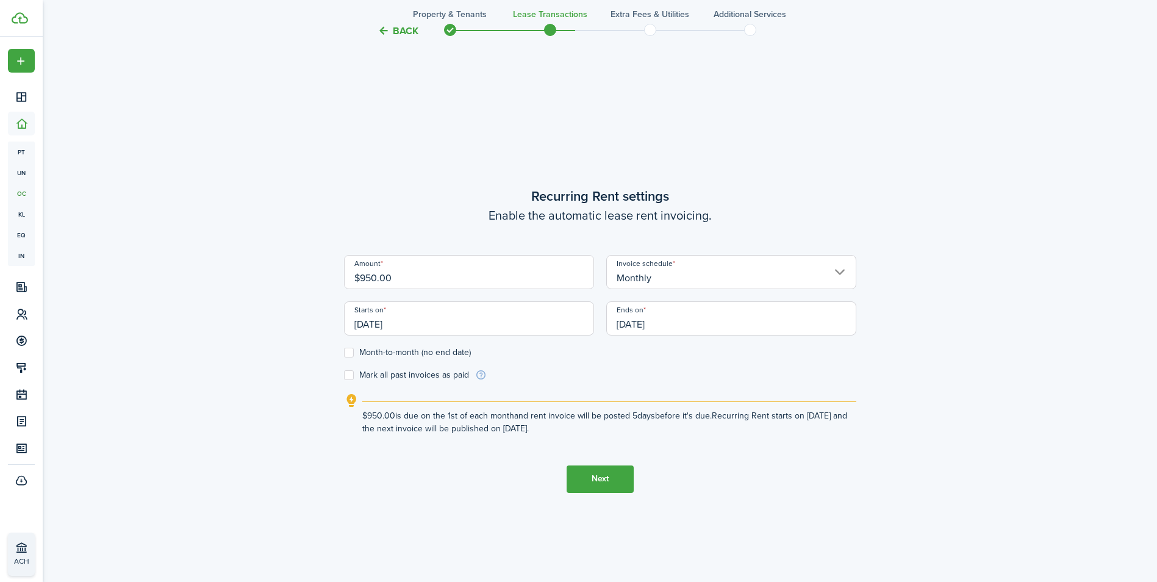
click at [350, 348] on label "Month-to-month (no end date)" at bounding box center [407, 353] width 127 height 10
click at [344, 352] on input "Month-to-month (no end date)" at bounding box center [343, 352] width 1 height 1
checkbox input "true"
click at [351, 371] on label "Mark all past invoices as paid" at bounding box center [406, 375] width 125 height 10
click at [344, 374] on input "Mark all past invoices as paid" at bounding box center [343, 374] width 1 height 1
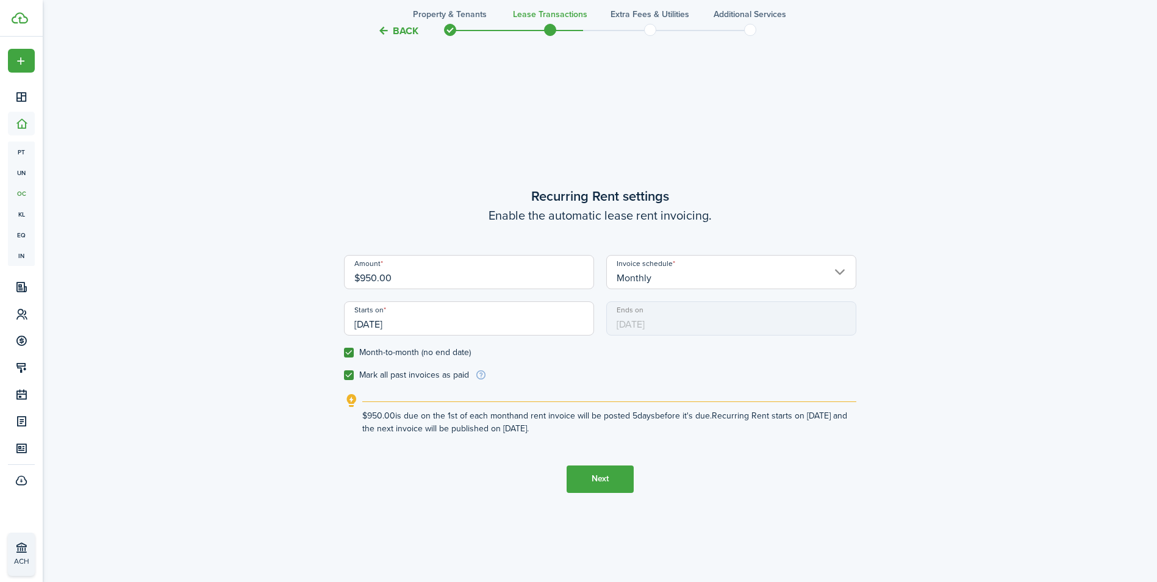
checkbox input "true"
click at [592, 475] on button "Next" at bounding box center [599, 478] width 67 height 27
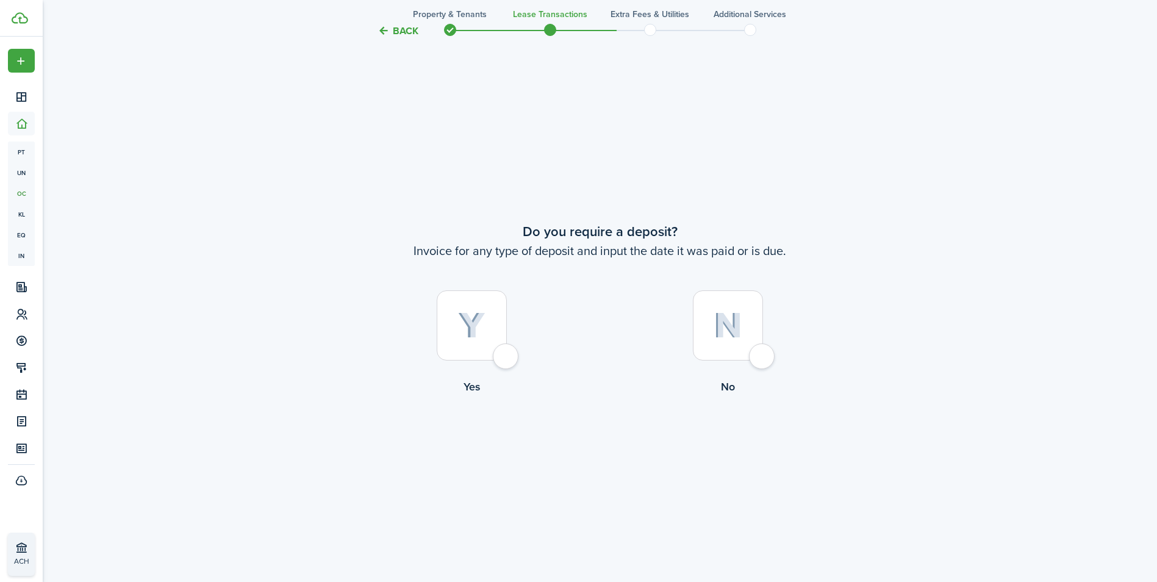
scroll to position [1082, 0]
click at [387, 27] on button "Back" at bounding box center [397, 30] width 41 height 13
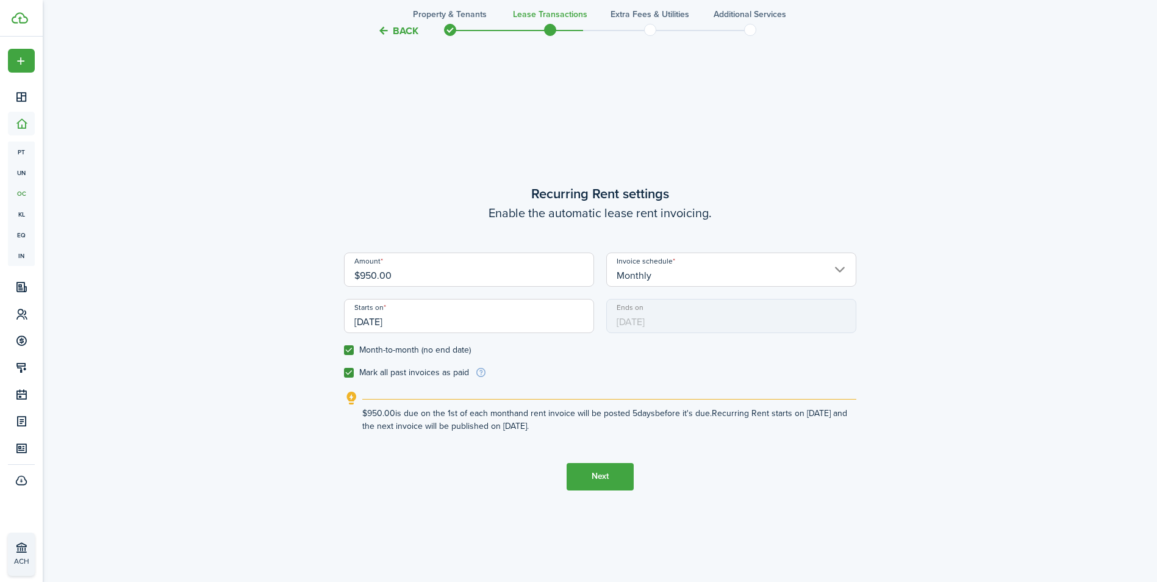
scroll to position [500, 0]
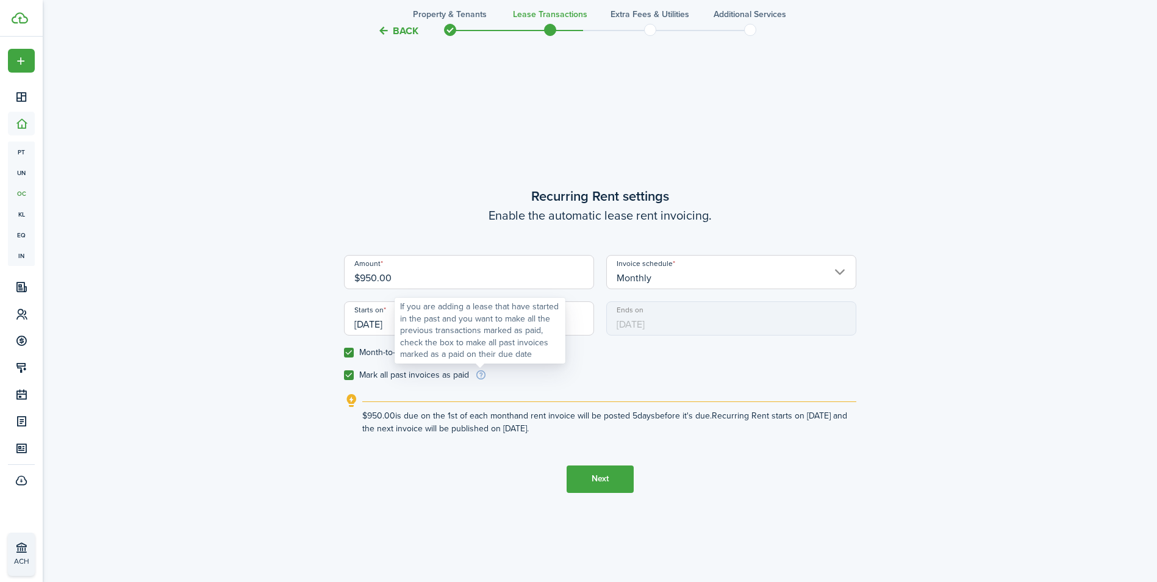
click at [479, 370] on info-icon at bounding box center [481, 375] width 12 height 11
click at [594, 480] on button "Next" at bounding box center [599, 478] width 67 height 27
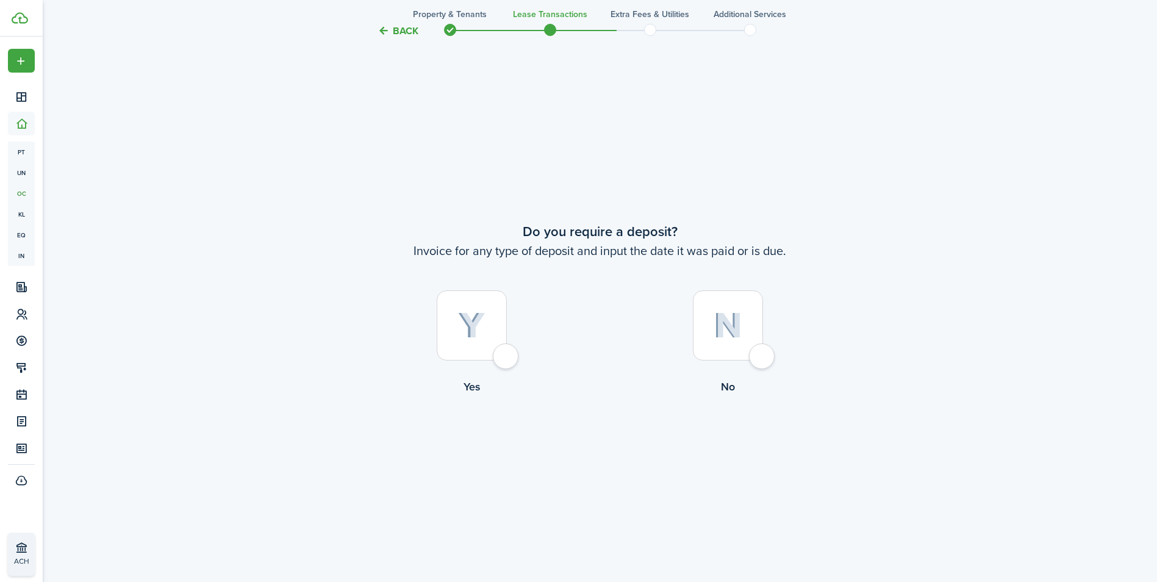
scroll to position [1082, 0]
click at [501, 352] on div at bounding box center [472, 324] width 70 height 70
radio input "true"
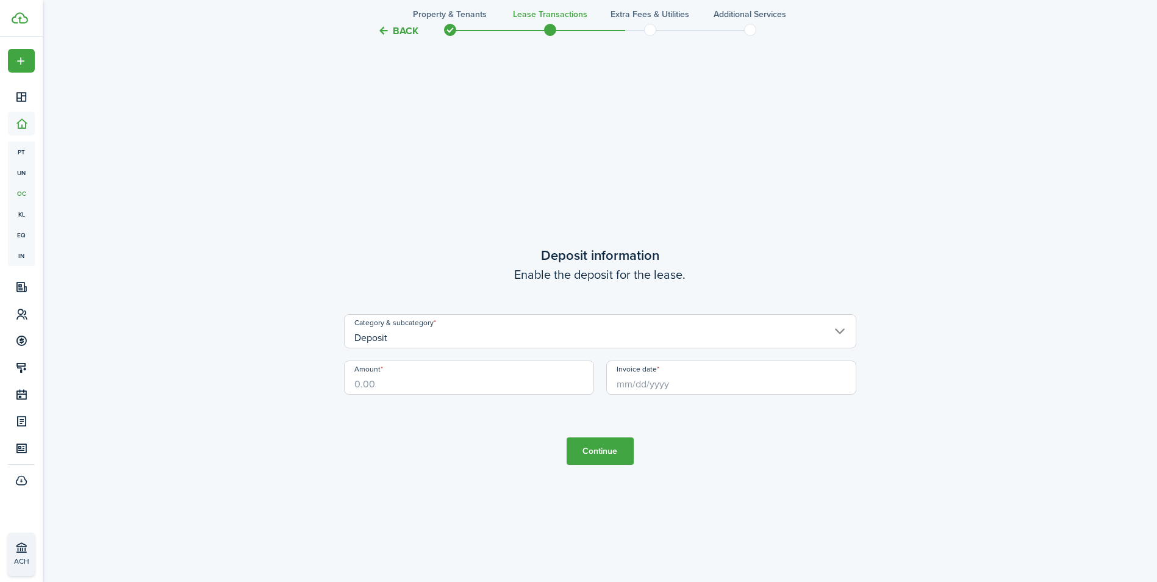
scroll to position [1663, 0]
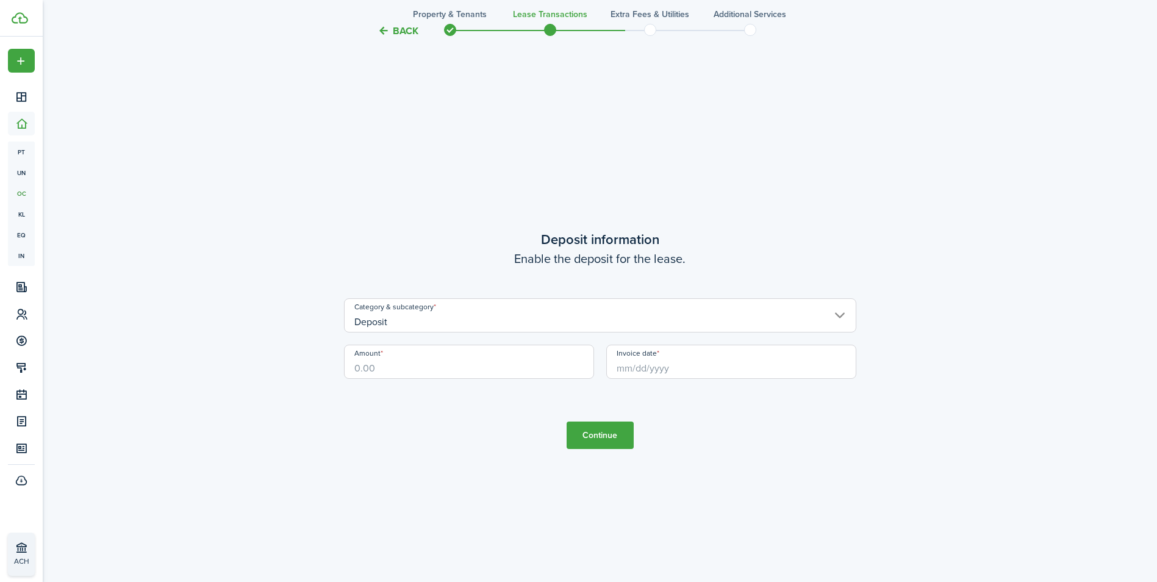
click at [464, 362] on input "Amount" at bounding box center [469, 362] width 250 height 34
click at [647, 370] on input "Invoice date" at bounding box center [731, 362] width 250 height 34
type input "$950.00"
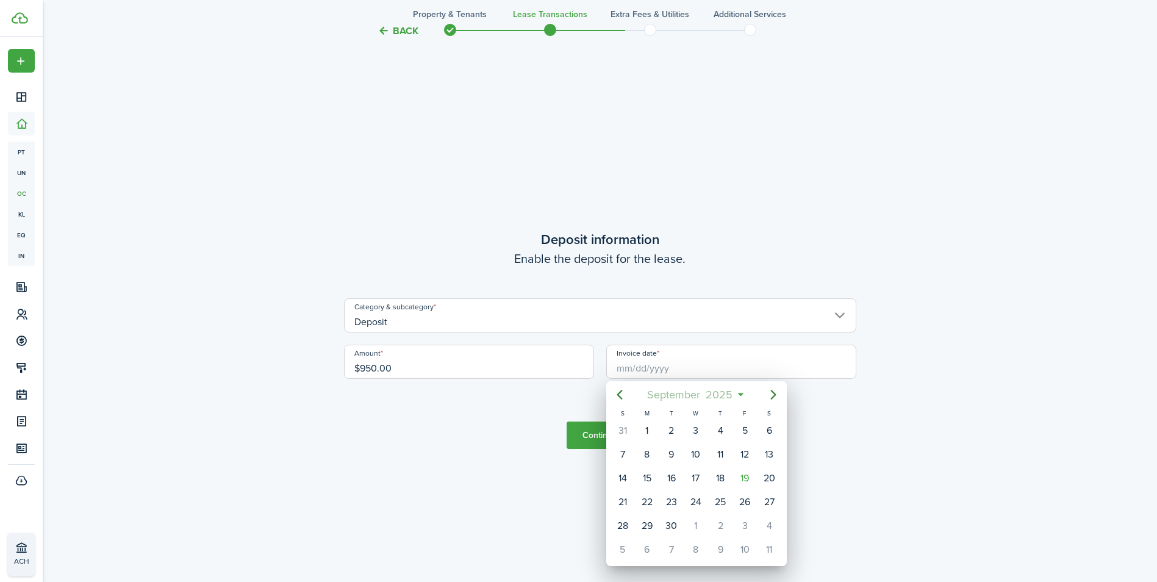
click at [737, 394] on mbsc-button "[DATE]" at bounding box center [690, 395] width 101 height 22
click at [640, 429] on div "Jan" at bounding box center [638, 427] width 44 height 20
click at [698, 427] on div "1" at bounding box center [696, 430] width 18 height 18
type input "[DATE]"
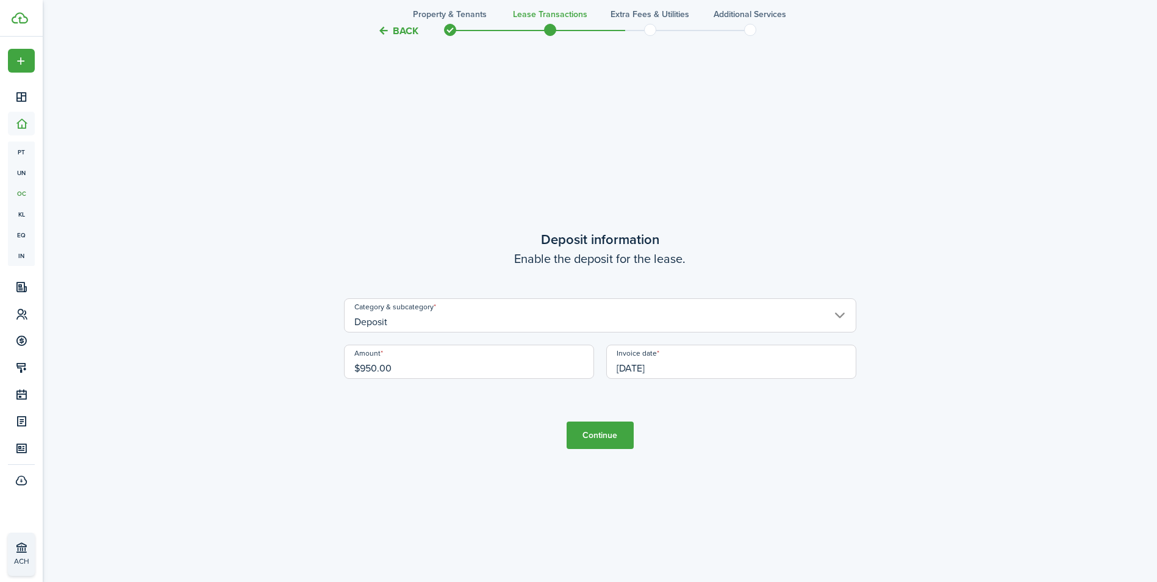
click at [615, 435] on button "Continue" at bounding box center [599, 434] width 67 height 27
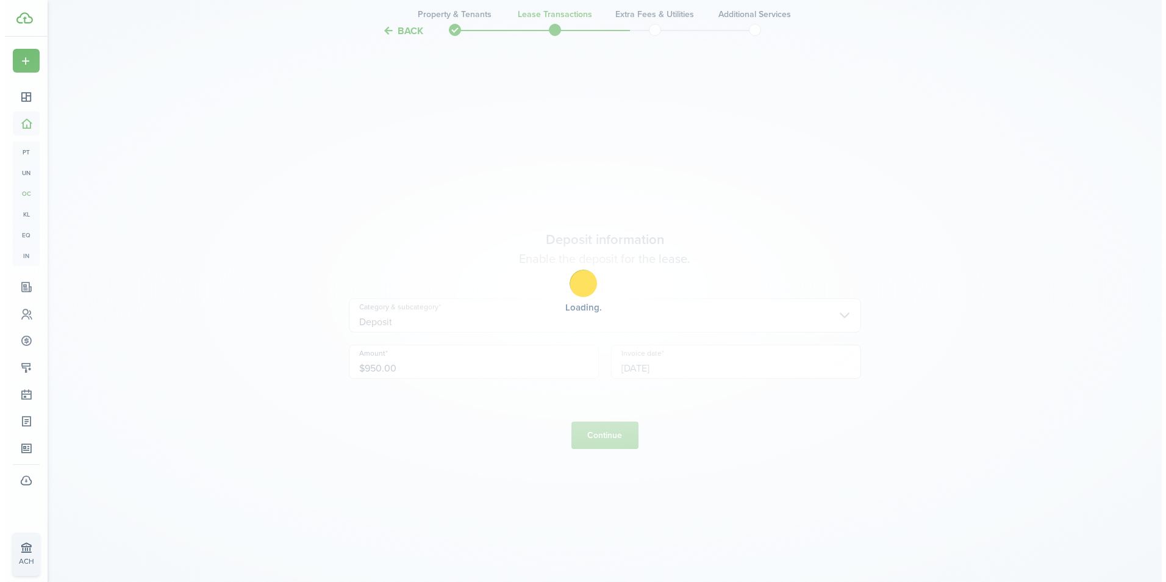
scroll to position [0, 0]
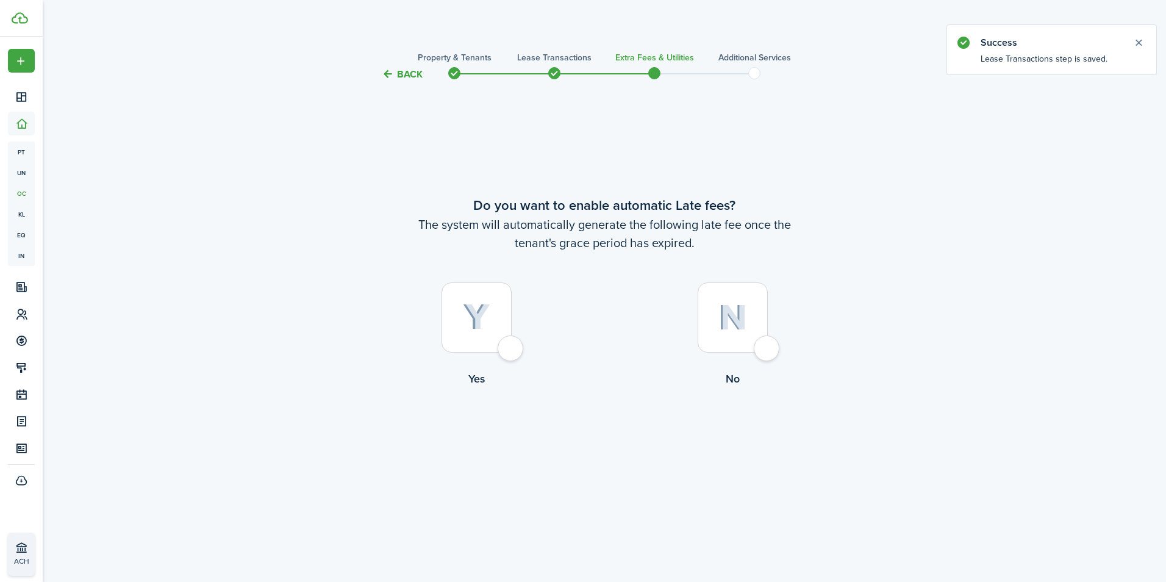
click at [511, 309] on div at bounding box center [476, 317] width 70 height 70
radio input "true"
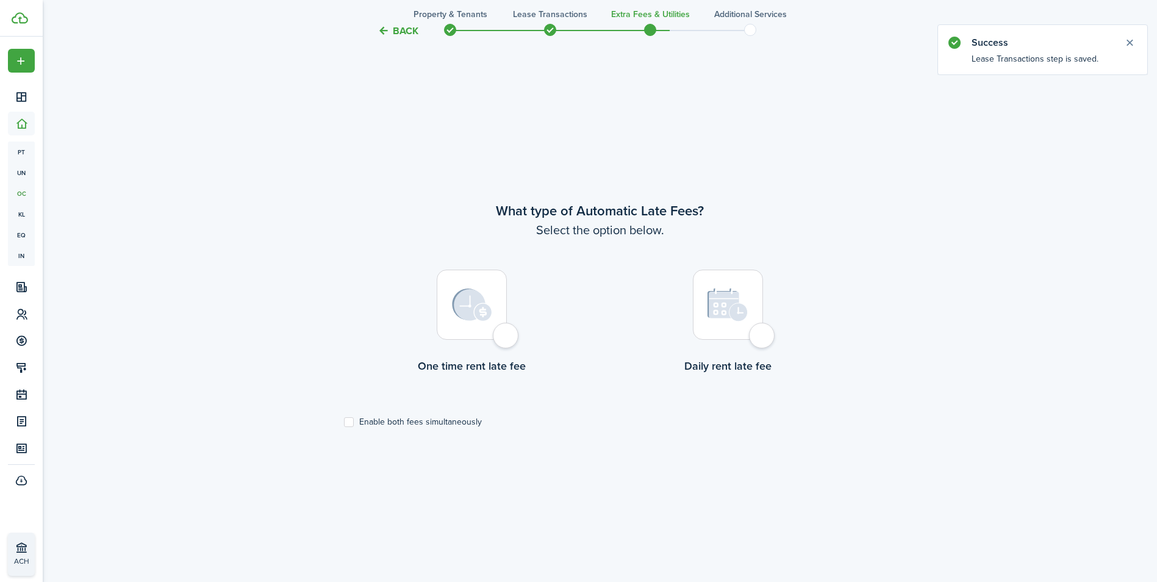
scroll to position [500, 0]
click at [503, 336] on div at bounding box center [472, 301] width 70 height 70
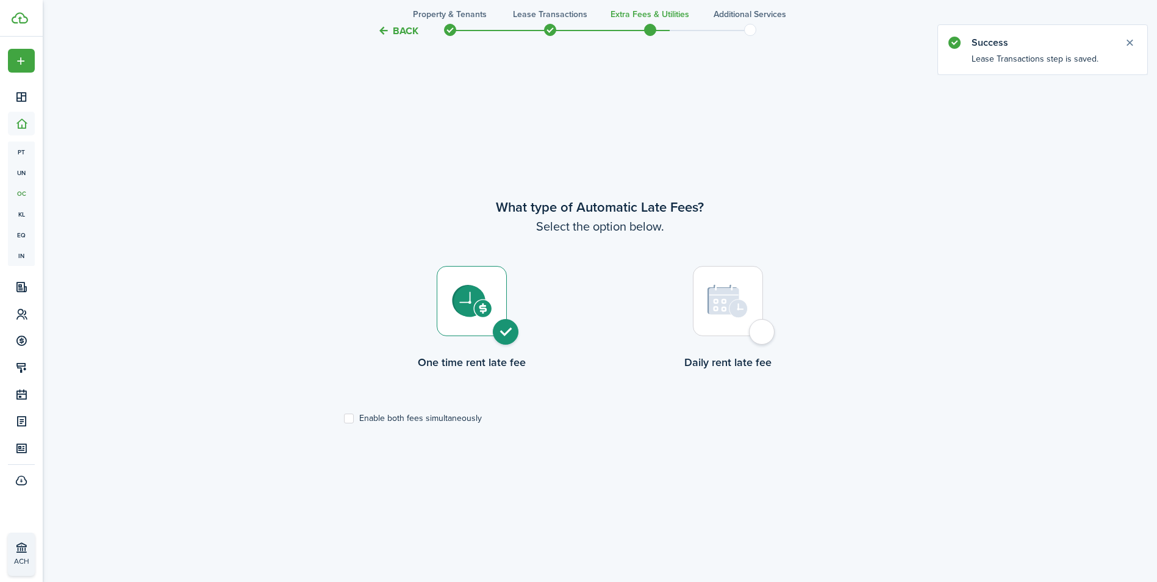
radio input "true"
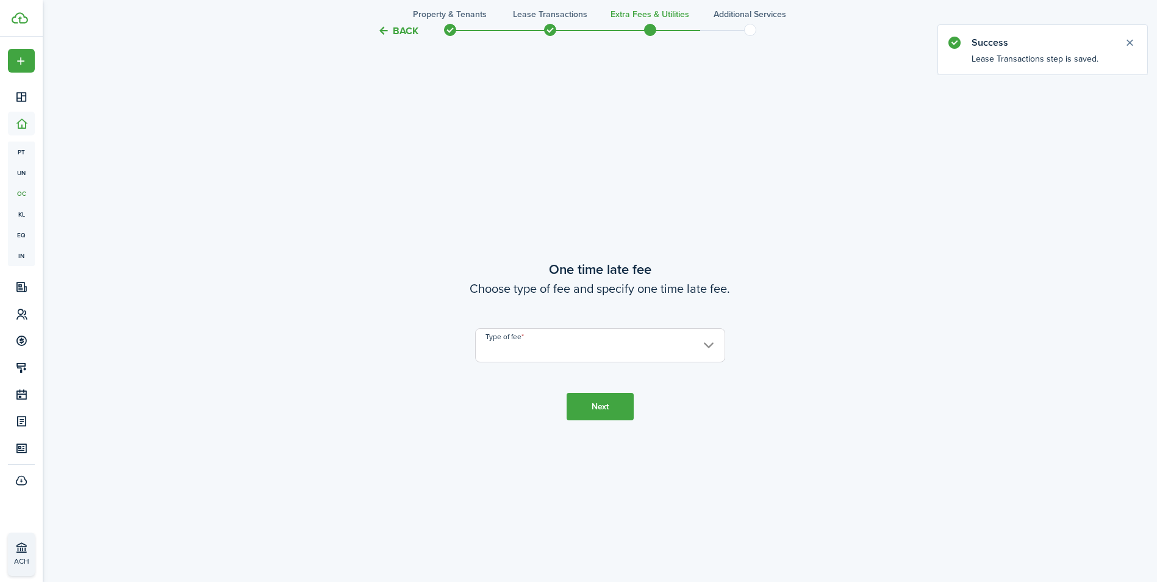
scroll to position [1082, 0]
click at [676, 339] on input "Type of fee" at bounding box center [600, 344] width 250 height 34
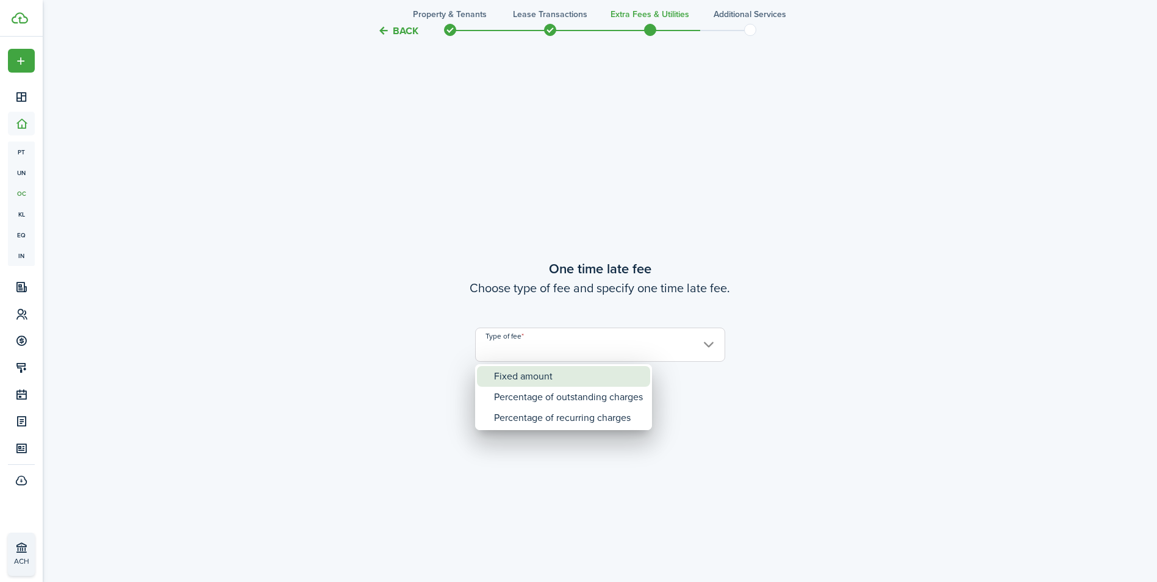
click at [611, 376] on div "Fixed amount" at bounding box center [568, 376] width 149 height 21
type input "Fixed amount"
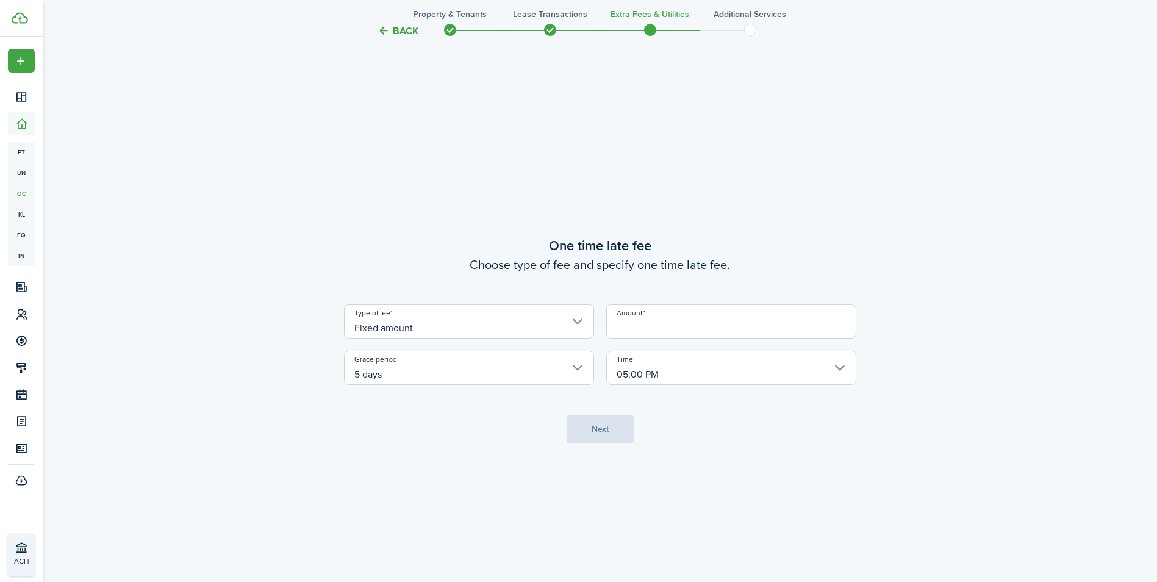
click at [754, 321] on input "Amount" at bounding box center [731, 321] width 250 height 34
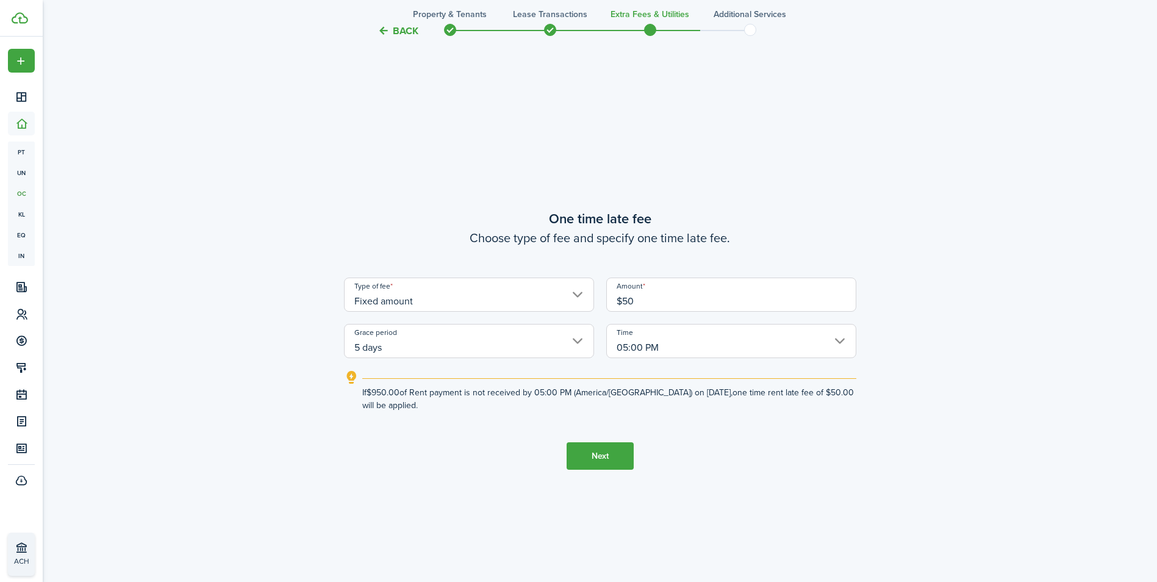
type input "$50.00"
click at [605, 456] on button "Next" at bounding box center [599, 455] width 67 height 27
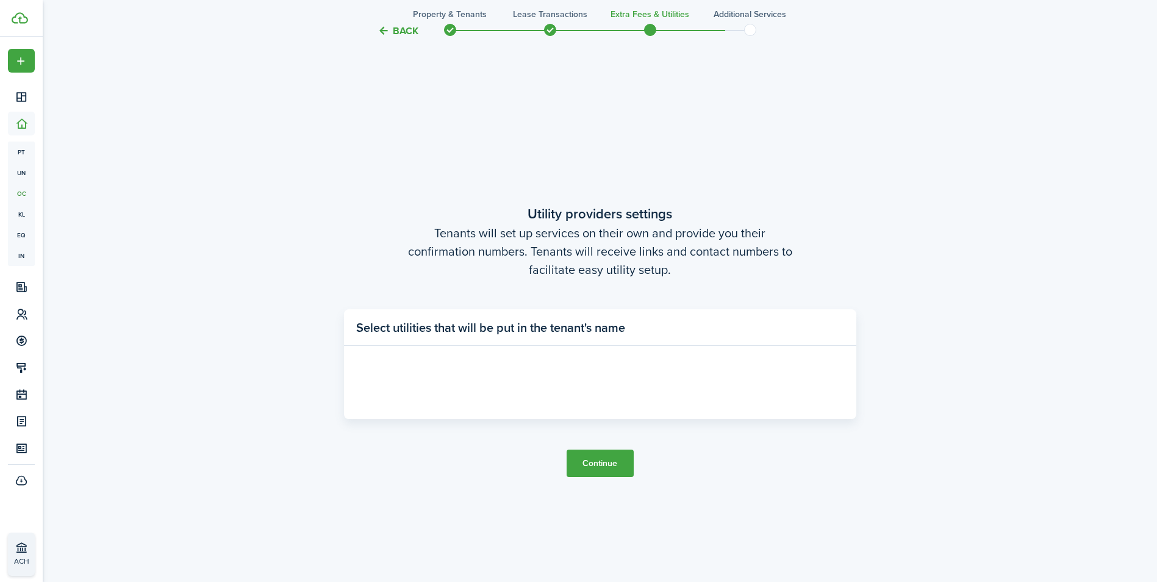
scroll to position [1663, 0]
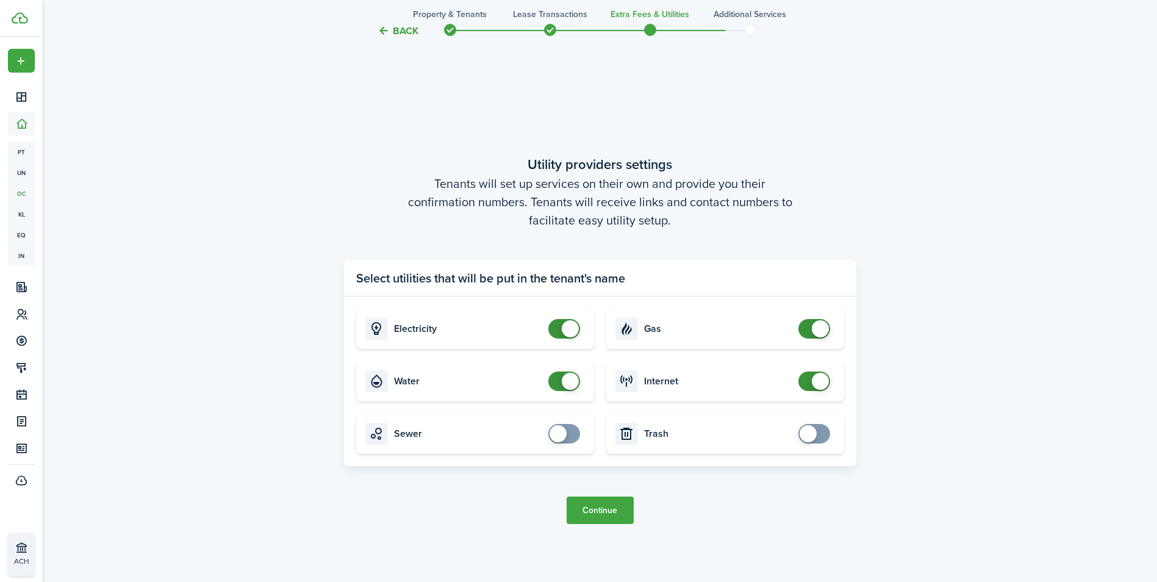
click at [566, 368] on card "Water" at bounding box center [475, 381] width 238 height 40
checkbox input "false"
click at [570, 379] on span at bounding box center [570, 381] width 17 height 17
click at [616, 518] on button "Continue" at bounding box center [599, 509] width 67 height 27
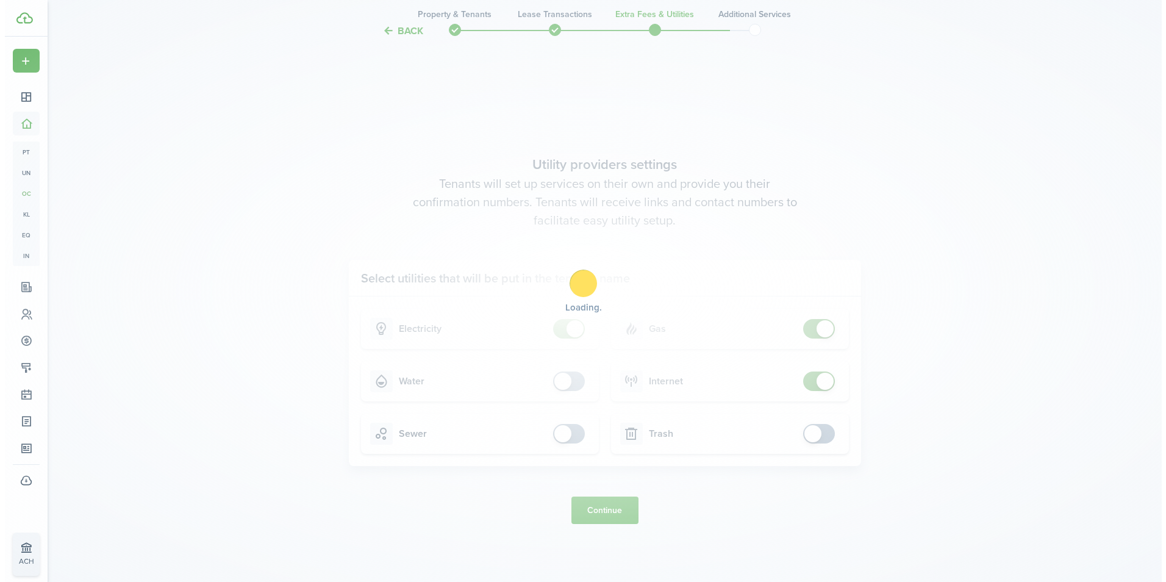
scroll to position [0, 0]
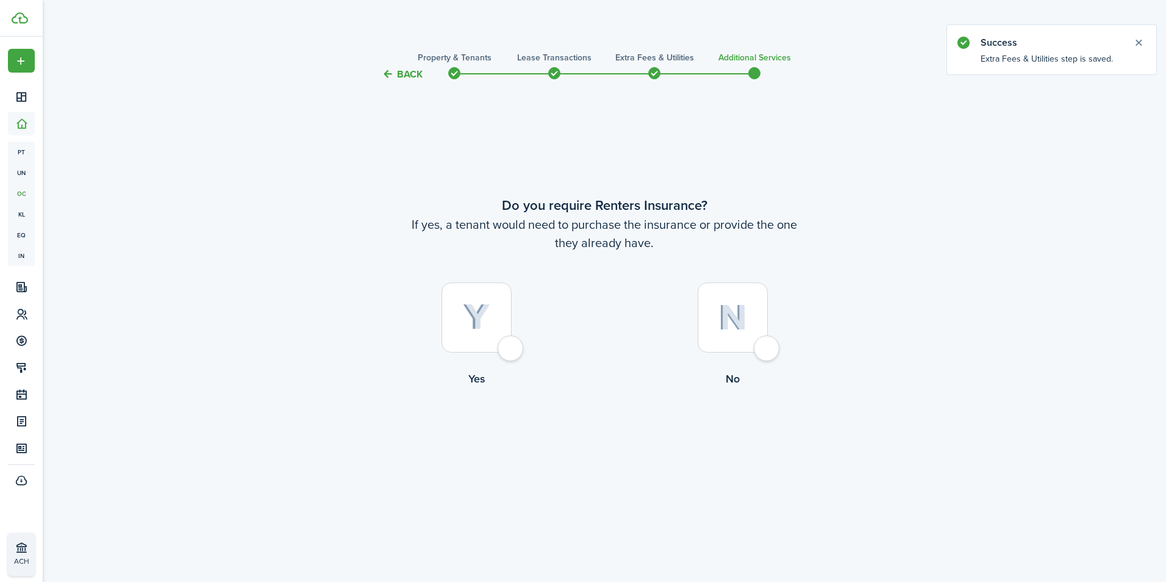
click at [412, 76] on button "Back" at bounding box center [402, 74] width 41 height 13
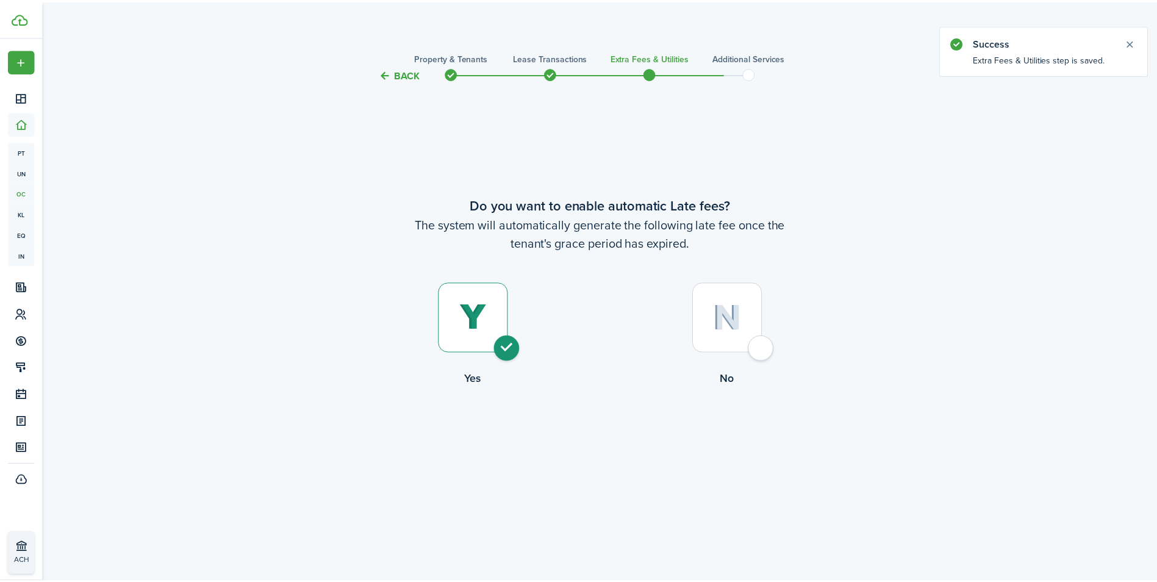
scroll to position [1663, 0]
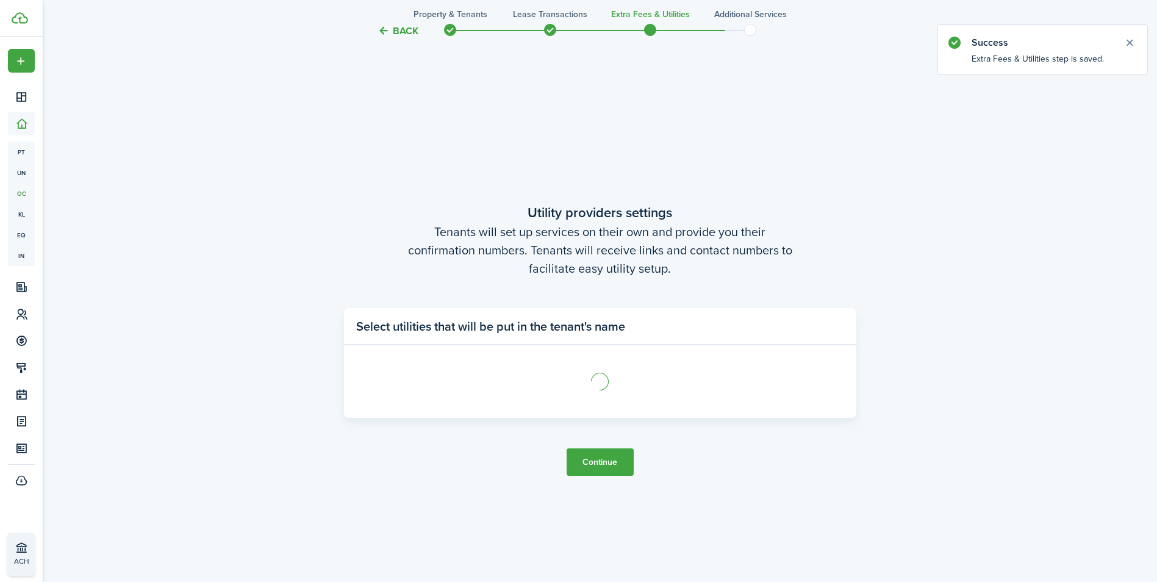
click at [412, 76] on tc-wizard-step "Utility providers settings Tenants will set up services on their own and provid…" at bounding box center [600, 339] width 512 height 582
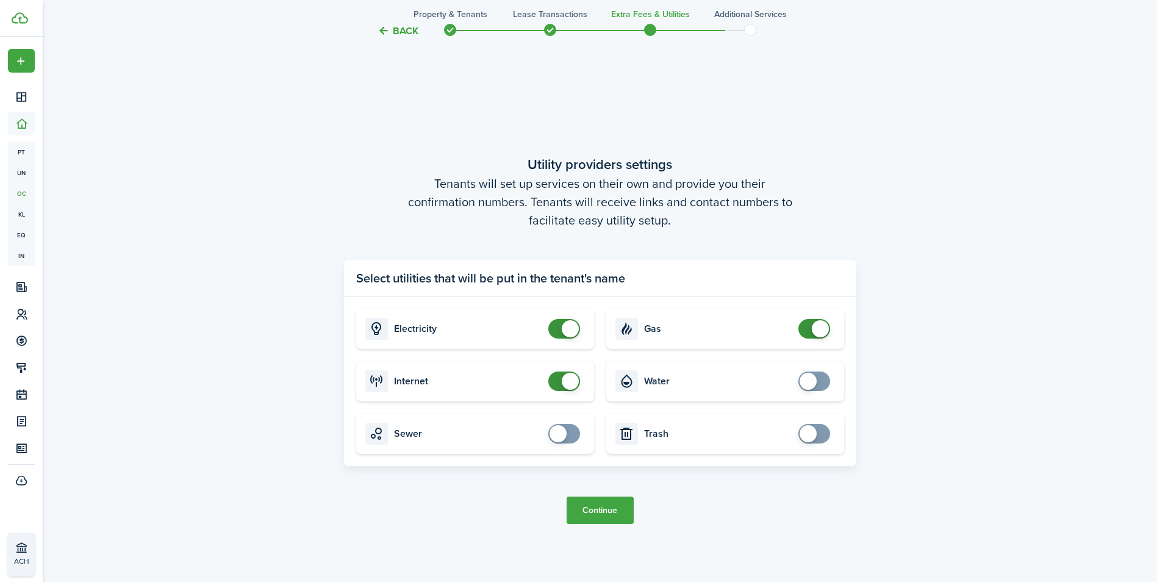
click at [412, 76] on tc-wizard-step "Utility providers settings Tenants will set up services on their own and provid…" at bounding box center [600, 339] width 512 height 582
click at [398, 32] on button "Back" at bounding box center [397, 30] width 41 height 13
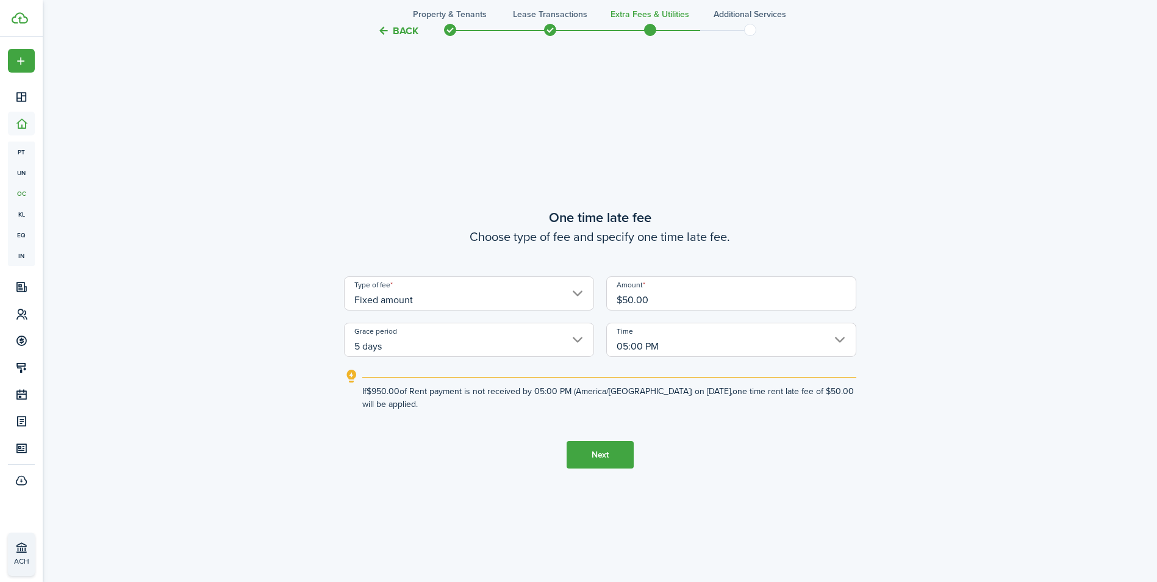
scroll to position [1082, 0]
click at [398, 32] on button "Back" at bounding box center [397, 30] width 41 height 13
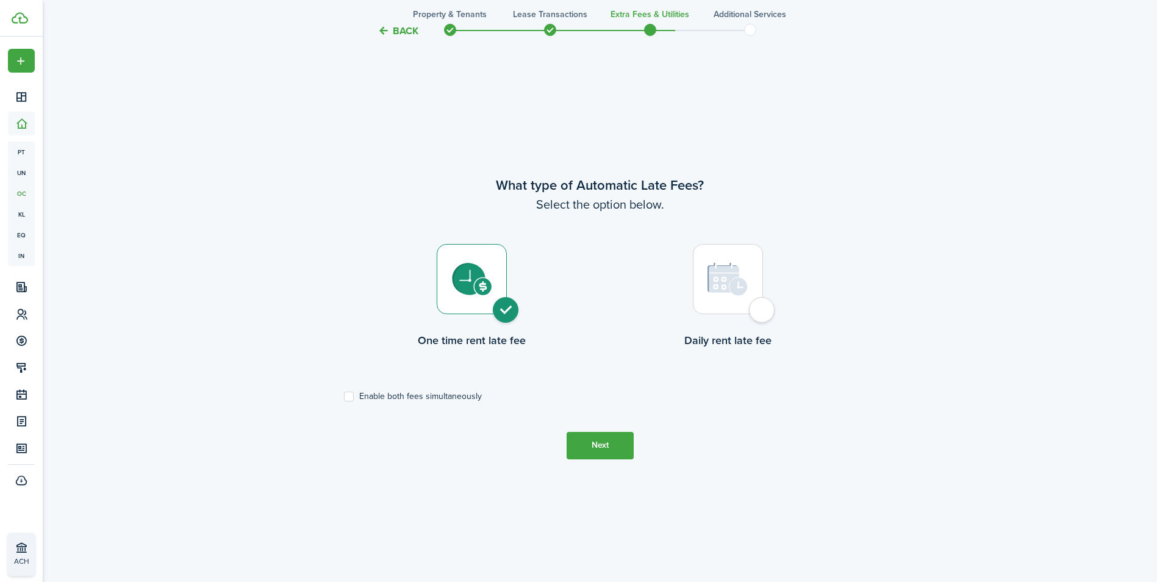
scroll to position [500, 0]
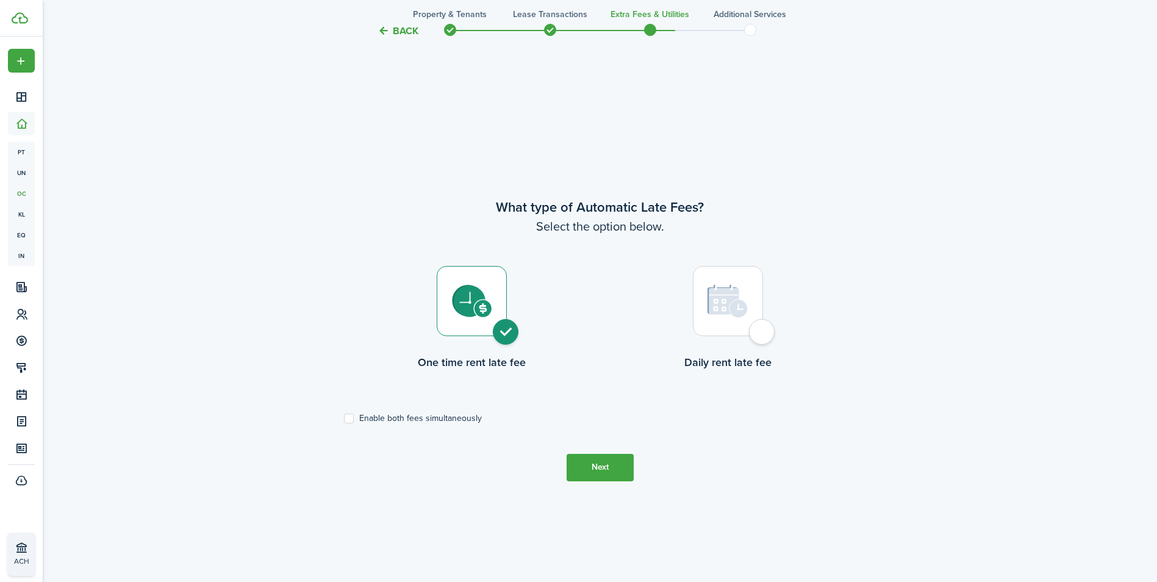
click at [398, 32] on button "Back" at bounding box center [397, 30] width 41 height 13
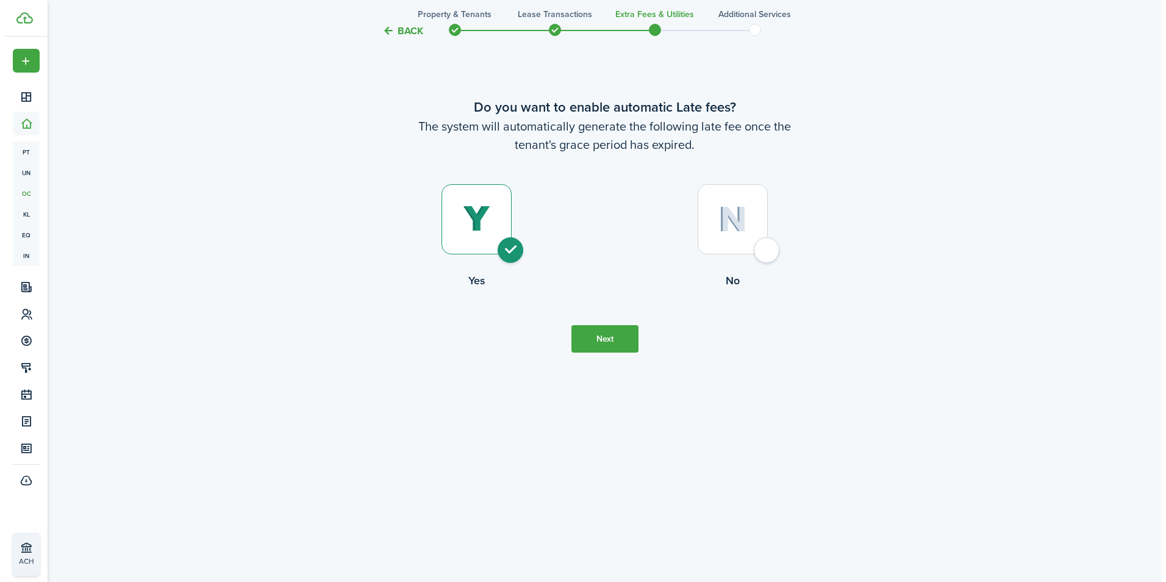
scroll to position [0, 0]
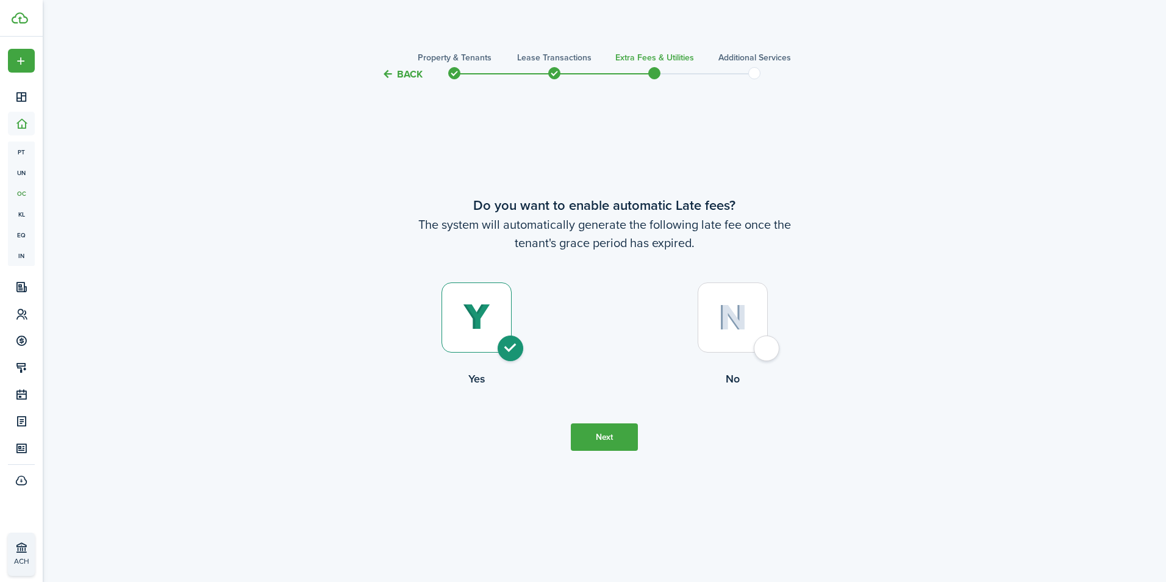
click at [398, 32] on dashboard-content "Back Property & Tenants Lease Transactions Extra fees & Utilities Additional Se…" at bounding box center [604, 291] width 1123 height 582
click at [410, 66] on tc-wizard-header "Back Property & Tenants Lease Transactions Extra fees & Utilities Additional Se…" at bounding box center [604, 70] width 530 height 55
click at [409, 73] on button "Back" at bounding box center [402, 74] width 41 height 13
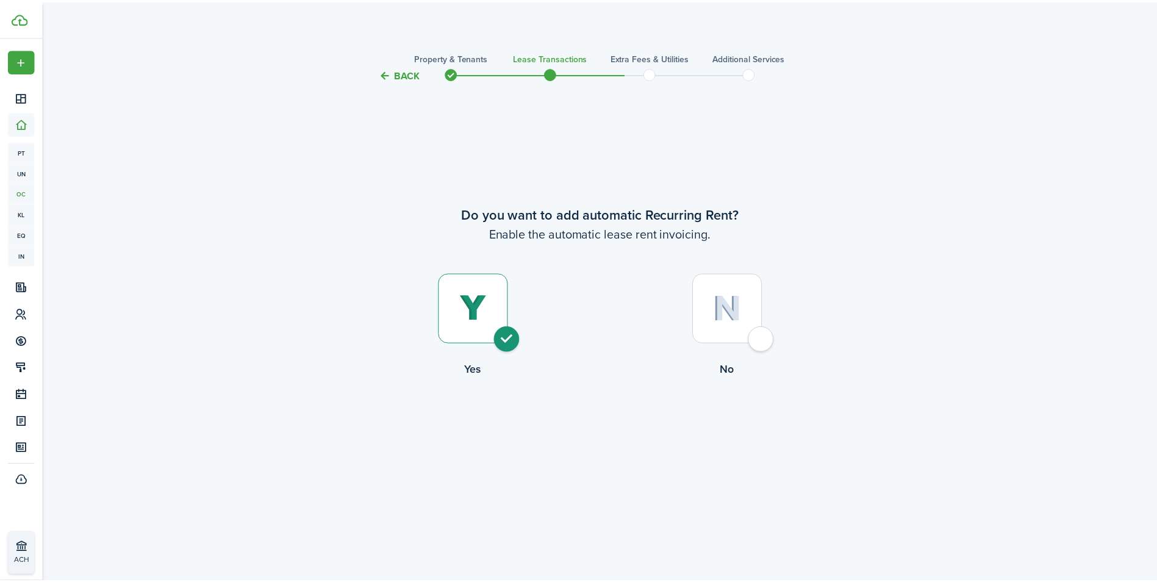
scroll to position [1663, 0]
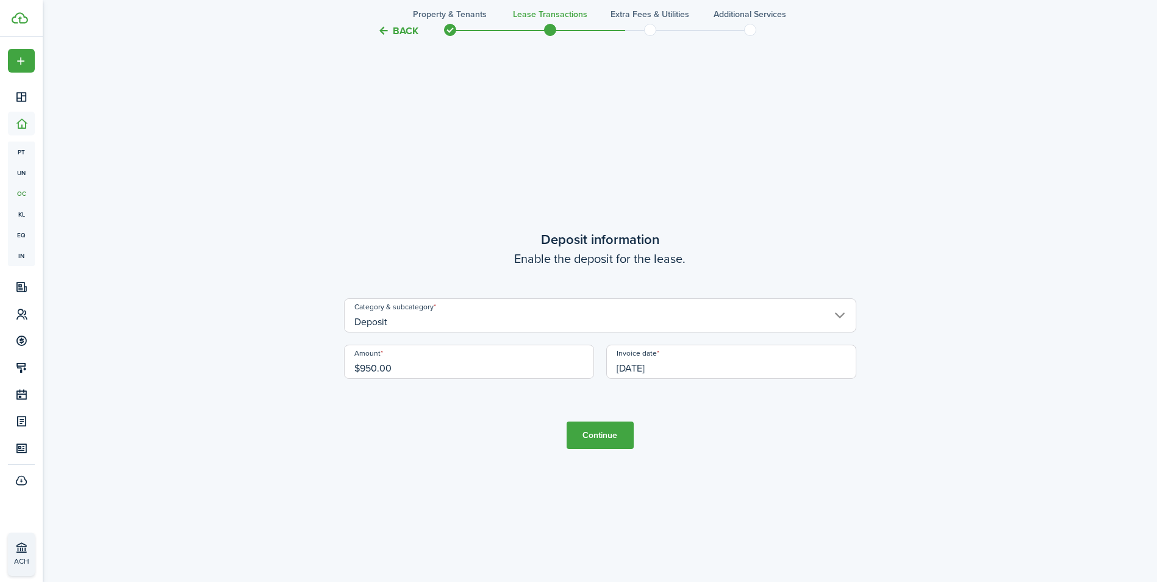
click at [398, 26] on button "Back" at bounding box center [397, 30] width 41 height 13
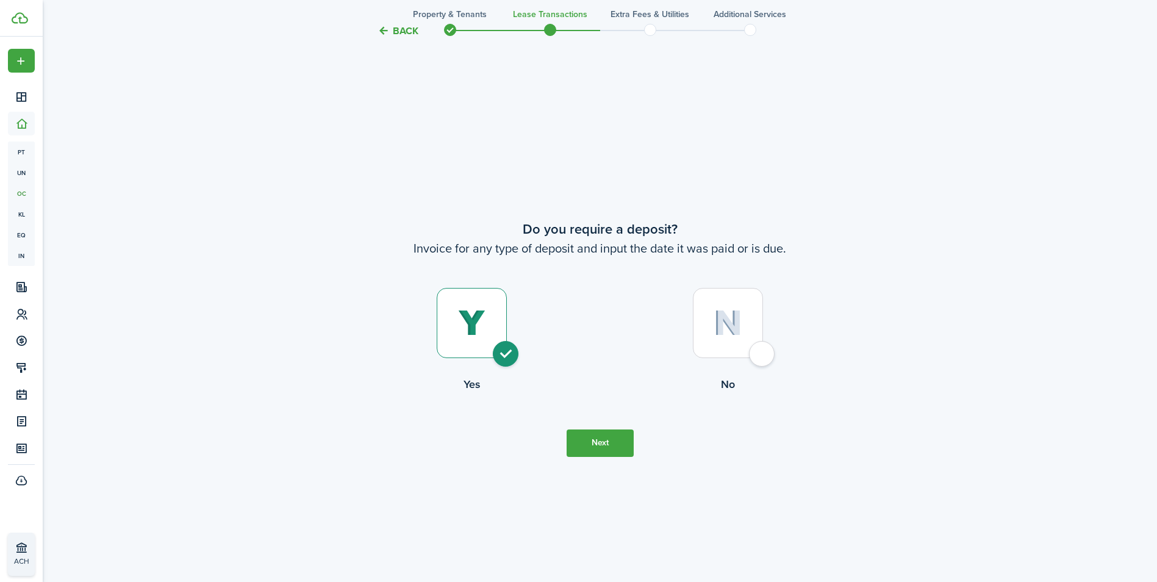
scroll to position [1082, 0]
click at [398, 26] on button "Back" at bounding box center [397, 30] width 41 height 13
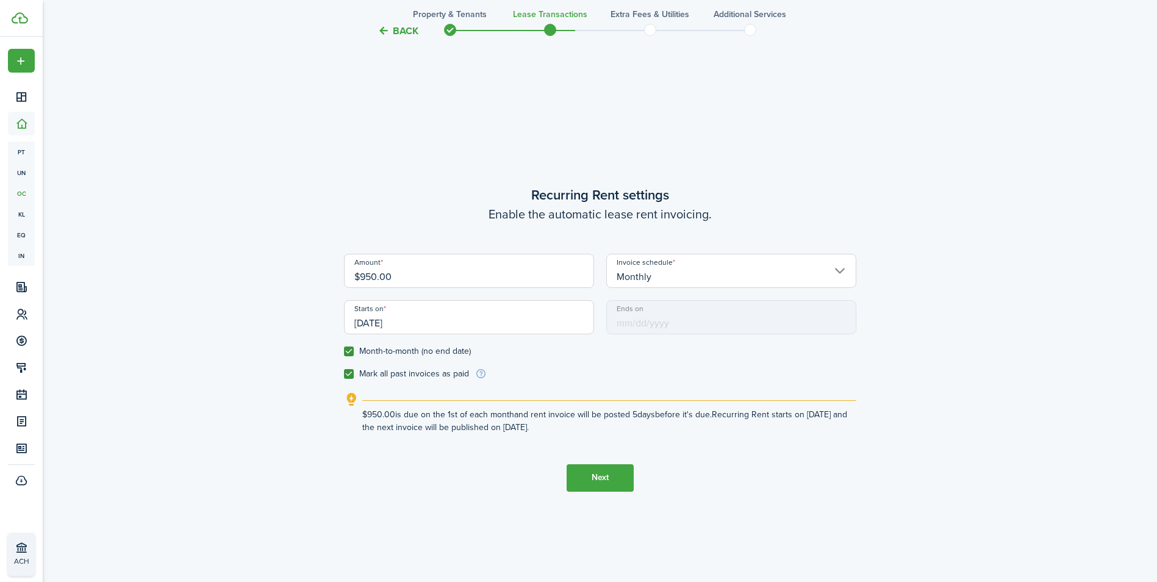
scroll to position [500, 0]
click at [596, 480] on button "Next" at bounding box center [599, 478] width 67 height 27
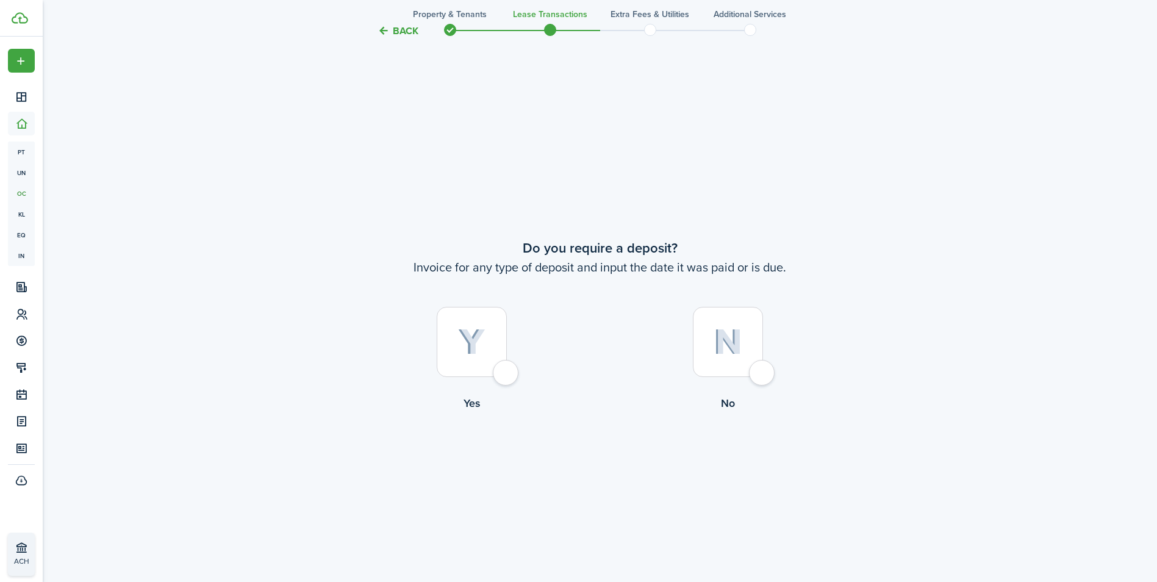
scroll to position [1082, 0]
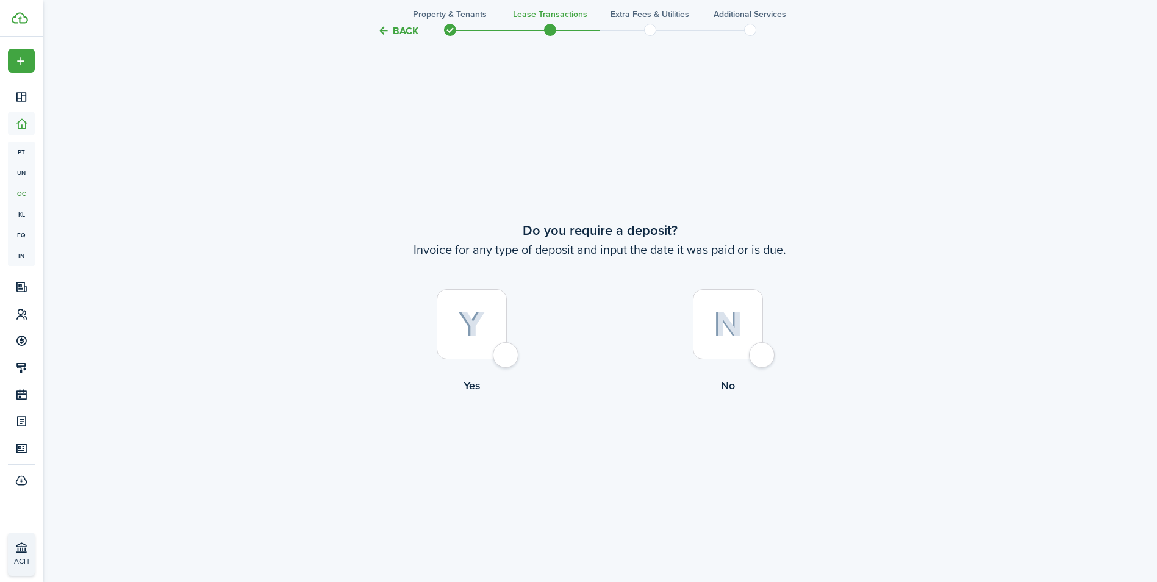
click at [760, 351] on div at bounding box center [728, 324] width 70 height 70
radio input "true"
click at [502, 351] on div at bounding box center [472, 324] width 70 height 70
radio input "true"
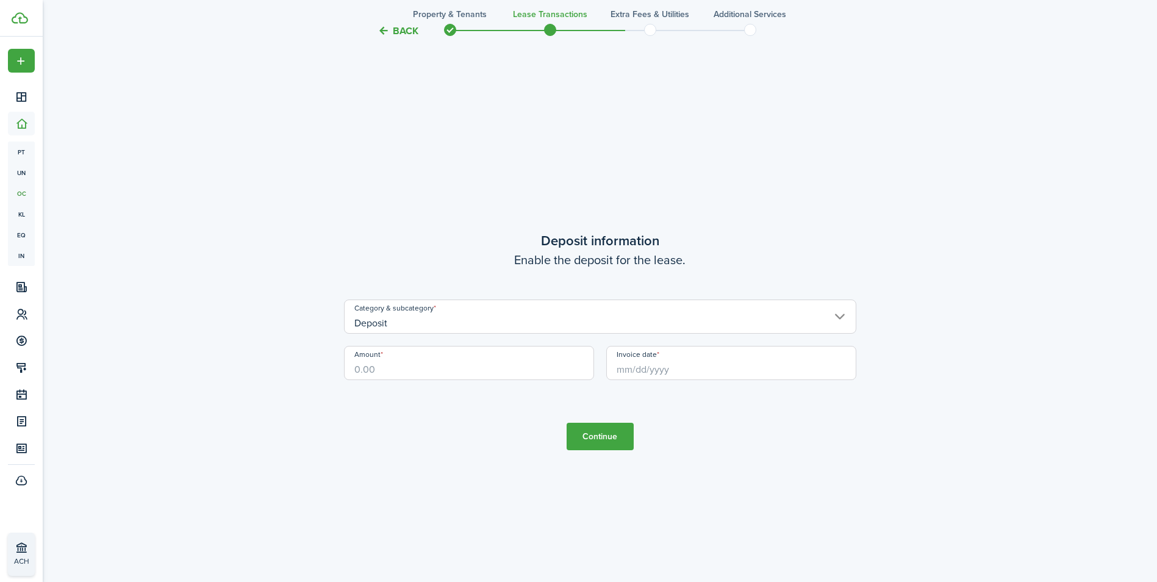
scroll to position [1663, 0]
click at [522, 363] on input "Amount" at bounding box center [469, 362] width 250 height 34
click at [737, 372] on input "Invoice date" at bounding box center [731, 362] width 250 height 34
type input "$950.00"
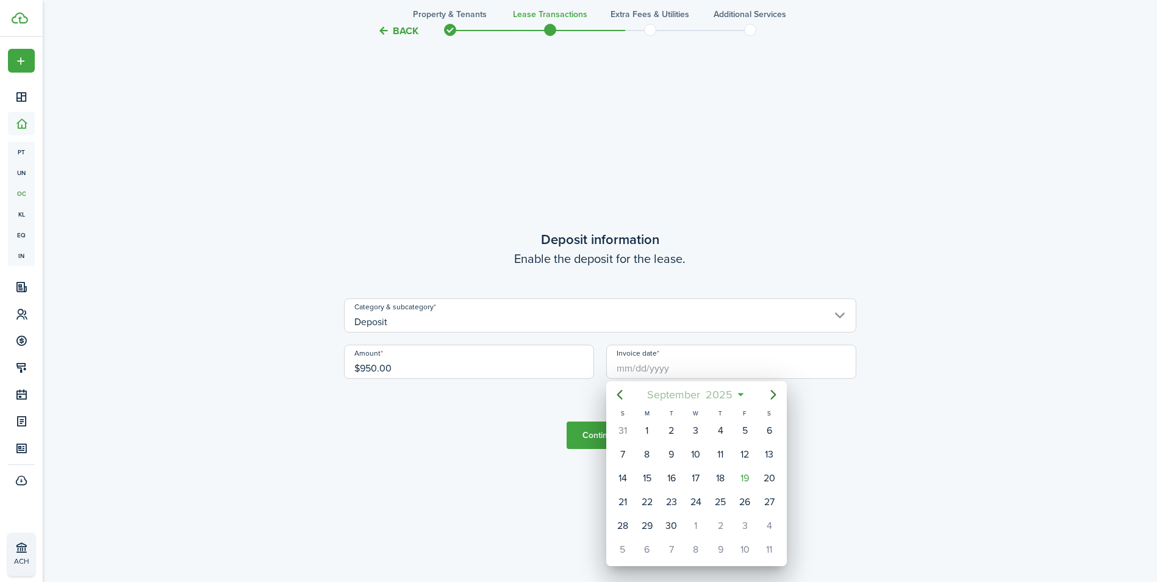
click at [739, 393] on mbsc-button "[DATE]" at bounding box center [690, 395] width 101 height 22
click at [651, 426] on div "Jan" at bounding box center [638, 427] width 44 height 20
click at [702, 430] on div "1" at bounding box center [696, 430] width 18 height 18
type input "[DATE]"
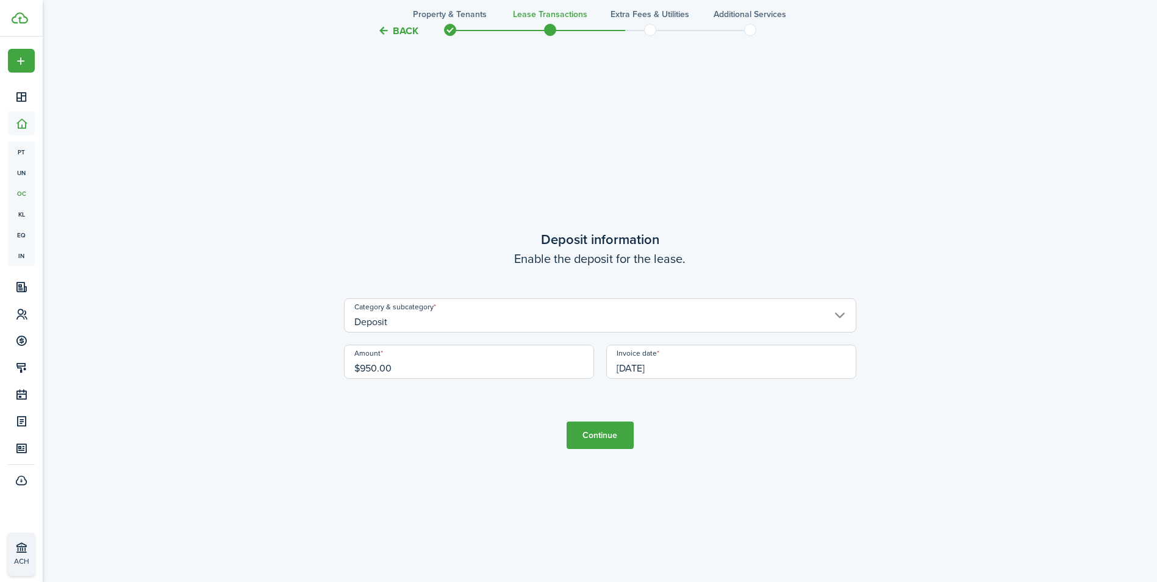
click at [621, 434] on button "Continue" at bounding box center [599, 434] width 67 height 27
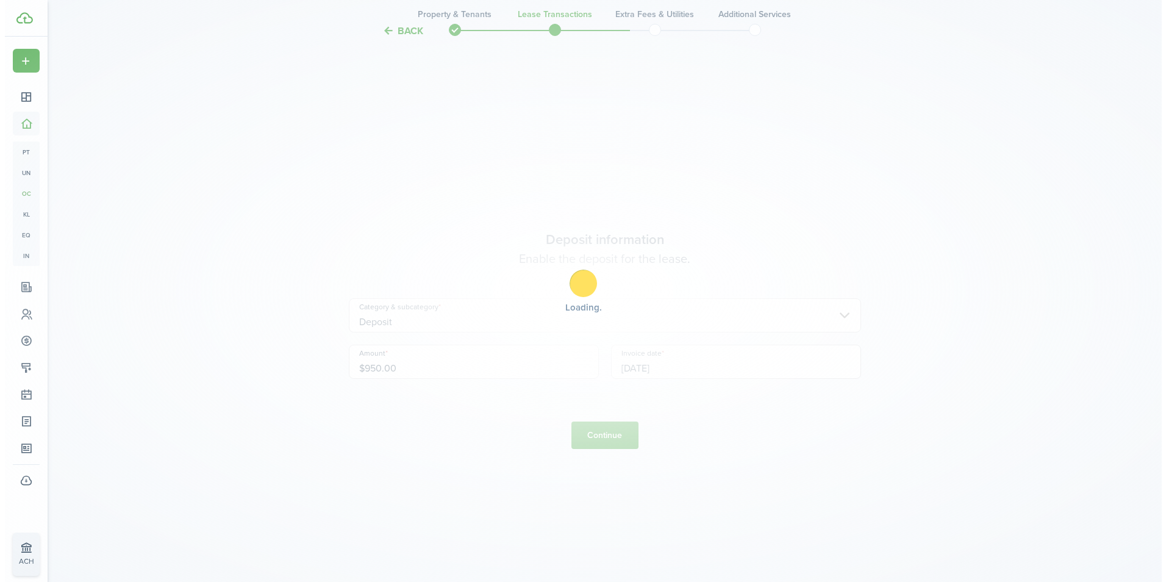
scroll to position [0, 0]
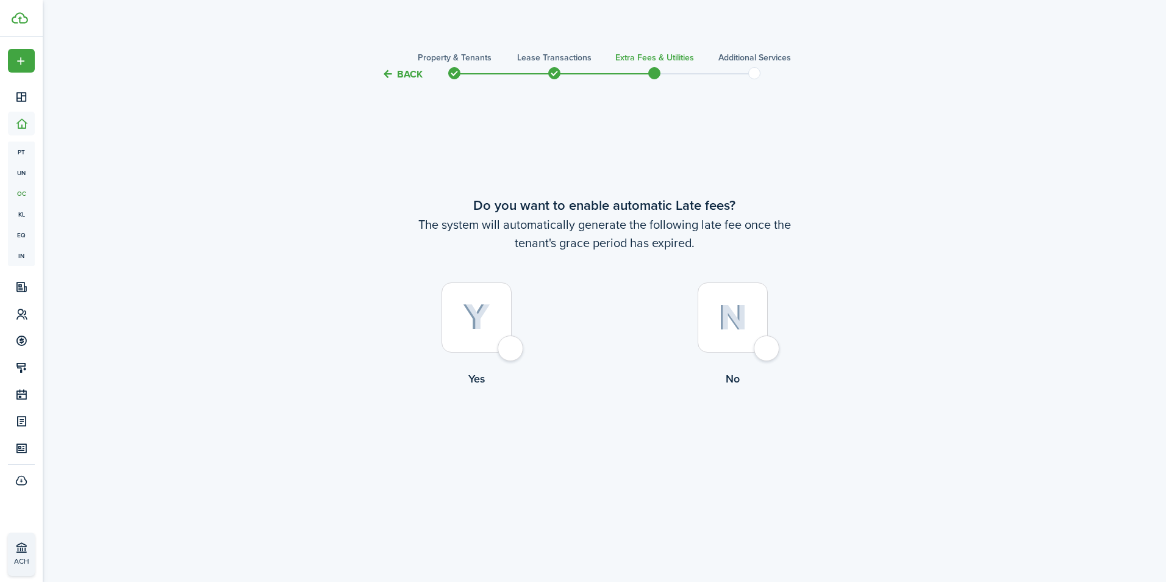
click at [512, 345] on div at bounding box center [476, 317] width 70 height 70
radio input "true"
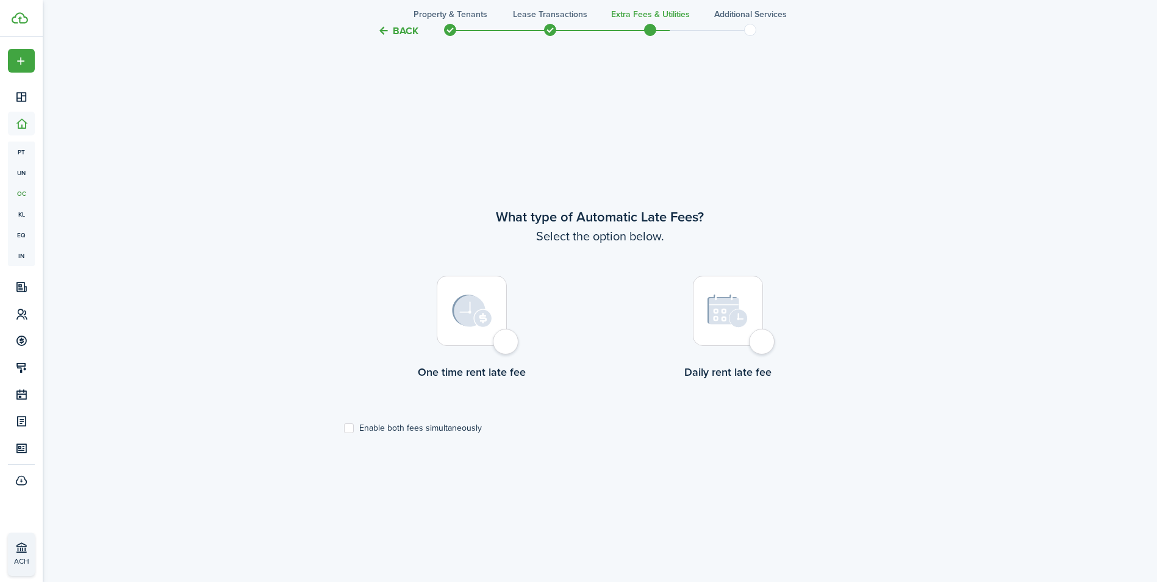
scroll to position [500, 0]
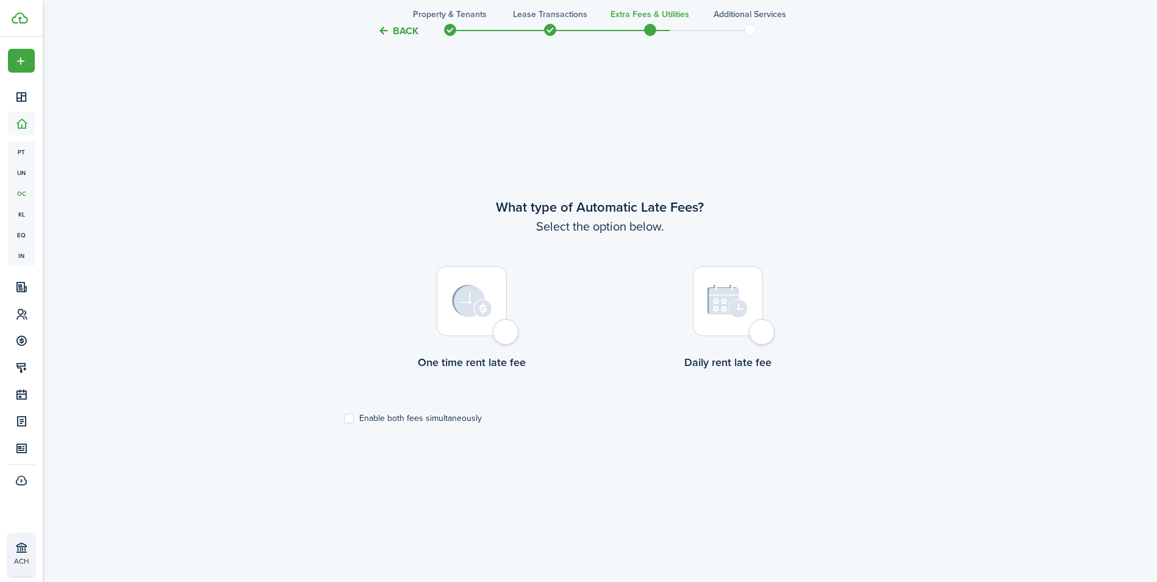
click at [501, 327] on div at bounding box center [472, 301] width 70 height 70
radio input "true"
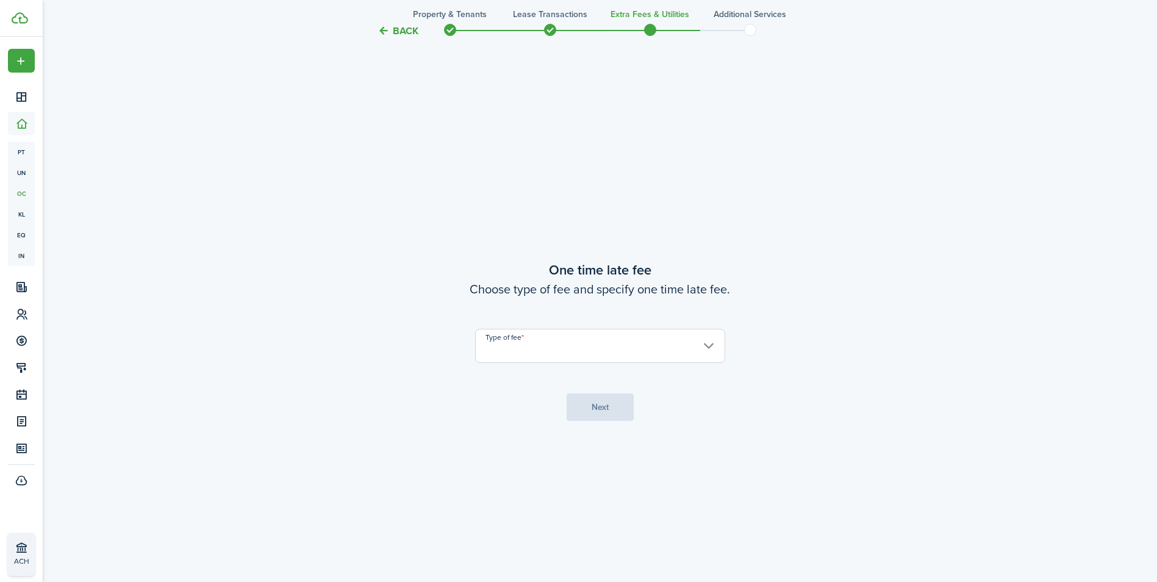
scroll to position [1082, 0]
click at [618, 343] on input "Type of fee" at bounding box center [600, 344] width 250 height 34
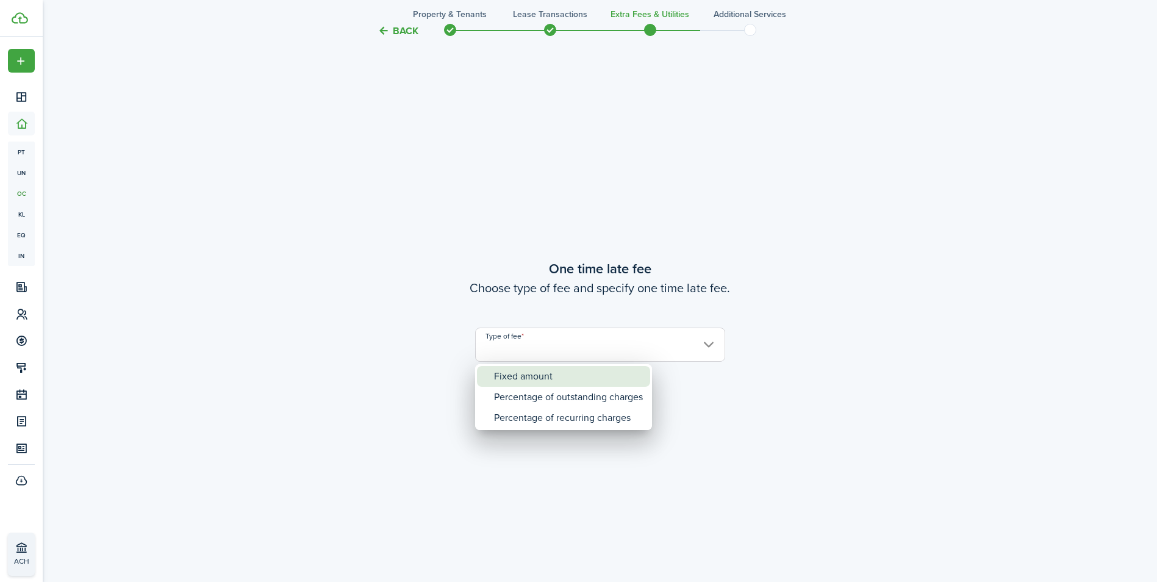
click at [598, 373] on div "Fixed amount" at bounding box center [568, 376] width 149 height 21
type input "Fixed amount"
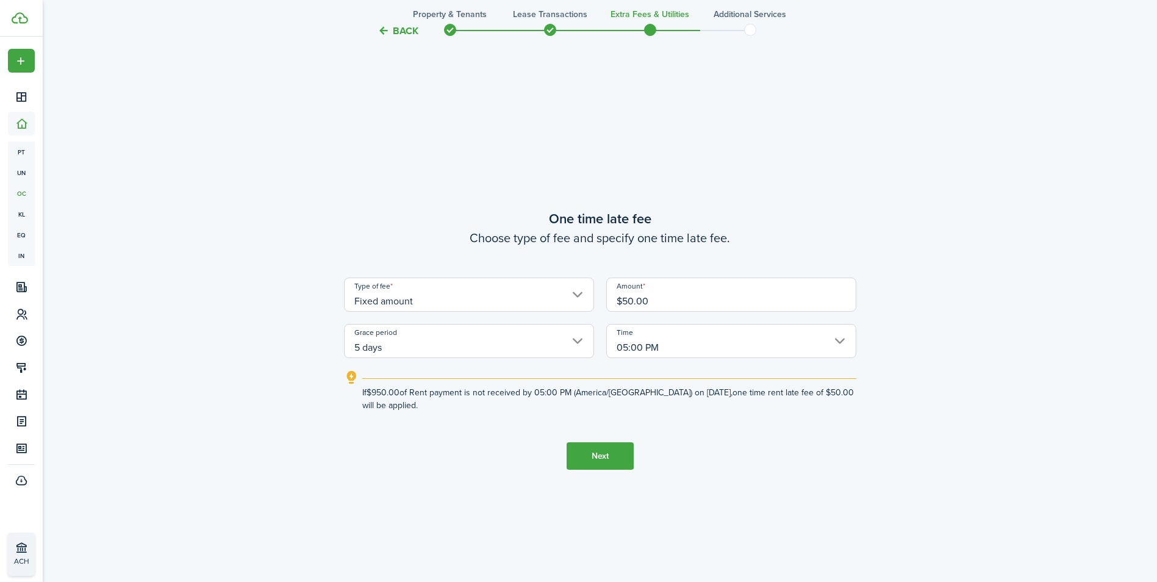
click at [609, 459] on button "Next" at bounding box center [599, 455] width 67 height 27
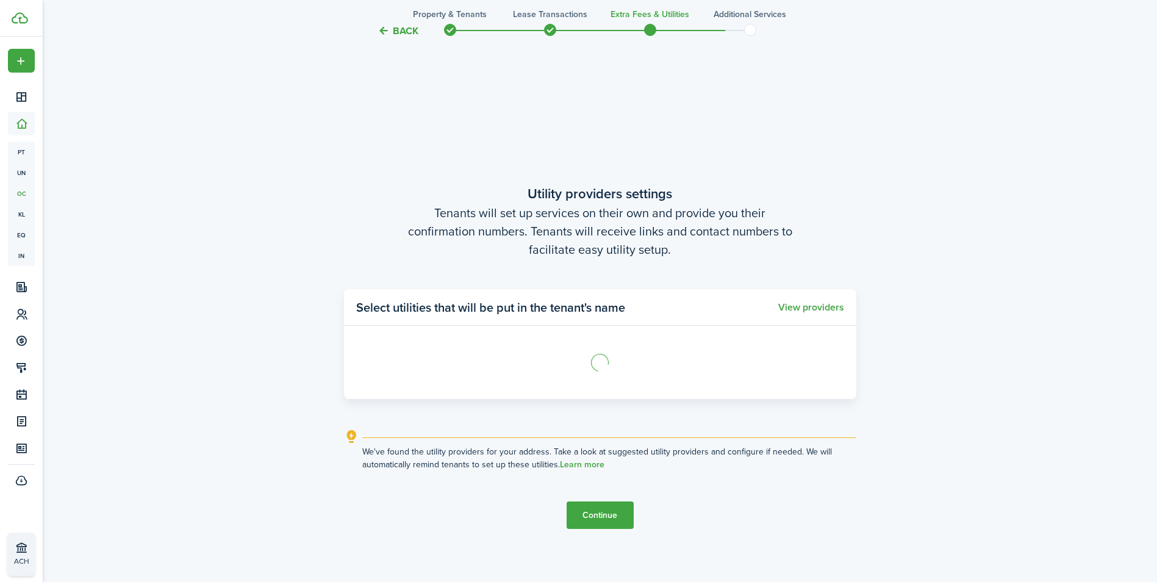
scroll to position [1663, 0]
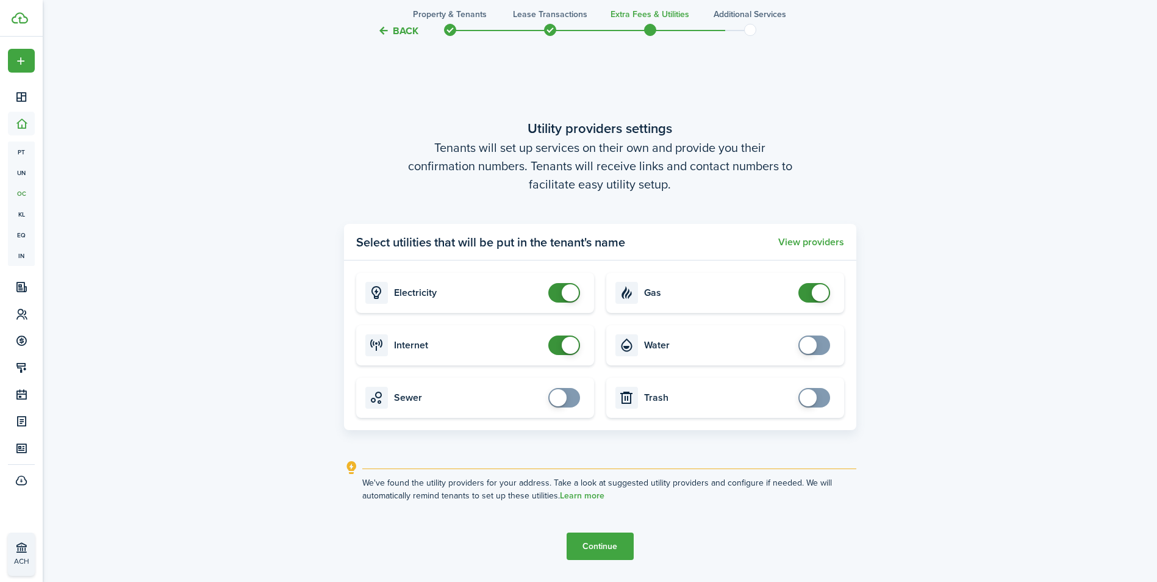
click at [604, 546] on button "Continue" at bounding box center [599, 545] width 67 height 27
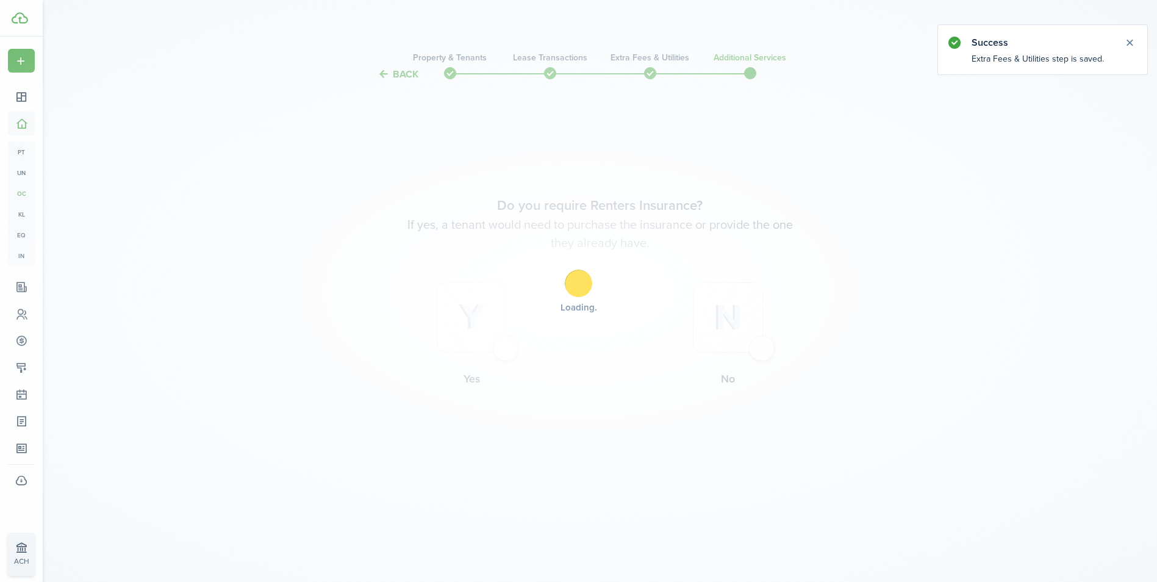
scroll to position [0, 0]
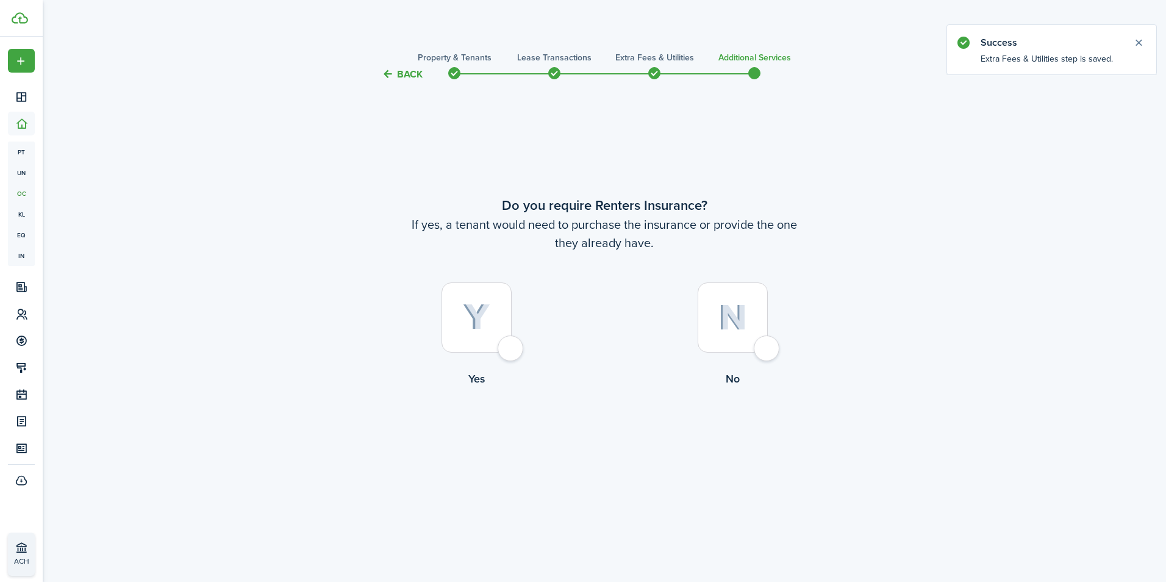
click at [760, 351] on div at bounding box center [733, 317] width 70 height 70
radio input "true"
click at [599, 437] on button "Complete move in" at bounding box center [605, 436] width 90 height 27
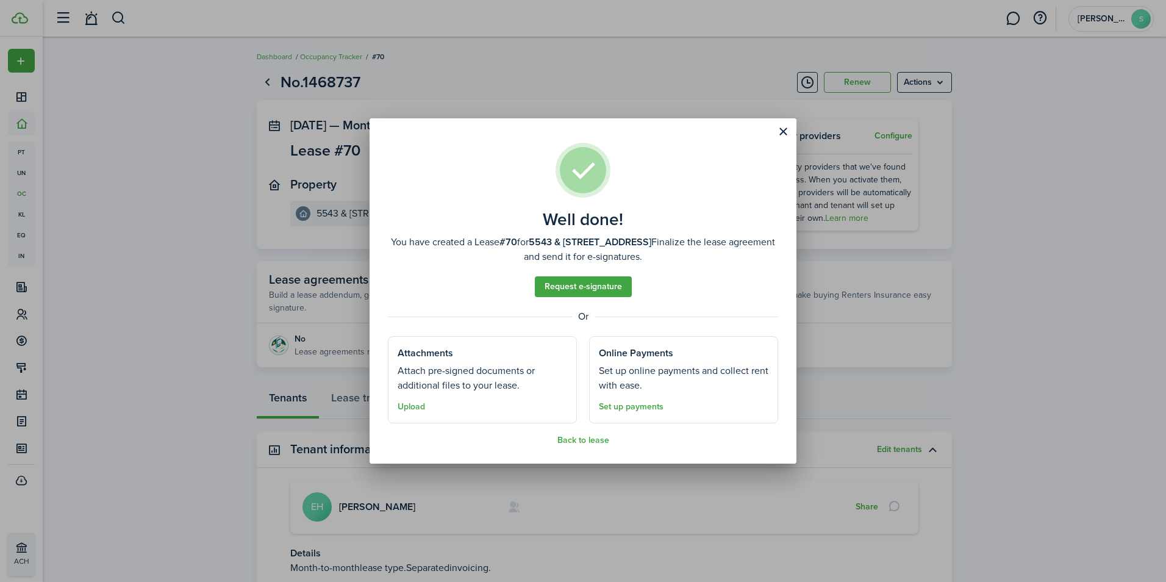
click at [231, 277] on div "Well done! You have created a Lease #70 for 5543 & 5545 W Addison, Unit 5545 3r…" at bounding box center [583, 291] width 1166 height 582
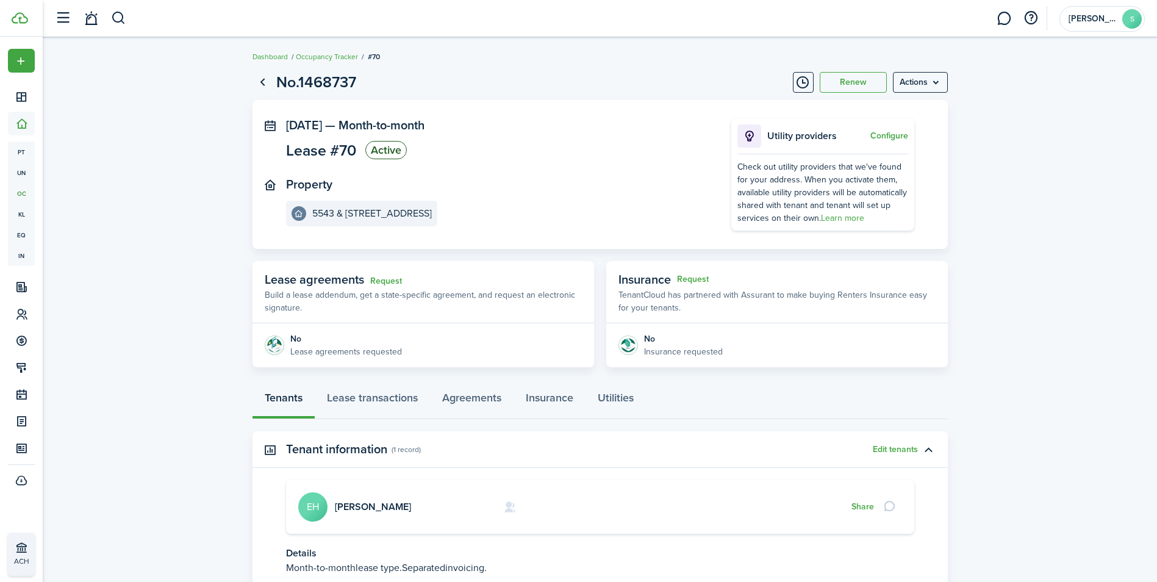
scroll to position [94, 0]
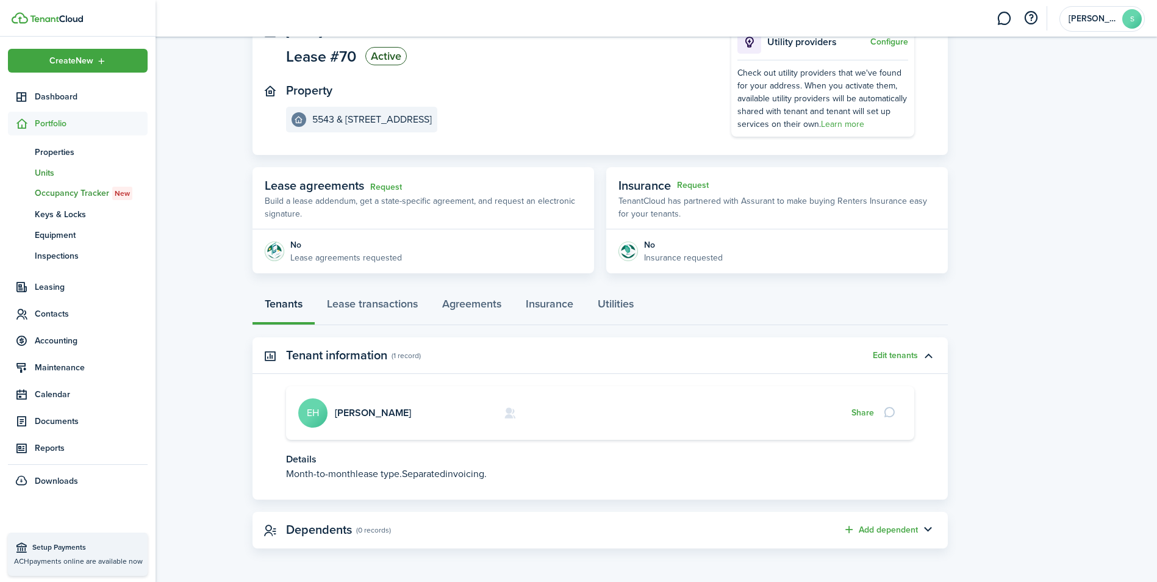
click at [53, 171] on span "Units" at bounding box center [91, 172] width 113 height 13
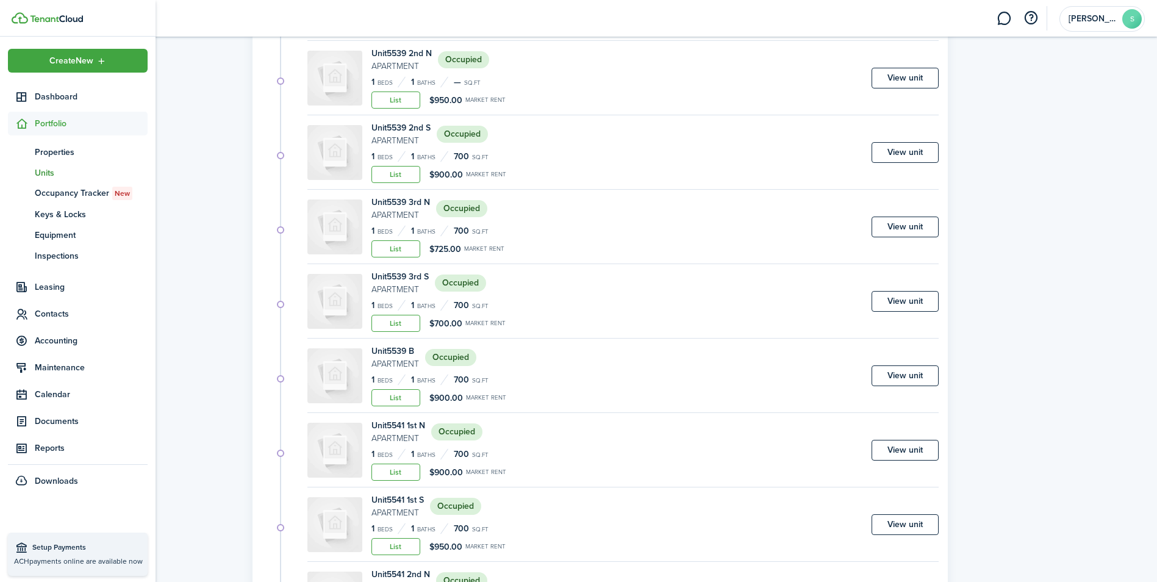
scroll to position [2302, 0]
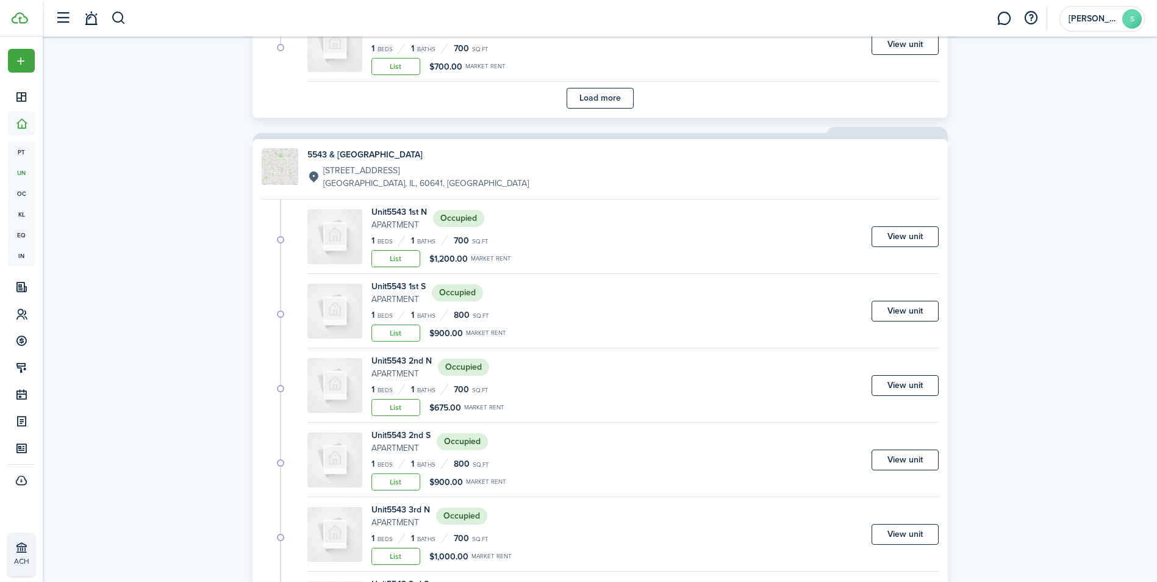
scroll to position [3009, 0]
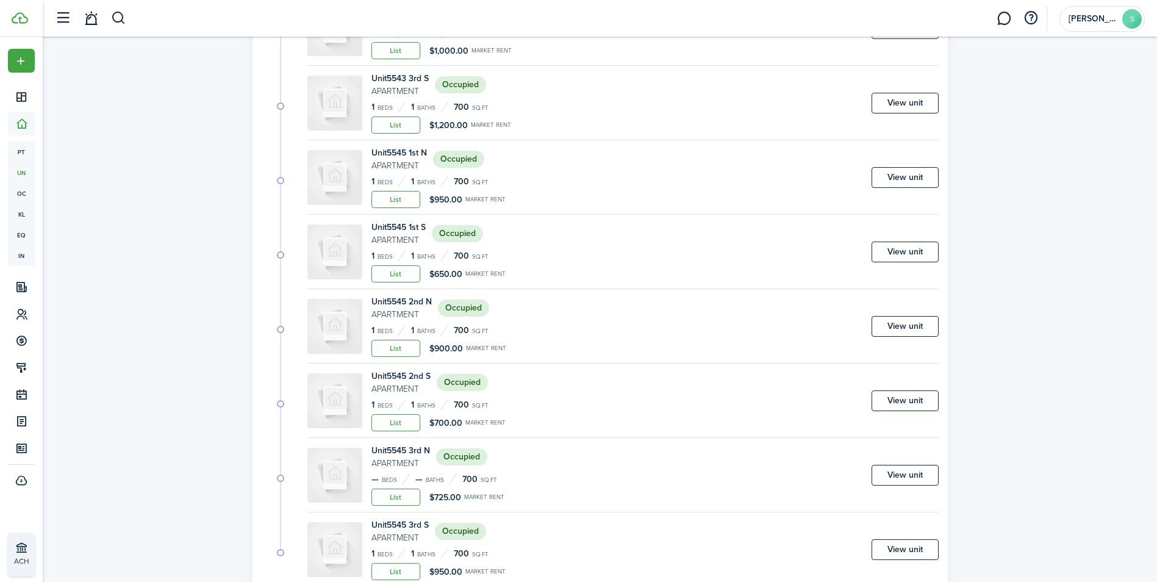
scroll to position [3584, 0]
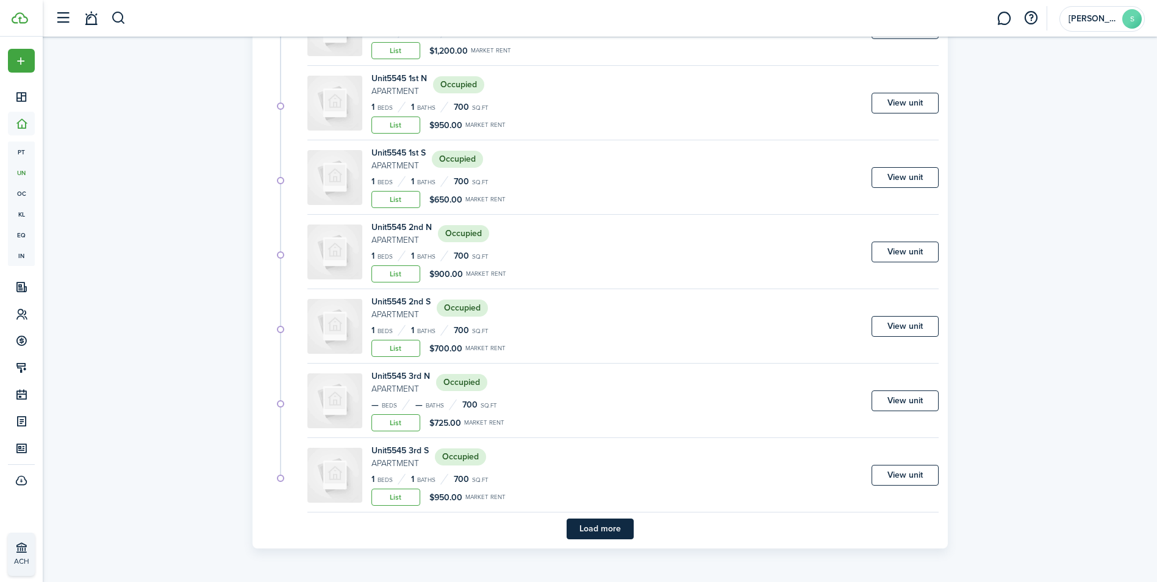
click at [607, 532] on button "Load more" at bounding box center [599, 528] width 67 height 21
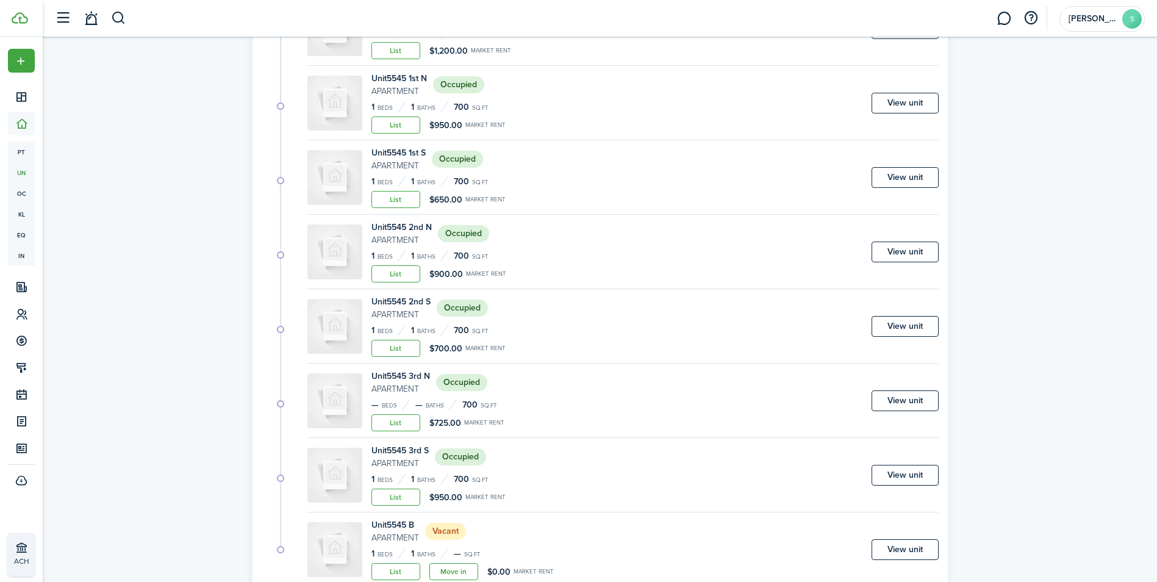
scroll to position [3625, 0]
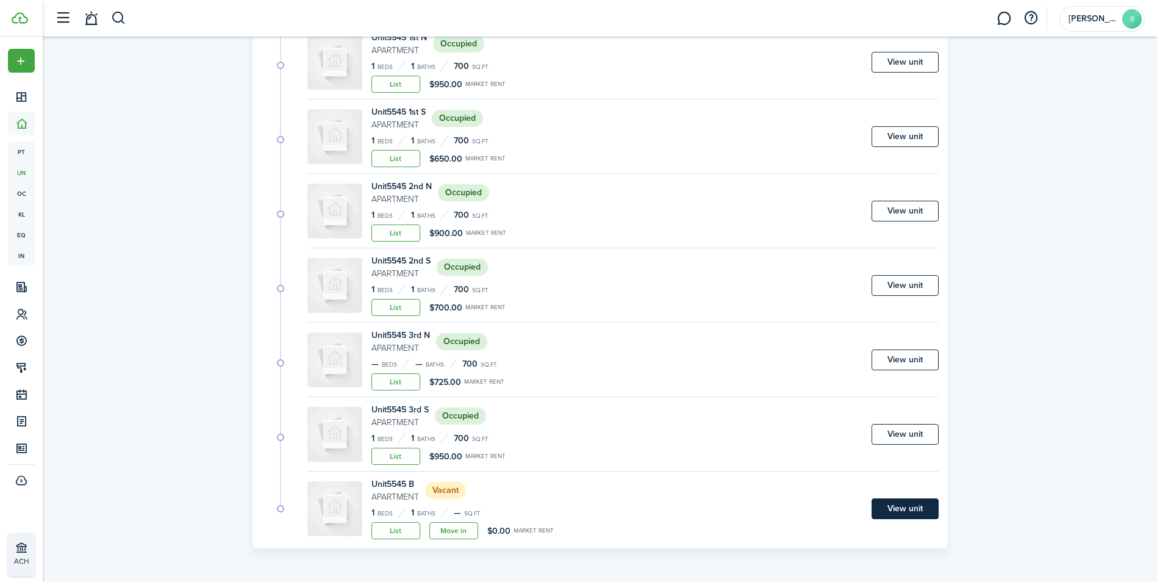
click at [907, 505] on link "View unit" at bounding box center [904, 508] width 67 height 21
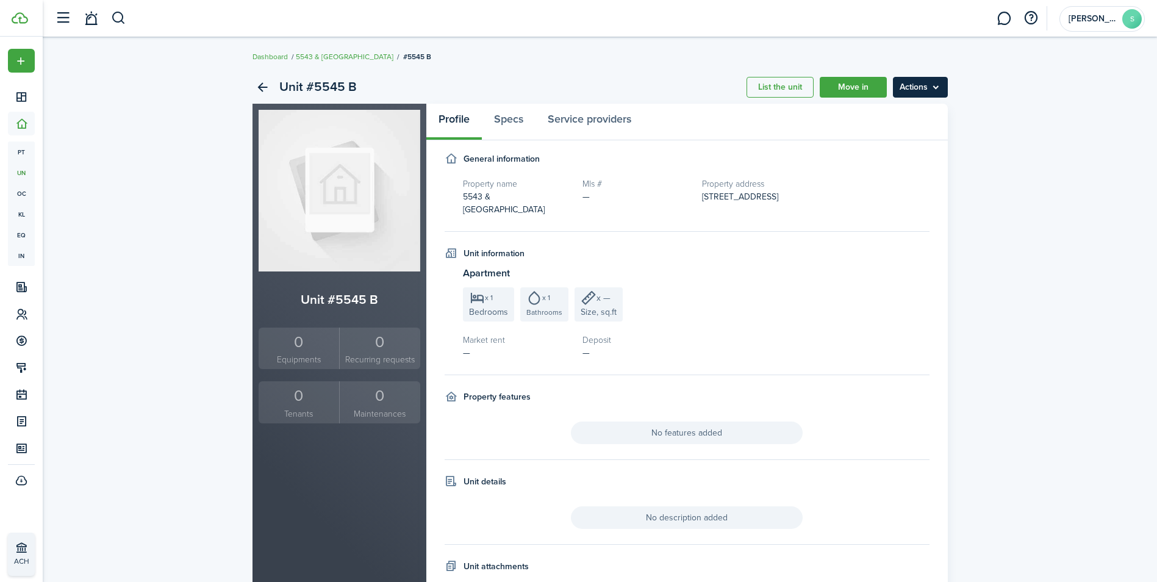
click at [917, 85] on menu-btn "Actions" at bounding box center [920, 87] width 55 height 21
click at [869, 114] on link "Edit unit" at bounding box center [894, 114] width 107 height 21
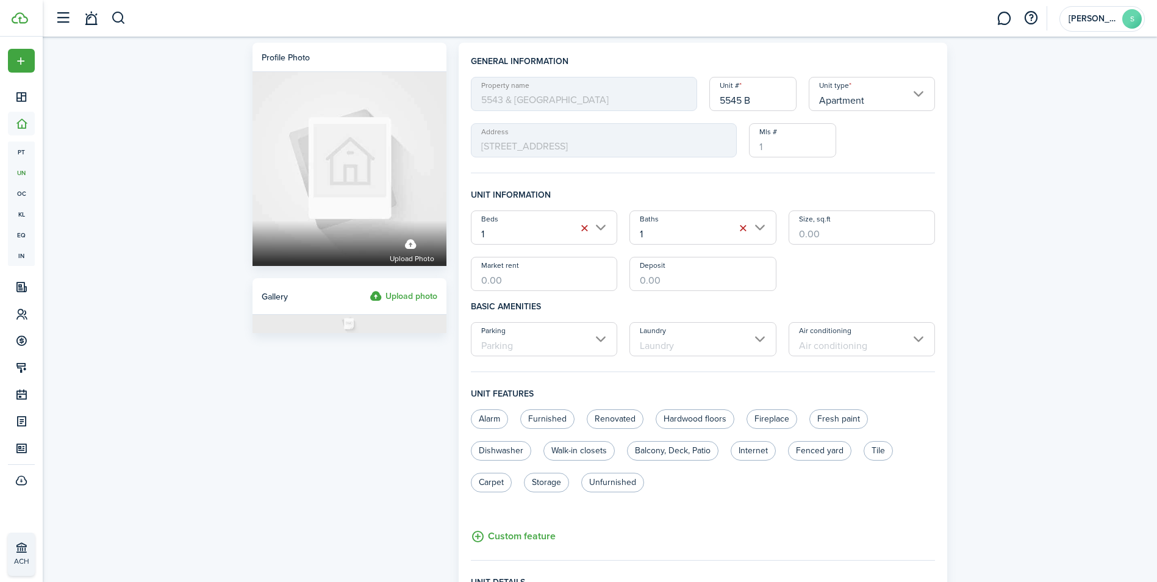
click at [836, 223] on input "Size, sq.ft" at bounding box center [861, 227] width 147 height 34
type input "700"
click at [587, 270] on input "Market rent" at bounding box center [544, 274] width 147 height 34
type input "$950.00"
click at [706, 270] on input "Deposit" at bounding box center [702, 274] width 147 height 34
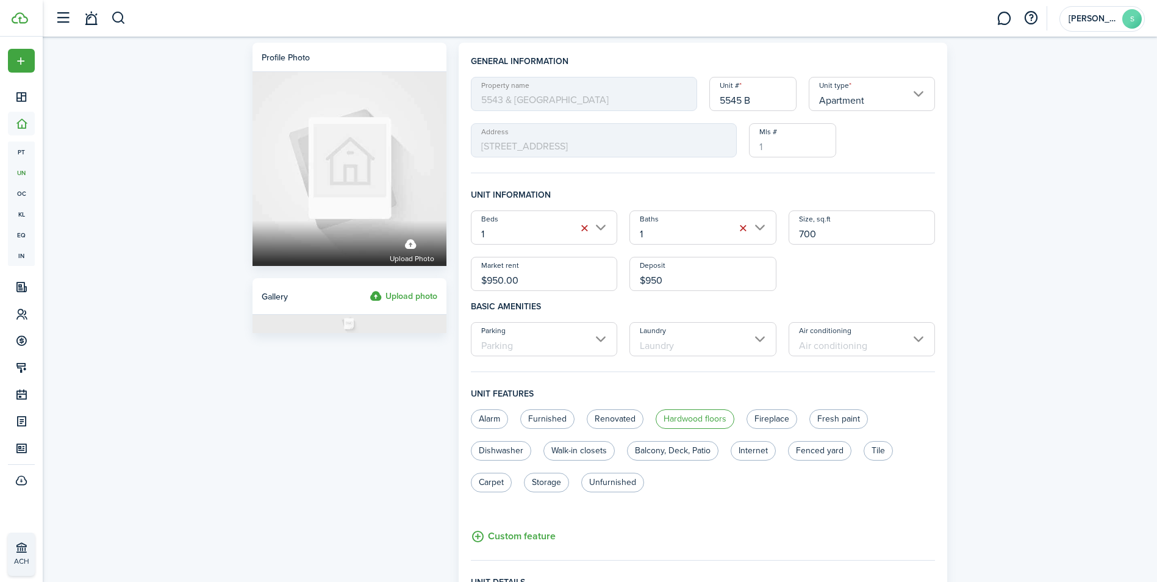
type input "$950.00"
click at [701, 419] on label "Hardwood floors" at bounding box center [694, 419] width 79 height 20
radio input "true"
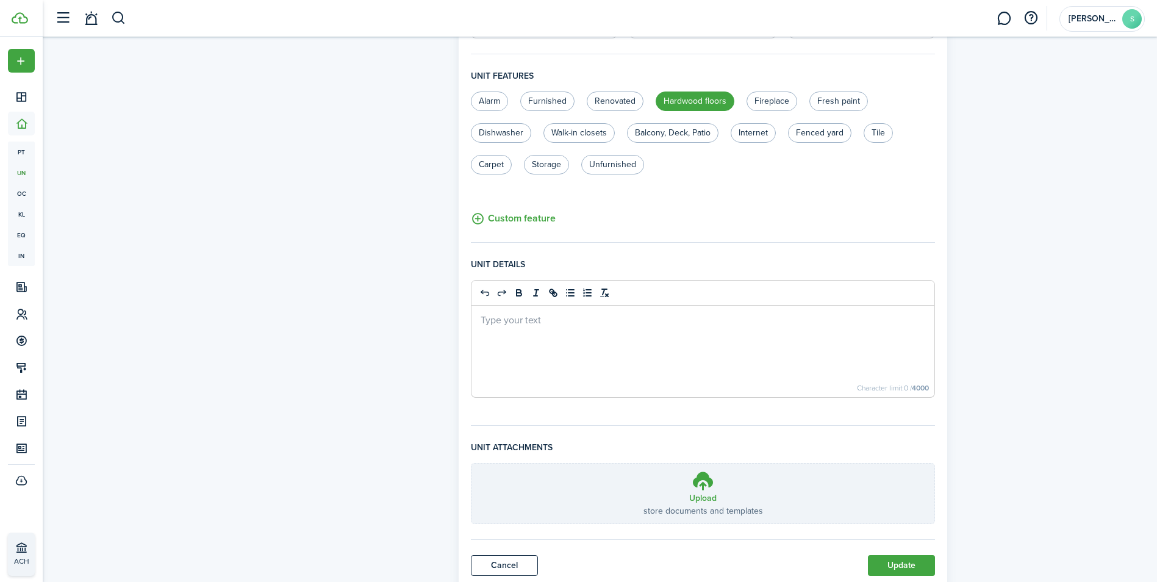
scroll to position [357, 0]
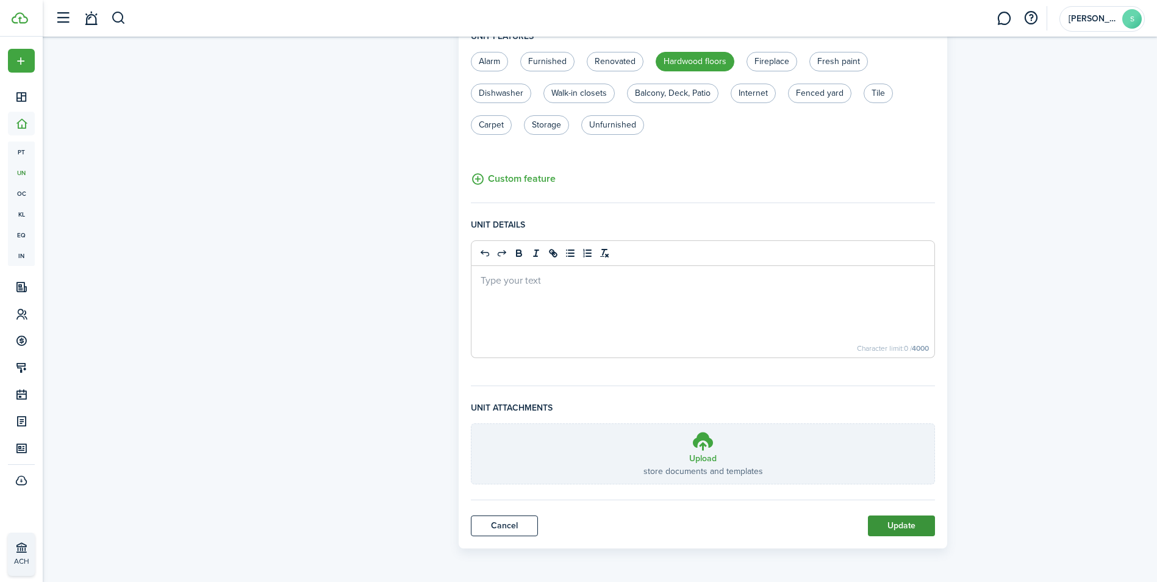
click at [923, 529] on button "Update" at bounding box center [901, 525] width 67 height 21
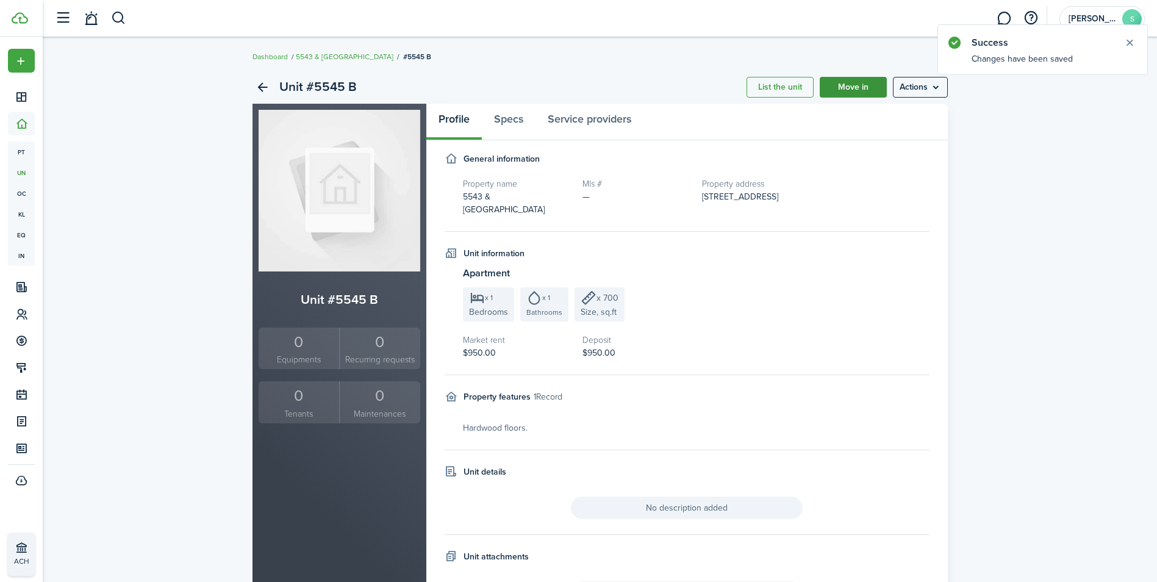
click at [845, 85] on link "Move in" at bounding box center [853, 87] width 67 height 21
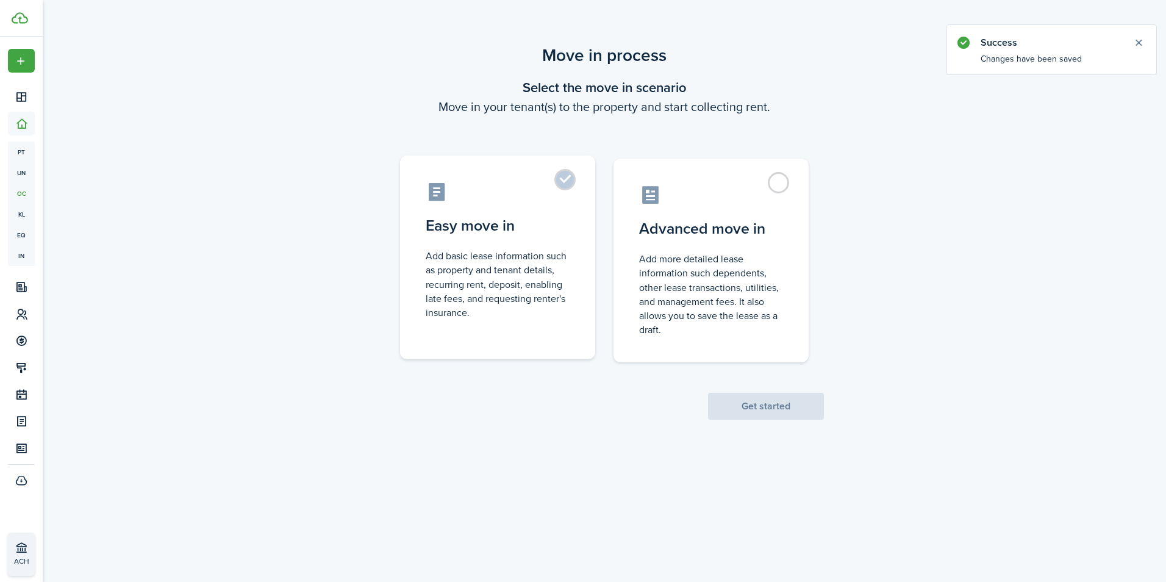
click at [559, 185] on label "Easy move in Add basic lease information such as property and tenant details, r…" at bounding box center [497, 257] width 195 height 204
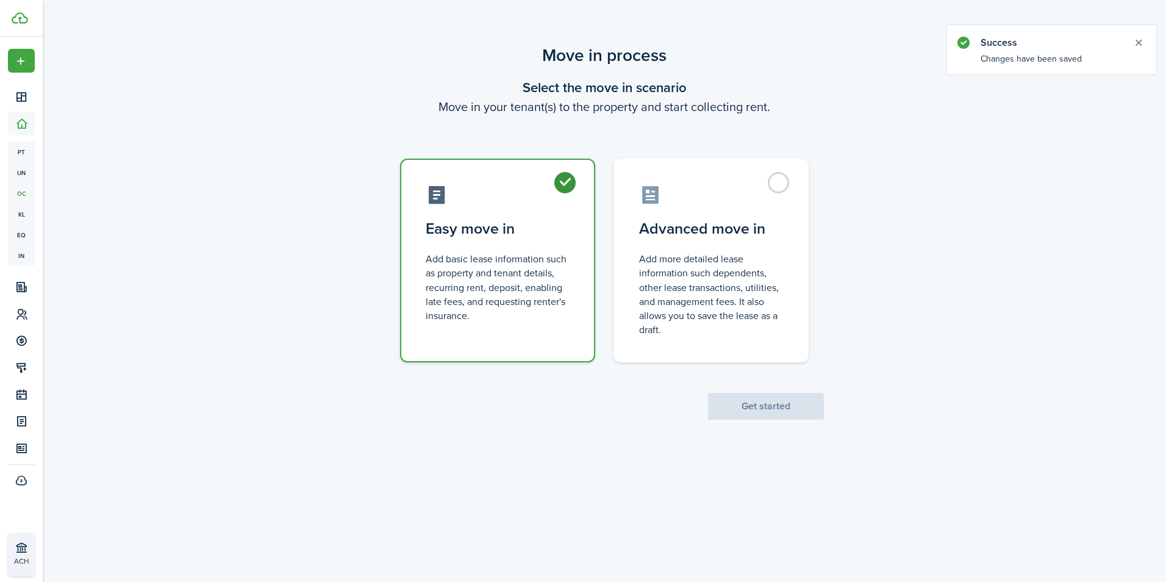
radio input "true"
click at [769, 405] on button "Get started" at bounding box center [766, 406] width 116 height 27
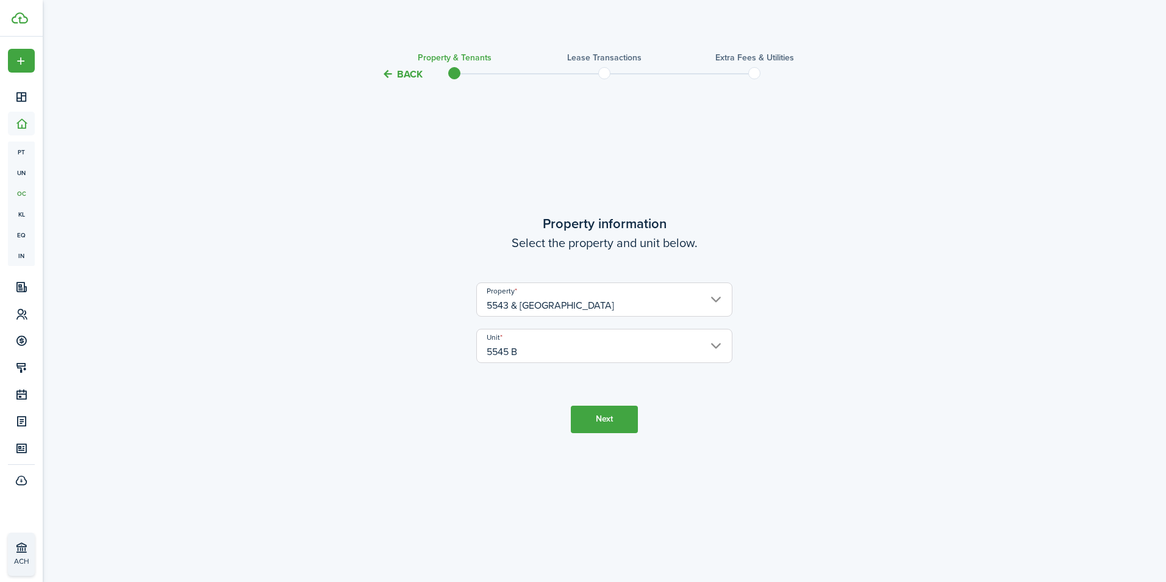
click at [620, 416] on button "Next" at bounding box center [604, 418] width 67 height 27
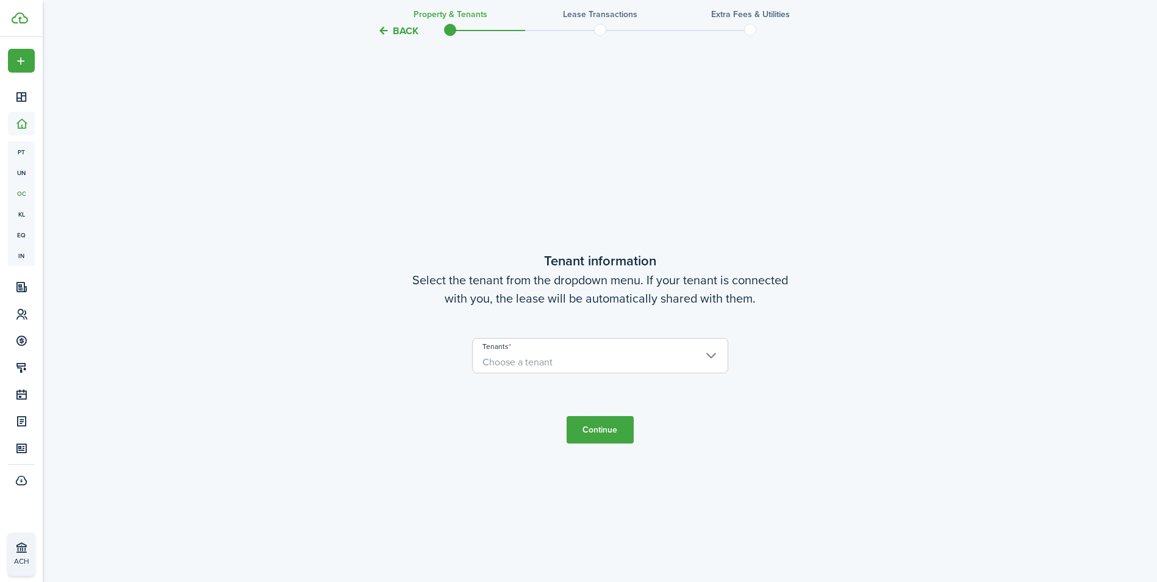
scroll to position [500, 0]
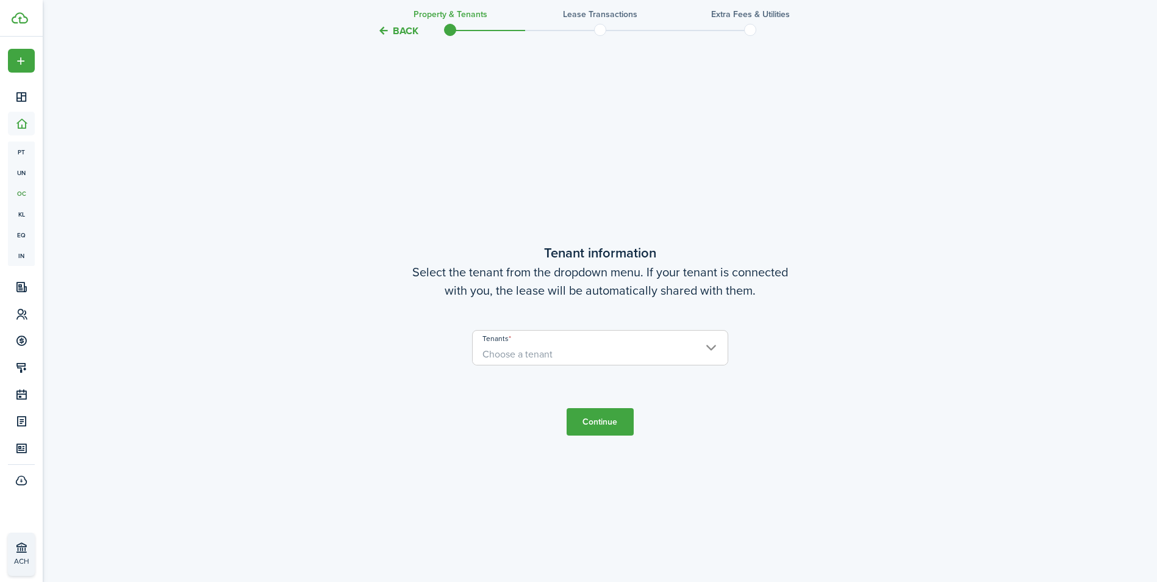
click at [620, 420] on button "Continue" at bounding box center [599, 421] width 67 height 27
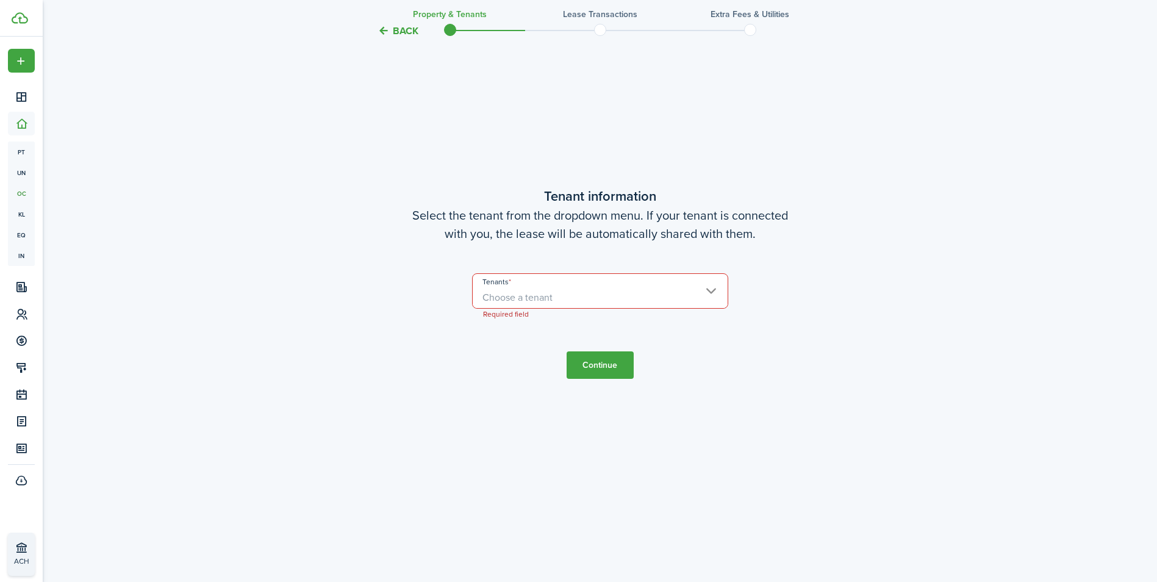
click at [702, 284] on input "Tenants" at bounding box center [600, 281] width 255 height 15
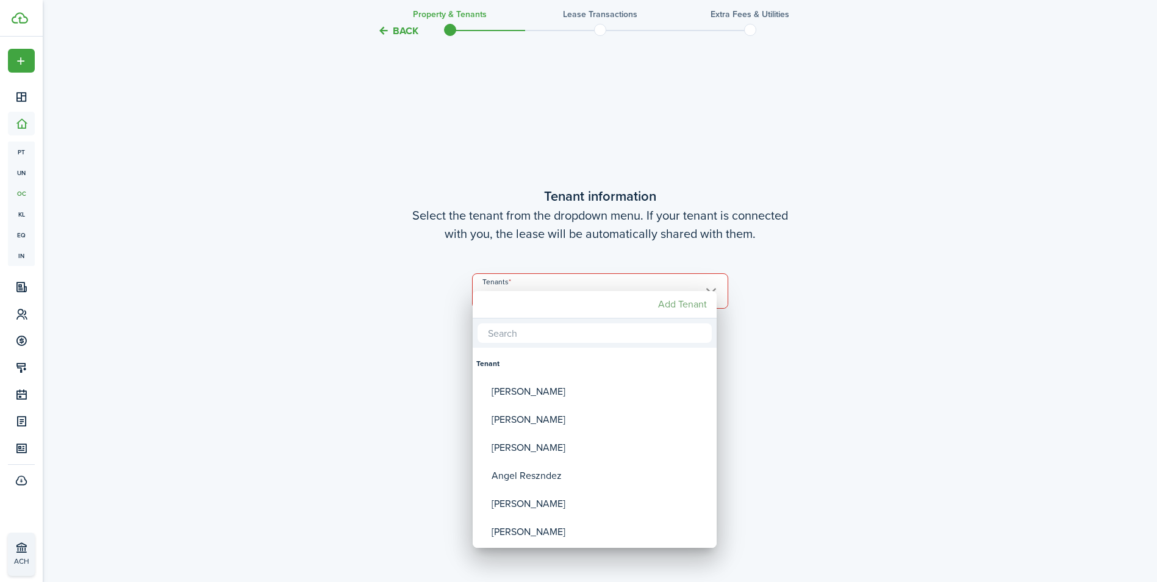
click at [705, 301] on mbsc-button "Add Tenant" at bounding box center [682, 304] width 59 height 22
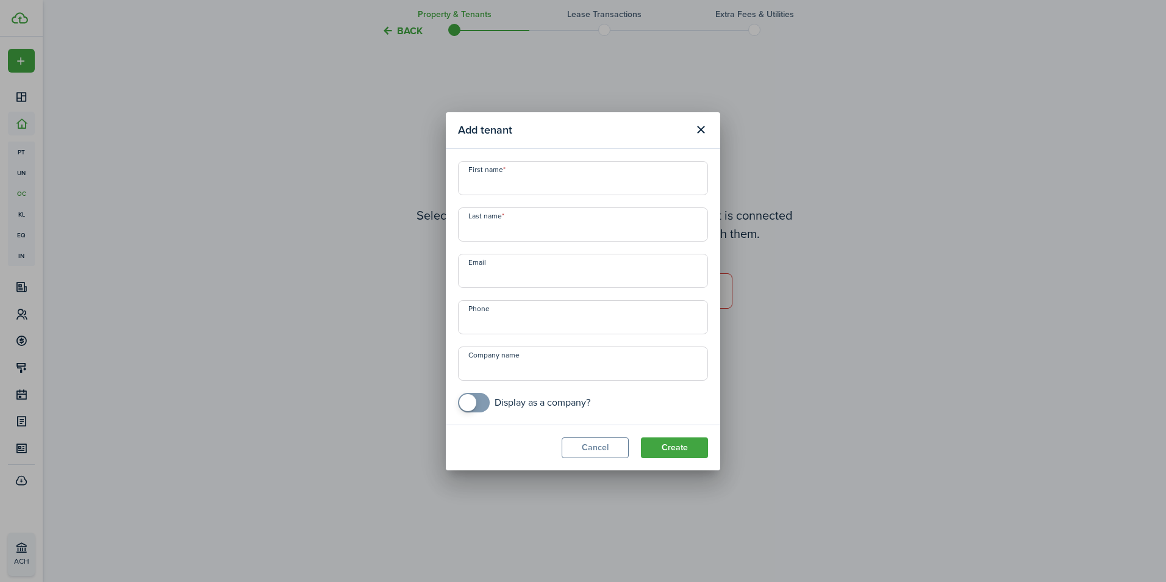
click at [553, 183] on input "First name" at bounding box center [583, 178] width 250 height 34
type input "Flor"
type input "Castro"
type input "+1"
click at [691, 443] on button "Create" at bounding box center [674, 447] width 67 height 21
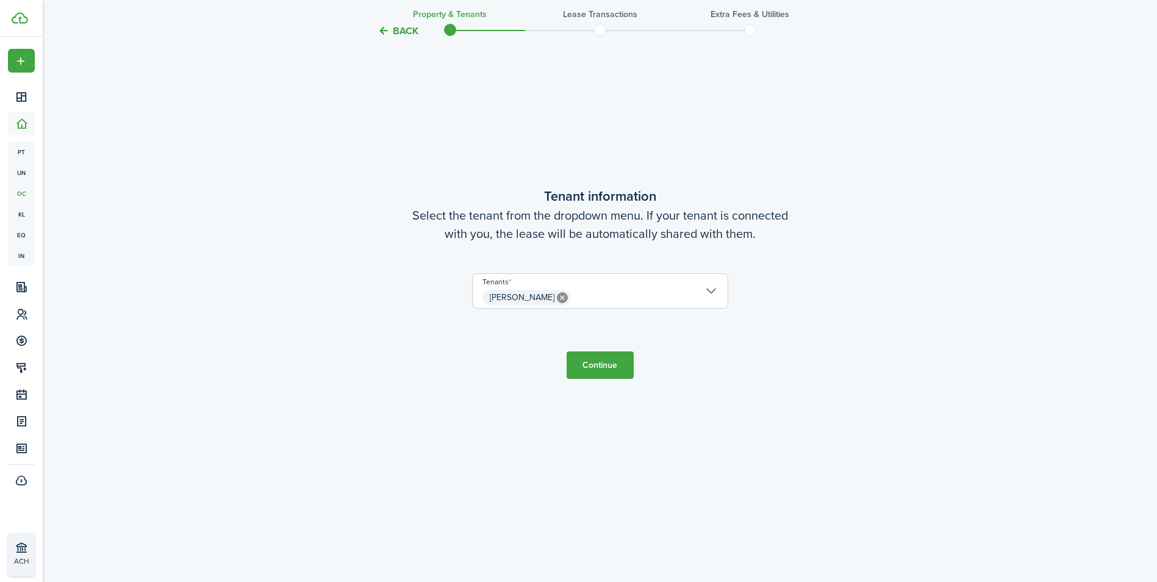
click at [613, 367] on button "Continue" at bounding box center [599, 364] width 67 height 27
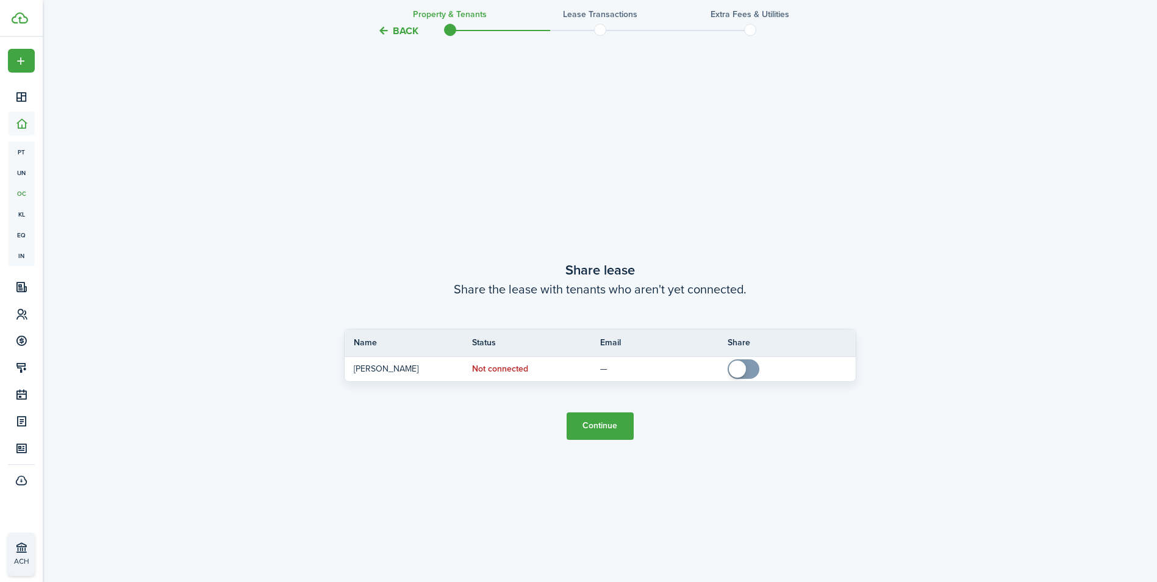
scroll to position [1082, 0]
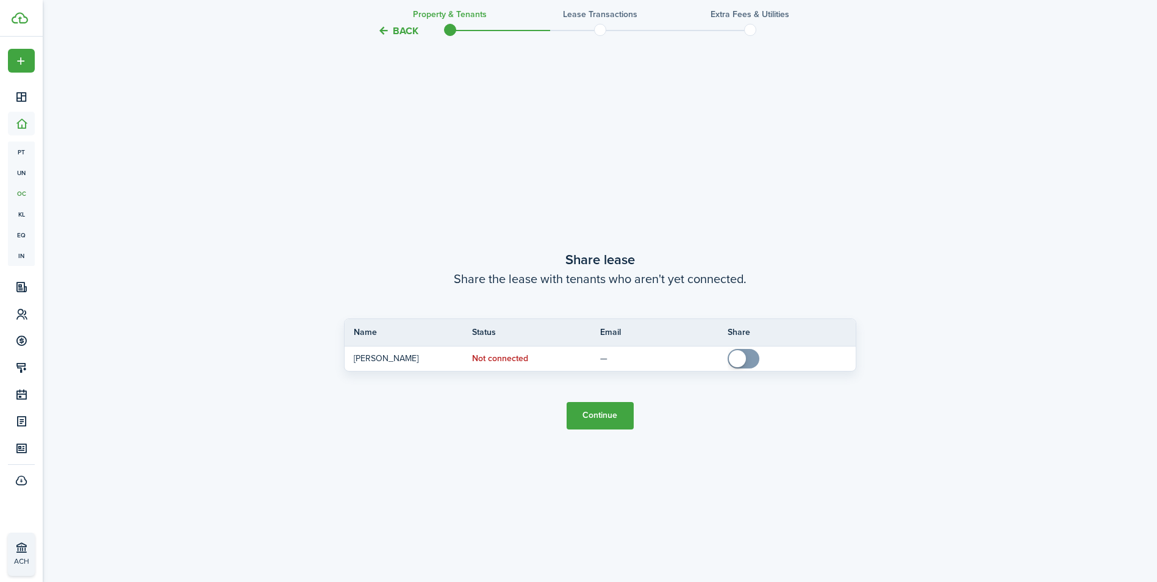
click at [616, 422] on button "Continue" at bounding box center [599, 415] width 67 height 27
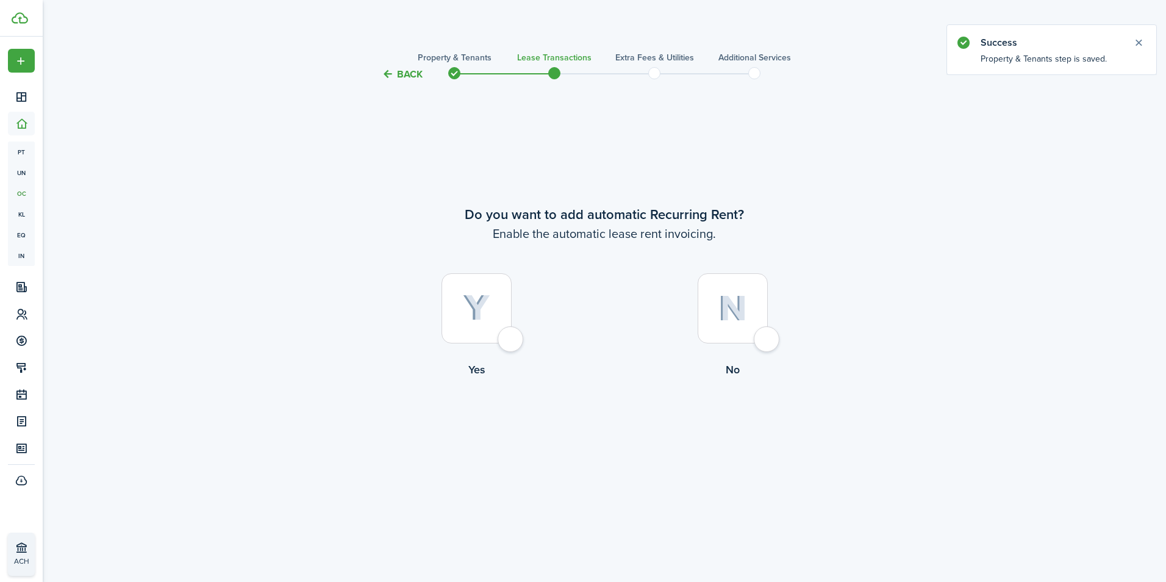
click at [512, 337] on div at bounding box center [476, 308] width 70 height 70
radio input "true"
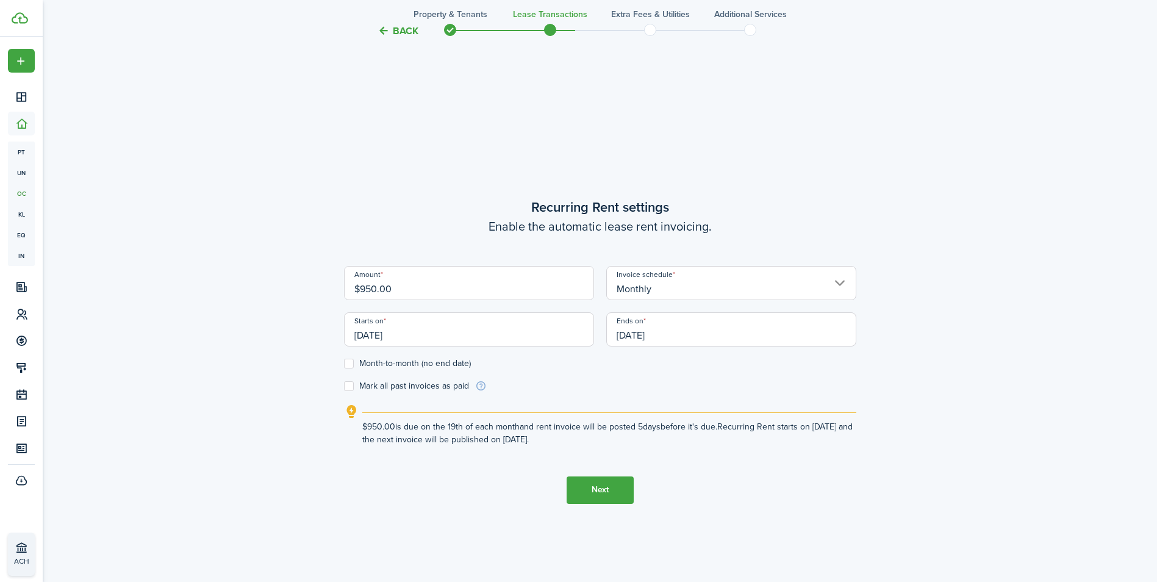
scroll to position [500, 0]
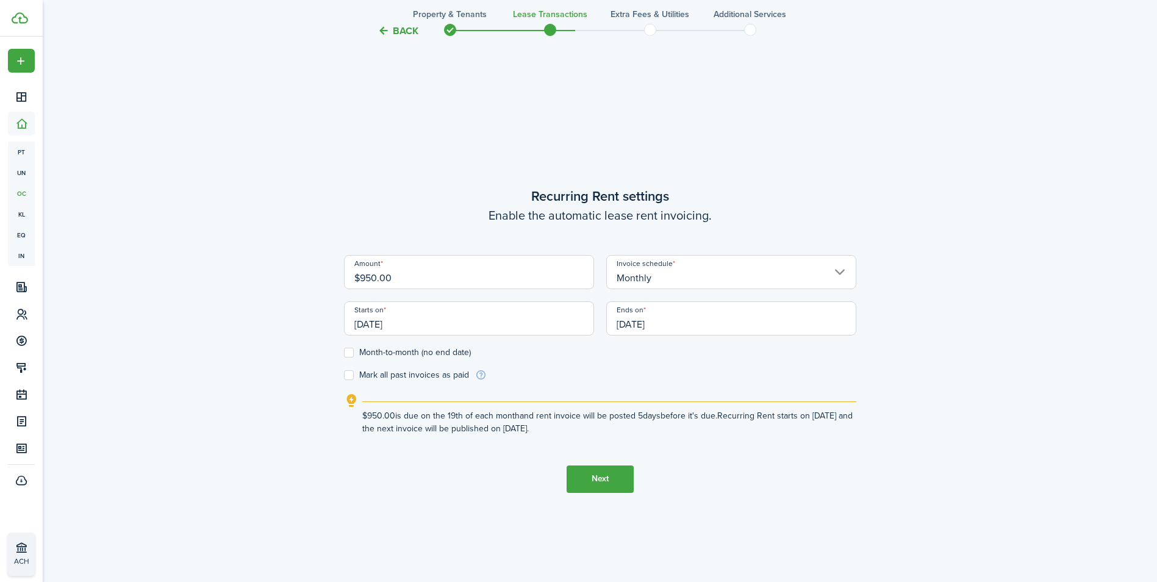
click at [487, 311] on input "[DATE]" at bounding box center [469, 318] width 250 height 34
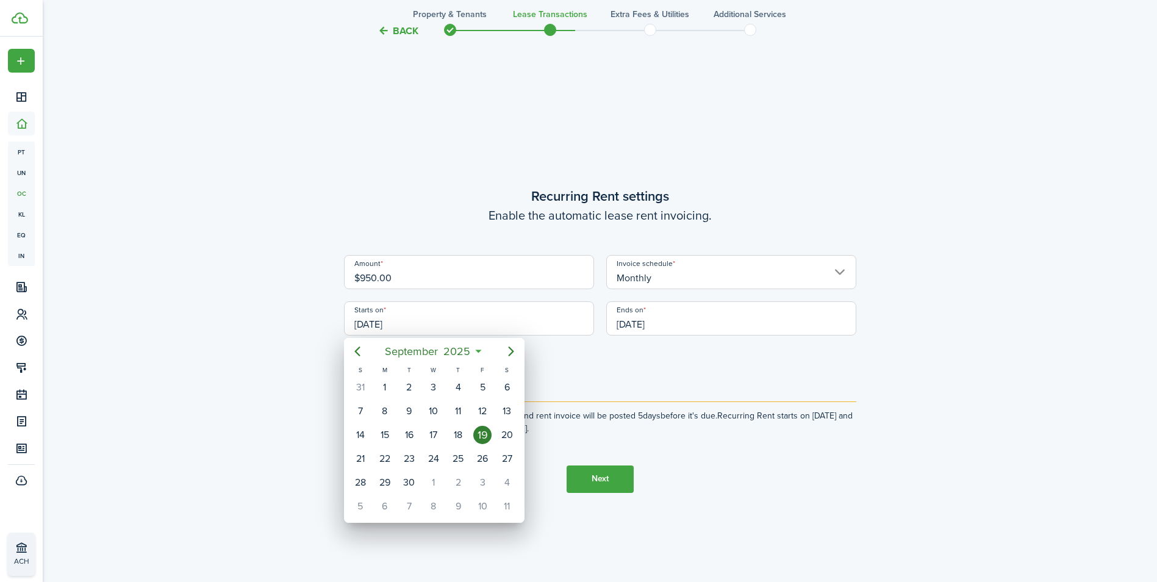
click at [480, 352] on icon at bounding box center [478, 351] width 13 height 12
click at [476, 350] on mbsc-button "[DATE]" at bounding box center [427, 351] width 101 height 22
click at [388, 379] on div "Jan" at bounding box center [376, 384] width 44 height 20
click at [439, 384] on div "1" at bounding box center [433, 387] width 18 height 18
type input "[DATE]"
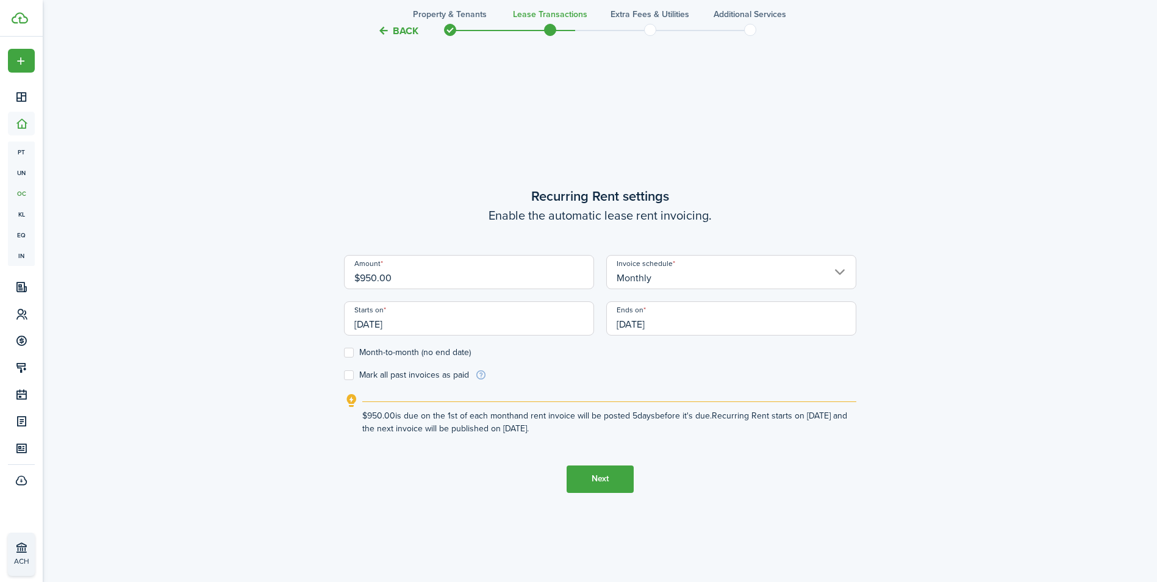
click at [385, 348] on label "Month-to-month (no end date)" at bounding box center [407, 353] width 127 height 10
click at [344, 352] on input "Month-to-month (no end date)" at bounding box center [343, 352] width 1 height 1
checkbox input "true"
click at [374, 374] on label "Mark all past invoices as paid" at bounding box center [406, 375] width 125 height 10
click at [344, 374] on input "Mark all past invoices as paid" at bounding box center [343, 374] width 1 height 1
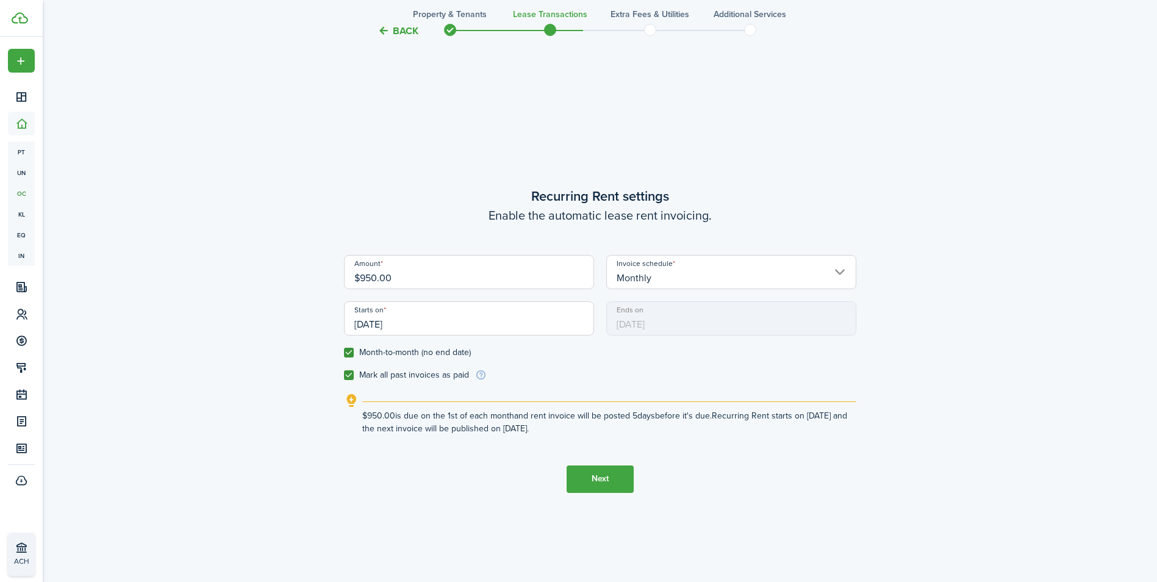
checkbox input "true"
click at [610, 482] on button "Next" at bounding box center [599, 478] width 67 height 27
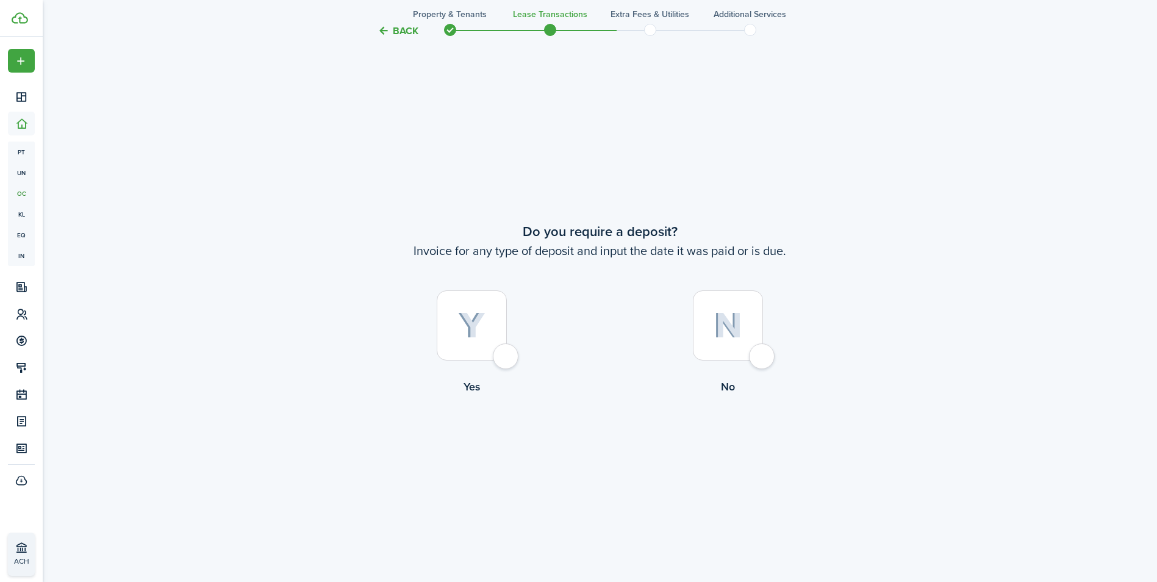
scroll to position [1082, 0]
click at [741, 312] on img at bounding box center [727, 324] width 29 height 26
radio input "true"
click at [465, 307] on div at bounding box center [472, 324] width 70 height 70
radio input "true"
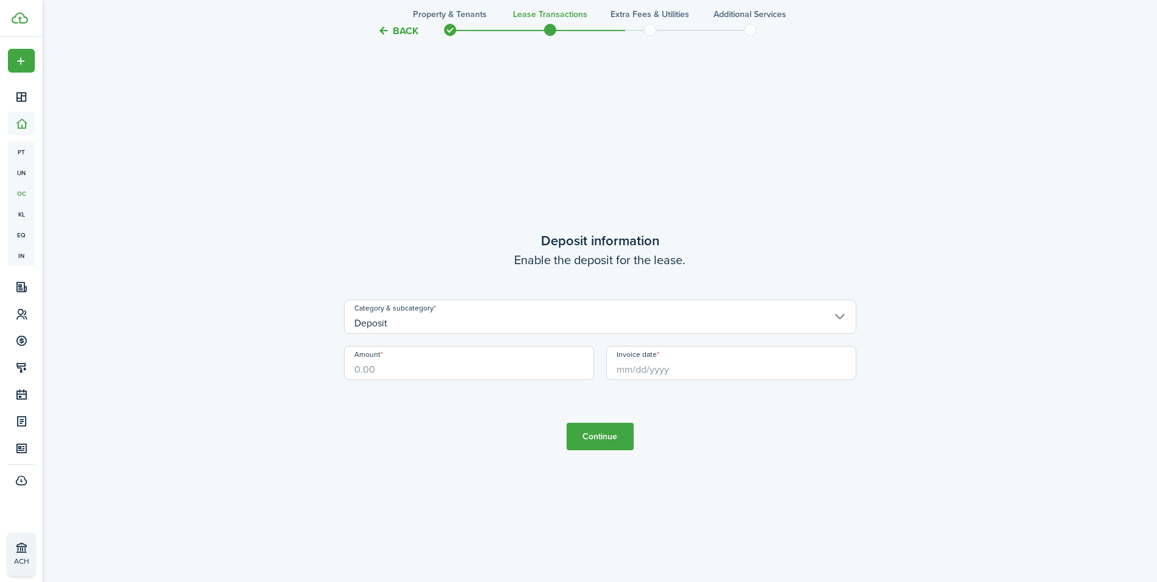
scroll to position [1663, 0]
click at [438, 365] on input "Amount" at bounding box center [469, 362] width 250 height 34
click at [686, 373] on input "Invoice date" at bounding box center [731, 362] width 250 height 34
type input "$950.00"
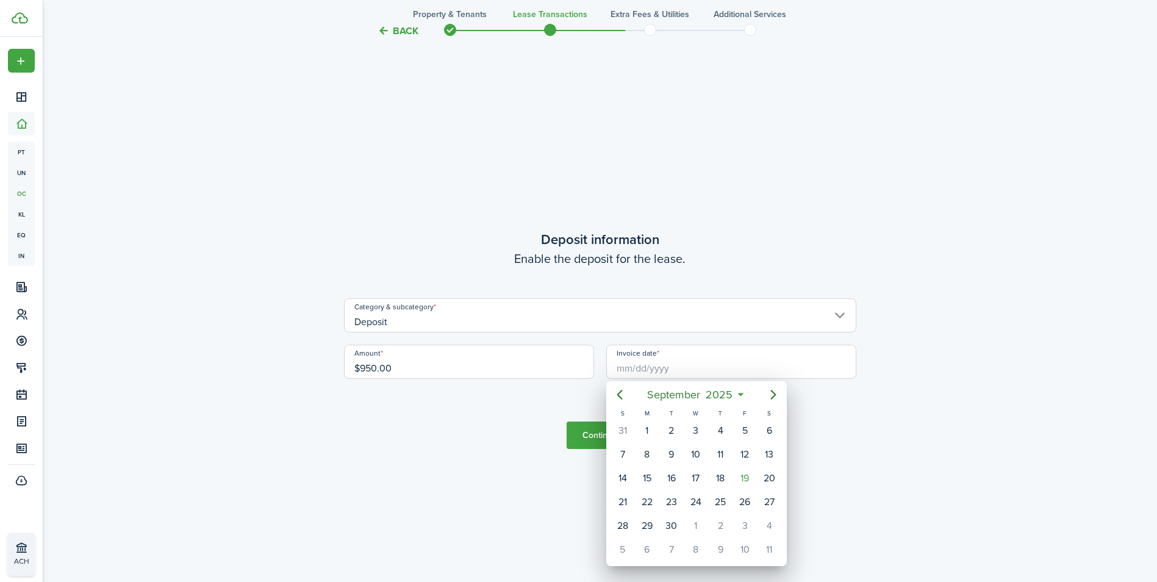
click at [743, 390] on icon at bounding box center [740, 394] width 13 height 12
click at [739, 395] on mbsc-button "[DATE]" at bounding box center [690, 395] width 101 height 22
click at [649, 433] on div "Jan" at bounding box center [638, 427] width 44 height 20
click at [704, 427] on div "1" at bounding box center [696, 430] width 18 height 18
type input "[DATE]"
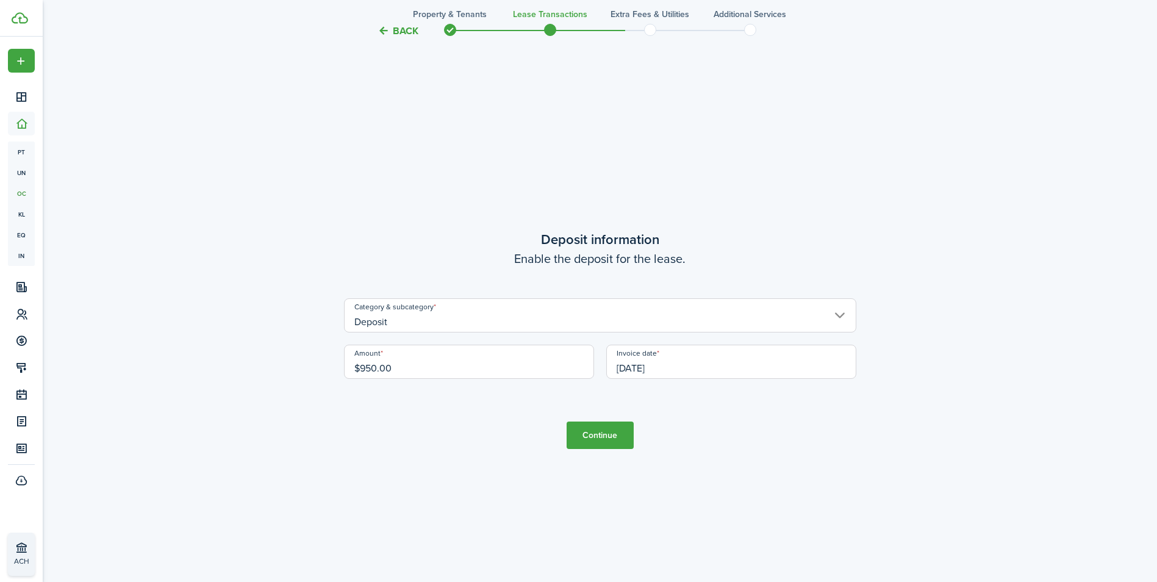
click at [598, 437] on button "Continue" at bounding box center [599, 434] width 67 height 27
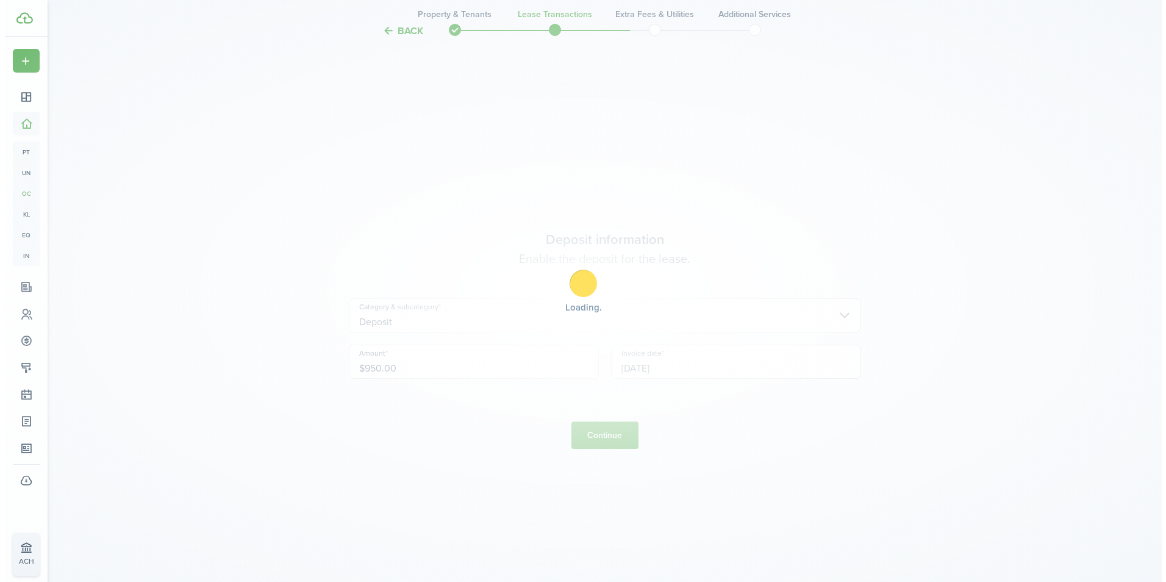
scroll to position [0, 0]
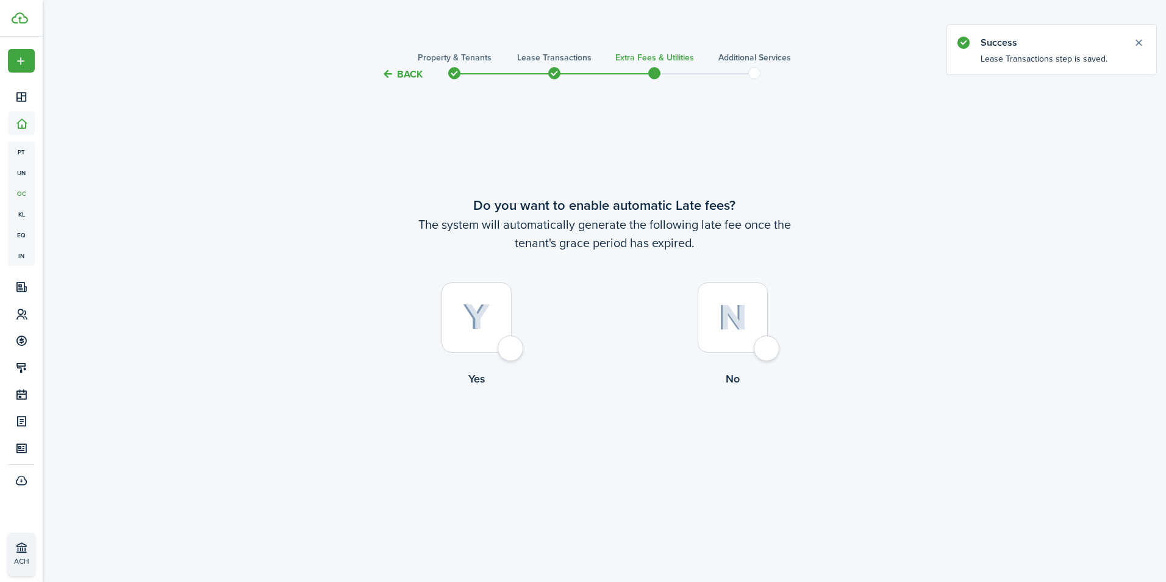
click at [413, 72] on button "Back" at bounding box center [402, 74] width 41 height 13
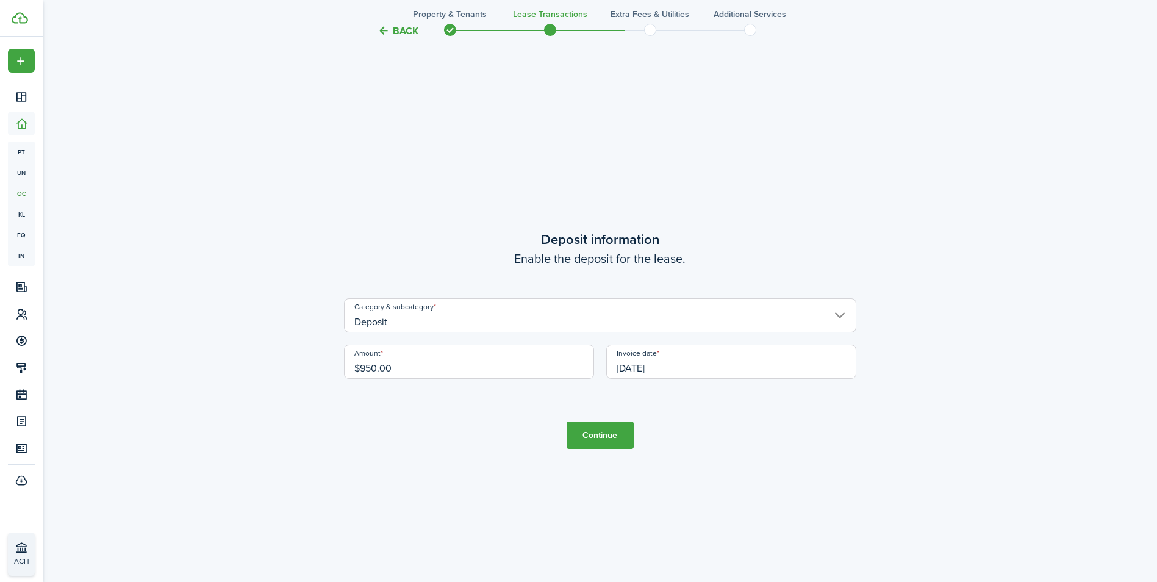
click at [599, 434] on button "Continue" at bounding box center [599, 434] width 67 height 27
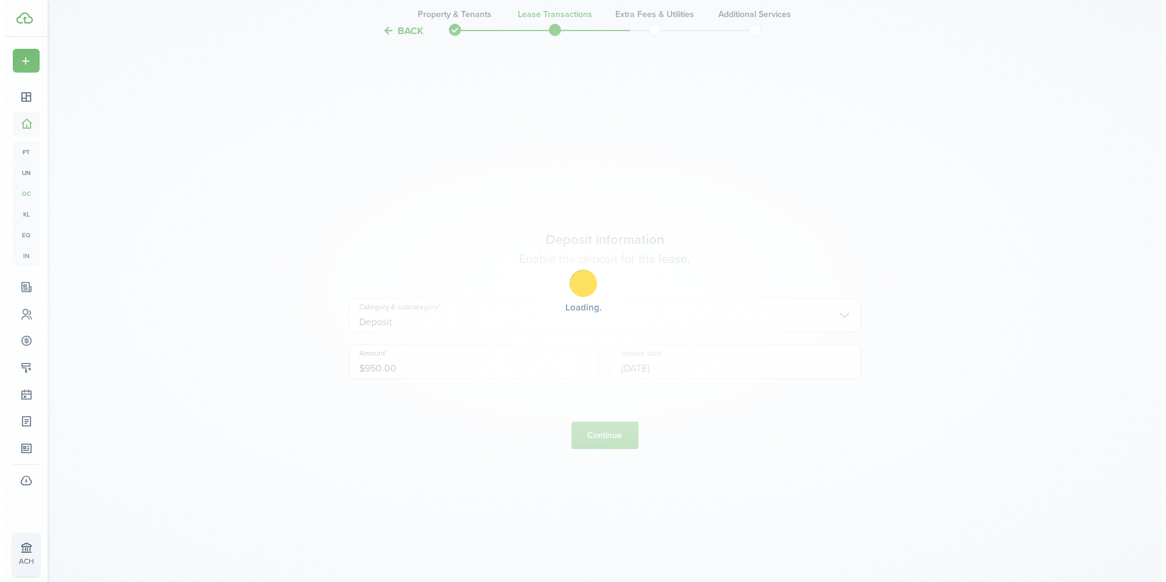
scroll to position [0, 0]
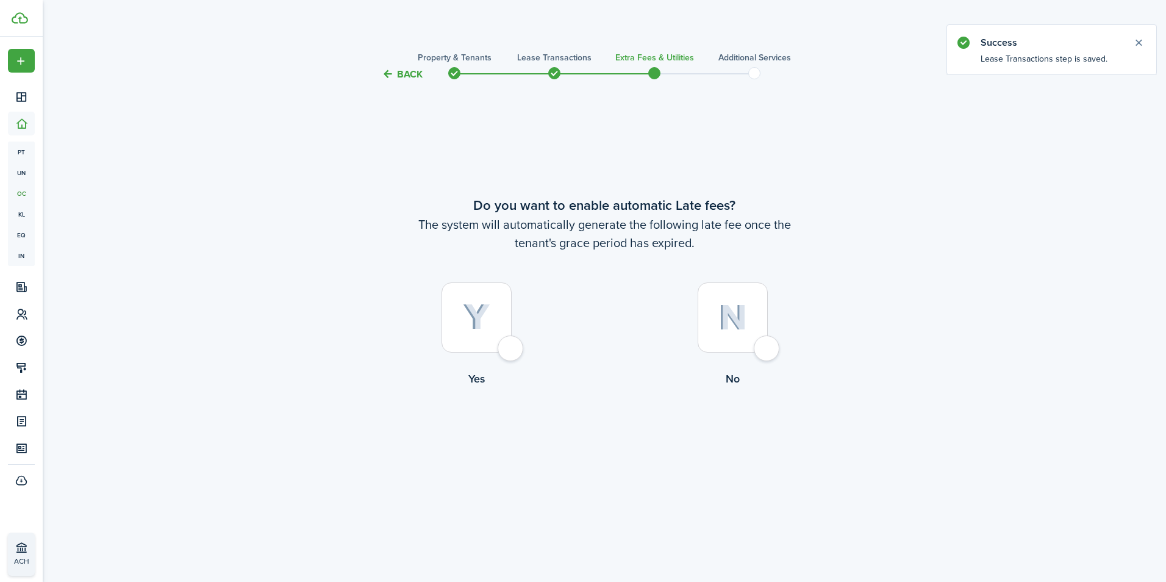
click at [510, 351] on div at bounding box center [476, 317] width 70 height 70
radio input "true"
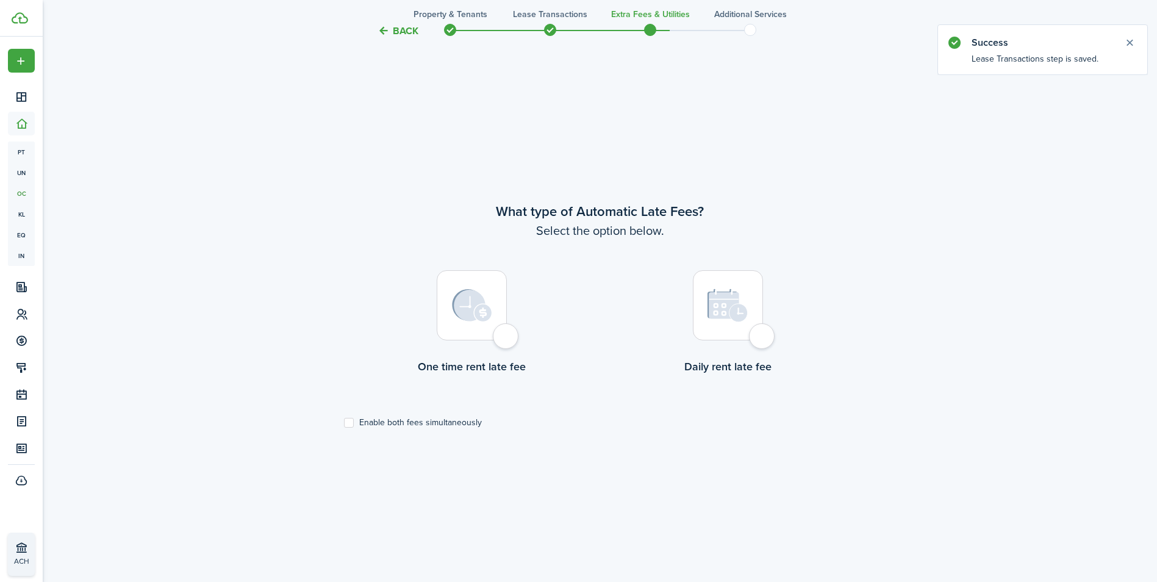
scroll to position [500, 0]
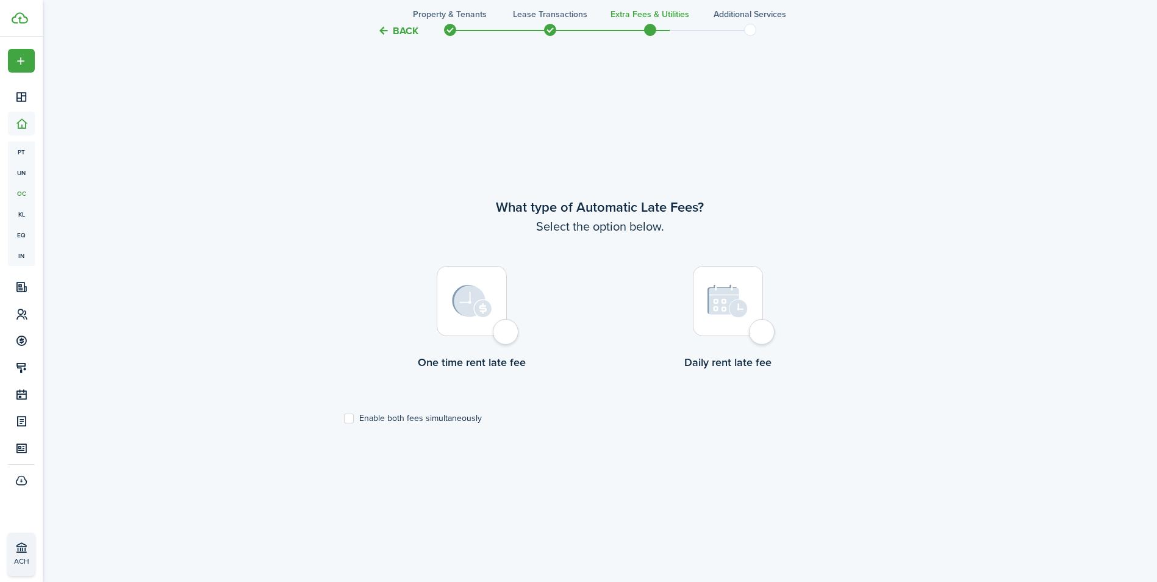
click at [507, 330] on div at bounding box center [472, 301] width 70 height 70
radio input "true"
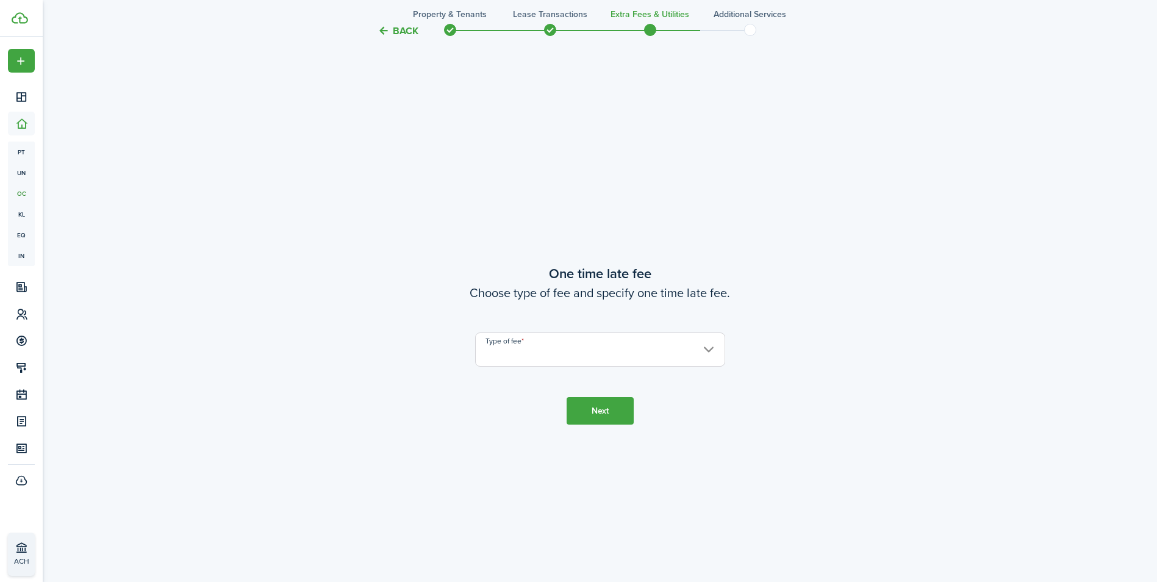
scroll to position [1082, 0]
click at [541, 352] on input "Type of fee" at bounding box center [600, 344] width 250 height 34
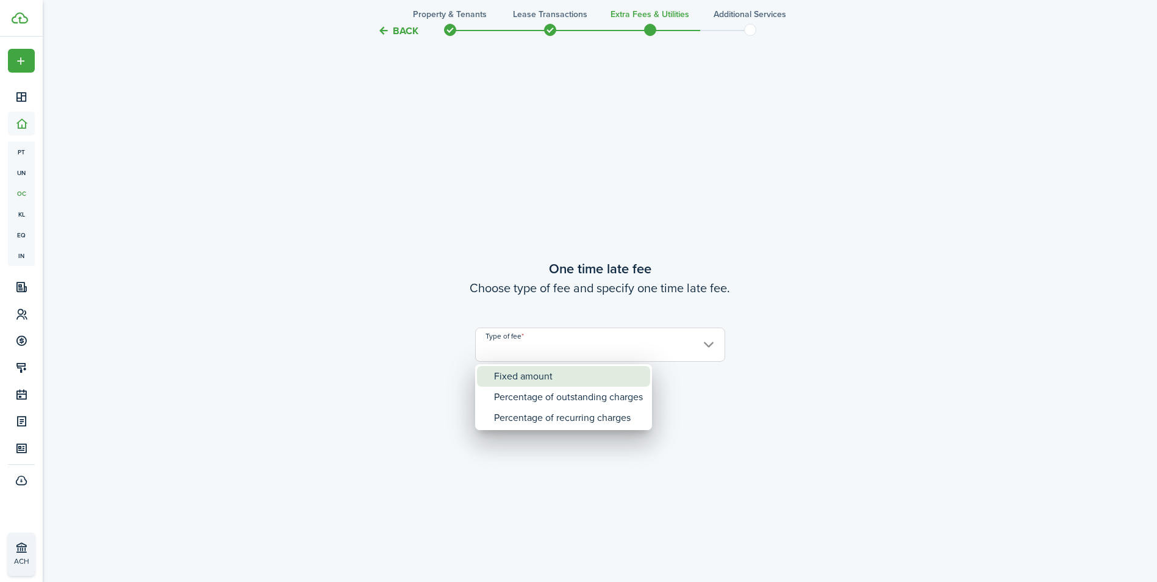
click at [541, 377] on div "Fixed amount" at bounding box center [568, 376] width 149 height 21
type input "Fixed amount"
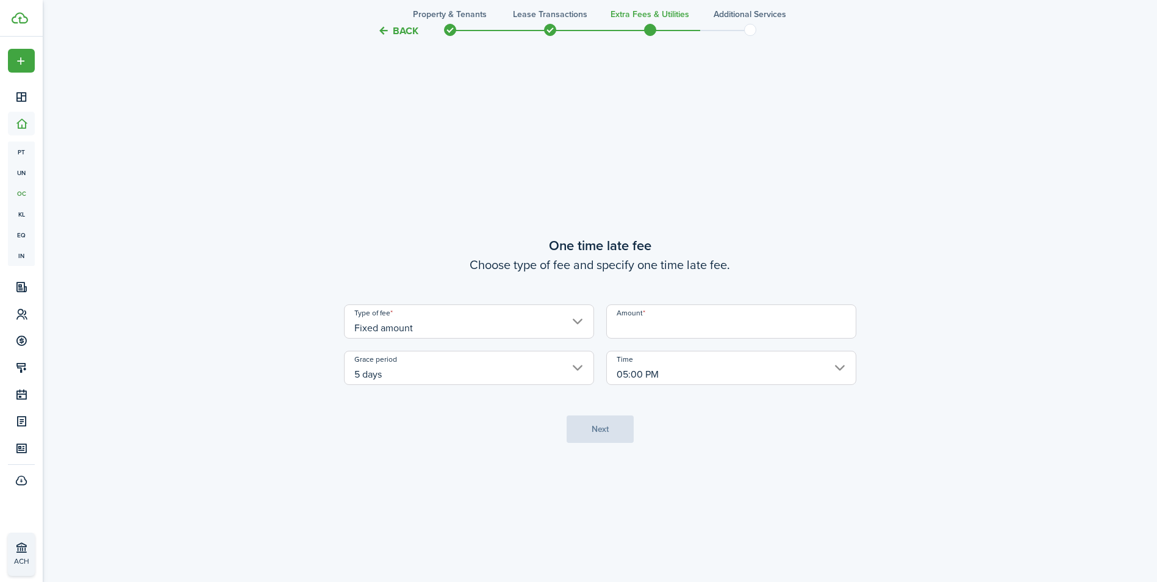
click at [682, 330] on input "Amount" at bounding box center [731, 321] width 250 height 34
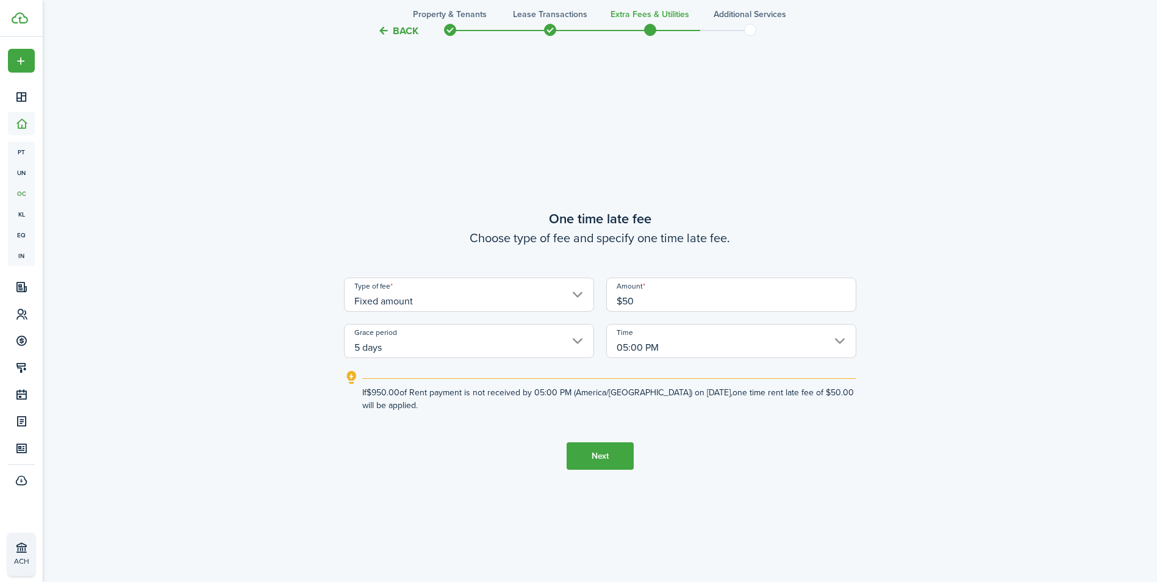
type input "$50.00"
click at [615, 449] on button "Next" at bounding box center [599, 455] width 67 height 27
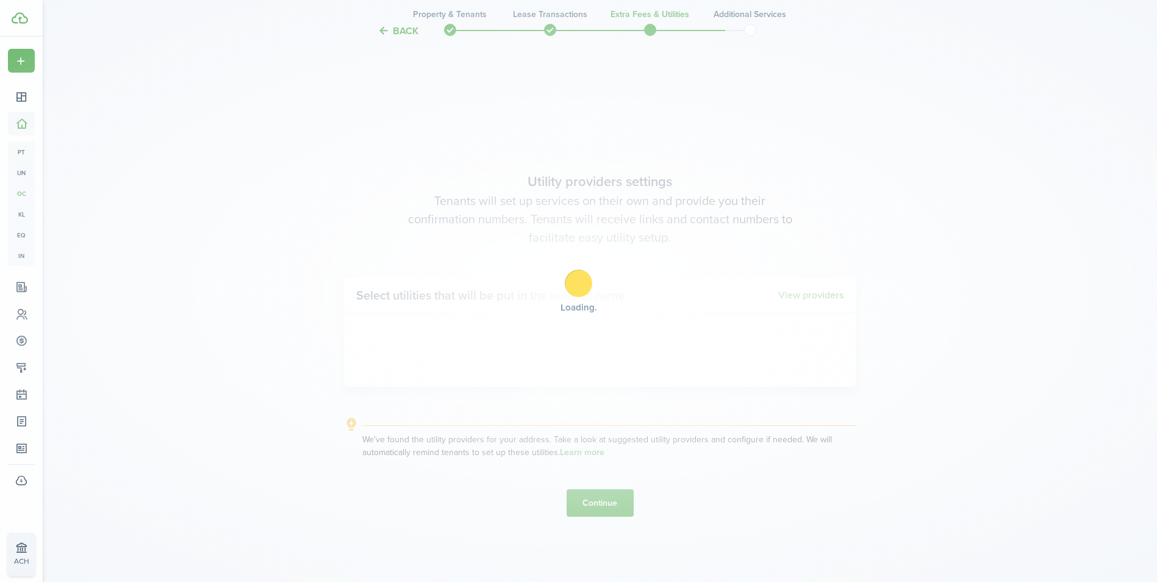
scroll to position [1663, 0]
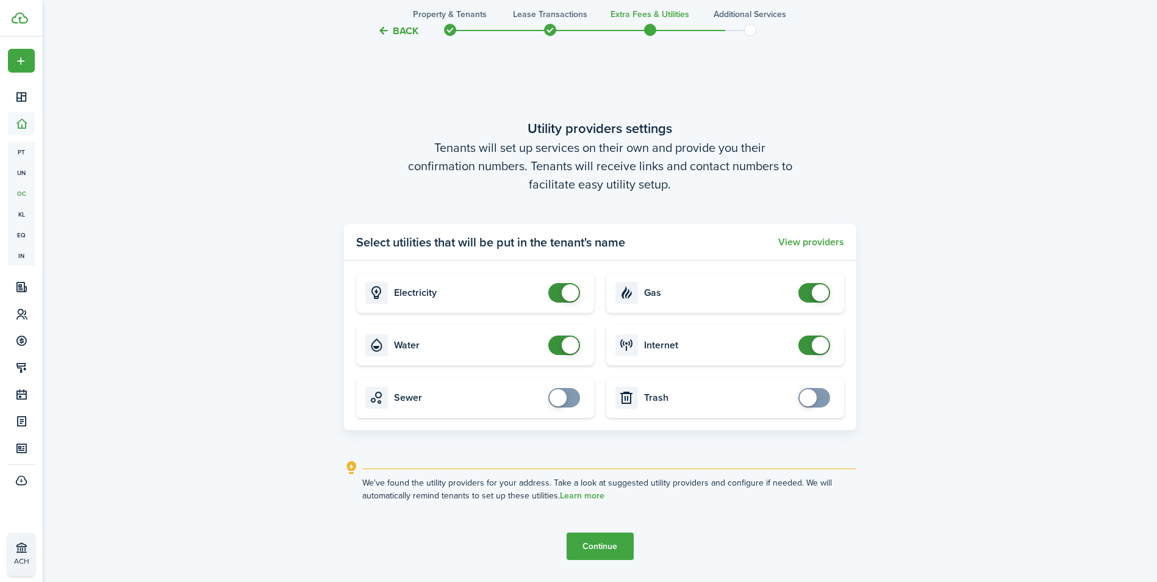
click at [631, 380] on card "Trash" at bounding box center [725, 397] width 238 height 40
checkbox input "false"
click at [569, 340] on span at bounding box center [570, 345] width 17 height 17
click at [615, 546] on button "Continue" at bounding box center [599, 545] width 67 height 27
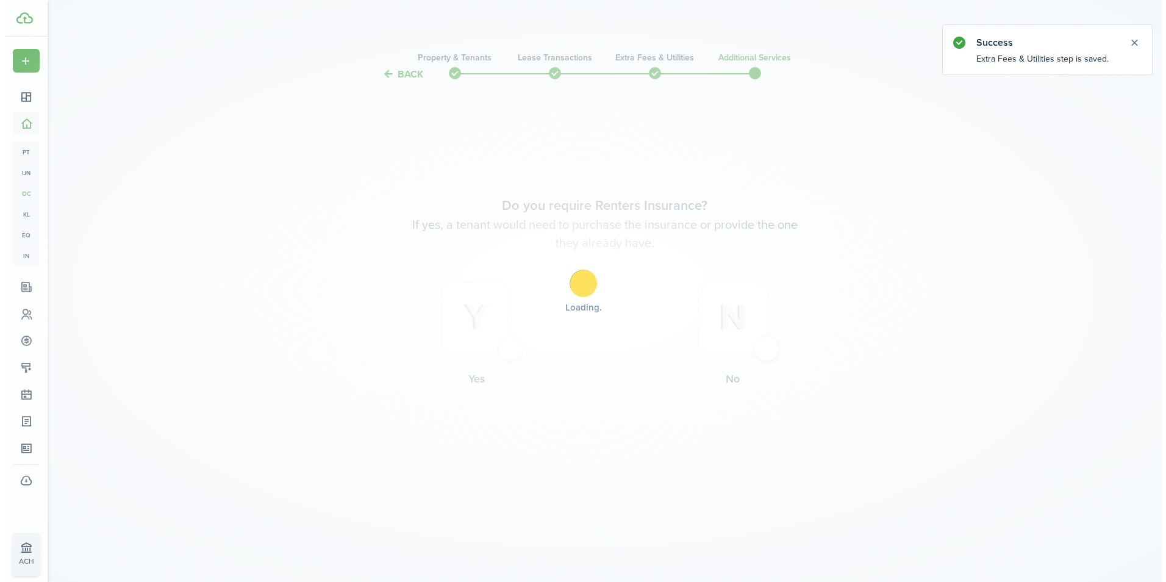
scroll to position [0, 0]
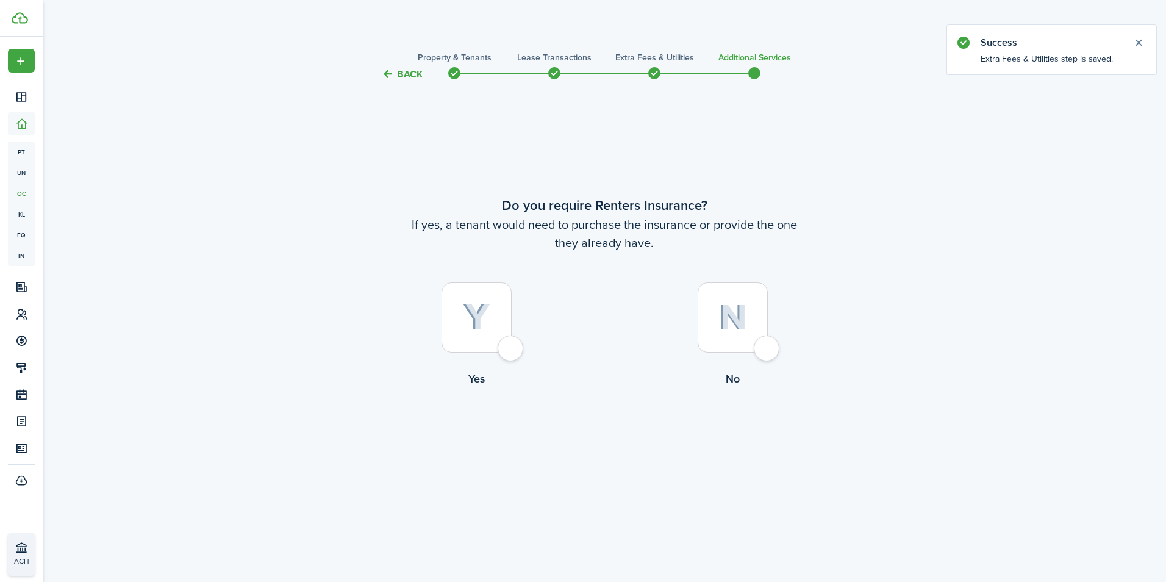
click at [768, 348] on div at bounding box center [733, 317] width 70 height 70
radio input "true"
click at [623, 445] on button "Complete move in" at bounding box center [605, 436] width 90 height 27
